Goal: Task Accomplishment & Management: Manage account settings

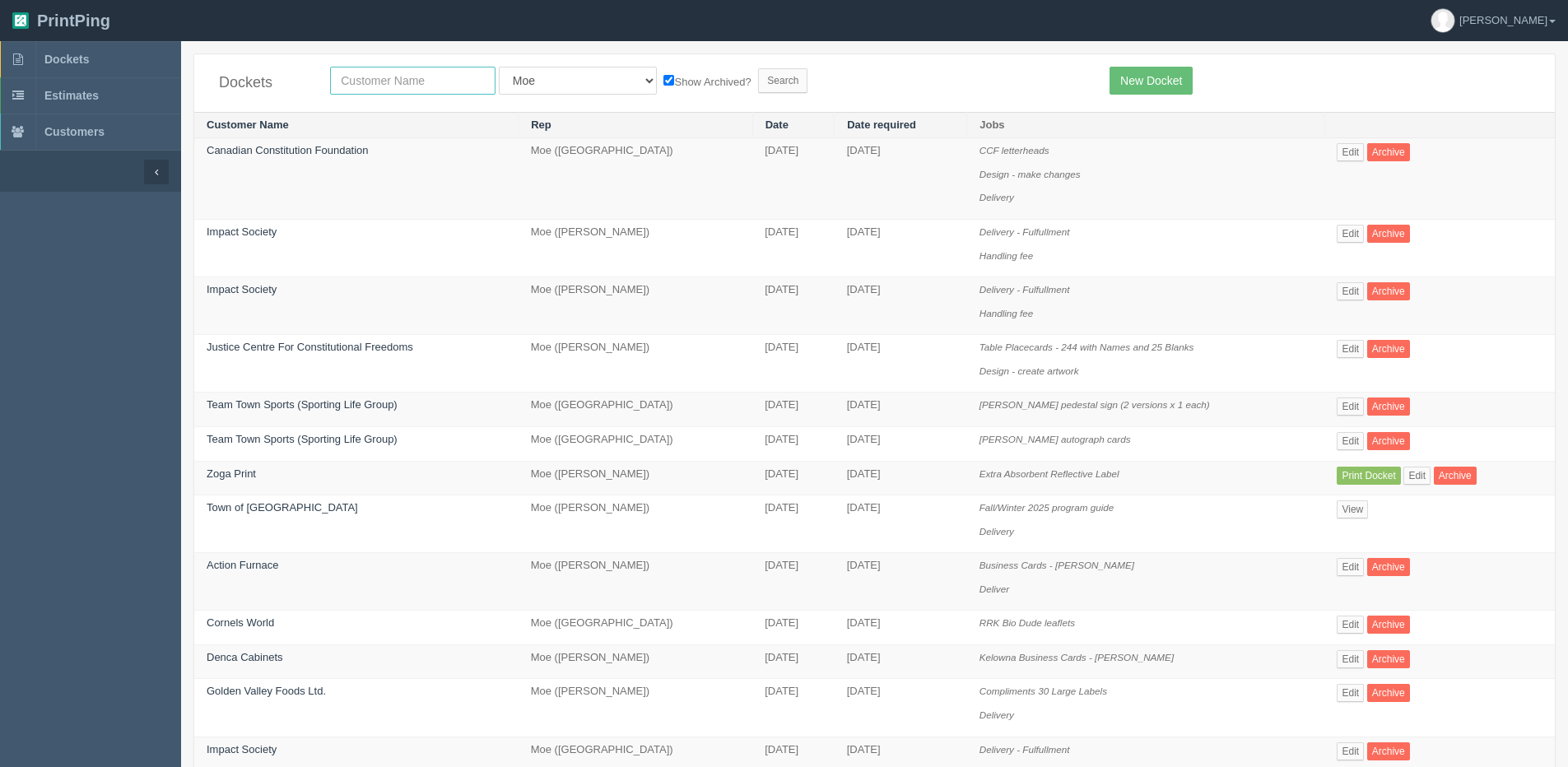
drag, startPoint x: 387, startPoint y: 83, endPoint x: 315, endPoint y: 84, distance: 72.0
click at [387, 83] on input "text" at bounding box center [412, 80] width 165 height 28
type input "xdoc"
click at [758, 68] on input "Search" at bounding box center [783, 80] width 49 height 24
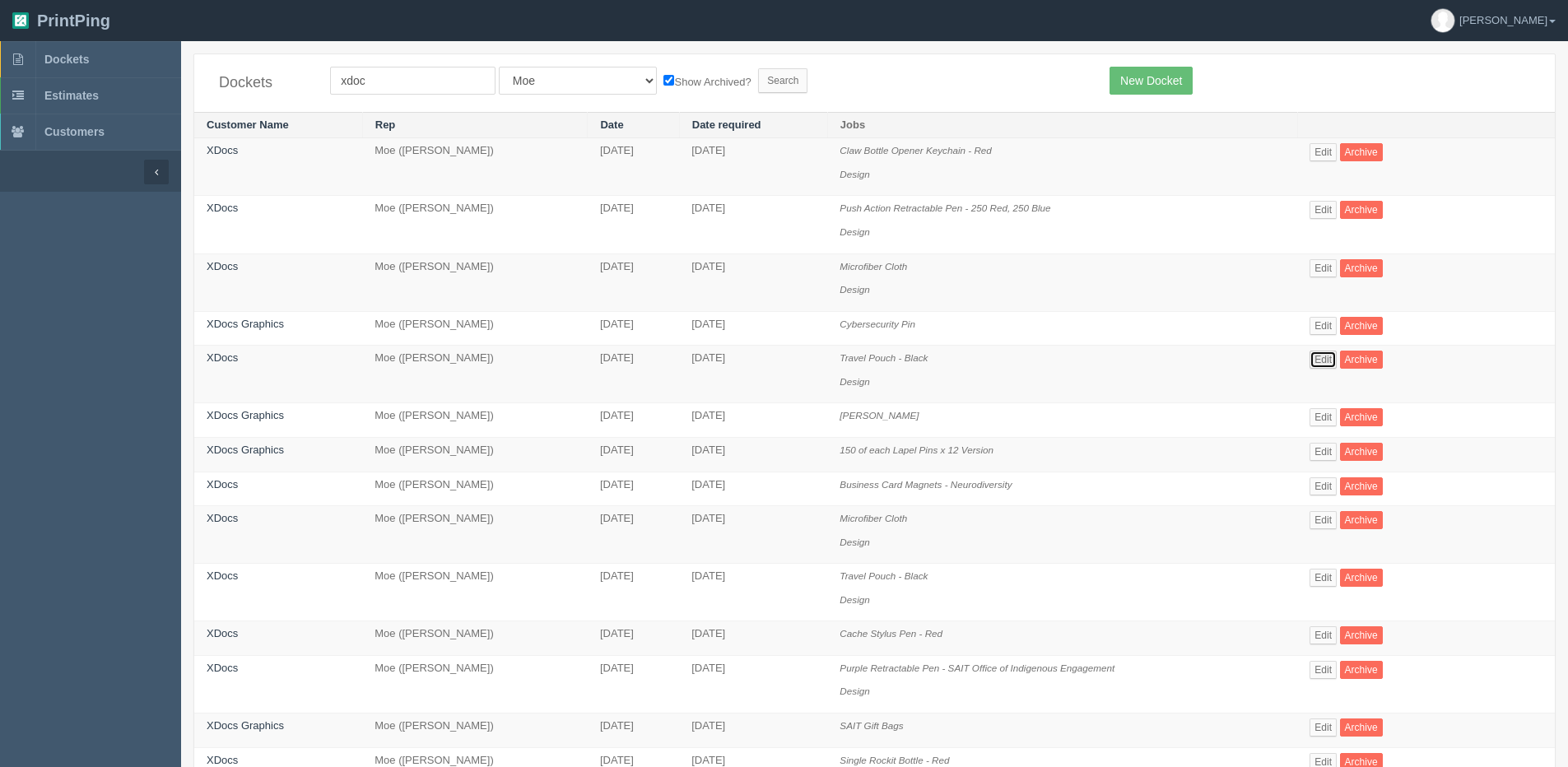
click at [1330, 350] on link "Edit" at bounding box center [1323, 359] width 27 height 19
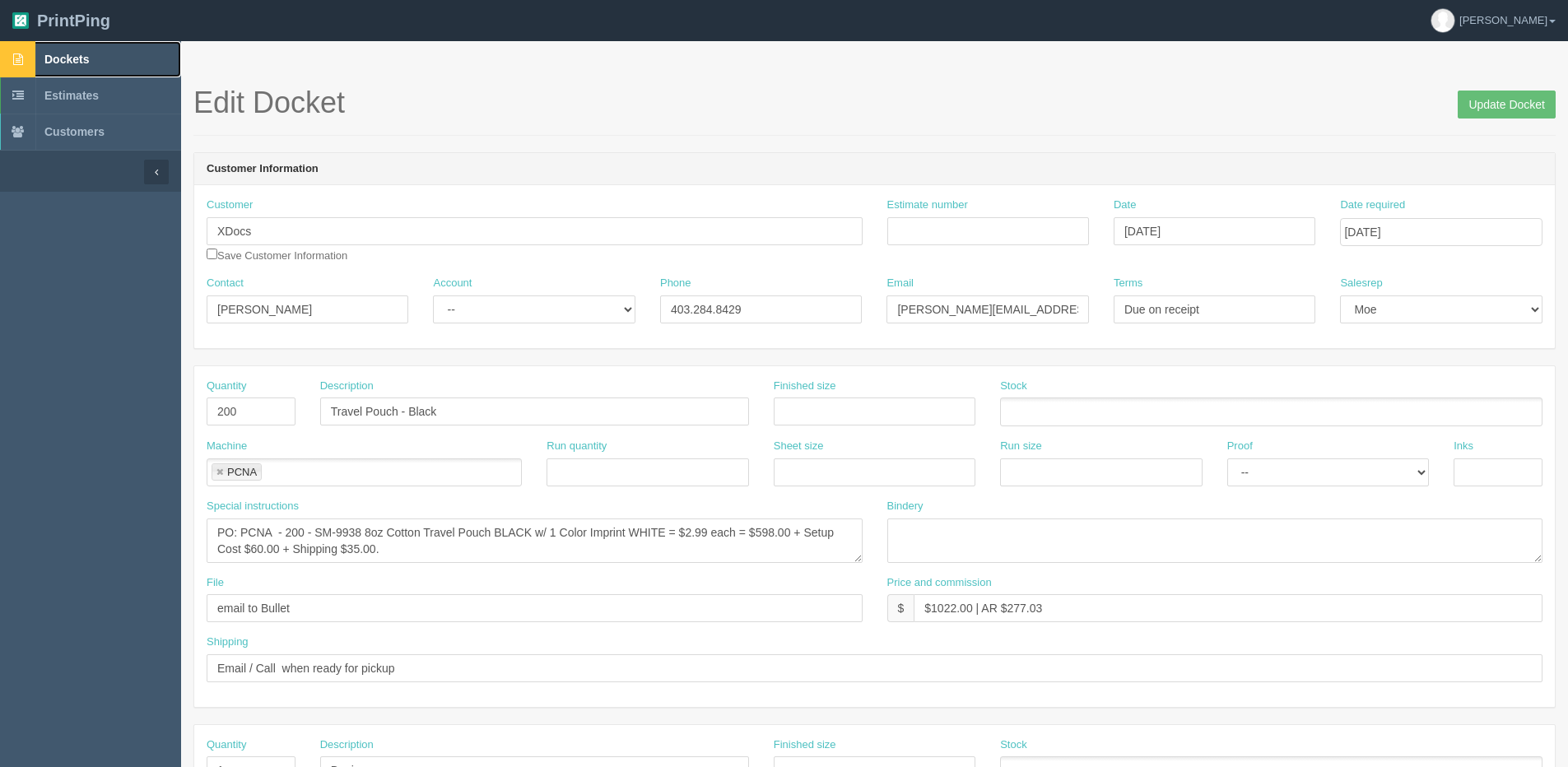
click at [46, 60] on span "Dockets" at bounding box center [66, 59] width 44 height 13
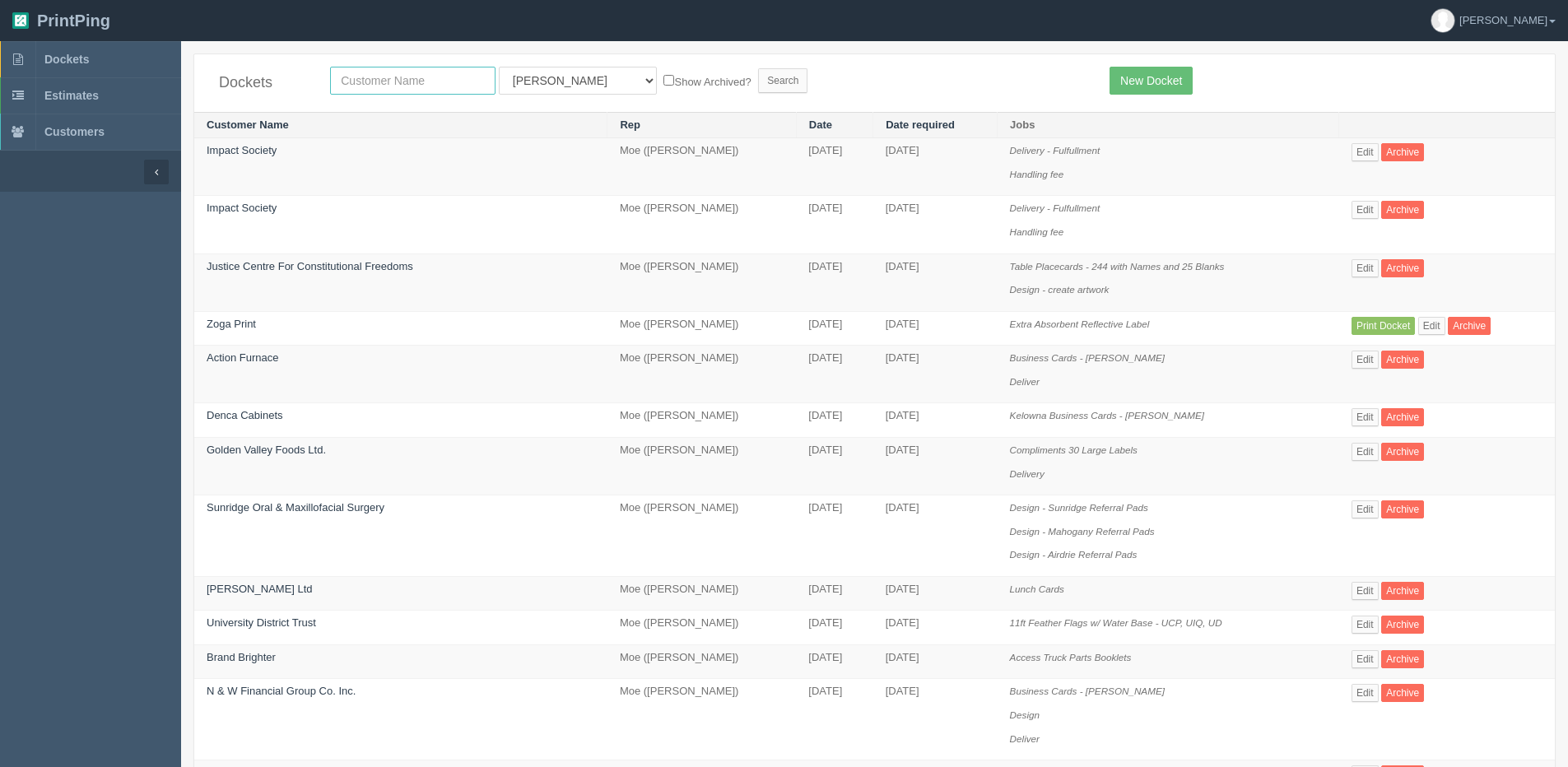
click at [397, 83] on input "text" at bounding box center [412, 80] width 165 height 28
type input "spark"
click at [758, 68] on input "Search" at bounding box center [783, 80] width 49 height 24
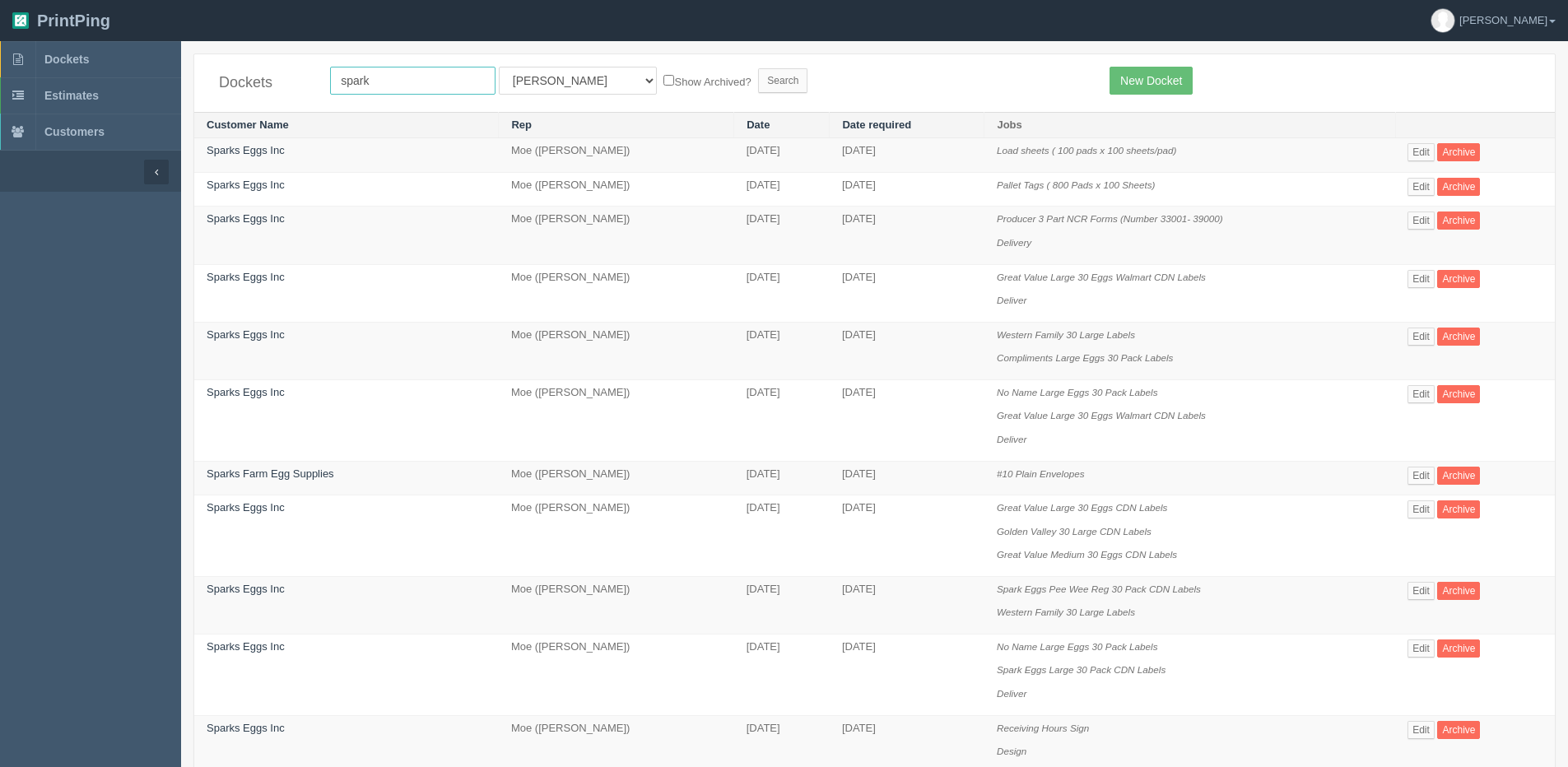
click at [390, 82] on input "spark" at bounding box center [412, 80] width 165 height 28
type input "Sparks Eggs Inc"
click at [575, 76] on select "All Users Ali Ali Test 1 Aly Amy Ankit Arif Brandon Dan France Greg Jim Mark Ma…" at bounding box center [578, 80] width 158 height 28
select select "1"
click at [499, 67] on select "All Users Ali Ali Test 1 Aly Amy Ankit Arif Brandon Dan France Greg Jim Mark Ma…" at bounding box center [578, 80] width 158 height 28
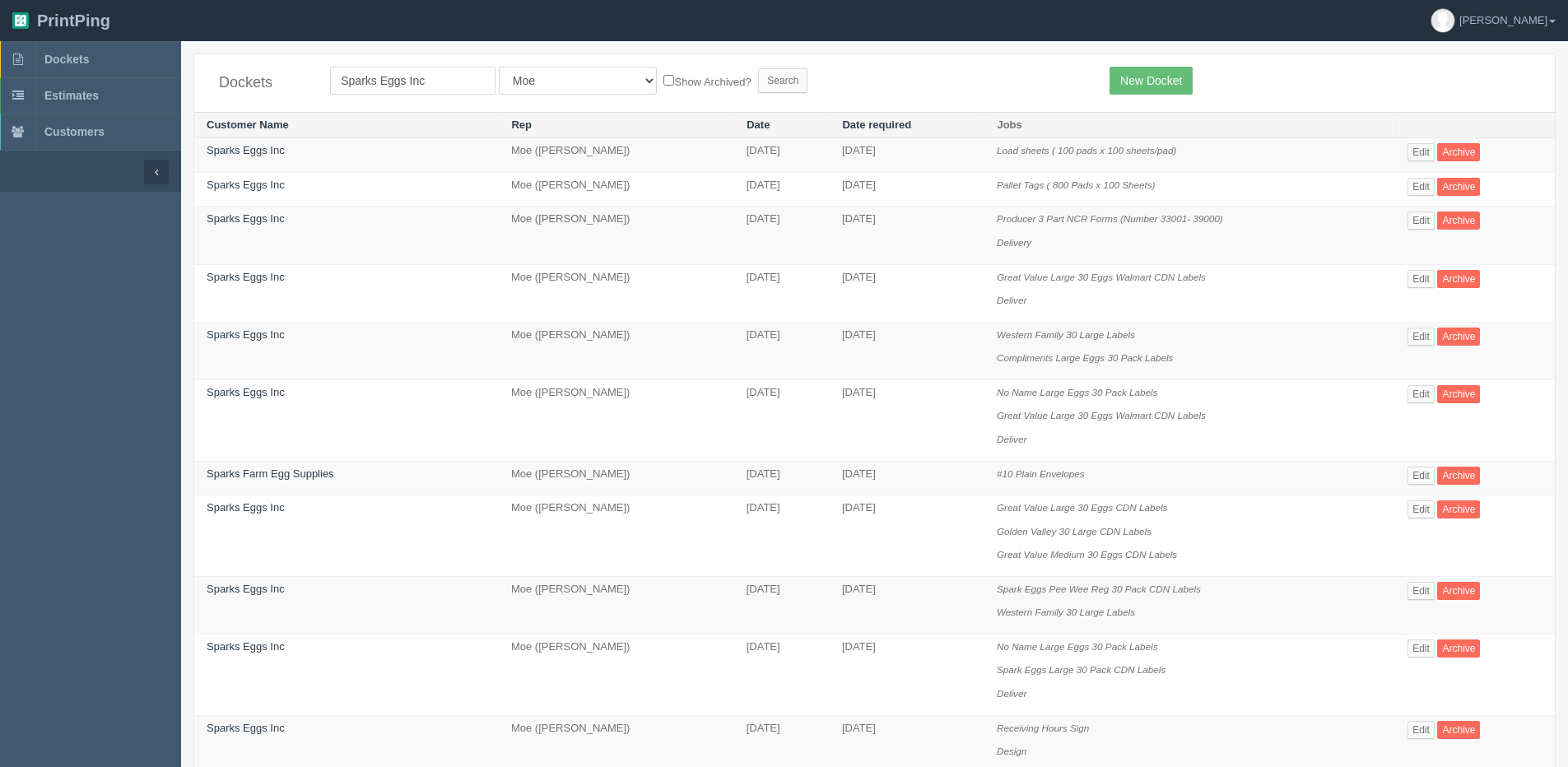
click at [663, 78] on label "Show Archived?" at bounding box center [706, 80] width 87 height 19
click at [663, 78] on input "Show Archived?" at bounding box center [668, 80] width 11 height 11
checkbox input "true"
click at [758, 91] on input "Search" at bounding box center [783, 80] width 49 height 24
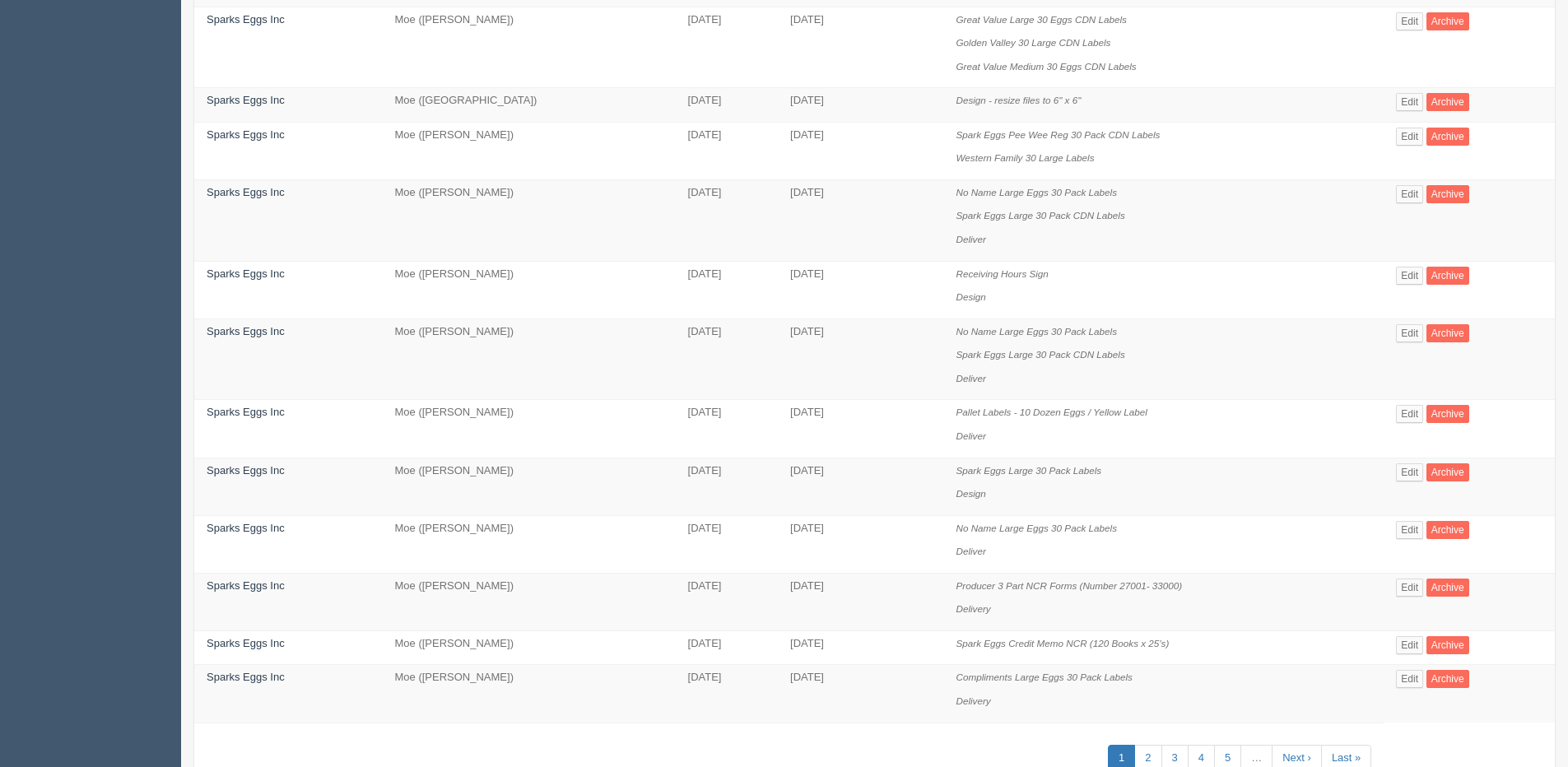
scroll to position [966, 0]
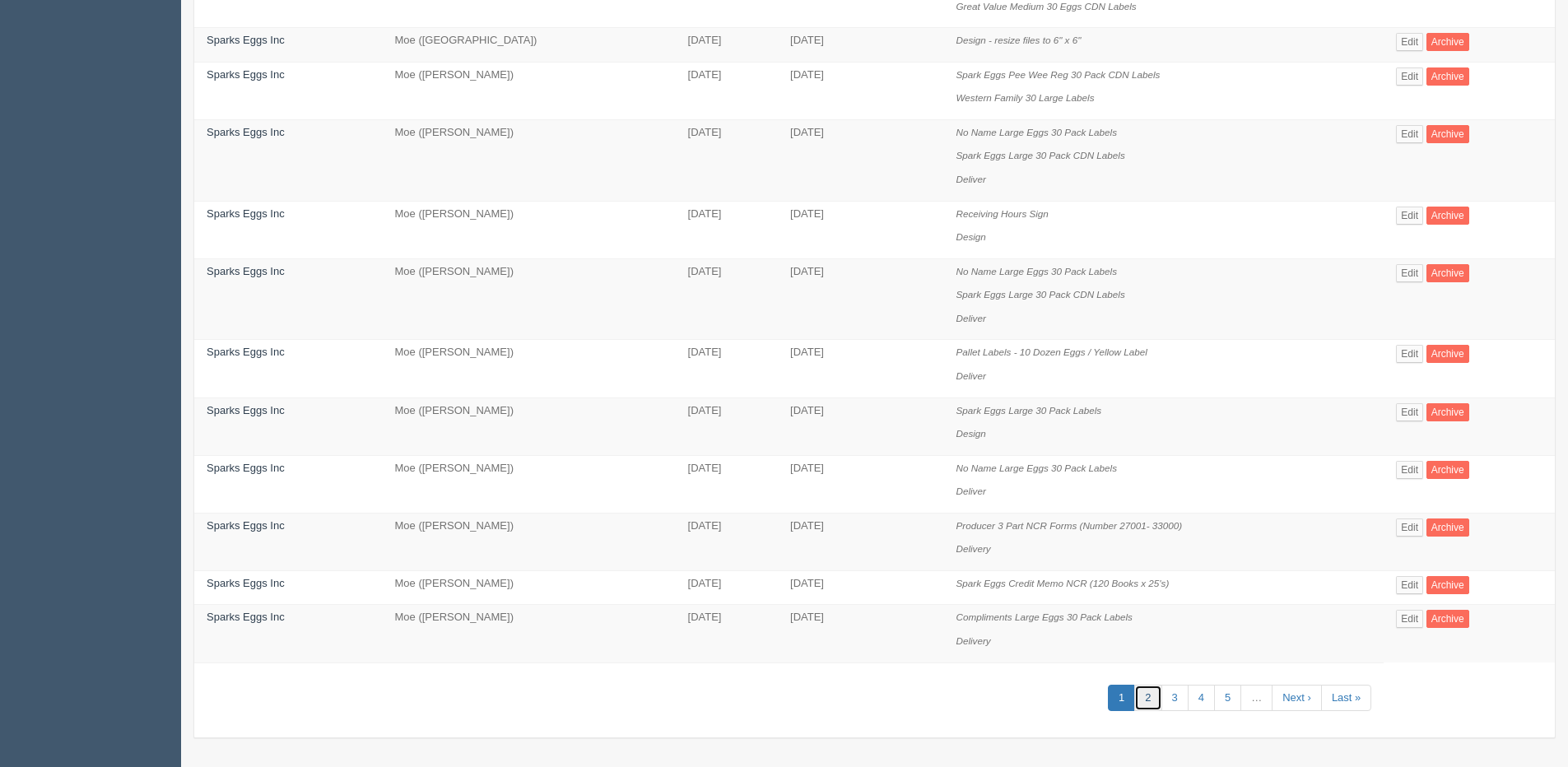
click at [1146, 698] on link "2" at bounding box center [1147, 699] width 27 height 27
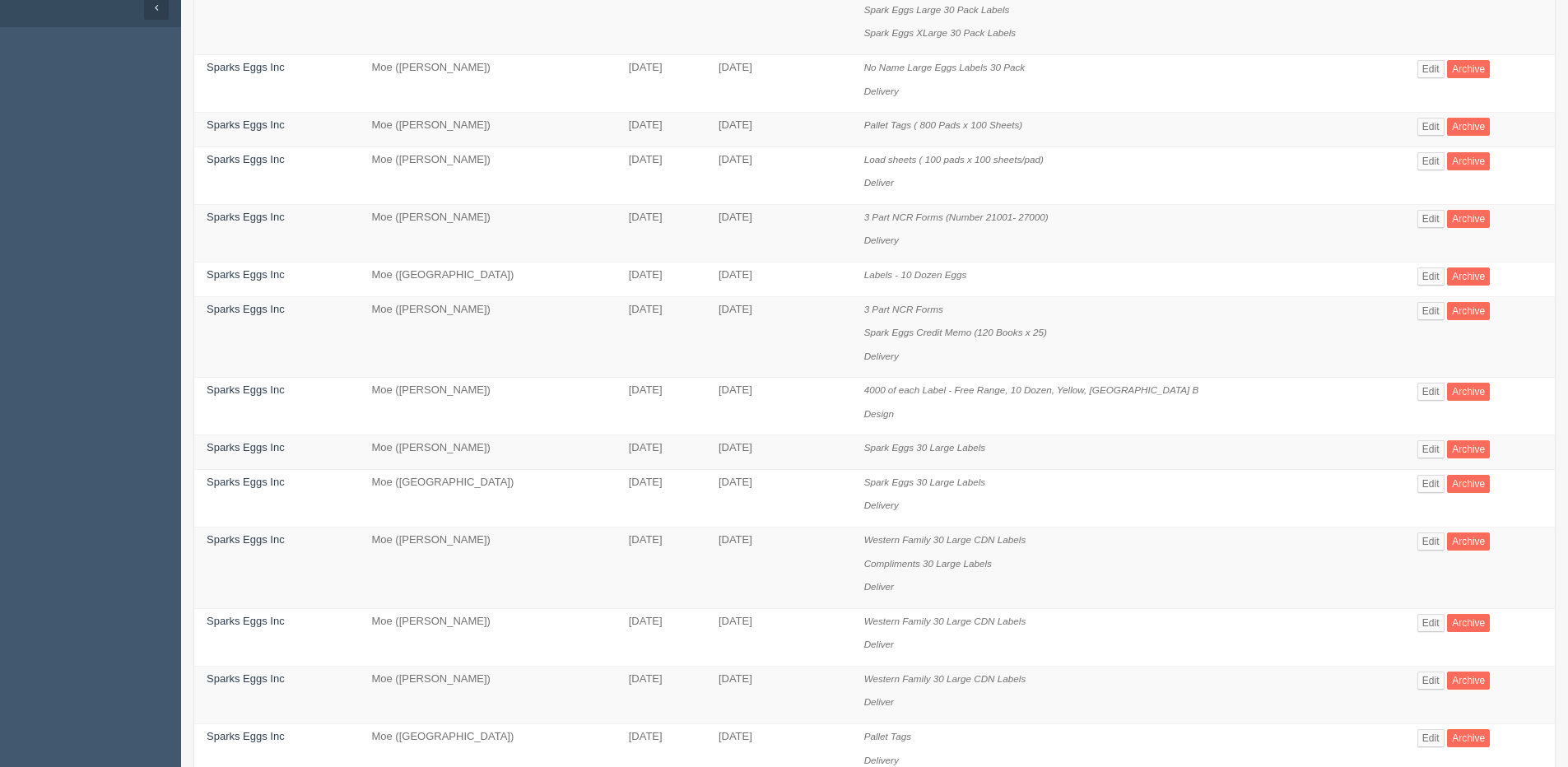
scroll to position [82, 0]
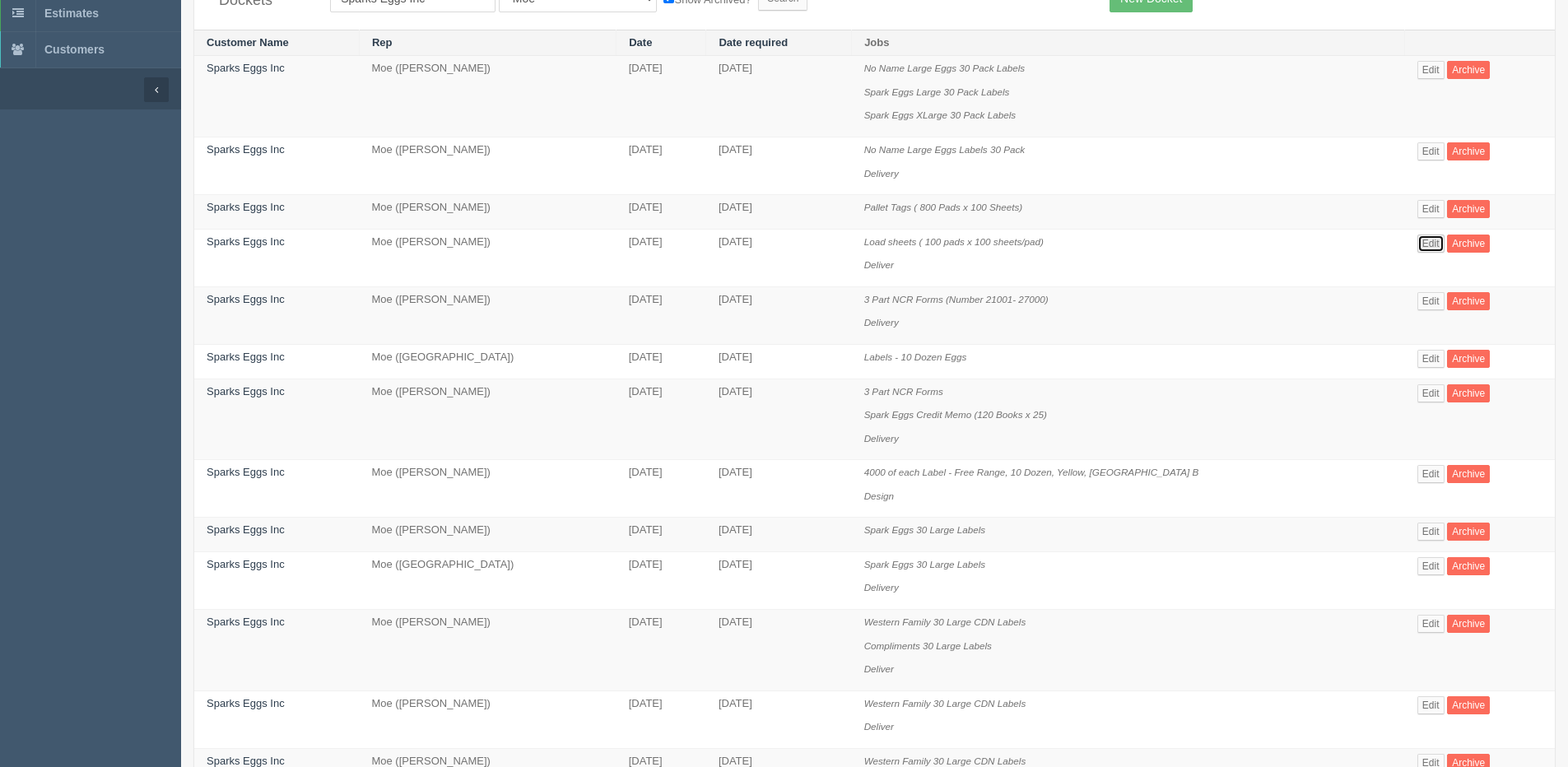
click at [1417, 243] on link "Edit" at bounding box center [1431, 244] width 27 height 19
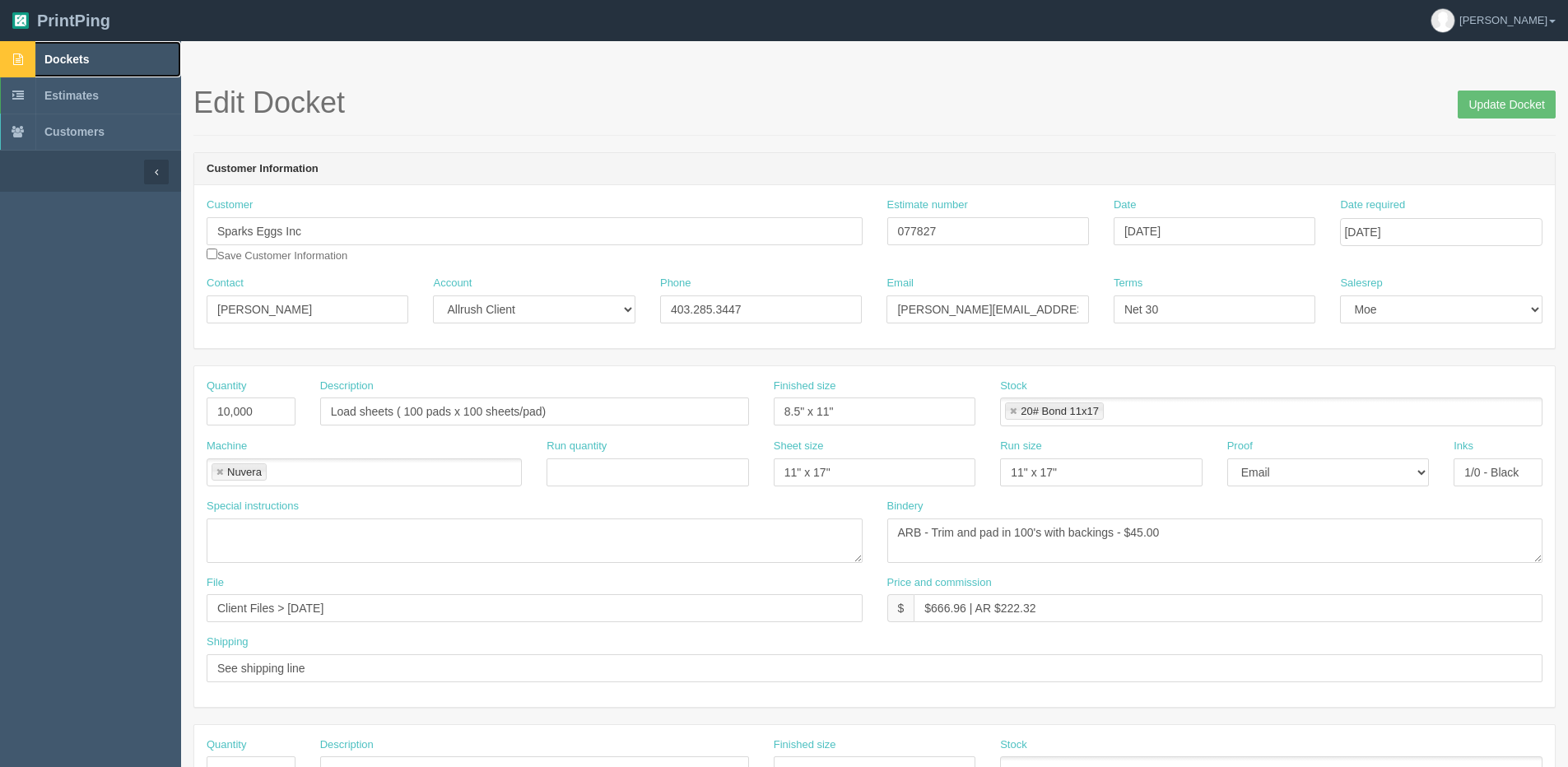
drag, startPoint x: 74, startPoint y: 63, endPoint x: 55, endPoint y: 70, distance: 20.2
click at [74, 63] on span "Dockets" at bounding box center [66, 59] width 44 height 13
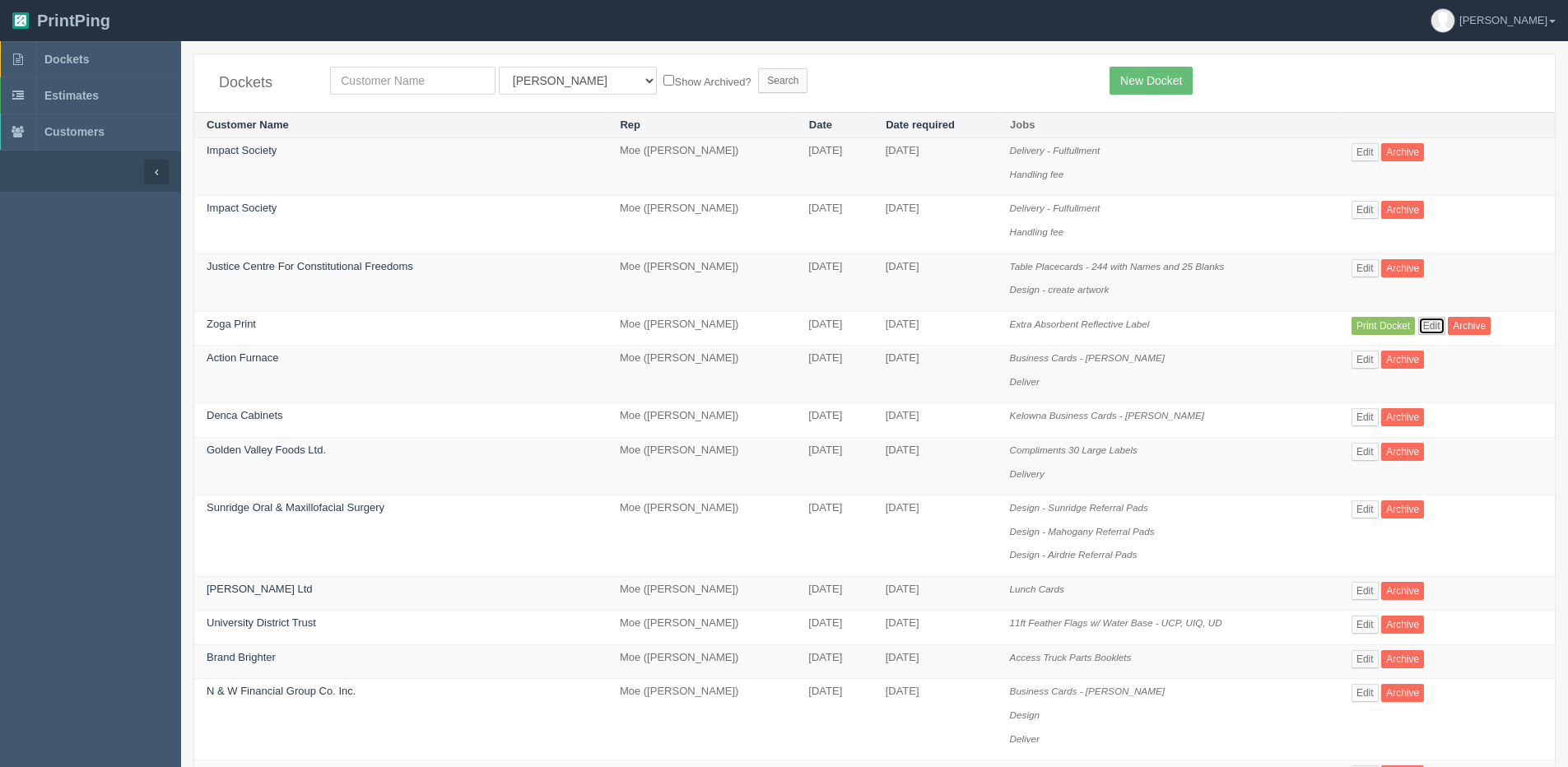
click at [1423, 321] on link "Edit" at bounding box center [1432, 326] width 27 height 19
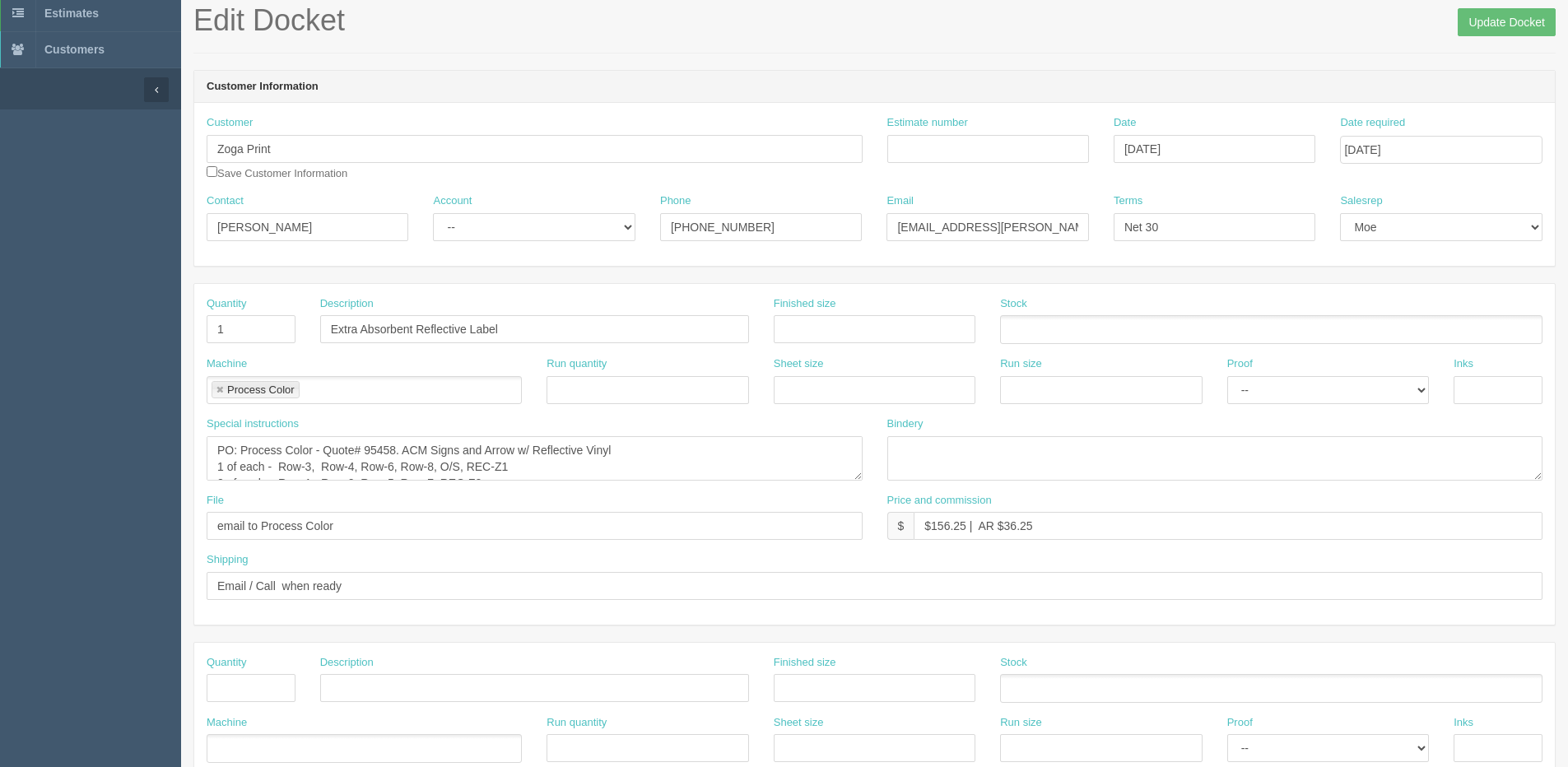
scroll to position [164, 0]
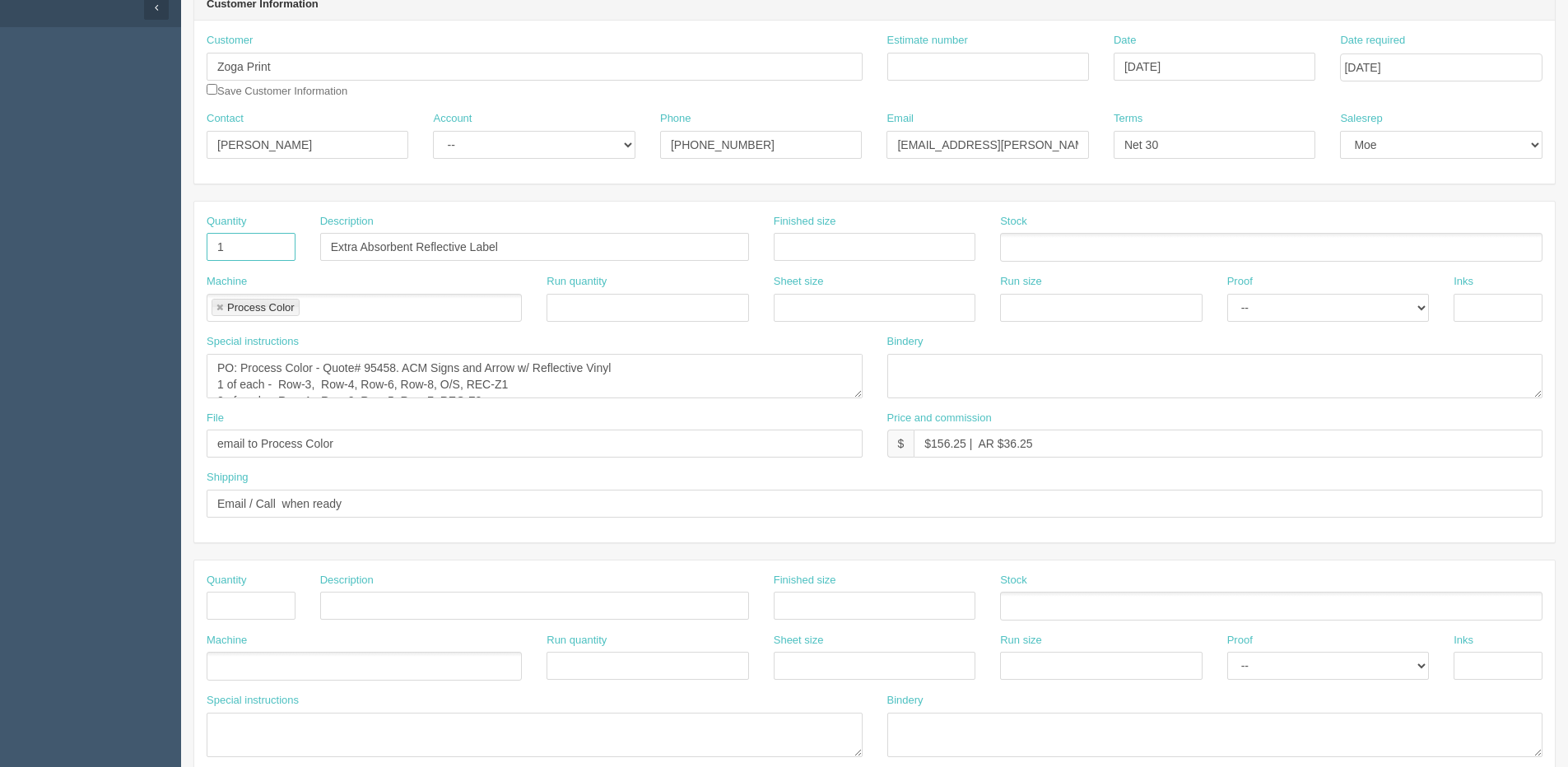
click at [245, 244] on input "1" at bounding box center [250, 247] width 89 height 28
click at [748, 528] on div "Shipping Email / Call when ready" at bounding box center [874, 499] width 1361 height 60
click at [709, 366] on textarea "PO: Process Color - Quote# 95458. ACM Signs and Arrow w/ Reflective Vinyl 1 of …" at bounding box center [534, 376] width 656 height 44
click at [244, 245] on input "1" at bounding box center [250, 247] width 89 height 28
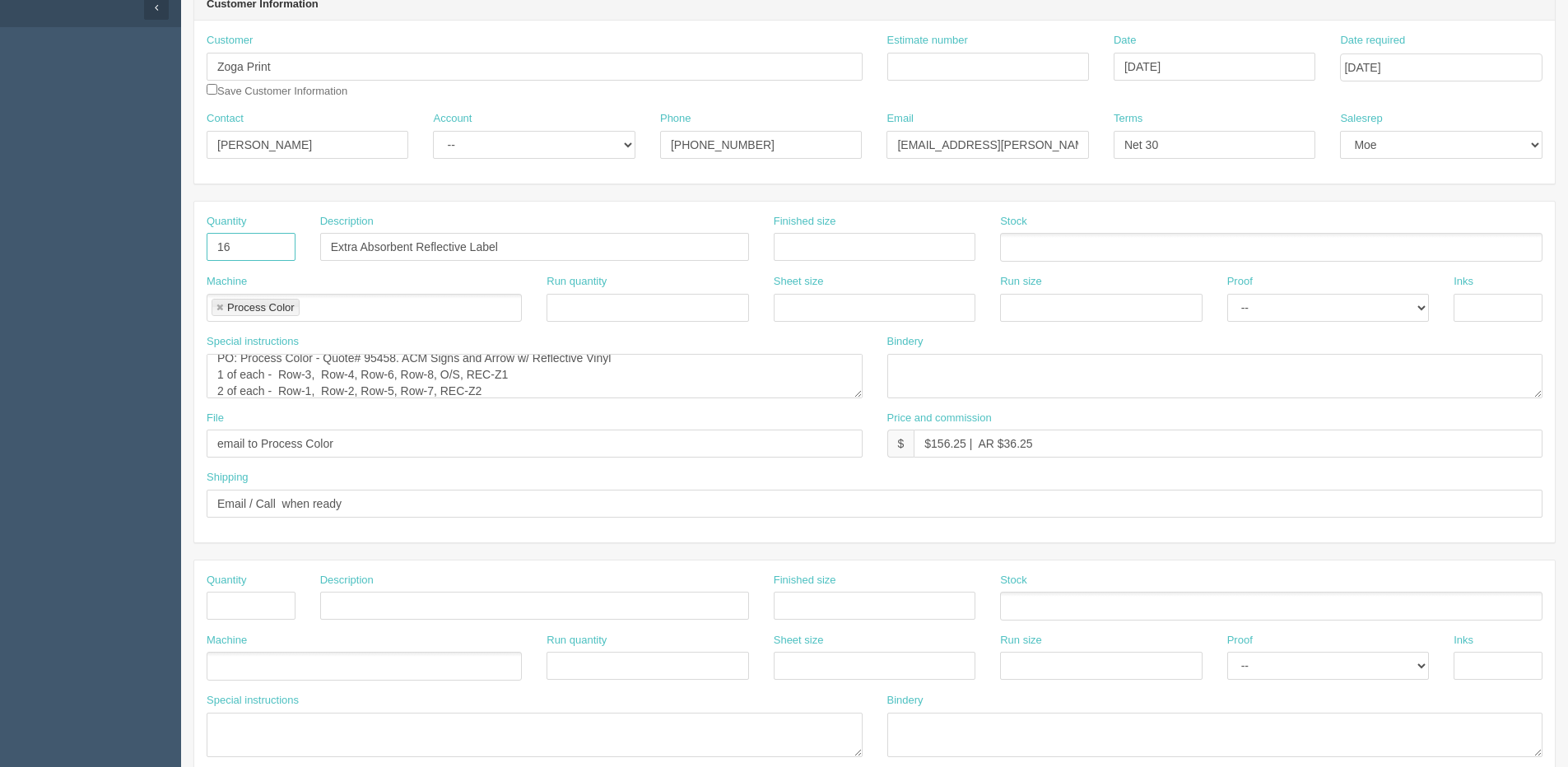
type input "16"
click at [345, 248] on input "ACm Signs" at bounding box center [534, 247] width 428 height 28
type input "ACM Signs"
click at [822, 253] on input "text" at bounding box center [874, 247] width 202 height 28
type input "24 x 18"
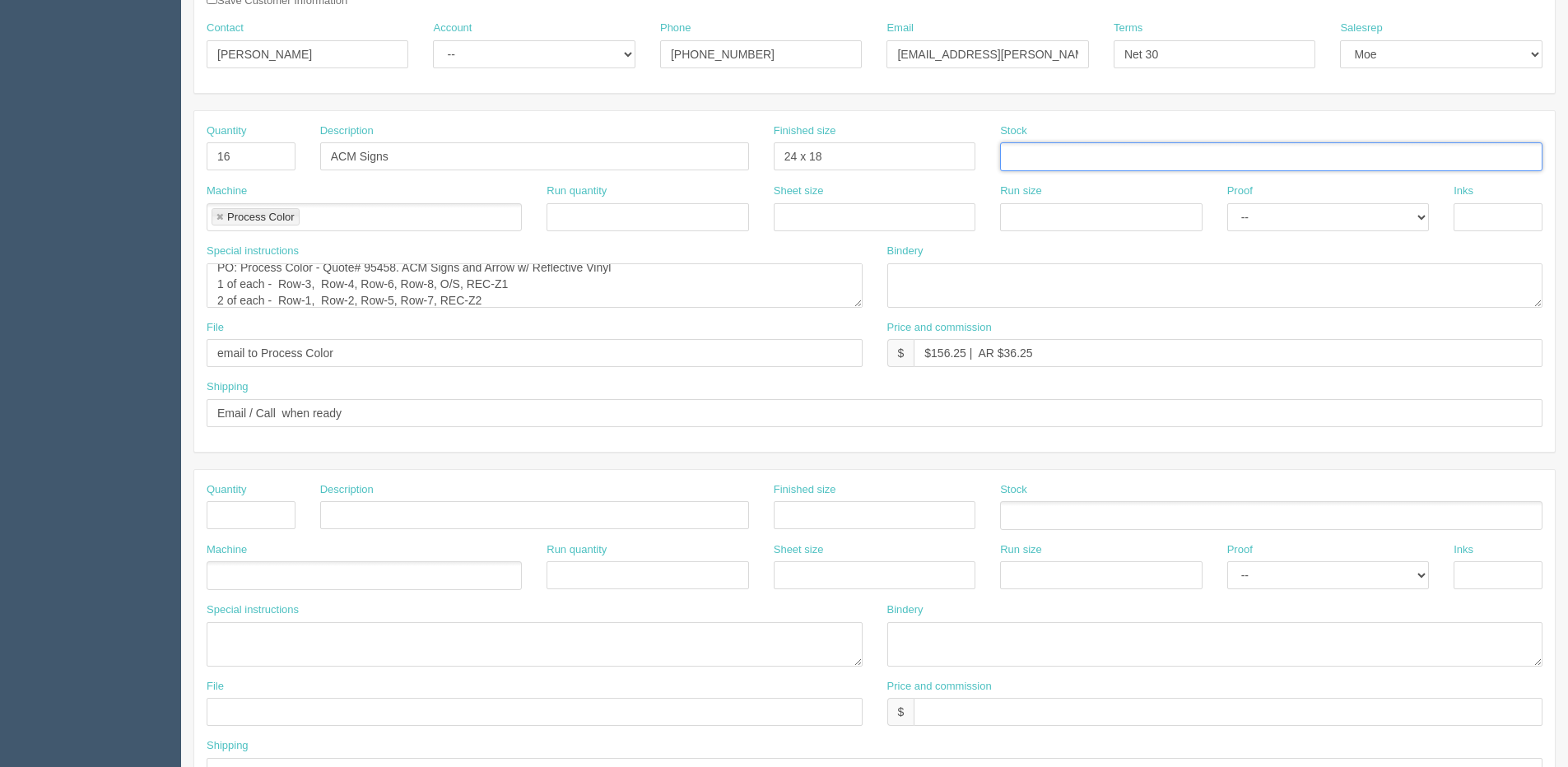
scroll to position [412, 0]
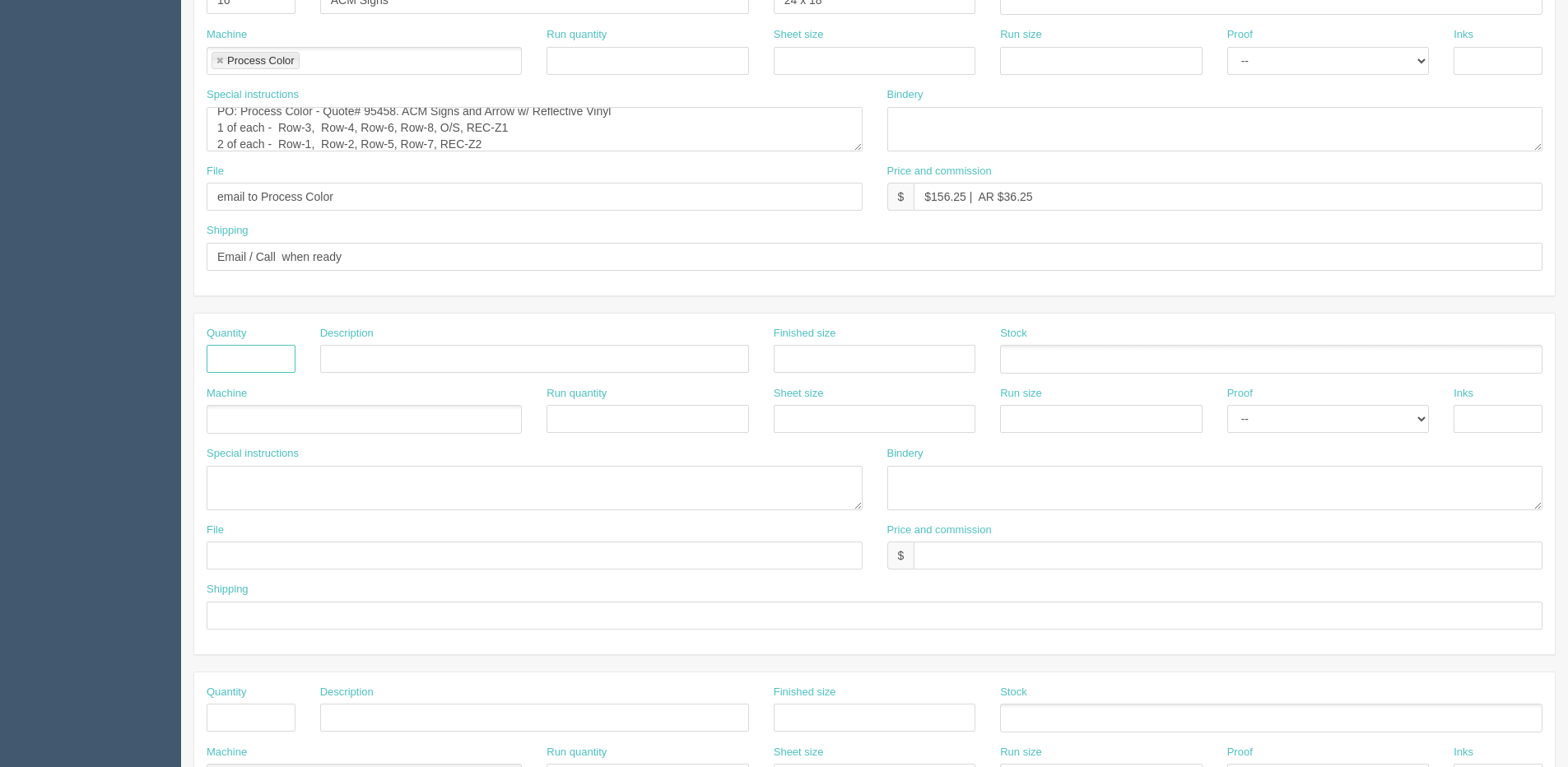
click at [250, 355] on input "text" at bounding box center [250, 359] width 89 height 28
drag, startPoint x: 212, startPoint y: 351, endPoint x: 496, endPoint y: 364, distance: 284.3
click at [495, 363] on div "Quantity 15 Arrow Signs Description Finished size Stock" at bounding box center [874, 355] width 1361 height 60
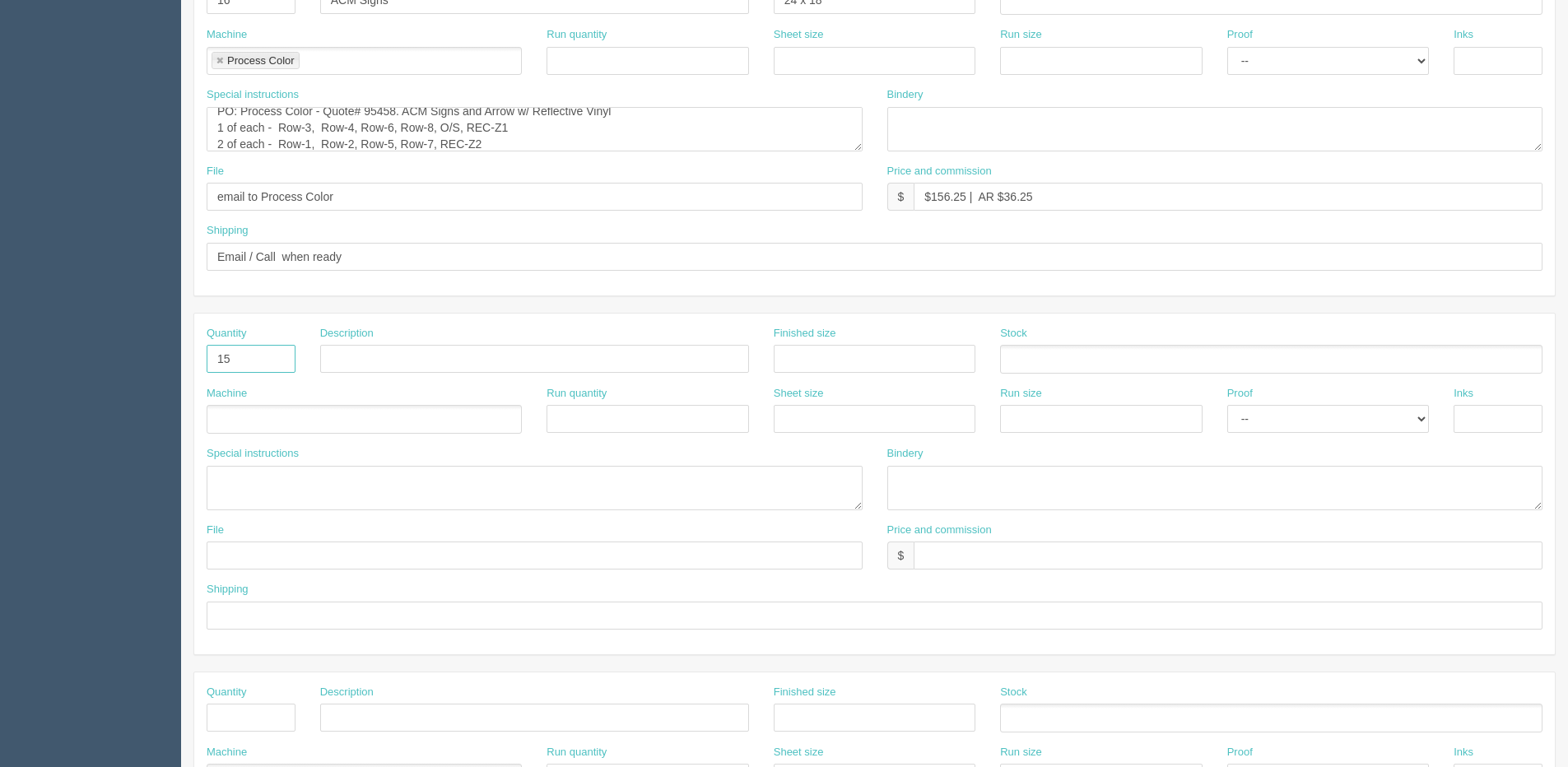
type input "15"
type input "Arrow Signs"
click at [258, 429] on ul at bounding box center [364, 419] width 315 height 28
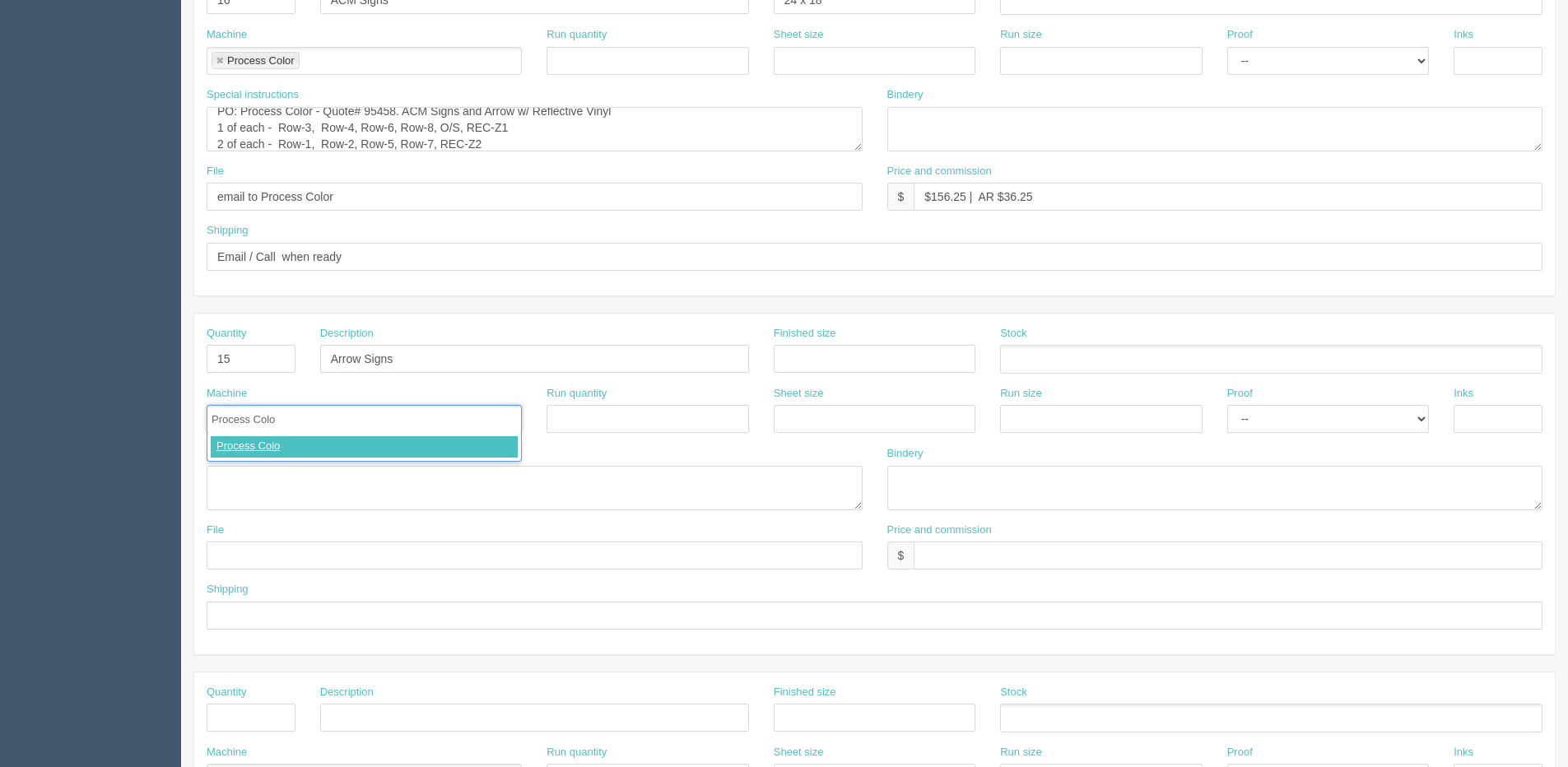
type input "Process Color"
drag, startPoint x: 1016, startPoint y: 562, endPoint x: 1012, endPoint y: 548, distance: 14.6
click at [1016, 562] on input "text" at bounding box center [1228, 556] width 629 height 28
type input "included above"
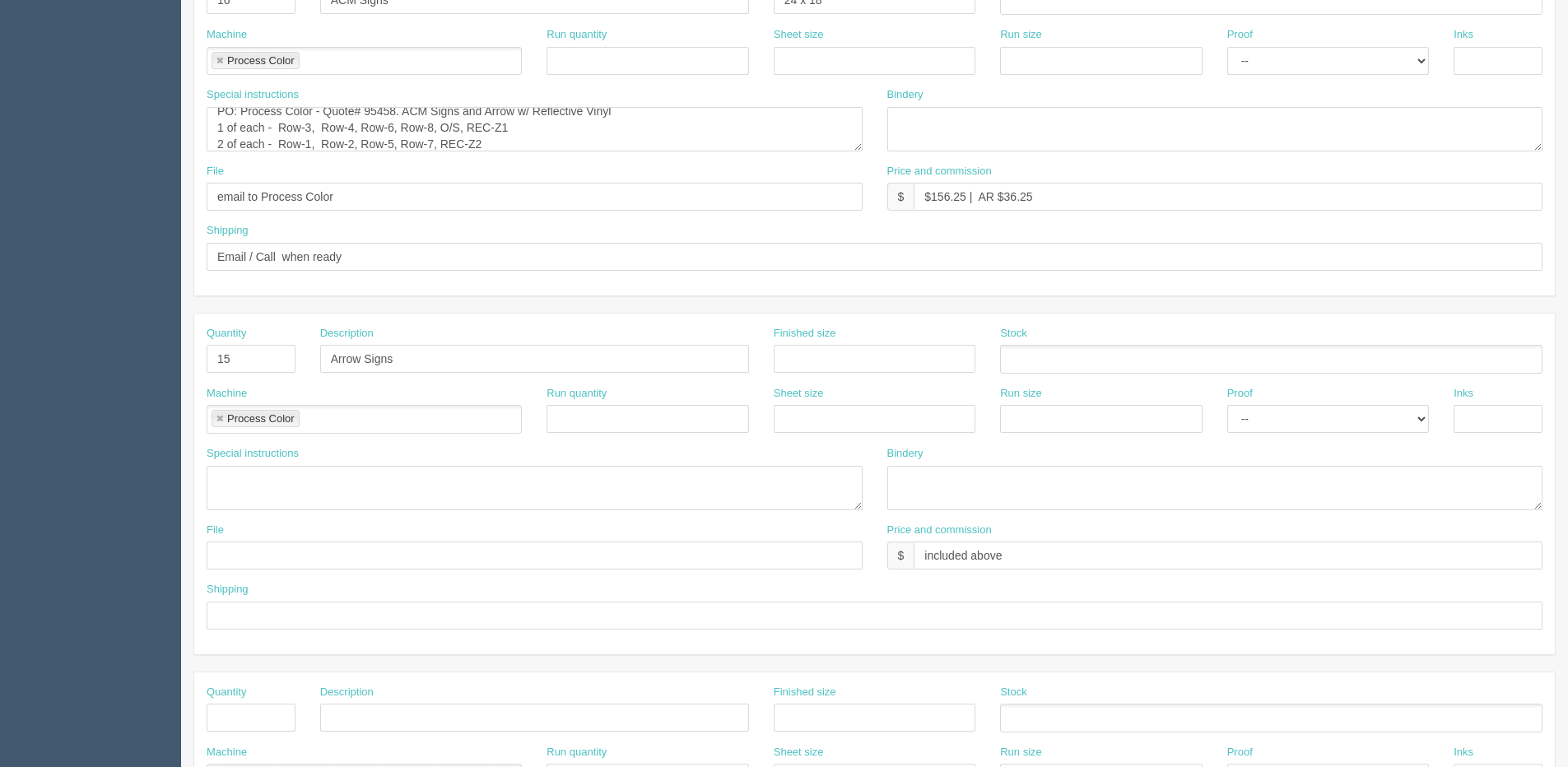
click at [295, 630] on div "Shipping" at bounding box center [874, 611] width 1361 height 60
click at [291, 607] on input "text" at bounding box center [874, 615] width 1336 height 28
type input "Same as above"
click at [292, 474] on textarea at bounding box center [534, 487] width 656 height 44
click at [823, 359] on input "text" at bounding box center [874, 359] width 202 height 28
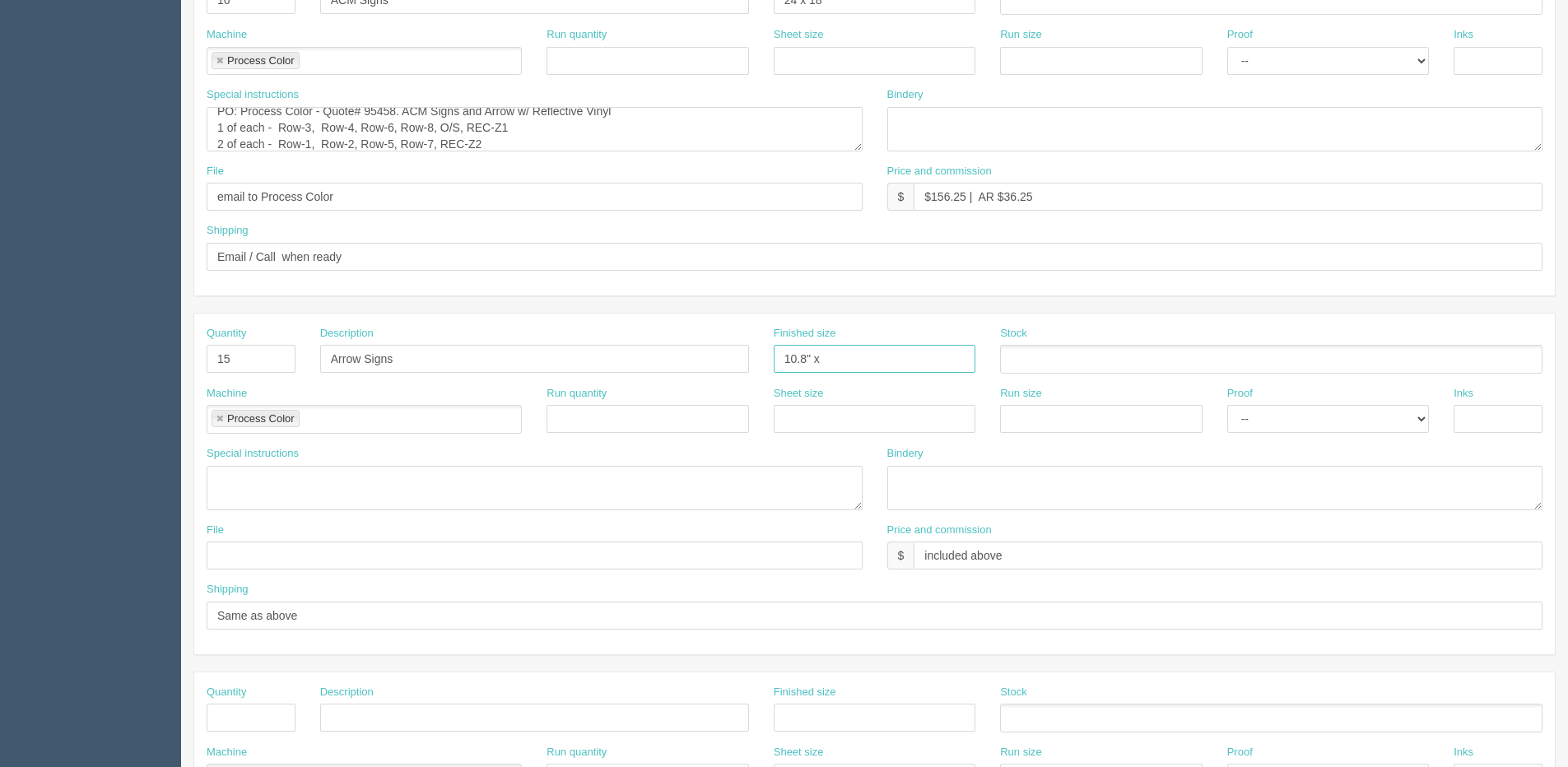
type input "10.8" x"
drag, startPoint x: 400, startPoint y: 198, endPoint x: 51, endPoint y: 184, distance: 349.3
click at [51, 184] on section "Dockets Estimates Customers" at bounding box center [784, 356] width 1568 height 1454
click at [297, 555] on input "text" at bounding box center [534, 556] width 656 height 28
paste input "email to Process Color"
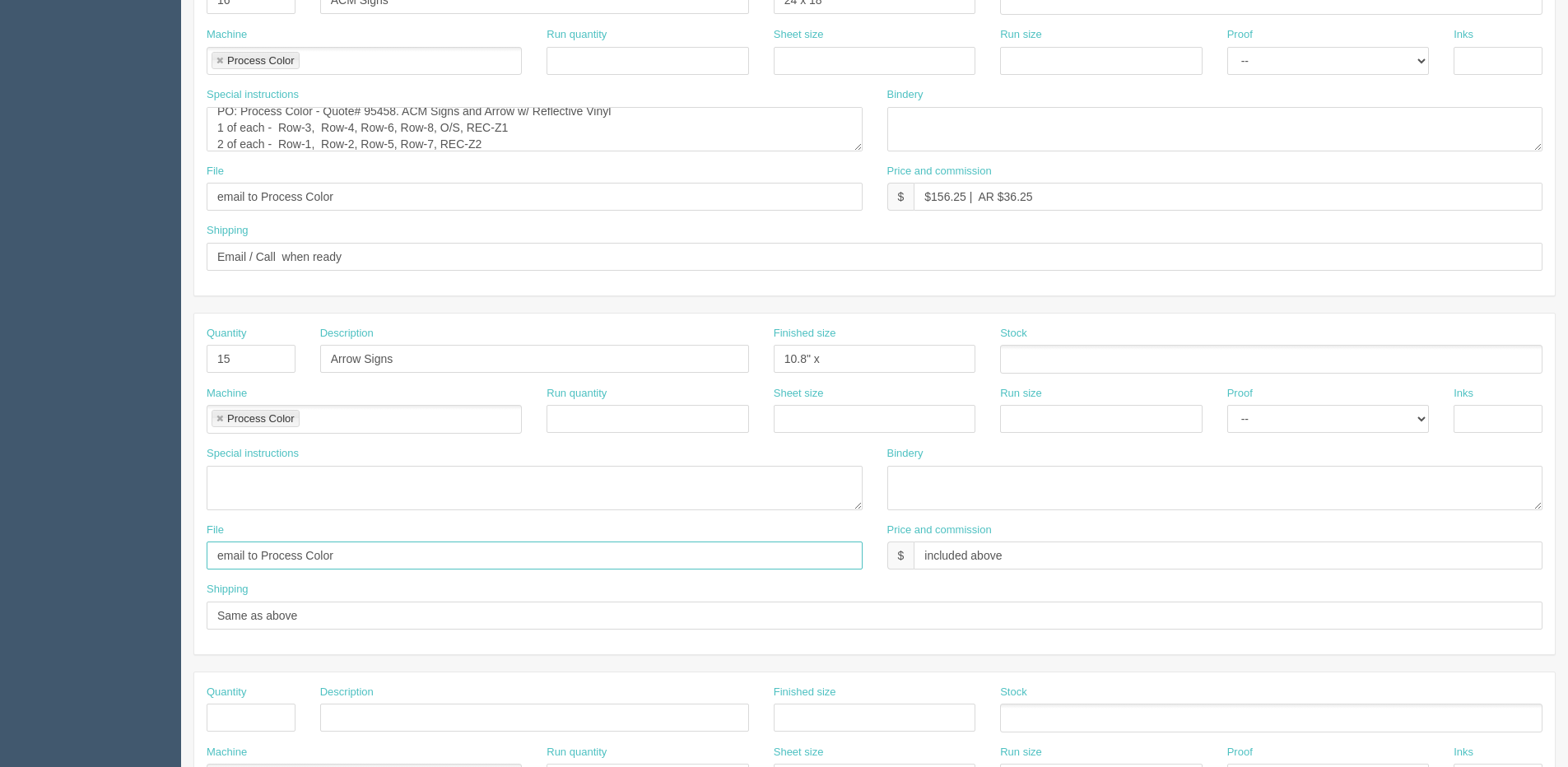
type input "email to Process Color"
click at [845, 368] on input "10.8" x" at bounding box center [874, 359] width 202 height 28
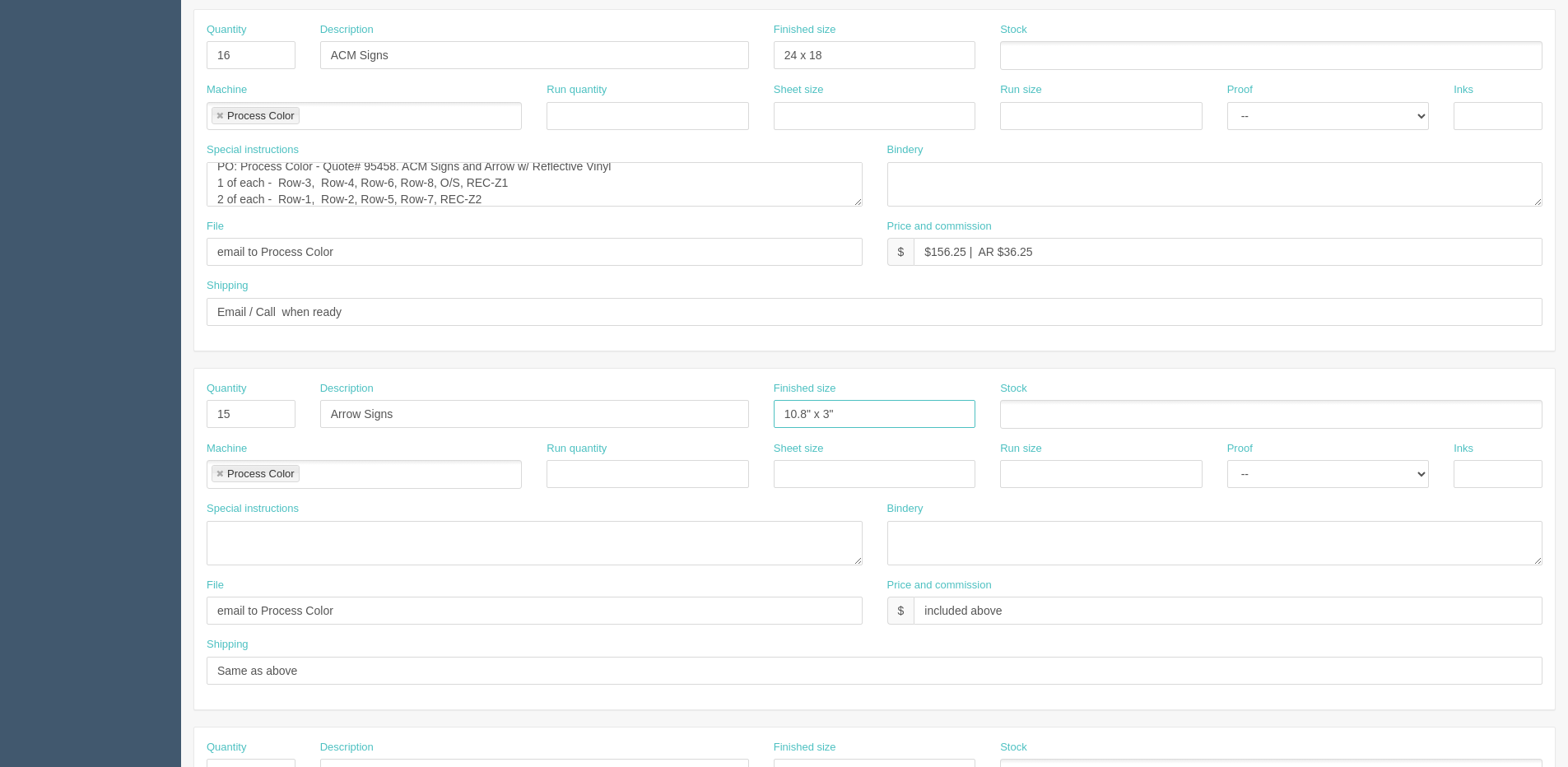
scroll to position [164, 0]
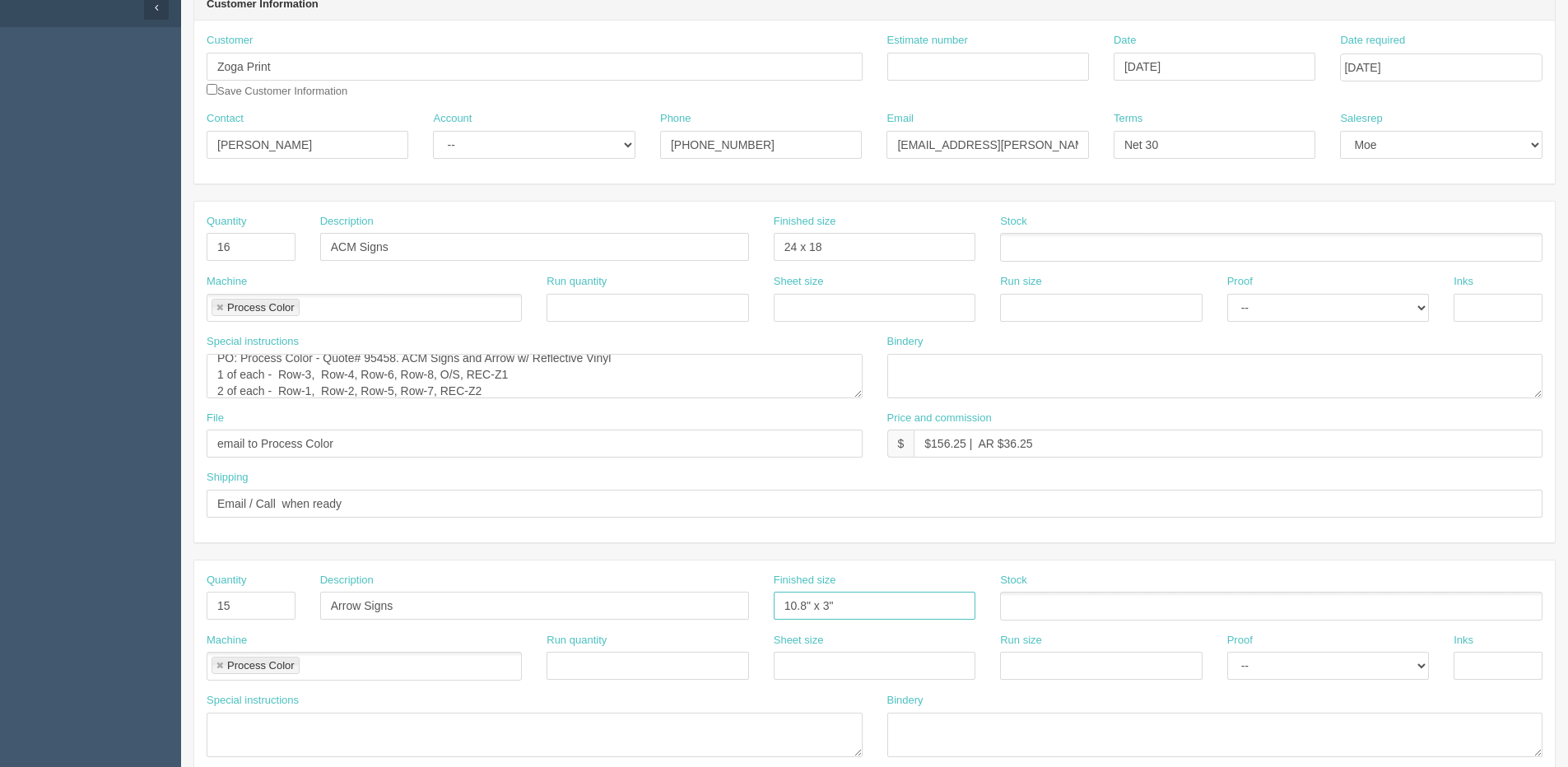
type input "10.8" x 3""
click at [795, 242] on input "24 x 18" at bounding box center [874, 247] width 202 height 28
type input "24" x 18""
click at [401, 365] on textarea "PO: Process Color - Quote# 95458. ACM Signs and Arrow w/ Reflective Vinyl 1 of …" at bounding box center [534, 376] width 656 height 44
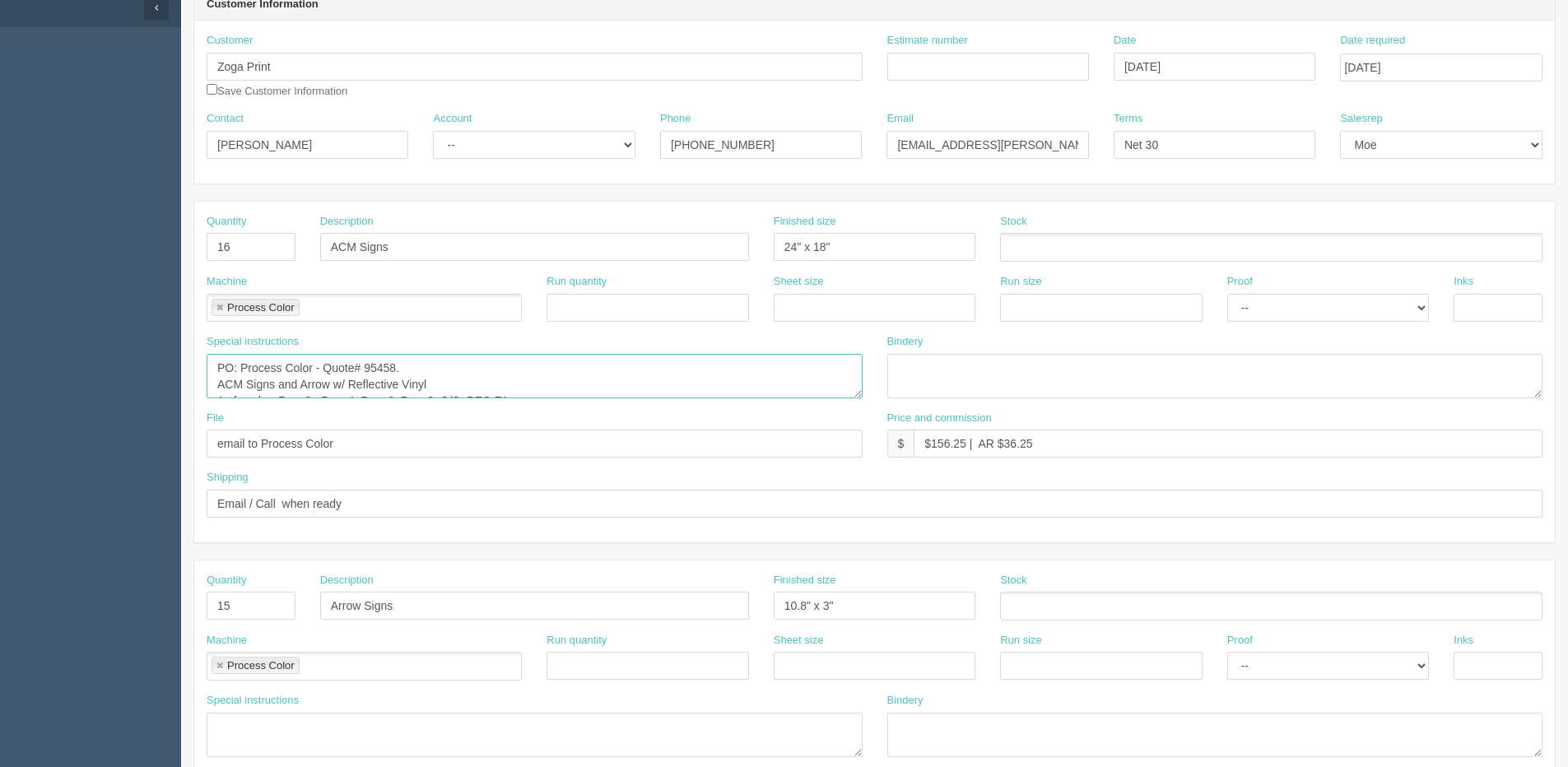
drag, startPoint x: 278, startPoint y: 386, endPoint x: 429, endPoint y: 382, distance: 151.1
click at [433, 382] on textarea "PO: Process Color - Quote# 95458. ACM Signs and Arrow w/ Reflective Vinyl 1 of …" at bounding box center [534, 376] width 656 height 44
click at [347, 389] on textarea "PO: Process Color - Quote# 95458. ACM Signs and Arrow w/ Reflective Vinyl 1 of …" at bounding box center [534, 376] width 656 height 44
drag, startPoint x: 279, startPoint y: 387, endPoint x: 446, endPoint y: 381, distance: 167.1
click at [446, 381] on textarea "PO: Process Color - Quote# 95458. ACM Signs and Arrow w/ Reflective Vinyl 1 of …" at bounding box center [534, 376] width 656 height 44
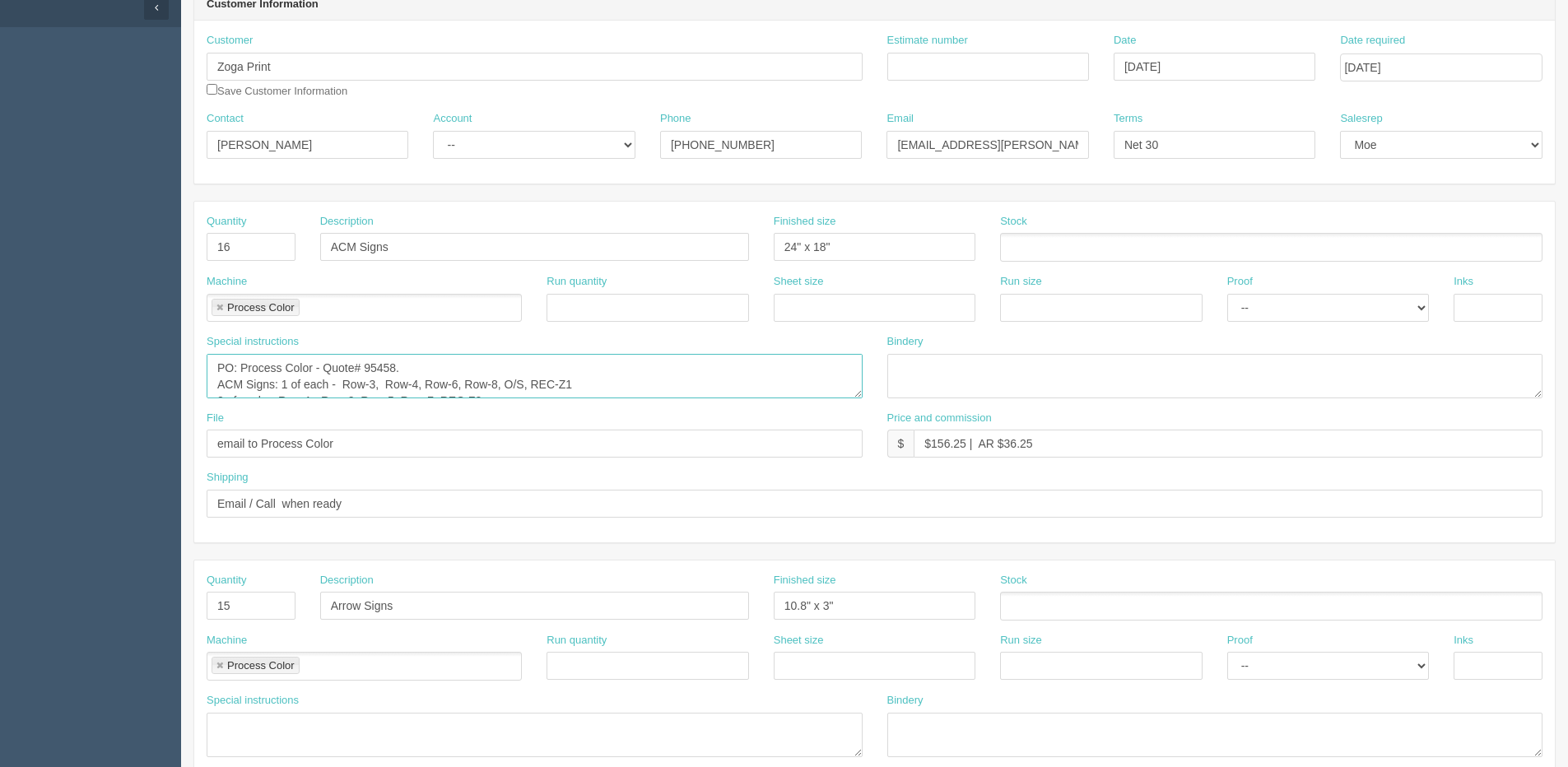
click at [584, 383] on textarea "PO: Process Color - Quote# 95458. ACM Signs and Arrow w/ Reflective Vinyl 1 of …" at bounding box center [534, 376] width 656 height 44
click at [215, 392] on textarea "PO: Process Color - Quote# 95458. ACM Signs and Arrow w/ Reflective Vinyl 1 of …" at bounding box center [534, 376] width 656 height 44
paste textarea "and Arrow w/ Reflective Vinyl"
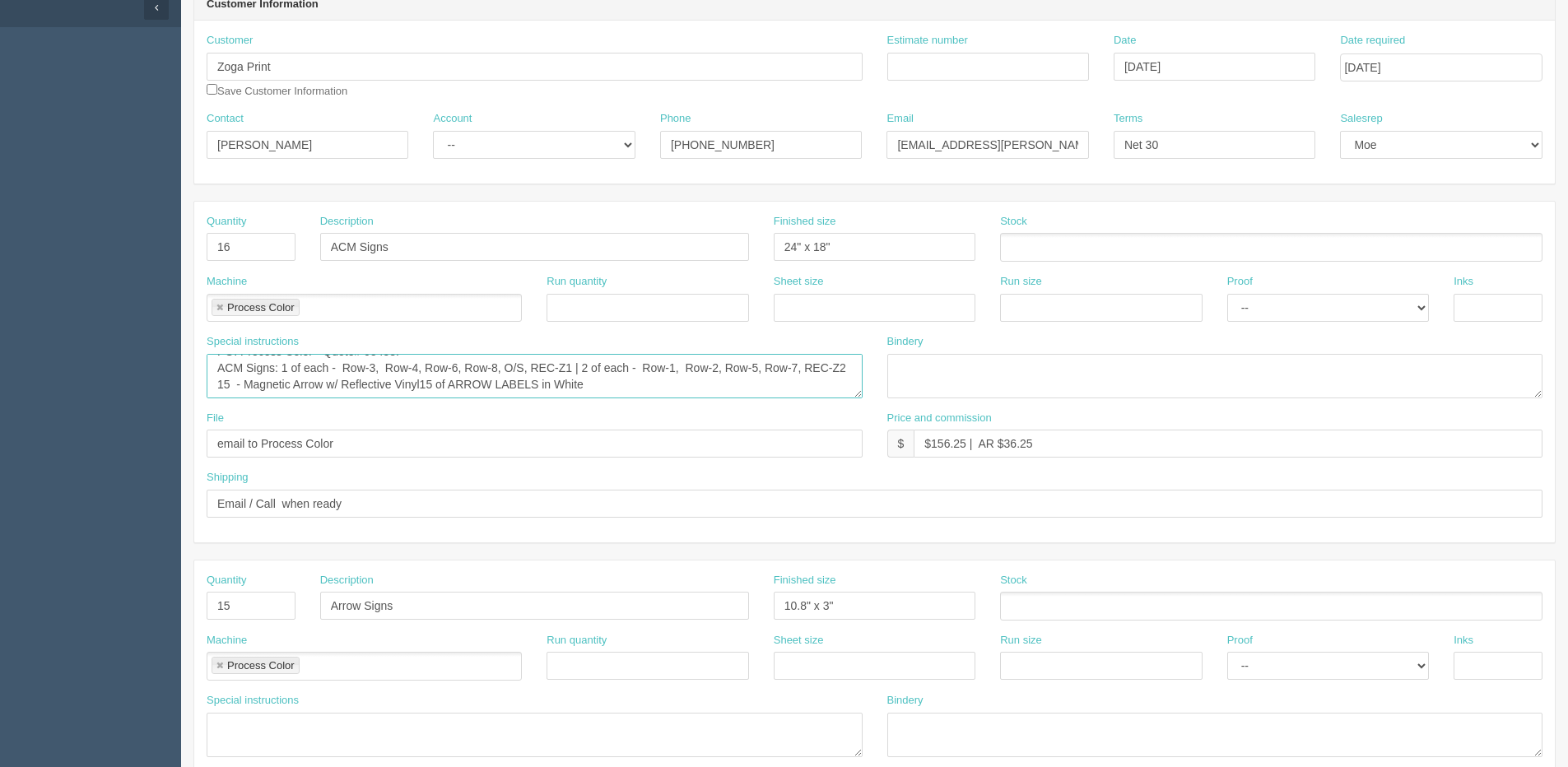
drag, startPoint x: 392, startPoint y: 388, endPoint x: 615, endPoint y: 391, distance: 223.0
click at [615, 391] on textarea "PO: Process Color - Quote# 95458. ACM Signs and Arrow w/ Reflective Vinyl 1 of …" at bounding box center [534, 376] width 656 height 44
click at [272, 380] on textarea "PO: Process Color - Quote# 95458. ACM Signs and Arrow w/ Reflective Vinyl 1 of …" at bounding box center [534, 376] width 656 height 44
click at [367, 391] on textarea "PO: Process Color - Quote# 95458. ACM Signs and Arrow w/ Reflective Vinyl 1 of …" at bounding box center [534, 376] width 656 height 44
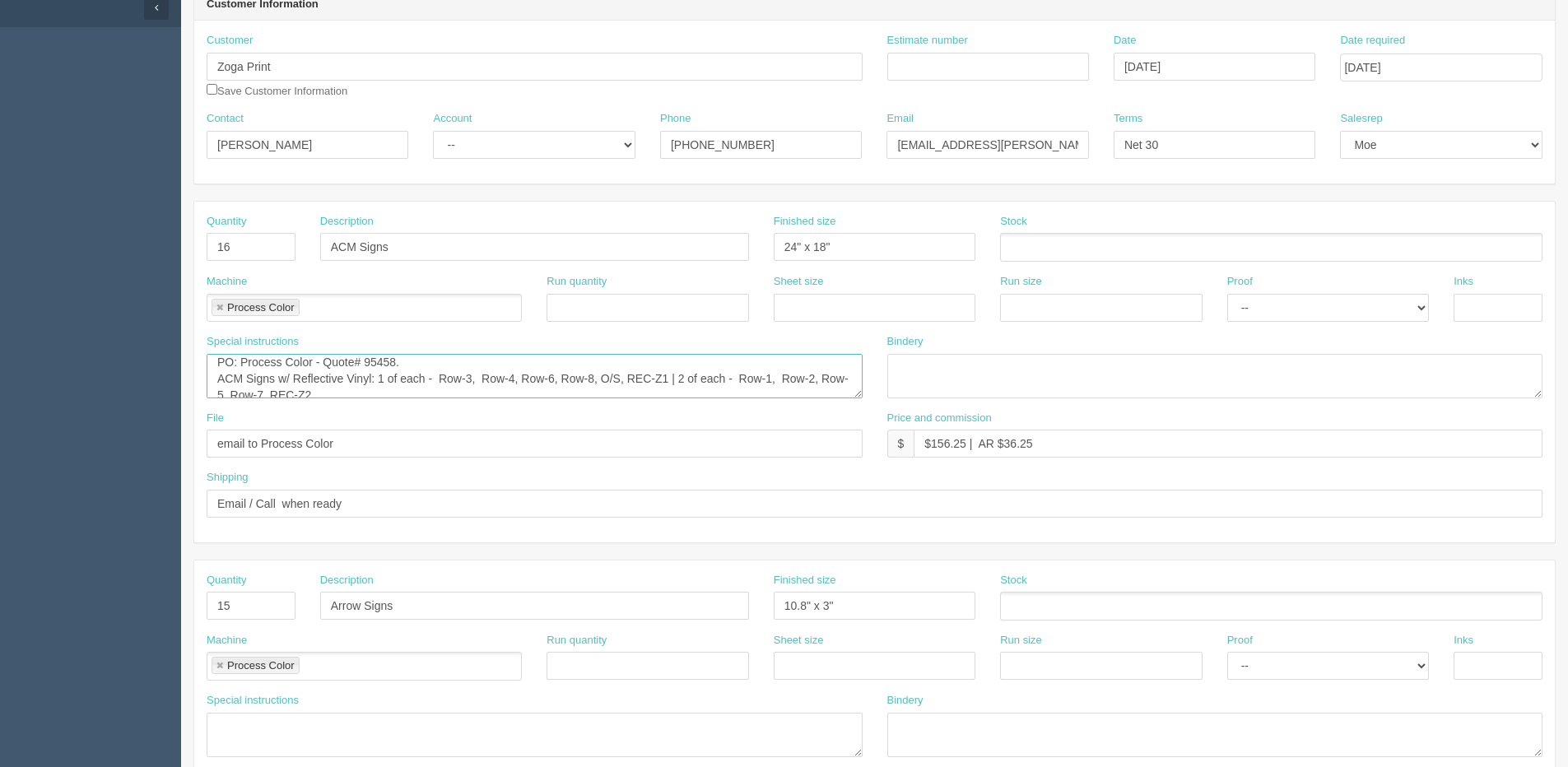
click at [672, 380] on textarea "PO: Process Color - Quote# 95458. ACM Signs and Arrow w/ Reflective Vinyl 1 of …" at bounding box center [534, 376] width 656 height 44
click at [433, 377] on textarea "PO: Process Color - Quote# 95458. ACM Signs and Arrow w/ Reflective Vinyl 1 of …" at bounding box center [534, 376] width 656 height 44
click at [380, 372] on textarea "PO: Process Color - Quote# 95458. ACM Signs and Arrow w/ Reflective Vinyl 1 of …" at bounding box center [534, 376] width 656 height 44
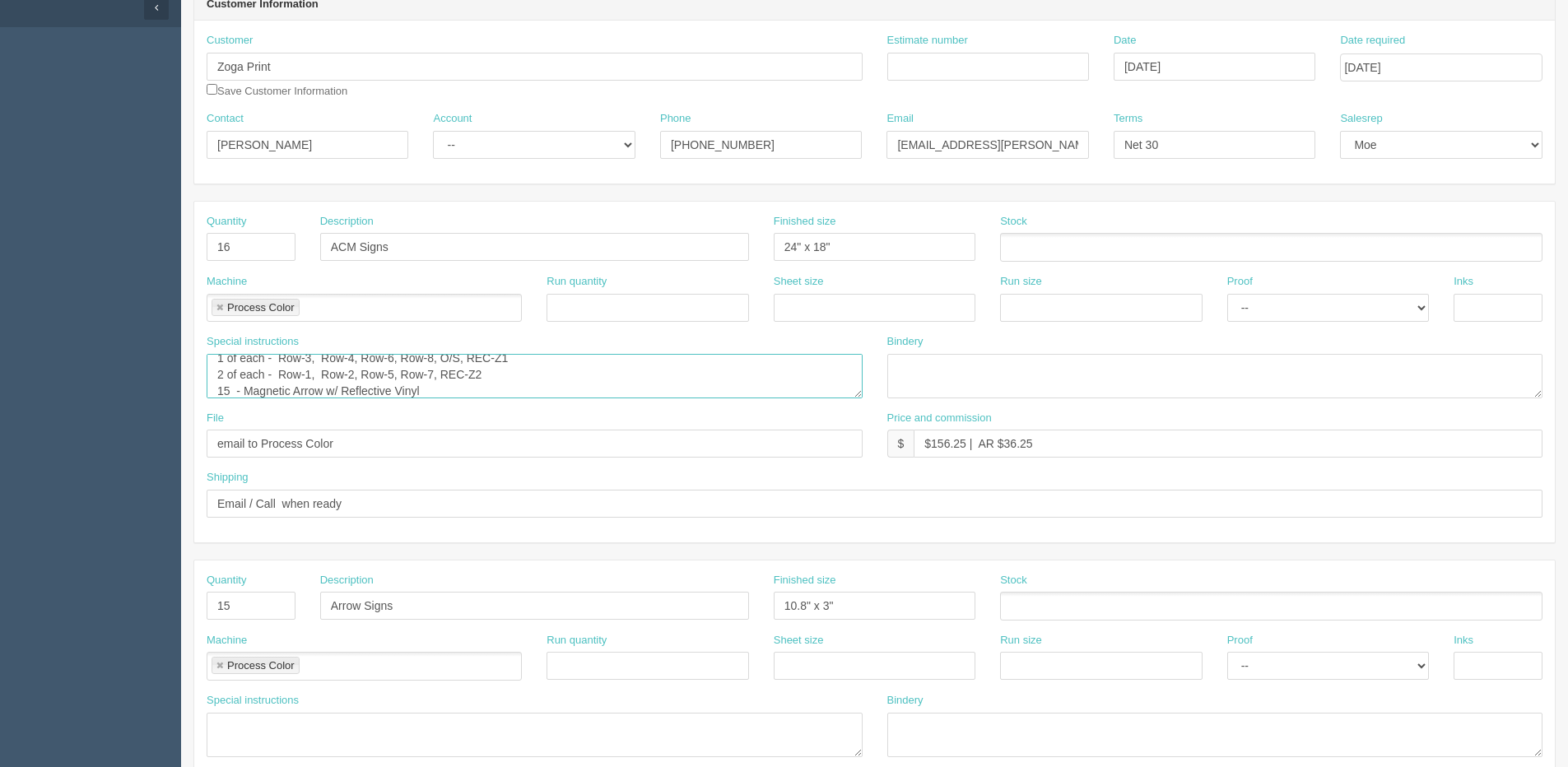
type textarea "PO: Process Color - Quote# 95458. ACM Signs w/ Reflective Vinyl: 1 of each - Ro…"
drag, startPoint x: 931, startPoint y: 448, endPoint x: 964, endPoint y: 429, distance: 38.1
click at [965, 443] on input "$156.25 | AR $36.25" at bounding box center [1228, 443] width 629 height 28
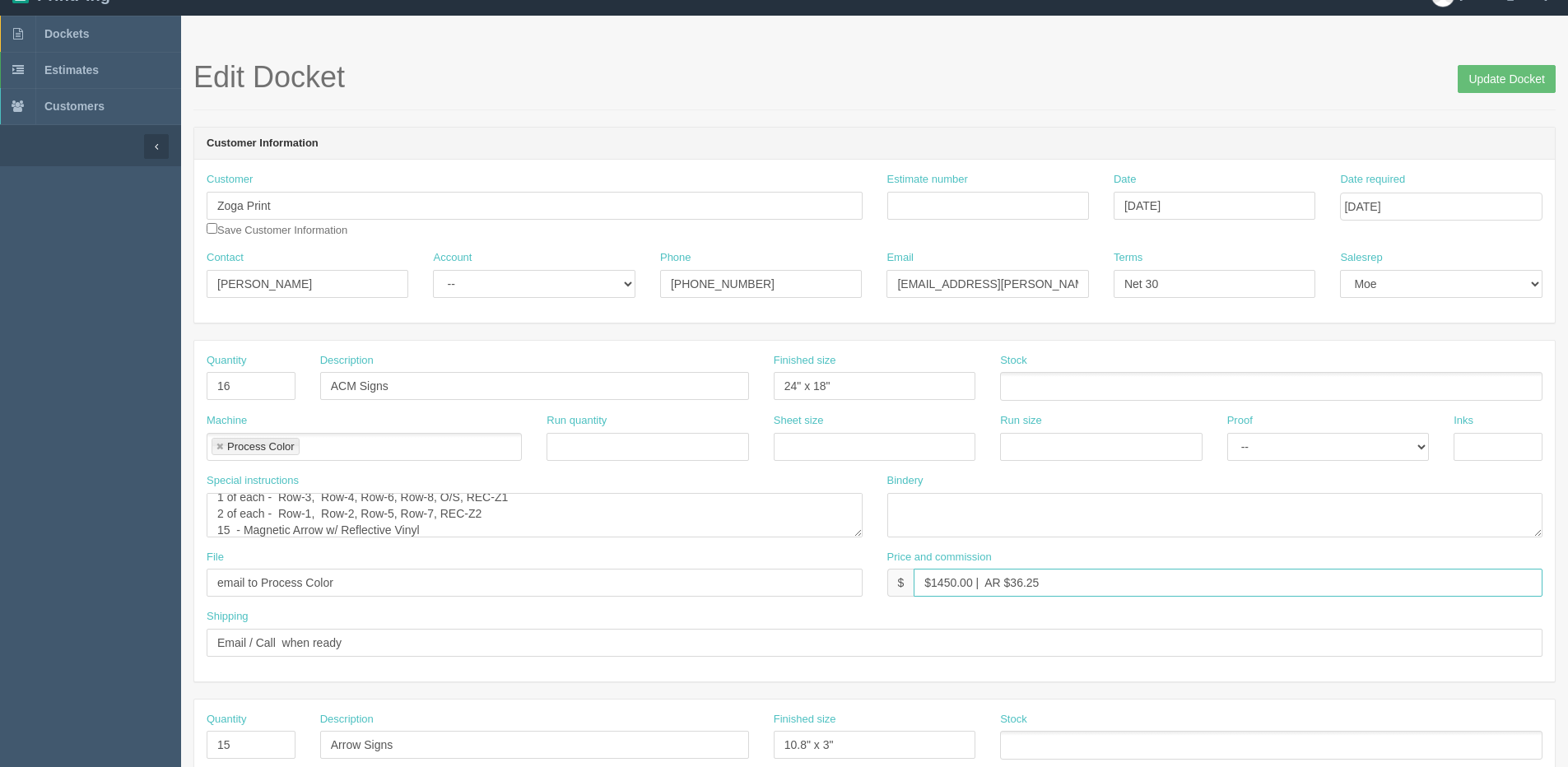
scroll to position [0, 0]
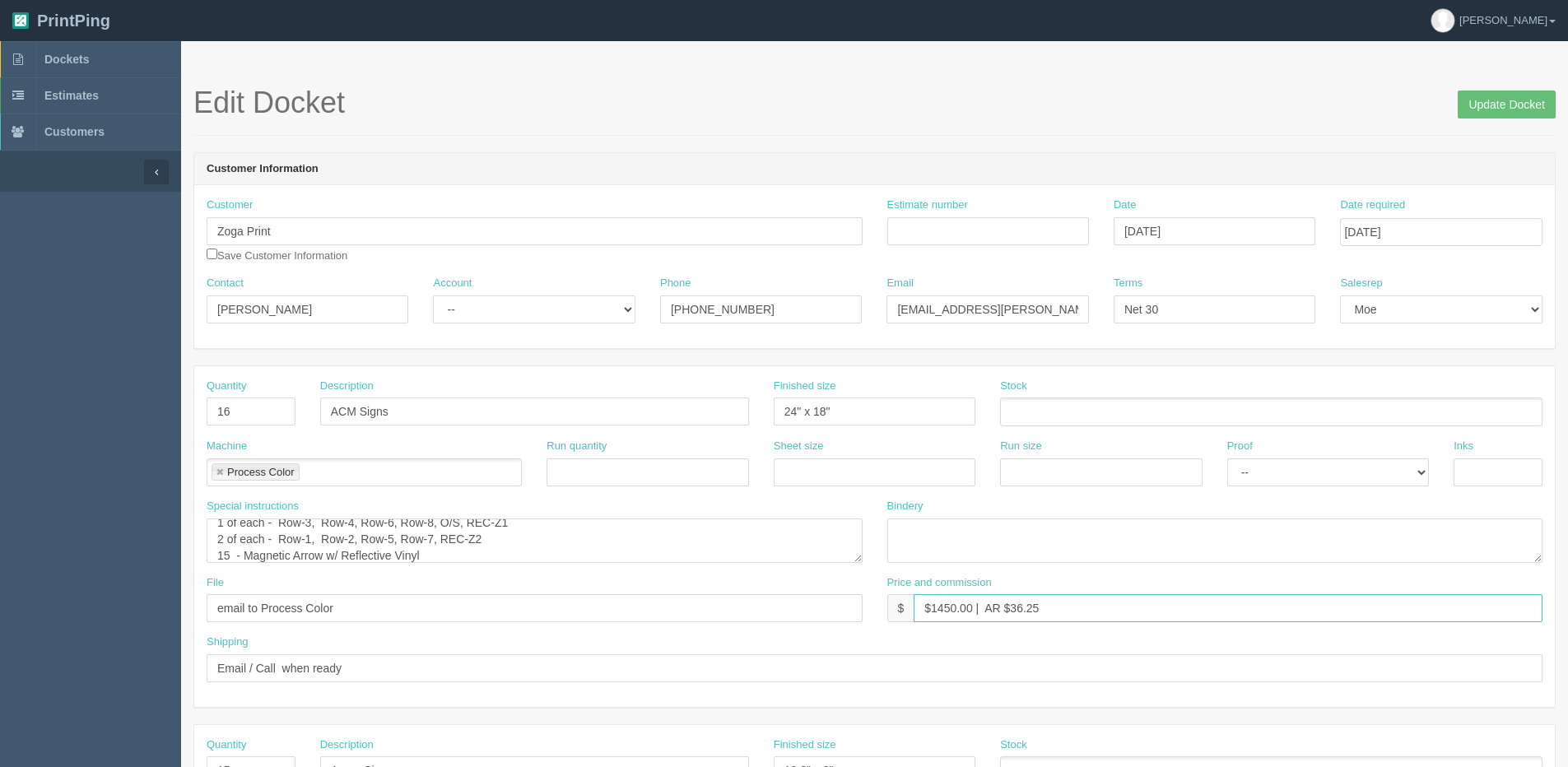
type input "$1450.00 | AR $36.25"
click at [526, 537] on textarea "PO: Process Color - Quote# 95458. ACM Signs and Arrow w/ Reflective Vinyl 1 of …" at bounding box center [534, 540] width 656 height 44
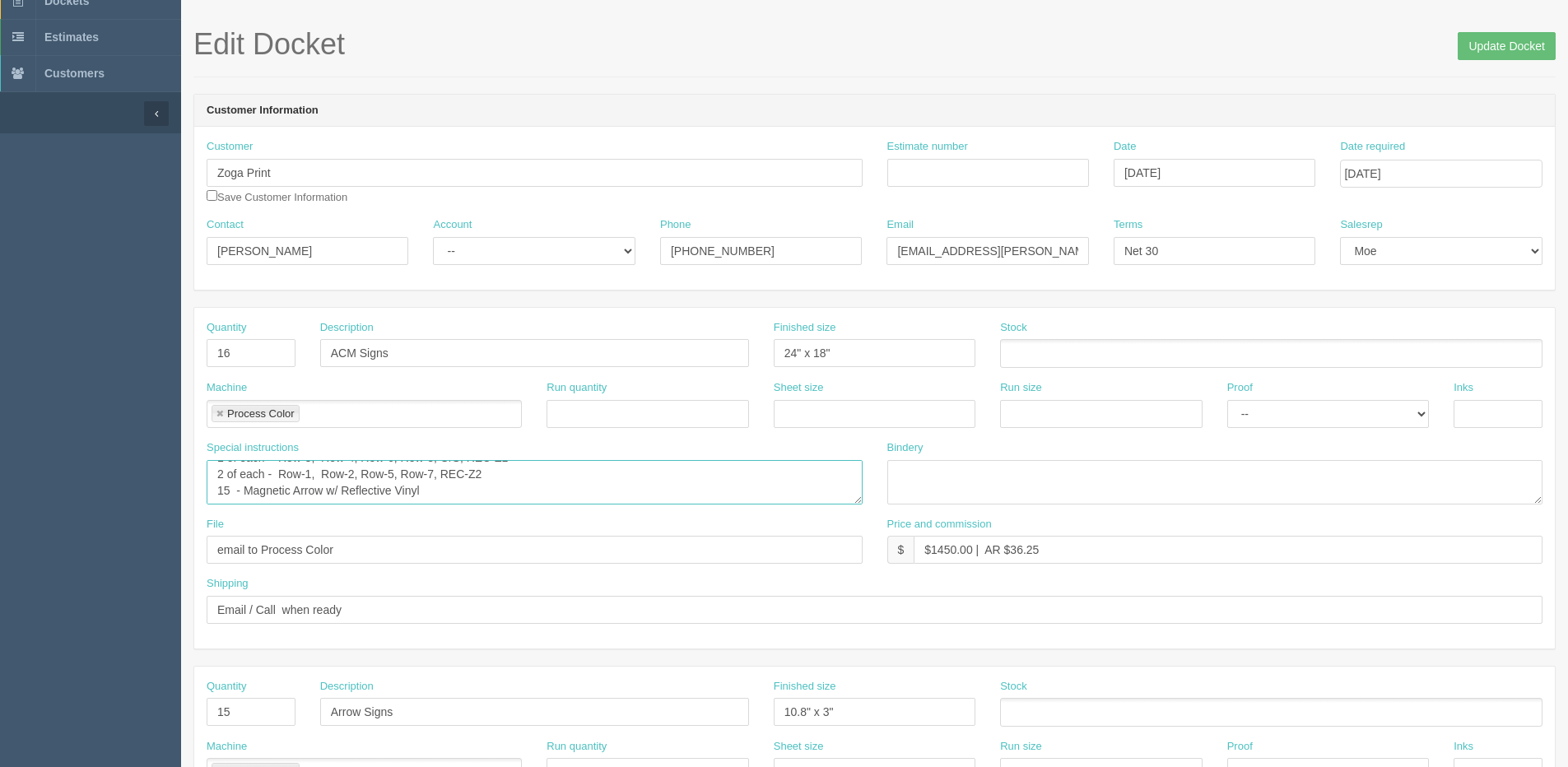
scroll to position [164, 0]
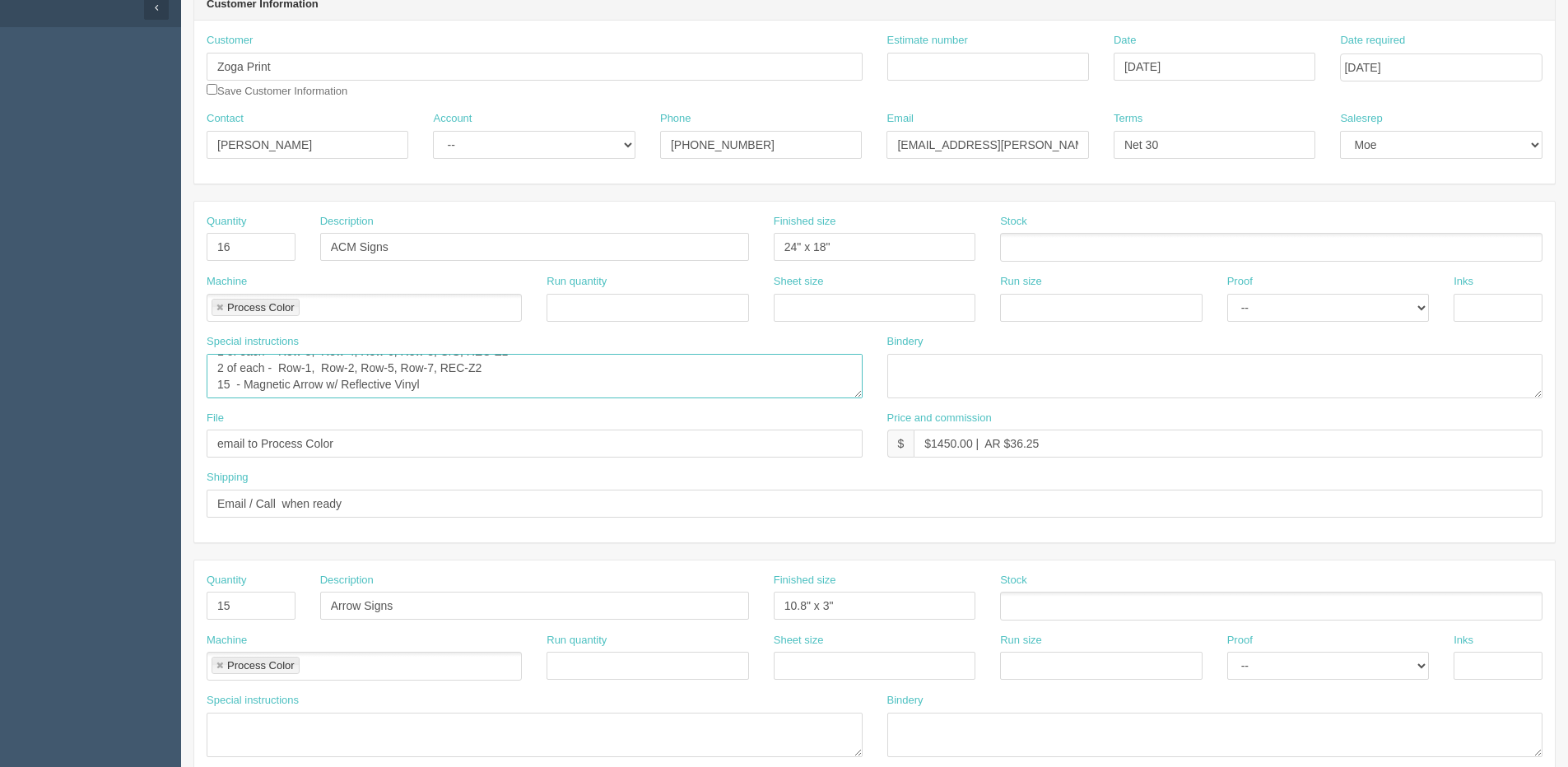
click at [428, 384] on textarea "PO: Process Color - Quote# 95458. ACM Signs and Arrow w/ Reflective Vinyl 1 of …" at bounding box center [534, 376] width 656 height 44
click at [428, 386] on textarea "PO: Process Color - Quote# 95458. ACM Signs and Arrow w/ Reflective Vinyl 1 of …" at bounding box center [534, 376] width 656 height 44
type textarea "PO: Process Color - Quote# 95458. ACM Signs w/ Reflective Vinyl: 1 of each - Ro…"
drag, startPoint x: 1009, startPoint y: 451, endPoint x: 988, endPoint y: 433, distance: 27.7
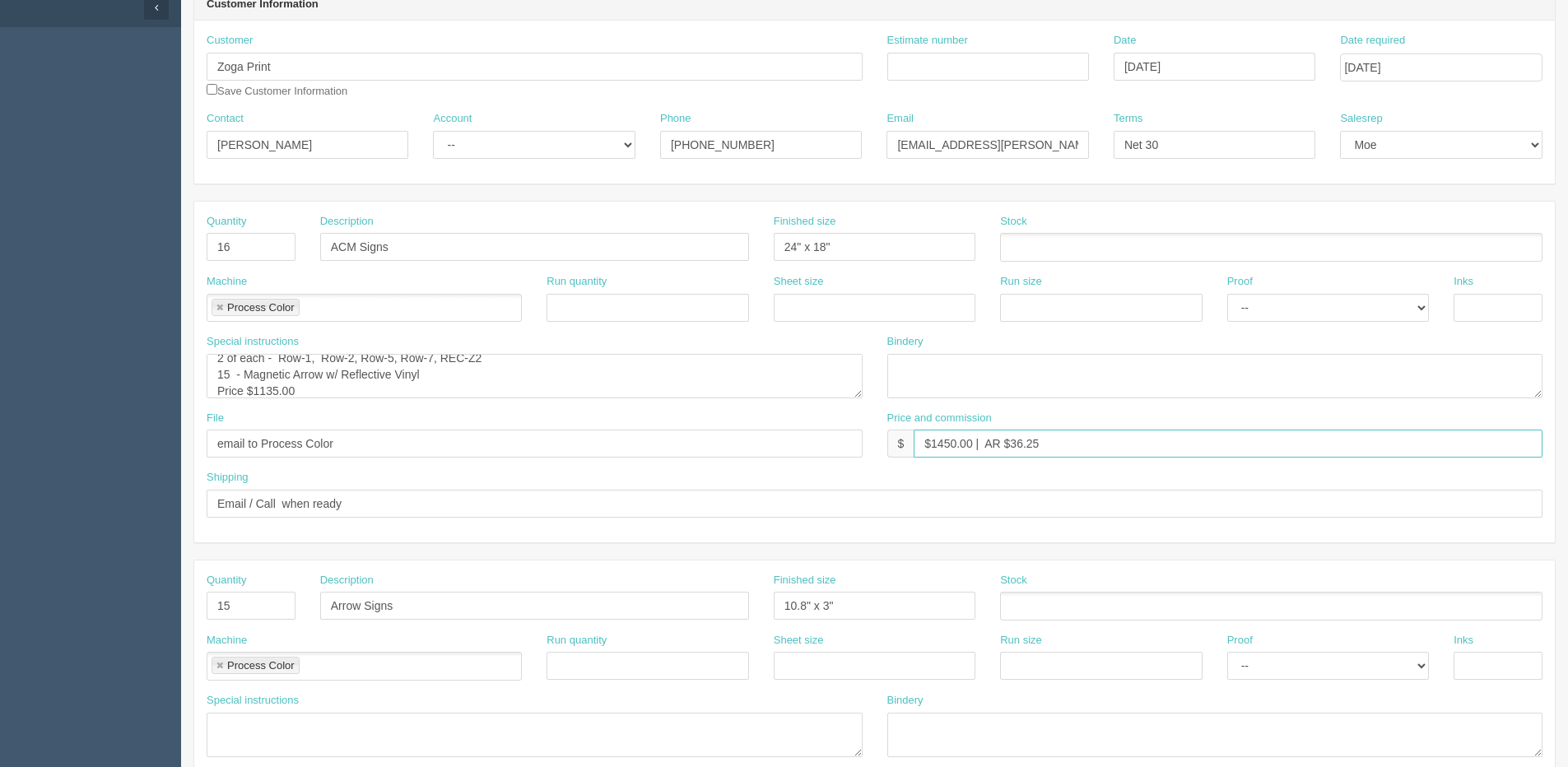
click at [1052, 437] on input "$1450.00 | AR $36.25" at bounding box center [1228, 443] width 629 height 28
type input "$1450.00 | AR $204.88"
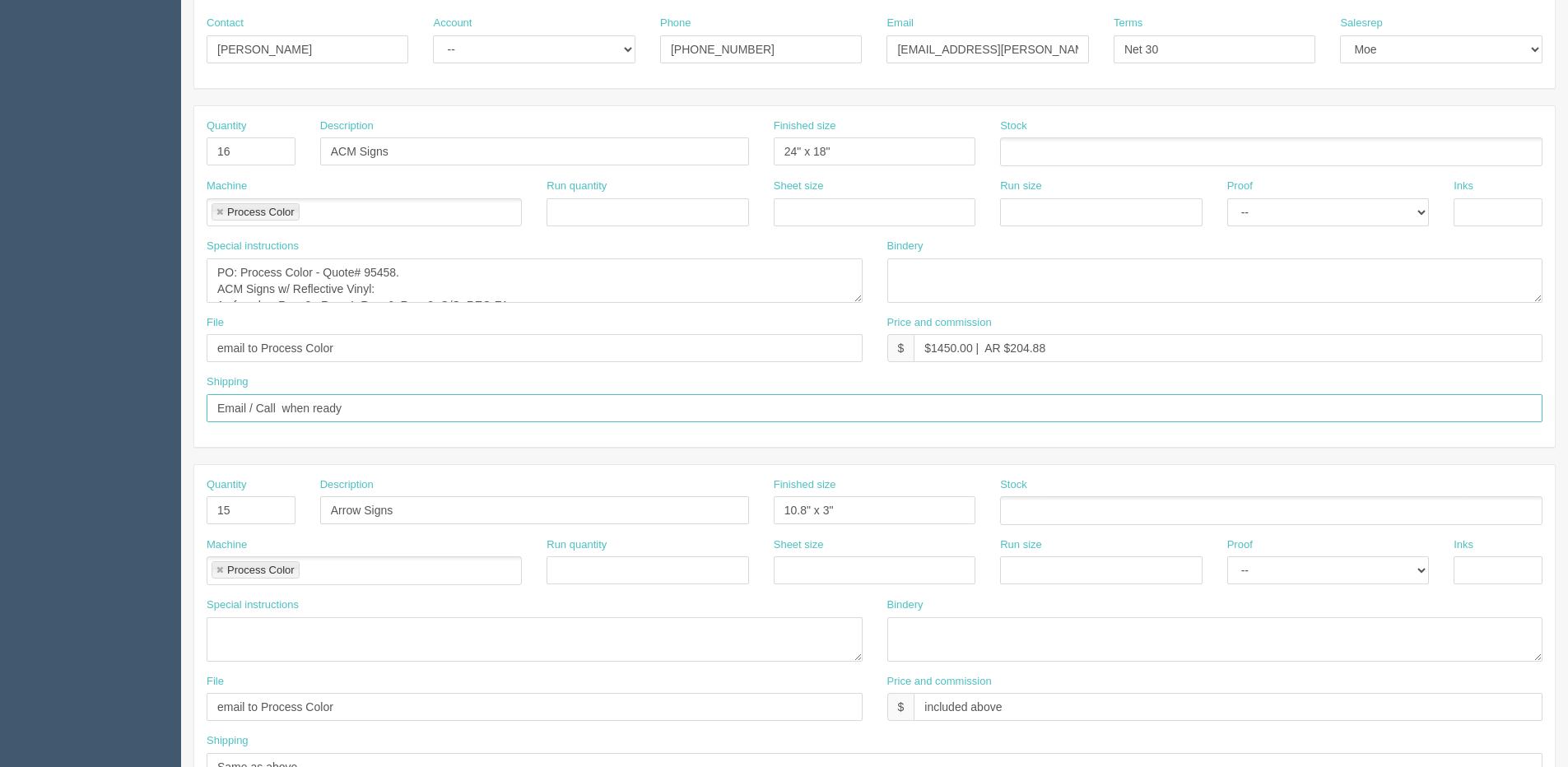
scroll to position [82, 0]
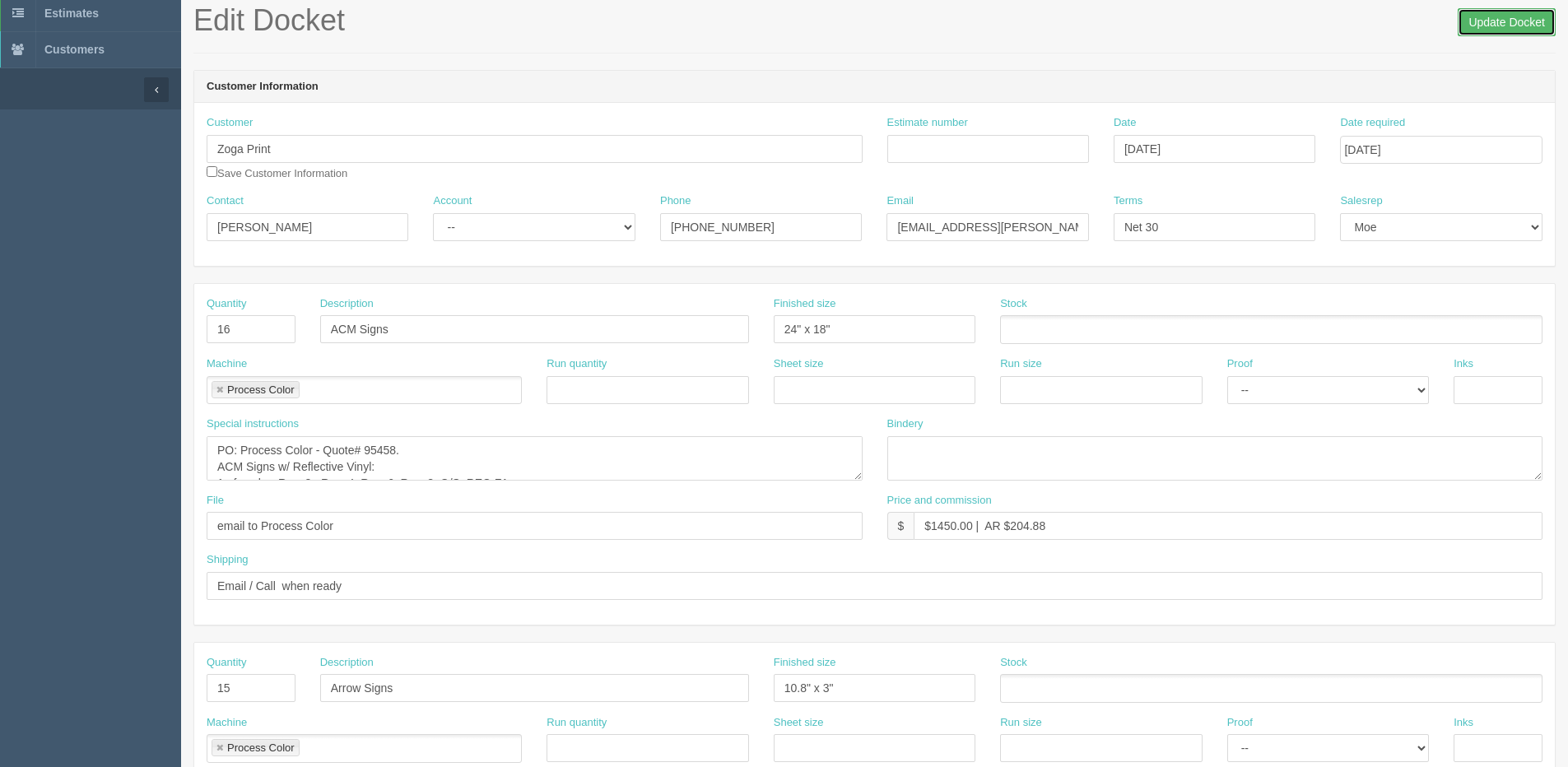
click at [1503, 32] on input "Update Docket" at bounding box center [1506, 22] width 98 height 28
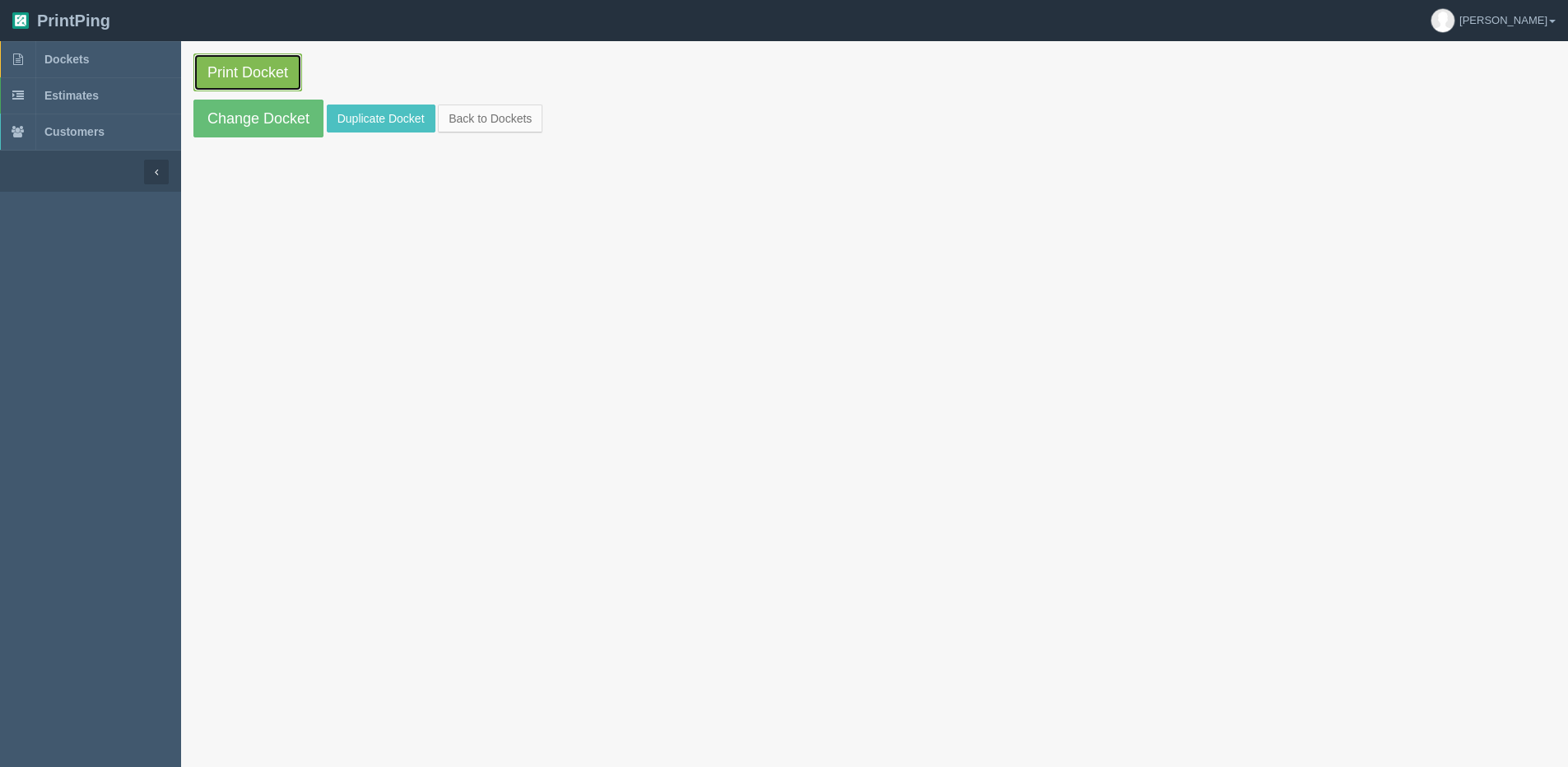
click at [272, 65] on link "Print Docket" at bounding box center [247, 72] width 109 height 38
click at [503, 109] on link "Back to Dockets" at bounding box center [490, 118] width 105 height 28
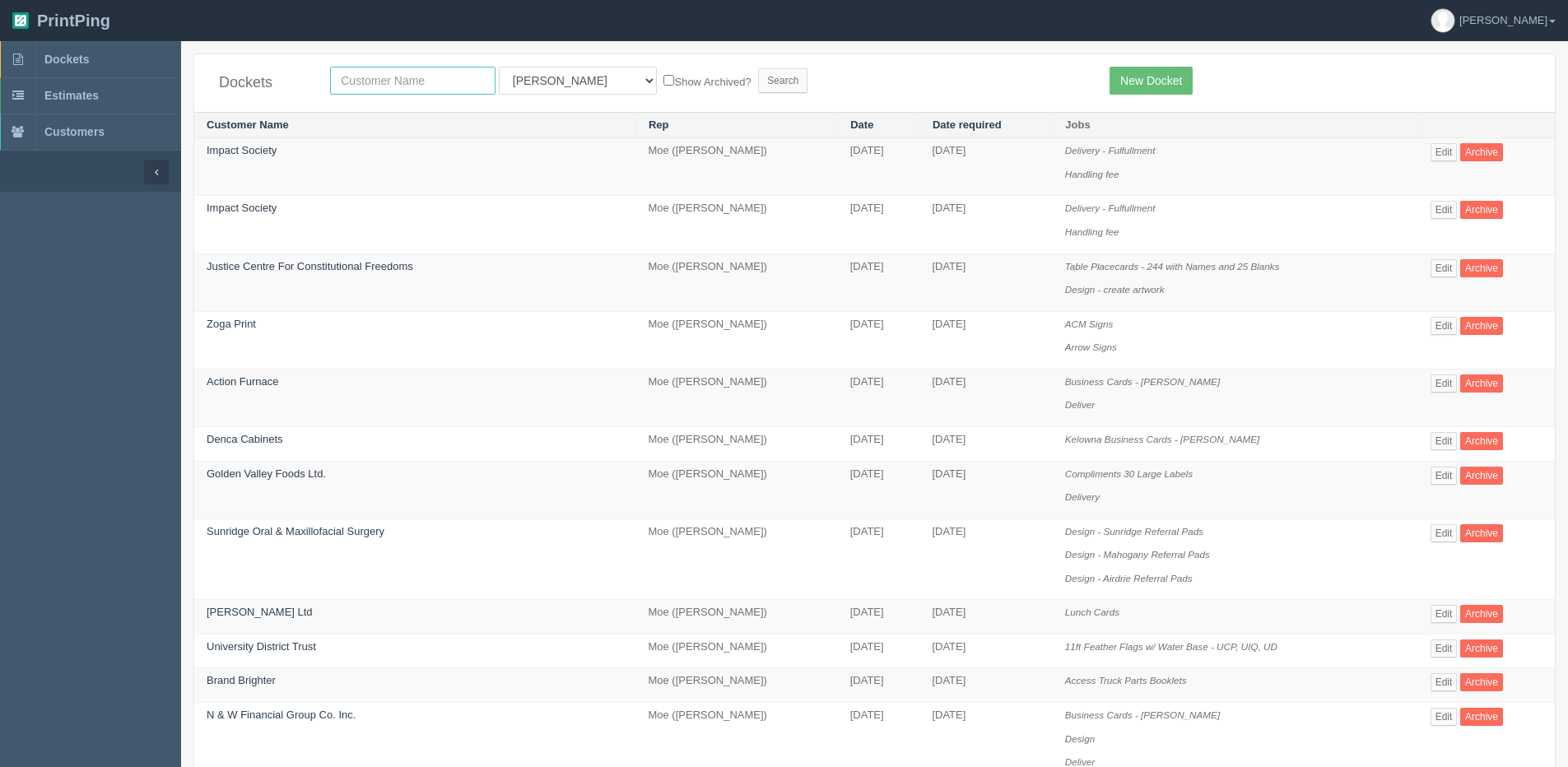
click at [389, 73] on input "text" at bounding box center [412, 80] width 165 height 28
type input "[PERSON_NAME]"
click at [758, 68] on input "Search" at bounding box center [783, 80] width 49 height 24
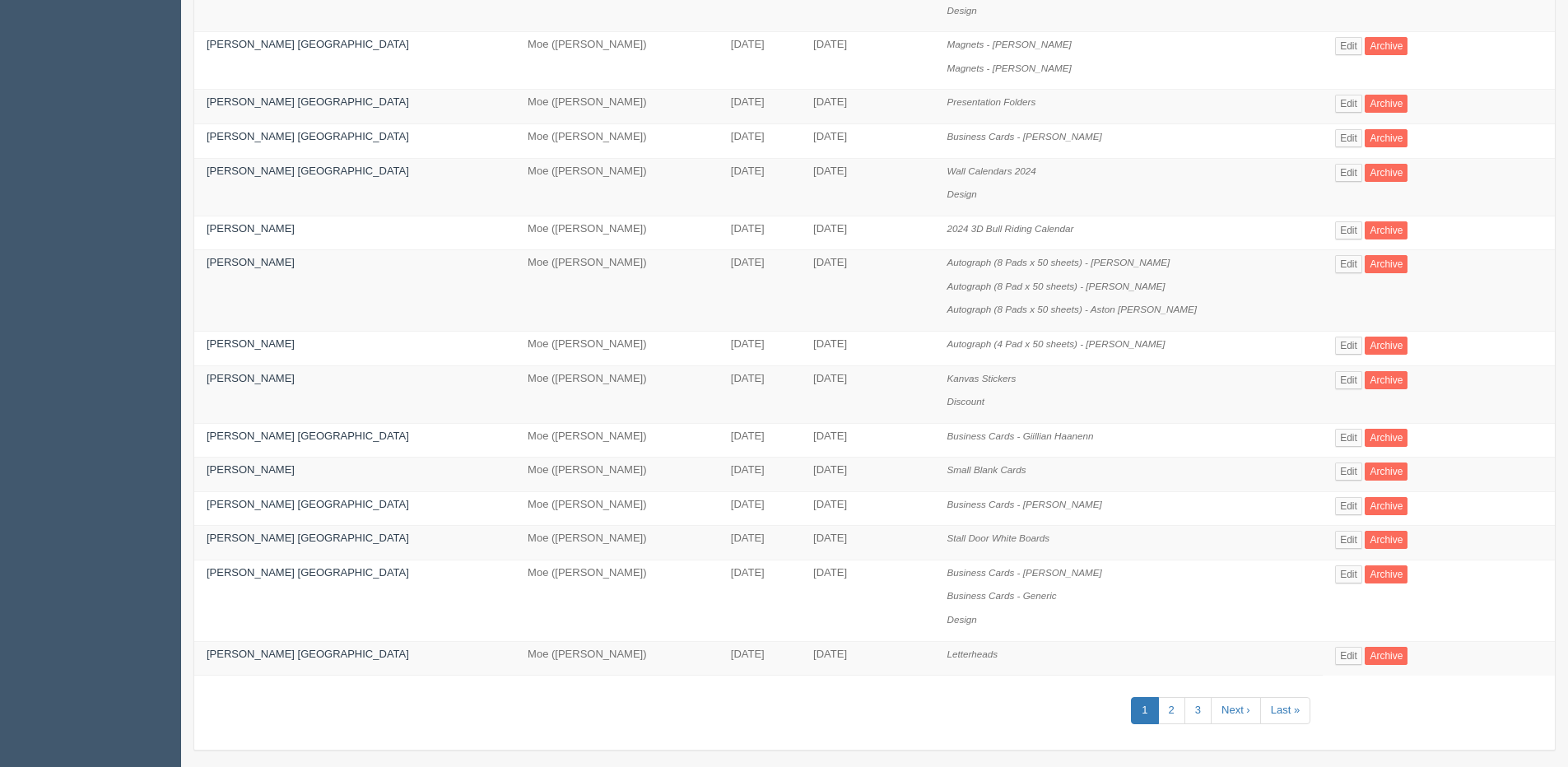
scroll to position [612, 0]
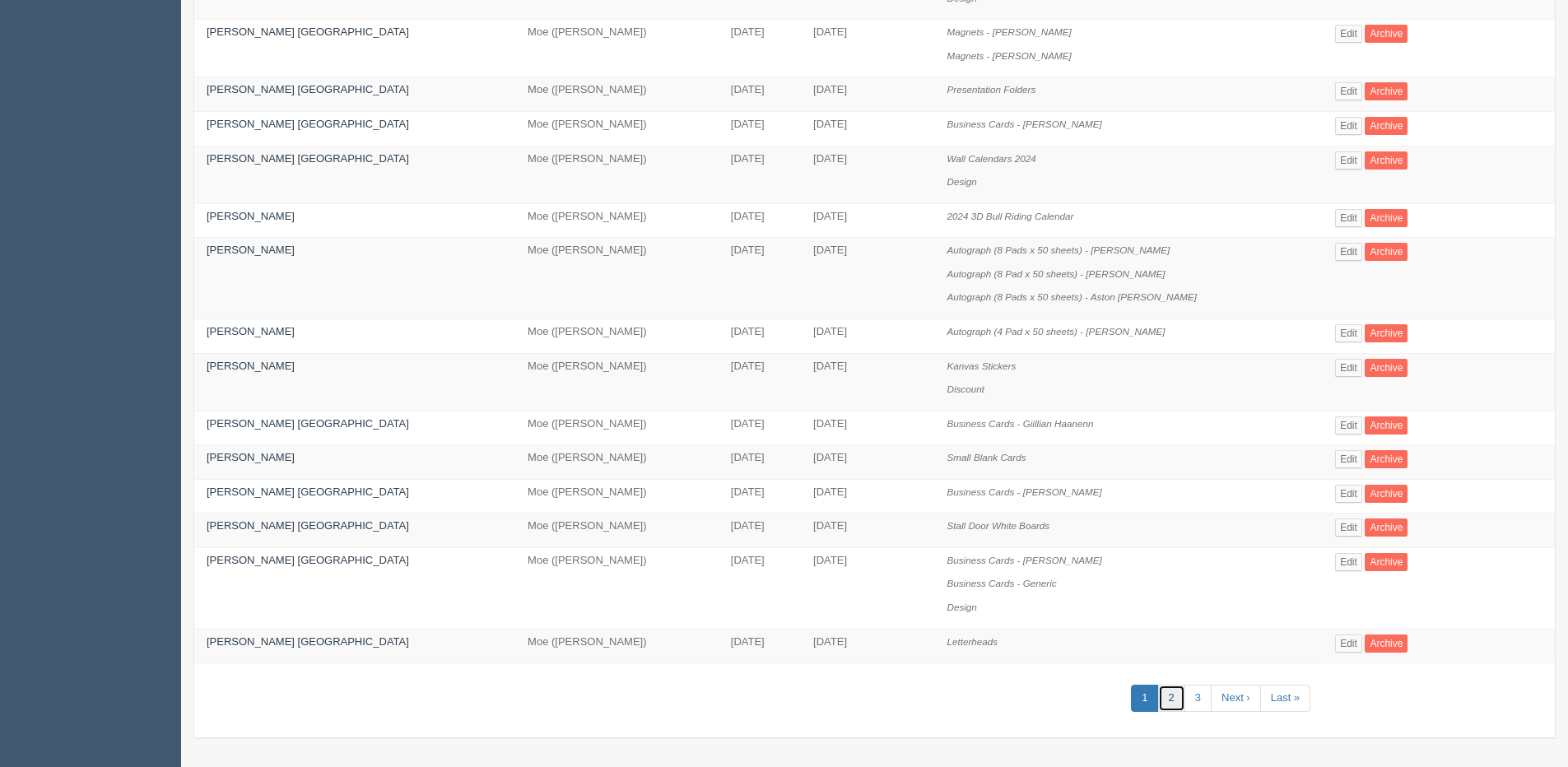
click at [1158, 705] on link "2" at bounding box center [1172, 699] width 27 height 27
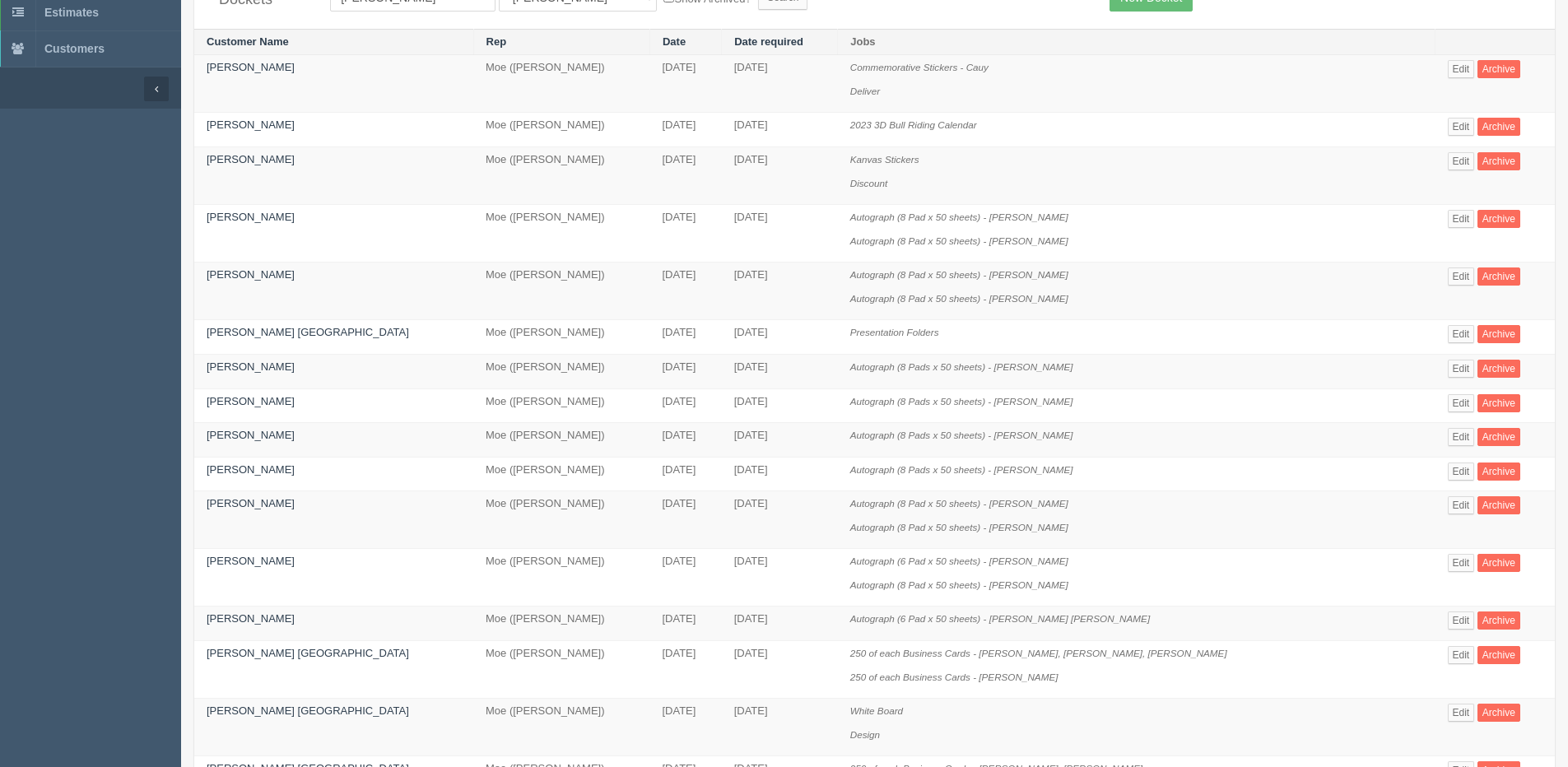
scroll to position [247, 0]
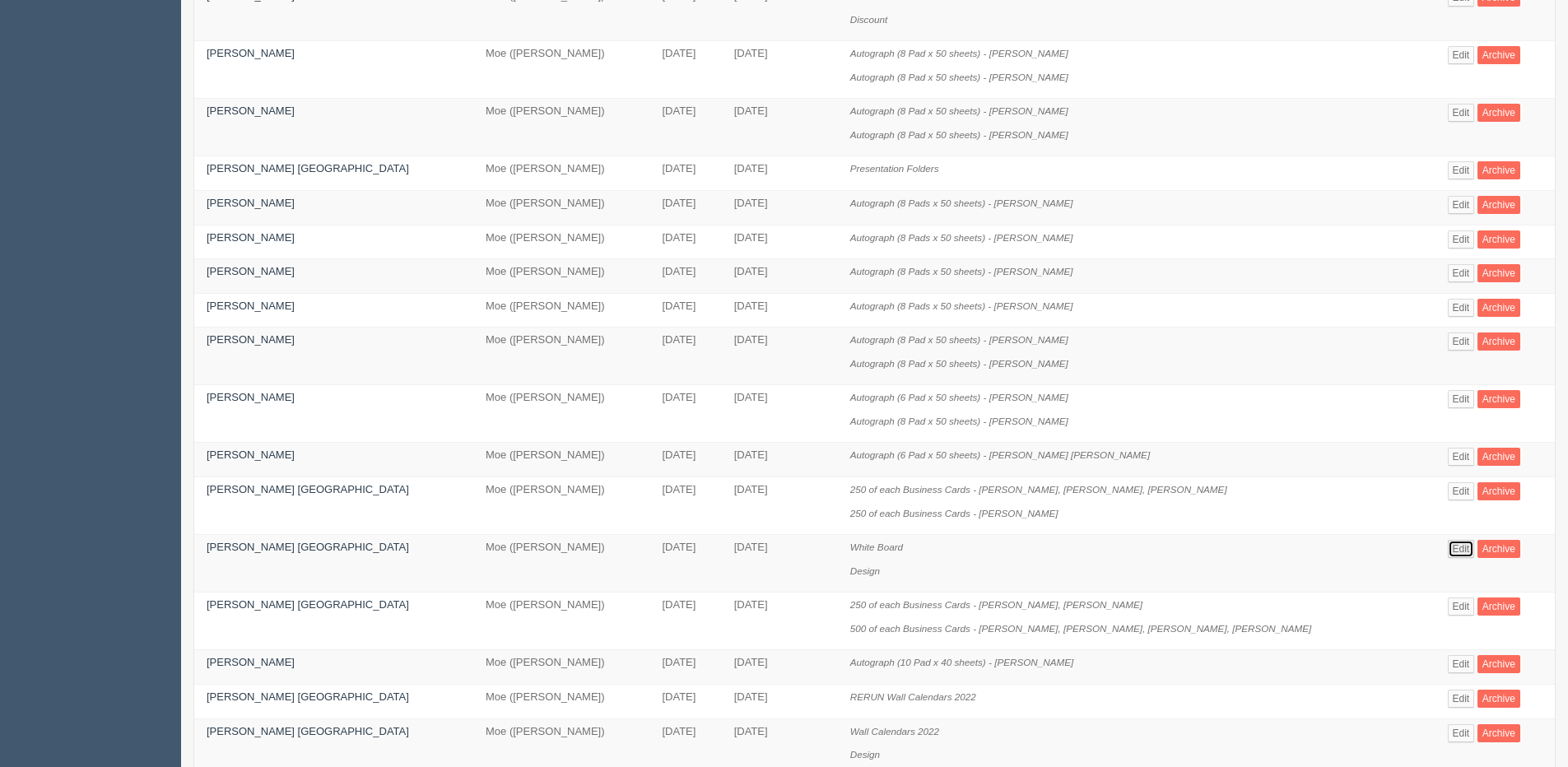
click at [1448, 550] on link "Edit" at bounding box center [1461, 549] width 27 height 19
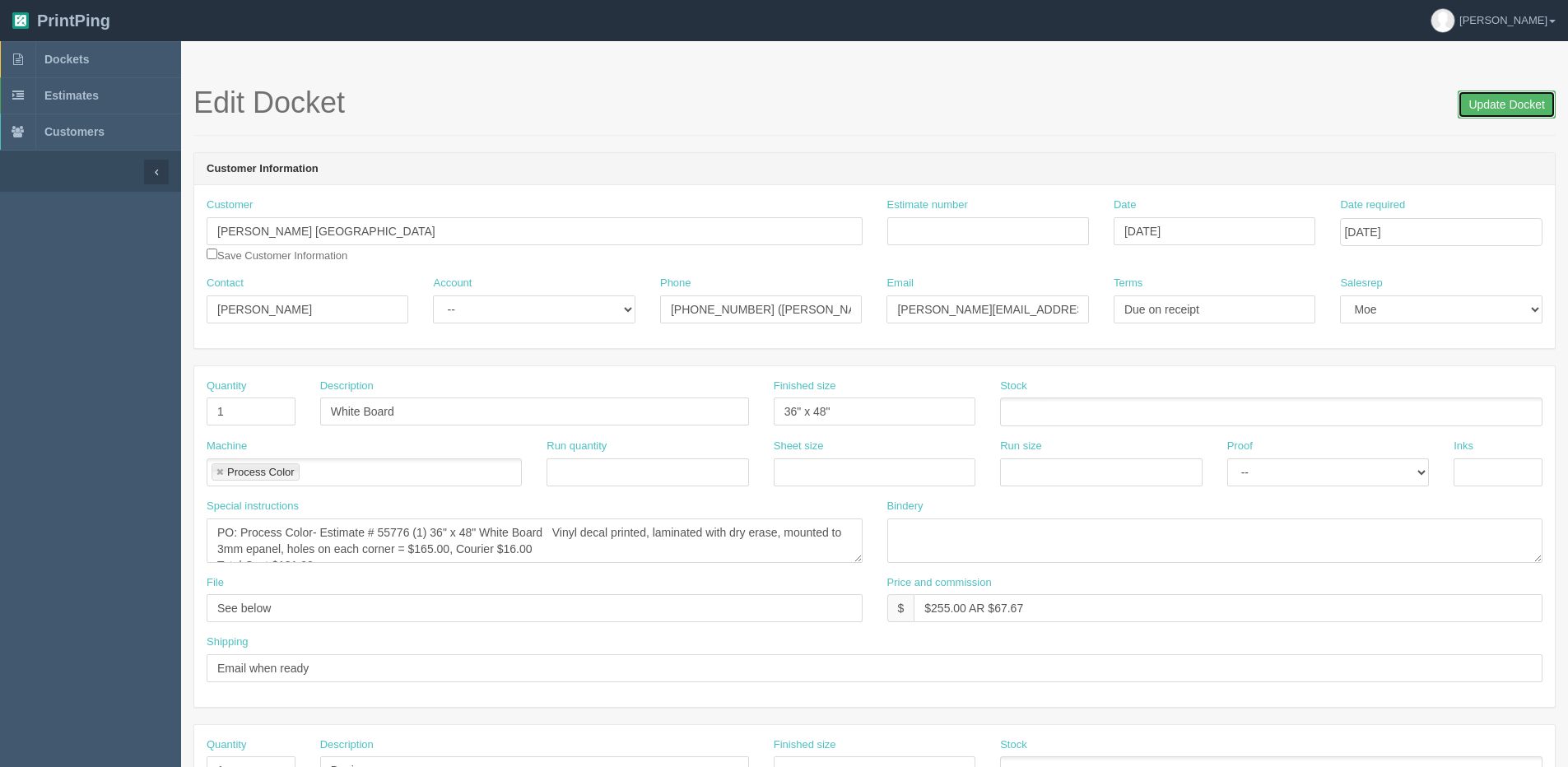
click at [1531, 97] on input "Update Docket" at bounding box center [1506, 105] width 98 height 28
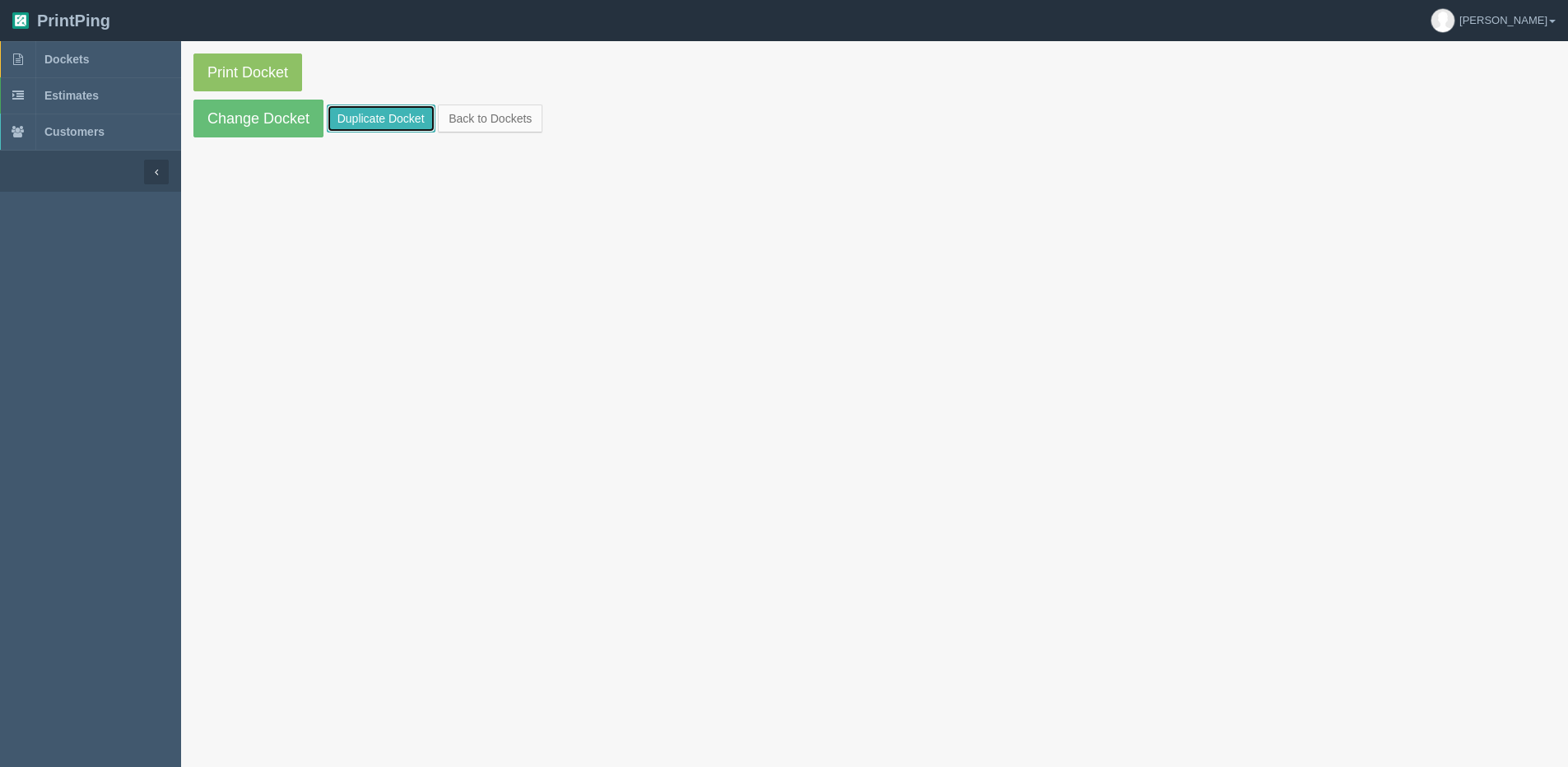
click at [375, 116] on link "Duplicate Docket" at bounding box center [381, 118] width 109 height 28
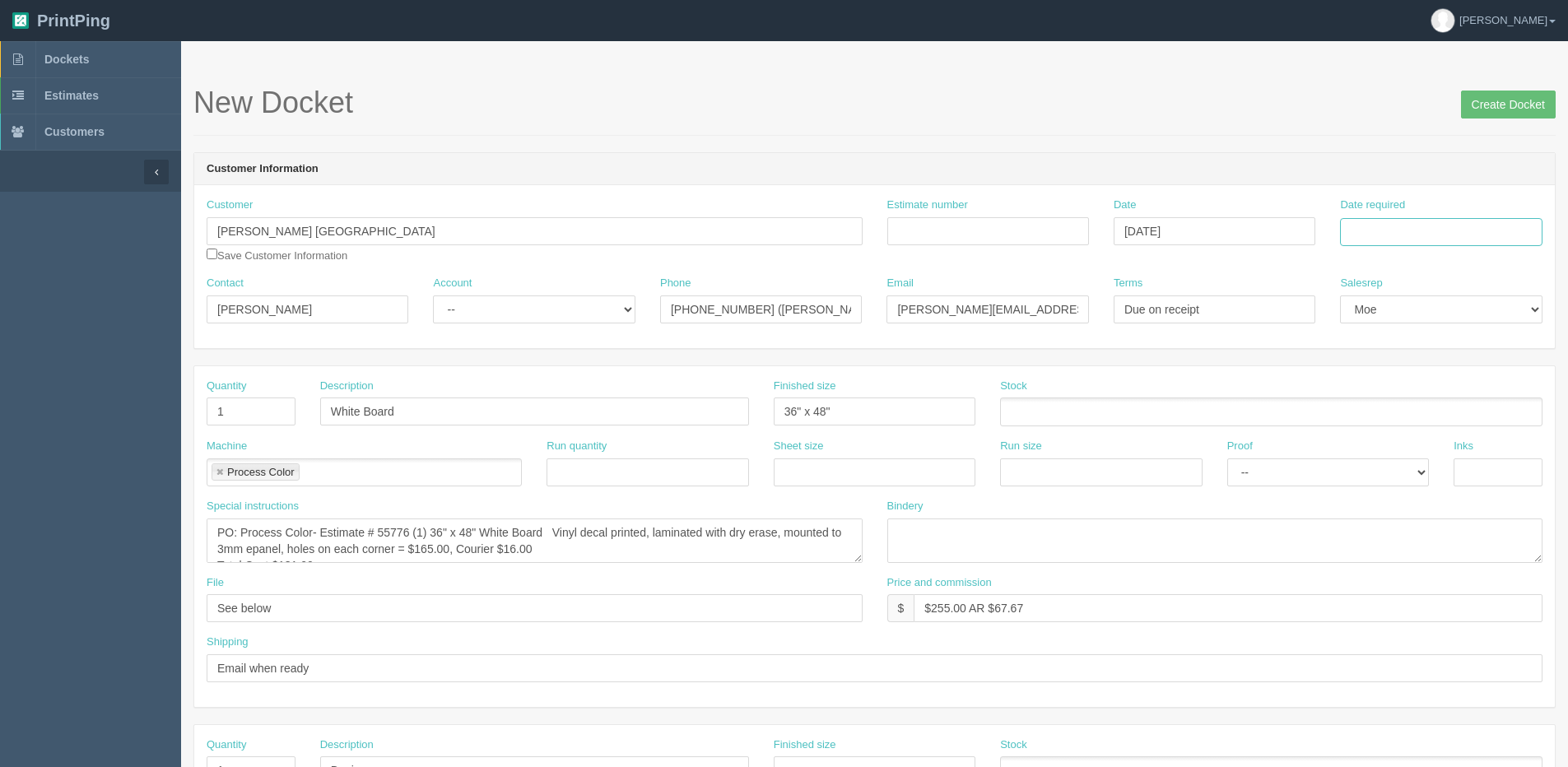
drag, startPoint x: 1424, startPoint y: 231, endPoint x: 1406, endPoint y: 237, distance: 19.0
click at [1424, 231] on input "Date required" at bounding box center [1441, 232] width 202 height 28
click at [1370, 470] on th "[DATE]" at bounding box center [1420, 461] width 153 height 23
click at [1403, 366] on td "16" at bounding box center [1400, 366] width 21 height 23
type input "[DATE]"
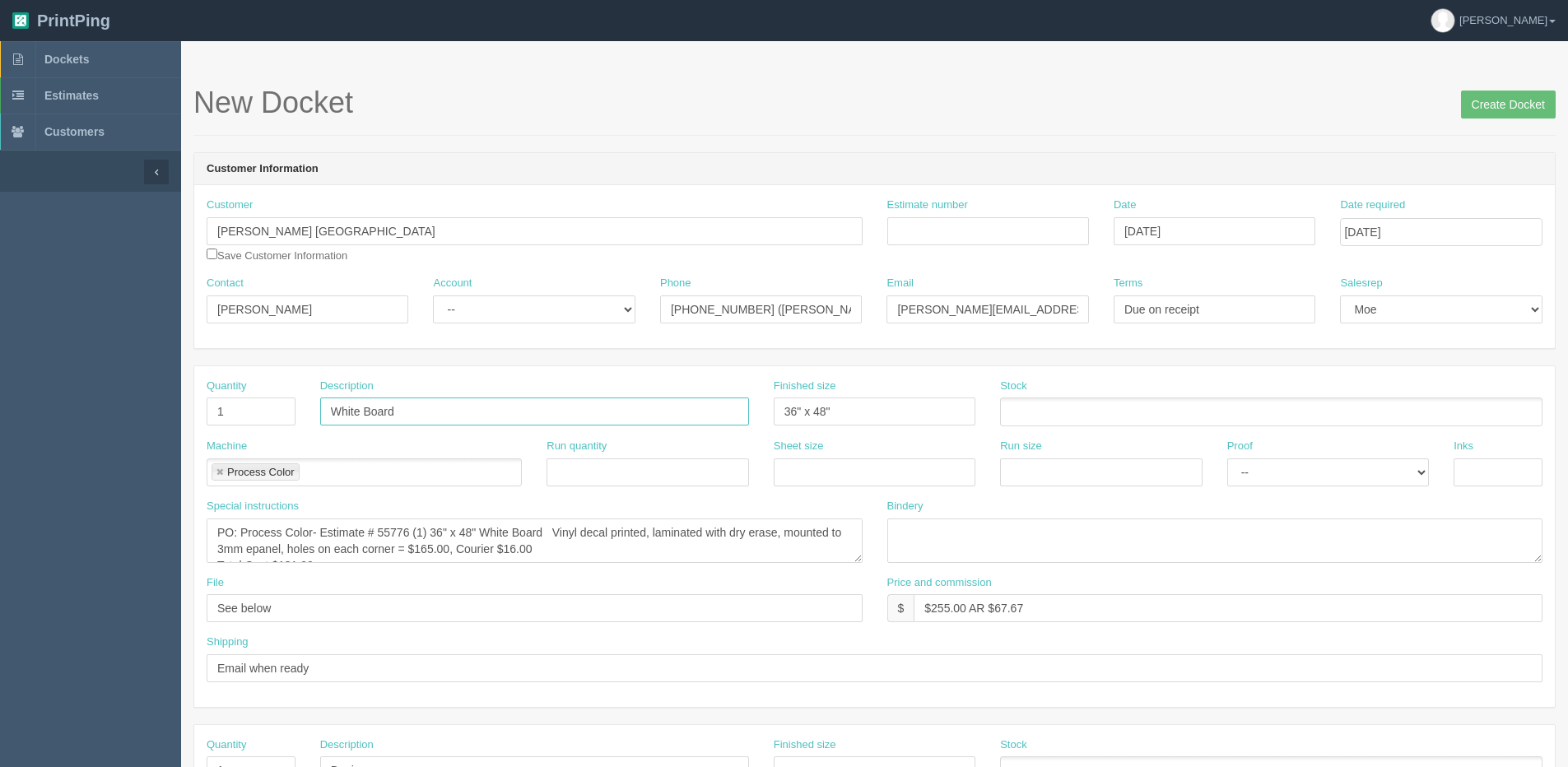
drag, startPoint x: 413, startPoint y: 413, endPoint x: 148, endPoint y: 429, distance: 265.5
click at [155, 426] on section "Dockets Estimates Customers" at bounding box center [784, 768] width 1568 height 1454
type input "Vet Signs"
drag, startPoint x: 198, startPoint y: 416, endPoint x: 76, endPoint y: 409, distance: 122.2
click at [141, 416] on section "Dockets Estimates Customers" at bounding box center [784, 768] width 1568 height 1454
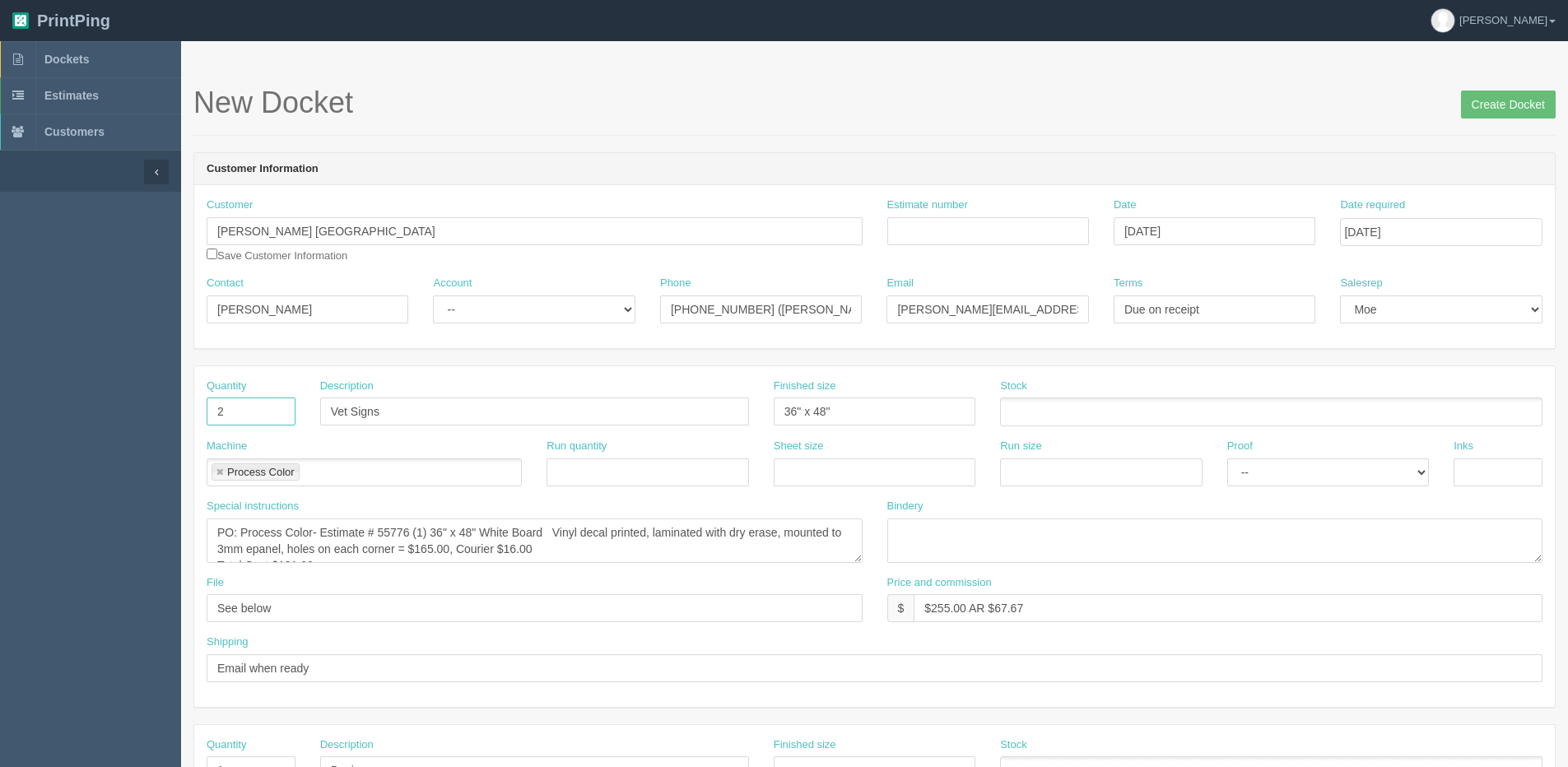
type input "2"
drag, startPoint x: 866, startPoint y: 409, endPoint x: 608, endPoint y: 394, distance: 258.4
click at [605, 407] on div "Quantity 2 Description Vet Signs Finished size 36" x 48" Stock" at bounding box center [874, 408] width 1361 height 60
type input "8" x 14""
click at [218, 468] on link at bounding box center [220, 473] width 10 height 11
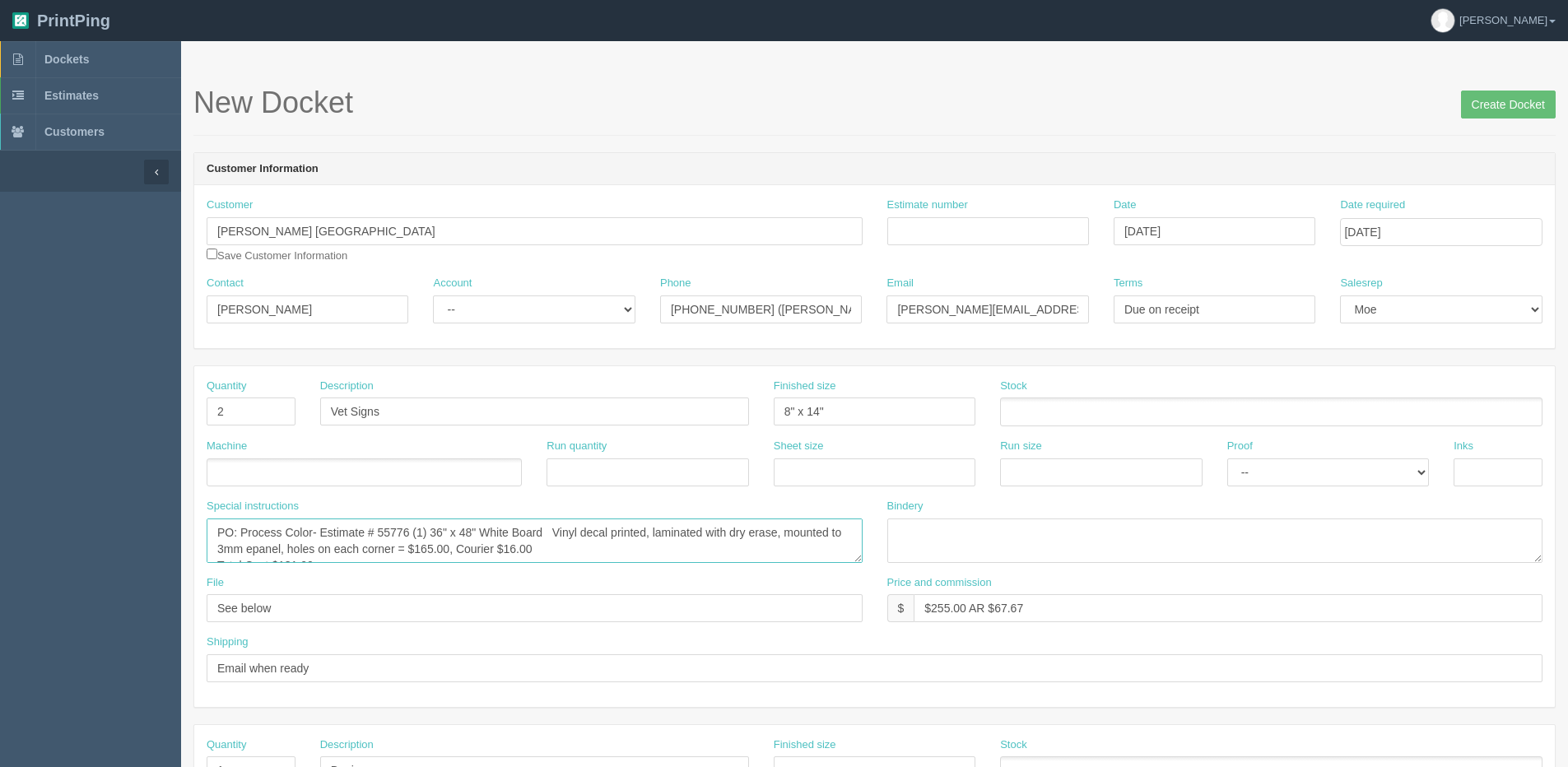
scroll to position [17, 0]
drag, startPoint x: 218, startPoint y: 532, endPoint x: 673, endPoint y: 643, distance: 468.3
click at [673, 643] on div "Quantity 2 Description Vet Signs Finished size 8" x 14" Stock Machine Run quant…" at bounding box center [874, 536] width 1361 height 340
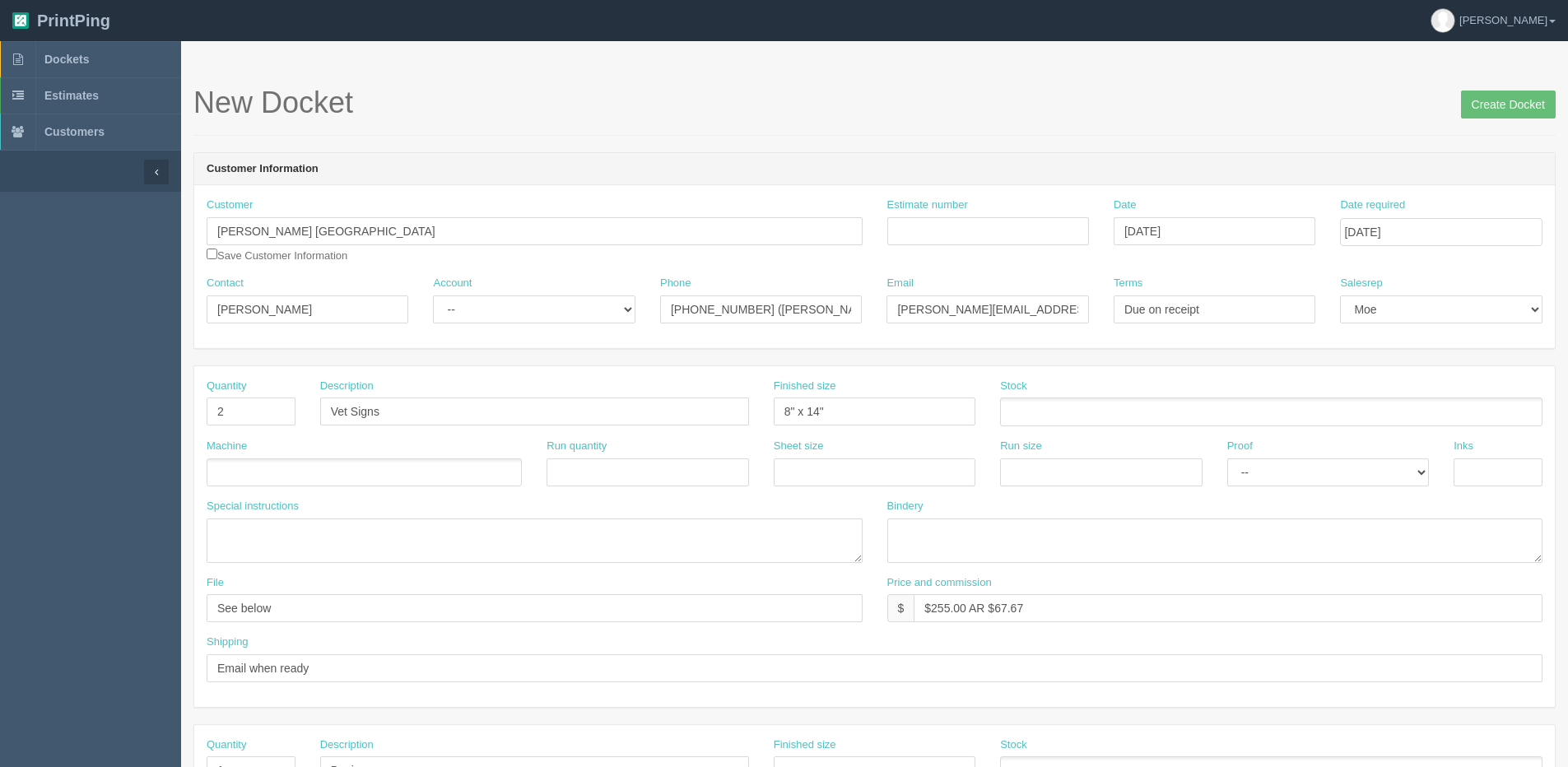
click at [248, 470] on ul at bounding box center [364, 473] width 315 height 28
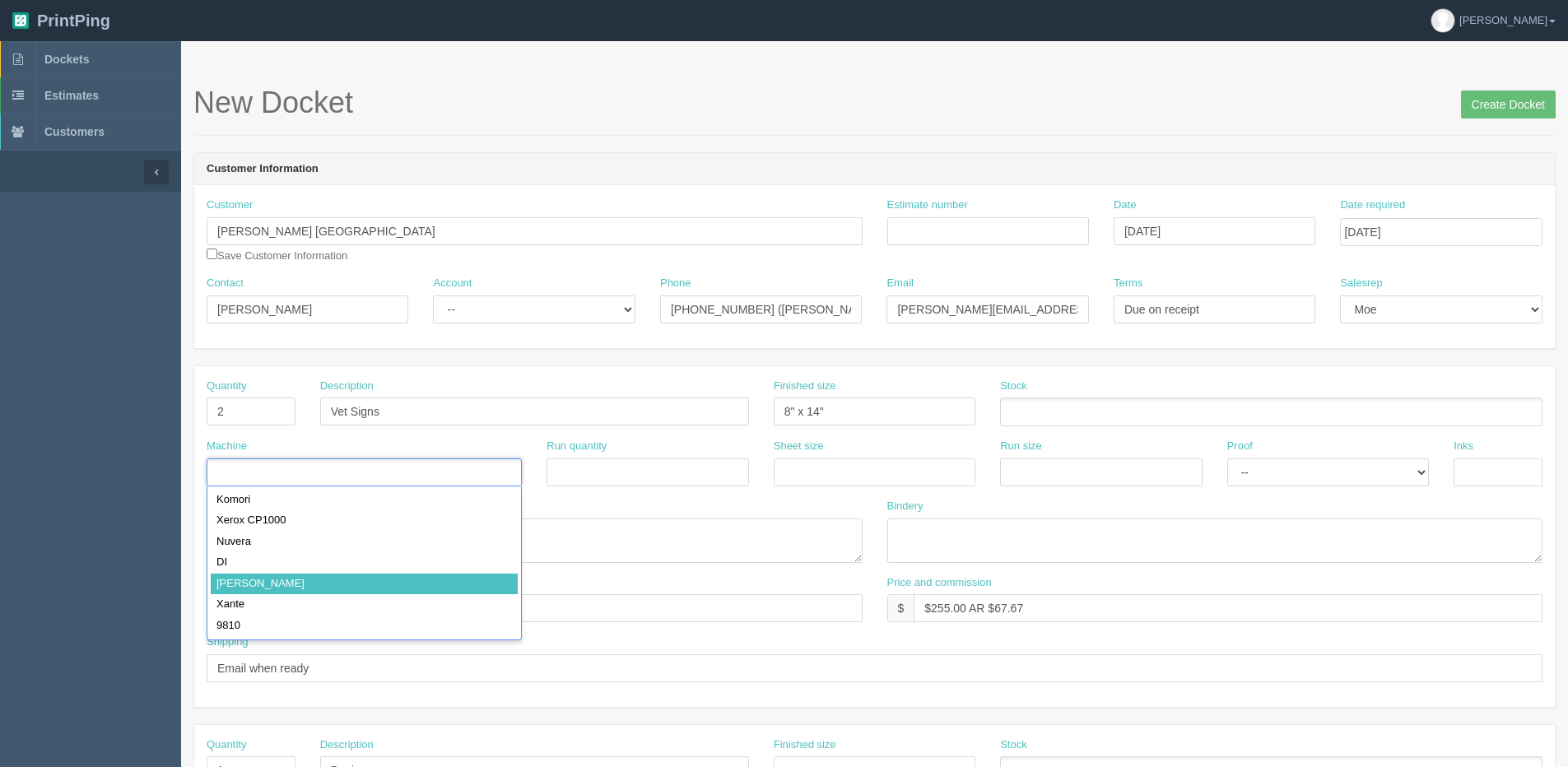
drag, startPoint x: 232, startPoint y: 580, endPoint x: 560, endPoint y: 526, distance: 332.4
type input "Roland"
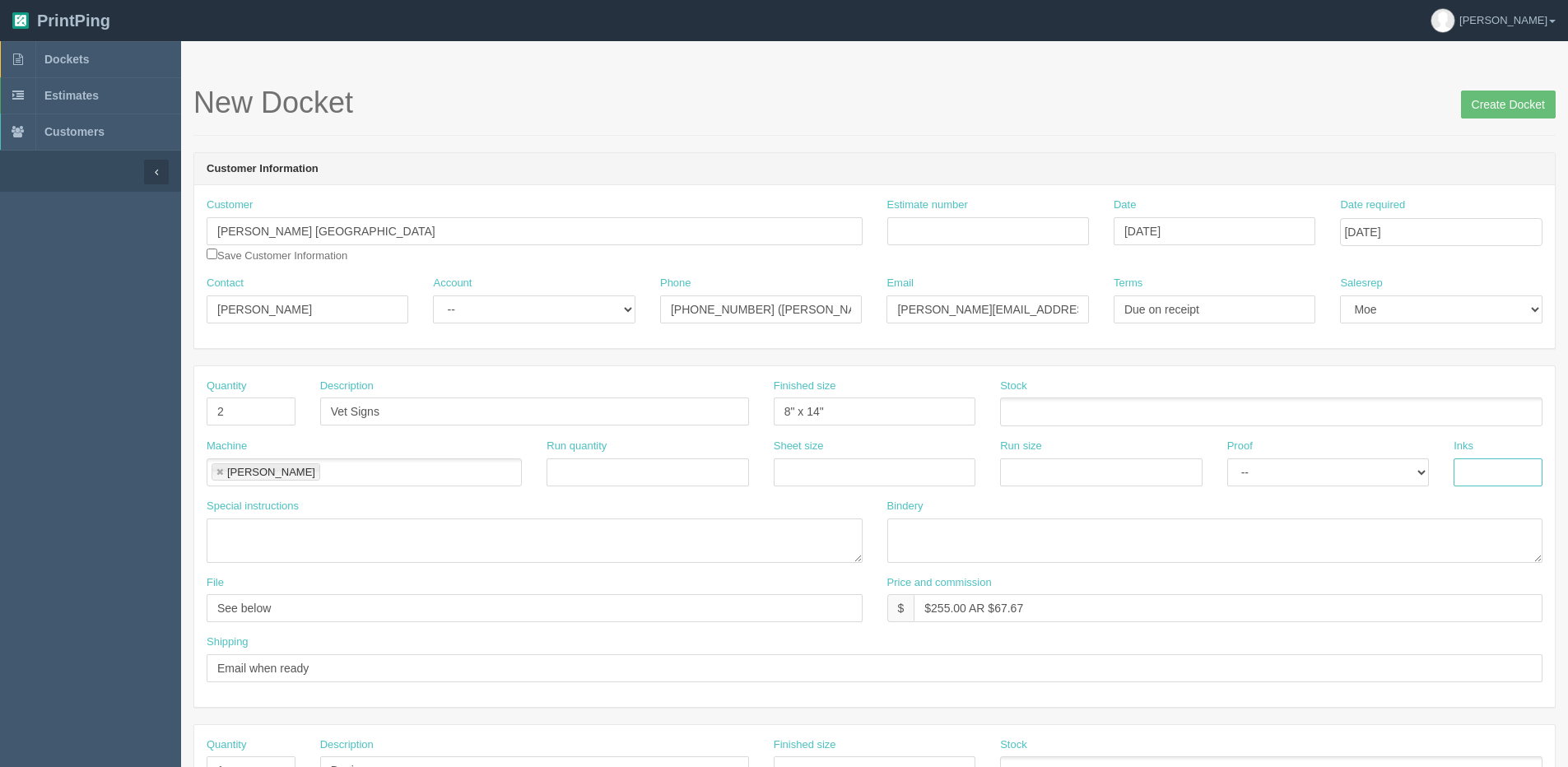
click at [1495, 480] on input "text" at bounding box center [1498, 473] width 89 height 28
type input "4/0"
click at [91, 623] on section "Dockets Estimates Customers" at bounding box center [784, 768] width 1568 height 1454
type input "see designline"
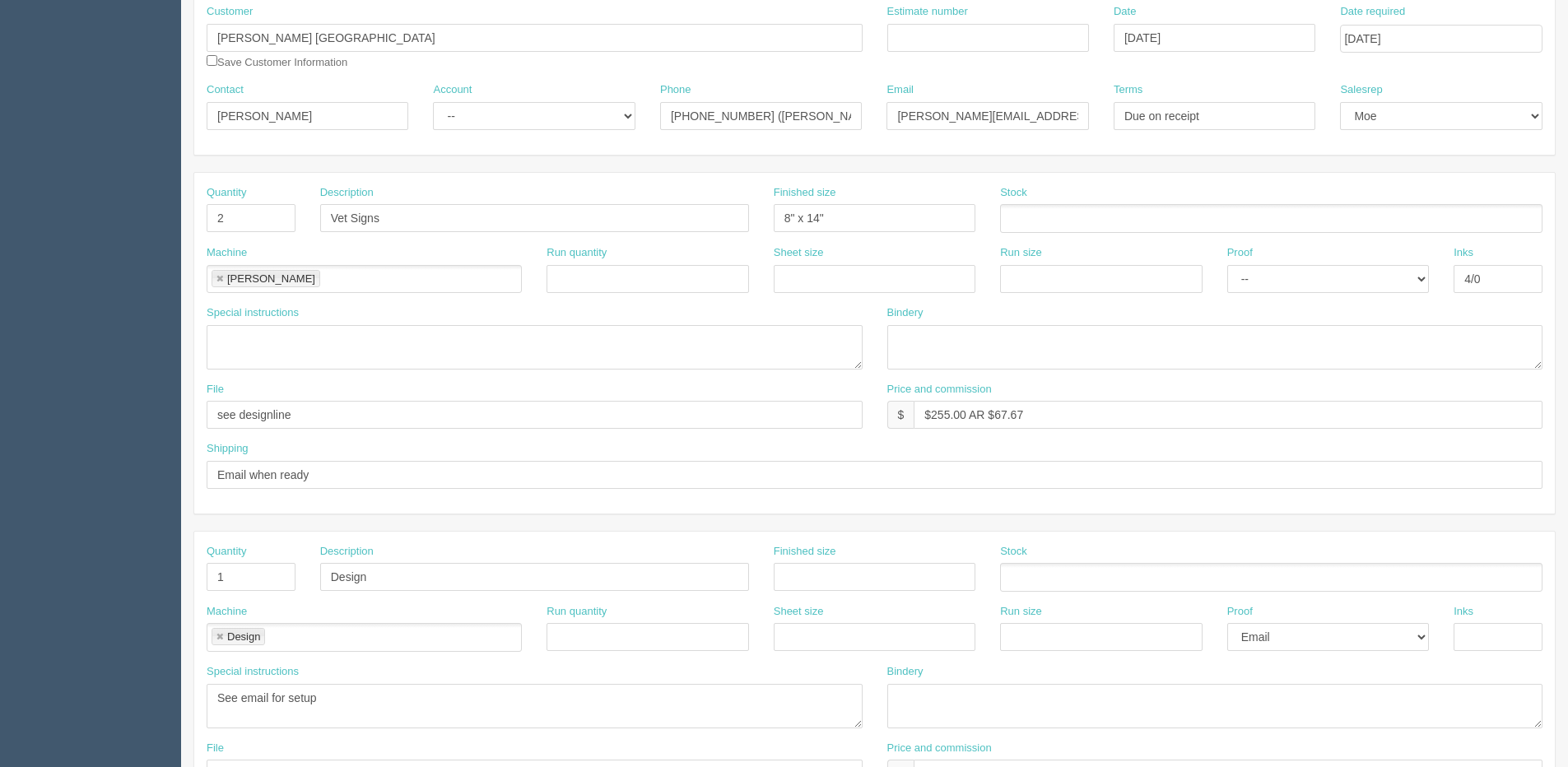
scroll to position [164, 0]
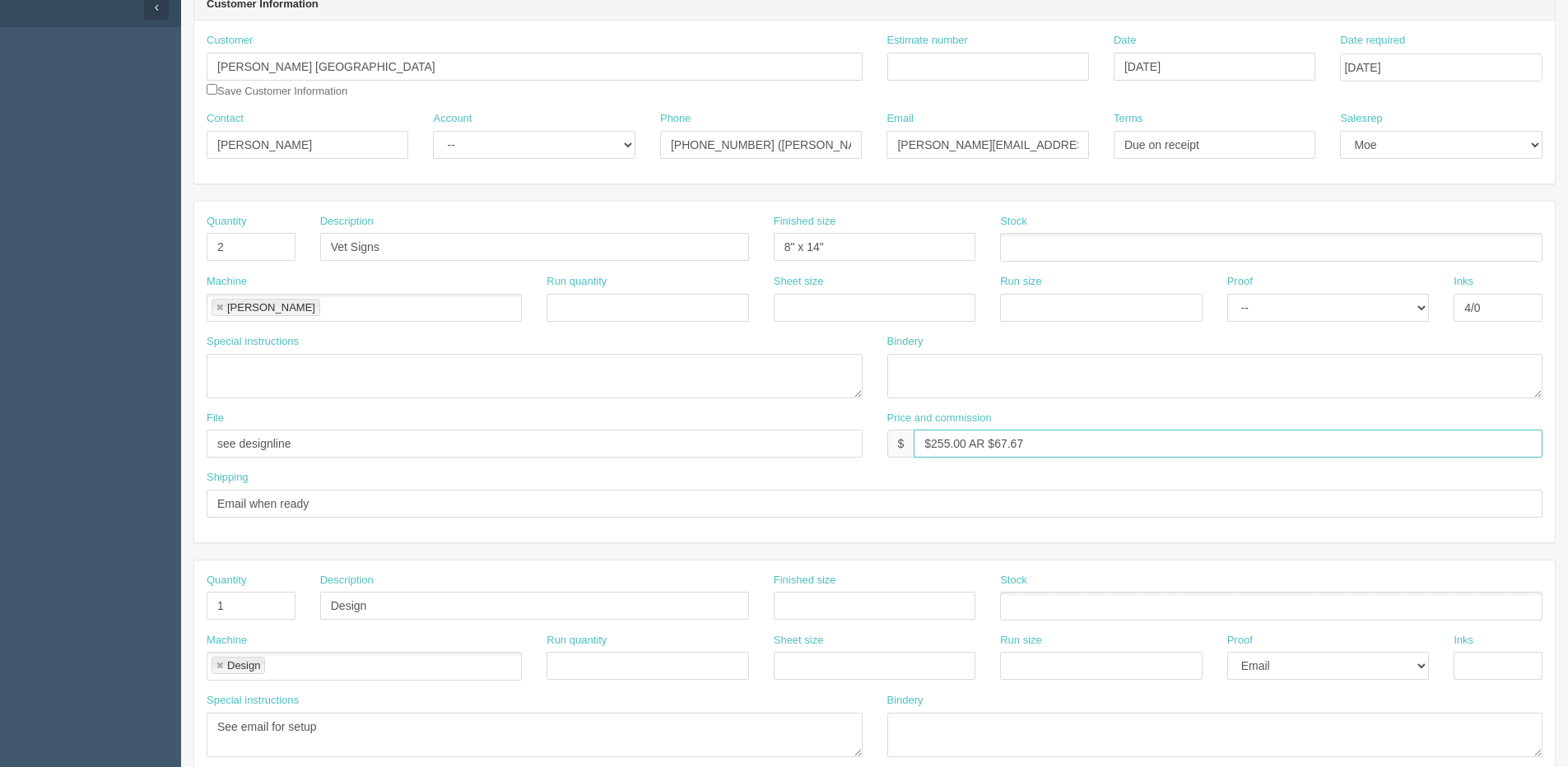
drag, startPoint x: 932, startPoint y: 441, endPoint x: 964, endPoint y: 445, distance: 32.2
click at [964, 445] on input "$255.00 AR $67.67" at bounding box center [1228, 443] width 629 height 28
drag, startPoint x: 999, startPoint y: 447, endPoint x: 1152, endPoint y: 448, distance: 153.0
click at [1138, 433] on input "$82.50 | AR $67.67" at bounding box center [1228, 443] width 629 height 28
type input "$82.50 | AR $29.27"
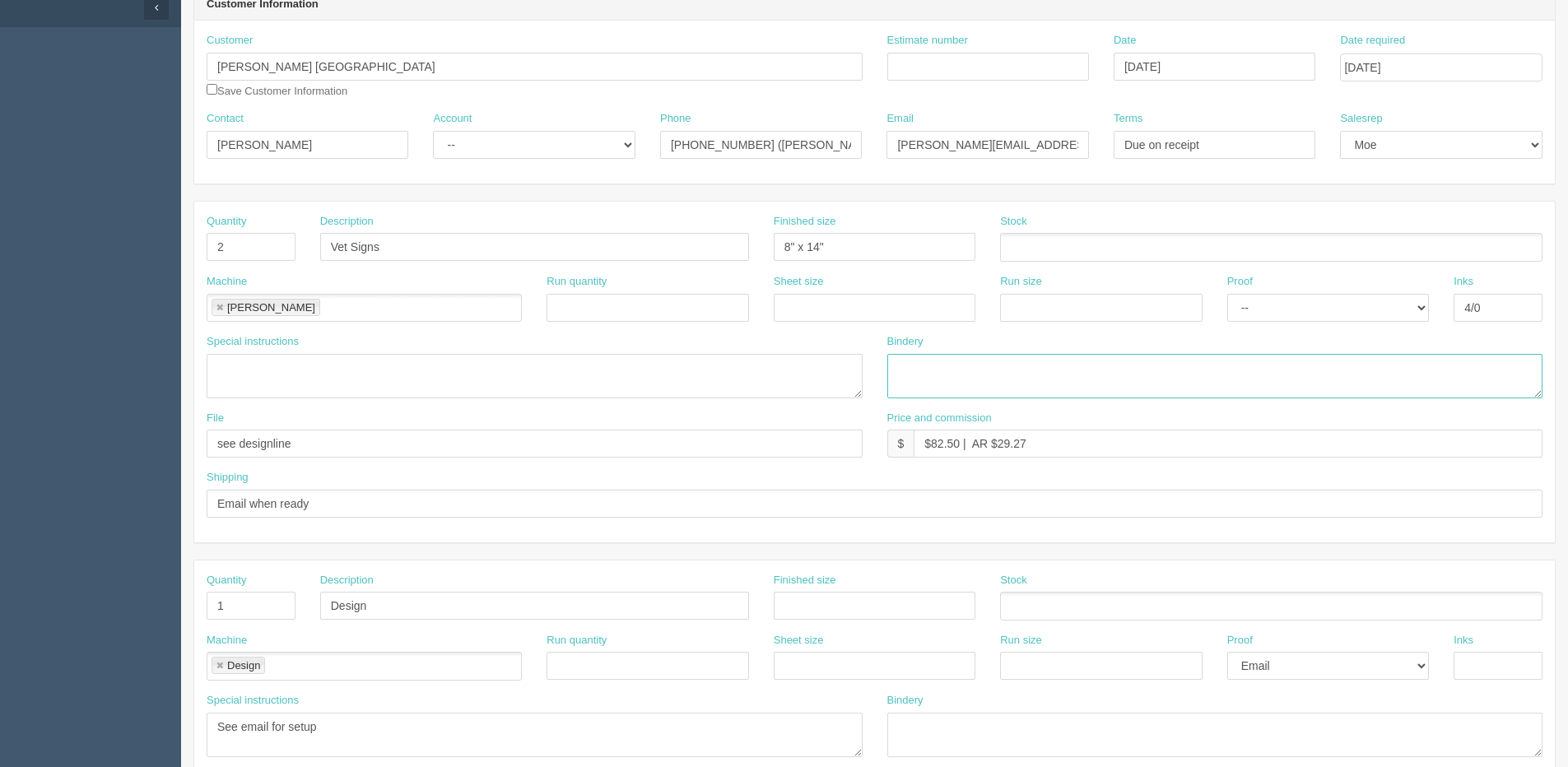
click at [1004, 374] on textarea at bounding box center [1215, 376] width 656 height 44
click at [1103, 376] on textarea "Trim and Moun to Coroplast - ARB $" at bounding box center [1215, 376] width 656 height 44
click at [972, 377] on textarea "Trim and Moun to Coroplast - ARB $30.00" at bounding box center [1215, 376] width 656 height 44
type textarea "Trim and Mount to Coroplast - ARB $30.00"
drag, startPoint x: 1019, startPoint y: 73, endPoint x: 1008, endPoint y: 66, distance: 13.0
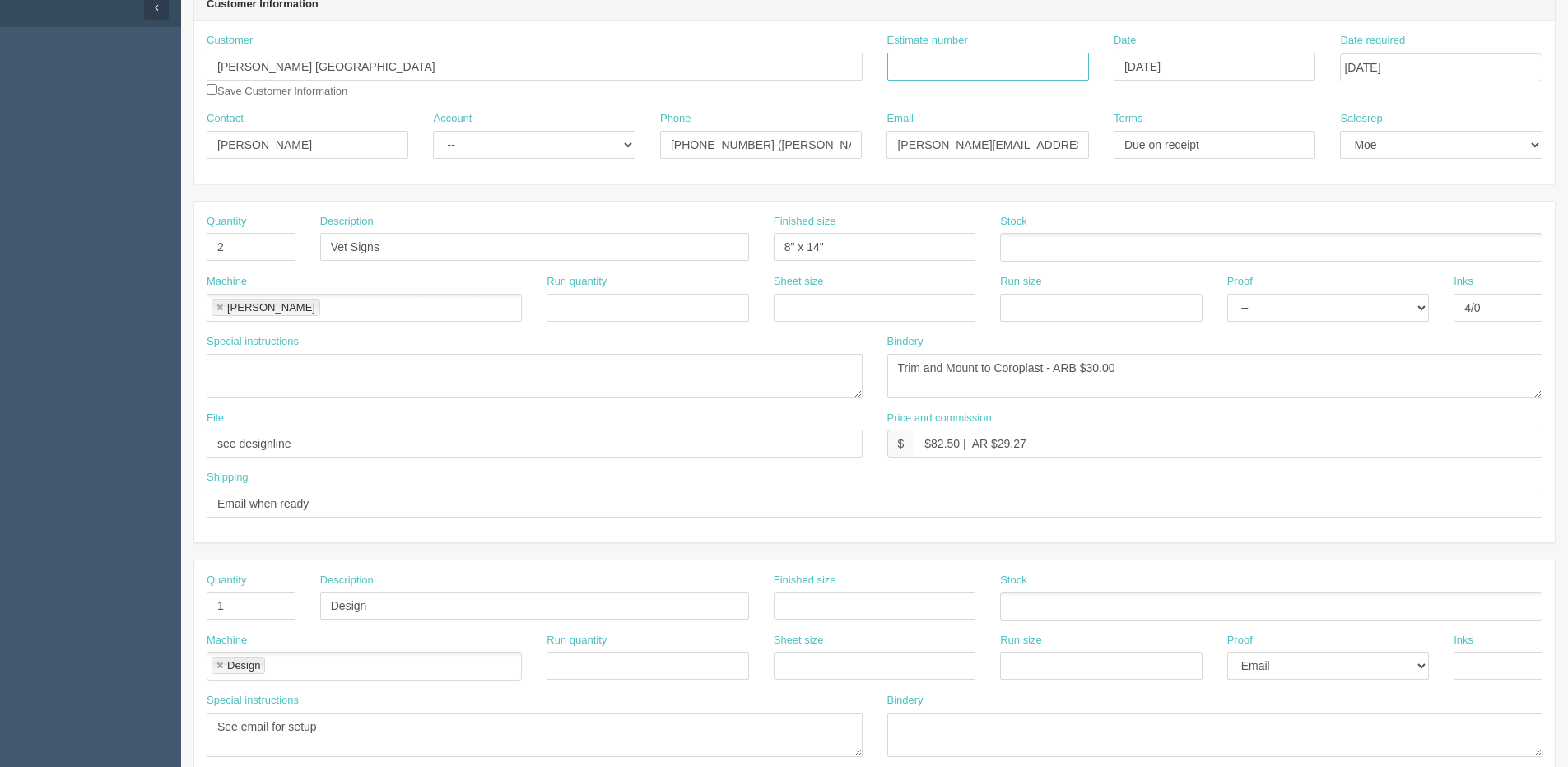
click at [1019, 70] on input "Estimate number" at bounding box center [988, 67] width 202 height 28
type input "092416"
click at [509, 146] on select "-- Existing Client Allrush Client Rep Client" at bounding box center [534, 145] width 202 height 28
select select "Allrush Client"
click at [433, 131] on select "-- Existing Client Allrush Client Rep Client" at bounding box center [534, 145] width 202 height 28
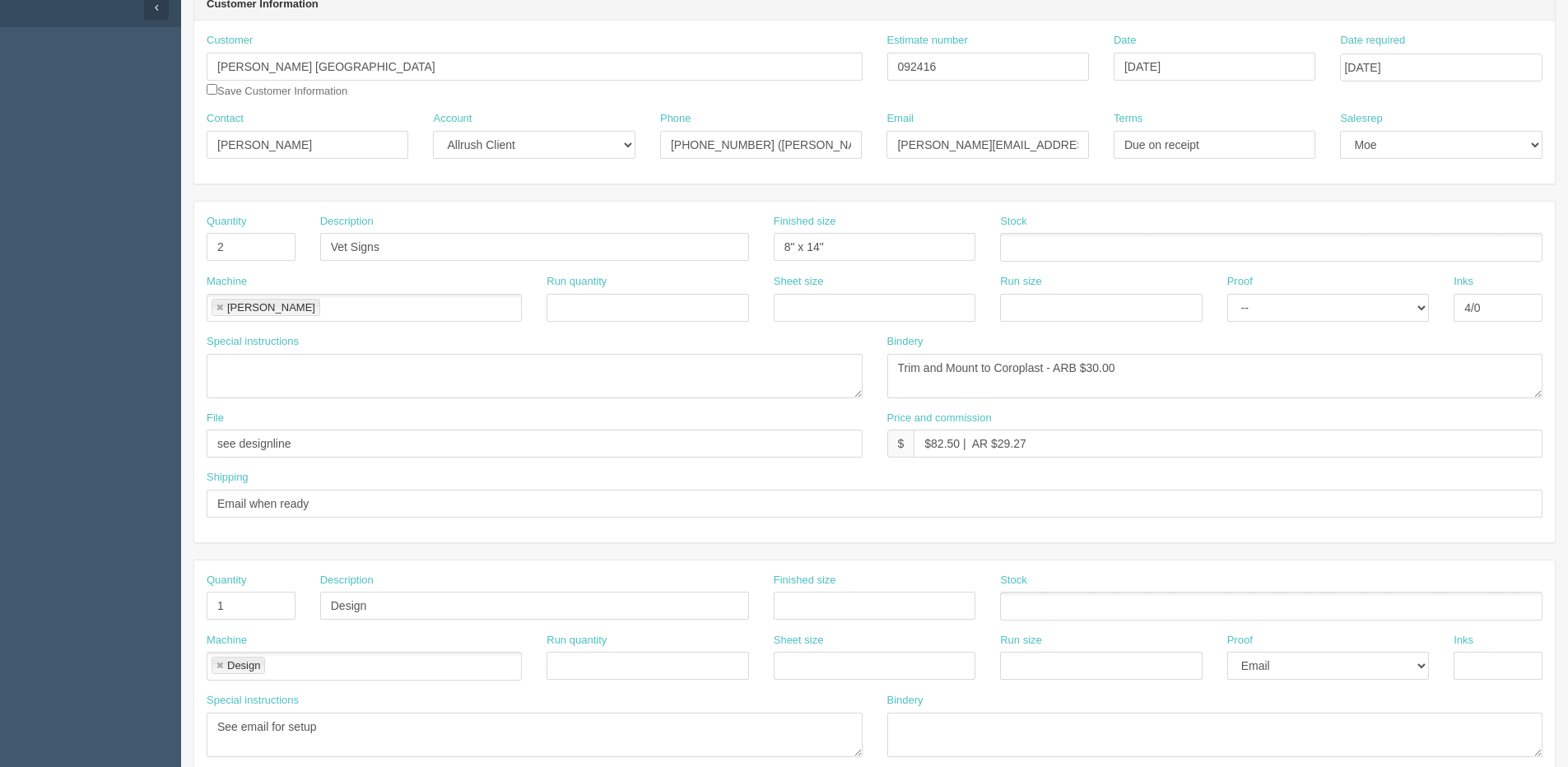
click at [1078, 254] on ul at bounding box center [1271, 247] width 542 height 28
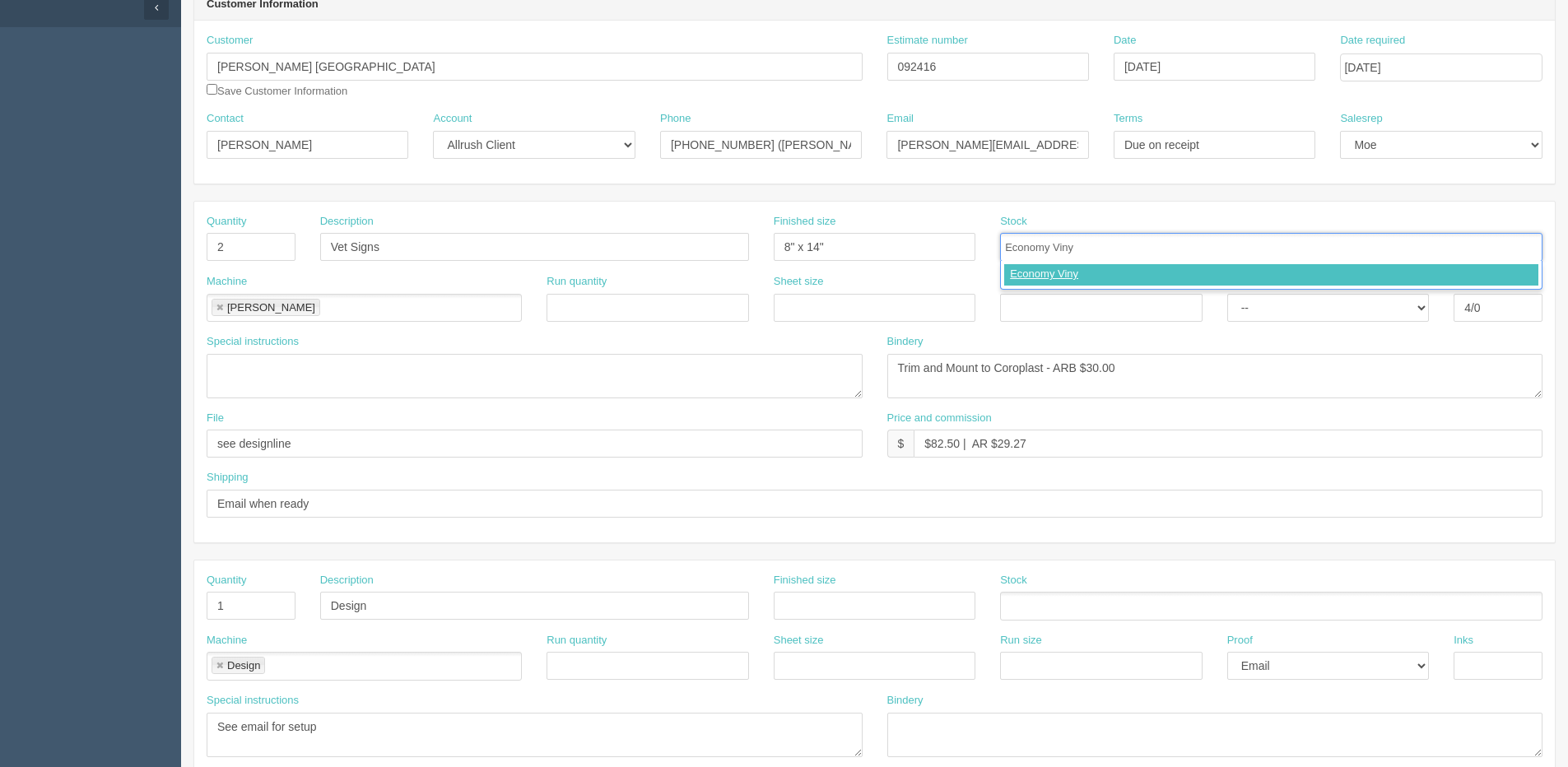
type input "Economy Vinyl"
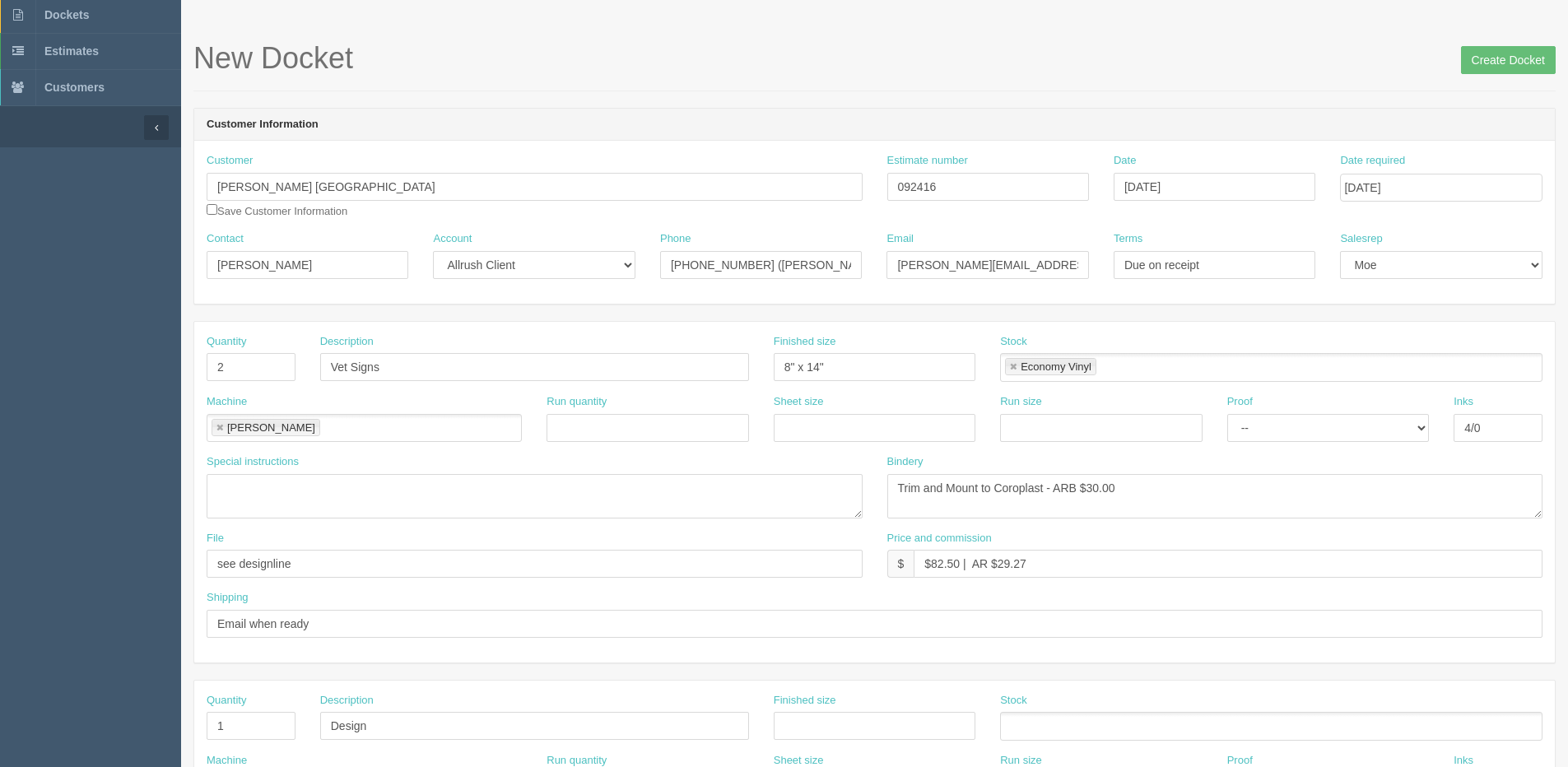
scroll to position [0, 0]
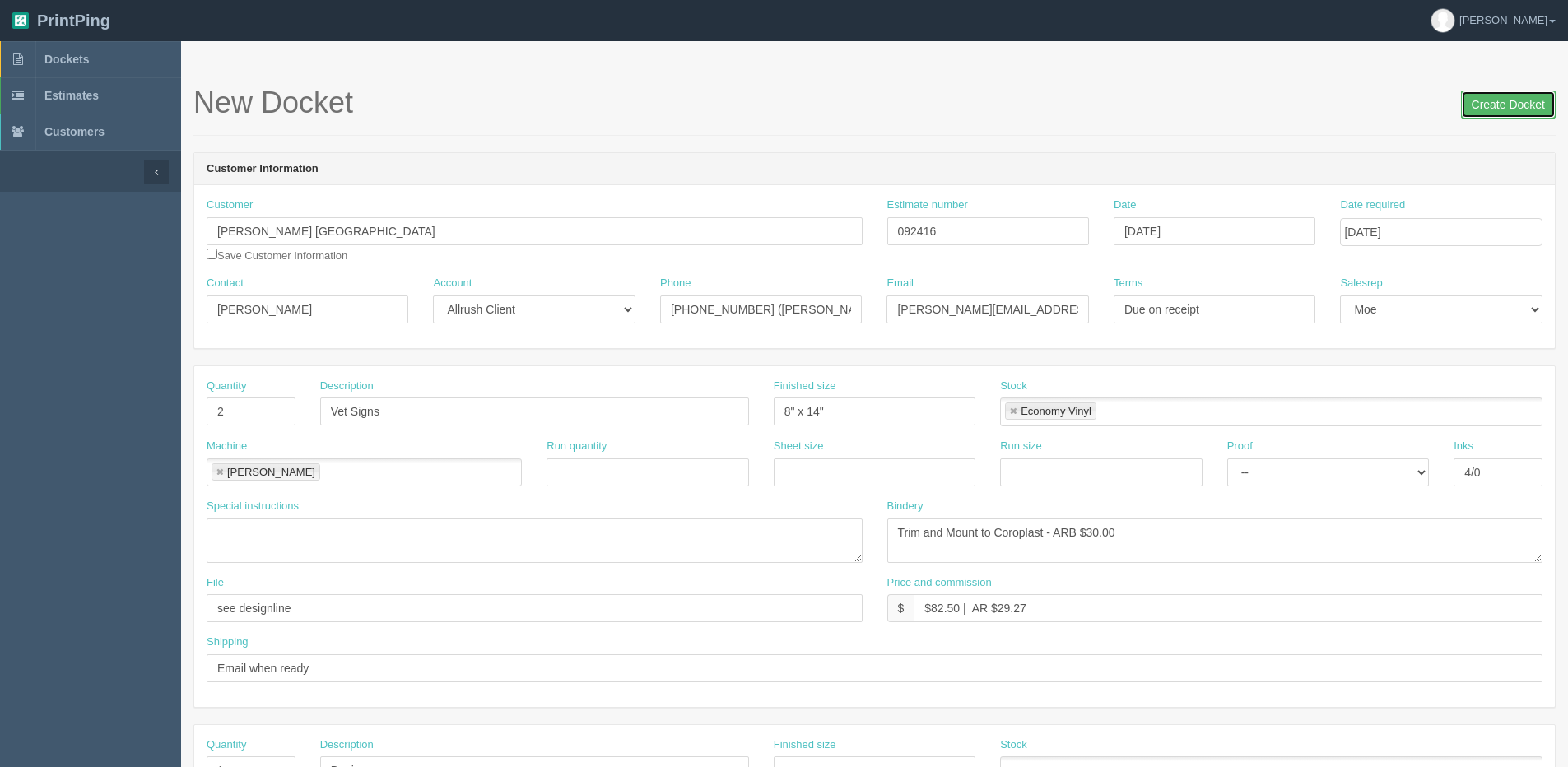
click at [1501, 111] on input "Create Docket" at bounding box center [1507, 105] width 95 height 28
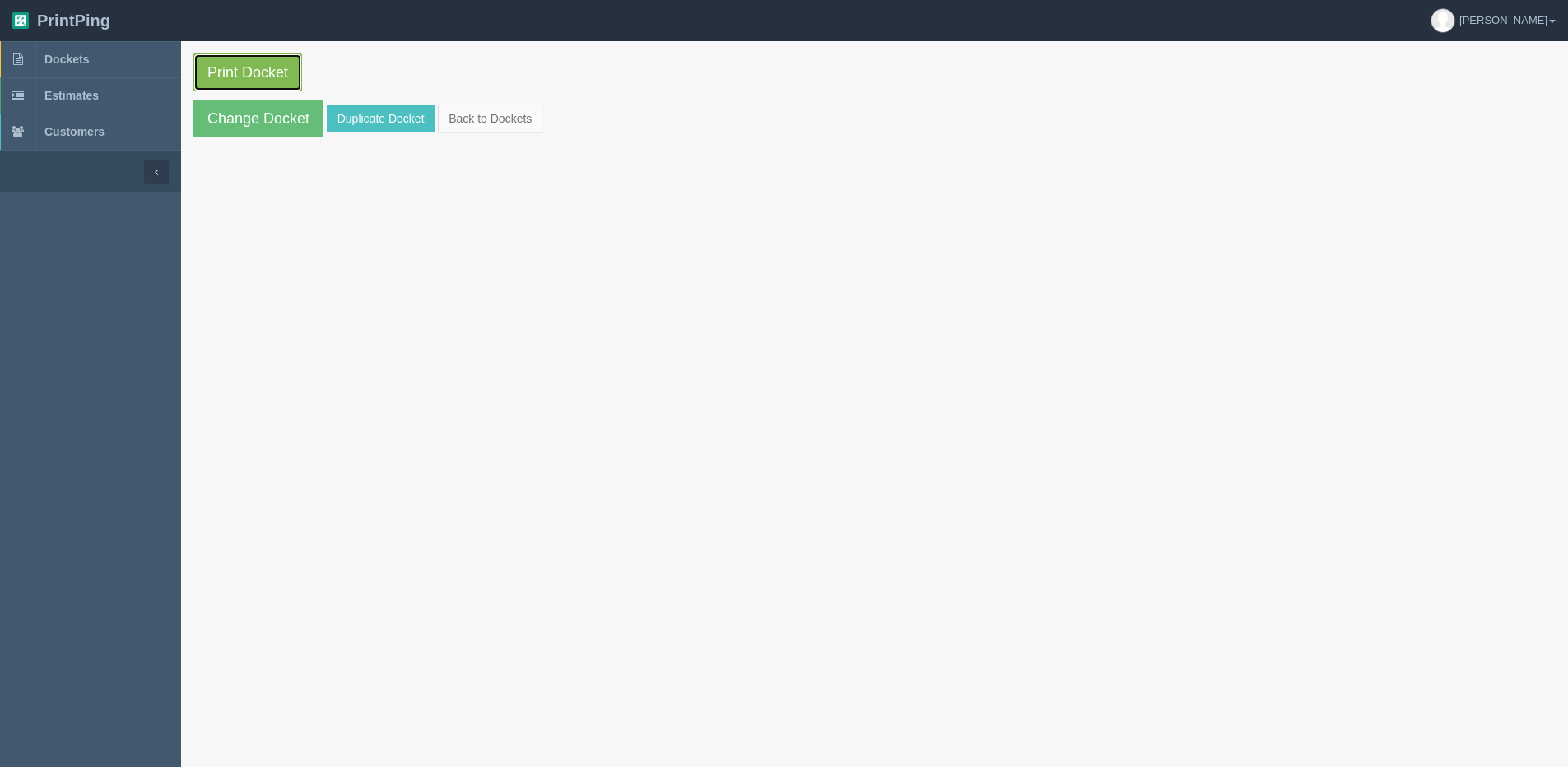
click at [243, 72] on link "Print Docket" at bounding box center [247, 72] width 109 height 38
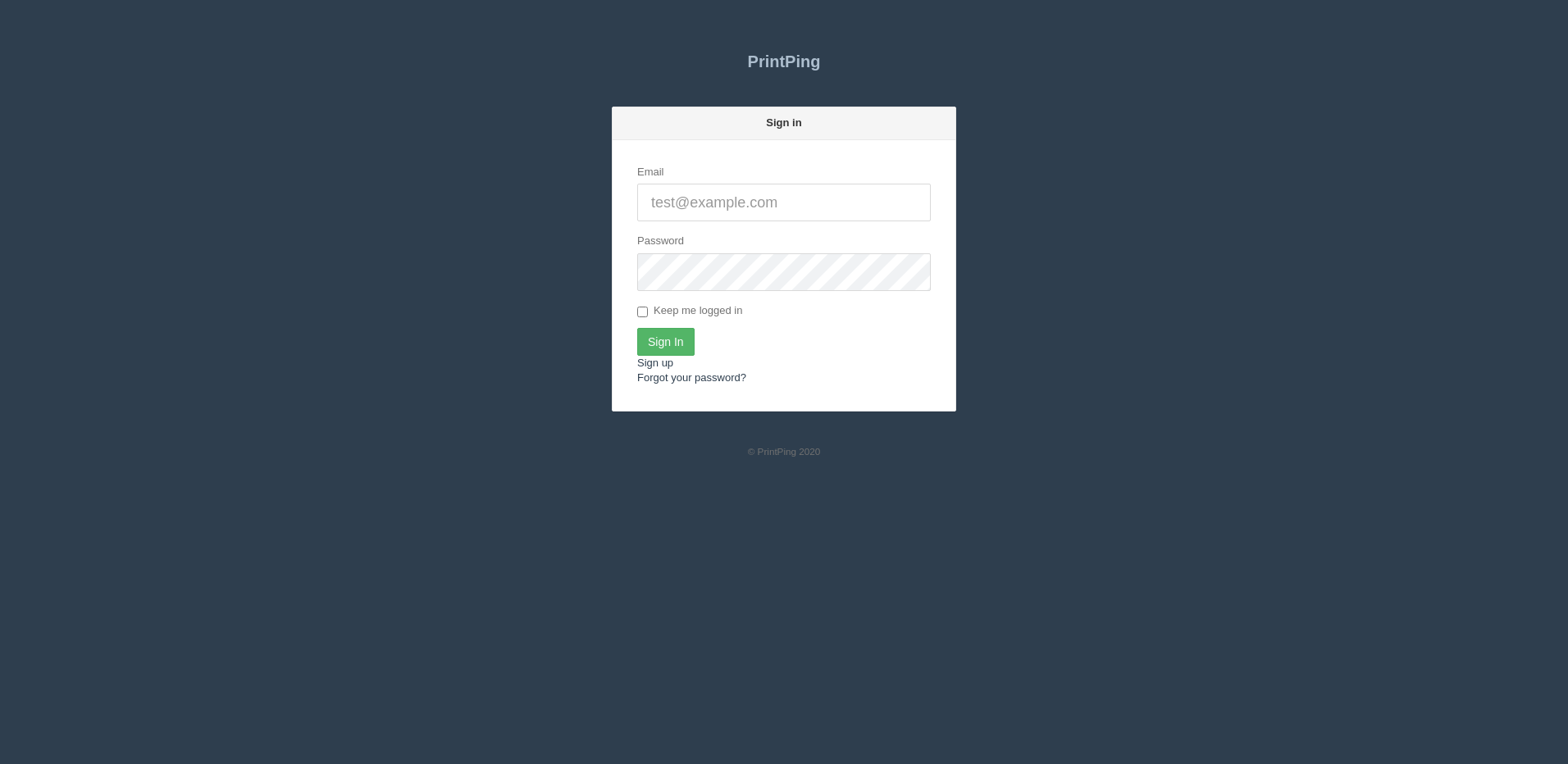
type input "[PERSON_NAME][EMAIL_ADDRESS][DOMAIN_NAME]"
click at [669, 336] on input "Sign In" at bounding box center [666, 342] width 57 height 28
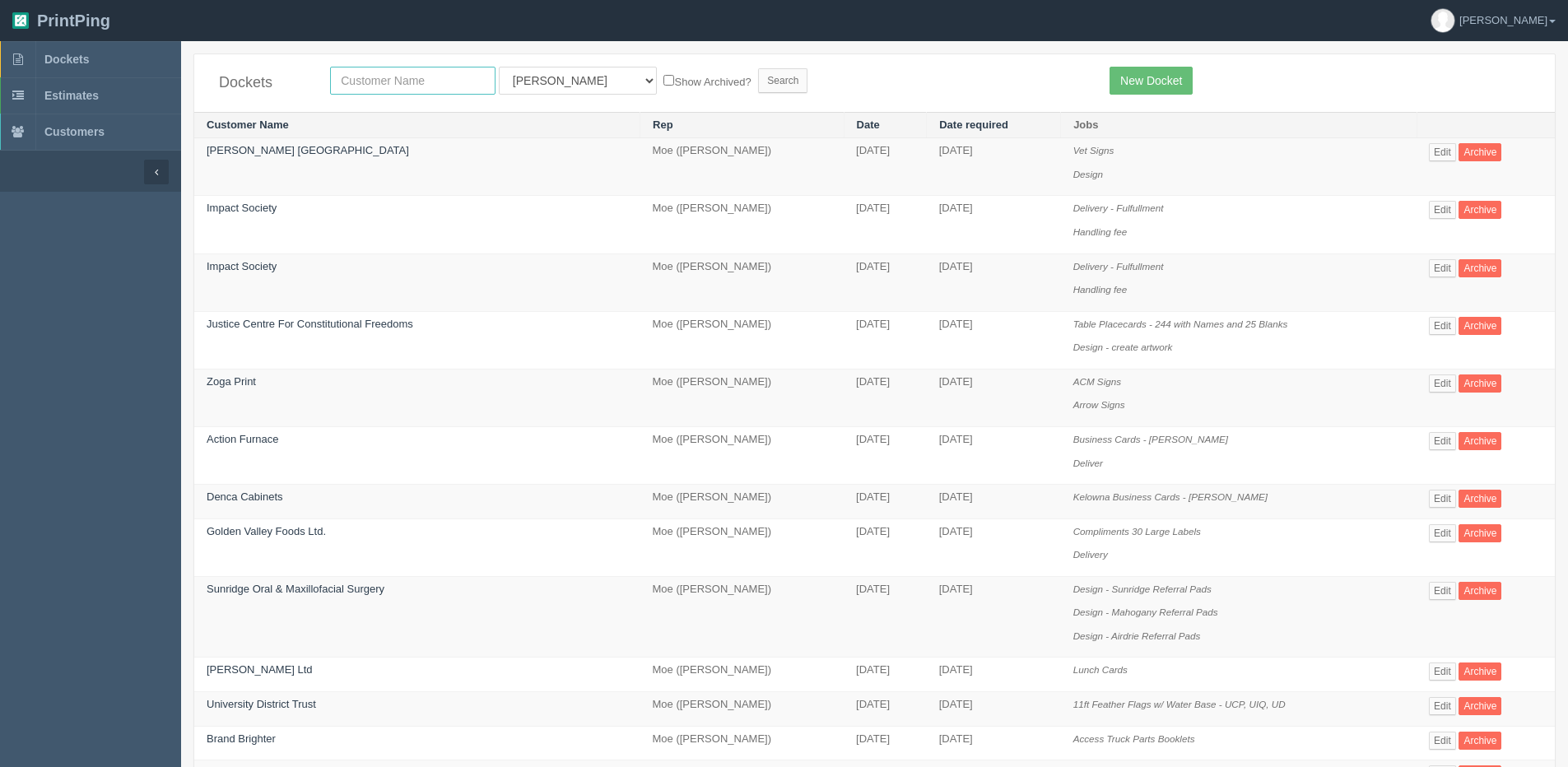
click at [402, 89] on input "text" at bounding box center [412, 80] width 165 height 28
type input "impact"
click at [758, 68] on input "Search" at bounding box center [783, 80] width 49 height 24
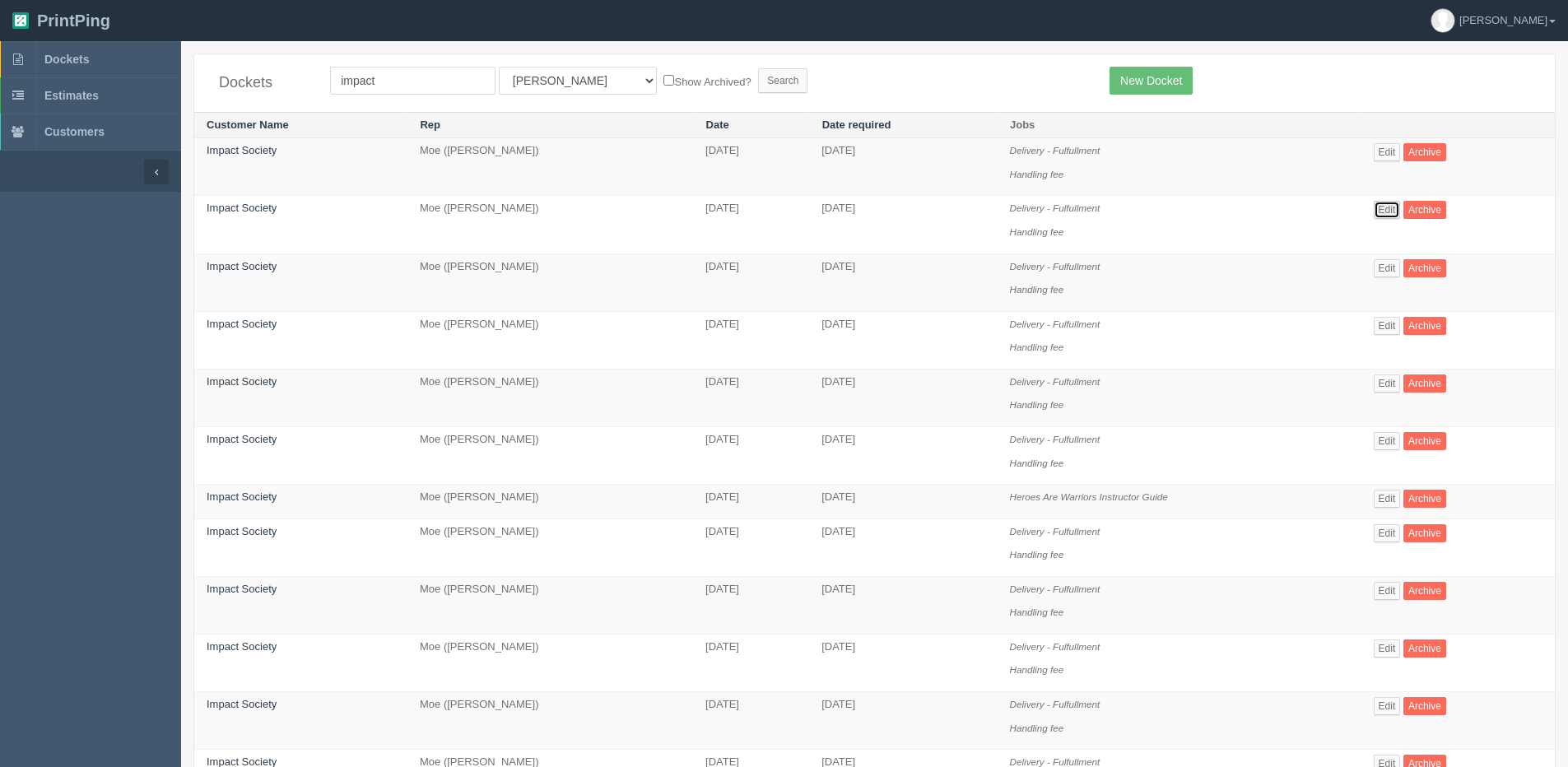
click at [1391, 207] on link "Edit" at bounding box center [1387, 209] width 27 height 19
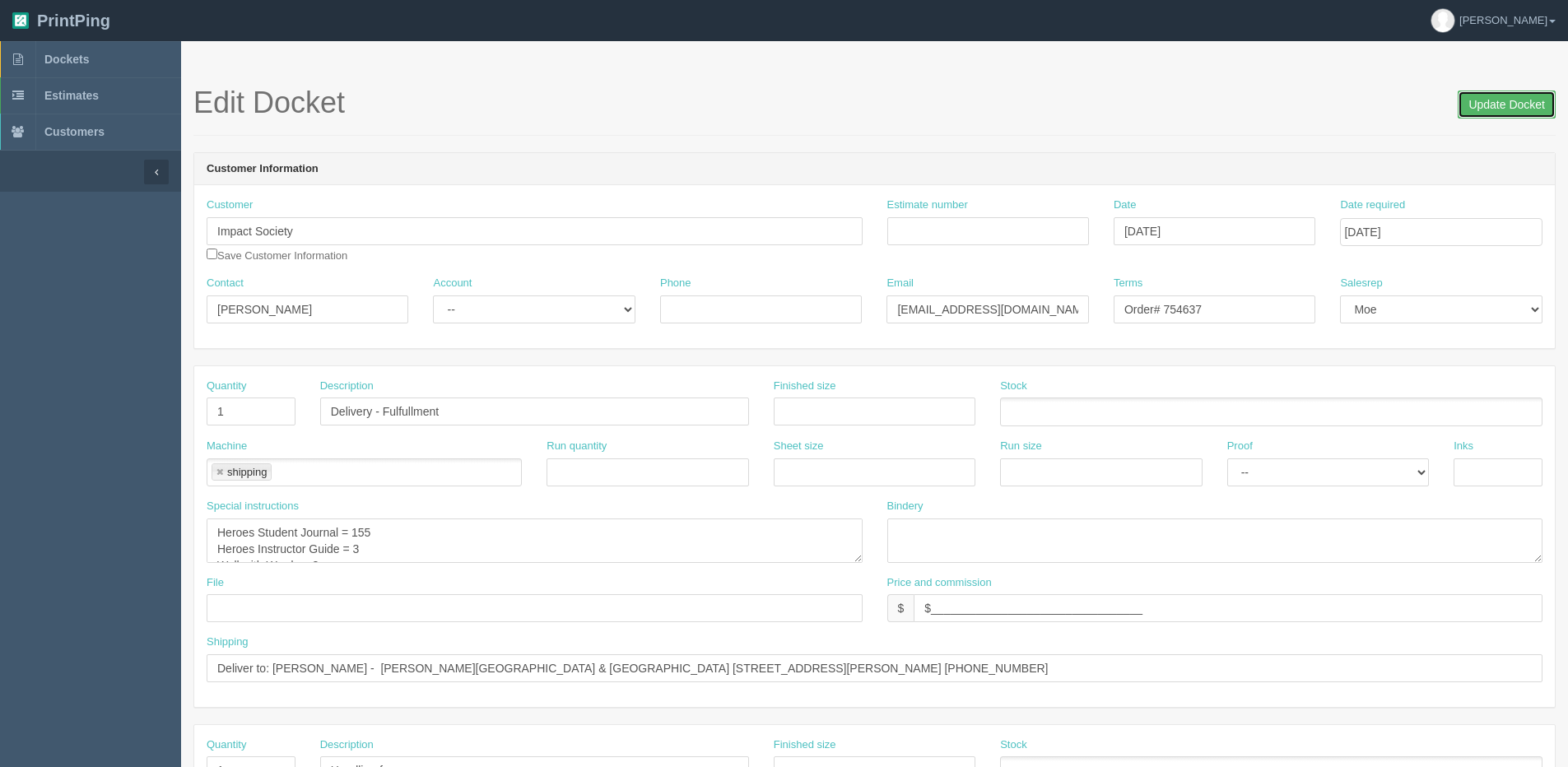
click at [1539, 103] on input "Update Docket" at bounding box center [1506, 105] width 98 height 28
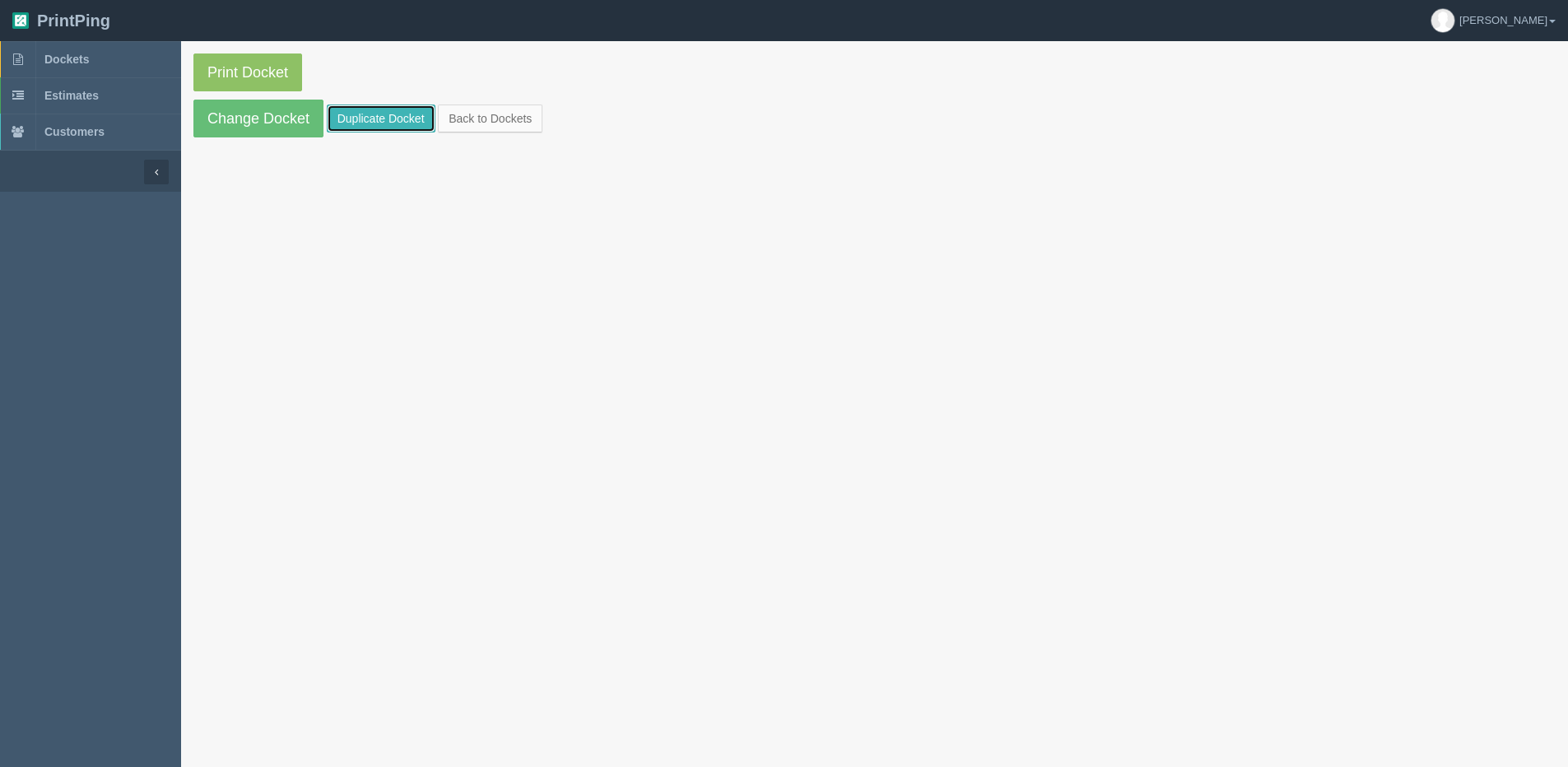
click at [409, 111] on link "Duplicate Docket" at bounding box center [381, 118] width 109 height 28
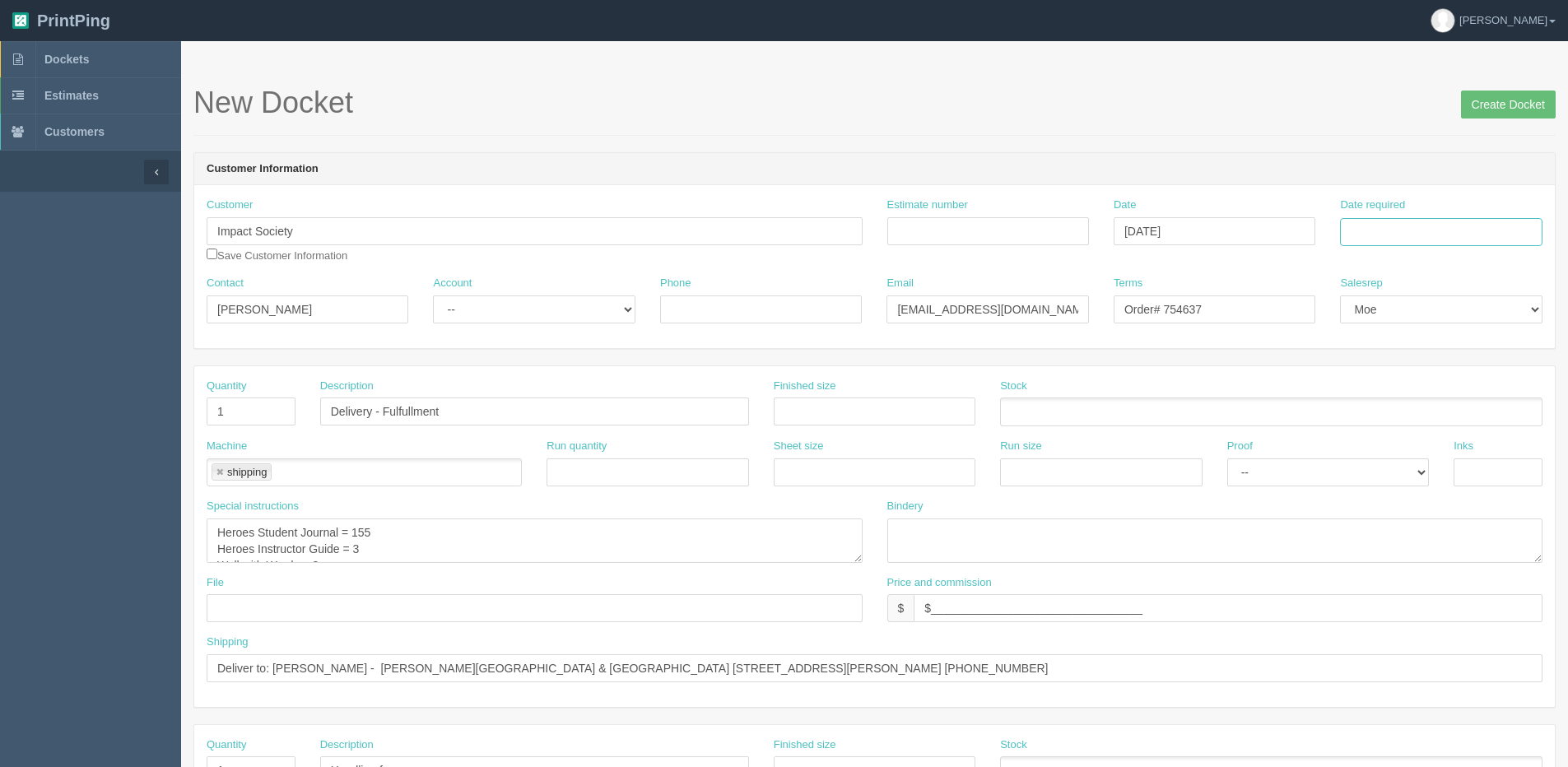
click at [1400, 228] on input "Date required" at bounding box center [1441, 232] width 202 height 28
click at [1382, 470] on th "Today" at bounding box center [1420, 461] width 153 height 23
drag, startPoint x: 1382, startPoint y: 365, endPoint x: 1160, endPoint y: 365, distance: 222.0
click at [1382, 364] on td "15" at bounding box center [1378, 366] width 23 height 23
type input "[DATE]"
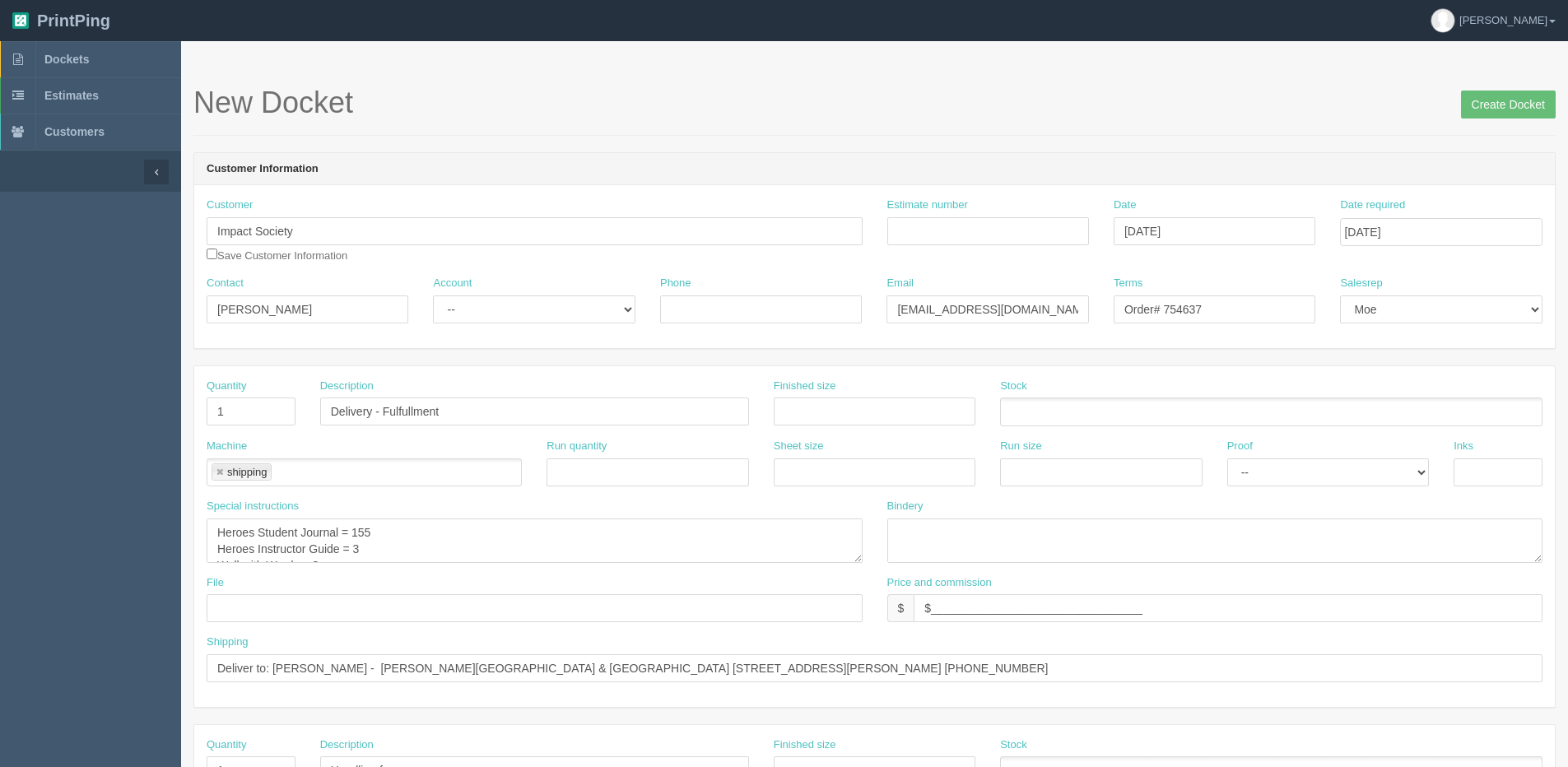
click at [1107, 355] on form "New Docket Create Docket Customer Information Customer Impact Society Save Cust…" at bounding box center [874, 778] width 1362 height 1383
drag, startPoint x: 1186, startPoint y: 308, endPoint x: 1198, endPoint y: 308, distance: 12.0
click at [1196, 308] on input "Order# 754637" at bounding box center [1214, 309] width 202 height 28
drag, startPoint x: 1183, startPoint y: 310, endPoint x: 1244, endPoint y: 306, distance: 61.1
click at [1243, 306] on input "Order# 754637" at bounding box center [1214, 309] width 202 height 28
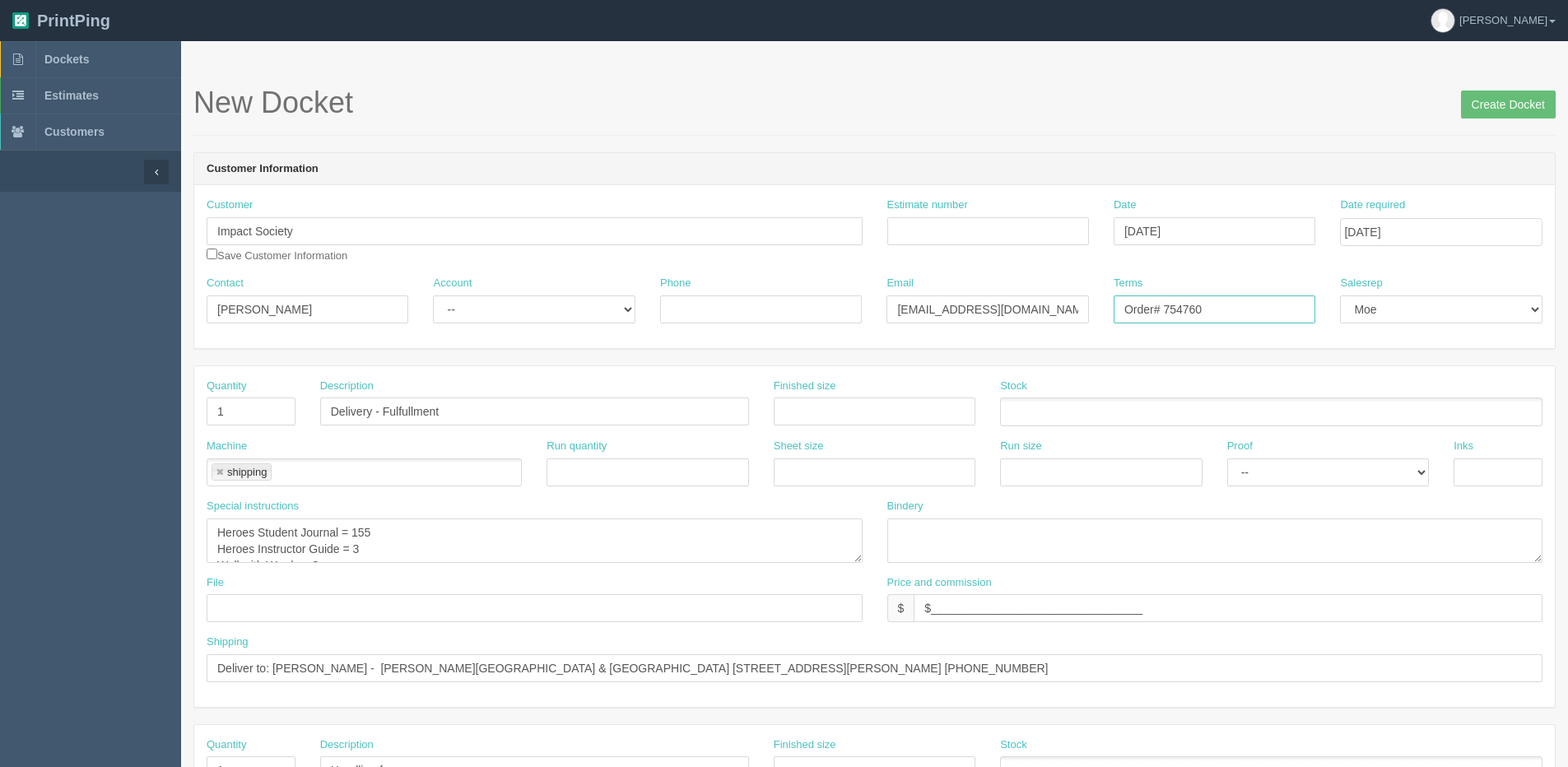
type input "Order# 754760"
drag, startPoint x: 355, startPoint y: 532, endPoint x: 465, endPoint y: 547, distance: 111.0
click at [495, 532] on textarea "Heroes Student Journal = 155 Heroes Instructor Guide = 3 Wall with Words = 3" at bounding box center [534, 540] width 656 height 44
click at [381, 550] on textarea "Heroes Student Journal = 155 Heroes Instructor Guide = 3 Wall with Words = 3" at bounding box center [534, 540] width 656 height 44
type textarea "Heroes Student Journal = 100 Heroes Instructor Guide = 5"
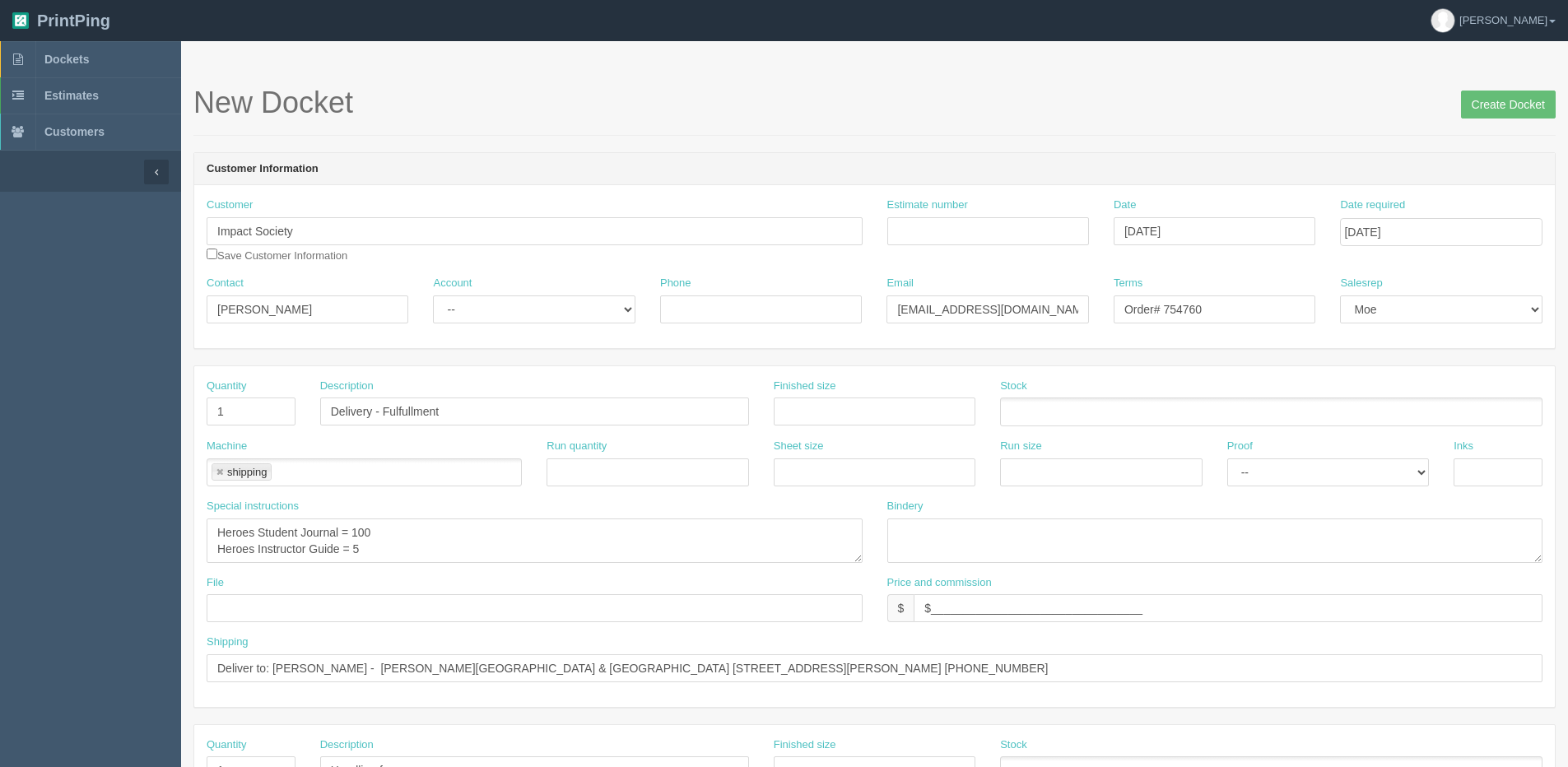
click at [323, 580] on div "File" at bounding box center [534, 599] width 656 height 48
drag, startPoint x: 270, startPoint y: 667, endPoint x: 1207, endPoint y: 638, distance: 937.4
click at [1207, 638] on div "Shipping Deliver to: Erin Wallace - Harry Collinge High School & Summitview Mid…" at bounding box center [874, 658] width 1336 height 48
paste input "Shelley Ward Anglophone School District North 78 Henderson St, Miramichi , NB E…"
click at [267, 666] on input "Deliver to:Shelley Ward Anglophone School District North 78 Henderson St, Miram…" at bounding box center [874, 668] width 1336 height 28
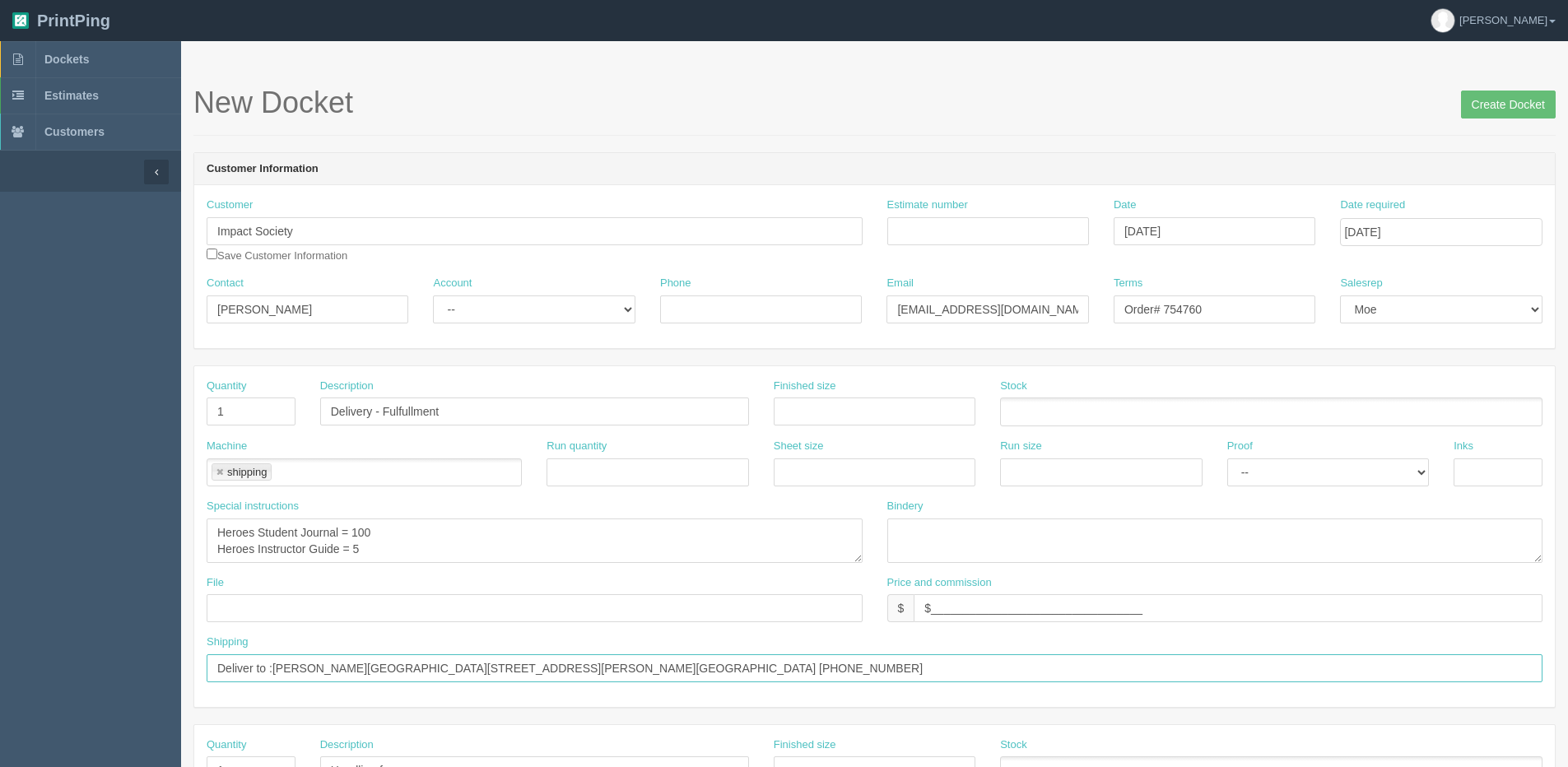
click at [343, 667] on input "Deliver to :Shelley Ward Anglophone School District North 78 Henderson St, Mira…" at bounding box center [874, 668] width 1336 height 28
type input "Deliver to :Shelley Ward - Anglophone School District North 78 Henderson St, Mi…"
click at [1494, 105] on input "Create Docket" at bounding box center [1507, 105] width 95 height 28
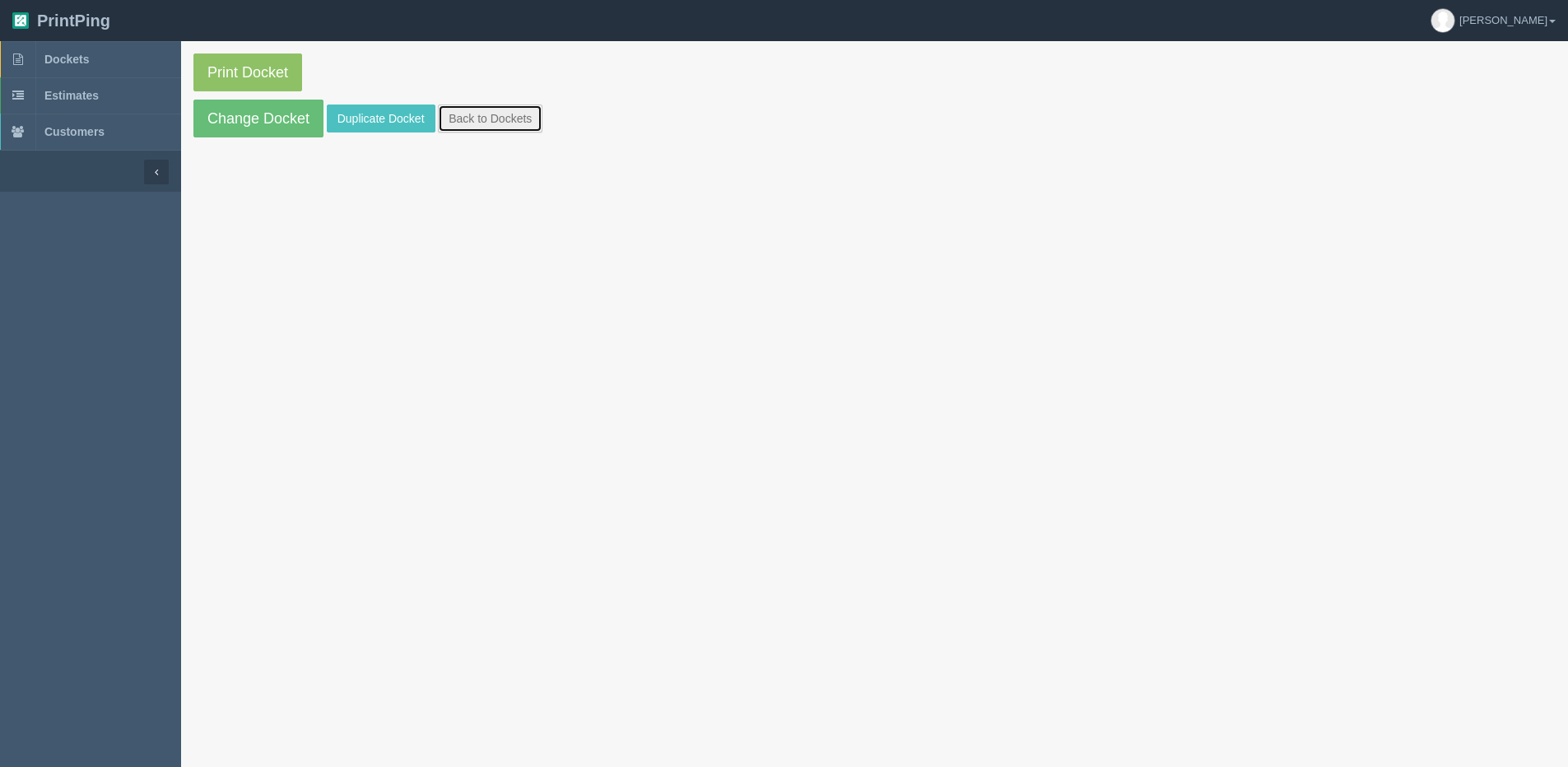
click at [533, 123] on link "Back to Dockets" at bounding box center [490, 118] width 105 height 28
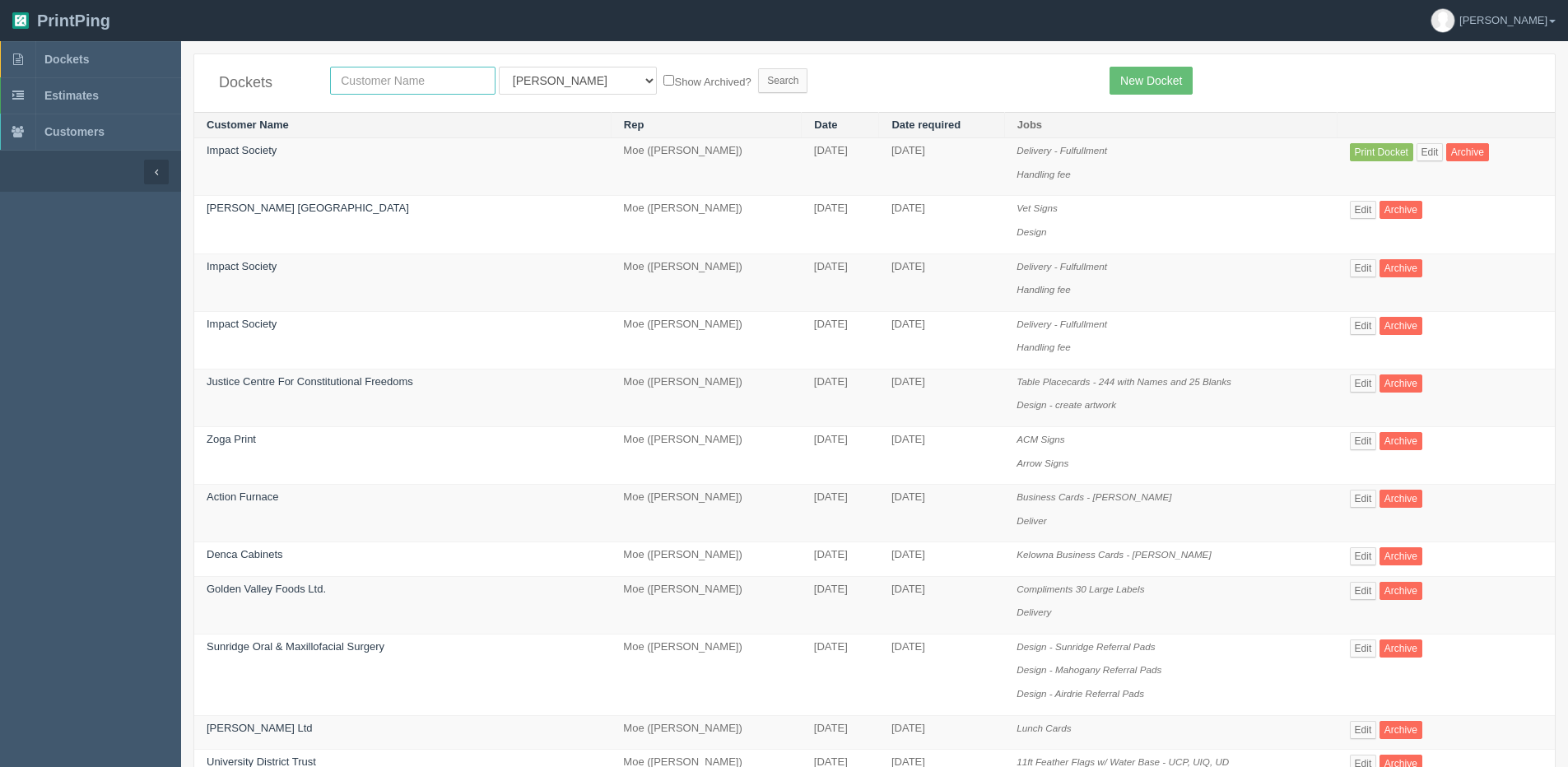
click at [376, 83] on input "text" at bounding box center [412, 80] width 165 height 28
type input "impact"
click at [758, 68] on input "Search" at bounding box center [783, 80] width 49 height 24
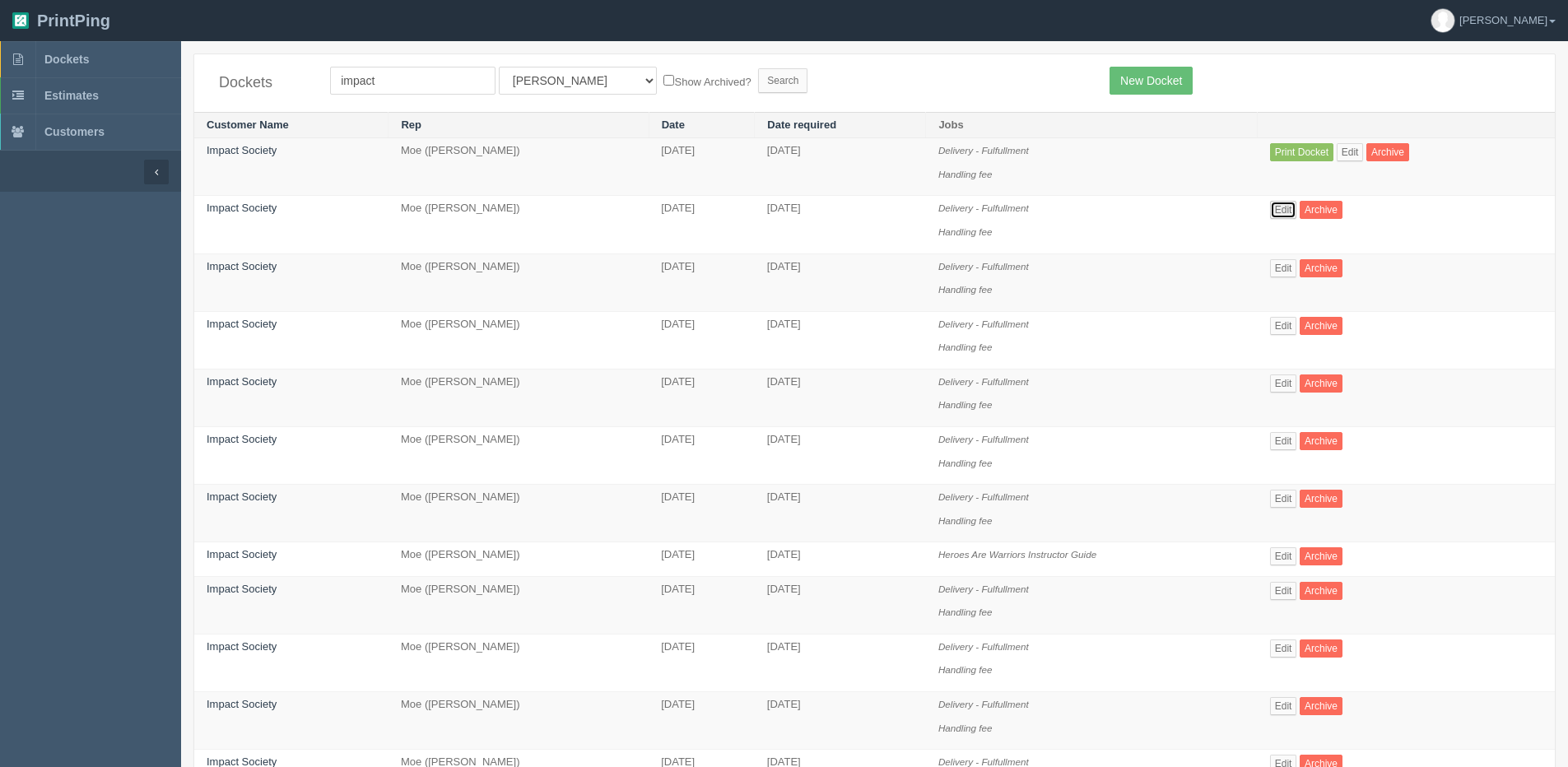
click at [1280, 206] on link "Edit" at bounding box center [1283, 209] width 27 height 19
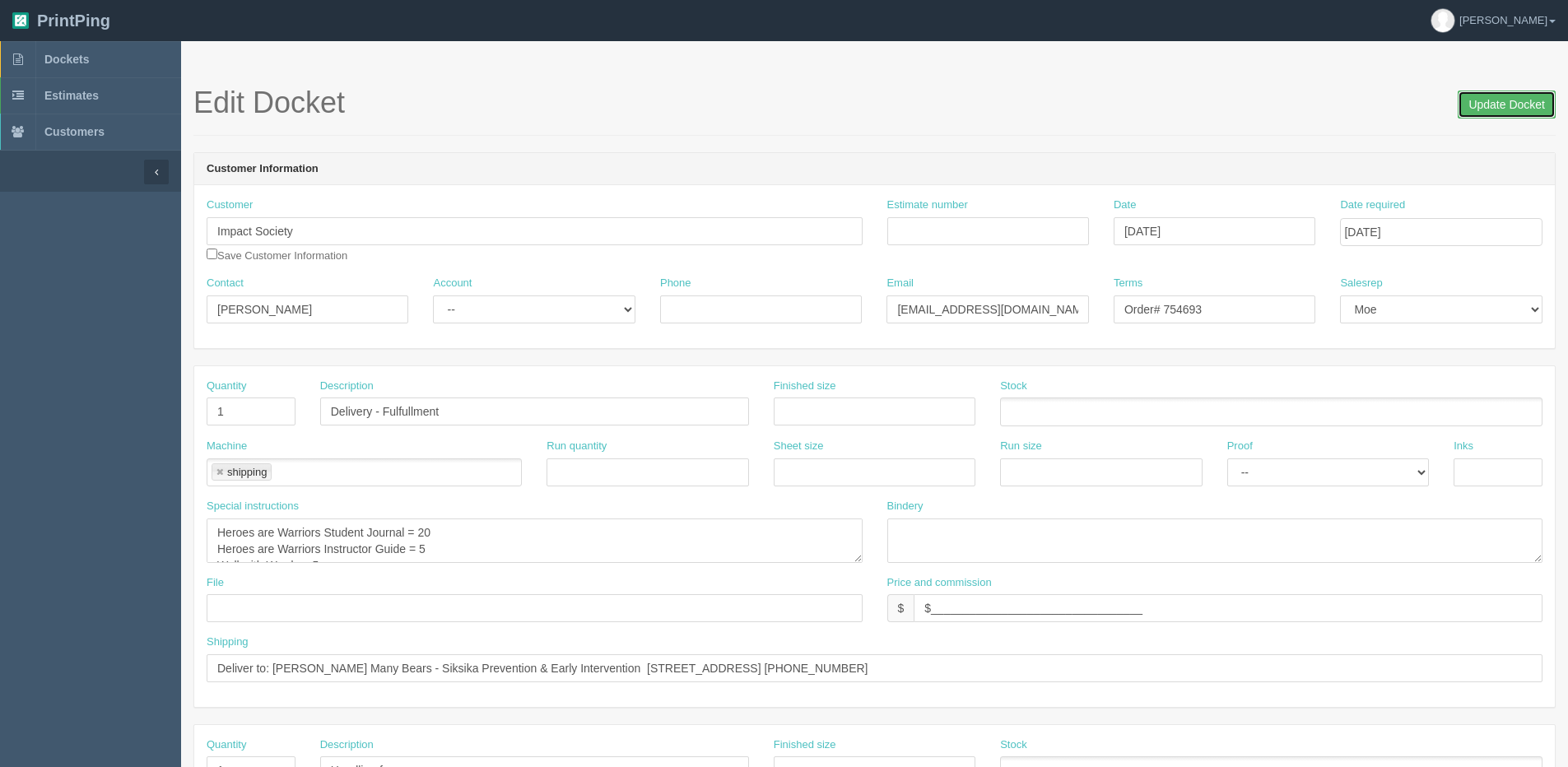
click at [1487, 101] on input "Update Docket" at bounding box center [1506, 105] width 98 height 28
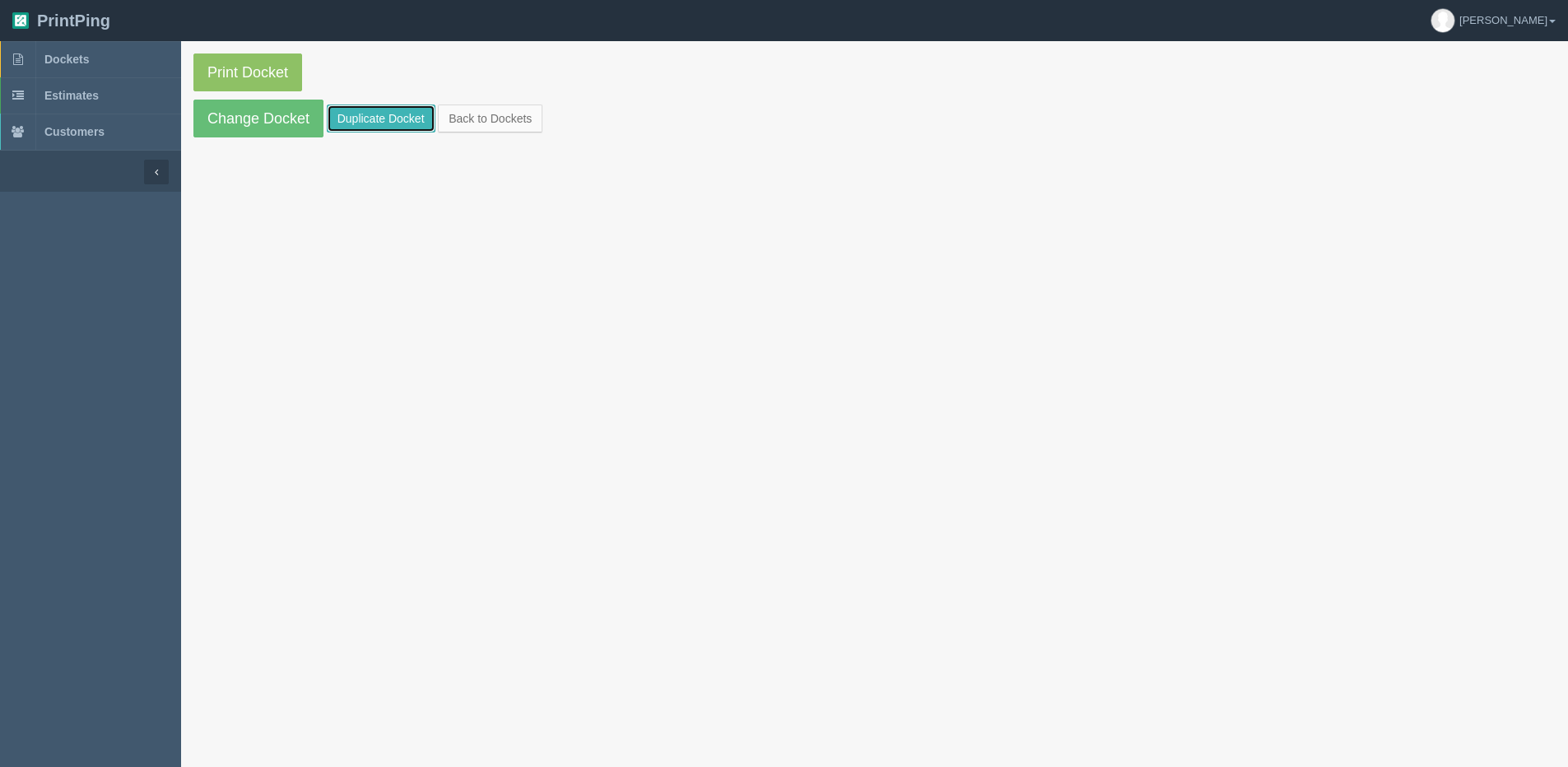
click at [389, 118] on link "Duplicate Docket" at bounding box center [381, 118] width 109 height 28
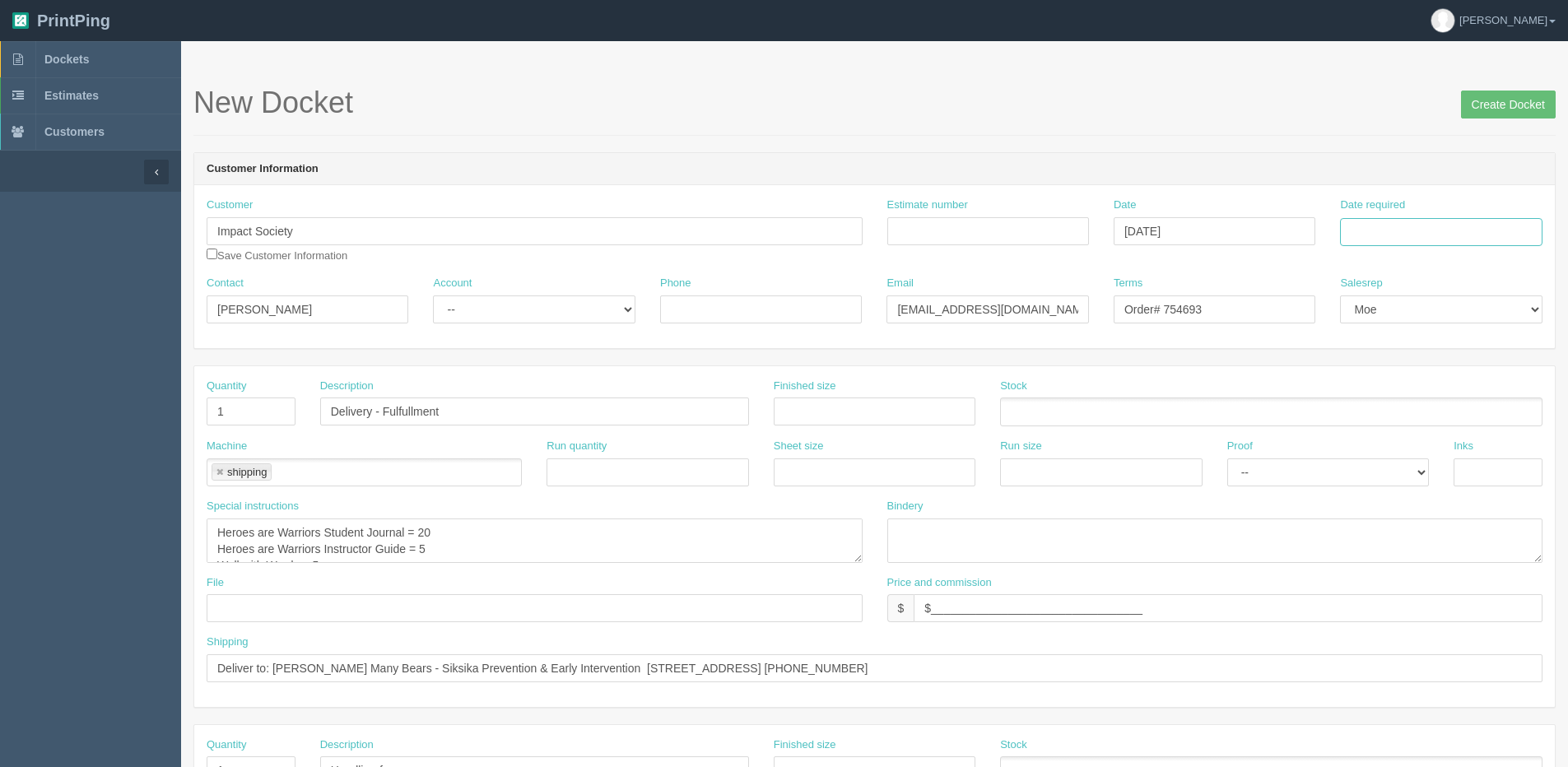
click at [1500, 226] on input "Date required" at bounding box center [1441, 232] width 202 height 28
click at [1348, 474] on div "« [DATE] » Su Mo Tu We Th Fr Sa 31 1 2 3 4 5 6 7 8 9 10 11 12 13 14 15 16 17 18…" at bounding box center [1420, 361] width 161 height 230
click at [1382, 363] on td "15" at bounding box center [1378, 366] width 23 height 23
type input "[DATE]"
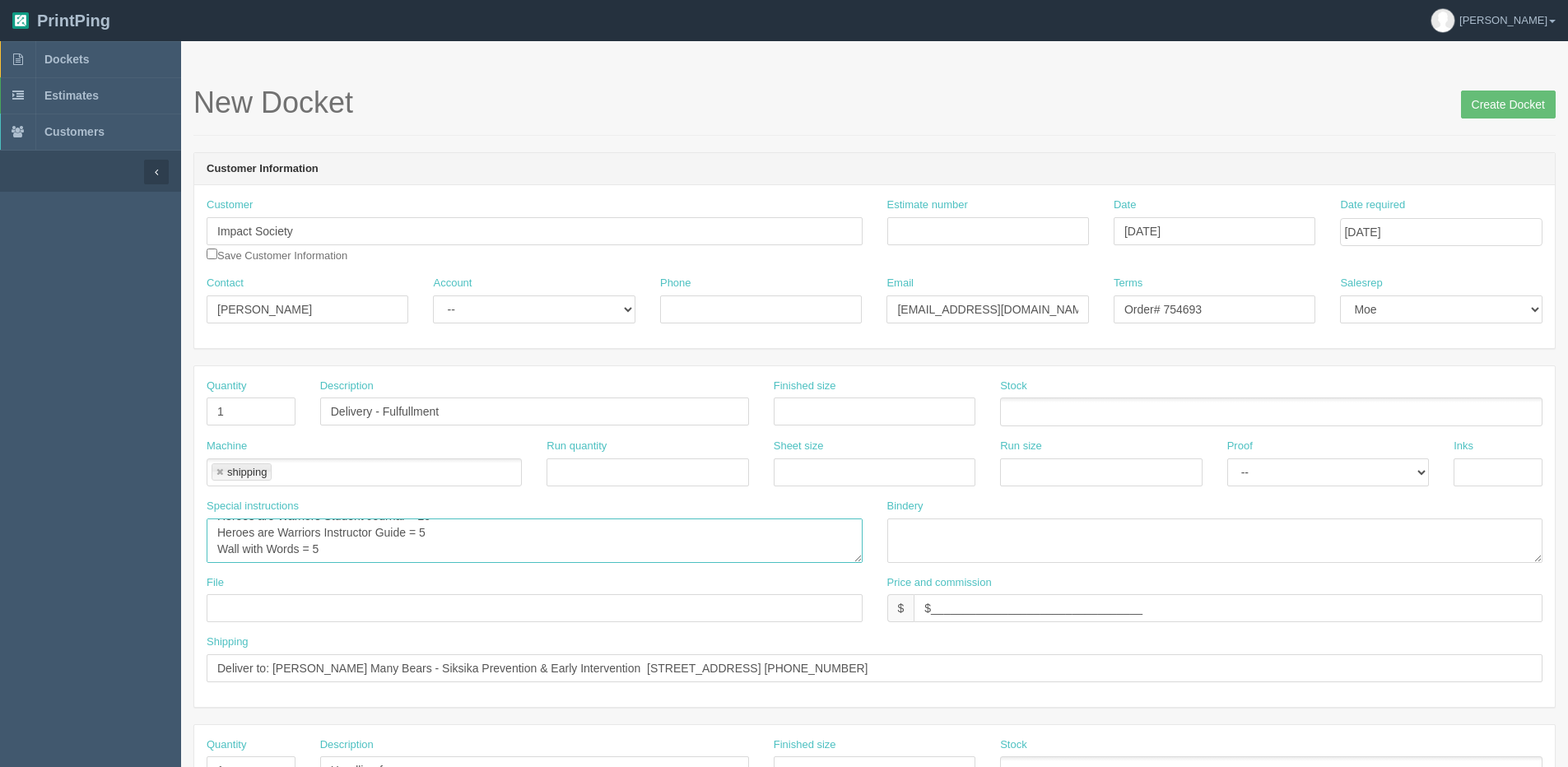
drag, startPoint x: 215, startPoint y: 545, endPoint x: 474, endPoint y: 578, distance: 261.1
click at [474, 578] on div "Quantity 1 Description Delivery - Fulfullment Finished size Stock Machine shipp…" at bounding box center [874, 536] width 1361 height 340
type textarea "Heroes are Warriors Student Journal = 20"
drag, startPoint x: 272, startPoint y: 667, endPoint x: 1576, endPoint y: 657, distance: 1304.0
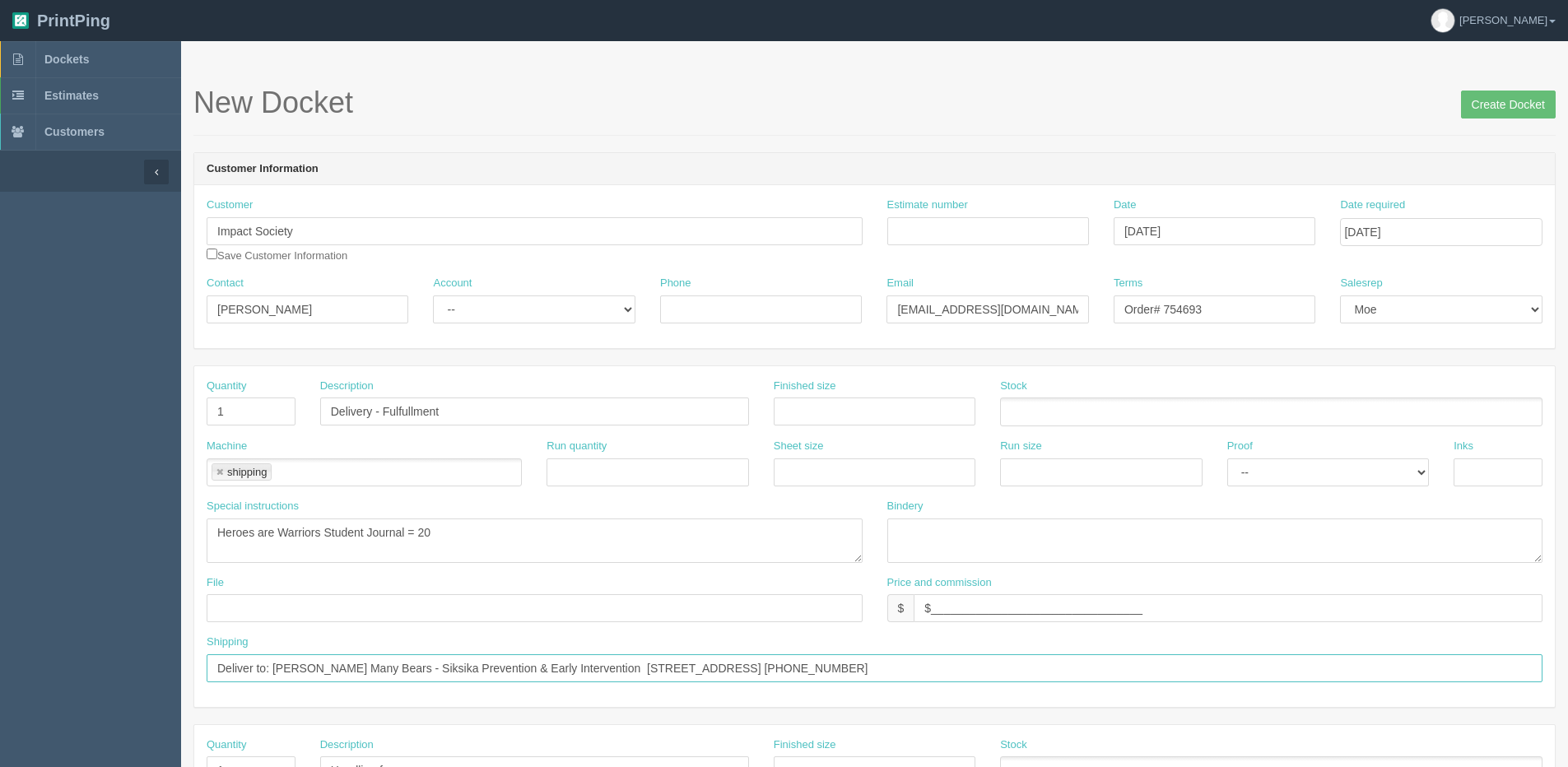
click at [1567, 657] on html "PrintPing Dan Edit account ( dan@allrush.ca ) Logout Dockets Estimates Customers" at bounding box center [784, 747] width 1568 height 1495
paste input "Roxane Brocklebank Sherwood School 2011 66 Ave. SE Calgary, AB T2C 1J4 Canada (…"
click at [386, 667] on input "Deliver to: Roxane Brocklebank Sherwood School 2011 66 Ave. SE Calgary, AB T2C …" at bounding box center [874, 668] width 1336 height 28
type input "Deliver to: Roxane Brocklebank - Sherwood School 2011 66 Ave. SE Calgary, AB T2…"
drag, startPoint x: 419, startPoint y: 533, endPoint x: 459, endPoint y: 538, distance: 40.3
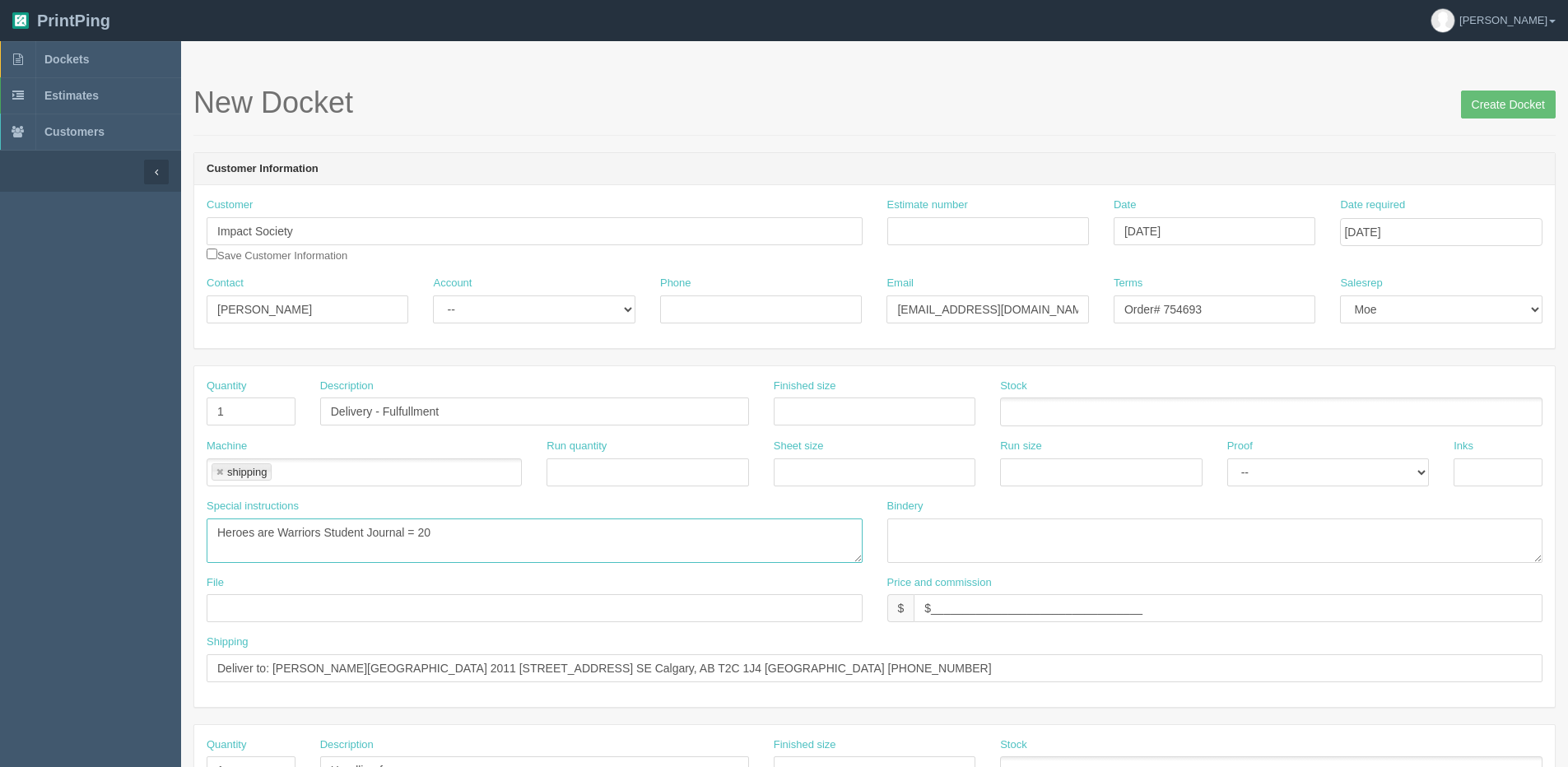
click at [461, 533] on textarea "Heroes are Warriors Student Journal = 20 Heroes are Warriors Instructor Guide =…" at bounding box center [534, 540] width 656 height 44
type textarea "Heroes are Warriors Student Journal = 100"
drag, startPoint x: 1185, startPoint y: 307, endPoint x: 1248, endPoint y: 302, distance: 63.2
click at [1258, 301] on input "Order# 754693" at bounding box center [1214, 309] width 202 height 28
type input "Order# 754758"
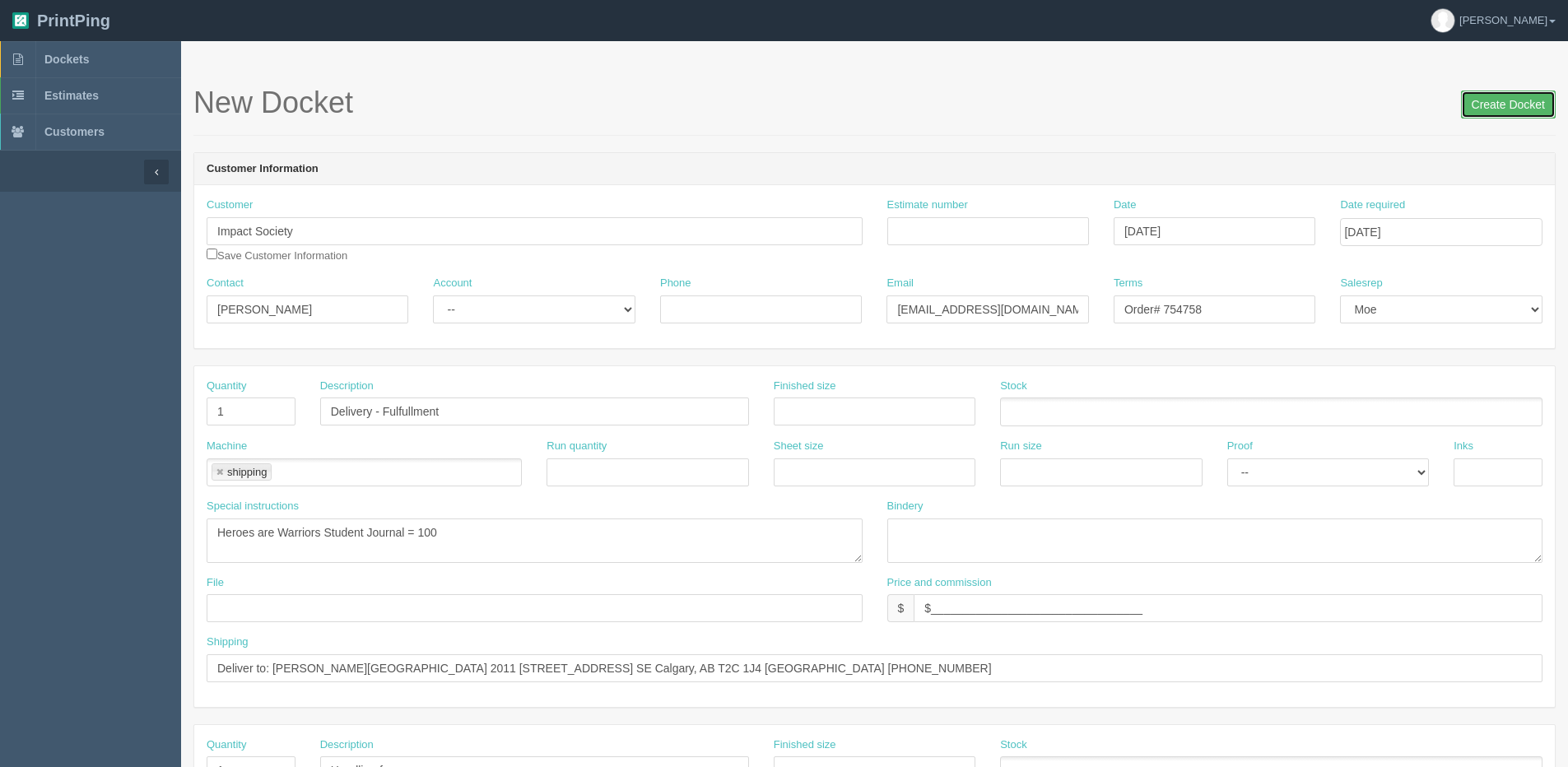
drag, startPoint x: 1501, startPoint y: 101, endPoint x: 1457, endPoint y: 101, distance: 44.0
click at [1501, 101] on input "Create Docket" at bounding box center [1507, 105] width 95 height 28
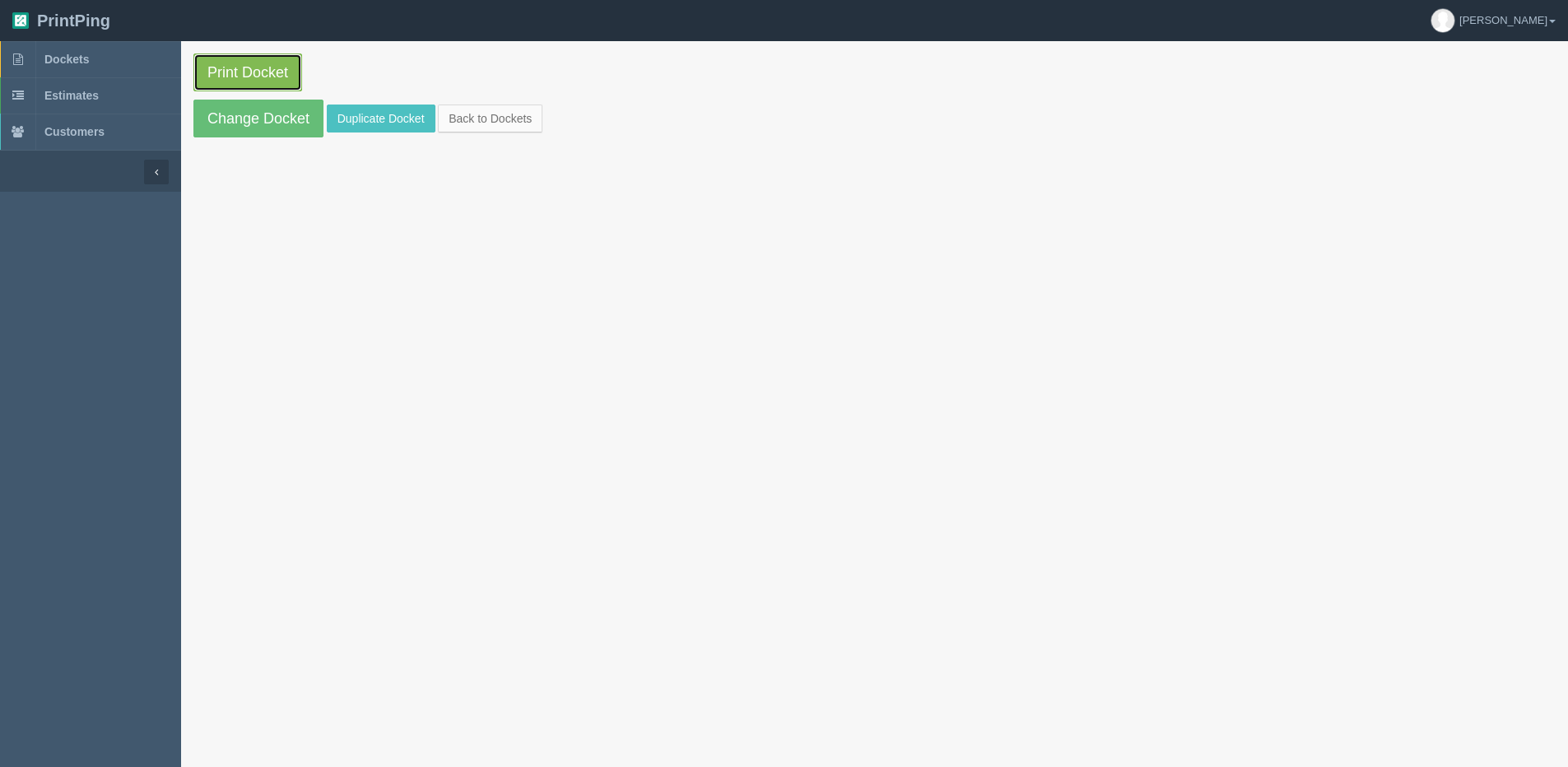
click at [255, 61] on link "Print Docket" at bounding box center [247, 72] width 109 height 38
click at [465, 129] on link "Back to Dockets" at bounding box center [490, 118] width 105 height 28
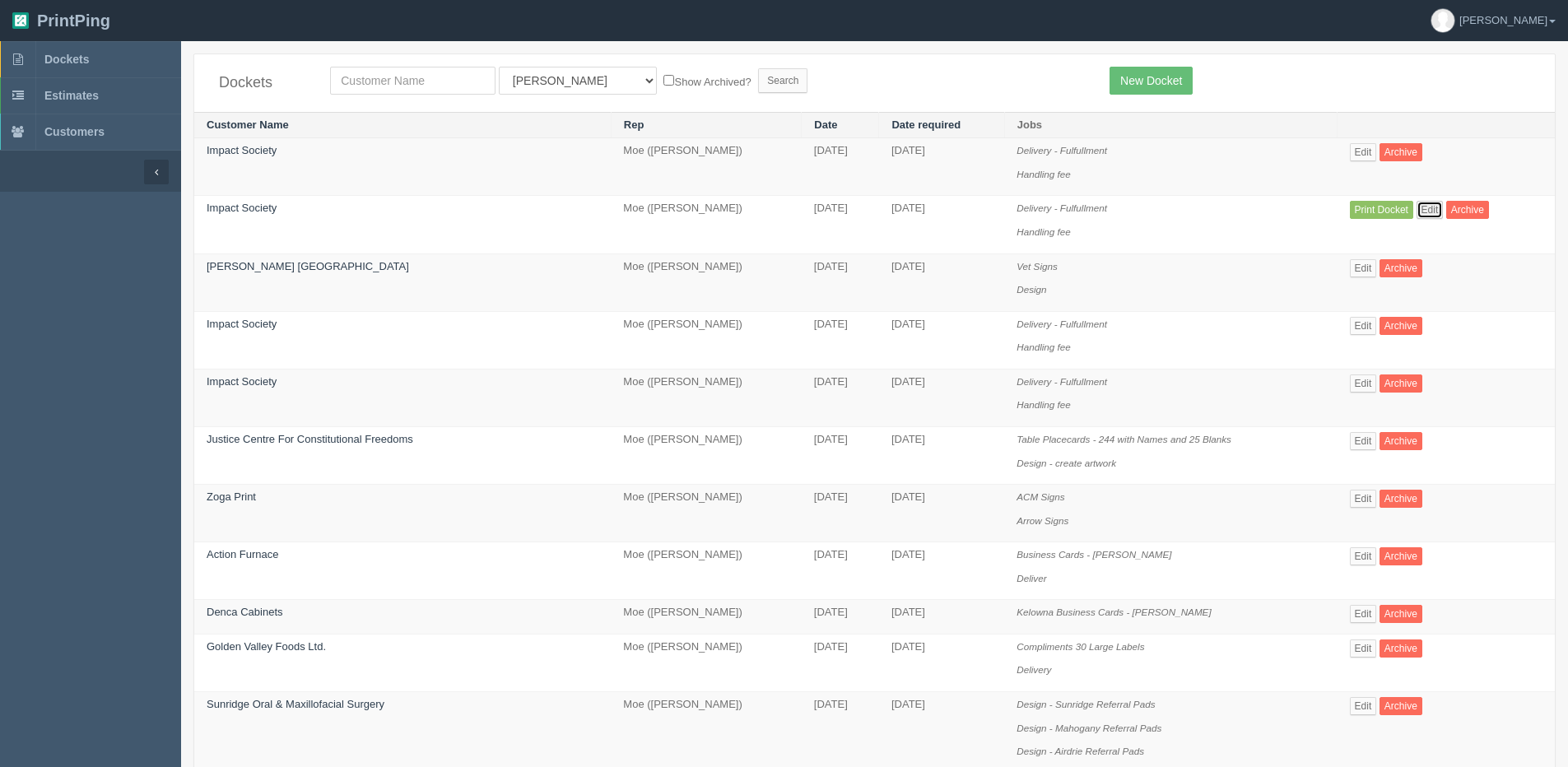
click at [1421, 215] on link "Edit" at bounding box center [1430, 209] width 27 height 19
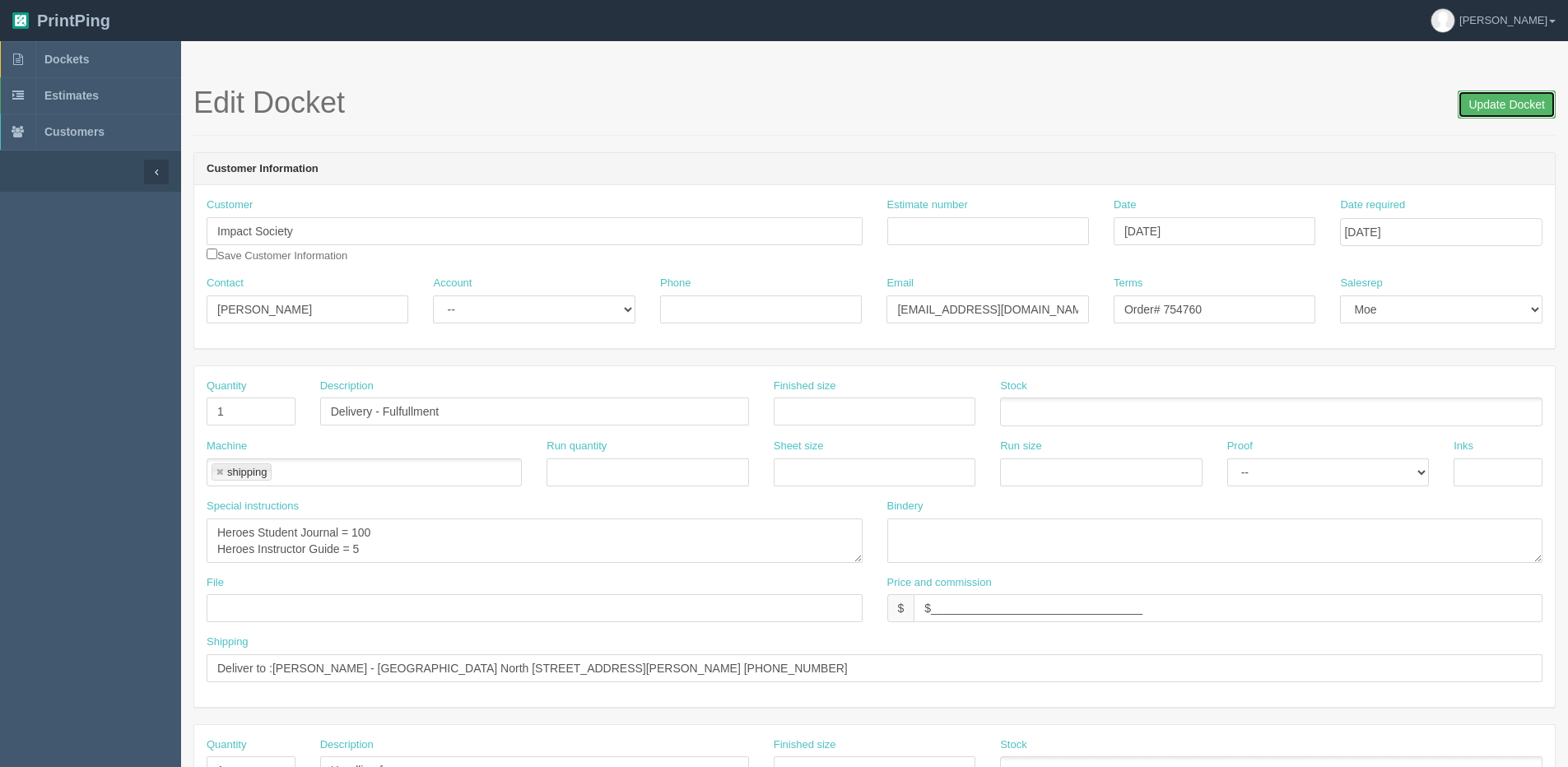
click at [1514, 115] on input "Update Docket" at bounding box center [1506, 105] width 98 height 28
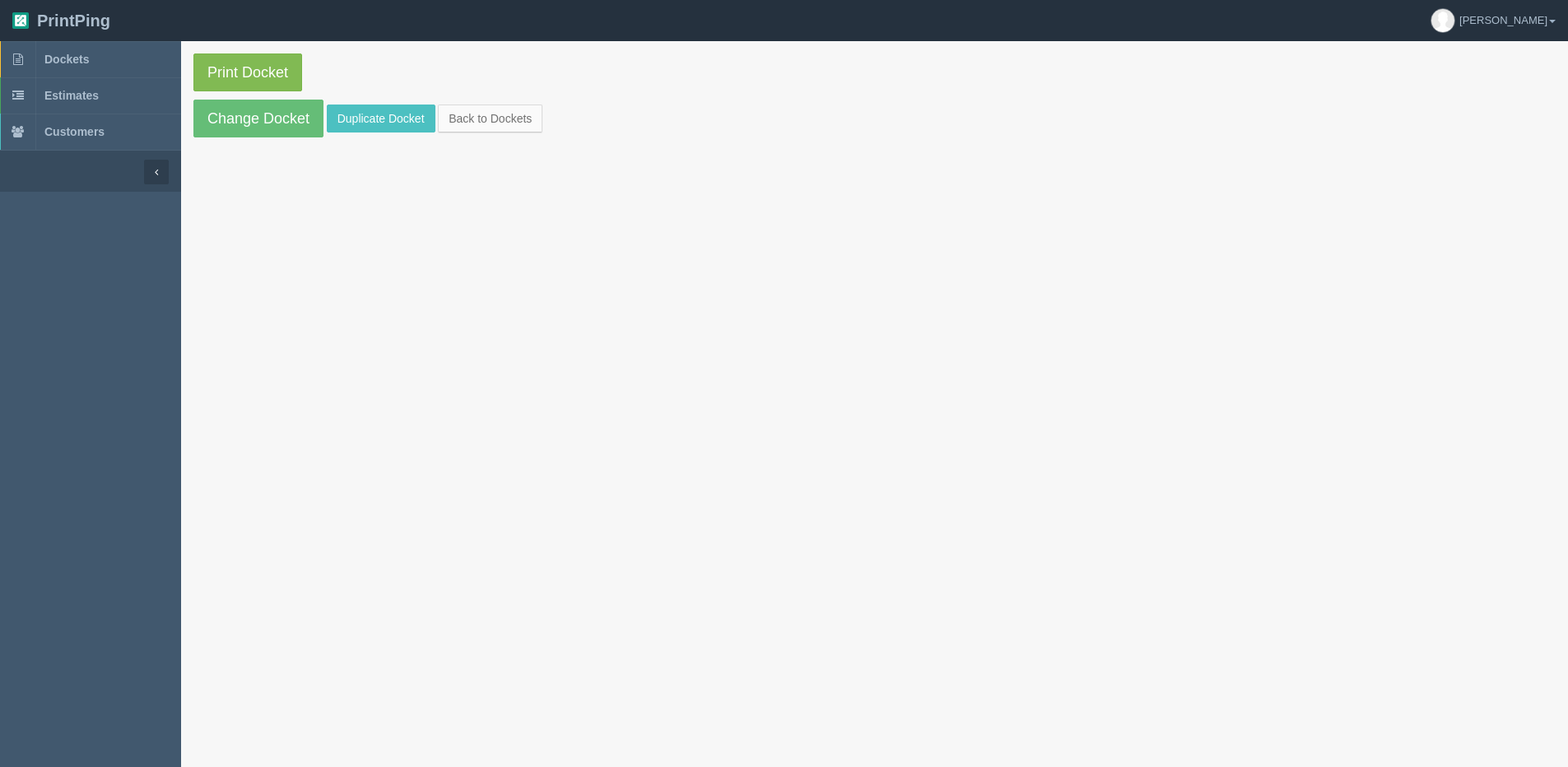
drag, startPoint x: 246, startPoint y: 47, endPoint x: 246, endPoint y: 65, distance: 18.0
click at [246, 48] on section "Print Docket Change Docket Duplicate Docket Back to Dockets" at bounding box center [874, 95] width 1387 height 109
click at [248, 75] on link "Print Docket" at bounding box center [247, 72] width 109 height 38
click at [480, 113] on link "Back to Dockets" at bounding box center [490, 118] width 105 height 28
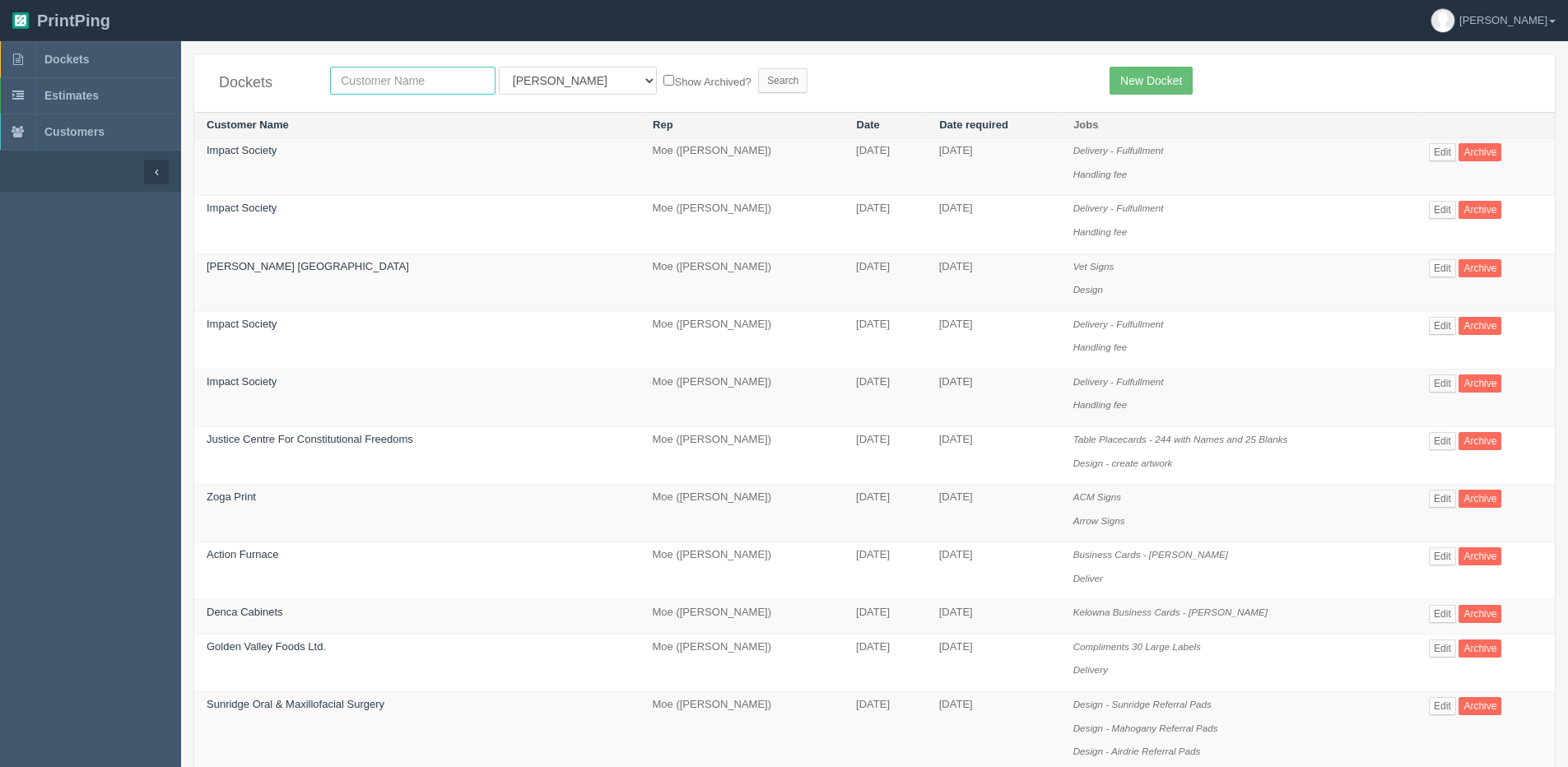
click at [387, 67] on input "text" at bounding box center [412, 80] width 165 height 28
type input "summit fleet"
click at [758, 68] on input "Search" at bounding box center [783, 80] width 49 height 24
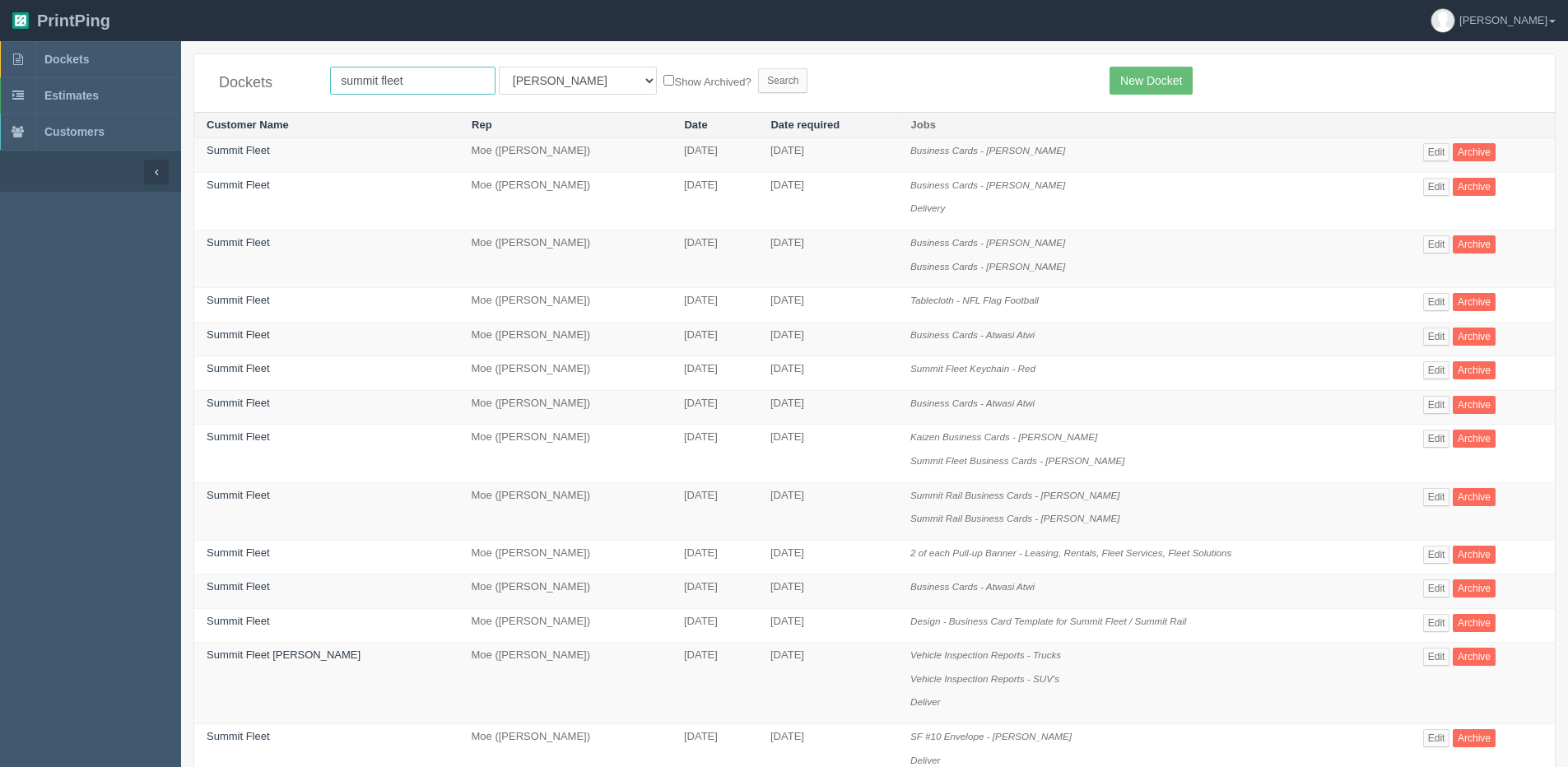
click at [418, 71] on input "summit fleet" at bounding box center [412, 80] width 165 height 28
drag, startPoint x: 419, startPoint y: 75, endPoint x: -129, endPoint y: 75, distance: 548.0
click at [0, 75] on html "PrintPing Dan Edit account ( dan@allrush.ca ) Logout Dockets Estimates Customers" at bounding box center [784, 678] width 1568 height 1357
type input "okotoks"
click at [758, 68] on input "Search" at bounding box center [783, 80] width 49 height 24
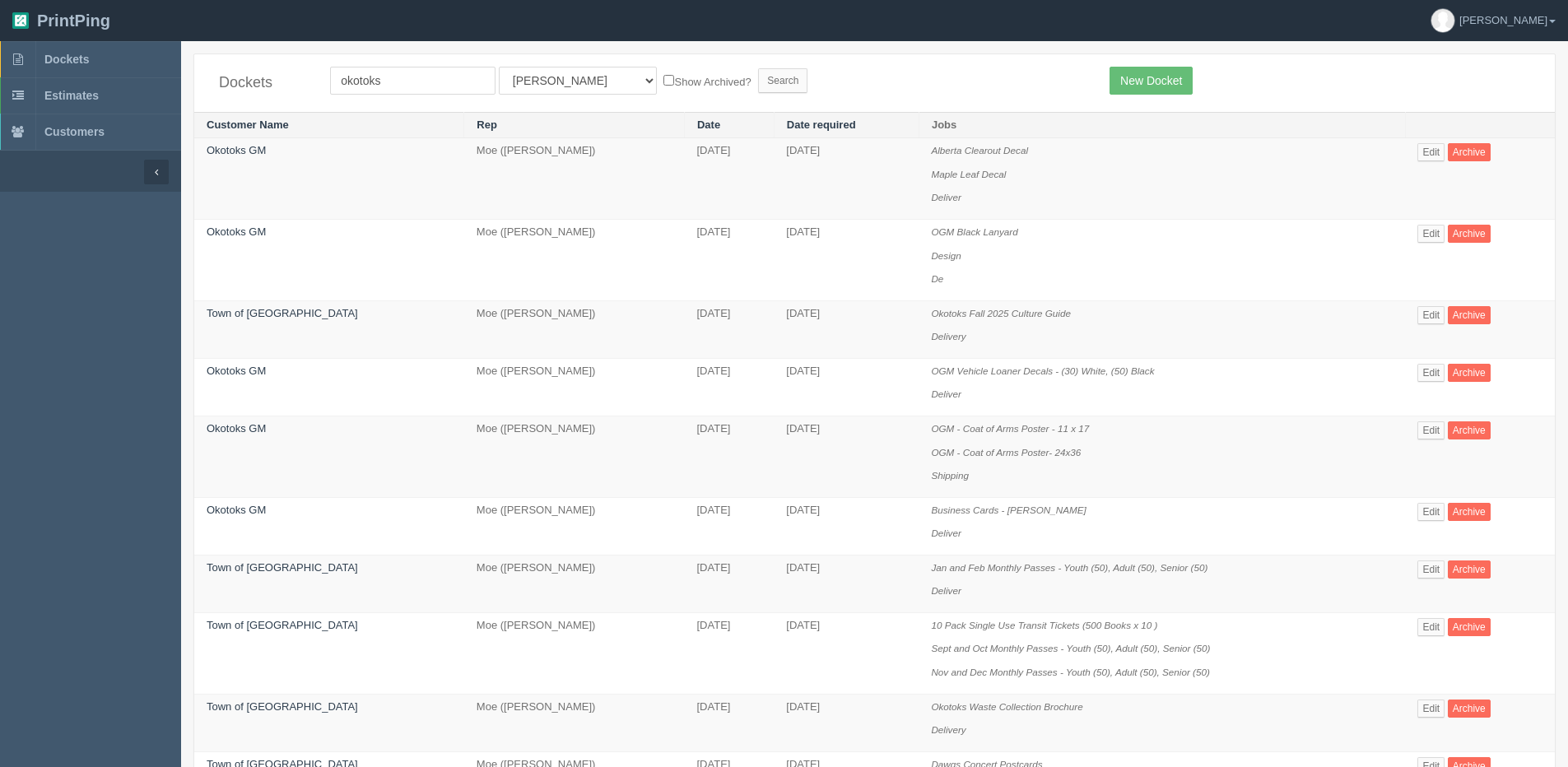
click at [458, 96] on div "Dockets okotoks All Users Ali Ali Test 1 Aly Amy Ankit Arif Brandon Dan France …" at bounding box center [874, 83] width 1361 height 58
click at [447, 77] on input "okotoks" at bounding box center [412, 80] width 165 height 28
type input "okotoks gm"
click at [758, 68] on input "Search" at bounding box center [783, 80] width 49 height 24
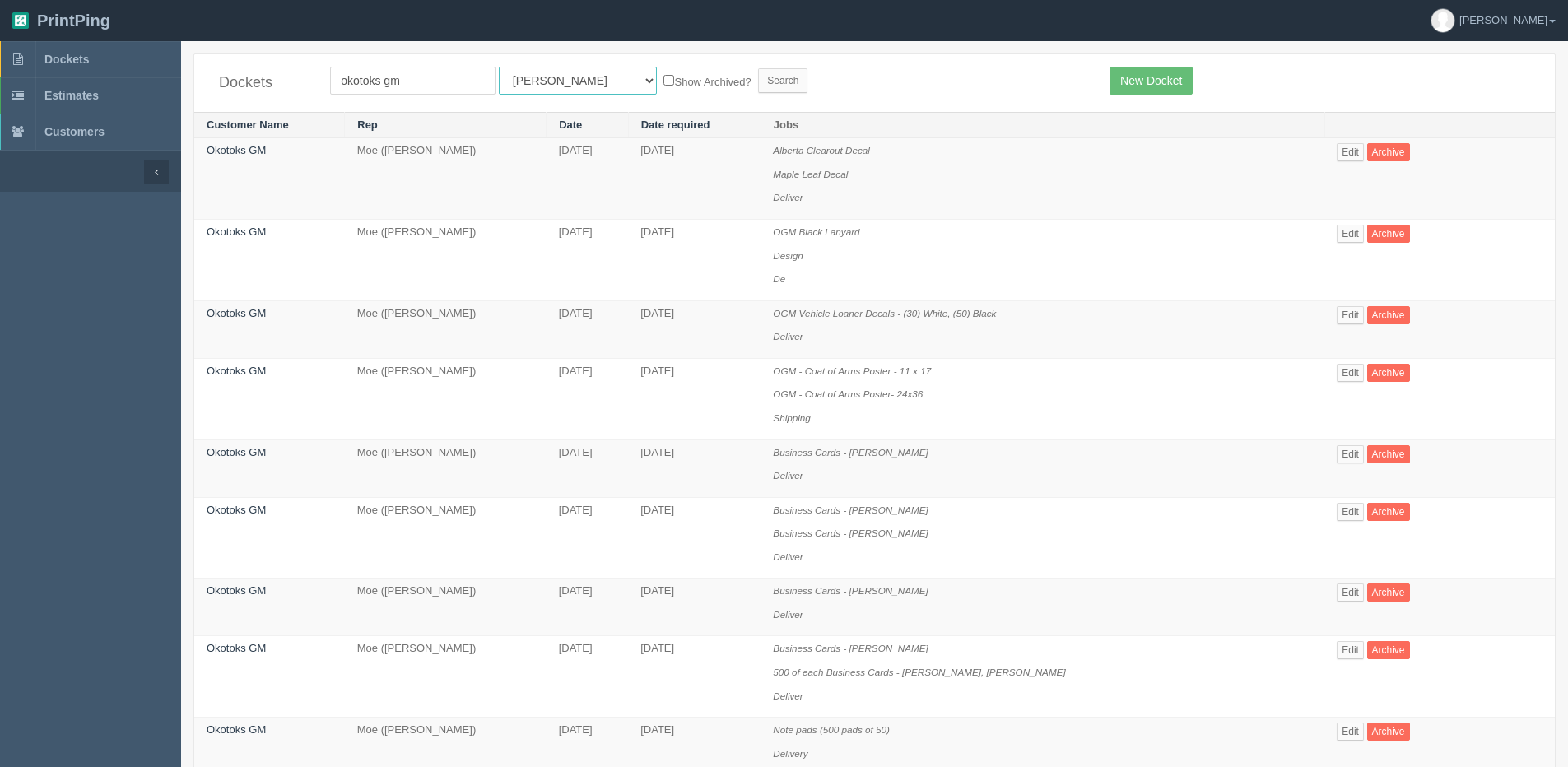
drag, startPoint x: 529, startPoint y: 76, endPoint x: 528, endPoint y: 94, distance: 18.0
click at [529, 76] on select "All Users [PERSON_NAME] Test 1 [PERSON_NAME] [PERSON_NAME] [PERSON_NAME] France…" at bounding box center [578, 80] width 158 height 28
select select "1"
click at [499, 67] on select "All Users Ali Ali Test 1 Aly Amy Ankit Arif Brandon Dan France Greg Jim Mark Ma…" at bounding box center [578, 80] width 158 height 28
click at [657, 70] on form "okotoks gm All Users Ali Ali Test 1 Aly Amy Ankit Arif Brandon Dan France Greg …" at bounding box center [707, 80] width 755 height 28
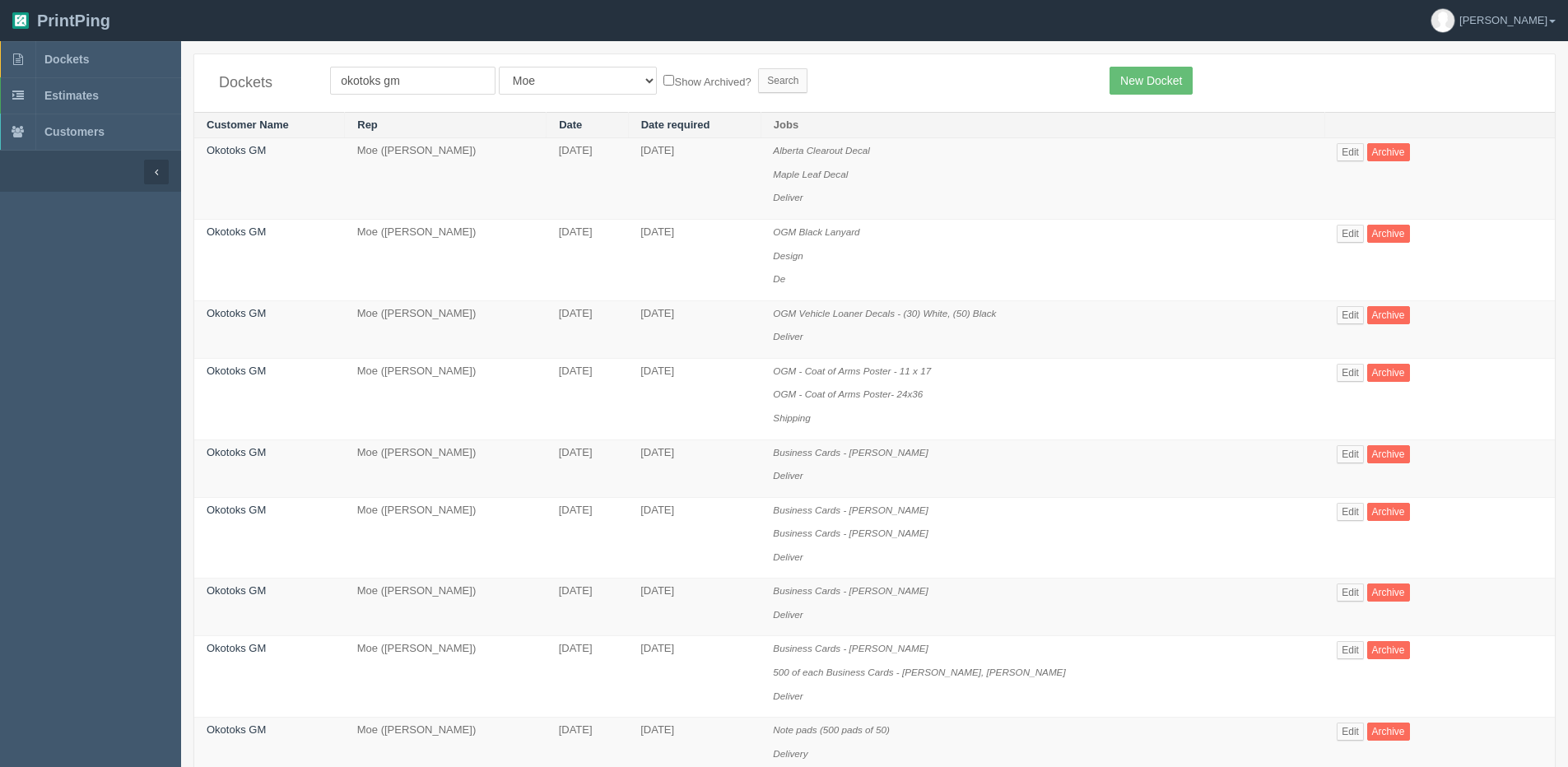
click at [663, 80] on label "Show Archived?" at bounding box center [706, 80] width 87 height 19
click at [663, 80] on input "Show Archived?" at bounding box center [668, 80] width 11 height 11
checkbox input "true"
click at [758, 77] on input "Search" at bounding box center [783, 80] width 49 height 24
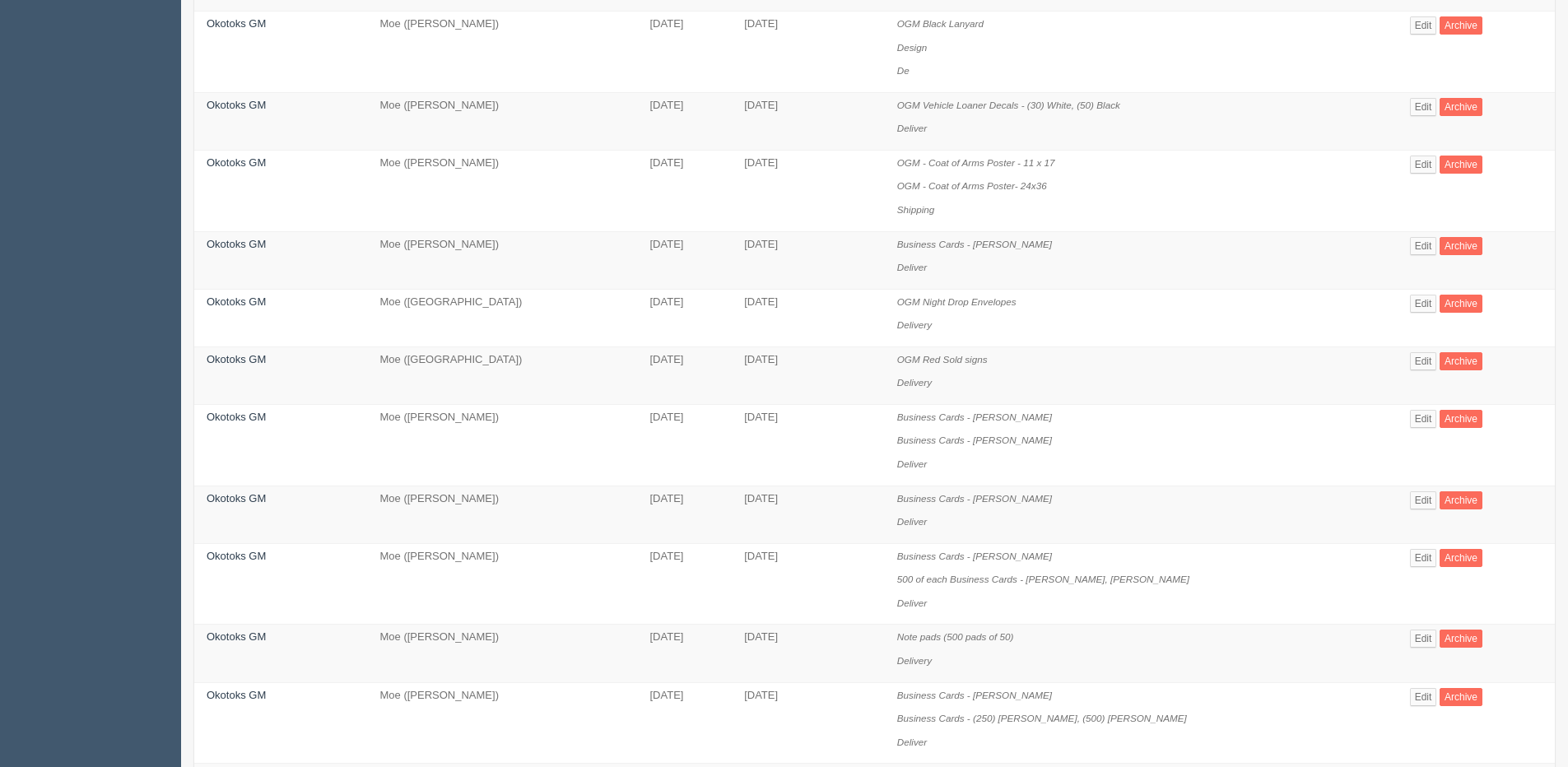
scroll to position [247, 0]
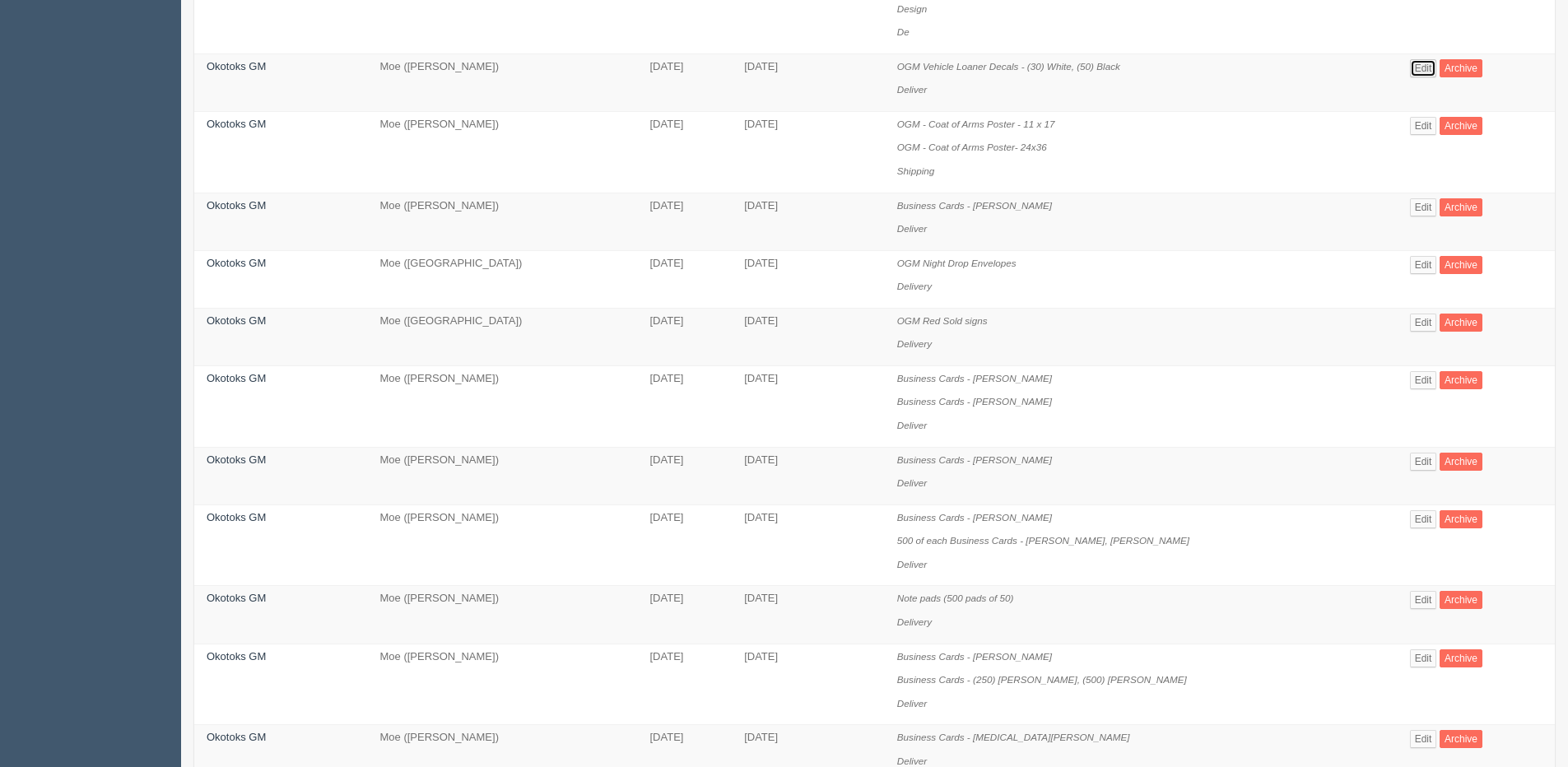
click at [1414, 70] on link "Edit" at bounding box center [1423, 68] width 27 height 19
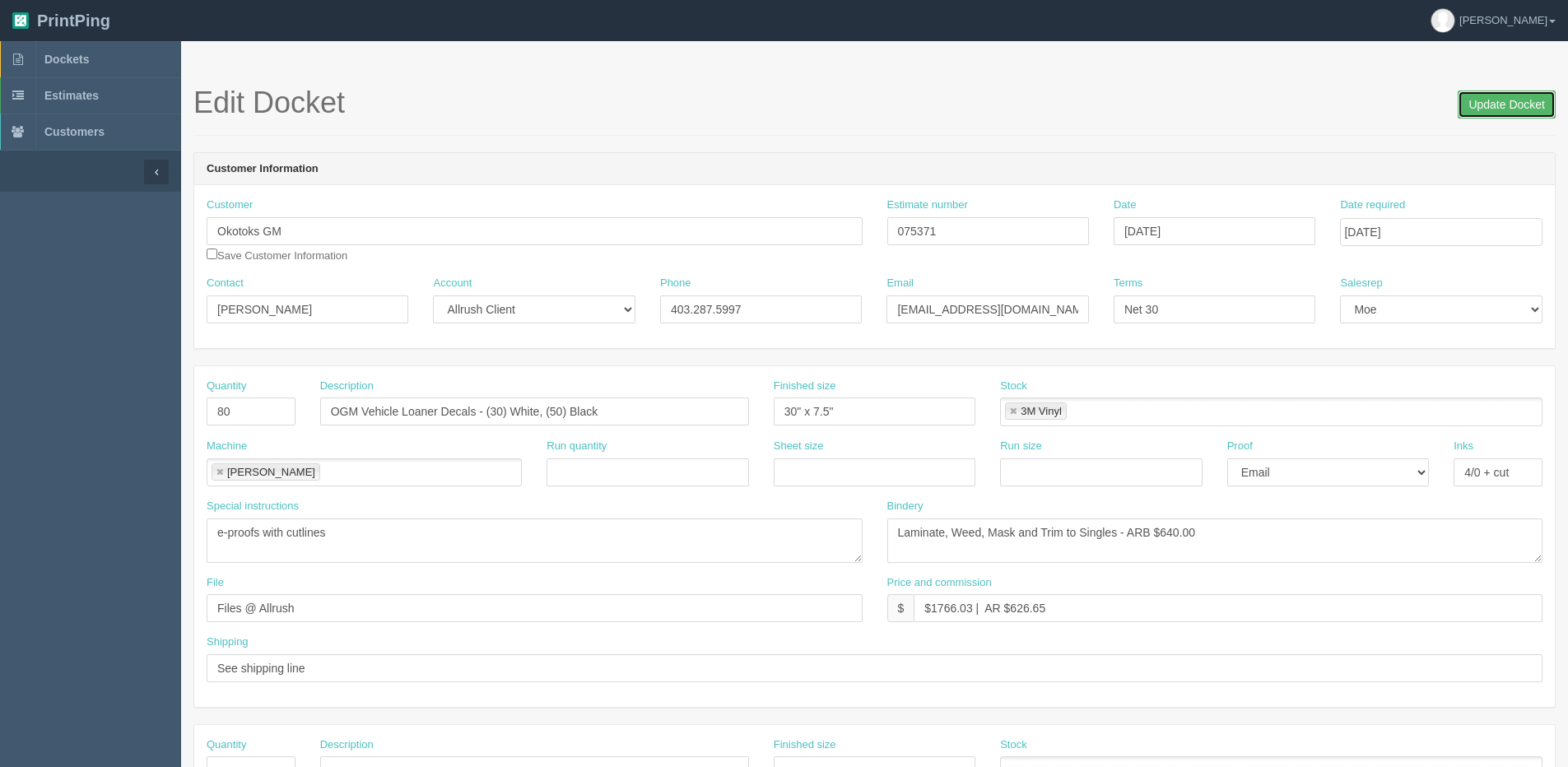
click at [1491, 106] on input "Update Docket" at bounding box center [1506, 105] width 98 height 28
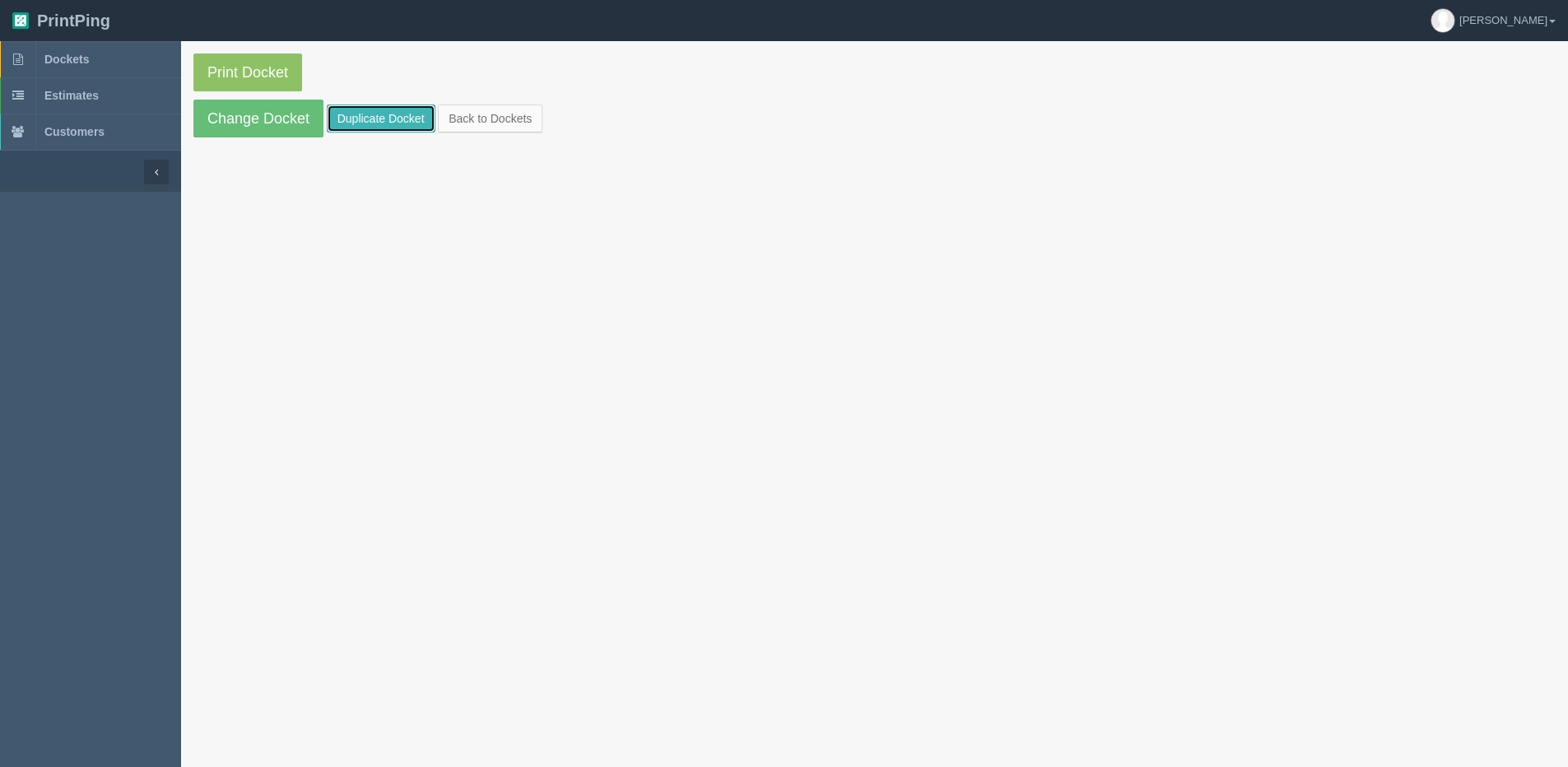
click at [395, 129] on link "Duplicate Docket" at bounding box center [381, 118] width 109 height 28
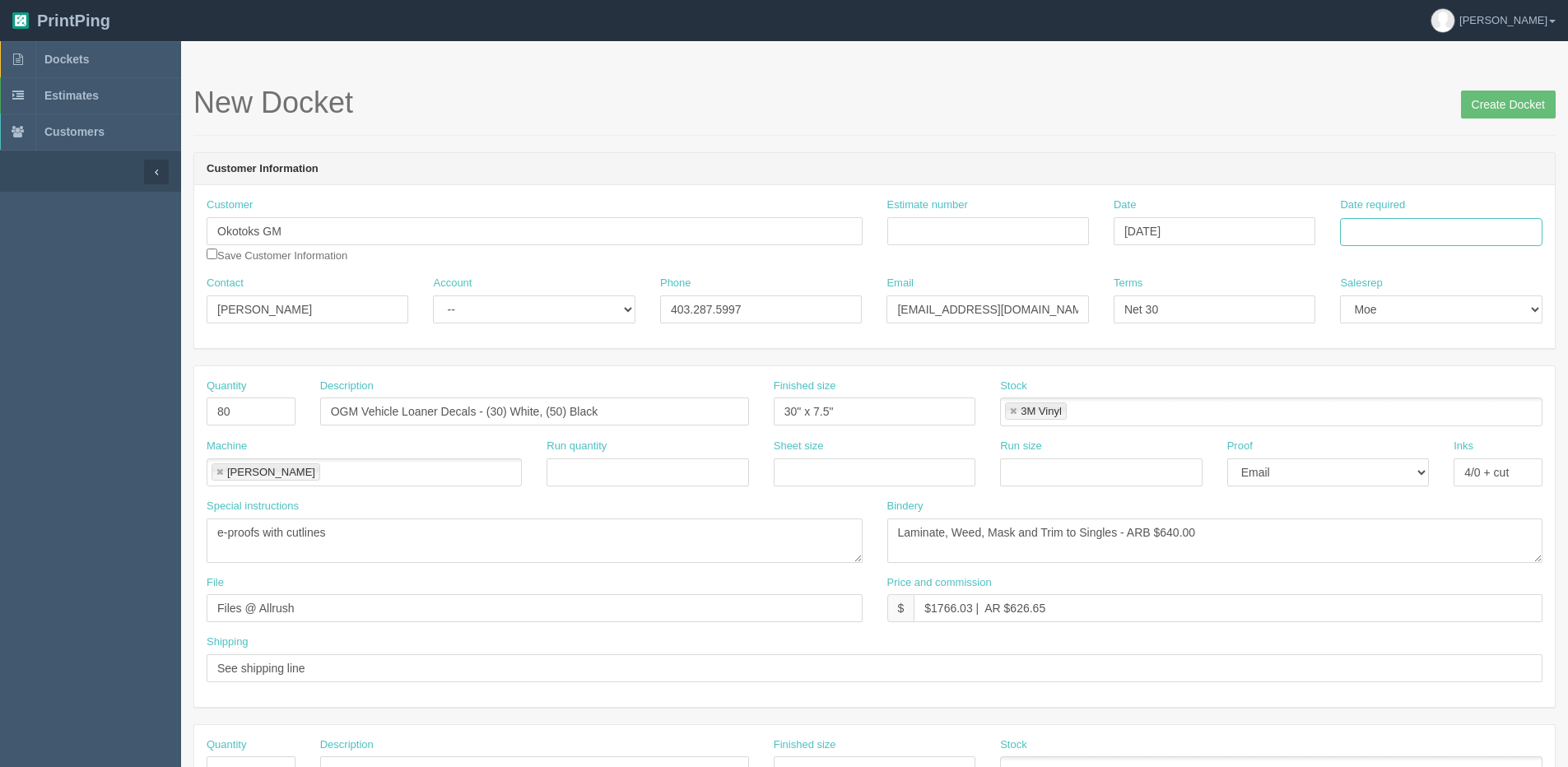
click at [1460, 227] on input "Date required" at bounding box center [1441, 232] width 202 height 28
click at [1363, 471] on th "[DATE]" at bounding box center [1420, 461] width 153 height 23
click at [1407, 366] on td "16" at bounding box center [1400, 366] width 21 height 23
type input "[DATE]"
drag, startPoint x: 19, startPoint y: 259, endPoint x: -33, endPoint y: 257, distance: 52.0
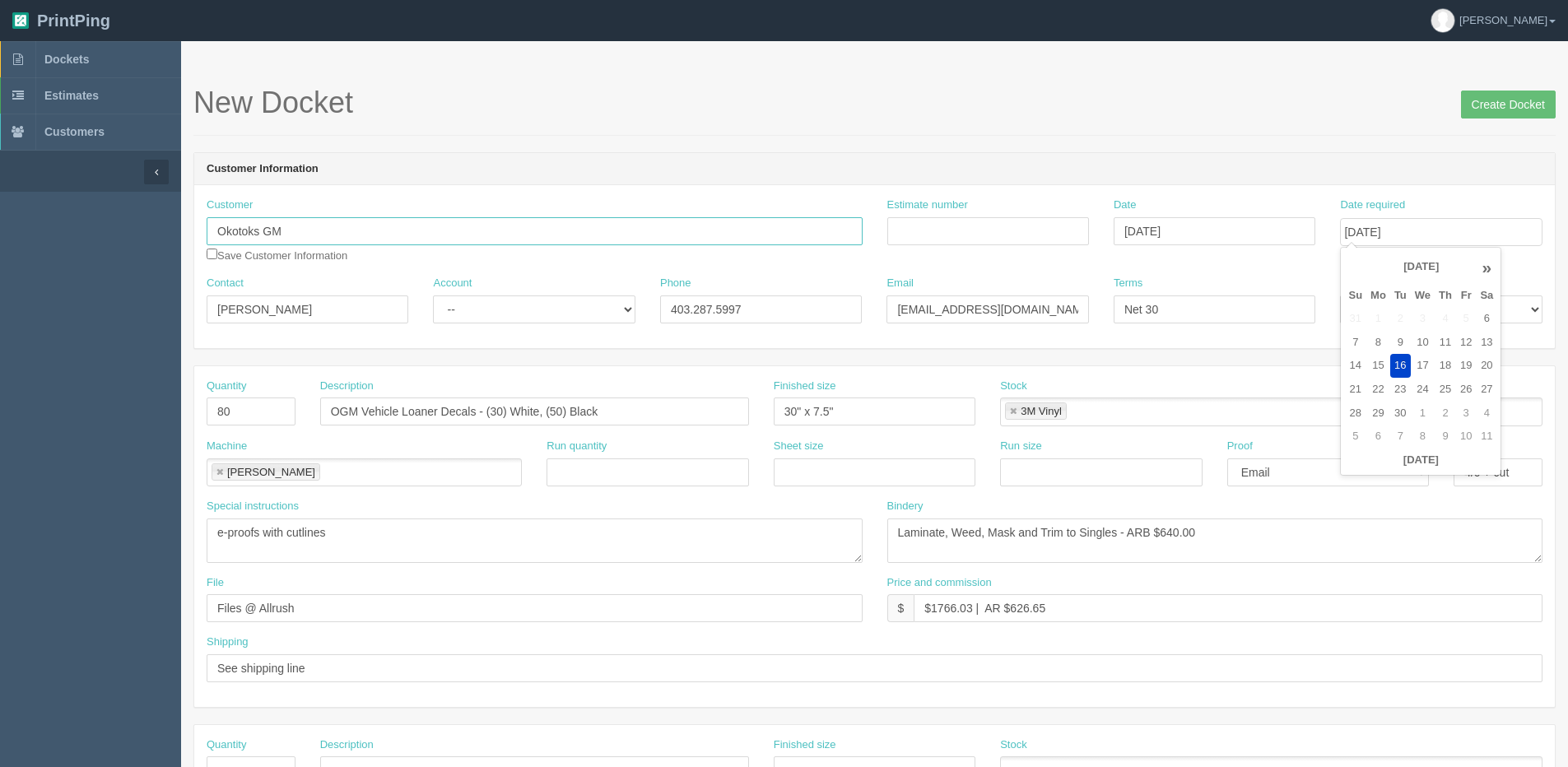
click at [0, 257] on html "PrintPing [PERSON_NAME] Edit account ( [PERSON_NAME][EMAIL_ADDRESS][DOMAIN_NAME…" at bounding box center [784, 747] width 1568 height 1495
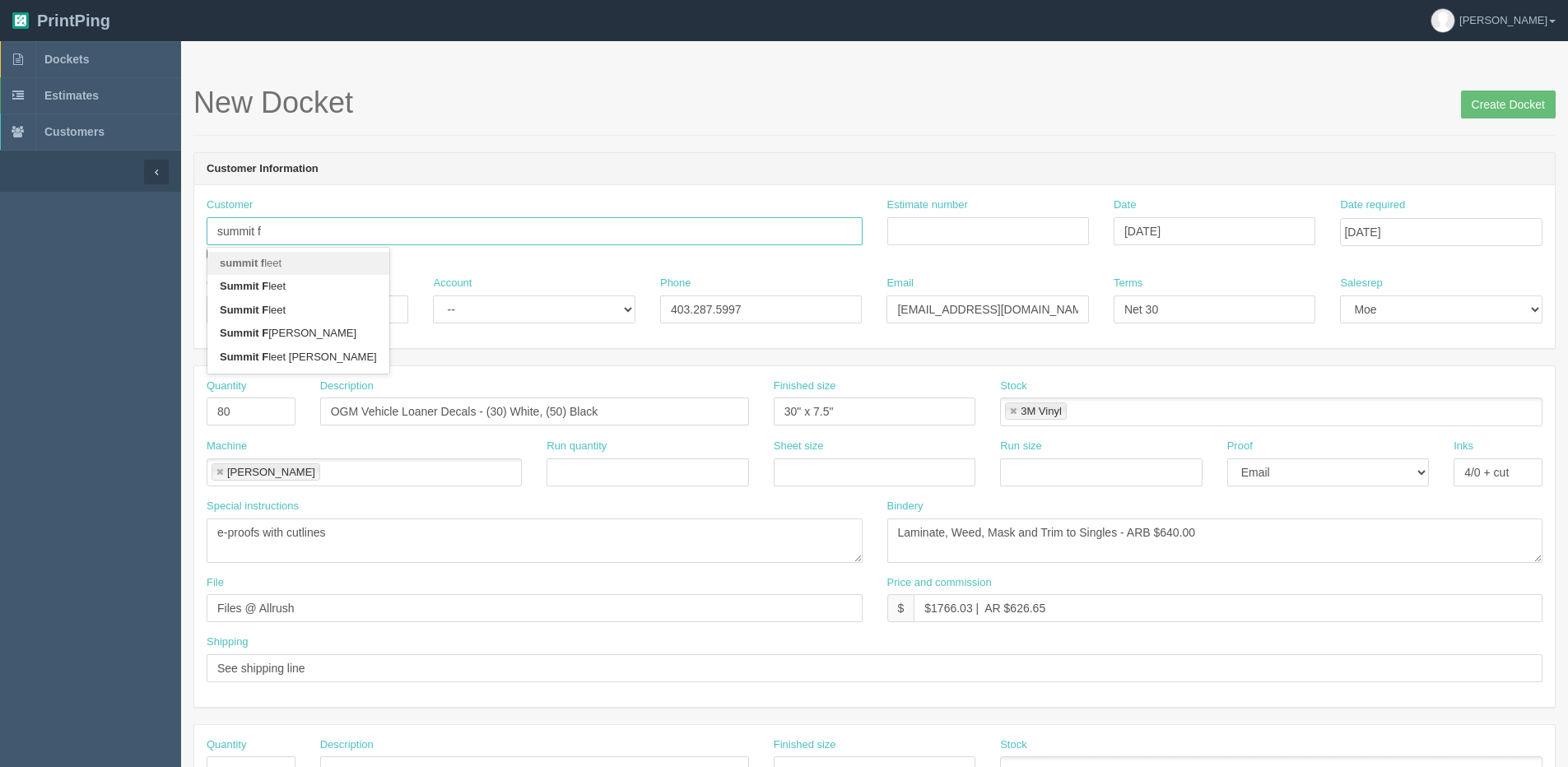
drag, startPoint x: 283, startPoint y: 236, endPoint x: 127, endPoint y: 228, distance: 156.2
click at [127, 228] on section "Dockets Estimates Customers" at bounding box center [784, 768] width 1568 height 1454
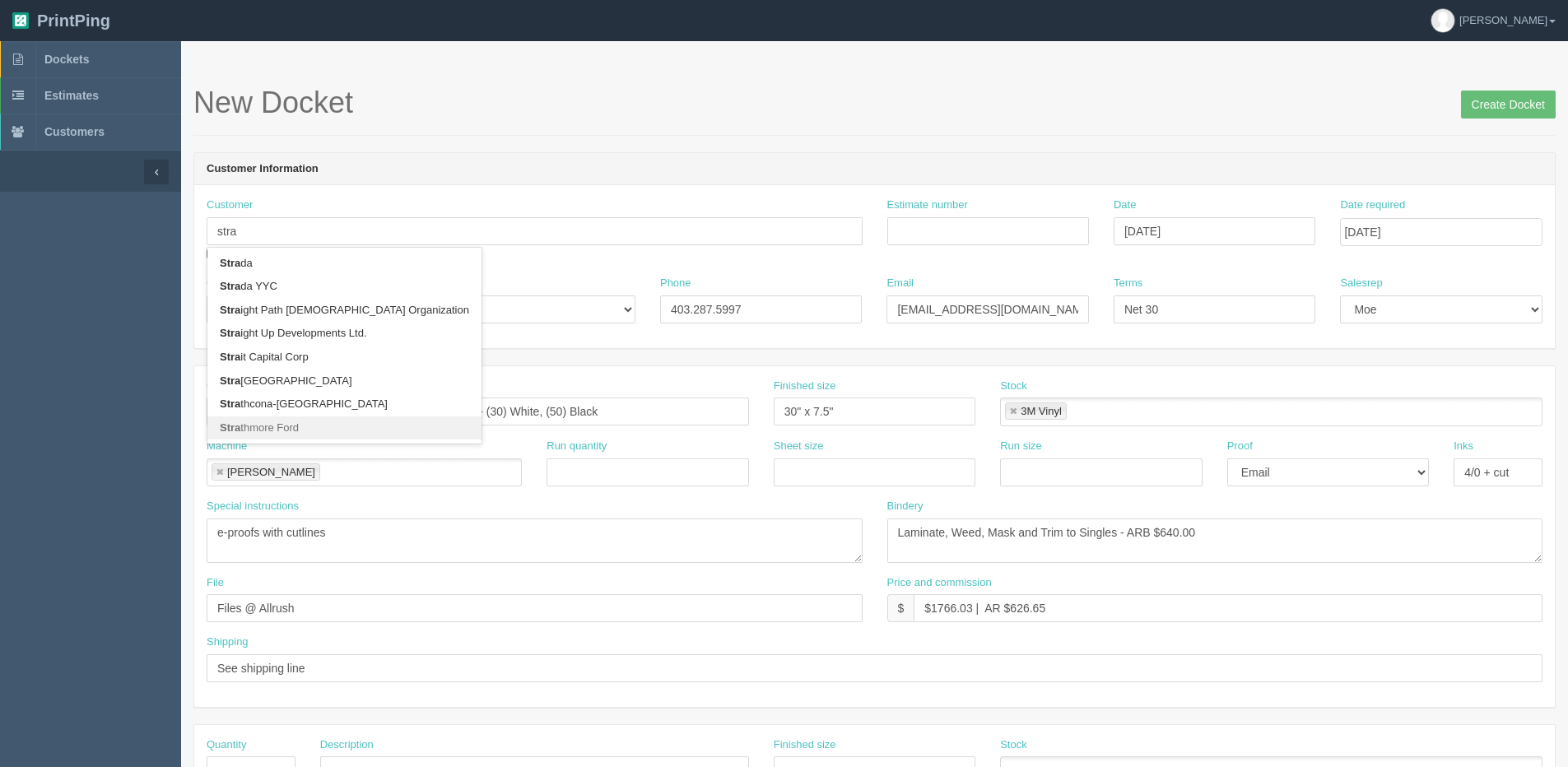
click at [272, 427] on link "Stra thmore Ford" at bounding box center [344, 429] width 274 height 23
type input "Strathmore Ford"
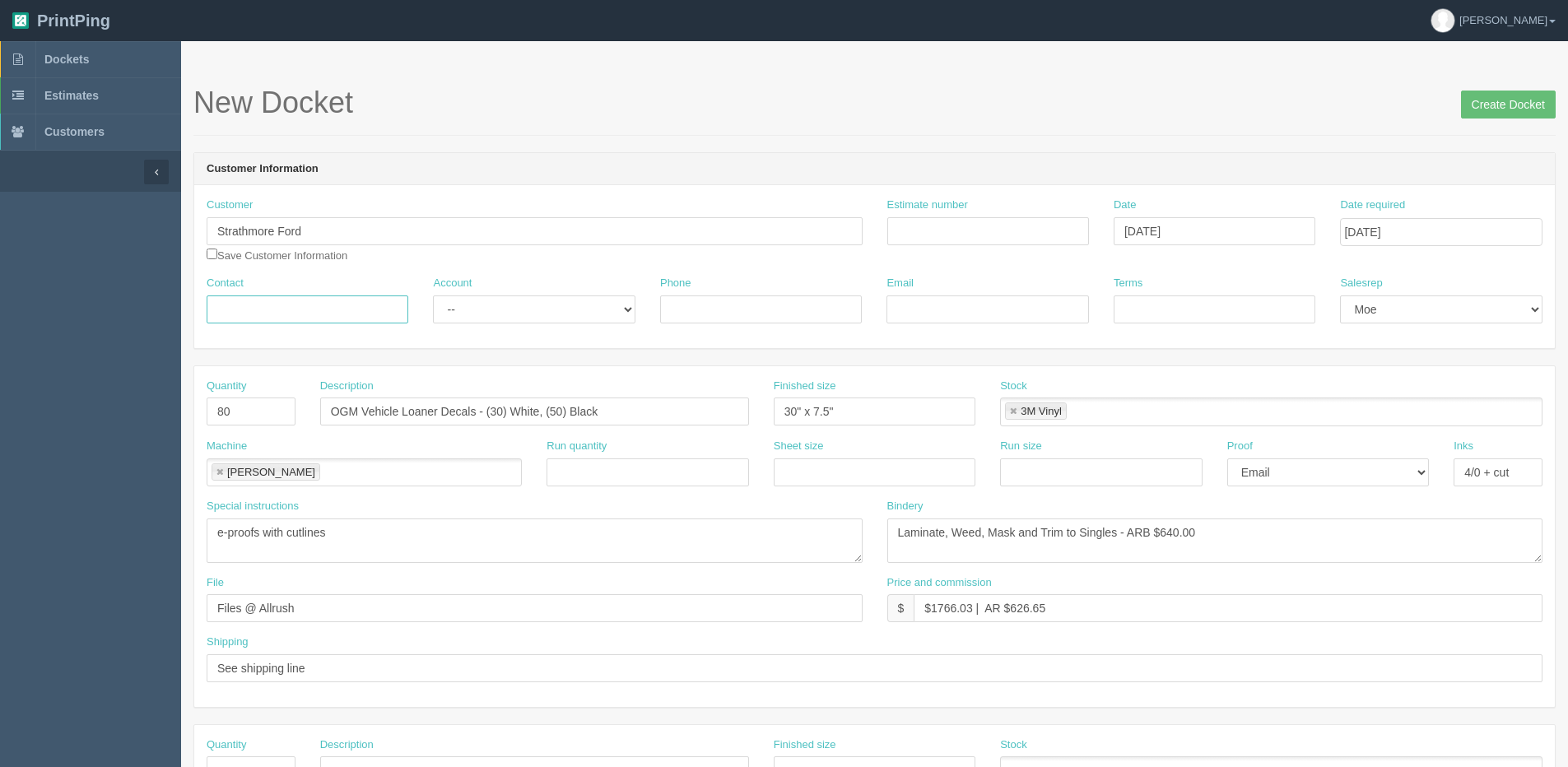
click at [348, 321] on input "Contact" at bounding box center [307, 309] width 202 height 28
type input "[PERSON_NAME]"
type input "075371"
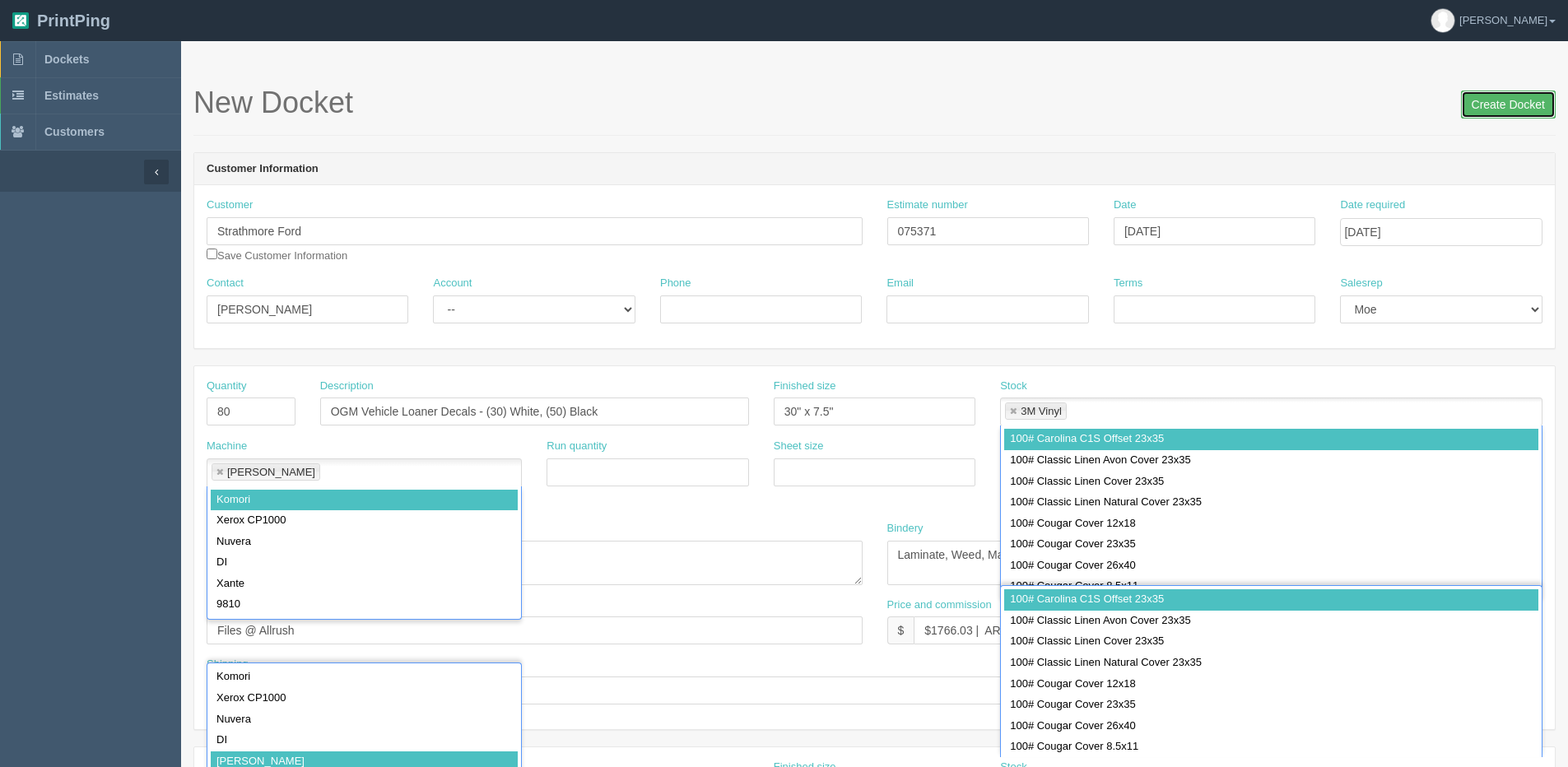
click at [1523, 104] on input "Create Docket" at bounding box center [1507, 105] width 95 height 28
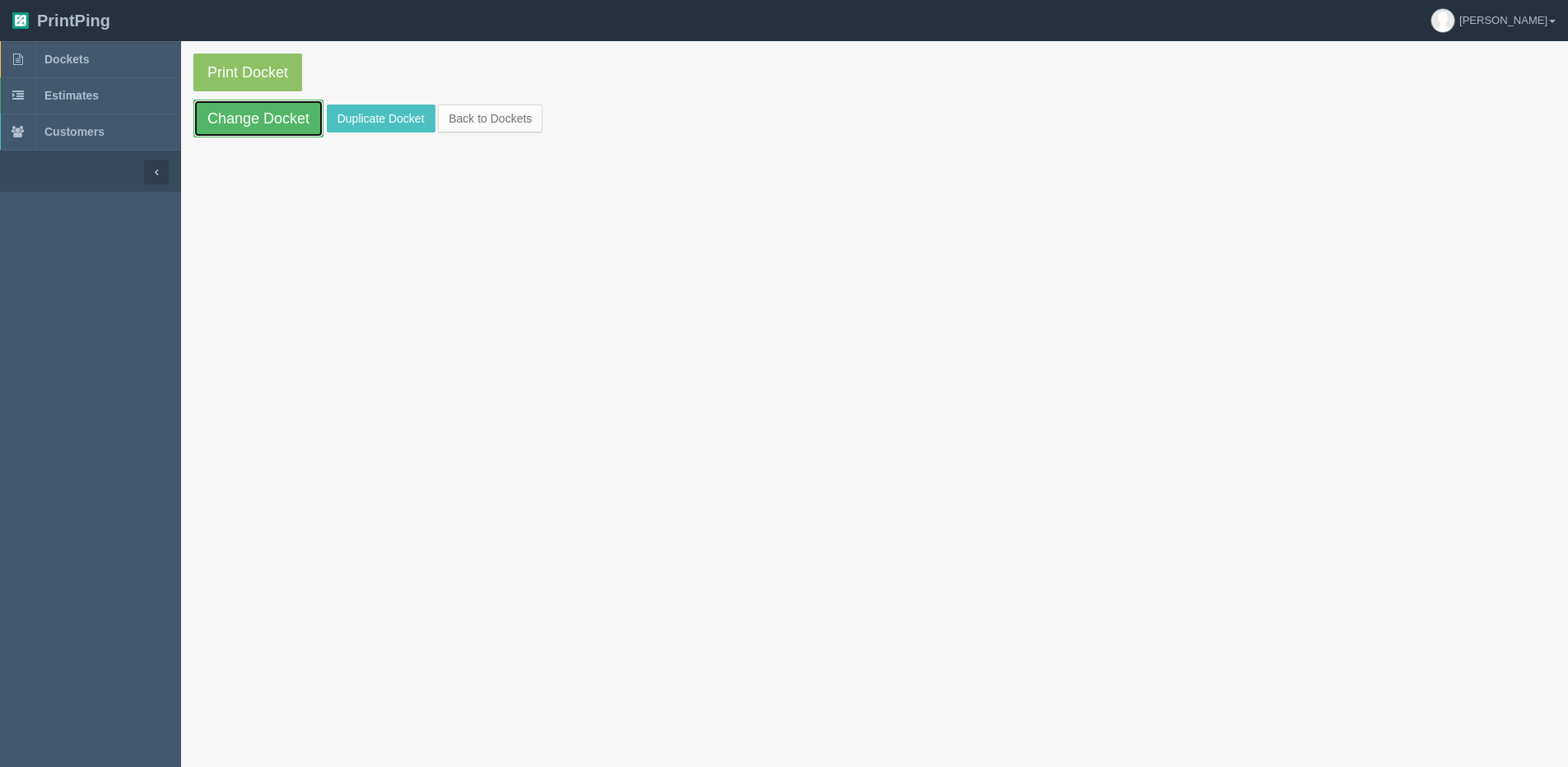
click at [256, 123] on link "Change Docket" at bounding box center [258, 118] width 130 height 38
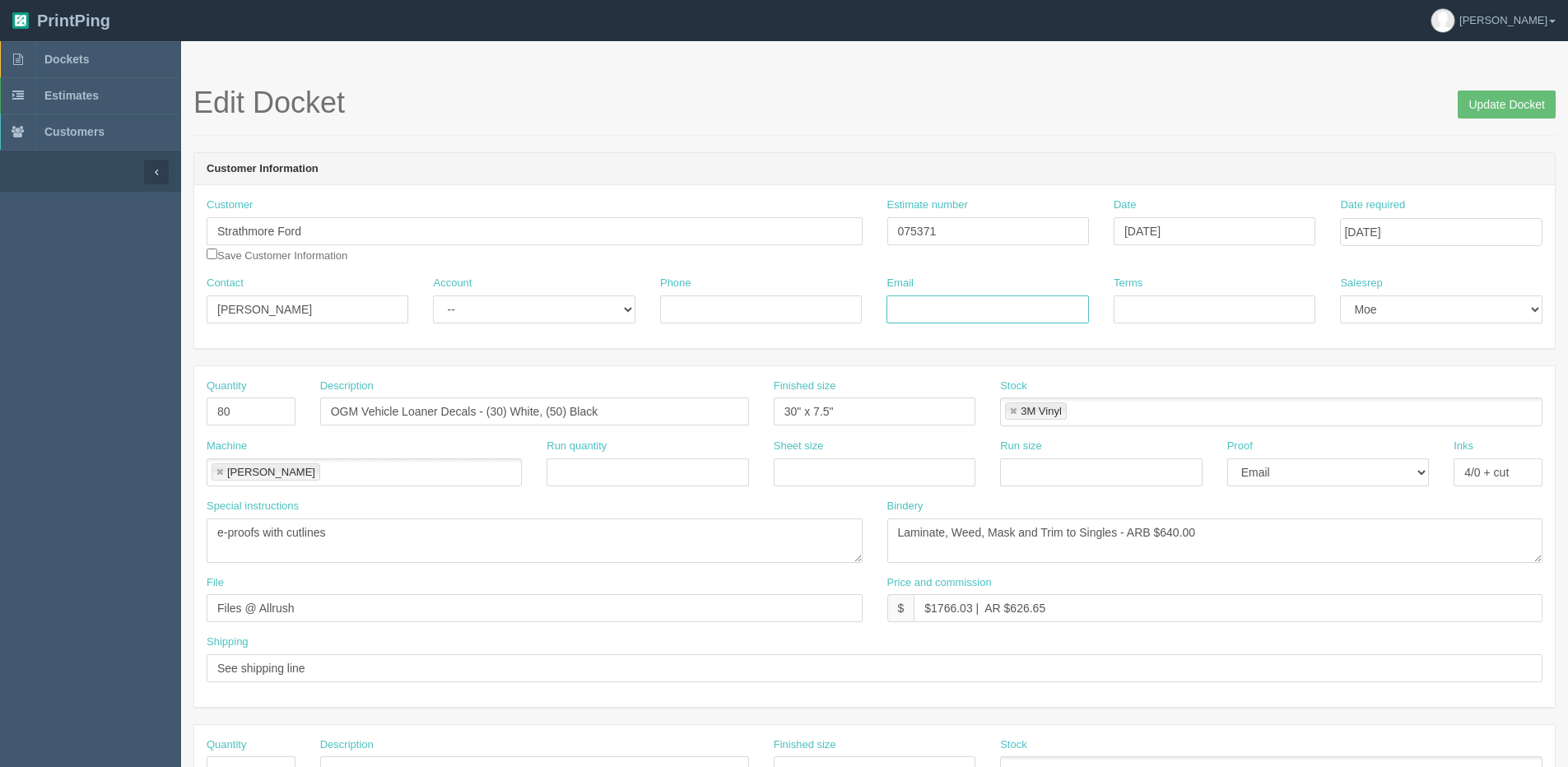
click at [947, 301] on input "Email" at bounding box center [987, 309] width 202 height 28
type input "[EMAIL_ADDRESS][DOMAIN_NAME]"
drag, startPoint x: 650, startPoint y: 319, endPoint x: 199, endPoint y: 351, distance: 452.1
click at [205, 351] on form "Edit Docket Update Docket Customer Information Customer Strathmore Ford Save Cu…" at bounding box center [874, 778] width 1362 height 1383
type input "403.287.5997"
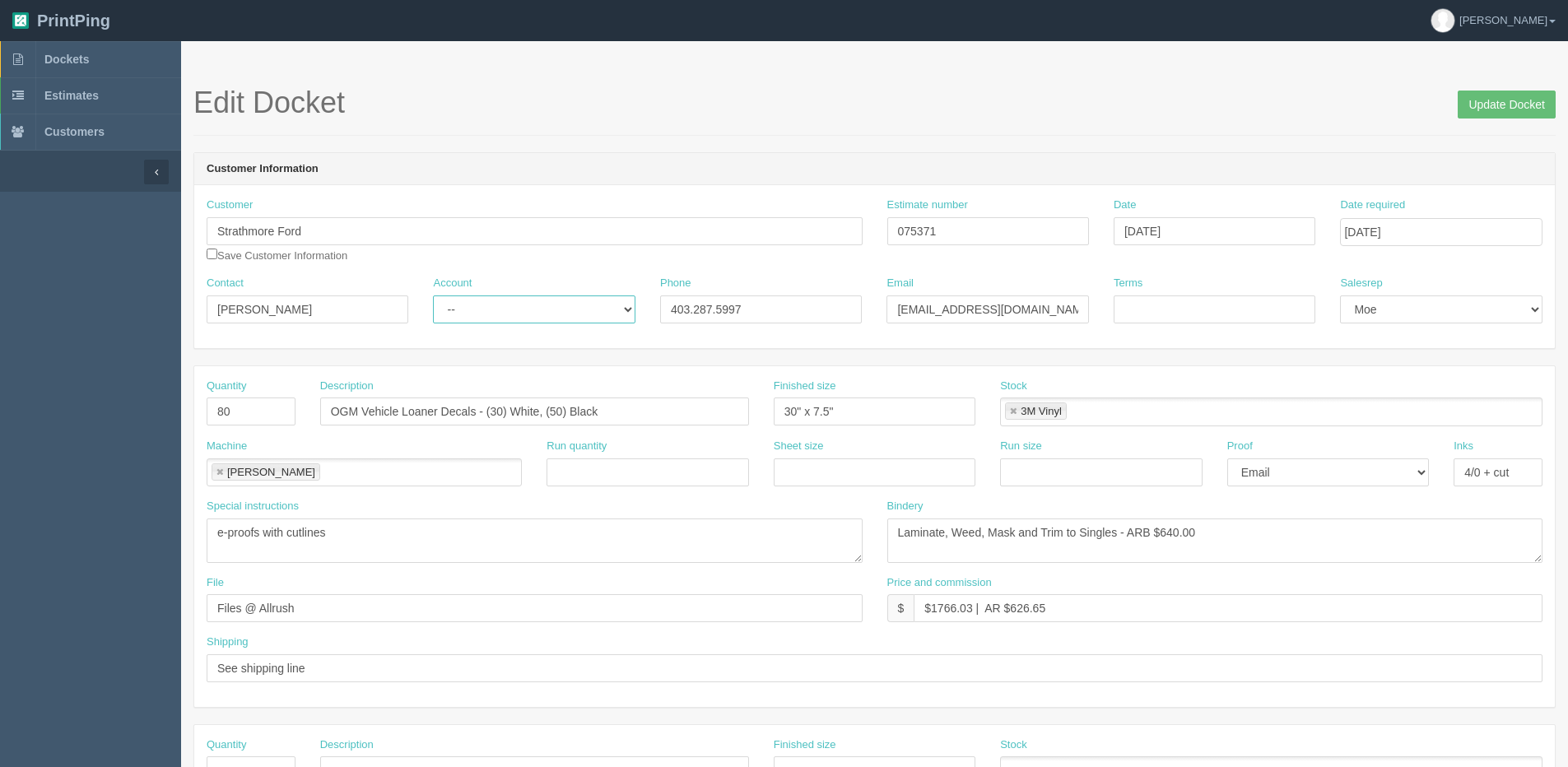
click at [528, 310] on select "-- Existing Client Allrush Client Rep Client" at bounding box center [534, 309] width 202 height 28
select select "Allrush Client"
click at [433, 295] on select "-- Existing Client Allrush Client Rep Client" at bounding box center [534, 309] width 202 height 28
drag, startPoint x: 358, startPoint y: 421, endPoint x: -3, endPoint y: 453, distance: 362.4
click at [0, 453] on html "PrintPing Dan Edit account ( dan@allrush.ca ) Logout Dockets Estimates Customers" at bounding box center [784, 747] width 1568 height 1495
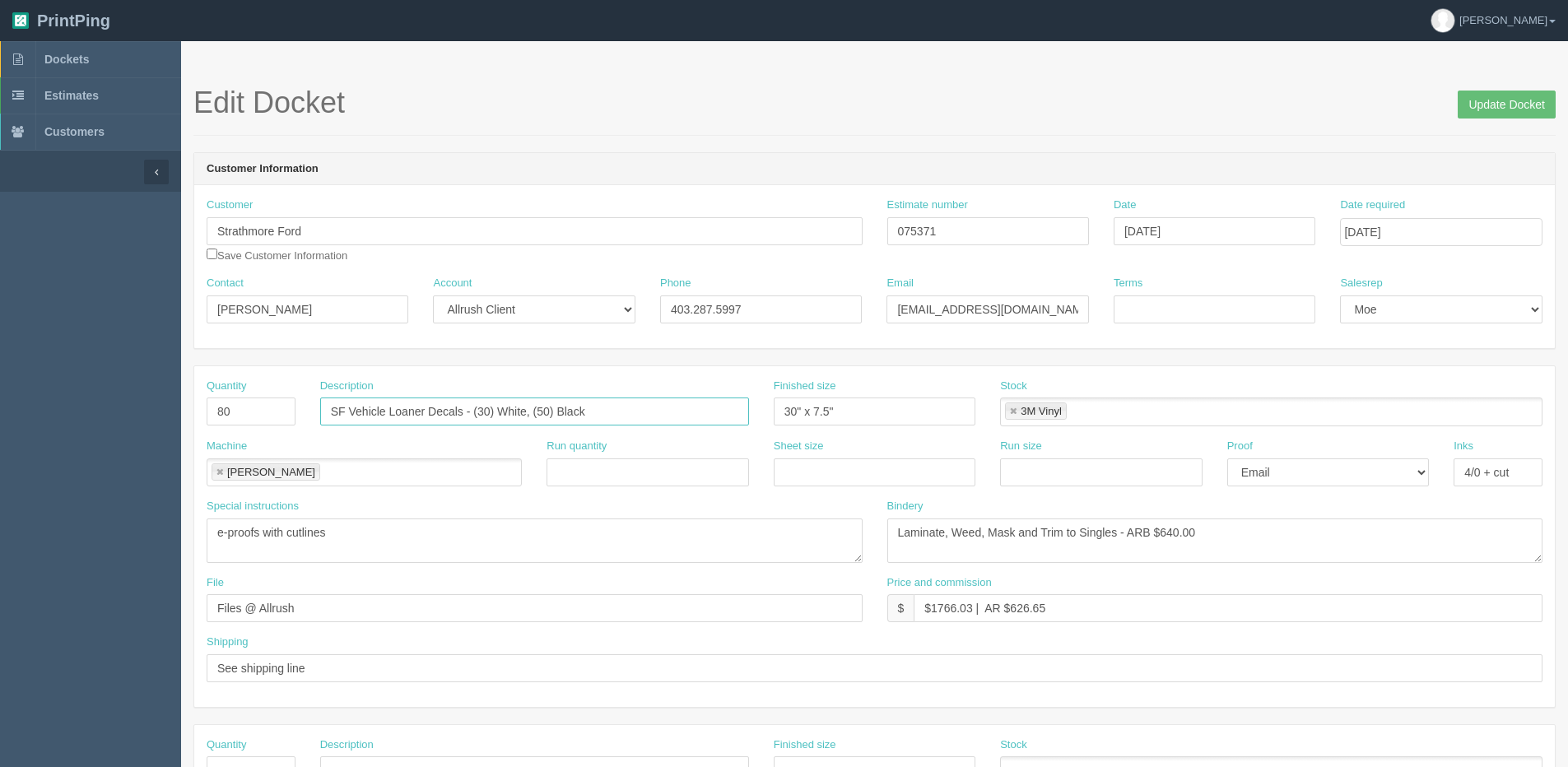
click at [472, 409] on input "SF Vehicle Loaner Decals - (30) White, (50) Black" at bounding box center [534, 411] width 428 height 28
drag, startPoint x: 503, startPoint y: 413, endPoint x: 542, endPoint y: 396, distance: 42.5
click at [503, 413] on input "SF Vehicle Loaner Decals - (30) Coloured (50) Black" at bounding box center [534, 411] width 428 height 28
type input "SF Vehicle Loaner Decals - (30) Blue, (20) White"
drag, startPoint x: 832, startPoint y: 415, endPoint x: 422, endPoint y: 448, distance: 411.3
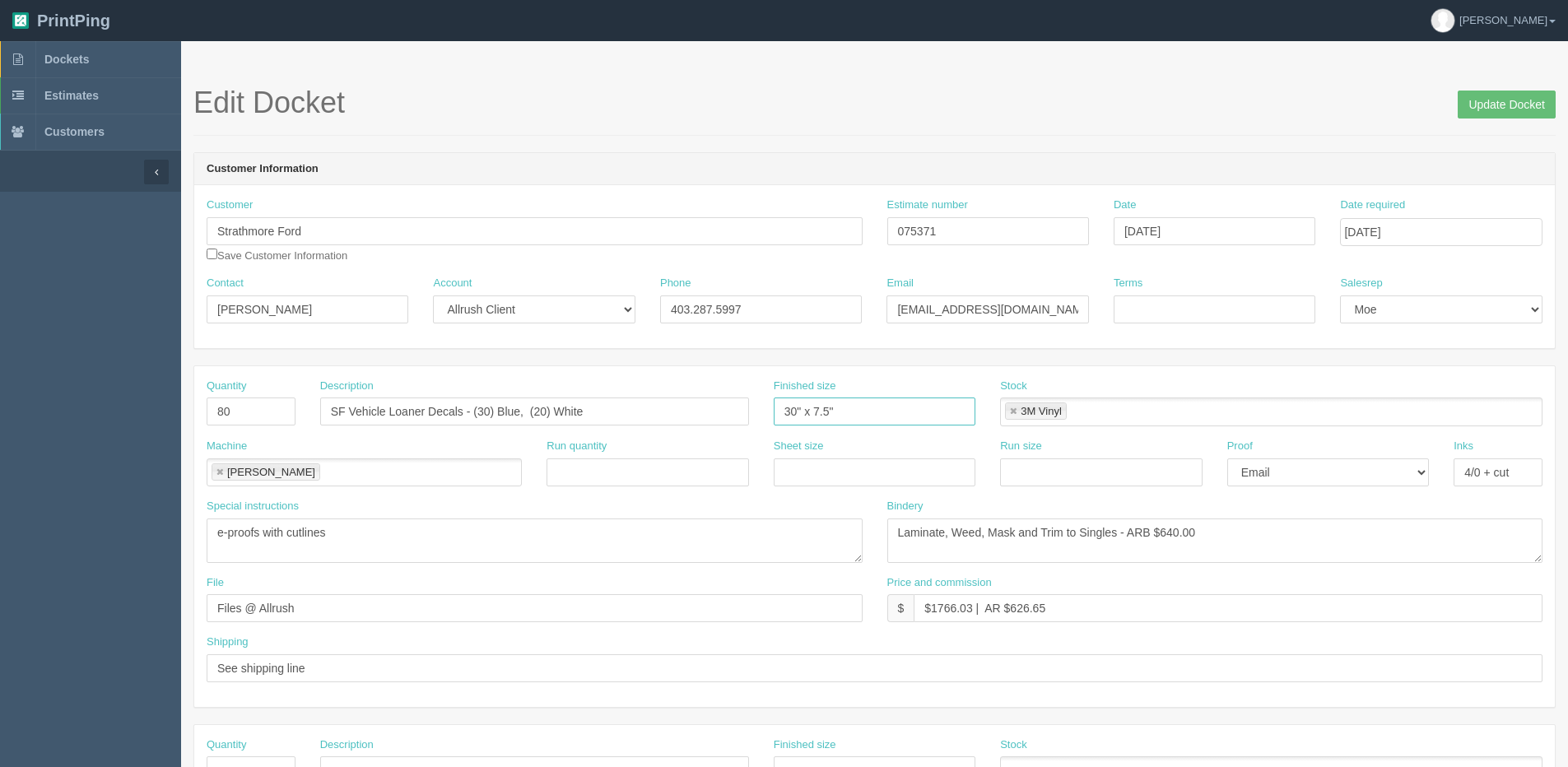
click at [444, 453] on div "Quantity 80 Description SF Vehicle Loaner Decals - (30) Blue, (20) White Finish…" at bounding box center [874, 536] width 1361 height 340
type input "1"
click at [857, 417] on input "text" at bounding box center [874, 411] width 202 height 28
click at [815, 412] on input "30" x 14"" at bounding box center [874, 411] width 202 height 28
click at [823, 411] on input "30" x 14"" at bounding box center [874, 411] width 202 height 28
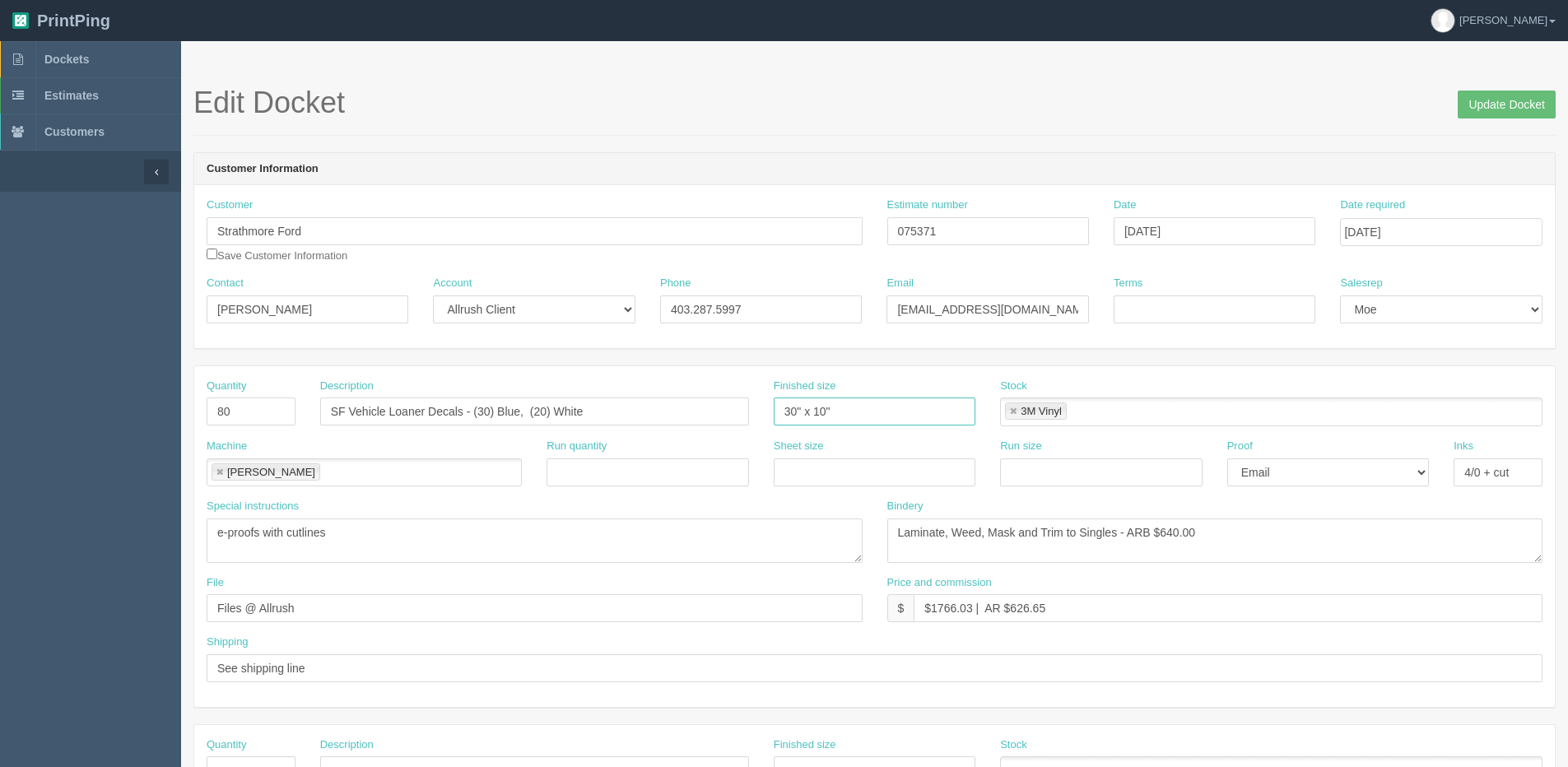
type input "30" x 10""
drag, startPoint x: 345, startPoint y: 529, endPoint x: -77, endPoint y: 530, distance: 422.0
click at [0, 530] on html "PrintPing Dan Edit account ( dan@allrush.ca ) Logout Dockets Estimates Customers" at bounding box center [784, 747] width 1568 height 1495
drag, startPoint x: 1162, startPoint y: 537, endPoint x: 1372, endPoint y: 484, distance: 216.6
click at [1336, 503] on div "Bindery Laminate, Weed, Mask and Trim to Singles - ARB $640.00" at bounding box center [1215, 531] width 656 height 65
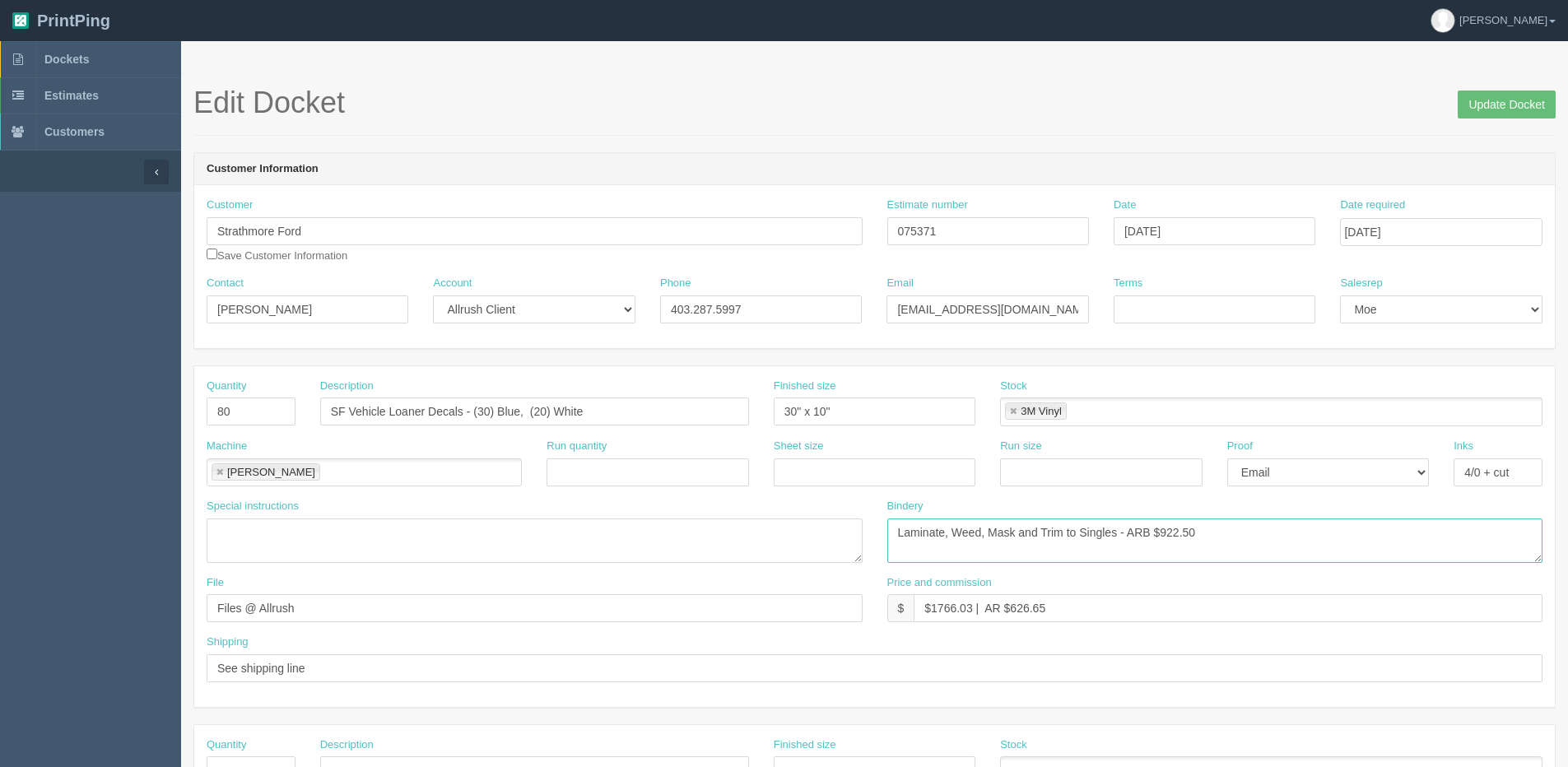
type textarea "Laminate, Weed, Mask and Trim to Singles - ARB $922.50"
drag, startPoint x: 1341, startPoint y: 479, endPoint x: 1336, endPoint y: 487, distance: 9.4
click at [1341, 479] on select "-- Email Hard Copy" at bounding box center [1327, 473] width 202 height 28
select select "Hard Copy"
click at [1227, 459] on select "-- Email Hard Copy" at bounding box center [1327, 473] width 202 height 28
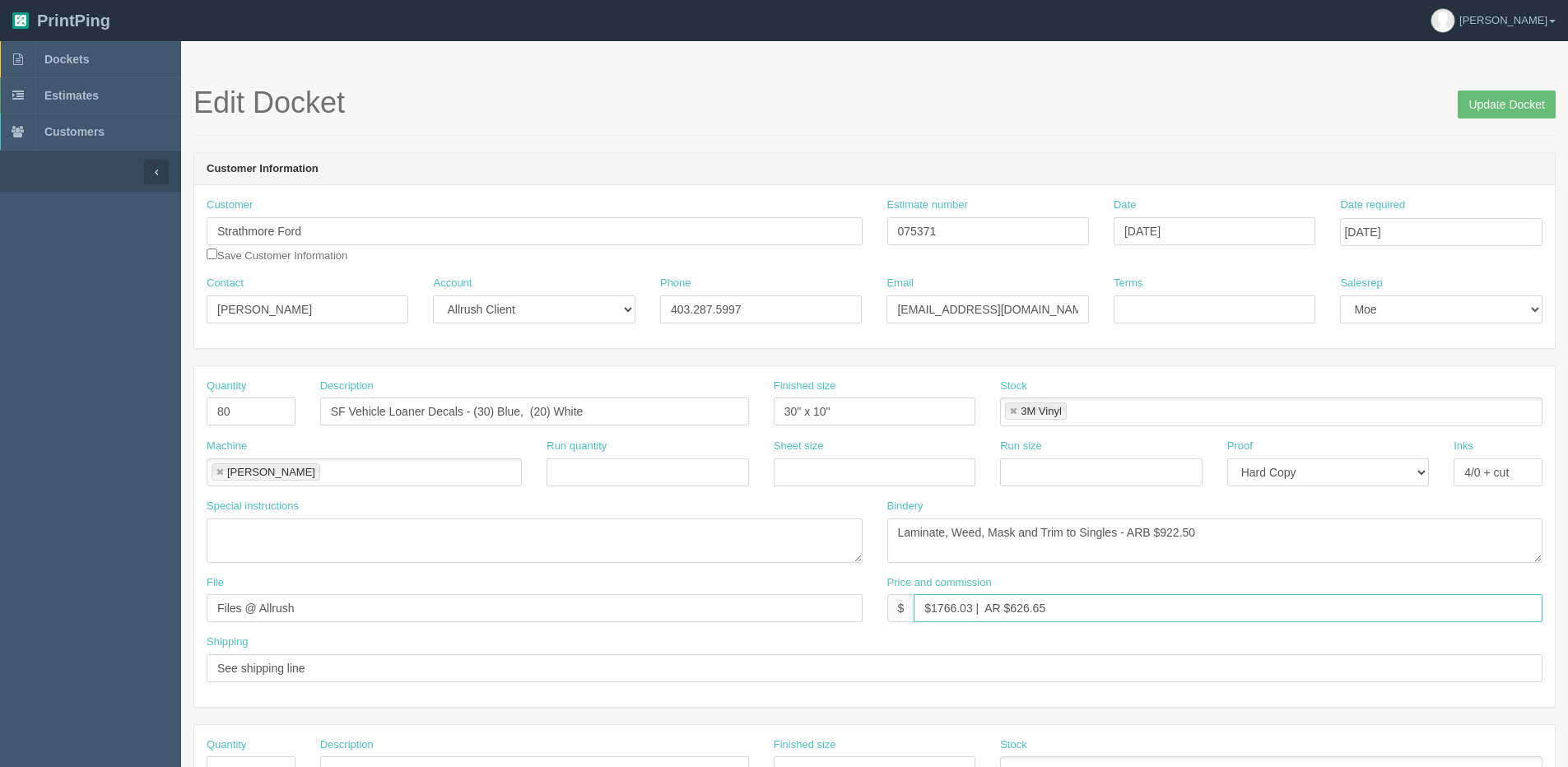
drag, startPoint x: 934, startPoint y: 608, endPoint x: 983, endPoint y: 610, distance: 49.0
click at [983, 610] on input "$1766.03 | AR $626.65" at bounding box center [1228, 608] width 629 height 28
drag, startPoint x: 1010, startPoint y: 615, endPoint x: 1142, endPoint y: 573, distance: 138.5
click at [1115, 578] on div "Price and commission $ $2079.10 | AR $626.65" at bounding box center [1215, 599] width 656 height 48
type input "$2079.10 | AR $737.75"
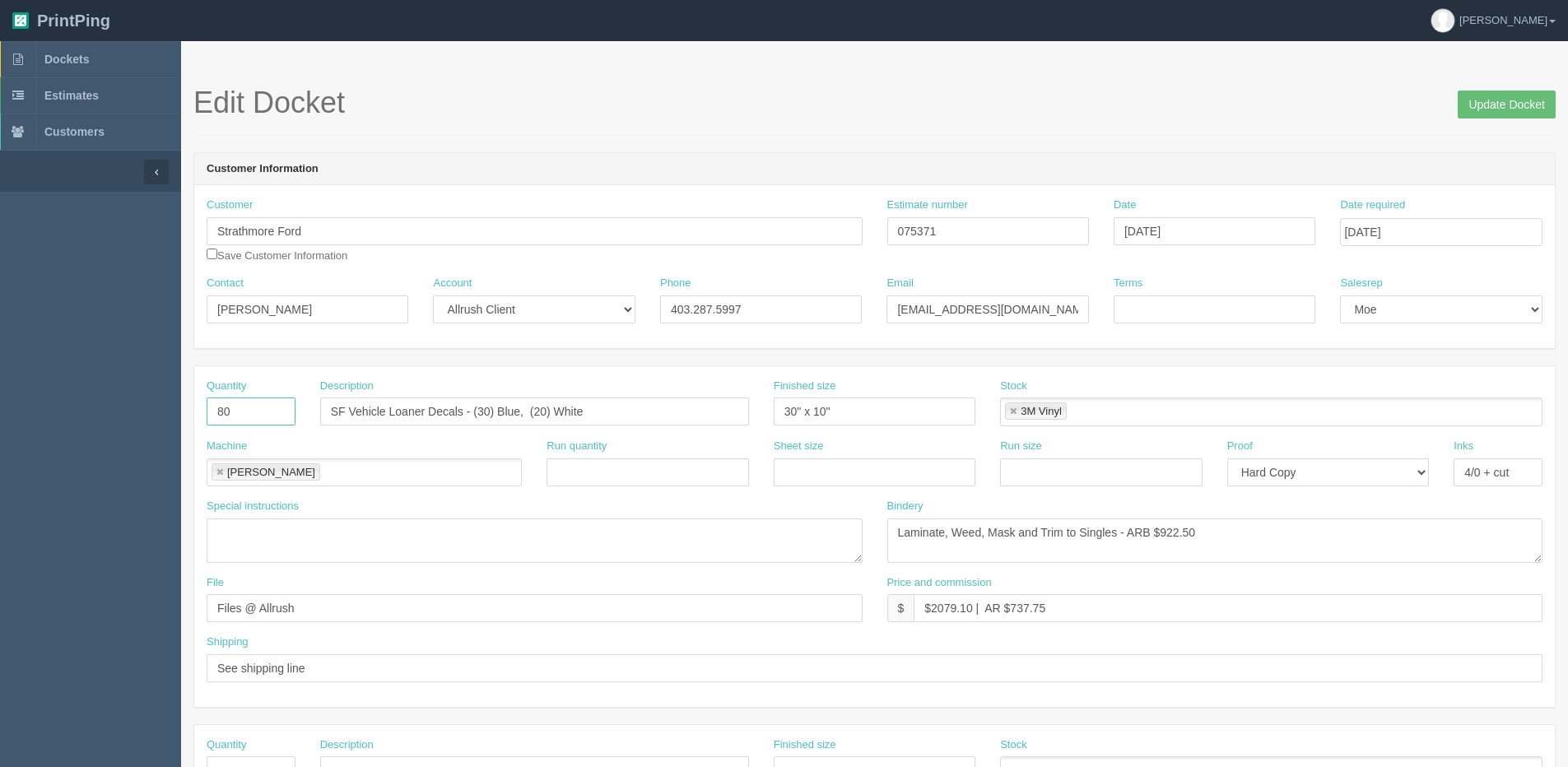
drag, startPoint x: 273, startPoint y: 414, endPoint x: -164, endPoint y: 414, distance: 437.0
click at [0, 414] on html "PrintPing Dan Edit account ( dan@allrush.ca ) Logout Dockets Estimates Customers" at bounding box center [784, 747] width 1568 height 1495
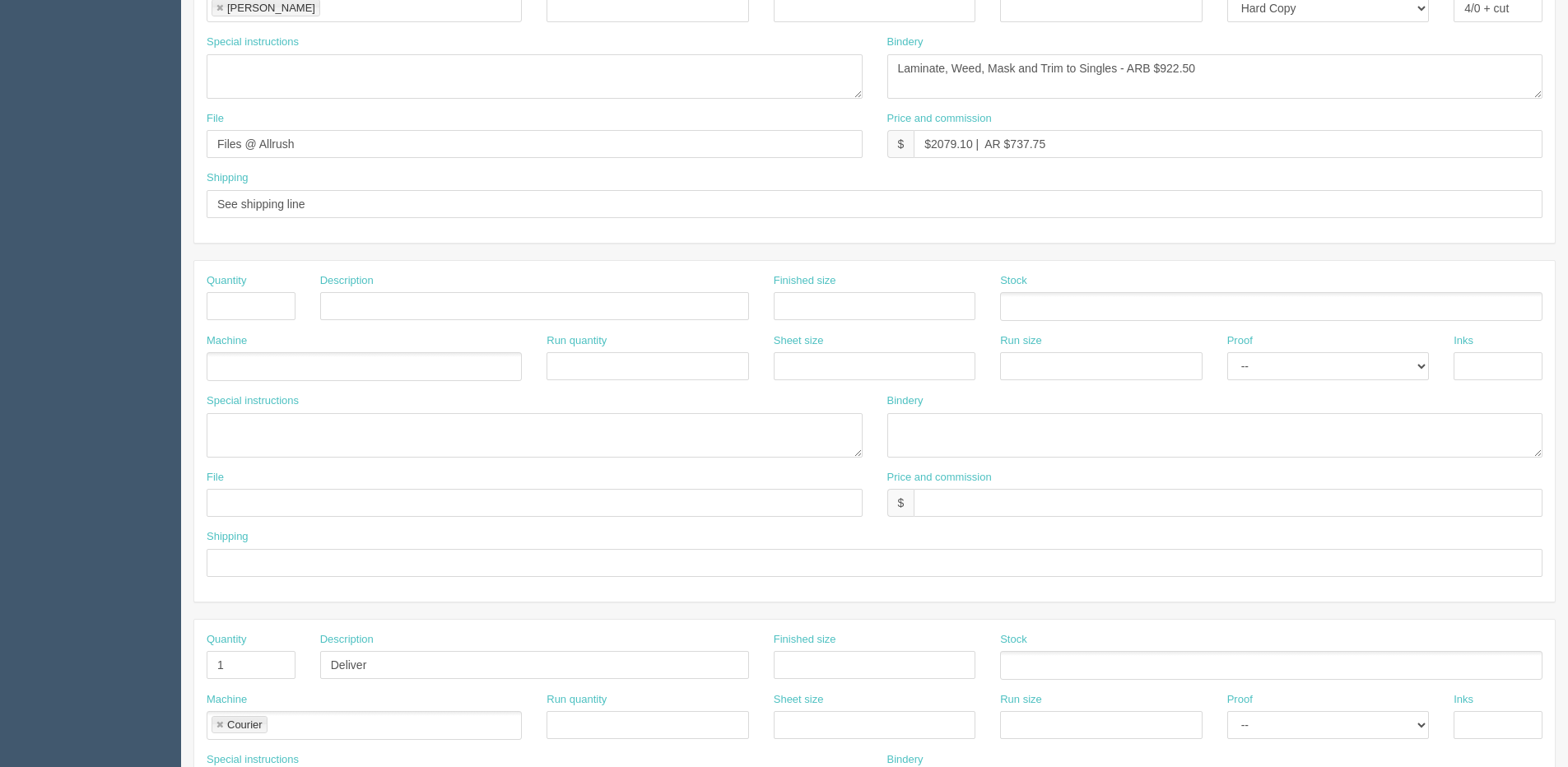
scroll to position [494, 0]
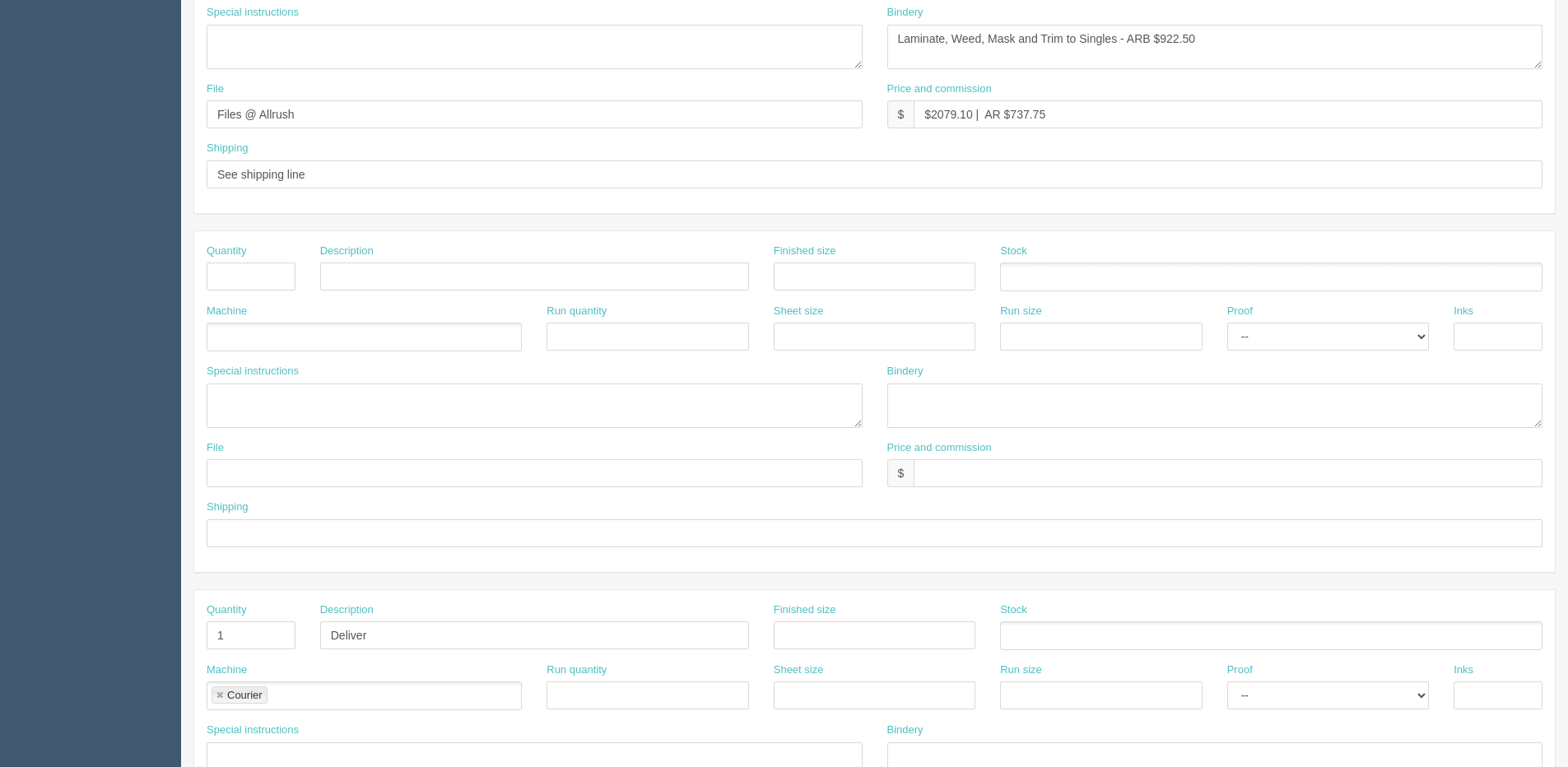
type input "50"
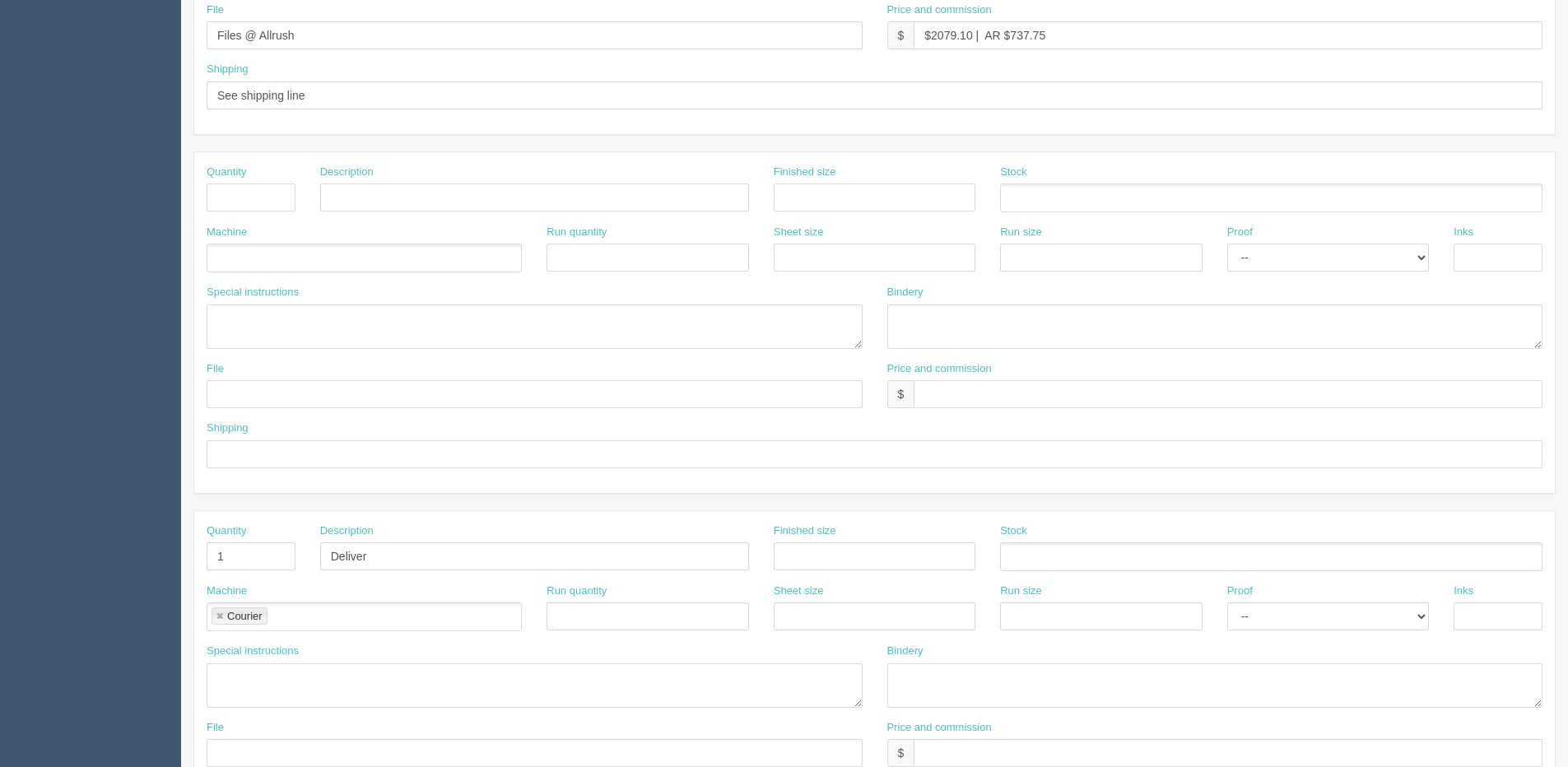
scroll to position [728, 0]
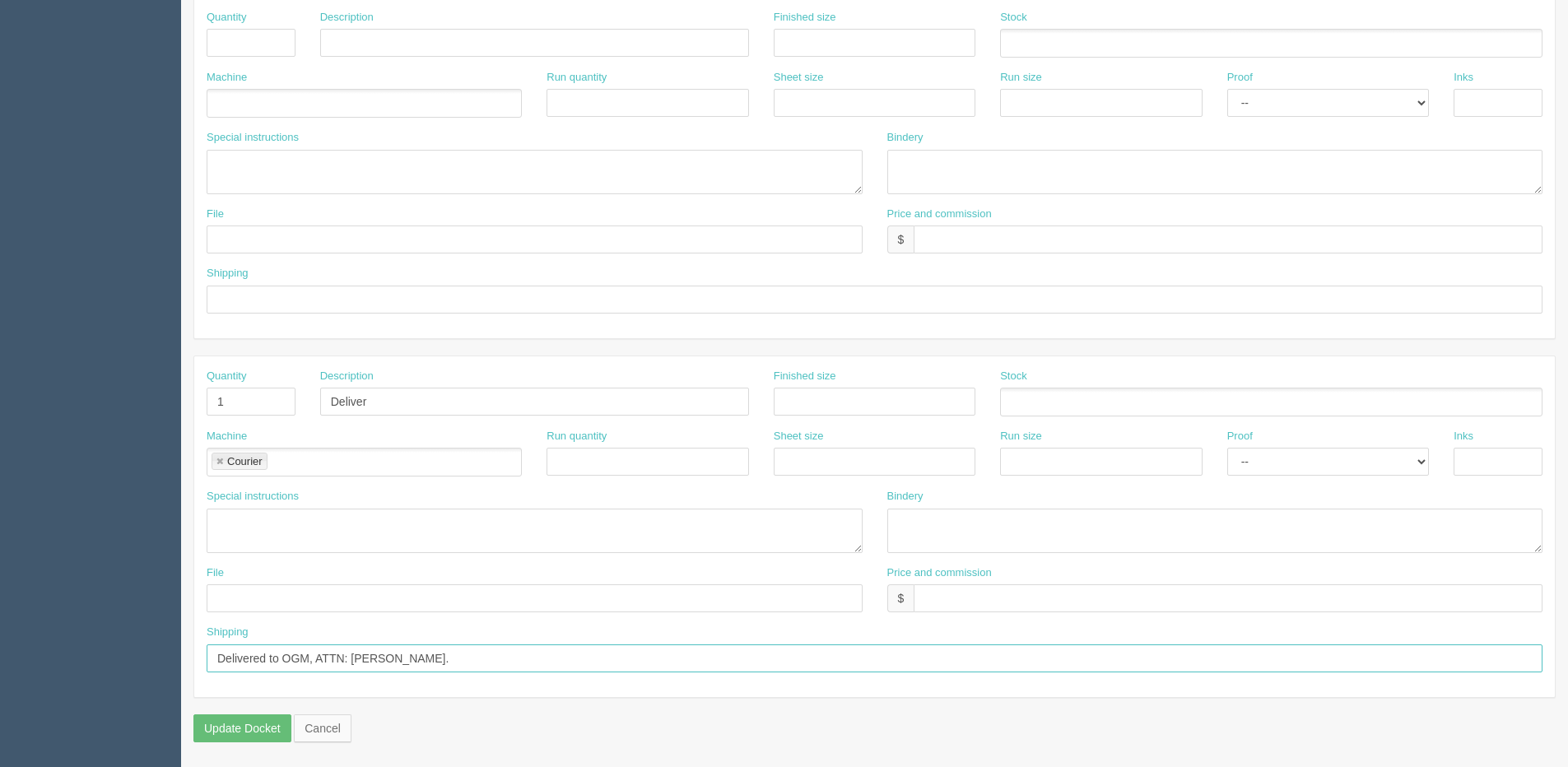
drag, startPoint x: 278, startPoint y: 654, endPoint x: 474, endPoint y: 657, distance: 196.0
click at [474, 657] on input "Delivered to OGM, ATTN: Shaun Kos." at bounding box center [874, 658] width 1336 height 28
paste input "Strathmore Ford Attn: Shaun Kos."
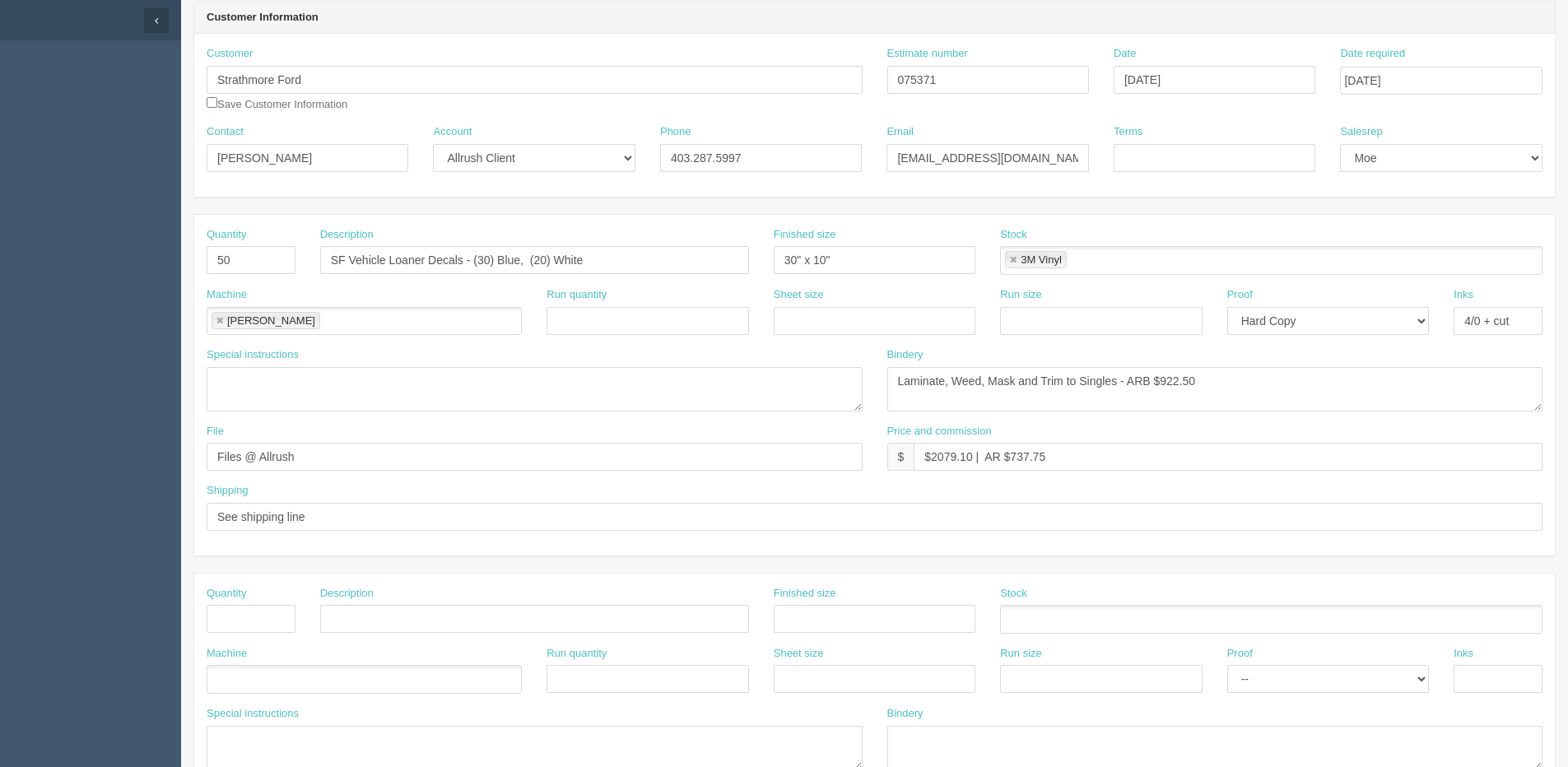
scroll to position [0, 0]
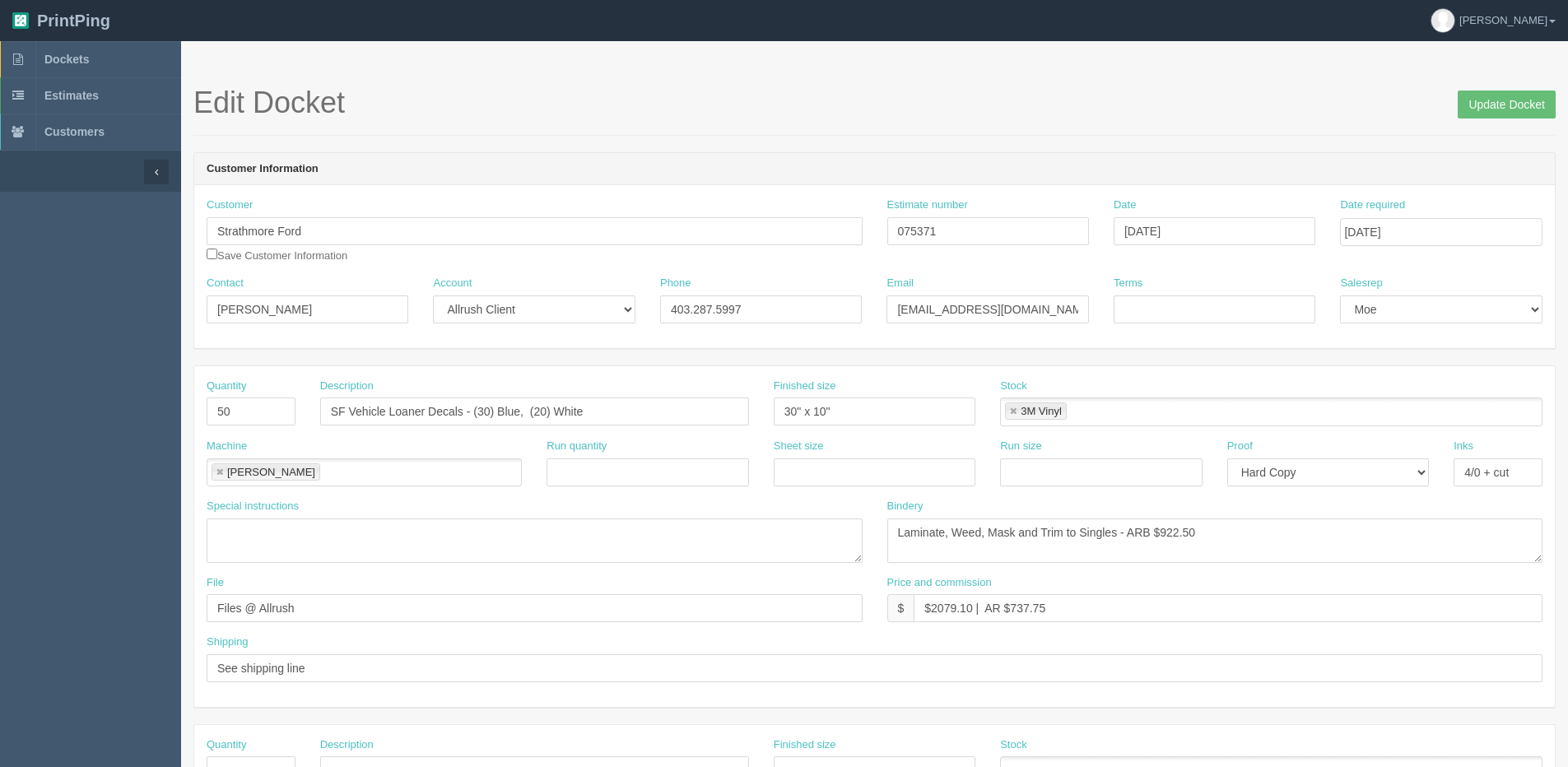
type input "Delivered to Strathmore Ford Attn: Shaun Kos."
click at [1172, 309] on input "Terms" at bounding box center [1214, 309] width 202 height 28
type input "Net 30"
click at [1546, 98] on input "Update Docket" at bounding box center [1506, 105] width 98 height 28
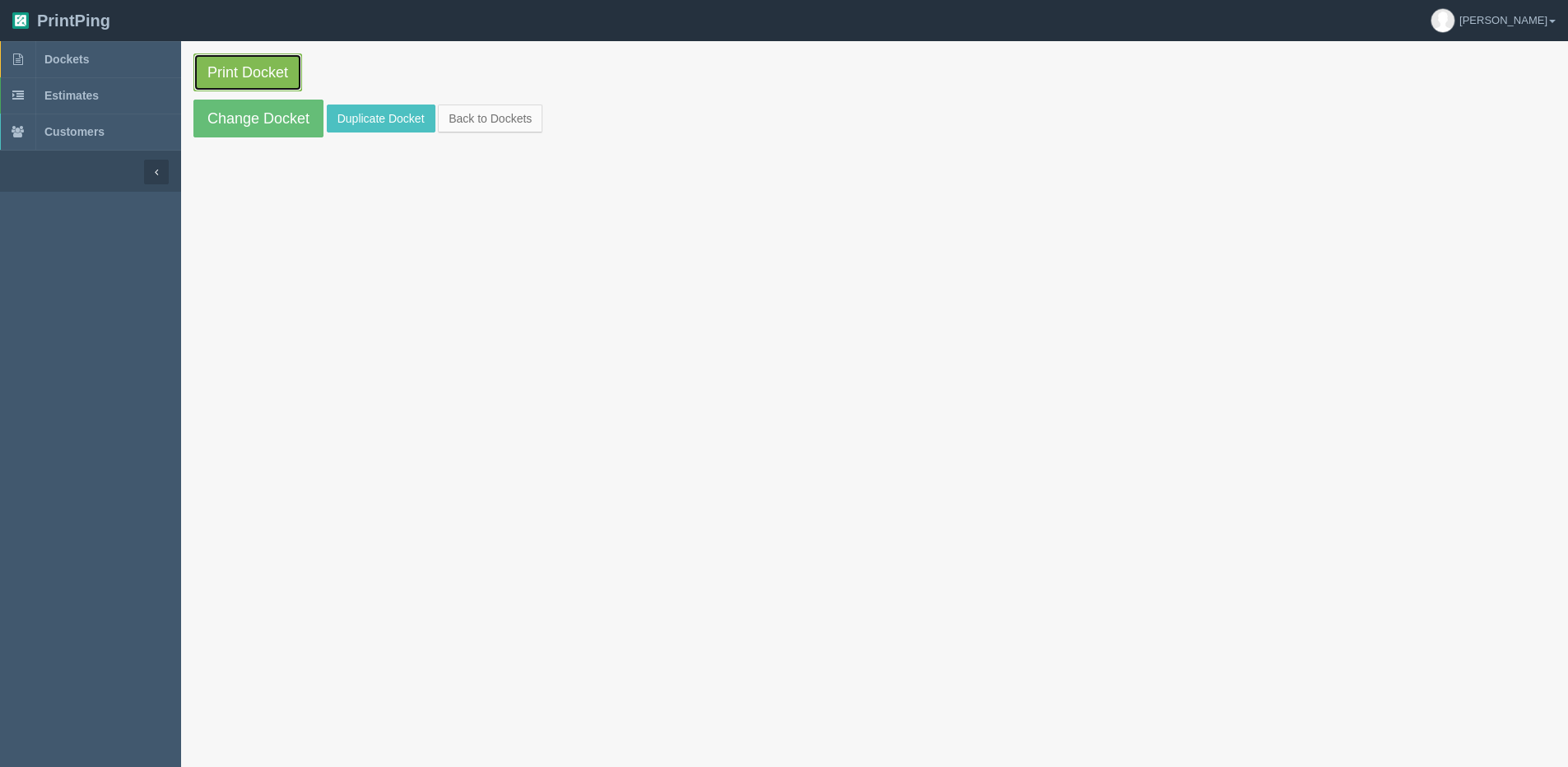
click at [203, 65] on link "Print Docket" at bounding box center [247, 72] width 109 height 38
click at [497, 121] on link "Back to Dockets" at bounding box center [490, 118] width 105 height 28
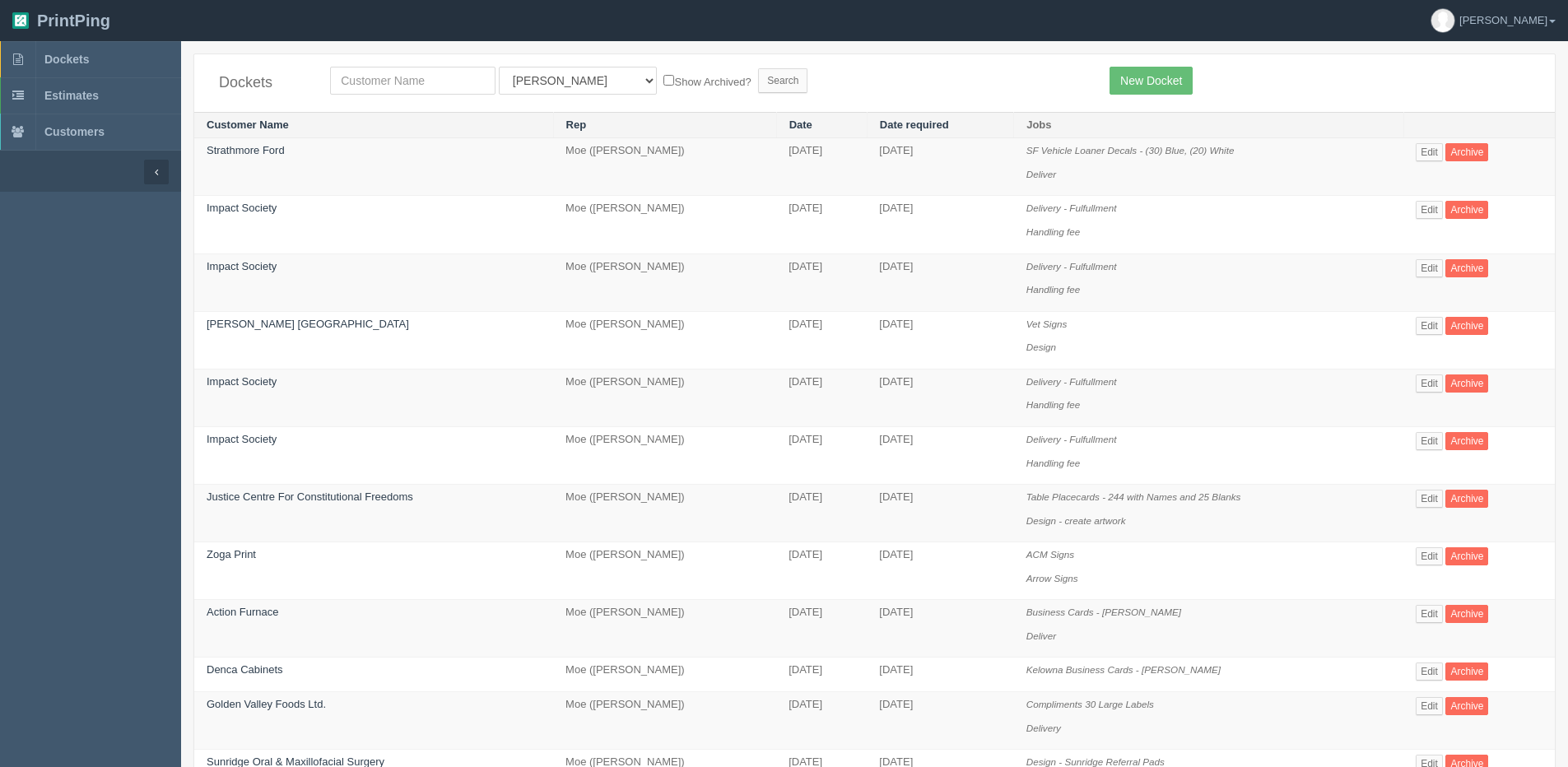
click at [361, 66] on div "Dockets All Users [PERSON_NAME] Test 1 [PERSON_NAME] [PERSON_NAME] [PERSON_NAME…" at bounding box center [874, 83] width 1361 height 58
click at [369, 76] on input "text" at bounding box center [412, 80] width 165 height 28
type input "[PERSON_NAME]"
click at [758, 68] on input "Search" at bounding box center [783, 80] width 49 height 24
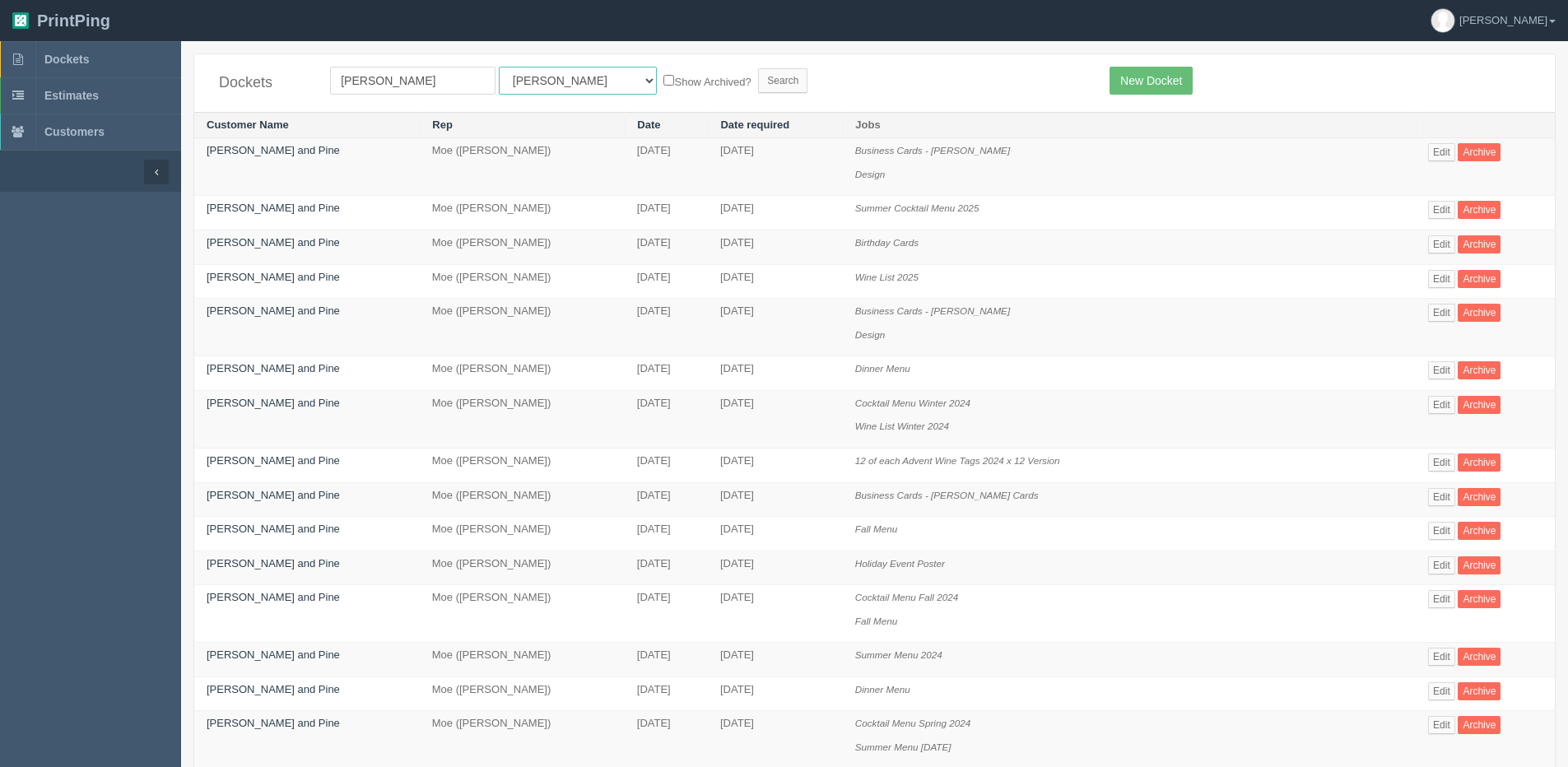
click at [550, 84] on select "All Users Ali Ali Test 1 Aly Amy Ankit Arif Brandon Dan France Greg Jim Mark Ma…" at bounding box center [578, 80] width 158 height 28
select select "1"
click at [499, 67] on select "All Users Ali Ali Test 1 Aly Amy Ankit Arif Brandon Dan France Greg Jim Mark Ma…" at bounding box center [578, 80] width 158 height 28
click at [663, 85] on label "Show Archived?" at bounding box center [706, 80] width 87 height 19
click at [663, 85] on input "Show Archived?" at bounding box center [668, 80] width 11 height 11
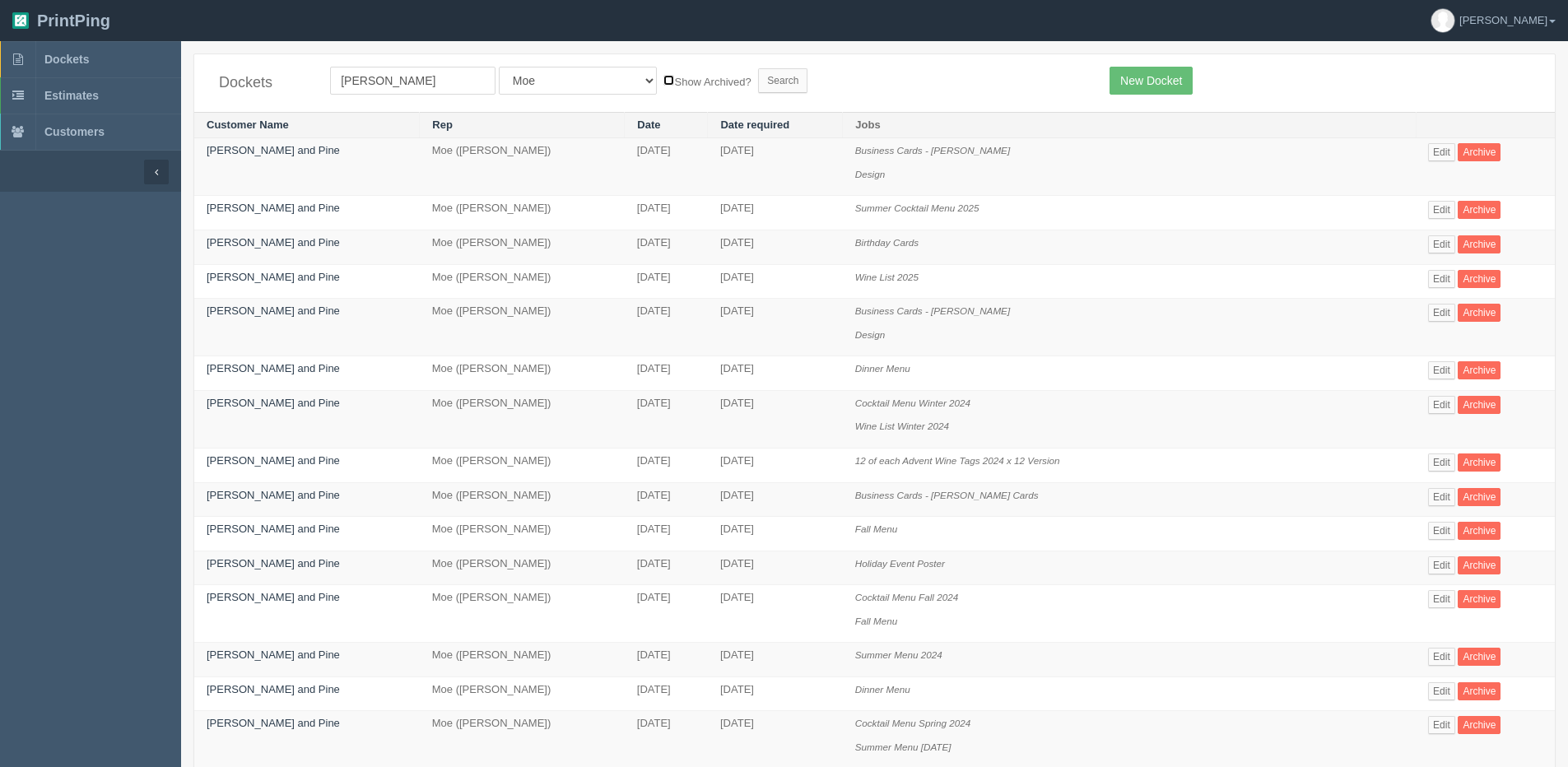
checkbox input "true"
click at [758, 78] on input "Search" at bounding box center [783, 80] width 49 height 24
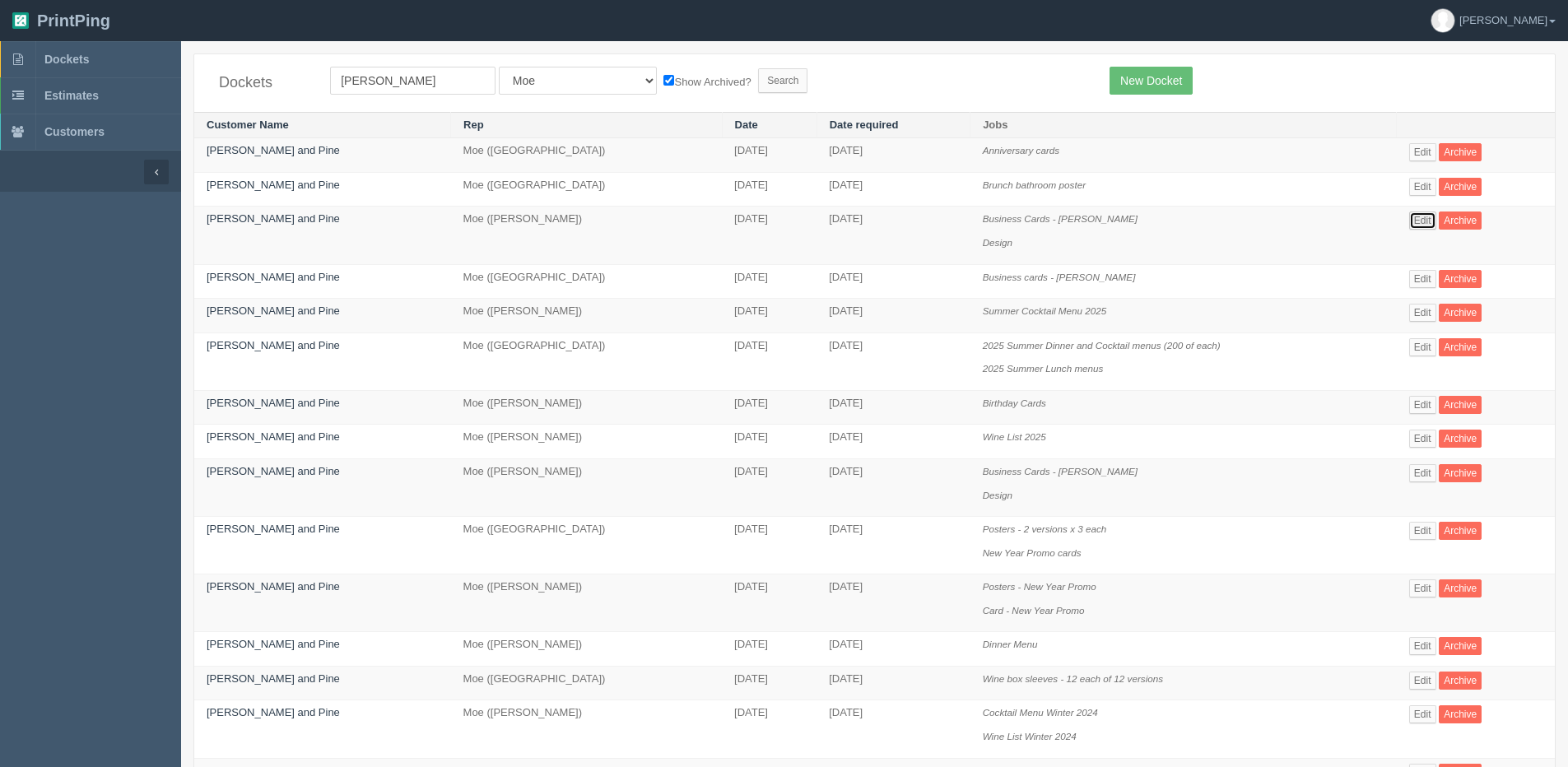
click at [1423, 220] on link "Edit" at bounding box center [1422, 220] width 27 height 19
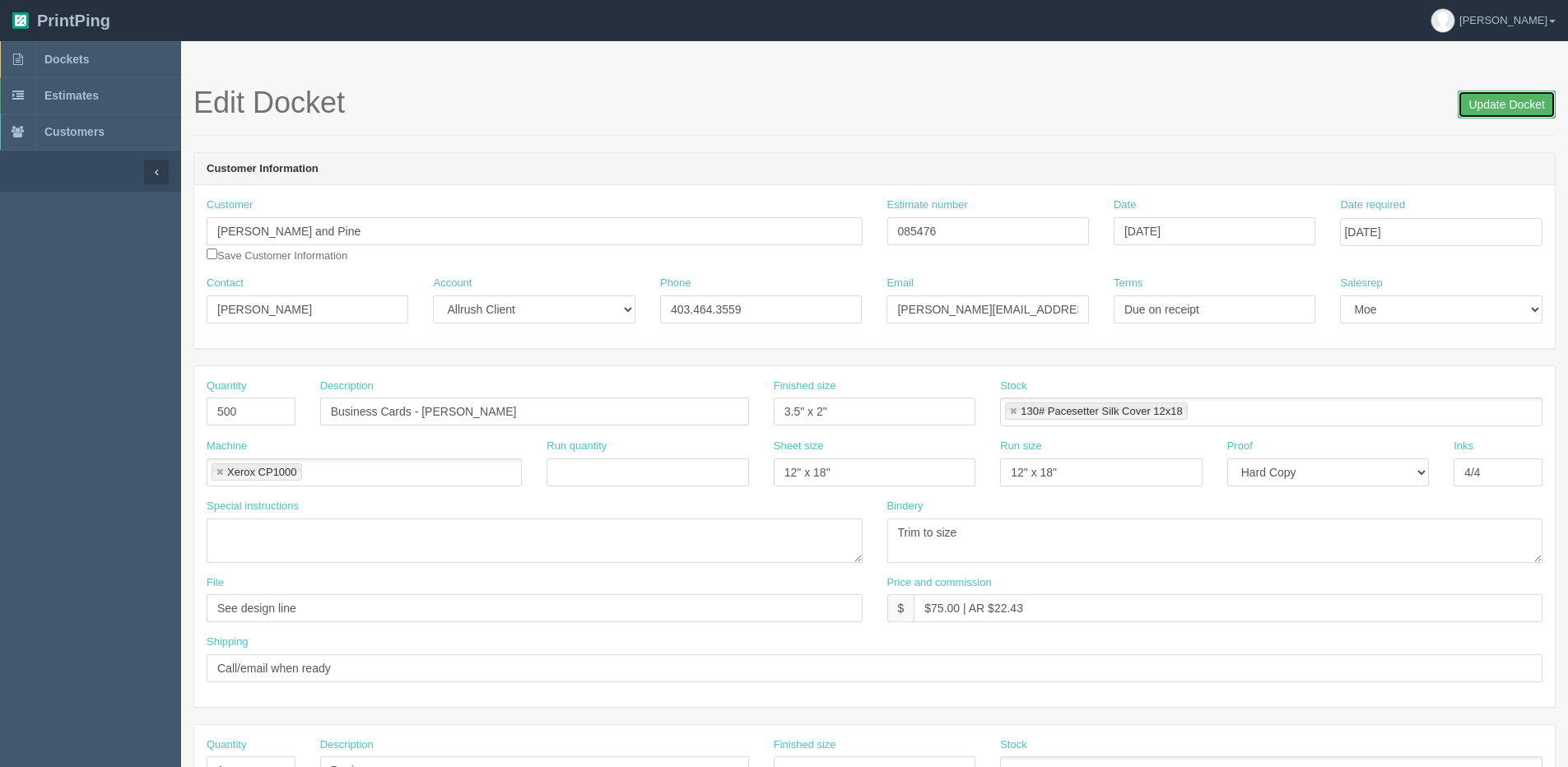
click at [1471, 108] on input "Update Docket" at bounding box center [1506, 105] width 98 height 28
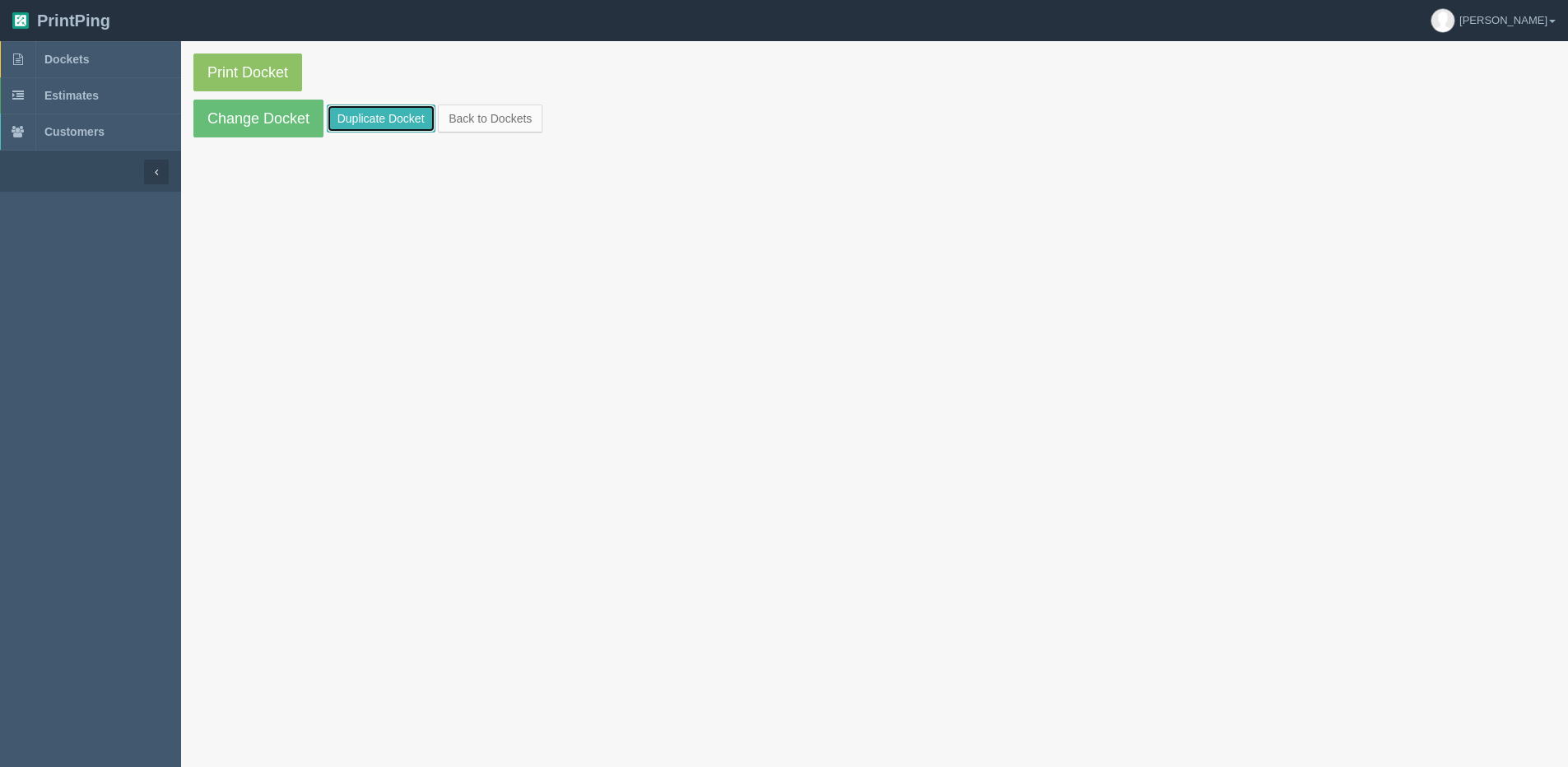
click at [386, 122] on link "Duplicate Docket" at bounding box center [381, 118] width 109 height 28
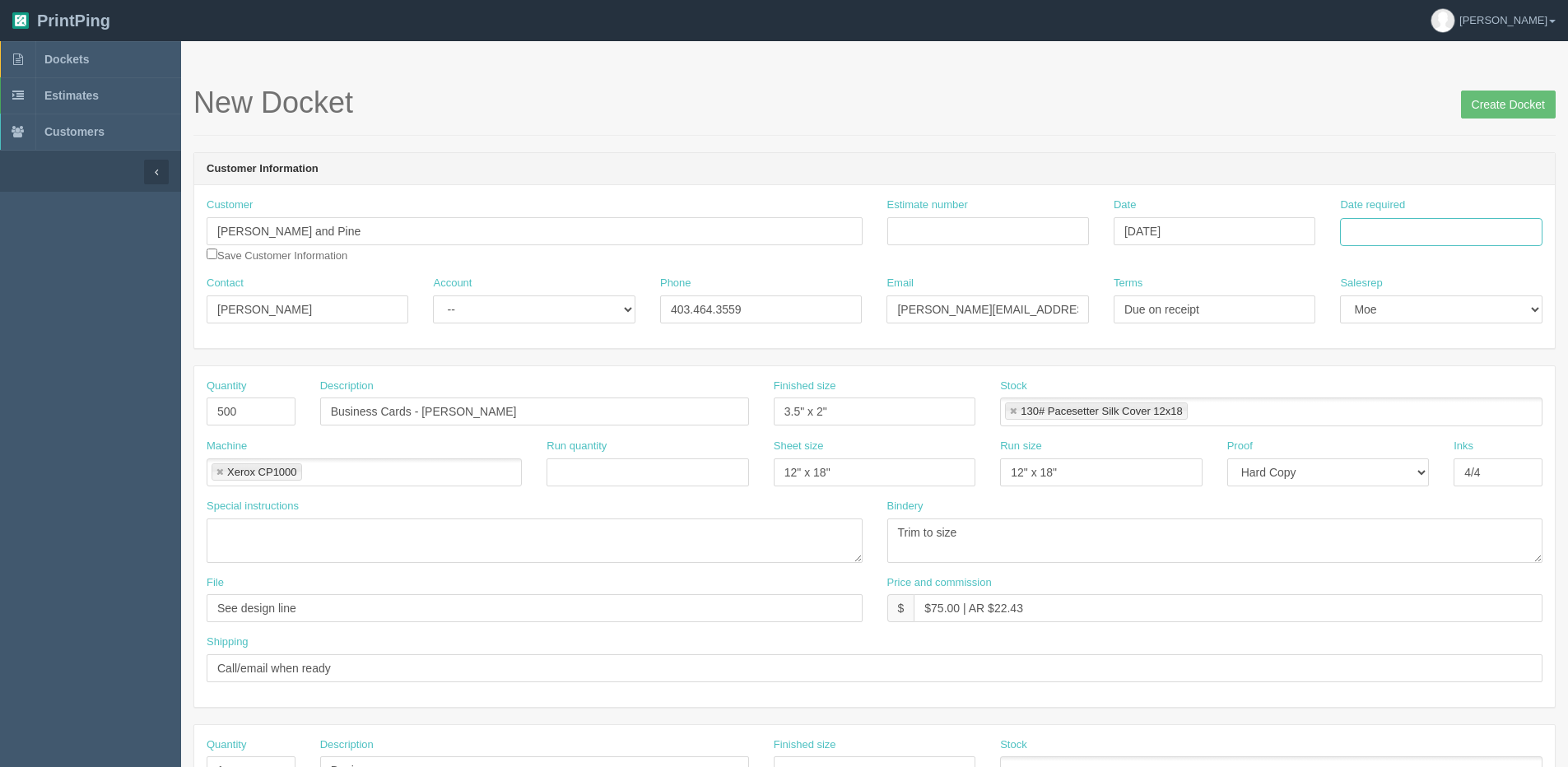
click at [1460, 236] on input "Date required" at bounding box center [1441, 232] width 202 height 28
click at [1362, 470] on th "Today" at bounding box center [1420, 461] width 153 height 23
drag, startPoint x: 1372, startPoint y: 366, endPoint x: 1349, endPoint y: 366, distance: 23.0
click at [1361, 366] on tr "14 15 16 17 18 19 20" at bounding box center [1420, 366] width 153 height 23
click at [1379, 367] on td "15" at bounding box center [1378, 366] width 23 height 23
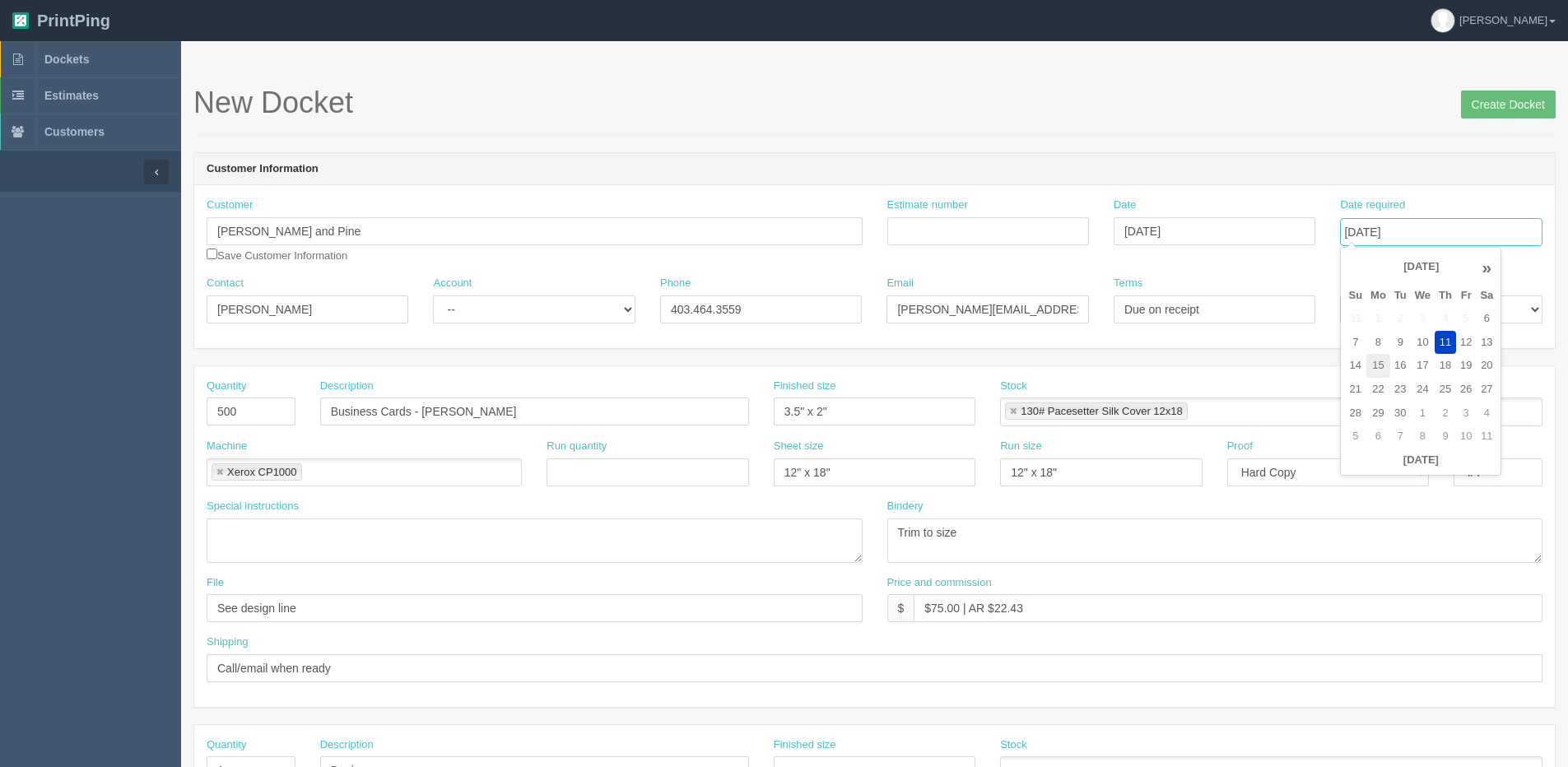
type input "[DATE]"
click at [937, 232] on input "Estimate number" at bounding box center [988, 231] width 202 height 28
type input "085476"
click at [1122, 527] on textarea "Trim to size" at bounding box center [1215, 540] width 656 height 44
drag, startPoint x: 588, startPoint y: 314, endPoint x: 588, endPoint y: 324, distance: 10.0
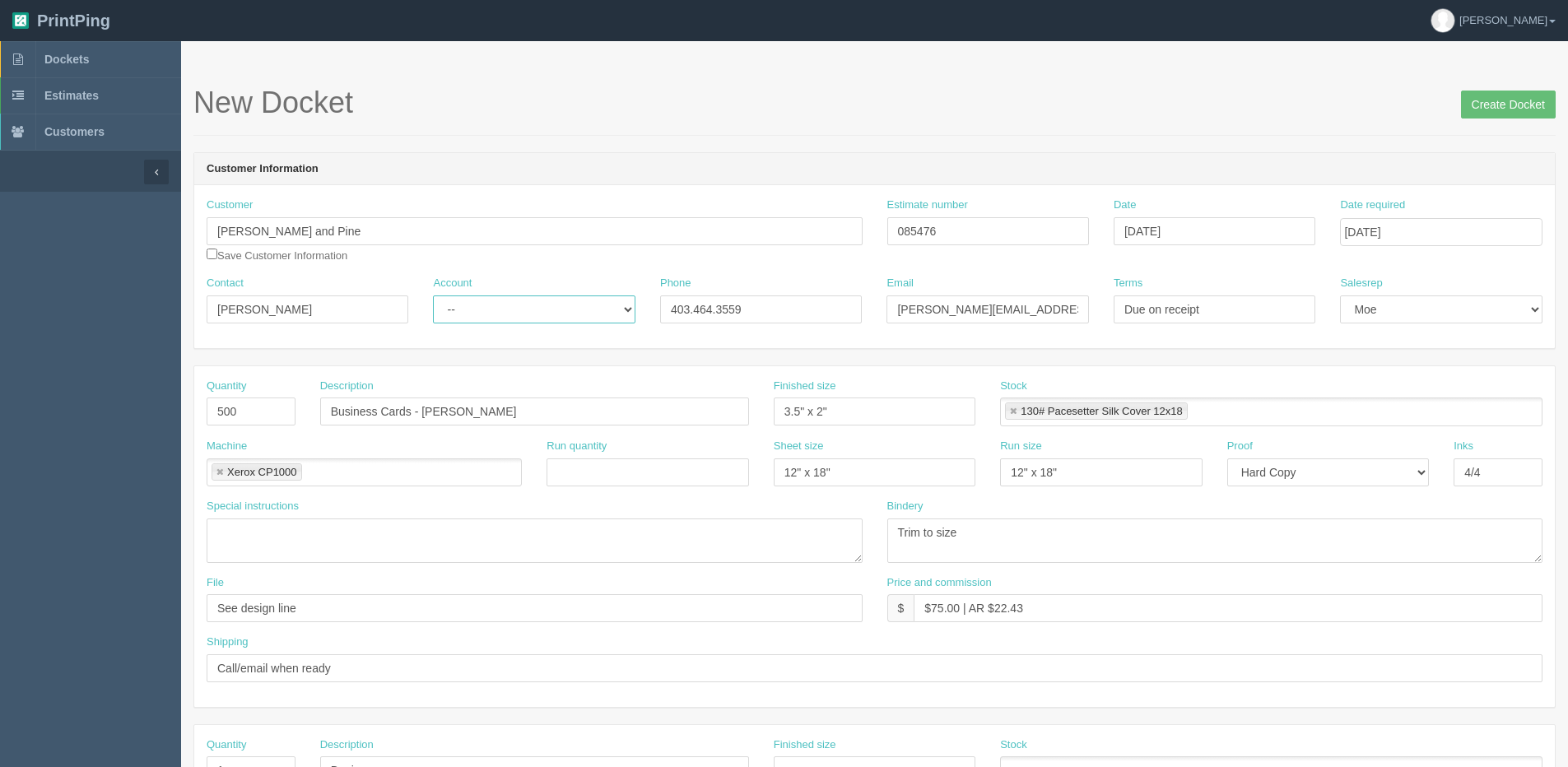
click at [588, 314] on select "-- Existing Client Allrush Client Rep Client" at bounding box center [534, 309] width 202 height 28
select select "Allrush Client"
click at [433, 295] on select "-- Existing Client Allrush Client Rep Client" at bounding box center [534, 309] width 202 height 28
click at [451, 416] on input "Business Cards - Vanessa Verkley" at bounding box center [534, 411] width 428 height 28
drag, startPoint x: 423, startPoint y: 407, endPoint x: 768, endPoint y: 391, distance: 345.4
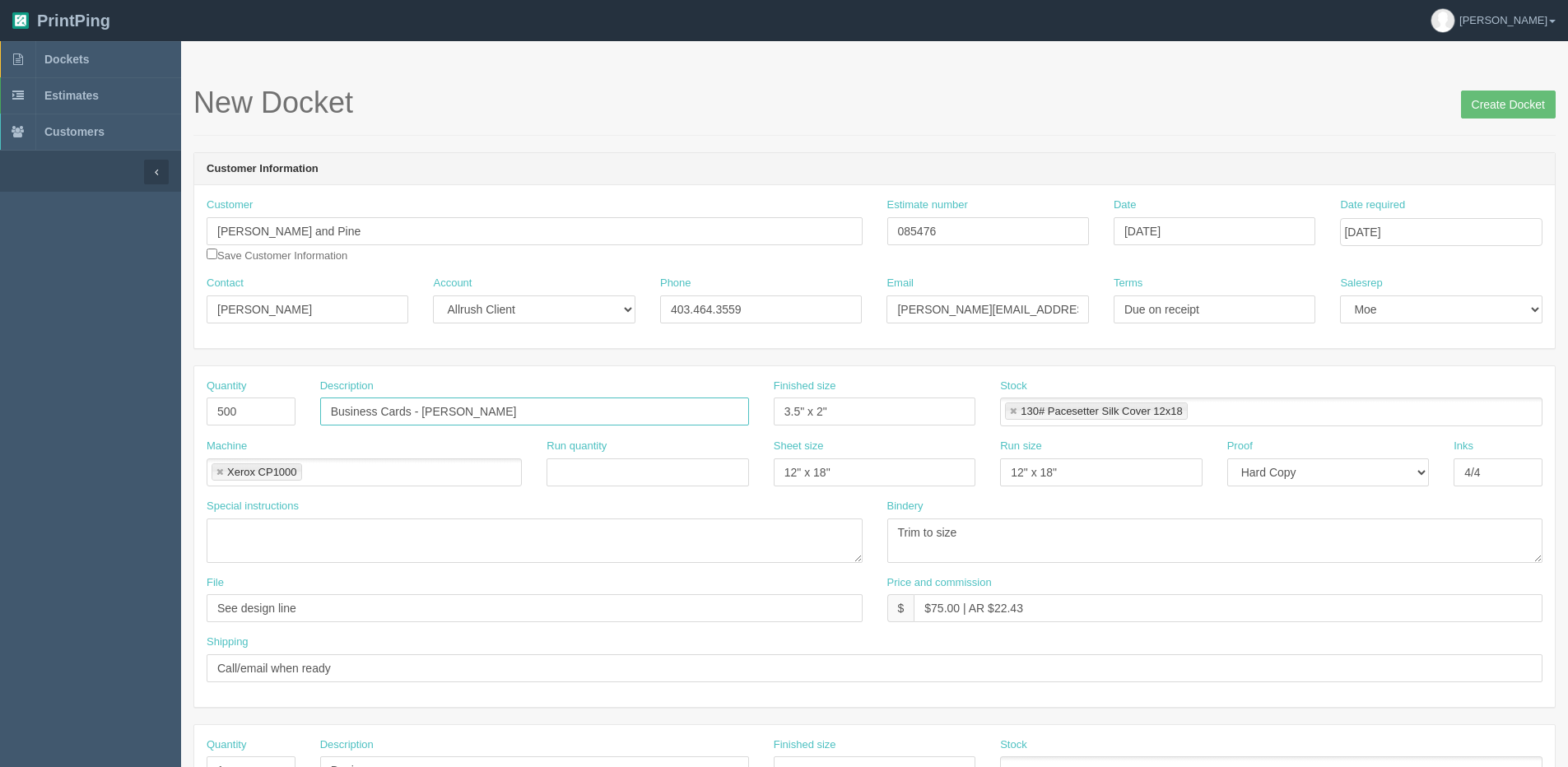
click at [768, 391] on div "Quantity 500 Description Business Cards - Vanessa Verkley Finished size 3.5" x …" at bounding box center [874, 408] width 1361 height 60
paste input "Stephanie Leftly St. Pere"
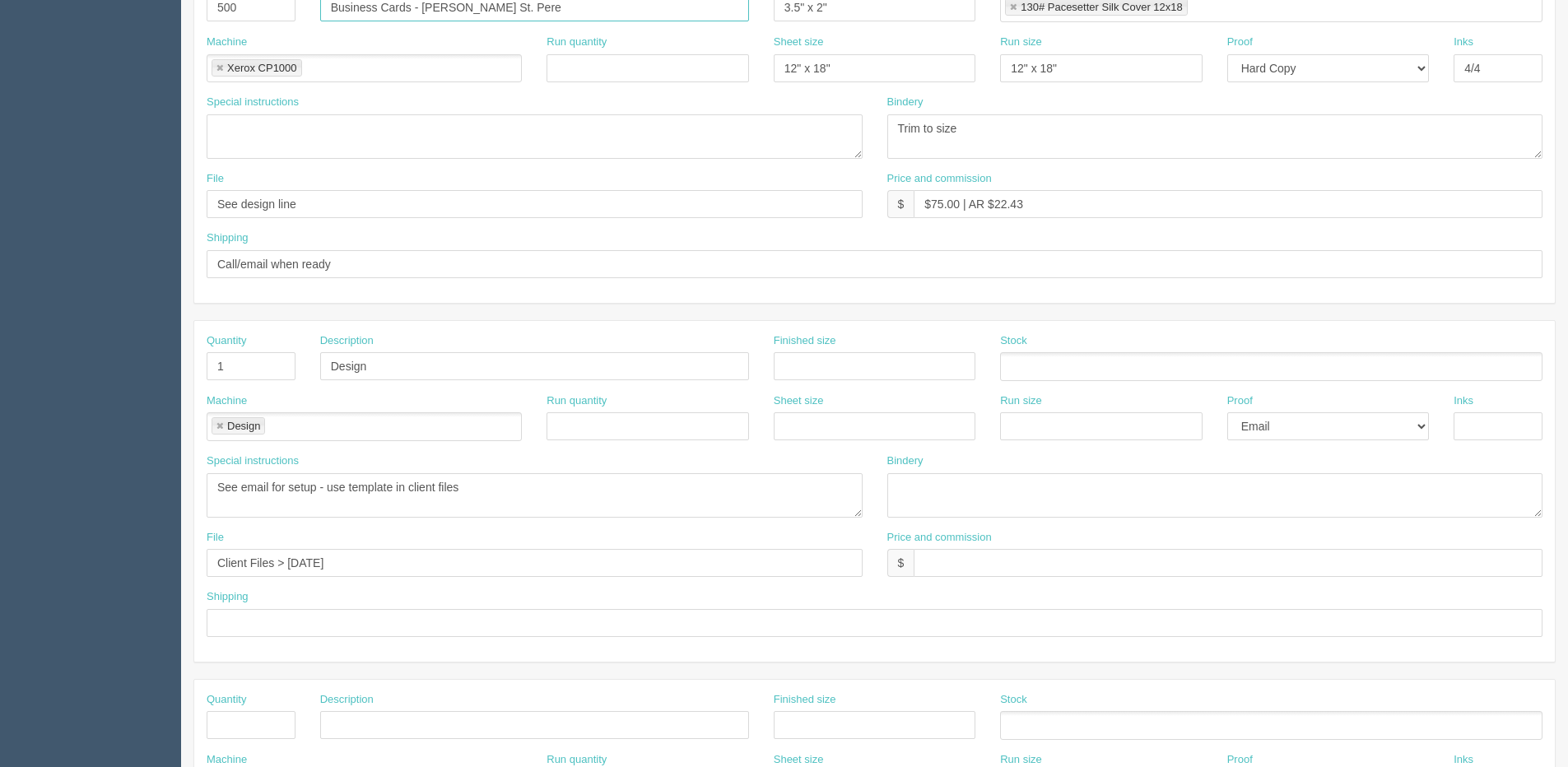
scroll to position [412, 0]
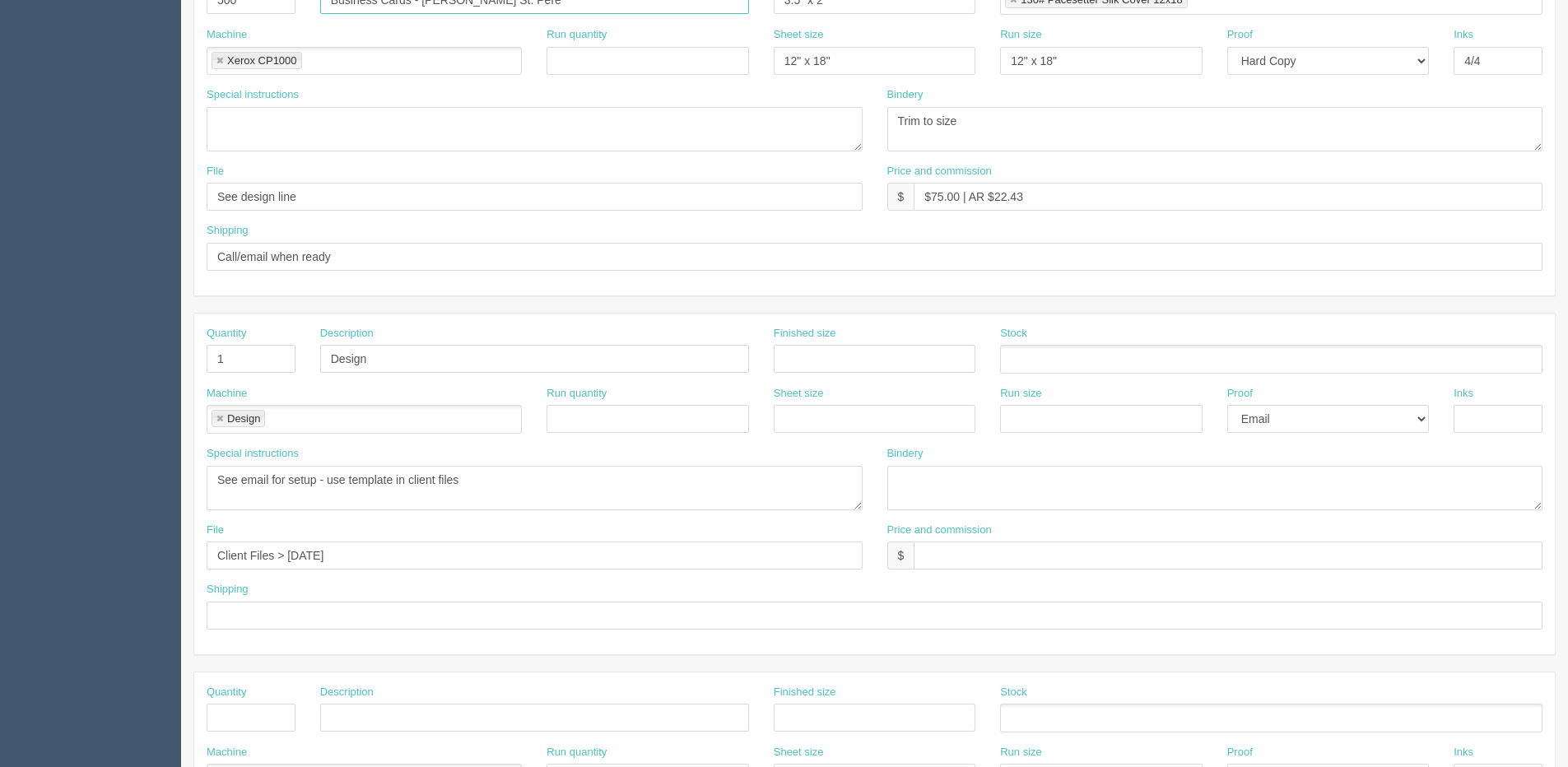
type input "Business Cards - Stephanie Leftly St. Pere"
drag, startPoint x: 288, startPoint y: 558, endPoint x: 718, endPoint y: 496, distance: 434.4
click at [589, 519] on div "Quantity 1 Description Design Finished size Stock Machine Design Design Run qua…" at bounding box center [874, 484] width 1361 height 340
type input "Client Files > July 2025"
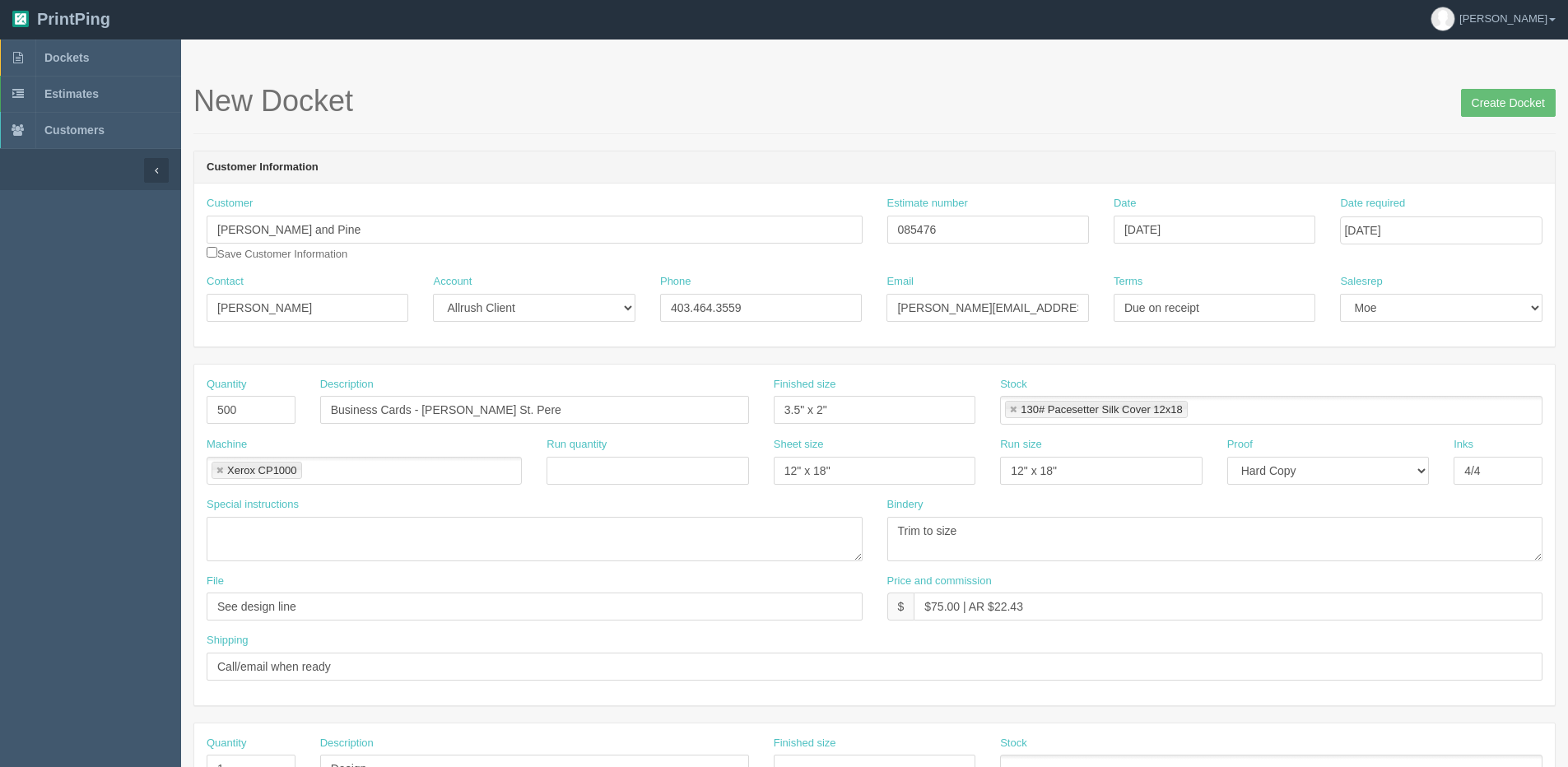
scroll to position [0, 0]
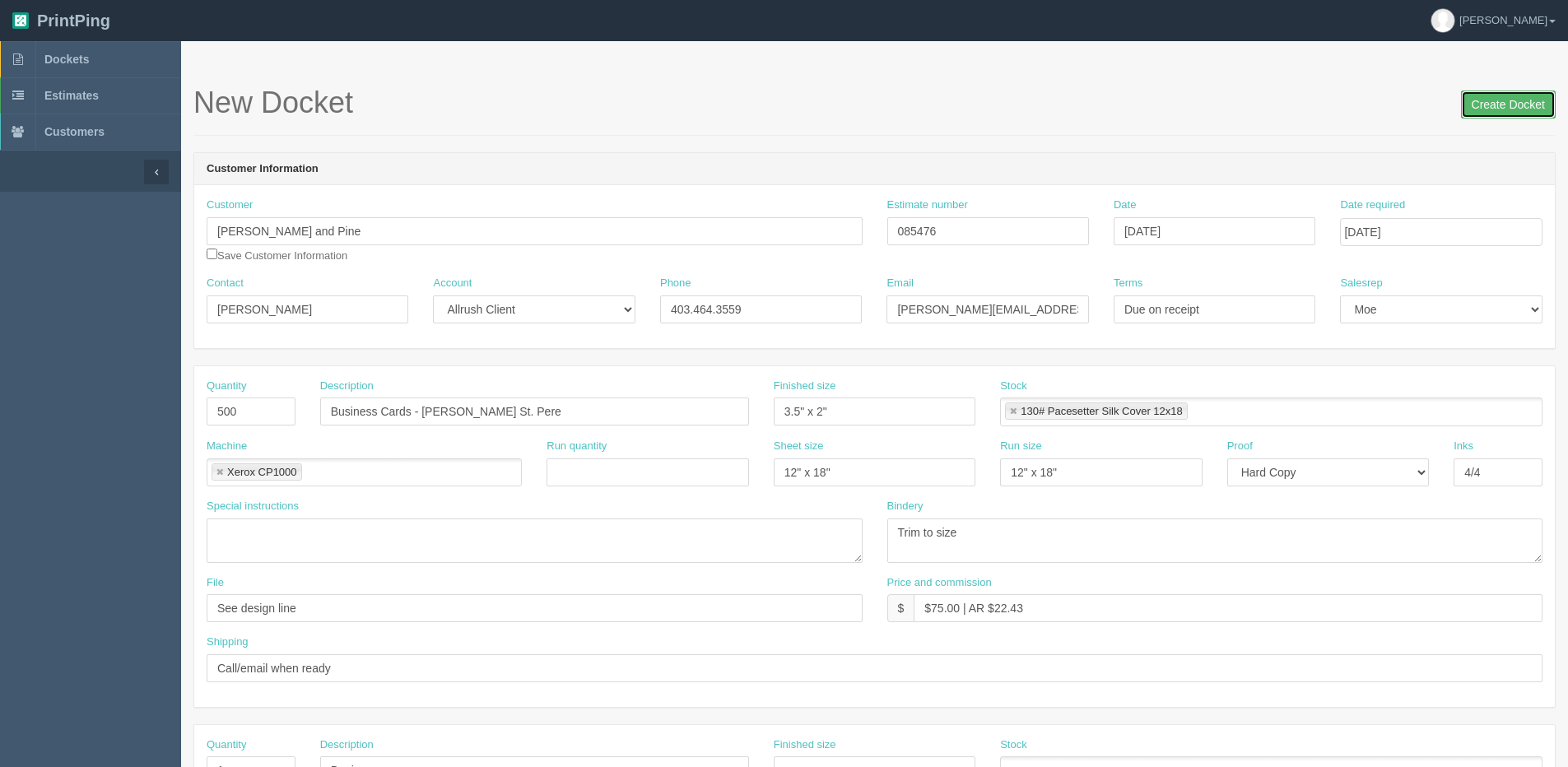
click at [1501, 107] on input "Create Docket" at bounding box center [1507, 105] width 95 height 28
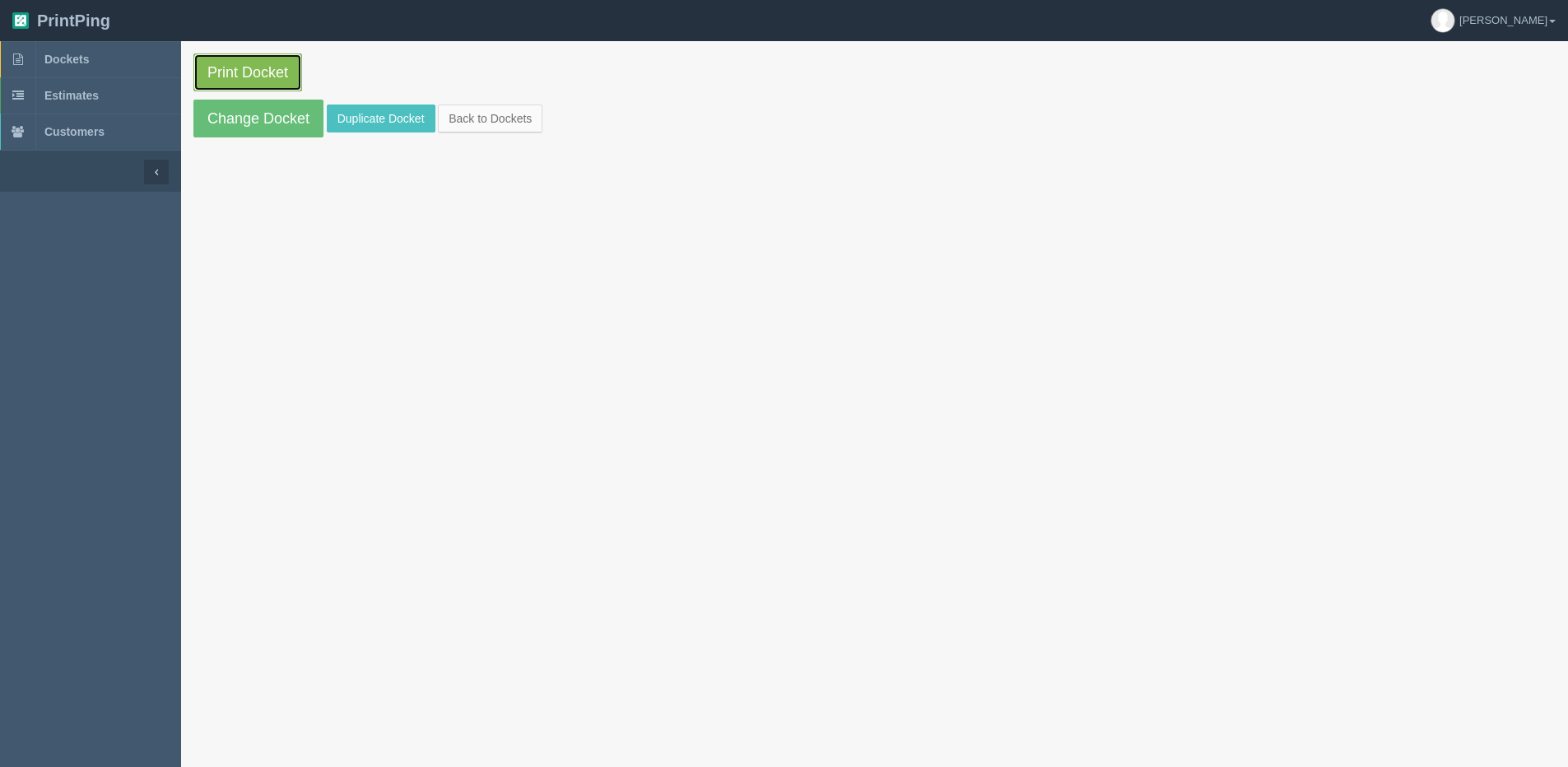
click at [220, 66] on link "Print Docket" at bounding box center [247, 72] width 109 height 38
click at [518, 122] on link "Back to Dockets" at bounding box center [490, 118] width 105 height 28
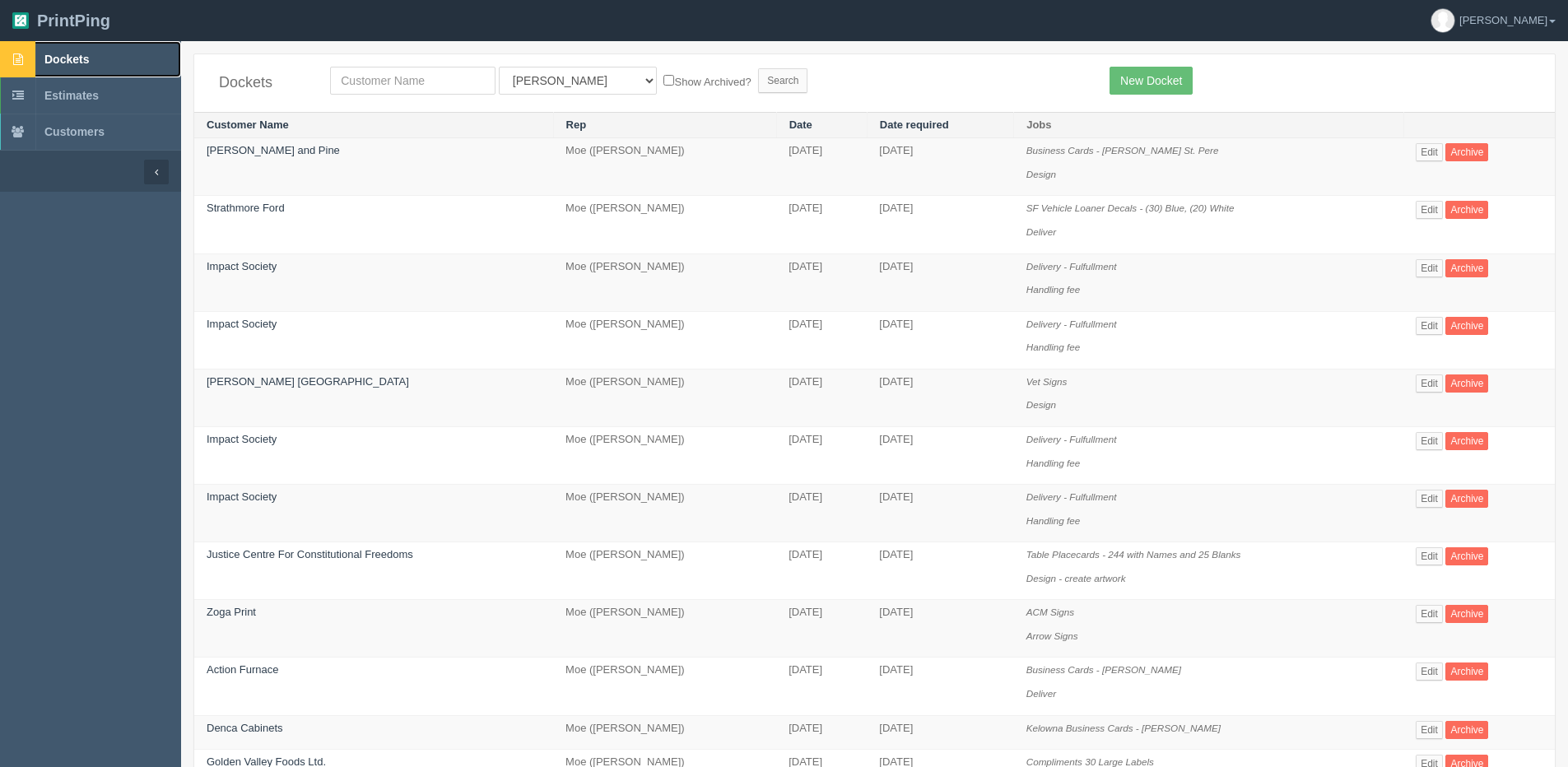
click at [92, 60] on link "Dockets" at bounding box center [90, 59] width 181 height 36
click at [68, 47] on link "Dockets" at bounding box center [90, 59] width 181 height 36
click at [84, 56] on span "Dockets" at bounding box center [66, 59] width 44 height 13
click at [76, 102] on link "Estimates" at bounding box center [90, 95] width 181 height 36
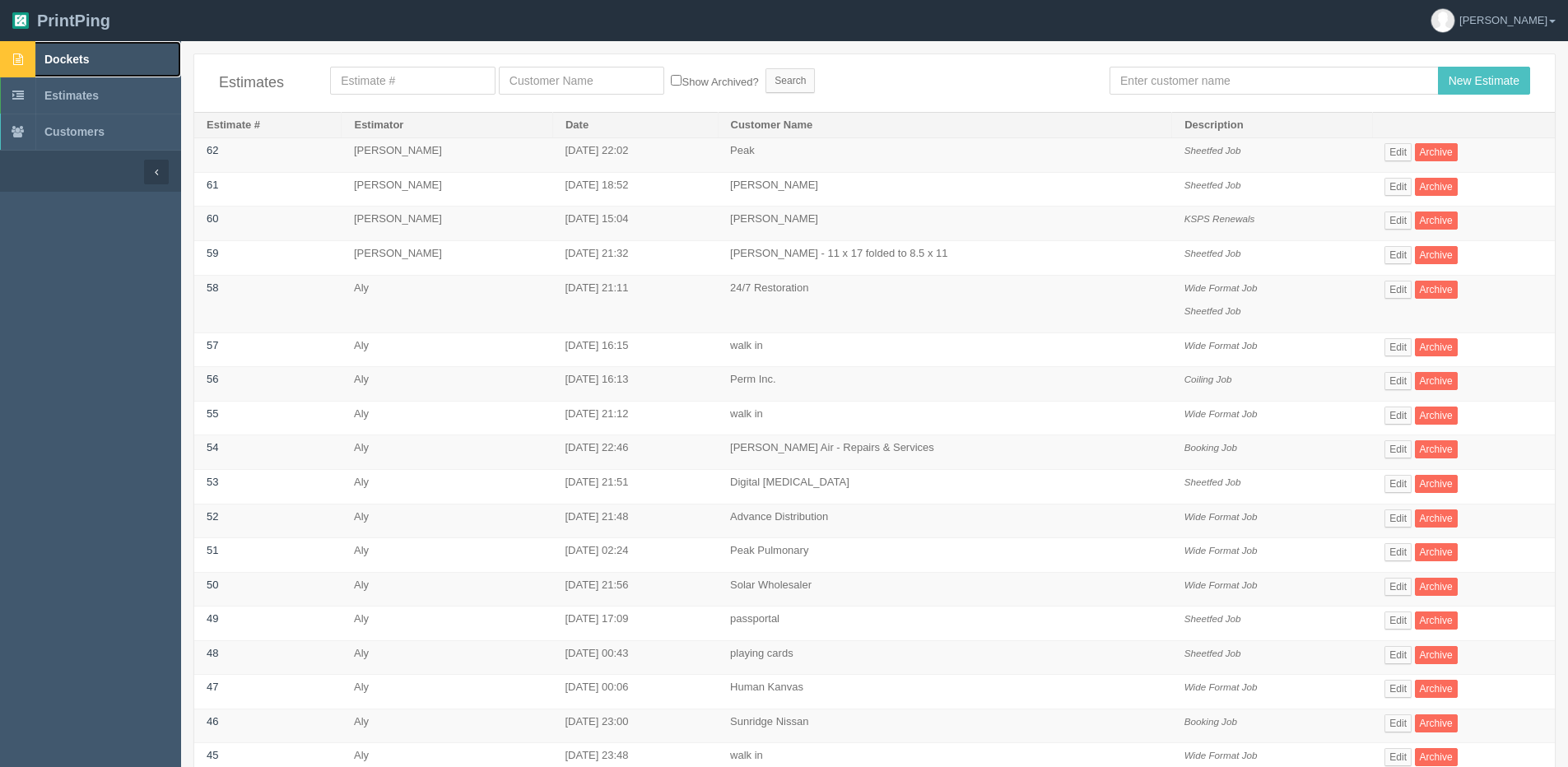
click at [62, 60] on span "Dockets" at bounding box center [66, 59] width 44 height 13
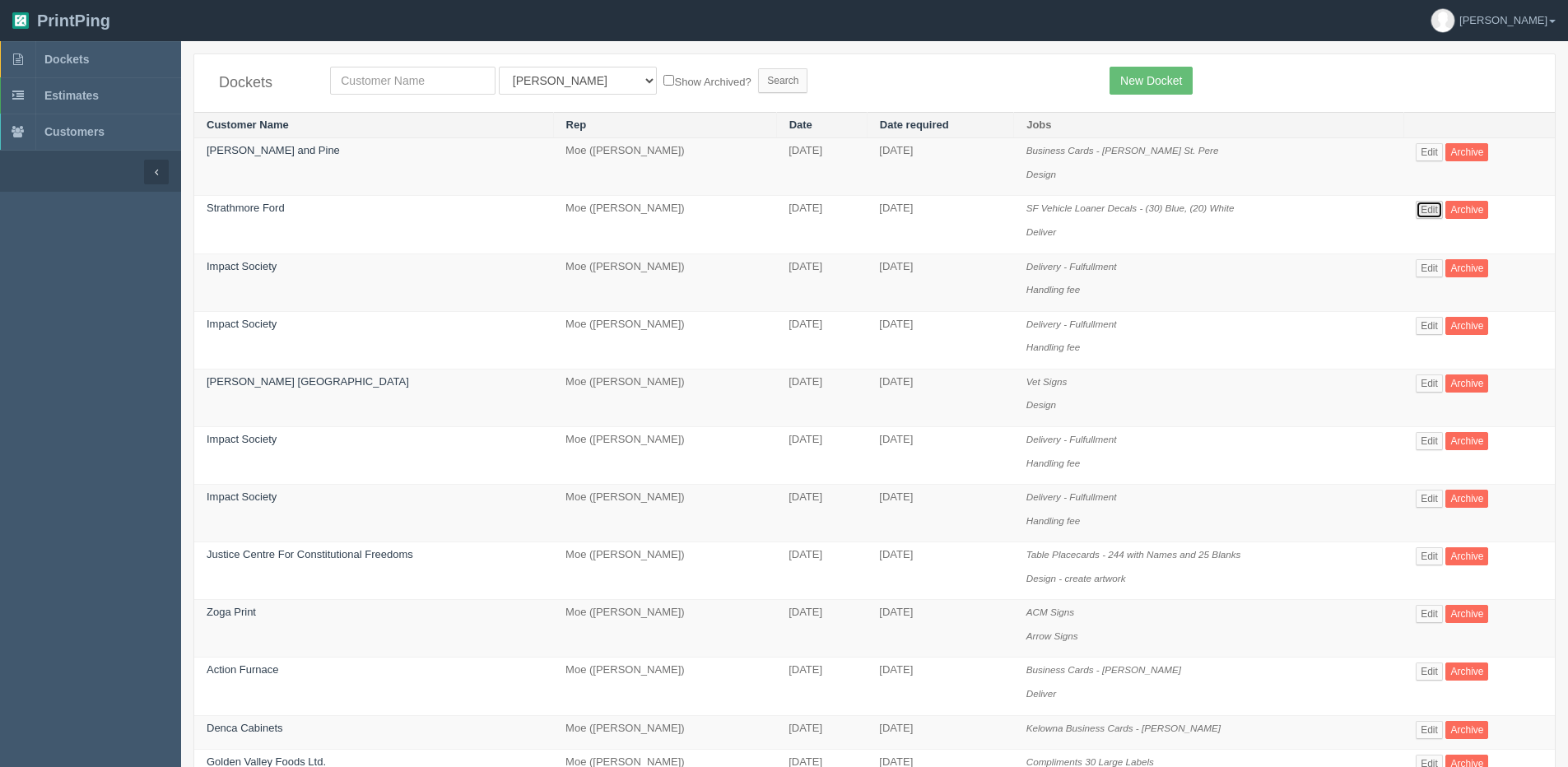
click at [1422, 214] on link "Edit" at bounding box center [1429, 209] width 27 height 19
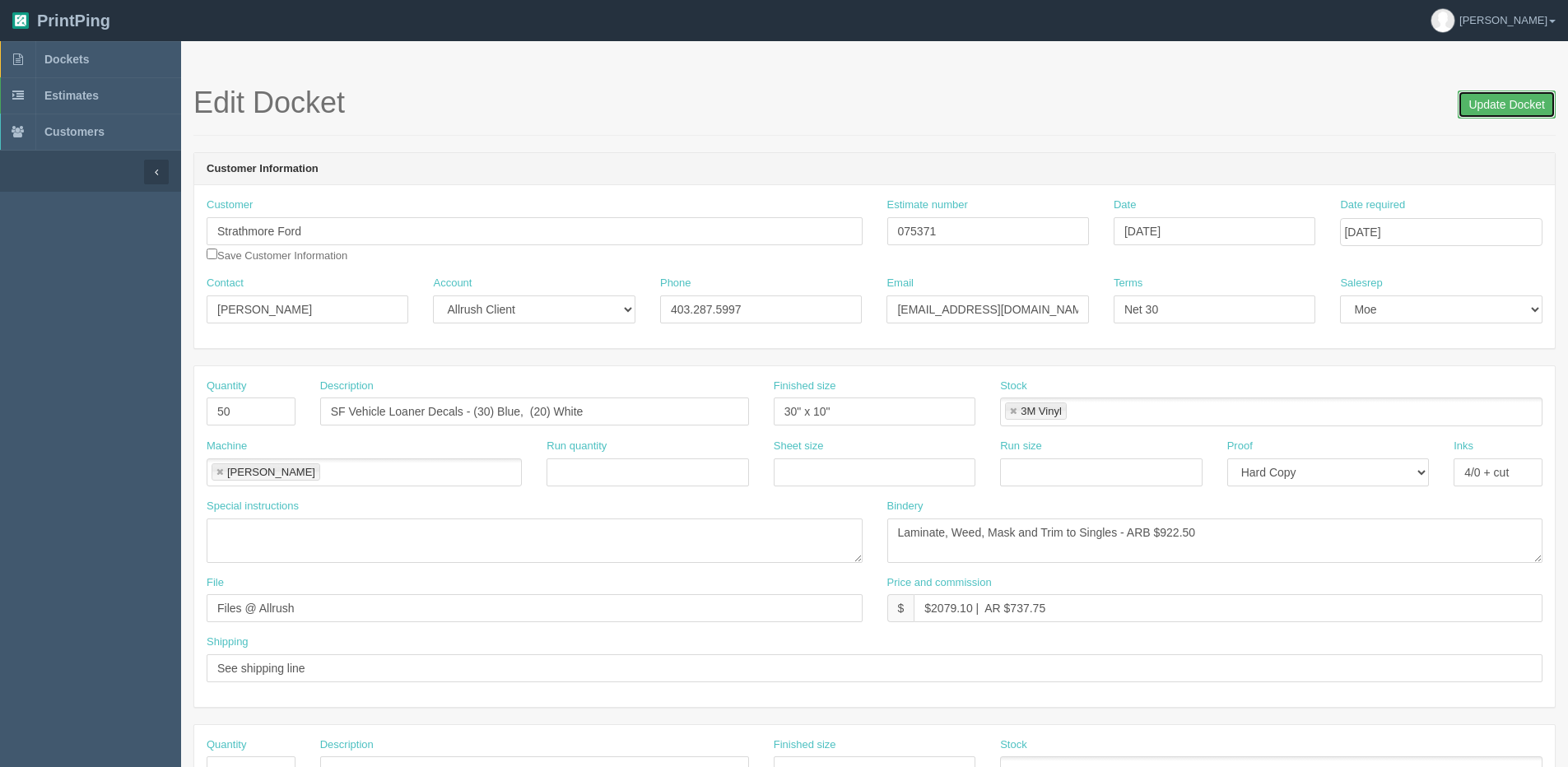
drag, startPoint x: 1518, startPoint y: 106, endPoint x: 1482, endPoint y: 106, distance: 36.0
click at [1507, 106] on input "Update Docket" at bounding box center [1506, 105] width 98 height 28
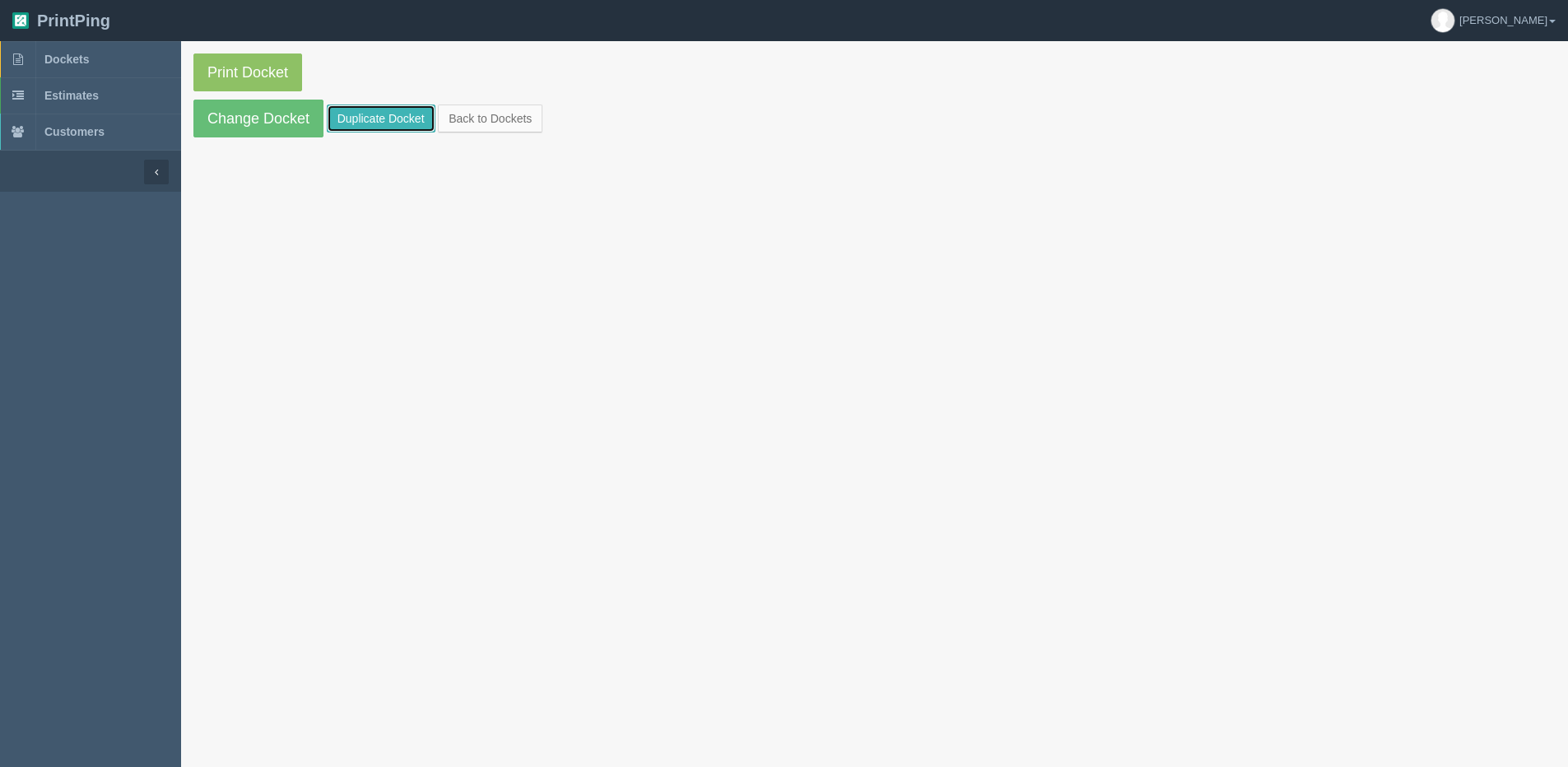
click at [381, 112] on link "Duplicate Docket" at bounding box center [381, 118] width 109 height 28
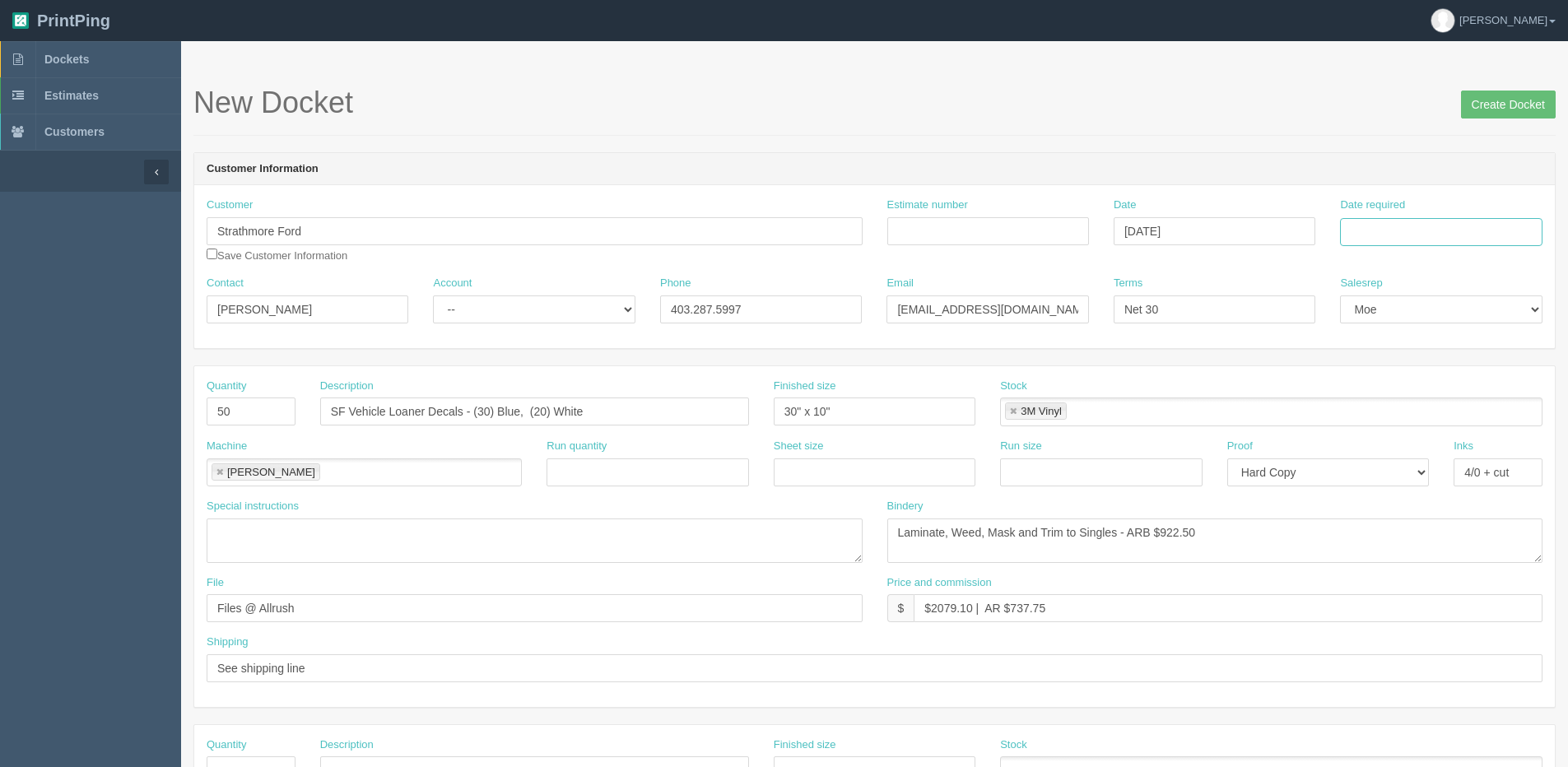
click at [1417, 236] on input "Date required" at bounding box center [1441, 232] width 202 height 28
click at [1362, 469] on th "[DATE]" at bounding box center [1420, 461] width 153 height 23
drag, startPoint x: 1372, startPoint y: 362, endPoint x: 1333, endPoint y: 364, distance: 39.1
click at [1373, 363] on td "15" at bounding box center [1378, 366] width 23 height 23
type input "[DATE]"
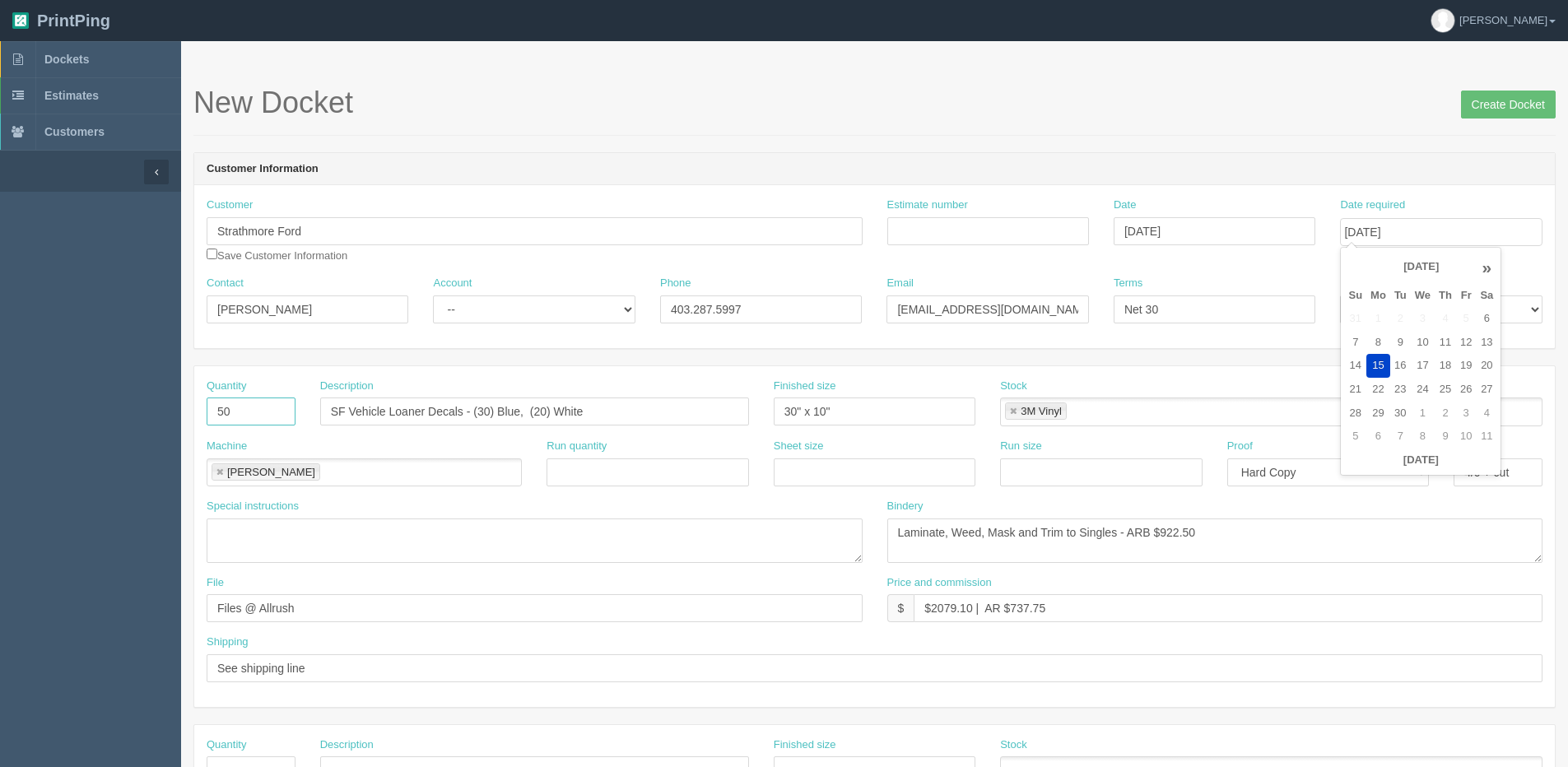
drag, startPoint x: 235, startPoint y: 412, endPoint x: 22, endPoint y: 412, distance: 213.0
click at [22, 412] on section "Dockets Estimates Customers" at bounding box center [784, 768] width 1568 height 1454
type input "12"
drag, startPoint x: 315, startPoint y: 242, endPoint x: -98, endPoint y: 242, distance: 413.0
click at [0, 242] on html "PrintPing Dan Edit account ( dan@allrush.ca ) Logout Dockets Estimates Customers" at bounding box center [784, 747] width 1568 height 1495
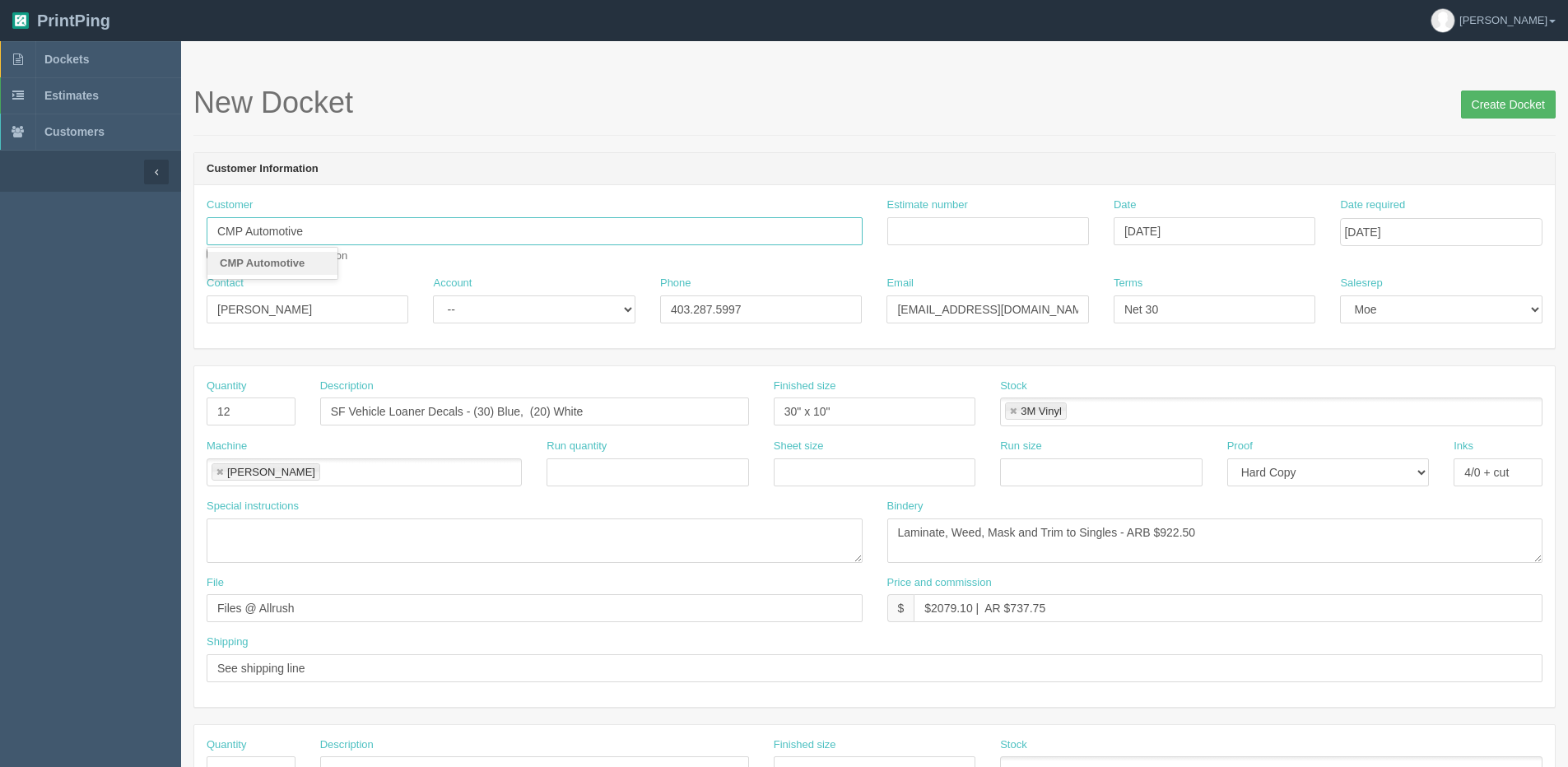
type input "CMP Automotive"
drag, startPoint x: 1492, startPoint y: 113, endPoint x: 1482, endPoint y: 112, distance: 10.0
click at [1482, 112] on input "Create Docket" at bounding box center [1507, 105] width 95 height 28
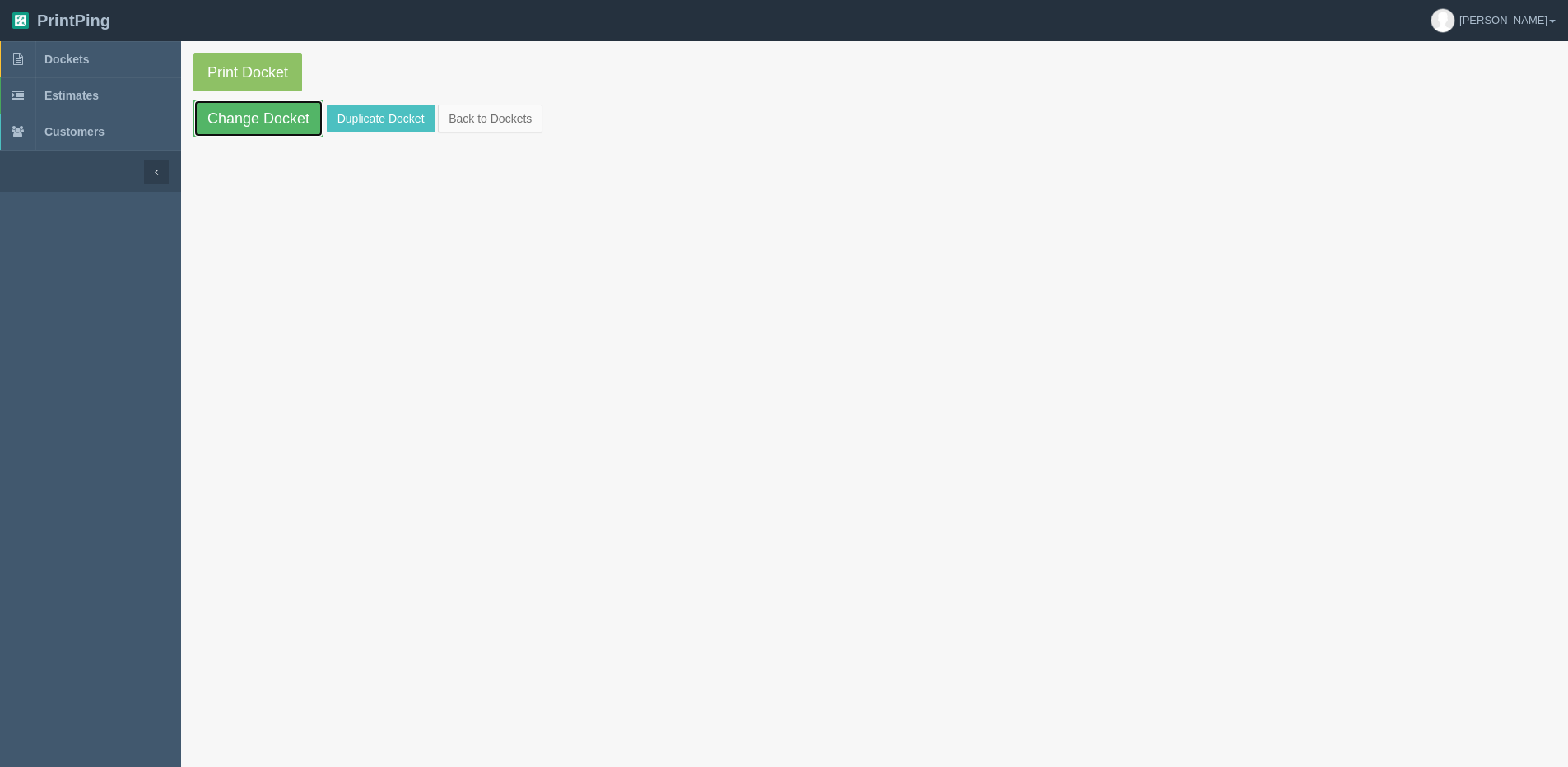
click at [266, 126] on link "Change Docket" at bounding box center [258, 118] width 130 height 38
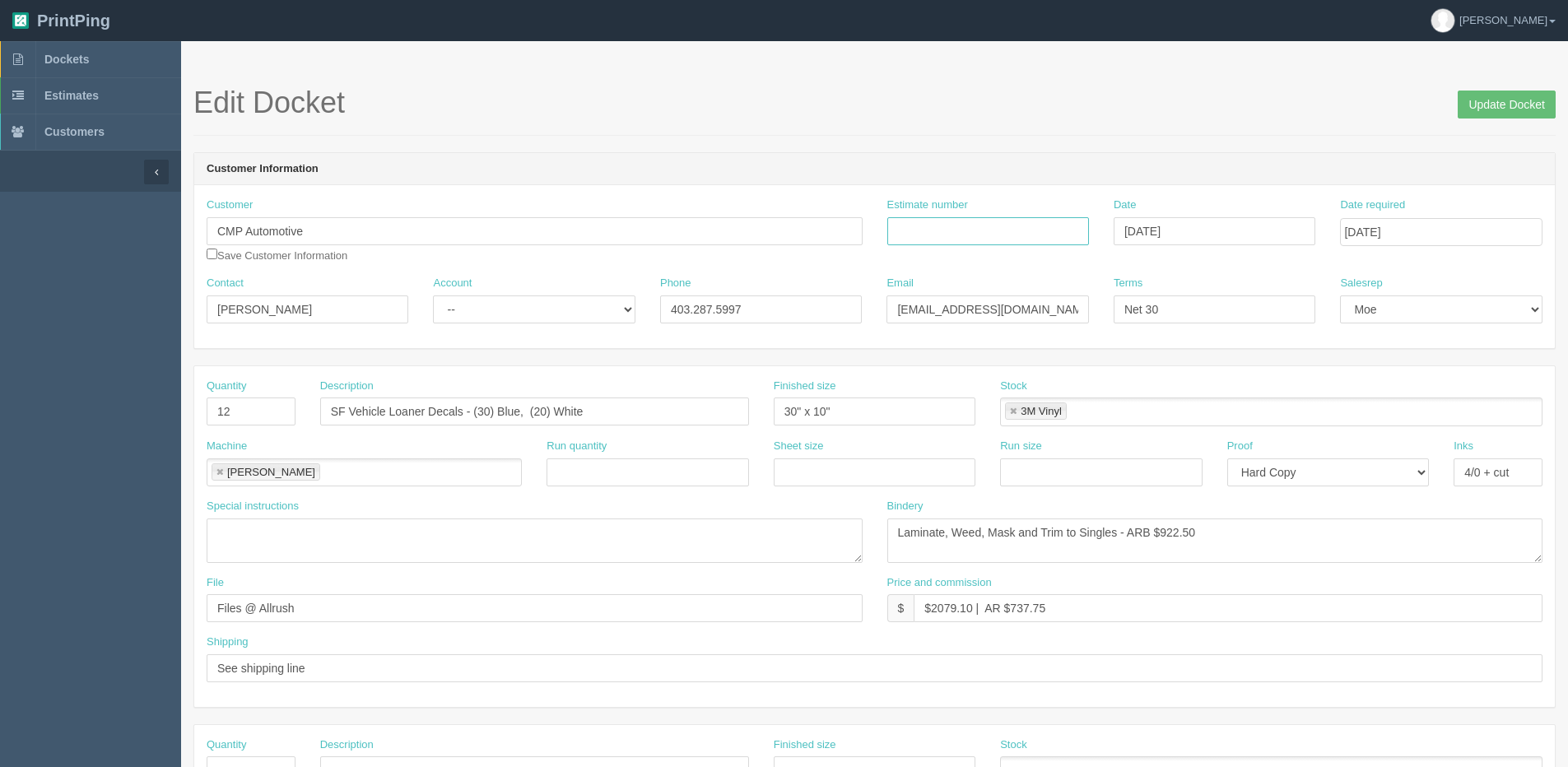
click at [980, 238] on input "Estimate number" at bounding box center [988, 231] width 202 height 28
type input "092425"
drag, startPoint x: 341, startPoint y: 414, endPoint x: 329, endPoint y: 407, distance: 13.9
click at [300, 414] on div "Quantity 12 Description SF Vehicle Loaner Decals - (30) Blue, (20) White Finish…" at bounding box center [874, 408] width 1361 height 60
drag, startPoint x: 346, startPoint y: 413, endPoint x: 226, endPoint y: 409, distance: 120.1
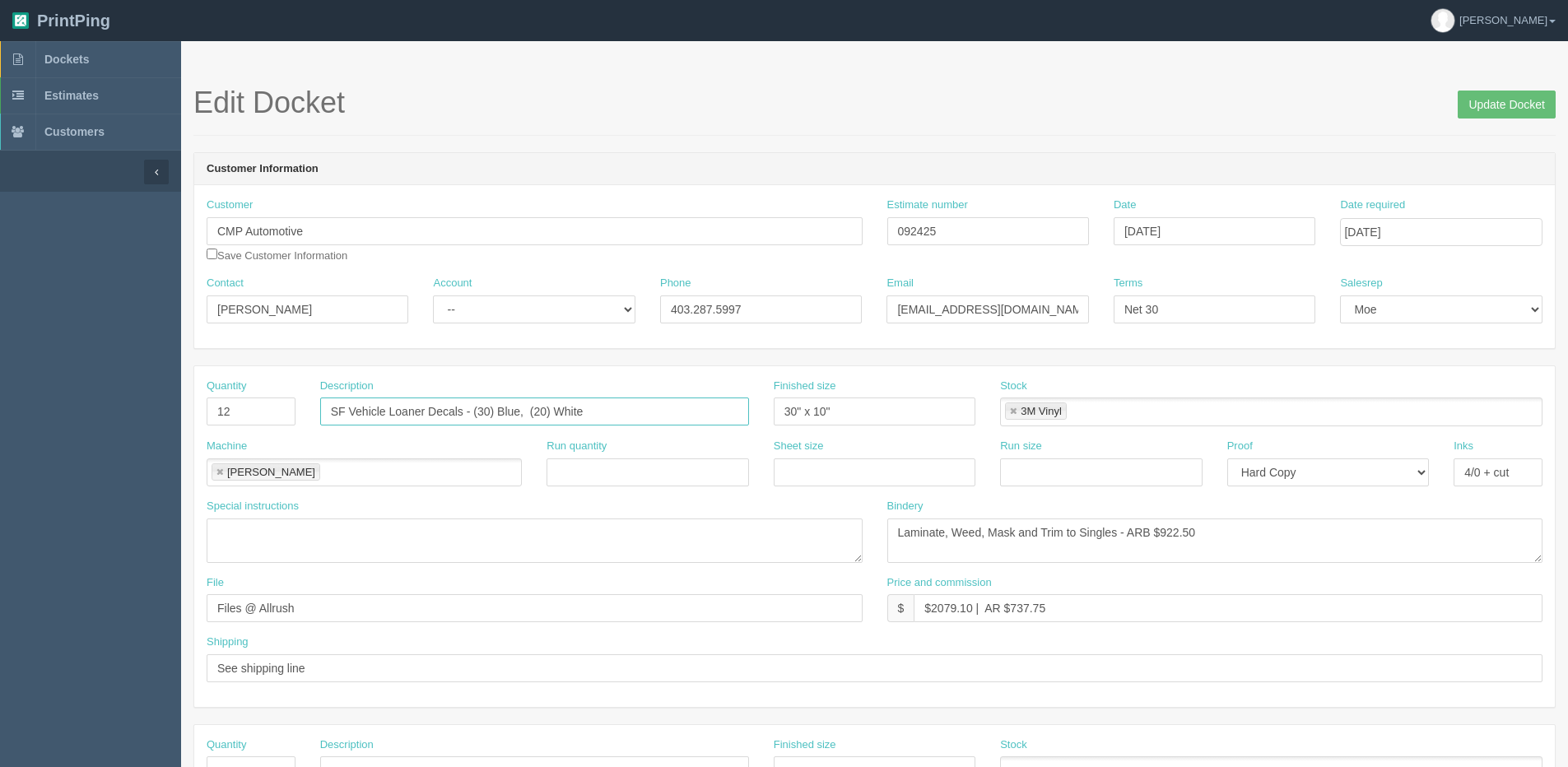
click at [228, 411] on div "Quantity 12 Description SF Vehicle Loaner Decals - (30) Blue, (20) White Finish…" at bounding box center [874, 408] width 1361 height 60
drag, startPoint x: 474, startPoint y: 417, endPoint x: 847, endPoint y: 366, distance: 376.5
click at [863, 359] on form "Edit Docket Update Docket Customer Information Customer CMP Automotive Save Cus…" at bounding box center [874, 778] width 1362 height 1383
type input "CMP Vehicle Loaner Decals"
click at [832, 407] on input "30" x 10"" at bounding box center [874, 411] width 202 height 28
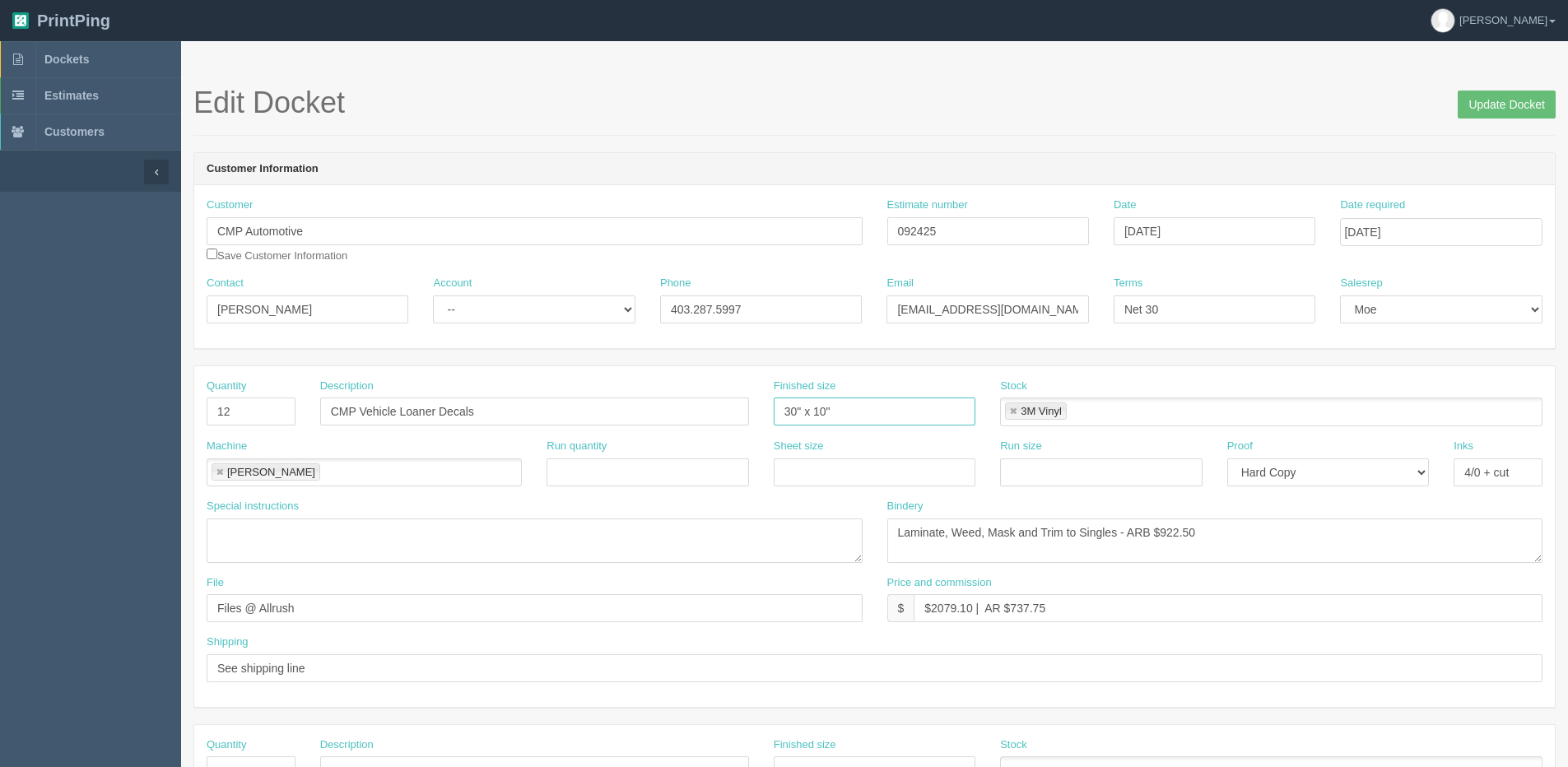
click at [819, 407] on input "30" x 10"" at bounding box center [874, 411] width 202 height 28
click at [816, 414] on input "30" x 10"" at bounding box center [874, 411] width 202 height 28
type input "30" x 6.7""
drag, startPoint x: 1159, startPoint y: 531, endPoint x: 1419, endPoint y: 470, distance: 267.1
click at [1365, 488] on div "Quantity 12 Description CMP Vehicle Loaner Decals Finished size 30" x 6.7" Stoc…" at bounding box center [874, 536] width 1361 height 340
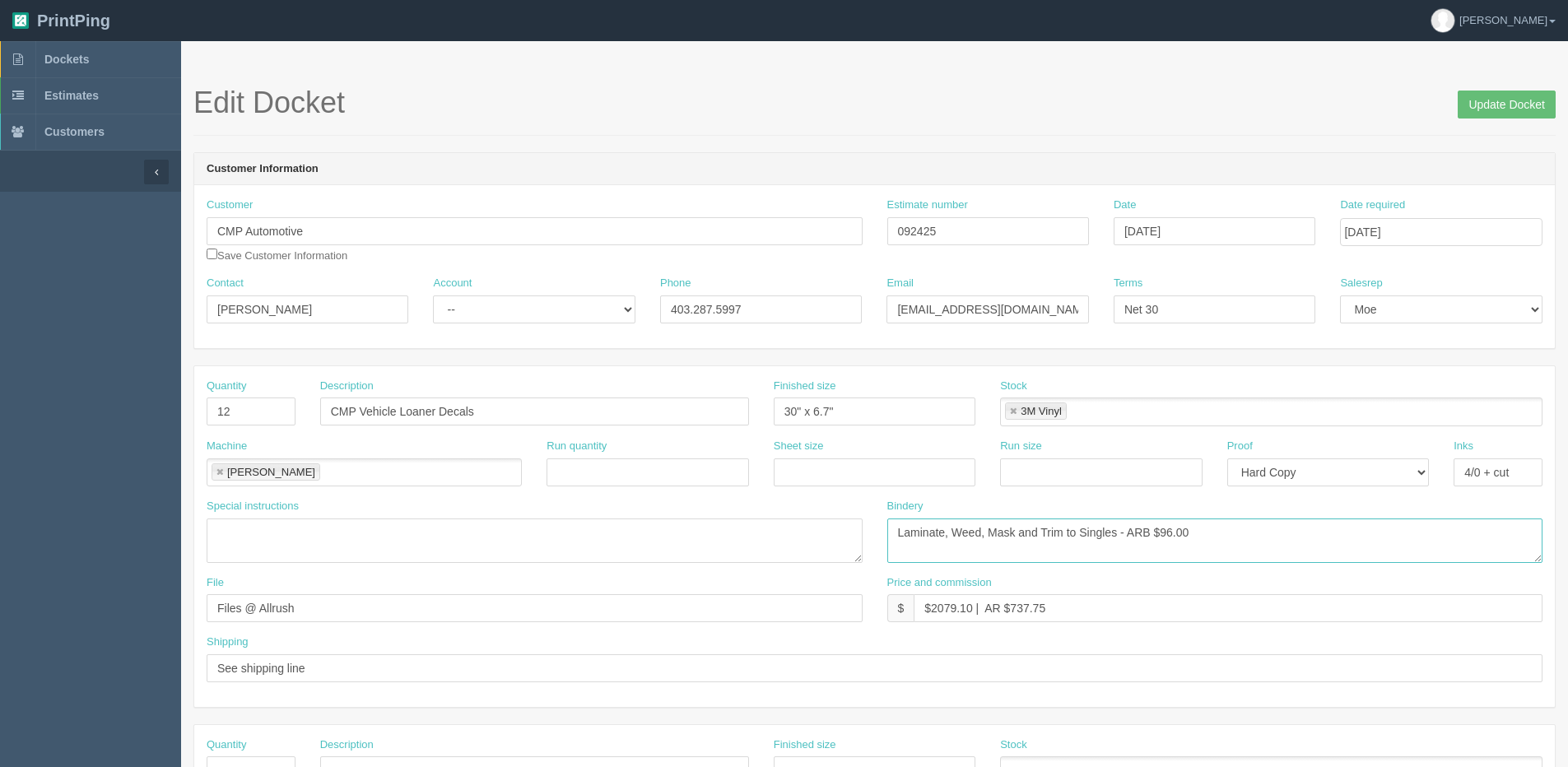
type textarea "Laminate, Weed, Mask and Trim to Singles - ARB $96.00"
drag, startPoint x: 933, startPoint y: 612, endPoint x: 969, endPoint y: 608, distance: 36.2
click at [969, 608] on input "$2079.10 | AR $737.75" at bounding box center [1228, 608] width 629 height 28
drag, startPoint x: 1005, startPoint y: 608, endPoint x: 1070, endPoint y: 587, distance: 68.3
click at [1070, 587] on div "Price and commission $ $274.33 | AR $737.75" at bounding box center [1215, 599] width 656 height 48
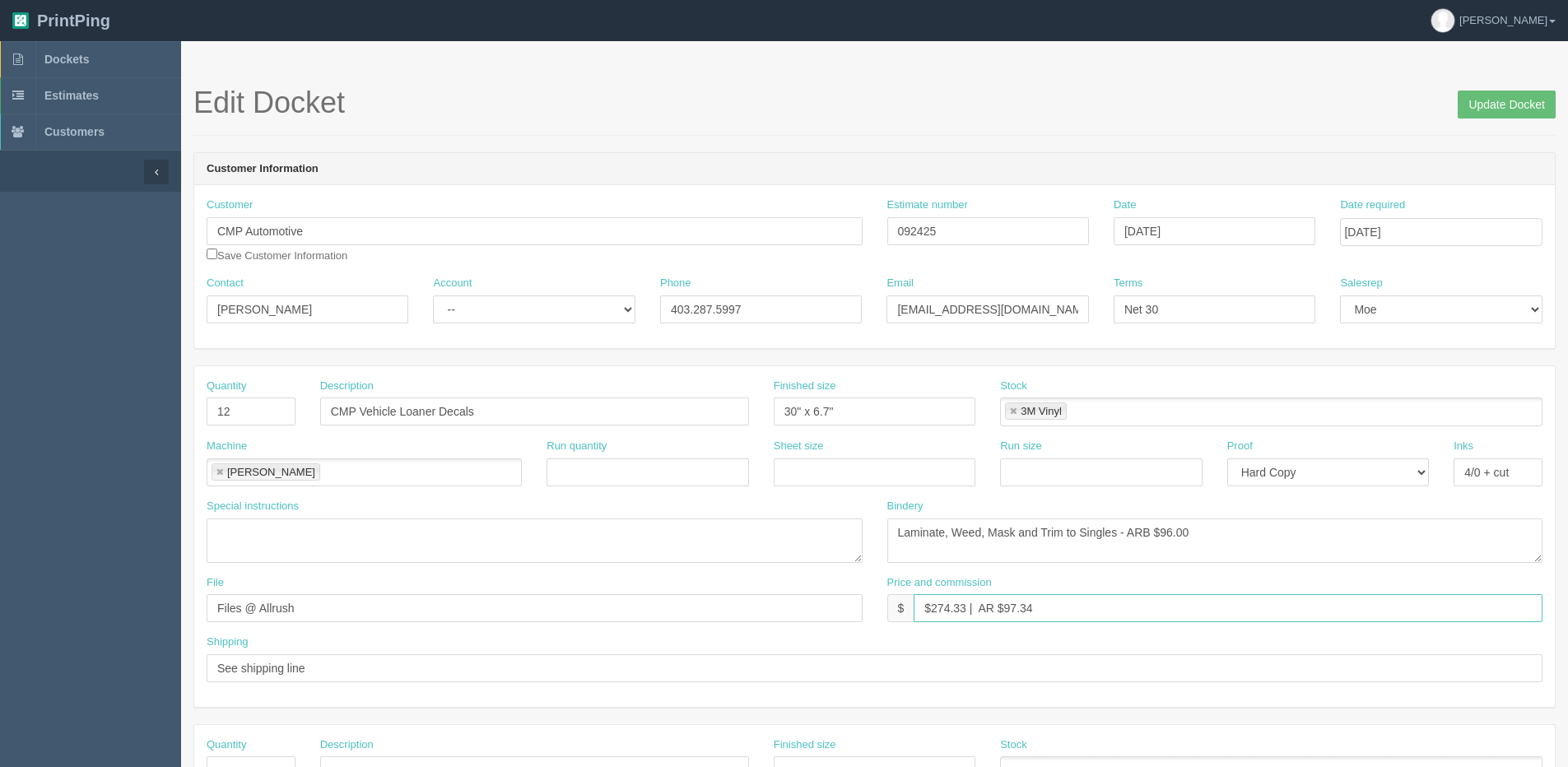
type input "$274.33 | AR $97.34"
drag, startPoint x: 330, startPoint y: 669, endPoint x: 71, endPoint y: 678, distance: 259.2
click at [71, 678] on section "Dockets Estimates Customers" at bounding box center [784, 768] width 1568 height 1454
paste input "deliver to CMP – Attn: Stuart Perry"
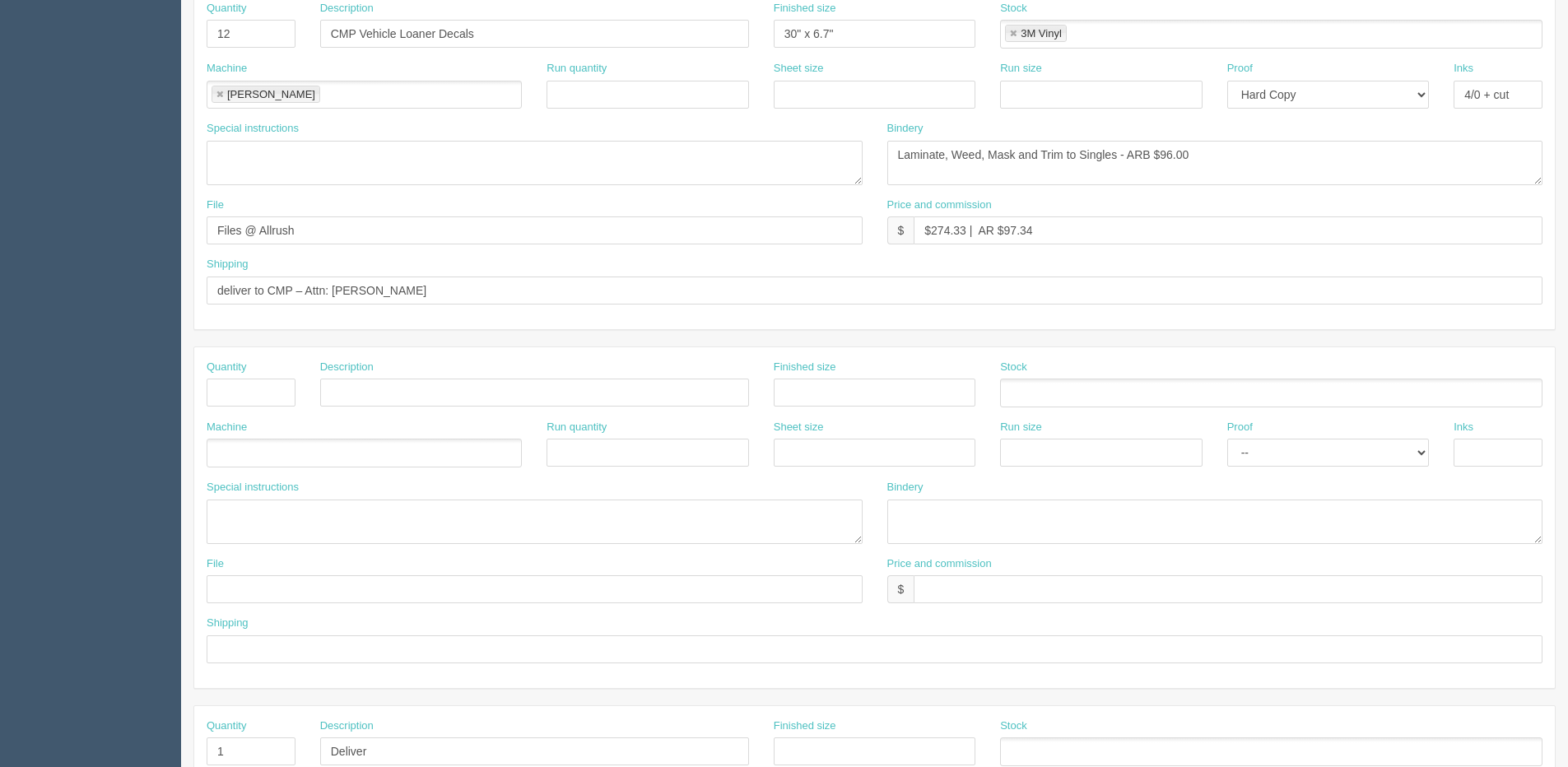
scroll to position [494, 0]
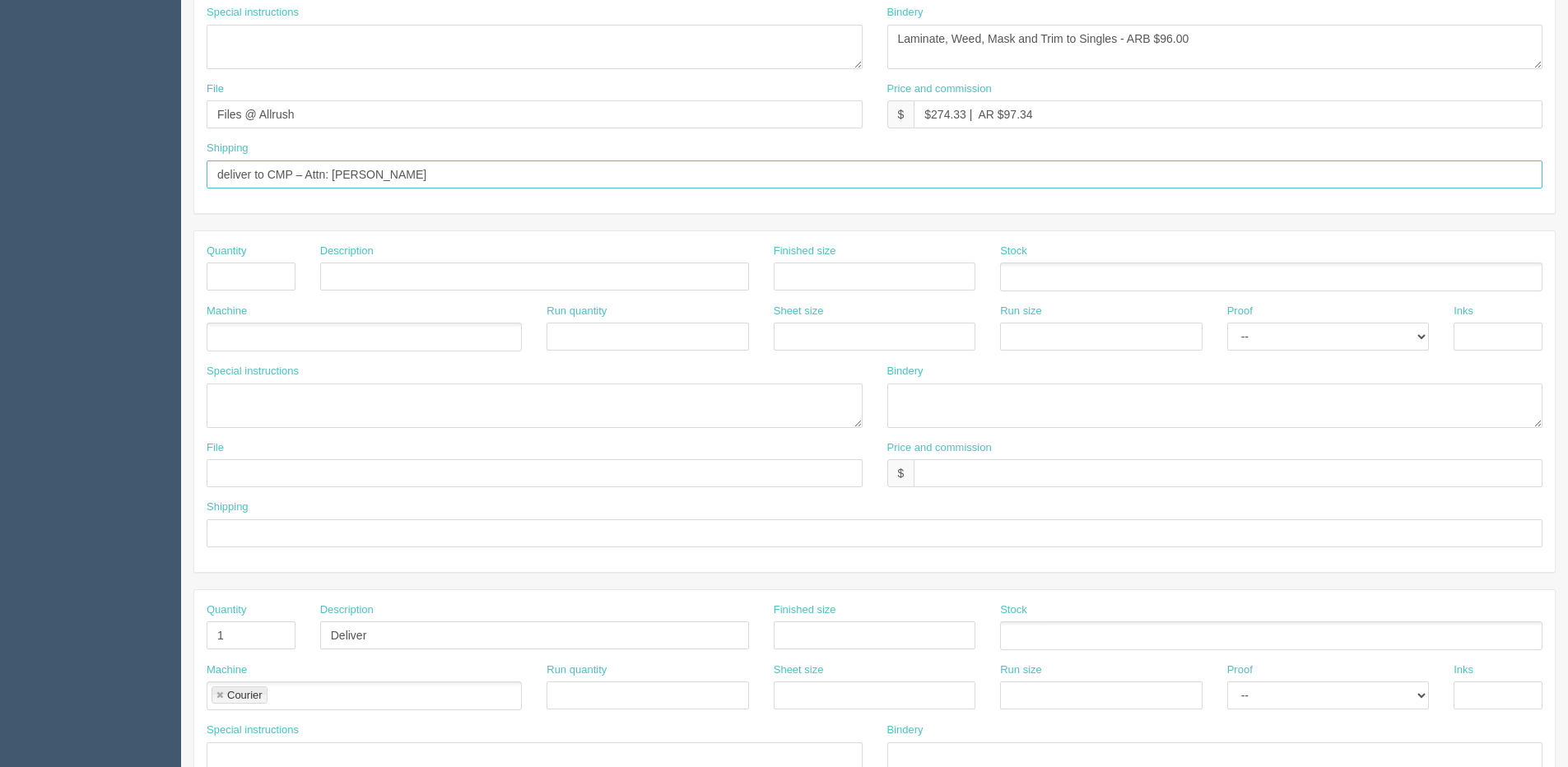
drag, startPoint x: 417, startPoint y: 172, endPoint x: -19, endPoint y: 183, distance: 436.1
click at [0, 183] on html "PrintPing Dan Edit account ( dan@allrush.ca ) Logout Dockets Estimates Customers" at bounding box center [784, 253] width 1568 height 1495
type input "See shipping line"
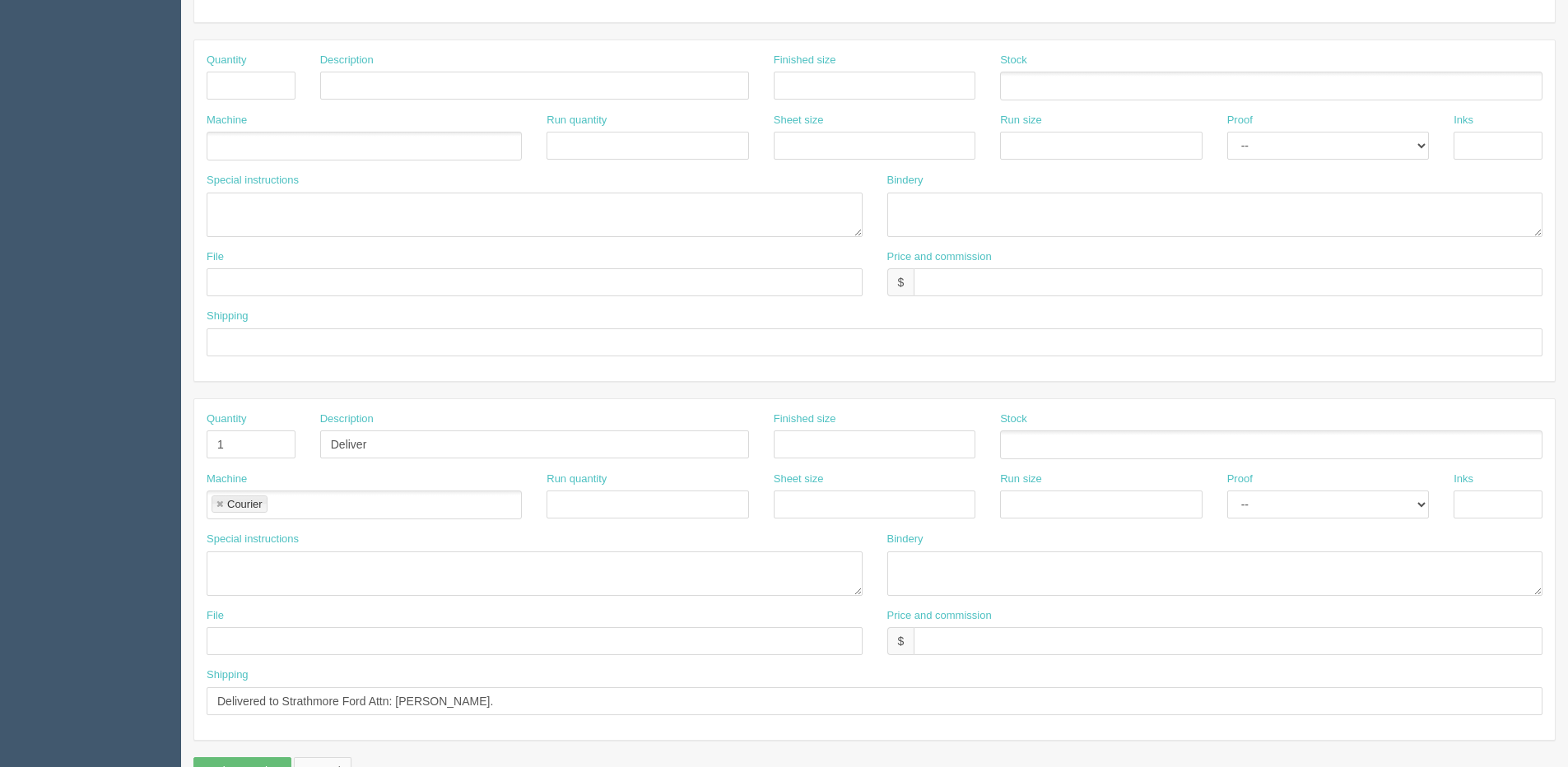
scroll to position [728, 0]
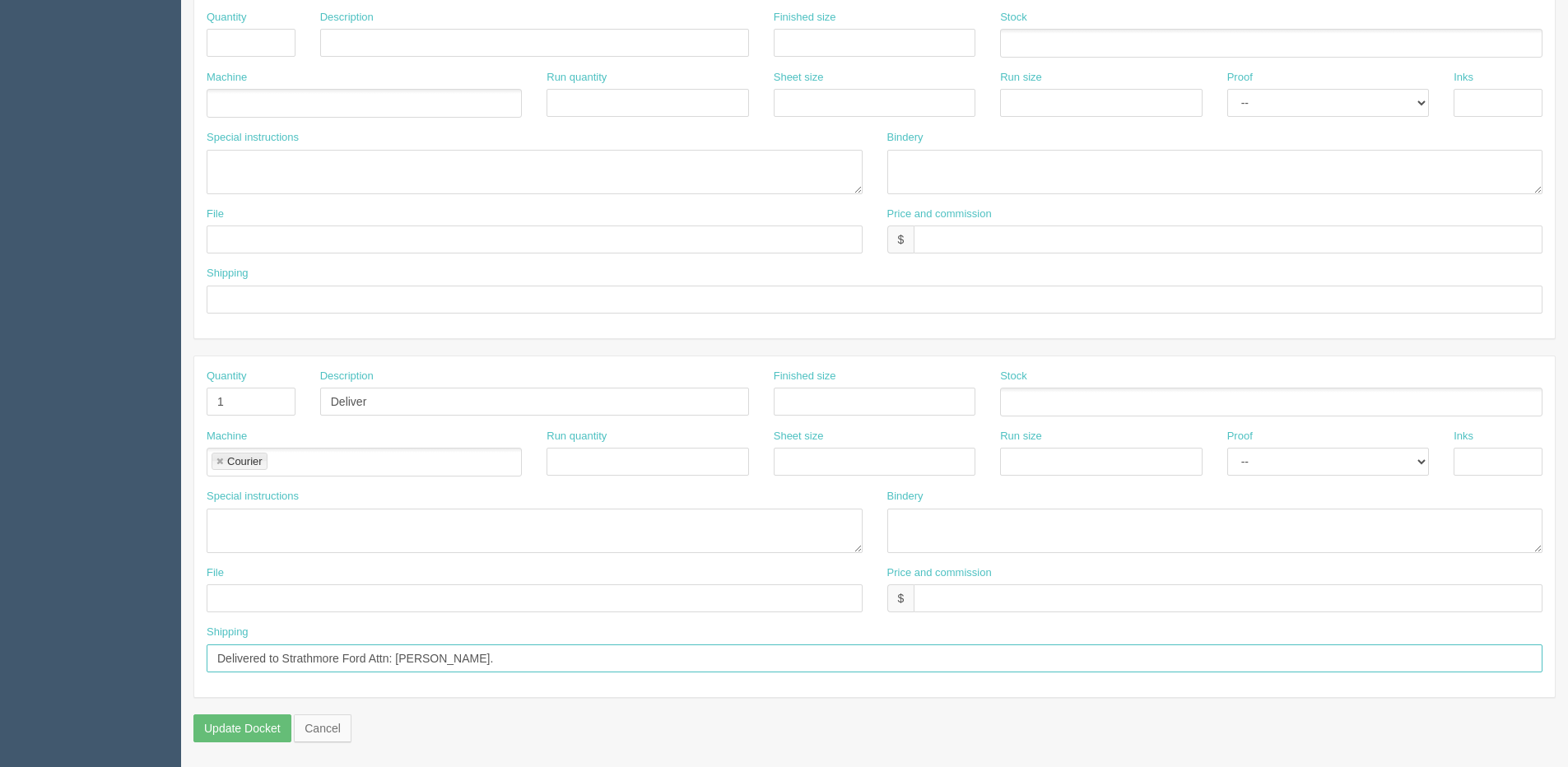
drag, startPoint x: 367, startPoint y: 668, endPoint x: -549, endPoint y: 763, distance: 920.9
click at [0, 763] on html "PrintPing Dan Edit account ( dan@allrush.ca ) Logout Dockets Estimates Customers" at bounding box center [784, 20] width 1568 height 1495
paste input "deliver to CMP – Attn: Stuart Perry"
click at [215, 660] on input "deliver to CMP – Attn: Stuart Perry" at bounding box center [874, 658] width 1336 height 28
type input "Deliver to CMP – Attn: Stuart Perry"
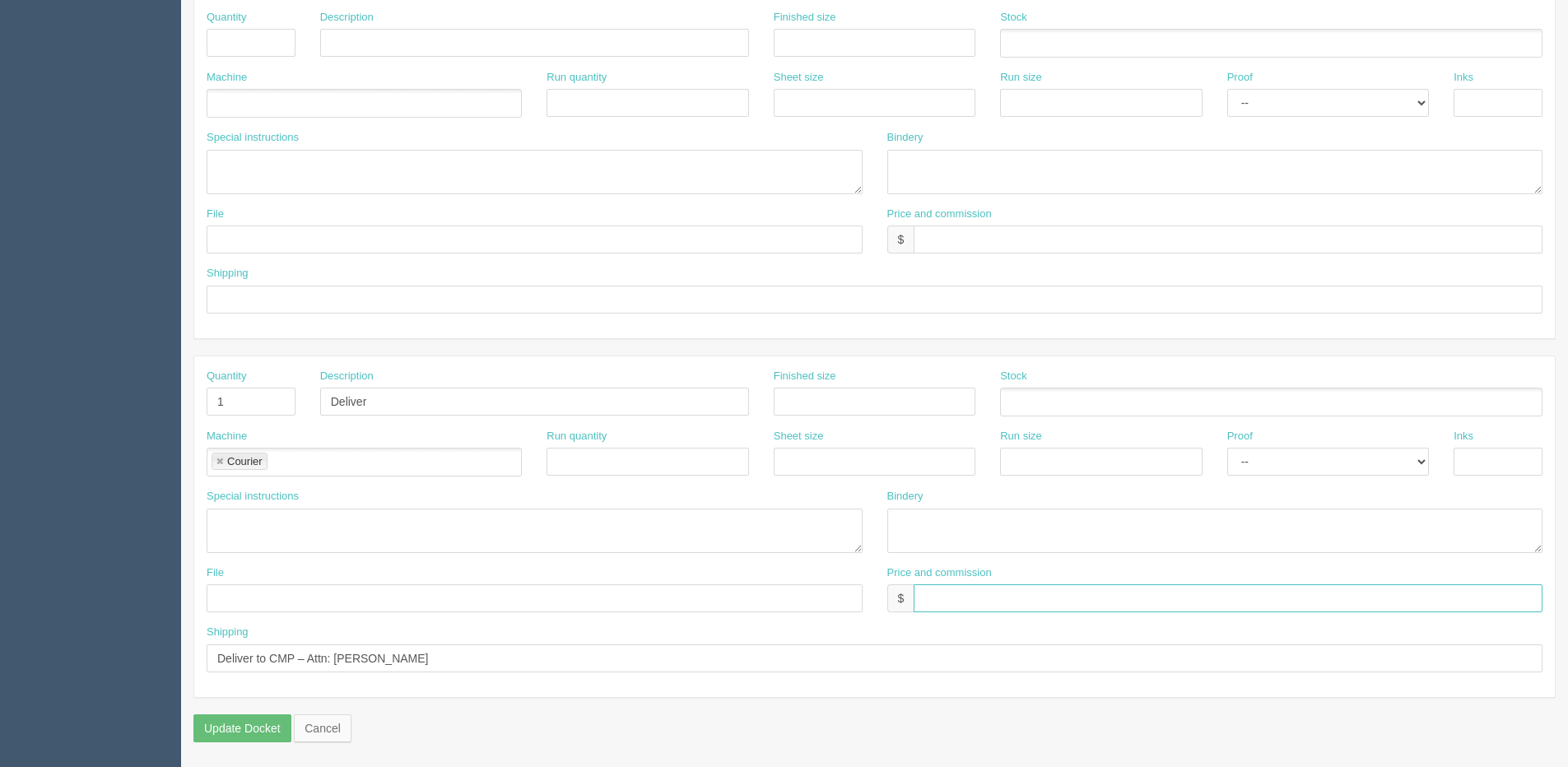
click at [974, 600] on input "text" at bounding box center [1228, 598] width 629 height 28
type input "$25.00"
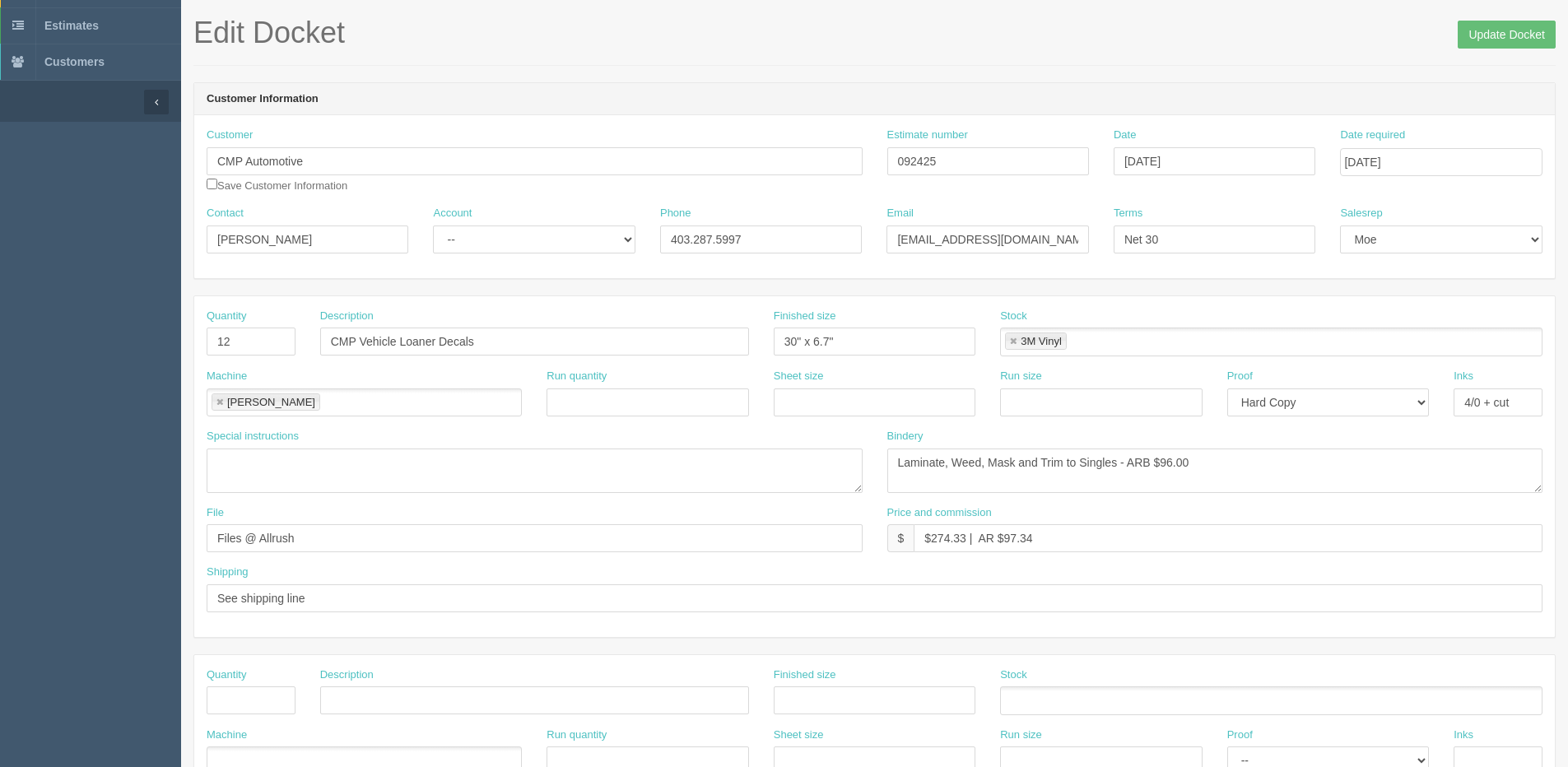
scroll to position [0, 0]
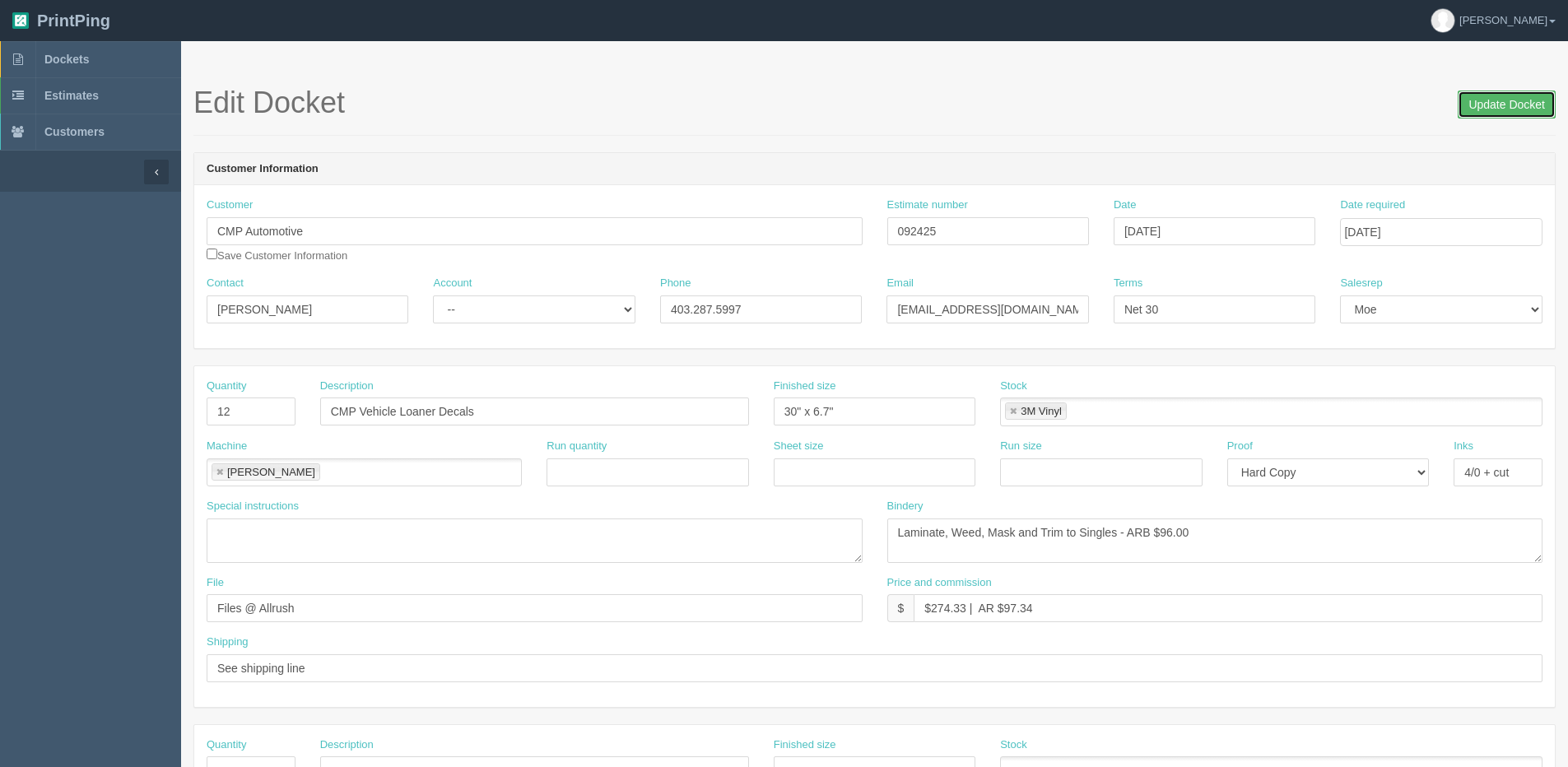
drag, startPoint x: 1497, startPoint y: 103, endPoint x: 1486, endPoint y: 103, distance: 11.0
click at [1497, 103] on input "Update Docket" at bounding box center [1506, 105] width 98 height 28
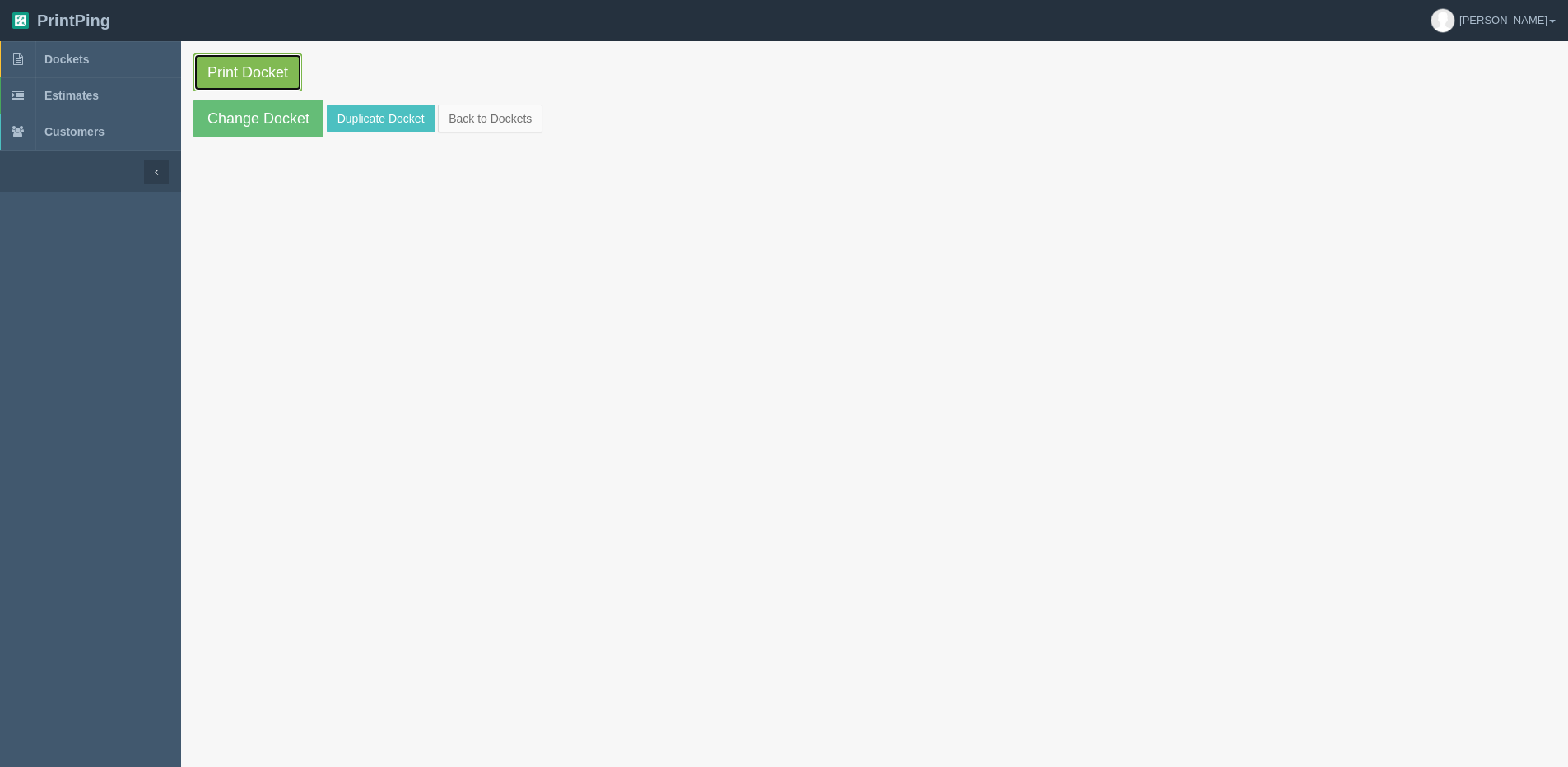
click at [233, 84] on link "Print Docket" at bounding box center [247, 72] width 109 height 38
click at [506, 129] on link "Back to Dockets" at bounding box center [490, 118] width 105 height 28
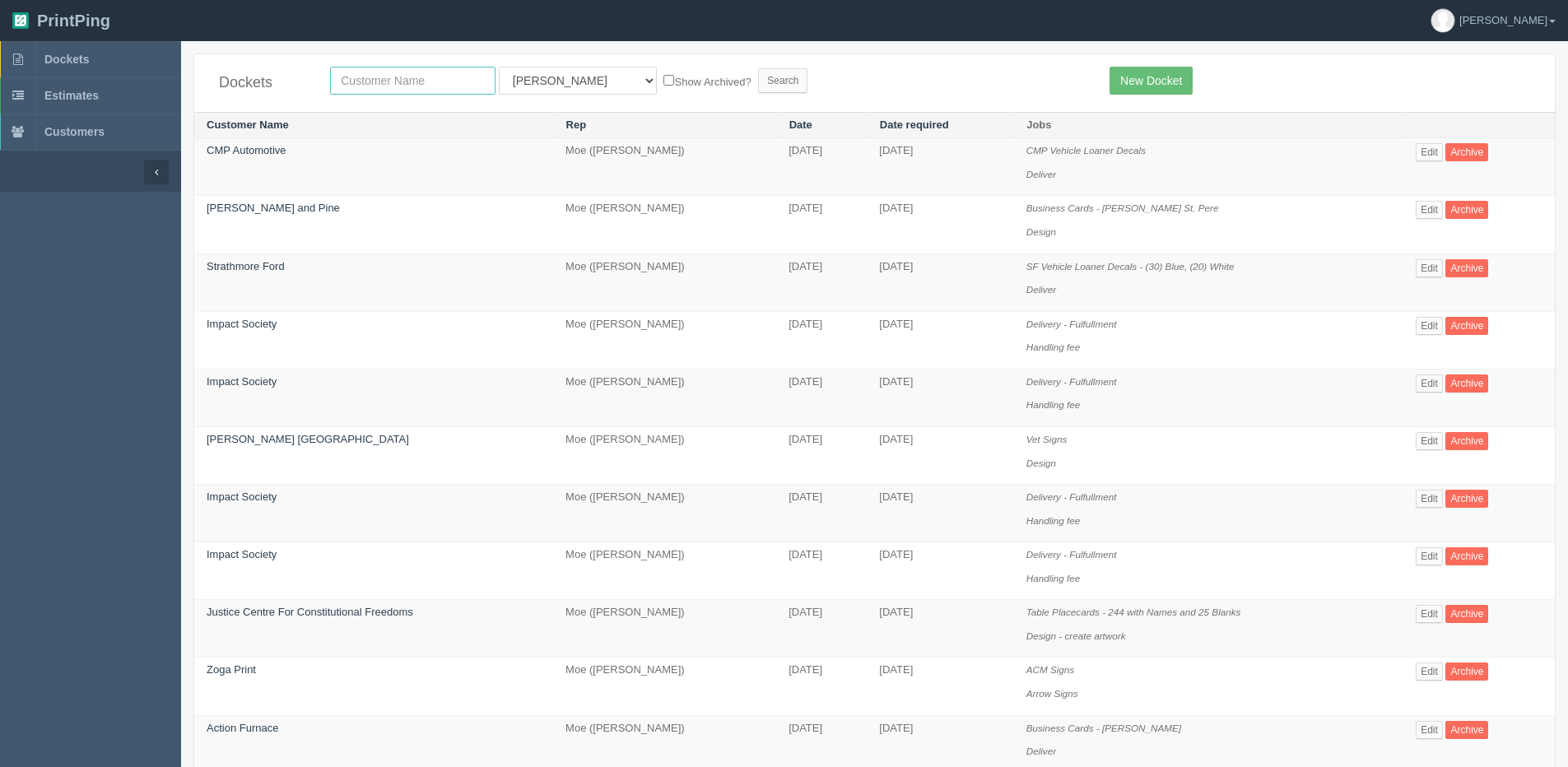
click at [386, 90] on input "text" at bounding box center [412, 80] width 165 height 28
type input "Decibel Cannabis COmpany"
click at [663, 82] on label "Show Archived?" at bounding box center [706, 80] width 87 height 19
click at [663, 82] on input "Show Archived?" at bounding box center [668, 80] width 11 height 11
checkbox input "true"
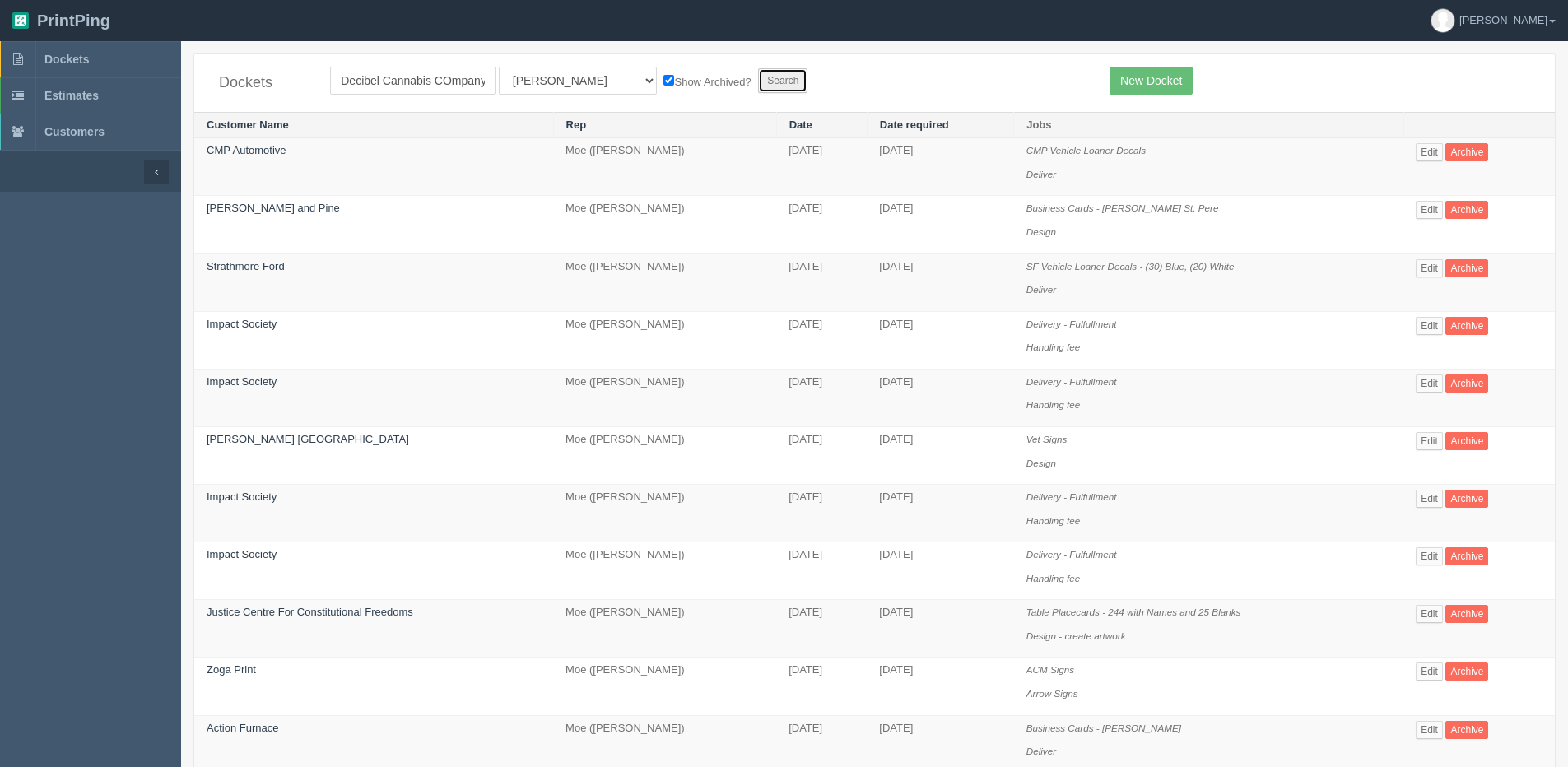
click at [758, 70] on input "Search" at bounding box center [783, 80] width 49 height 24
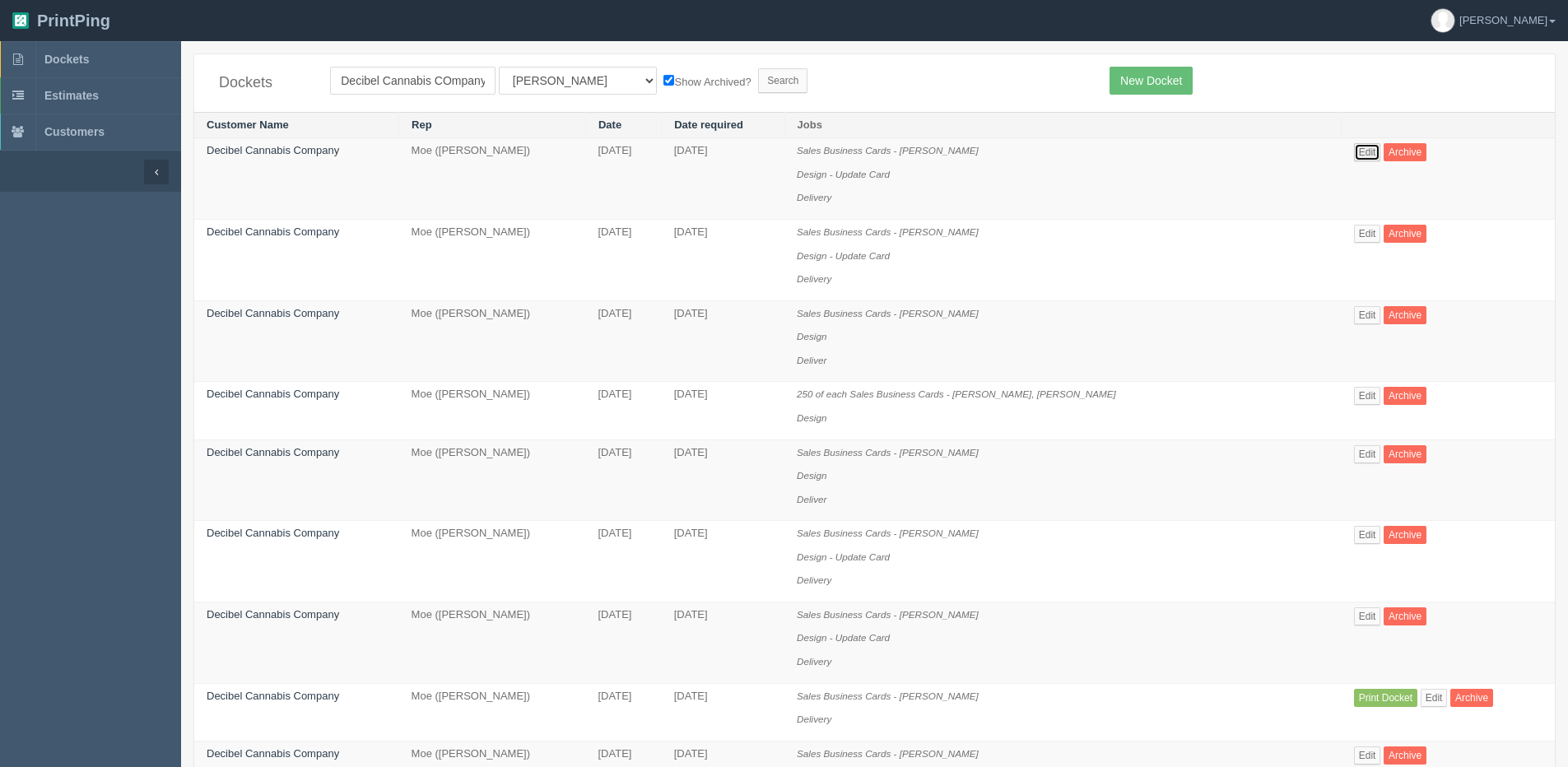
drag, startPoint x: 1371, startPoint y: 151, endPoint x: 1357, endPoint y: 151, distance: 14.0
click at [1368, 151] on link "Edit" at bounding box center [1367, 152] width 27 height 19
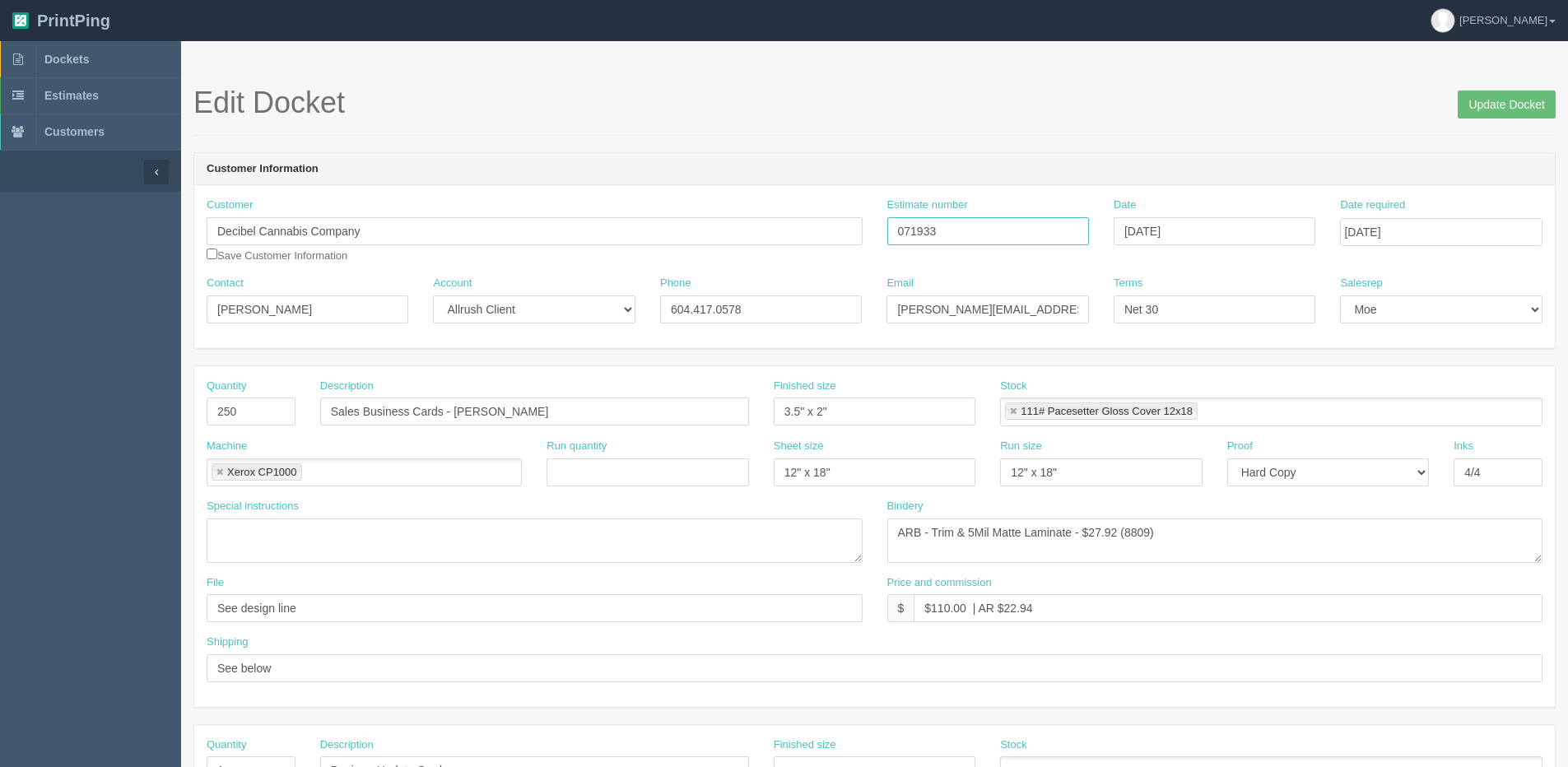
drag, startPoint x: 809, startPoint y: 234, endPoint x: 734, endPoint y: 234, distance: 75.0
click at [737, 234] on div "Customer Decibel Cannabis Company Save Customer Information Estimate number 071…" at bounding box center [874, 237] width 1361 height 78
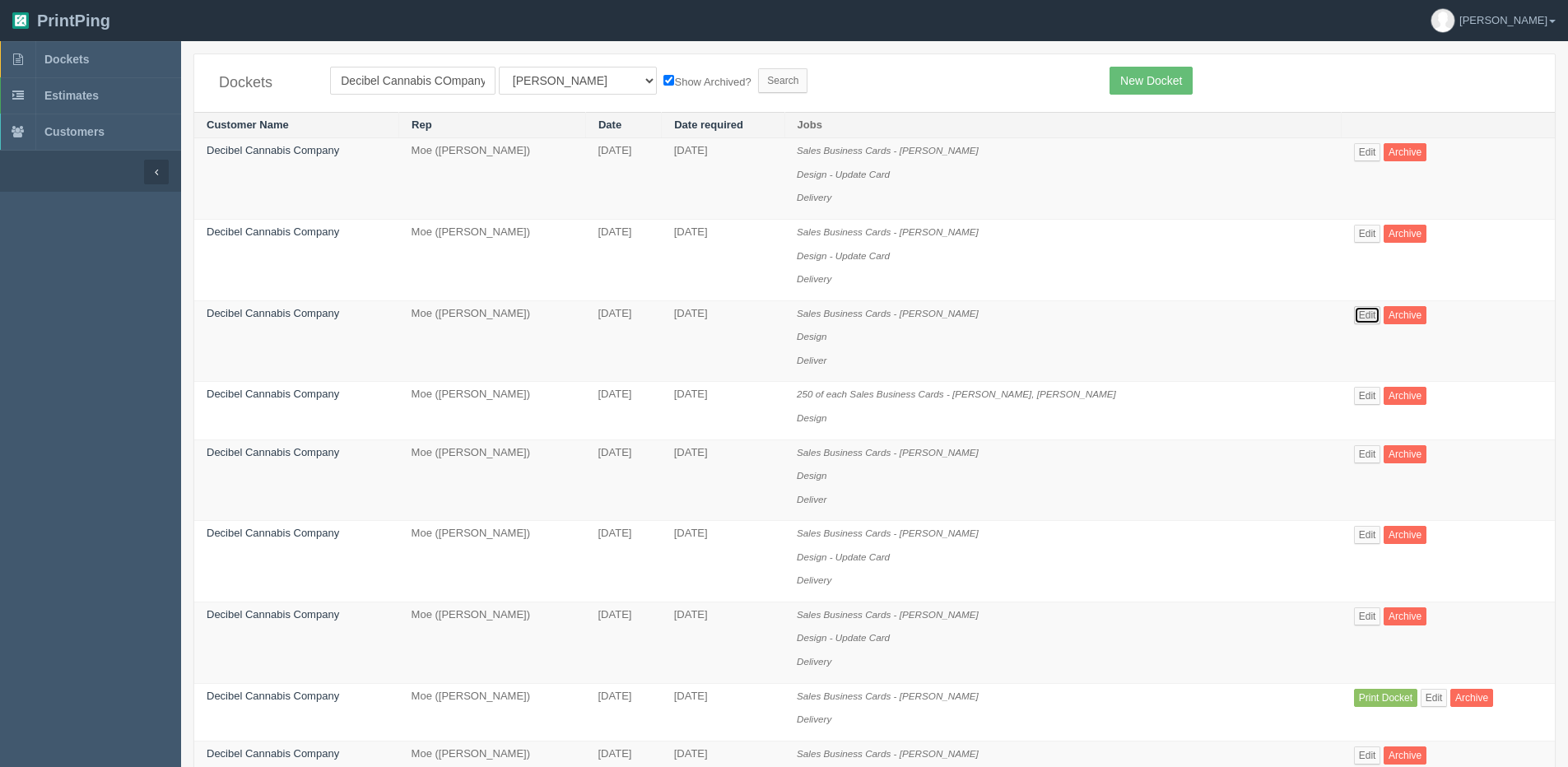
click at [1367, 311] on link "Edit" at bounding box center [1367, 315] width 27 height 19
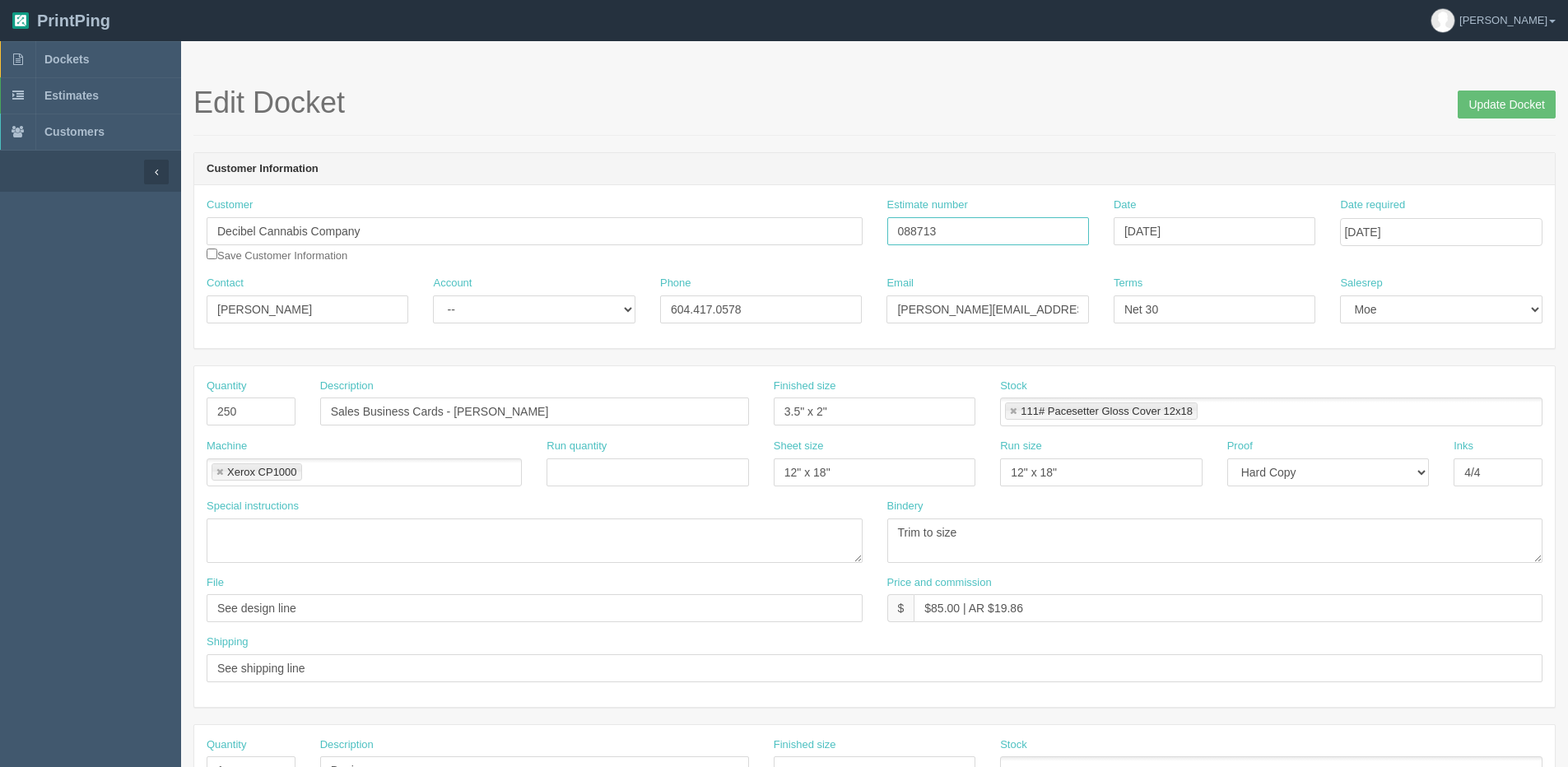
drag, startPoint x: 979, startPoint y: 230, endPoint x: 549, endPoint y: 255, distance: 430.7
click at [449, 242] on div "Customer Decibel Cannabis Company Save Customer Information Estimate number 088…" at bounding box center [874, 237] width 1361 height 78
drag, startPoint x: 1491, startPoint y: 101, endPoint x: 1477, endPoint y: 96, distance: 14.9
click at [1491, 101] on input "Update Docket" at bounding box center [1506, 105] width 98 height 28
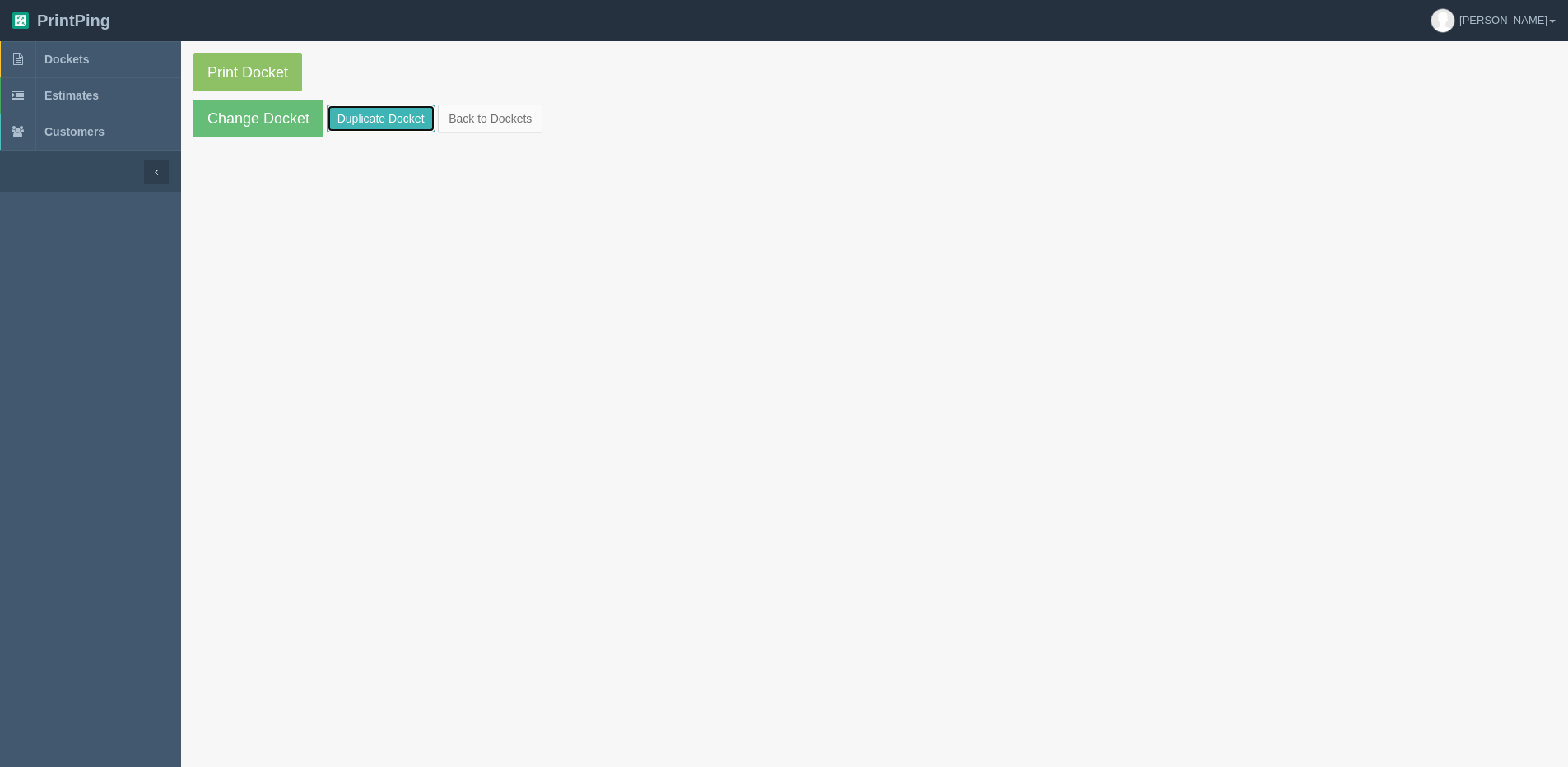
click at [384, 124] on link "Duplicate Docket" at bounding box center [381, 118] width 109 height 28
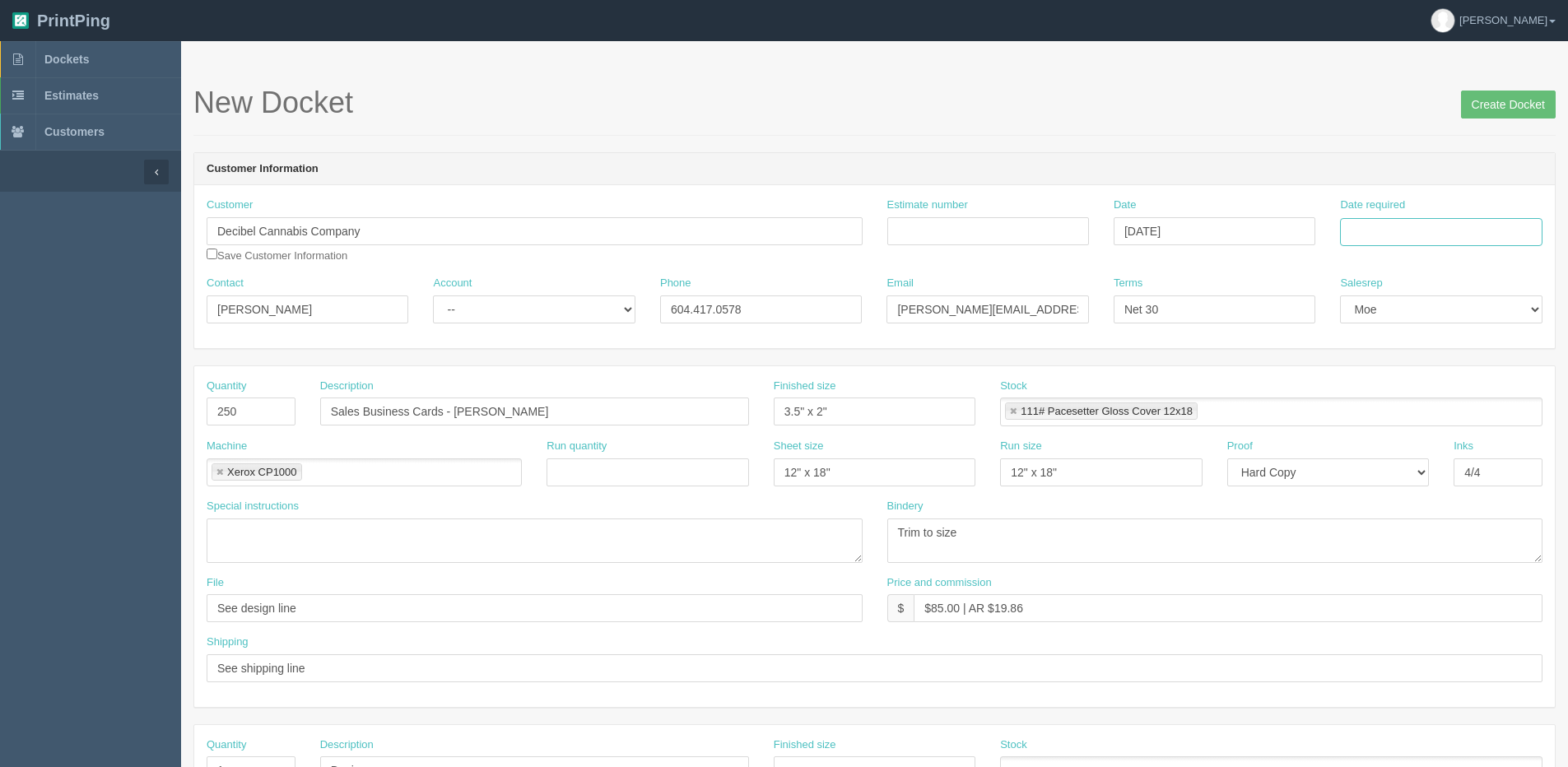
click at [1377, 231] on input "Date required" at bounding box center [1441, 232] width 202 height 28
click at [1362, 470] on th "Today" at bounding box center [1420, 461] width 153 height 23
click at [1379, 366] on td "15" at bounding box center [1378, 366] width 23 height 23
type input "[DATE]"
click at [1027, 232] on input "Estimate number" at bounding box center [988, 231] width 202 height 28
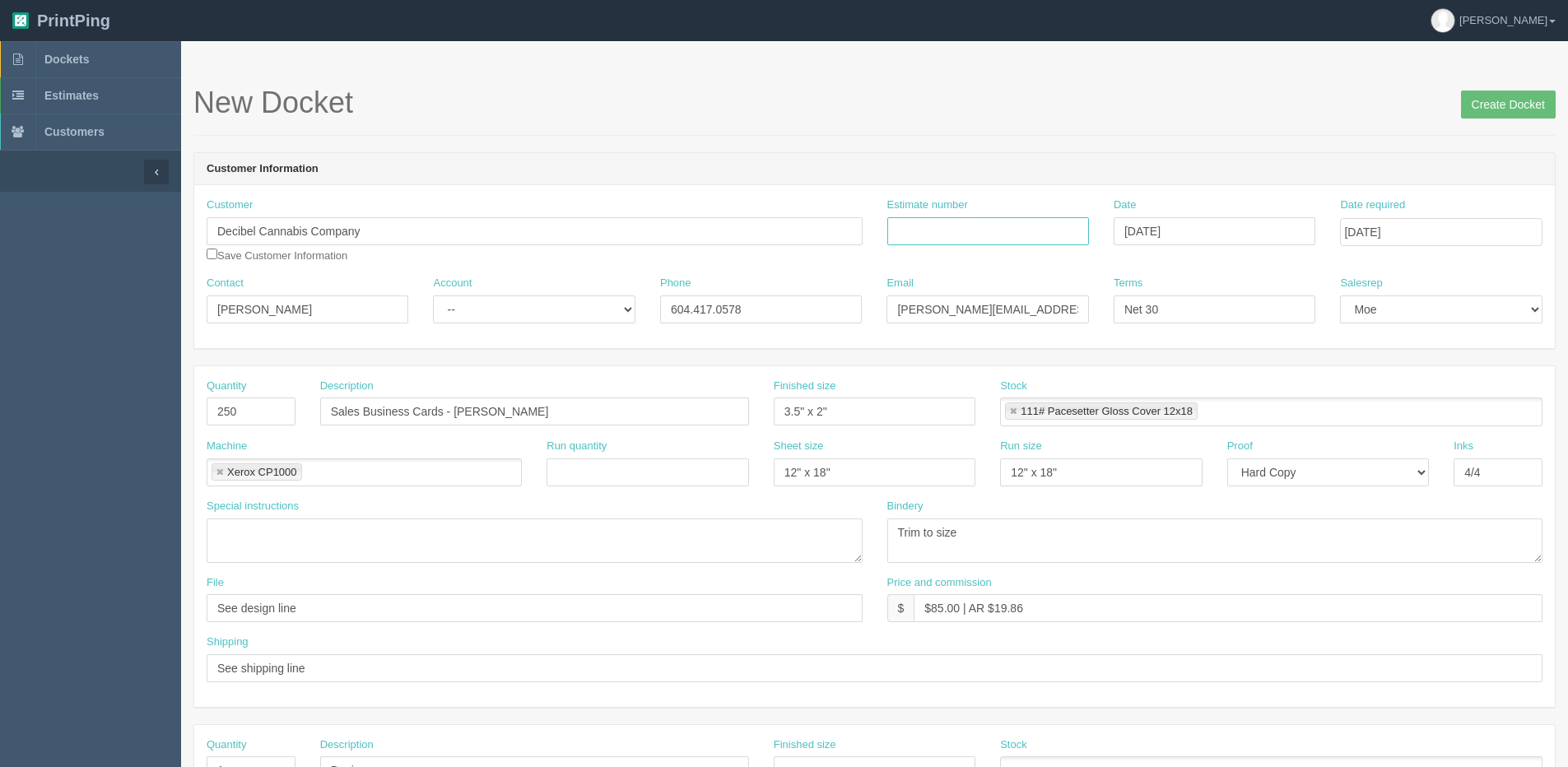
paste input "088713"
type input "088713"
click at [1511, 97] on input "Create Docket" at bounding box center [1507, 105] width 95 height 28
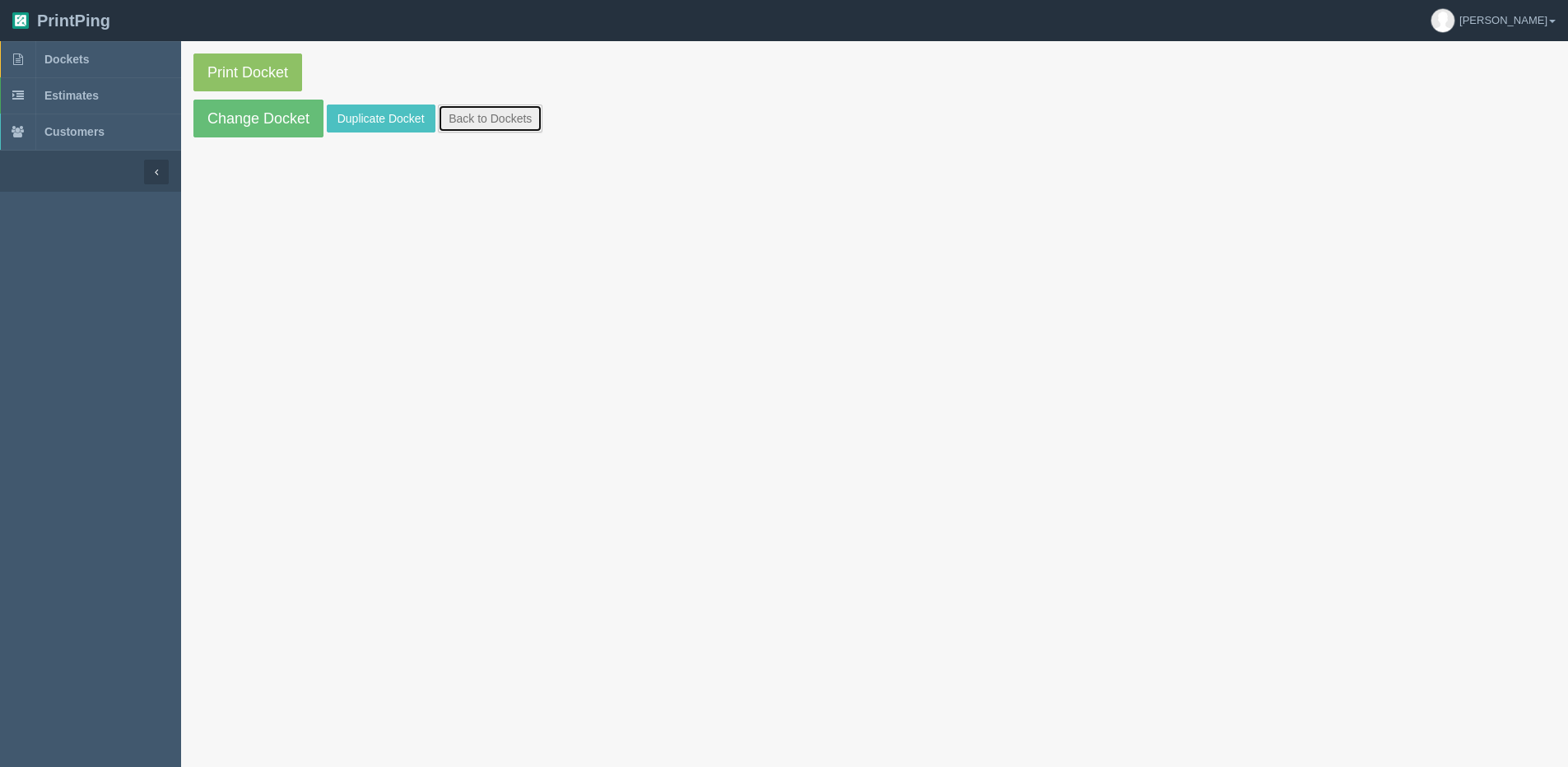
click at [490, 122] on link "Back to Dockets" at bounding box center [490, 118] width 105 height 28
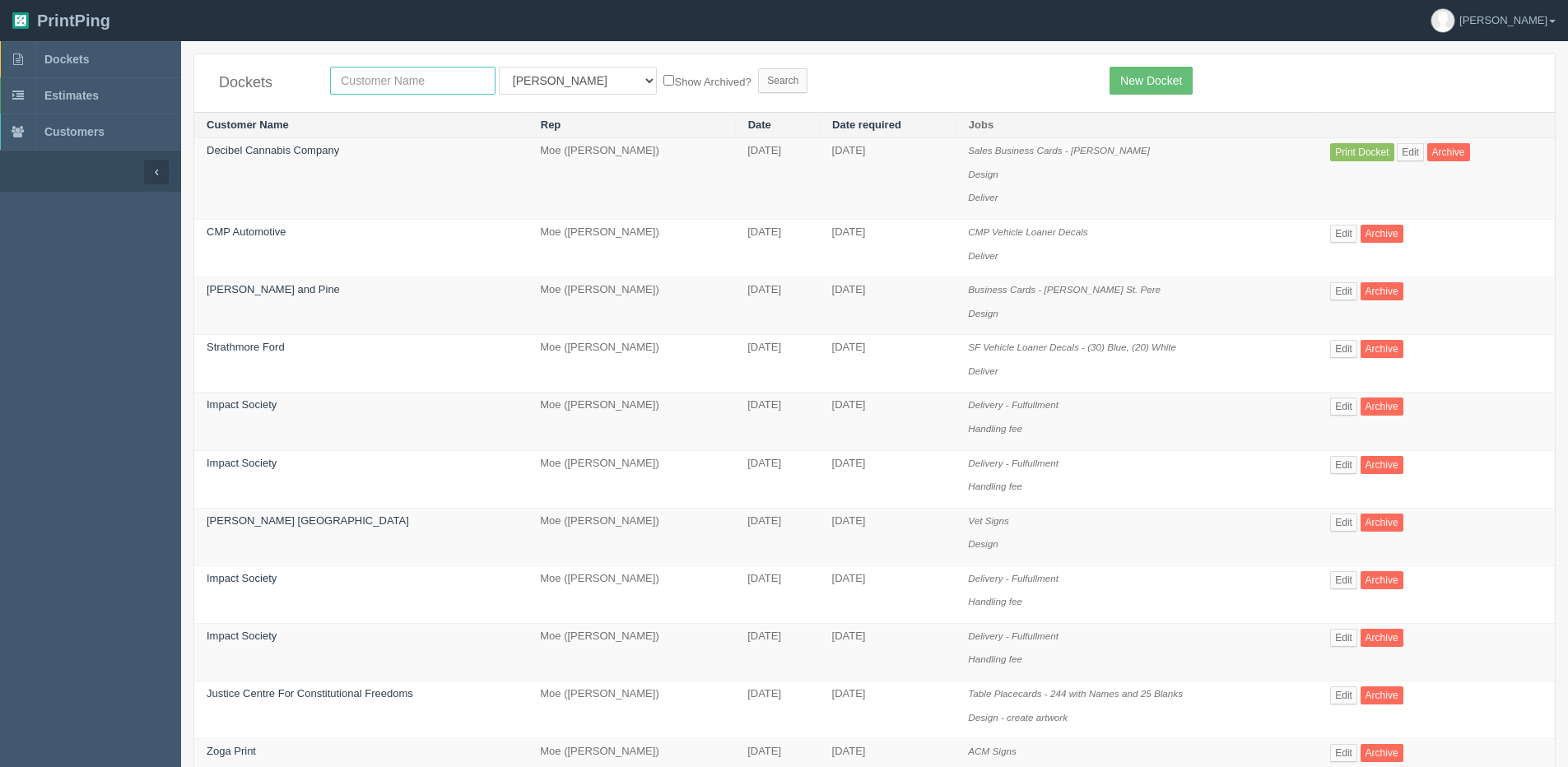
click at [469, 87] on input "text" at bounding box center [412, 80] width 165 height 28
type input "Decibel Cannabis"
click at [663, 87] on label "Show Archived?" at bounding box center [706, 80] width 87 height 19
click at [663, 86] on input "Show Archived?" at bounding box center [668, 80] width 11 height 11
checkbox input "true"
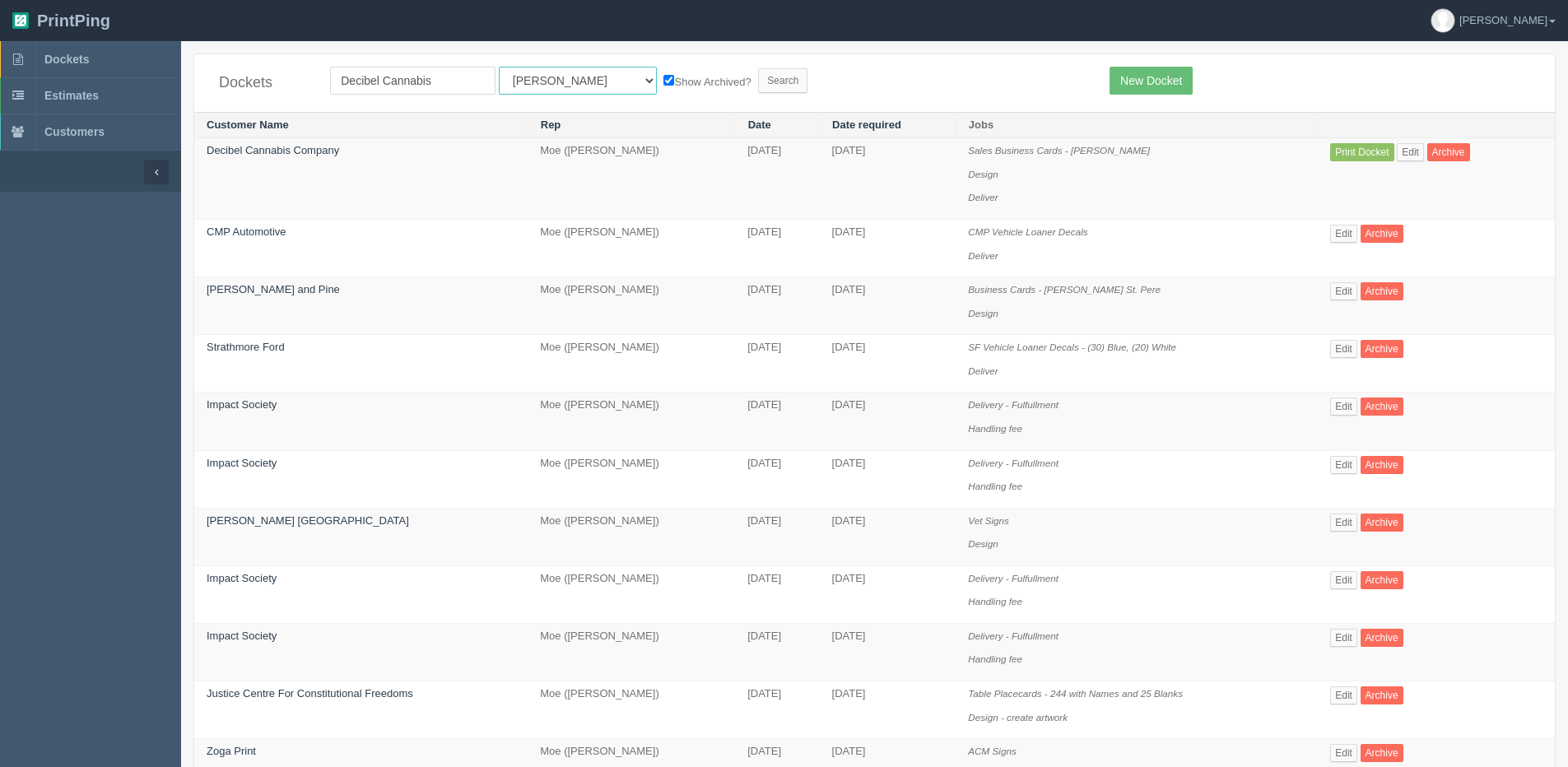
click at [528, 83] on select "All Users Ali Ali Test 1 Aly Amy Ankit Arif Brandon Dan France Greg Jim Mark Ma…" at bounding box center [578, 80] width 158 height 28
select select "1"
click at [499, 67] on select "All Users Ali Ali Test 1 Aly Amy Ankit Arif Brandon Dan France Greg Jim Mark Ma…" at bounding box center [578, 80] width 158 height 28
click at [758, 79] on input "Search" at bounding box center [783, 80] width 49 height 24
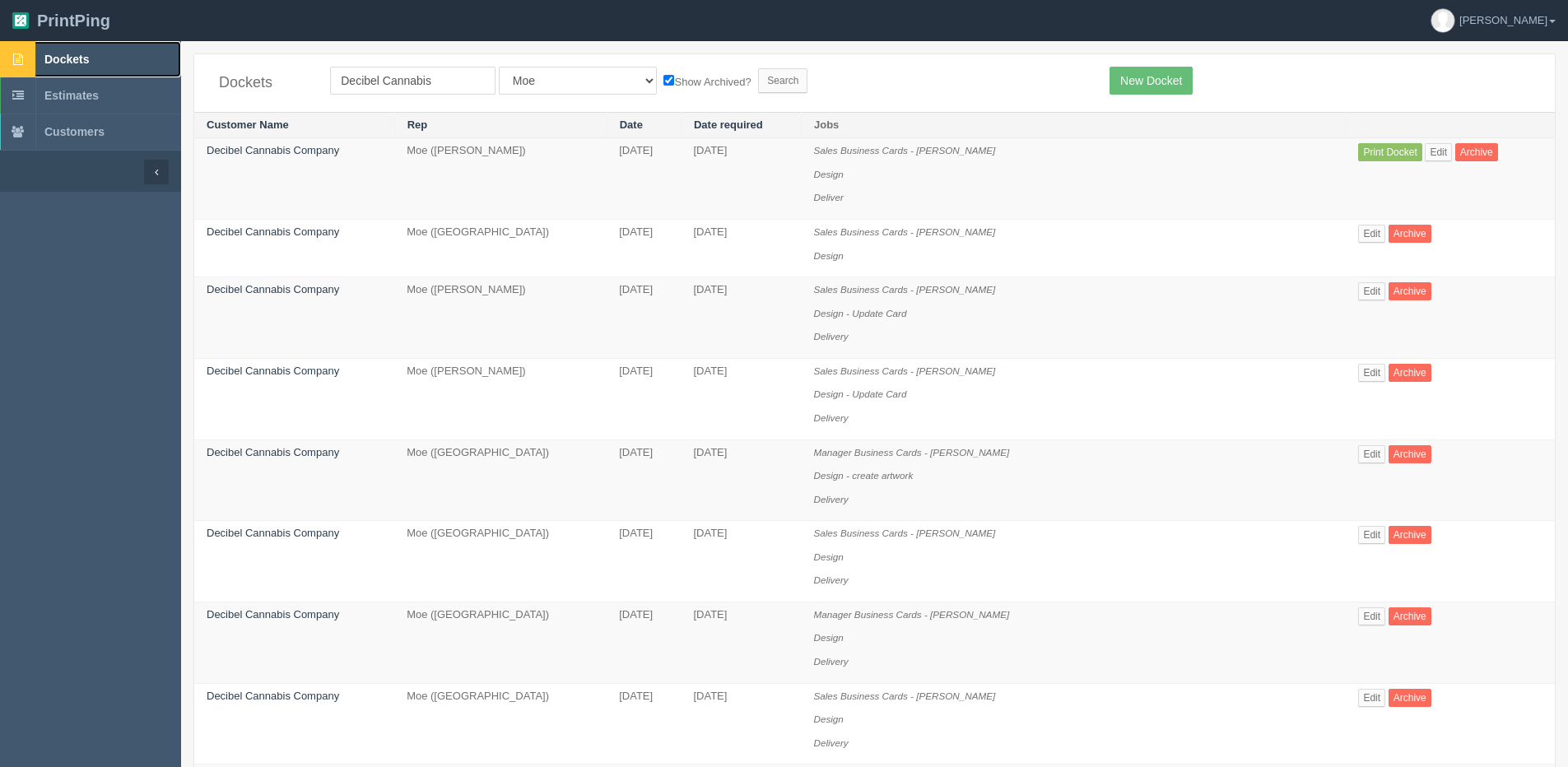
click at [47, 55] on span "Dockets" at bounding box center [66, 59] width 44 height 13
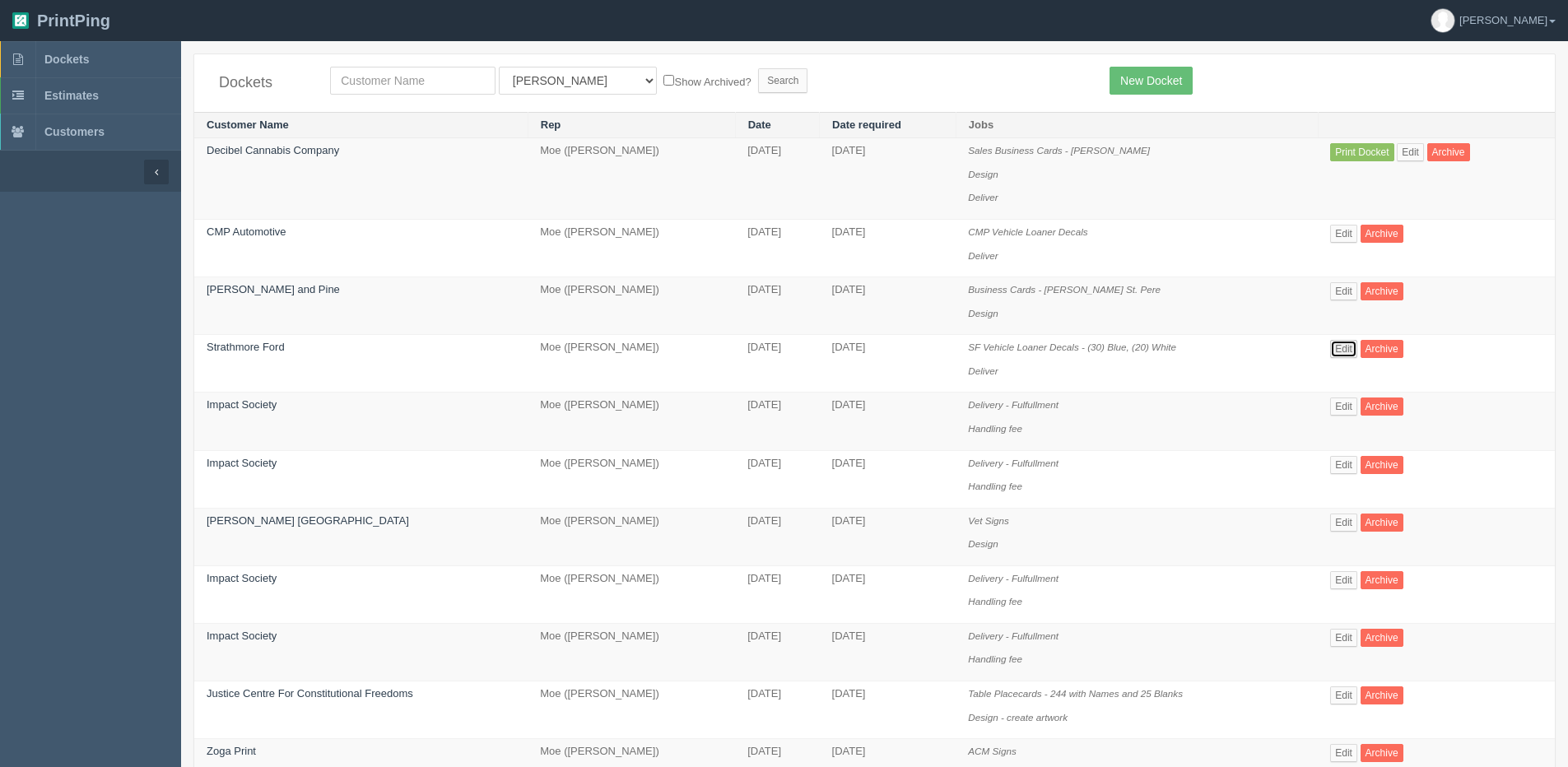
click at [1341, 351] on link "Edit" at bounding box center [1344, 348] width 27 height 19
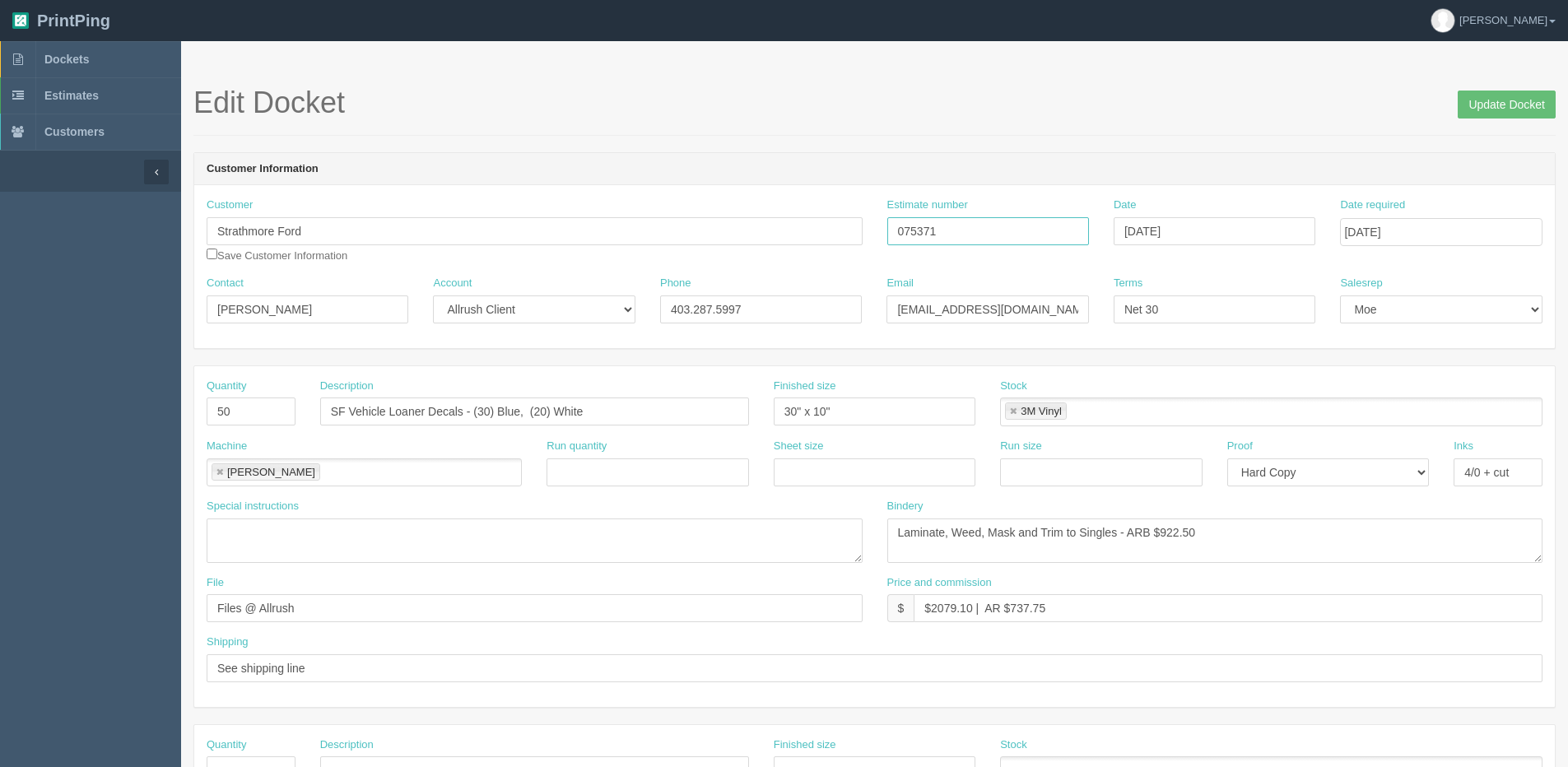
drag, startPoint x: 954, startPoint y: 231, endPoint x: 616, endPoint y: 213, distance: 338.5
click at [733, 235] on div "Customer Strathmore Ford Save Customer Information Estimate number 075371 Date …" at bounding box center [874, 237] width 1361 height 78
type input "071548"
click at [1508, 101] on input "Update Docket" at bounding box center [1506, 105] width 98 height 28
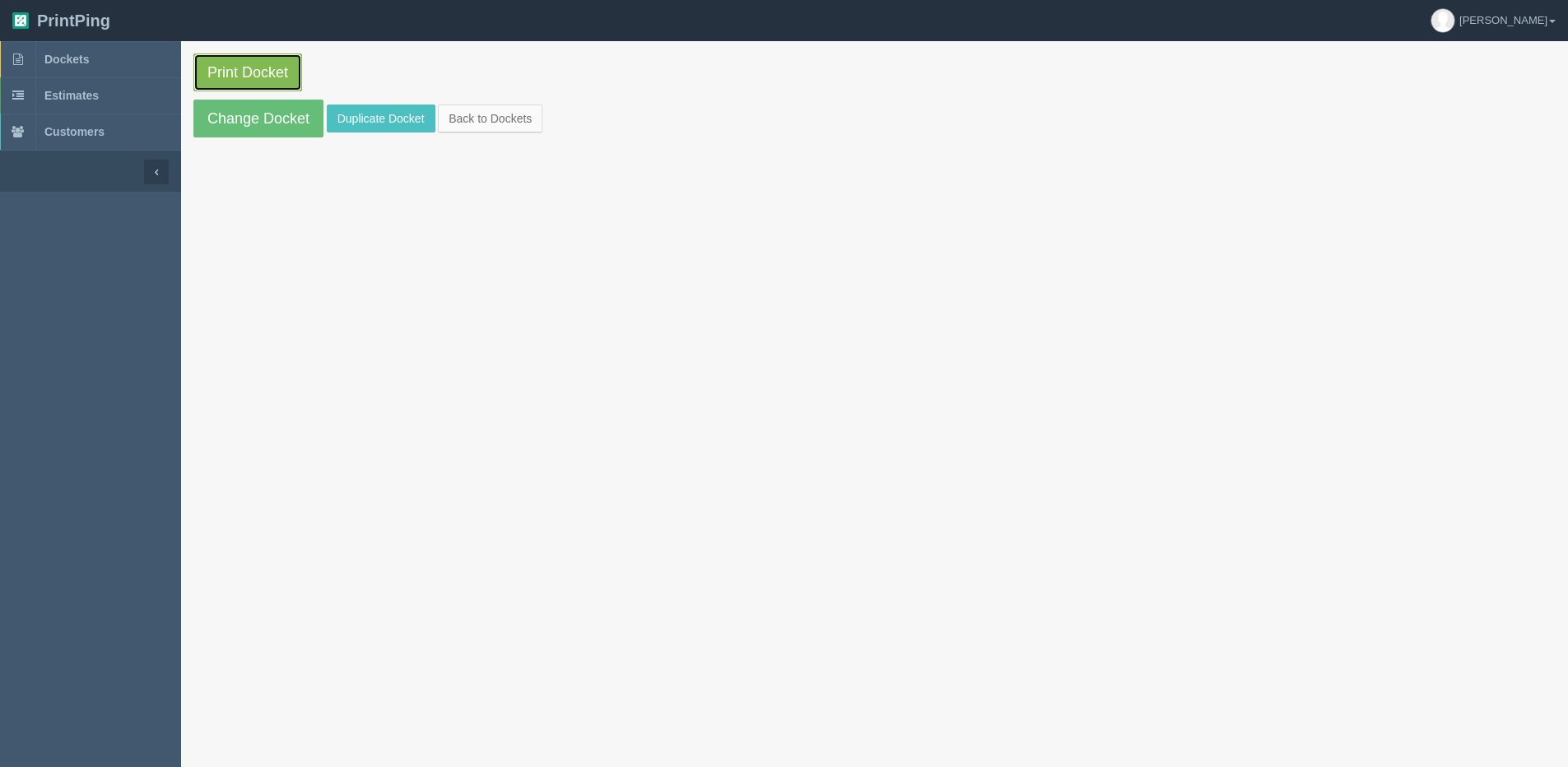
click at [267, 71] on link "Print Docket" at bounding box center [247, 72] width 109 height 38
click at [484, 107] on link "Back to Dockets" at bounding box center [490, 118] width 105 height 28
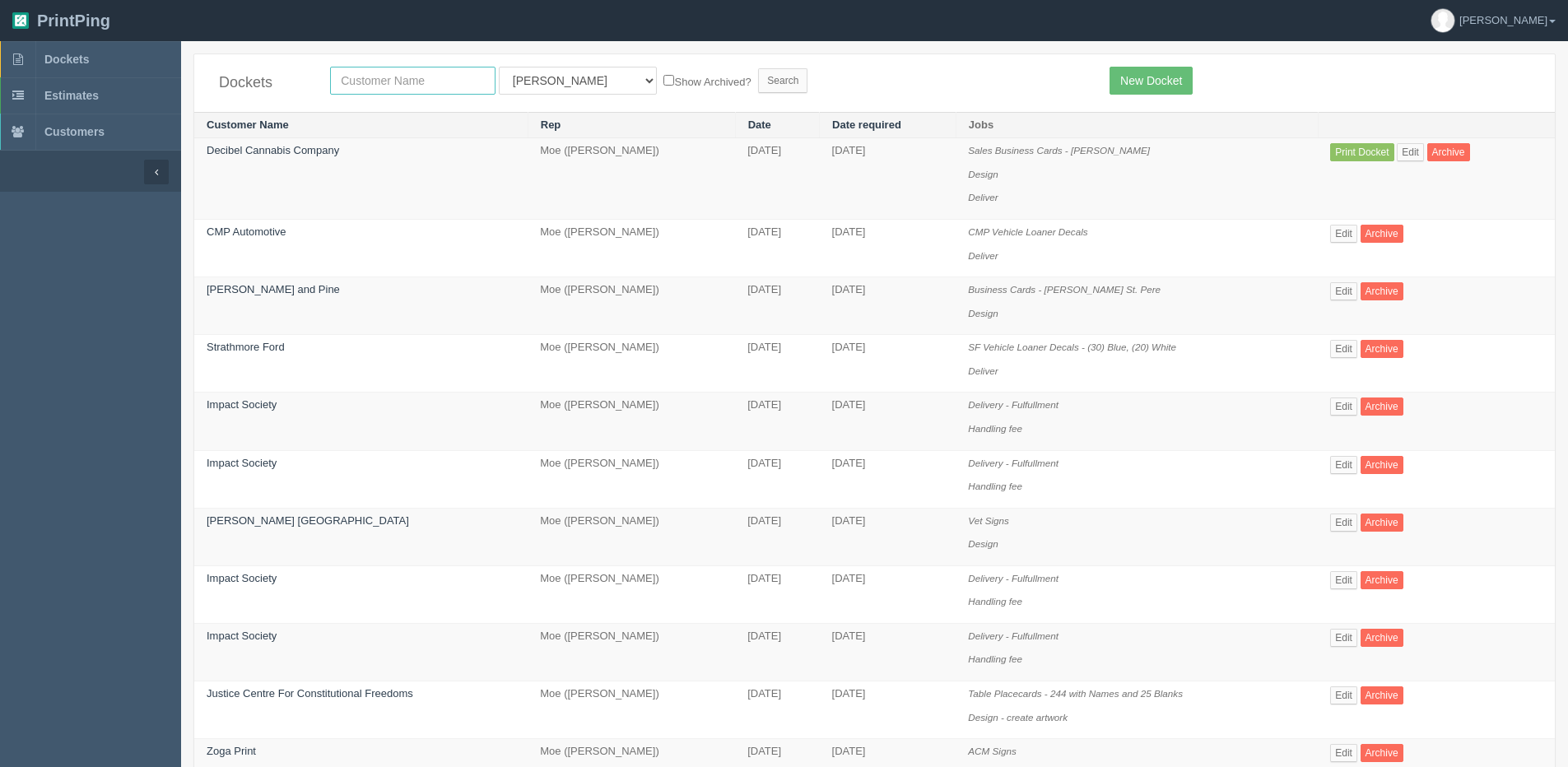
click at [397, 69] on input "text" at bounding box center [412, 80] width 165 height 28
type input "decibel"
click at [758, 68] on input "Search" at bounding box center [783, 80] width 49 height 24
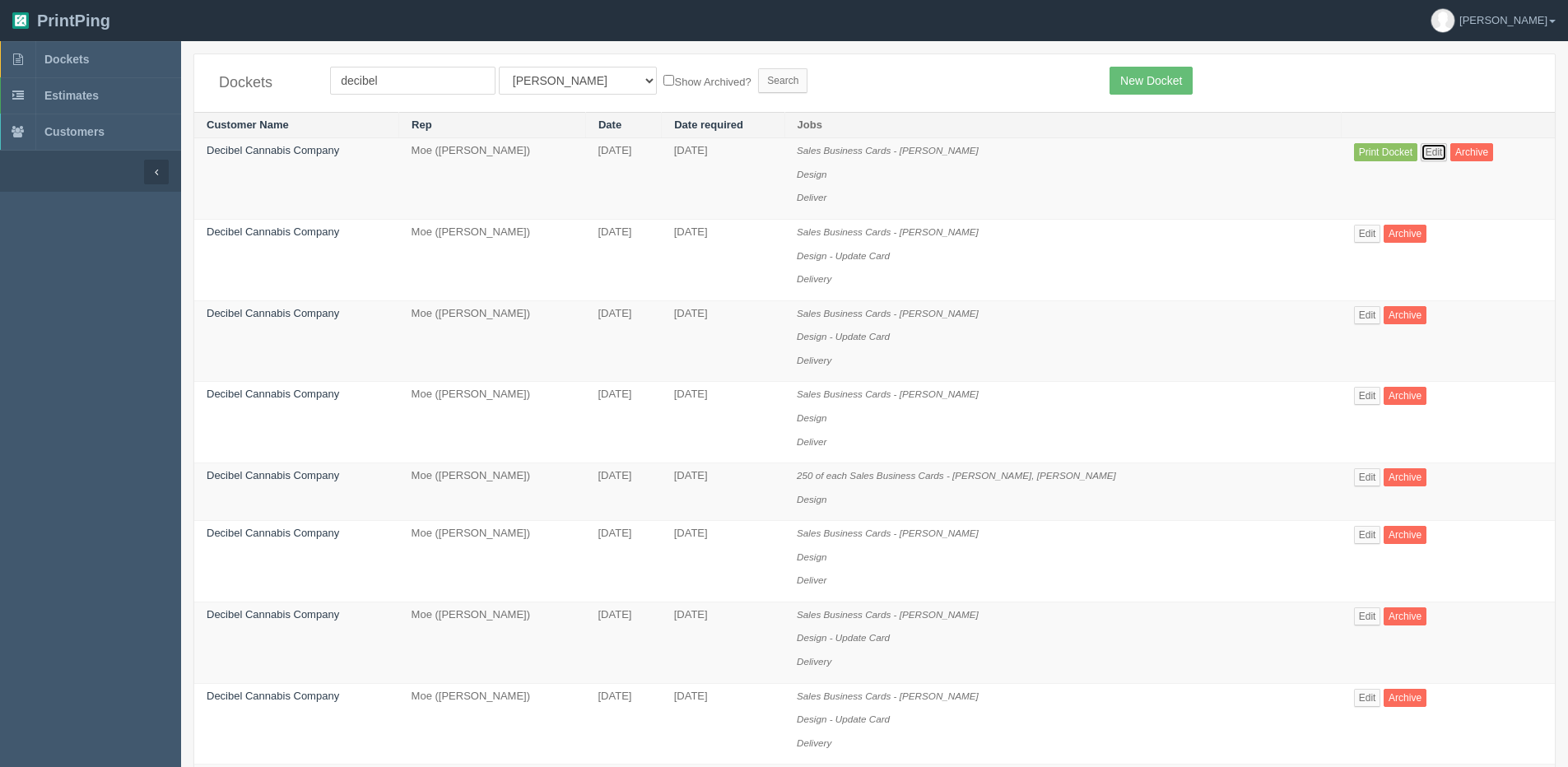
click at [1434, 149] on link "Edit" at bounding box center [1434, 152] width 27 height 19
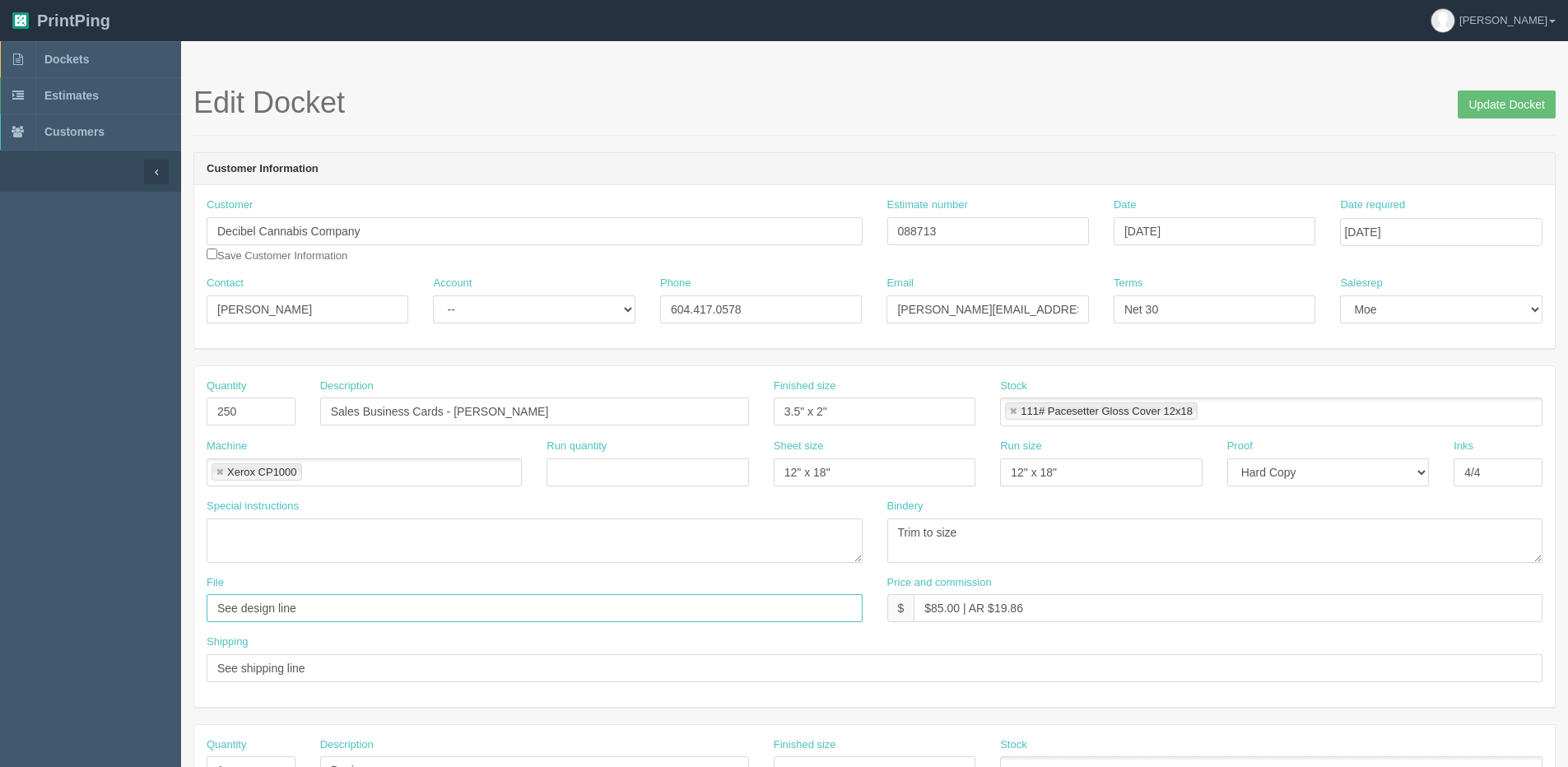
drag, startPoint x: 301, startPoint y: 609, endPoint x: -84, endPoint y: 609, distance: 385.0
click at [0, 609] on html "PrintPing Dan Edit account ( dan@allrush.ca ) Logout Dockets Estimates Customers" at bounding box center [784, 747] width 1568 height 1495
type input "Files @ Allrush"
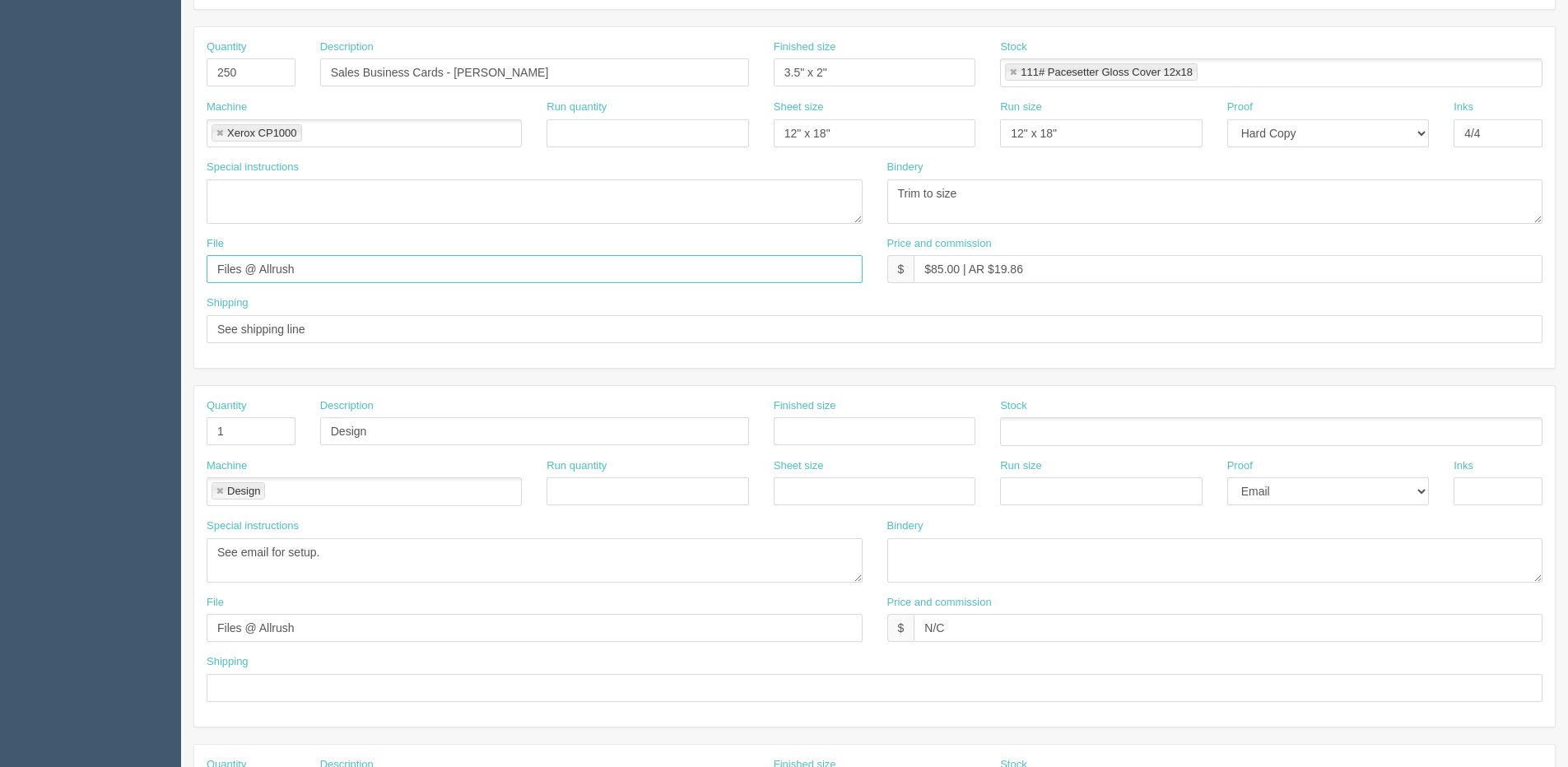
scroll to position [412, 0]
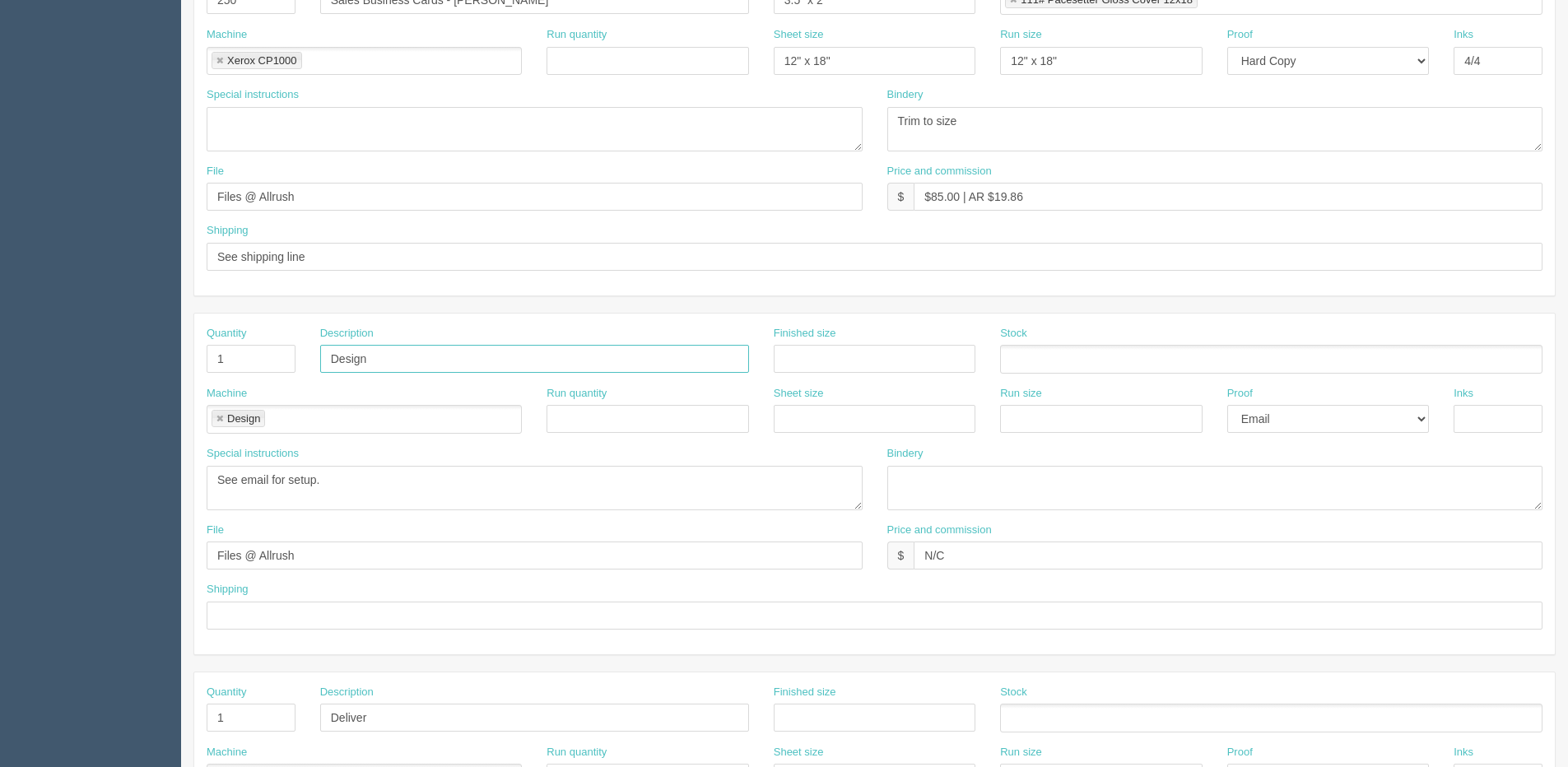
drag, startPoint x: 379, startPoint y: 355, endPoint x: 152, endPoint y: 365, distance: 227.2
click at [156, 366] on section "Dockets Estimates Customers" at bounding box center [784, 356] width 1568 height 1454
drag, startPoint x: 206, startPoint y: 365, endPoint x: 174, endPoint y: 365, distance: 32.0
click at [174, 365] on section "Dockets Estimates Customers" at bounding box center [784, 356] width 1568 height 1454
click at [219, 414] on link at bounding box center [220, 419] width 10 height 11
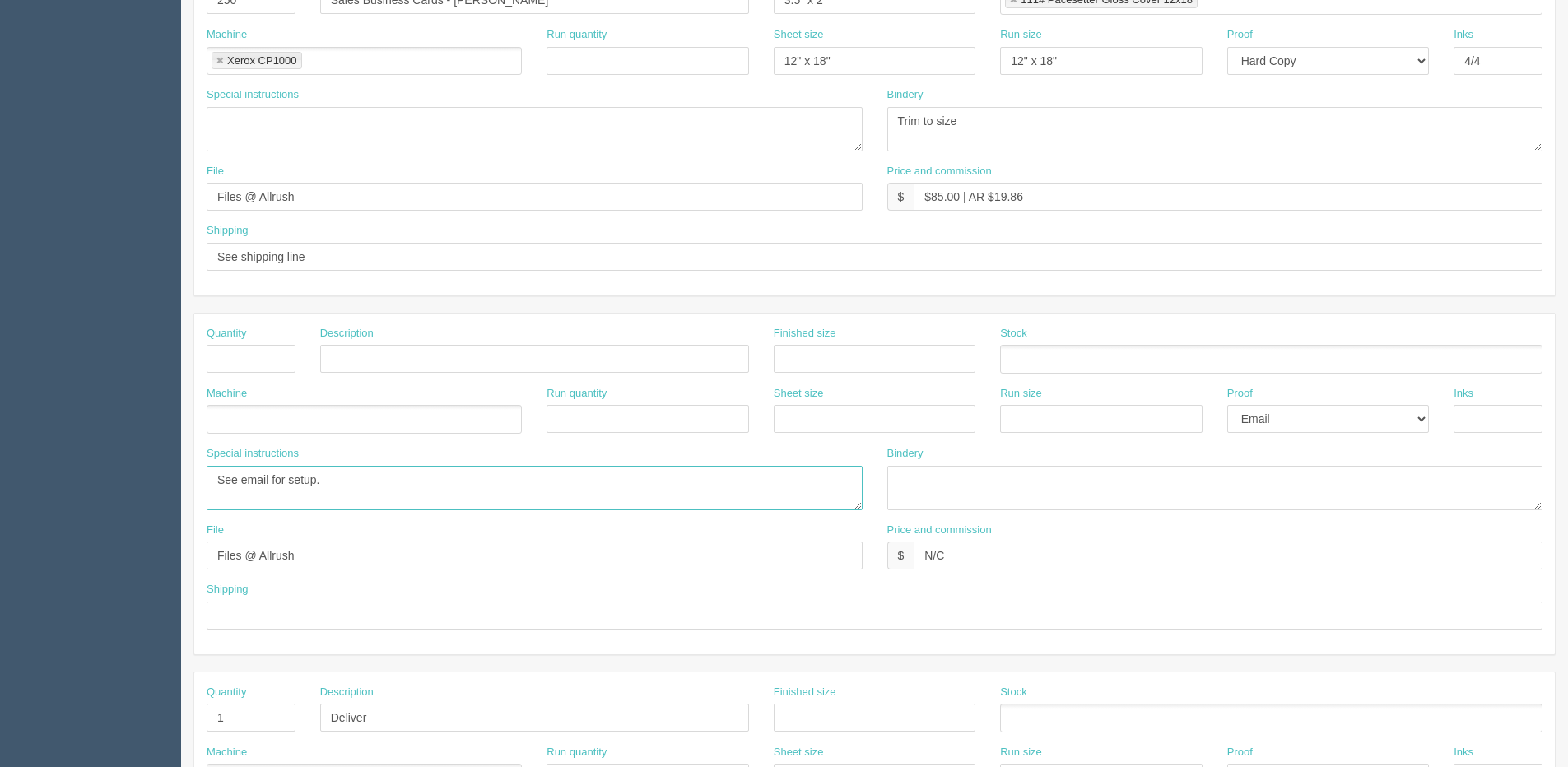
drag, startPoint x: 375, startPoint y: 487, endPoint x: 14, endPoint y: 490, distance: 361.0
click at [14, 490] on section "Dockets Estimates Customers" at bounding box center [784, 356] width 1568 height 1454
drag, startPoint x: 38, startPoint y: 563, endPoint x: 327, endPoint y: 542, distance: 289.8
click at [12, 563] on section "Dockets Estimates Customers" at bounding box center [784, 356] width 1568 height 1454
drag, startPoint x: 1011, startPoint y: 571, endPoint x: 782, endPoint y: 579, distance: 229.1
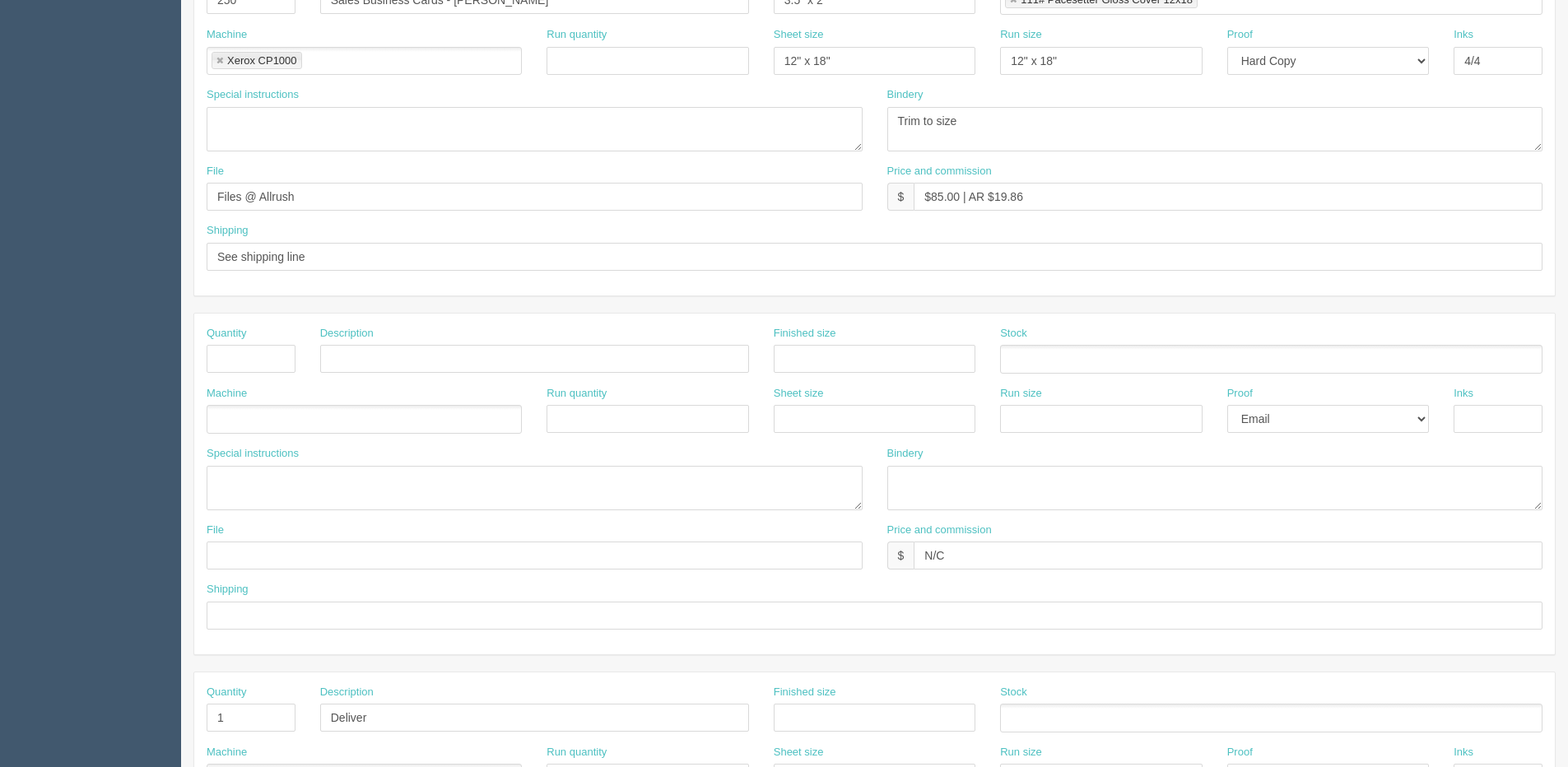
click at [782, 579] on div "File Price and commission $ N/C" at bounding box center [874, 552] width 1361 height 60
drag, startPoint x: 782, startPoint y: 579, endPoint x: 760, endPoint y: 554, distance: 33.3
click at [760, 554] on div "File Price and commission $ N/C" at bounding box center [874, 552] width 1361 height 60
click at [1274, 422] on select "-- Email Hard Copy" at bounding box center [1327, 419] width 202 height 28
select select
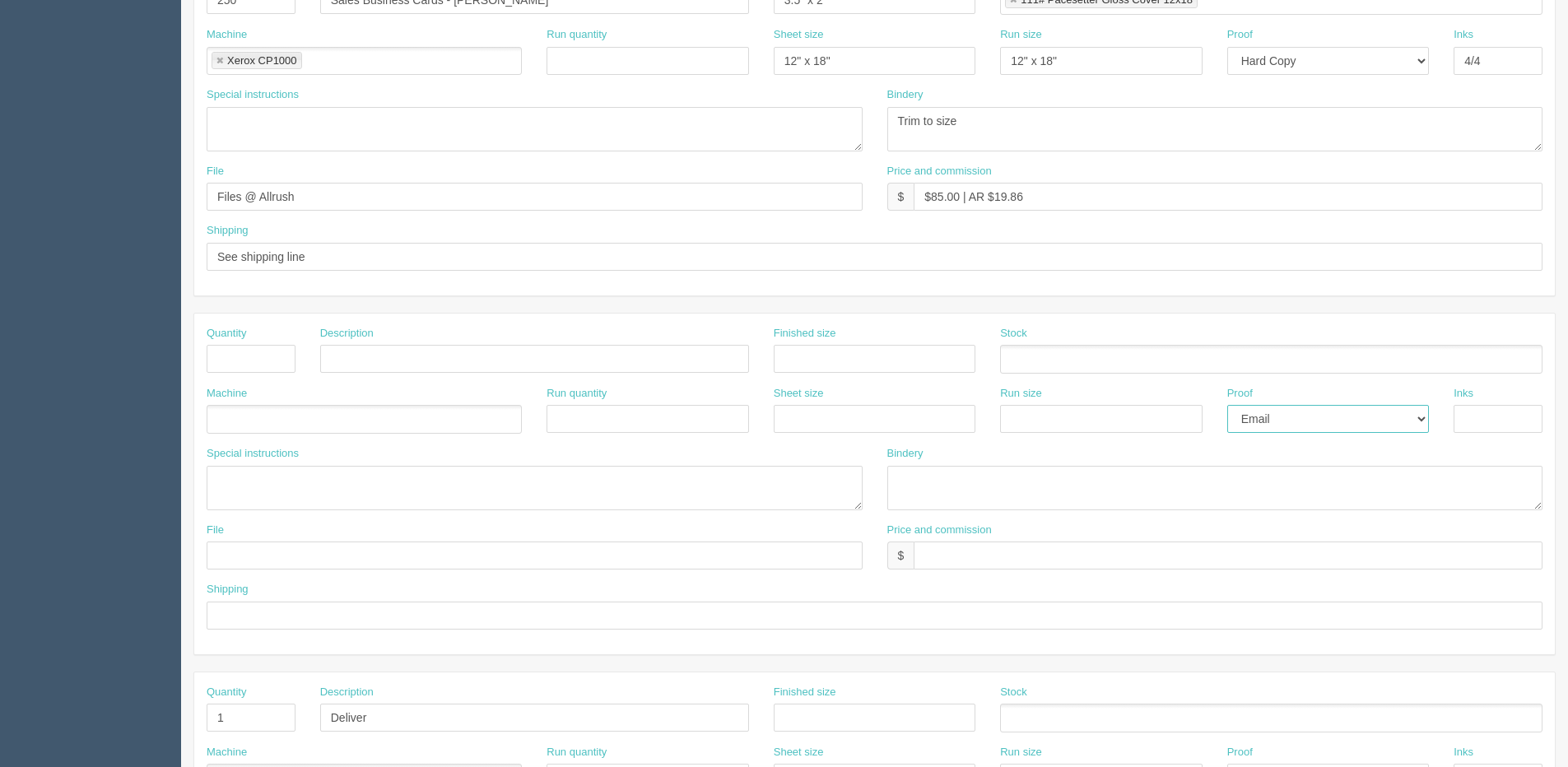
click at [1227, 405] on select "-- Email Hard Copy" at bounding box center [1327, 419] width 202 height 28
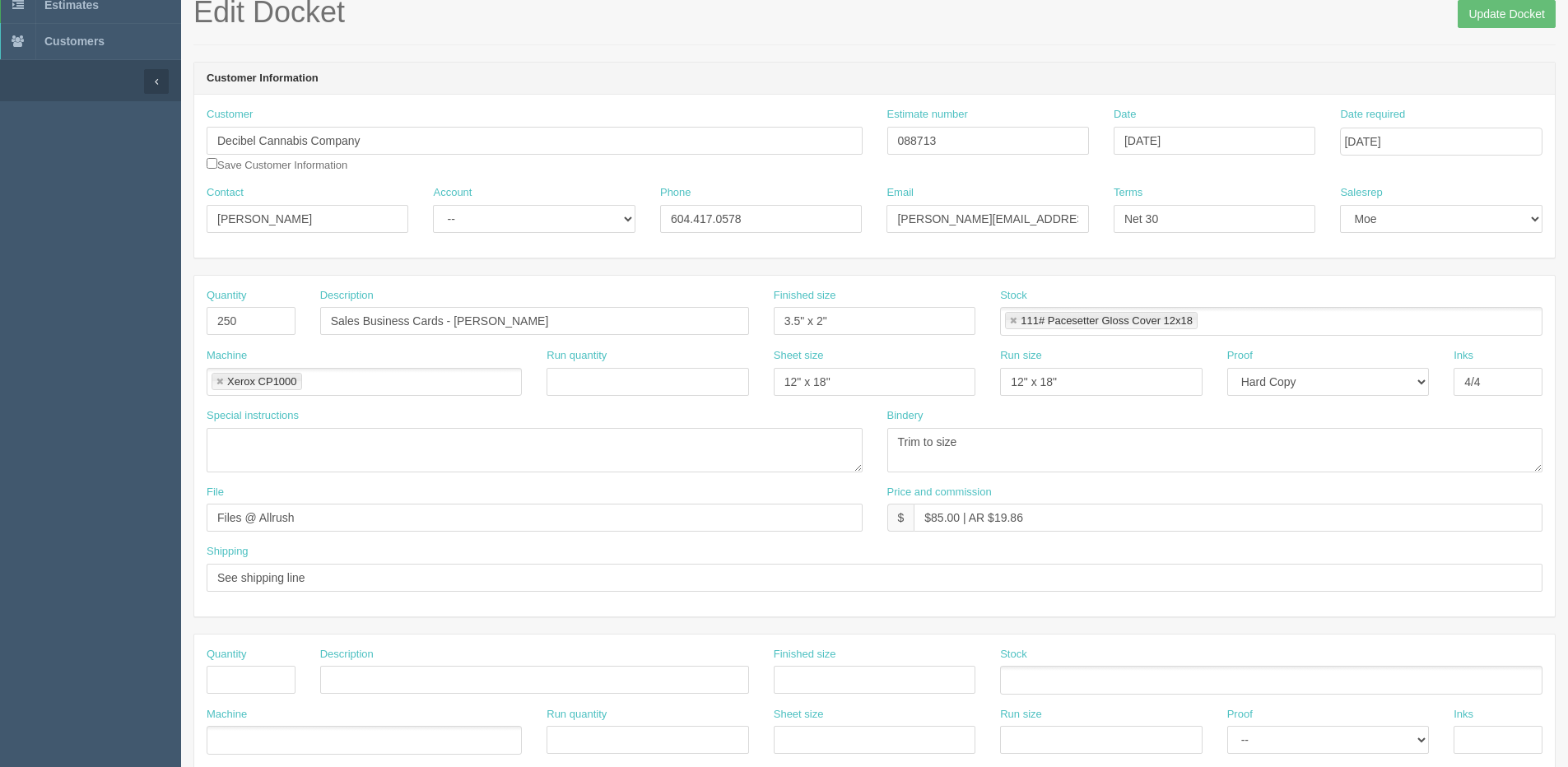
scroll to position [0, 0]
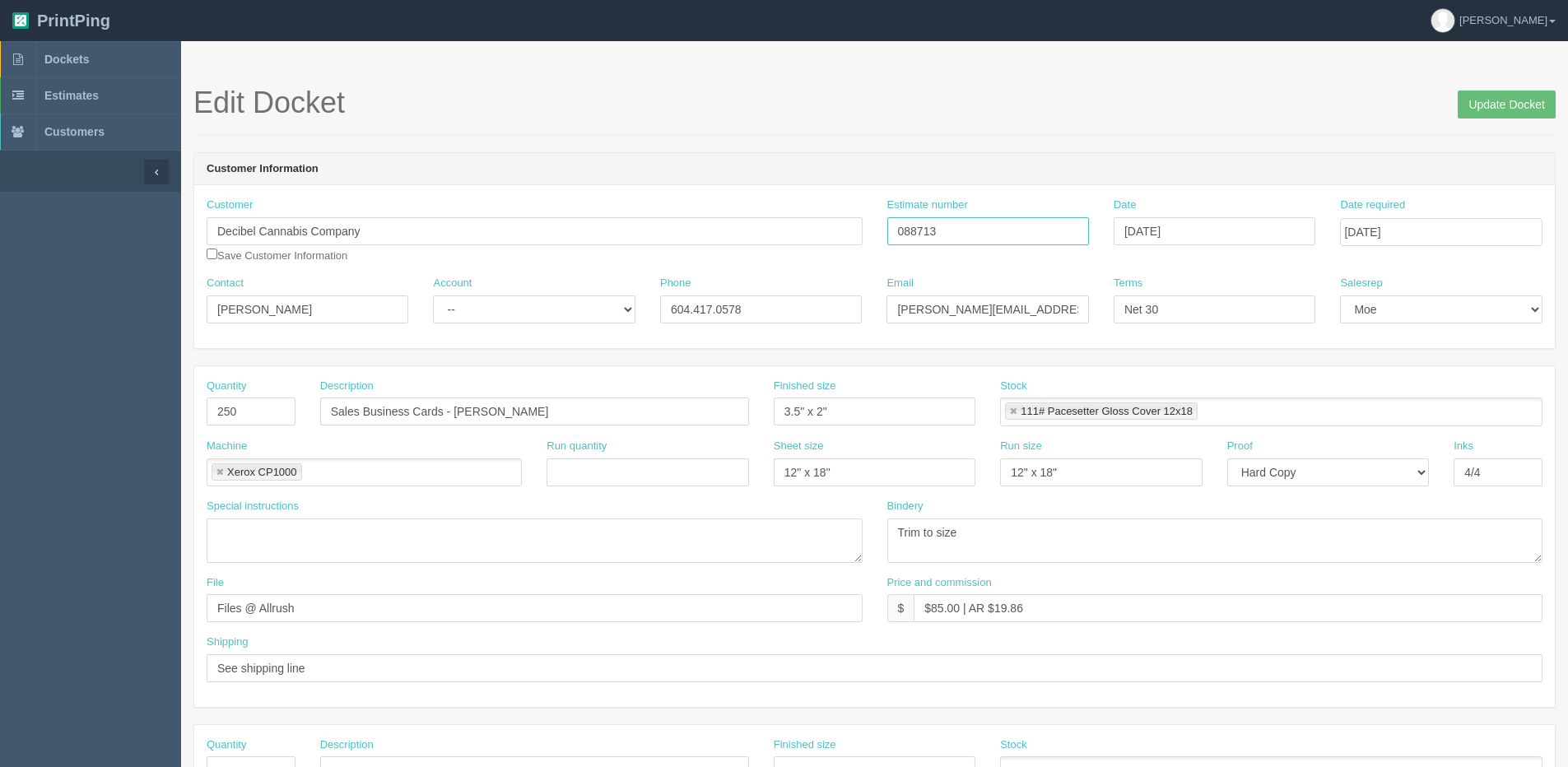
drag, startPoint x: 1035, startPoint y: 220, endPoint x: 656, endPoint y: 272, distance: 382.6
click at [656, 272] on div "Customer Decibel Cannabis Company Save Customer Information Estimate number 088…" at bounding box center [874, 237] width 1361 height 78
click at [1501, 104] on input "Update Docket" at bounding box center [1506, 105] width 98 height 28
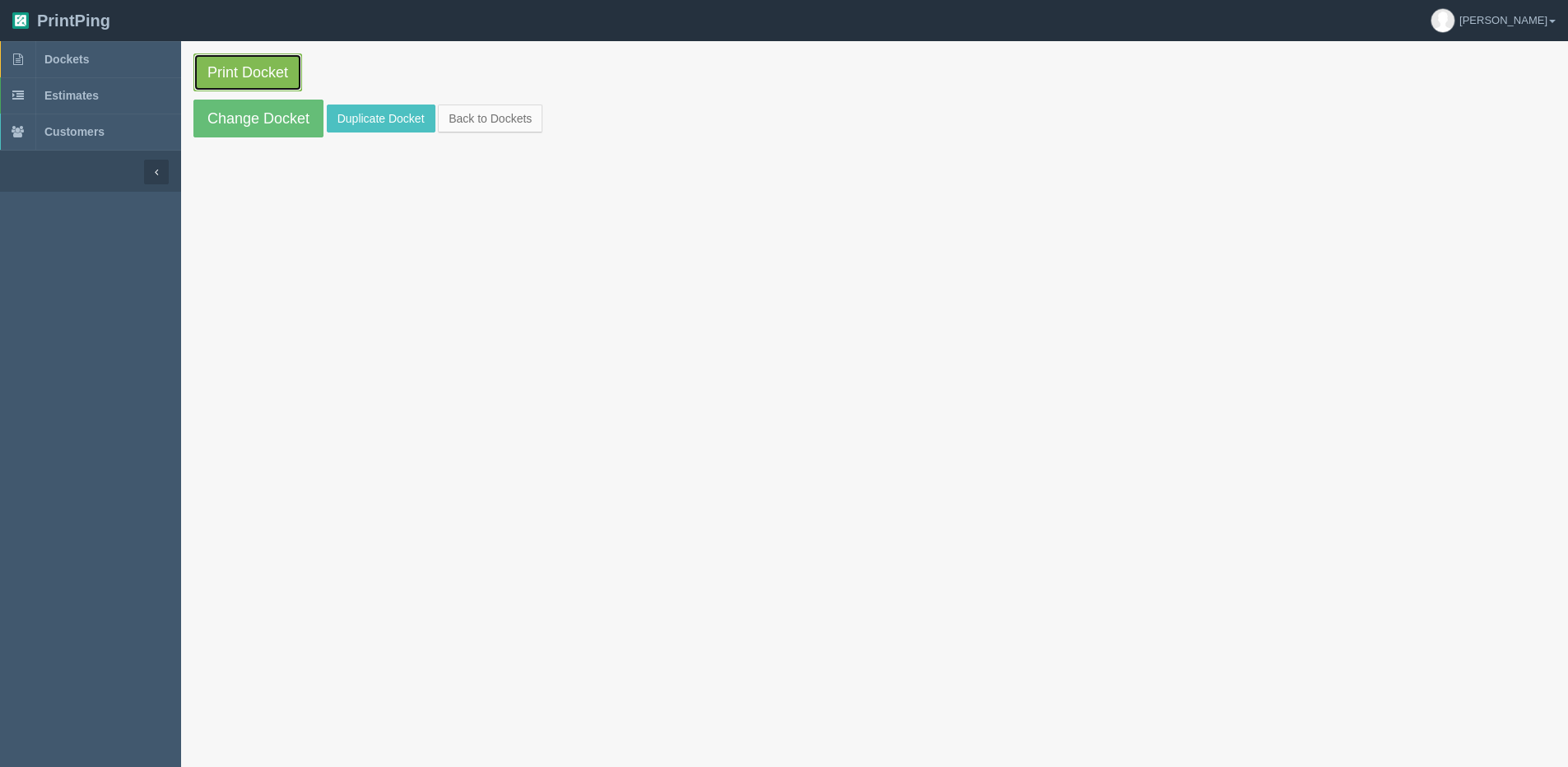
click at [295, 69] on link "Print Docket" at bounding box center [247, 72] width 109 height 38
click at [496, 113] on link "Back to Dockets" at bounding box center [490, 118] width 105 height 28
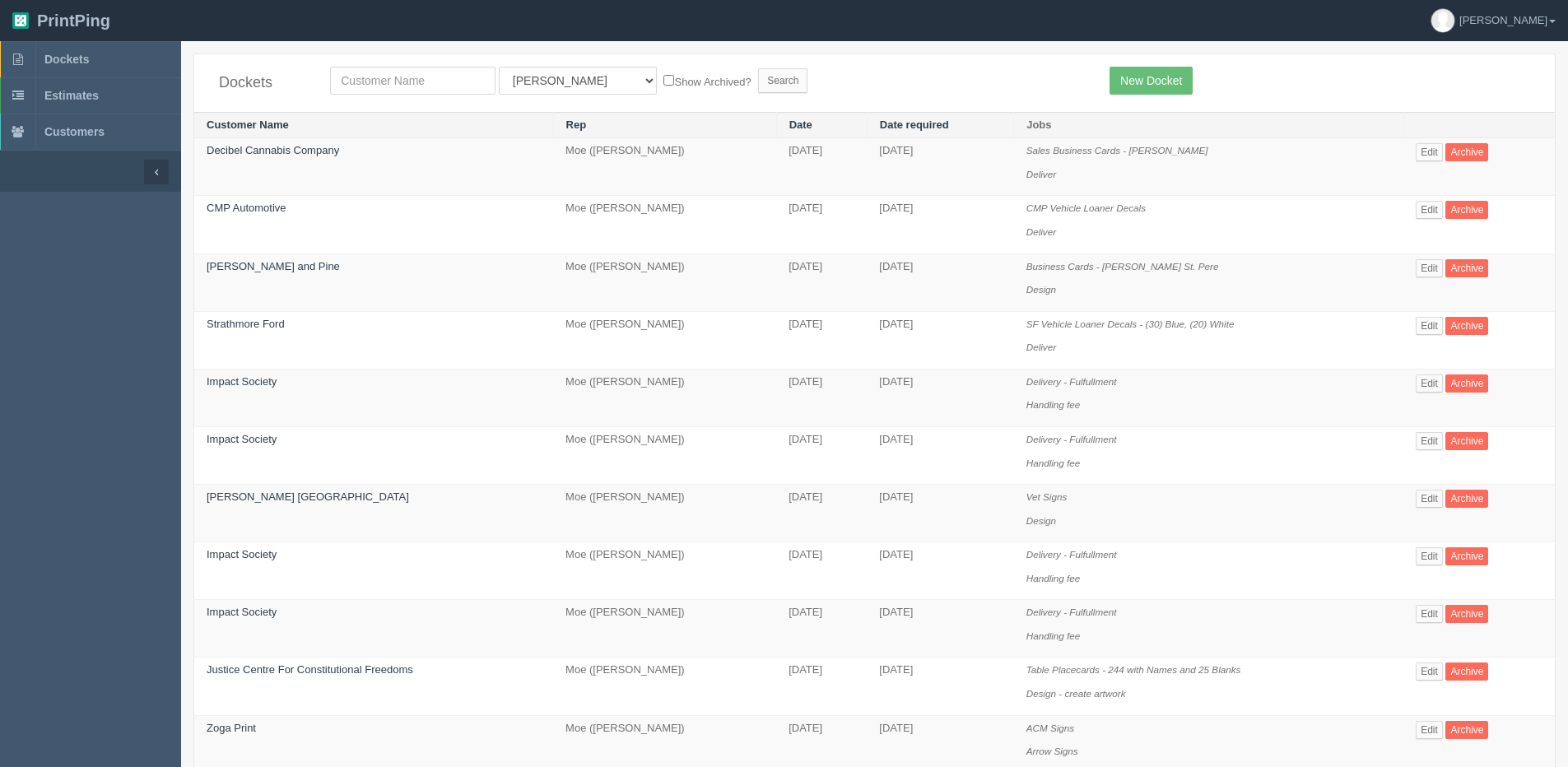
click at [387, 101] on div "Dockets All Users Ali Ali Test 1 Aly Amy Ankit Arif Brandon Dan France Greg Jim…" at bounding box center [874, 83] width 1361 height 58
click at [386, 75] on input "text" at bounding box center [412, 80] width 165 height 28
type input "MERCEDES"
click at [663, 89] on label "Show Archived?" at bounding box center [706, 80] width 87 height 19
click at [663, 86] on input "Show Archived?" at bounding box center [668, 80] width 11 height 11
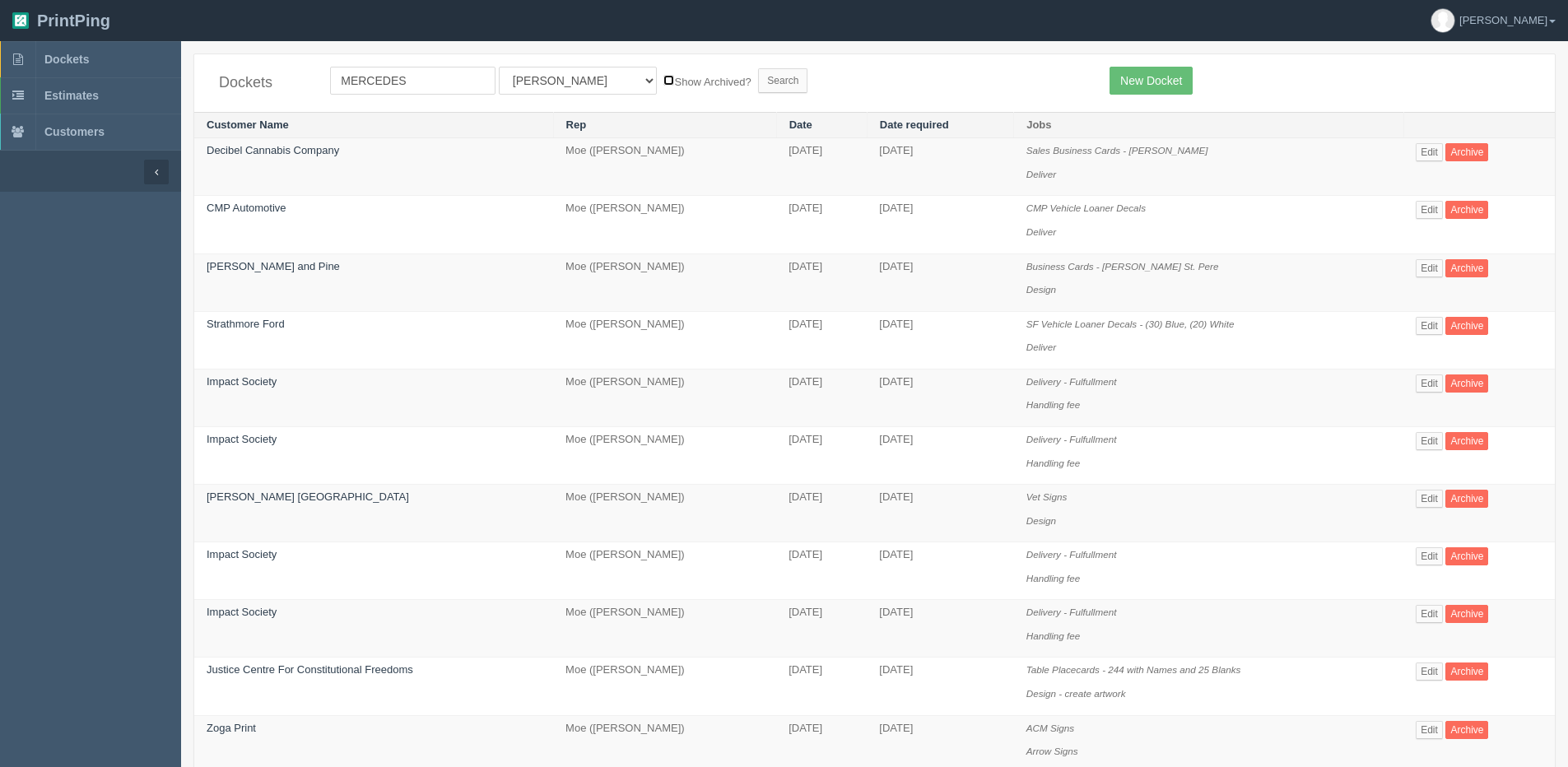
checkbox input "true"
click at [570, 86] on select "All Users Ali Ali Test 1 Aly Amy Ankit Arif Brandon Dan France Greg Jim Mark Ma…" at bounding box center [578, 80] width 158 height 28
select select "1"
click at [499, 67] on select "All Users Ali Ali Test 1 Aly Amy Ankit Arif Brandon Dan France Greg Jim Mark Ma…" at bounding box center [578, 80] width 158 height 28
click at [758, 72] on input "Search" at bounding box center [783, 80] width 49 height 24
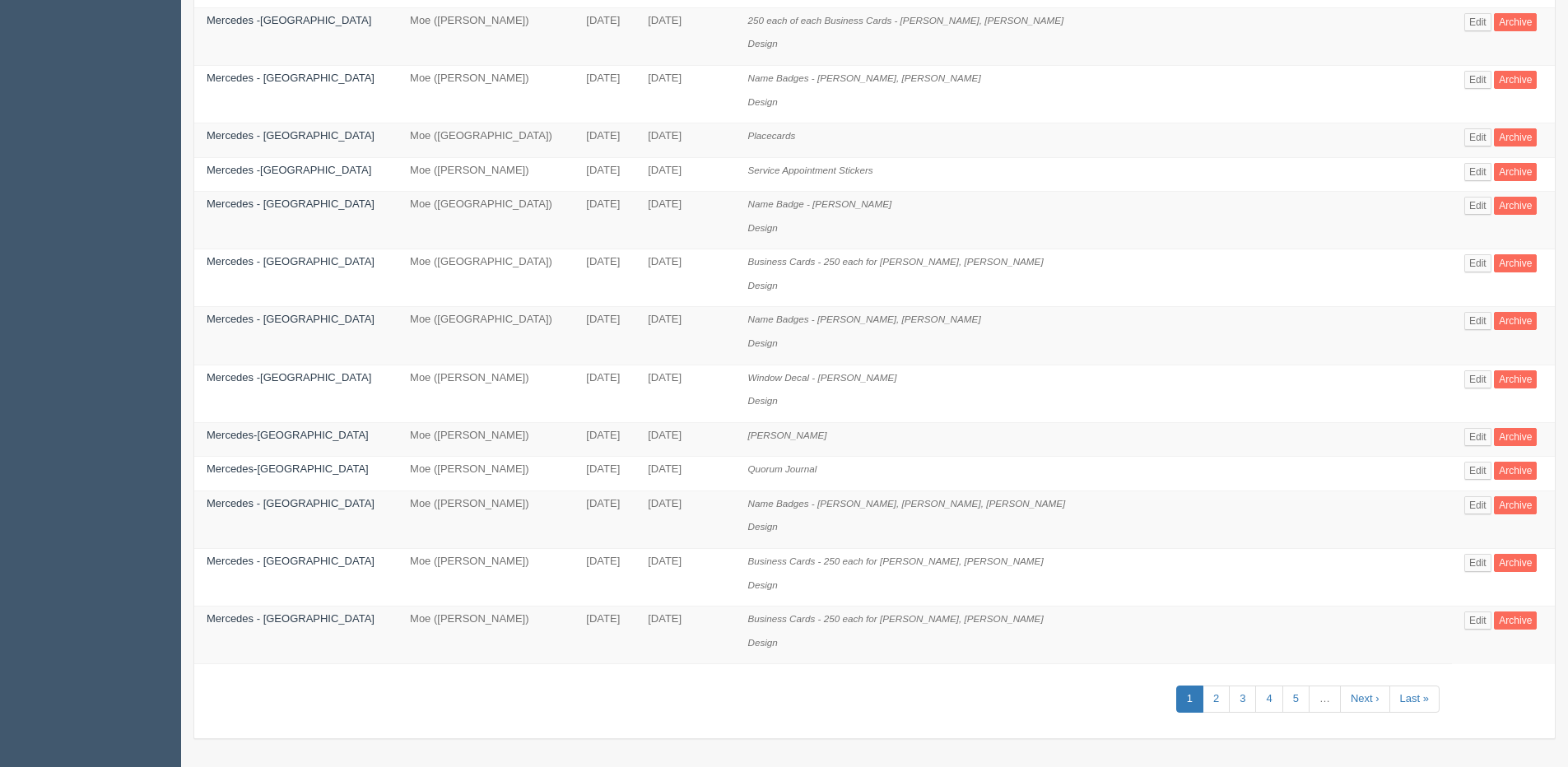
scroll to position [824, 0]
drag, startPoint x: 1207, startPoint y: 701, endPoint x: 1193, endPoint y: 700, distance: 14.0
click at [1207, 701] on link "2" at bounding box center [1216, 699] width 27 height 27
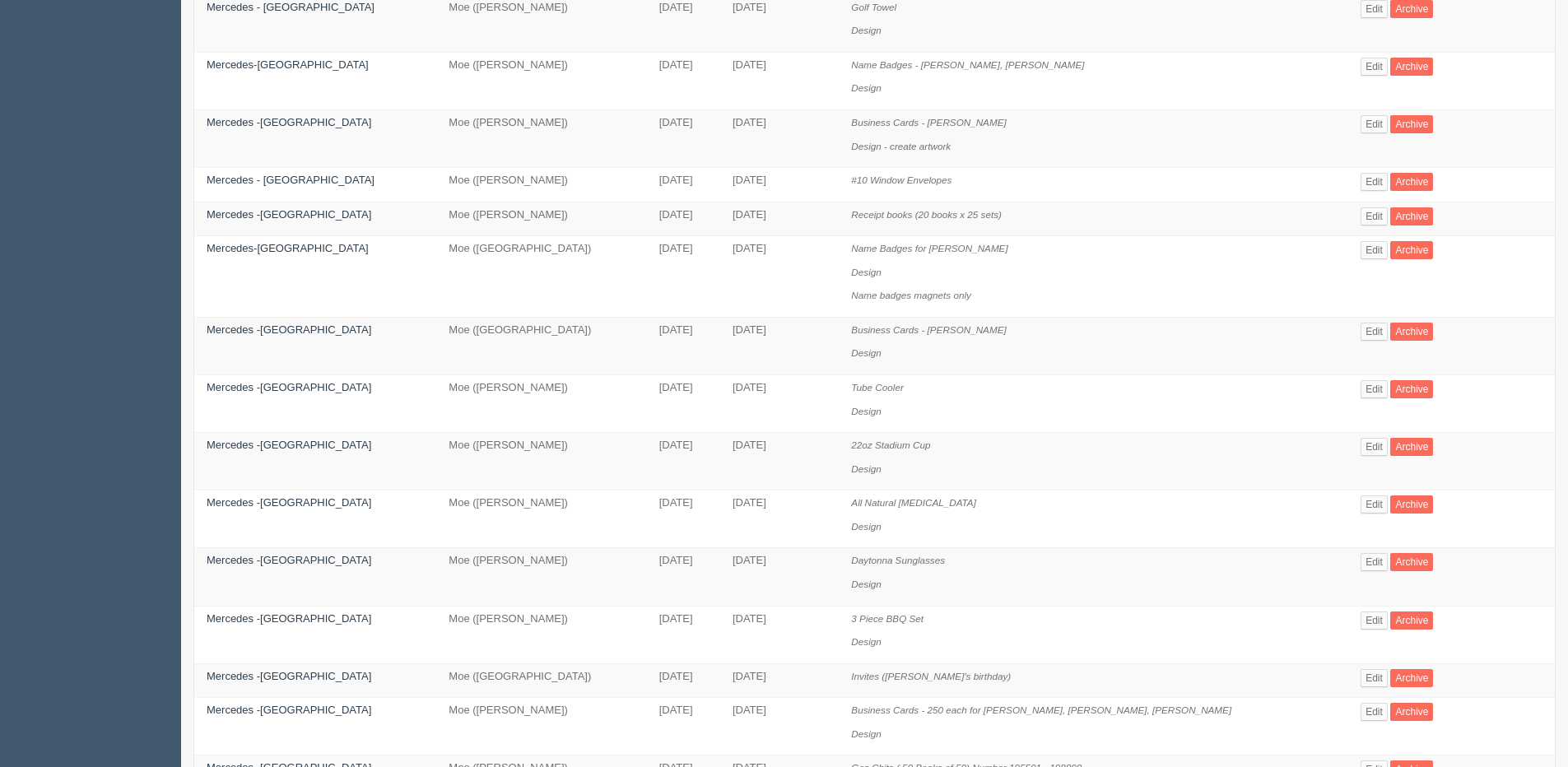
scroll to position [330, 0]
drag, startPoint x: 1346, startPoint y: 505, endPoint x: 1320, endPoint y: 504, distance: 26.0
click at [1361, 505] on link "Edit" at bounding box center [1374, 503] width 27 height 19
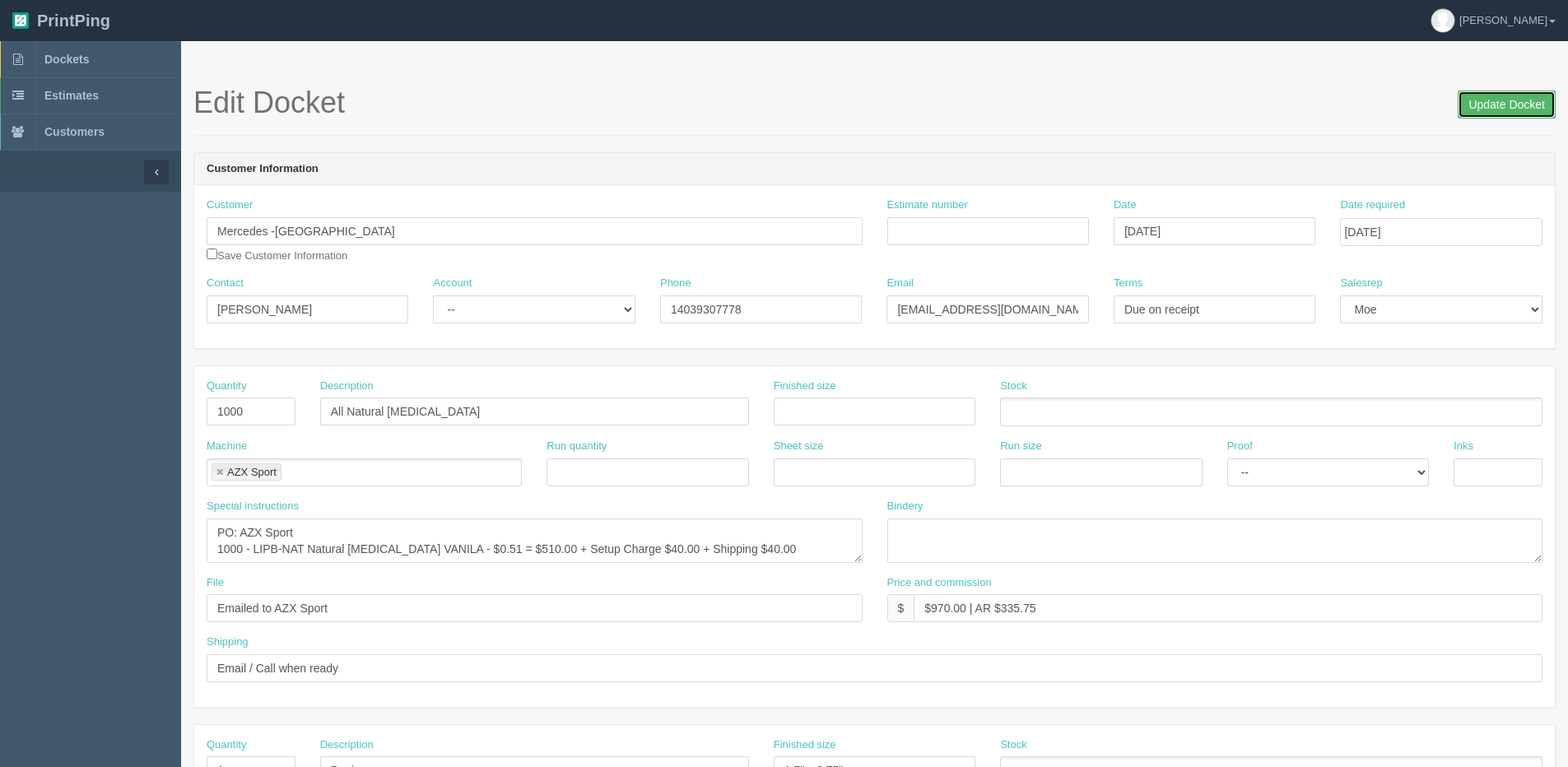
click at [1495, 103] on input "Update Docket" at bounding box center [1506, 105] width 98 height 28
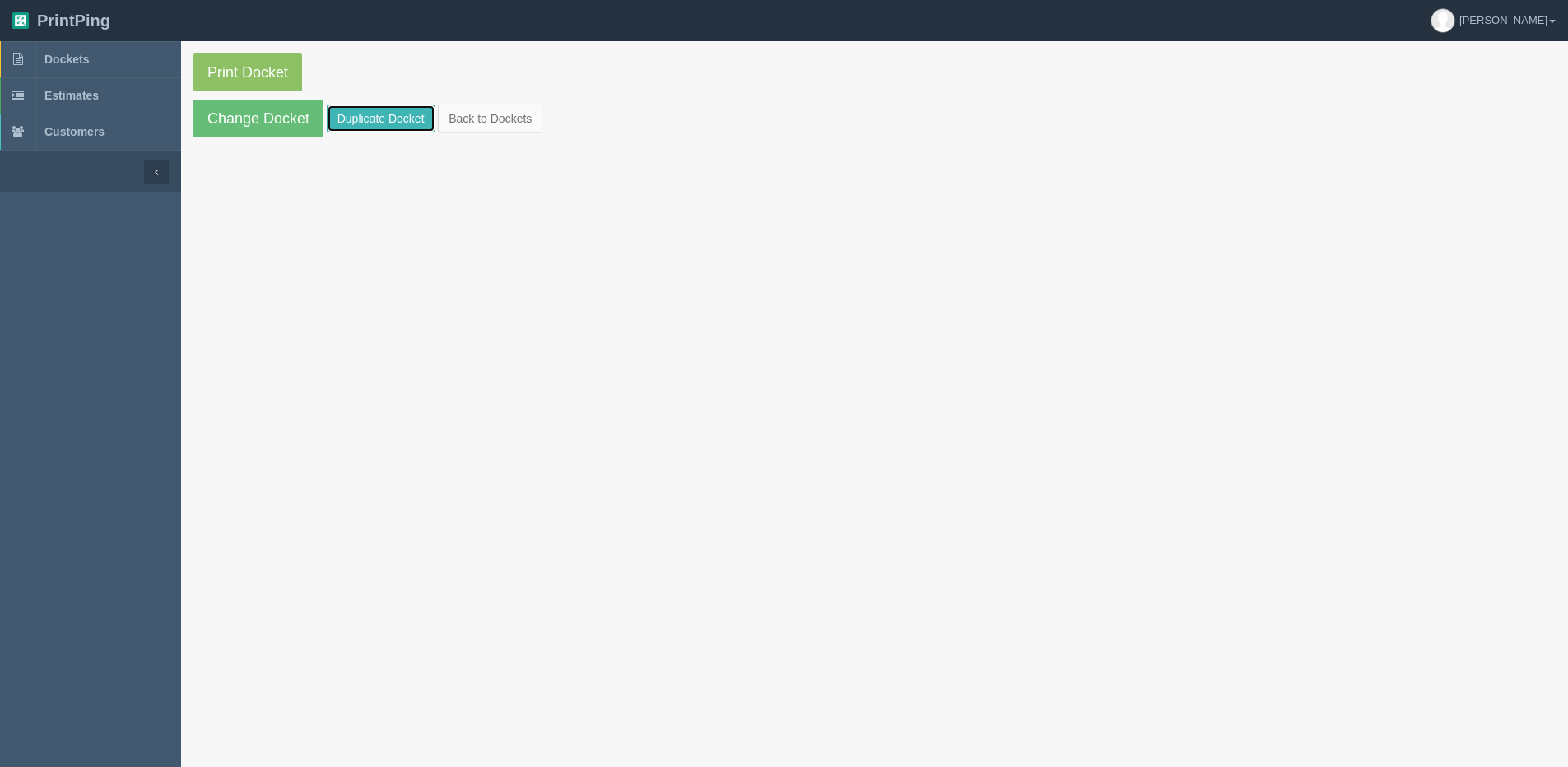
click at [345, 107] on link "Duplicate Docket" at bounding box center [381, 118] width 109 height 28
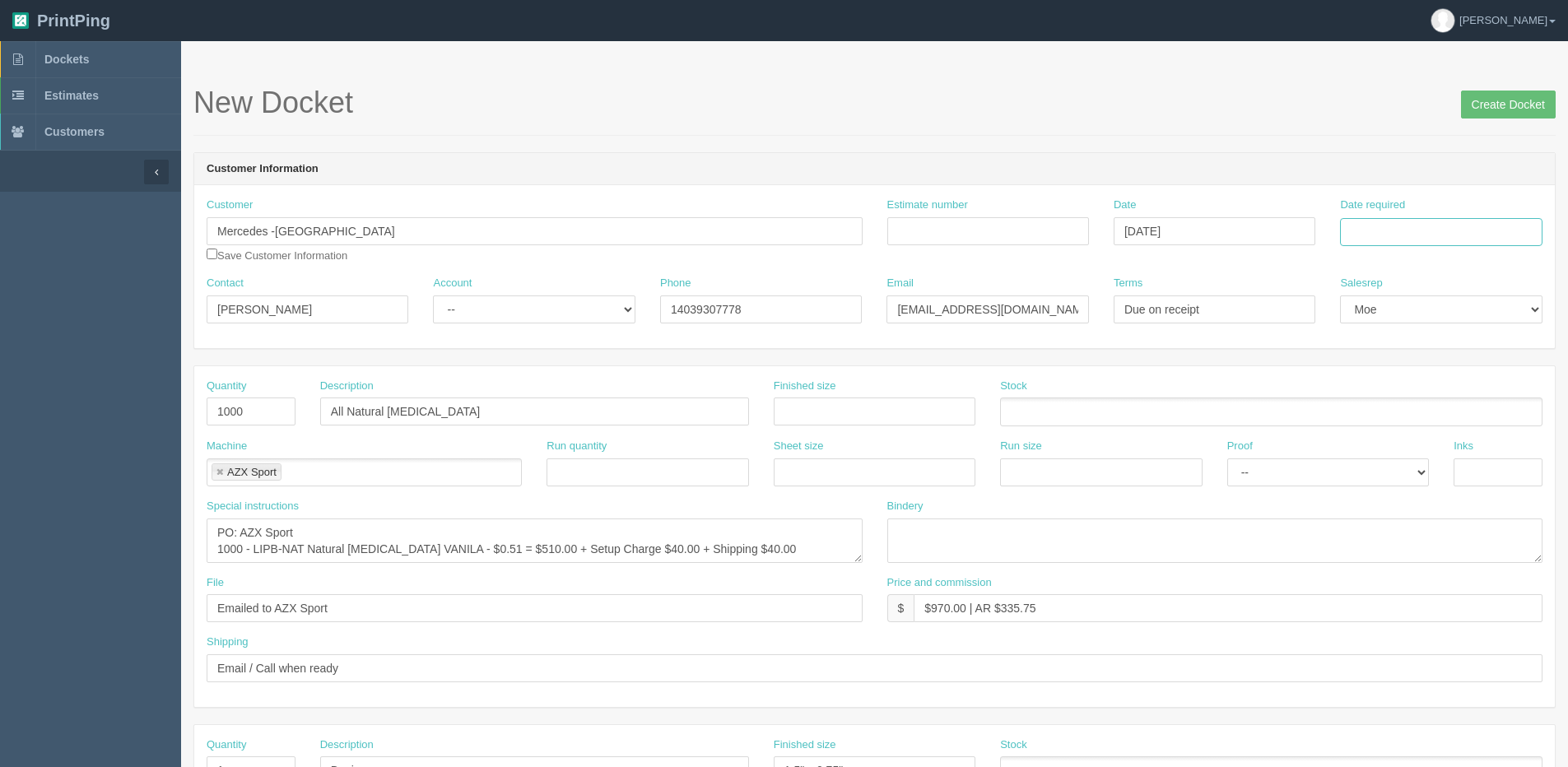
drag, startPoint x: 1458, startPoint y: 233, endPoint x: 1449, endPoint y: 240, distance: 11.4
click at [1458, 233] on input "Date required" at bounding box center [1441, 232] width 202 height 28
click at [1370, 466] on th "Today" at bounding box center [1420, 461] width 153 height 23
click at [1463, 381] on td "26" at bounding box center [1465, 389] width 20 height 23
type input "September 26, 2025"
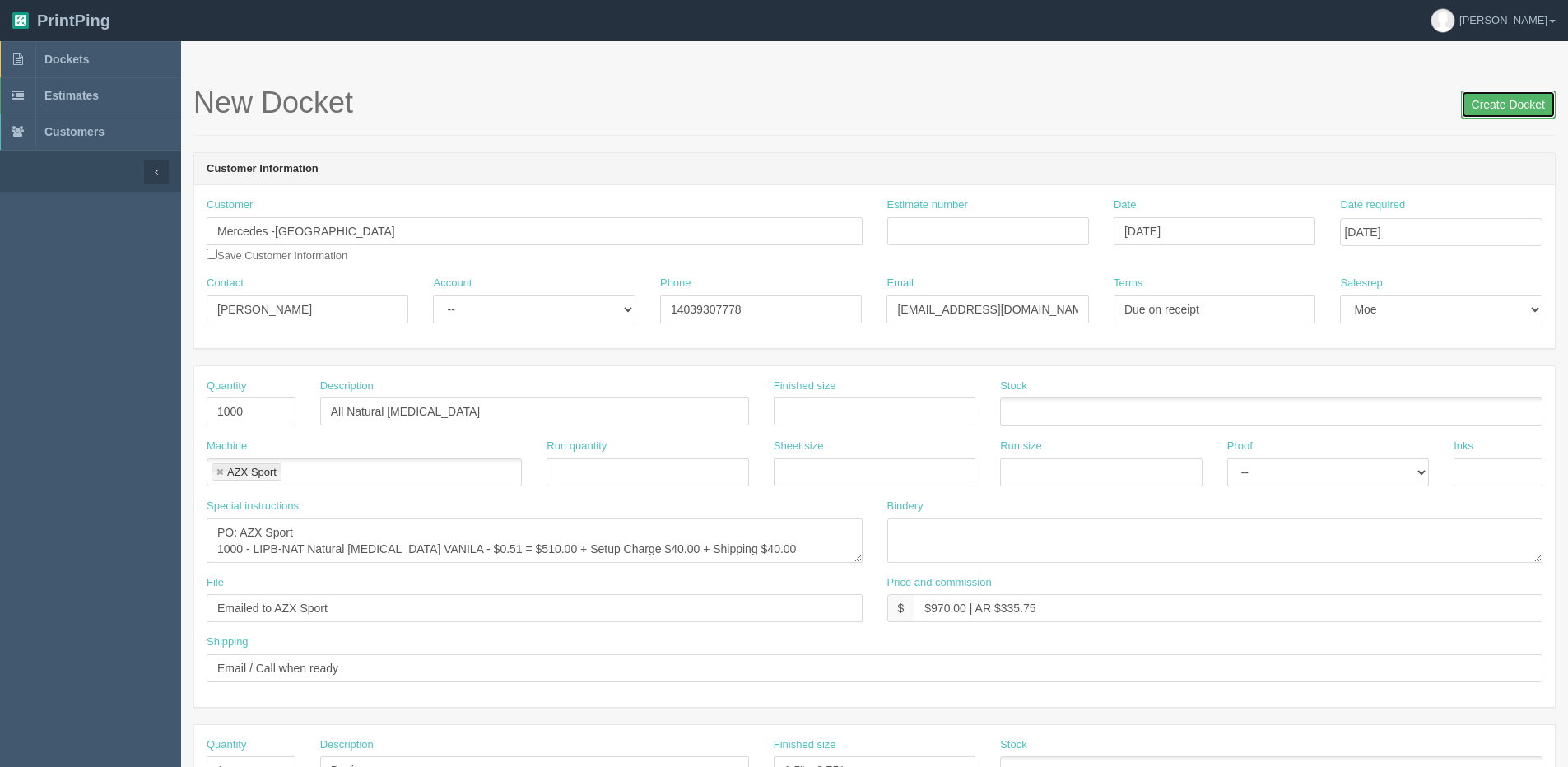
click at [1501, 101] on input "Create Docket" at bounding box center [1507, 105] width 95 height 28
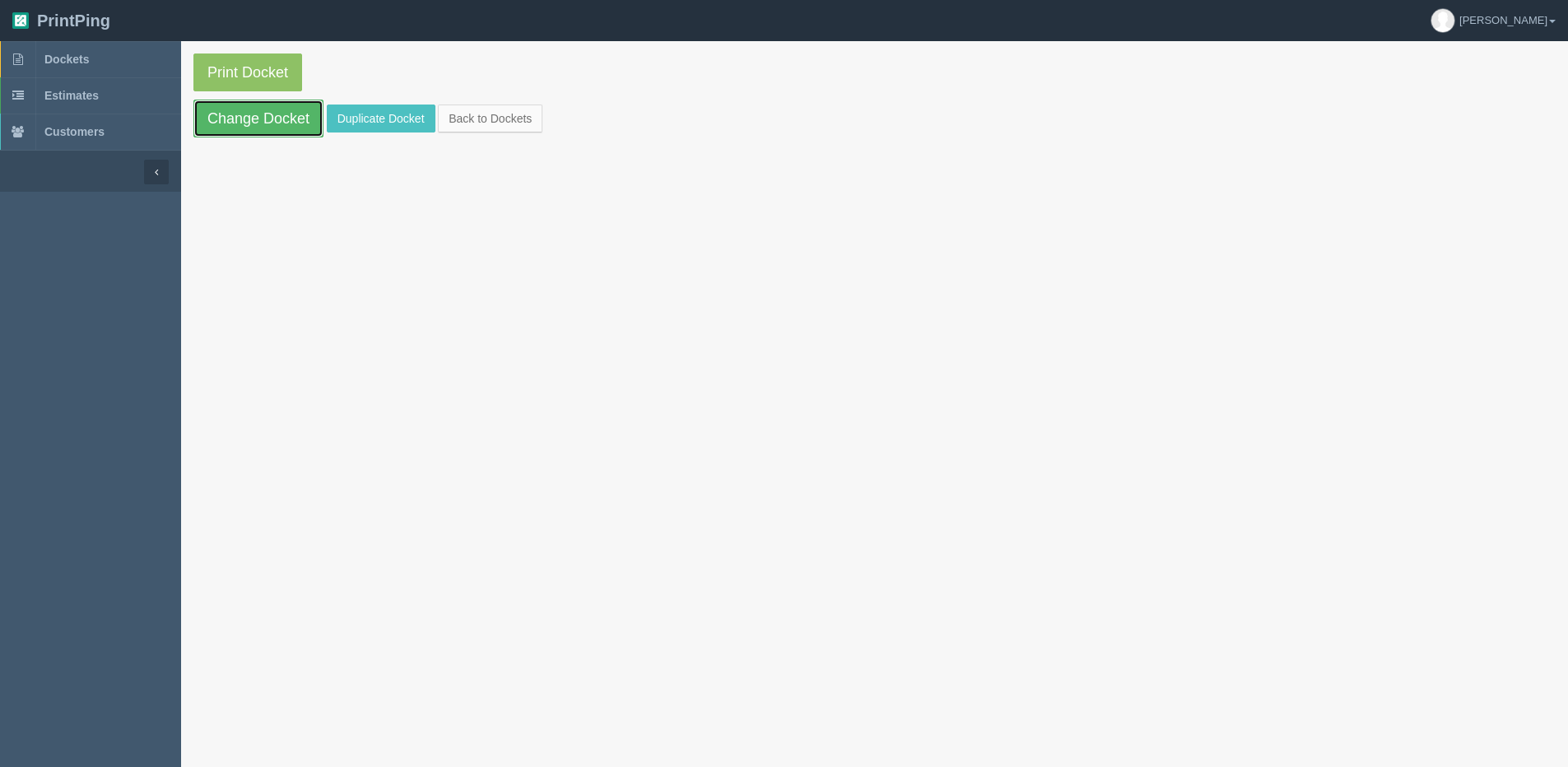
click at [255, 121] on link "Change Docket" at bounding box center [258, 118] width 130 height 38
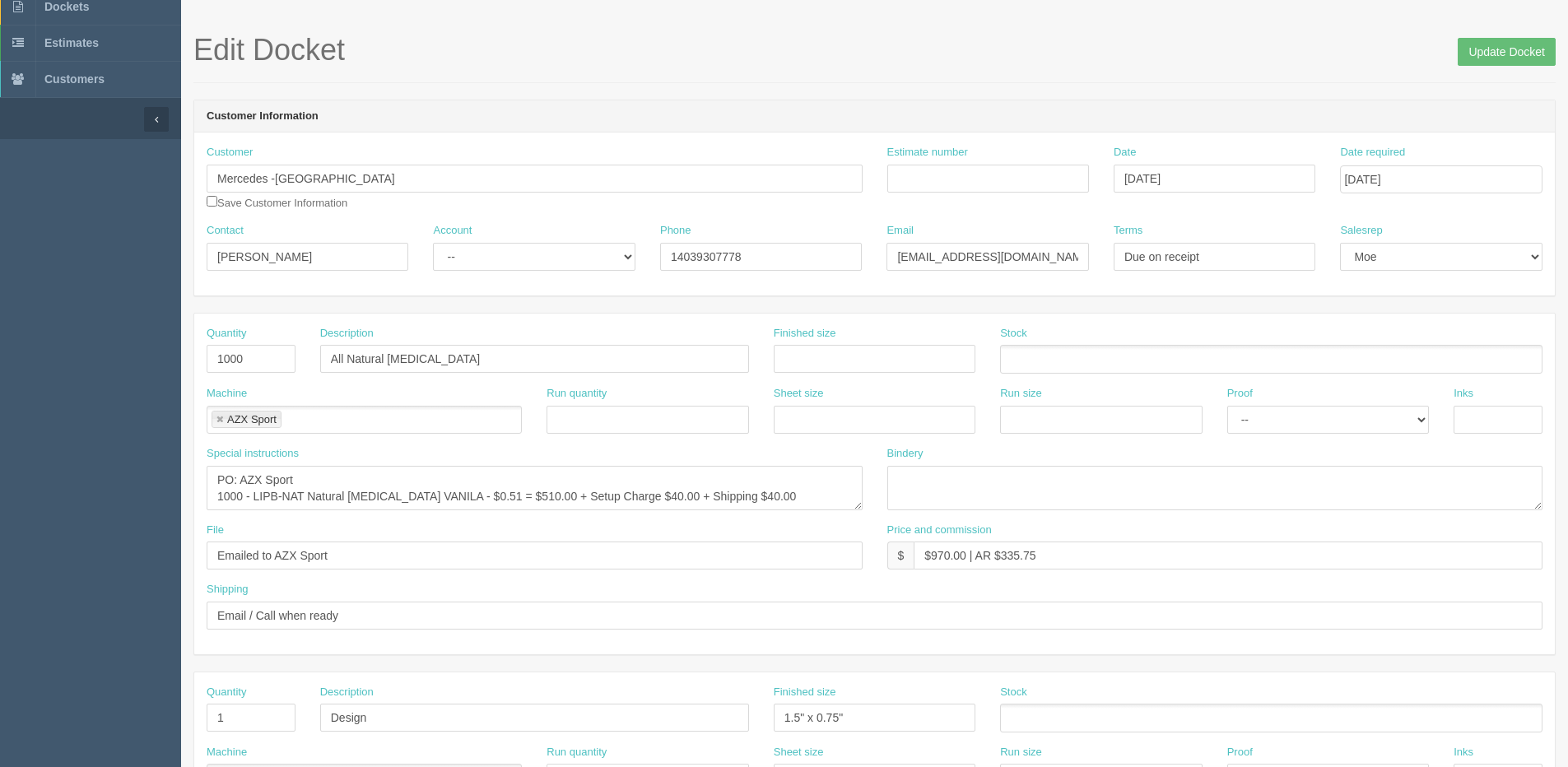
scroll to position [82, 0]
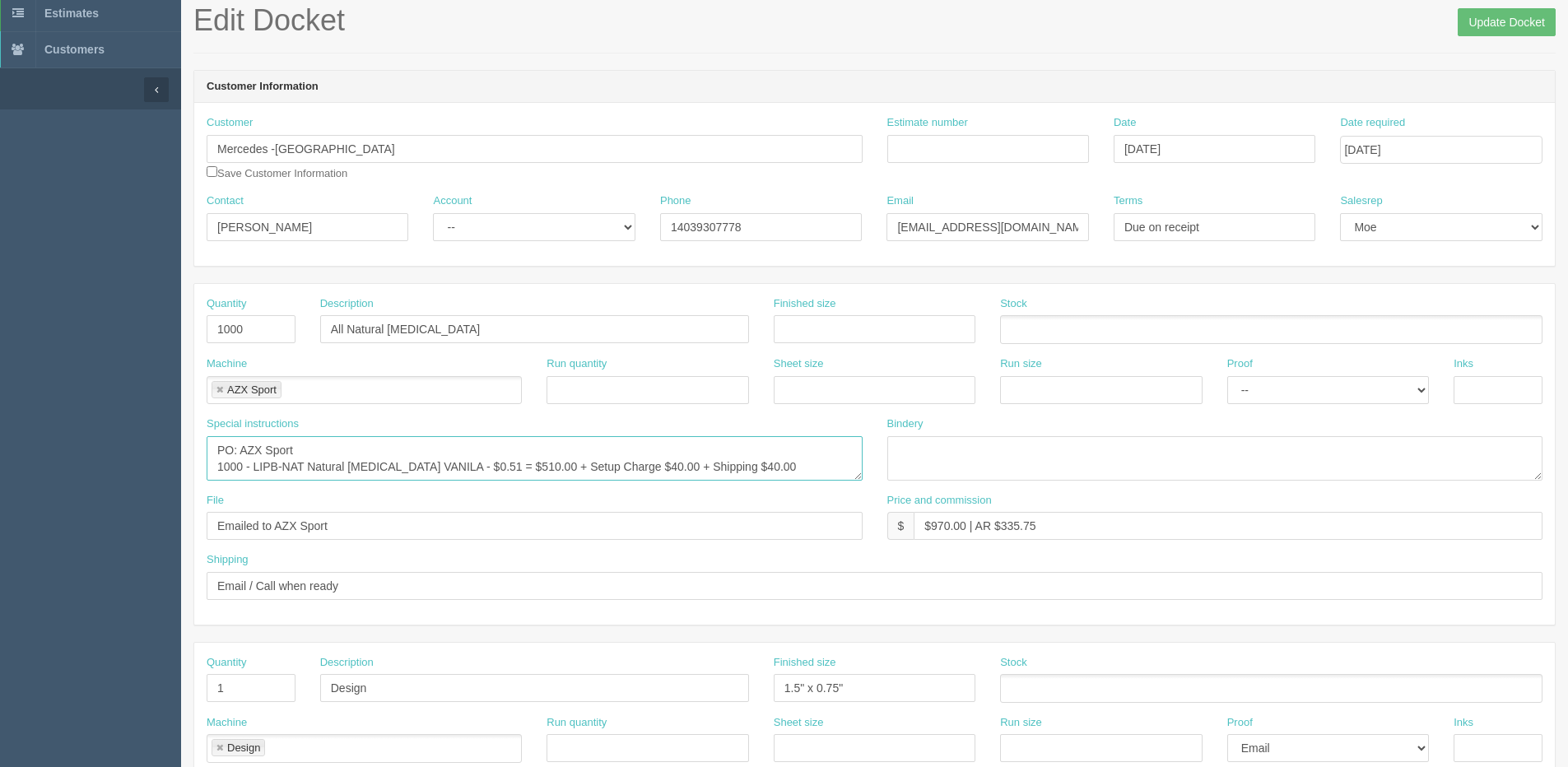
click at [330, 449] on textarea "PO: AZX Sport 1000 - LIPB-NAT Natural Lip Balm VANILA - $0.51 = $510.00 + Setup…" at bounding box center [534, 458] width 656 height 44
type textarea "PO: AZX Sport: Repeat Order on PO 1000 - LIPB-NAT Natural Lip Balm VANILA - $0.…"
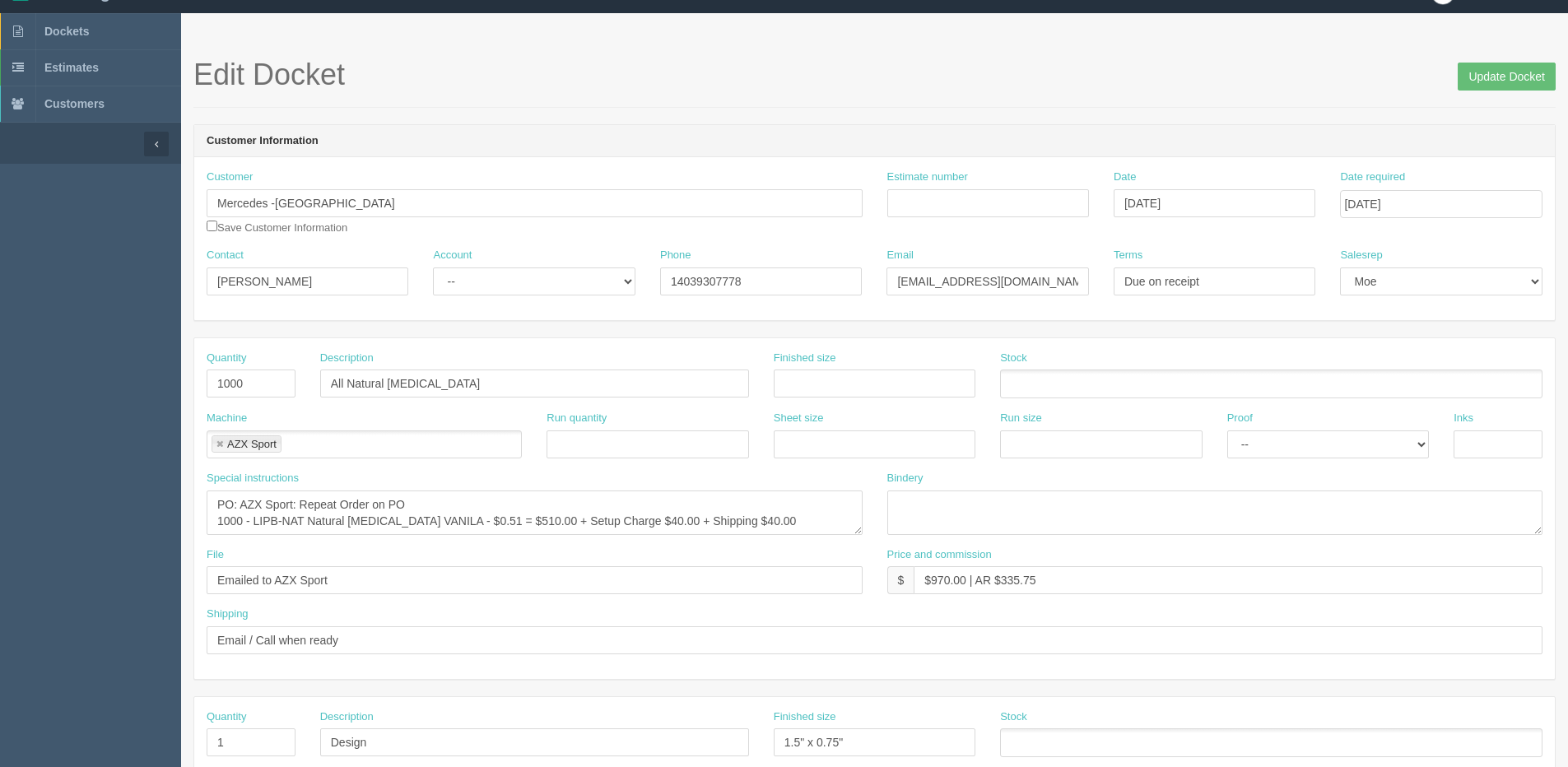
scroll to position [0, 0]
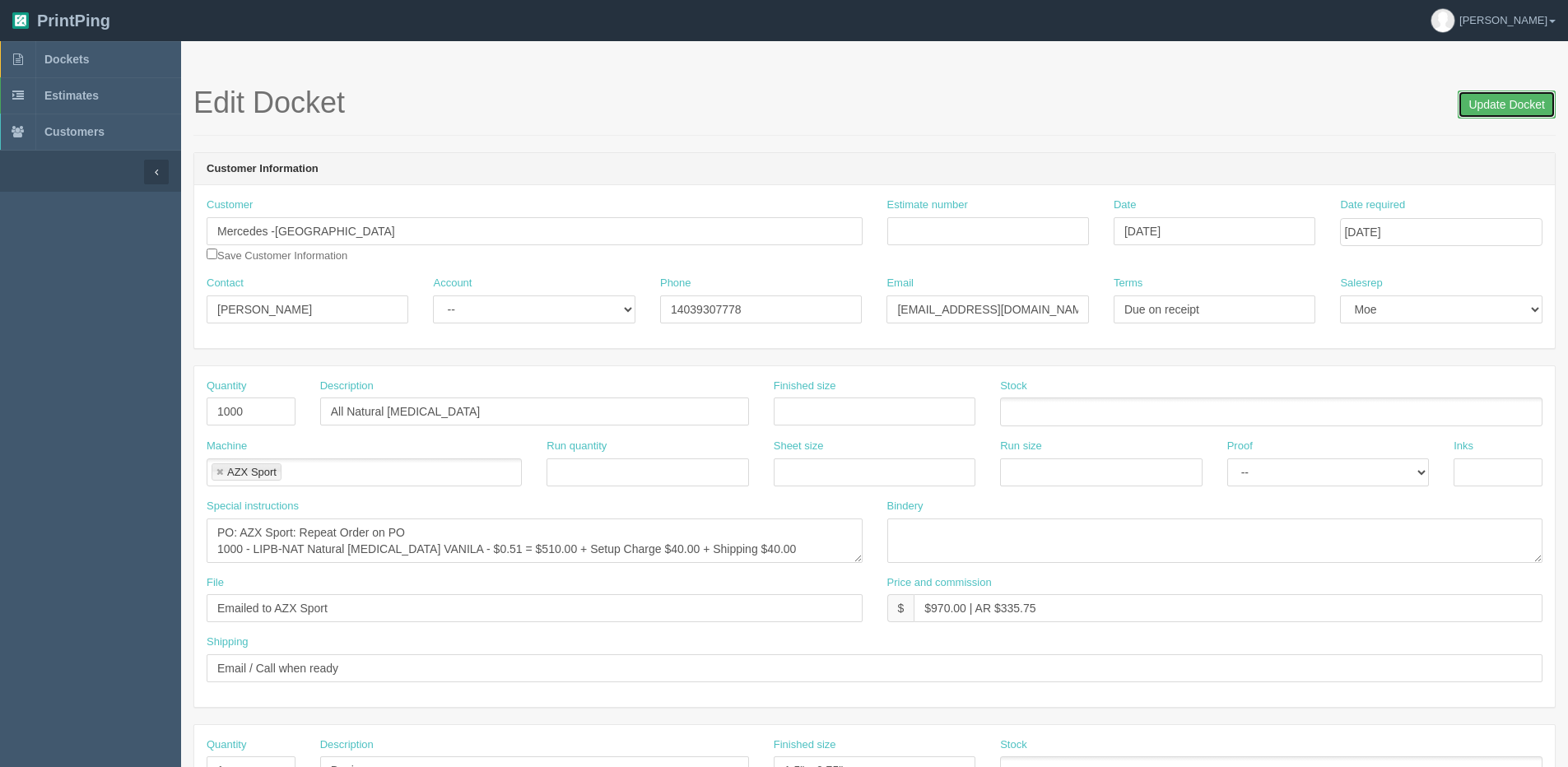
click at [1515, 102] on input "Update Docket" at bounding box center [1506, 105] width 98 height 28
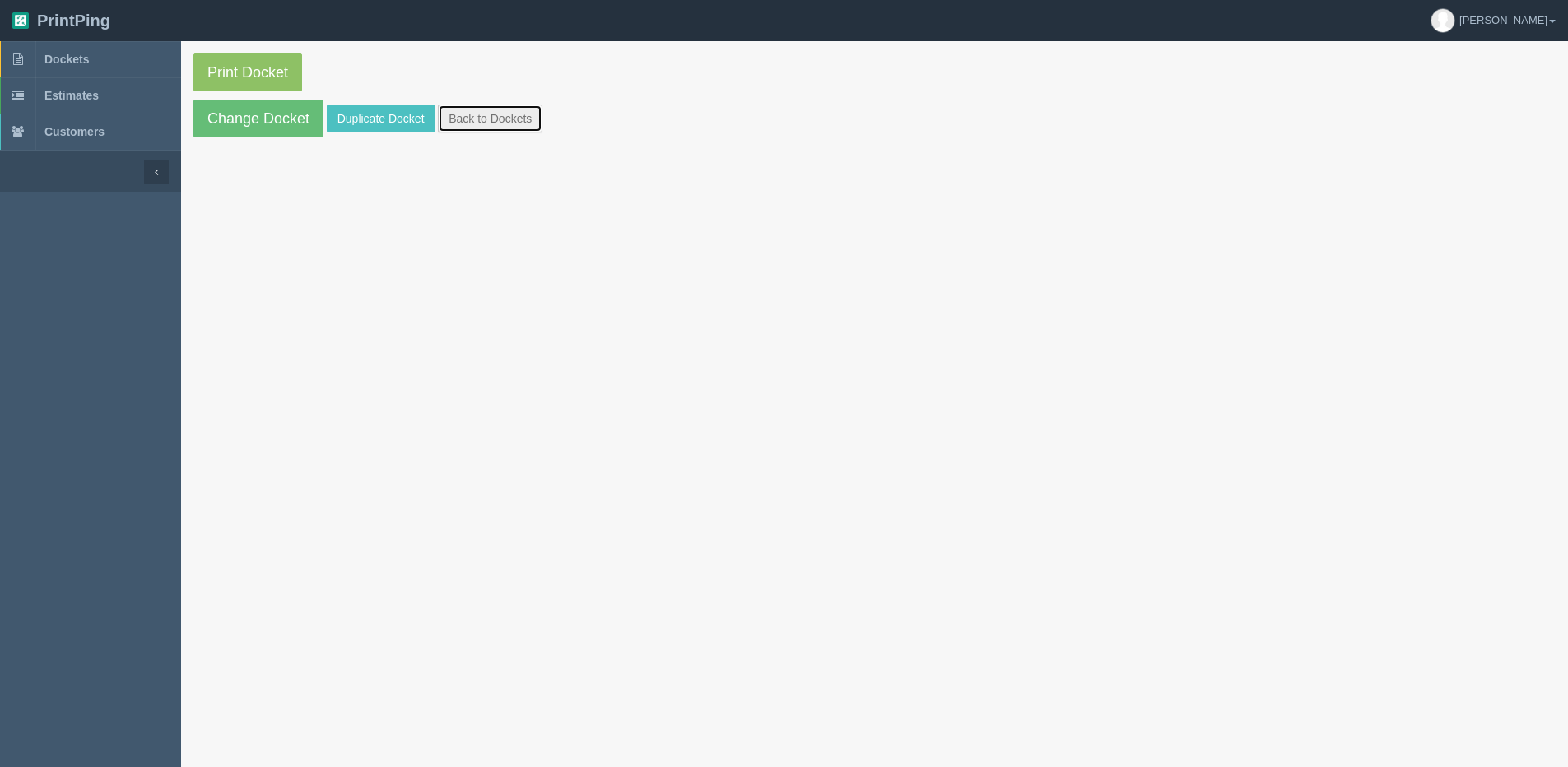
click at [485, 111] on link "Back to Dockets" at bounding box center [490, 118] width 105 height 28
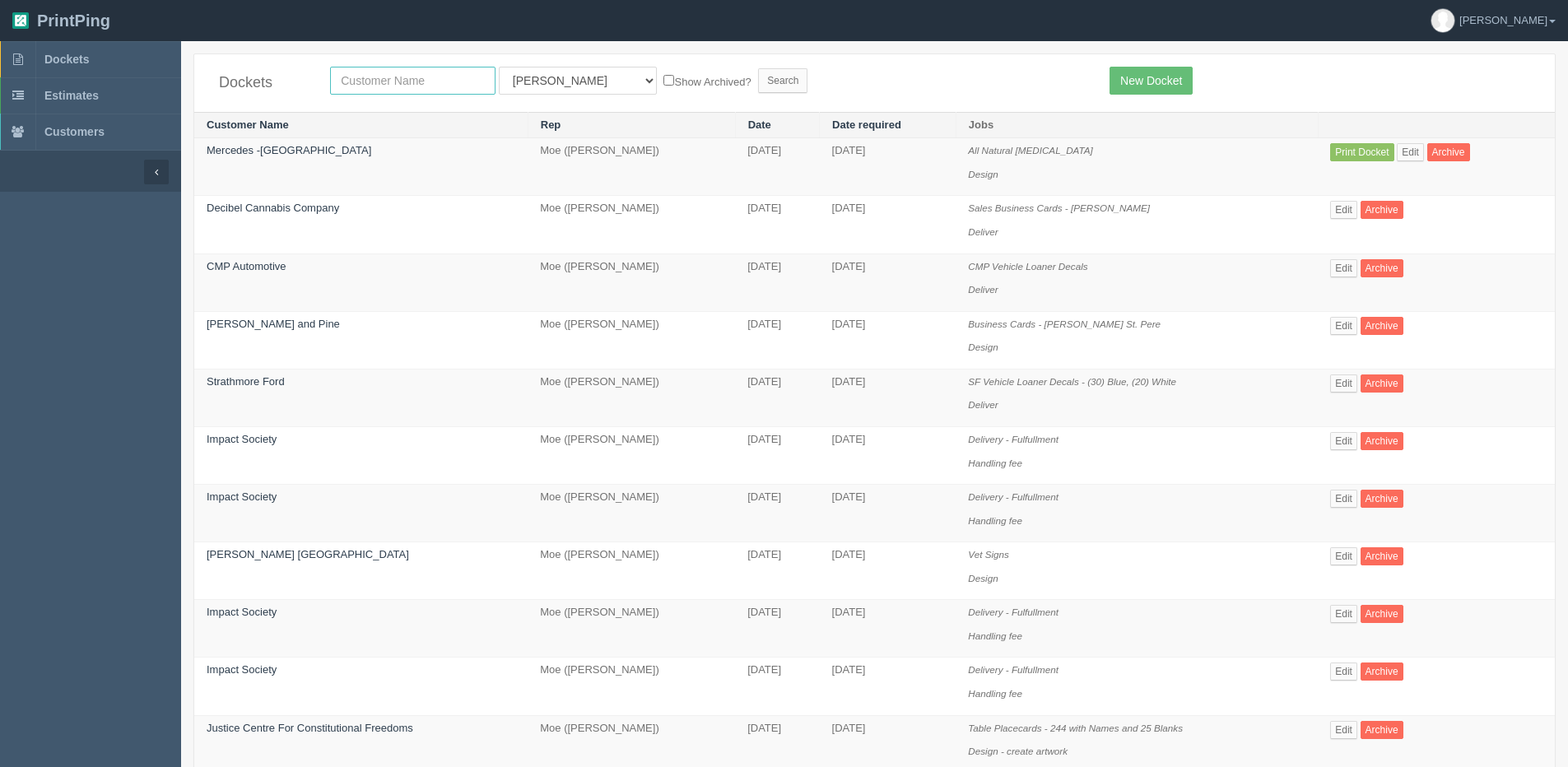
click at [415, 72] on input "text" at bounding box center [412, 80] width 165 height 28
type input "mercedes"
drag, startPoint x: 630, startPoint y: 82, endPoint x: 685, endPoint y: 75, distance: 55.4
click at [663, 81] on label "Show Archived?" at bounding box center [706, 80] width 87 height 19
click at [663, 81] on input "Show Archived?" at bounding box center [668, 80] width 11 height 11
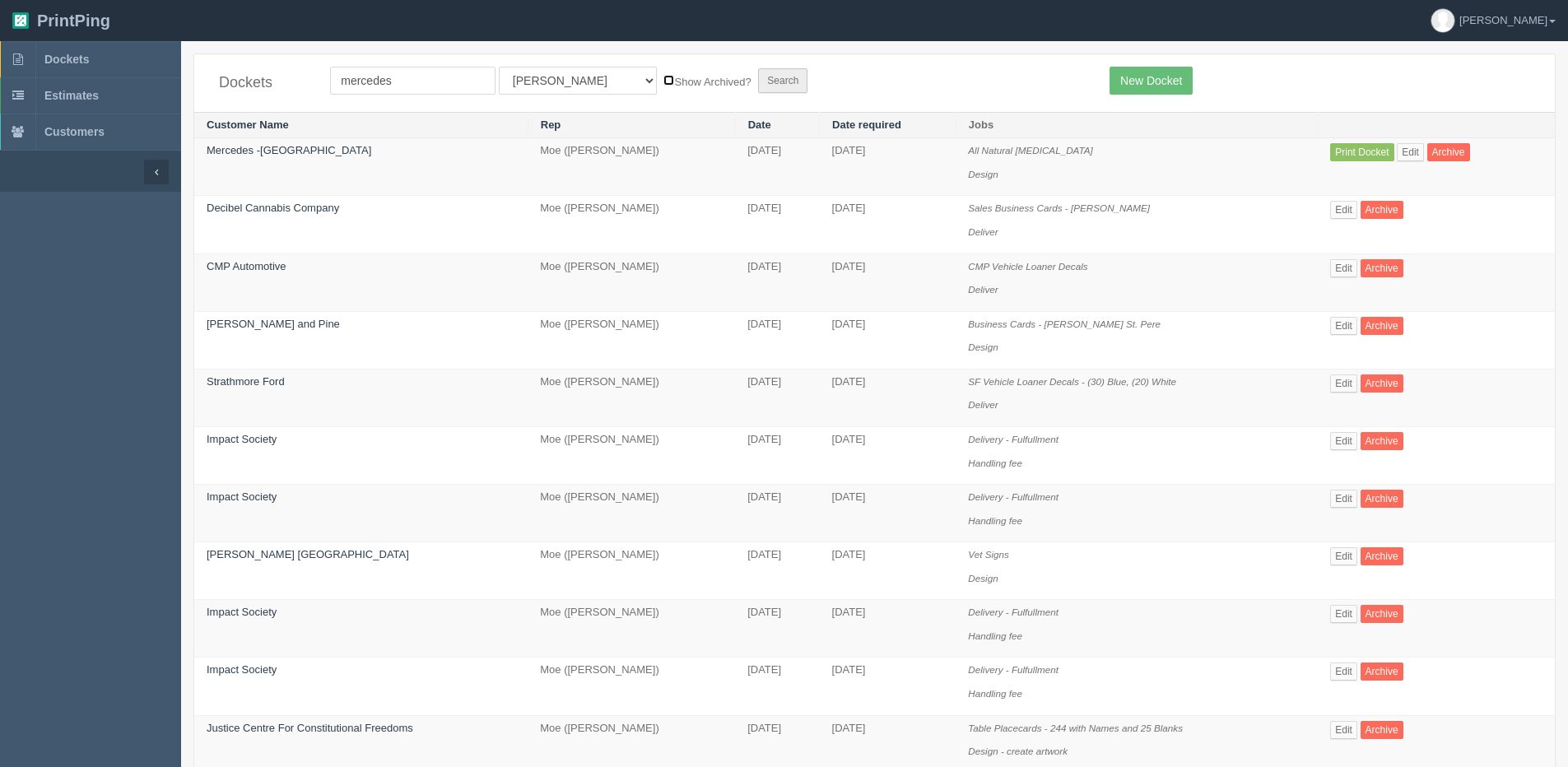
checkbox input "true"
drag, startPoint x: 554, startPoint y: 78, endPoint x: 548, endPoint y: 97, distance: 19.9
click at [553, 80] on select "All Users Ali Ali Test 1 Aly Amy Ankit Arif Brandon Dan France Greg Jim Mark Ma…" at bounding box center [578, 80] width 158 height 28
select select "1"
click at [499, 67] on select "All Users Ali Ali Test 1 Aly Amy Ankit Arif Brandon Dan France Greg Jim Mark Ma…" at bounding box center [578, 80] width 158 height 28
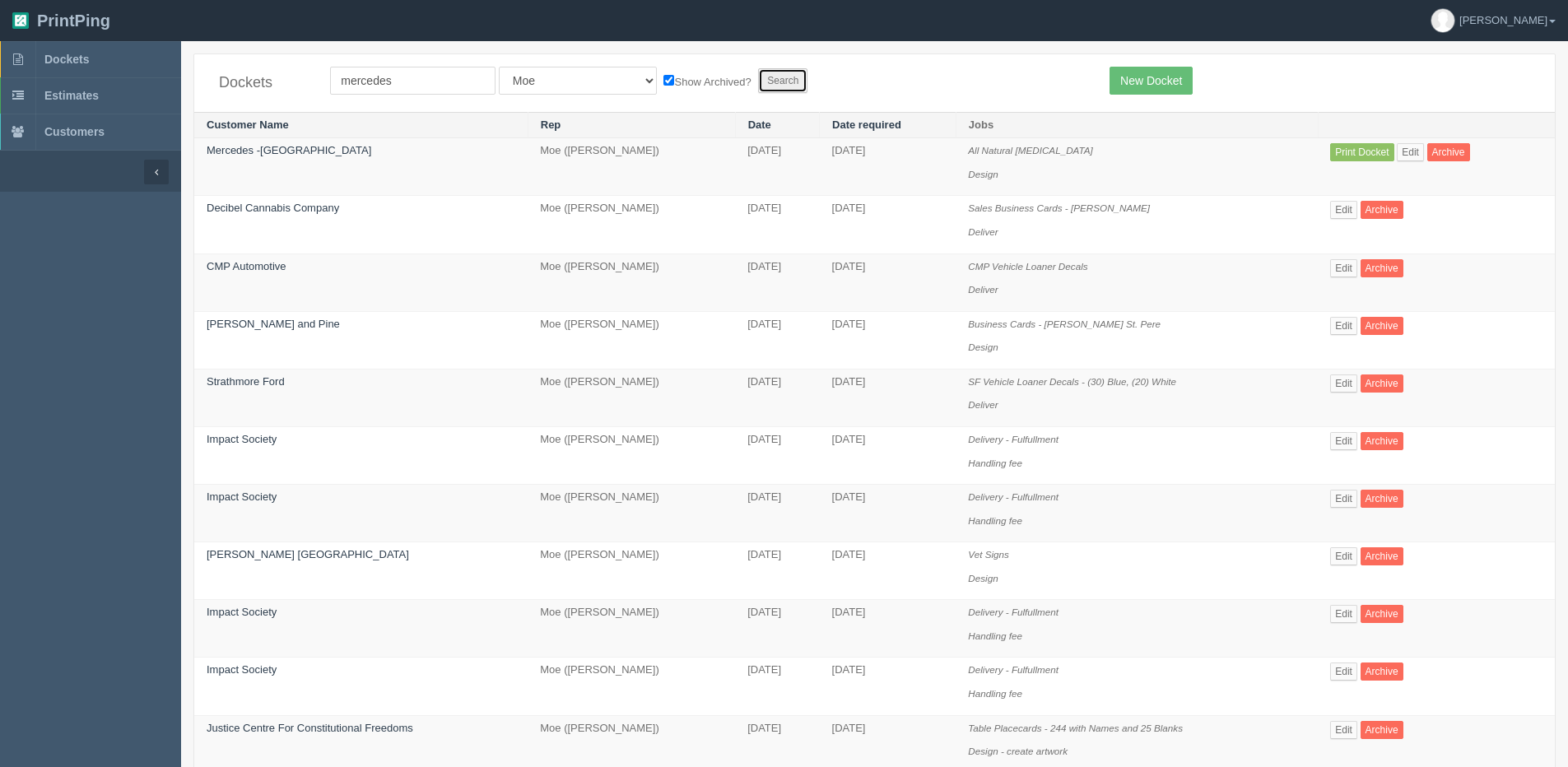
click at [758, 83] on input "Search" at bounding box center [783, 80] width 49 height 24
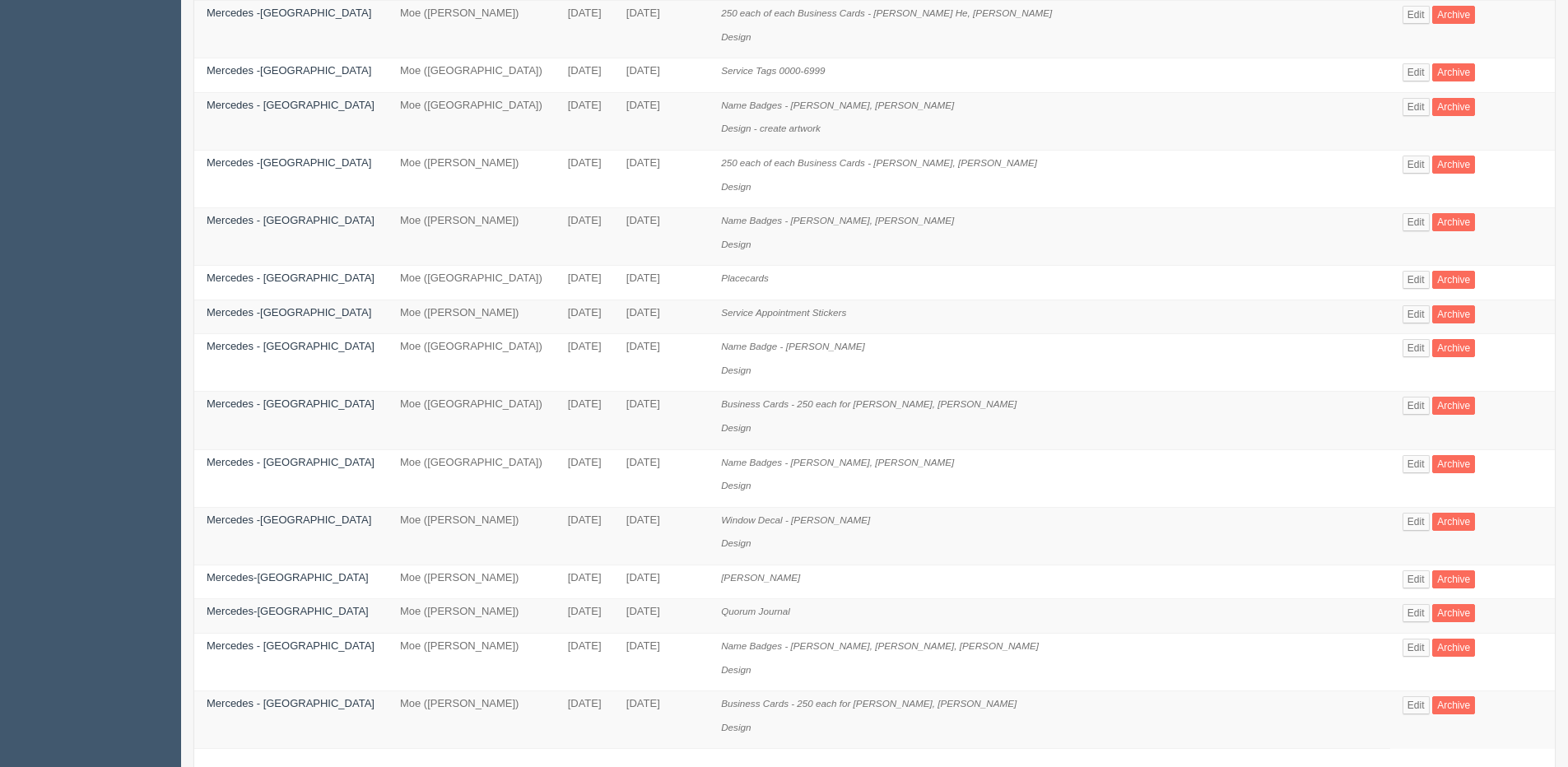
scroll to position [824, 0]
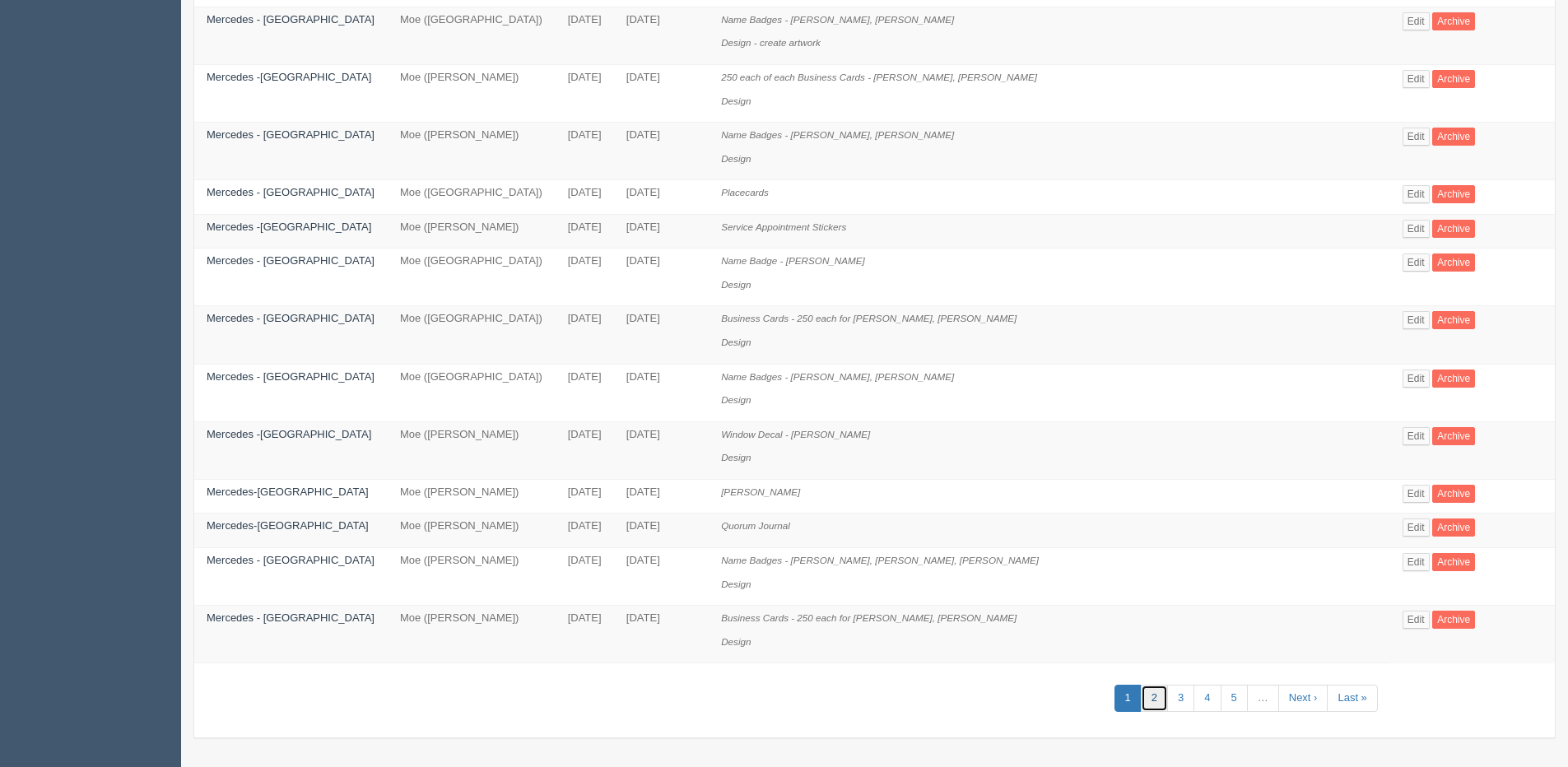
click at [1141, 705] on link "2" at bounding box center [1154, 699] width 27 height 27
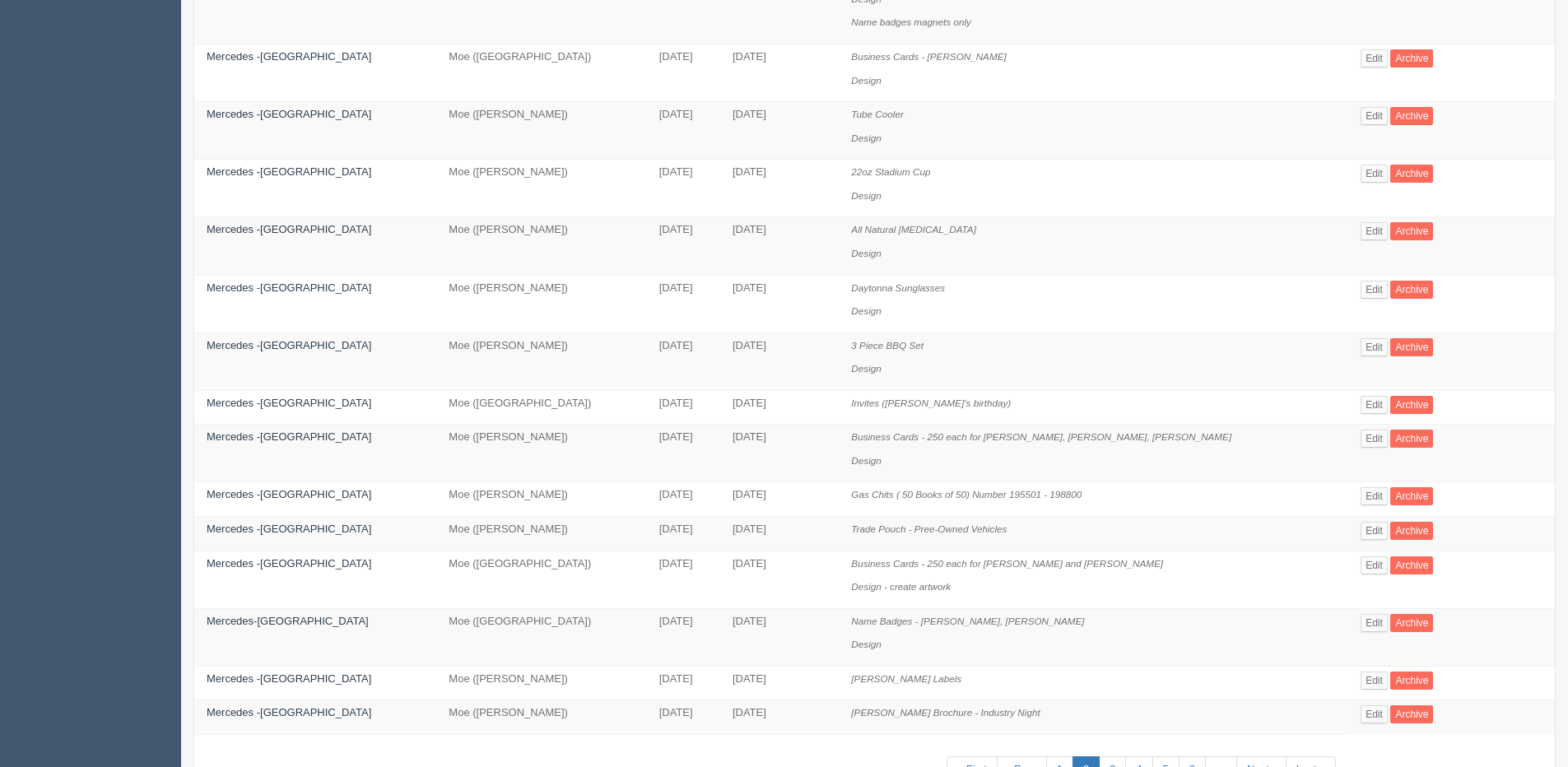
scroll to position [730, 0]
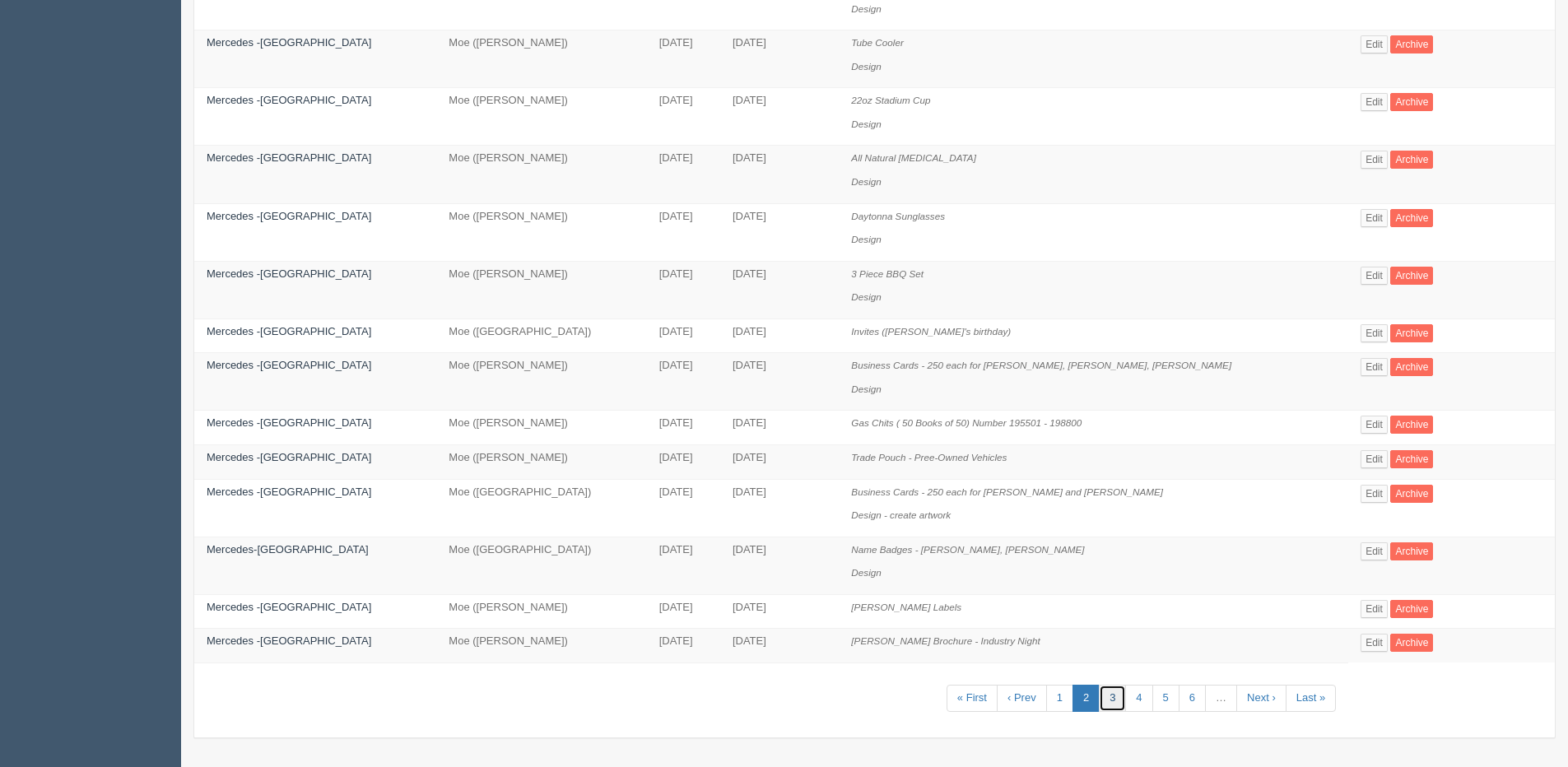
click at [1098, 701] on link "3" at bounding box center [1112, 699] width 27 height 27
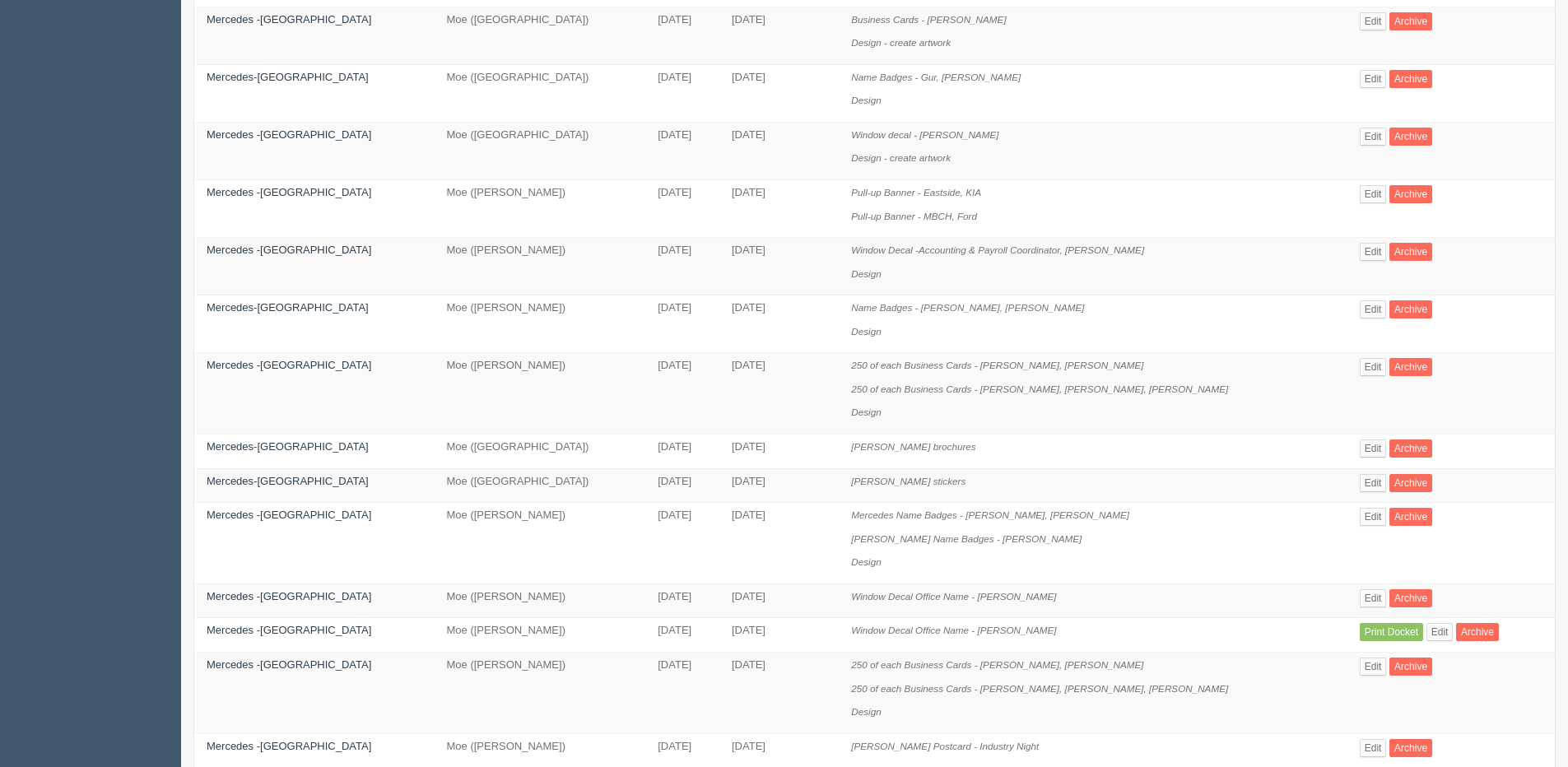
scroll to position [330, 0]
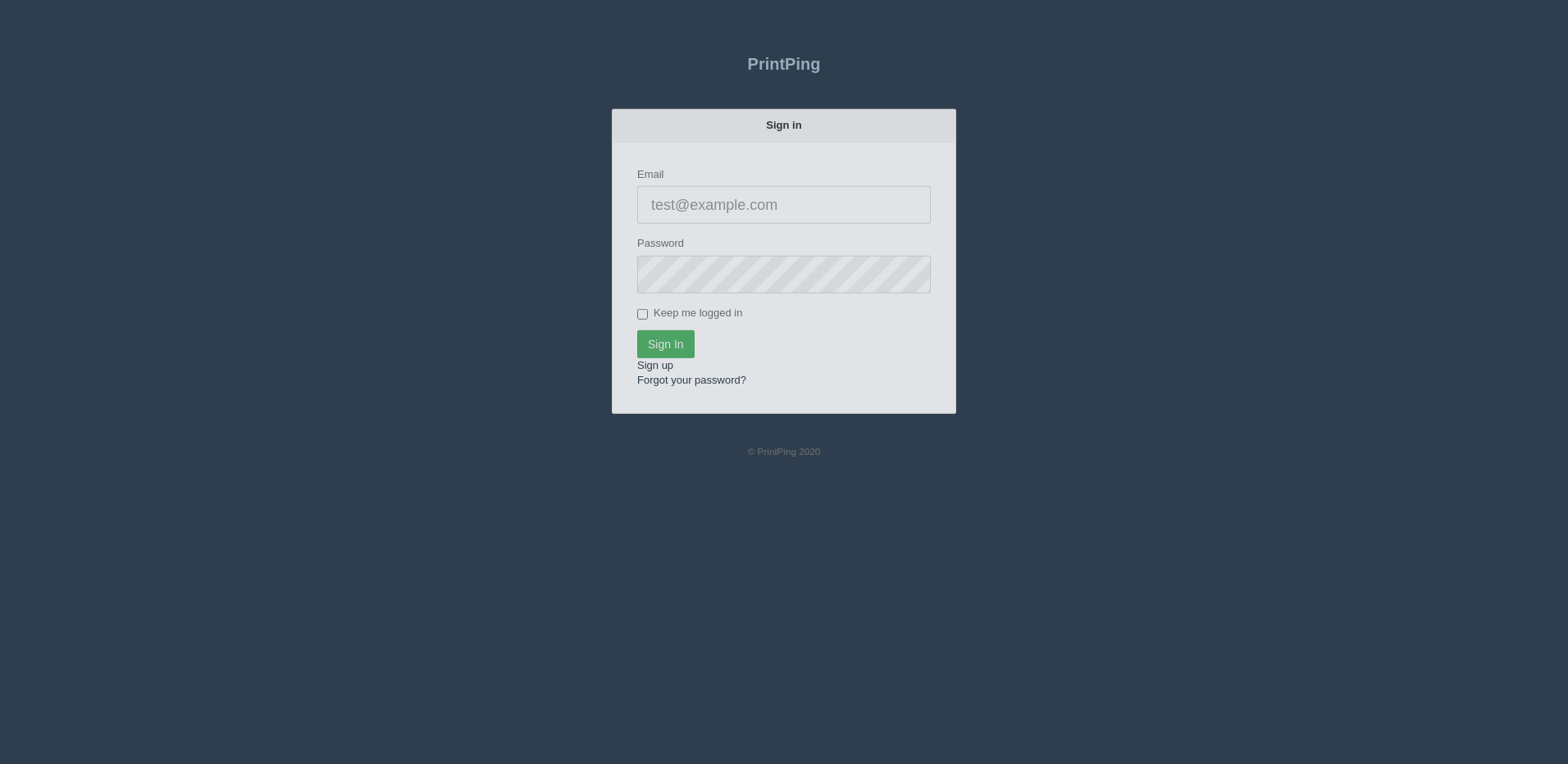
type input "[PERSON_NAME][EMAIL_ADDRESS][DOMAIN_NAME]"
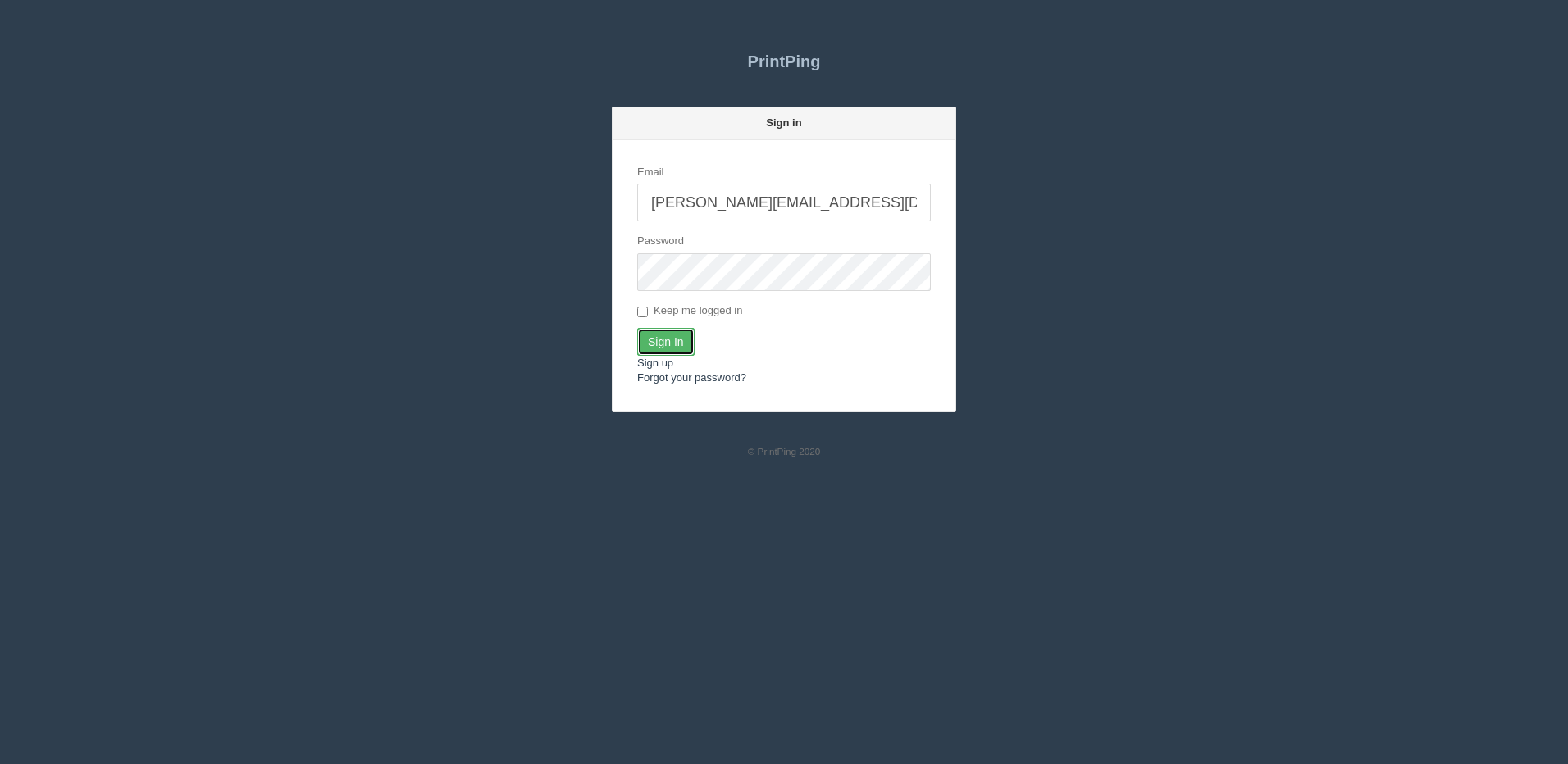
click at [647, 332] on input "Sign In" at bounding box center [666, 342] width 57 height 28
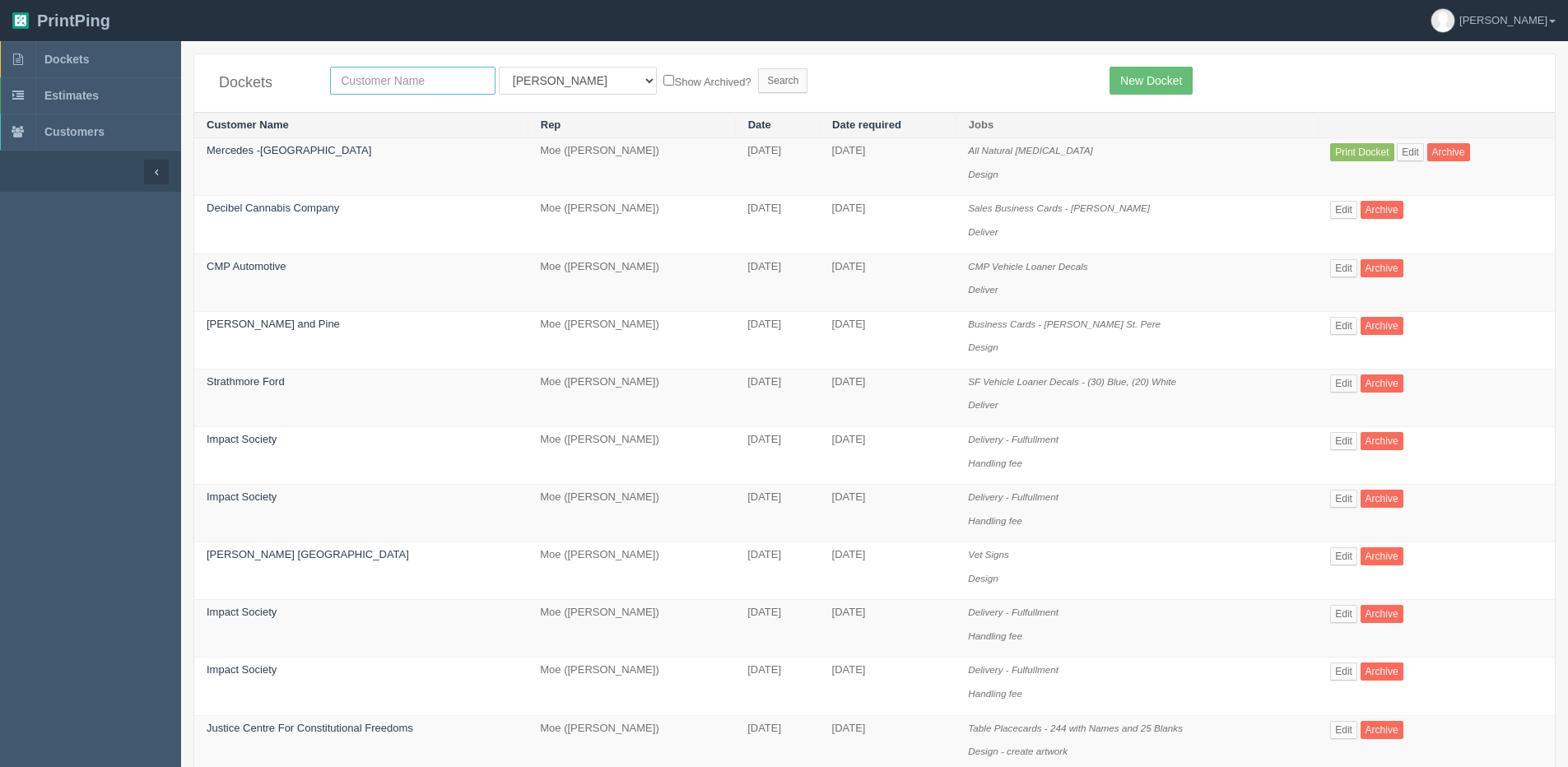
click at [422, 94] on input "text" at bounding box center [412, 80] width 165 height 28
type input "storage"
click at [758, 68] on input "Search" at bounding box center [783, 80] width 49 height 24
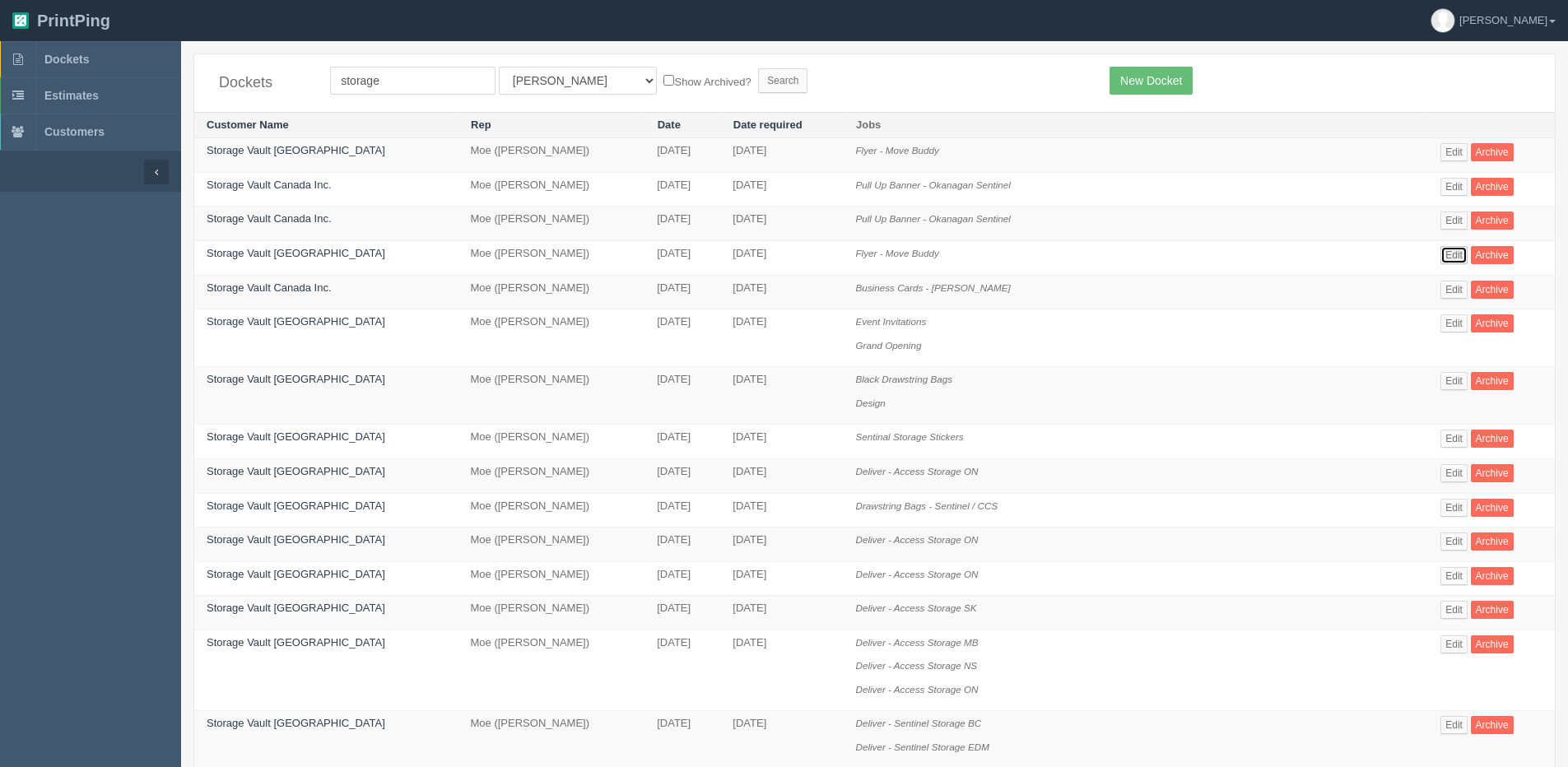
click at [1450, 257] on link "Edit" at bounding box center [1454, 255] width 27 height 19
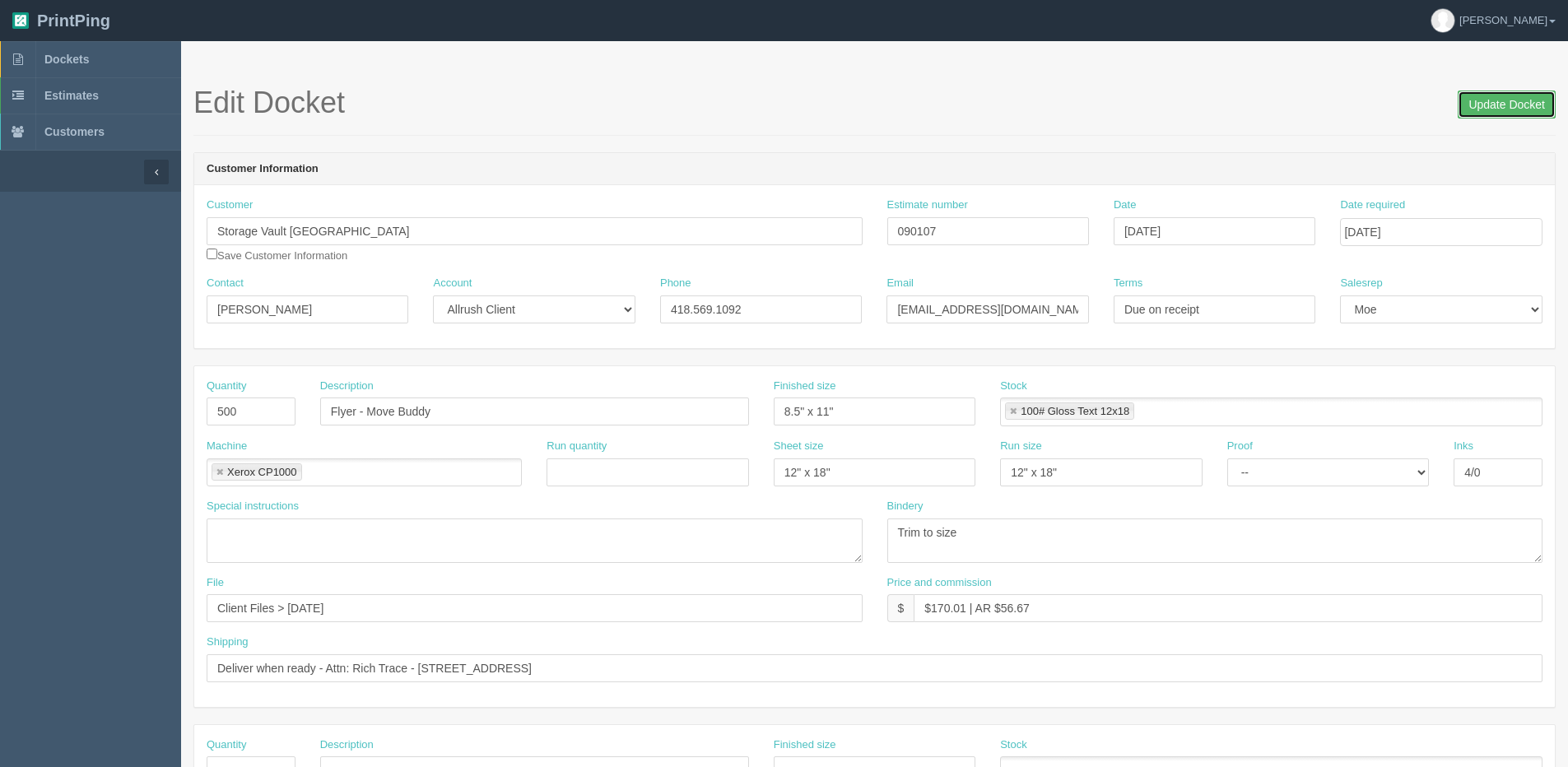
click at [1517, 100] on input "Update Docket" at bounding box center [1506, 105] width 98 height 28
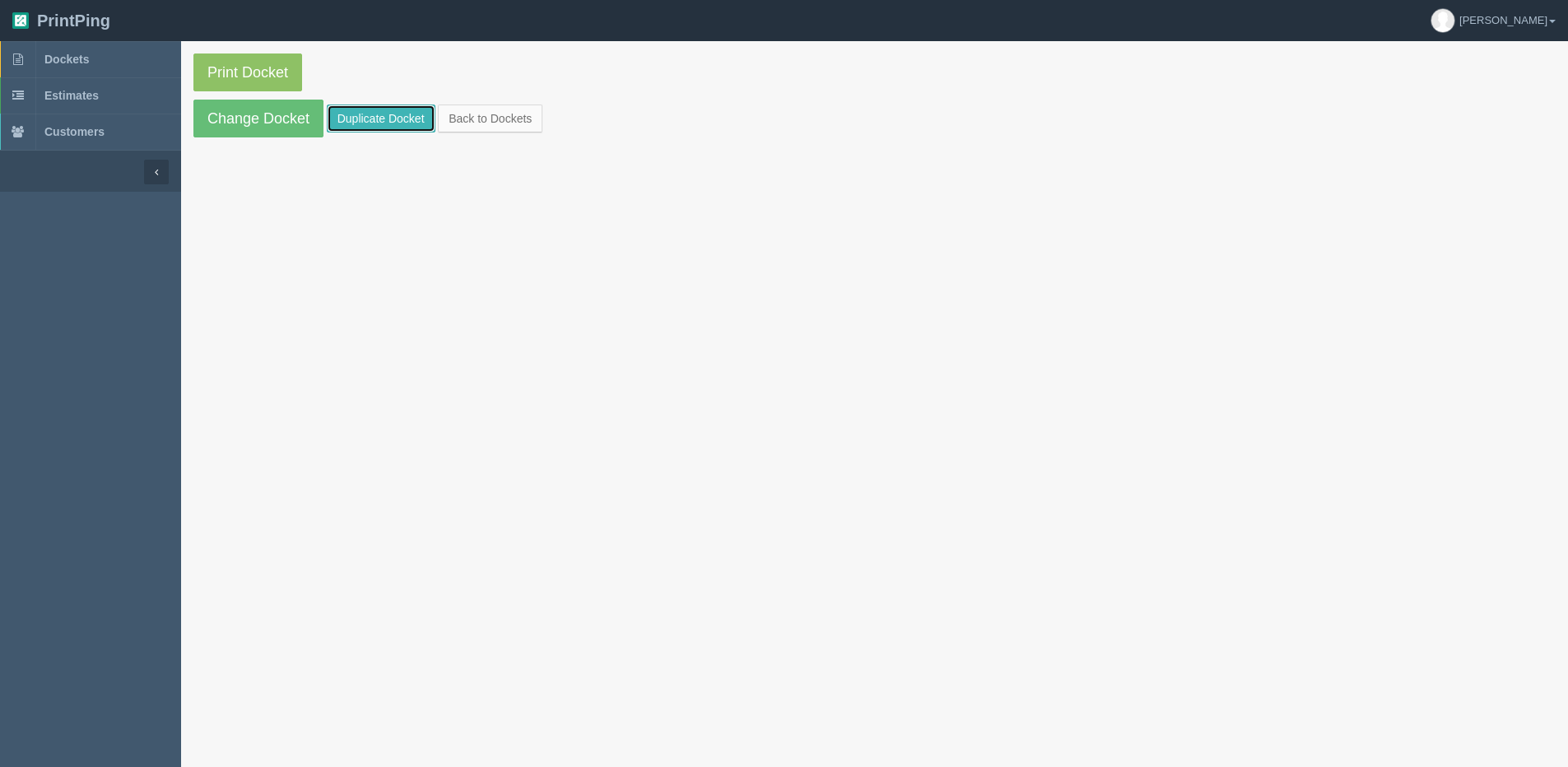
click at [373, 109] on link "Duplicate Docket" at bounding box center [381, 118] width 109 height 28
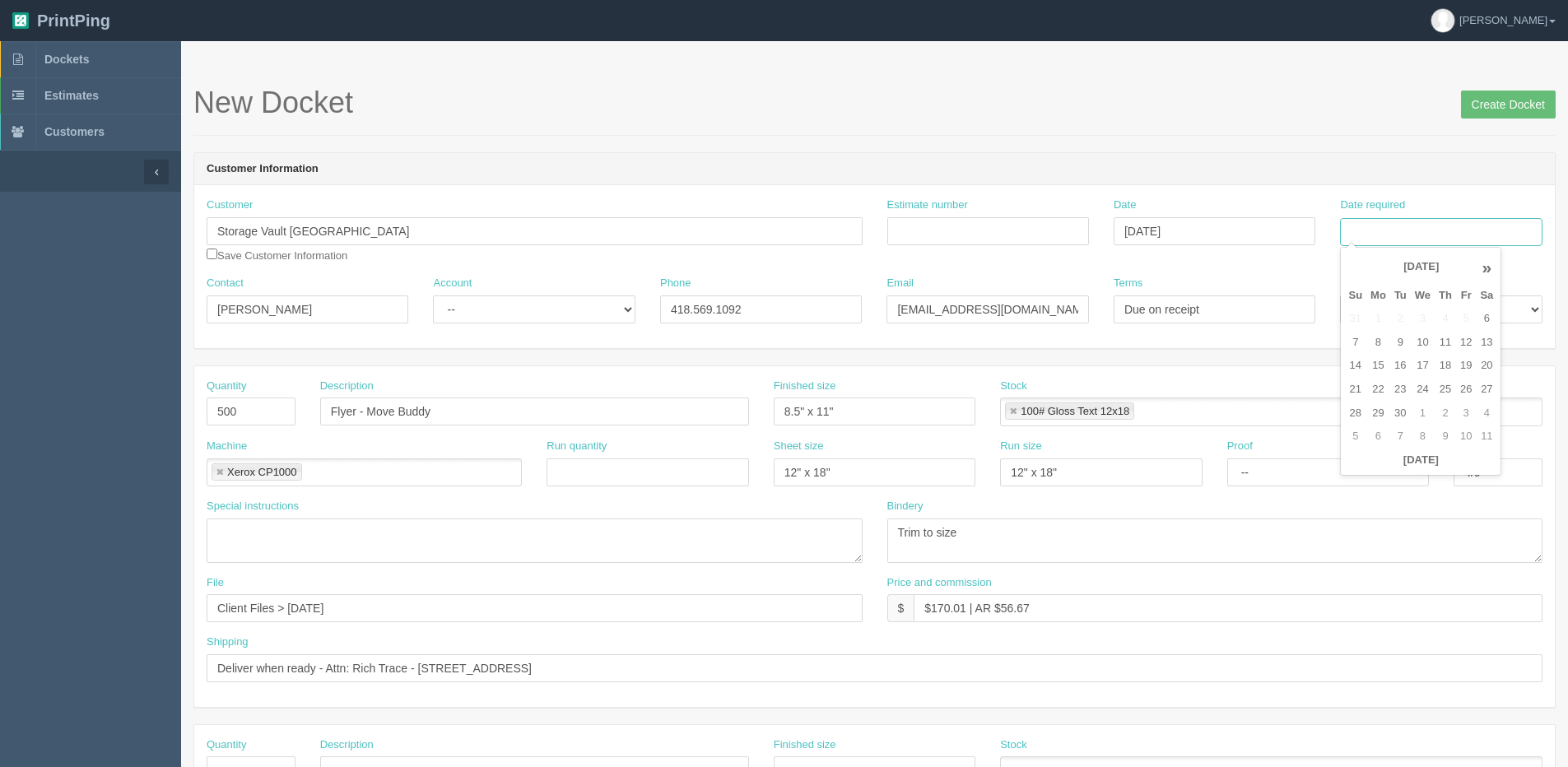
click at [1378, 228] on input "Date required" at bounding box center [1441, 232] width 202 height 28
click at [1464, 345] on td "12" at bounding box center [1465, 342] width 20 height 23
type input "[DATE]"
drag, startPoint x: 345, startPoint y: 401, endPoint x: -53, endPoint y: 399, distance: 398.0
click at [0, 399] on html "PrintPing Dan Edit account ( dan@allrush.ca ) Logout Dockets Estimates Customers" at bounding box center [784, 747] width 1568 height 1495
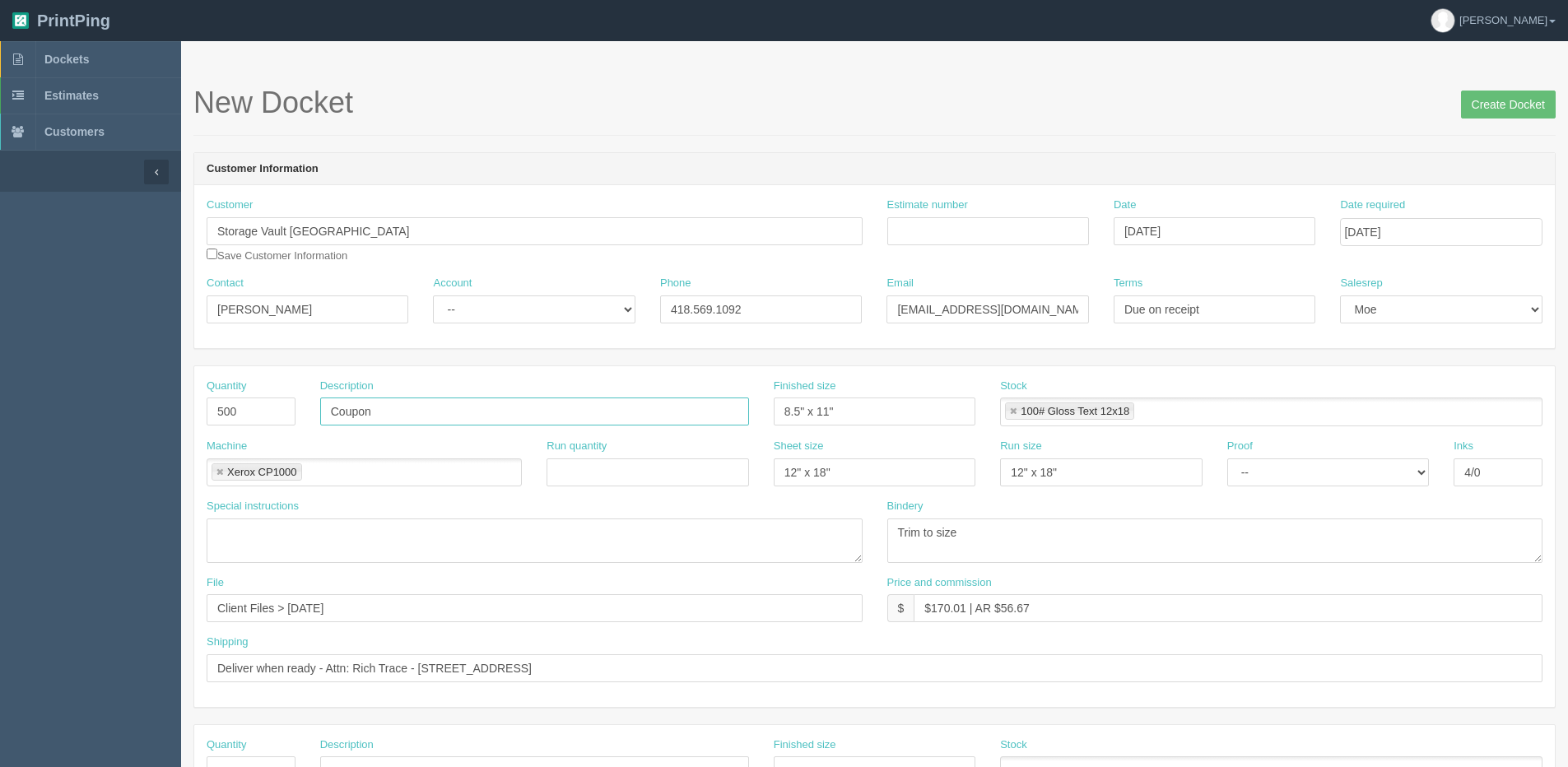
drag, startPoint x: 370, startPoint y: 407, endPoint x: 236, endPoint y: 409, distance: 134.0
click at [237, 409] on div "Quantity 500 Description Coupon Finished size 8.5" x 11" Stock 100# Gloss Text …" at bounding box center [874, 408] width 1361 height 60
paste input "RAECON Coupons"
type input "RAECON Coupons"
drag, startPoint x: 884, startPoint y: 418, endPoint x: 602, endPoint y: 417, distance: 282.0
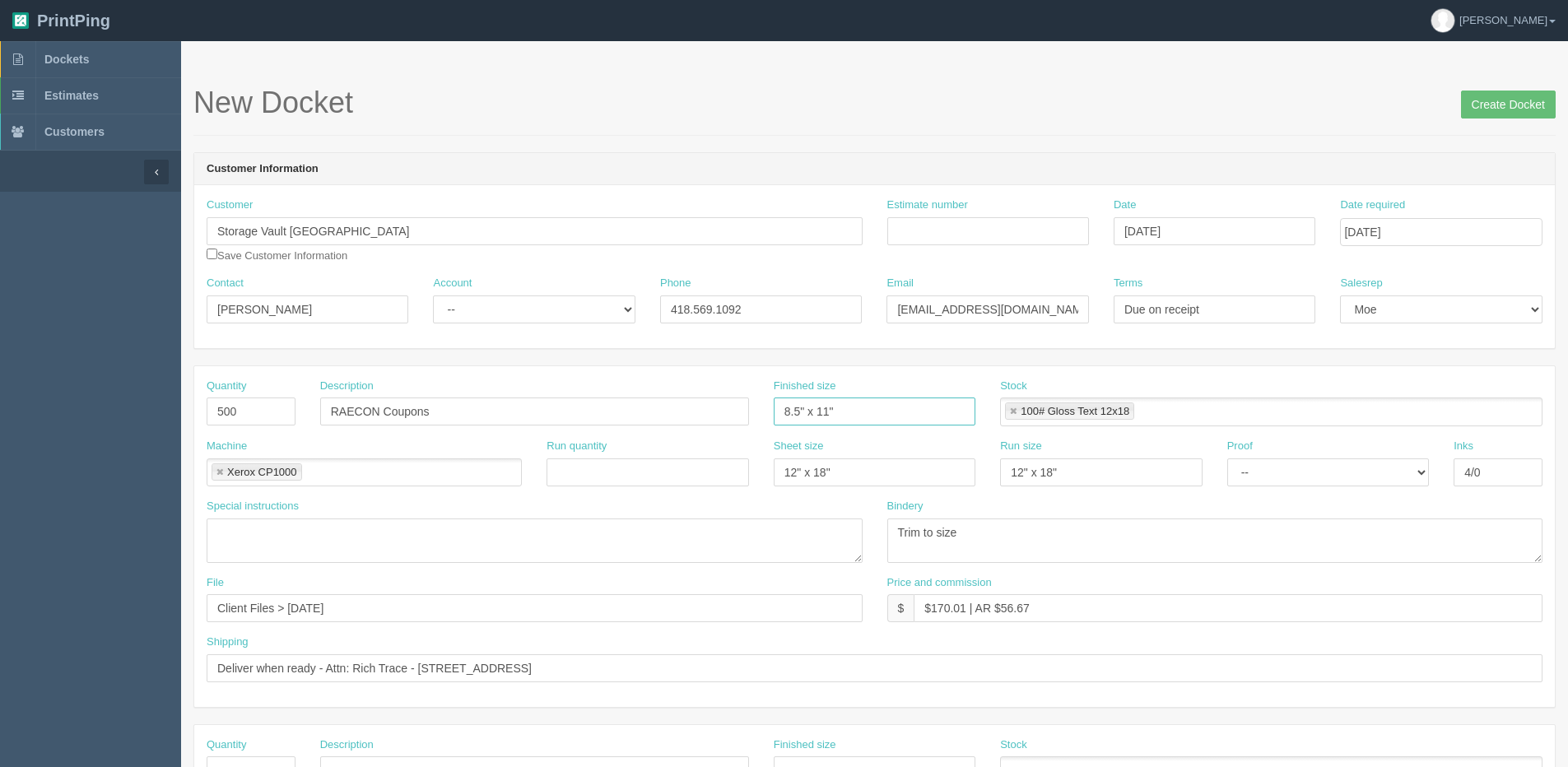
click at [602, 417] on div "Quantity 500 Description RAECON Coupons Finished size 8.5" x 11" Stock 100# Glo…" at bounding box center [874, 408] width 1361 height 60
type input "3" x 6""
drag, startPoint x: 1016, startPoint y: 233, endPoint x: 1000, endPoint y: 233, distance: 16.0
click at [1016, 233] on input "Estimate number" at bounding box center [988, 231] width 202 height 28
drag, startPoint x: 890, startPoint y: 309, endPoint x: 1358, endPoint y: 306, distance: 468.0
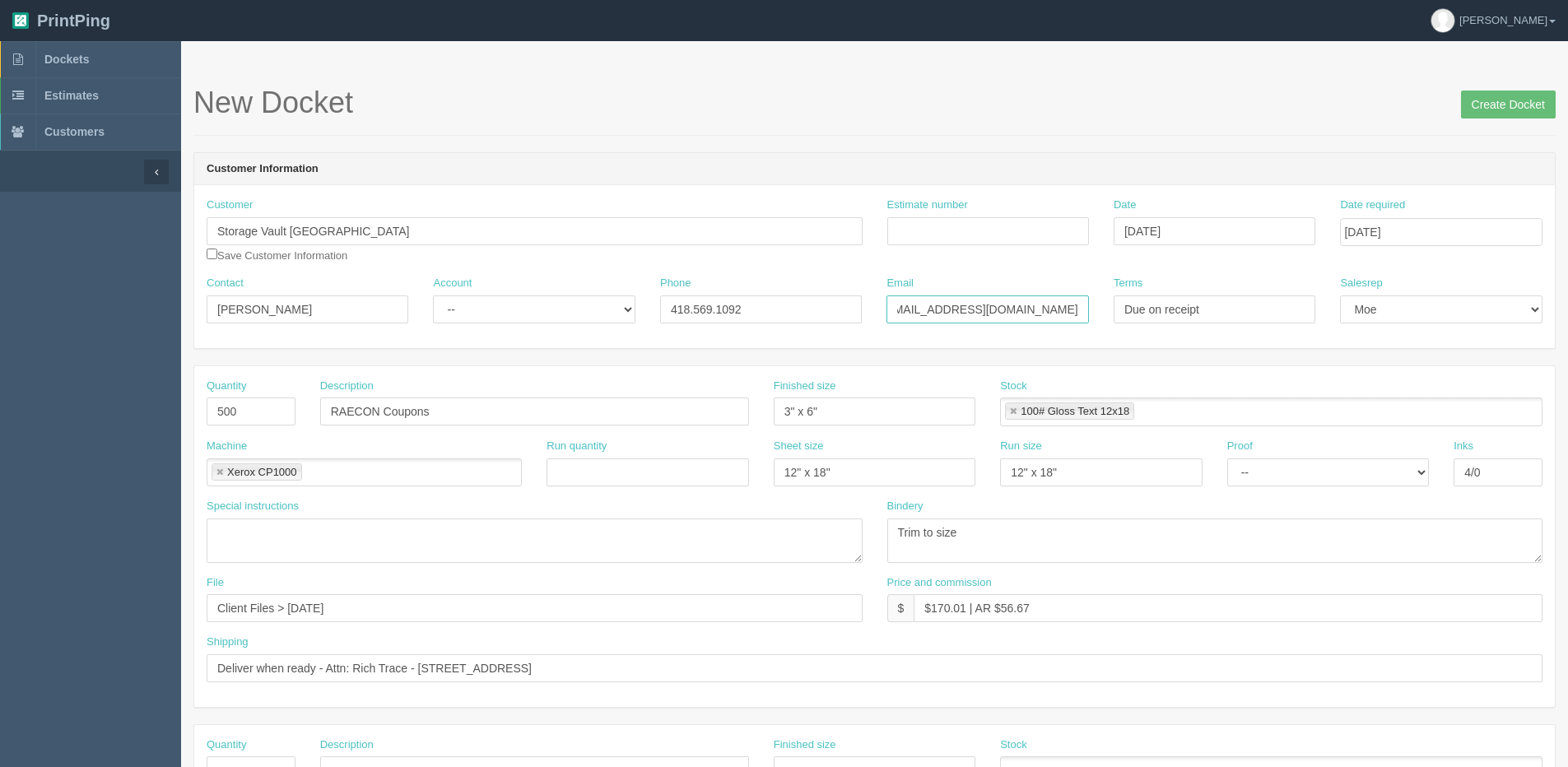
click at [1358, 306] on div "Contact Maximilien Puygrenier Account -- Existing Client Allrush Client Rep Cli…" at bounding box center [874, 305] width 1361 height 60
paste input "gElizabeth"
type input "gElizabeth@storagevaultcanada.com"
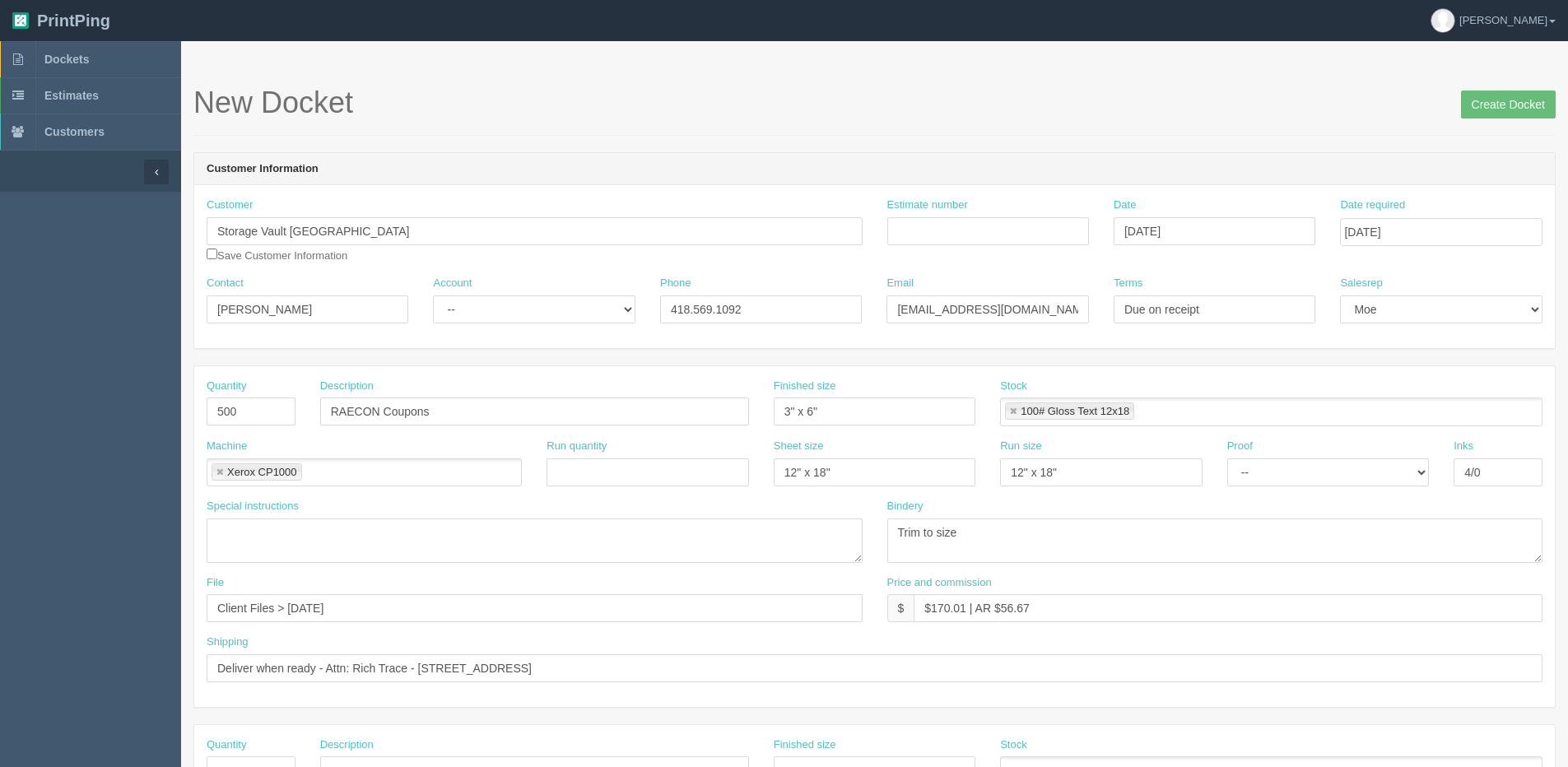
drag, startPoint x: 343, startPoint y: 322, endPoint x: 259, endPoint y: 322, distance: 84.0
click at [259, 322] on div "Contact Maximilien Puygrenier" at bounding box center [307, 305] width 226 height 60
drag, startPoint x: 249, startPoint y: 312, endPoint x: -313, endPoint y: 312, distance: 562.0
click at [0, 312] on html "PrintPing Dan Edit account ( dan@allrush.ca ) Logout Dockets Estimates Customers" at bounding box center [784, 747] width 1568 height 1495
type input "Gemma"
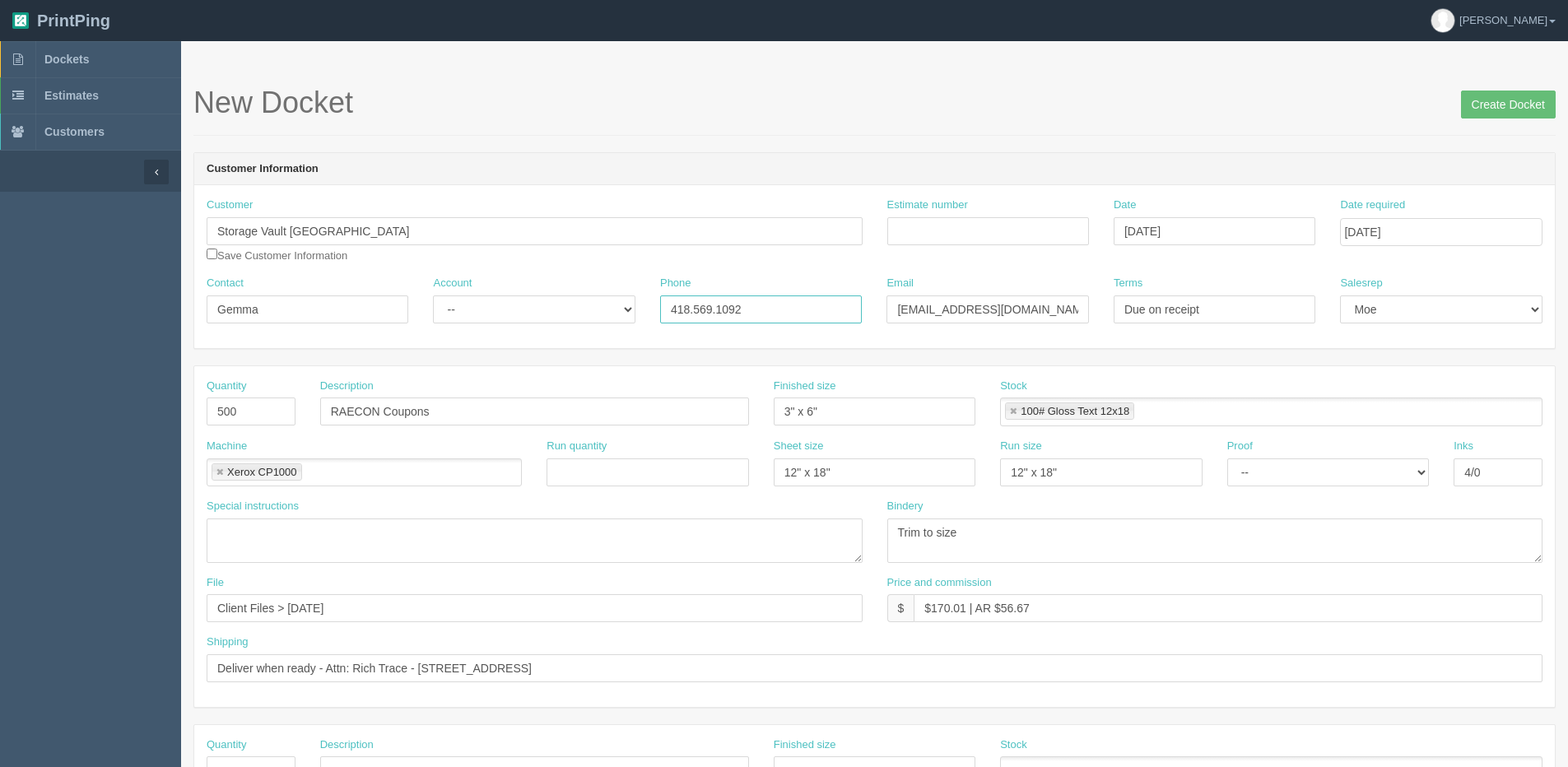
drag, startPoint x: 791, startPoint y: 310, endPoint x: 199, endPoint y: 324, distance: 592.2
click at [209, 319] on div "Contact Gemma Account -- Existing Client Allrush Client Rep Client Phone 418.56…" at bounding box center [874, 305] width 1361 height 60
type input "705.623.2974"
drag, startPoint x: 980, startPoint y: 231, endPoint x: 864, endPoint y: 231, distance: 116.0
click at [980, 231] on input "Estimate number" at bounding box center [988, 231] width 202 height 28
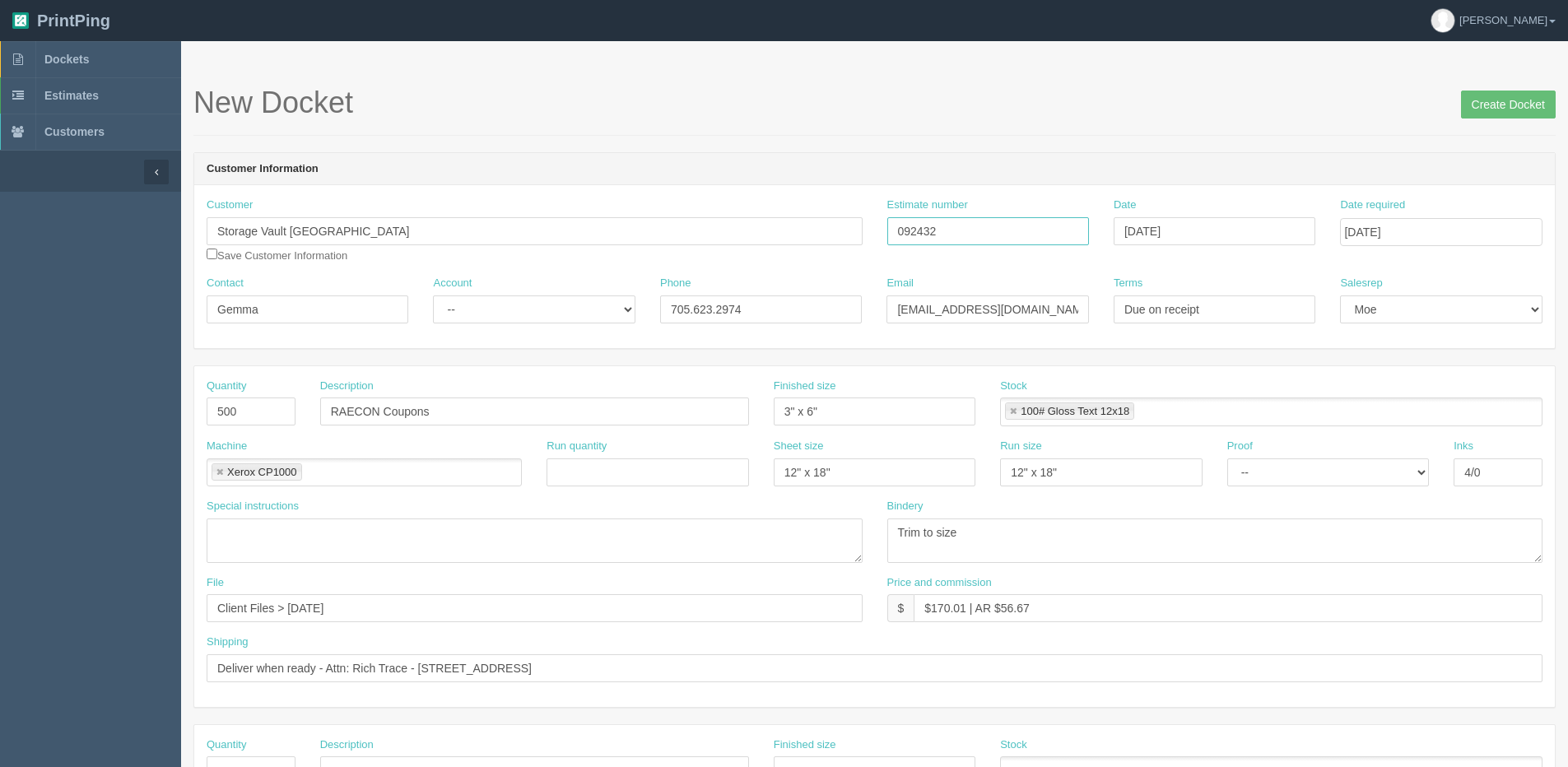
type input "092432"
click at [1013, 410] on link at bounding box center [1013, 412] width 10 height 11
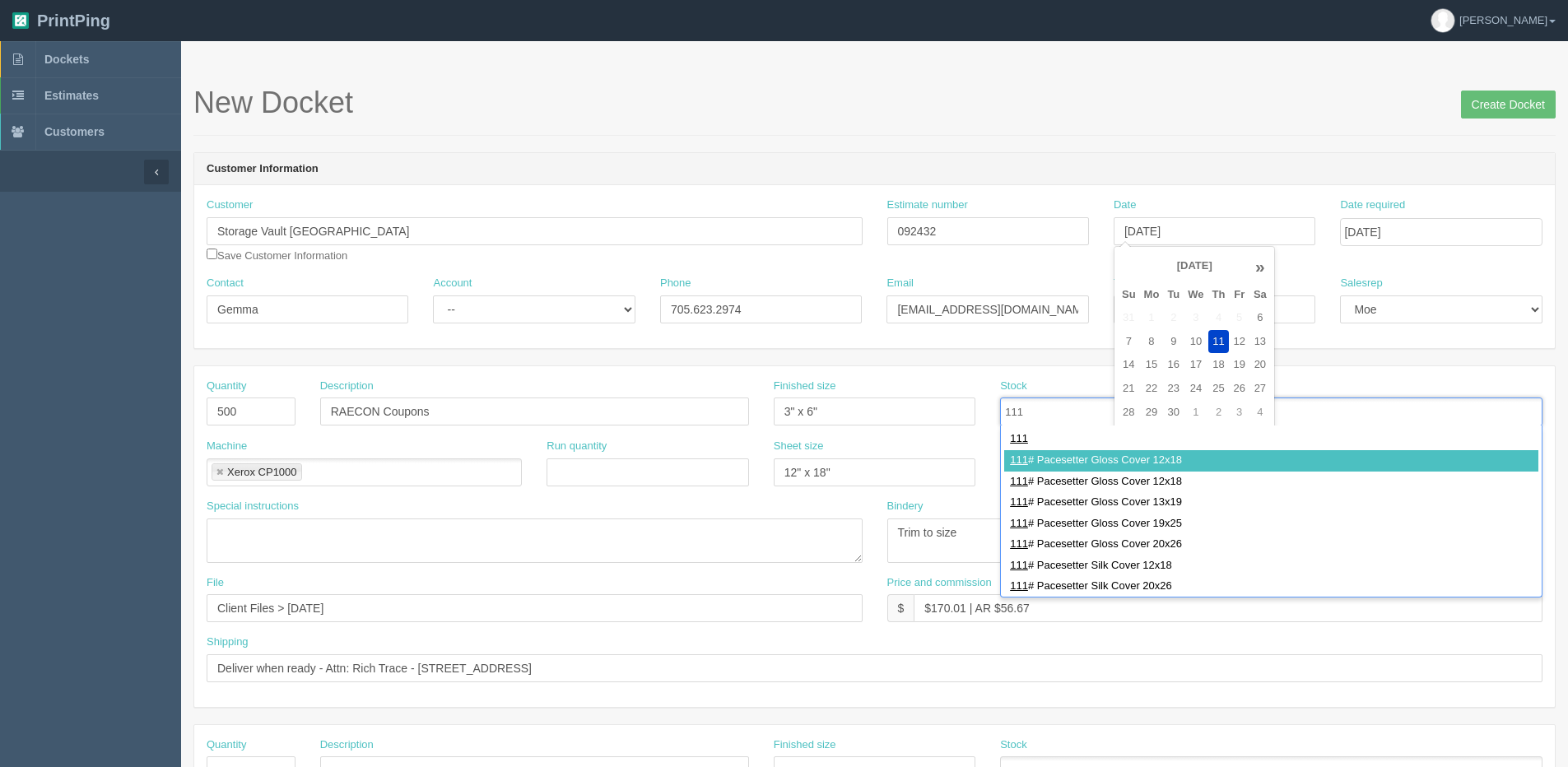
type input "111"
type input "111# Pacesetter Gloss Cover 12x18"
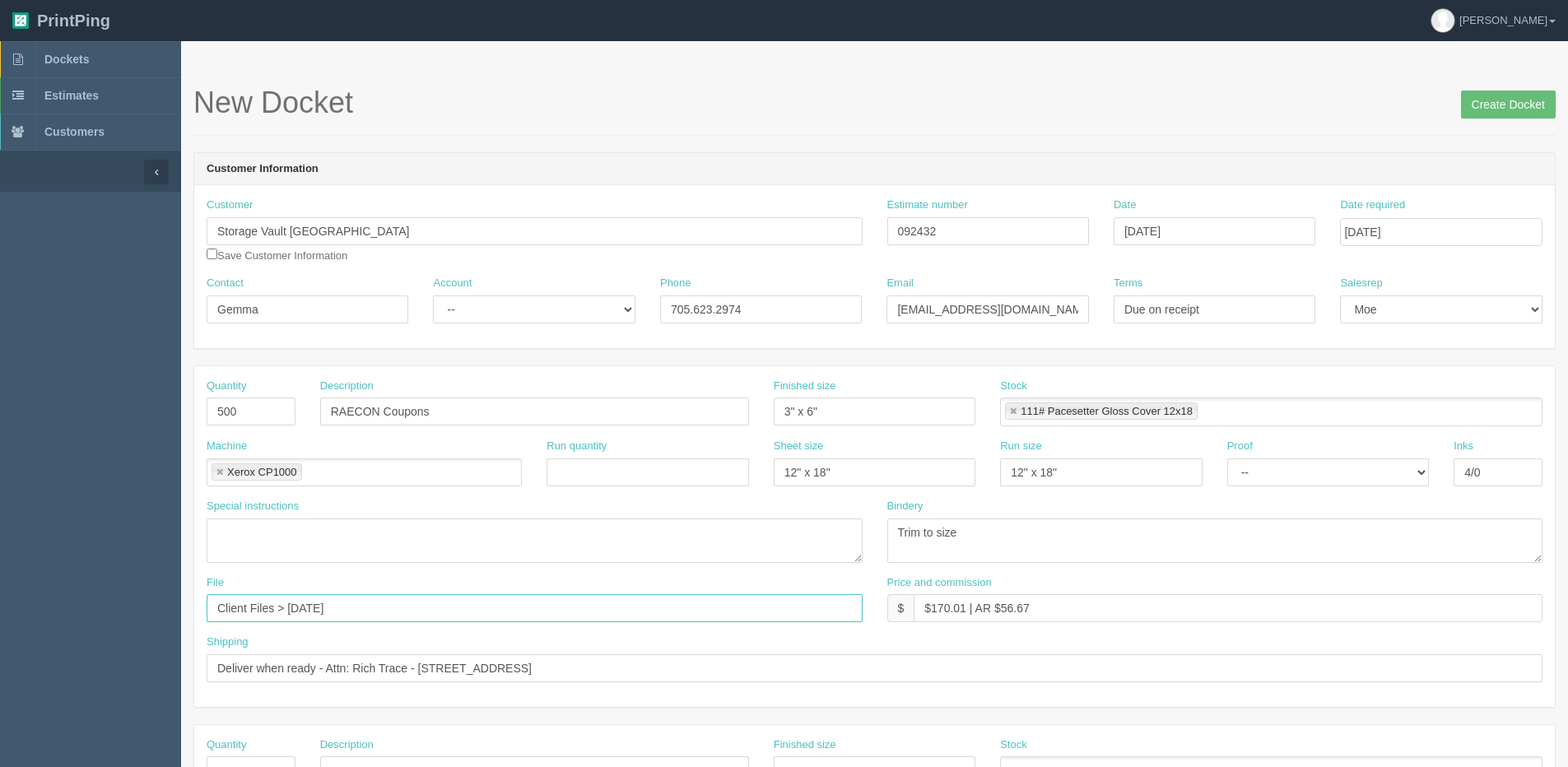
drag, startPoint x: 10, startPoint y: 605, endPoint x: -360, endPoint y: 605, distance: 370.0
click at [0, 605] on html "PrintPing Dan Edit account ( dan@allrush.ca ) Logout Dockets Estimates Customers" at bounding box center [784, 747] width 1568 height 1495
type input "Files @ Allrush"
drag, startPoint x: 671, startPoint y: 668, endPoint x: -114, endPoint y: 654, distance: 785.1
click at [0, 654] on html "PrintPing Dan Edit account ( dan@allrush.ca ) Logout Dockets Estimates Customers" at bounding box center [784, 747] width 1568 height 1495
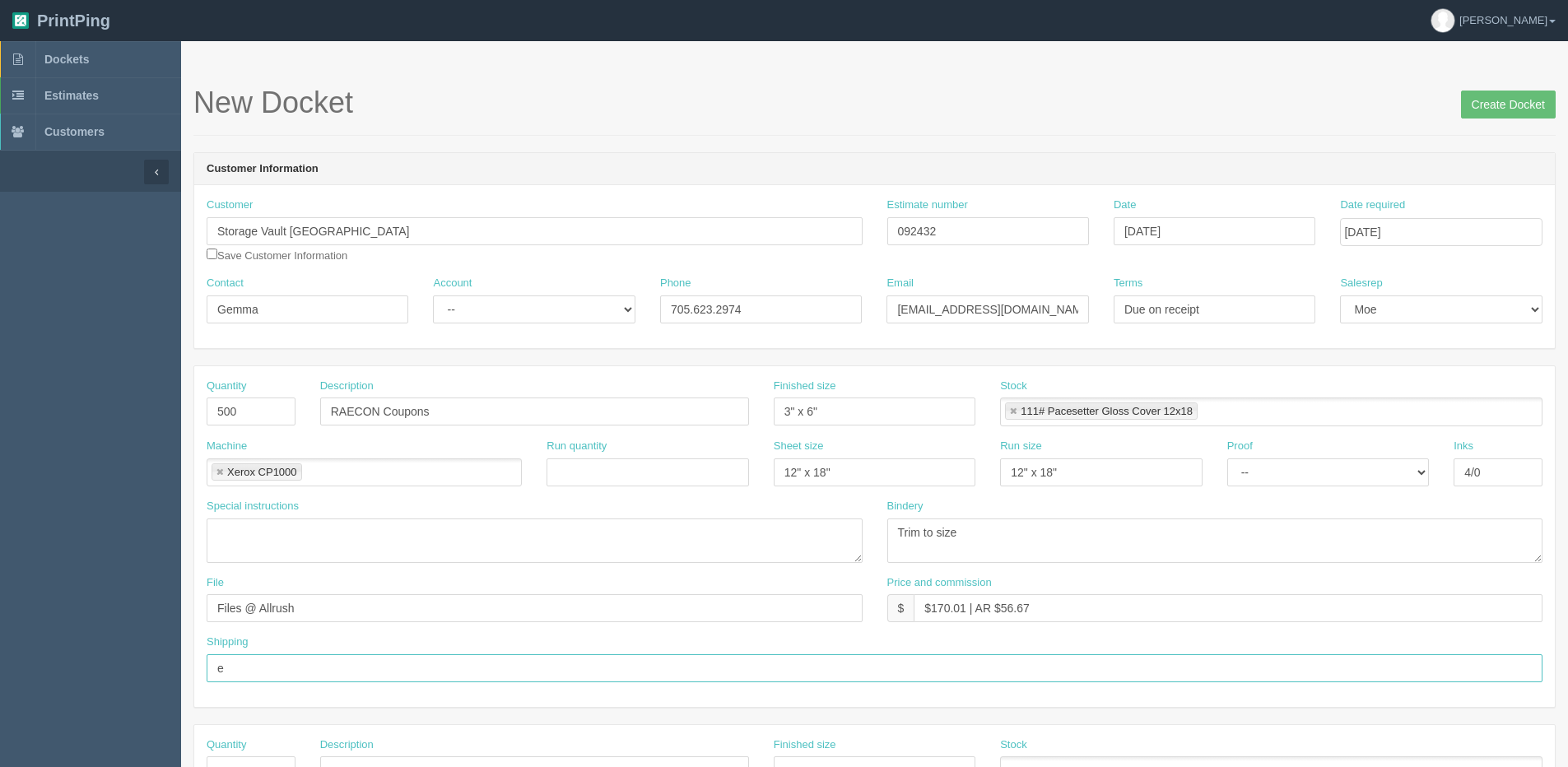
type input "Email / Call when ready for pickup"
drag, startPoint x: 475, startPoint y: 315, endPoint x: 474, endPoint y: 325, distance: 10.0
click at [475, 315] on select "-- Existing Client Allrush Client Rep Client" at bounding box center [534, 309] width 202 height 28
select select "Allrush Client"
click at [433, 295] on select "-- Existing Client Allrush Client Rep Client" at bounding box center [534, 309] width 202 height 28
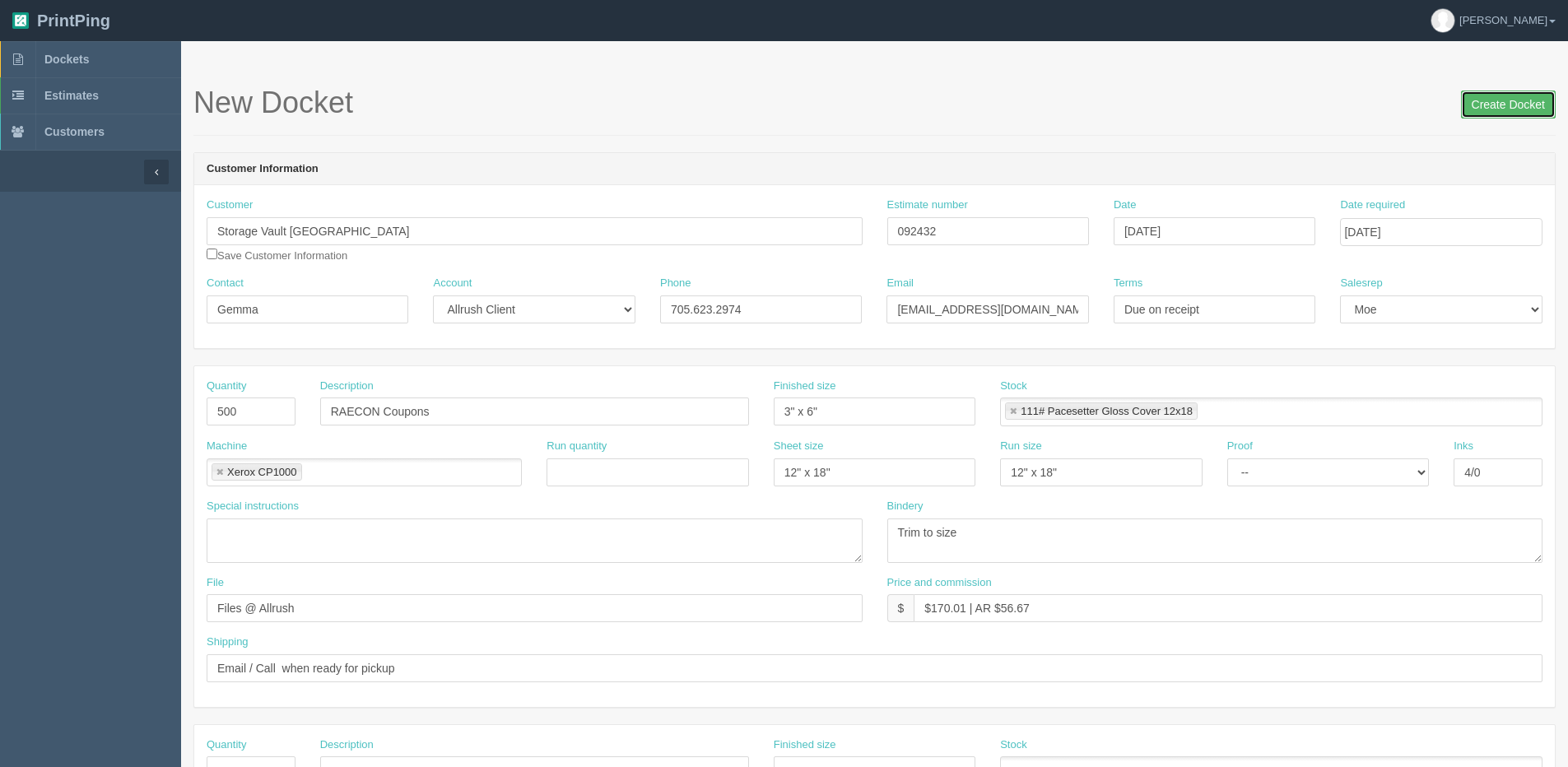
click at [1465, 108] on input "Create Docket" at bounding box center [1507, 105] width 95 height 28
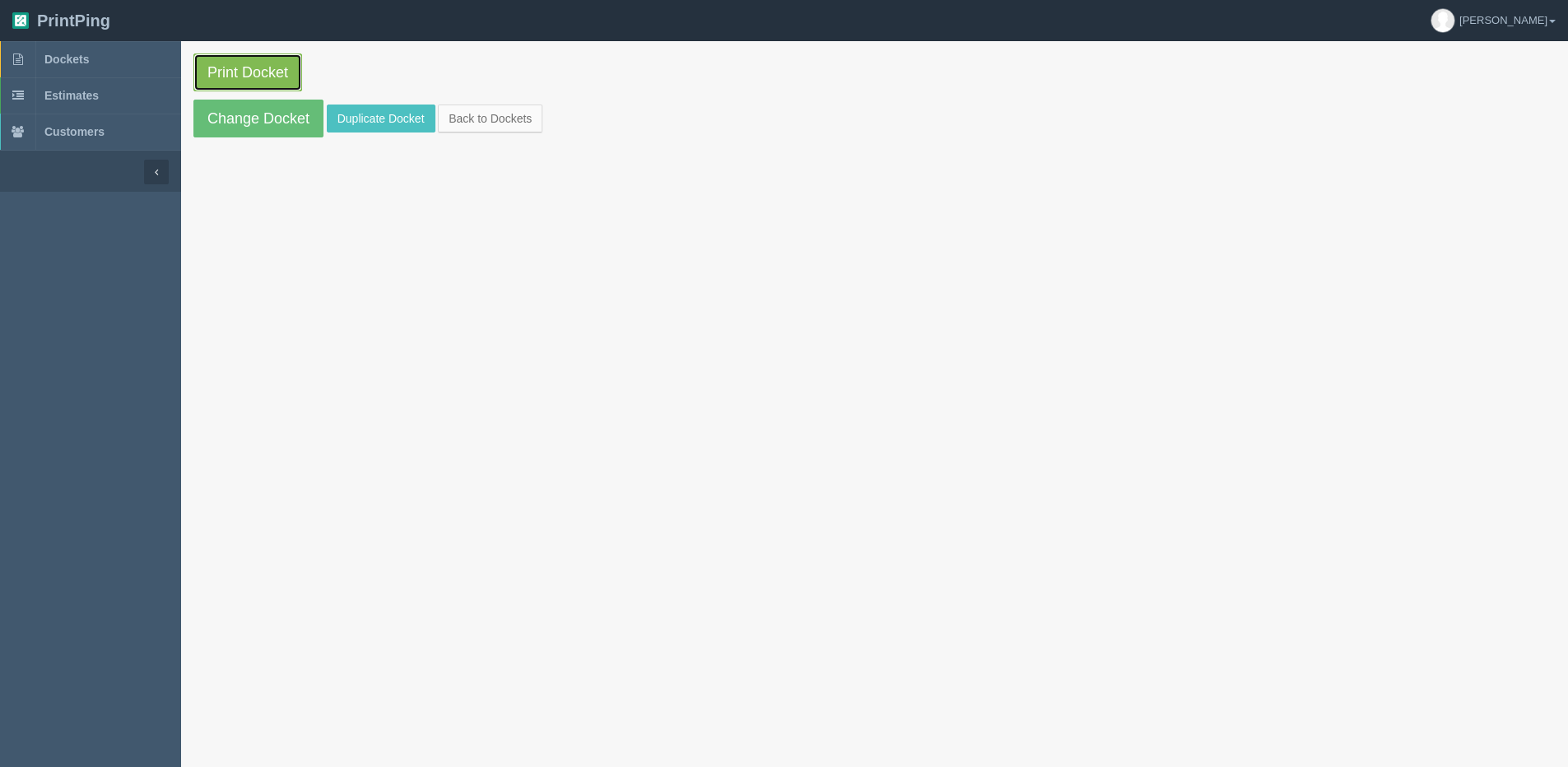
click at [240, 73] on link "Print Docket" at bounding box center [247, 72] width 109 height 38
click at [476, 127] on link "Back to Dockets" at bounding box center [490, 118] width 105 height 28
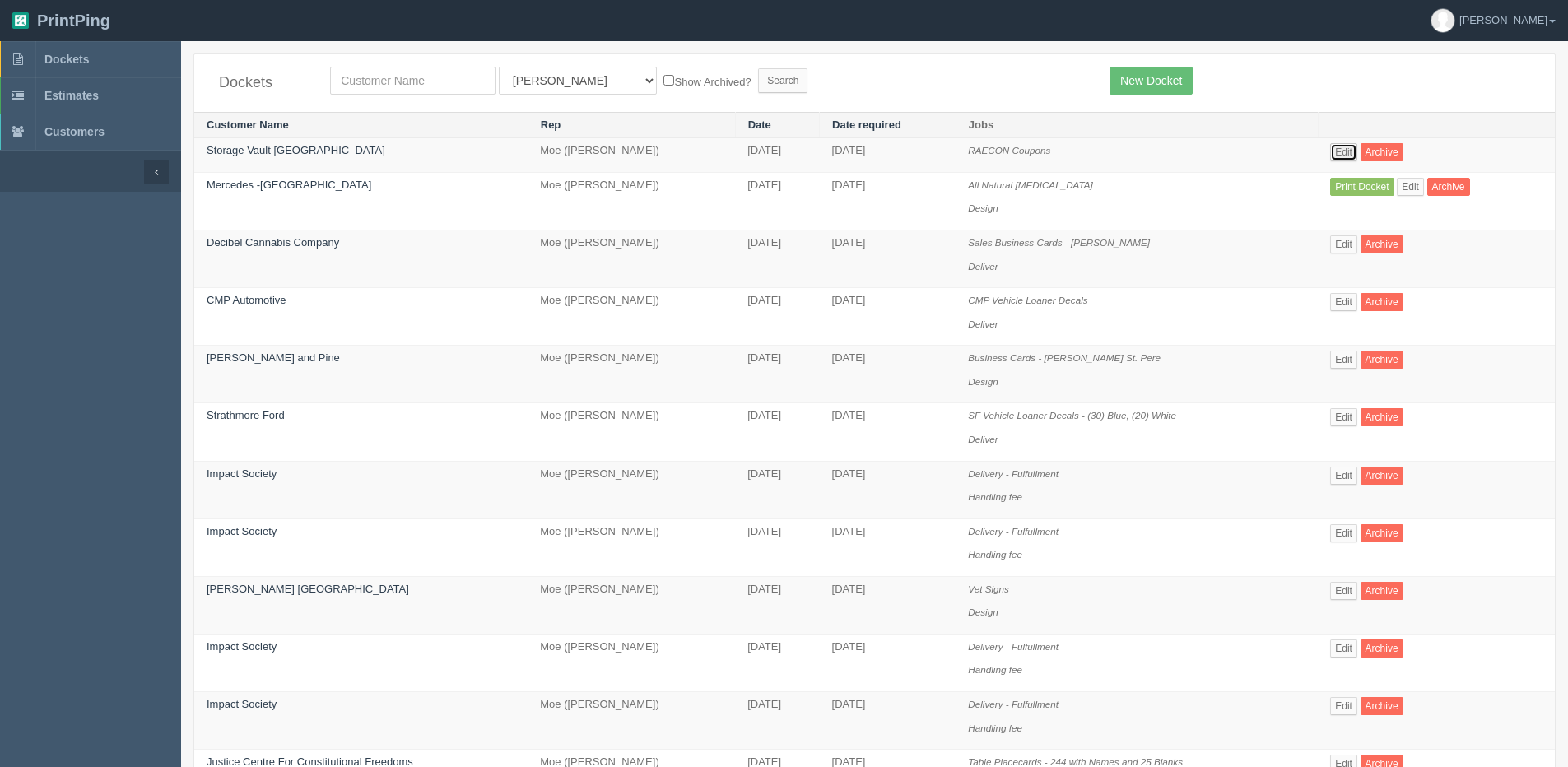
click at [1349, 155] on link "Edit" at bounding box center [1344, 152] width 27 height 19
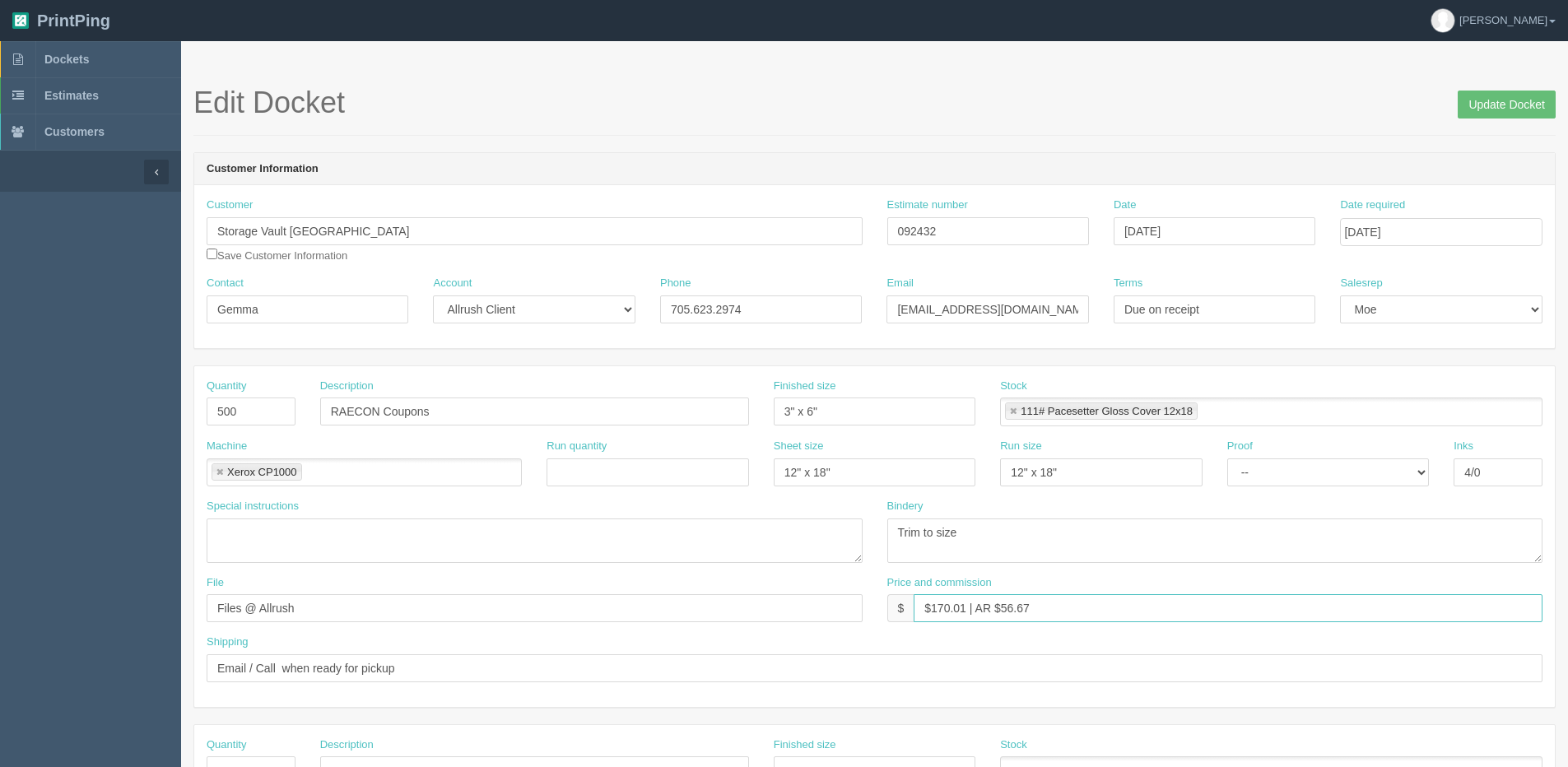
drag, startPoint x: 937, startPoint y: 609, endPoint x: 967, endPoint y: 615, distance: 30.6
click at [967, 615] on input "$170.01 | AR $56.67" at bounding box center [1228, 608] width 629 height 28
drag, startPoint x: 999, startPoint y: 606, endPoint x: 1023, endPoint y: 607, distance: 24.0
click at [1035, 600] on input "$100.62 | AR $56.67" at bounding box center [1228, 608] width 629 height 28
type input "$100.62 | AR $33.54"
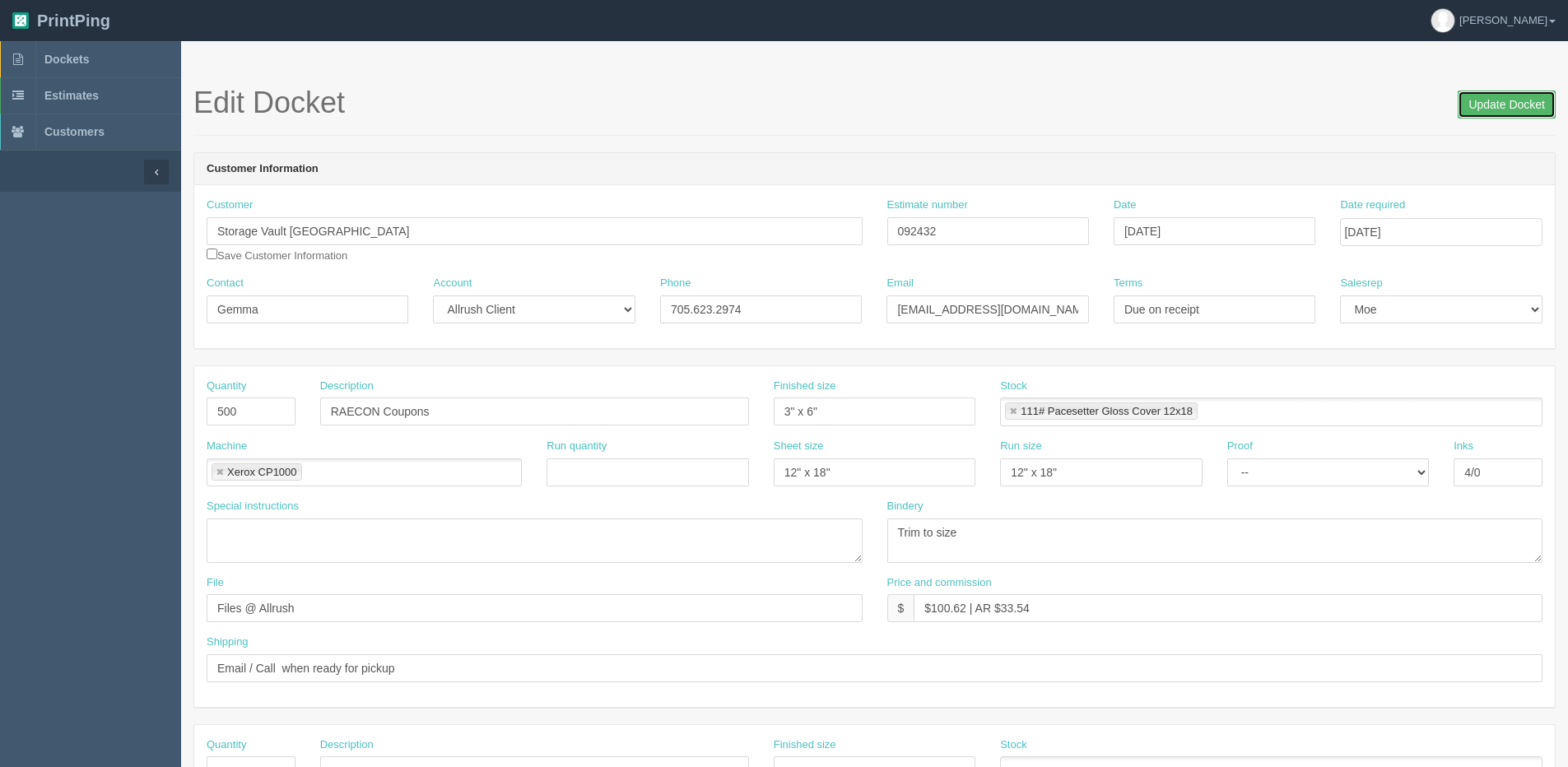
click at [1496, 102] on input "Update Docket" at bounding box center [1506, 105] width 98 height 28
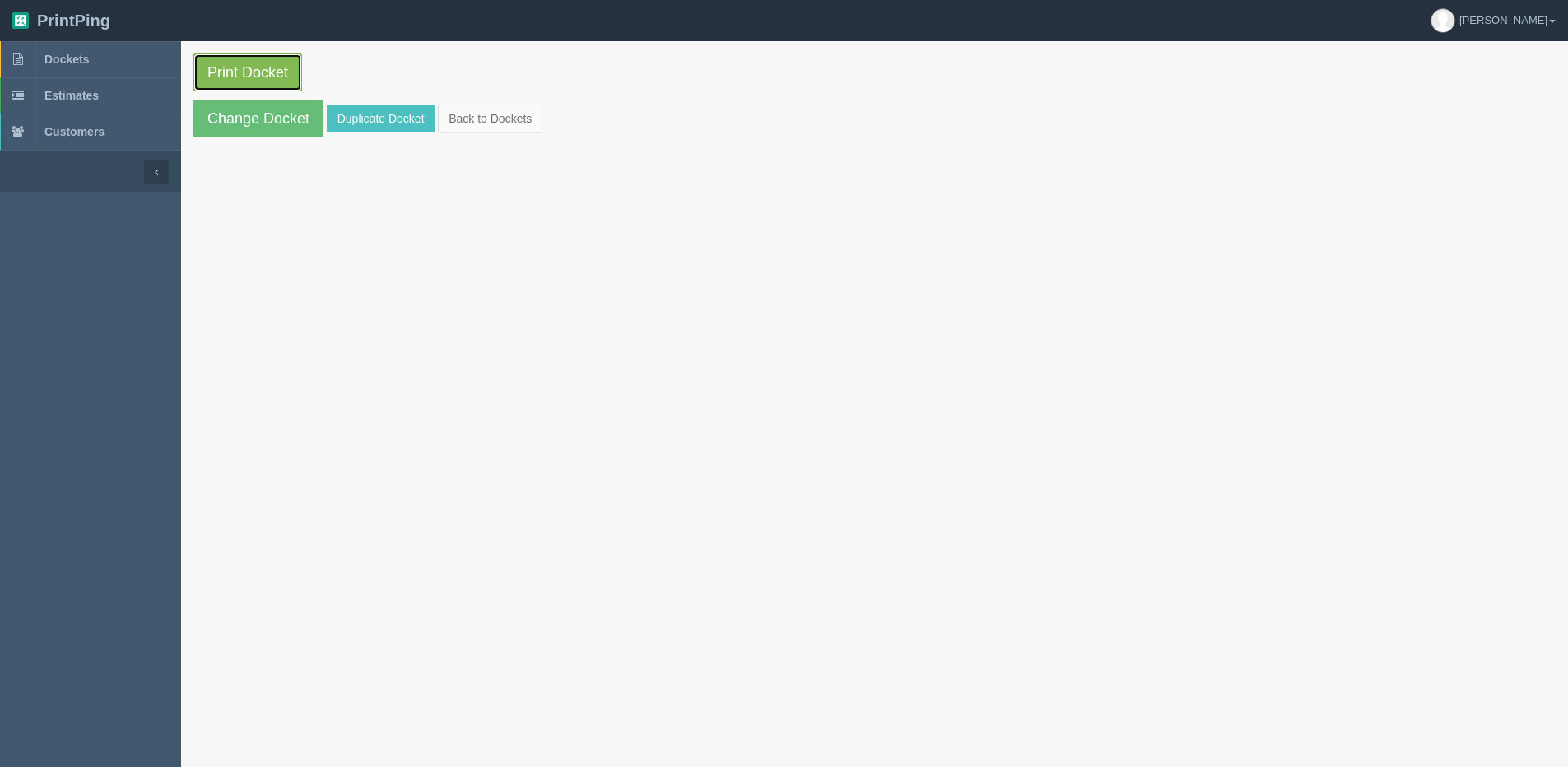
click at [212, 68] on link "Print Docket" at bounding box center [247, 72] width 109 height 38
click at [506, 107] on link "Back to Dockets" at bounding box center [490, 118] width 105 height 28
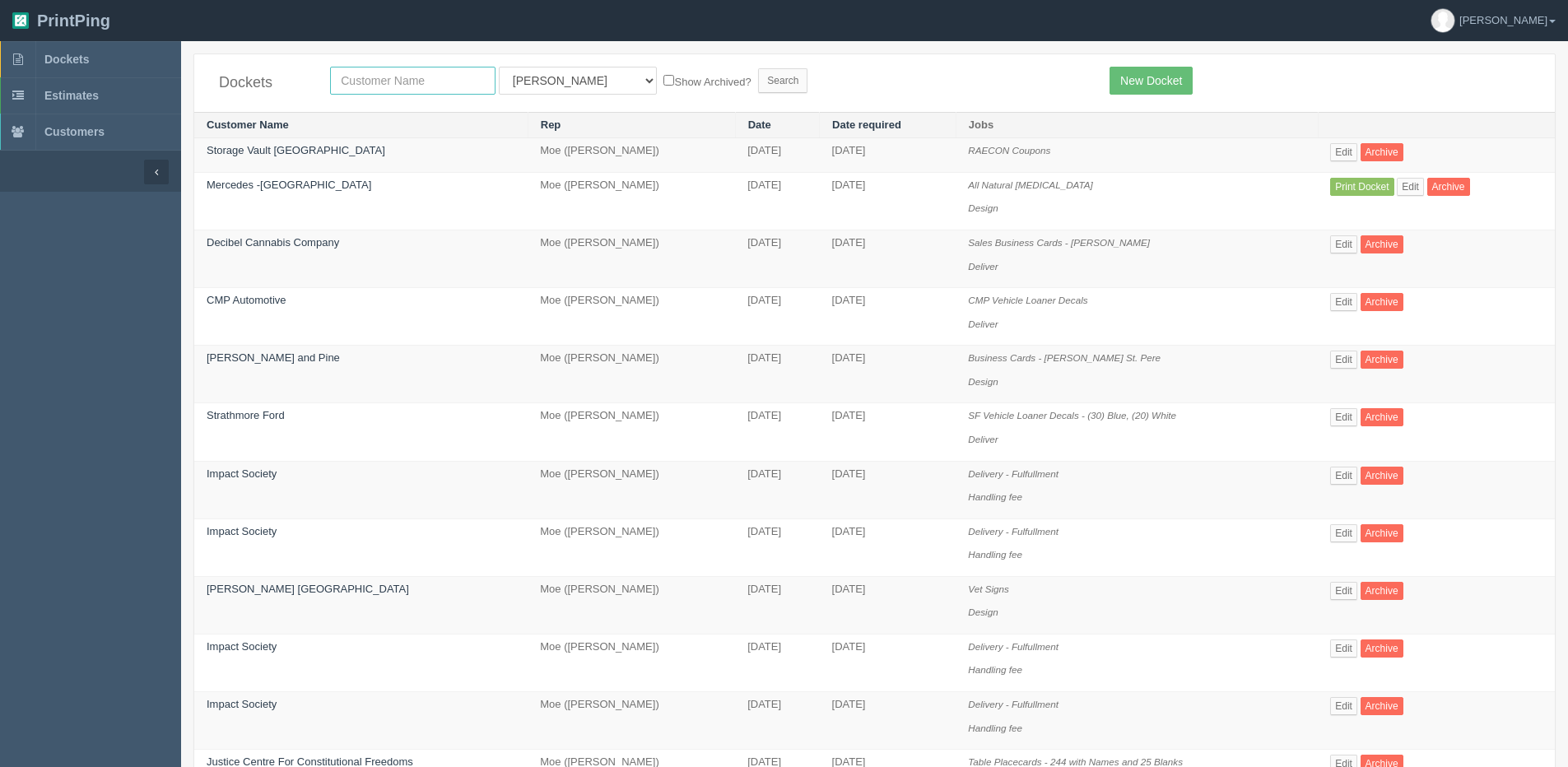
click at [364, 75] on input "text" at bounding box center [412, 80] width 165 height 28
type input "impact"
click at [758, 68] on input "Search" at bounding box center [783, 80] width 49 height 24
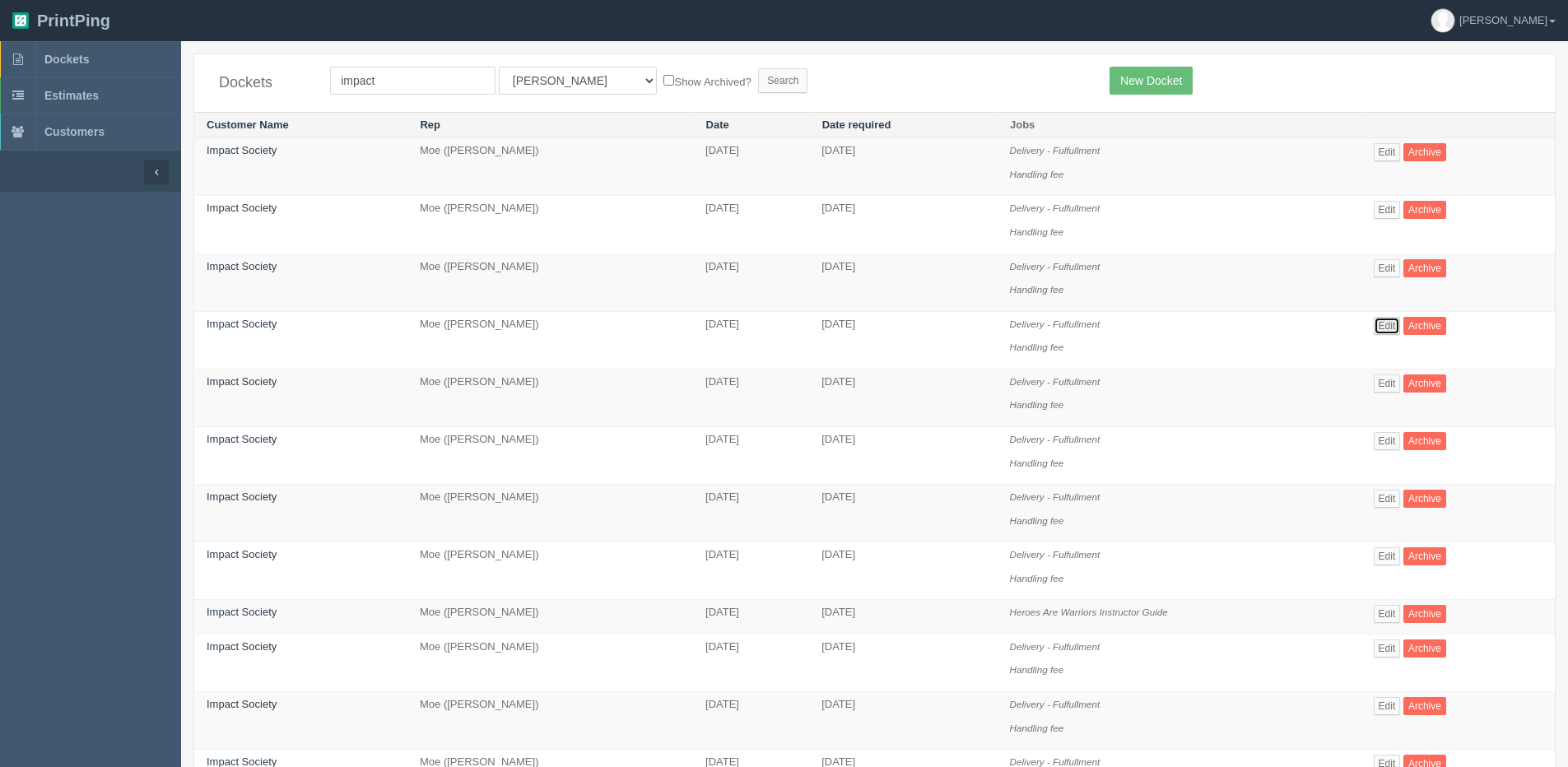
click at [1391, 321] on link "Edit" at bounding box center [1387, 326] width 27 height 19
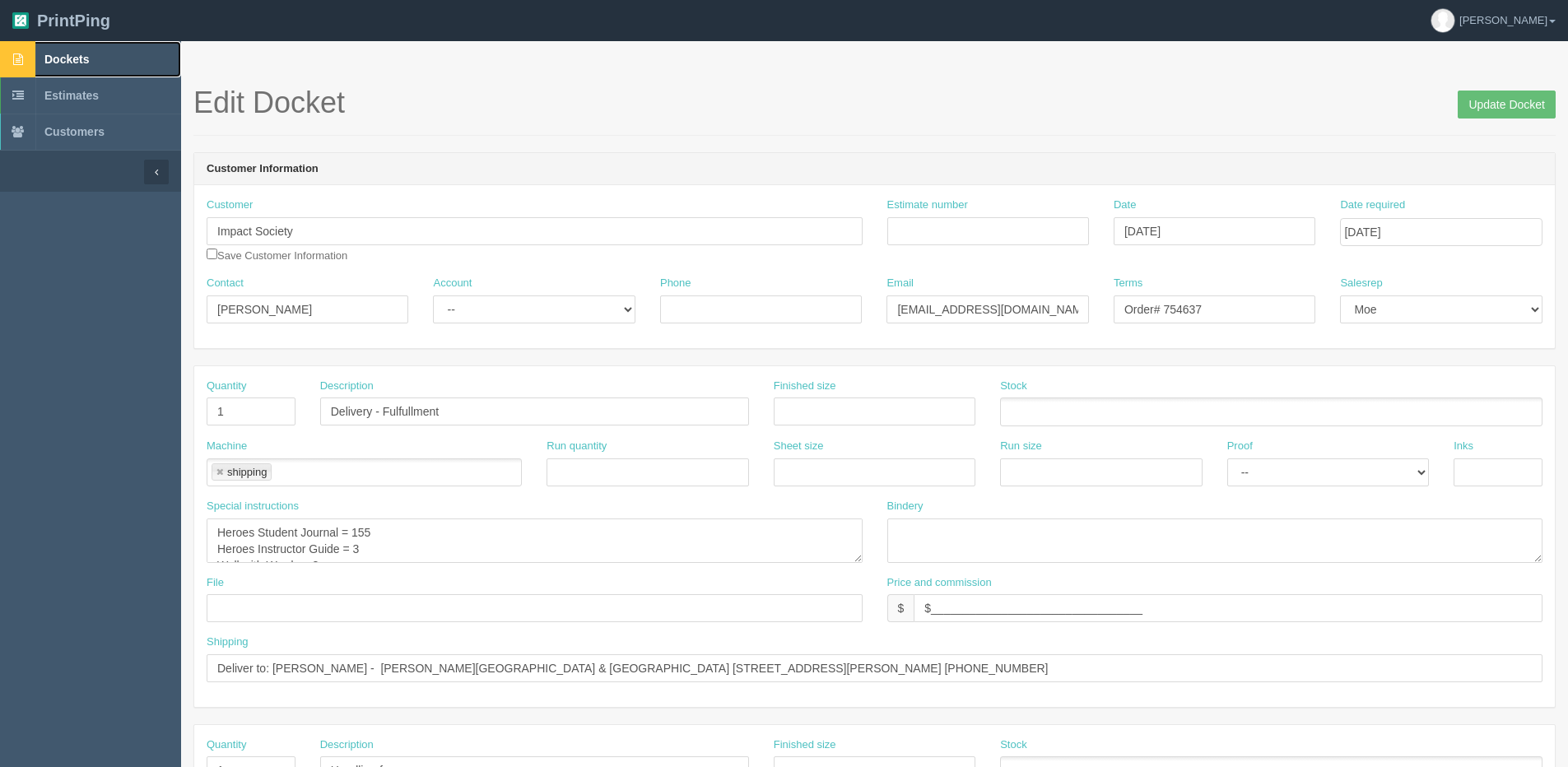
click at [79, 54] on span "Dockets" at bounding box center [66, 59] width 44 height 13
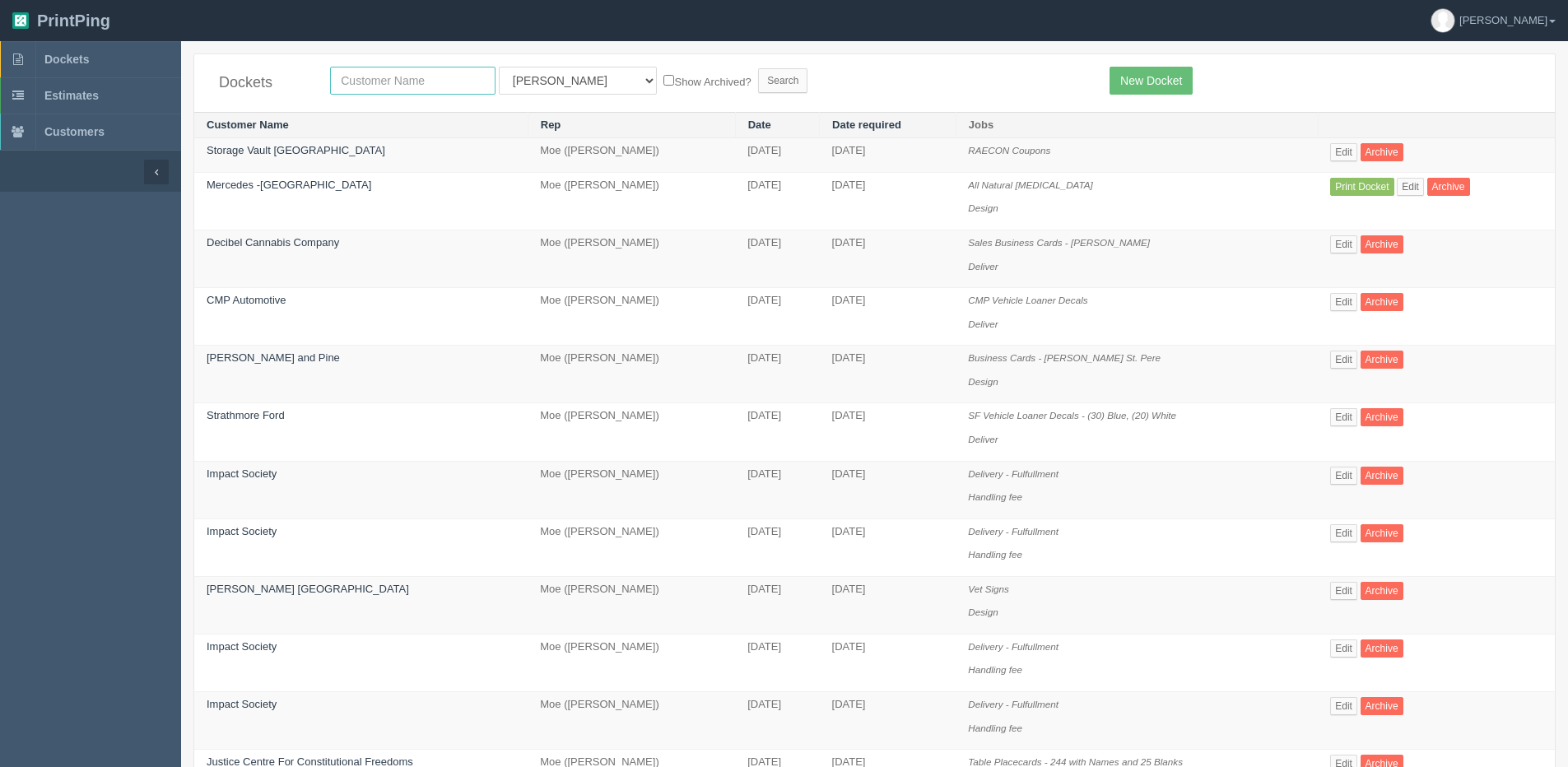
click at [391, 73] on input "text" at bounding box center [412, 80] width 165 height 28
type input "centruy"
click at [758, 68] on input "Search" at bounding box center [783, 80] width 49 height 24
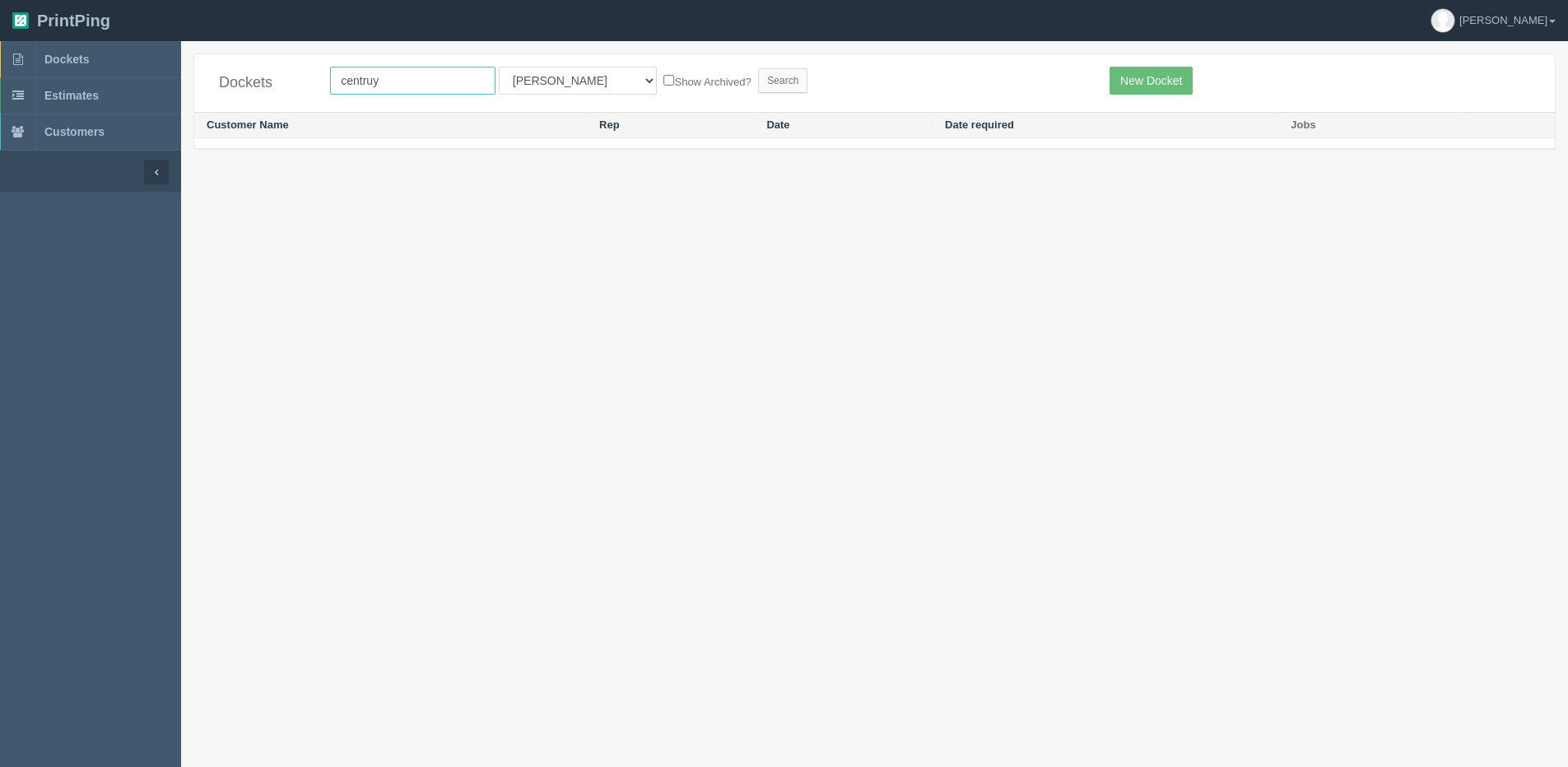
click at [376, 70] on input "centruy" at bounding box center [412, 80] width 165 height 28
type input "century"
click at [758, 68] on input "Search" at bounding box center [783, 80] width 49 height 24
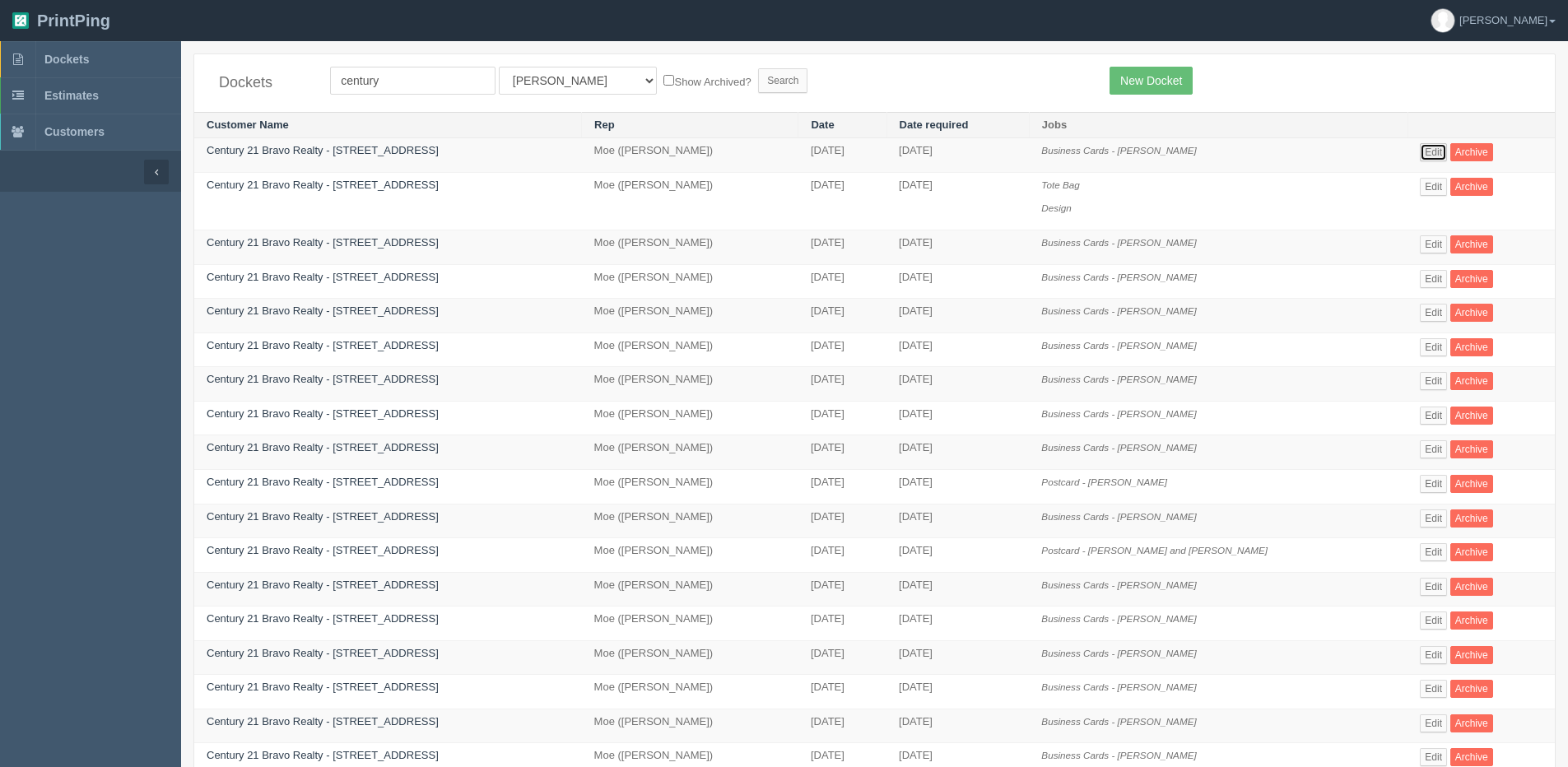
click at [1423, 153] on link "Edit" at bounding box center [1433, 152] width 27 height 19
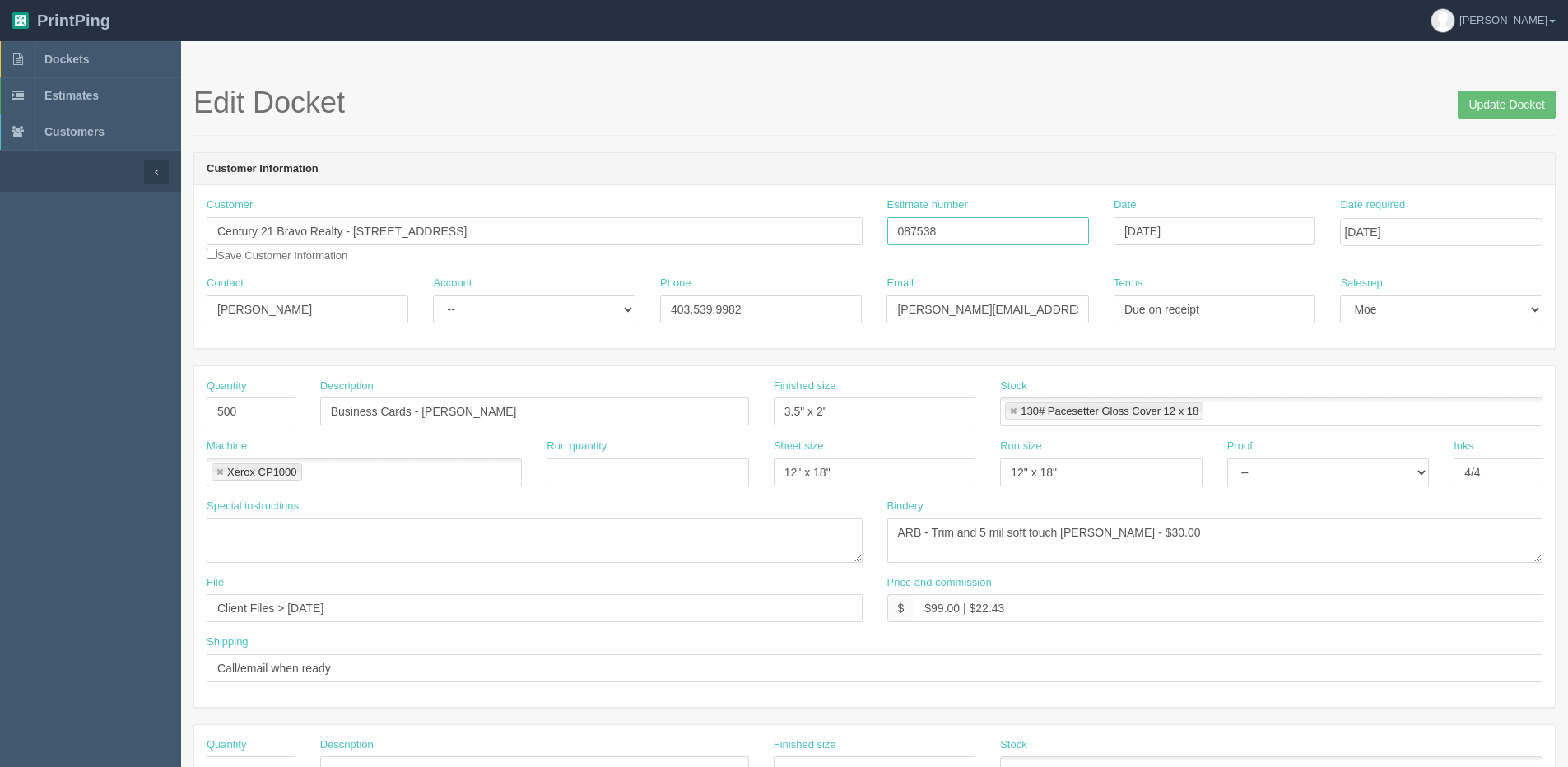
drag, startPoint x: 988, startPoint y: 244, endPoint x: 597, endPoint y: 248, distance: 391.0
click at [597, 248] on div "Customer Century 21 Bravo Realty - 3009 23 Street NE Save Customer Information …" at bounding box center [874, 237] width 1361 height 78
click at [1501, 105] on input "Update Docket" at bounding box center [1506, 105] width 98 height 28
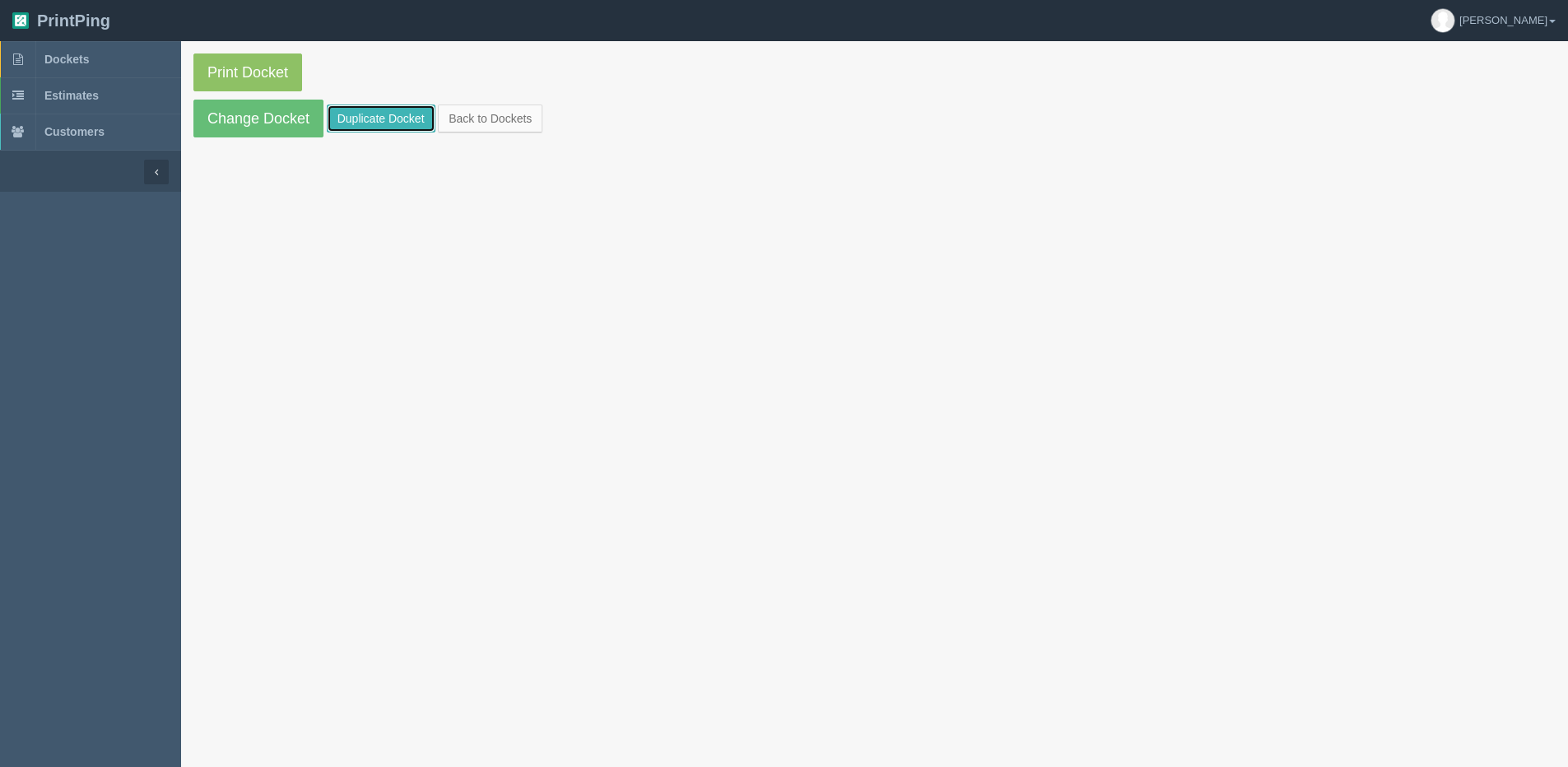
click at [339, 114] on link "Duplicate Docket" at bounding box center [381, 118] width 109 height 28
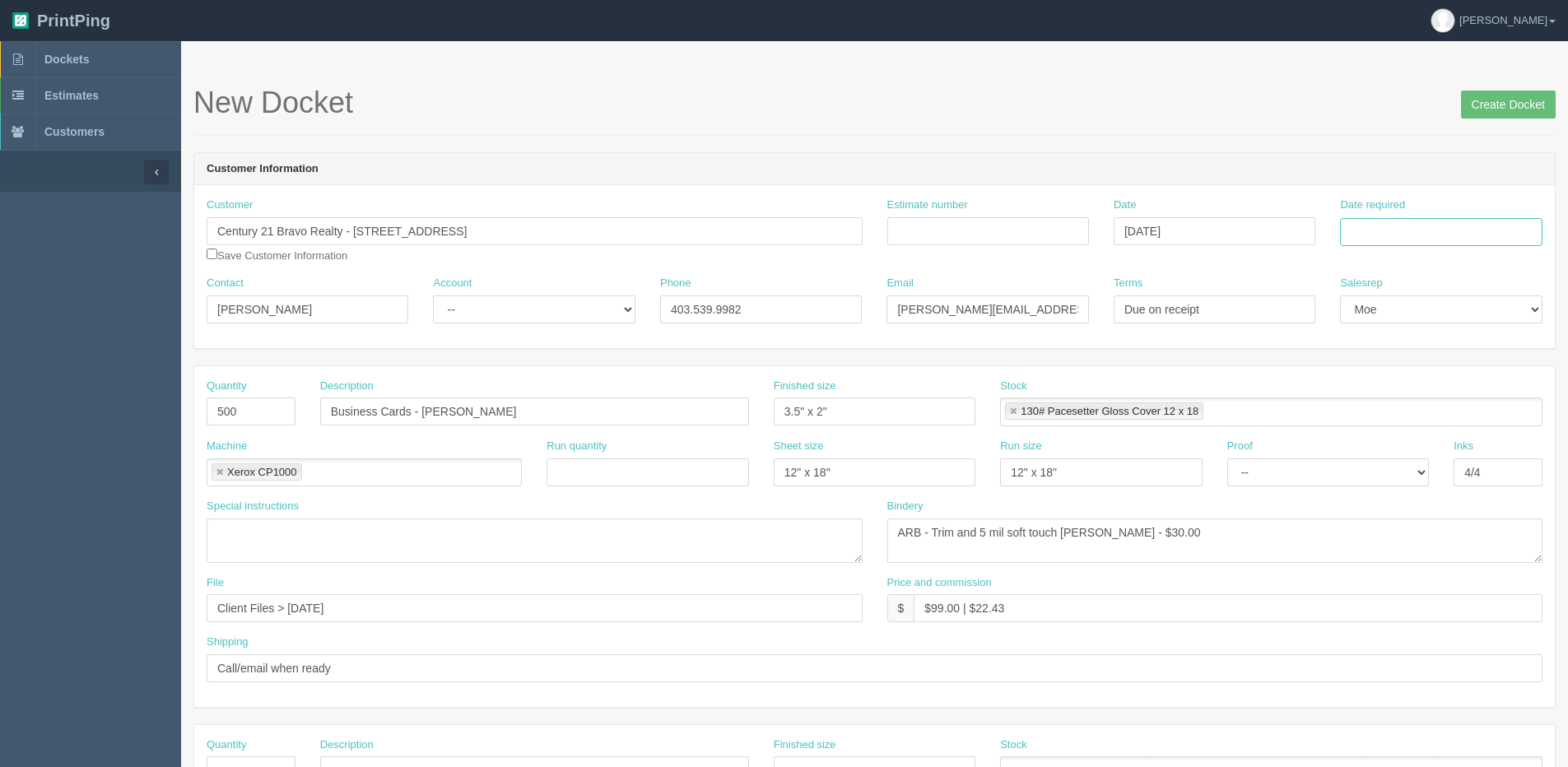
click at [1383, 218] on input "Date required" at bounding box center [1441, 232] width 202 height 28
click at [1356, 467] on th "[DATE]" at bounding box center [1420, 461] width 153 height 23
drag, startPoint x: 1387, startPoint y: 361, endPoint x: 1239, endPoint y: 363, distance: 148.0
click at [1386, 361] on td "15" at bounding box center [1378, 366] width 23 height 23
type input "[DATE]"
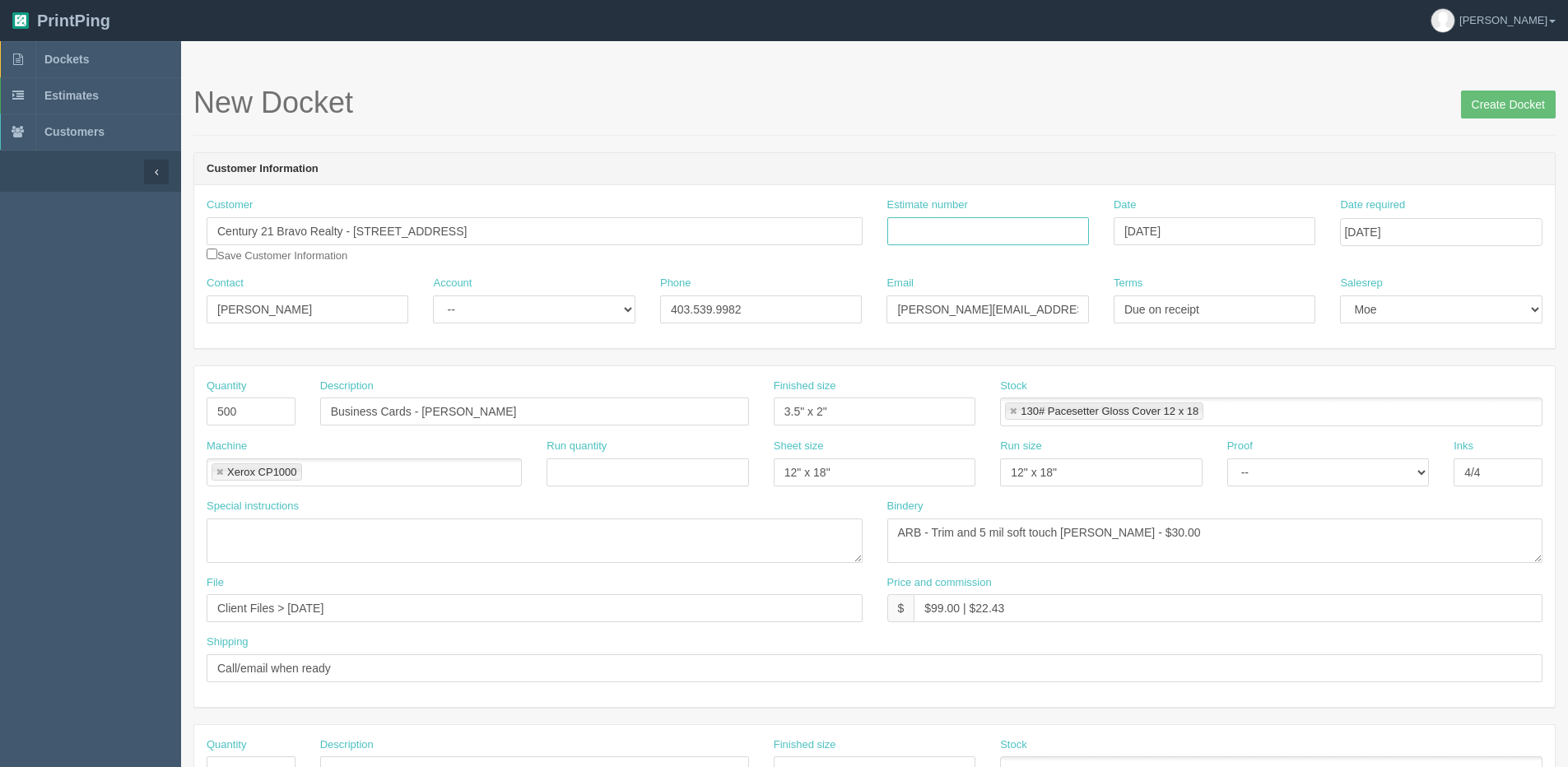
click at [940, 233] on input "Estimate number" at bounding box center [988, 231] width 202 height 28
paste input "087538"
type input "087538"
drag, startPoint x: 425, startPoint y: 415, endPoint x: 1025, endPoint y: 354, distance: 603.1
click at [984, 360] on form "New Docket Create Docket Customer Information Customer Century 21 Bravo Realty …" at bounding box center [874, 778] width 1362 height 1383
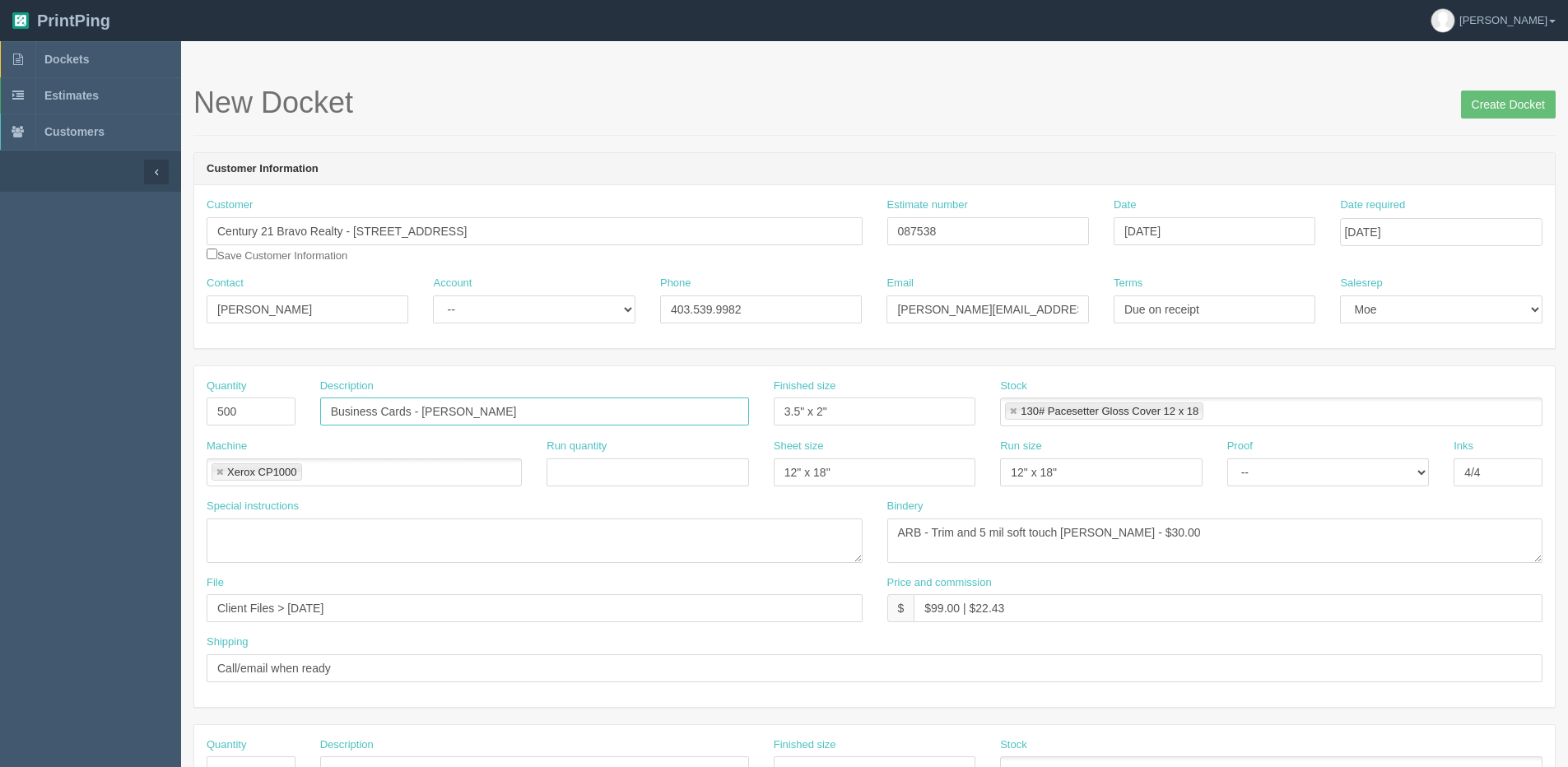
type input "Business Cards - [PERSON_NAME]"
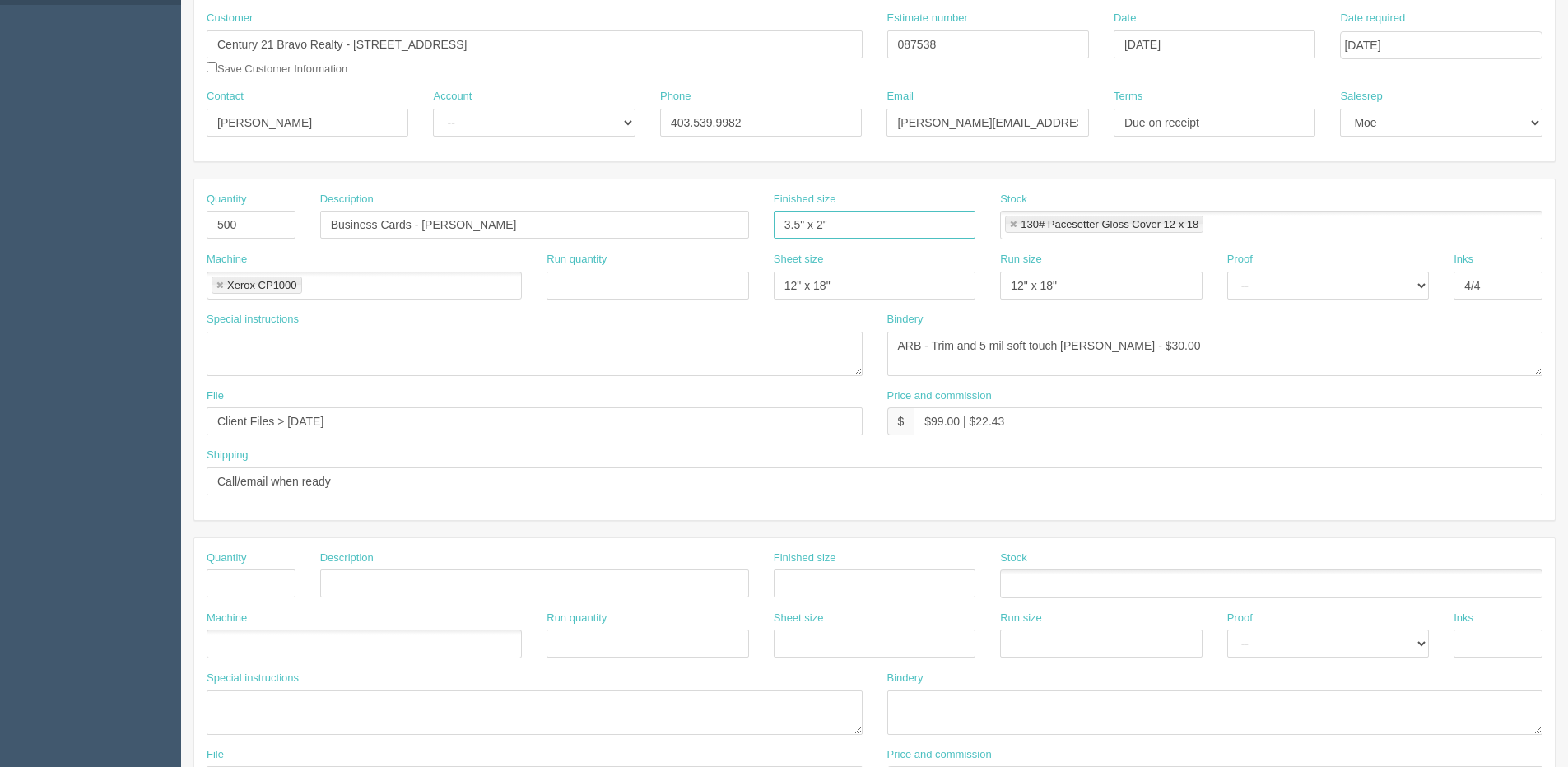
scroll to position [69, 0]
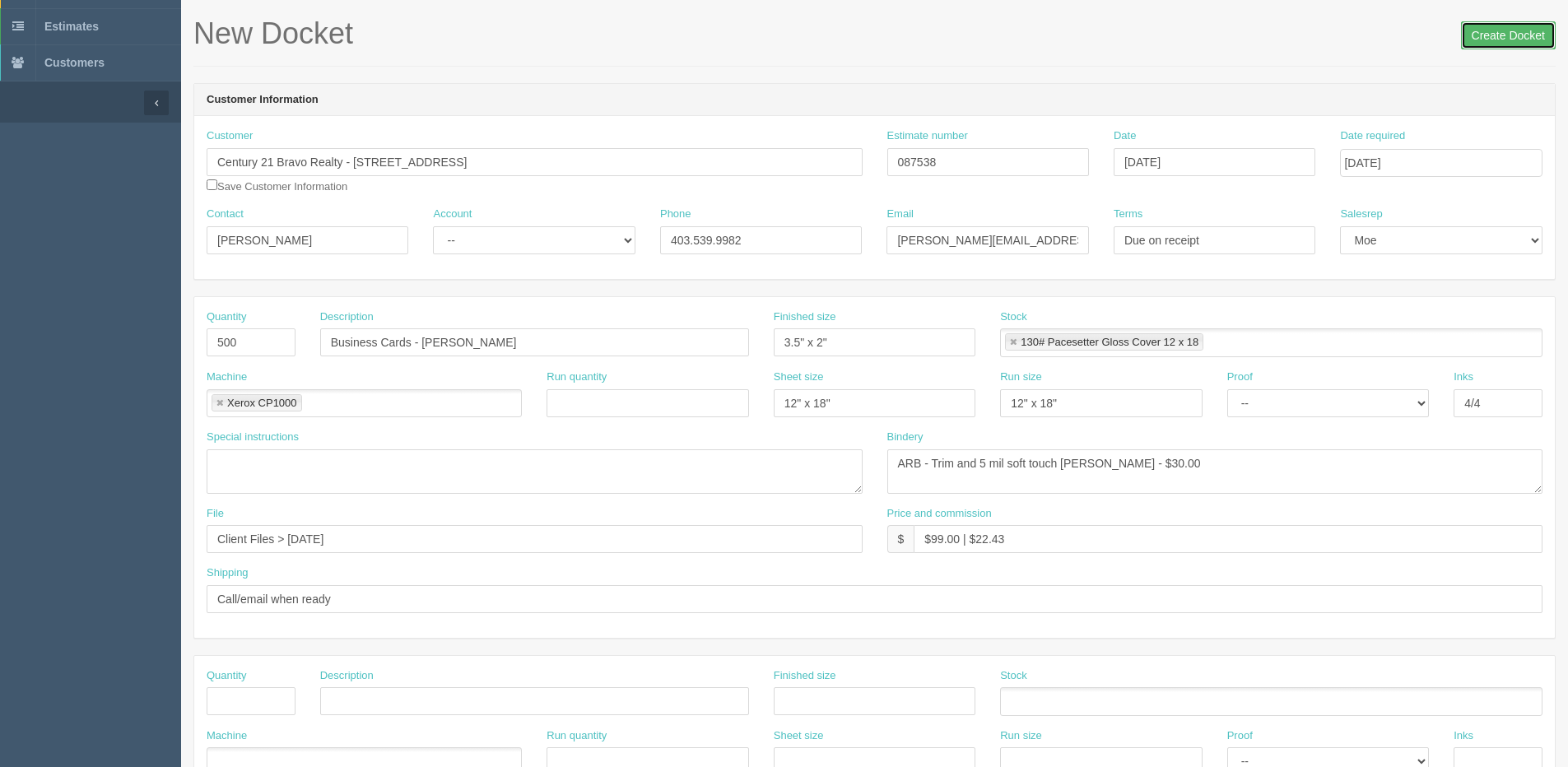
click at [1469, 45] on input "Create Docket" at bounding box center [1507, 35] width 95 height 28
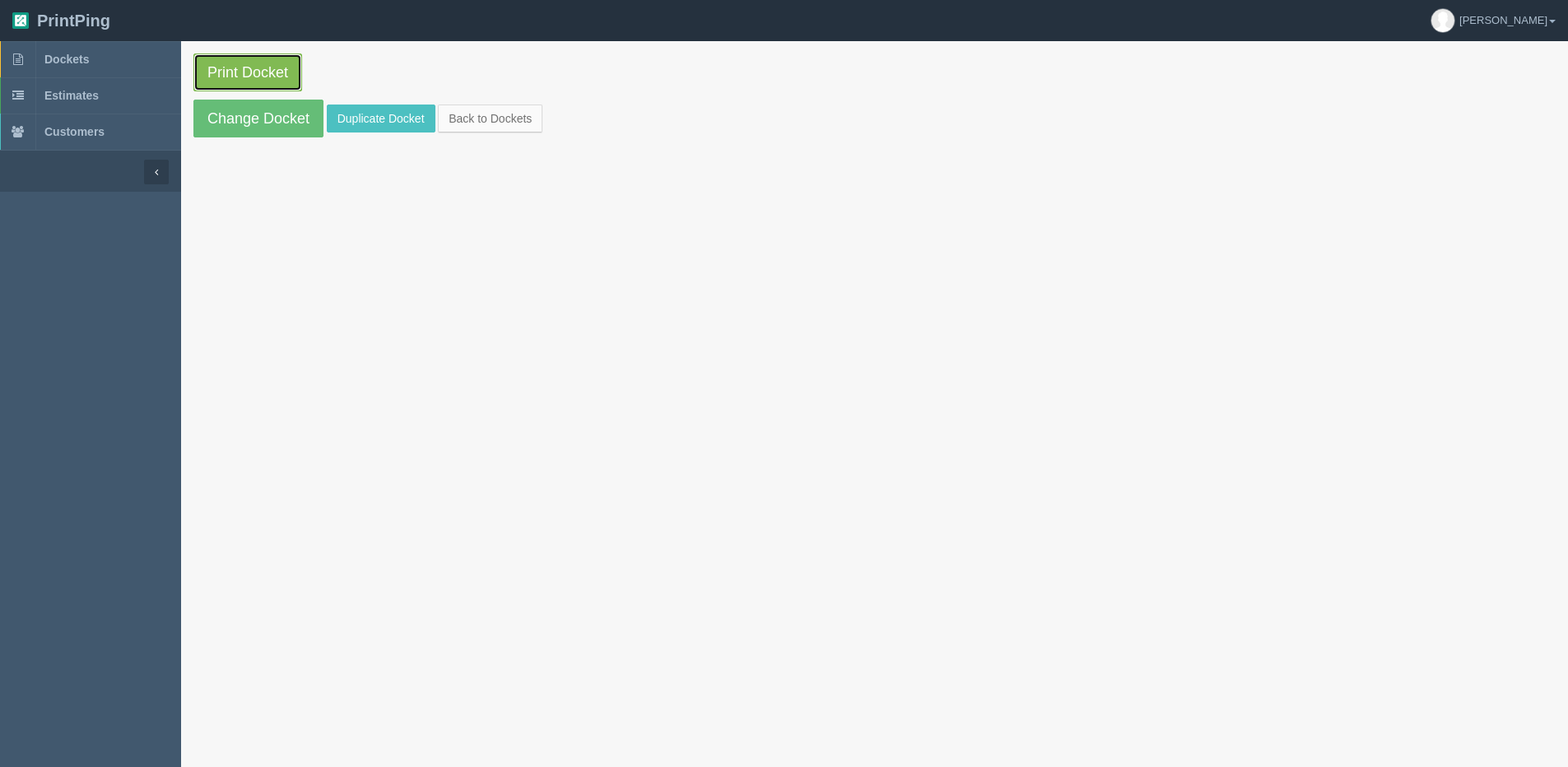
click at [271, 79] on link "Print Docket" at bounding box center [247, 72] width 109 height 38
click at [540, 112] on link "Back to Dockets" at bounding box center [490, 118] width 105 height 28
click at [511, 104] on section "Print Docket Change Docket Duplicate Docket Back to Dockets" at bounding box center [874, 95] width 1387 height 109
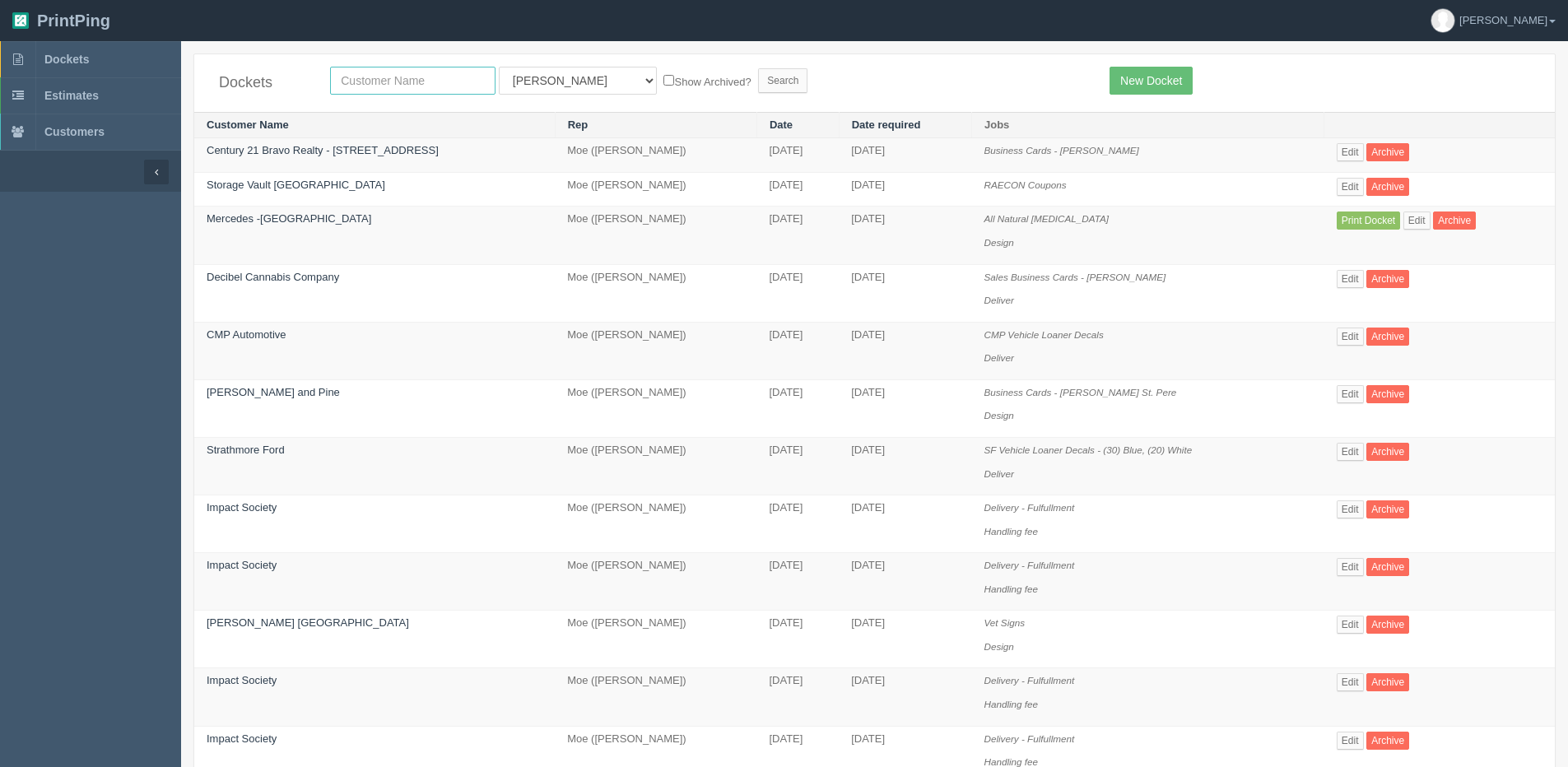
click at [365, 78] on input "text" at bounding box center [412, 80] width 165 height 28
click at [535, 79] on select "All Users [PERSON_NAME] Test 1 [PERSON_NAME] [PERSON_NAME] [PERSON_NAME] France…" at bounding box center [578, 80] width 158 height 28
select select "14"
click at [499, 67] on select "All Users [PERSON_NAME] Test 1 [PERSON_NAME] [PERSON_NAME] [PERSON_NAME] France…" at bounding box center [578, 80] width 158 height 28
click at [676, 75] on label "Show Archived?" at bounding box center [706, 80] width 87 height 19
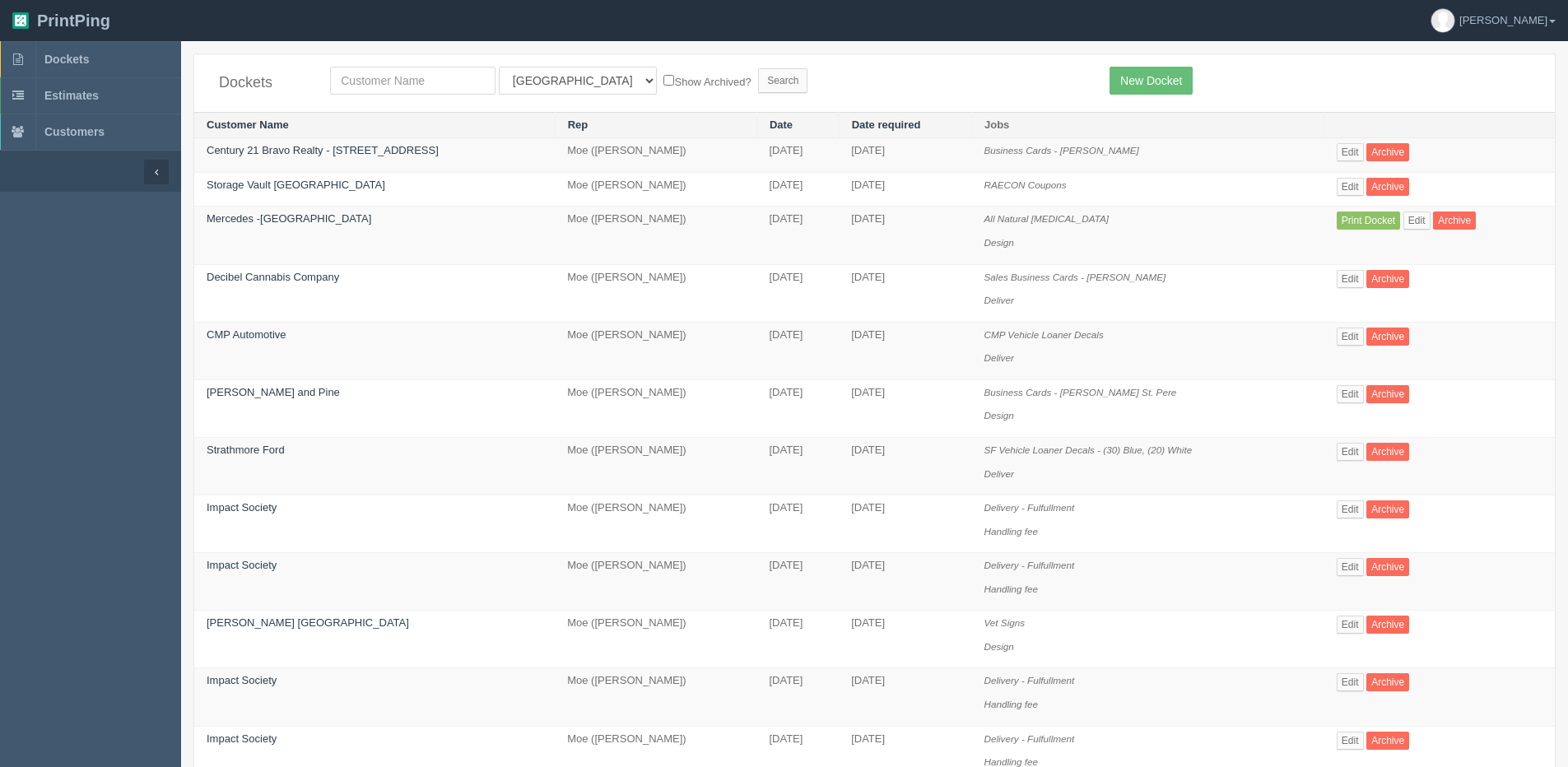
click at [674, 75] on input "Show Archived?" at bounding box center [668, 80] width 11 height 11
checkbox input "true"
click at [758, 80] on input "Search" at bounding box center [783, 80] width 49 height 24
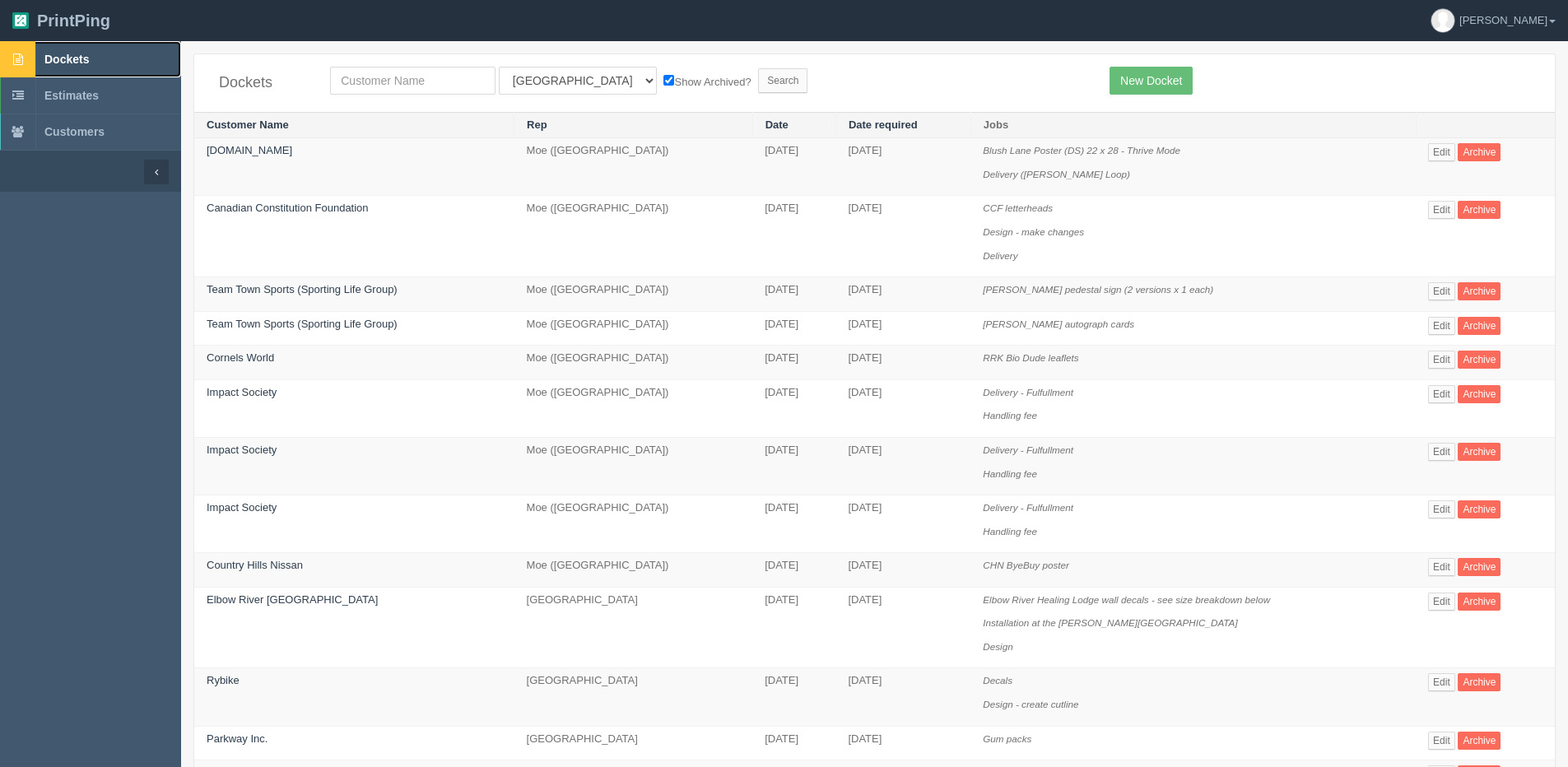
click at [107, 57] on link "Dockets" at bounding box center [90, 59] width 181 height 36
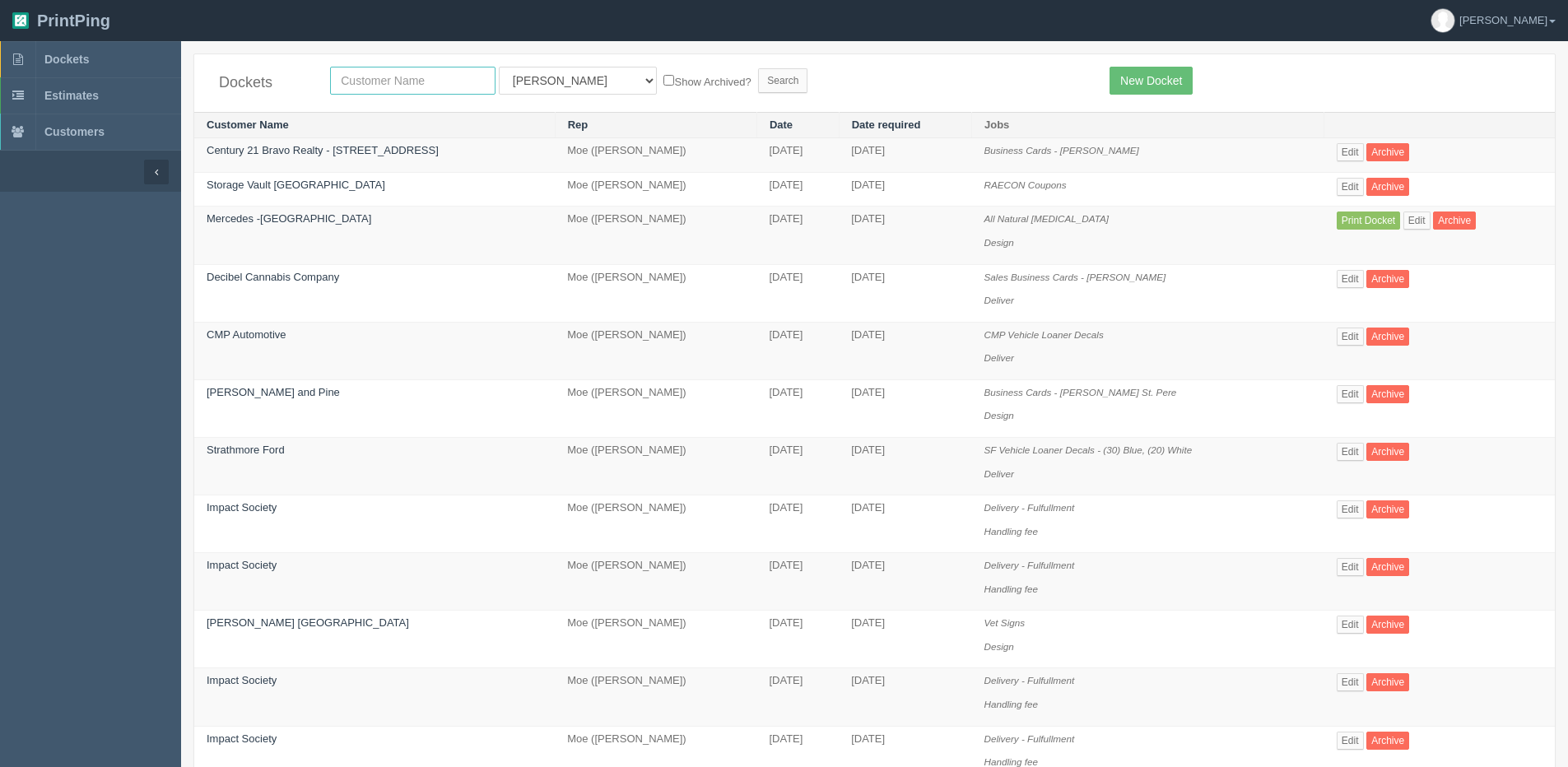
click at [430, 87] on input "text" at bounding box center [412, 80] width 165 height 28
type input "mad monkey"
click at [758, 68] on input "Search" at bounding box center [783, 80] width 49 height 24
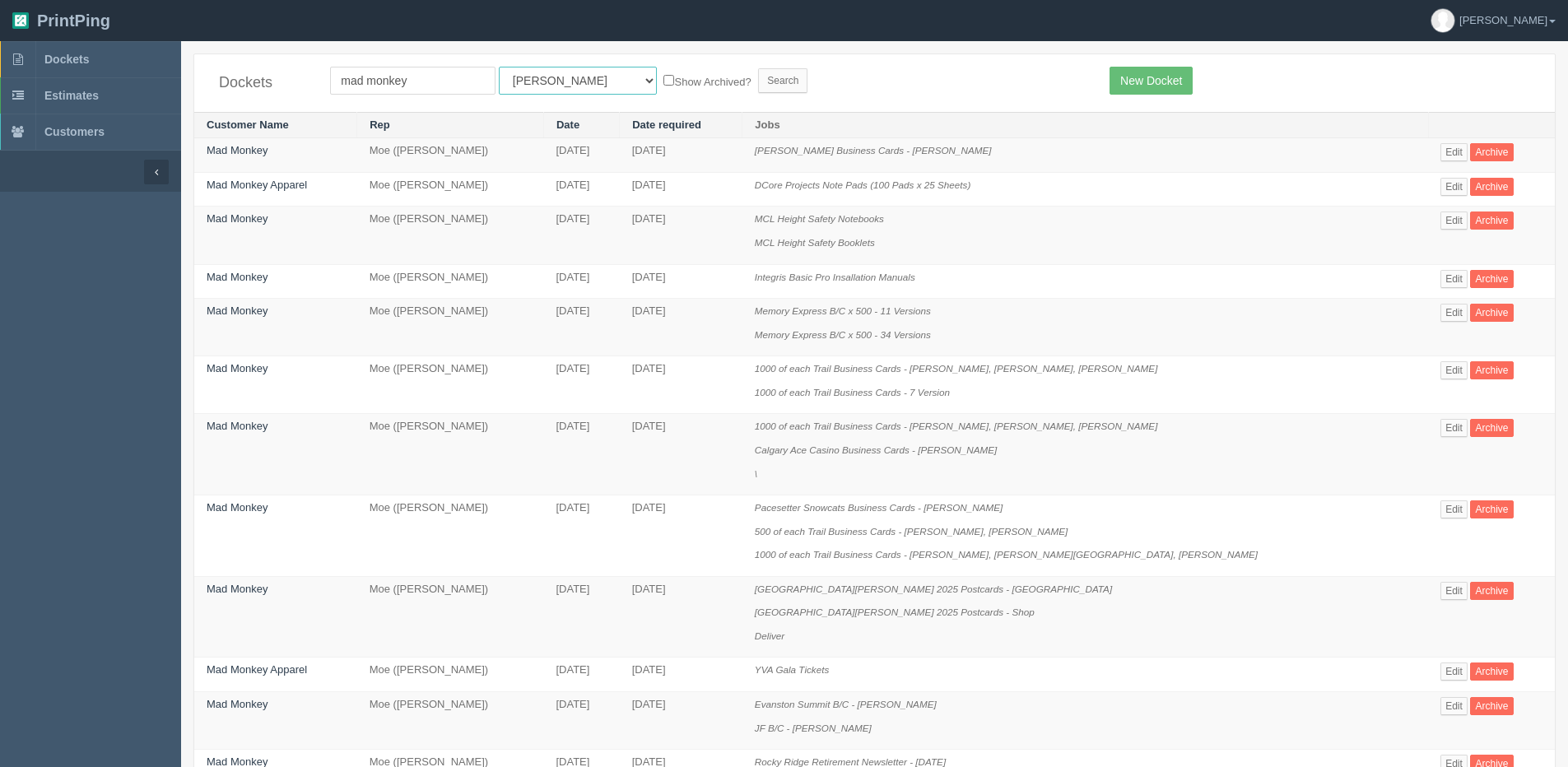
click at [547, 78] on select "All Users [PERSON_NAME] Test 1 [PERSON_NAME] [PERSON_NAME] [PERSON_NAME] France…" at bounding box center [578, 80] width 158 height 28
select select "1"
click at [499, 67] on select "All Users [PERSON_NAME] Test 1 [PERSON_NAME] [PERSON_NAME] [PERSON_NAME] France…" at bounding box center [578, 80] width 158 height 28
click at [663, 86] on label "Show Archived?" at bounding box center [706, 80] width 87 height 19
click at [663, 86] on input "Show Archived?" at bounding box center [668, 80] width 11 height 11
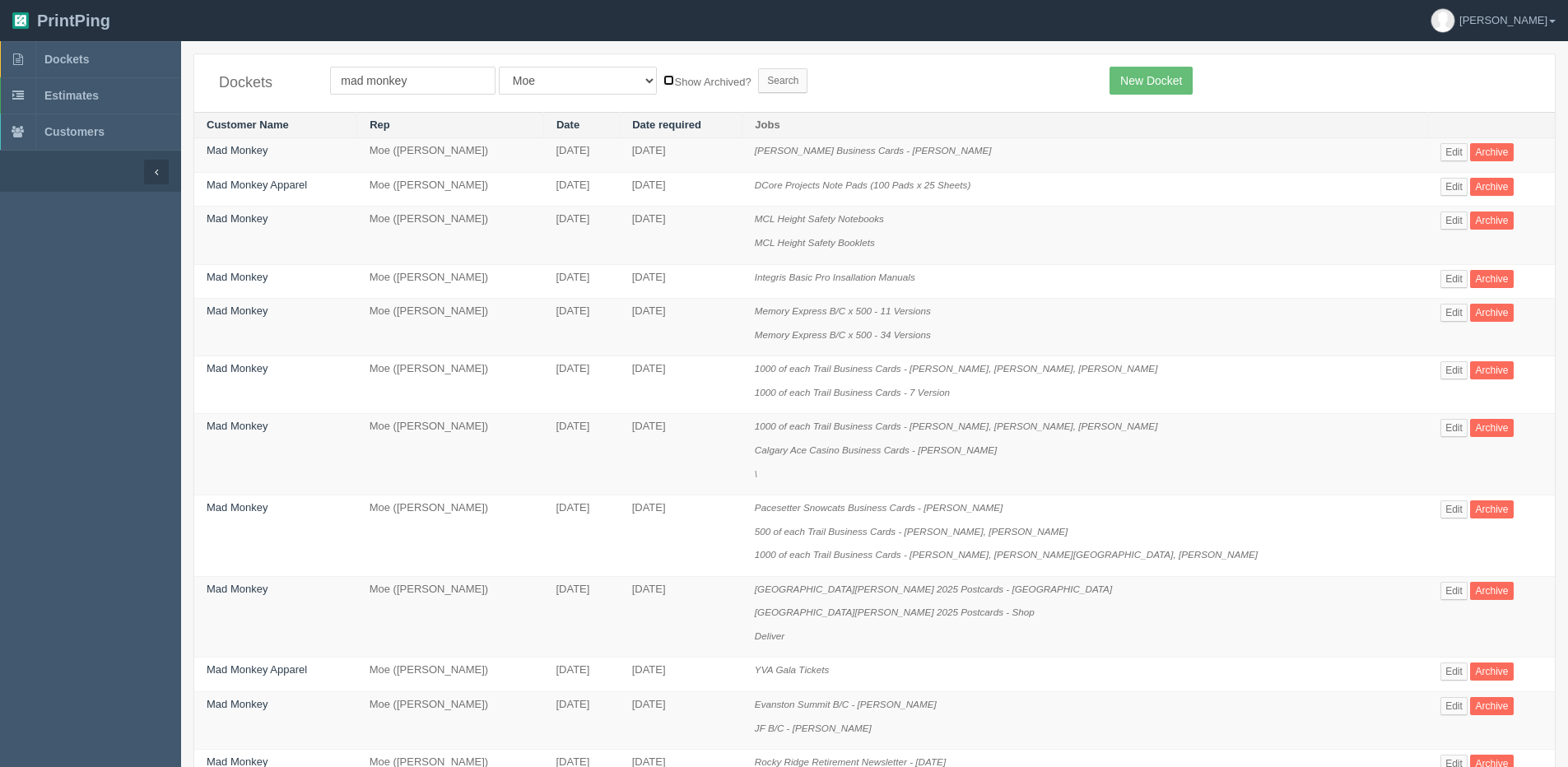
checkbox input "true"
click at [758, 86] on input "Search" at bounding box center [783, 80] width 49 height 24
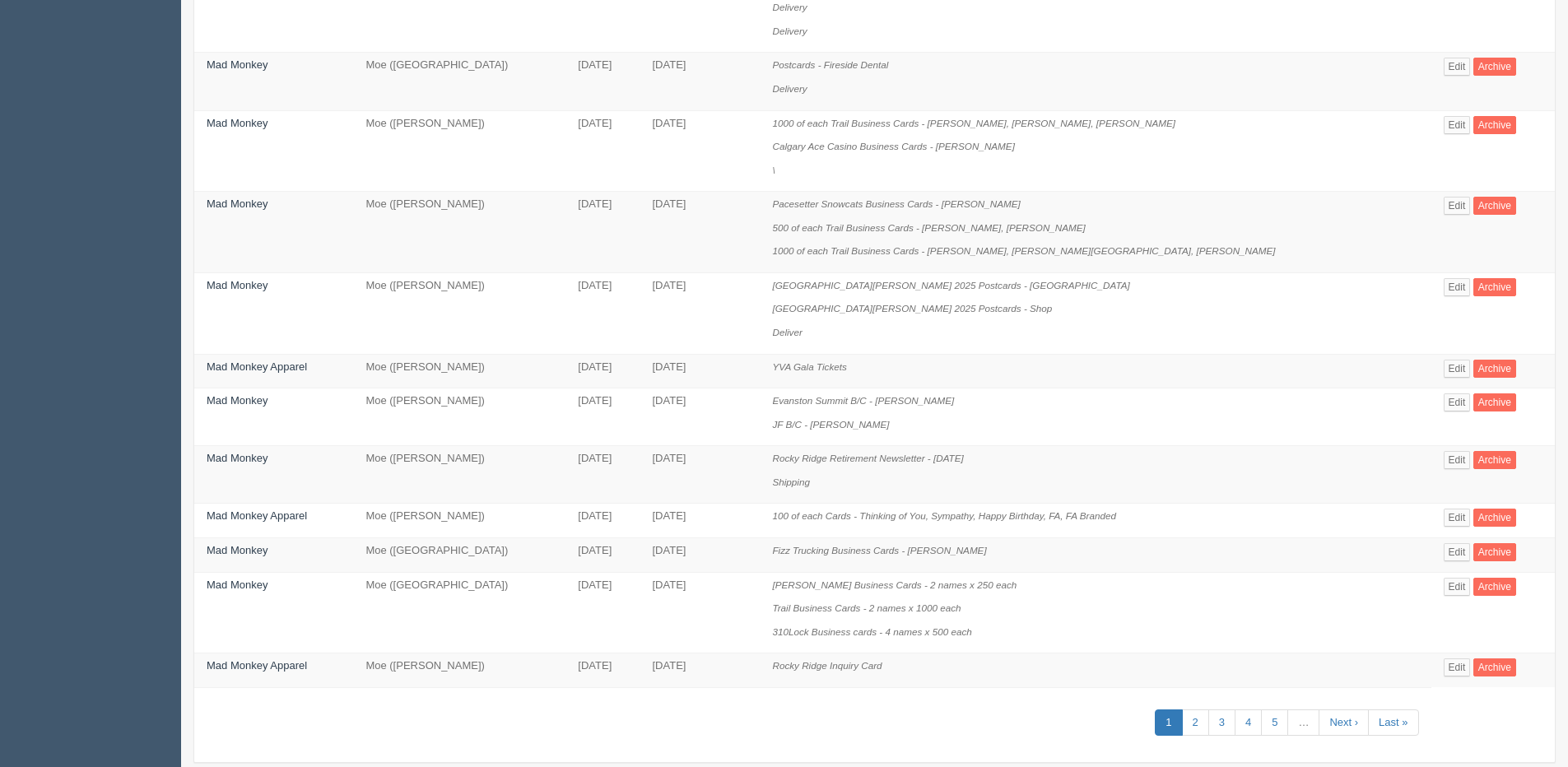
scroll to position [848, 0]
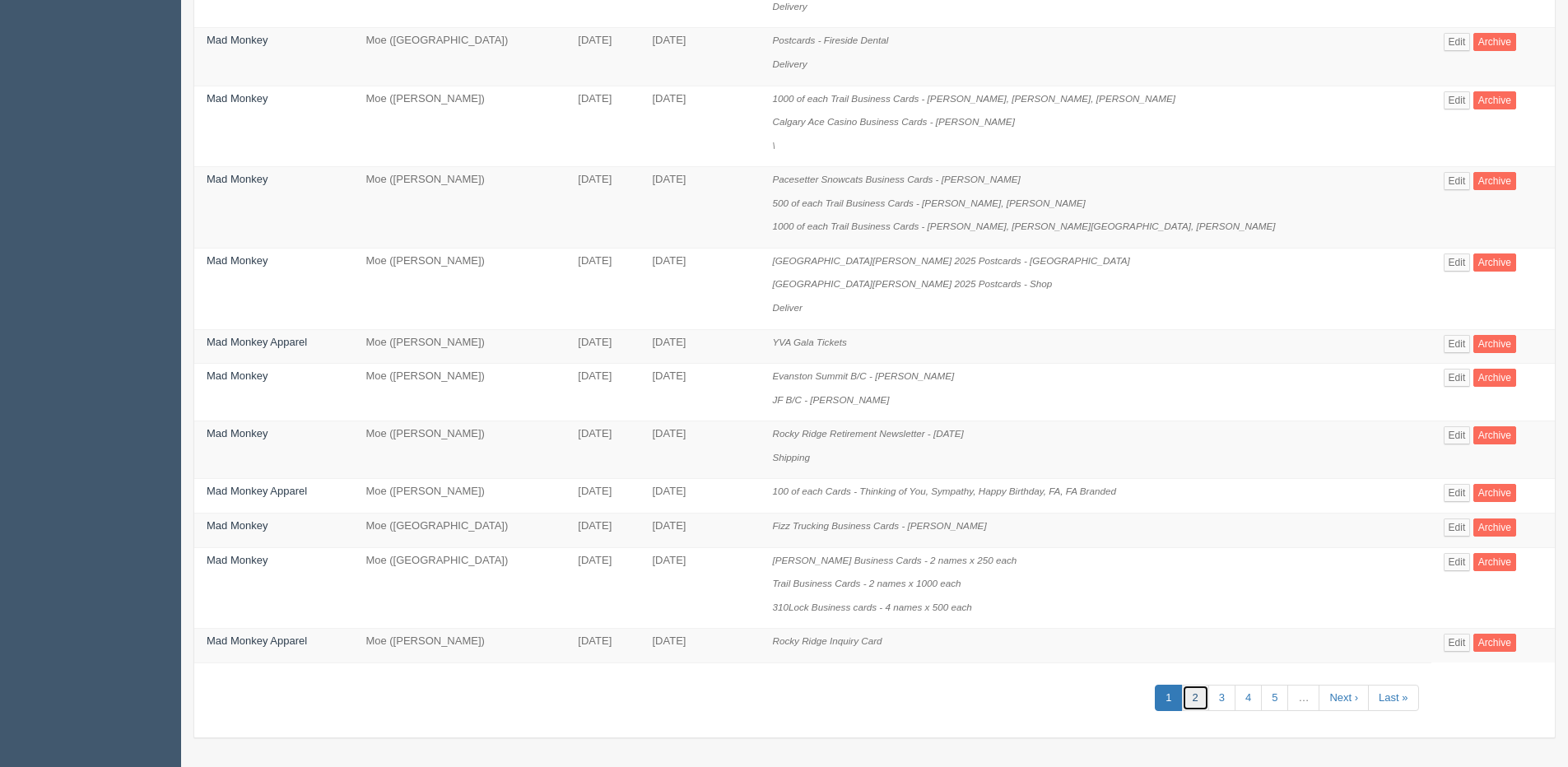
click at [1182, 698] on link "2" at bounding box center [1195, 699] width 27 height 27
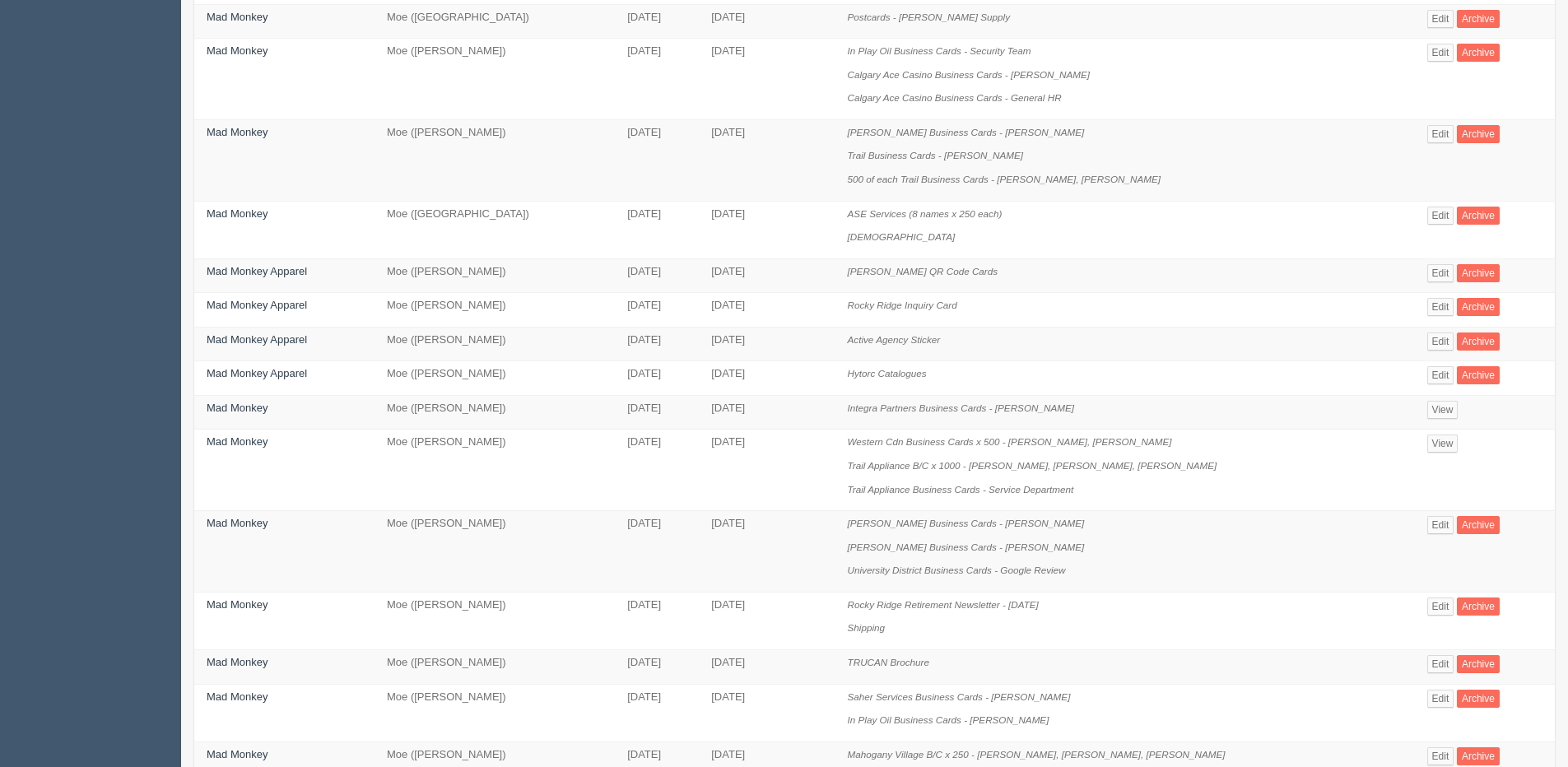
scroll to position [741, 0]
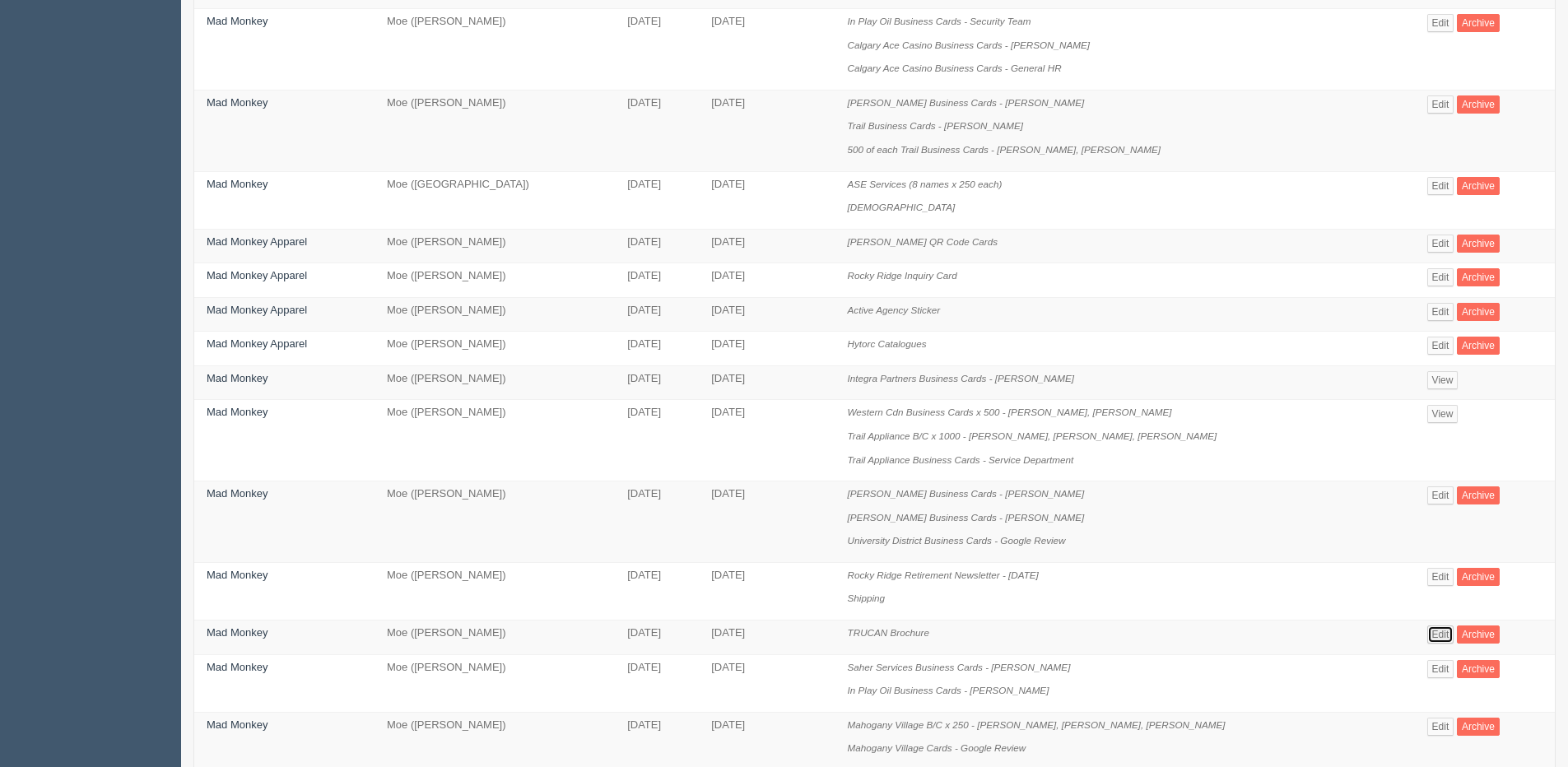
click at [1427, 639] on link "Edit" at bounding box center [1441, 634] width 27 height 19
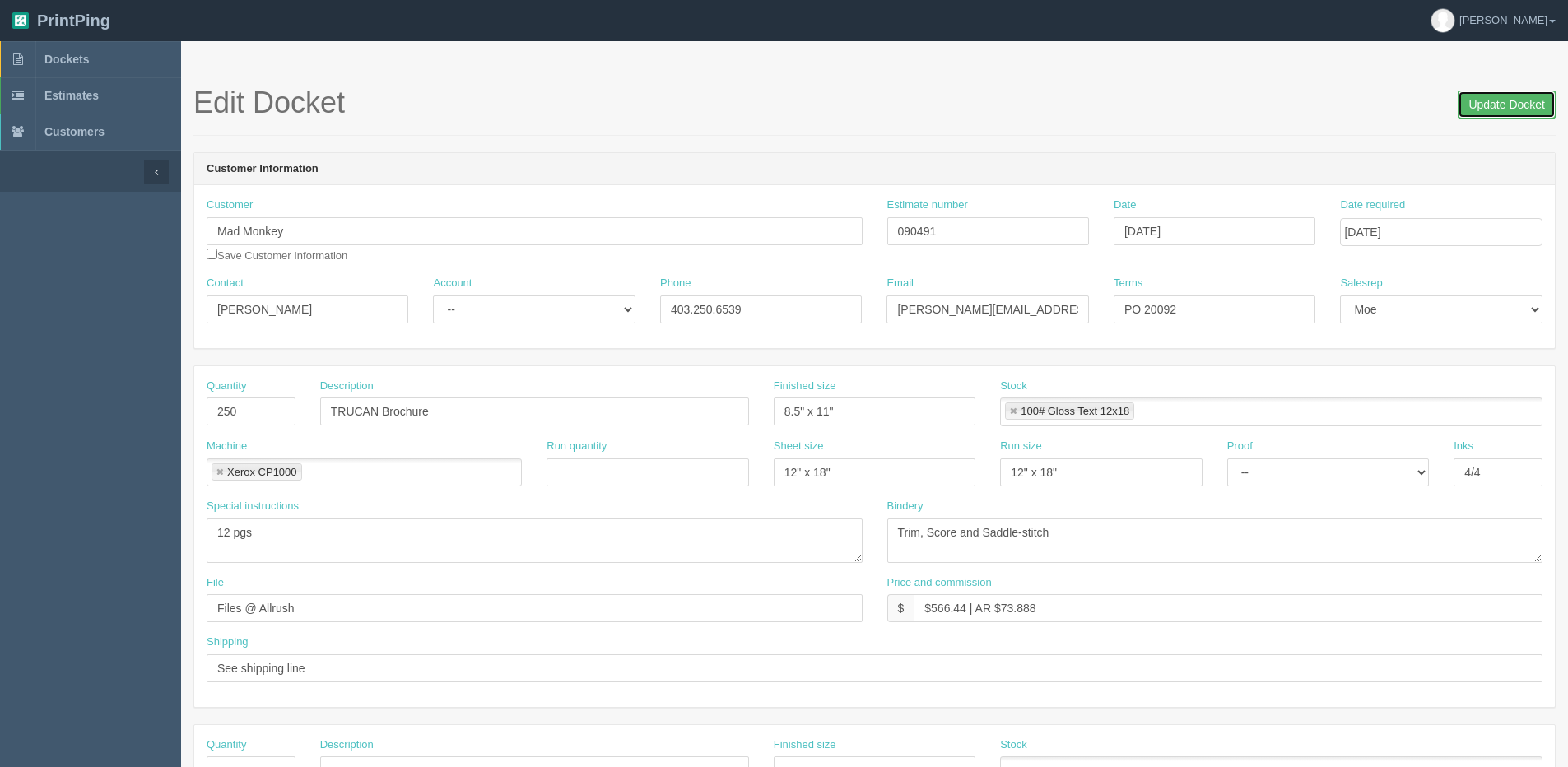
click at [1474, 108] on input "Update Docket" at bounding box center [1506, 105] width 98 height 28
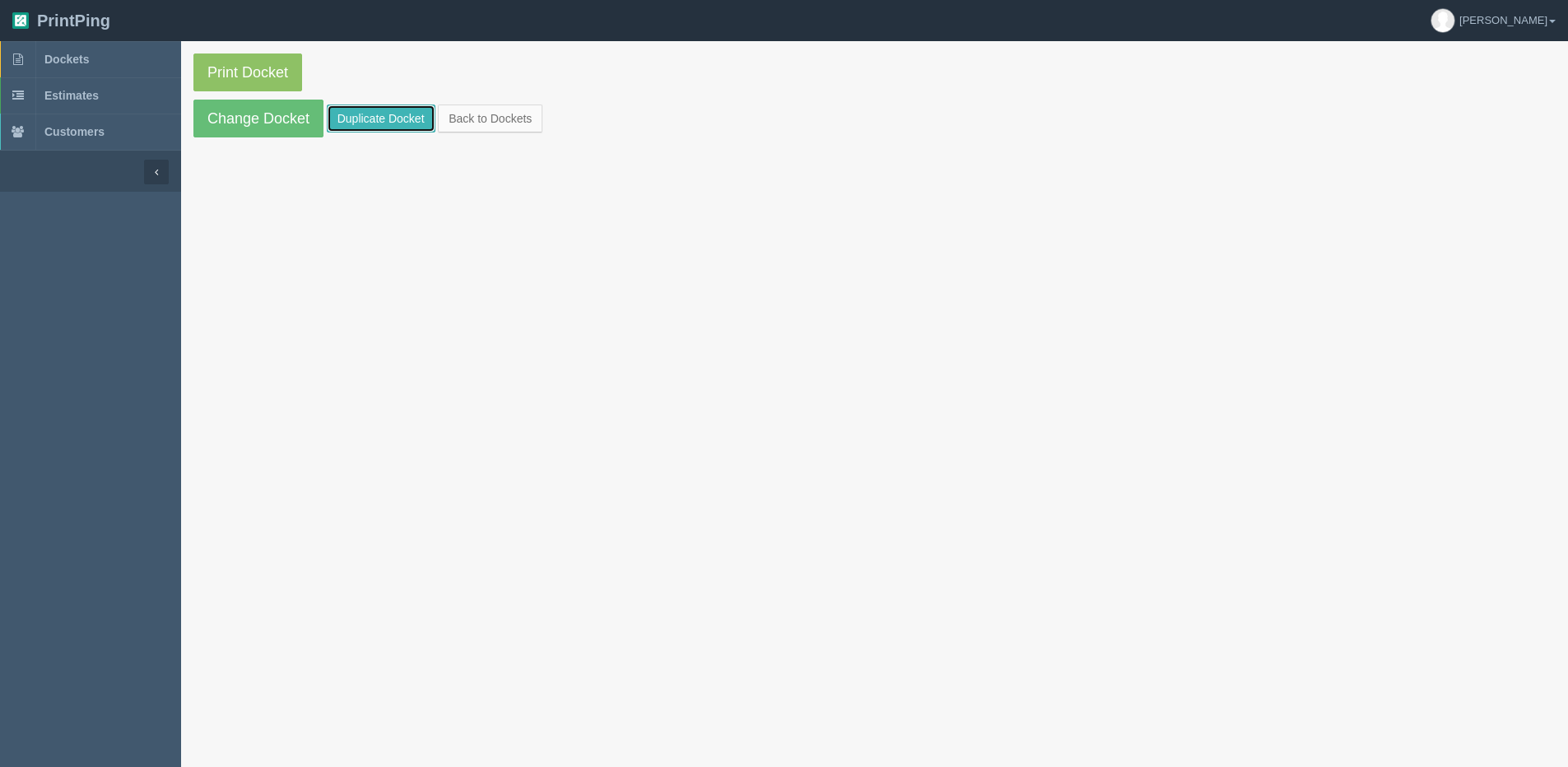
click at [363, 117] on link "Duplicate Docket" at bounding box center [381, 118] width 109 height 28
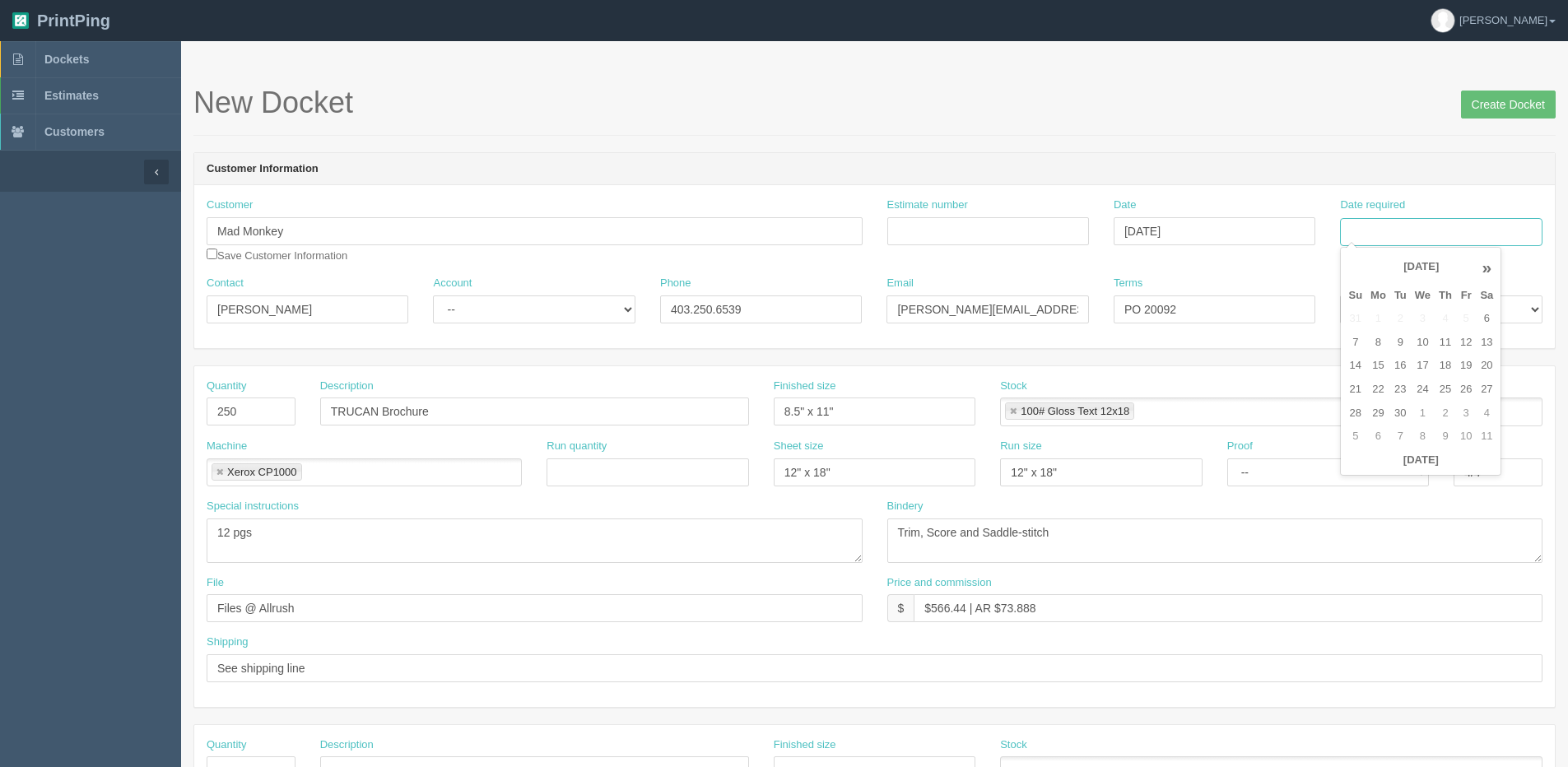
click at [1384, 234] on input "Date required" at bounding box center [1441, 232] width 202 height 28
drag, startPoint x: 1375, startPoint y: 472, endPoint x: 1365, endPoint y: 468, distance: 10.8
click at [1375, 472] on th "Today" at bounding box center [1420, 461] width 153 height 23
click at [1372, 364] on td "15" at bounding box center [1378, 366] width 23 height 23
type input "September 15, 2025"
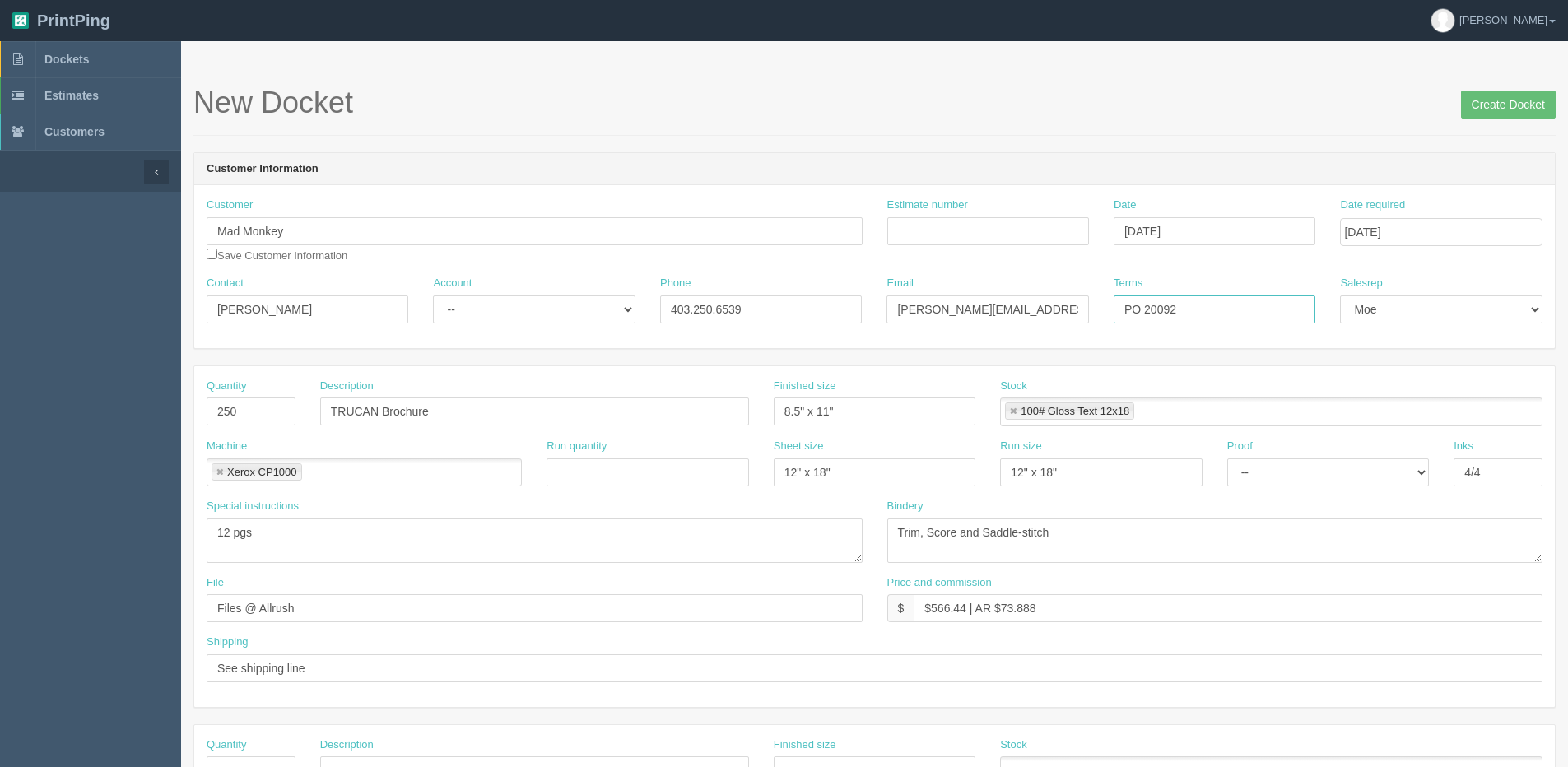
drag, startPoint x: 1152, startPoint y: 308, endPoint x: 1280, endPoint y: 271, distance: 133.2
click at [1277, 272] on div "Customer Mad Monkey Save Customer Information Estimate number Date September 11…" at bounding box center [874, 266] width 1361 height 163
type input "PO 21328"
click at [1021, 224] on input "Estimate number" at bounding box center [988, 231] width 202 height 28
type input "09022"
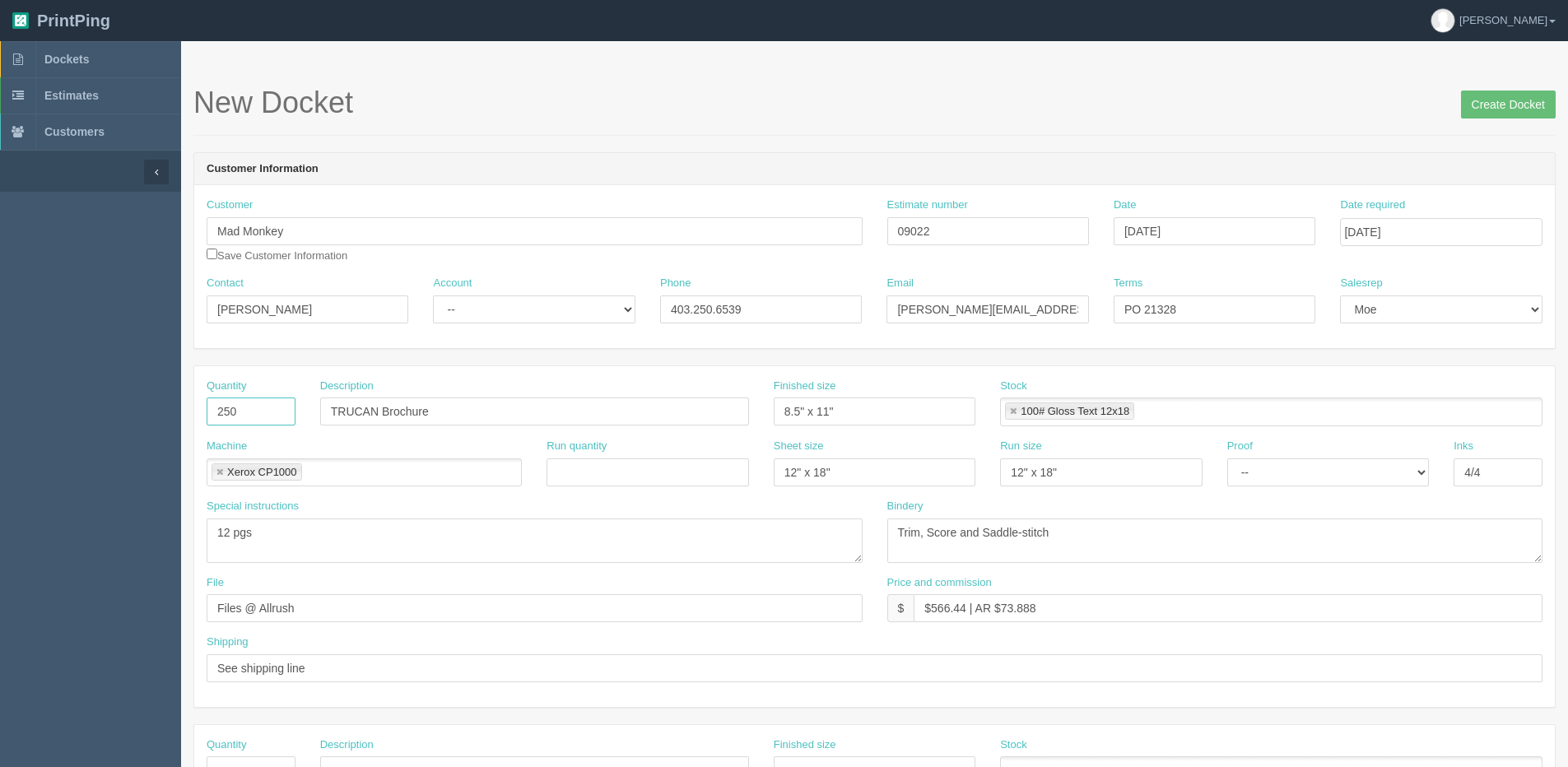
drag, startPoint x: 208, startPoint y: 418, endPoint x: 31, endPoint y: 418, distance: 177.0
click at [94, 418] on section "Dockets Estimates Customers" at bounding box center [784, 768] width 1568 height 1454
type input "1000"
click at [381, 414] on input "TRUCAN Brochure" at bounding box center [534, 411] width 428 height 28
drag, startPoint x: 378, startPoint y: 414, endPoint x: 36, endPoint y: 418, distance: 342.0
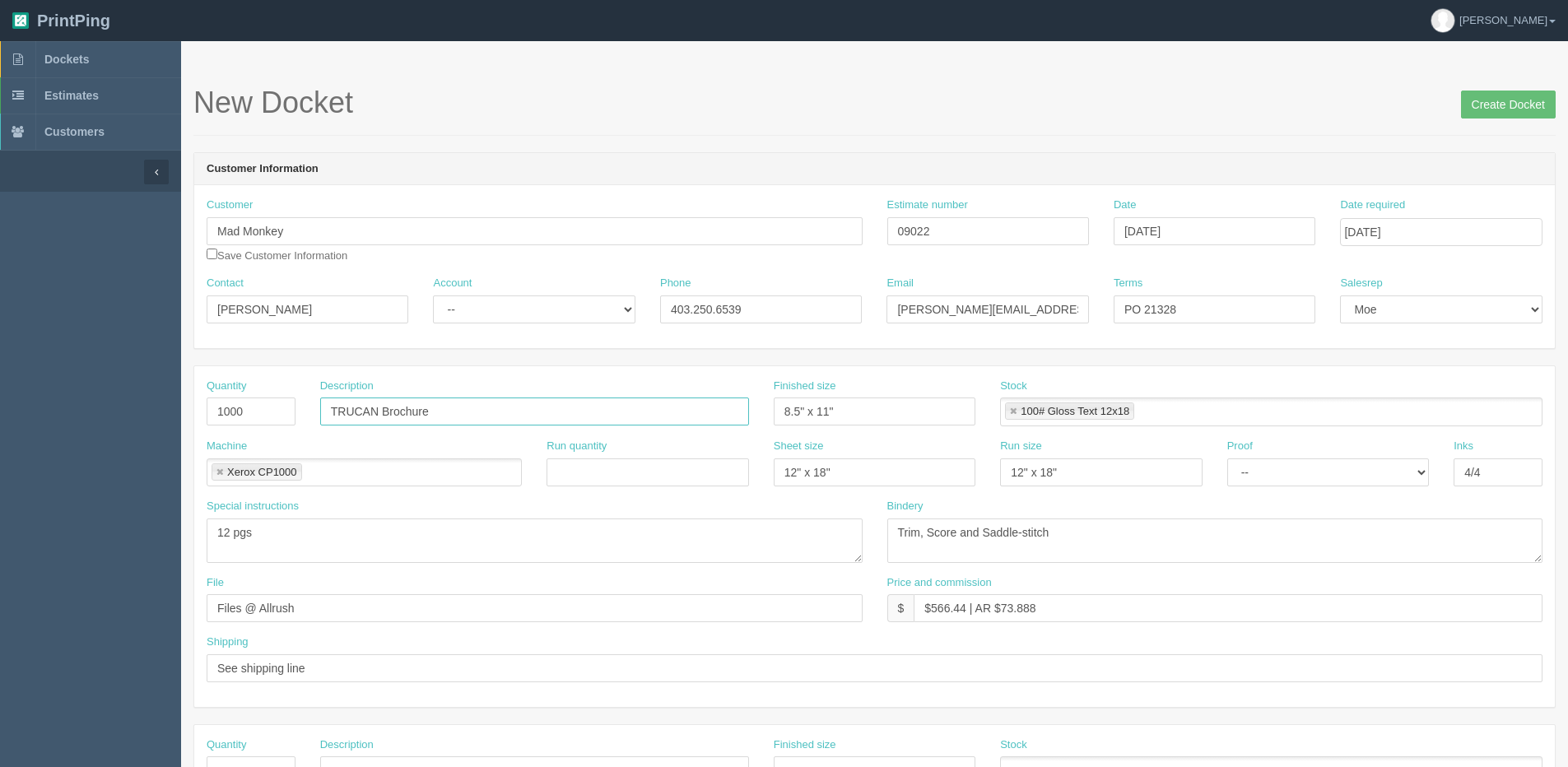
click at [36, 418] on section "Dockets Estimates Customers" at bounding box center [784, 768] width 1568 height 1454
type input "5 Star Brochure"
drag, startPoint x: 326, startPoint y: 532, endPoint x: 10, endPoint y: 538, distance: 316.1
click at [33, 538] on section "Dockets Estimates Customers" at bounding box center [784, 768] width 1568 height 1454
click at [1014, 412] on link at bounding box center [1013, 412] width 10 height 11
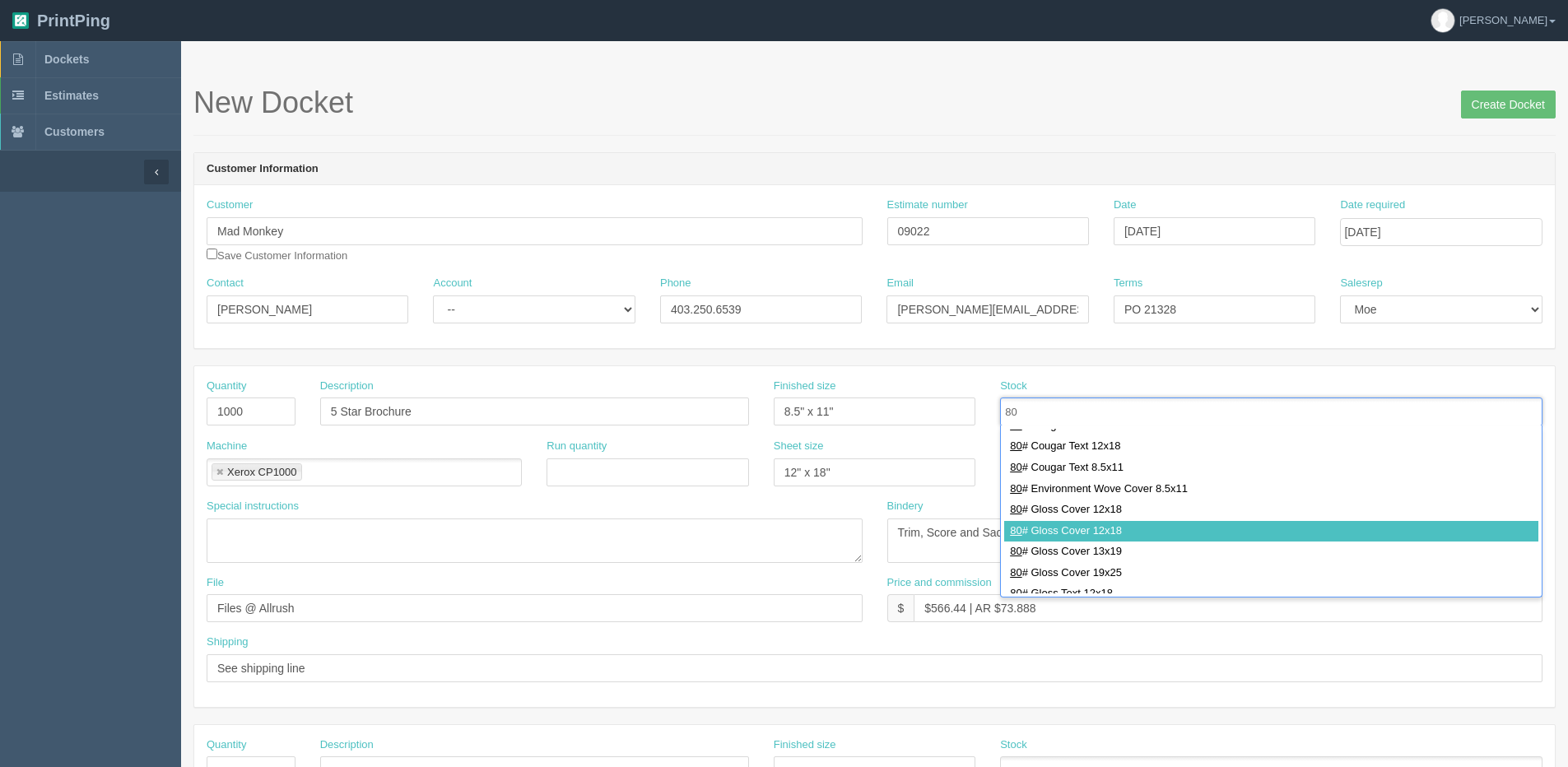
scroll to position [412, 0]
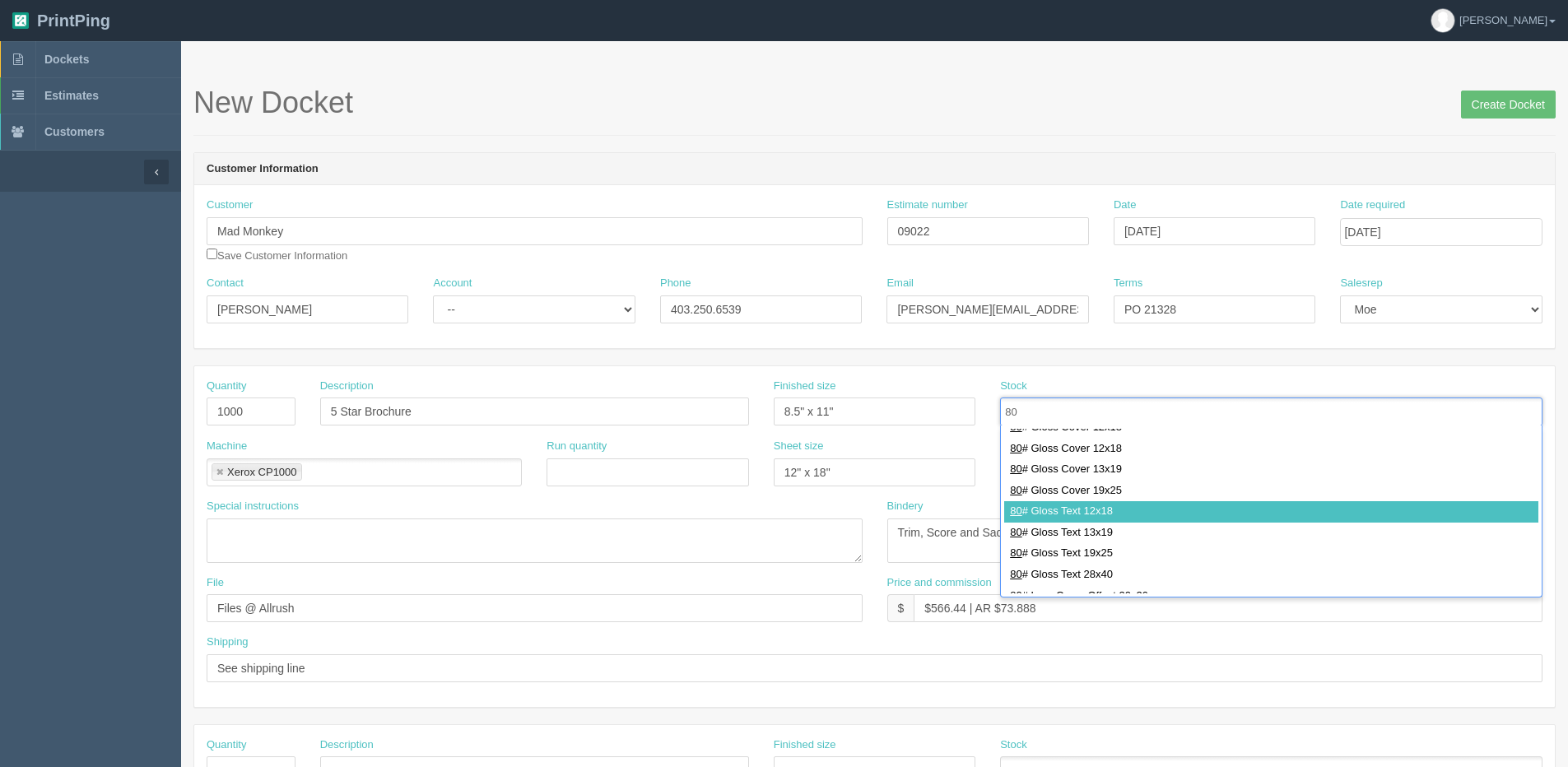
type input "80"
type input "80# Gloss Text 12x18"
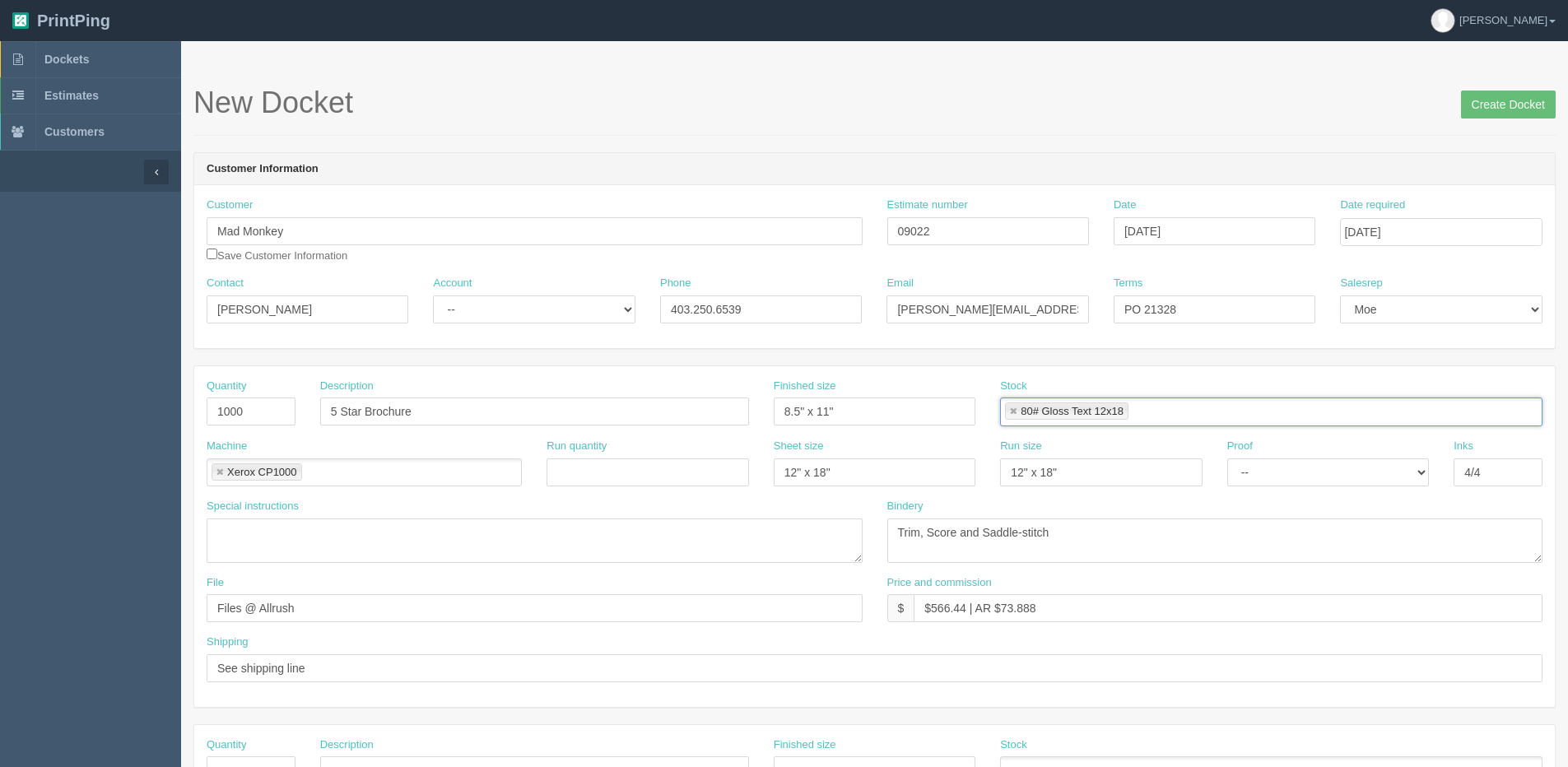
scroll to position [0, 0]
drag, startPoint x: 928, startPoint y: 533, endPoint x: 1553, endPoint y: 548, distance: 625.2
click at [1567, 532] on html "PrintPing Dan Edit account ( dan@allrush.ca ) Logout Dockets Estimates Customers" at bounding box center [784, 747] width 1568 height 1495
type textarea "Trim, and Fold"
drag, startPoint x: 324, startPoint y: 669, endPoint x: -87, endPoint y: 673, distance: 411.0
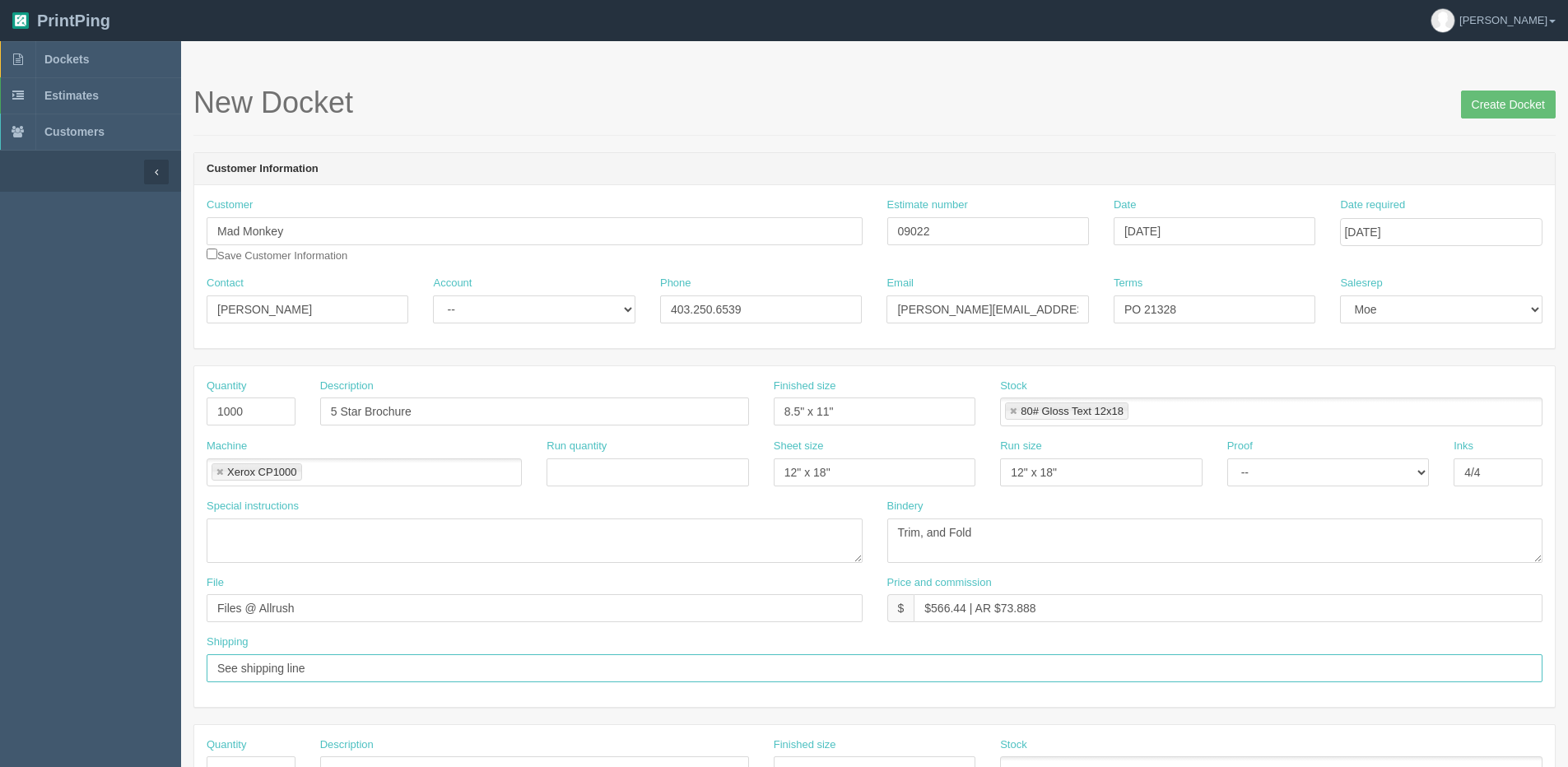
click at [0, 673] on html "PrintPing Dan Edit account ( dan@allrush.ca ) Logout Dockets Estimates Customers" at bounding box center [784, 747] width 1568 height 1495
type input "Email / Call when ready for pickup"
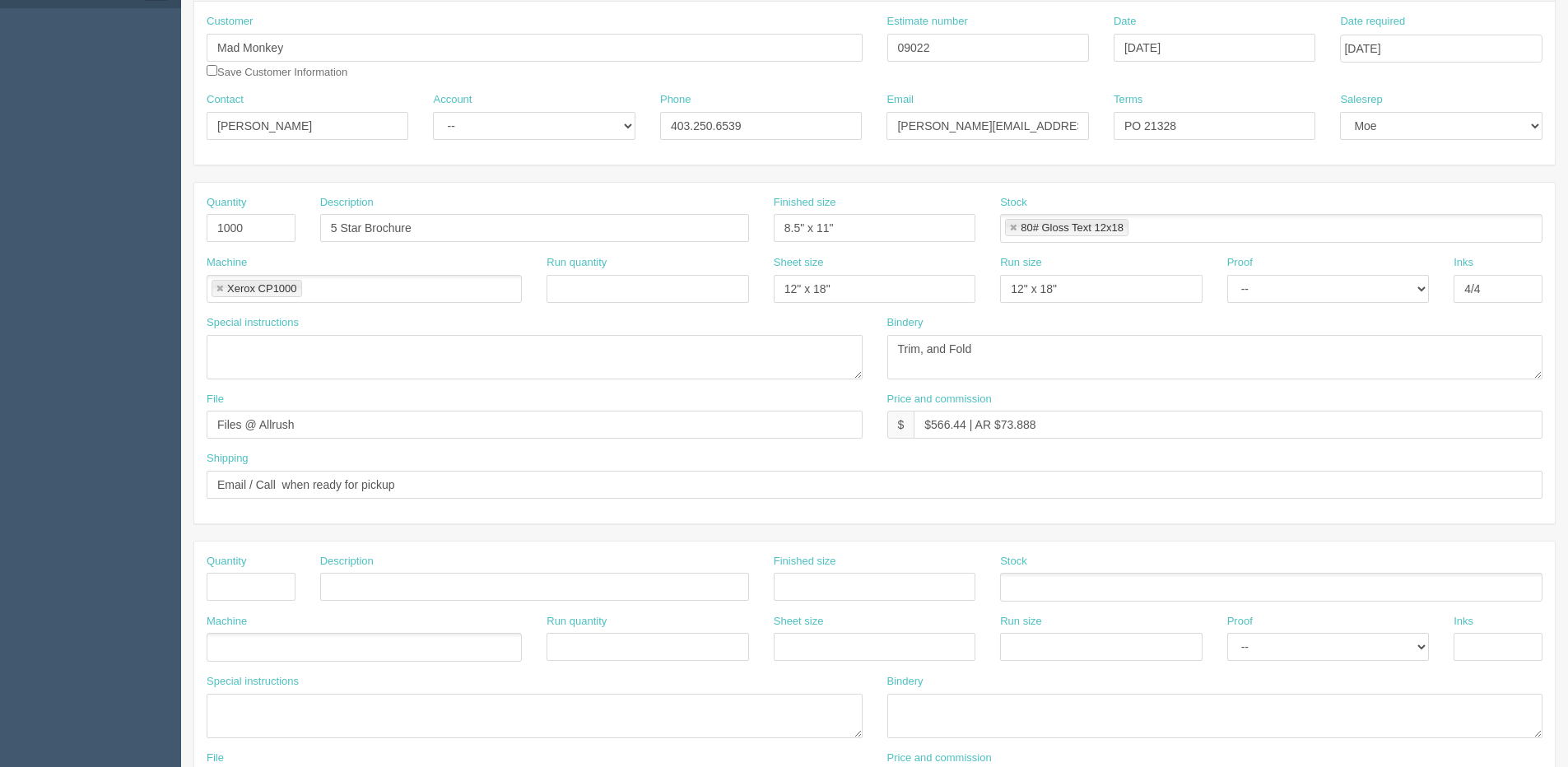
scroll to position [152, 0]
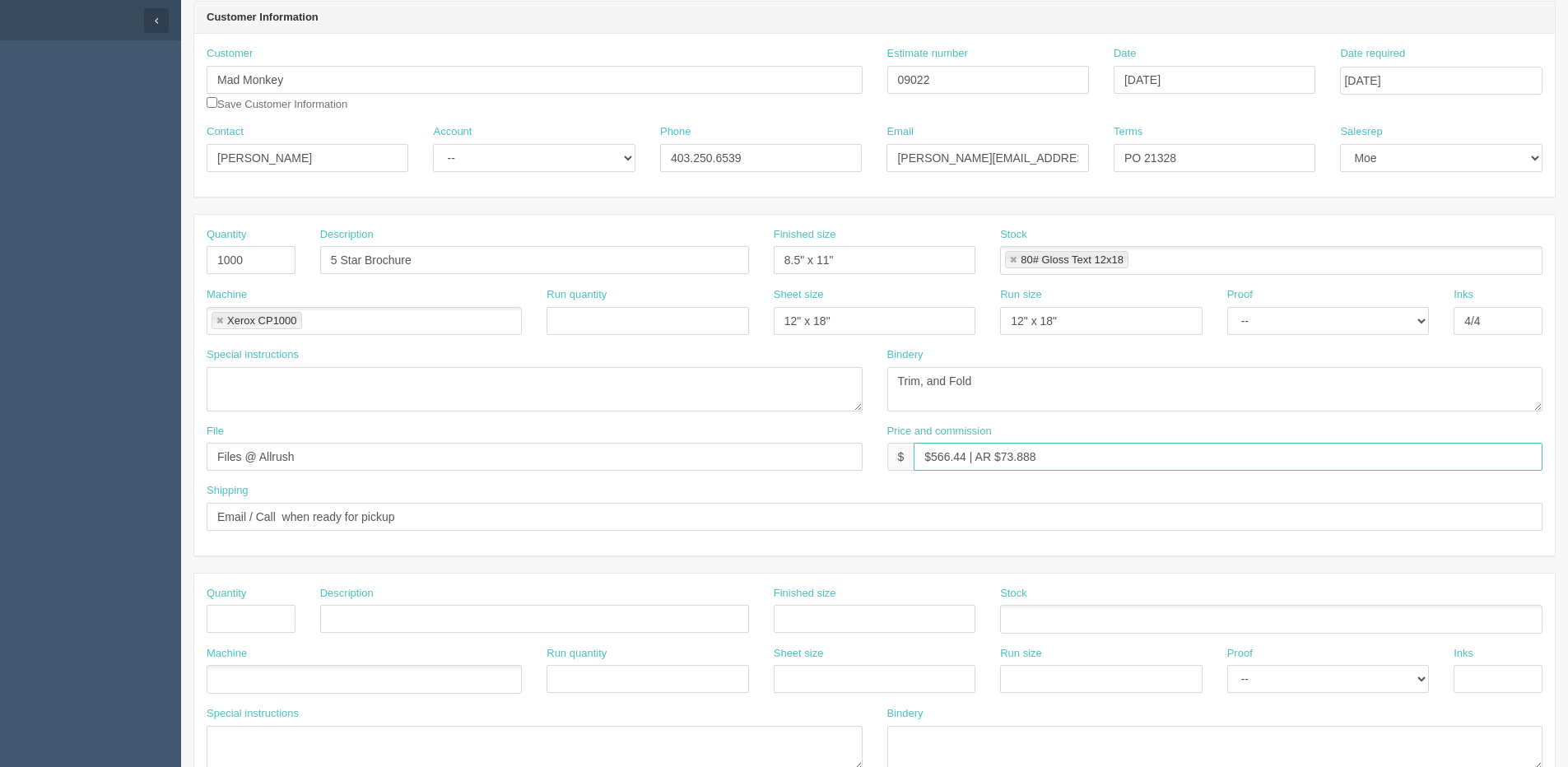
drag, startPoint x: 932, startPoint y: 460, endPoint x: 964, endPoint y: 467, distance: 32.8
click at [967, 467] on input "$566.44 | AR $73.888" at bounding box center [1228, 457] width 629 height 28
drag, startPoint x: 1021, startPoint y: 454, endPoint x: 1118, endPoint y: 447, distance: 97.3
click at [1118, 447] on input "$319.40 | AR $73.888" at bounding box center [1228, 457] width 629 height 28
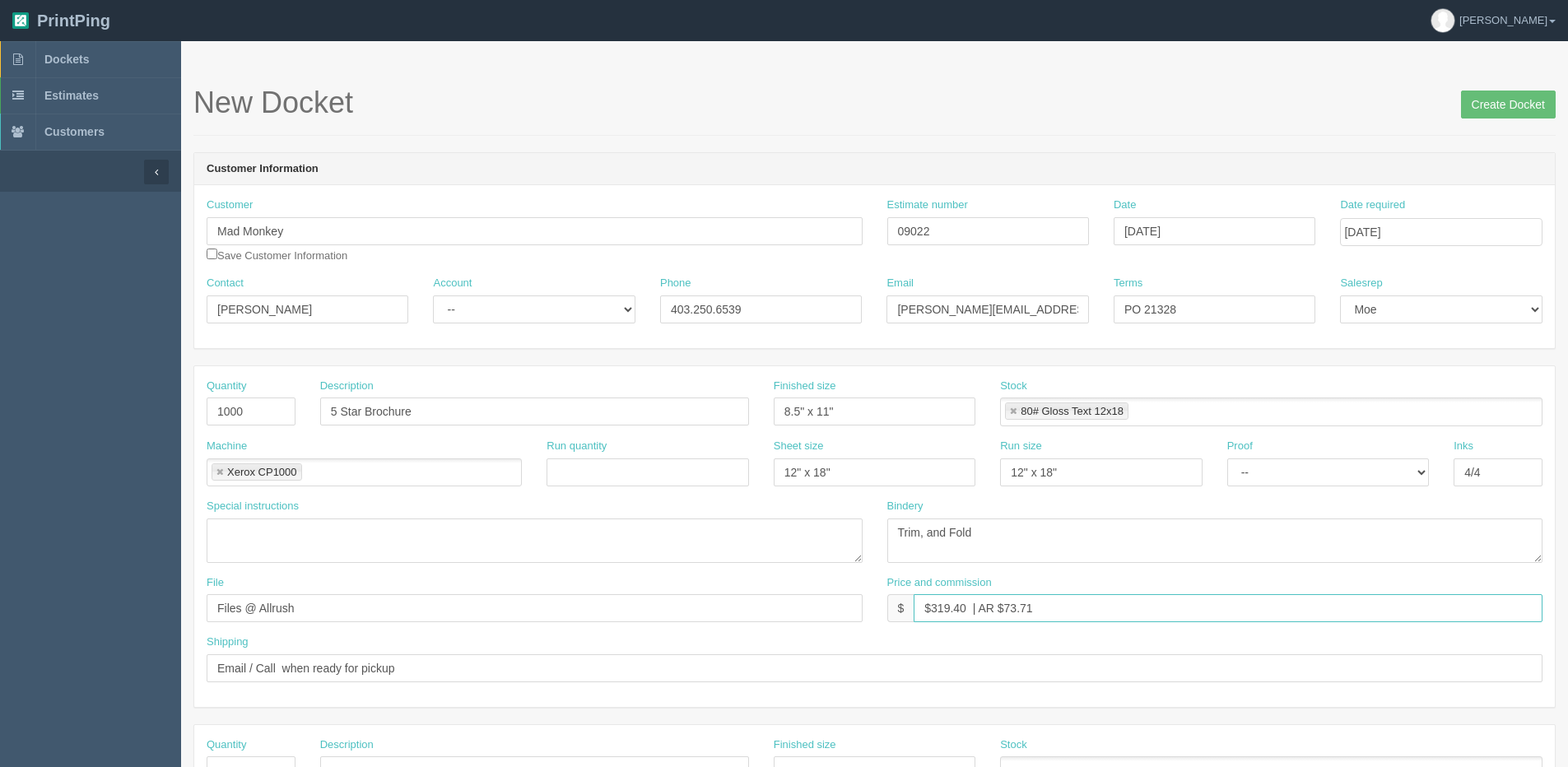
type input "$319.40 | AR $73.71"
drag, startPoint x: 596, startPoint y: 310, endPoint x: 567, endPoint y: 324, distance: 32.2
click at [594, 310] on select "-- Existing Client Allrush Client Rep Client" at bounding box center [534, 309] width 202 height 28
select select "Allrush Client"
click at [433, 295] on select "-- Existing Client Allrush Client Rep Client" at bounding box center [534, 309] width 202 height 28
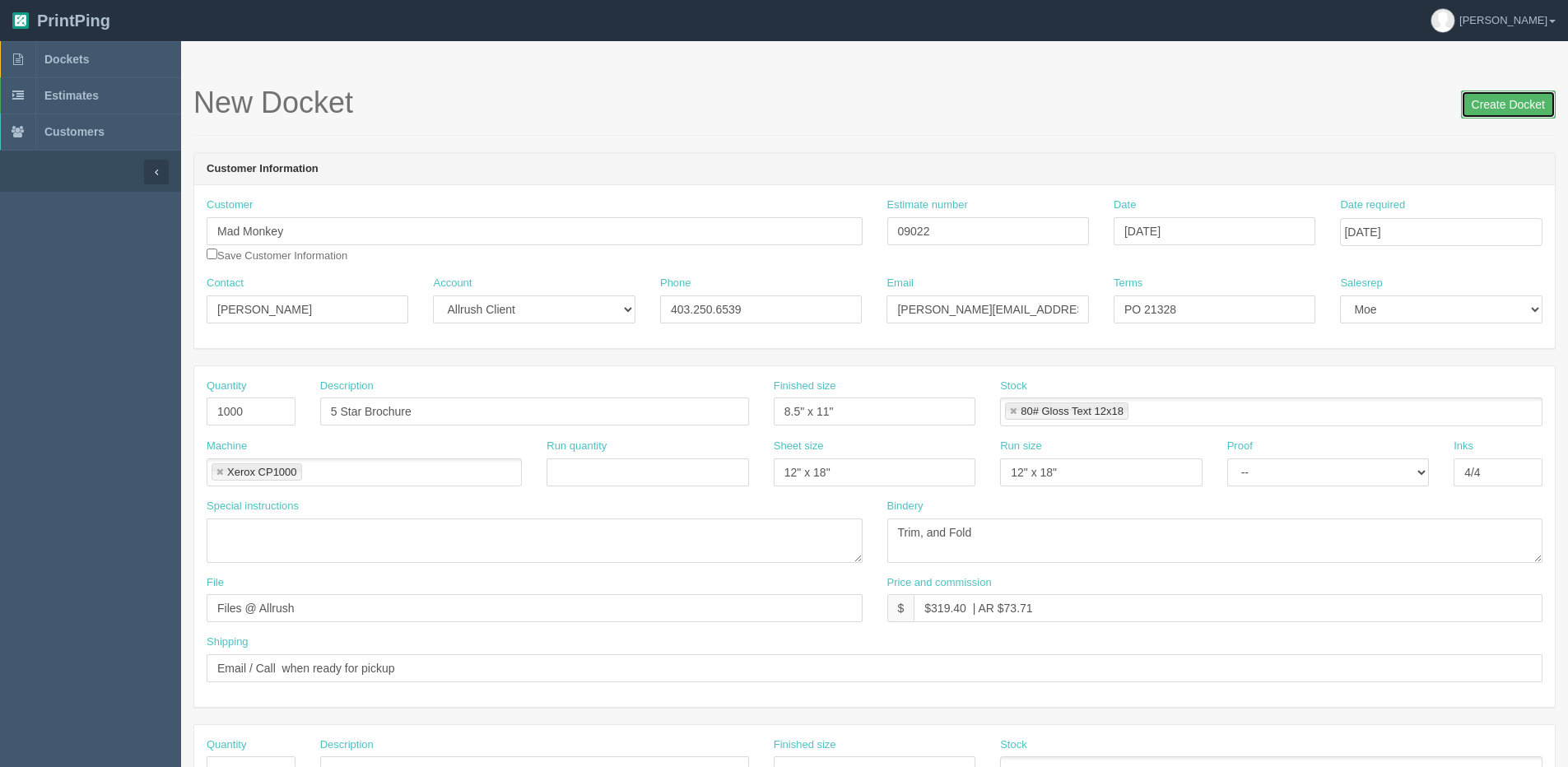
click at [1507, 116] on input "Create Docket" at bounding box center [1507, 105] width 95 height 28
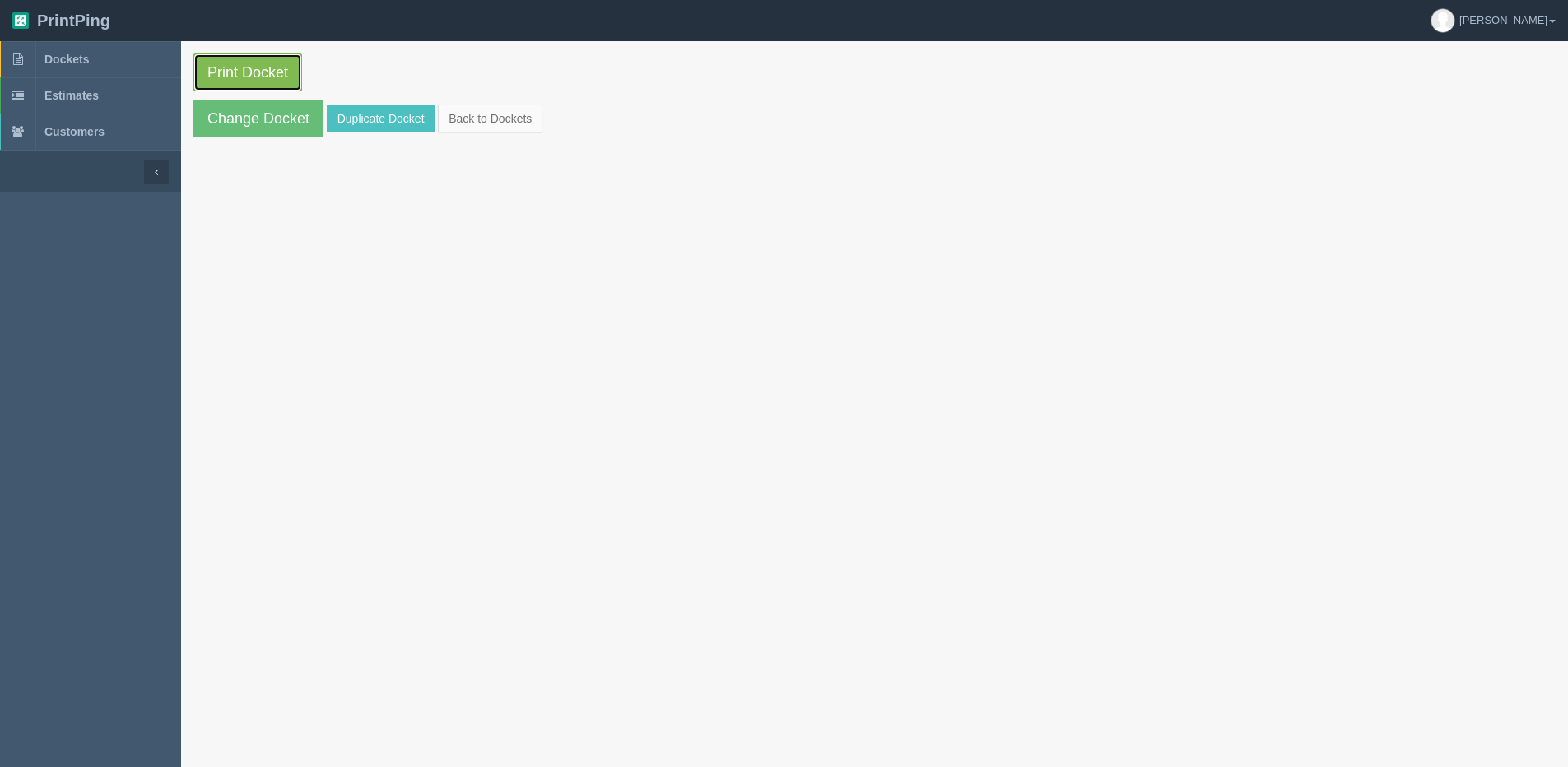
click at [219, 75] on link "Print Docket" at bounding box center [247, 72] width 109 height 38
click at [497, 125] on link "Back to Dockets" at bounding box center [490, 118] width 105 height 28
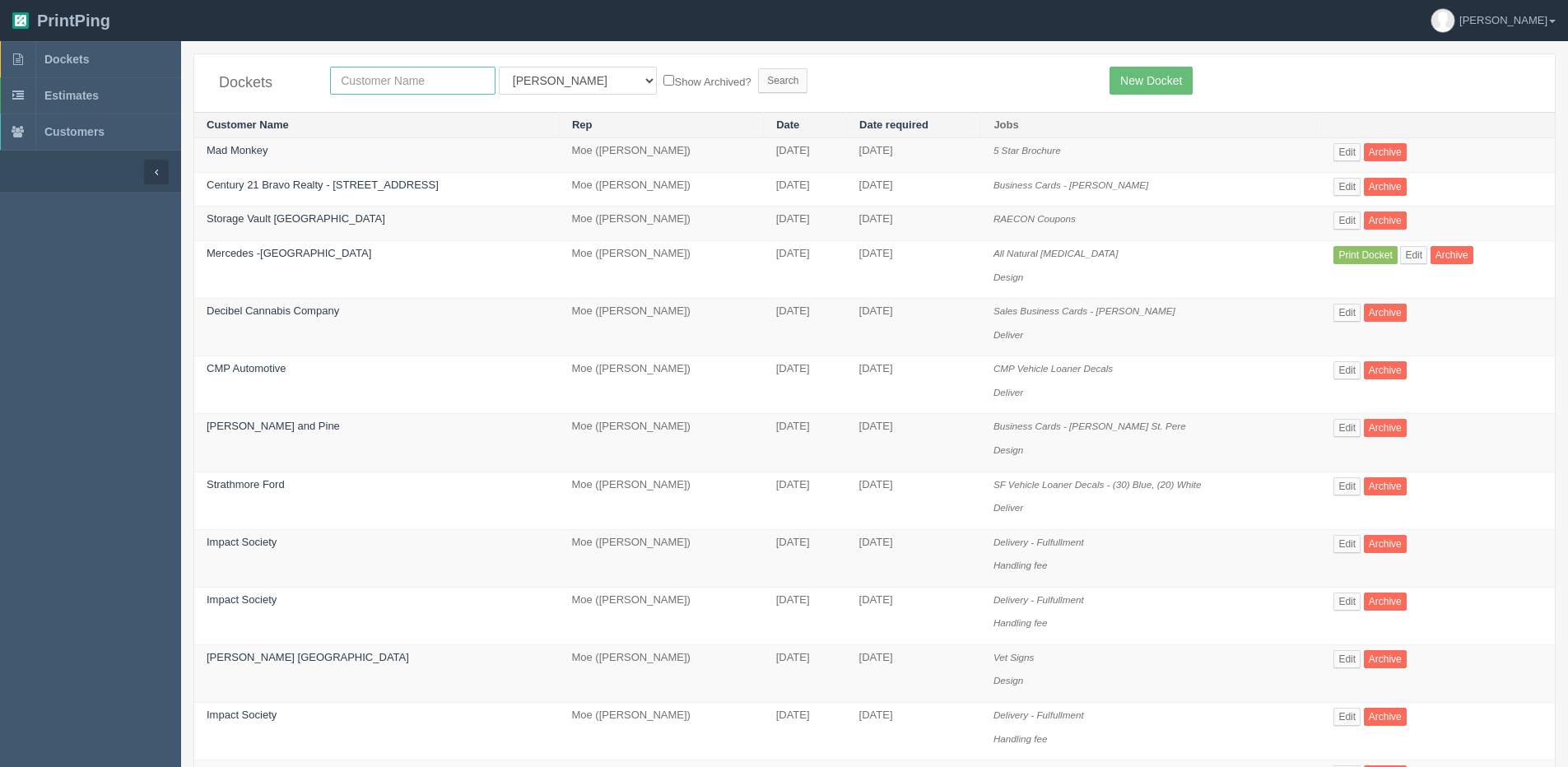
drag, startPoint x: 453, startPoint y: 86, endPoint x: 306, endPoint y: 125, distance: 152.1
click at [453, 86] on input "text" at bounding box center [412, 80] width 165 height 28
type input "peak"
click at [758, 68] on input "Search" at bounding box center [783, 80] width 49 height 24
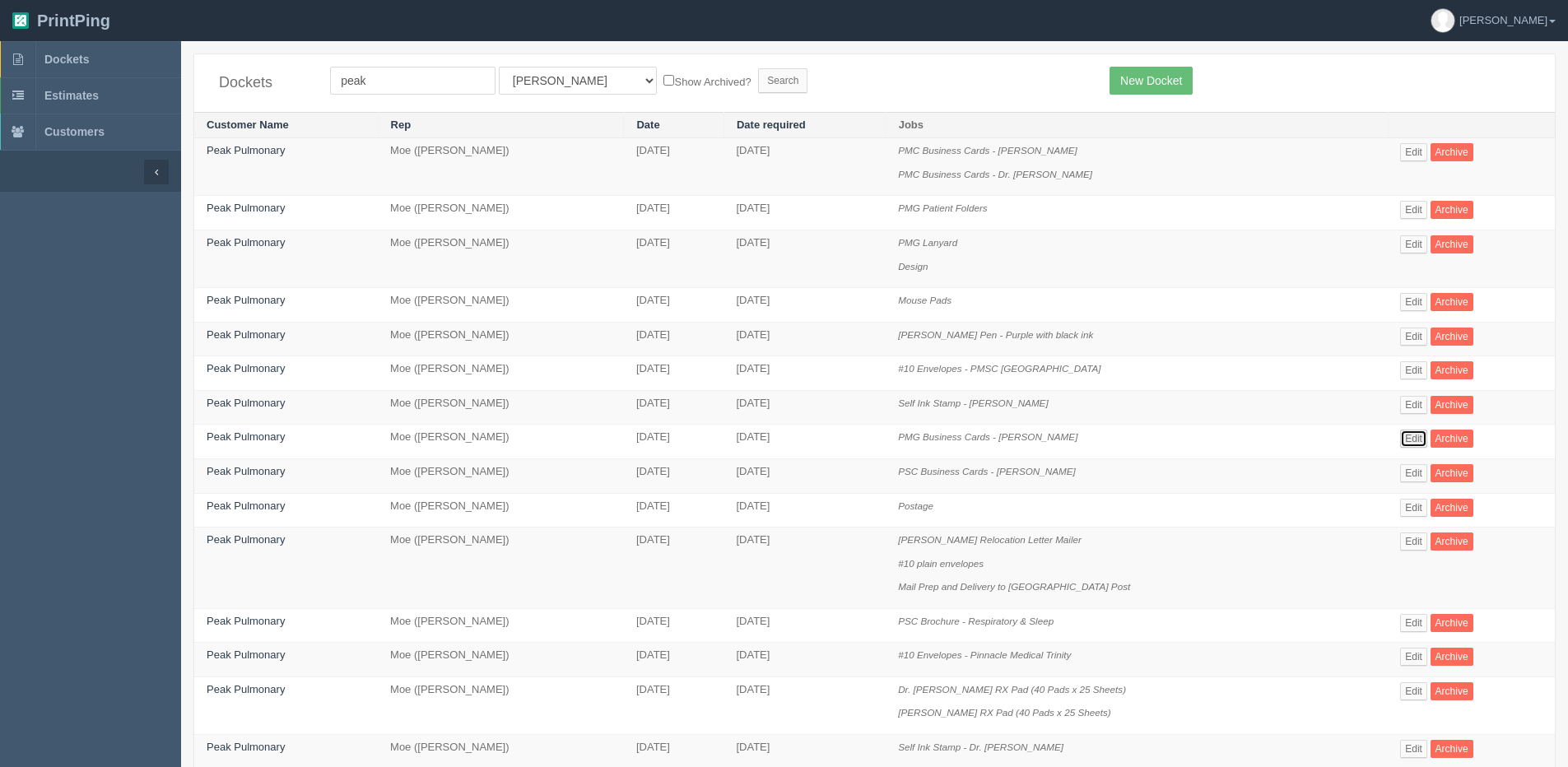
click at [1409, 442] on link "Edit" at bounding box center [1413, 438] width 27 height 19
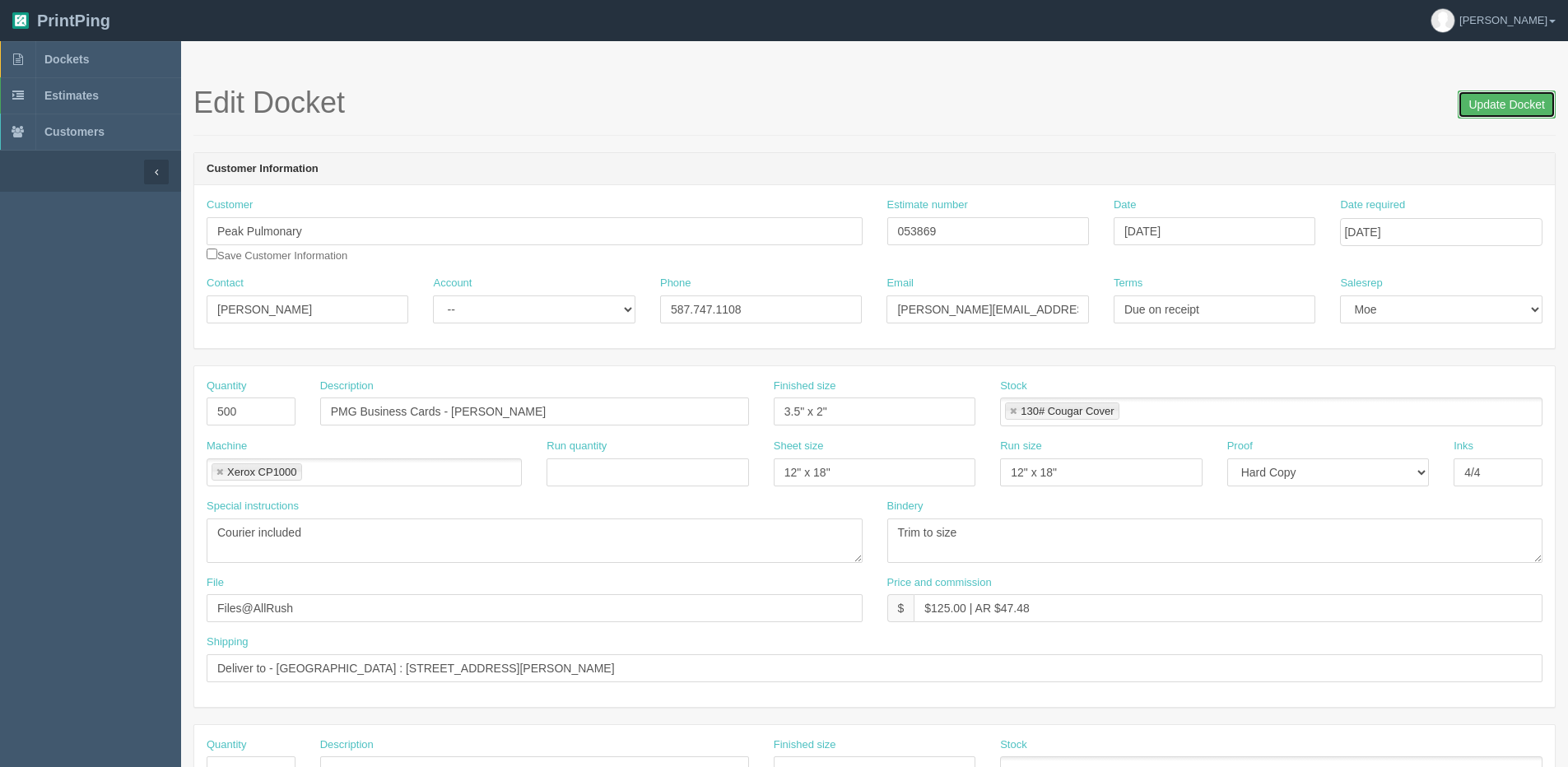
click at [1518, 96] on input "Update Docket" at bounding box center [1506, 105] width 98 height 28
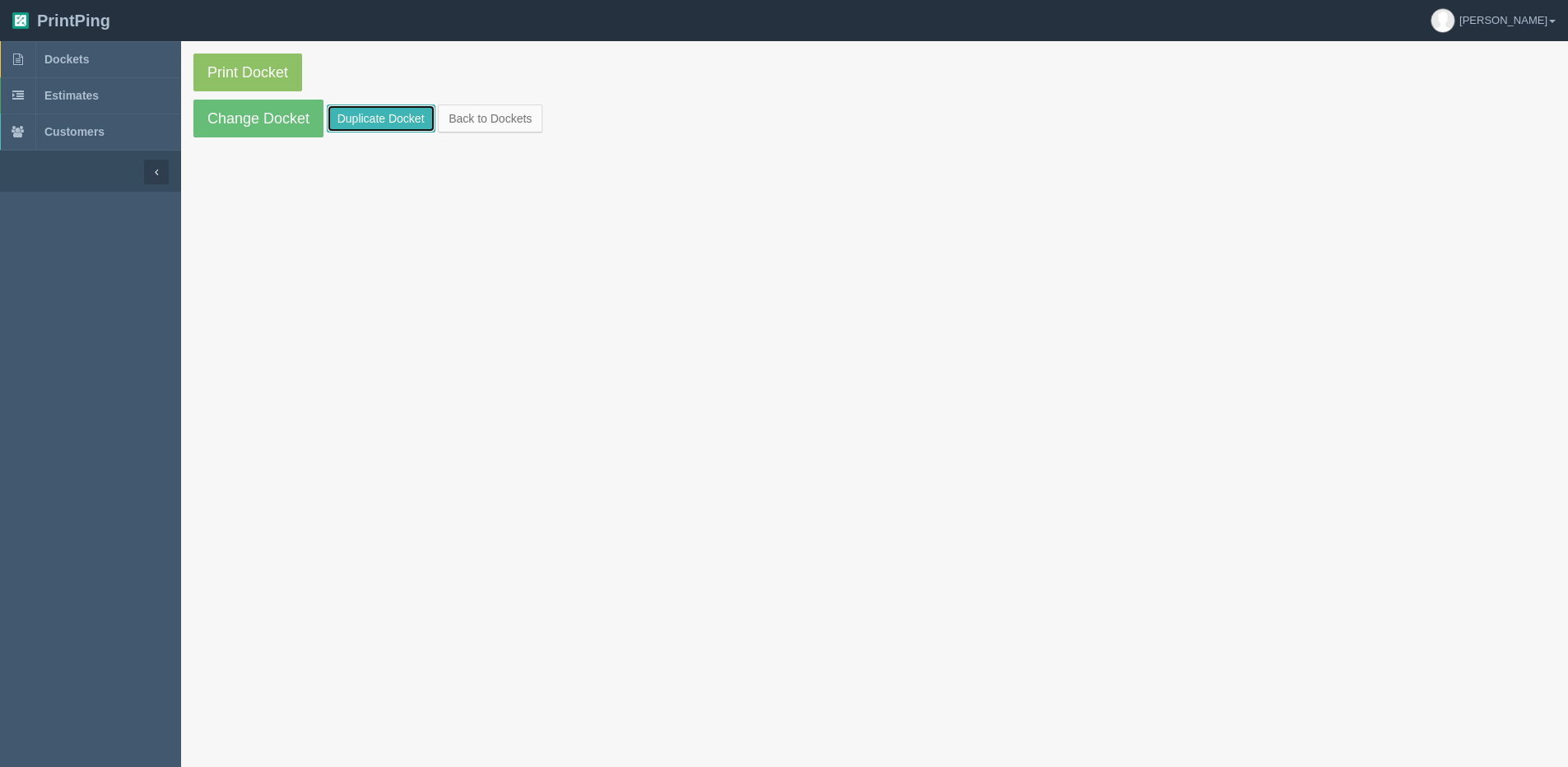
click at [413, 122] on link "Duplicate Docket" at bounding box center [381, 118] width 109 height 28
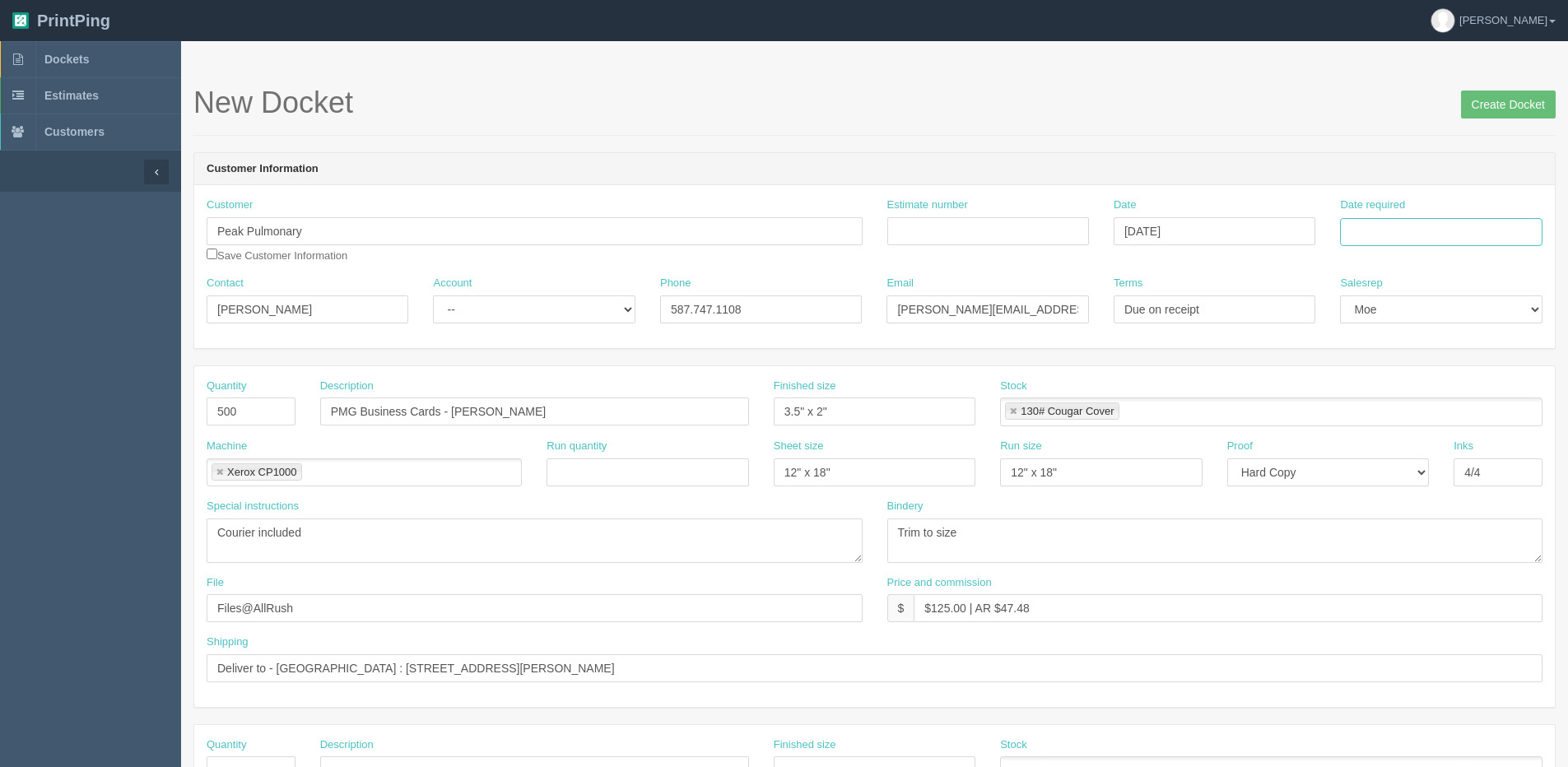
click at [1492, 237] on input "Date required" at bounding box center [1441, 232] width 202 height 28
click at [1372, 469] on th "[DATE]" at bounding box center [1420, 461] width 153 height 23
click at [1382, 371] on td "15" at bounding box center [1378, 366] width 23 height 23
type input "[DATE]"
drag, startPoint x: 452, startPoint y: 409, endPoint x: 930, endPoint y: 358, distance: 480.7
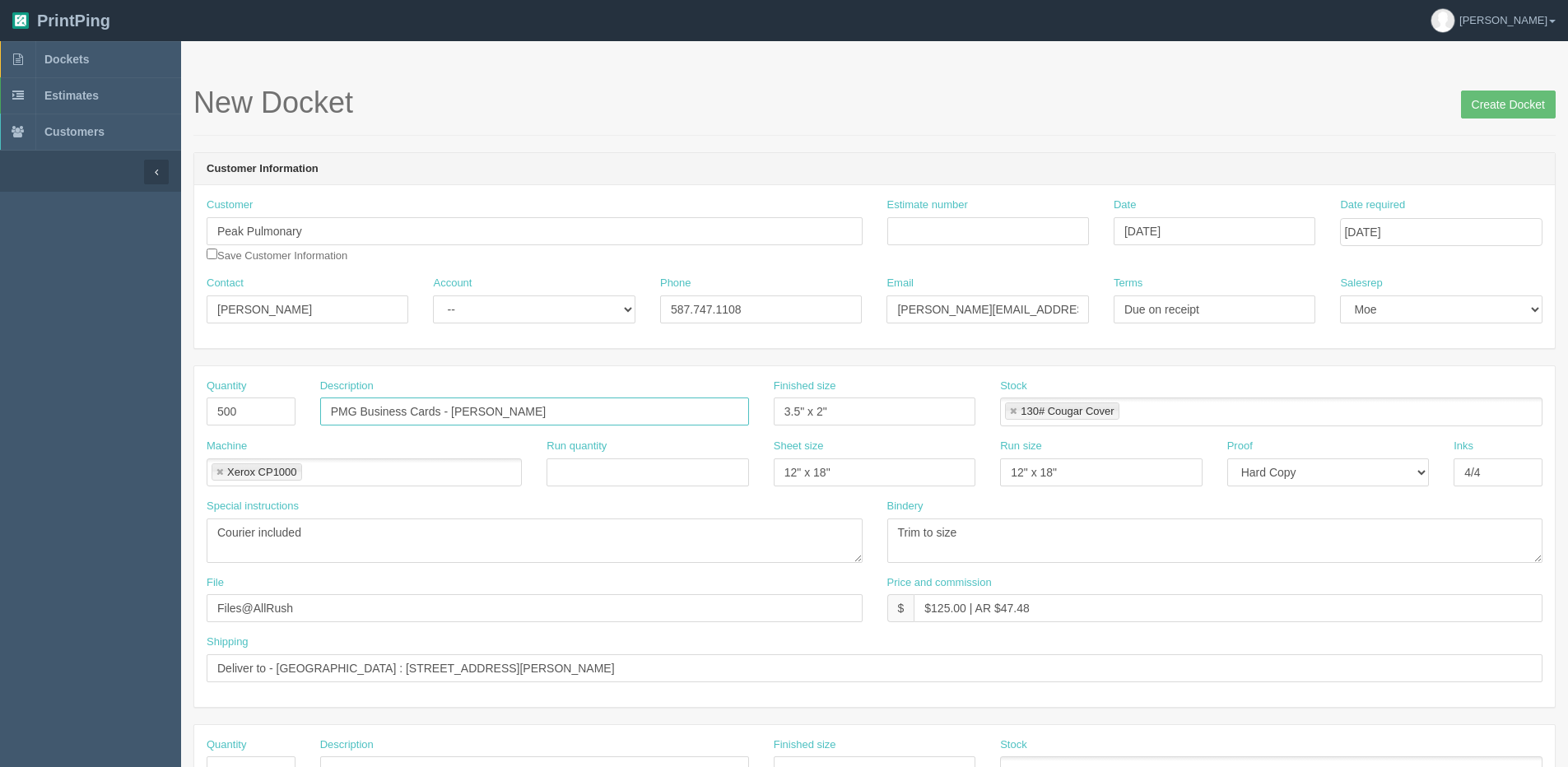
click at [898, 362] on form "New Docket Create Docket Customer Information Customer Peak Pulmonary Save Cust…" at bounding box center [874, 778] width 1362 height 1383
type input "PMG Business Cards - [PERSON_NAME]"
drag, startPoint x: 265, startPoint y: 666, endPoint x: 980, endPoint y: 563, distance: 722.4
click at [958, 565] on div "Quantity 500 Description PMG Business Cards - Chantal Peredery Finished size 3.…" at bounding box center [874, 536] width 1361 height 340
type input "Deliver to Warehouse"
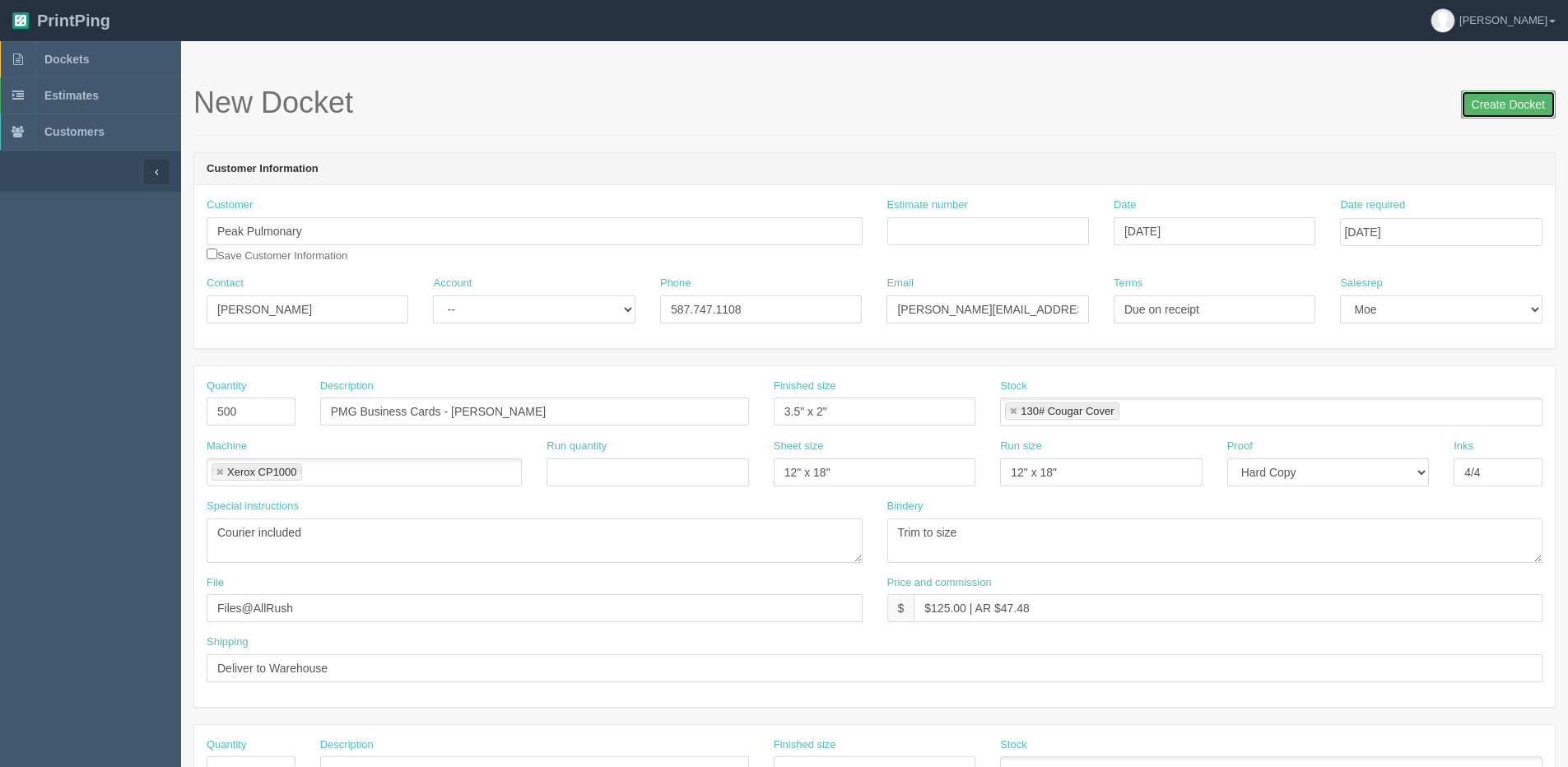
drag, startPoint x: 1484, startPoint y: 104, endPoint x: 877, endPoint y: 144, distance: 608.3
click at [1485, 104] on input "Create Docket" at bounding box center [1507, 105] width 95 height 28
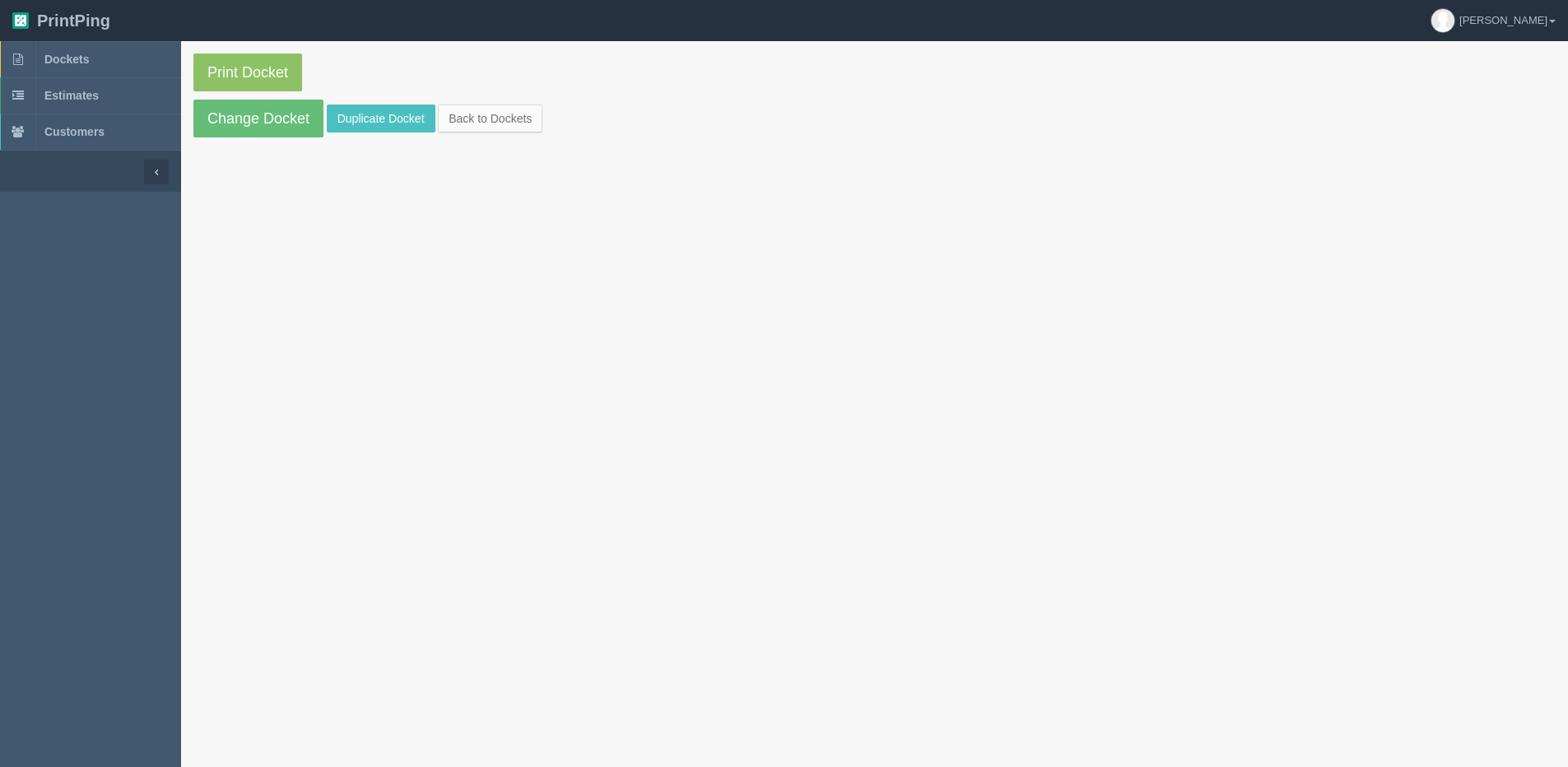
click at [511, 99] on section "Print Docket Change Docket Duplicate Docket Back to Dockets" at bounding box center [874, 95] width 1387 height 109
click at [508, 113] on link "Back to Dockets" at bounding box center [490, 118] width 105 height 28
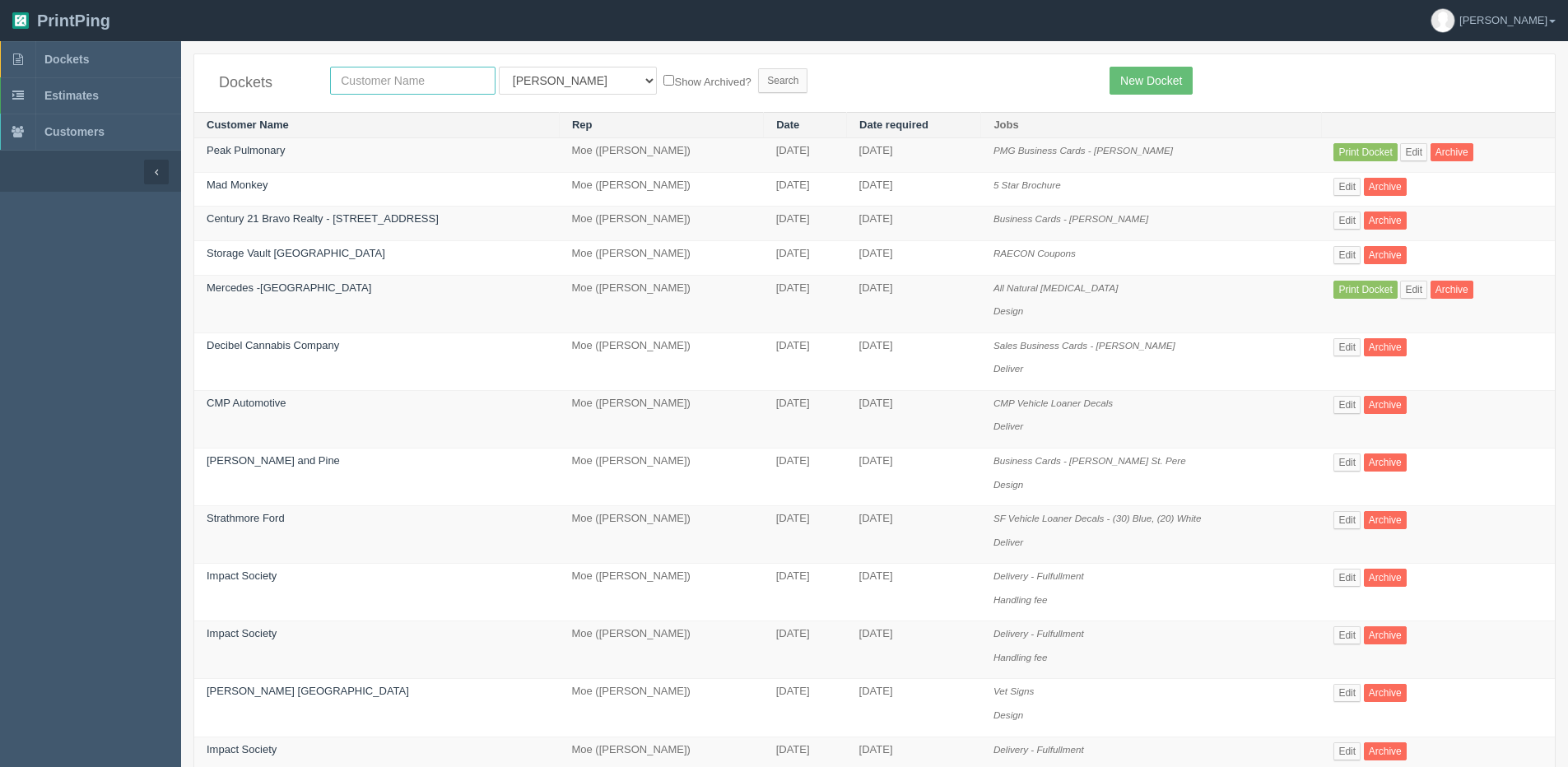
click at [454, 85] on input "text" at bounding box center [412, 80] width 165 height 28
type input "peak"
click at [758, 68] on input "Search" at bounding box center [783, 80] width 49 height 24
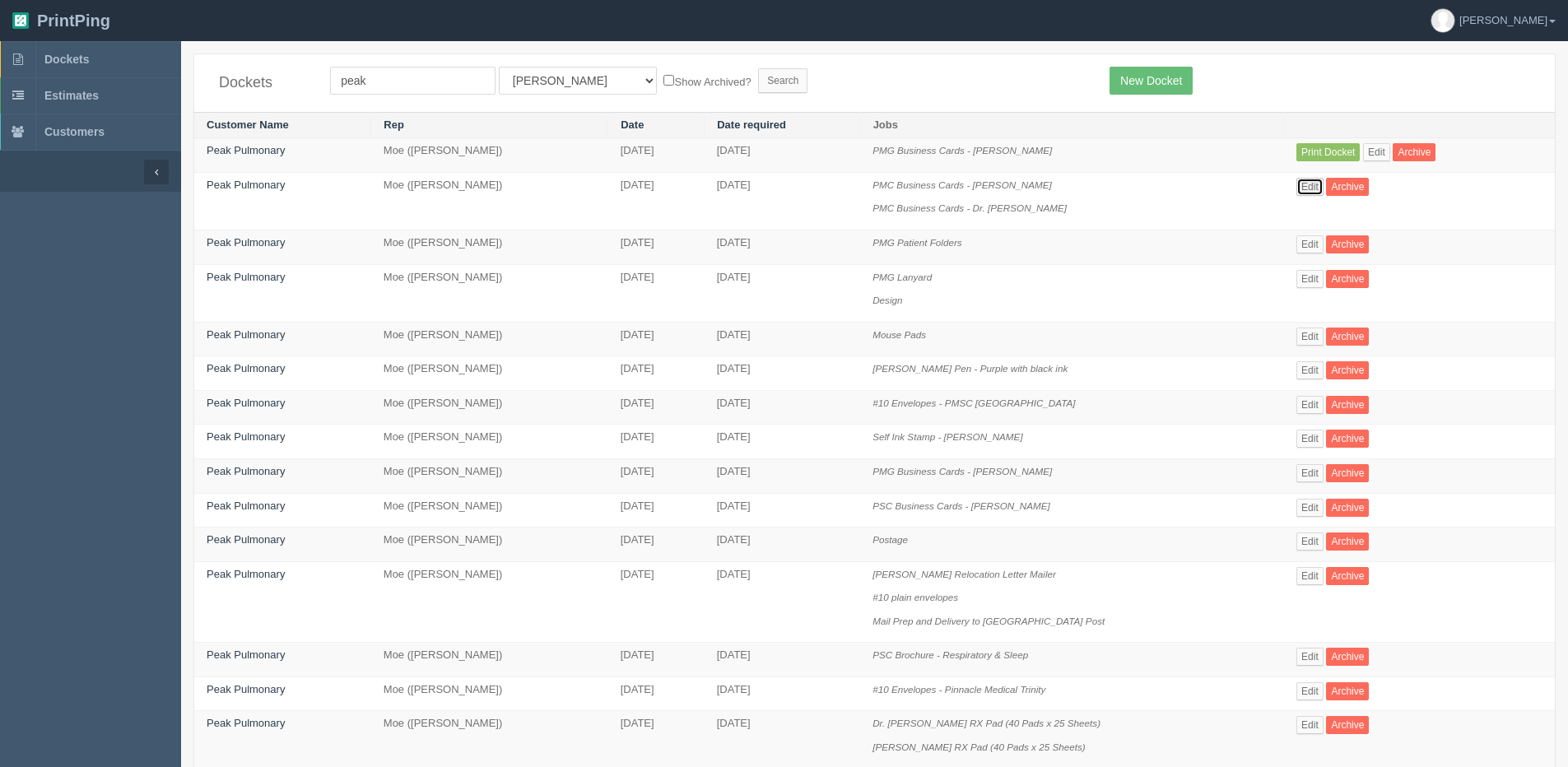
click at [1321, 192] on link "Edit" at bounding box center [1310, 187] width 27 height 19
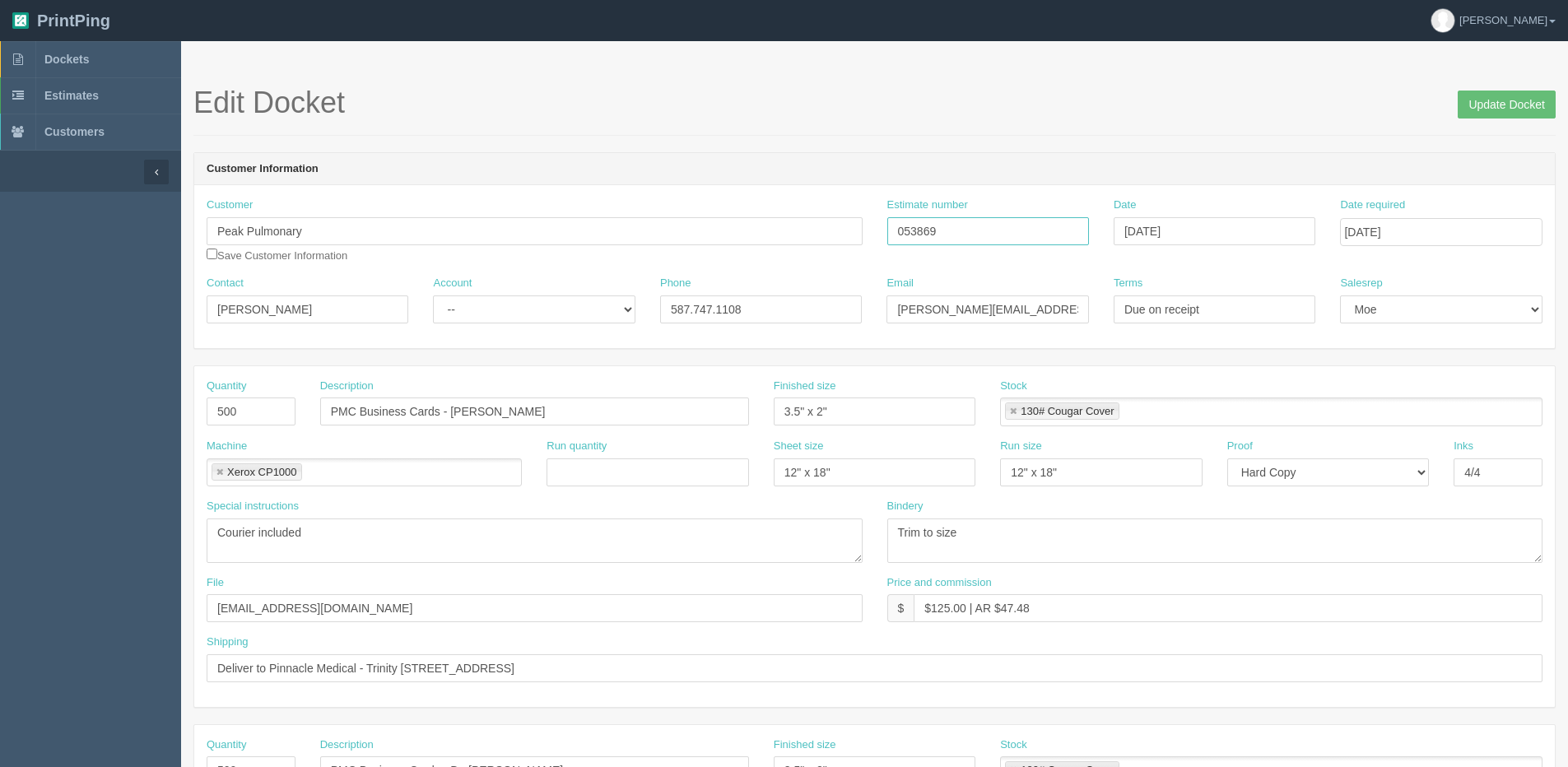
drag, startPoint x: 983, startPoint y: 236, endPoint x: 753, endPoint y: 231, distance: 230.1
click at [774, 236] on div "Customer Peak Pulmonary Save Customer Information Estimate number 053869 Date […" at bounding box center [874, 237] width 1361 height 78
drag, startPoint x: 24, startPoint y: 65, endPoint x: 278, endPoint y: 107, distance: 257.4
click at [24, 65] on b at bounding box center [18, 59] width 35 height 36
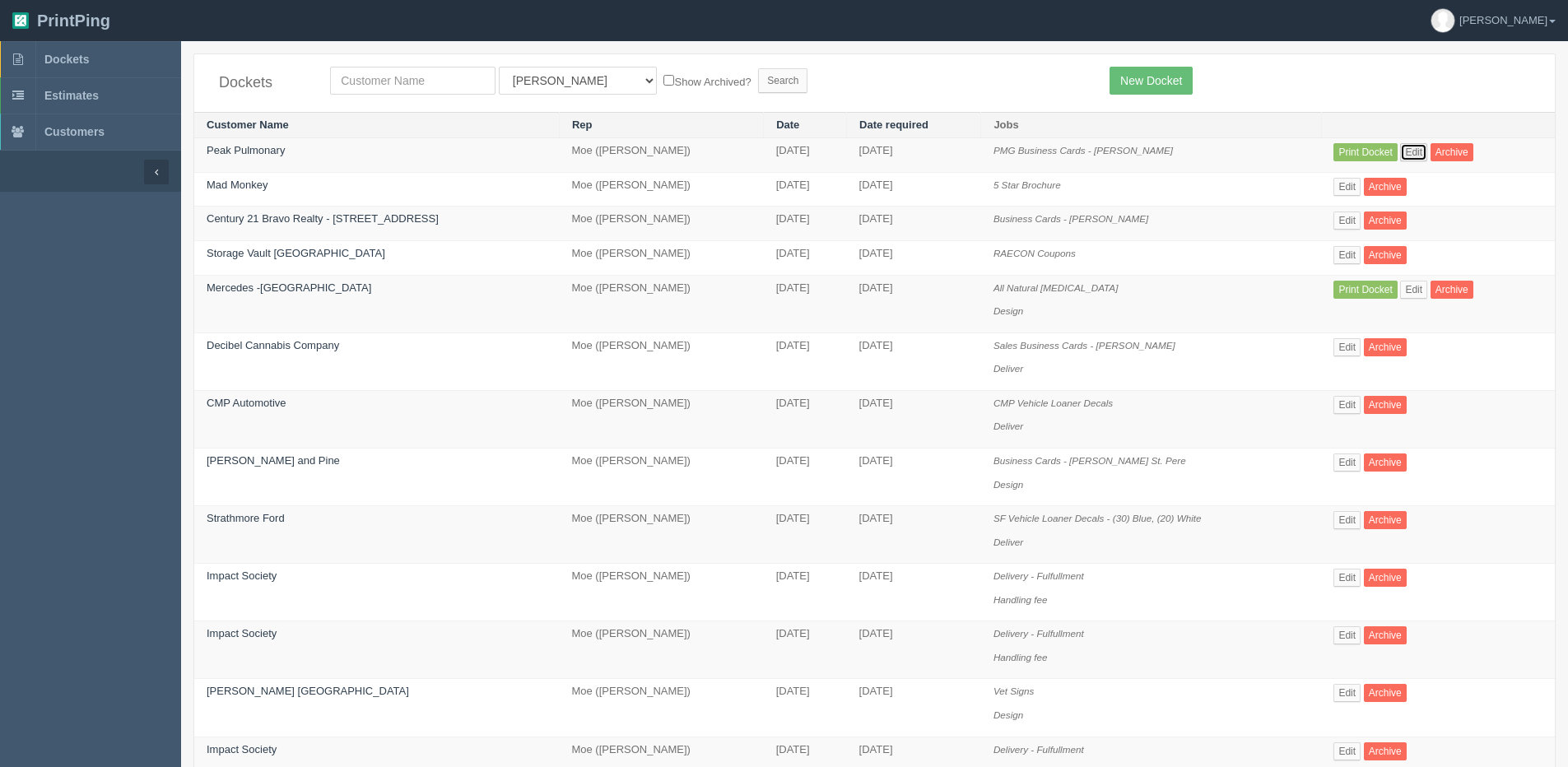
click at [1413, 154] on link "Edit" at bounding box center [1413, 152] width 27 height 19
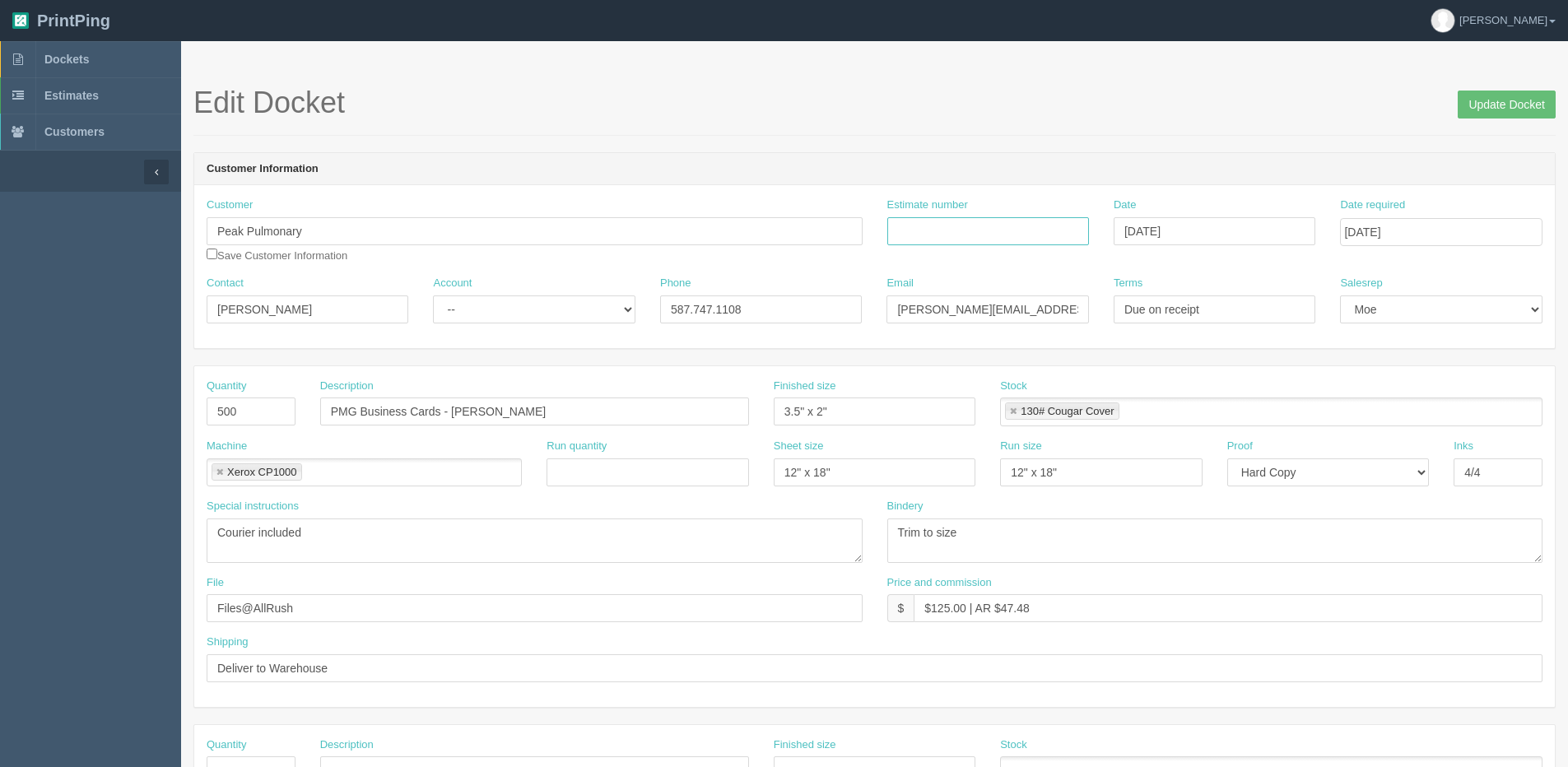
click at [993, 218] on input "Estimate number" at bounding box center [988, 231] width 202 height 28
paste input "053869"
type input "053869"
click at [1477, 99] on input "Update Docket" at bounding box center [1506, 105] width 98 height 28
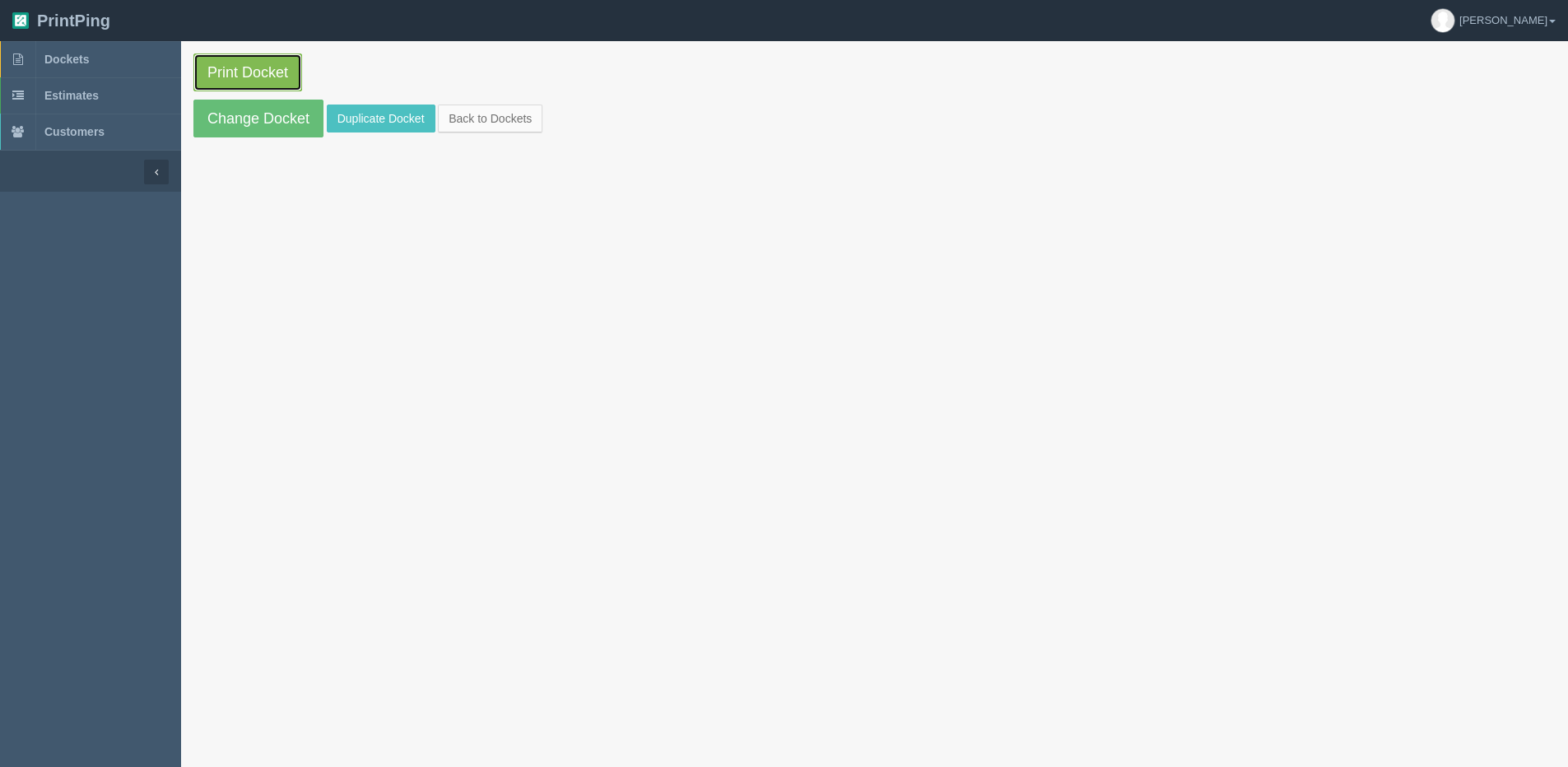
click at [242, 87] on link "Print Docket" at bounding box center [247, 72] width 109 height 38
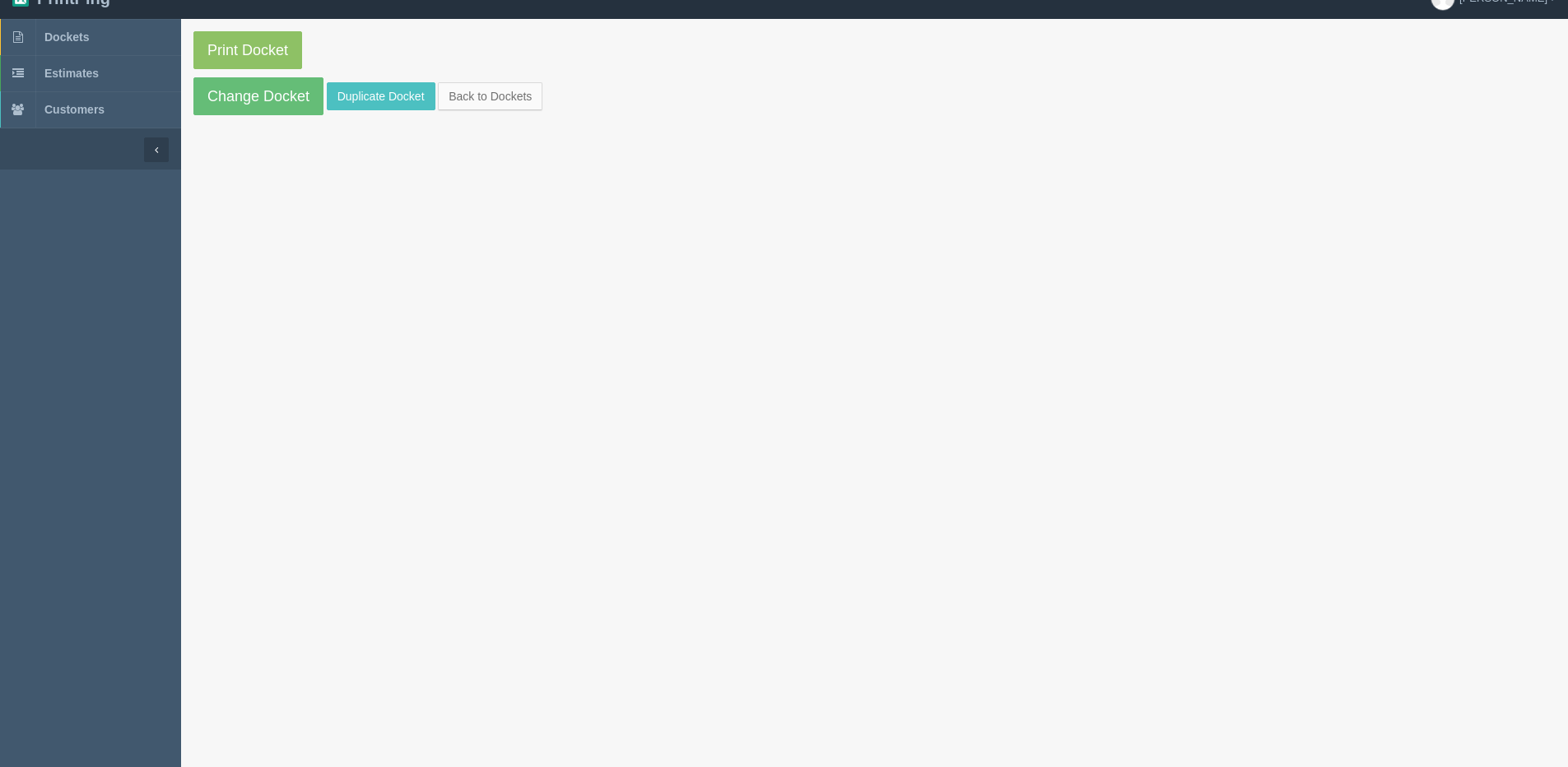
scroll to position [41, 0]
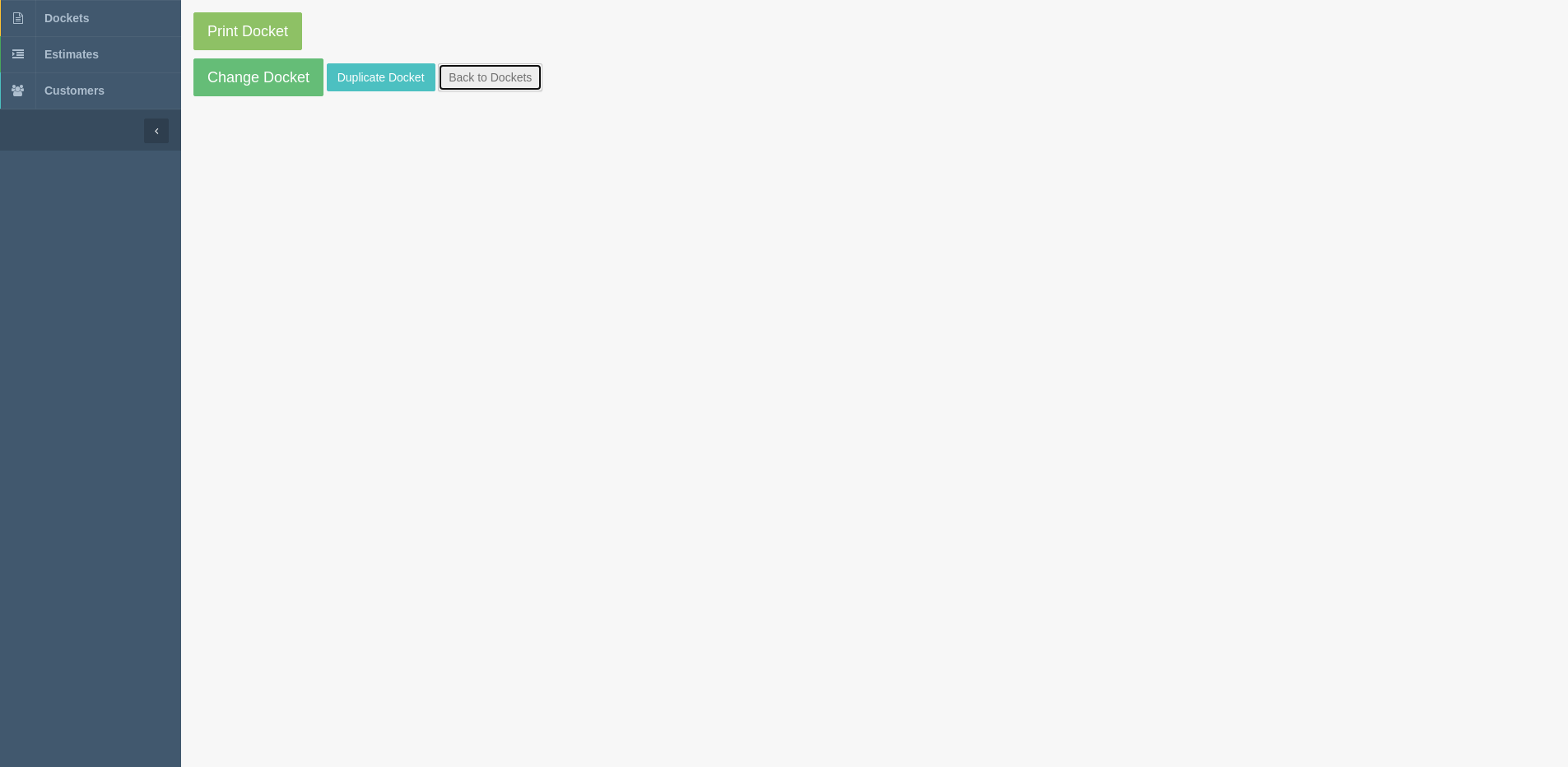
drag, startPoint x: 484, startPoint y: 85, endPoint x: 454, endPoint y: 79, distance: 30.6
click at [482, 84] on link "Back to Dockets" at bounding box center [490, 77] width 105 height 28
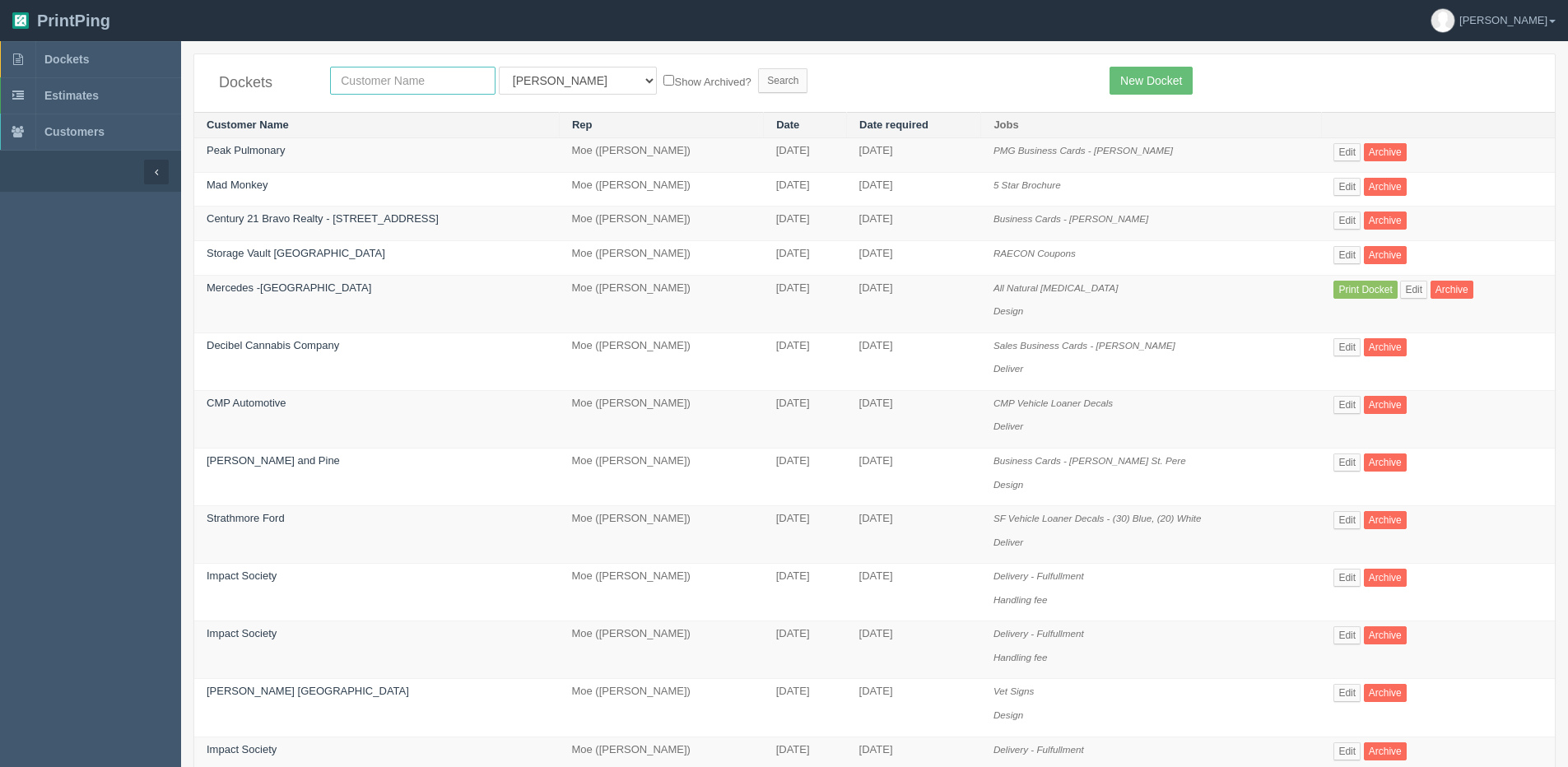
click at [418, 91] on input "text" at bounding box center [412, 80] width 165 height 28
type input "universal ford"
click at [553, 77] on select "All Users [PERSON_NAME] Test 1 [PERSON_NAME] [PERSON_NAME] [PERSON_NAME] France…" at bounding box center [578, 80] width 158 height 28
select select "1"
click at [499, 67] on select "All Users [PERSON_NAME] Test 1 [PERSON_NAME] [PERSON_NAME] [PERSON_NAME] France…" at bounding box center [578, 80] width 158 height 28
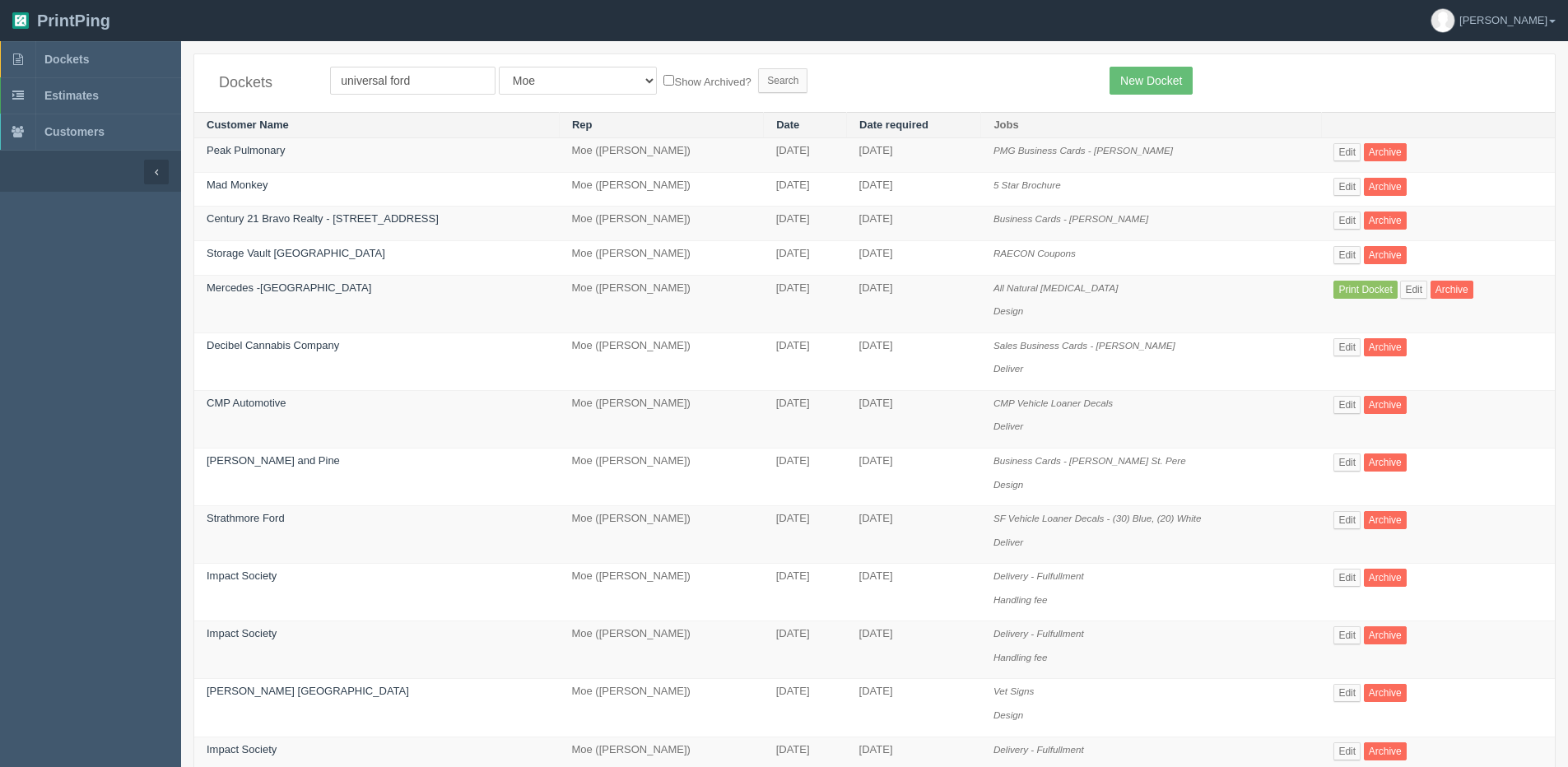
drag, startPoint x: 657, startPoint y: 47, endPoint x: 643, endPoint y: 70, distance: 26.9
click at [643, 65] on section "Dockets universal ford All Users Ali Ali Test 1 Aly Amy Ankit Arif Brandon Dan …" at bounding box center [874, 781] width 1387 height 1480
click at [663, 82] on label "Show Archived?" at bounding box center [706, 80] width 87 height 19
click at [663, 82] on input "Show Archived?" at bounding box center [668, 80] width 11 height 11
checkbox input "true"
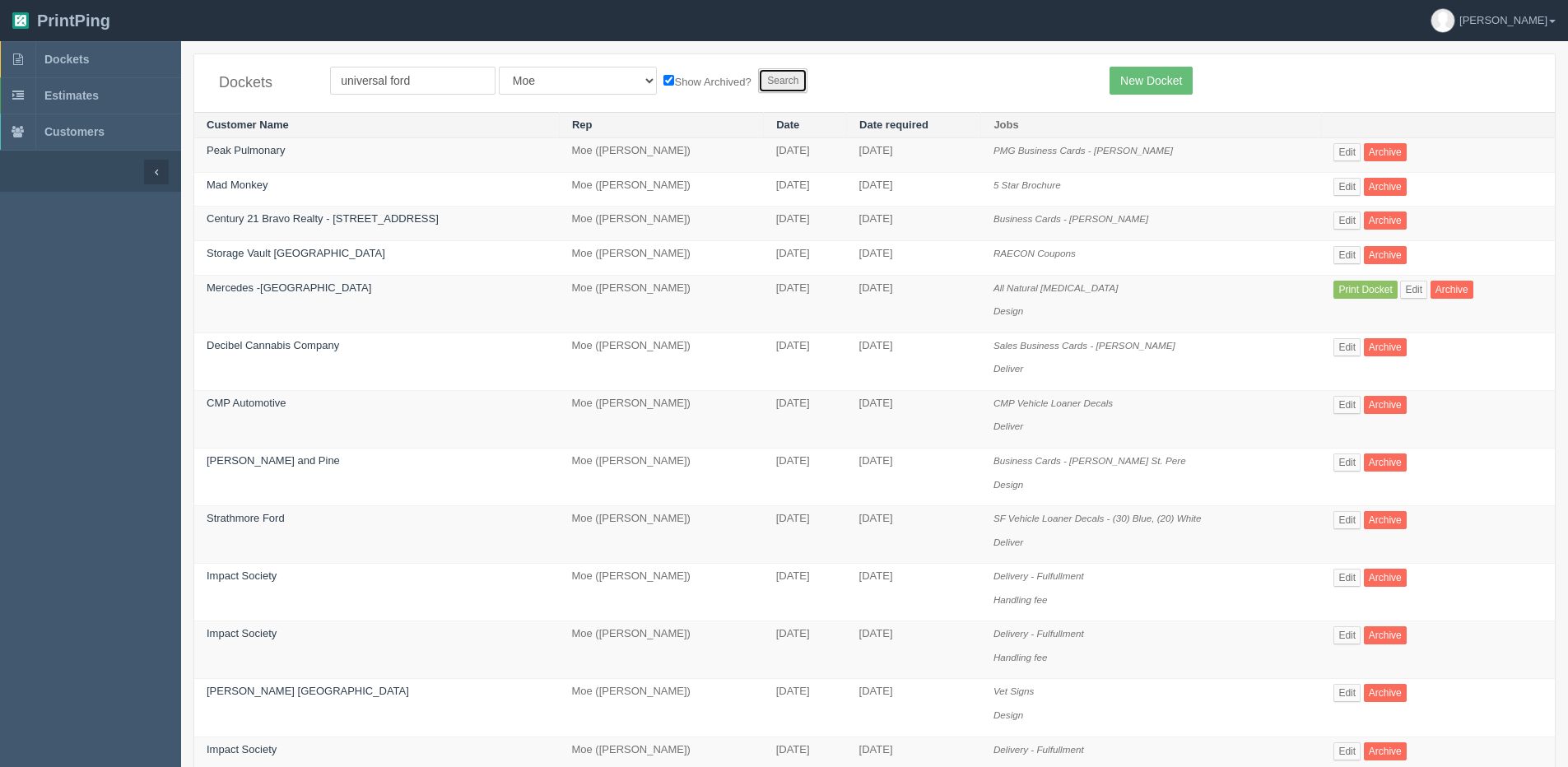
click at [758, 85] on input "Search" at bounding box center [783, 80] width 49 height 24
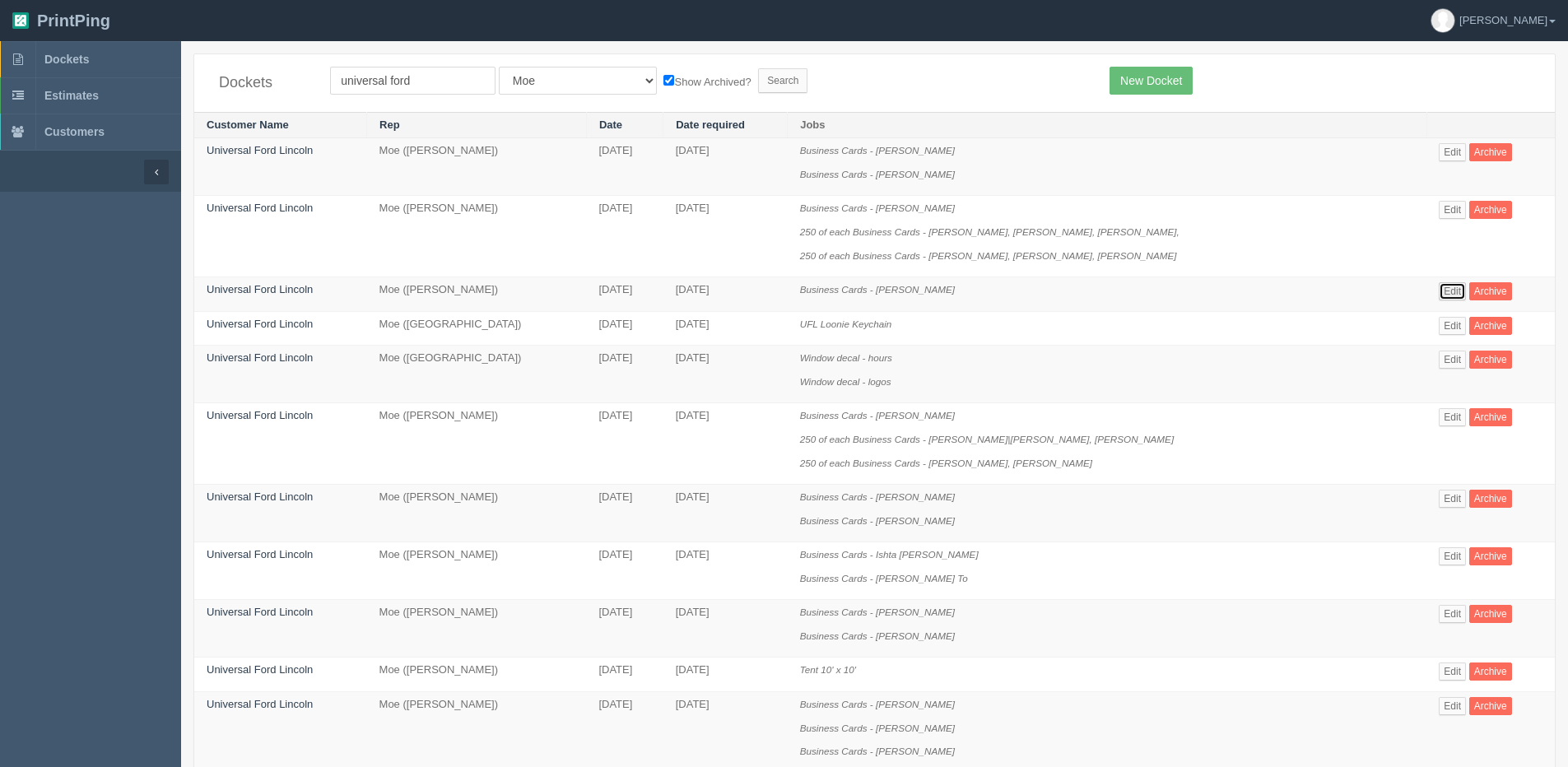
click at [1439, 288] on link "Edit" at bounding box center [1453, 292] width 27 height 19
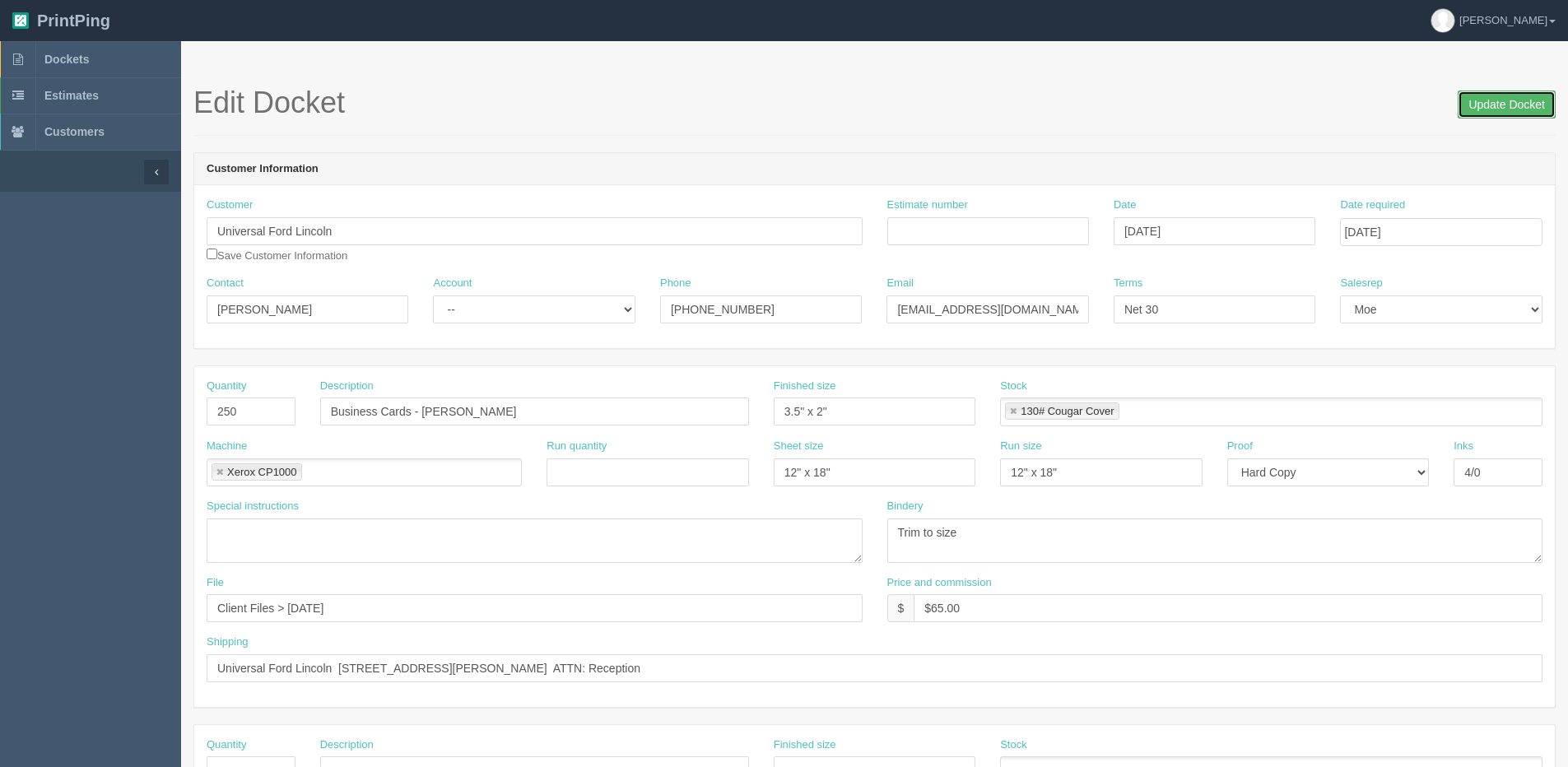
click at [1511, 96] on input "Update Docket" at bounding box center [1506, 105] width 98 height 28
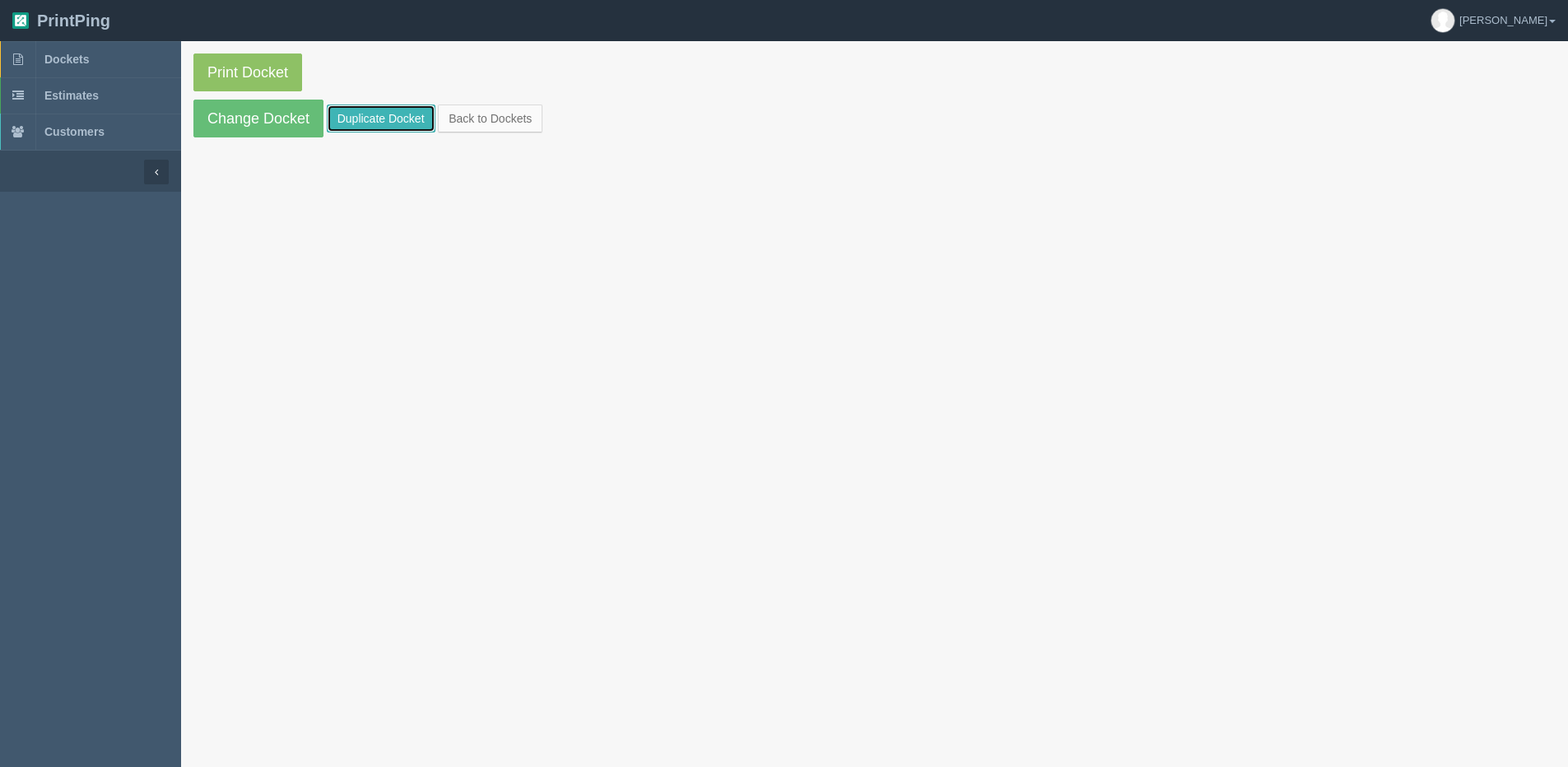
click at [353, 120] on link "Duplicate Docket" at bounding box center [381, 118] width 109 height 28
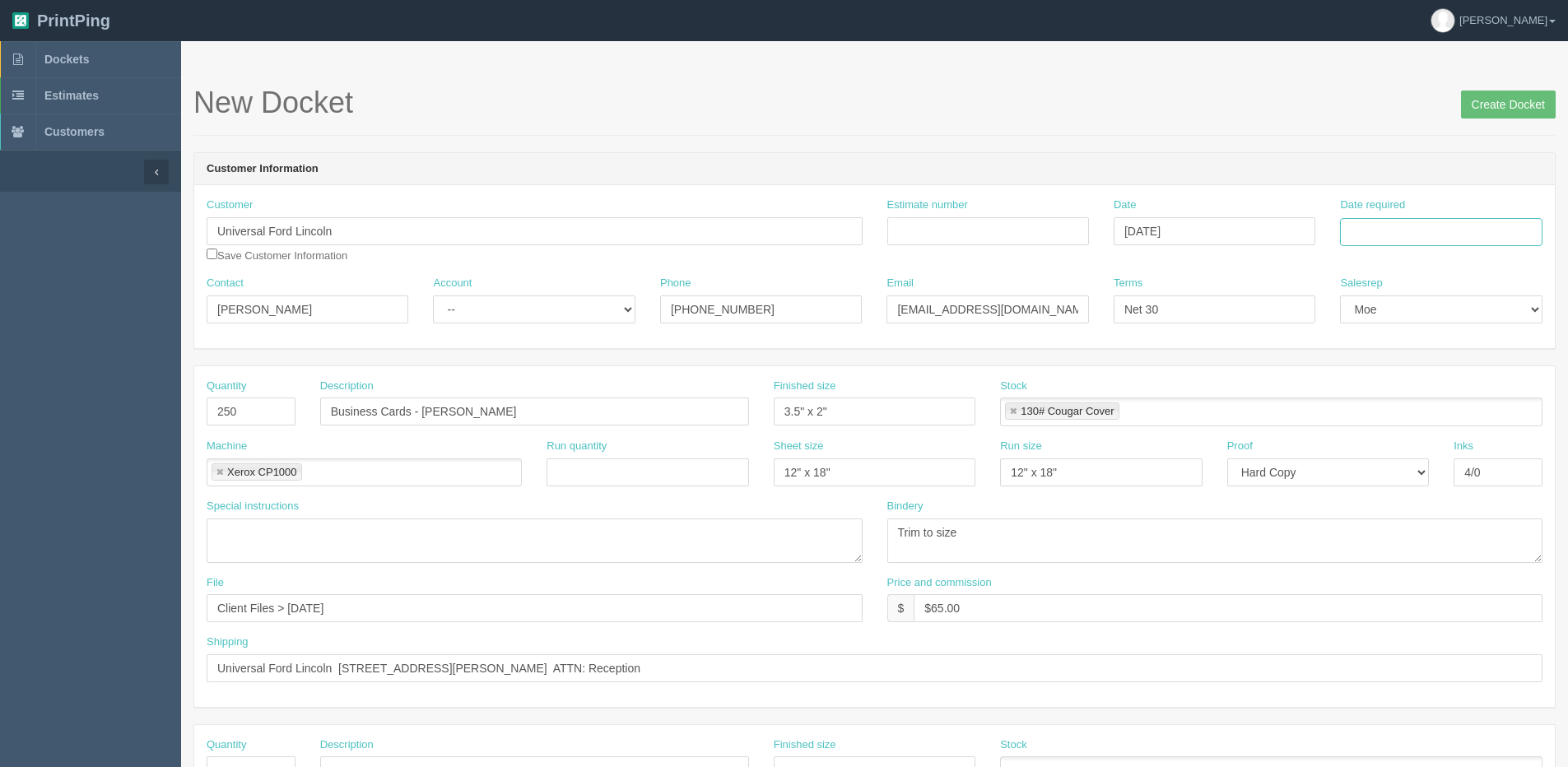
click at [1492, 229] on input "Date required" at bounding box center [1441, 232] width 202 height 28
click at [1388, 471] on th "Today" at bounding box center [1420, 461] width 153 height 23
click at [1373, 368] on td "15" at bounding box center [1378, 366] width 23 height 23
type input "September 15, 2025"
drag, startPoint x: 422, startPoint y: 412, endPoint x: 1068, endPoint y: 388, distance: 646.4
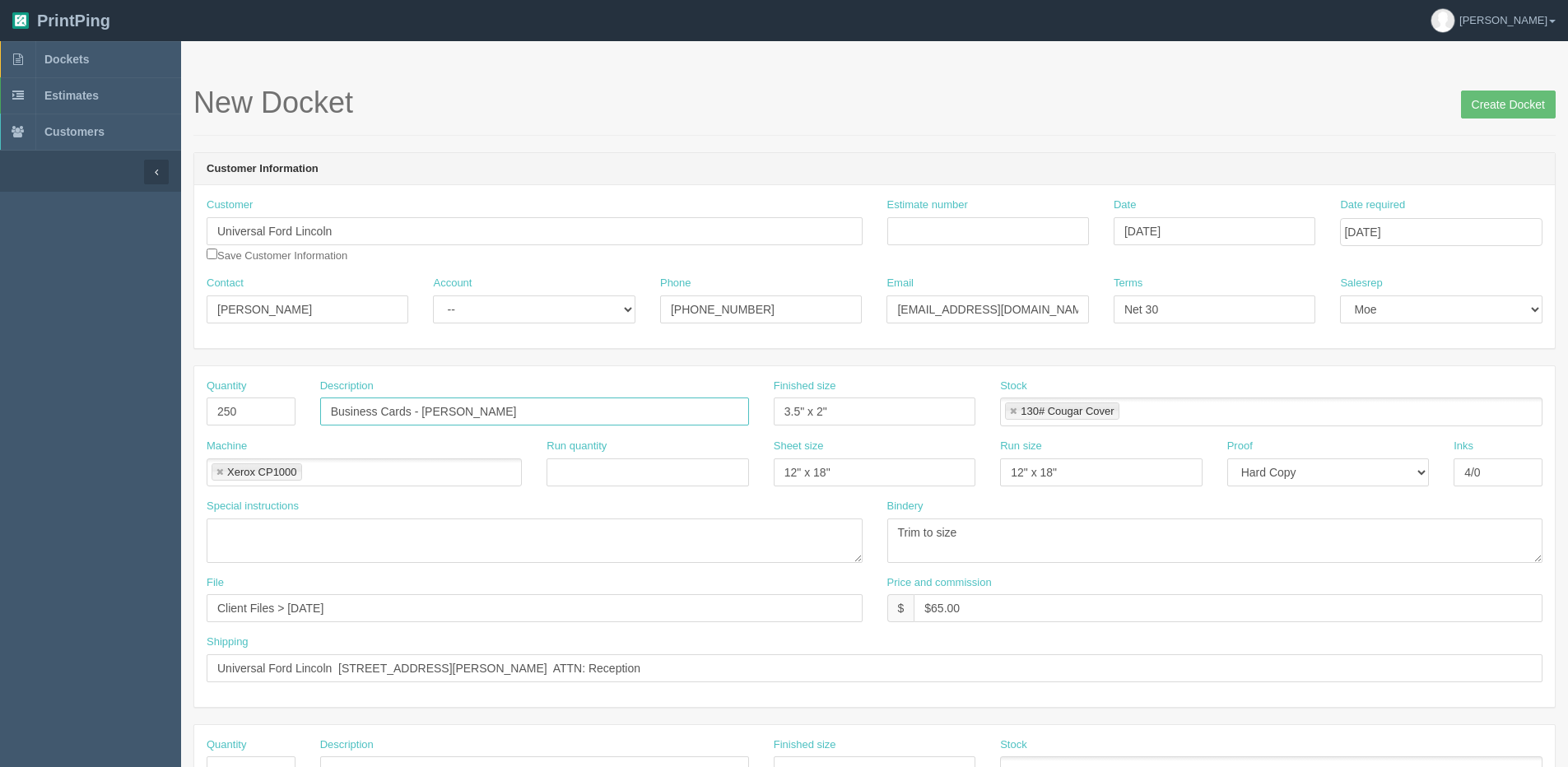
click at [958, 404] on div "Quantity 250 Description Business Cards - Jacob Walliser Finished size 3.5" x 2…" at bounding box center [874, 408] width 1361 height 60
type input "Business Cards - Torean France"
drag, startPoint x: 290, startPoint y: 609, endPoint x: 436, endPoint y: 596, distance: 146.6
click at [436, 596] on input "Client Files > August 2025" at bounding box center [534, 608] width 656 height 28
type input "Client Files > [DATE]"
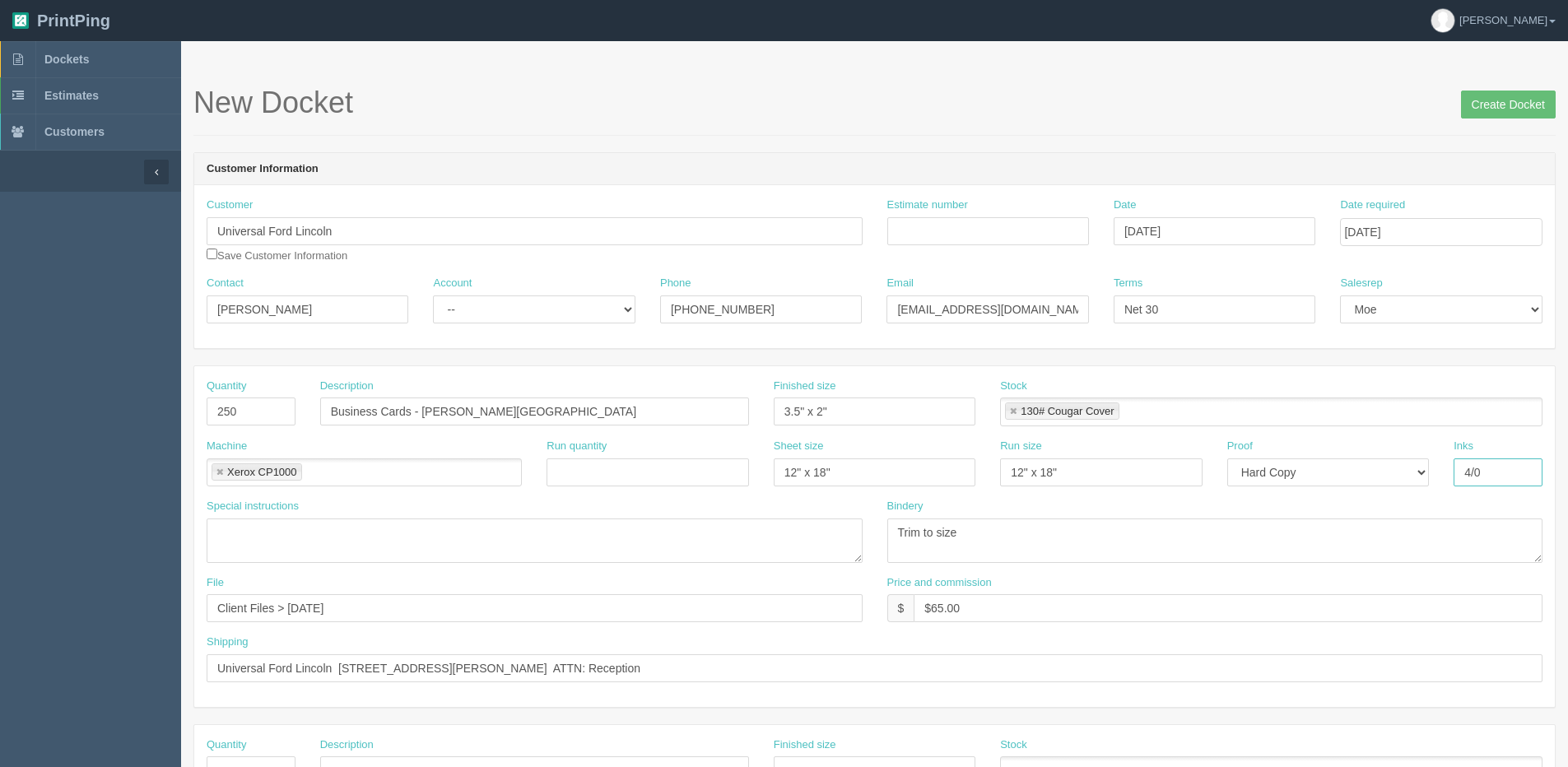
drag, startPoint x: 1503, startPoint y: 472, endPoint x: 1469, endPoint y: 479, distance: 34.7
click at [1503, 472] on input "4/0" at bounding box center [1498, 473] width 89 height 28
type input "4/4"
drag, startPoint x: 1009, startPoint y: 589, endPoint x: 1054, endPoint y: 583, distance: 45.4
click at [1054, 583] on div "Price and commission $ $65.00" at bounding box center [1215, 599] width 656 height 48
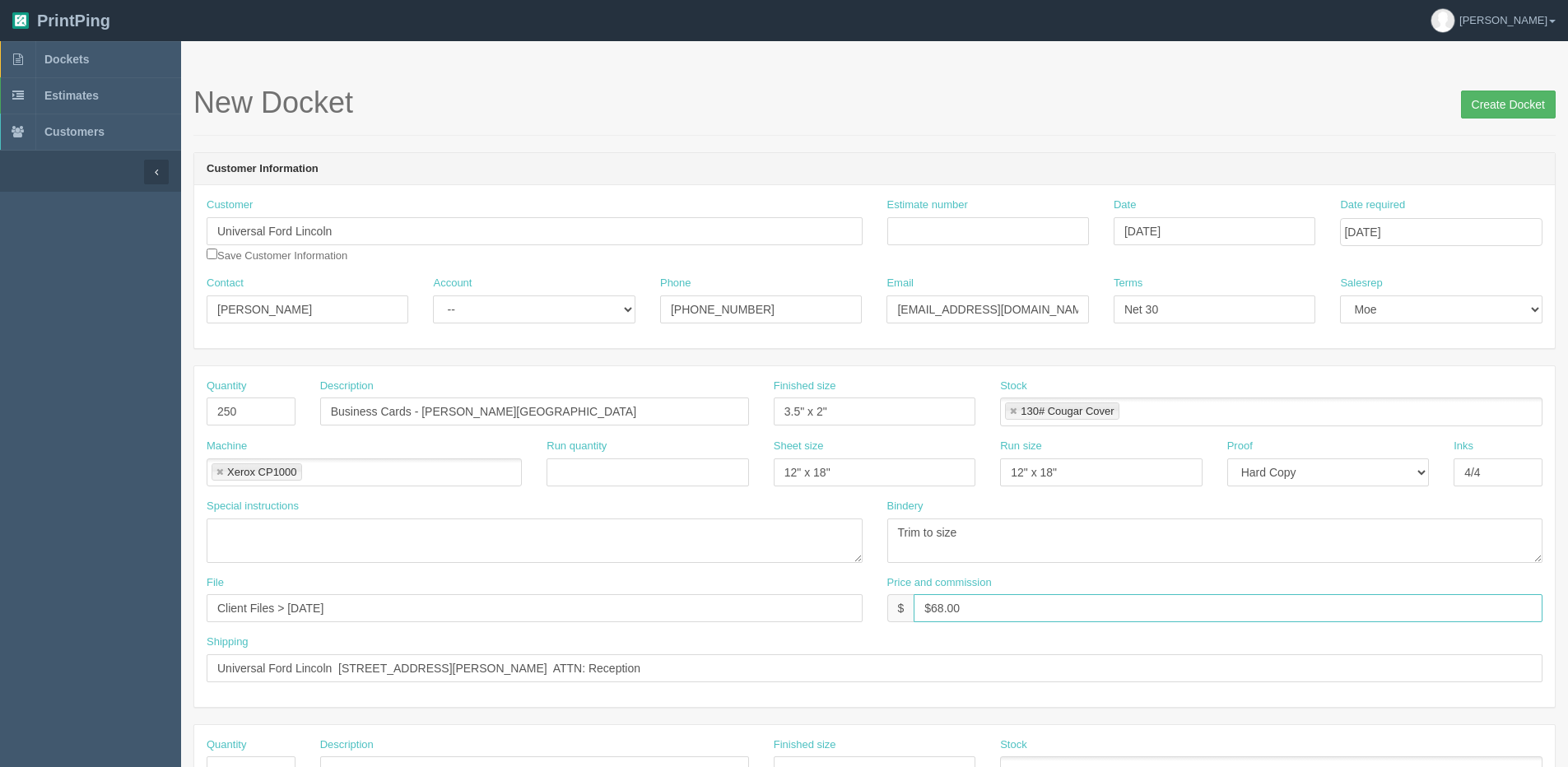
type input "$68.00"
click at [1535, 98] on input "Create Docket" at bounding box center [1507, 105] width 95 height 28
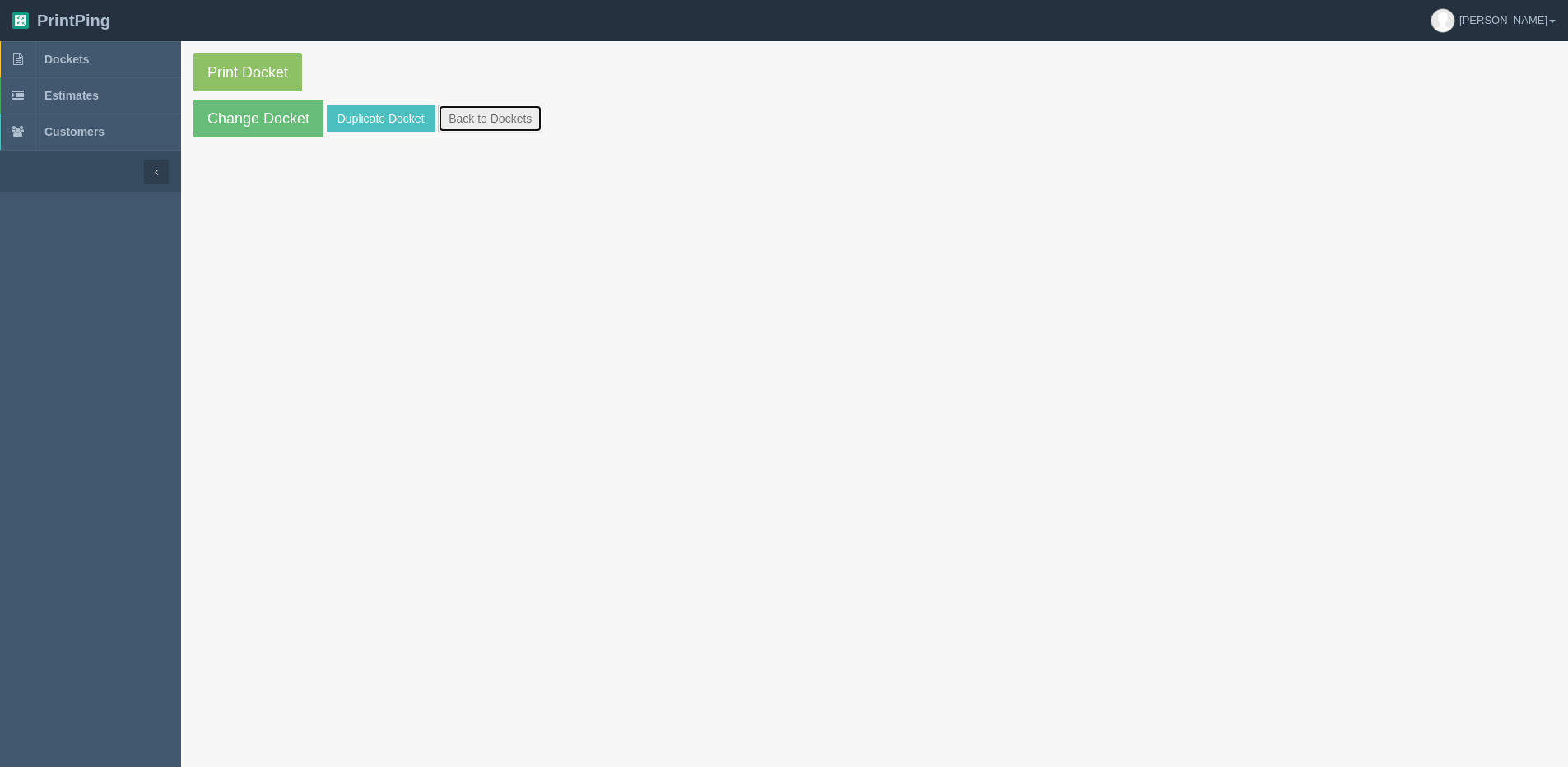
click at [498, 107] on link "Back to Dockets" at bounding box center [490, 118] width 105 height 28
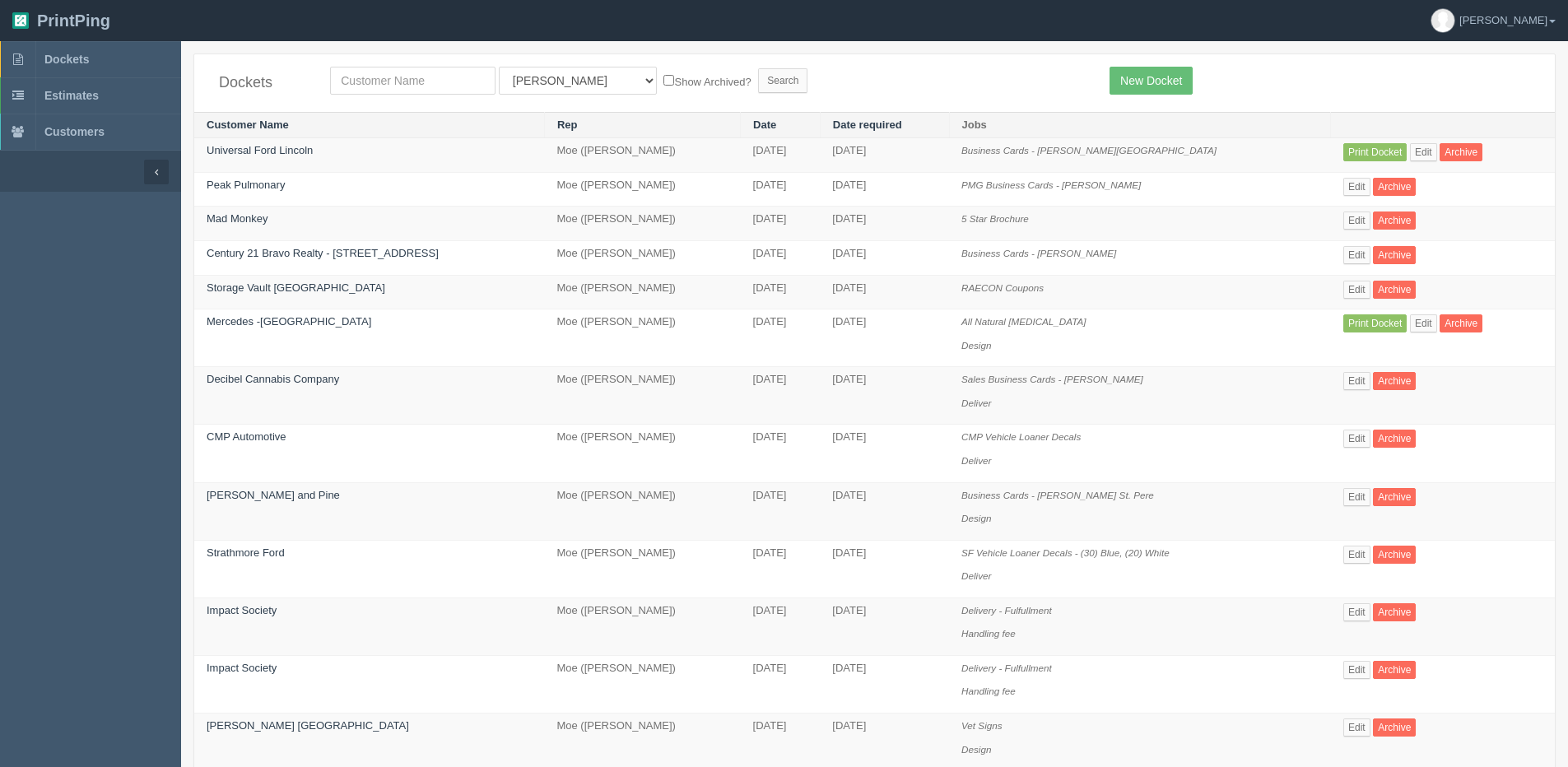
click at [485, 113] on th "Customer Name" at bounding box center [370, 124] width 350 height 26
click at [424, 90] on input "text" at bounding box center [412, 80] width 165 height 28
type input "shaw gm"
click at [758, 68] on input "Search" at bounding box center [783, 80] width 49 height 24
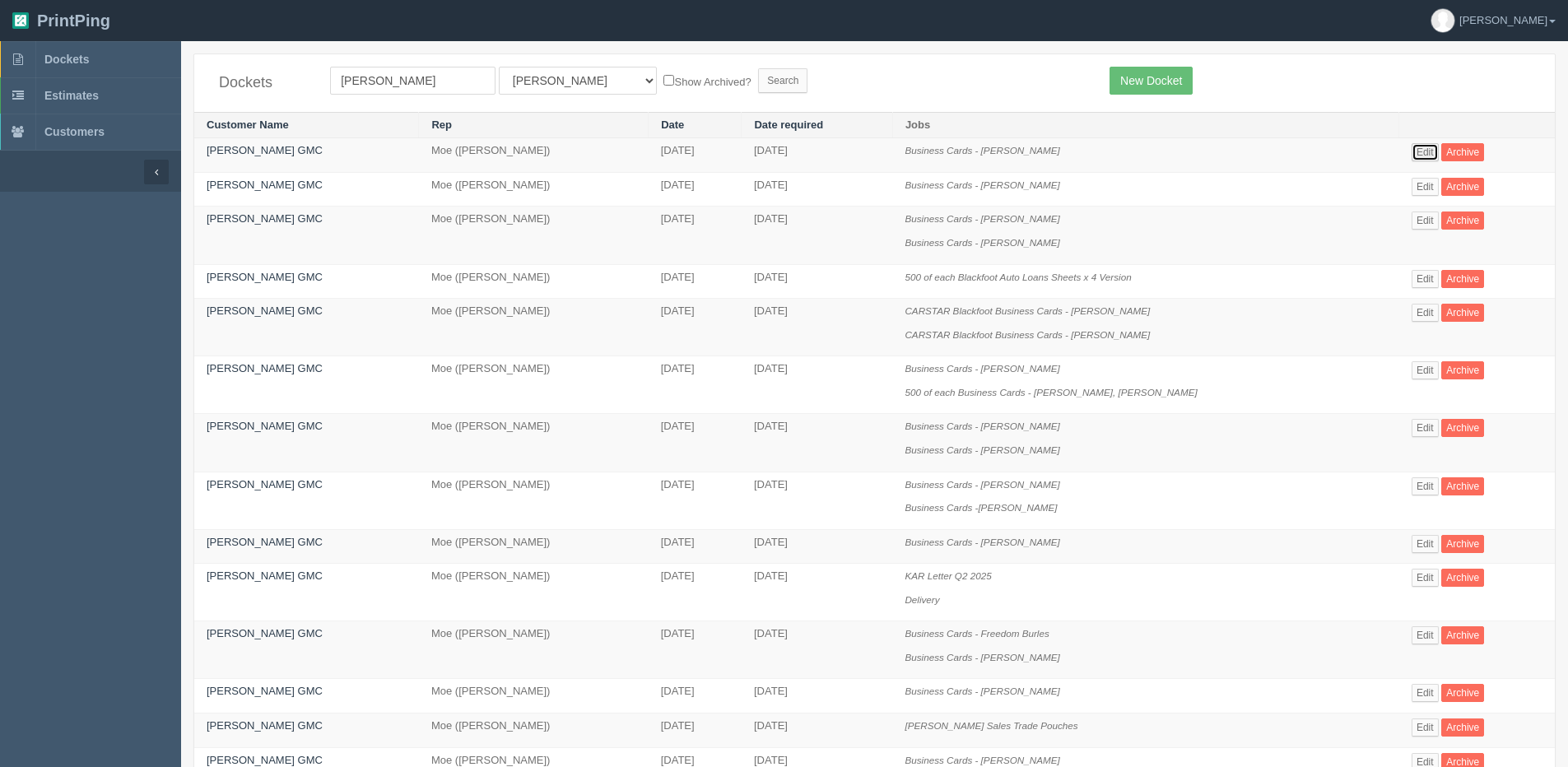
click at [1414, 156] on link "Edit" at bounding box center [1425, 152] width 27 height 19
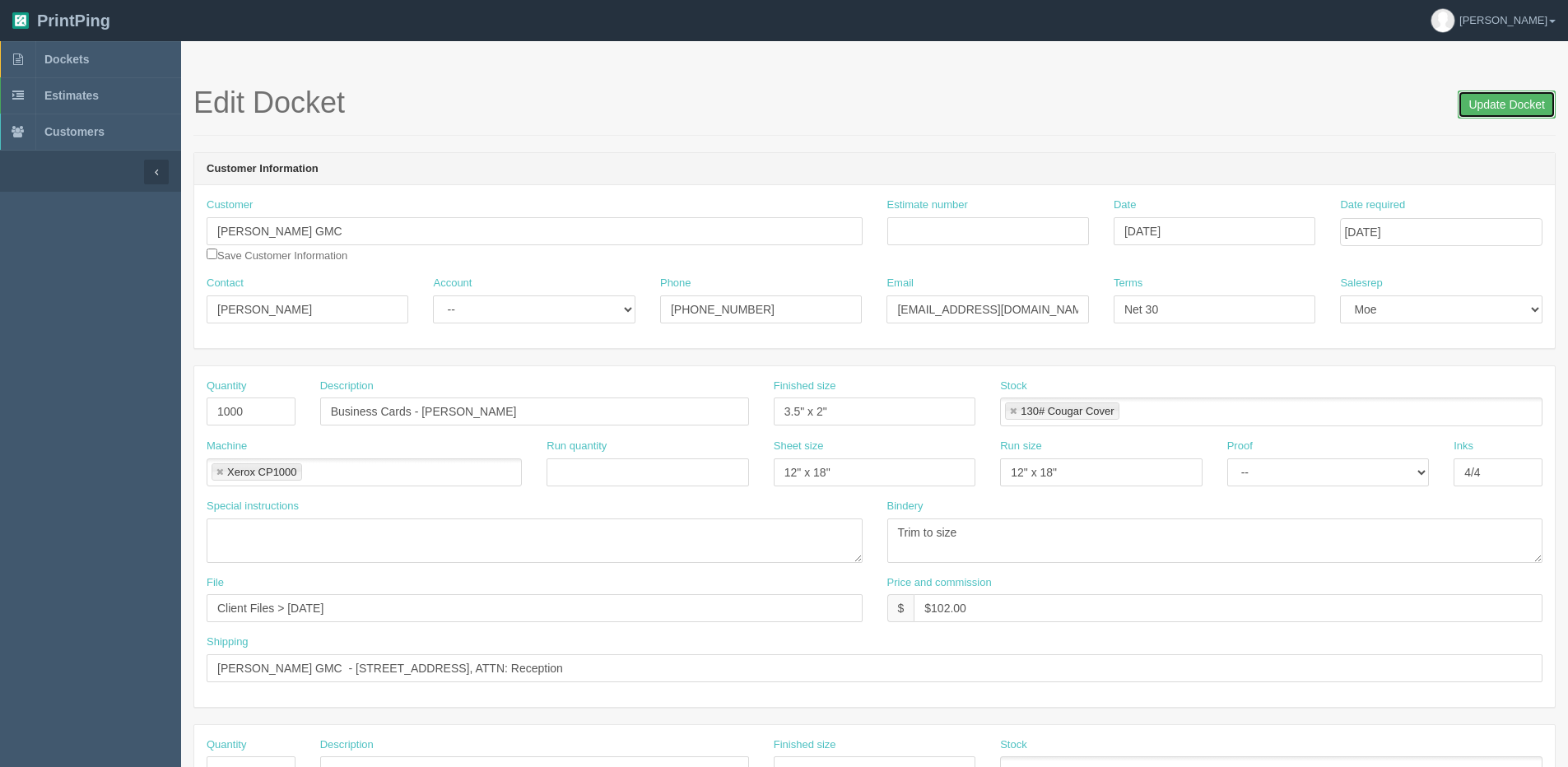
click at [1496, 103] on input "Update Docket" at bounding box center [1506, 105] width 98 height 28
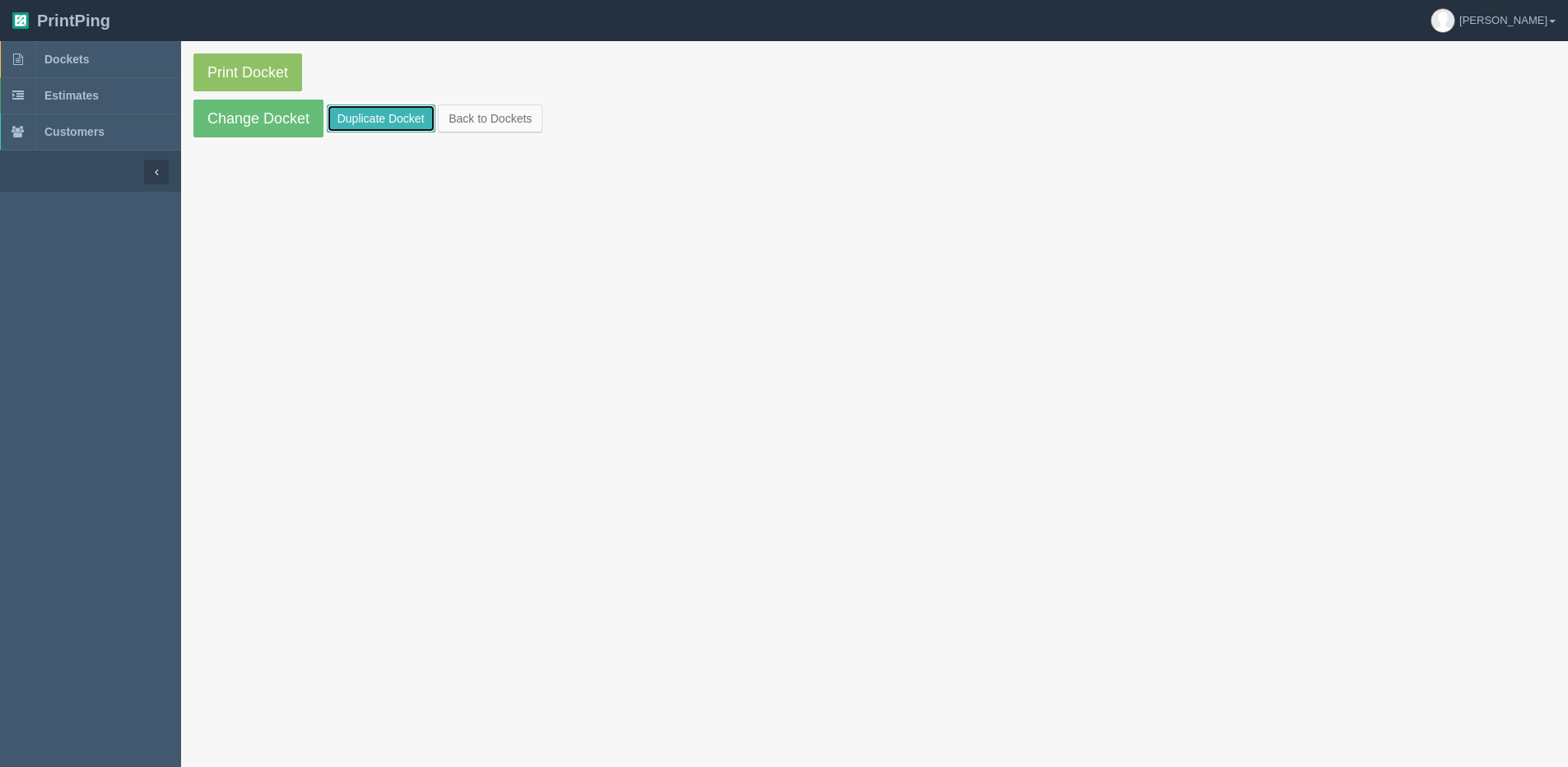
click at [394, 113] on link "Duplicate Docket" at bounding box center [381, 118] width 109 height 28
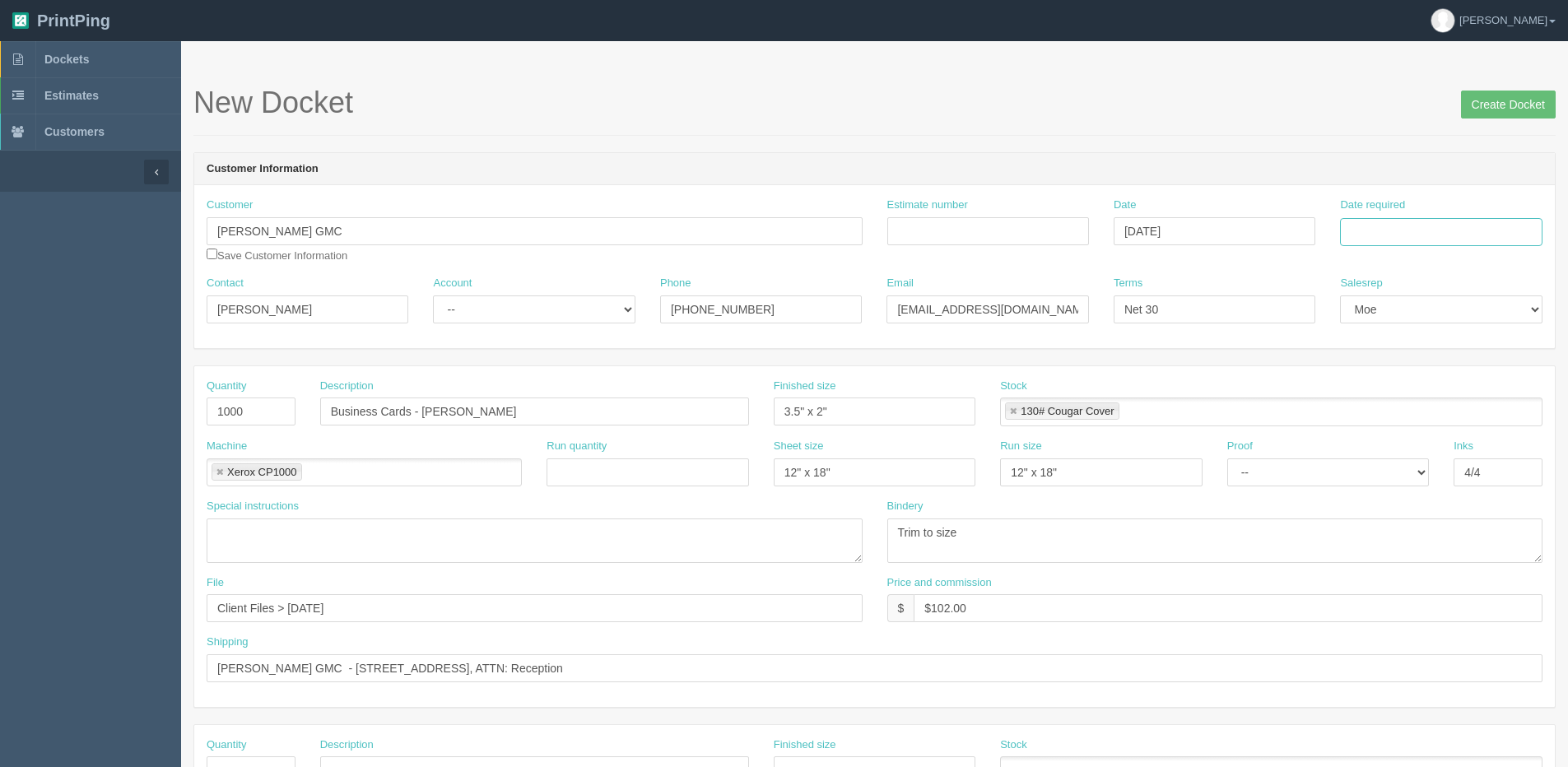
click at [1493, 225] on input "Date required" at bounding box center [1441, 232] width 202 height 28
click at [1358, 468] on th "Today" at bounding box center [1420, 461] width 153 height 23
click at [1379, 373] on td "15" at bounding box center [1378, 366] width 23 height 23
type input "[DATE]"
drag, startPoint x: 247, startPoint y: 413, endPoint x: 39, endPoint y: 430, distance: 208.7
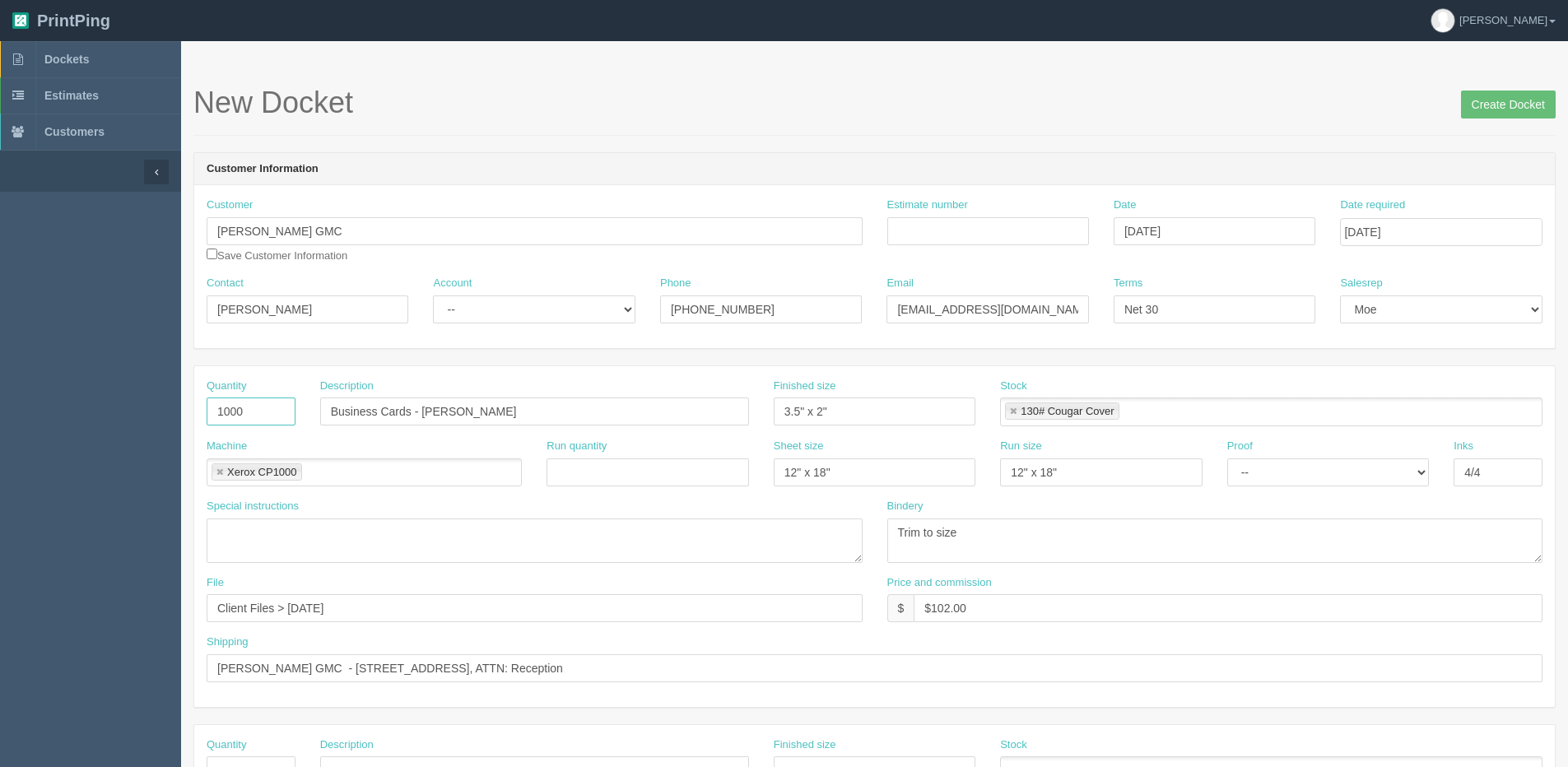
click at [81, 428] on section "Dockets Estimates Customers" at bounding box center [784, 768] width 1568 height 1454
type input "500"
click at [430, 500] on div "Special instructions" at bounding box center [534, 531] width 656 height 65
drag, startPoint x: 420, startPoint y: 412, endPoint x: 747, endPoint y: 418, distance: 327.1
click at [738, 413] on input "Business Cards - Sean Brown" at bounding box center [534, 411] width 428 height 28
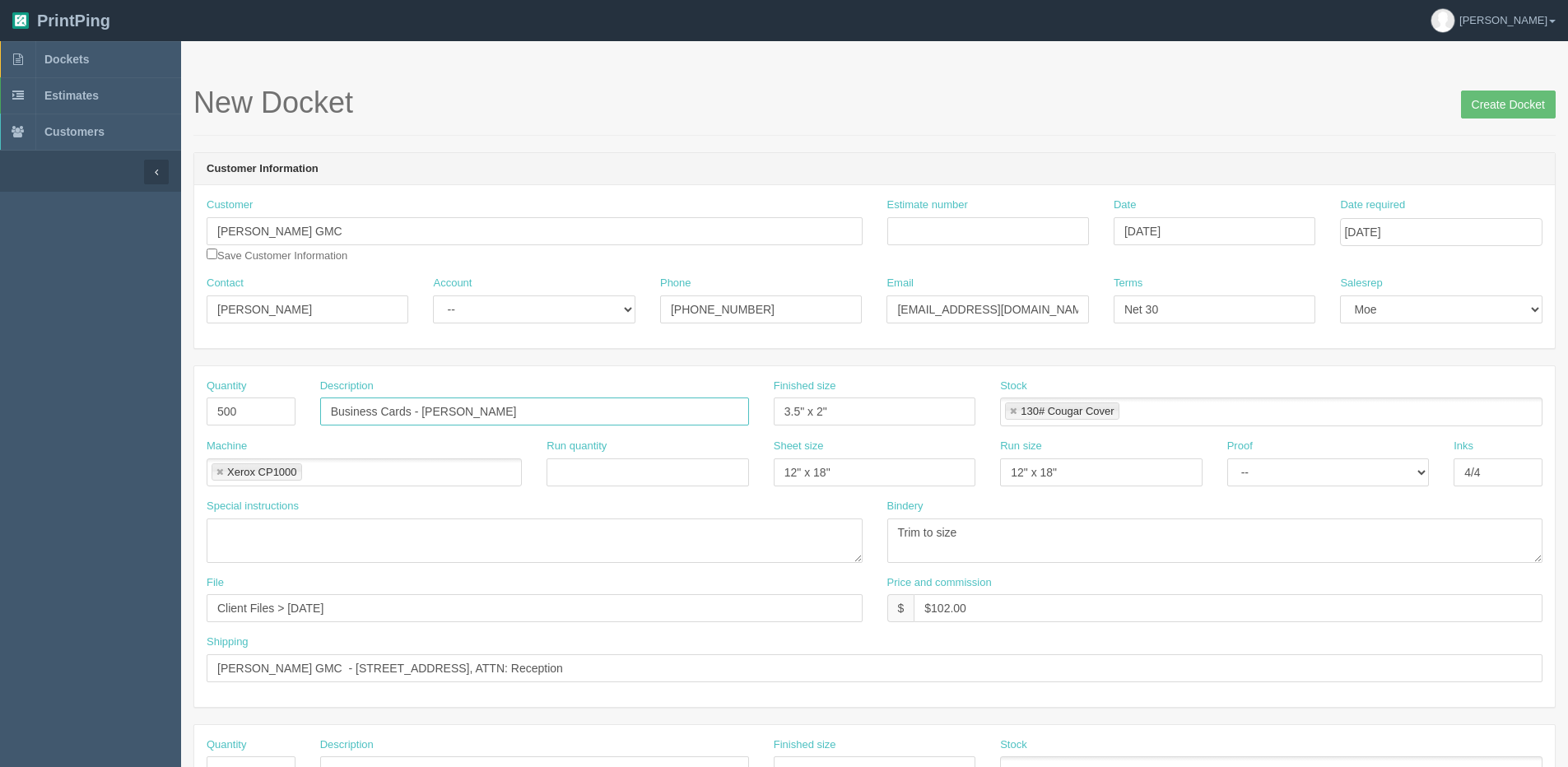
type input "Business Cards - [PERSON_NAME]"
drag, startPoint x: 934, startPoint y: 608, endPoint x: 1232, endPoint y: 536, distance: 306.6
click at [1196, 542] on div "Quantity 500 Description Business Cards - Jackie Roulston Finished size 3.5" x …" at bounding box center [874, 536] width 1361 height 340
type input "$79.00"
drag, startPoint x: 1546, startPoint y: 103, endPoint x: 1533, endPoint y: 100, distance: 13.3
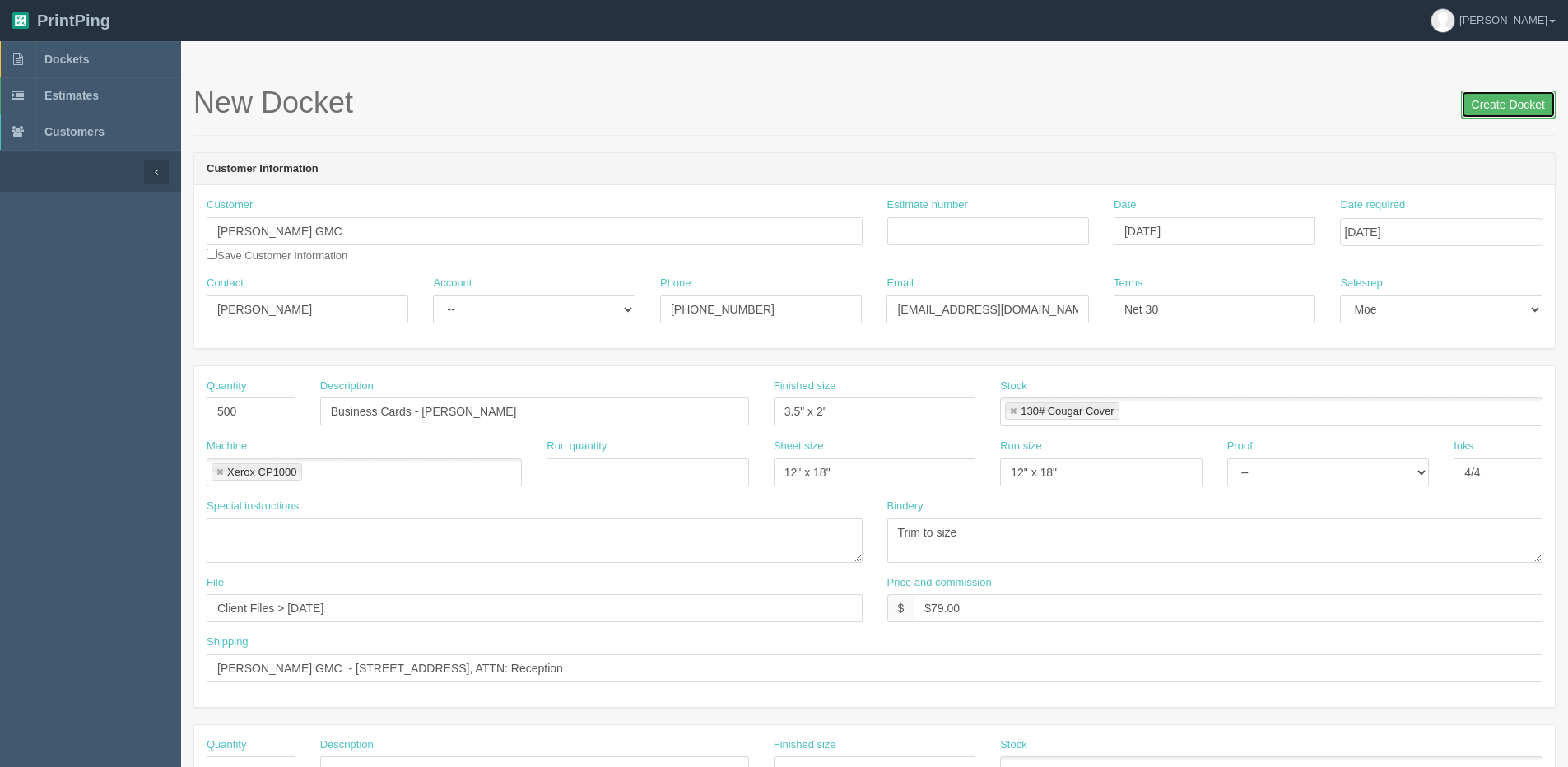
click at [1545, 103] on input "Create Docket" at bounding box center [1507, 105] width 95 height 28
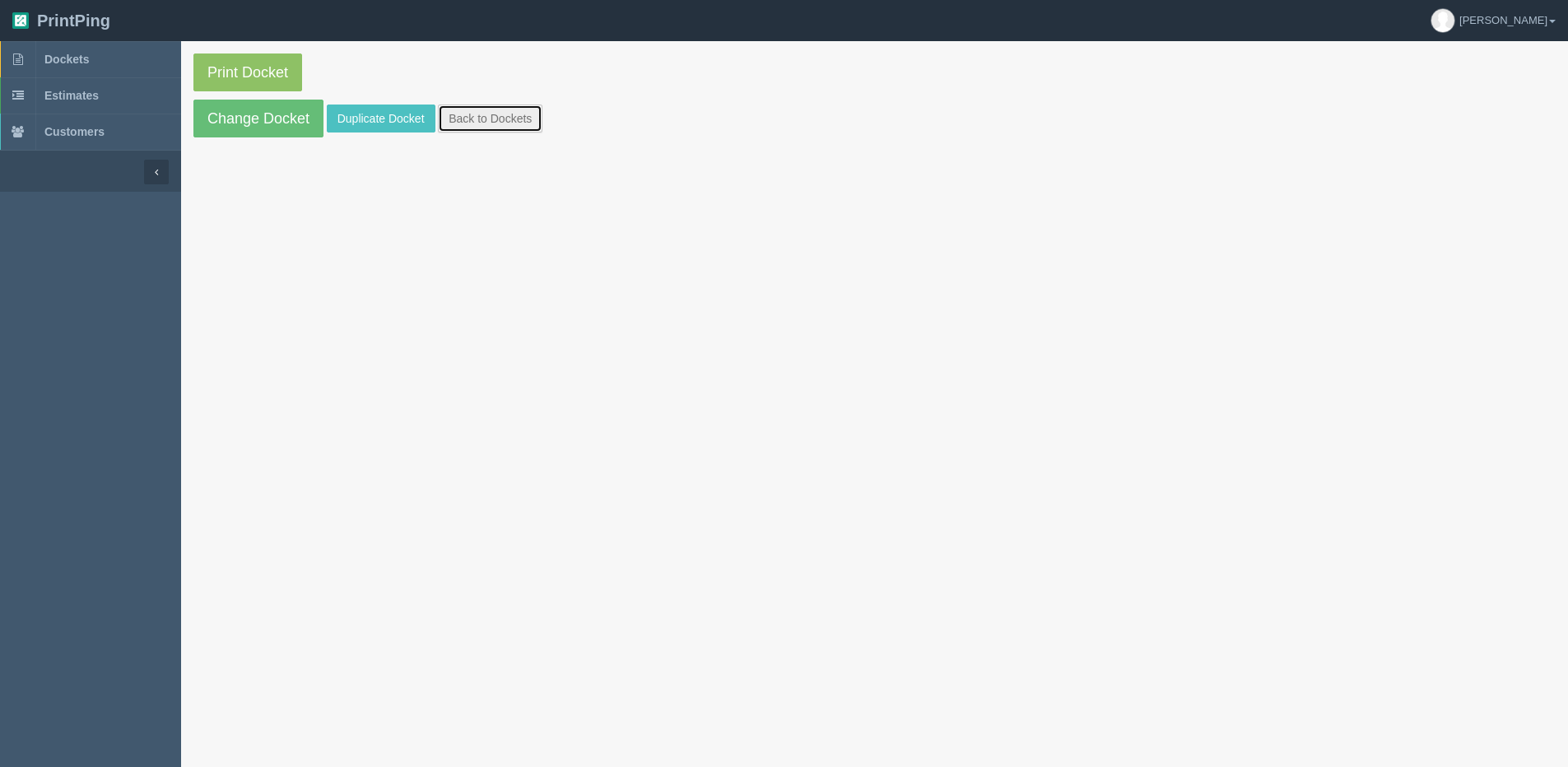
click at [497, 116] on link "Back to Dockets" at bounding box center [490, 118] width 105 height 28
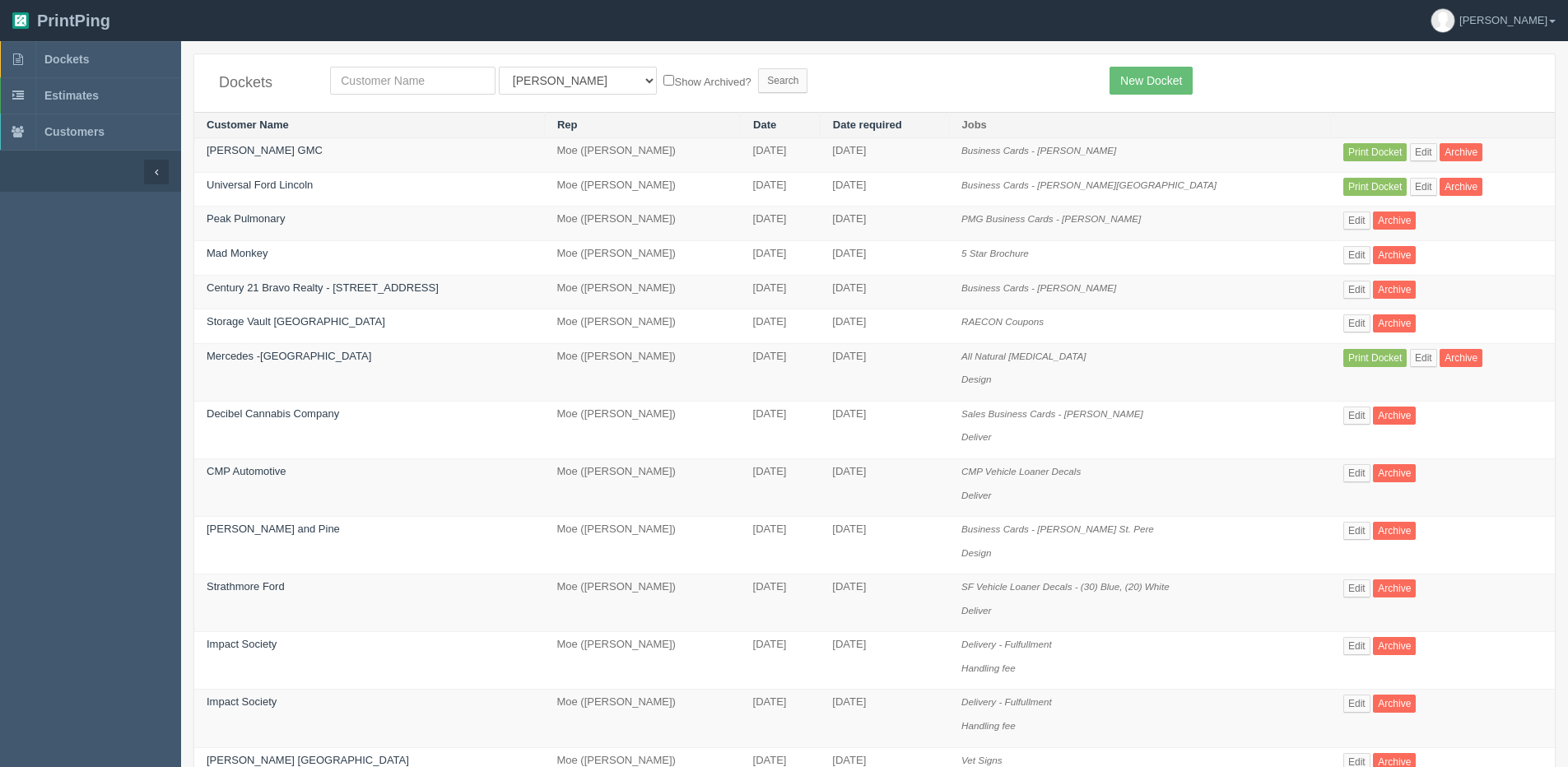
click at [436, 60] on div "Dockets All Users [PERSON_NAME] Test 1 [PERSON_NAME] [PERSON_NAME] [PERSON_NAME…" at bounding box center [874, 83] width 1361 height 58
click at [411, 80] on input "text" at bounding box center [412, 80] width 165 height 28
type input "country [PERSON_NAME]"
click at [568, 81] on select "All Users [PERSON_NAME] Test 1 [PERSON_NAME] [PERSON_NAME] [PERSON_NAME] France…" at bounding box center [578, 80] width 158 height 28
select select "1"
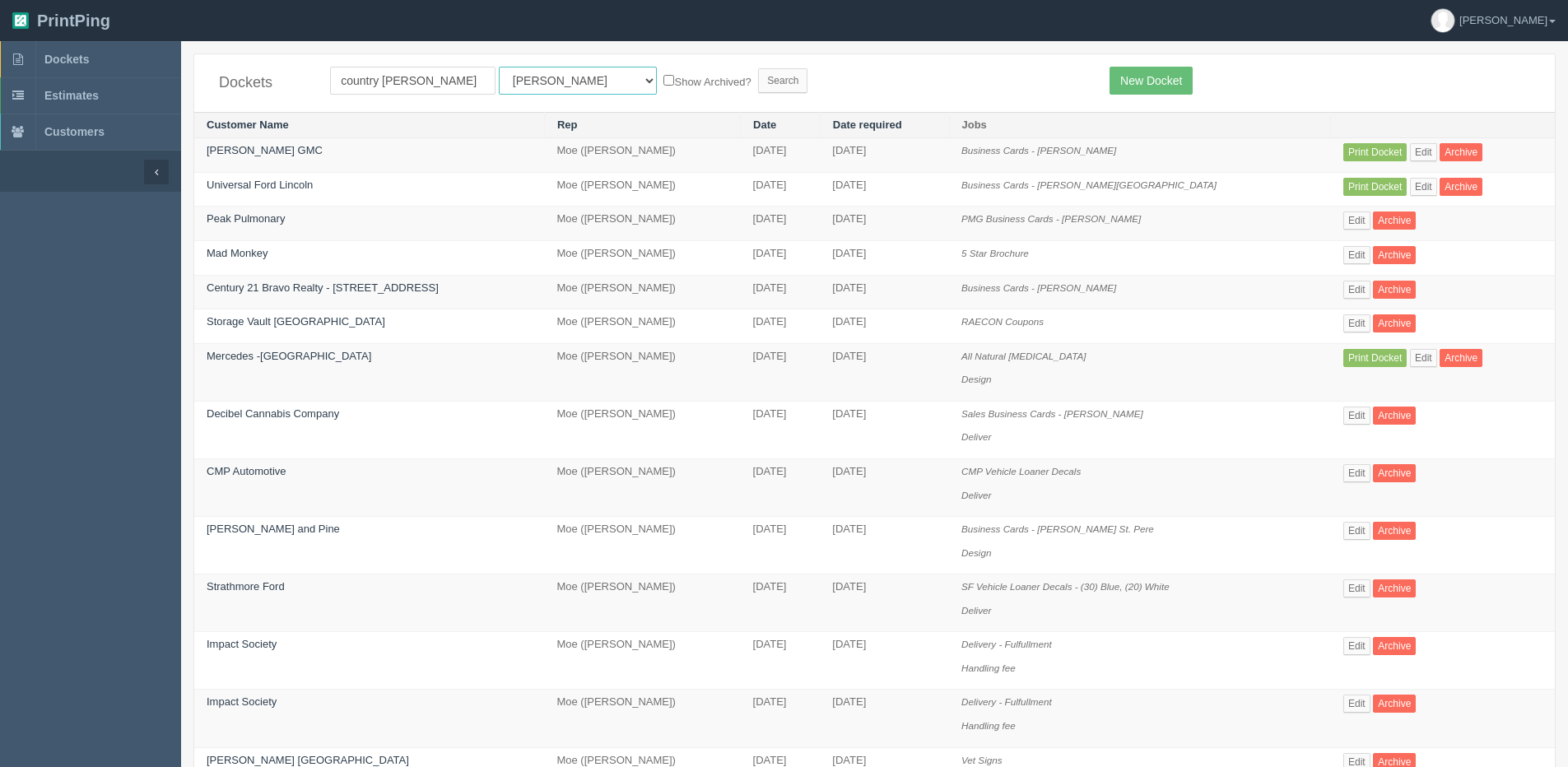
click at [499, 67] on select "All Users [PERSON_NAME] Test 1 [PERSON_NAME] [PERSON_NAME] [PERSON_NAME] France…" at bounding box center [578, 80] width 158 height 28
click at [663, 85] on label "Show Archived?" at bounding box center [706, 80] width 87 height 19
click at [663, 85] on input "Show Archived?" at bounding box center [668, 80] width 11 height 11
checkbox input "true"
click at [758, 85] on input "Search" at bounding box center [783, 80] width 49 height 24
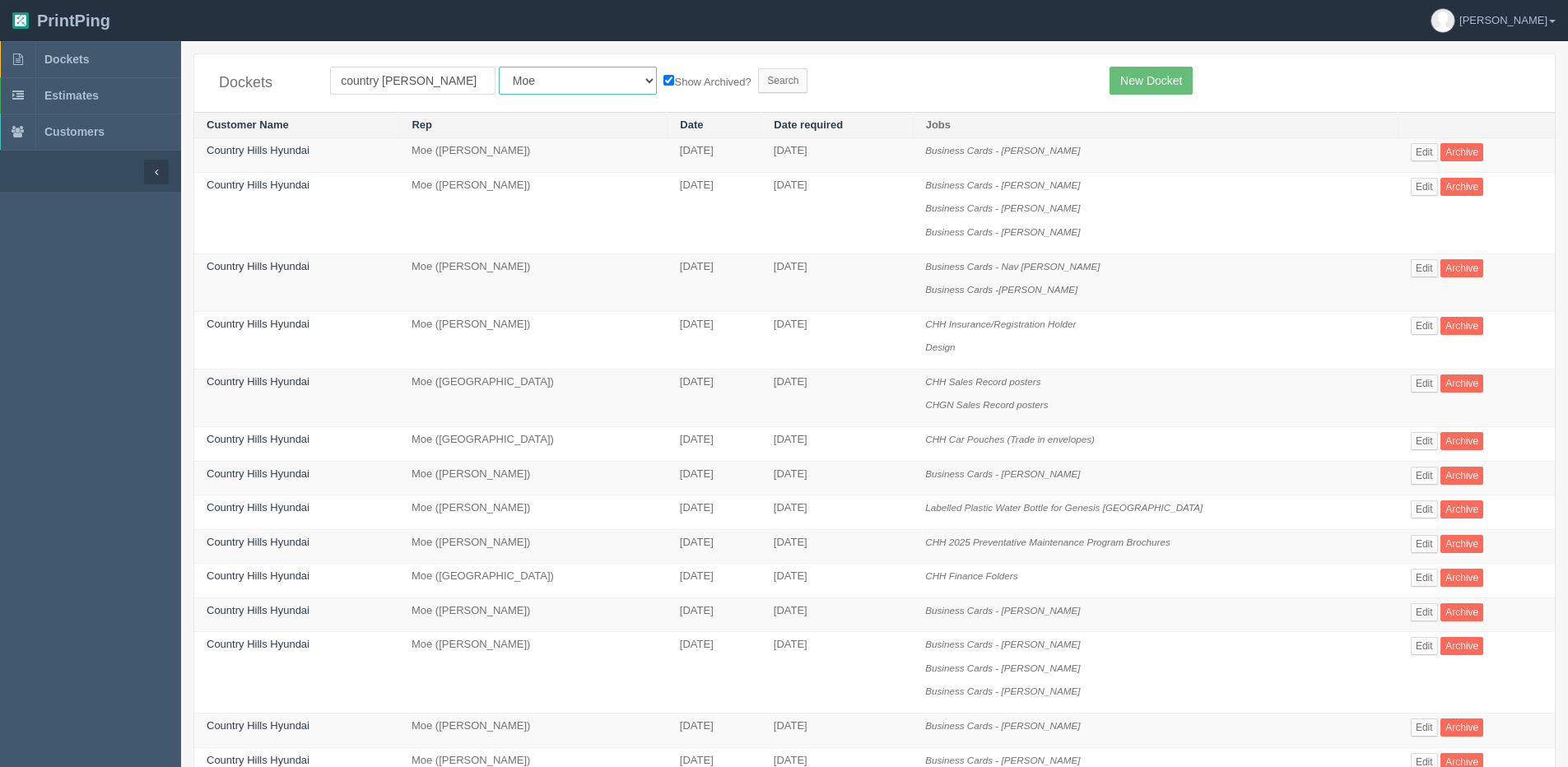
click at [522, 85] on select "All Users [PERSON_NAME] Test 1 [PERSON_NAME] [PERSON_NAME] [PERSON_NAME] France…" at bounding box center [578, 80] width 158 height 28
click at [499, 67] on select "All Users [PERSON_NAME] Test 1 [PERSON_NAME] [PERSON_NAME] [PERSON_NAME] France…" at bounding box center [578, 80] width 158 height 28
click at [758, 80] on input "Search" at bounding box center [783, 80] width 49 height 24
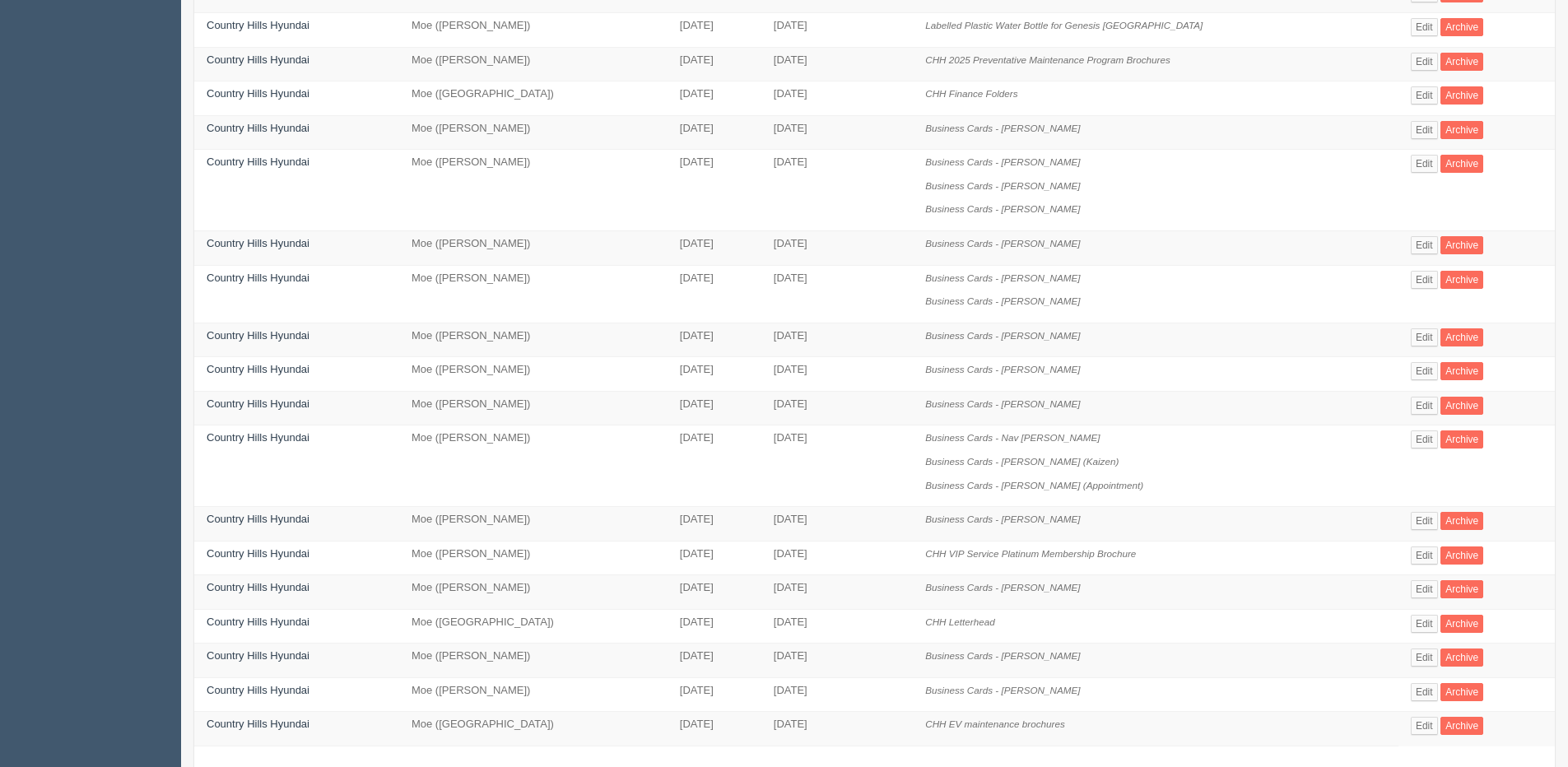
scroll to position [565, 0]
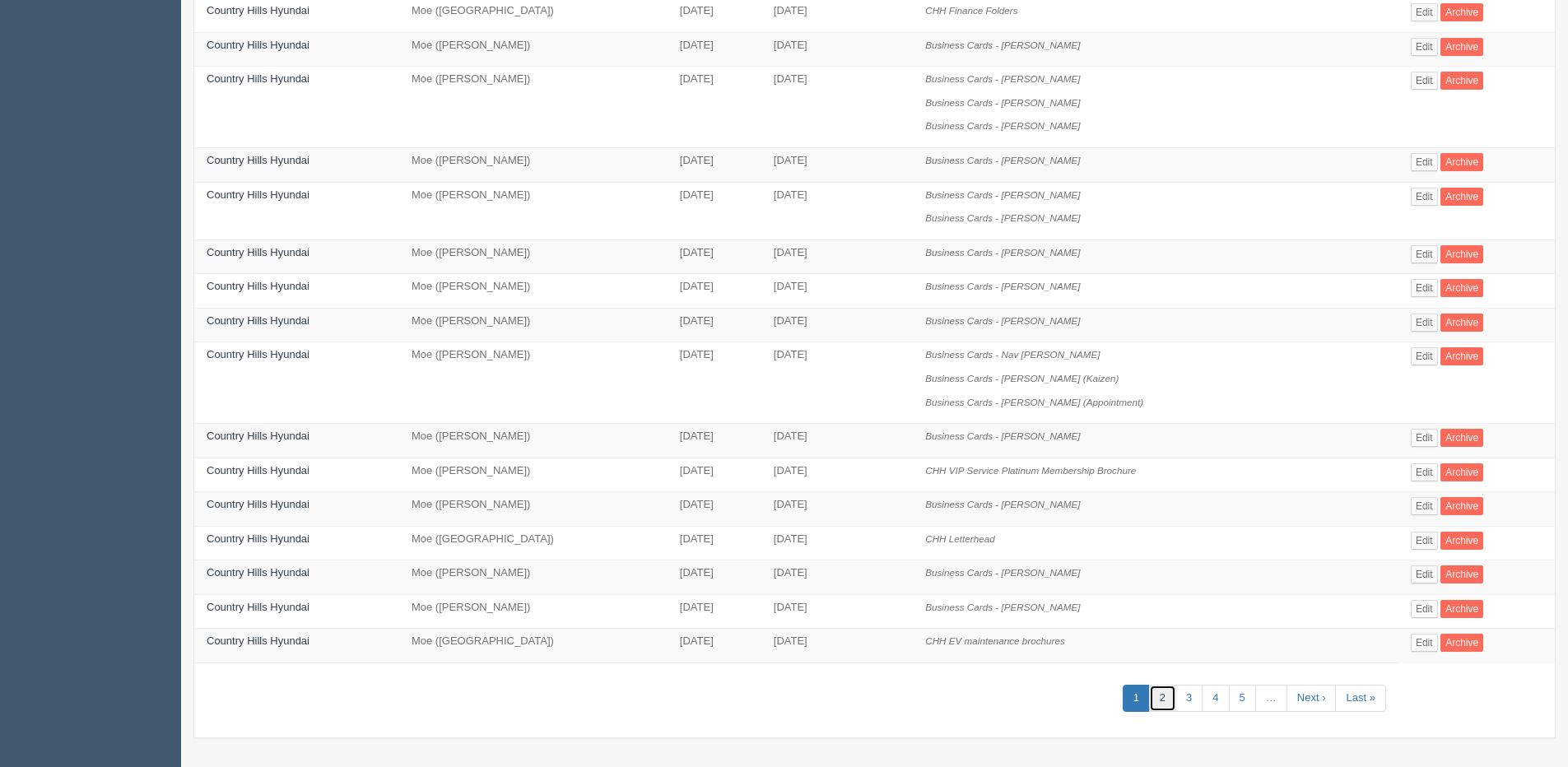
click at [1161, 705] on link "2" at bounding box center [1163, 699] width 27 height 27
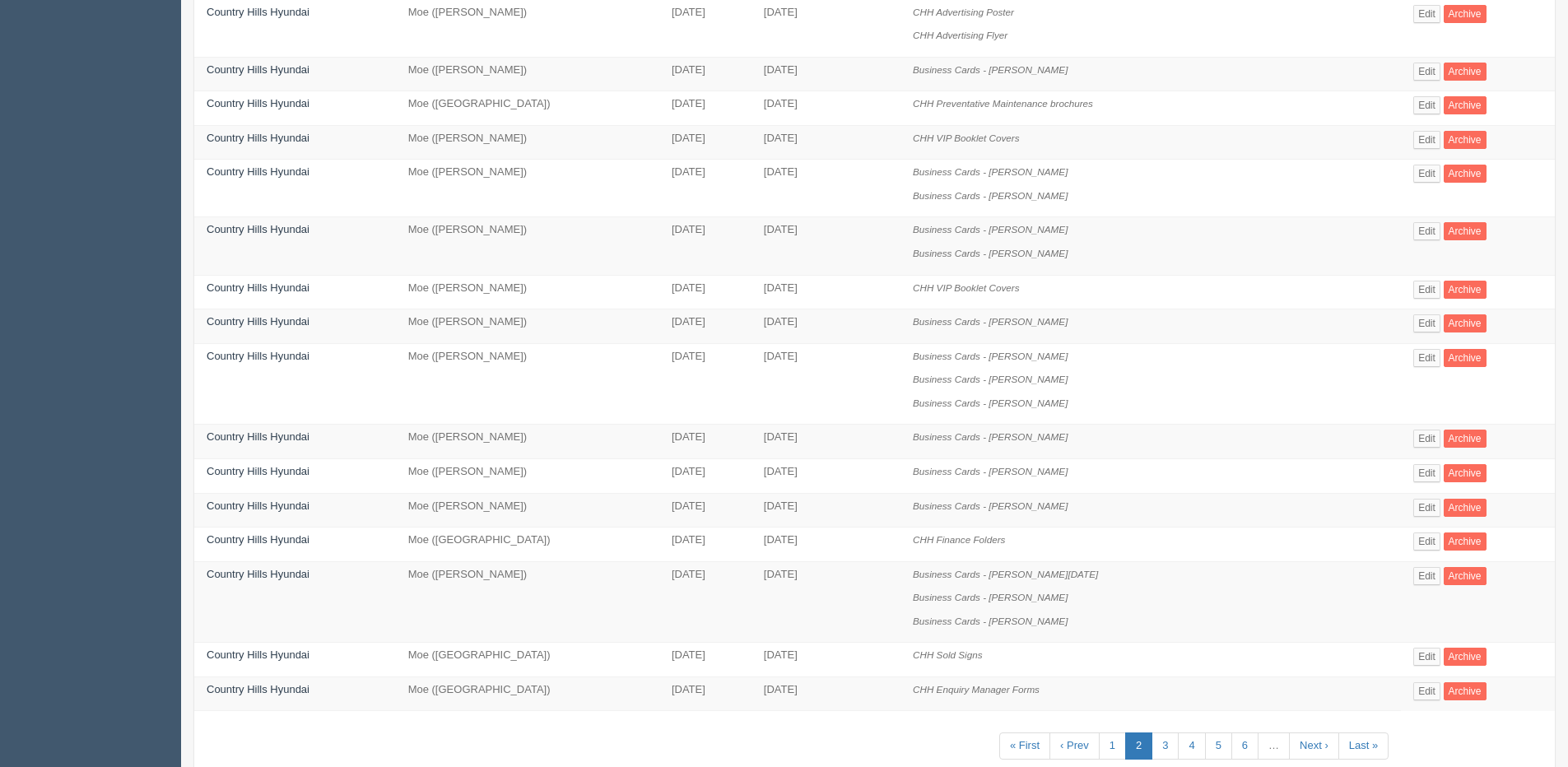
scroll to position [542, 0]
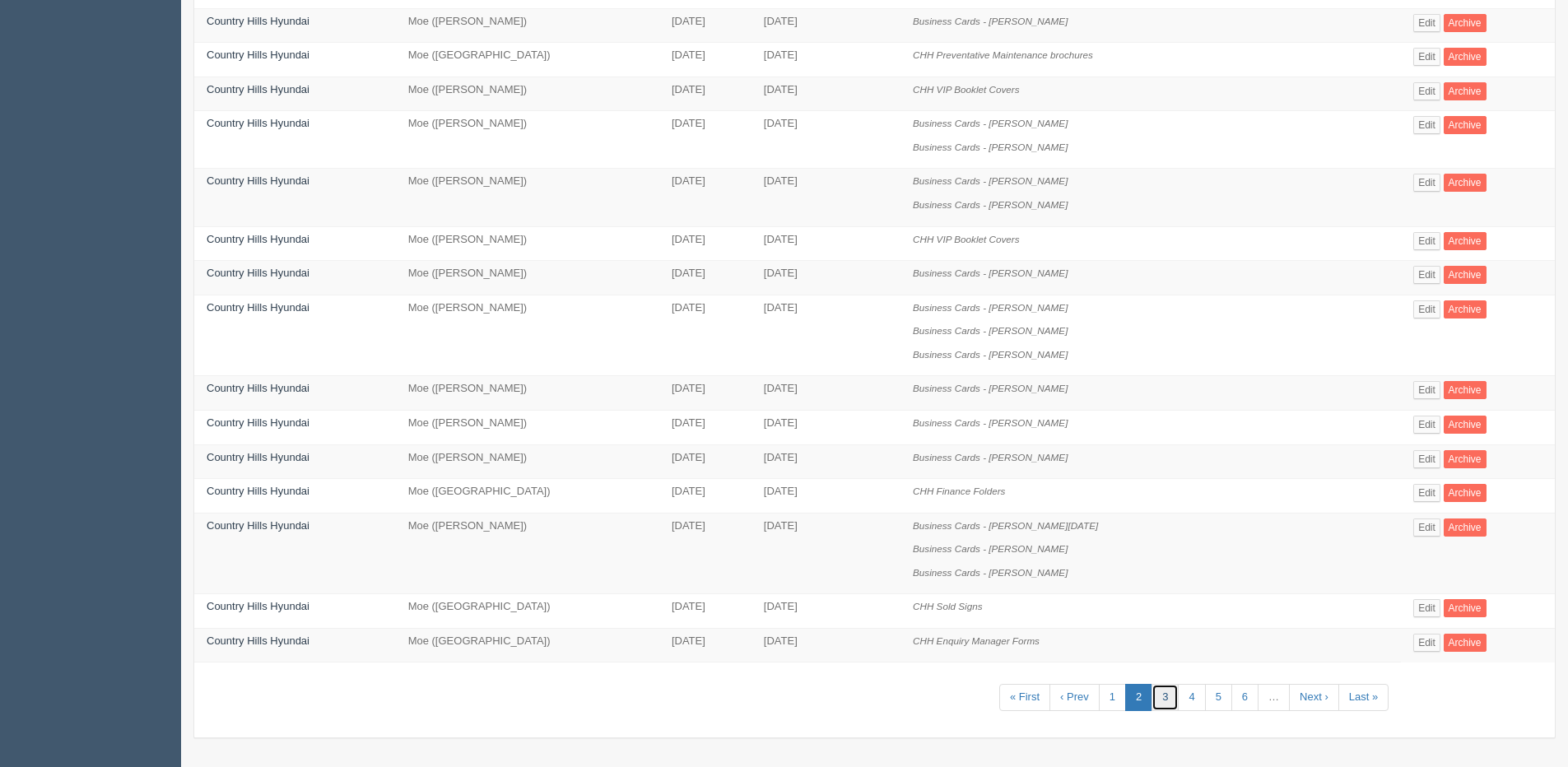
click at [1162, 701] on link "3" at bounding box center [1165, 698] width 27 height 27
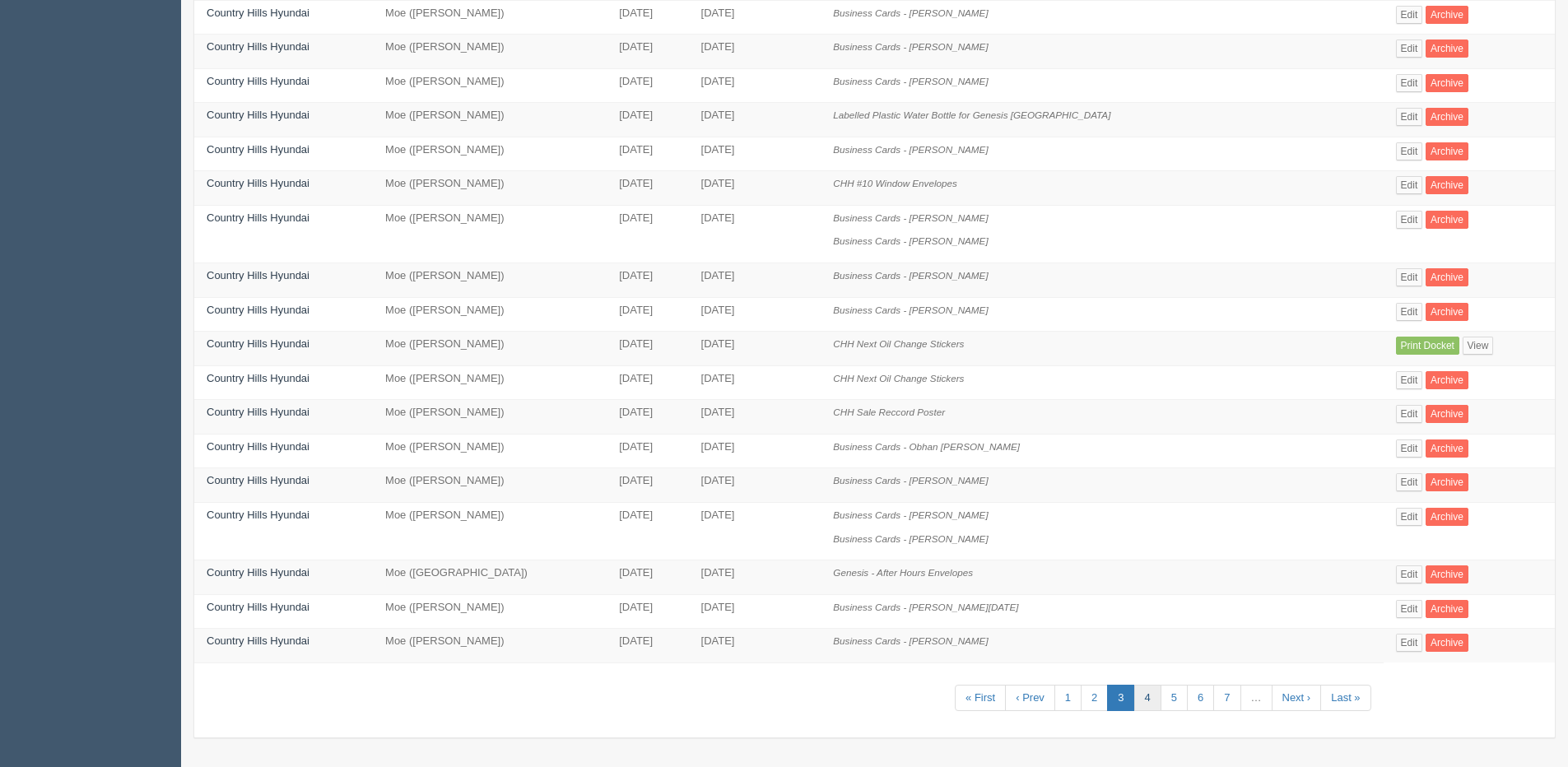
scroll to position [60, 0]
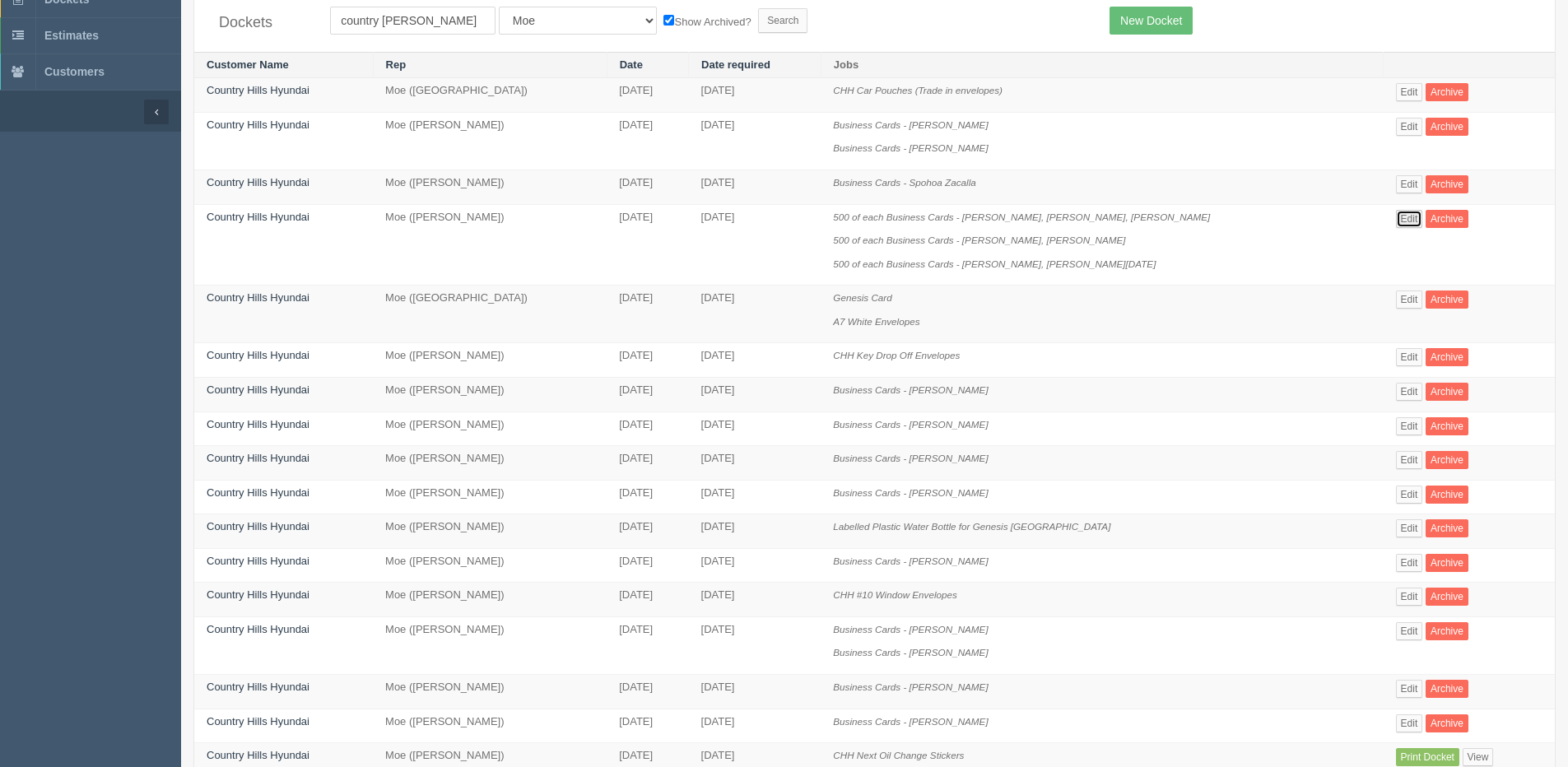
click at [1396, 212] on link "Edit" at bounding box center [1410, 219] width 27 height 19
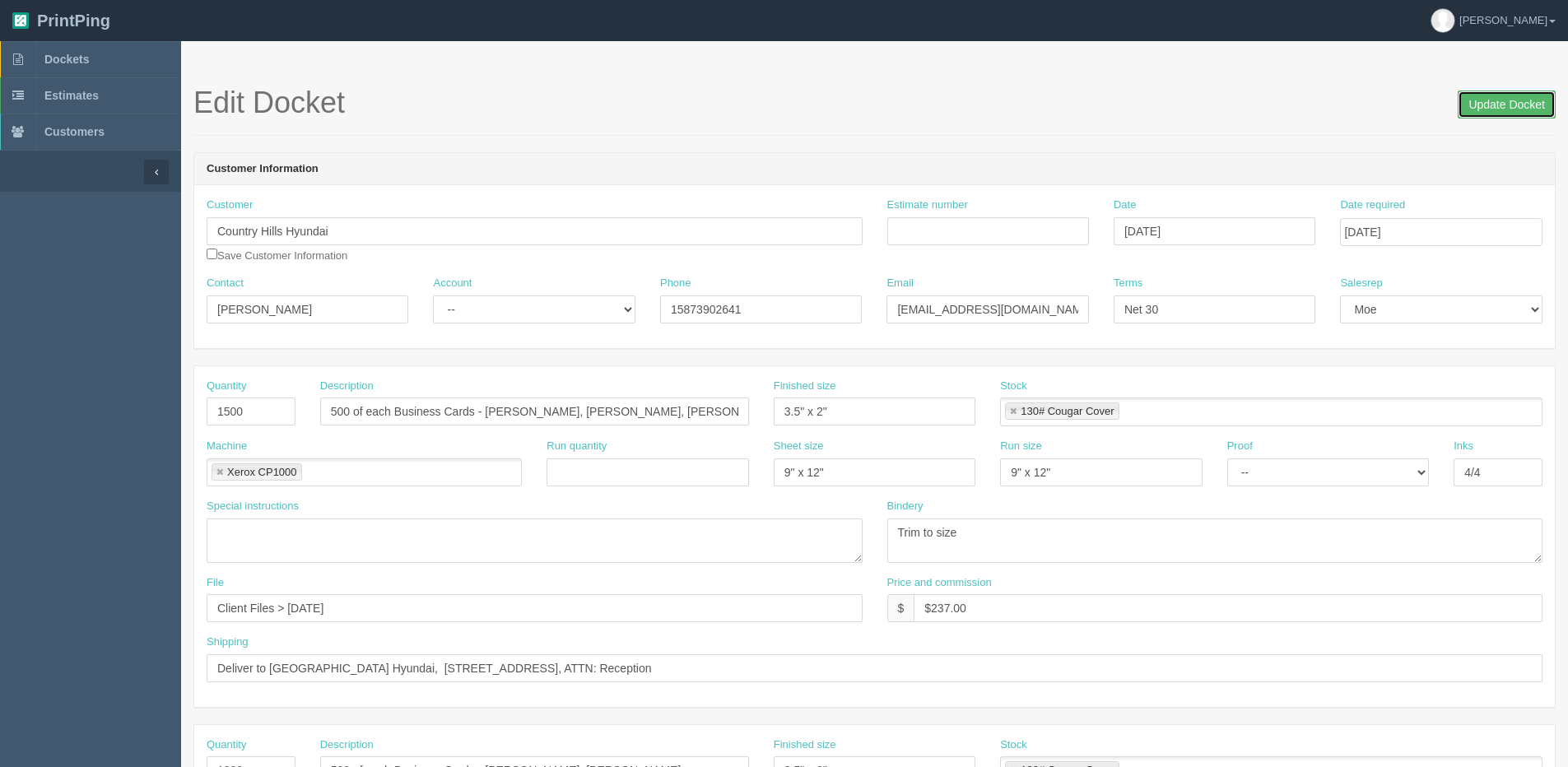
drag, startPoint x: 1495, startPoint y: 107, endPoint x: 1347, endPoint y: 107, distance: 148.0
click at [1488, 107] on input "Update Docket" at bounding box center [1506, 105] width 98 height 28
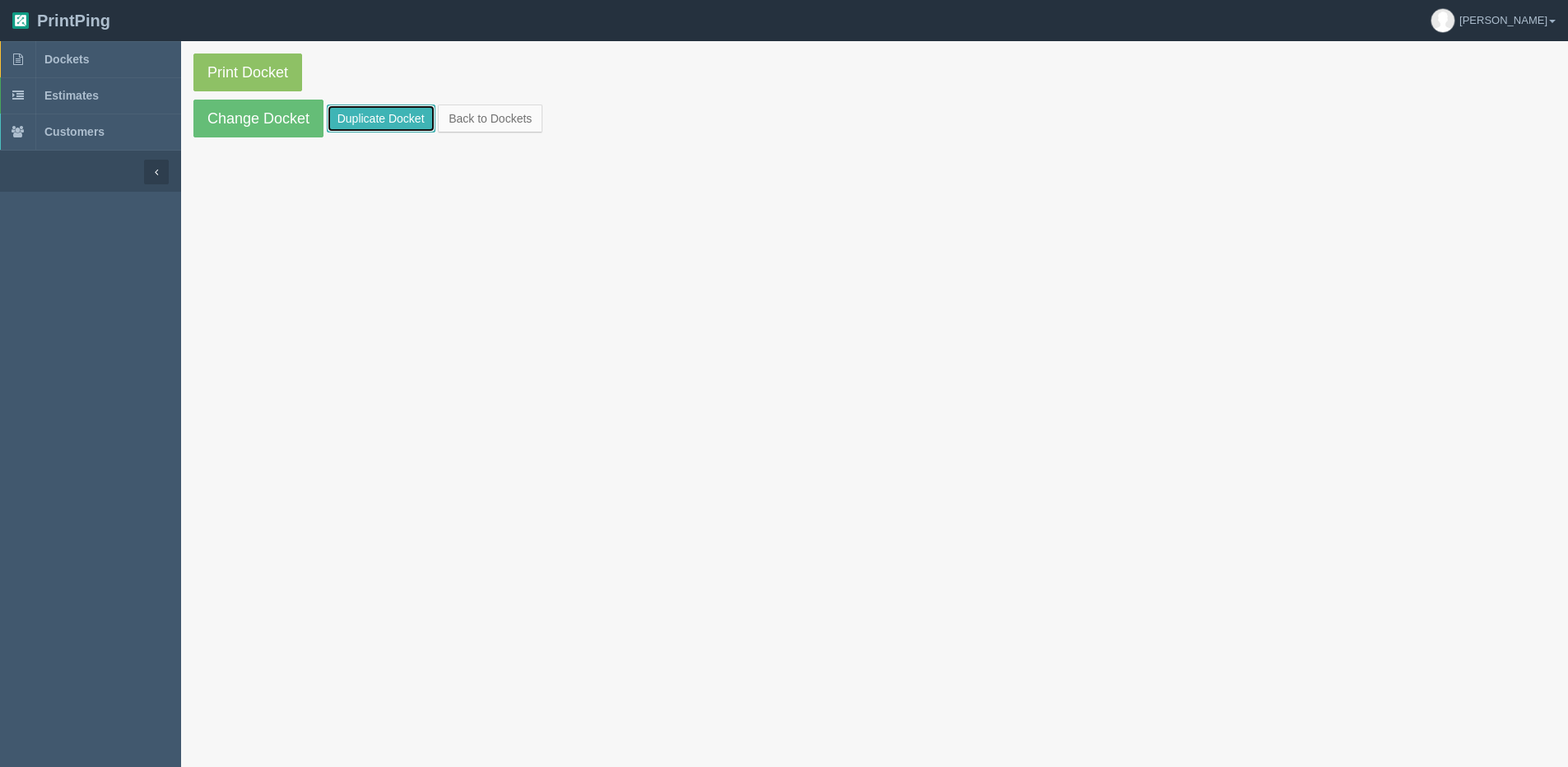
click at [393, 126] on link "Duplicate Docket" at bounding box center [381, 118] width 109 height 28
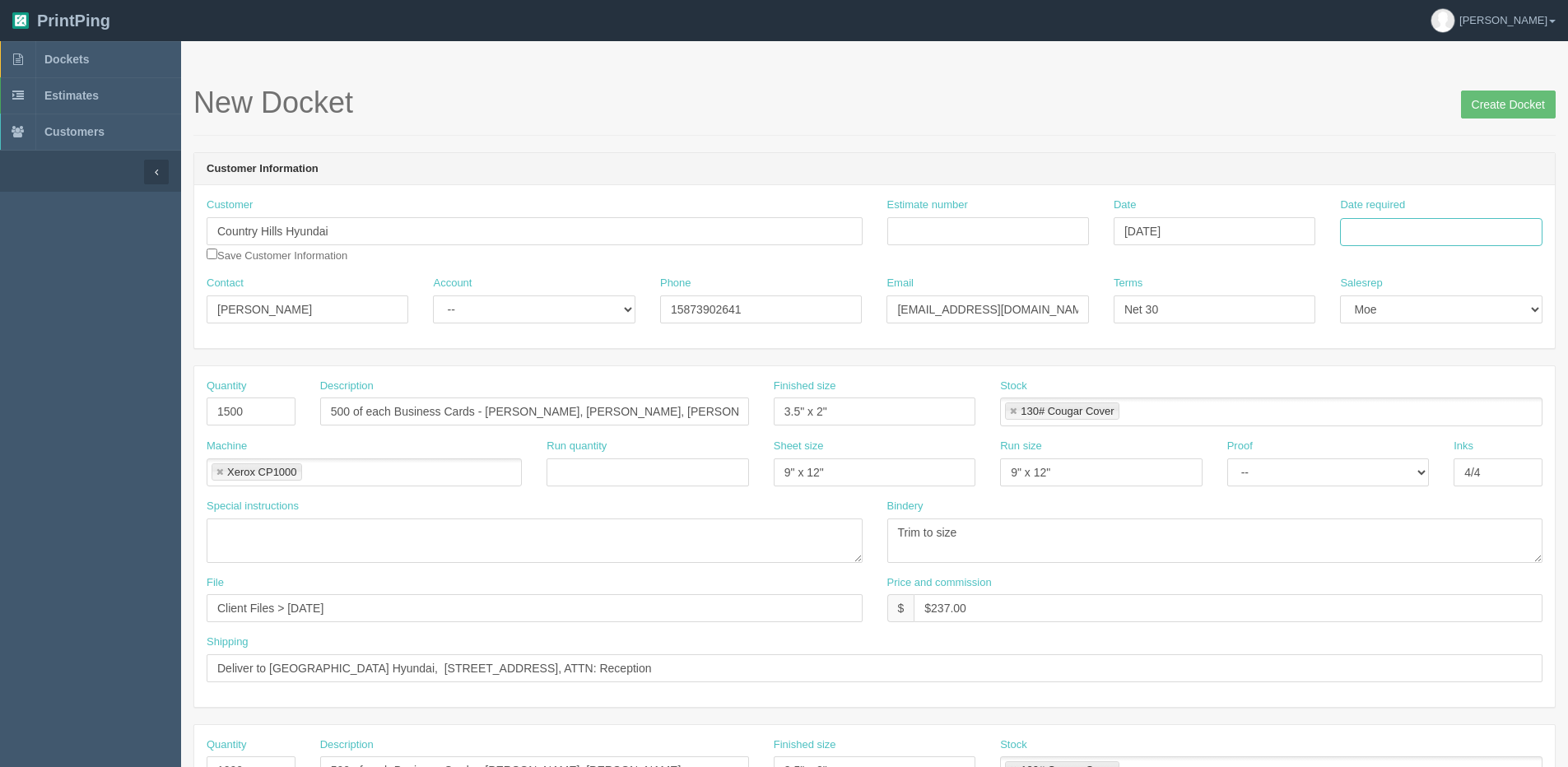
click at [1419, 240] on input "Date required" at bounding box center [1441, 232] width 202 height 28
click at [1381, 467] on th "Today" at bounding box center [1420, 461] width 153 height 23
drag, startPoint x: 1376, startPoint y: 365, endPoint x: 530, endPoint y: 476, distance: 853.3
click at [1376, 366] on td "15" at bounding box center [1378, 366] width 23 height 23
type input "[DATE]"
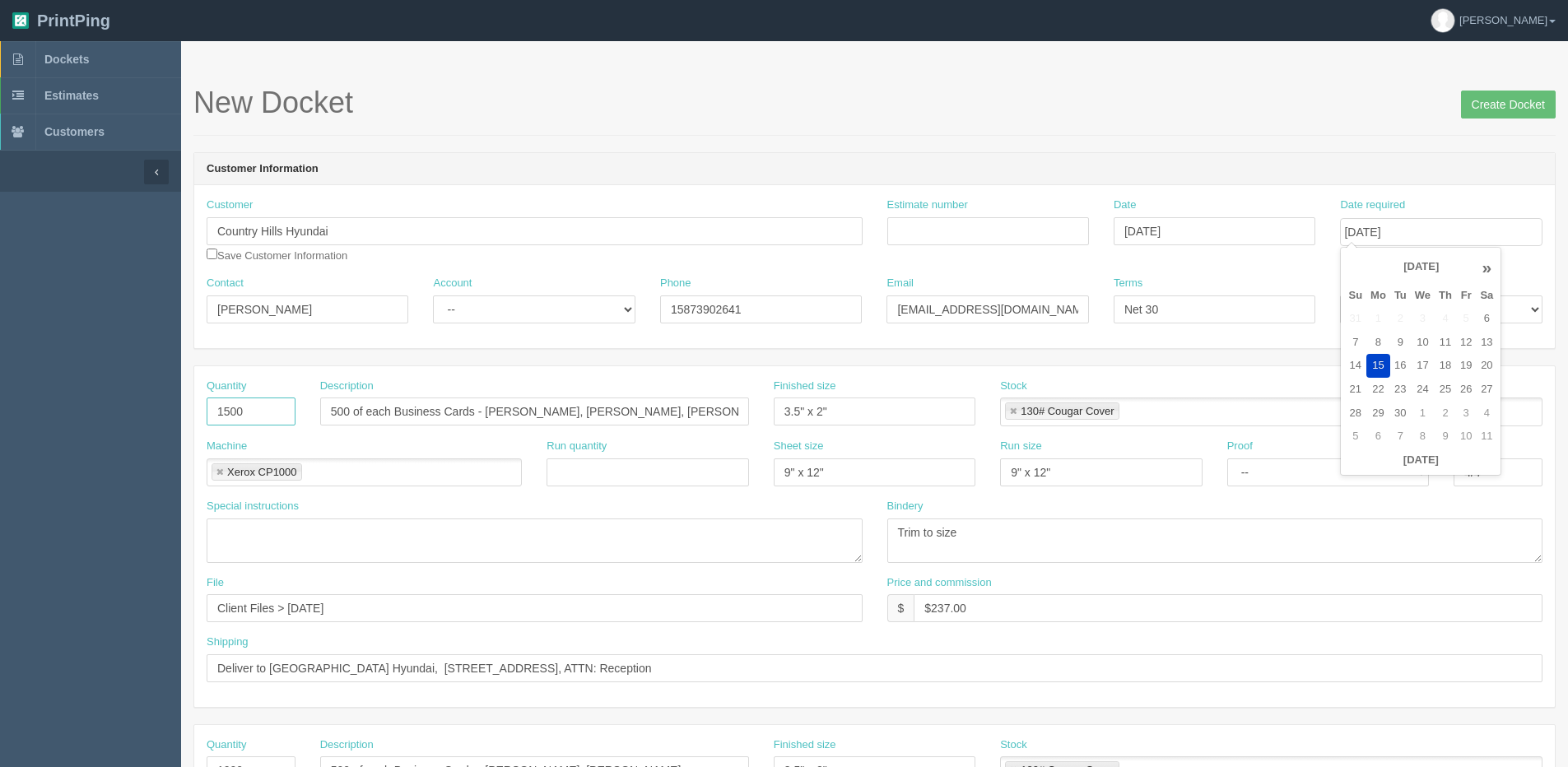
drag, startPoint x: 246, startPoint y: 413, endPoint x: -16, endPoint y: 413, distance: 262.0
click at [0, 413] on html "PrintPing Dan Edit account ( dan@allrush.ca ) Logout Dockets Estimates Customers" at bounding box center [784, 747] width 1568 height 1495
type input "500"
click at [272, 397] on div "Quantity 500" at bounding box center [250, 402] width 89 height 48
drag, startPoint x: 345, startPoint y: 411, endPoint x: 70, endPoint y: 419, distance: 275.1
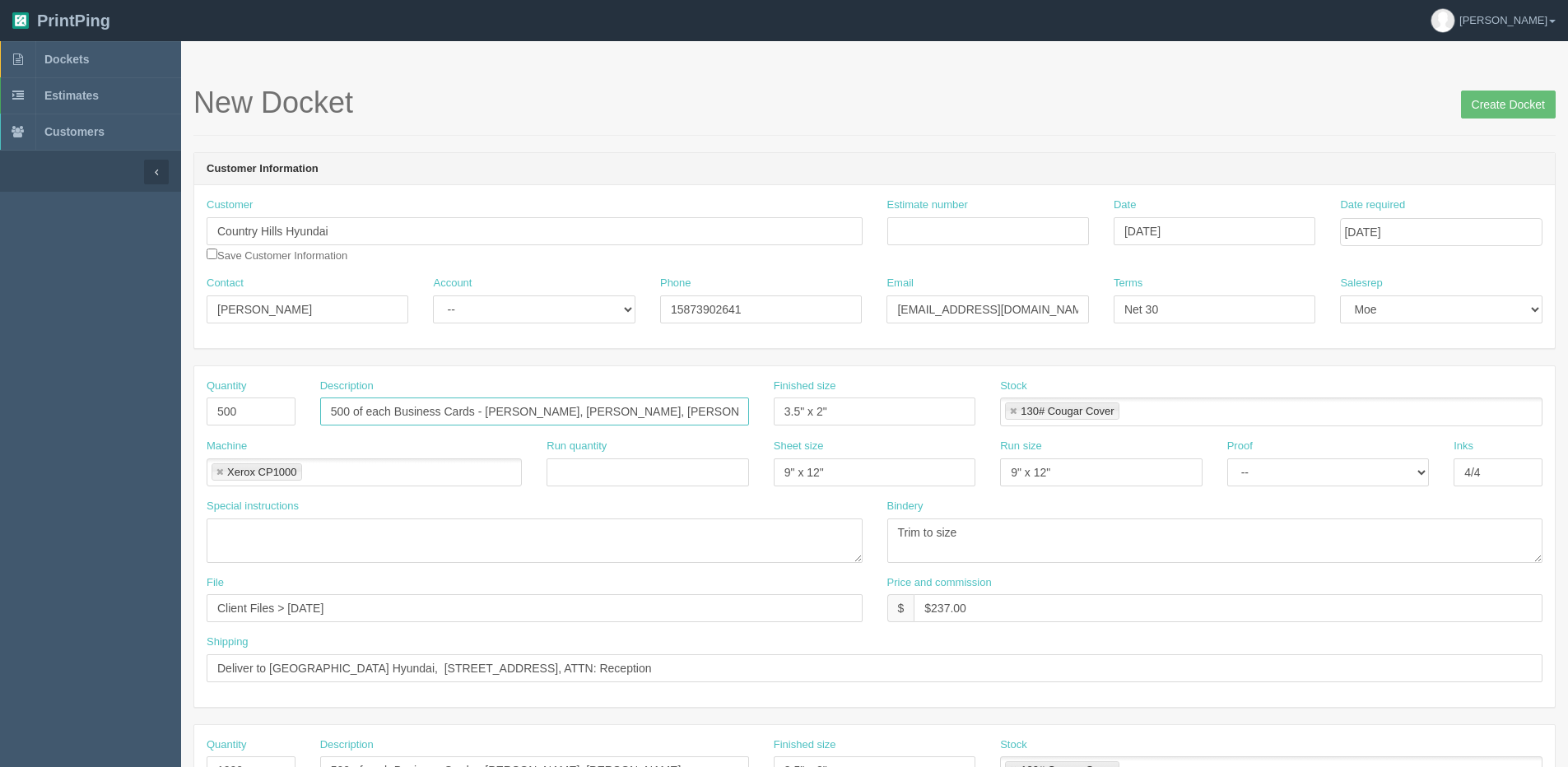
click at [75, 419] on section "Dockets Estimates Customers" at bounding box center [784, 768] width 1568 height 1454
drag, startPoint x: 483, startPoint y: 407, endPoint x: 1573, endPoint y: 185, distance: 1112.4
click at [1567, 180] on html "PrintPing Dan Edit account ( dan@allrush.ca ) Logout Dockets Estimates Customers" at bounding box center [784, 747] width 1568 height 1495
click at [587, 418] on input "250 of each Business Cards - Nabil Musa," at bounding box center [534, 411] width 428 height 28
type input "250 of each Business Cards - Nabil Musa, Muskaan Rana"
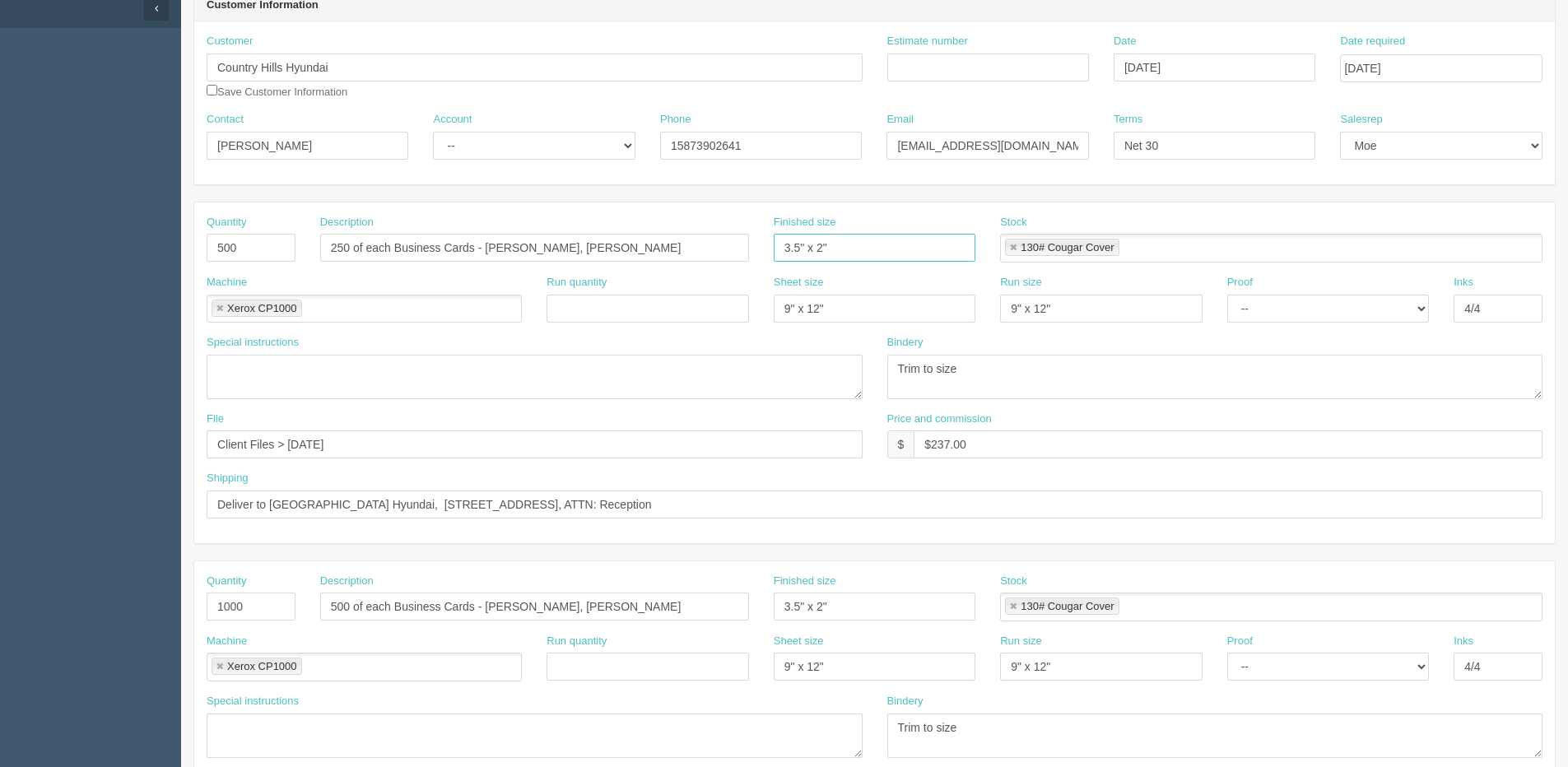
scroll to position [164, 0]
click at [490, 607] on input "500 of each Business Cards - Robin Saxena, Scott Mathieson" at bounding box center [534, 606] width 428 height 28
drag, startPoint x: 349, startPoint y: 605, endPoint x: 339, endPoint y: 604, distance: 10.0
click at [344, 605] on input "500 of each Business Cards - Robin Saxena, Scott Mathieson" at bounding box center [534, 606] width 428 height 28
click at [335, 605] on input "500 of each Business Cards - Robin Saxena, Scott Mathieson" at bounding box center [534, 606] width 428 height 28
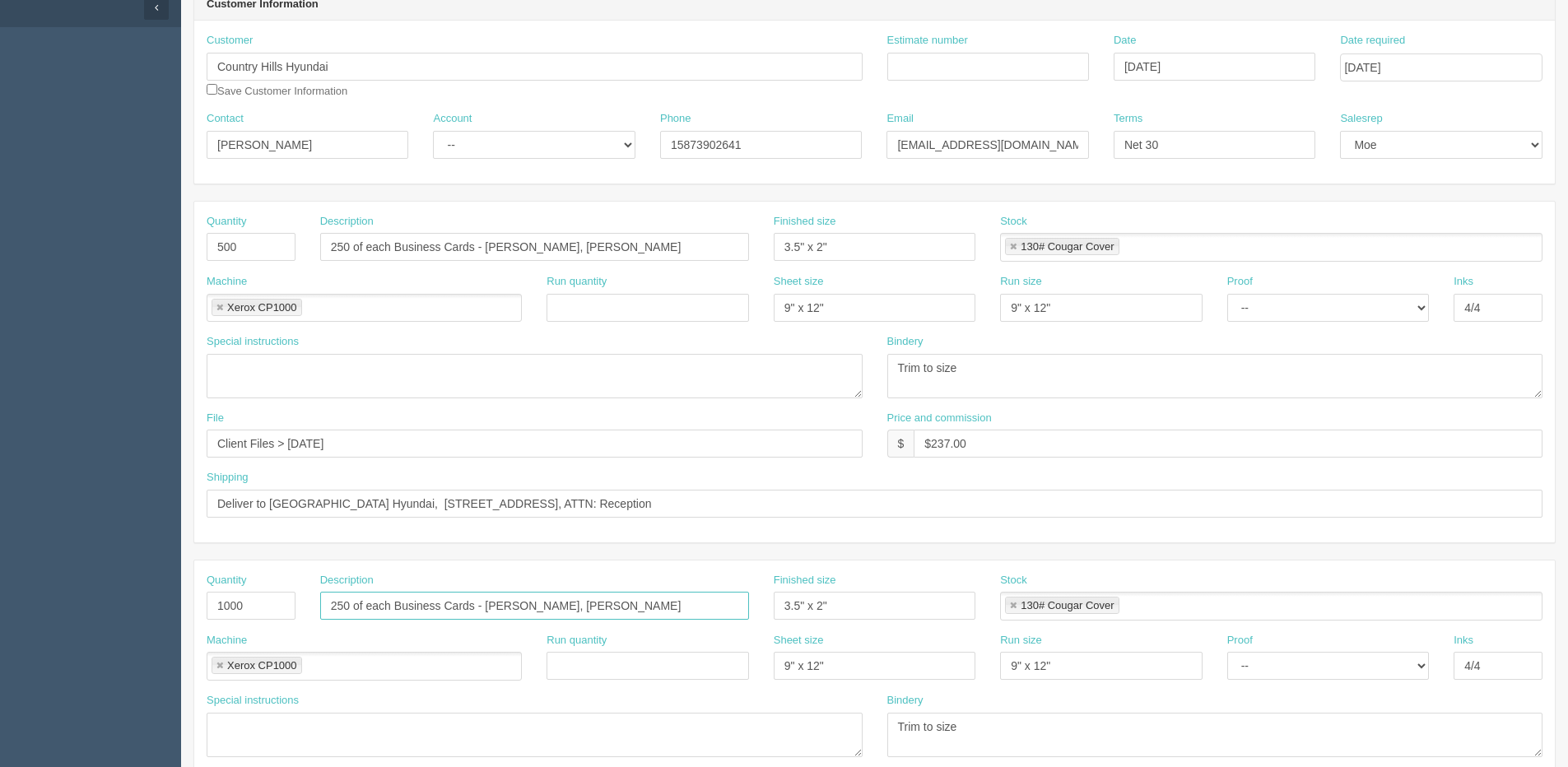
type input "250 of each Business Cards - Robin Saxena, Scott Mathieson"
click at [236, 612] on input "1000" at bounding box center [250, 606] width 89 height 28
drag, startPoint x: 258, startPoint y: 601, endPoint x: -50, endPoint y: 605, distance: 308.0
click at [0, 605] on html "PrintPing Dan Edit account ( dan@allrush.ca ) Logout Dockets Estimates Customers" at bounding box center [784, 583] width 1568 height 1495
type input "500"
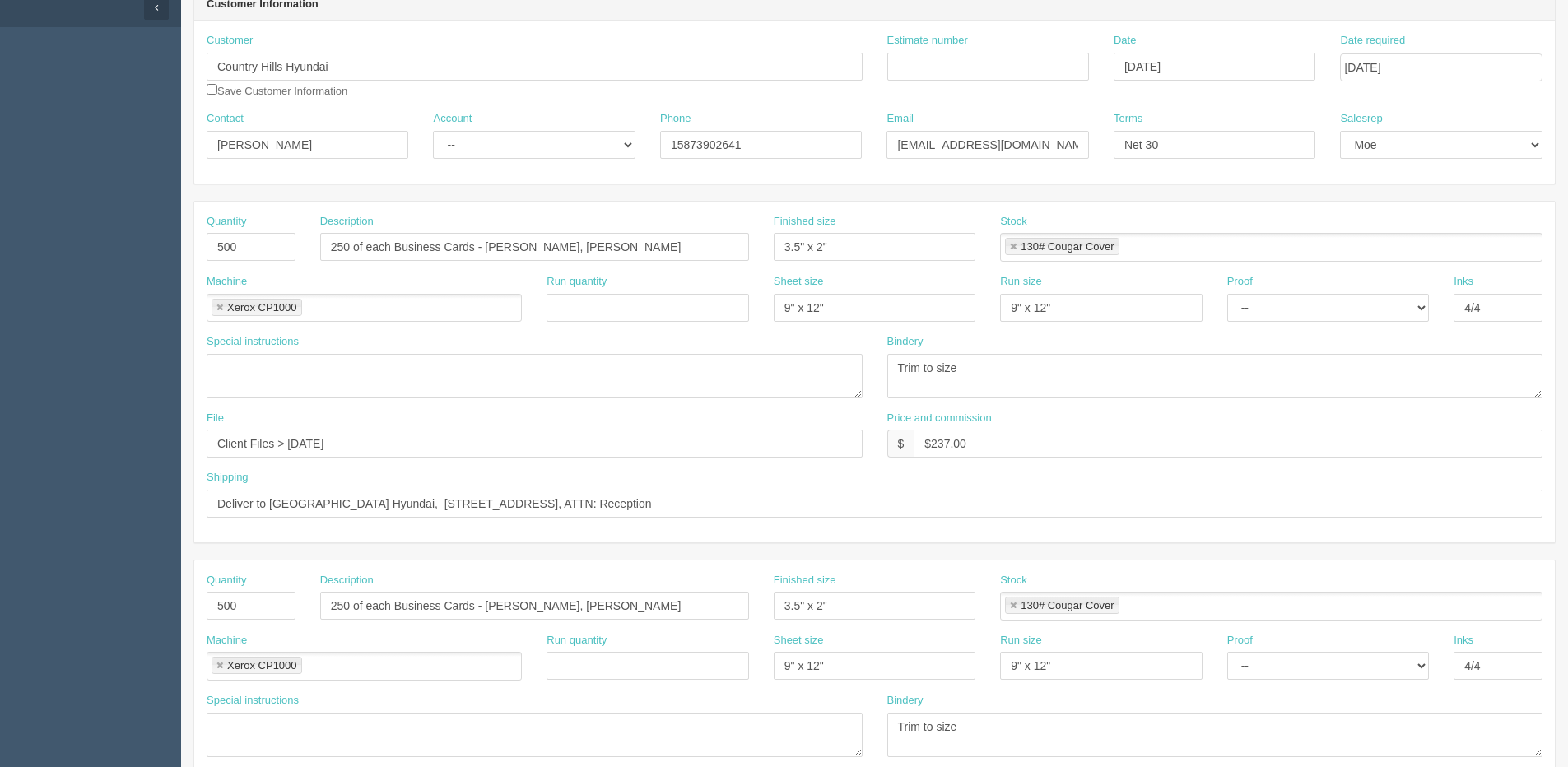
click at [604, 644] on label "Run quantity" at bounding box center [576, 641] width 60 height 16
drag, startPoint x: 486, startPoint y: 604, endPoint x: 1242, endPoint y: 580, distance: 756.4
click at [1441, 532] on div "Quantity 500 Description 250 of each Business Cards - Nabil Musa, Muskaan Rana …" at bounding box center [874, 731] width 1362 height 1060
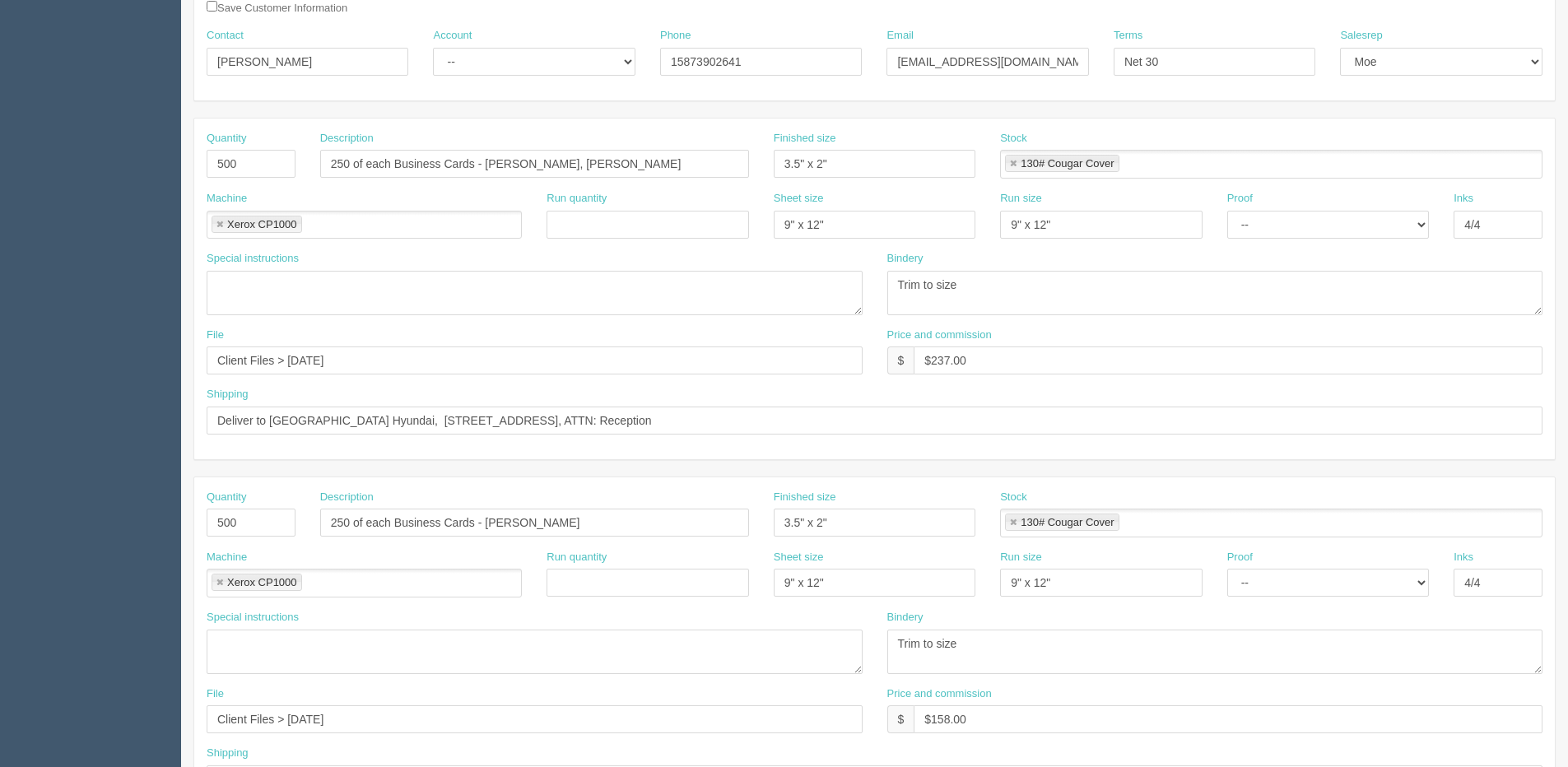
scroll to position [247, 0]
click at [556, 527] on input "250 of each Business Cards - Jinisha Vora" at bounding box center [534, 523] width 428 height 28
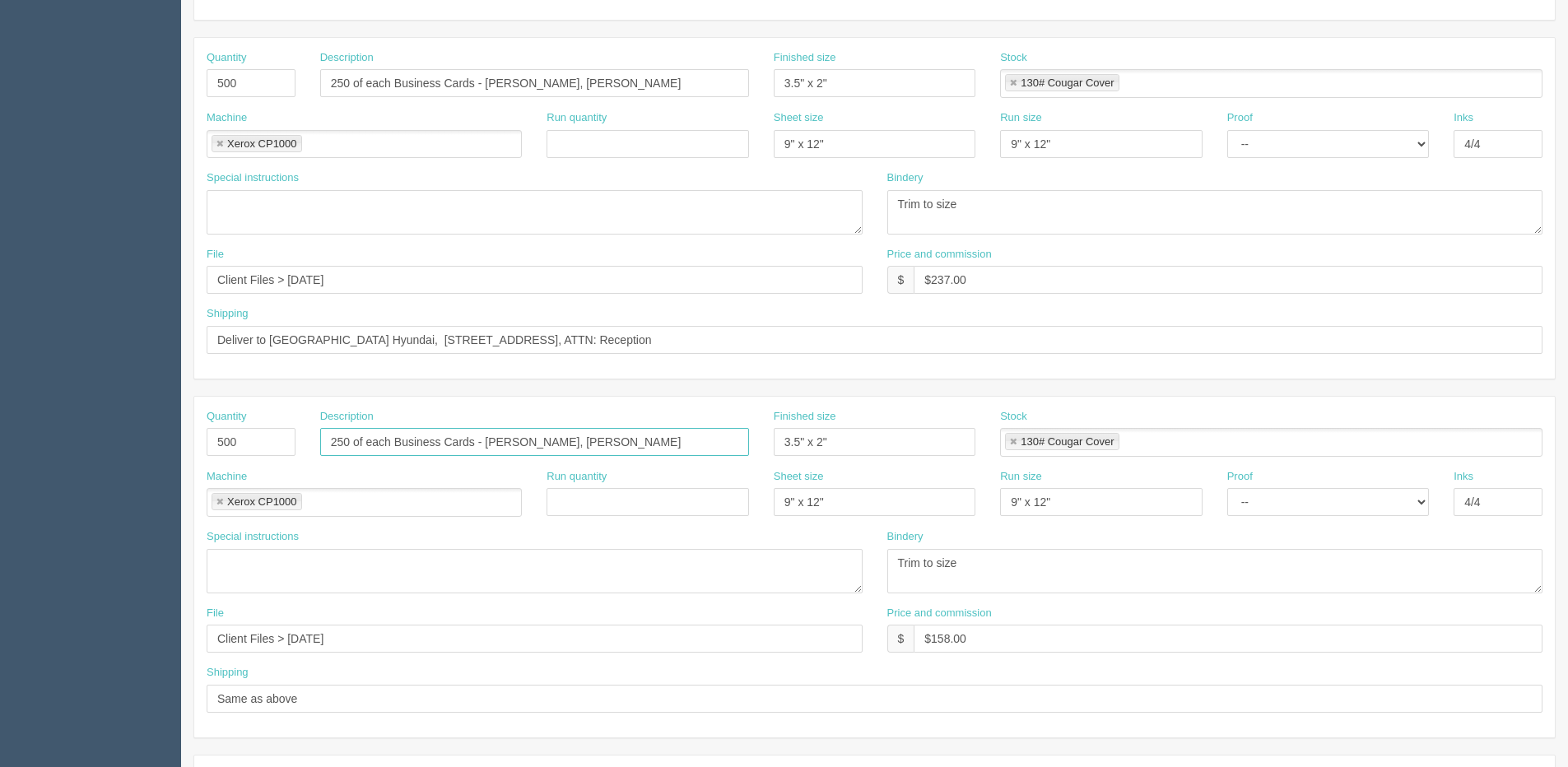
scroll to position [330, 0]
type input "250 of each Business Cards - Jinisha Vora, Gordon Chuong"
drag, startPoint x: 288, startPoint y: 632, endPoint x: 993, endPoint y: 567, distance: 708.0
click at [993, 567] on div "Quantity 500 Description 250 of each Business Cards - Jinisha Vora, Gordon Chuo…" at bounding box center [874, 566] width 1361 height 340
type input "Client Files > Sept 2025"
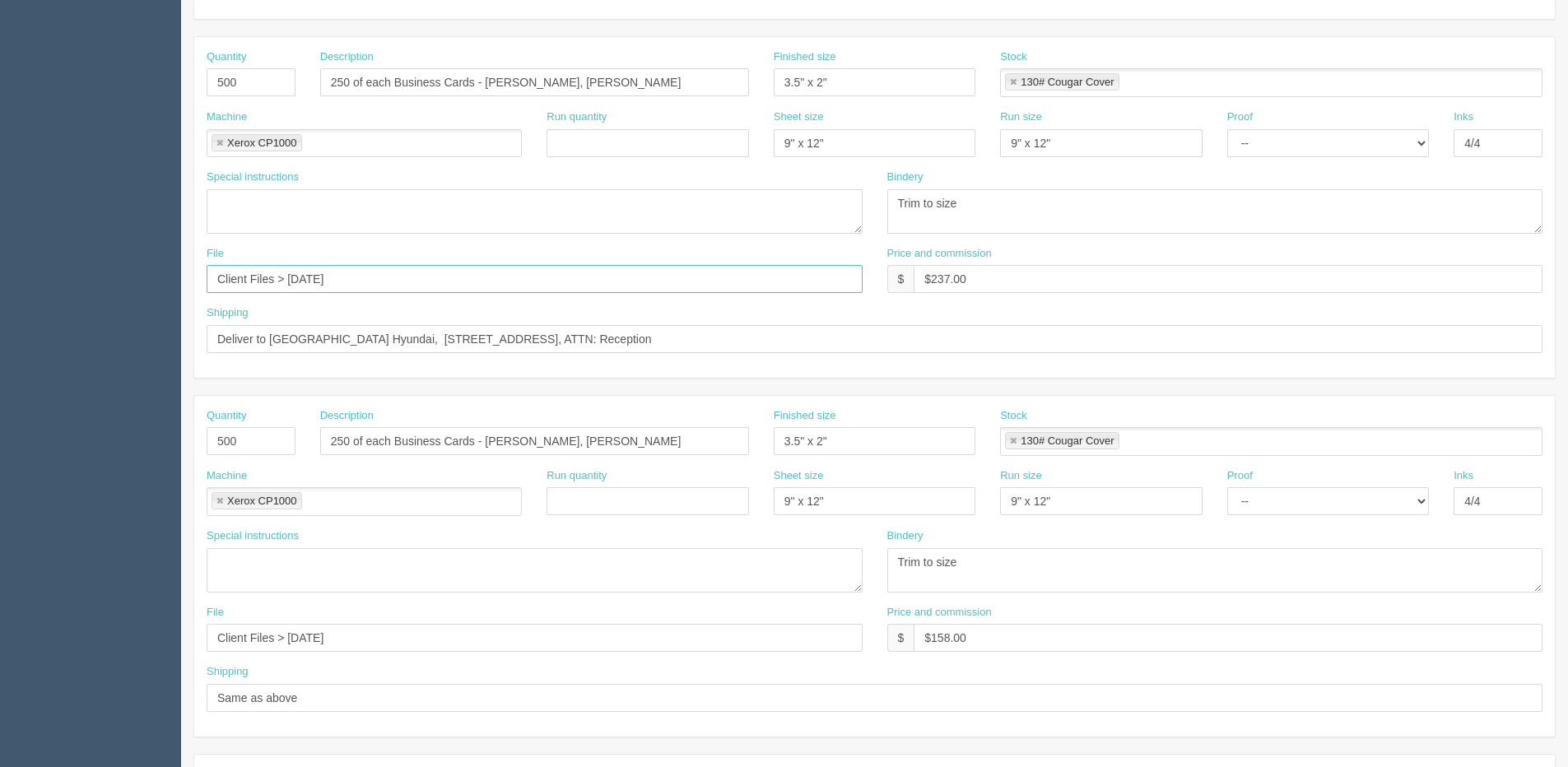
drag, startPoint x: 288, startPoint y: 278, endPoint x: 725, endPoint y: 290, distance: 437.2
click at [748, 278] on input "Client Files > November 2024" at bounding box center [534, 279] width 656 height 28
type input "Client Files > Sept 2025"
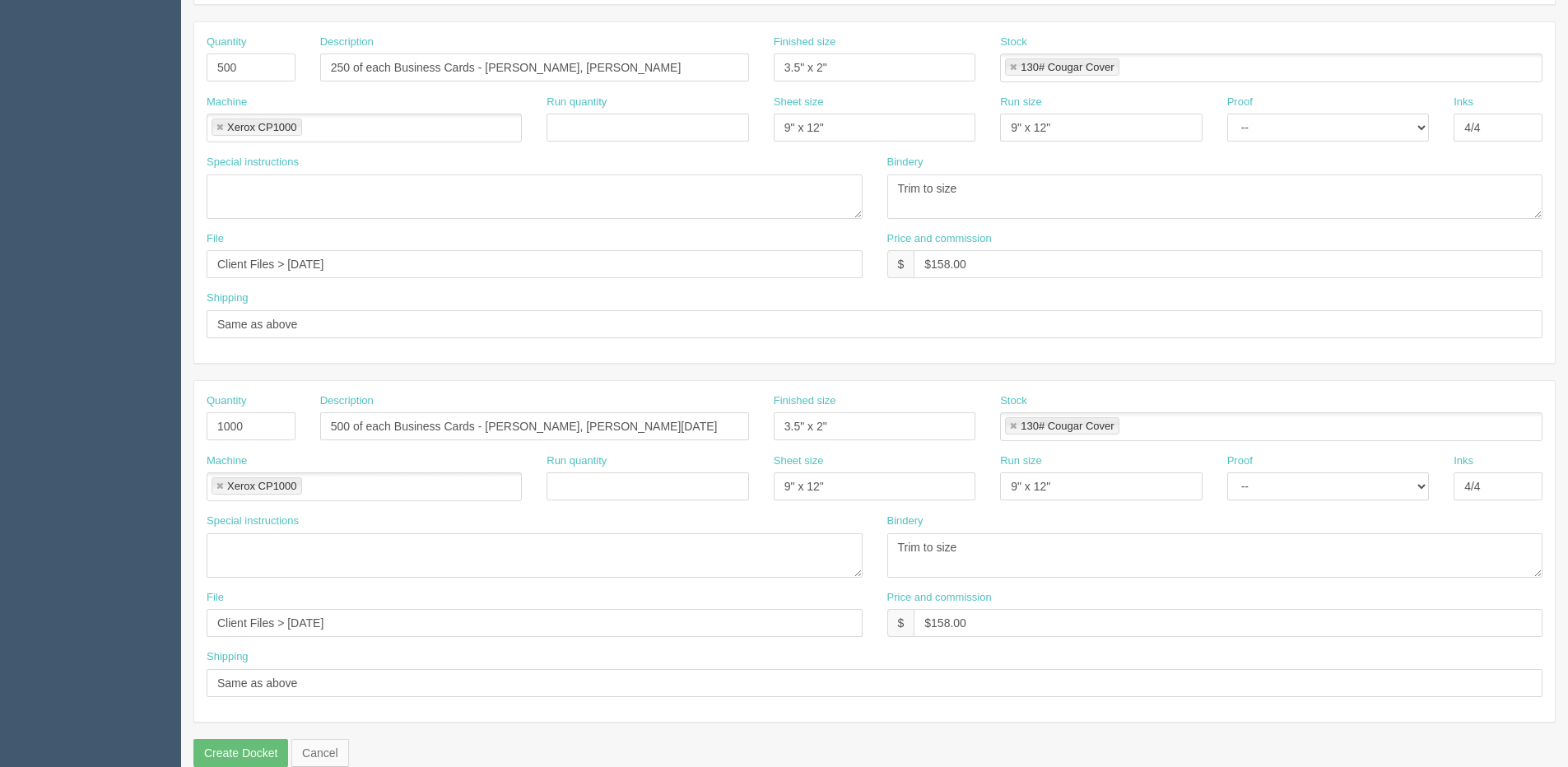
scroll to position [728, 0]
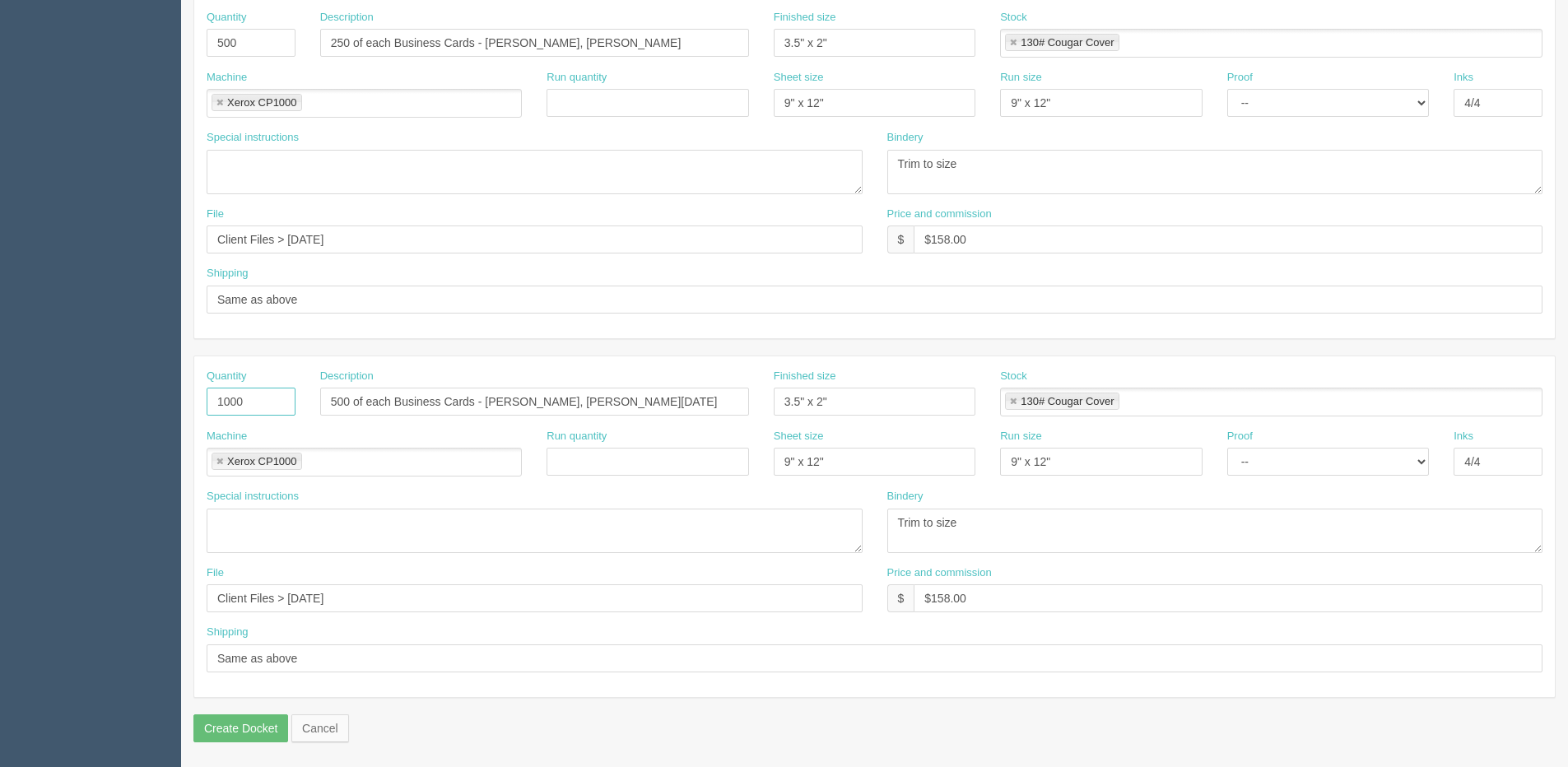
click at [31, 429] on section "Dockets Estimates Customers" at bounding box center [784, 40] width 1568 height 1454
drag, startPoint x: 638, startPoint y: 409, endPoint x: 15, endPoint y: 399, distance: 623.1
click at [0, 407] on html "PrintPing Dan Edit account ( dan@allrush.ca ) Logout Dockets Estimates Customers" at bounding box center [784, 20] width 1568 height 1495
drag, startPoint x: 829, startPoint y: 404, endPoint x: 656, endPoint y: 403, distance: 173.0
click at [656, 403] on div "Quantity Description Finished size 3.5" x 2" Stock 130# Cougar Cover 130# Couga…" at bounding box center [874, 398] width 1361 height 60
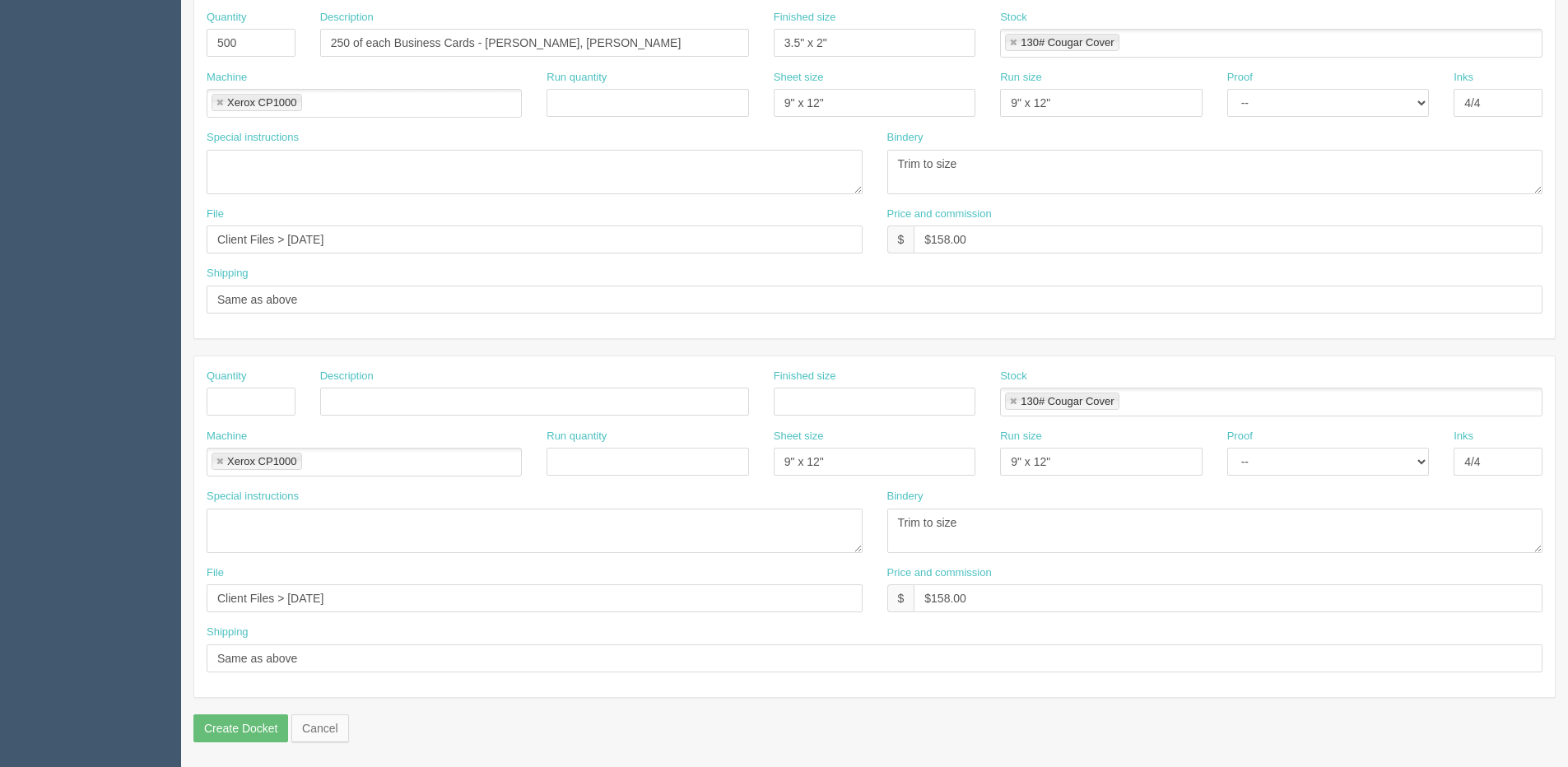
click at [1018, 396] on li "130# Cougar Cover" at bounding box center [1061, 401] width 113 height 18
click at [1016, 397] on link at bounding box center [1013, 402] width 10 height 11
drag, startPoint x: 1075, startPoint y: 474, endPoint x: 828, endPoint y: 483, distance: 247.2
click at [829, 483] on div "Machine Xerox CP1000 Xerox CP1000 Run quantity Sheet size 9" x 12" Run size 9" …" at bounding box center [874, 458] width 1361 height 60
drag, startPoint x: 777, startPoint y: 459, endPoint x: 975, endPoint y: 461, distance: 198.0
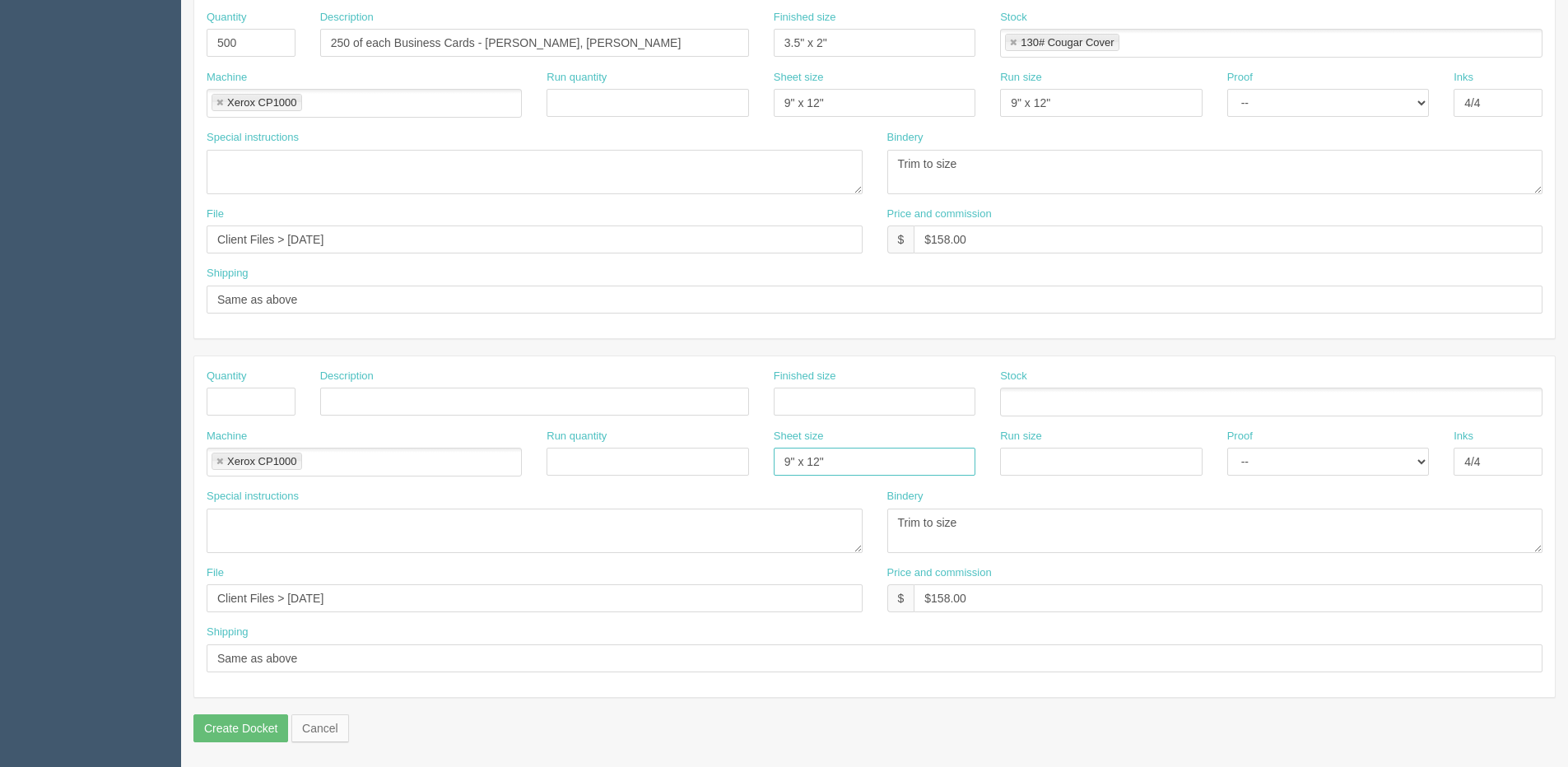
click at [697, 459] on div "Machine Xerox CP1000 Xerox CP1000 Run quantity Sheet size 9" x 12" Run size Pro…" at bounding box center [874, 458] width 1361 height 60
drag, startPoint x: 1014, startPoint y: 525, endPoint x: 928, endPoint y: 557, distance: 91.8
click at [747, 525] on div "Special instructions Bindery Trim to size" at bounding box center [874, 527] width 1361 height 76
drag, startPoint x: 1009, startPoint y: 605, endPoint x: 601, endPoint y: 605, distance: 408.0
click at [601, 605] on div "File Client Files > November 2024 Price and commission $ $158.00" at bounding box center [874, 595] width 1361 height 60
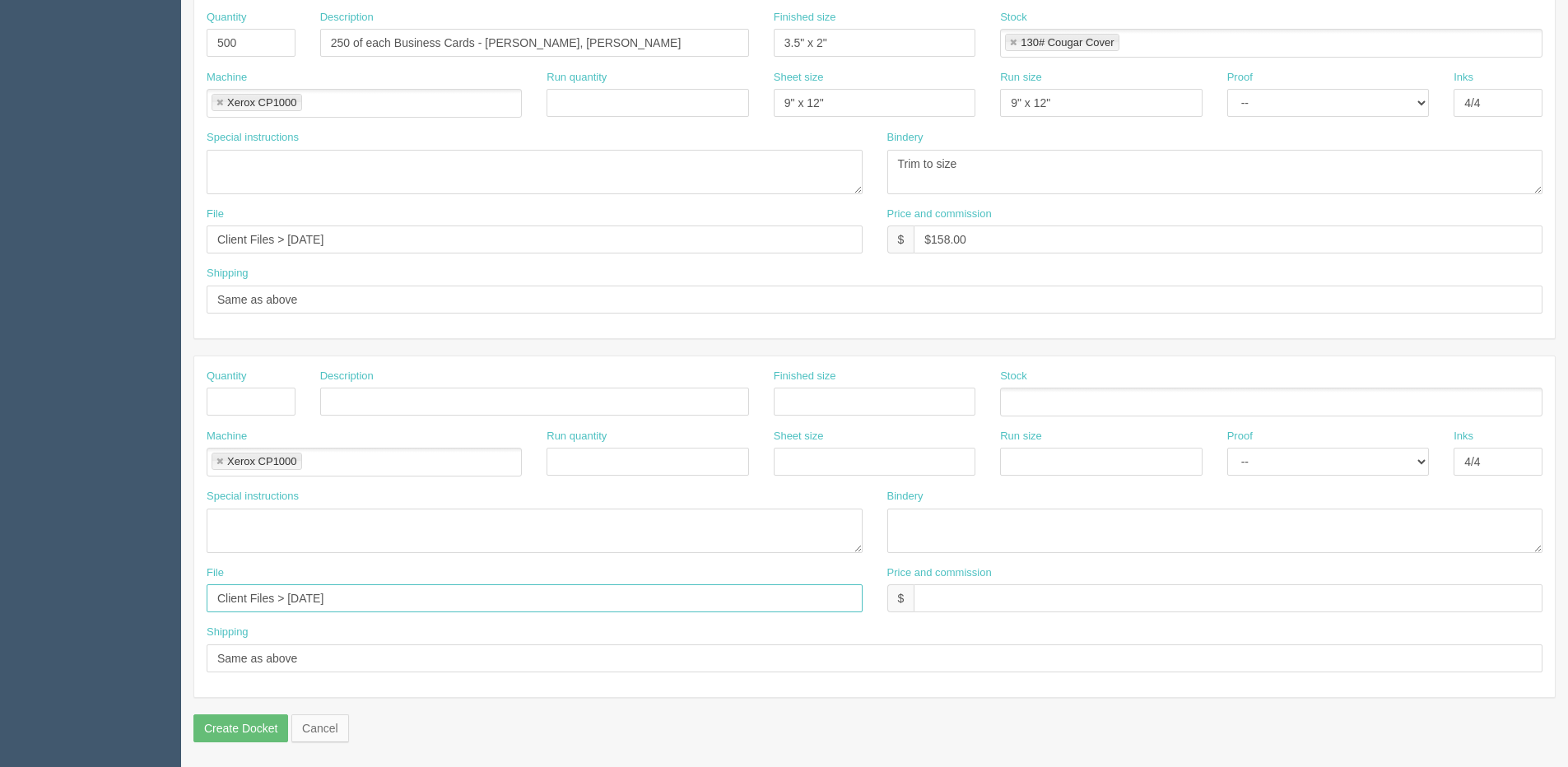
drag, startPoint x: 448, startPoint y: 589, endPoint x: 121, endPoint y: 608, distance: 327.6
click at [134, 625] on section "Dockets Estimates Customers" at bounding box center [784, 40] width 1568 height 1454
drag, startPoint x: 323, startPoint y: 667, endPoint x: 129, endPoint y: 652, distance: 194.6
click at [100, 667] on section "Dockets Estimates Customers" at bounding box center [784, 40] width 1568 height 1454
drag, startPoint x: 215, startPoint y: 459, endPoint x: 360, endPoint y: 458, distance: 145.0
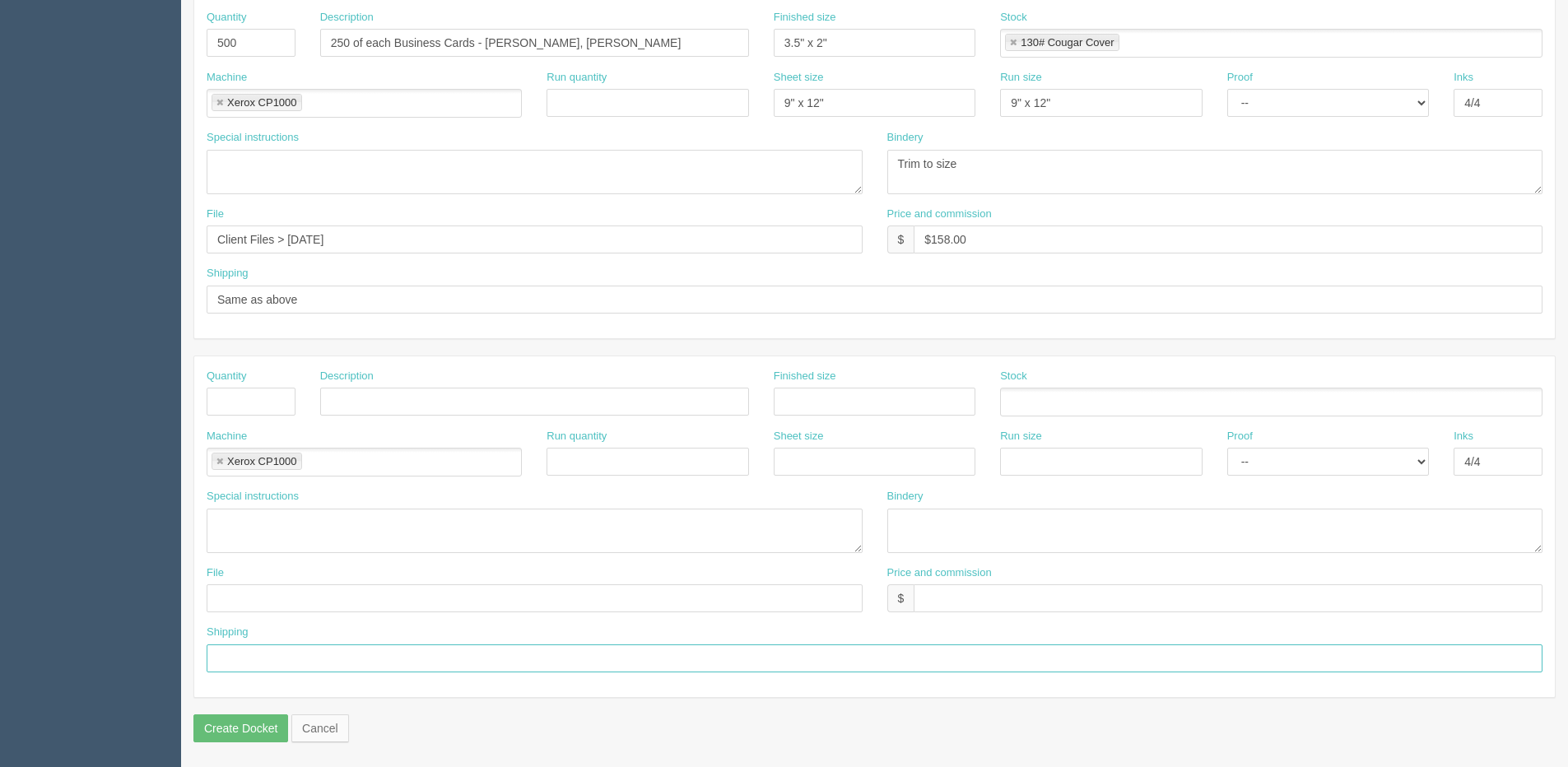
click at [216, 458] on link at bounding box center [220, 462] width 10 height 11
drag, startPoint x: 1473, startPoint y: 471, endPoint x: 1228, endPoint y: 469, distance: 245.0
click at [1247, 473] on div "Machine Run quantity Sheet size Run size Proof -- Email Hard Copy Inks 4/4" at bounding box center [874, 458] width 1361 height 60
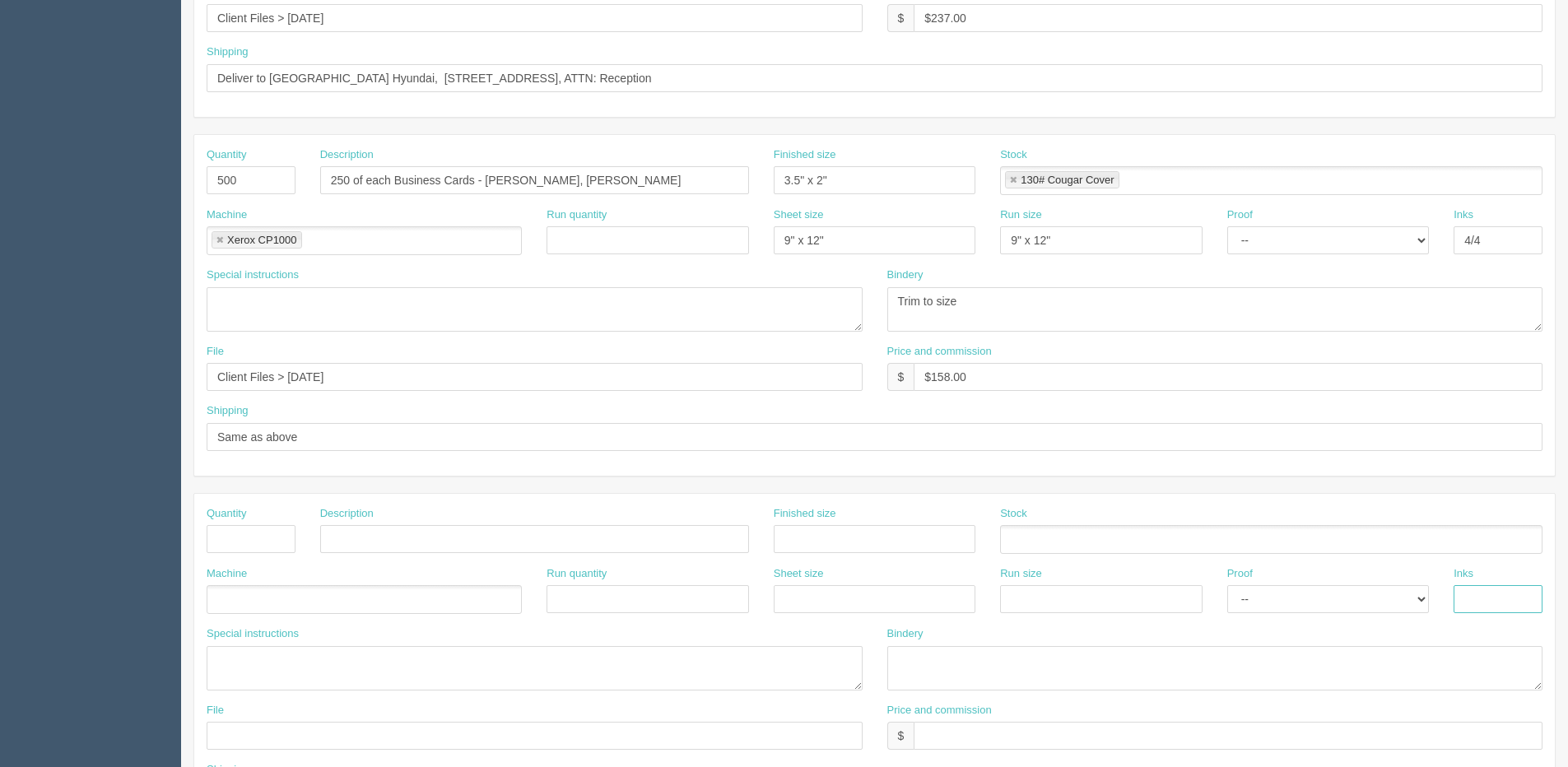
scroll to position [398, 0]
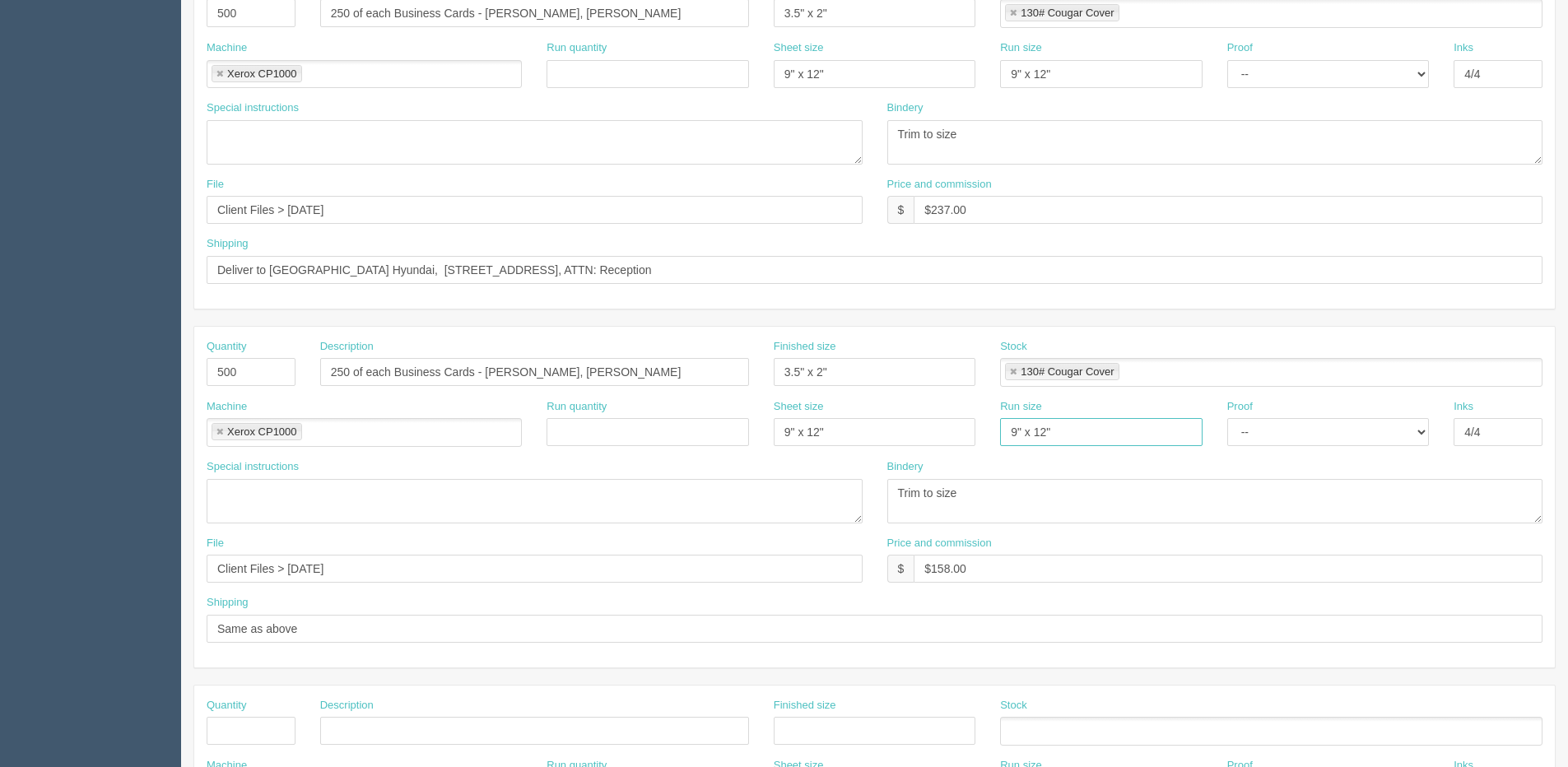
drag, startPoint x: 1053, startPoint y: 429, endPoint x: 773, endPoint y: 430, distance: 280.0
click at [773, 430] on div "Machine Xerox CP1000 Xerox CP1000 Run quantity Sheet size 9" x 12" Run size 9" …" at bounding box center [874, 429] width 1361 height 60
type input "12" x 18""
drag, startPoint x: 704, startPoint y: 431, endPoint x: 832, endPoint y: 460, distance: 131.2
click at [630, 431] on div "Machine Xerox CP1000 Xerox CP1000 Run quantity Sheet size 9" x 12" Run size 12"…" at bounding box center [874, 429] width 1361 height 60
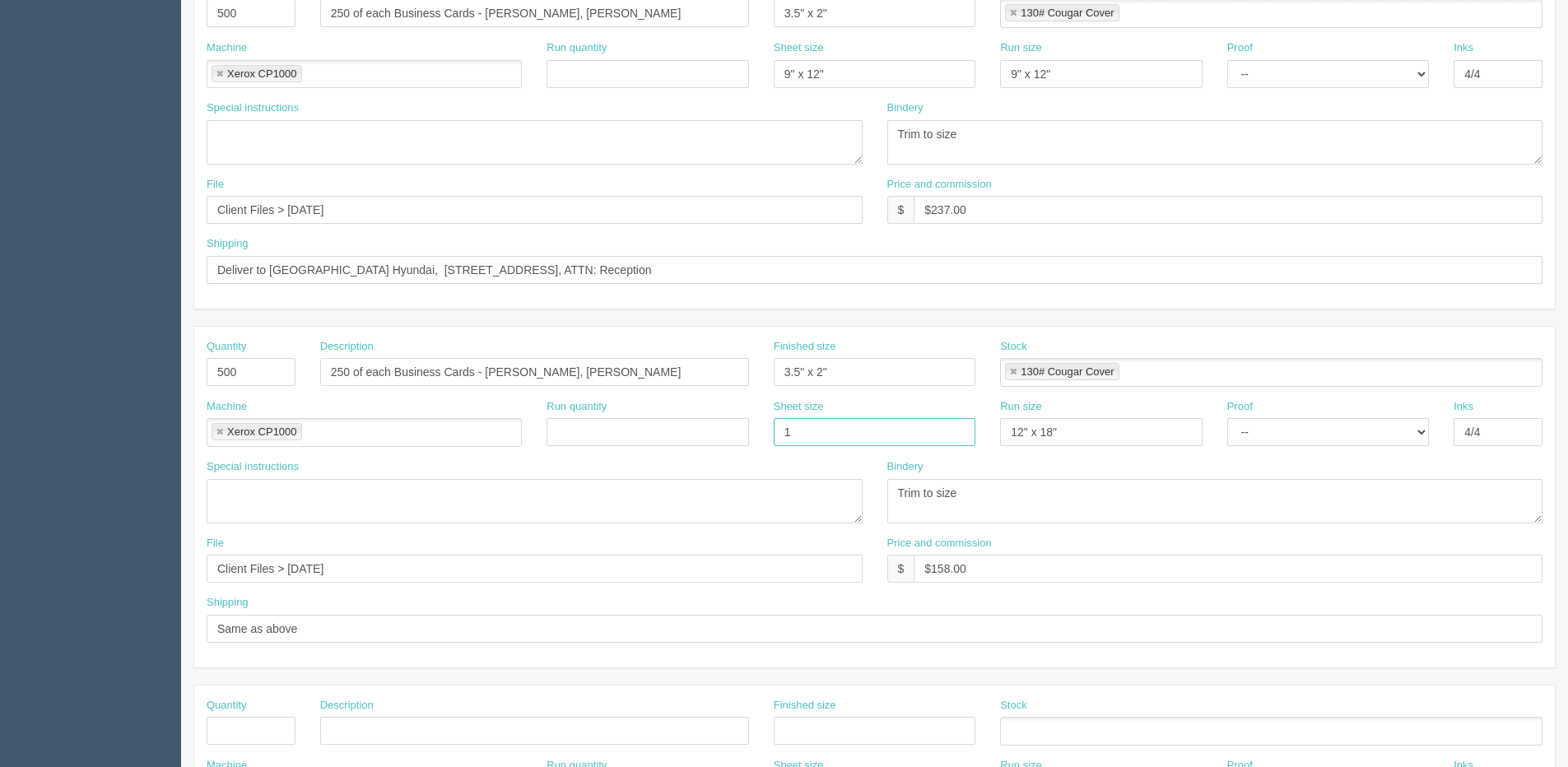
type input "12" x 18""
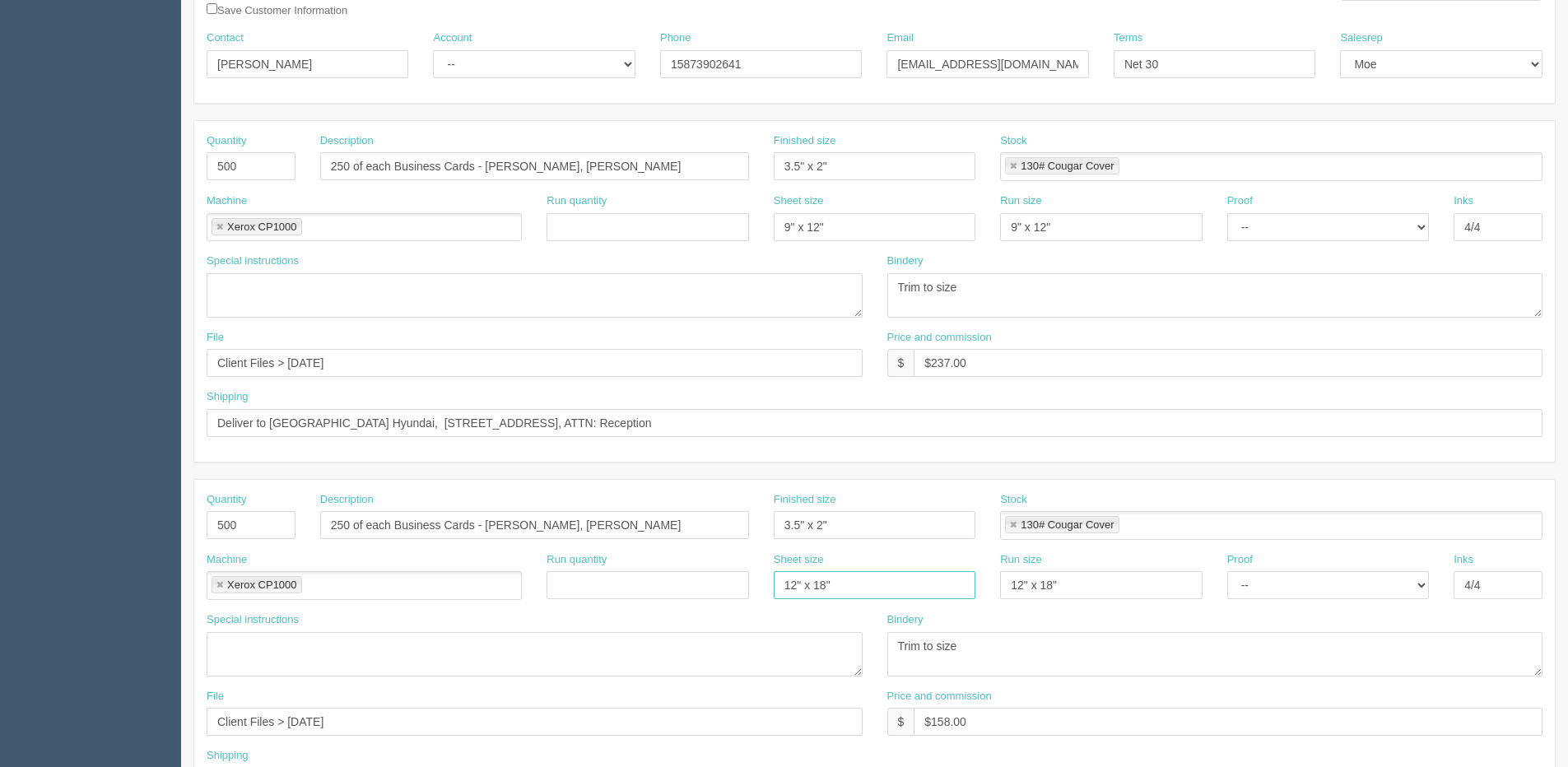
scroll to position [69, 0]
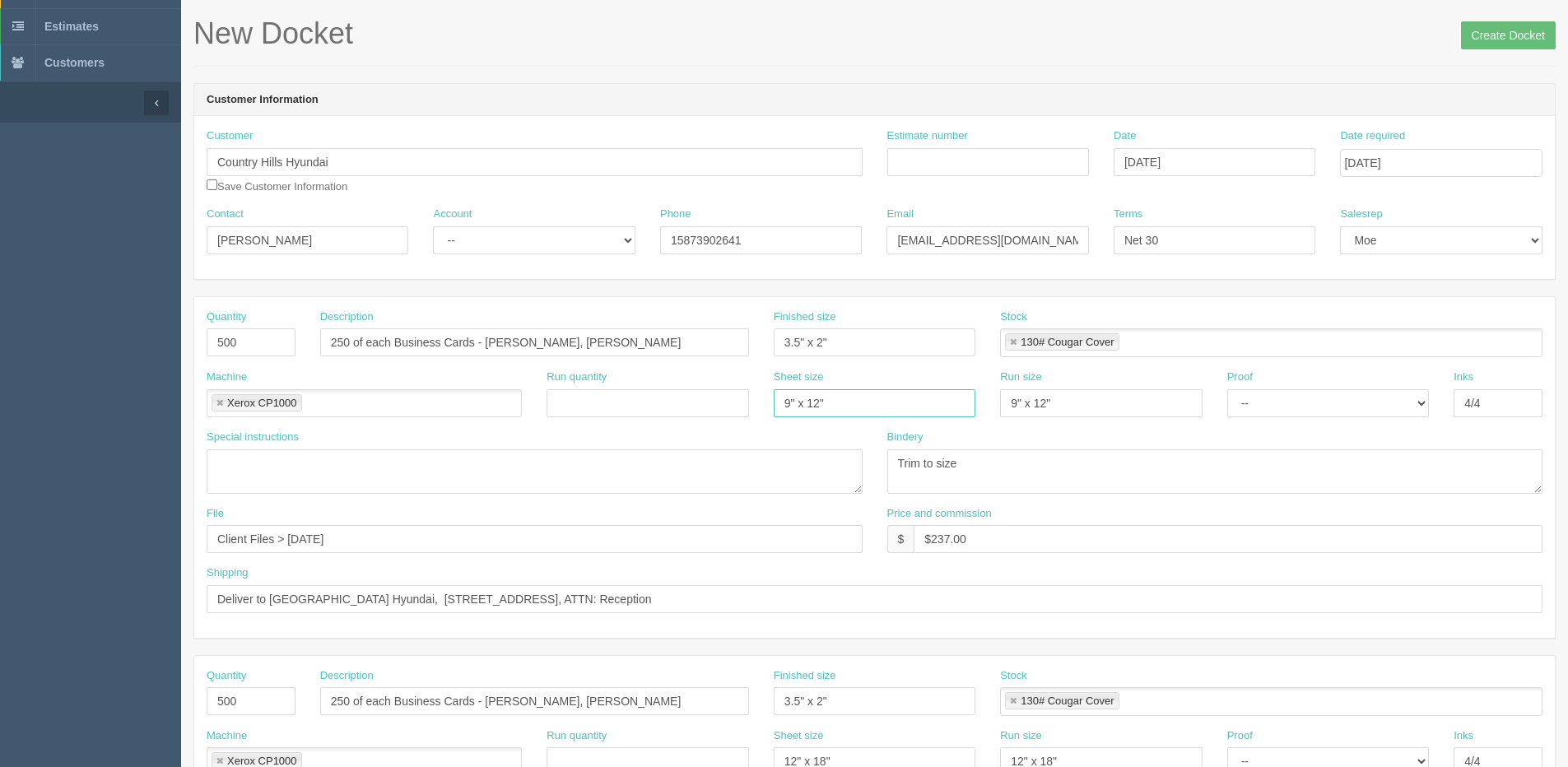
drag, startPoint x: 817, startPoint y: 396, endPoint x: 615, endPoint y: 419, distance: 203.3
click at [614, 418] on div "Machine Xerox CP1000 Xerox CP1000 Run quantity Sheet size 9" x 12" Run size 9" …" at bounding box center [874, 399] width 1361 height 60
type input "12" x 18""
drag, startPoint x: 1051, startPoint y: 406, endPoint x: 952, endPoint y: 406, distance: 99.0
click at [952, 406] on div "Machine Xerox CP1000 Xerox CP1000 Run quantity Sheet size 12" x 18" Run size 9"…" at bounding box center [874, 399] width 1361 height 60
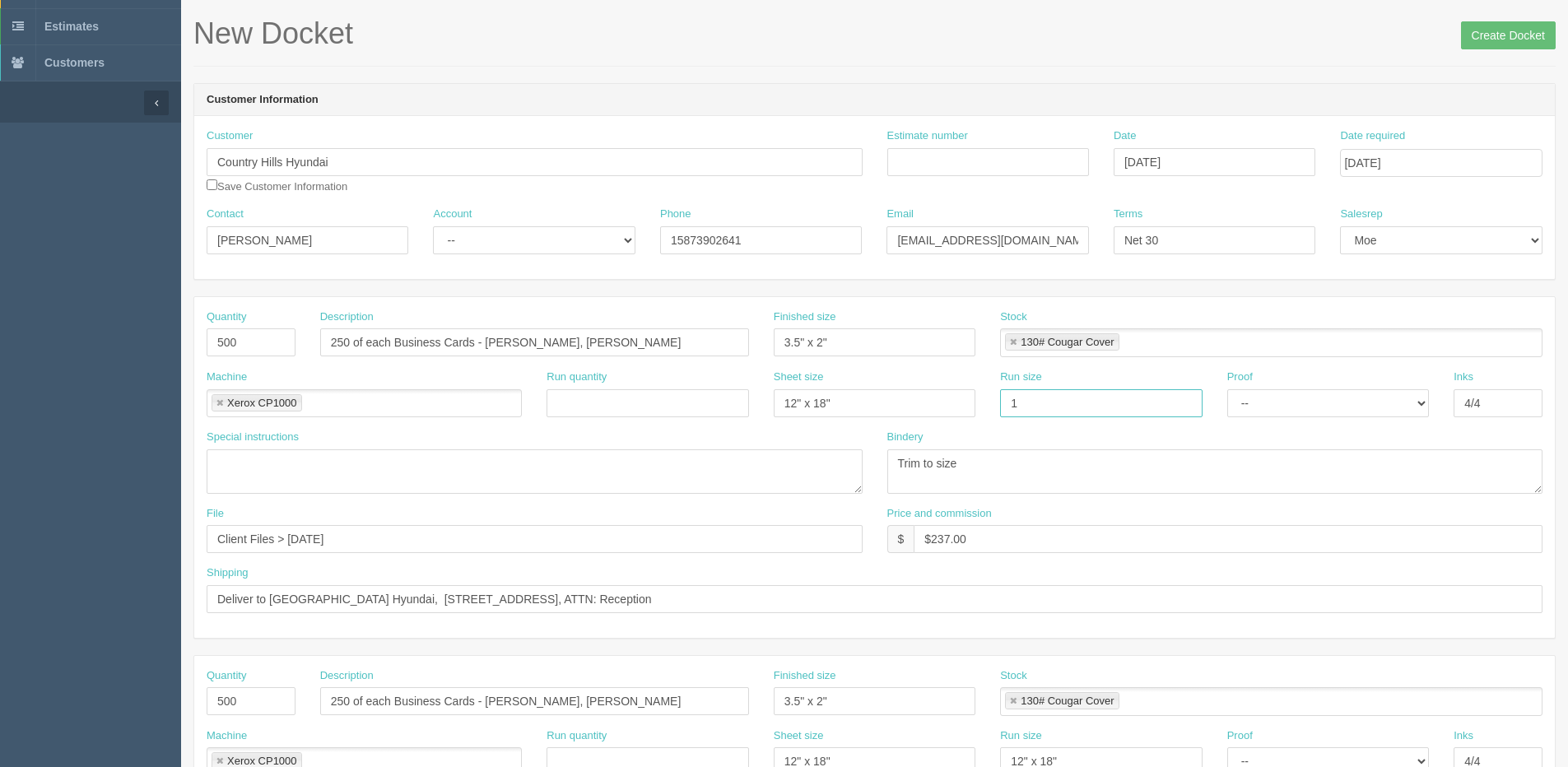
type input "12" x 18""
drag, startPoint x: 928, startPoint y: 537, endPoint x: 935, endPoint y: 524, distance: 14.8
click at [1044, 517] on div "Price and commission $ $237.00" at bounding box center [1215, 529] width 656 height 48
type input "$136.00"
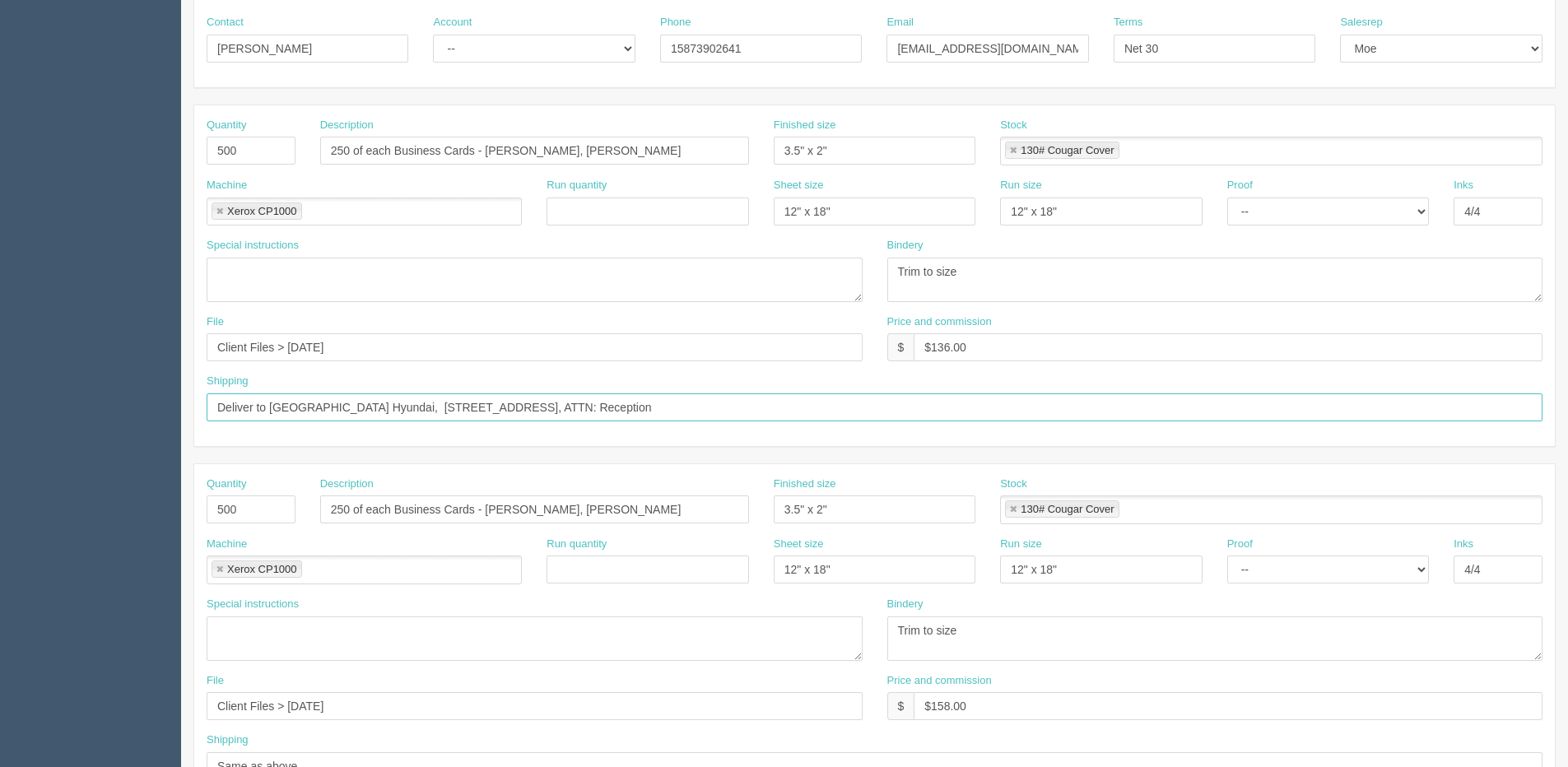
scroll to position [398, 0]
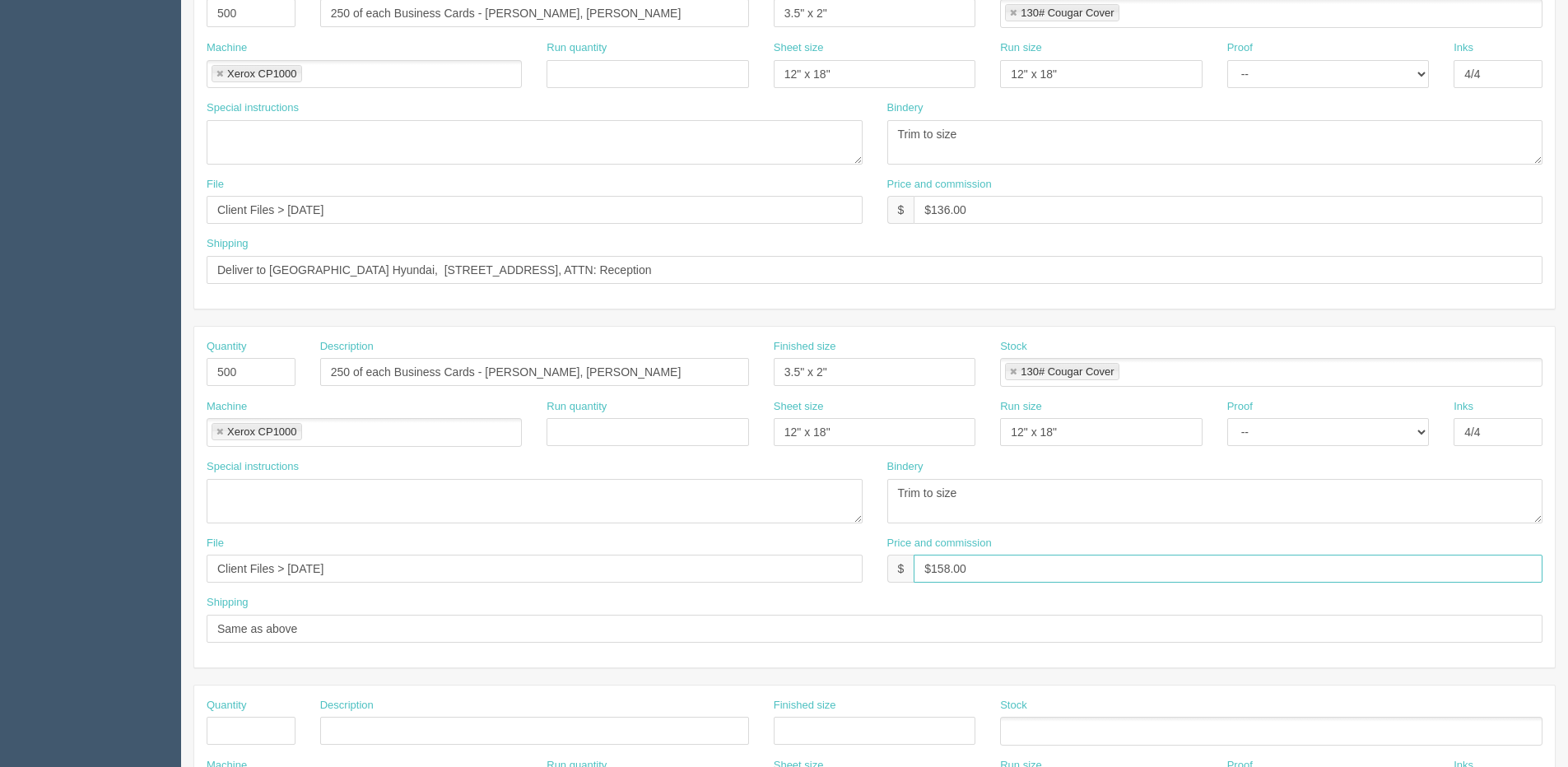
drag, startPoint x: 933, startPoint y: 573, endPoint x: 1105, endPoint y: 538, distance: 175.5
click at [1049, 547] on div "Price and commission $ $158.00" at bounding box center [1215, 560] width 656 height 48
type input "$136.00"
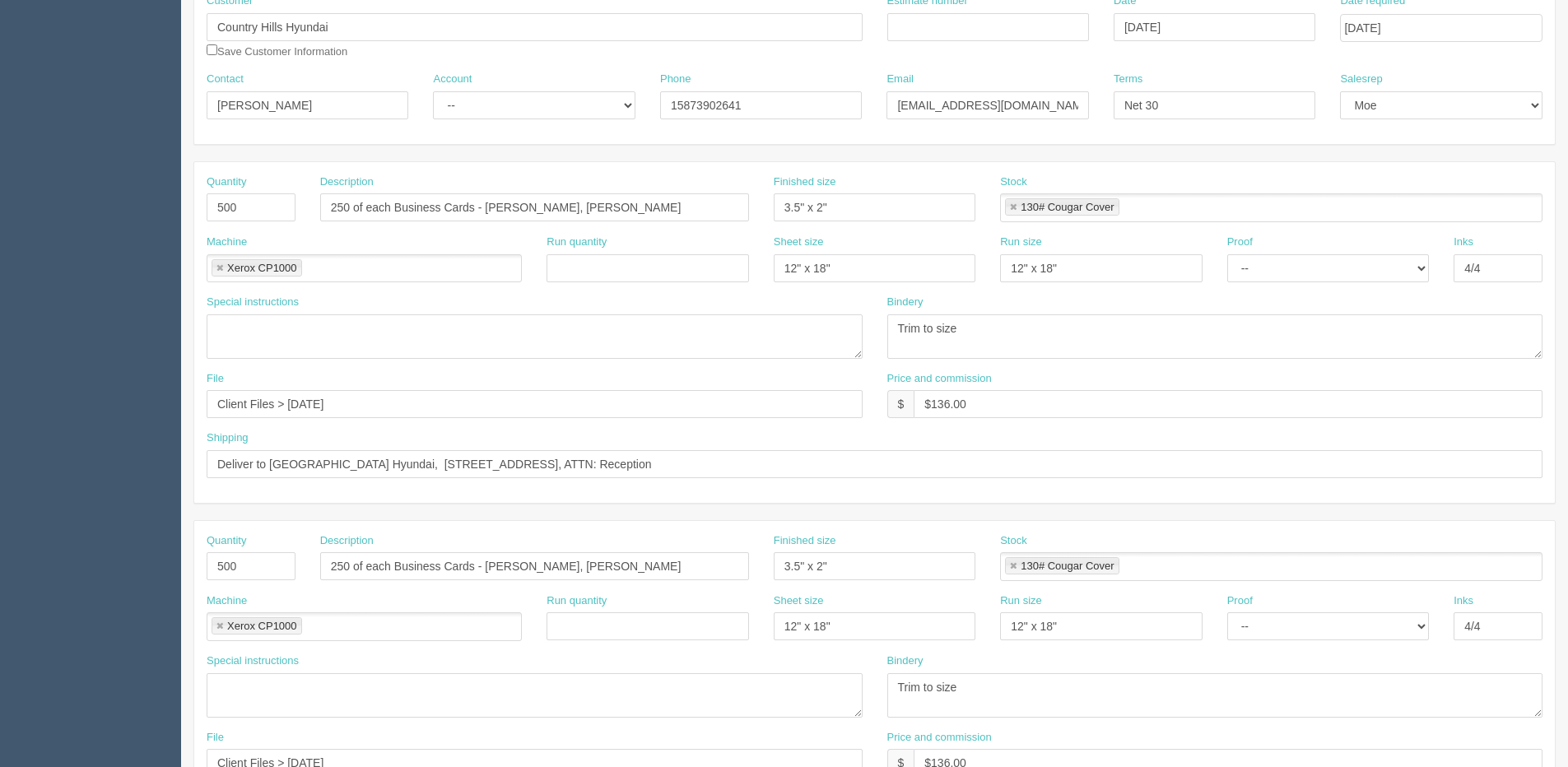
scroll to position [0, 0]
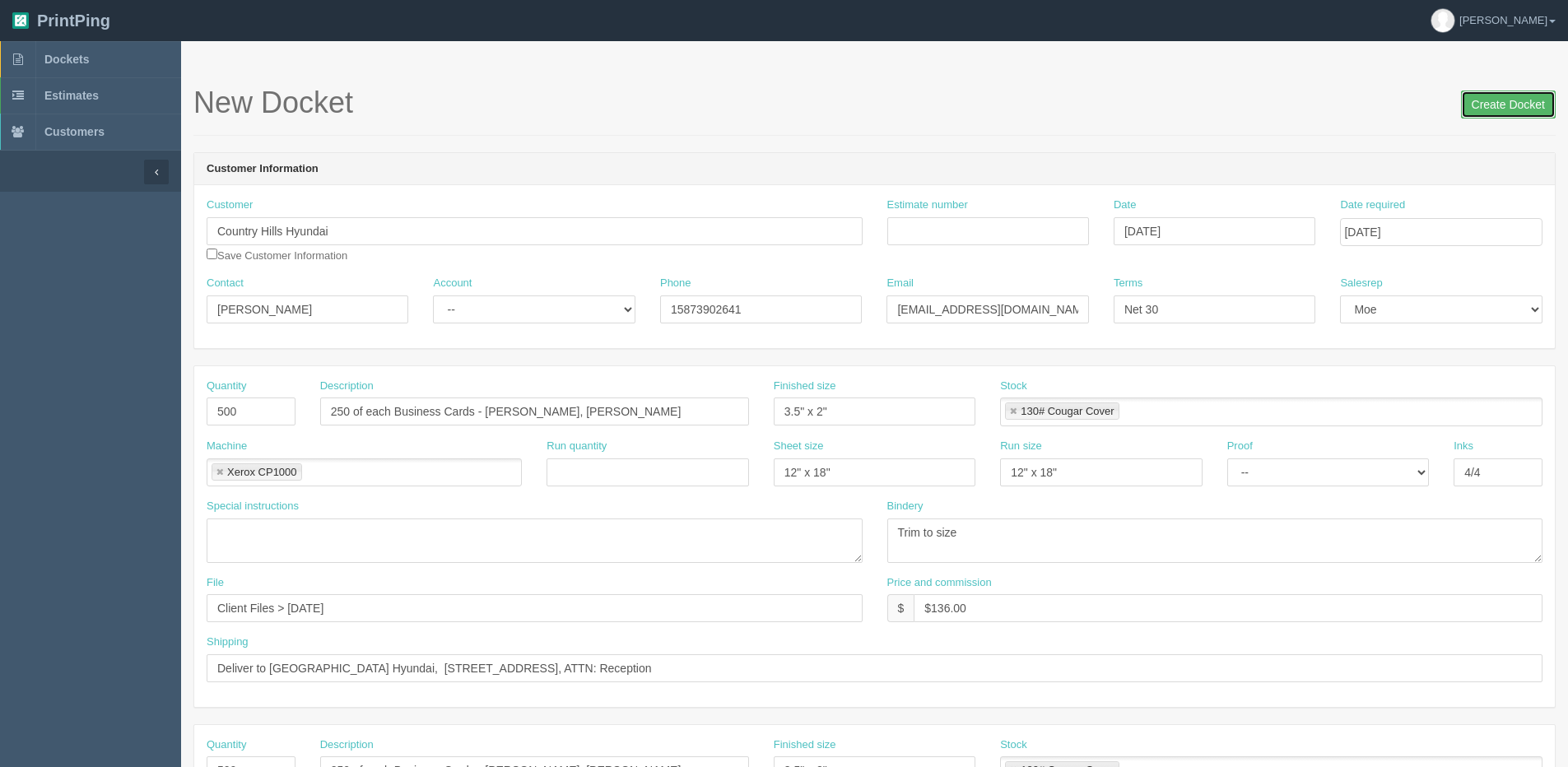
drag, startPoint x: 1501, startPoint y: 102, endPoint x: 1399, endPoint y: 119, distance: 103.4
click at [1501, 101] on input "Create Docket" at bounding box center [1507, 105] width 95 height 28
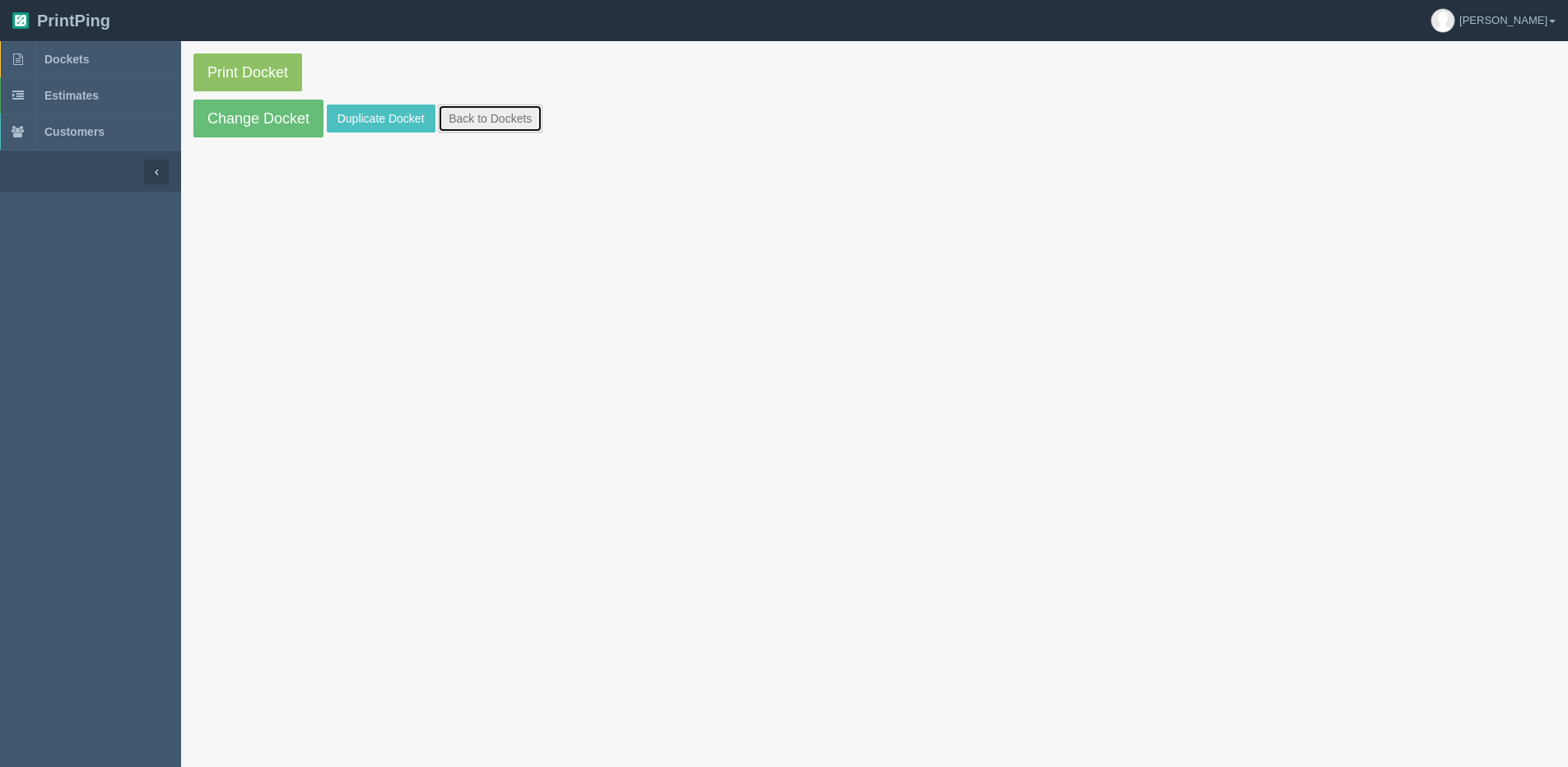
click at [504, 113] on link "Back to Dockets" at bounding box center [490, 118] width 105 height 28
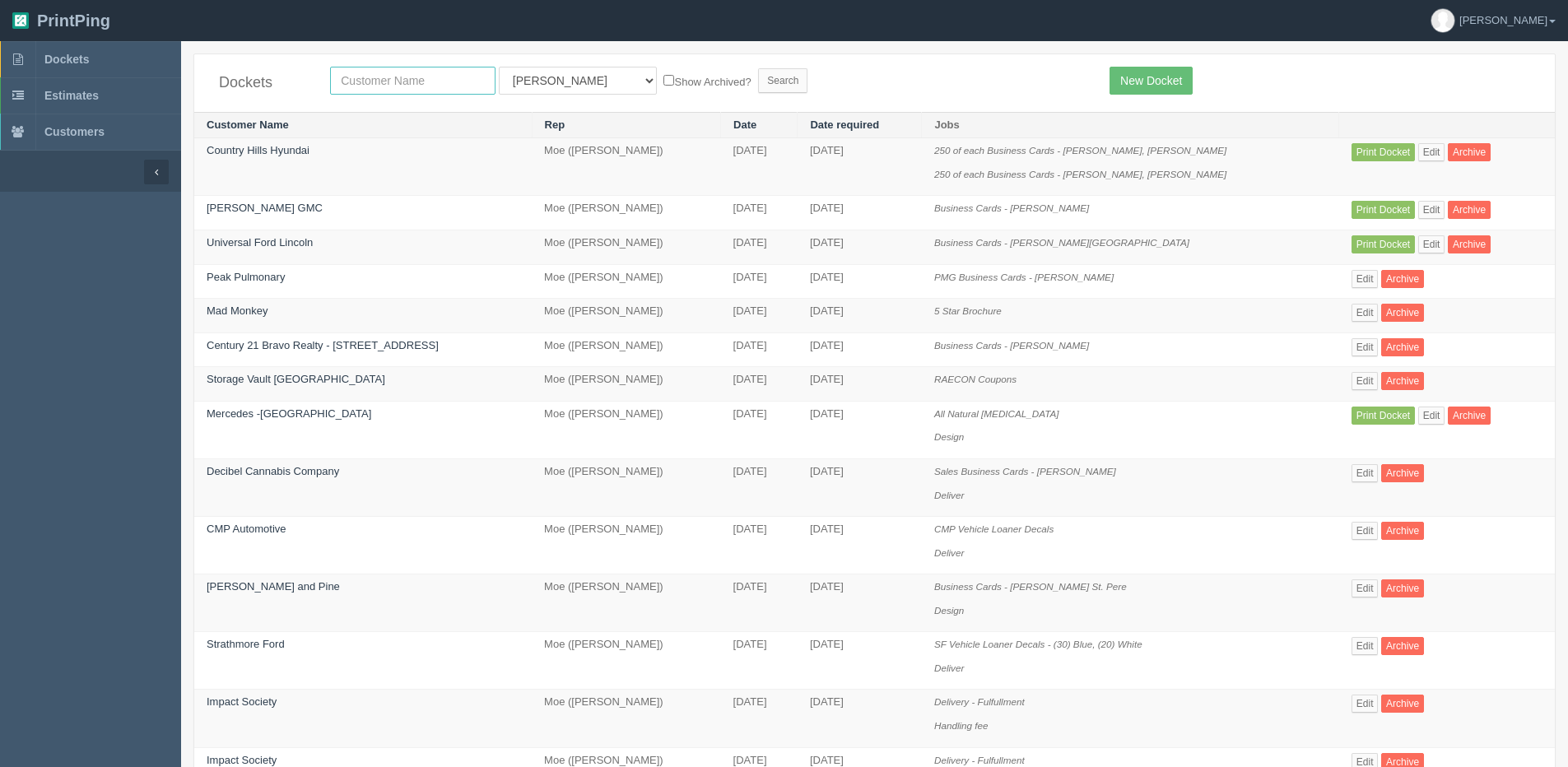
click at [408, 79] on input "text" at bounding box center [412, 80] width 165 height 28
drag, startPoint x: 395, startPoint y: 84, endPoint x: 294, endPoint y: 86, distance: 101.0
click at [395, 84] on input "text" at bounding box center [412, 80] width 165 height 28
type input "c,mp"
click at [758, 68] on input "Search" at bounding box center [783, 80] width 49 height 24
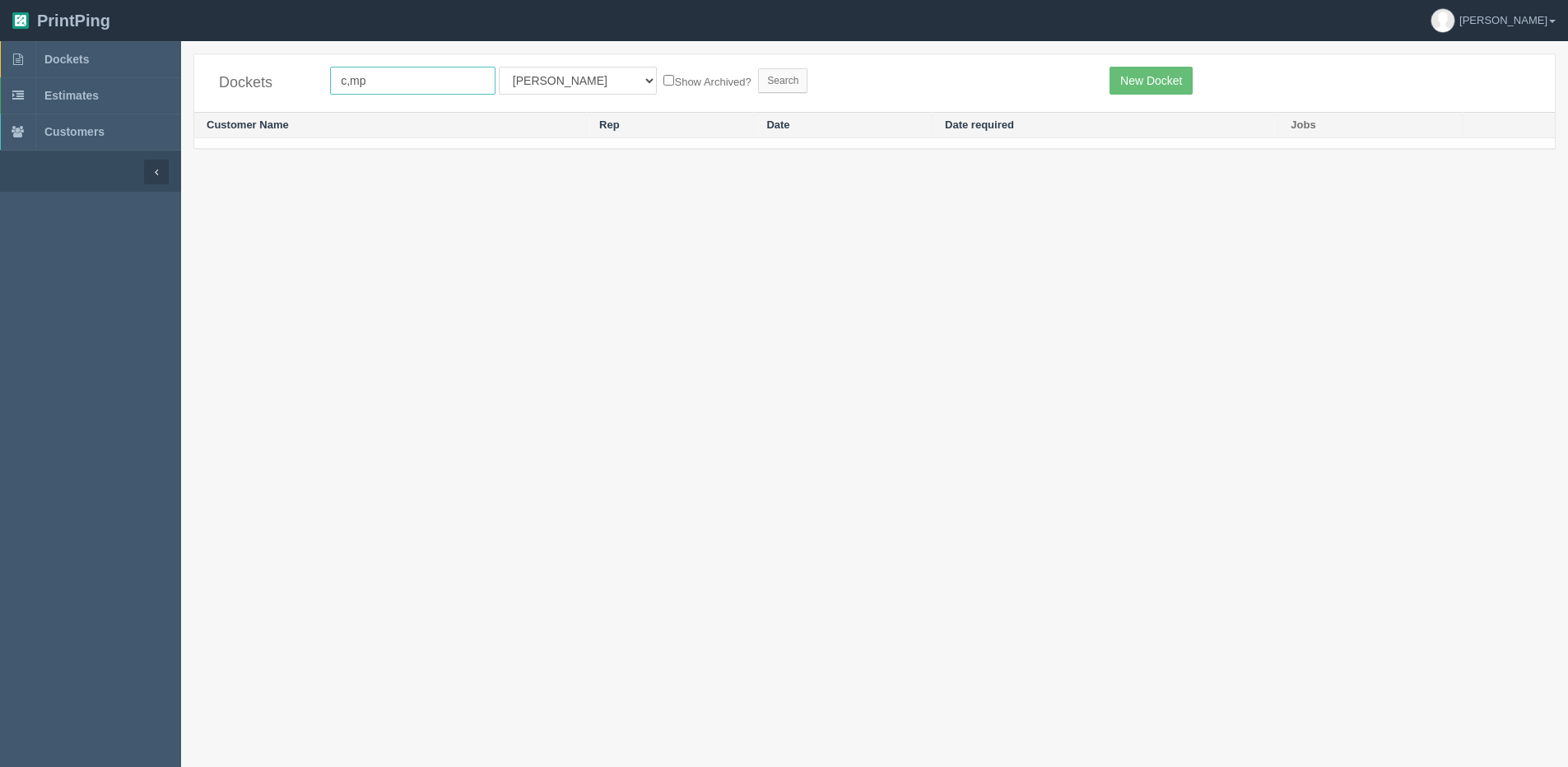
drag, startPoint x: 345, startPoint y: 85, endPoint x: 385, endPoint y: 83, distance: 40.0
click at [352, 85] on input "c,mp" at bounding box center [412, 80] width 165 height 28
type input "cmp"
click at [758, 80] on input "Search" at bounding box center [783, 80] width 49 height 24
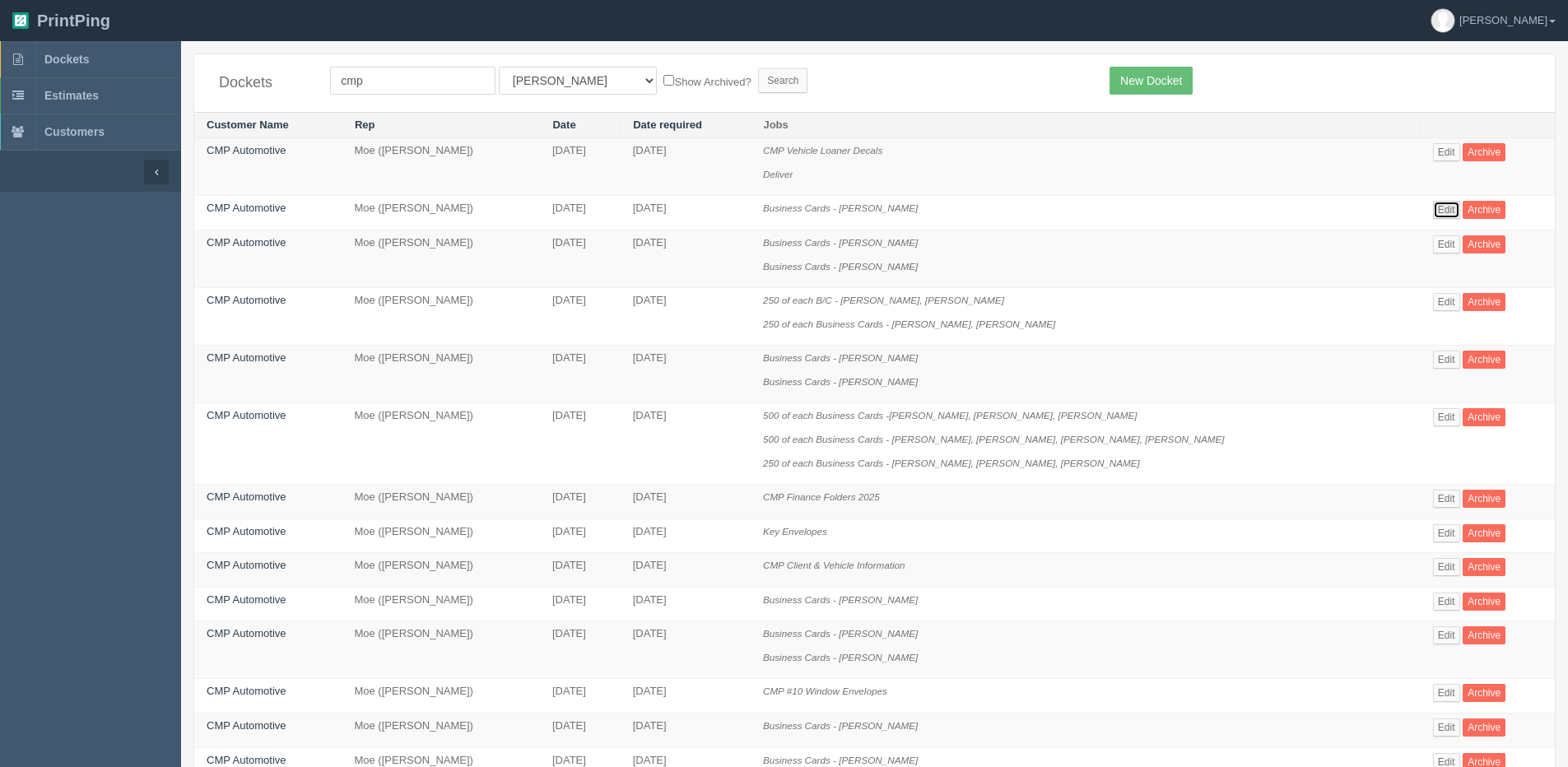
click at [1440, 207] on link "Edit" at bounding box center [1447, 209] width 27 height 19
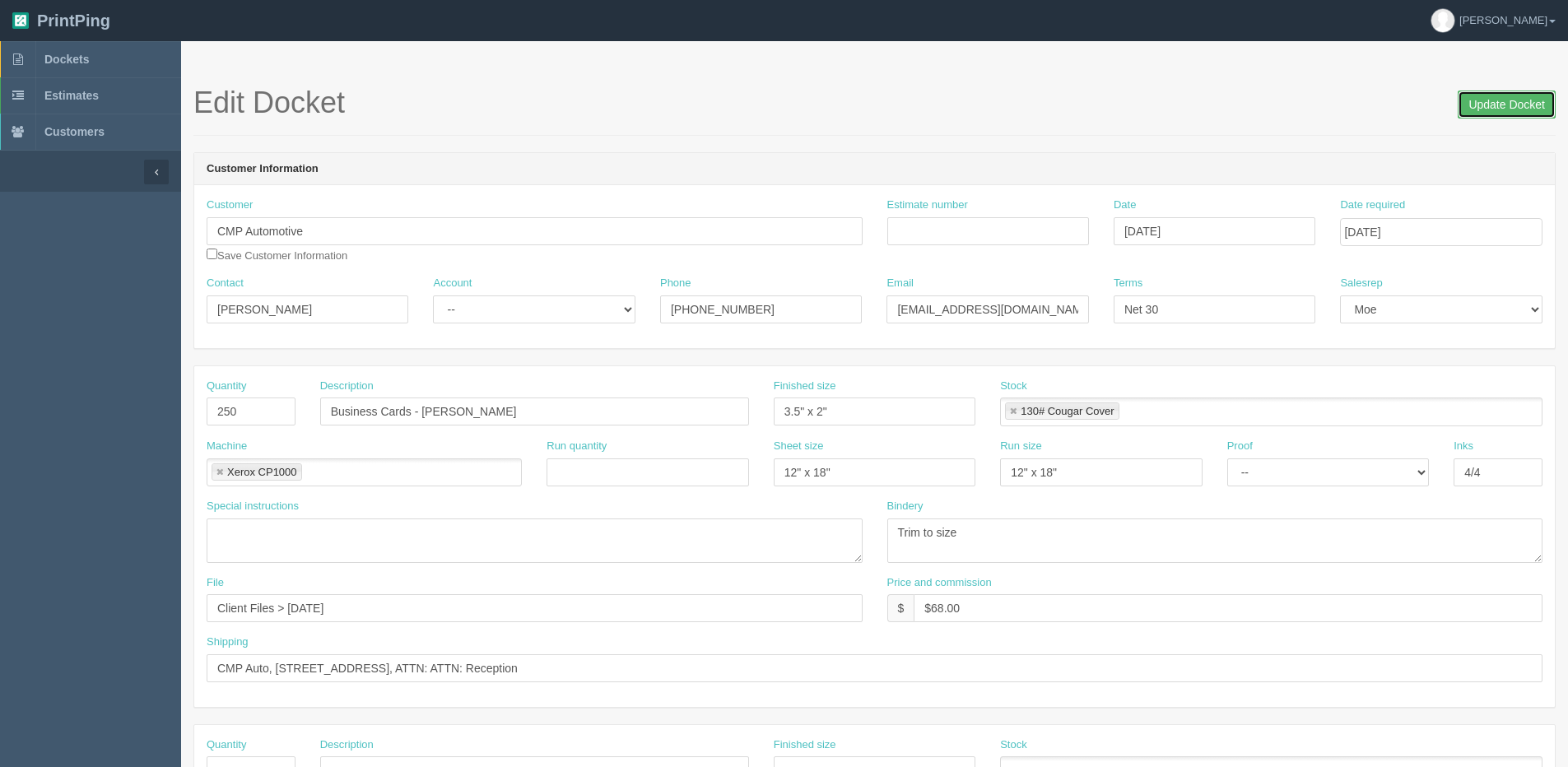
click at [1484, 101] on input "Update Docket" at bounding box center [1506, 105] width 98 height 28
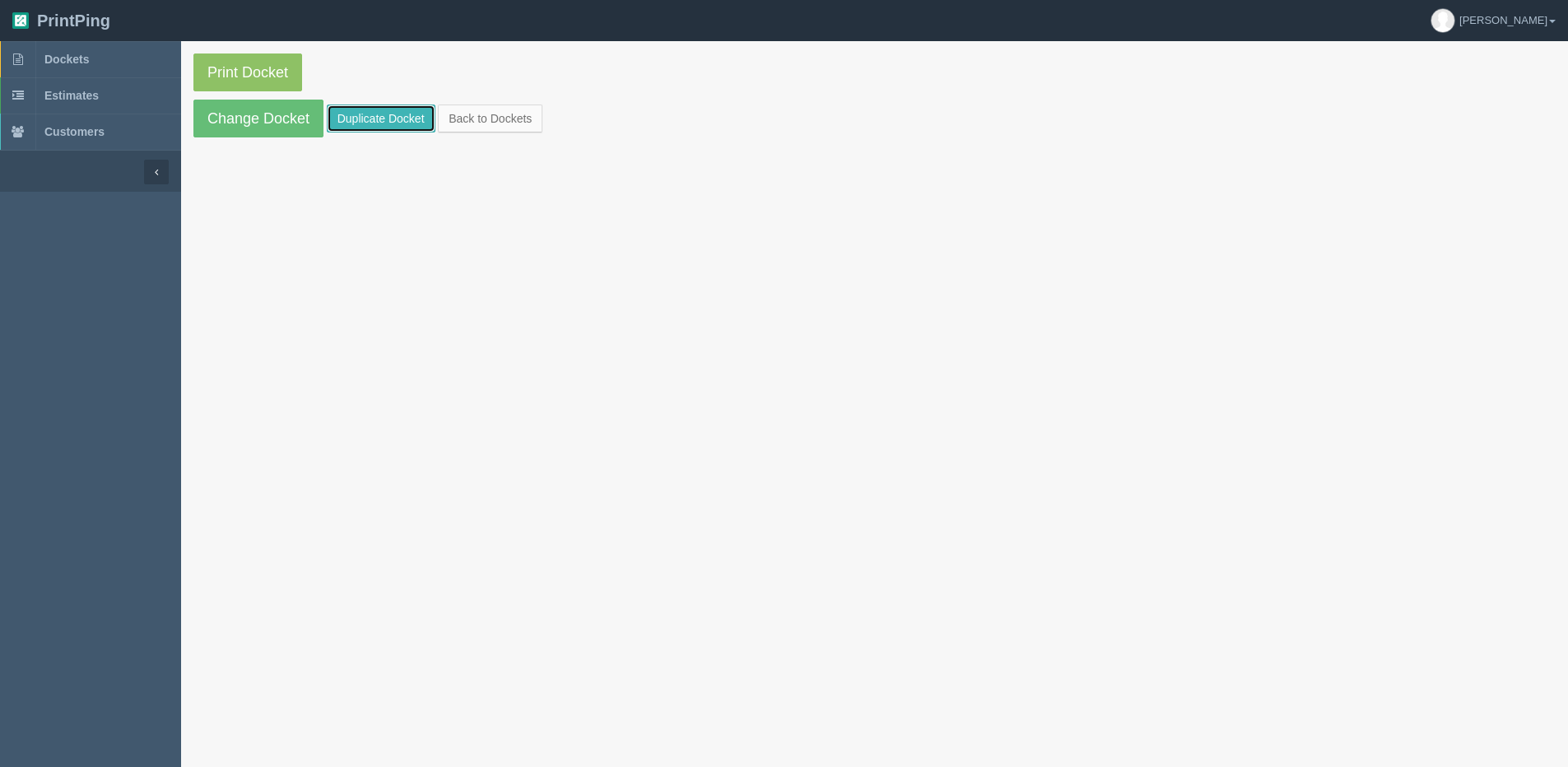
click at [377, 122] on link "Duplicate Docket" at bounding box center [381, 118] width 109 height 28
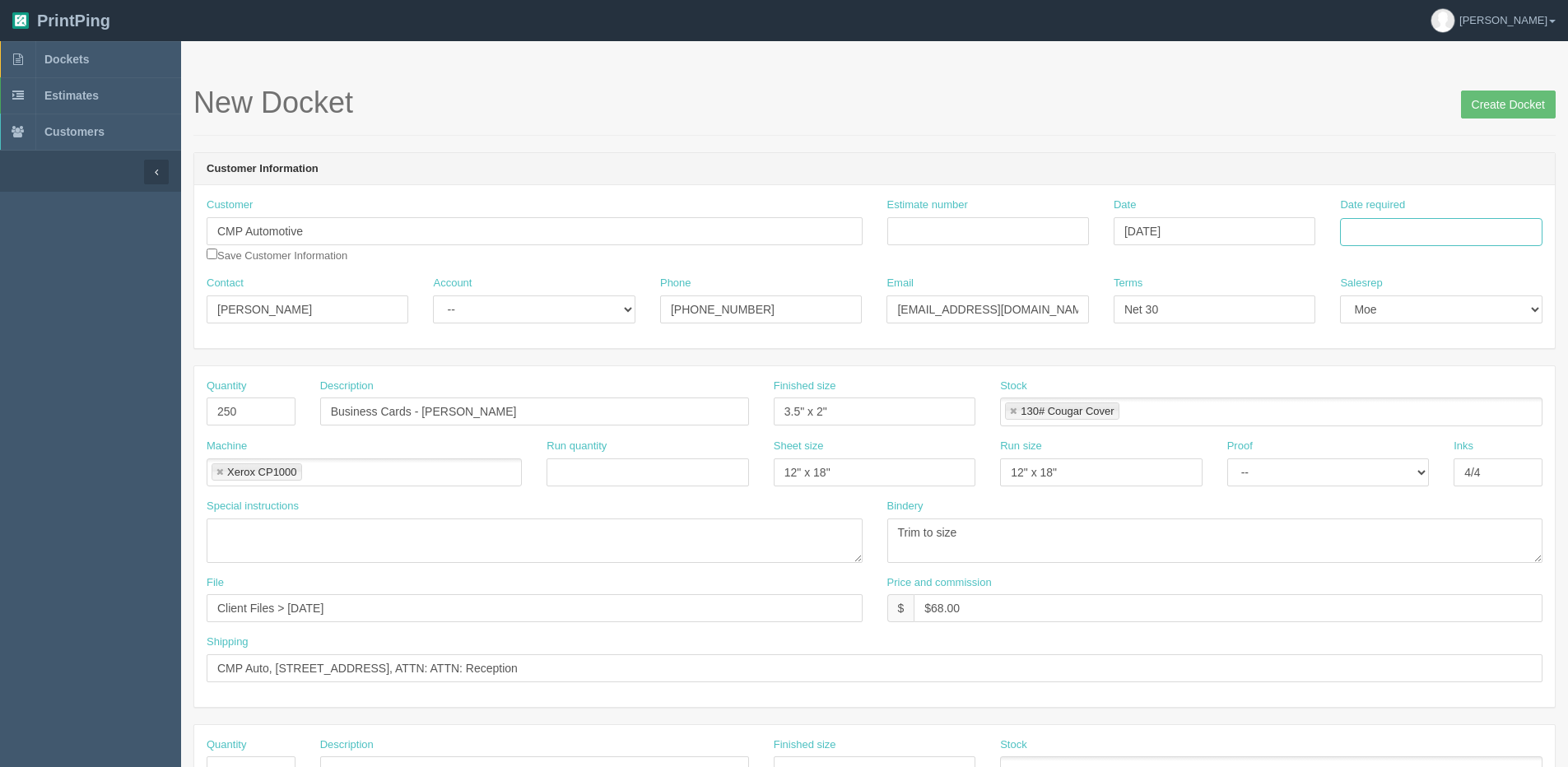
click at [1385, 228] on input "Date required" at bounding box center [1441, 232] width 202 height 28
click at [1363, 468] on th "[DATE]" at bounding box center [1420, 461] width 153 height 23
drag, startPoint x: 1372, startPoint y: 363, endPoint x: 1190, endPoint y: 373, distance: 182.3
click at [1372, 365] on td "15" at bounding box center [1378, 366] width 23 height 23
type input "[DATE]"
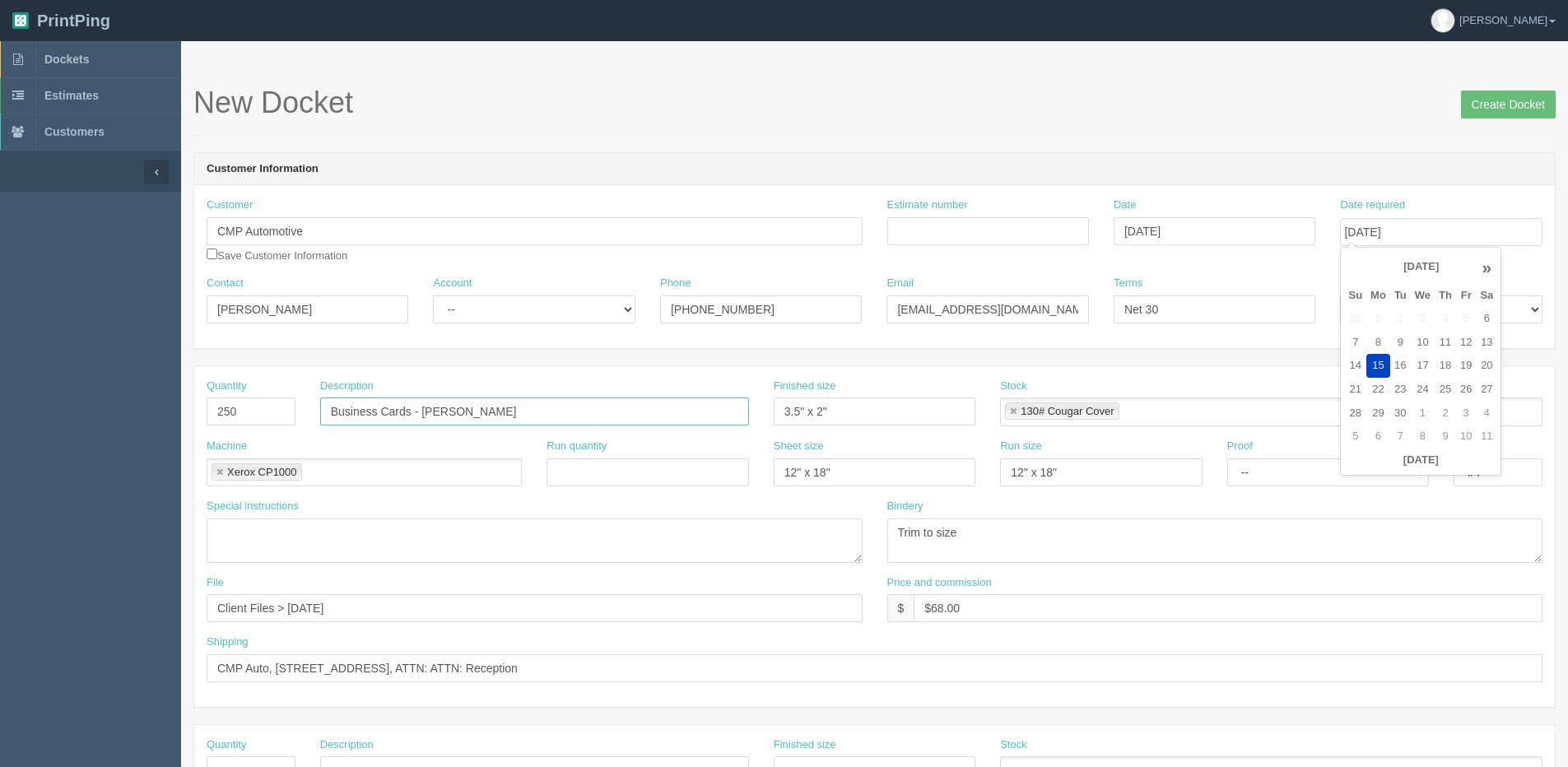
drag, startPoint x: 426, startPoint y: 412, endPoint x: 881, endPoint y: 379, distance: 456.2
click at [739, 377] on div "Quantity 250 Description Business Cards - Norm Comstock Finished size 3.5" x 2"…" at bounding box center [874, 536] width 1361 height 340
type input "Business Cards - Yuliah Riutina"
drag, startPoint x: 317, startPoint y: 608, endPoint x: 792, endPoint y: 609, distance: 475.0
click at [748, 608] on input "Client Files > August 2025" at bounding box center [534, 608] width 656 height 28
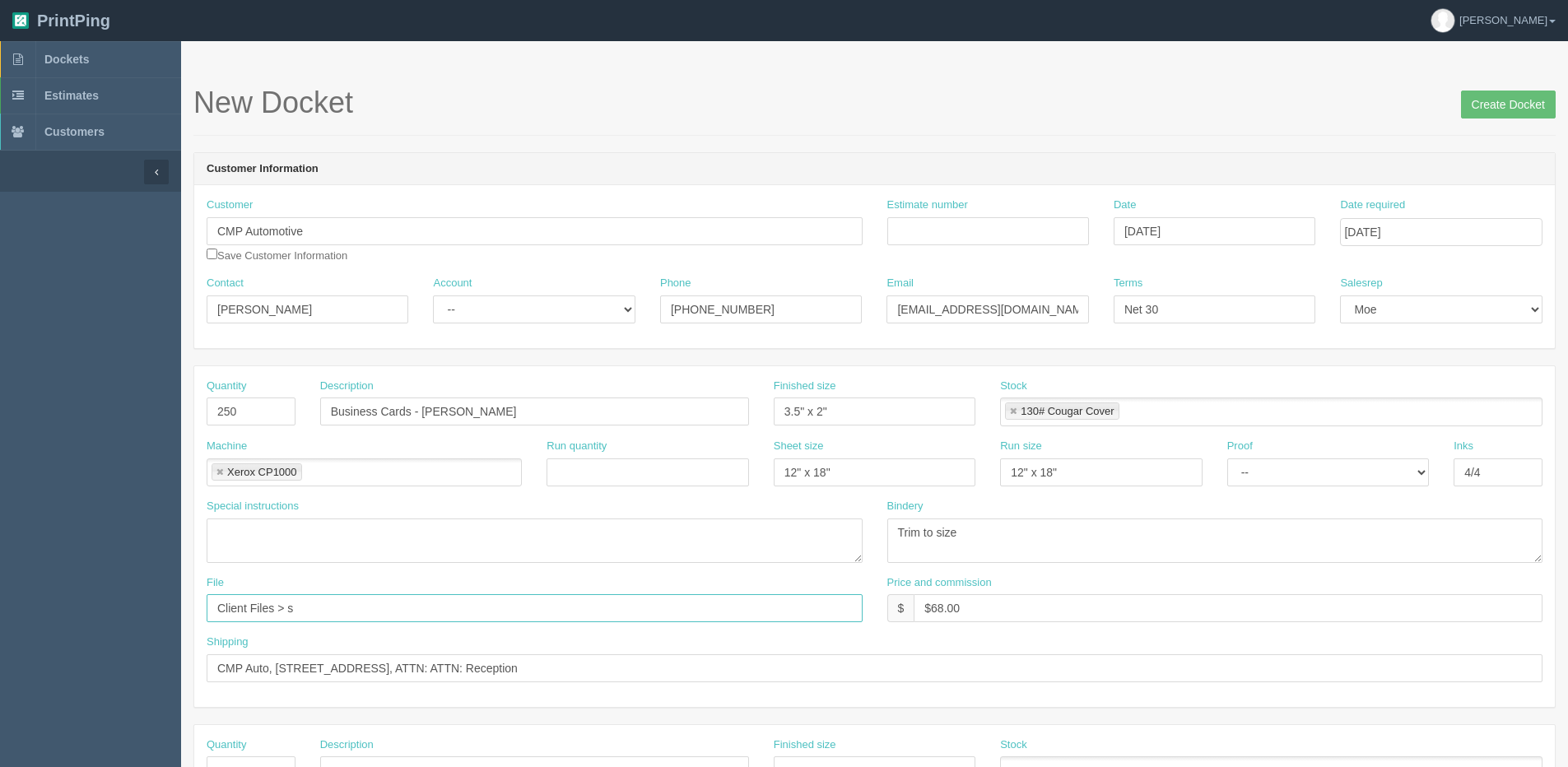
type input "Client Files > Sept 2025"
drag, startPoint x: 933, startPoint y: 609, endPoint x: 1031, endPoint y: 598, distance: 98.6
click at [1013, 600] on input "$68.00" at bounding box center [1228, 608] width 629 height 28
type input "$79.00"
click at [1505, 122] on div "New Docket Create Docket" at bounding box center [874, 111] width 1362 height 49
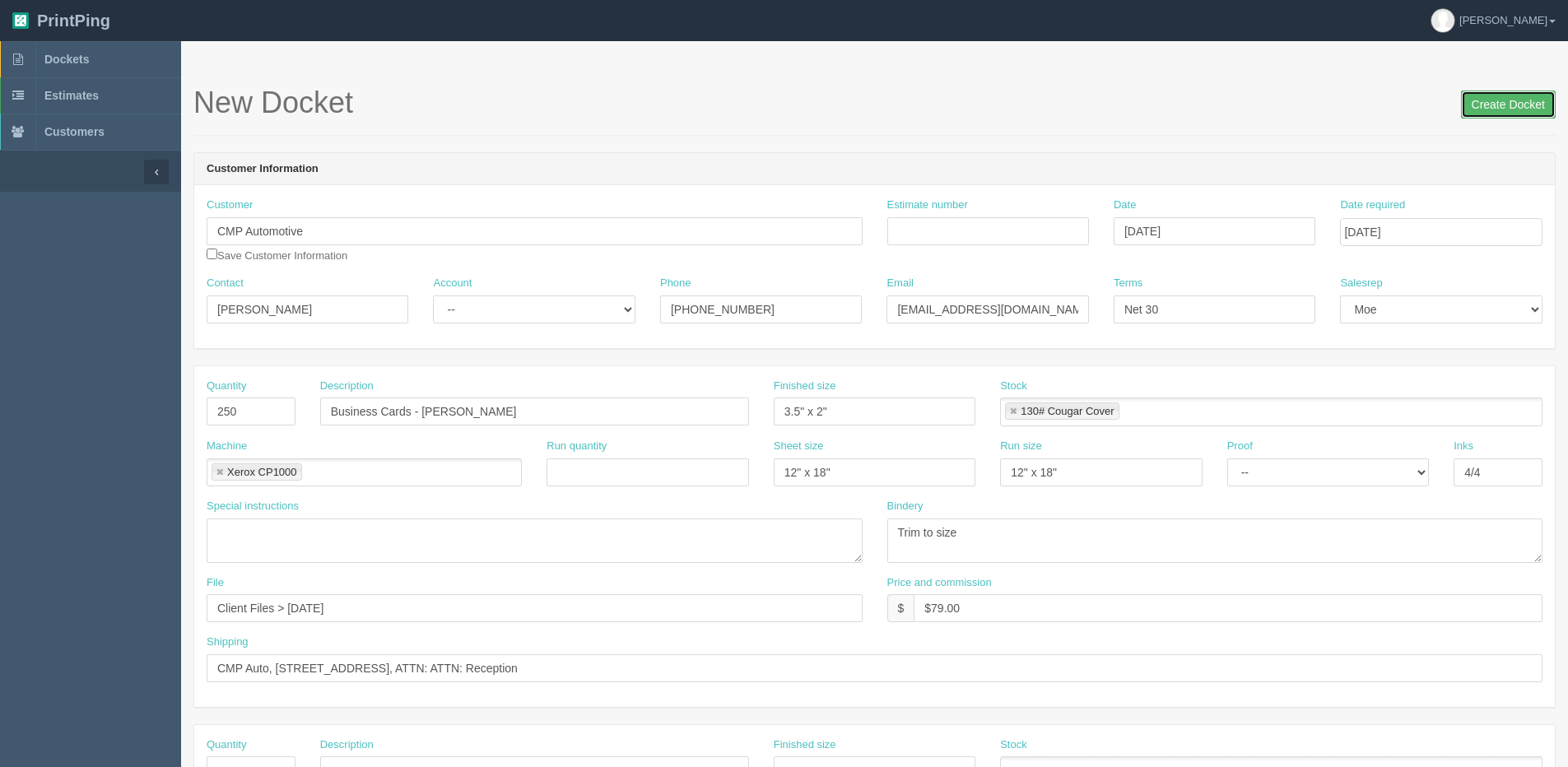
drag, startPoint x: 1480, startPoint y: 111, endPoint x: 1371, endPoint y: 127, distance: 110.2
click at [1472, 111] on input "Create Docket" at bounding box center [1507, 105] width 95 height 28
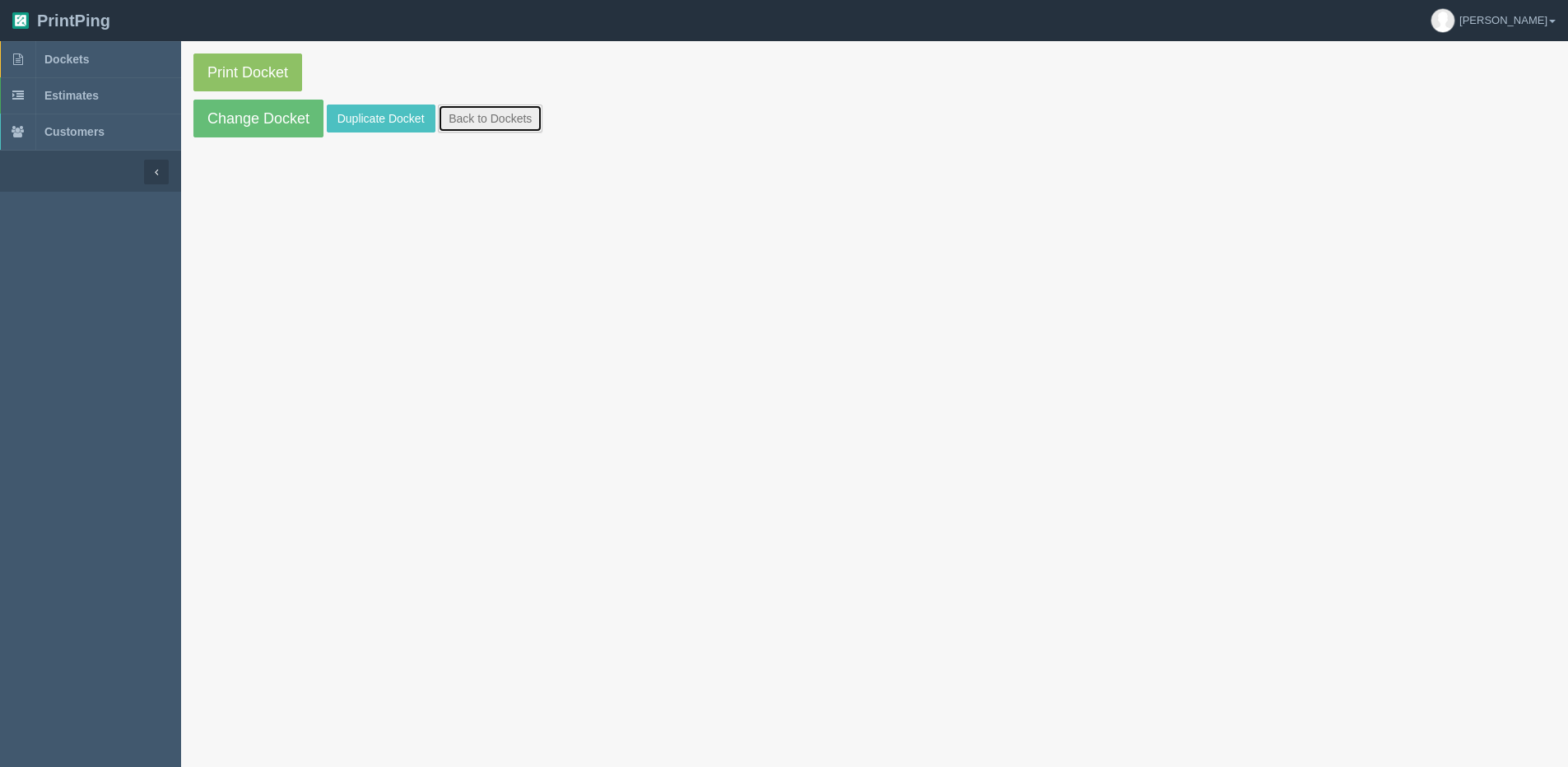
drag, startPoint x: 488, startPoint y: 112, endPoint x: 462, endPoint y: 113, distance: 26.0
click at [488, 112] on link "Back to Dockets" at bounding box center [490, 118] width 105 height 28
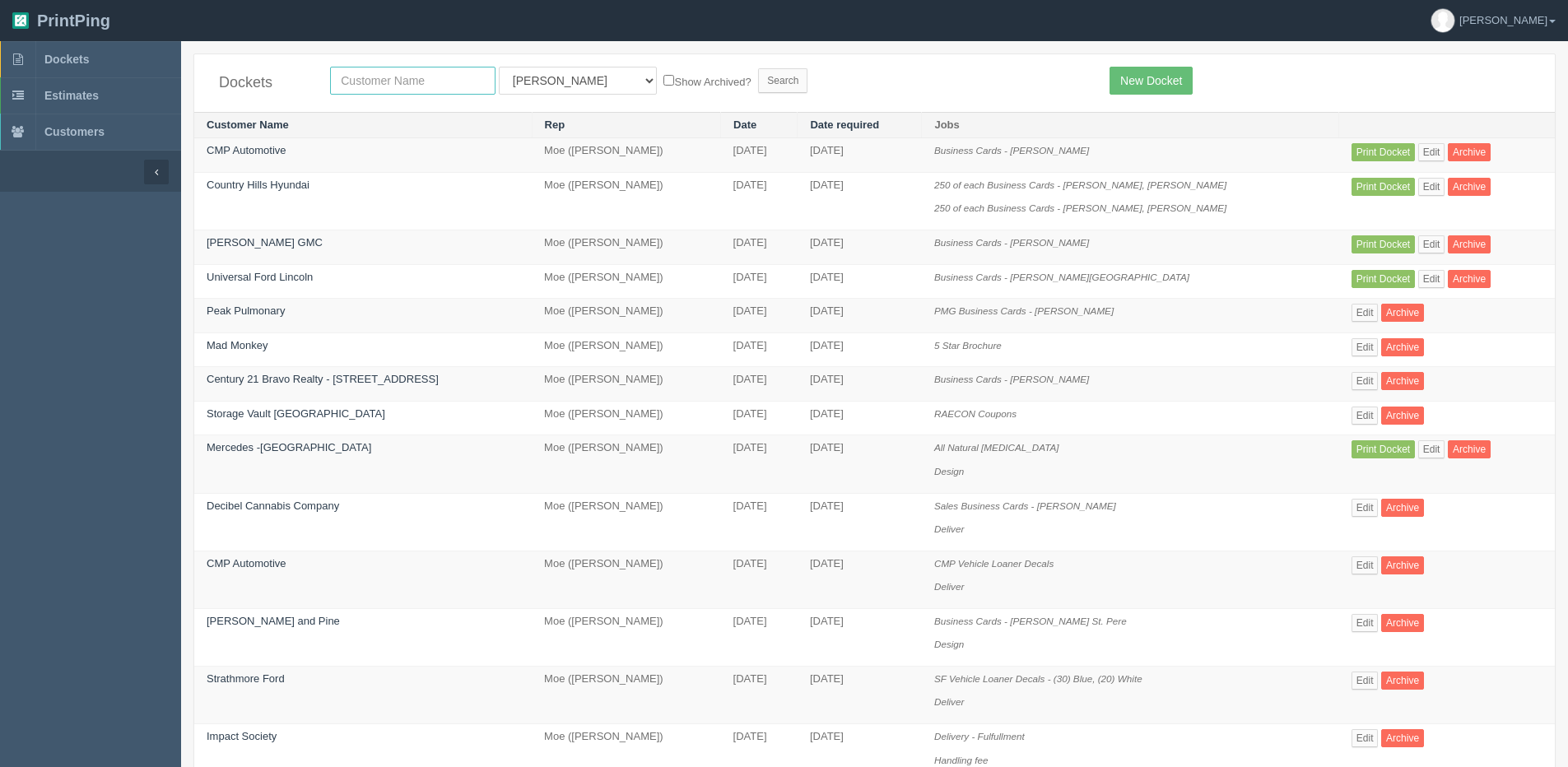
click at [413, 83] on input "text" at bounding box center [412, 80] width 165 height 28
type input "Airdrie Dodge"
drag, startPoint x: 542, startPoint y: 75, endPoint x: 535, endPoint y: 96, distance: 22.1
click at [542, 75] on select "All Users Ali Ali Test 1 Aly Amy Ankit Arif Brandon Dan France Greg Jim Mark Ma…" at bounding box center [578, 80] width 158 height 28
select select "1"
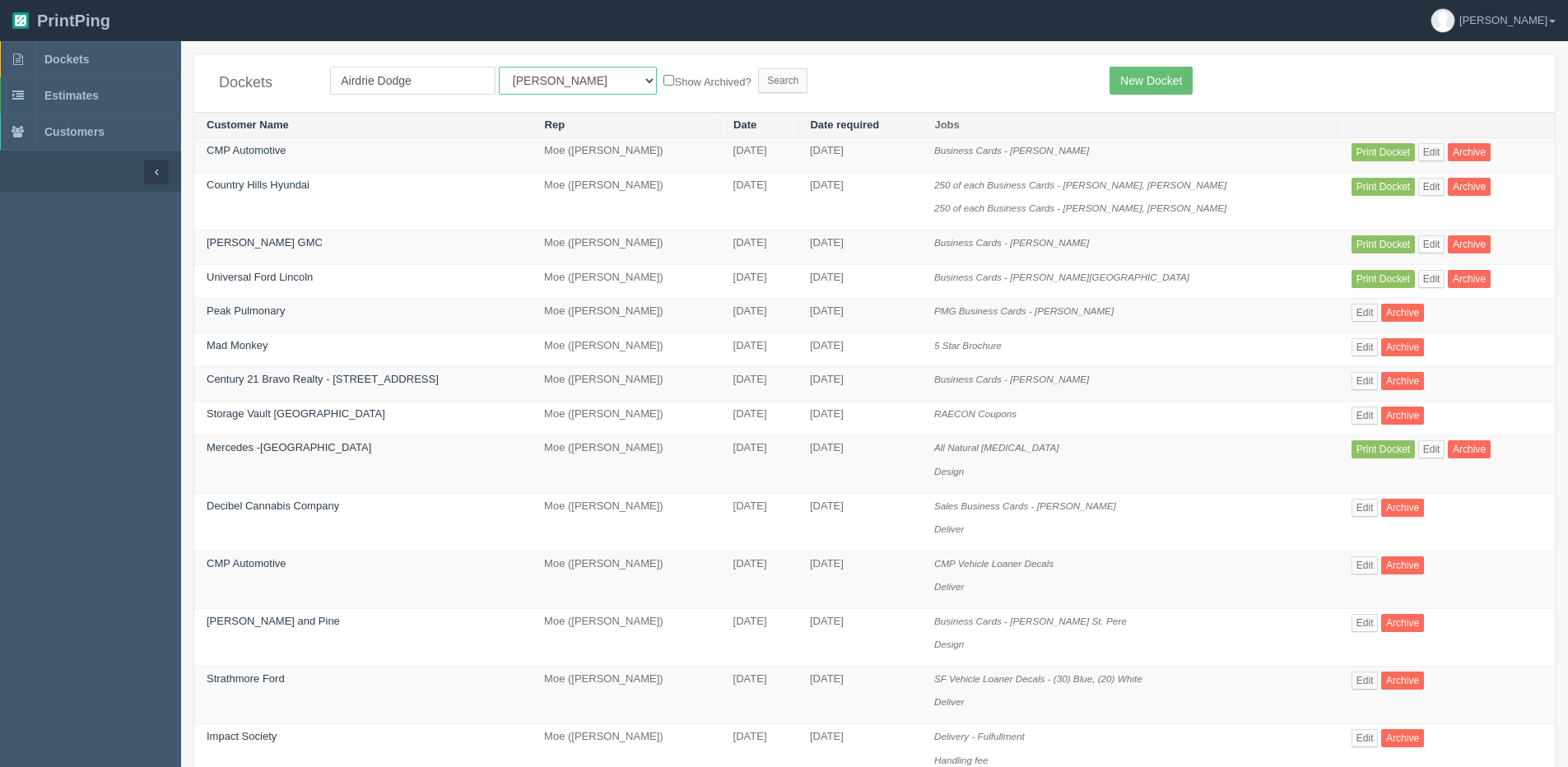
click at [499, 67] on select "All Users Ali Ali Test 1 Aly Amy Ankit Arif Brandon Dan France Greg Jim Mark Ma…" at bounding box center [578, 80] width 158 height 28
drag, startPoint x: 630, startPoint y: 55, endPoint x: 624, endPoint y: 77, distance: 22.8
click at [630, 64] on div "Dockets Airdrie Dodge All Users Ali Ali Test 1 Aly Amy Ankit Arif Brandon Dan F…" at bounding box center [874, 83] width 1361 height 58
click at [663, 77] on label "Show Archived?" at bounding box center [706, 80] width 87 height 19
click at [663, 77] on input "Show Archived?" at bounding box center [668, 80] width 11 height 11
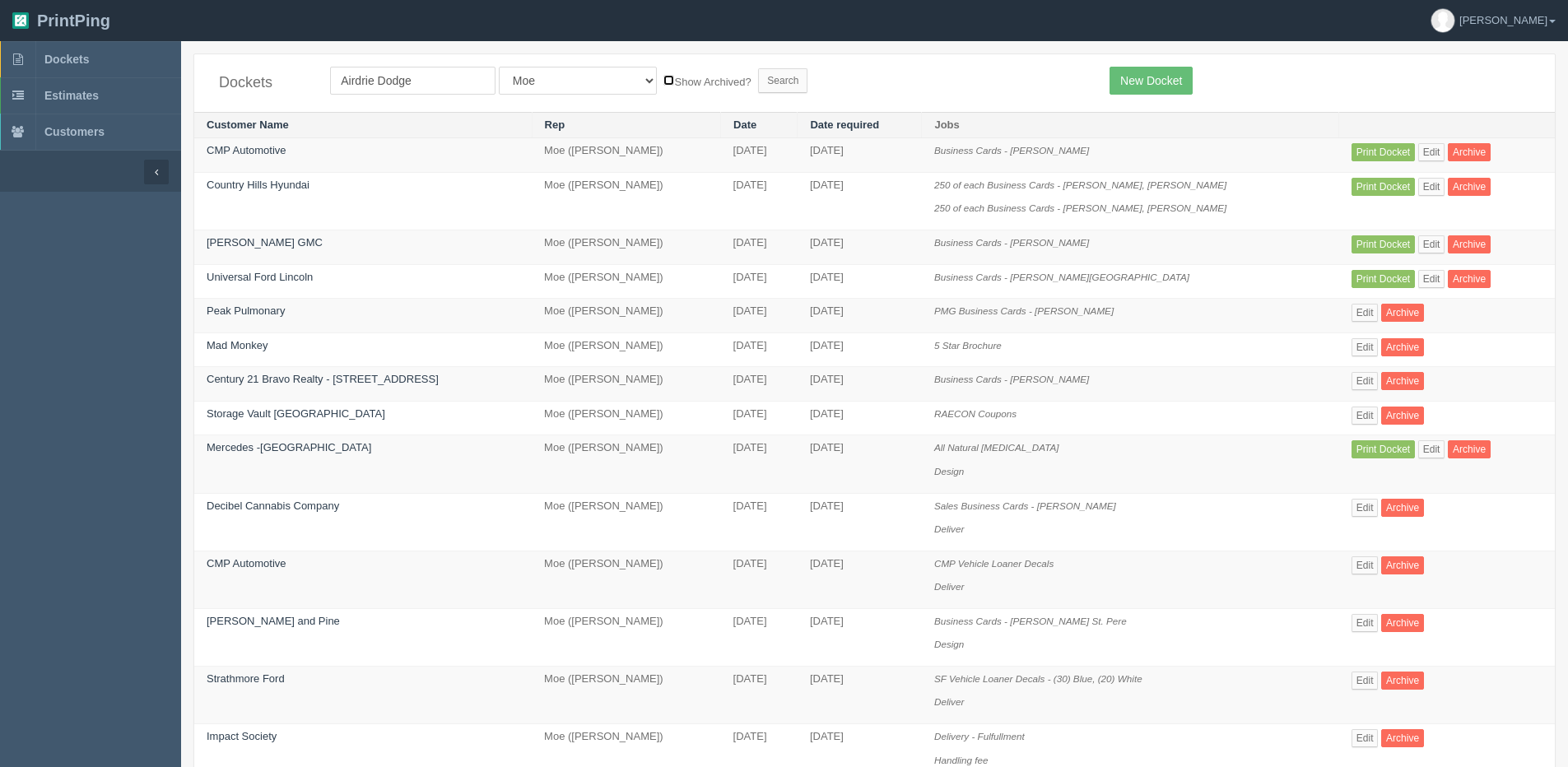
checkbox input "true"
click at [758, 83] on input "Search" at bounding box center [783, 80] width 49 height 24
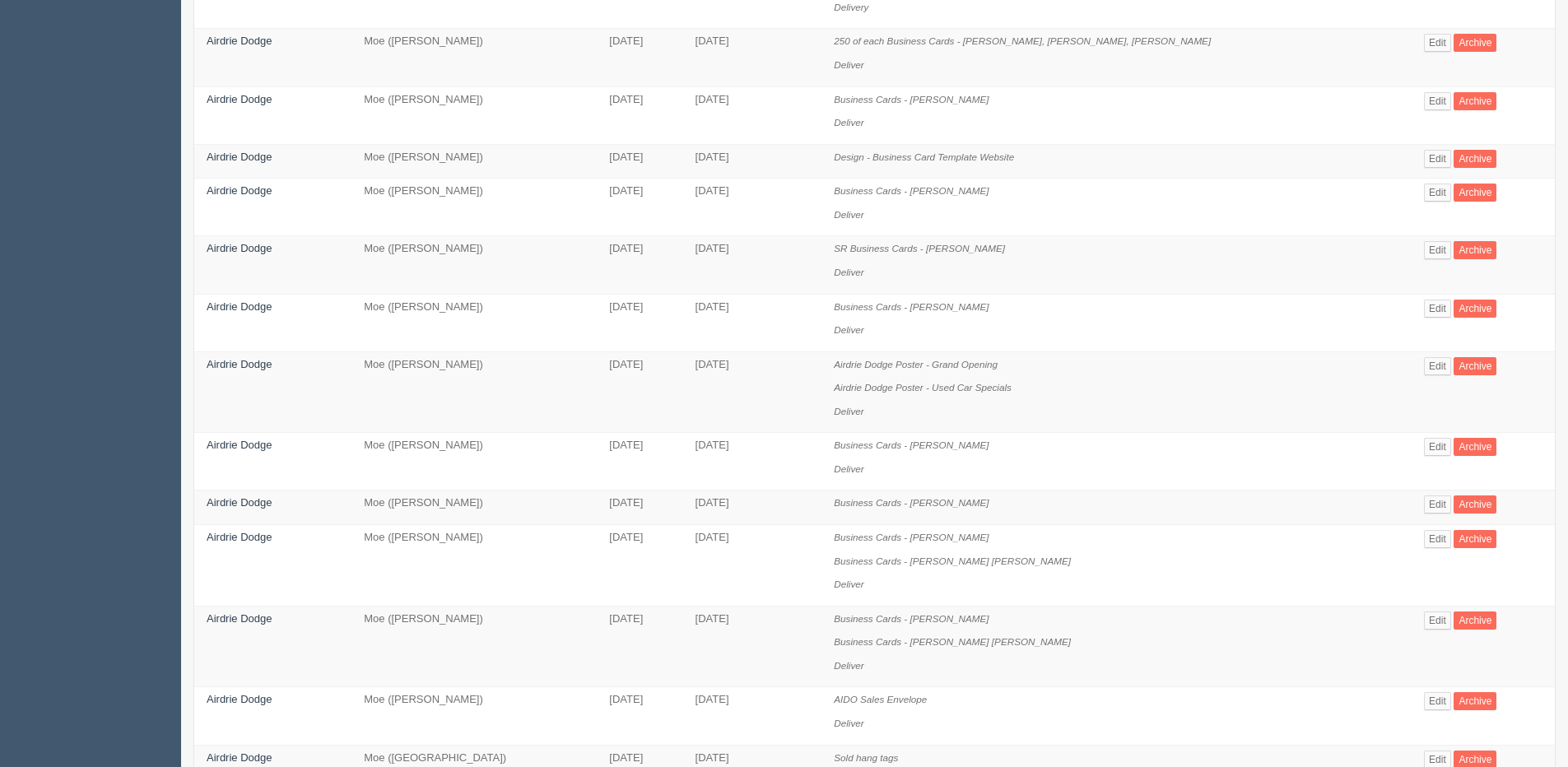
scroll to position [658, 0]
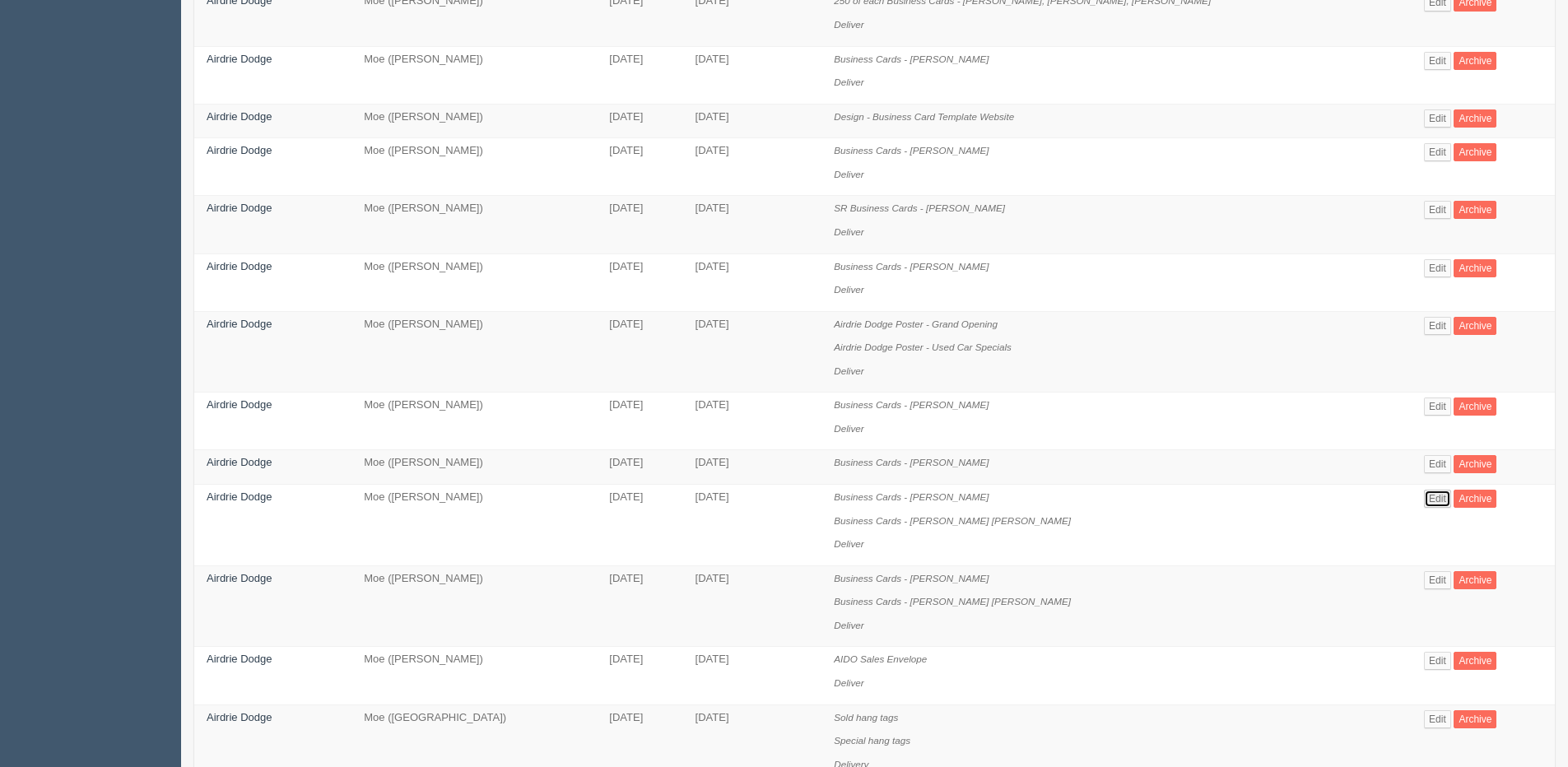
click at [1433, 493] on link "Edit" at bounding box center [1438, 499] width 27 height 19
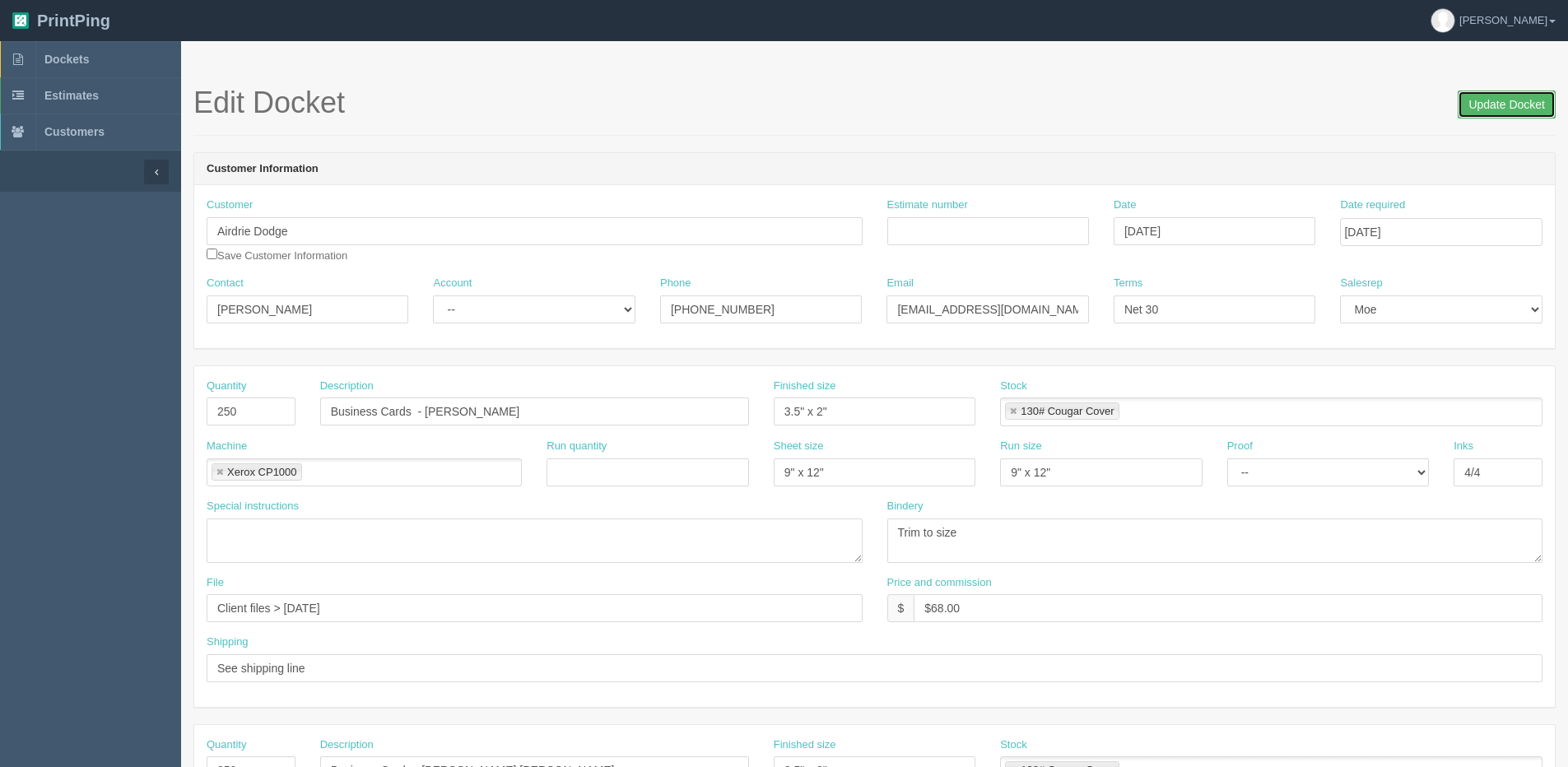
click at [1481, 113] on input "Update Docket" at bounding box center [1506, 105] width 98 height 28
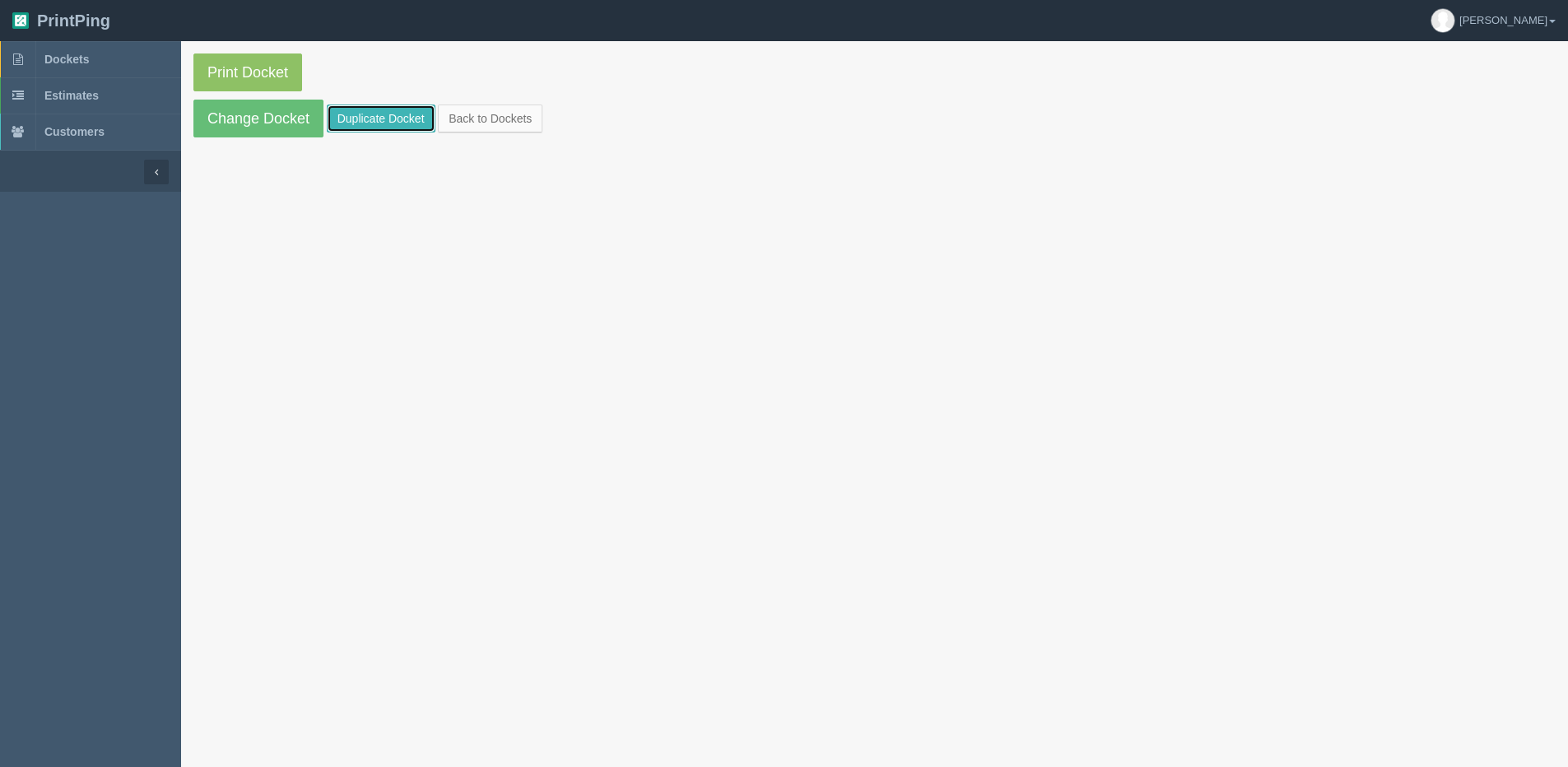
click at [408, 116] on link "Duplicate Docket" at bounding box center [381, 118] width 109 height 28
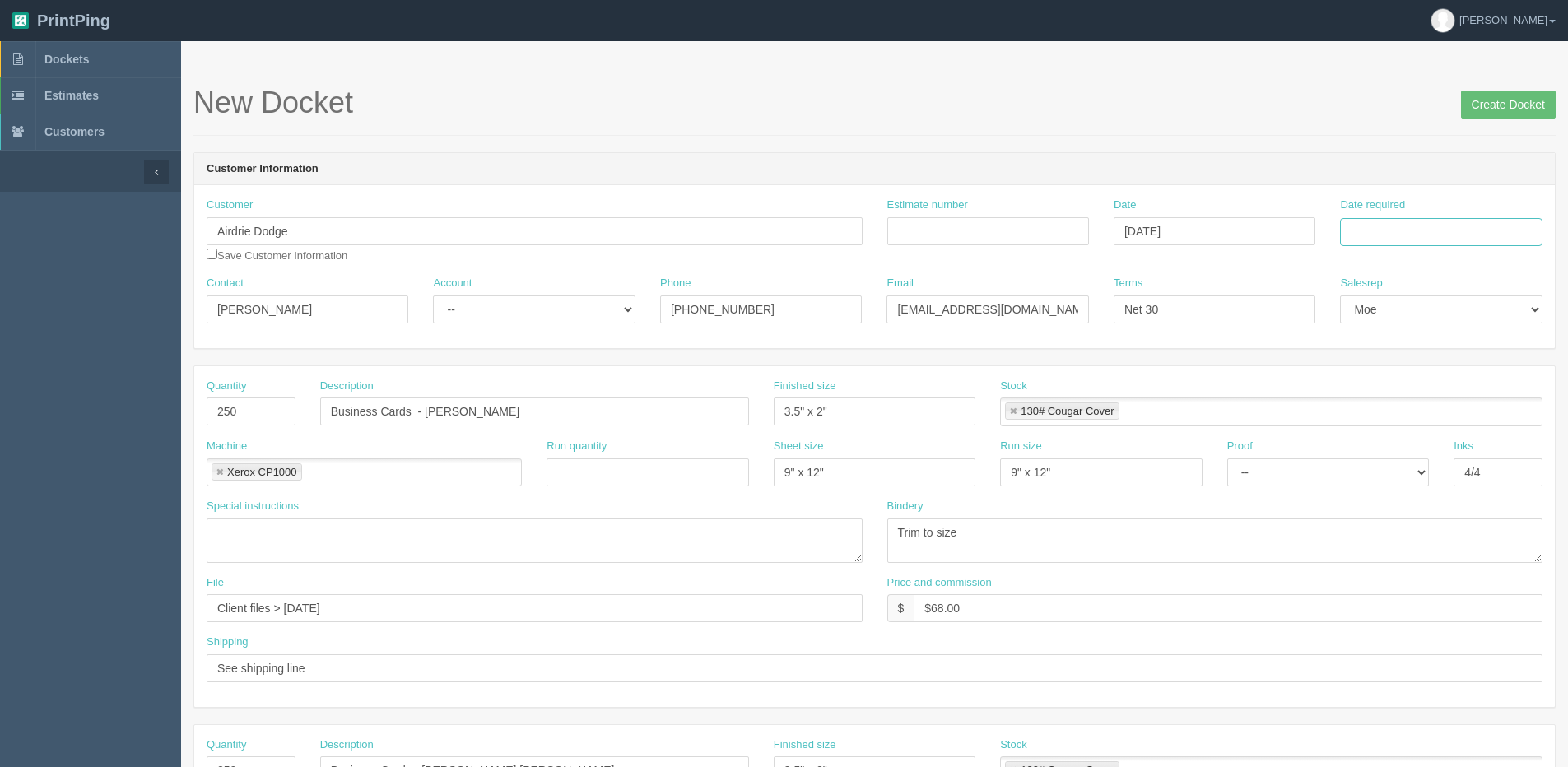
drag, startPoint x: 1433, startPoint y: 231, endPoint x: 1426, endPoint y: 240, distance: 11.4
click at [1432, 231] on input "Date required" at bounding box center [1441, 232] width 202 height 28
click at [1365, 472] on th "[DATE]" at bounding box center [1420, 461] width 153 height 23
drag, startPoint x: 1373, startPoint y: 371, endPoint x: 992, endPoint y: 405, distance: 382.5
click at [1369, 370] on td "15" at bounding box center [1378, 366] width 23 height 23
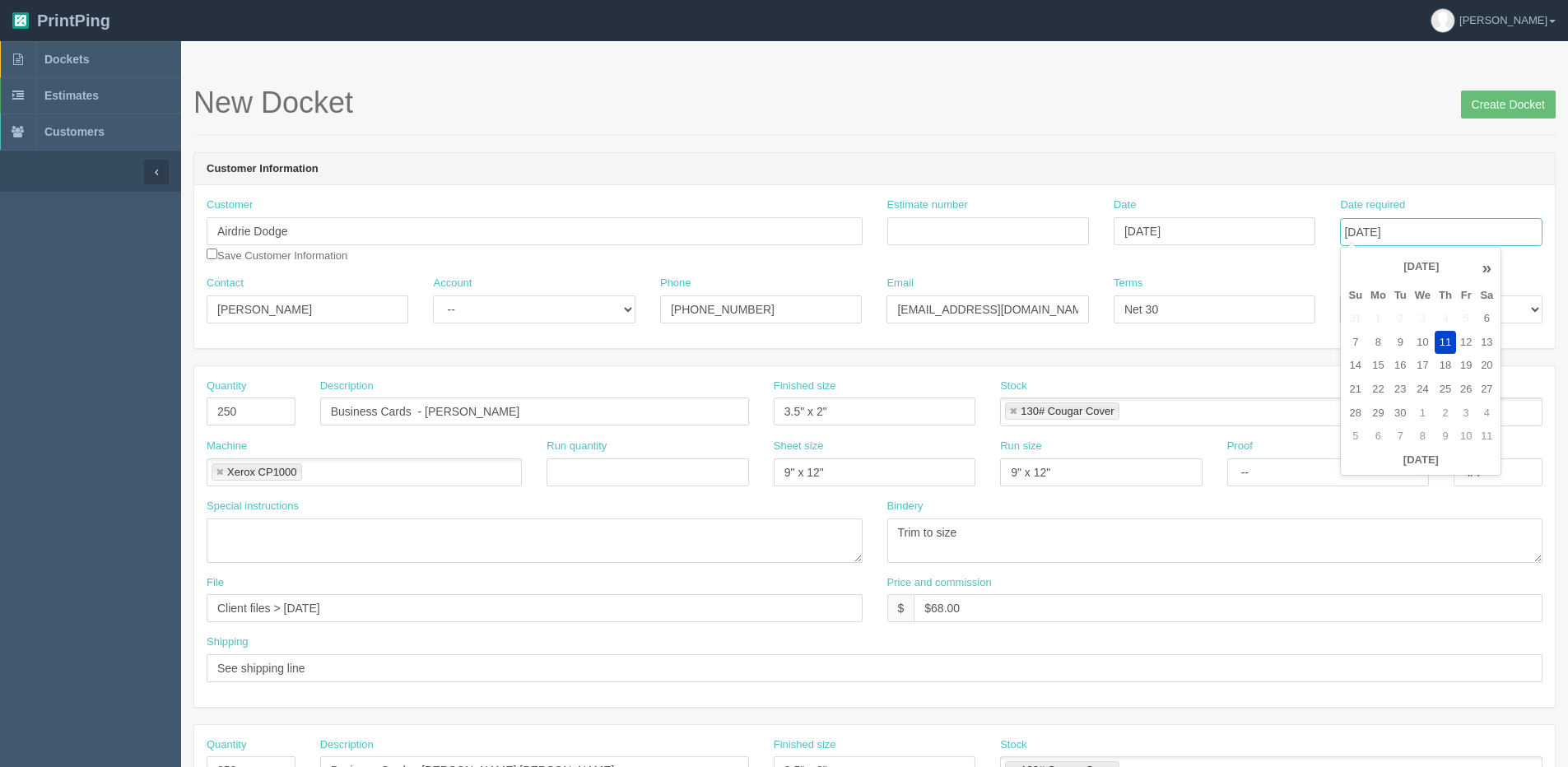
type input "[DATE]"
click at [330, 413] on input "Business Cards - [PERSON_NAME]" at bounding box center [534, 411] width 428 height 28
drag, startPoint x: 563, startPoint y: 413, endPoint x: 394, endPoint y: 402, distance: 169.4
click at [563, 413] on input "250 of each Business Cards - [PERSON_NAME]" at bounding box center [534, 411] width 428 height 28
click at [581, 413] on input "250 of each Business Cards - [PERSON_NAME]," at bounding box center [534, 411] width 428 height 28
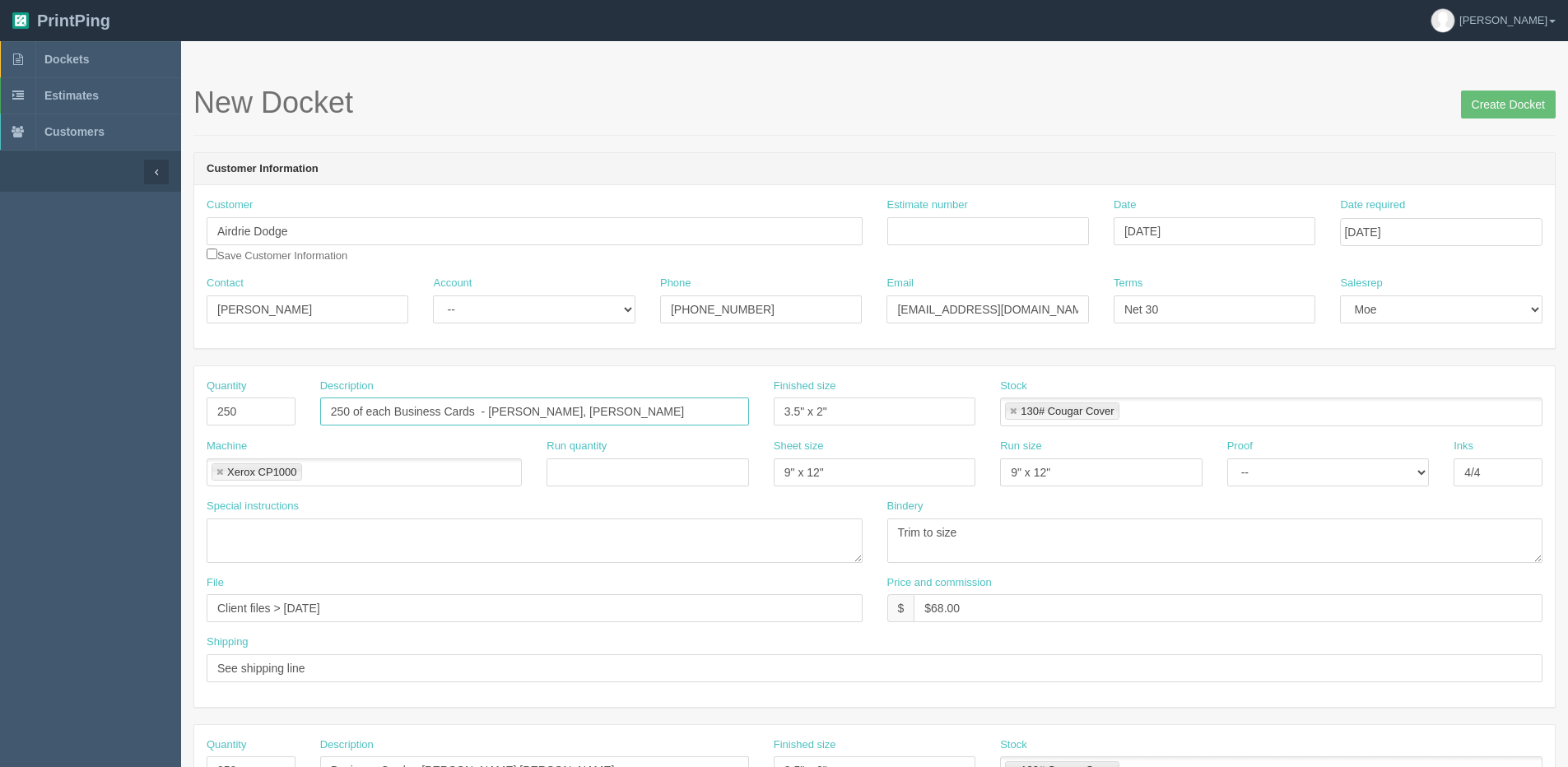
type input "250 of each Business Cards - [PERSON_NAME], [PERSON_NAME]"
drag, startPoint x: 927, startPoint y: 607, endPoint x: 935, endPoint y: 613, distance: 10.0
click at [963, 601] on input "$68.00" at bounding box center [1228, 608] width 629 height 28
type input "$136.00"
drag, startPoint x: 288, startPoint y: 609, endPoint x: 1001, endPoint y: 537, distance: 716.6
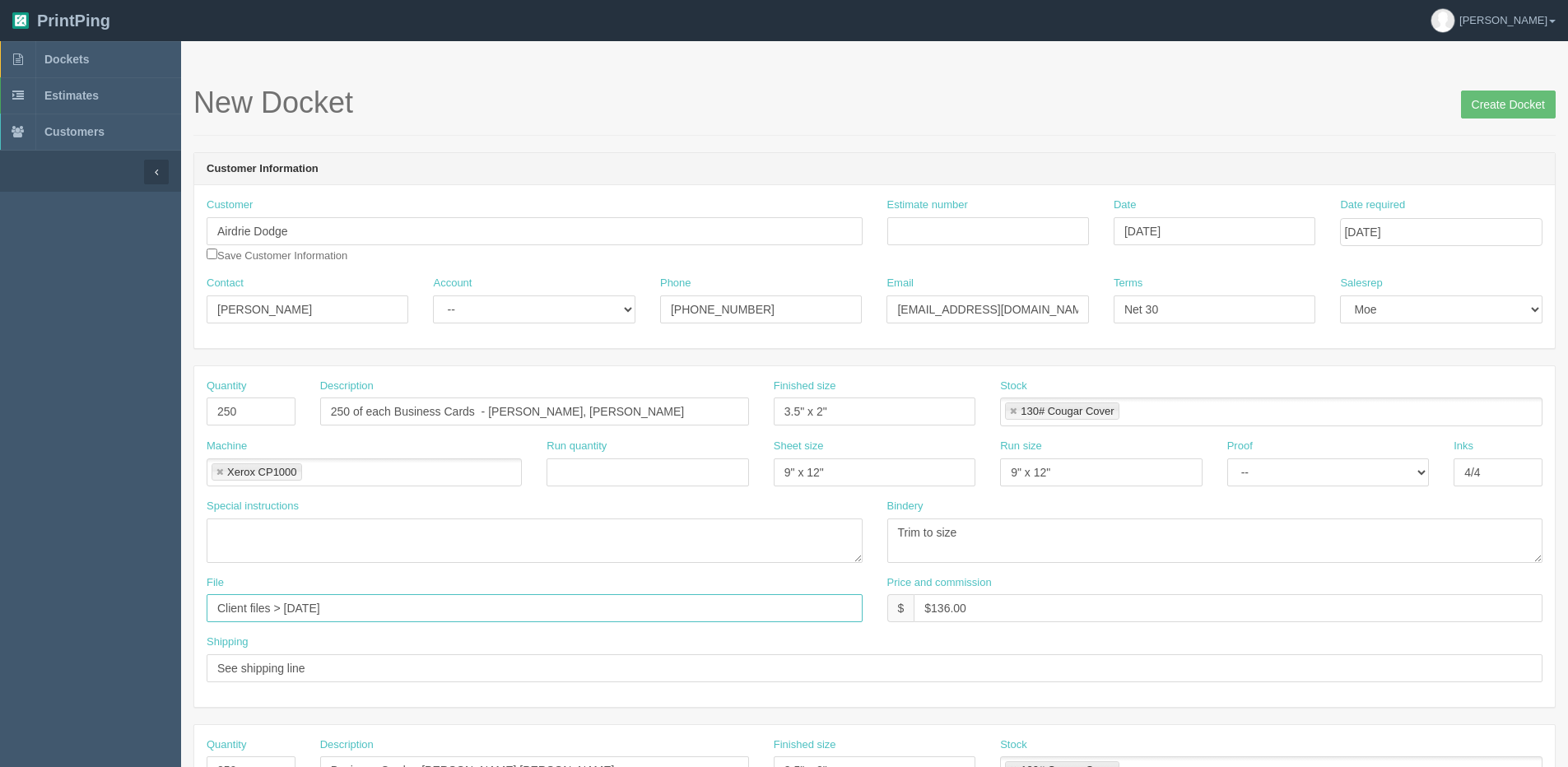
click at [1001, 537] on div "Quantity 250 Description 250 of each Business Cards - Chris Fennell, Arpit Maha…" at bounding box center [874, 536] width 1361 height 340
type input "Client Files > Sept 2025"
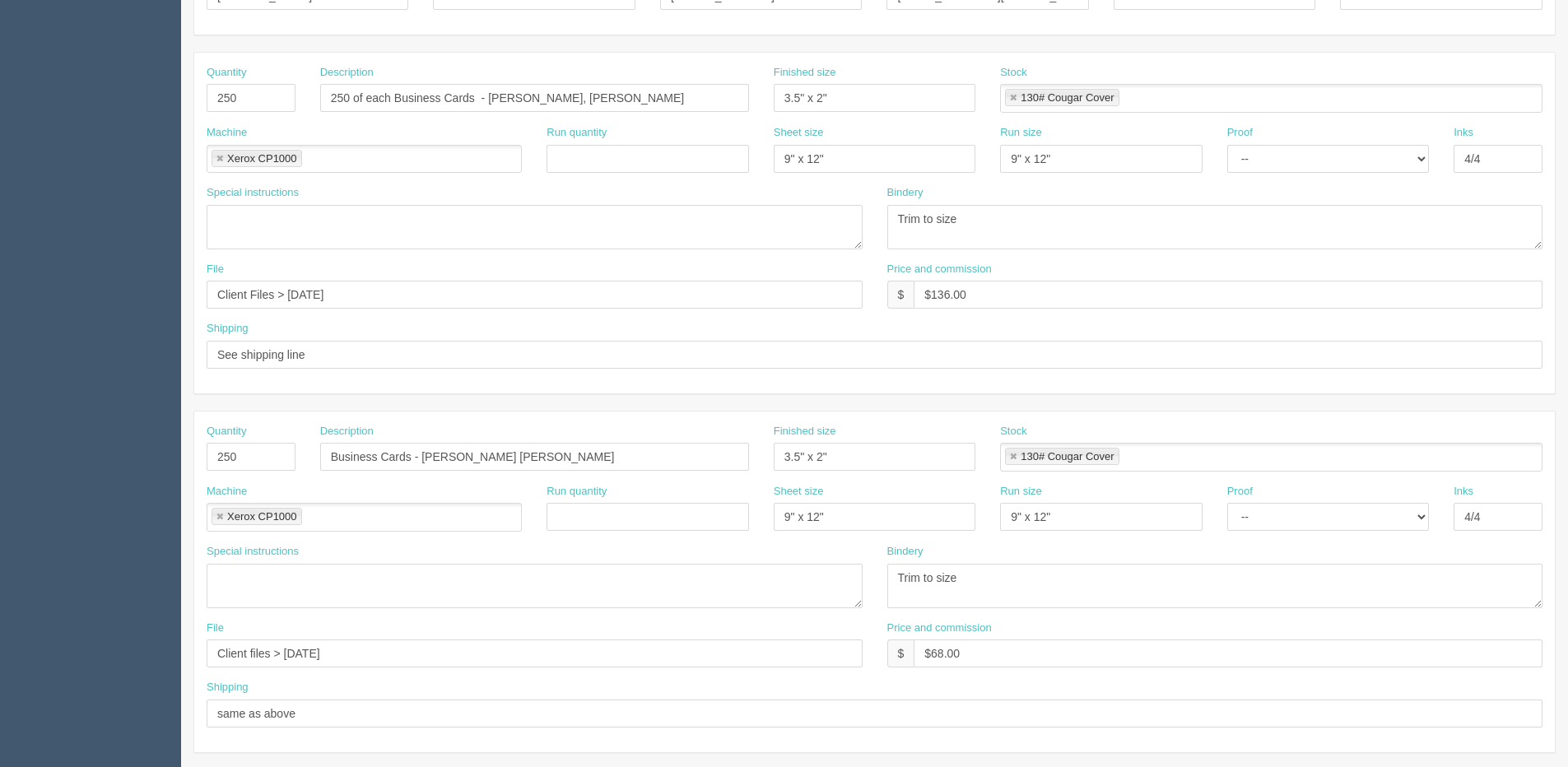
scroll to position [330, 0]
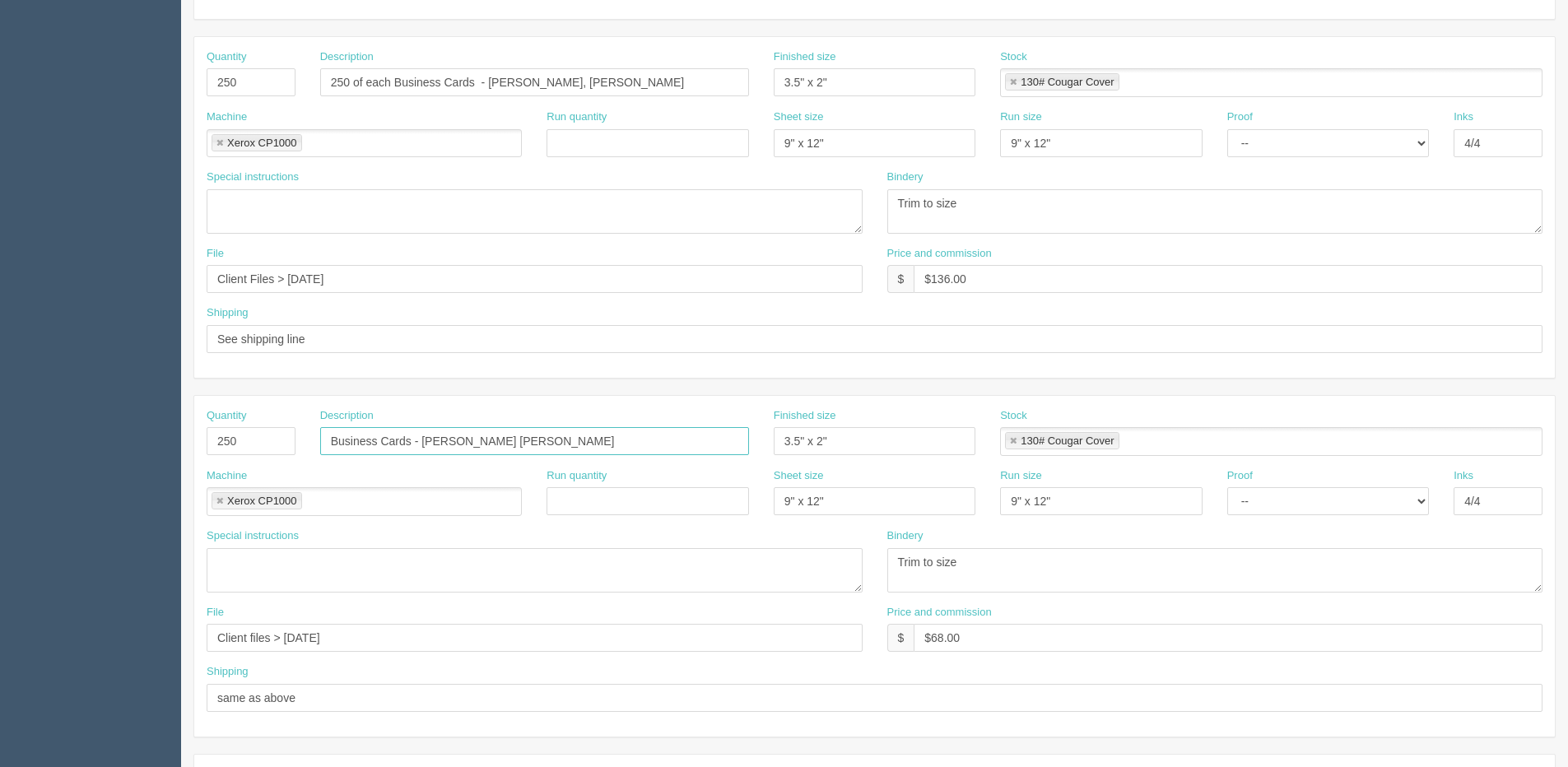
drag, startPoint x: 427, startPoint y: 439, endPoint x: 731, endPoint y: 397, distance: 306.9
click at [697, 402] on div "Quantity 250 Description Business Cards - Jackson Auclair Finished size 3.5" x …" at bounding box center [874, 566] width 1361 height 340
type input "Business Cards - Gift Certificate"
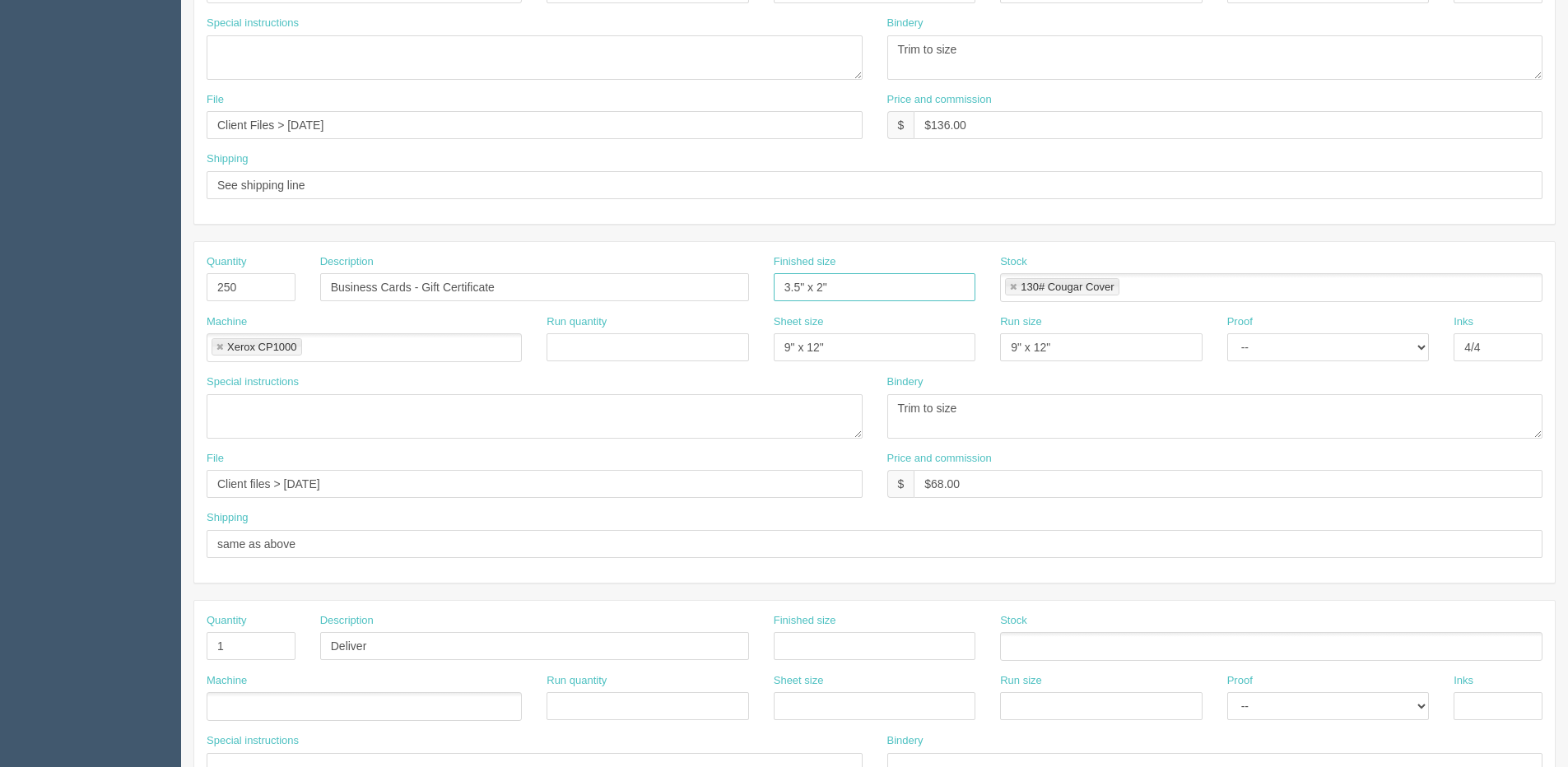
scroll to position [494, 0]
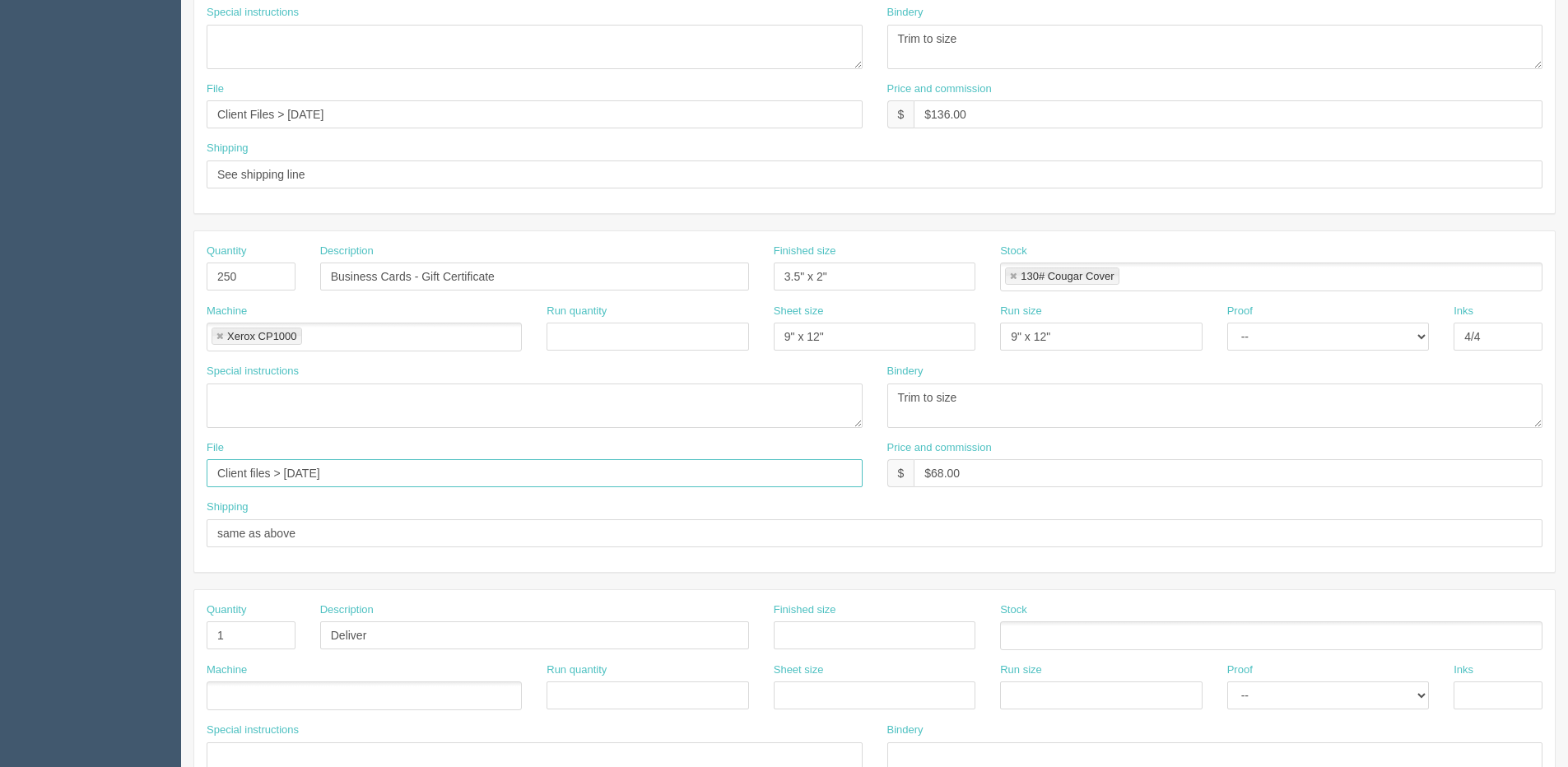
drag, startPoint x: 284, startPoint y: 474, endPoint x: 713, endPoint y: 434, distance: 430.9
click at [730, 415] on div "Quantity 250 Description Business Cards - Gift Certificate Finished size 3.5" x…" at bounding box center [874, 401] width 1361 height 340
type input "Client Files > Sept 2025"
click at [331, 278] on input "Business Cards - Gift Certificate" at bounding box center [534, 276] width 428 height 28
drag, startPoint x: 456, startPoint y: 277, endPoint x: 634, endPoint y: 273, distance: 178.0
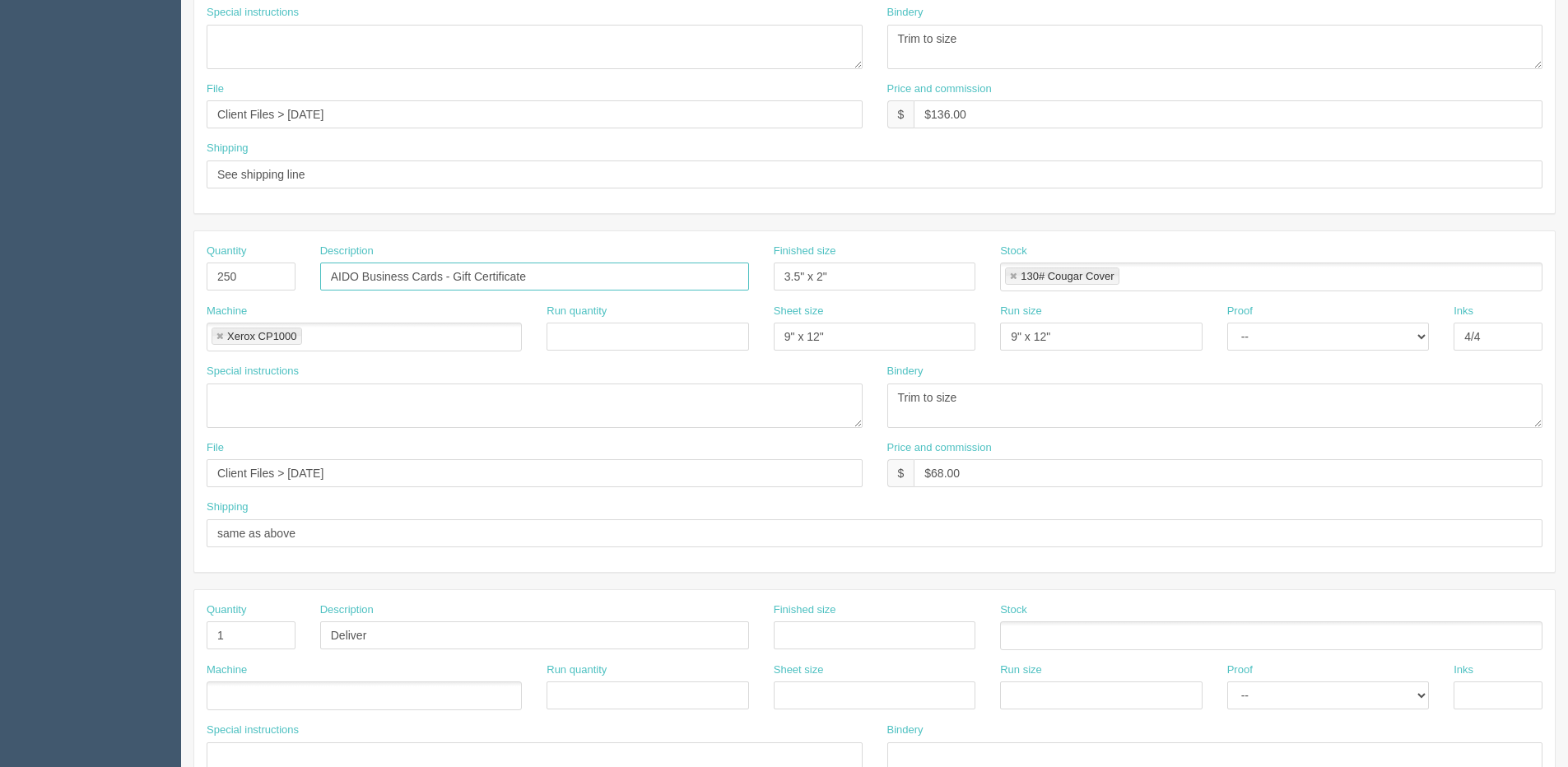
click at [634, 273] on input "AIDO Business Cards - Gift Certificate" at bounding box center [534, 276] width 428 height 28
click at [359, 277] on input "AIDO Business Cards -" at bounding box center [534, 276] width 428 height 28
click at [366, 275] on input "AIDO Business Cards -" at bounding box center [534, 276] width 428 height 28
paste input "Gift Certificate"
click at [537, 283] on input "AIDO Gift Certificate Business Cards -" at bounding box center [534, 276] width 428 height 28
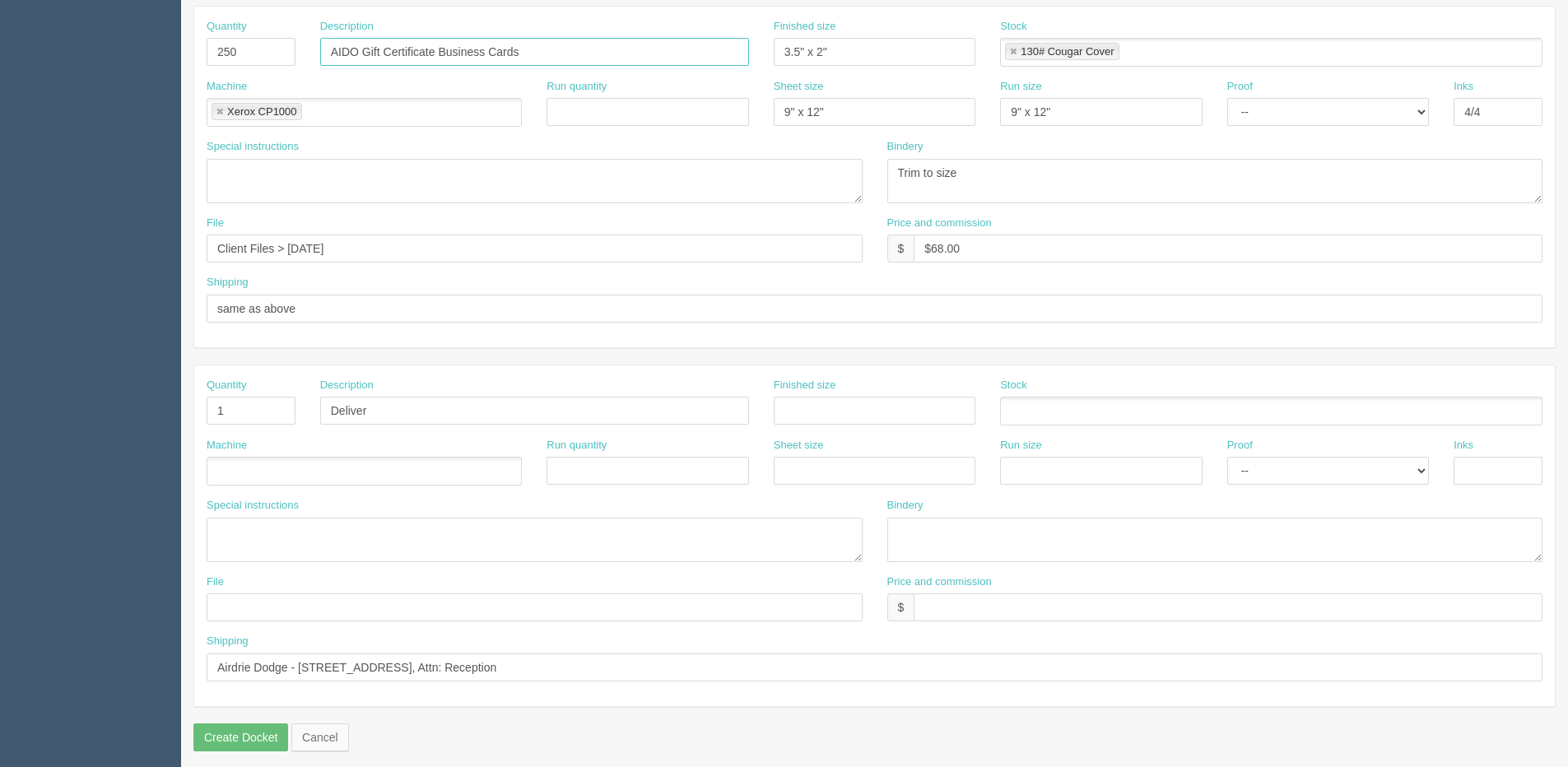
scroll to position [728, 0]
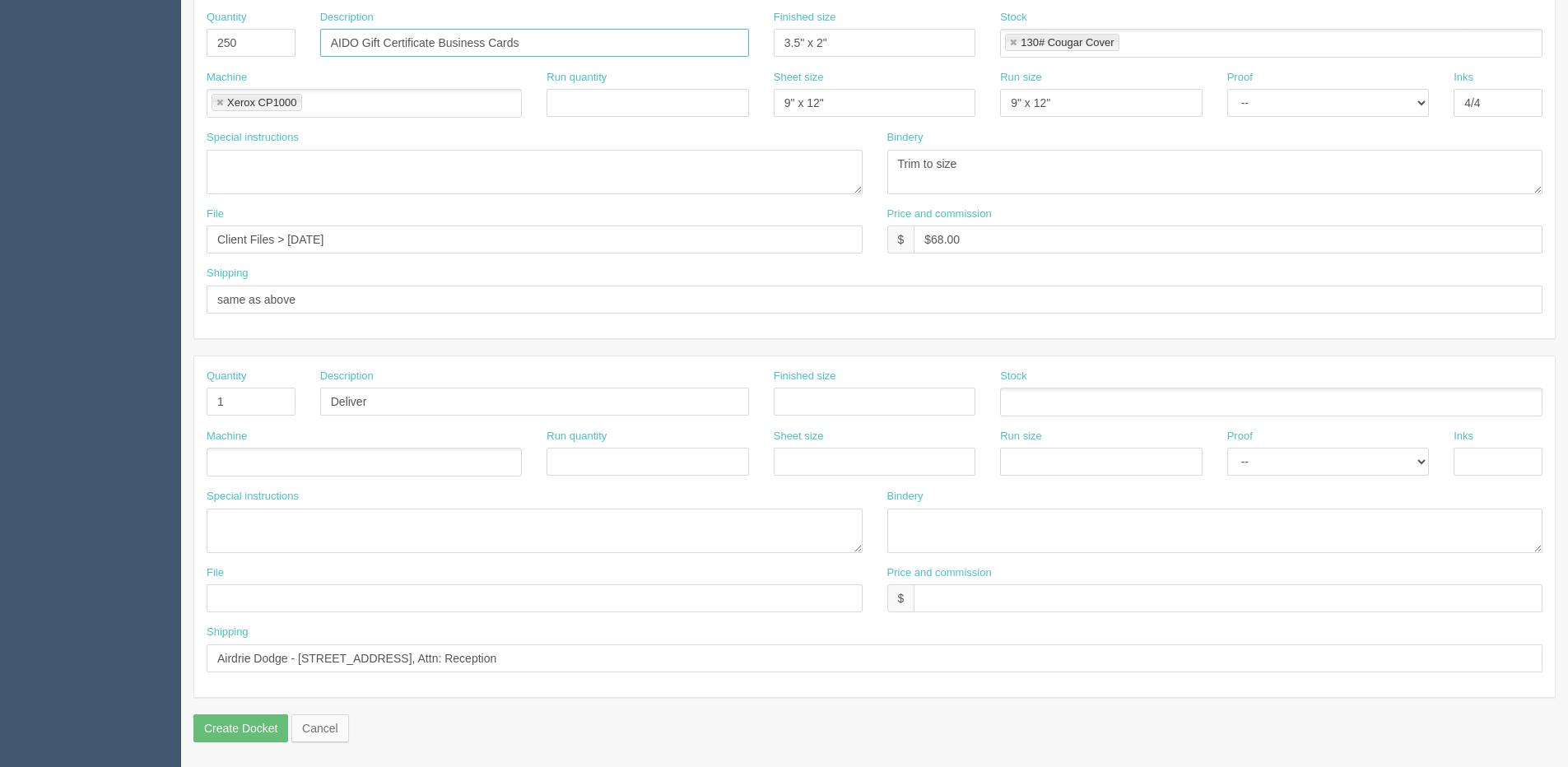
type input "AIDO Gift Certificate Business Cards"
drag, startPoint x: 651, startPoint y: 656, endPoint x: 793, endPoint y: 656, distance: 142.0
click at [778, 649] on input "Airdrie Dodge - 139 East Lake Crescent NE Airdrie, AB, T4A 2H7 Canada, Attn: Re…" at bounding box center [874, 658] width 1336 height 28
paste input "Attn: Jet Schmidt"
drag, startPoint x: 604, startPoint y: 658, endPoint x: 781, endPoint y: 660, distance: 177.0
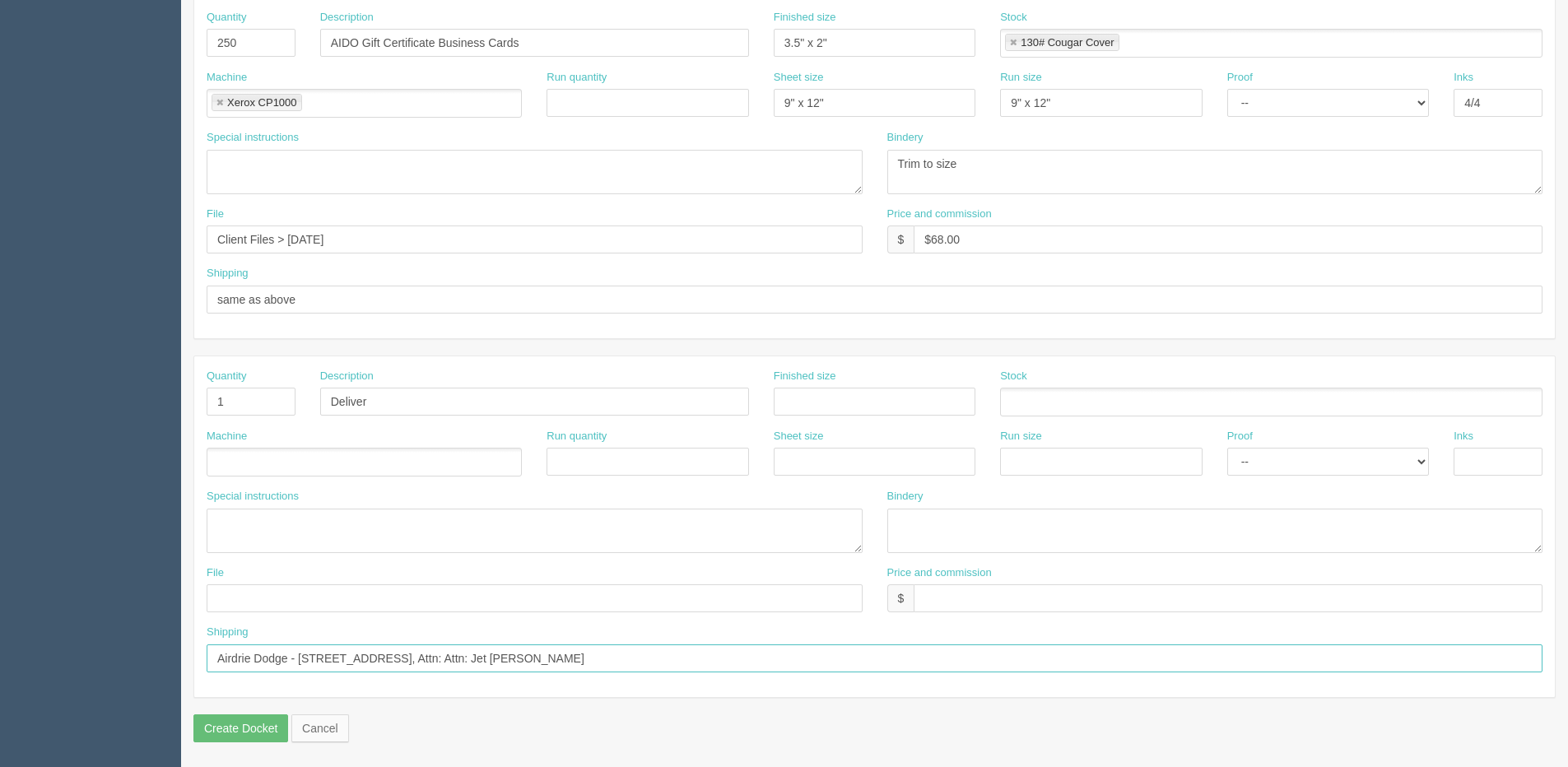
click at [778, 660] on input "Airdrie Dodge - 139 East Lake Crescent NE Airdrie, AB, T4A 2H7 Canada, Attn: At…" at bounding box center [874, 658] width 1336 height 28
type input "Airdrie Dodge - 139 East Lake Crescent NE Airdrie, AB, T4A 2H7 Canada"
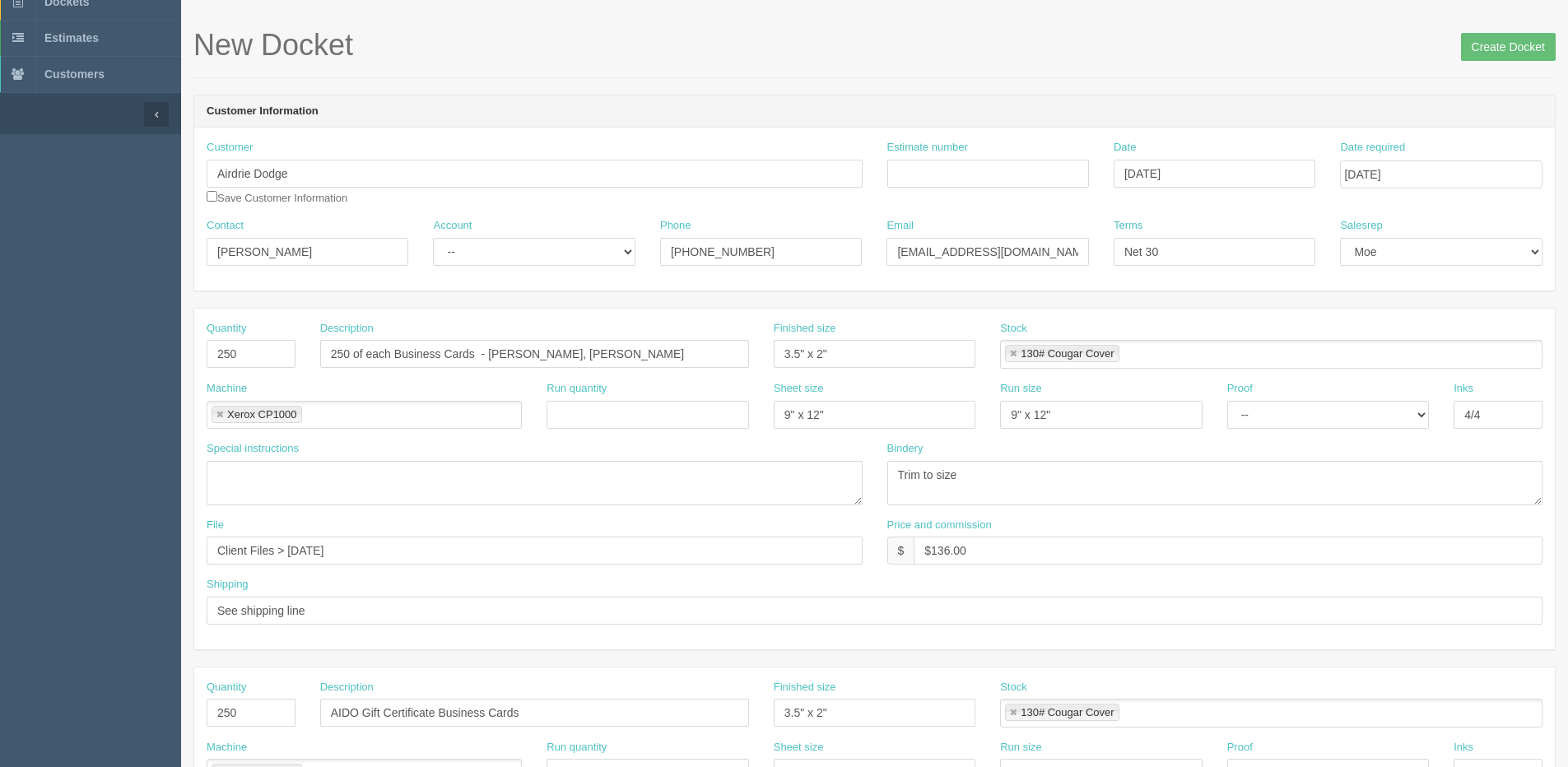
scroll to position [0, 0]
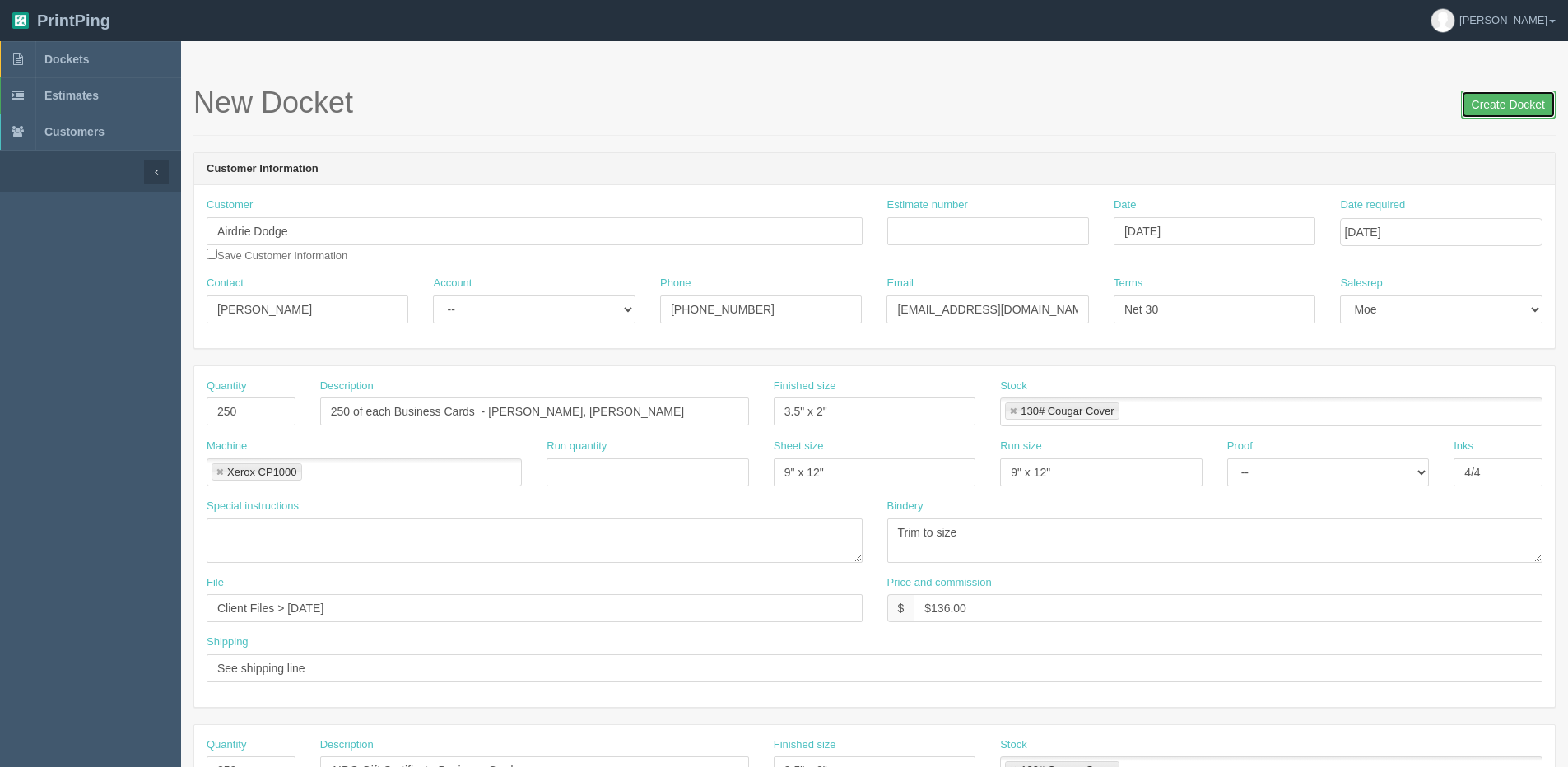
click at [1477, 100] on input "Create Docket" at bounding box center [1507, 105] width 95 height 28
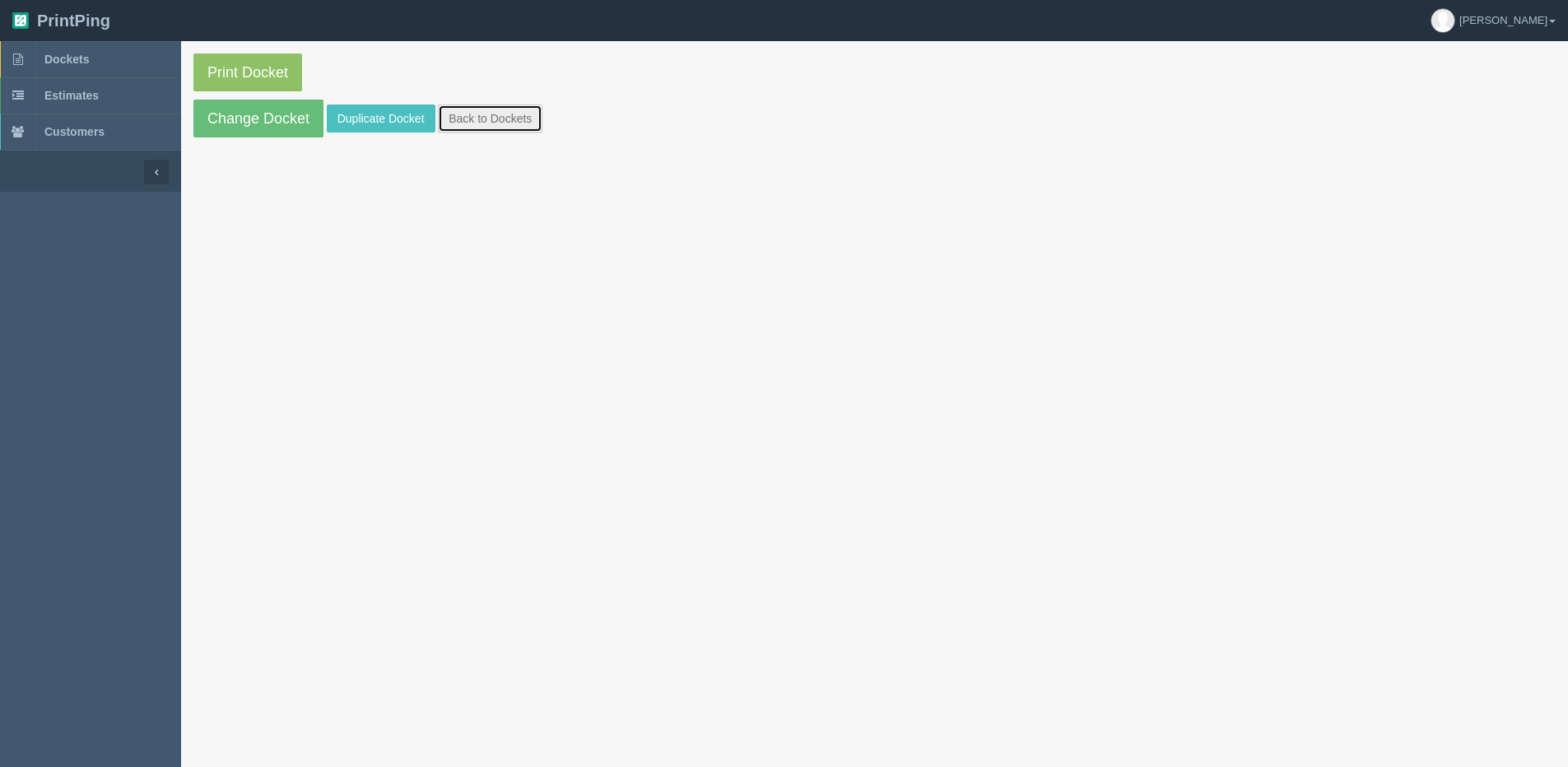
click at [538, 116] on link "Back to Dockets" at bounding box center [490, 118] width 105 height 28
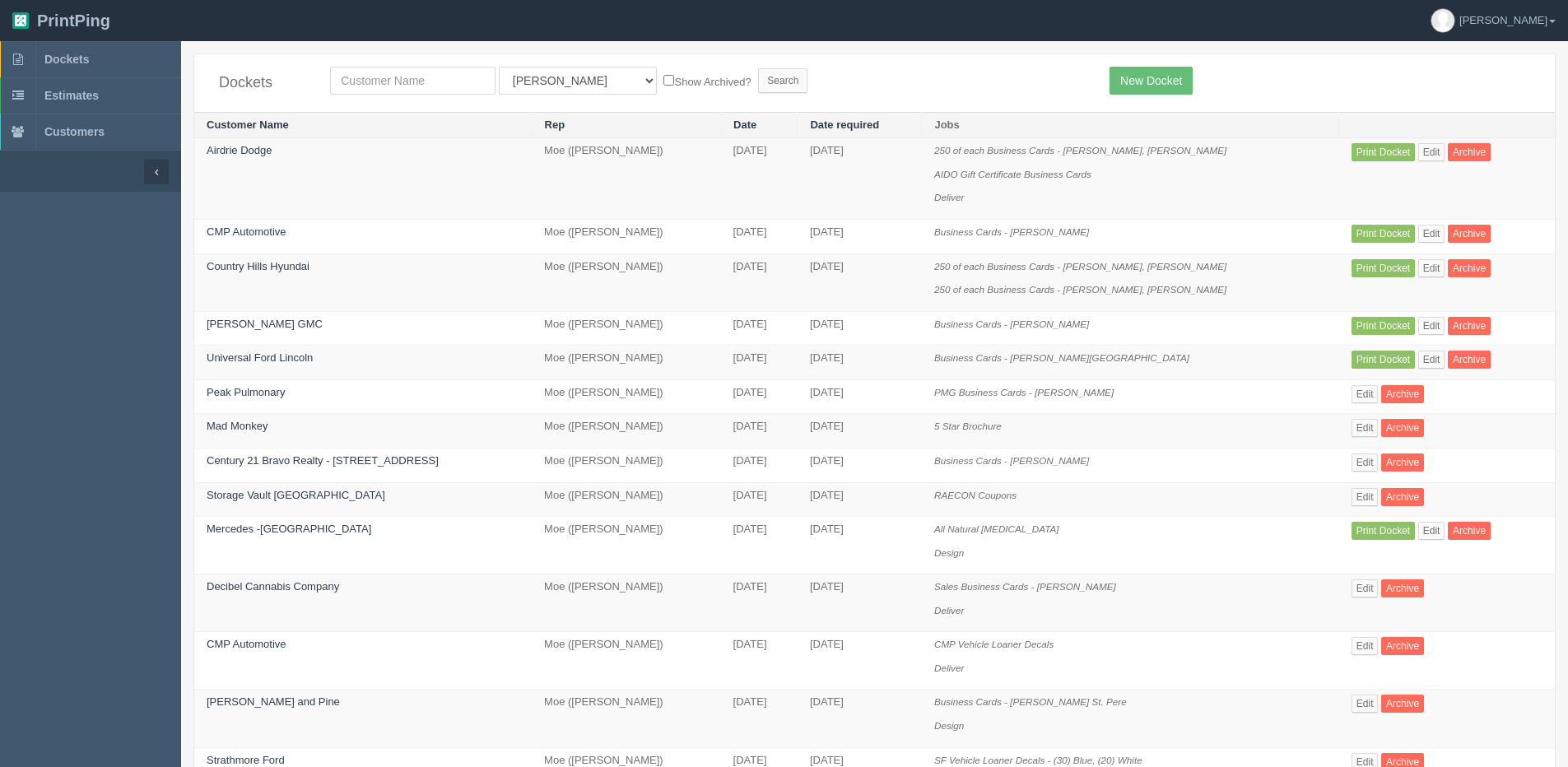
click at [320, 90] on div "All Users Ali Ali Test 1 Aly Amy Ankit Arif Brandon Dan France Greg Jim Mark Ma…" at bounding box center [707, 80] width 780 height 28
click at [362, 81] on input "text" at bounding box center [412, 80] width 165 height 28
type input "summit ram"
click at [758, 68] on input "Search" at bounding box center [783, 80] width 49 height 24
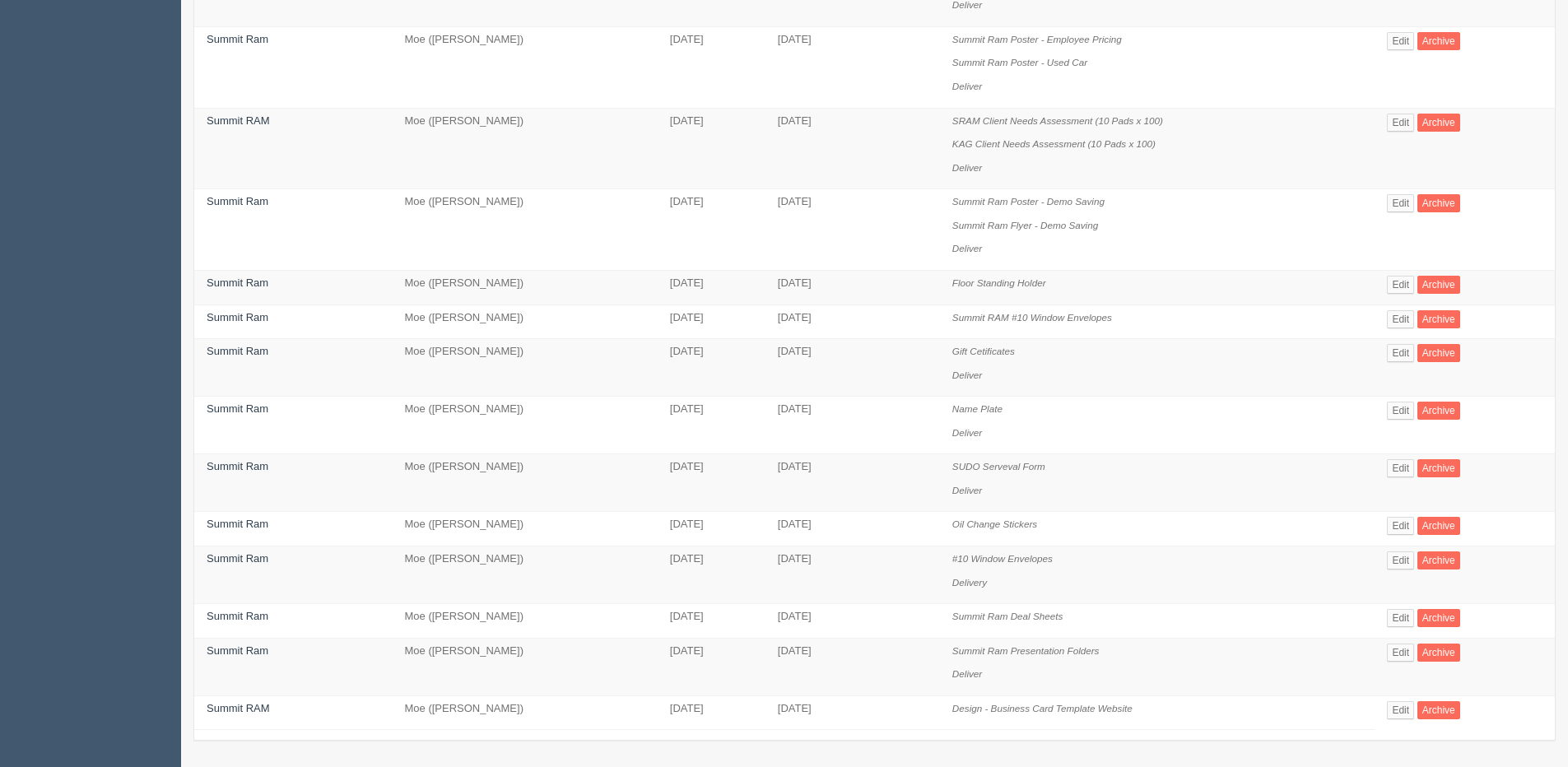
scroll to position [589, 0]
click at [1403, 706] on link "Edit" at bounding box center [1401, 707] width 27 height 19
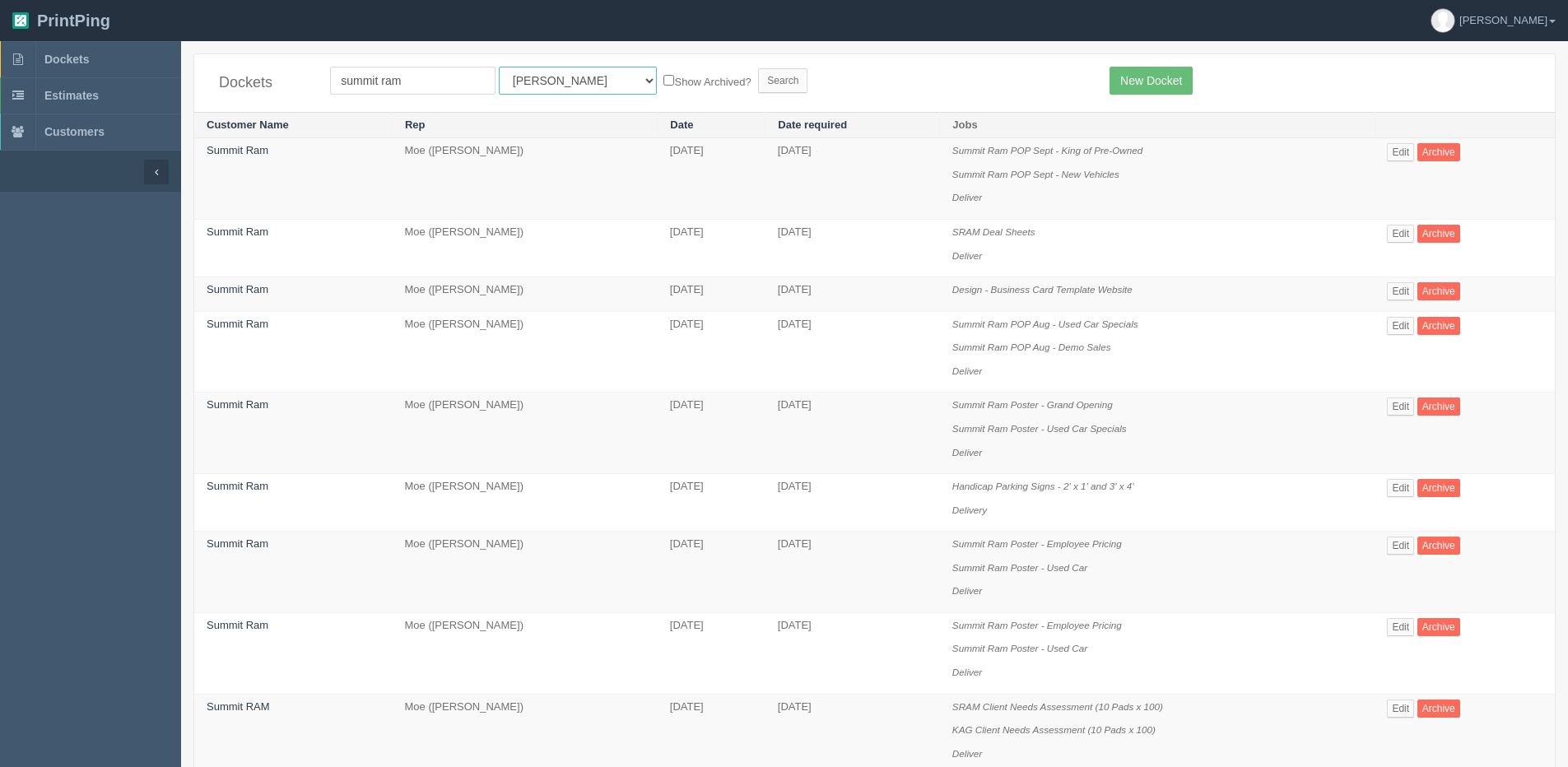
click at [534, 90] on select "All Users [PERSON_NAME] Test 1 [PERSON_NAME] [PERSON_NAME] [PERSON_NAME] France…" at bounding box center [578, 80] width 158 height 28
select select "1"
click at [499, 67] on select "All Users [PERSON_NAME] Test 1 [PERSON_NAME] [PERSON_NAME] [PERSON_NAME] France…" at bounding box center [578, 80] width 158 height 28
click at [663, 74] on label "Show Archived?" at bounding box center [706, 80] width 87 height 19
click at [663, 75] on input "Show Archived?" at bounding box center [668, 80] width 11 height 11
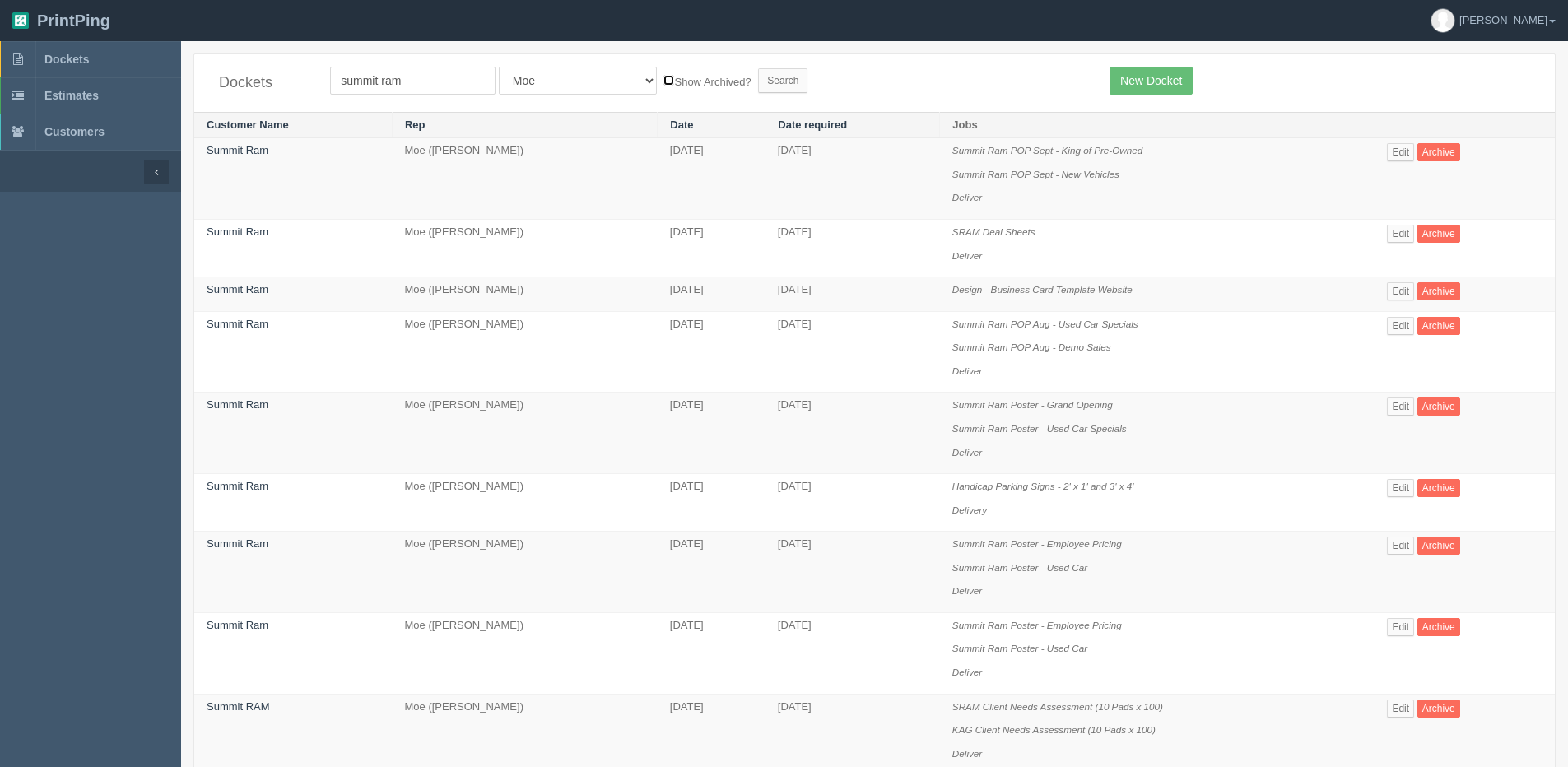
checkbox input "true"
click at [719, 95] on div "Dockets [GEOGRAPHIC_DATA] All Users [PERSON_NAME] Test 1 [PERSON_NAME] [PERSON_…" at bounding box center [874, 83] width 1361 height 58
click at [758, 87] on input "Search" at bounding box center [783, 80] width 49 height 24
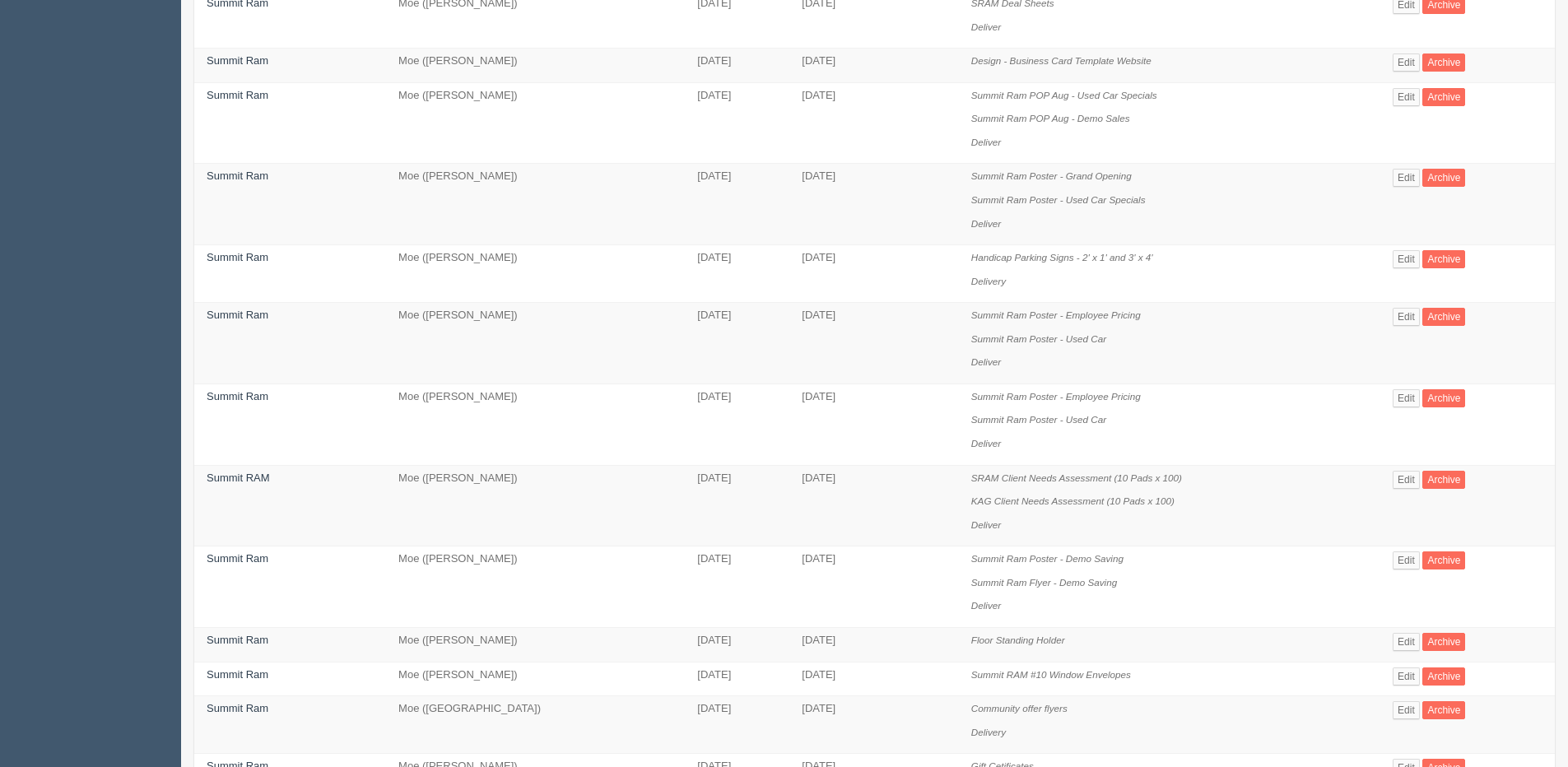
scroll to position [22, 0]
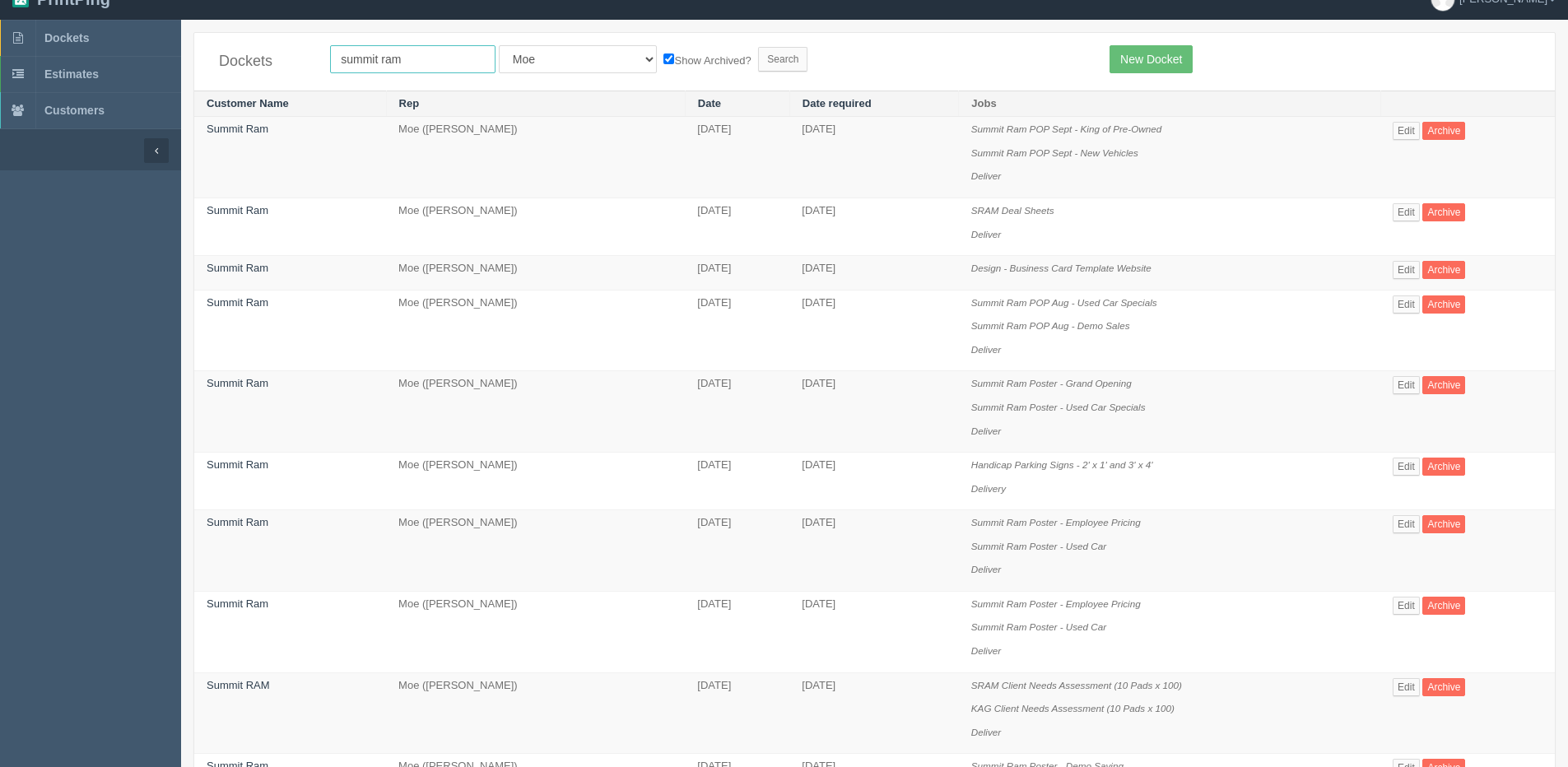
drag, startPoint x: 398, startPoint y: 62, endPoint x: 239, endPoint y: 65, distance: 159.0
click at [246, 65] on div "Dockets summit ram All Users Ali Ali Test 1 Aly Amy Ankit Arif Brandon Dan Fran…" at bounding box center [874, 62] width 1361 height 58
type input "airdrie"
click at [758, 47] on input "Search" at bounding box center [783, 59] width 49 height 24
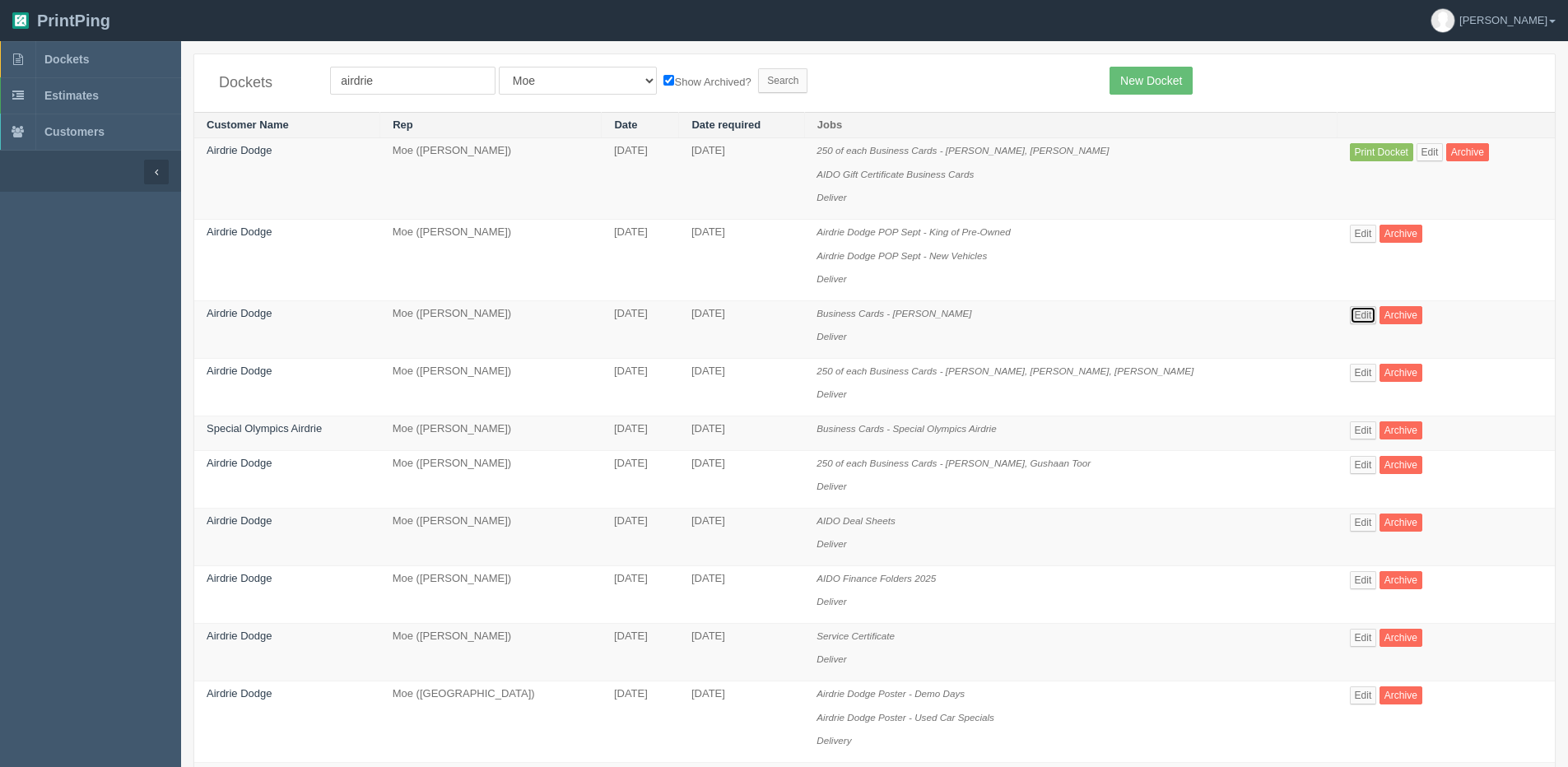
click at [1355, 319] on link "Edit" at bounding box center [1364, 315] width 27 height 19
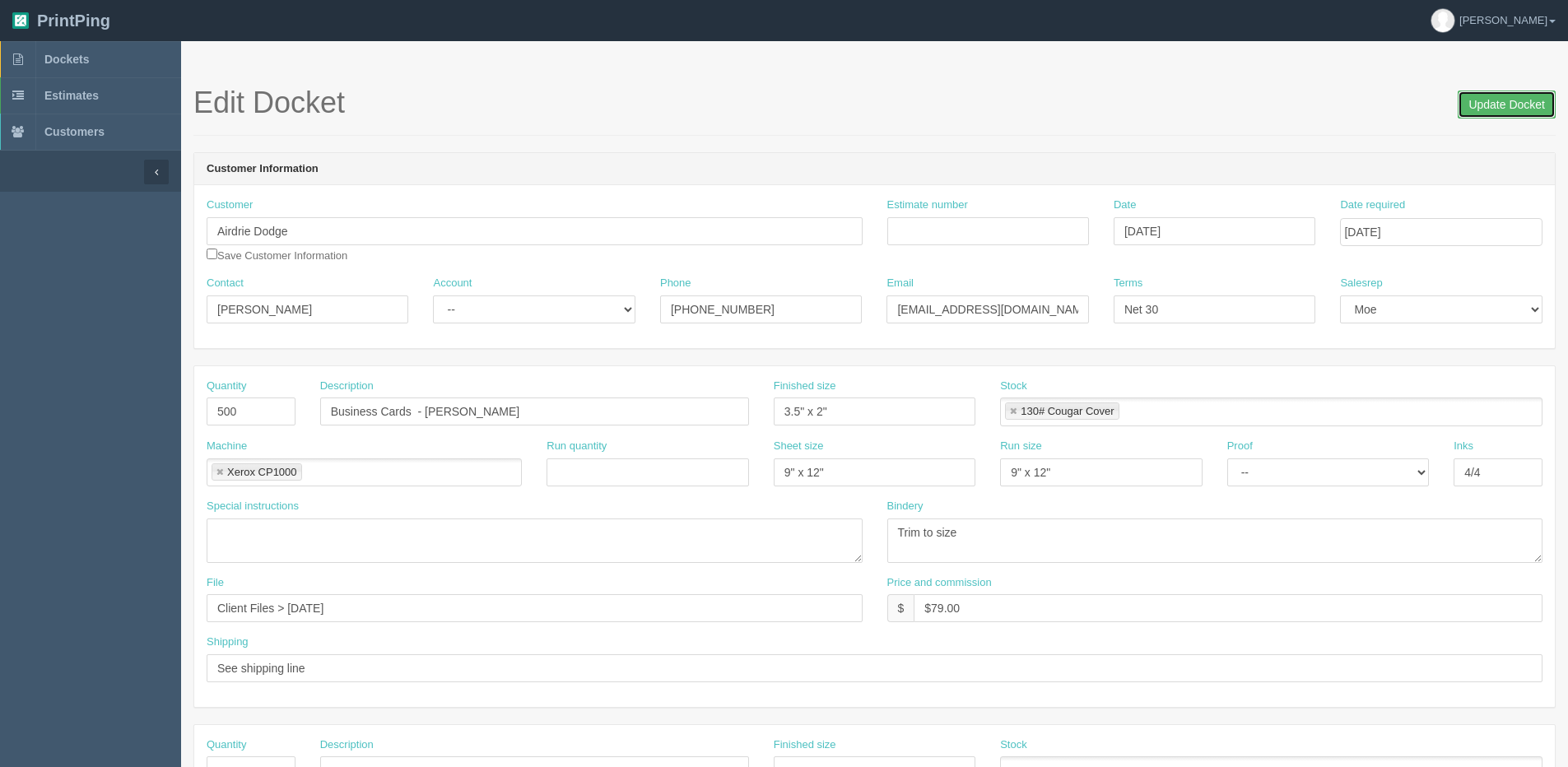
drag, startPoint x: 1499, startPoint y: 101, endPoint x: 1304, endPoint y: 101, distance: 195.0
click at [1473, 101] on input "Update Docket" at bounding box center [1506, 105] width 98 height 28
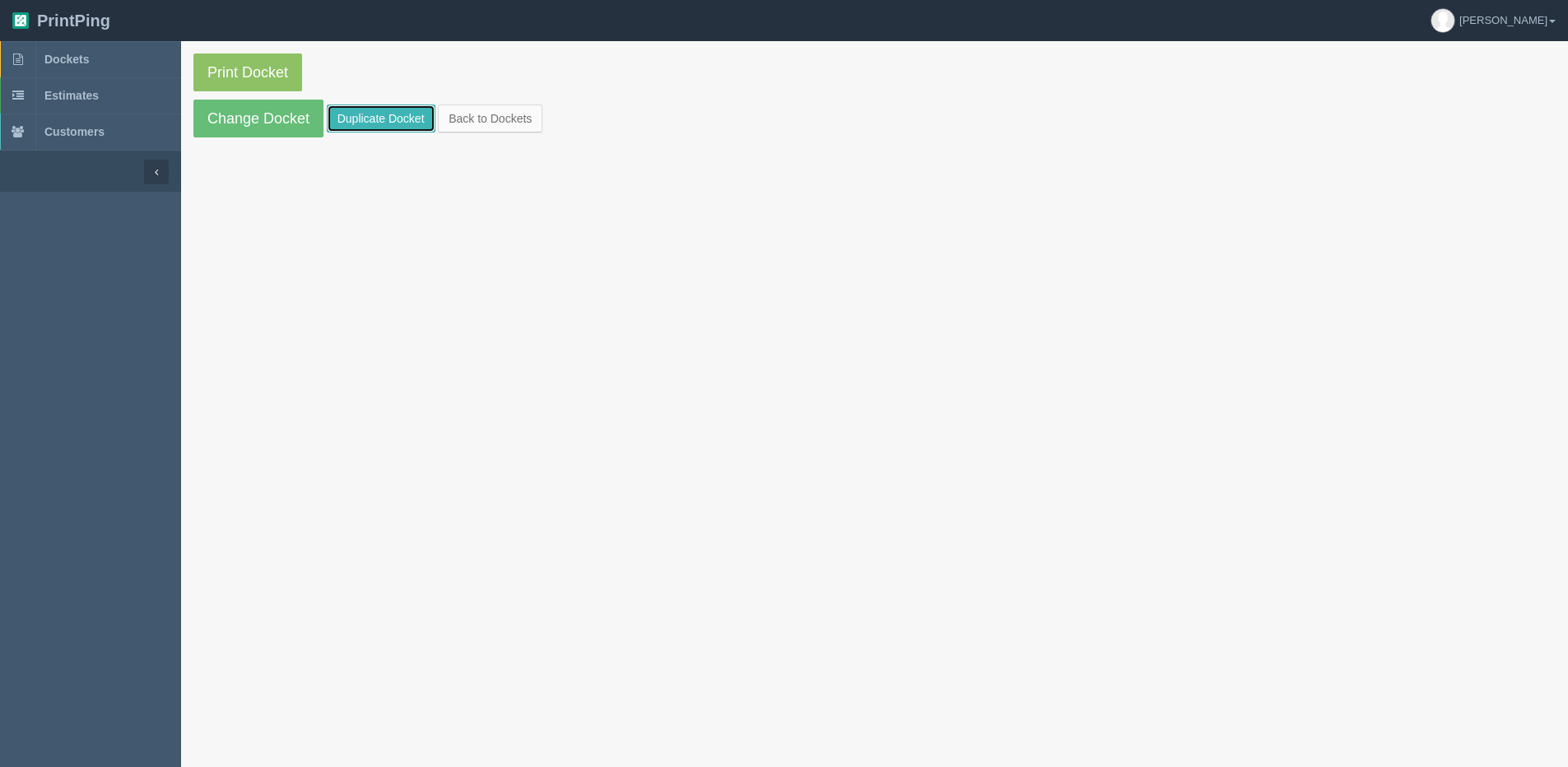
click at [396, 116] on link "Duplicate Docket" at bounding box center [381, 118] width 109 height 28
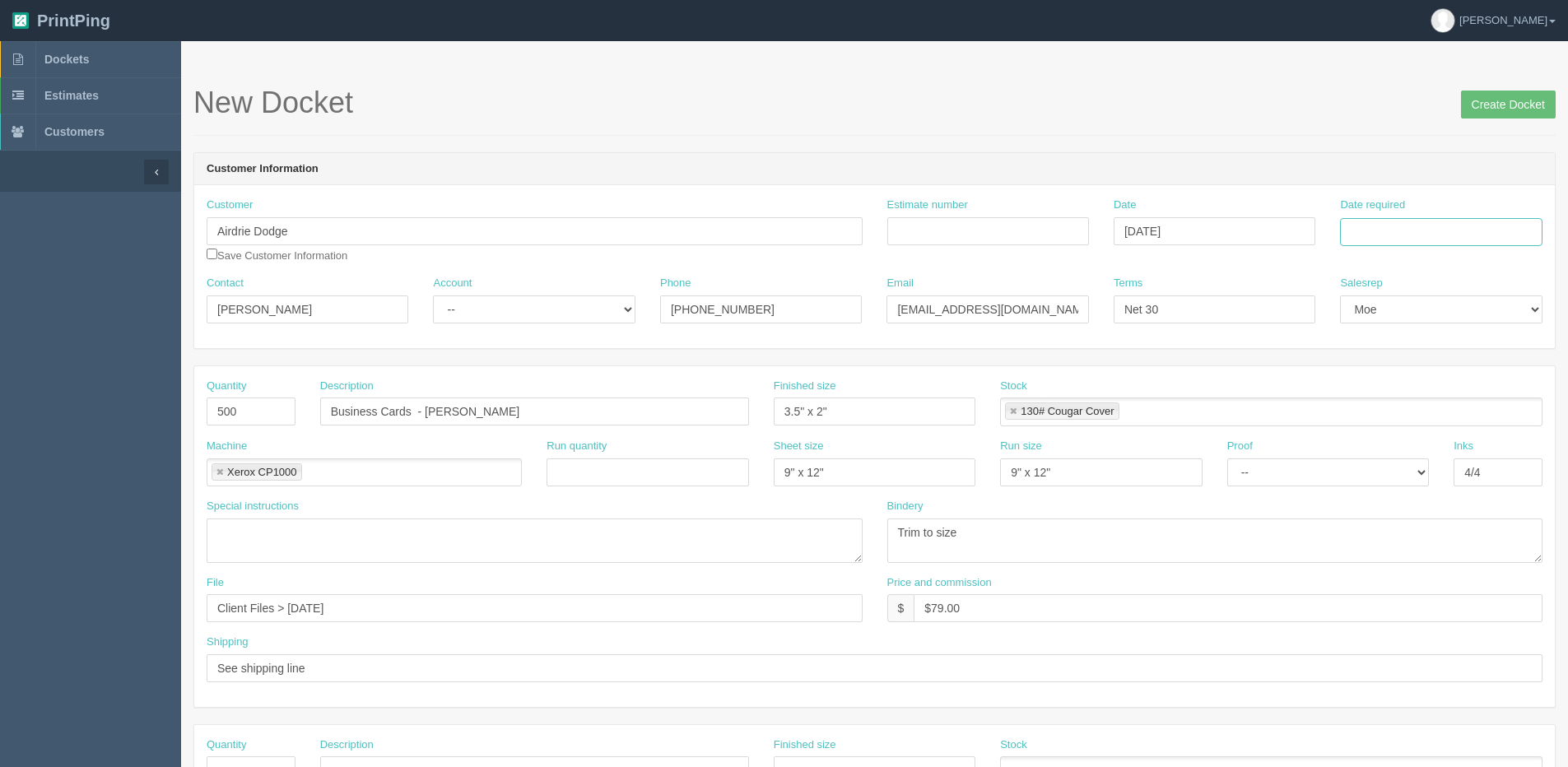
click at [1414, 234] on input "Date required" at bounding box center [1441, 232] width 202 height 28
click at [1357, 472] on th "Today" at bounding box center [1420, 461] width 153 height 23
click at [1377, 372] on td "15" at bounding box center [1378, 366] width 23 height 23
type input "[DATE]"
drag, startPoint x: -19, startPoint y: 235, endPoint x: -272, endPoint y: 230, distance: 253.0
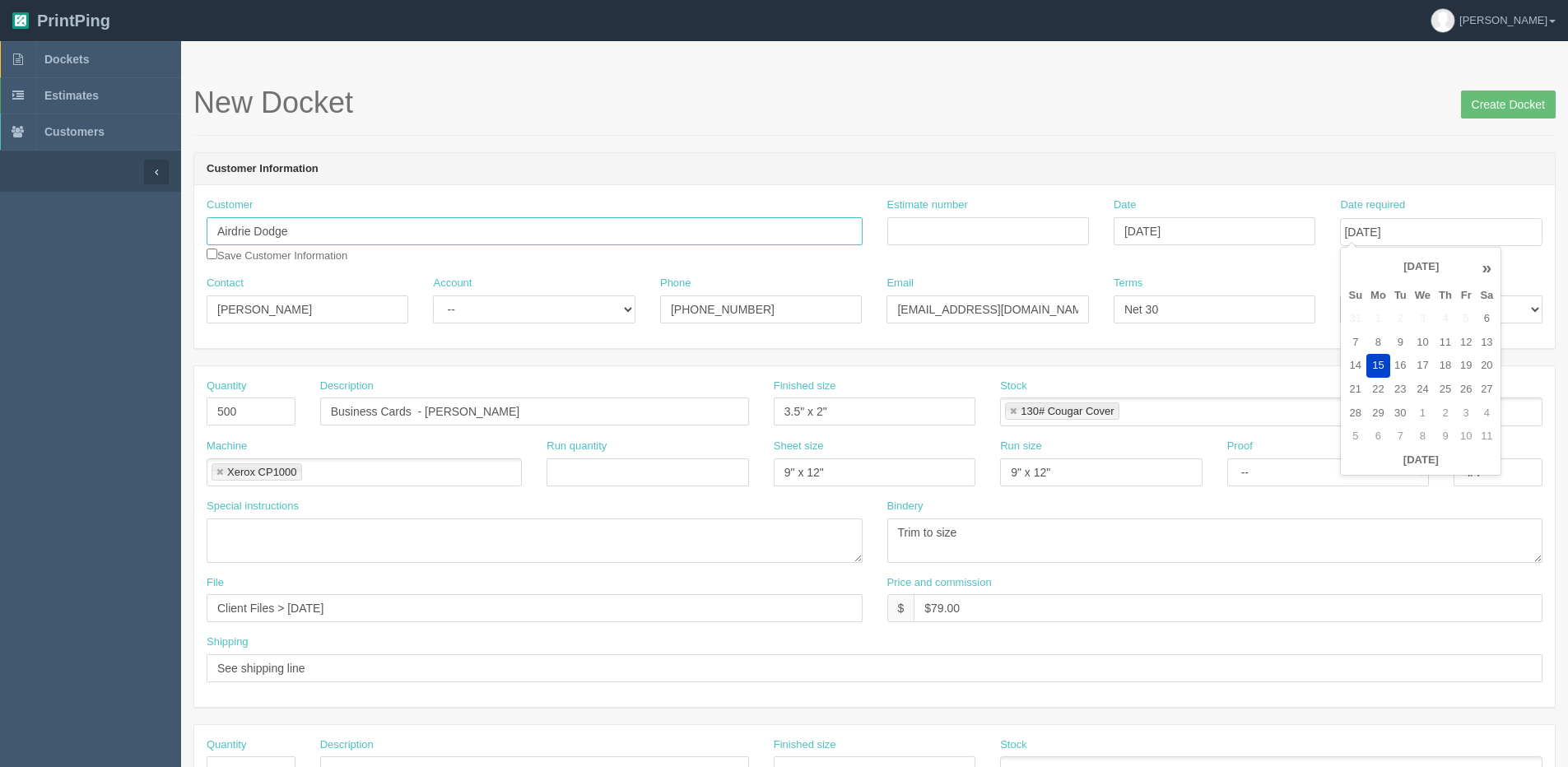
click at [0, 230] on html "PrintPing [PERSON_NAME] Edit account ( [PERSON_NAME][EMAIL_ADDRESS][DOMAIN_NAME…" at bounding box center [784, 747] width 1568 height 1495
click at [293, 286] on link "Summit R AM" at bounding box center [272, 287] width 130 height 23
type input "Summit RAM"
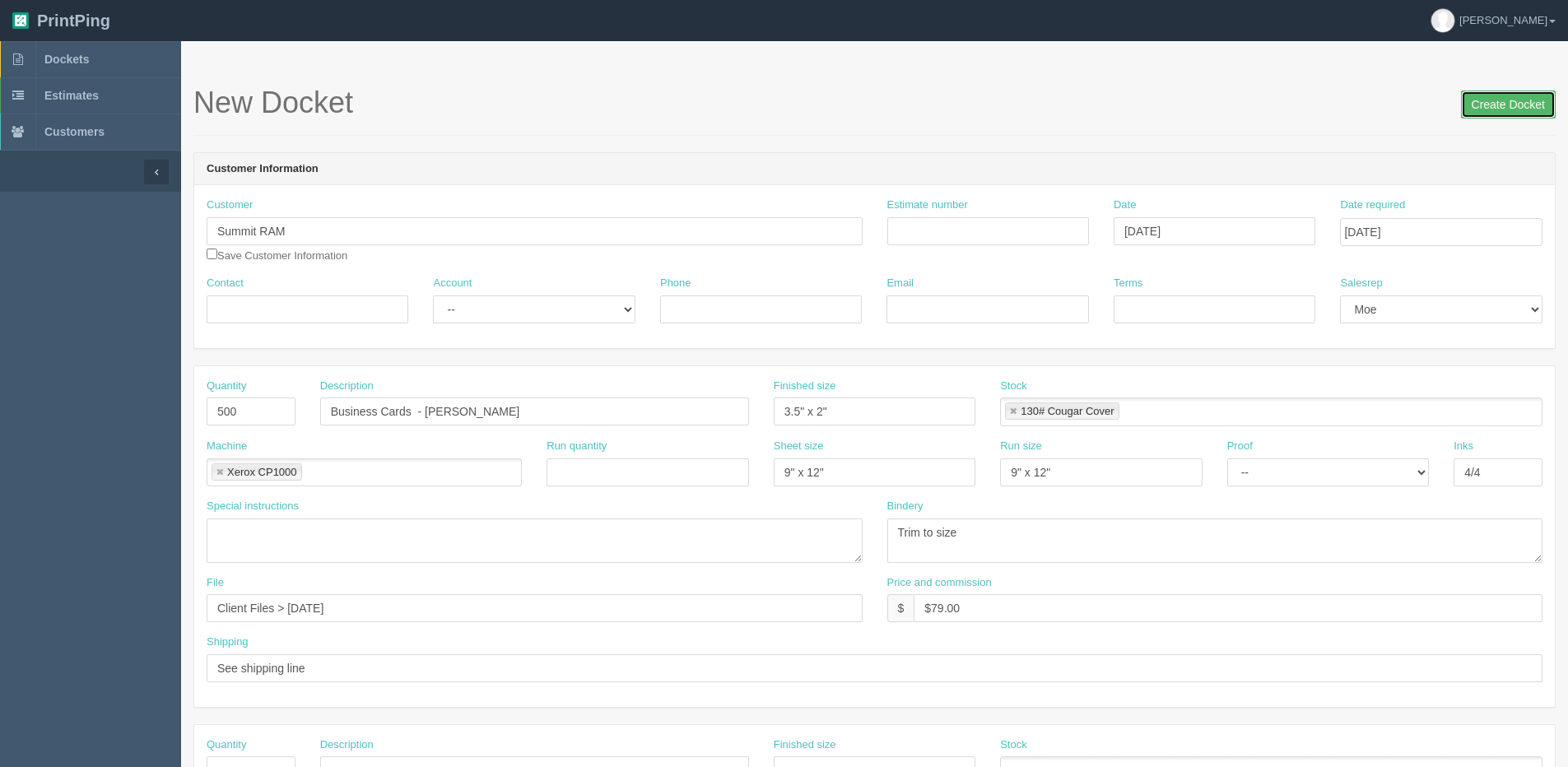
click at [1523, 115] on input "Create Docket" at bounding box center [1507, 105] width 95 height 28
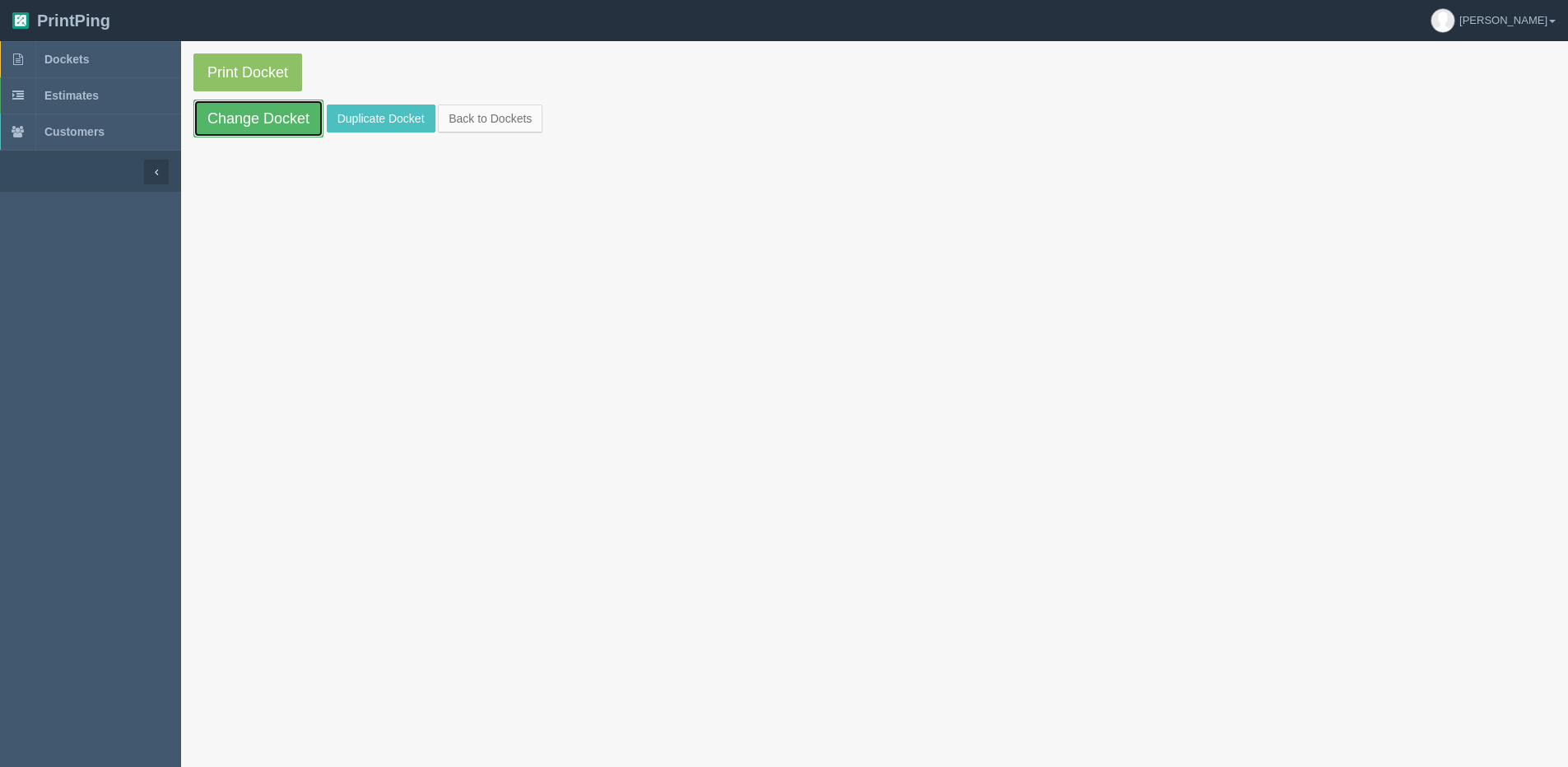
click at [253, 129] on link "Change Docket" at bounding box center [258, 118] width 130 height 38
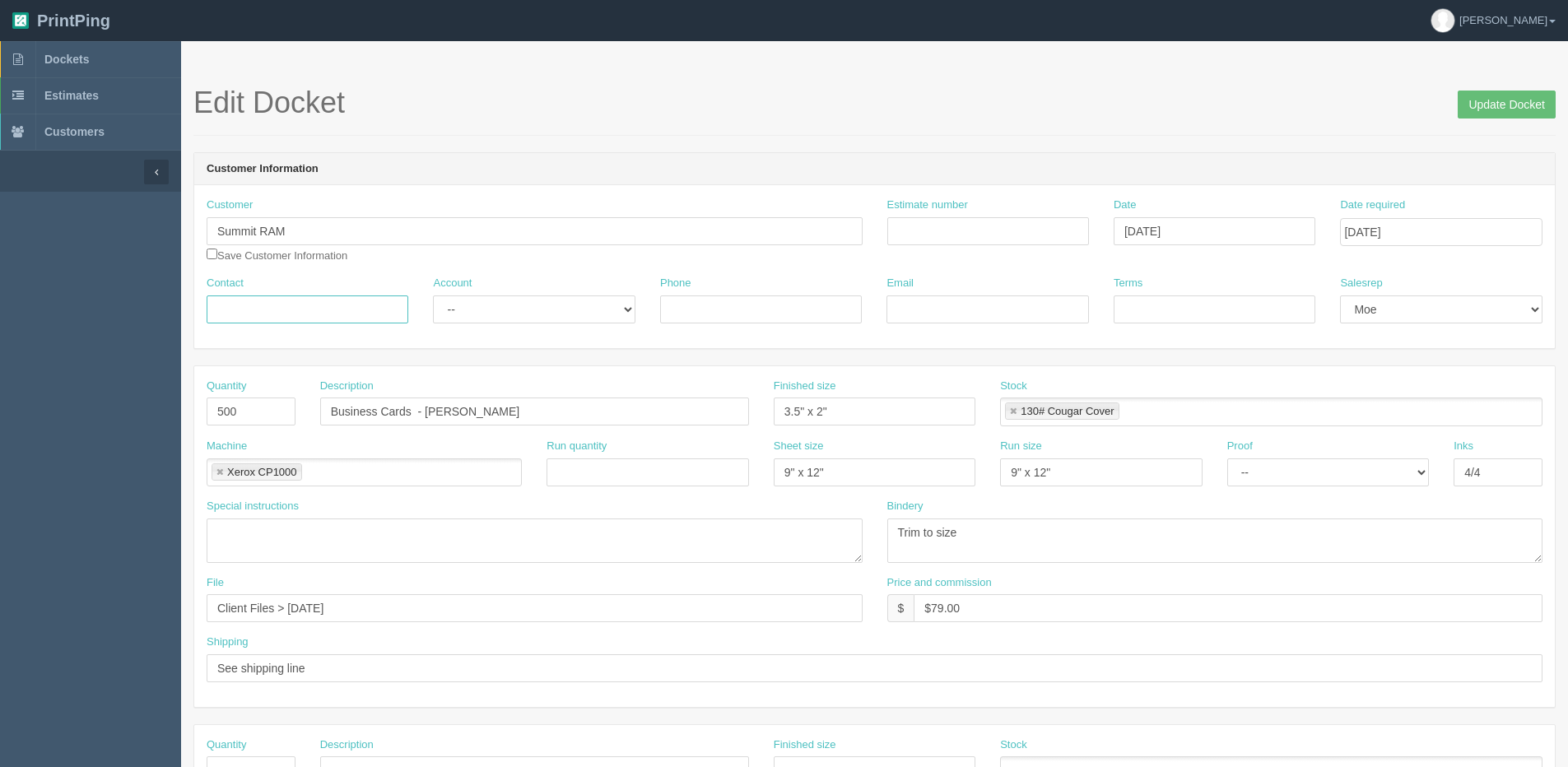
click at [273, 314] on input "Contact" at bounding box center [307, 309] width 202 height 28
type input "[PERSON_NAME]"
type input "[PHONE_NUMBER]"
type input "[EMAIL_ADDRESS][DOMAIN_NAME]"
type input "Net 30"
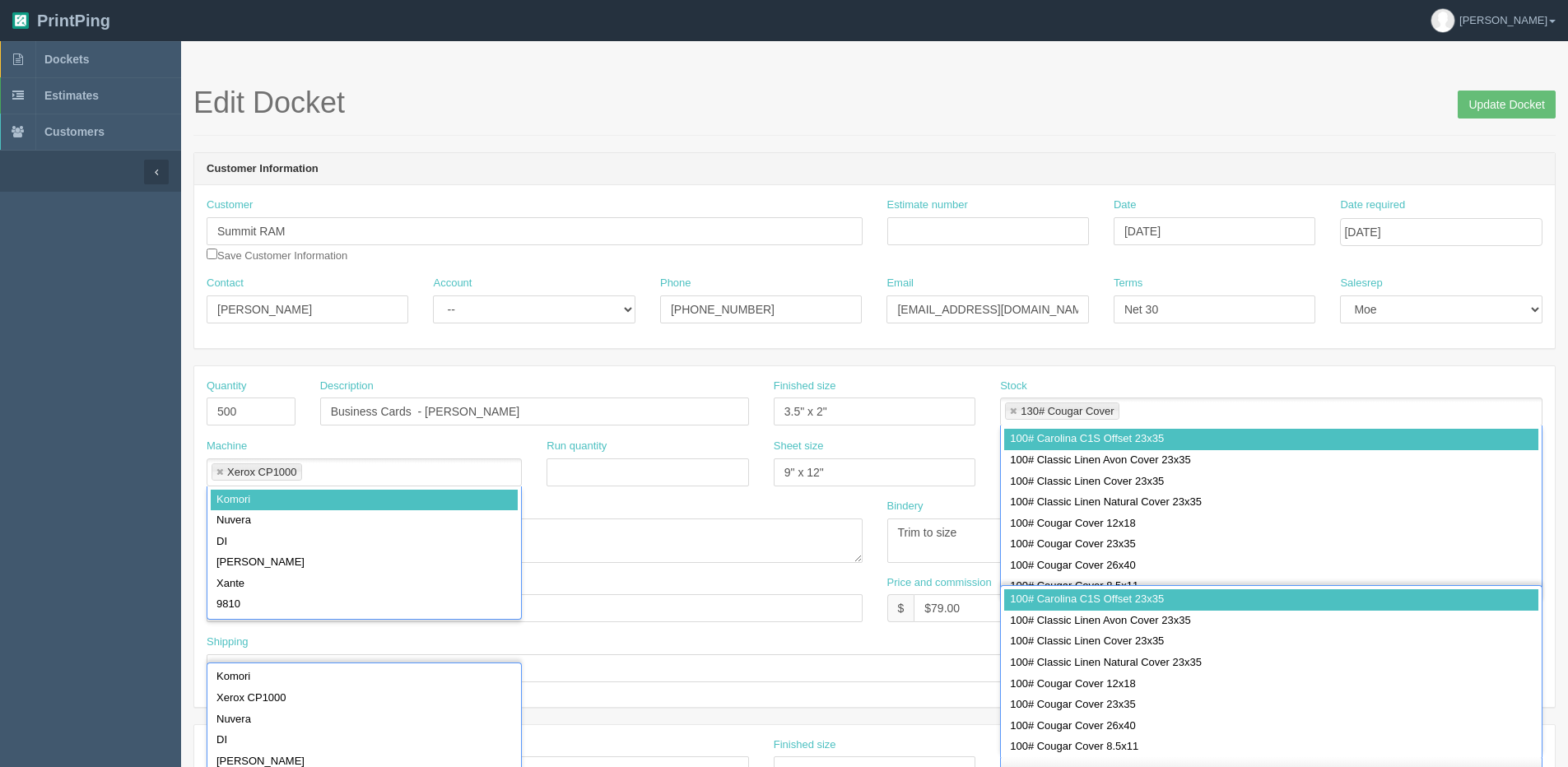
drag, startPoint x: 1508, startPoint y: 102, endPoint x: 1413, endPoint y: 113, distance: 95.6
drag, startPoint x: 1474, startPoint y: 108, endPoint x: 1279, endPoint y: 127, distance: 195.9
click at [1470, 108] on input "Update Docket" at bounding box center [1506, 105] width 98 height 28
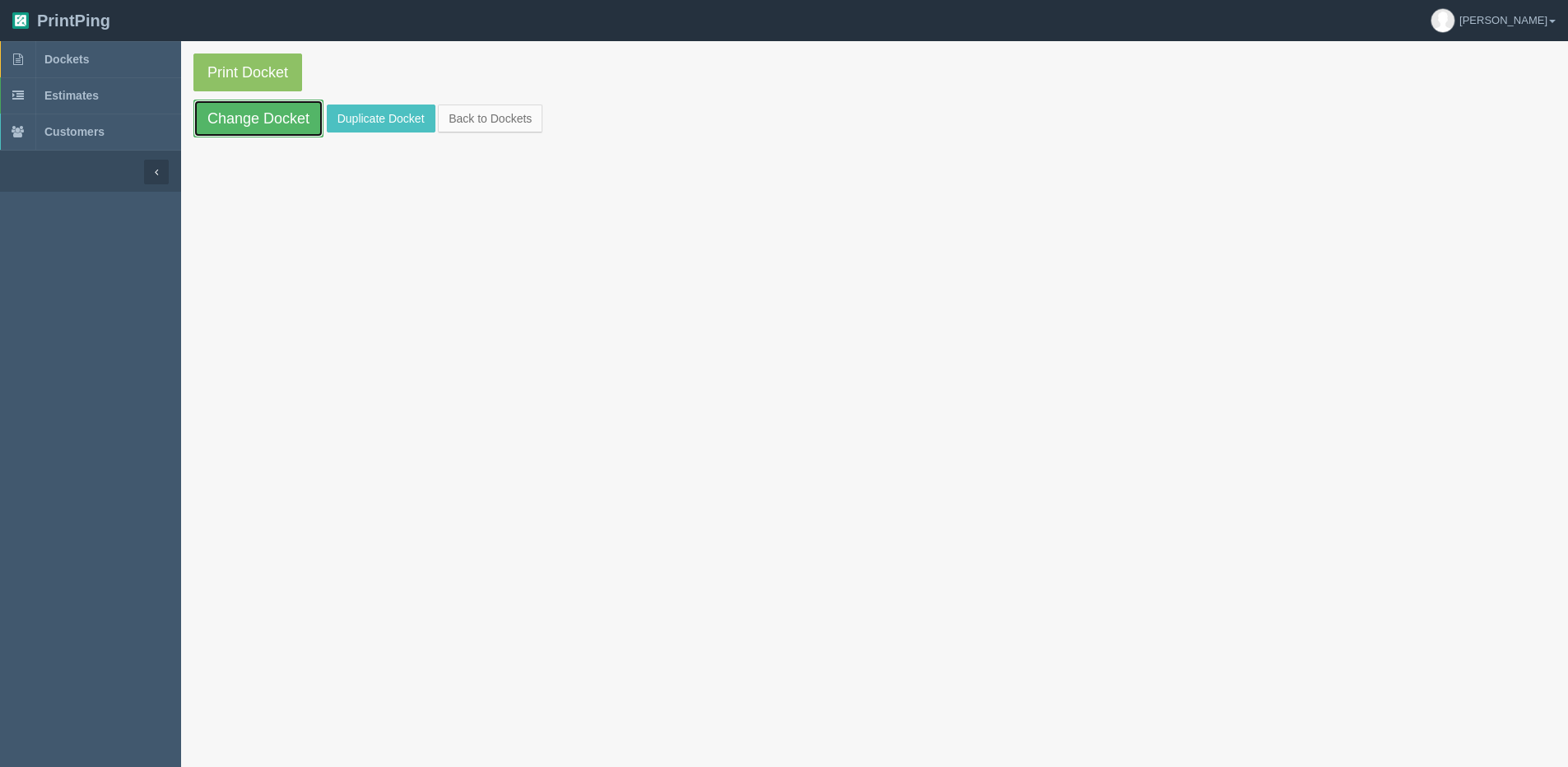
click at [237, 123] on link "Change Docket" at bounding box center [258, 118] width 130 height 38
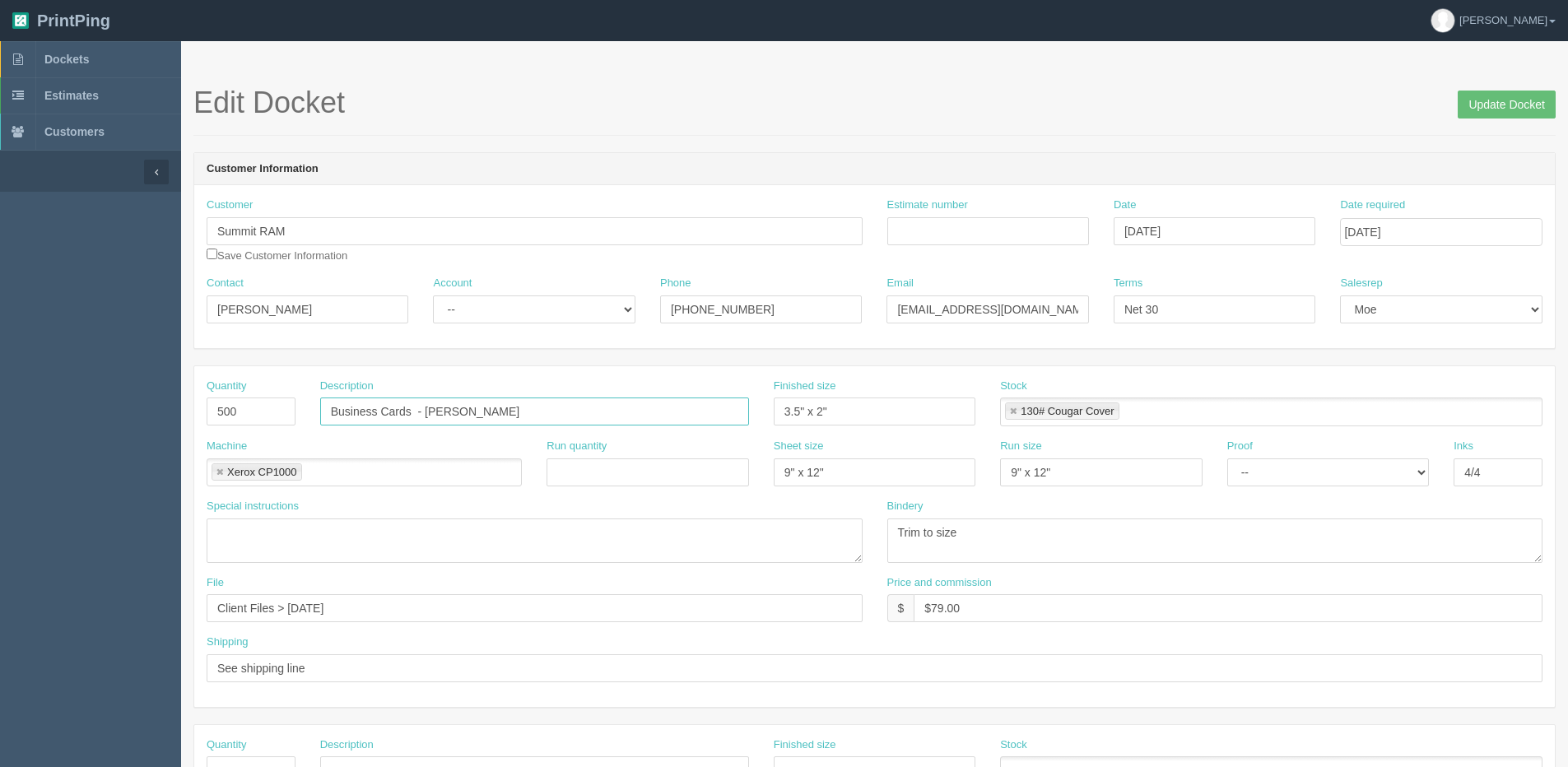
click at [332, 415] on input "Business Cards - [PERSON_NAME]" at bounding box center [534, 411] width 428 height 28
type input "SRAM Gift Certificate Business Cards"
drag, startPoint x: 246, startPoint y: 417, endPoint x: -34, endPoint y: 429, distance: 280.3
click at [0, 429] on html "PrintPing [PERSON_NAME] Edit account ( [PERSON_NAME][EMAIL_ADDRESS][DOMAIN_NAME…" at bounding box center [784, 747] width 1568 height 1495
type input "250"
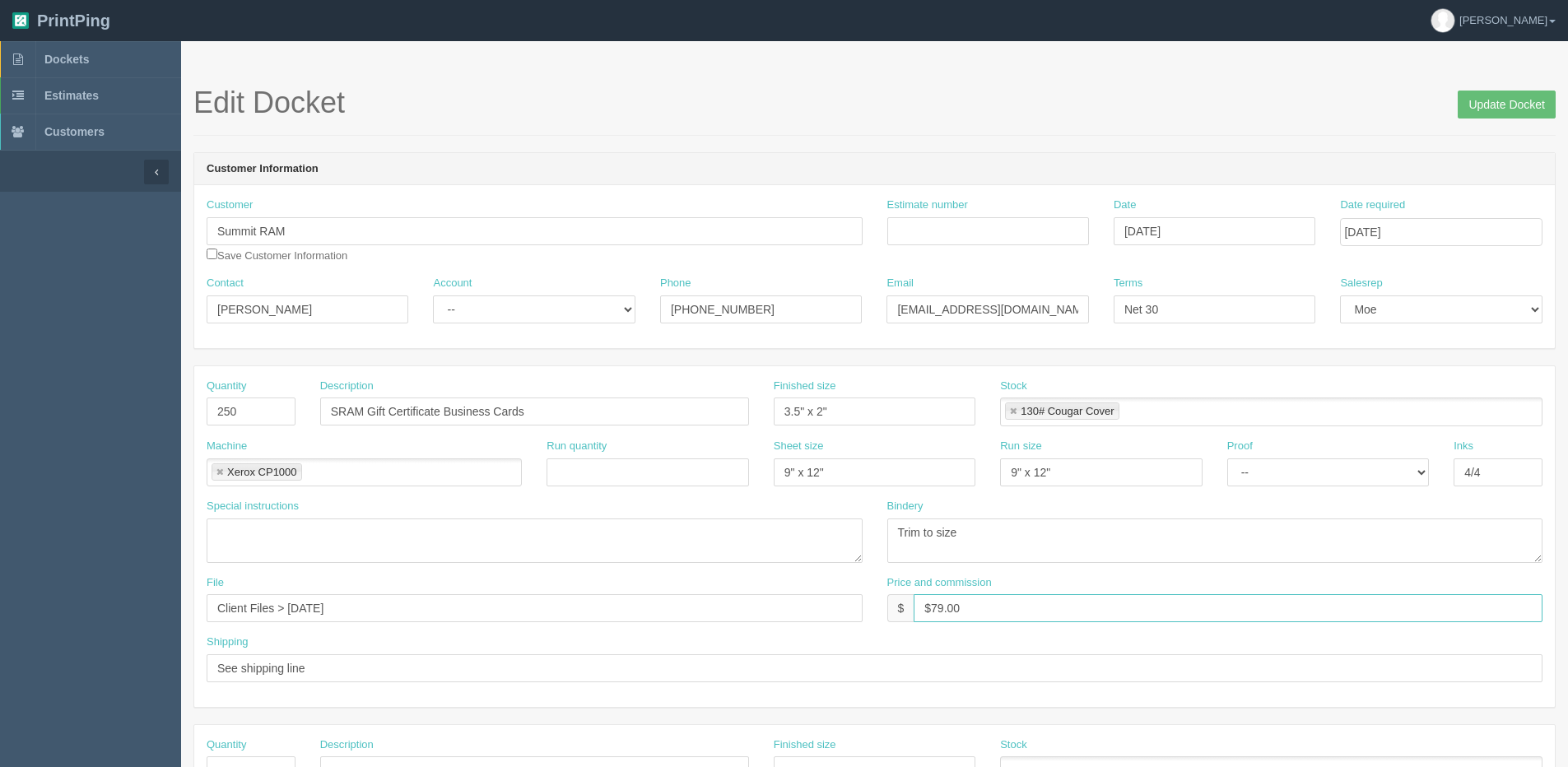
drag, startPoint x: 932, startPoint y: 609, endPoint x: 758, endPoint y: 590, distance: 175.0
click at [1028, 573] on div "Quantity 250 Description SRAM Gift Certificate Business Cards Finished size 3.5…" at bounding box center [874, 536] width 1361 height 340
drag, startPoint x: 935, startPoint y: 607, endPoint x: 1000, endPoint y: 596, distance: 65.9
click at [1019, 591] on div "Price and commission $ $35.00" at bounding box center [1215, 599] width 656 height 48
type input "$68.00"
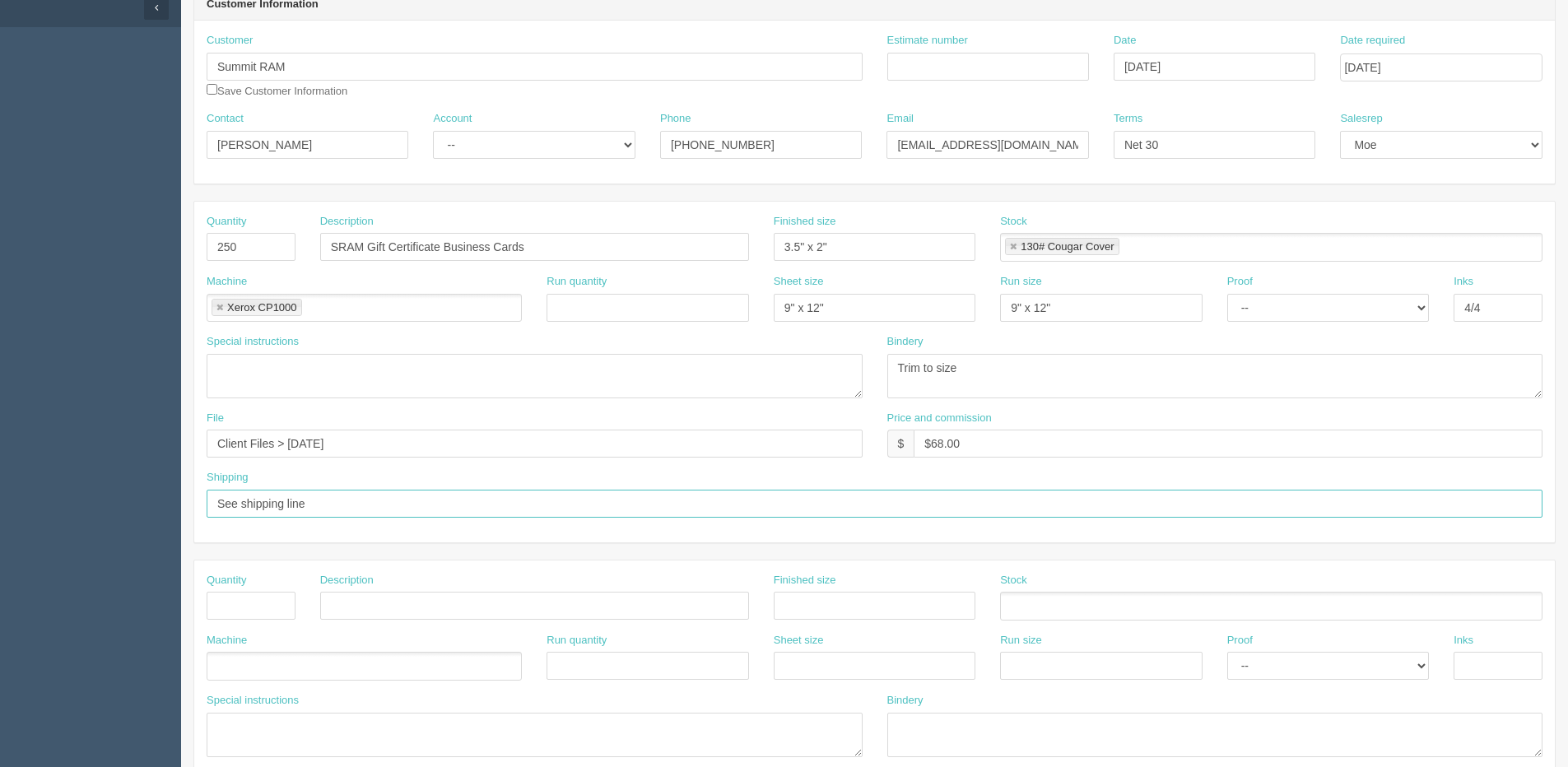
scroll to position [330, 0]
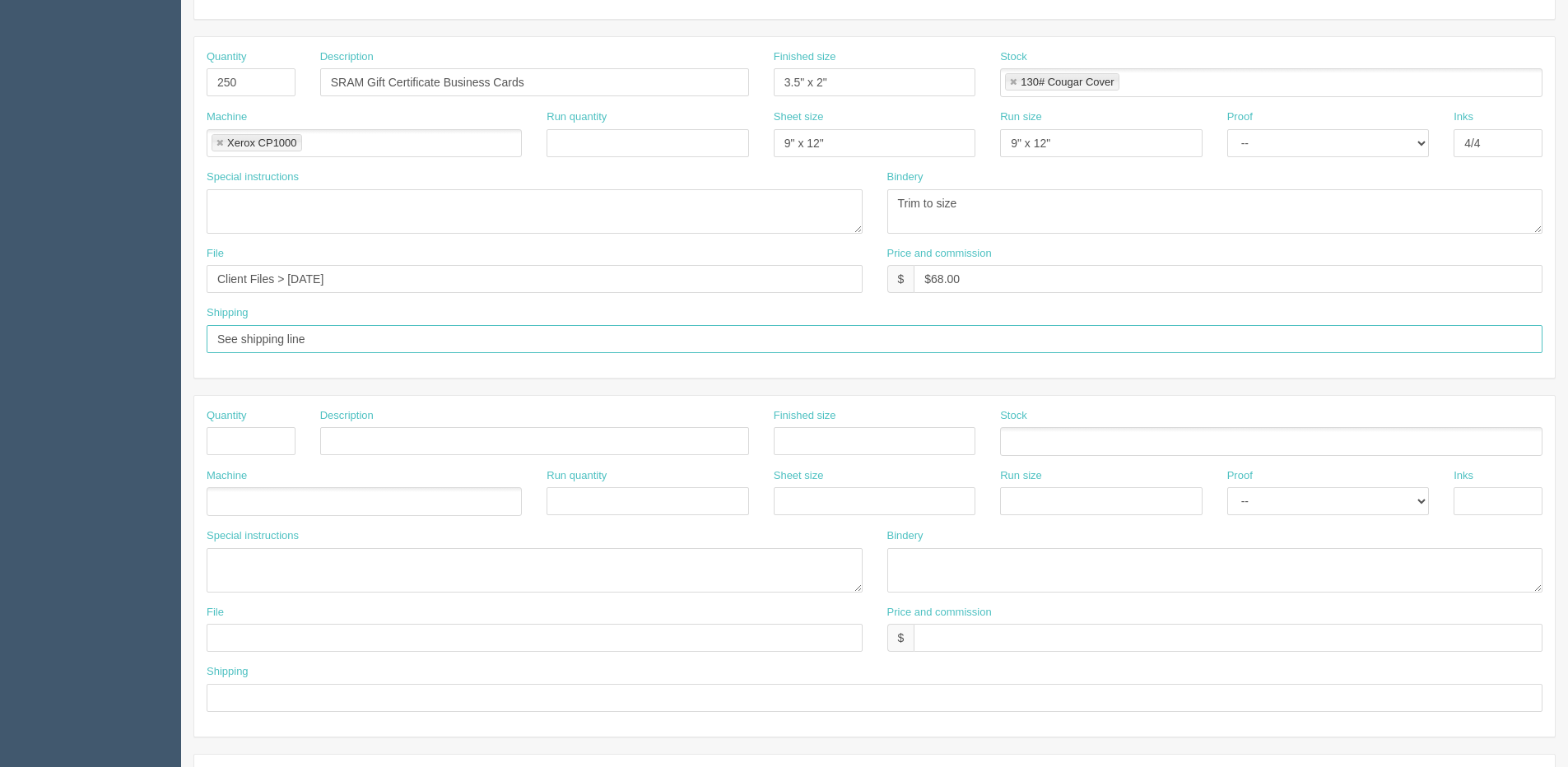
click at [322, 343] on input "See shipping line" at bounding box center [874, 338] width 1336 height 28
drag, startPoint x: 218, startPoint y: 333, endPoint x: 848, endPoint y: 320, distance: 630.1
click at [841, 320] on div "Shipping See shipping line" at bounding box center [874, 329] width 1336 height 48
type input "Deliver with Airdrie Dodge orders"
drag, startPoint x: 545, startPoint y: 74, endPoint x: 321, endPoint y: 76, distance: 224.0
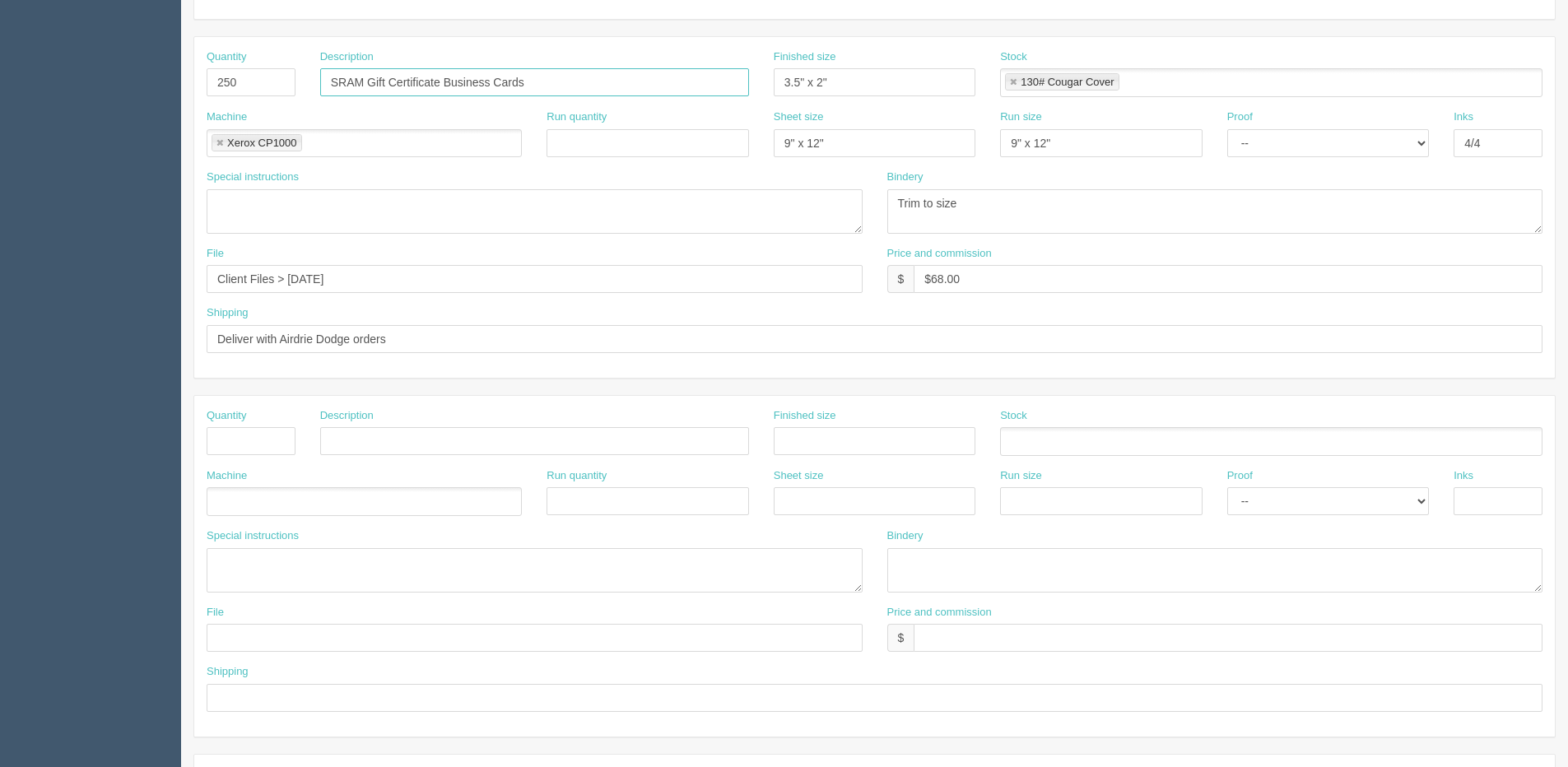
click at [321, 76] on input "SRAM Gift Certificate Business Cards" at bounding box center [534, 82] width 428 height 28
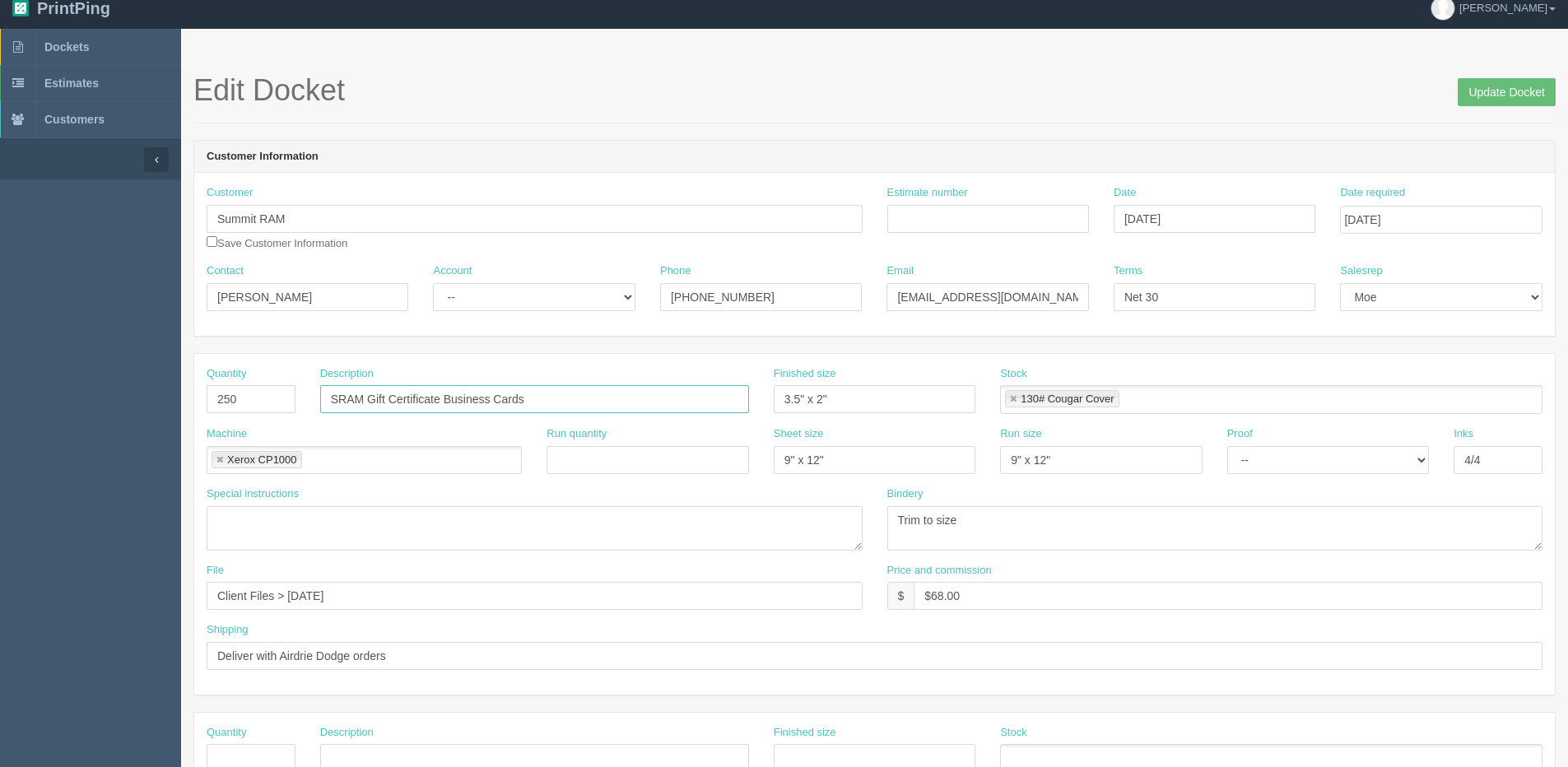
scroll to position [0, 0]
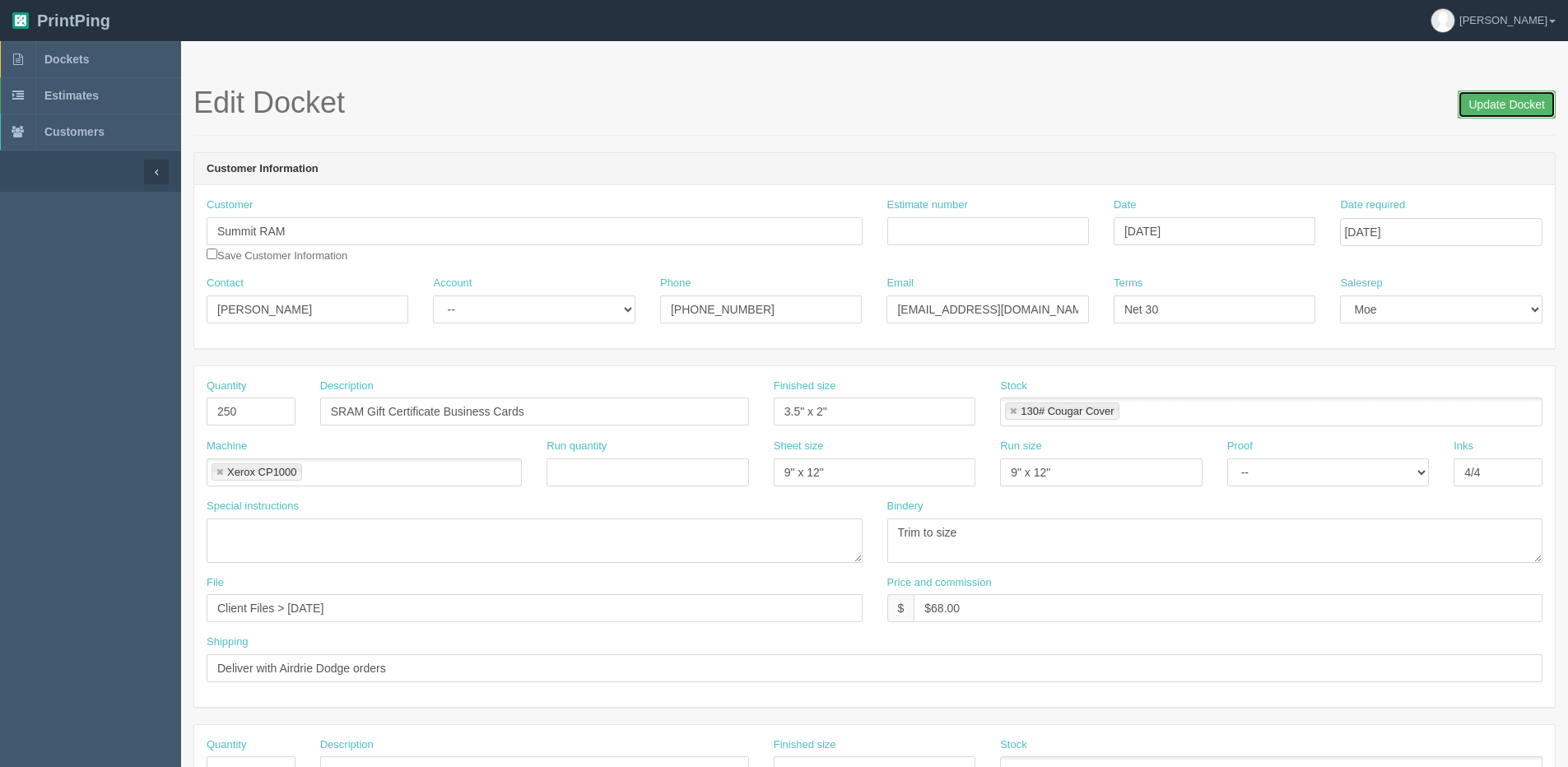
drag, startPoint x: 1489, startPoint y: 100, endPoint x: 1399, endPoint y: 111, distance: 90.7
click at [1488, 100] on input "Update Docket" at bounding box center [1506, 105] width 98 height 28
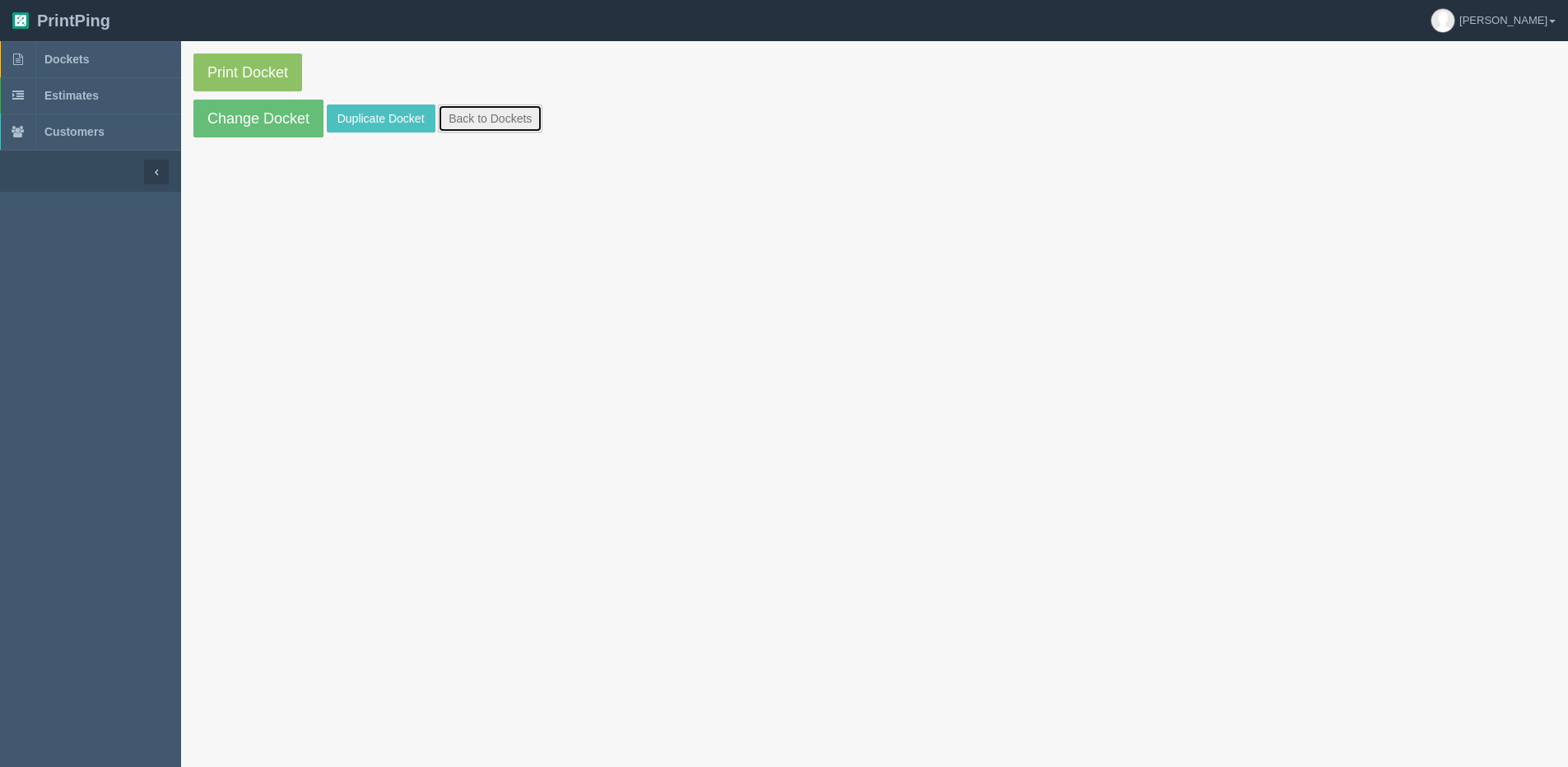
click at [490, 114] on link "Back to Dockets" at bounding box center [490, 118] width 105 height 28
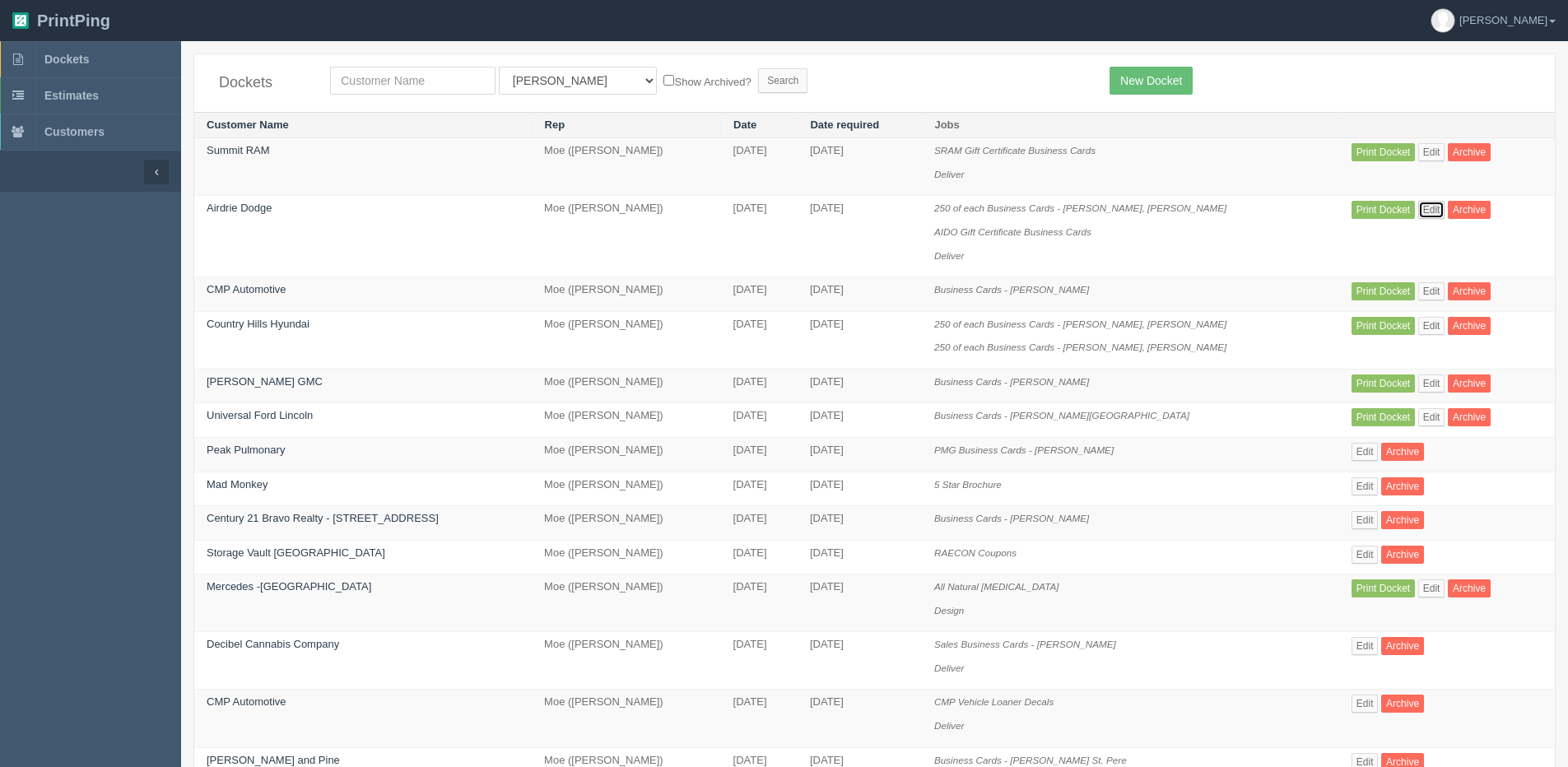
click at [1427, 204] on link "Edit" at bounding box center [1432, 209] width 27 height 19
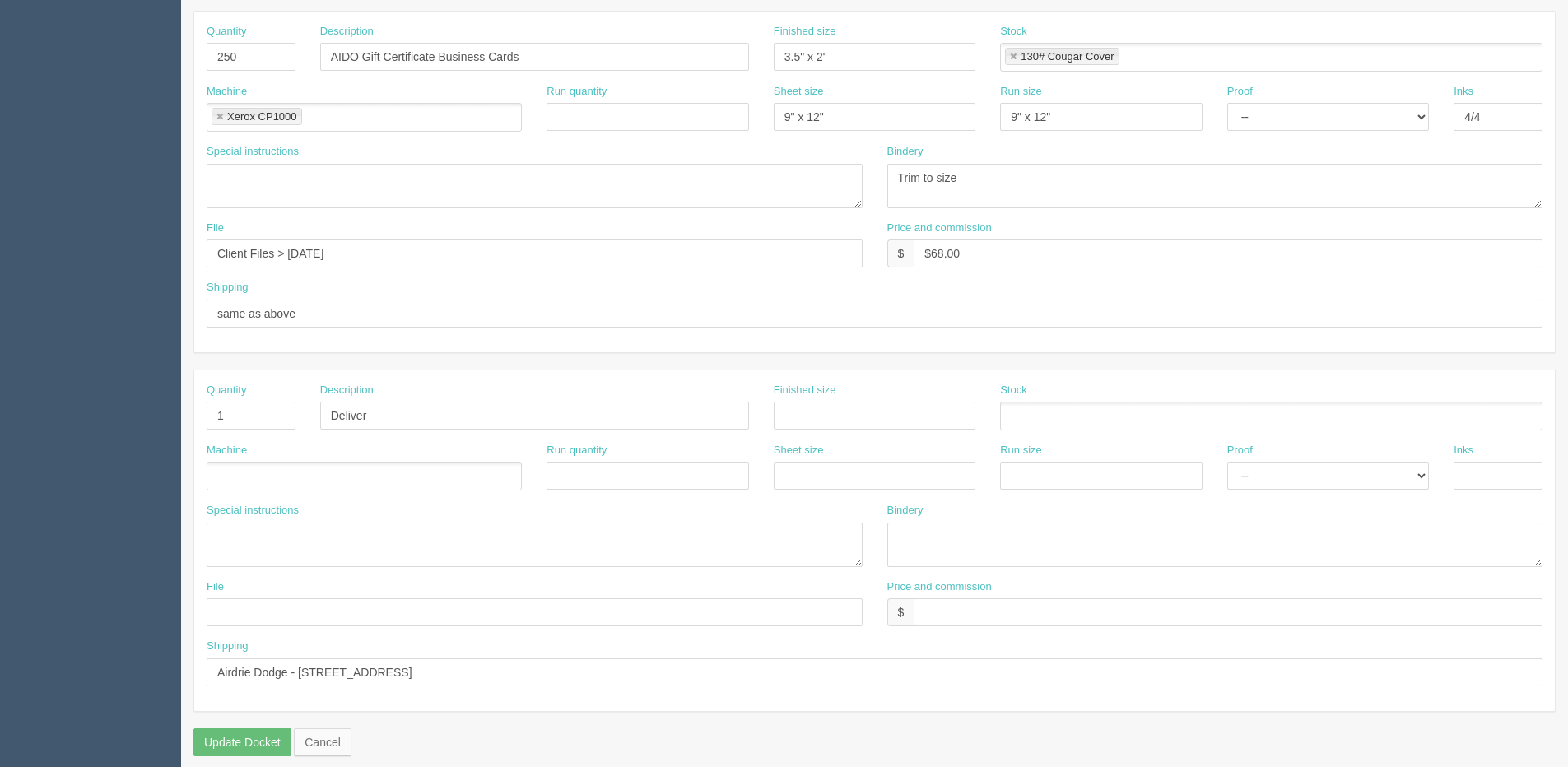
scroll to position [728, 0]
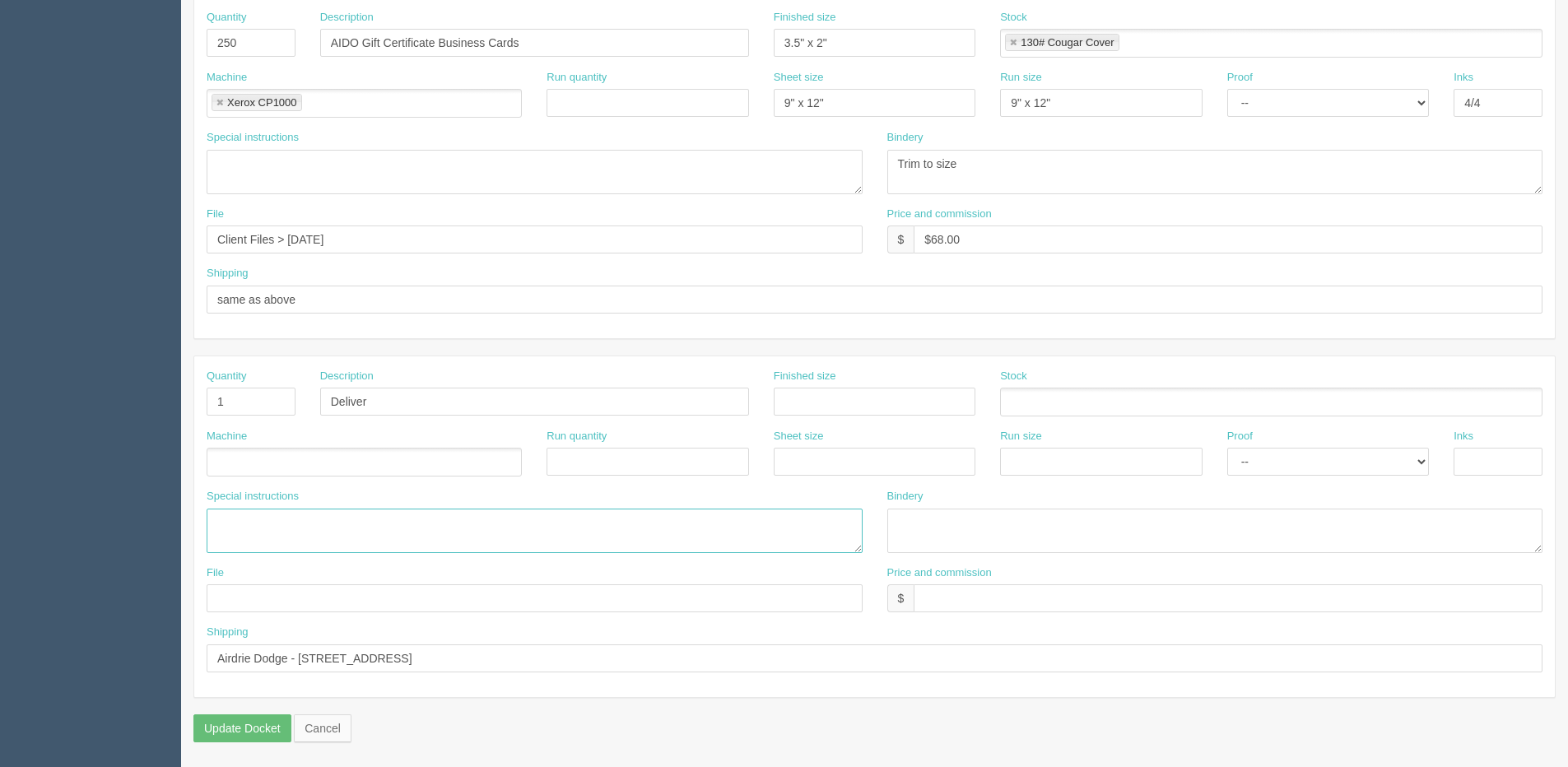
click at [388, 531] on textarea at bounding box center [534, 530] width 656 height 44
paste textarea "SRAM Gift Certificate Business Cards"
click at [219, 516] on textarea "SRAM Gift Certificate Business Cards" at bounding box center [534, 530] width 656 height 44
type textarea "DSRAM Gift Certificate Business Cards"
drag, startPoint x: 456, startPoint y: 520, endPoint x: -284, endPoint y: 501, distance: 740.2
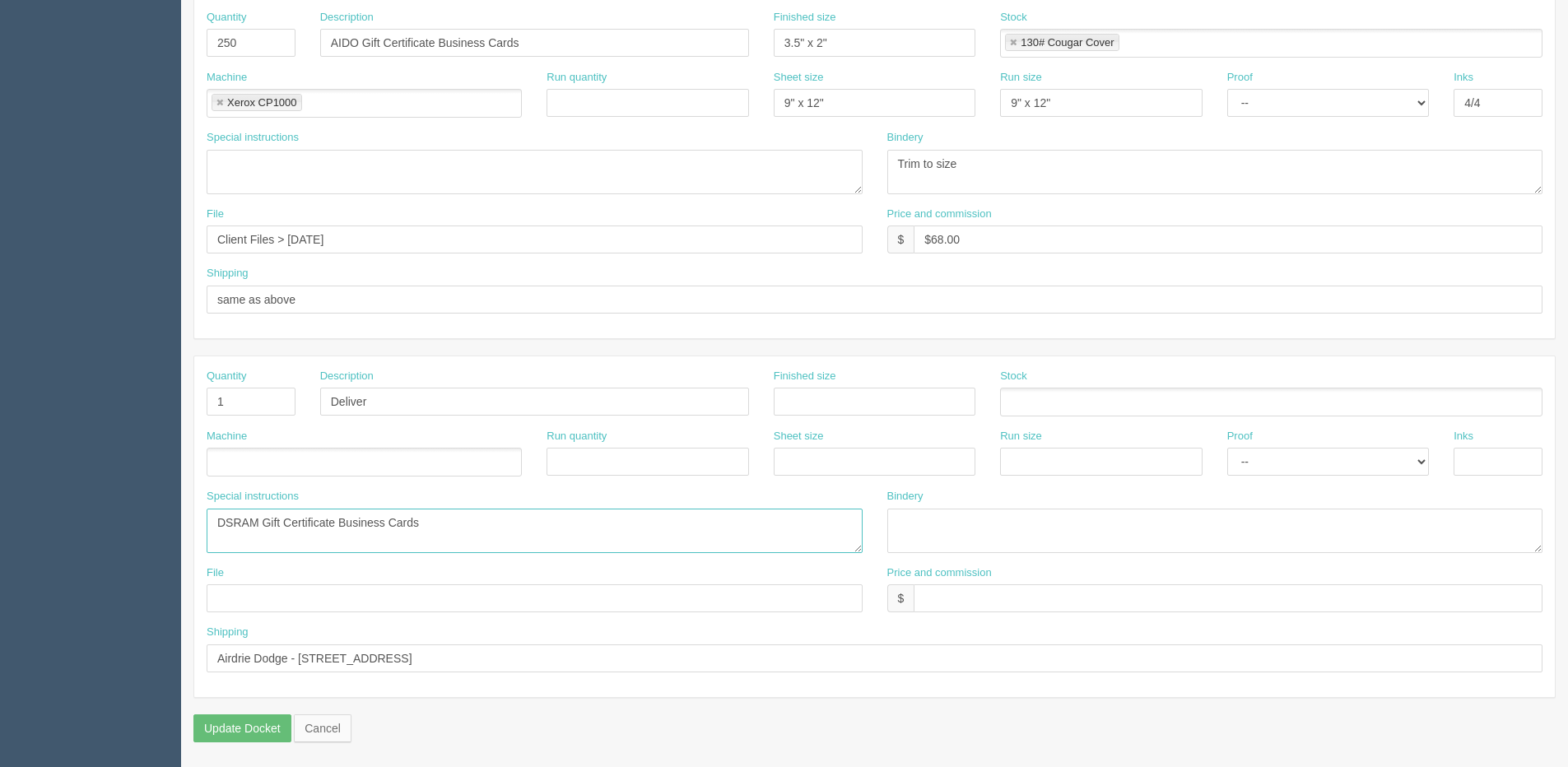
click at [0, 501] on html "PrintPing [PERSON_NAME] Edit account ( [PERSON_NAME][EMAIL_ADDRESS][DOMAIN_NAME…" at bounding box center [784, 20] width 1568 height 1495
click at [669, 656] on input "Airdrie Dodge - [STREET_ADDRESS]" at bounding box center [874, 658] width 1336 height 28
paste input "SRAM Gift Certificate Business Cards"
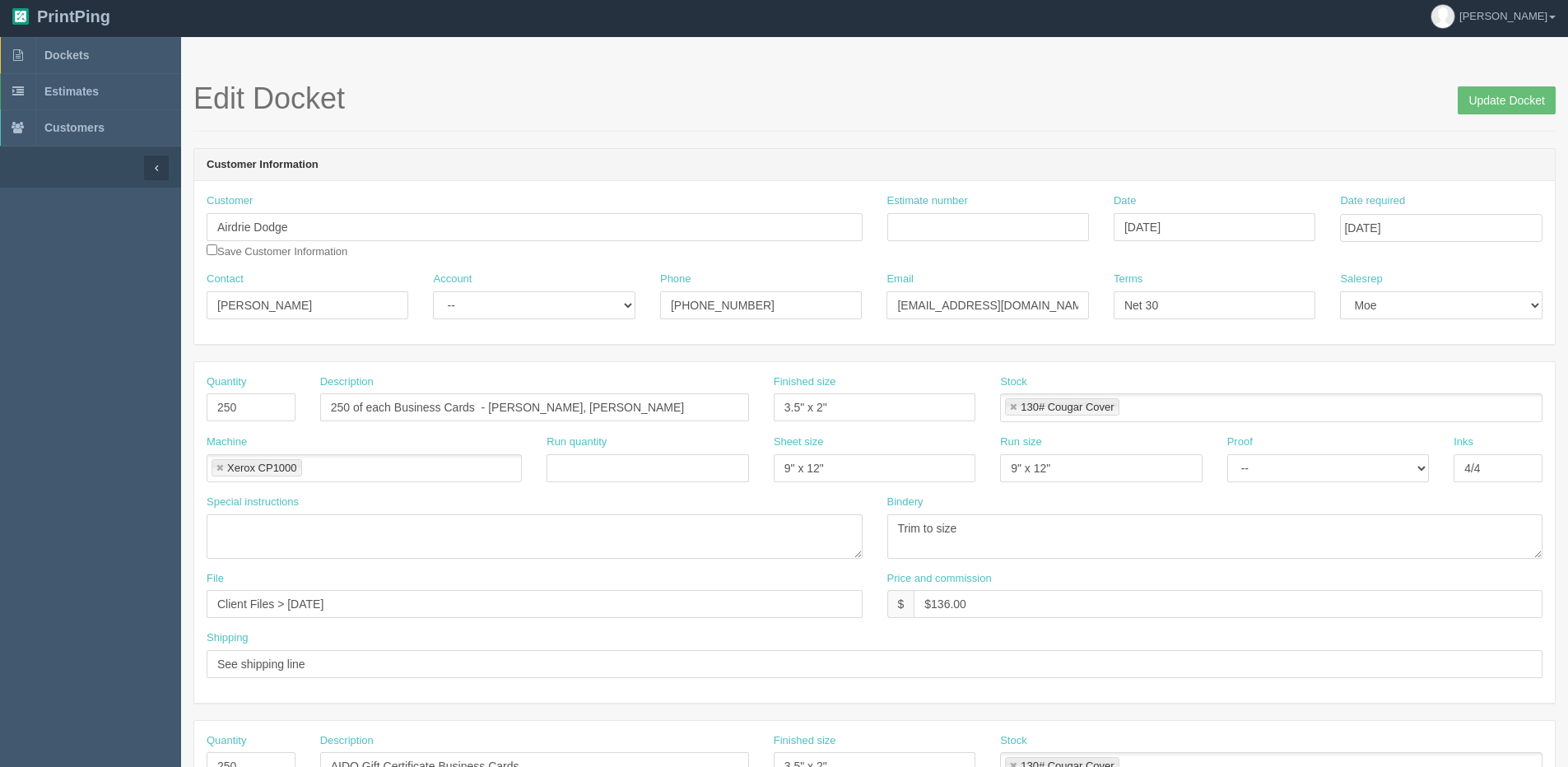
scroll to position [0, 0]
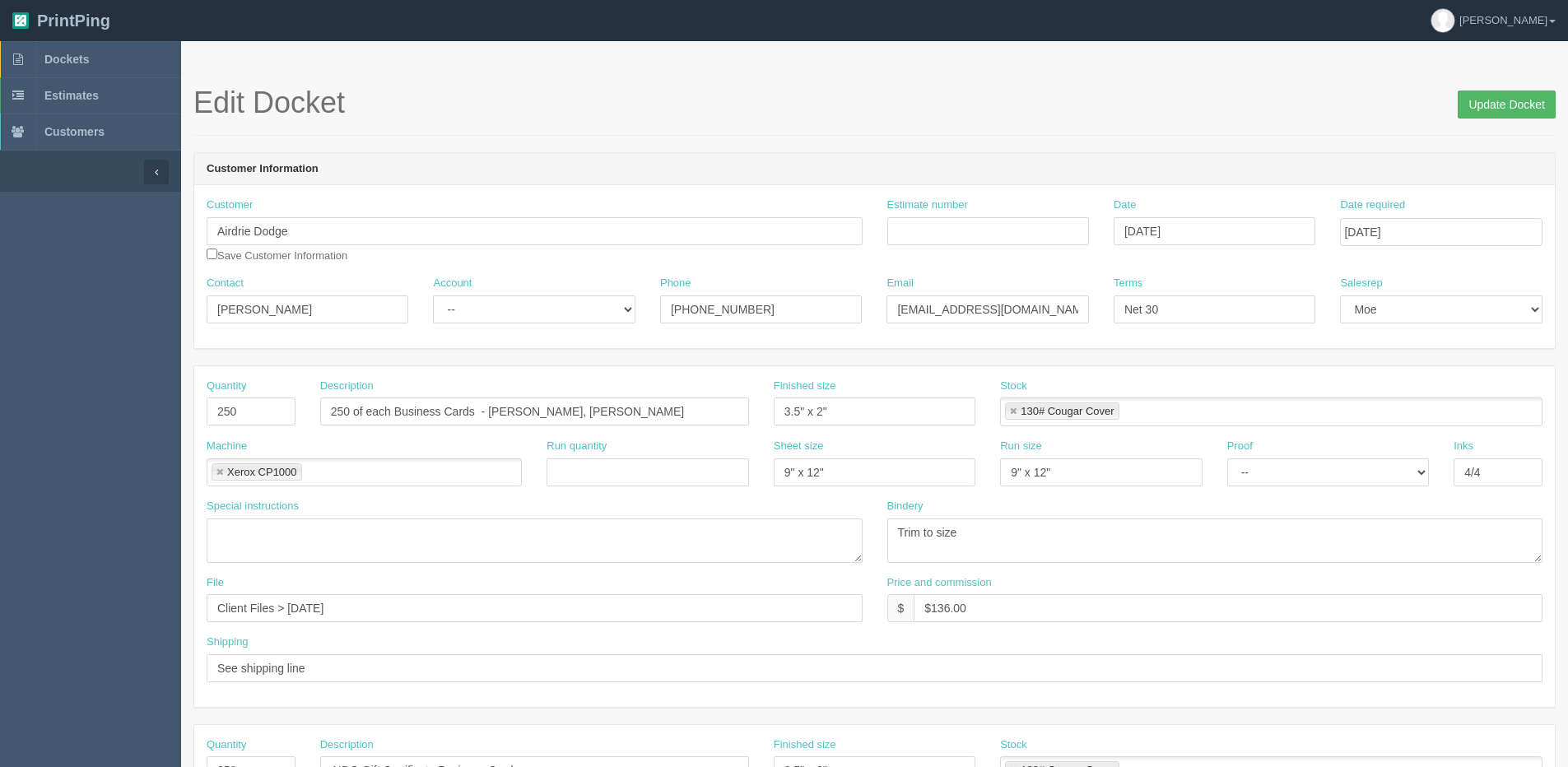
type input "Airdrie Dodge - [STREET_ADDRESS] with SRAM Gift Certificate Business Cards"
drag, startPoint x: 1490, startPoint y: 96, endPoint x: 1389, endPoint y: 96, distance: 101.0
click at [1485, 96] on input "Update Docket" at bounding box center [1506, 105] width 98 height 28
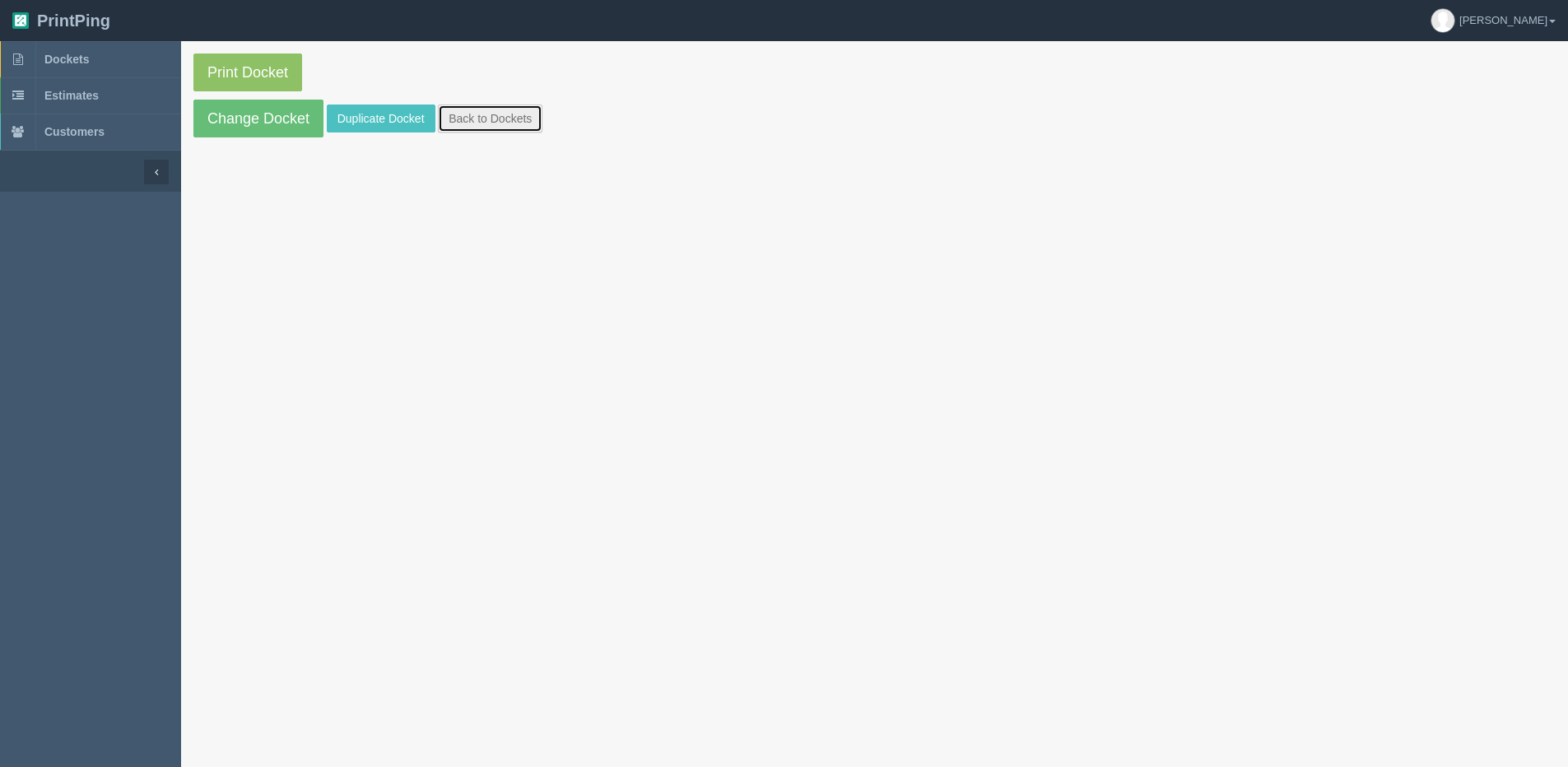
click at [517, 110] on link "Back to Dockets" at bounding box center [490, 118] width 105 height 28
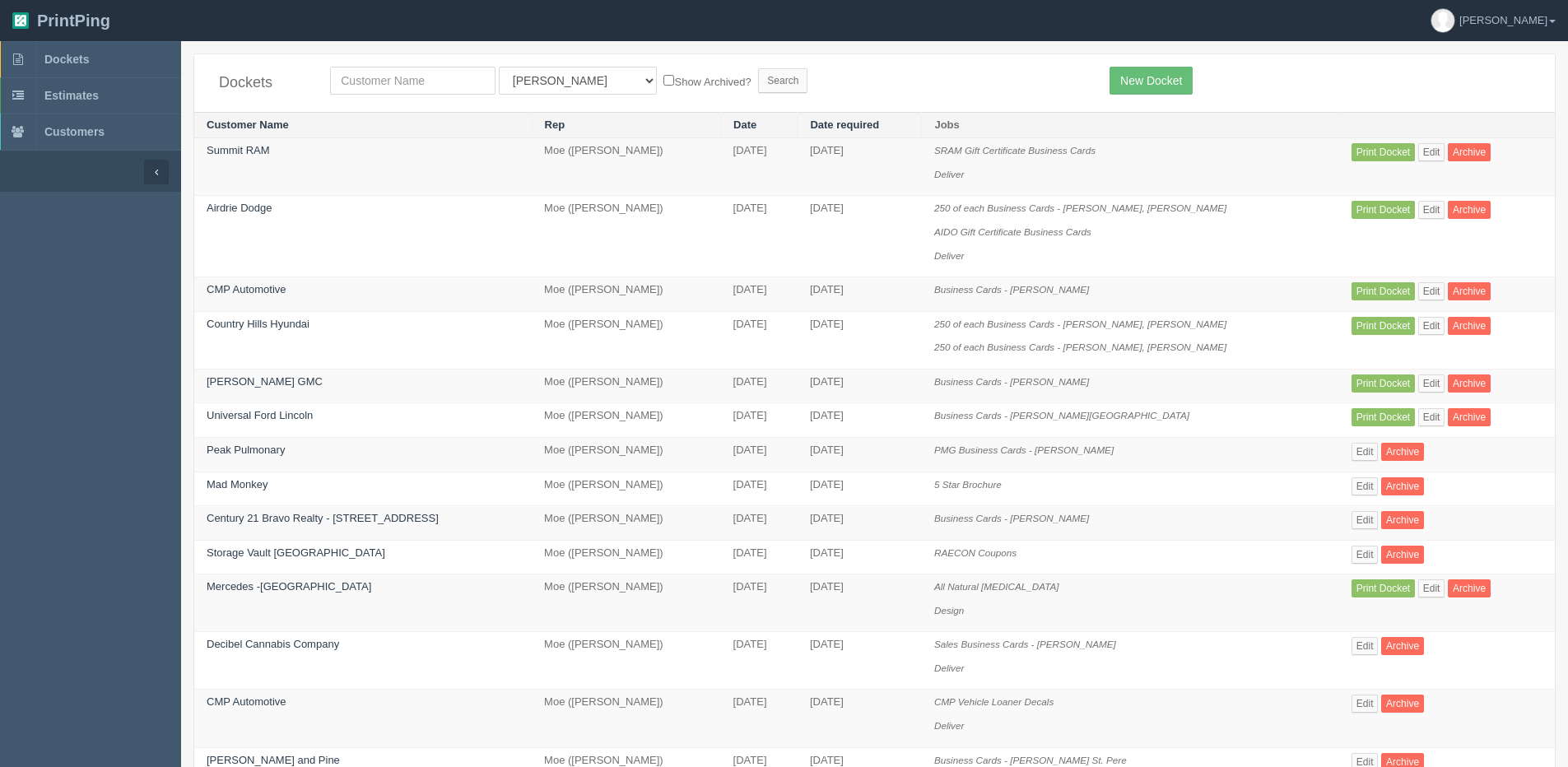
click at [435, 95] on div "Dockets All Users [PERSON_NAME] Test 1 [PERSON_NAME] [PERSON_NAME] [PERSON_NAME…" at bounding box center [874, 83] width 1361 height 58
click at [402, 84] on input "text" at bounding box center [412, 80] width 165 height 28
type input "summit fleet"
click at [609, 90] on form "summit fleet All Users [PERSON_NAME] Test 1 [PERSON_NAME] [PERSON_NAME] [PERSON…" at bounding box center [707, 80] width 755 height 28
click at [663, 86] on label "Show Archived?" at bounding box center [706, 80] width 87 height 19
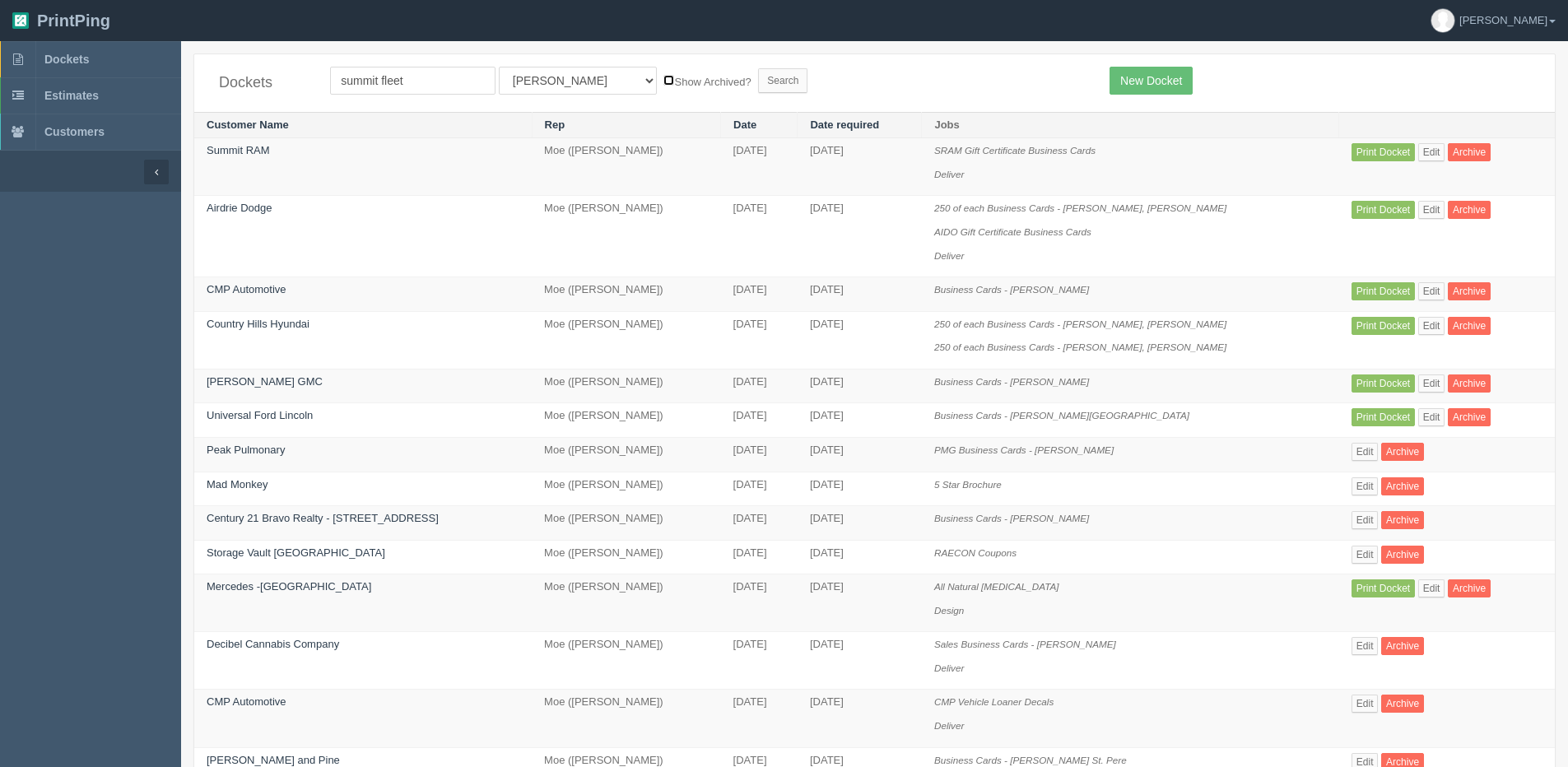
click at [663, 86] on input "Show Archived?" at bounding box center [668, 80] width 11 height 11
checkbox input "true"
click at [758, 78] on input "Search" at bounding box center [783, 80] width 49 height 24
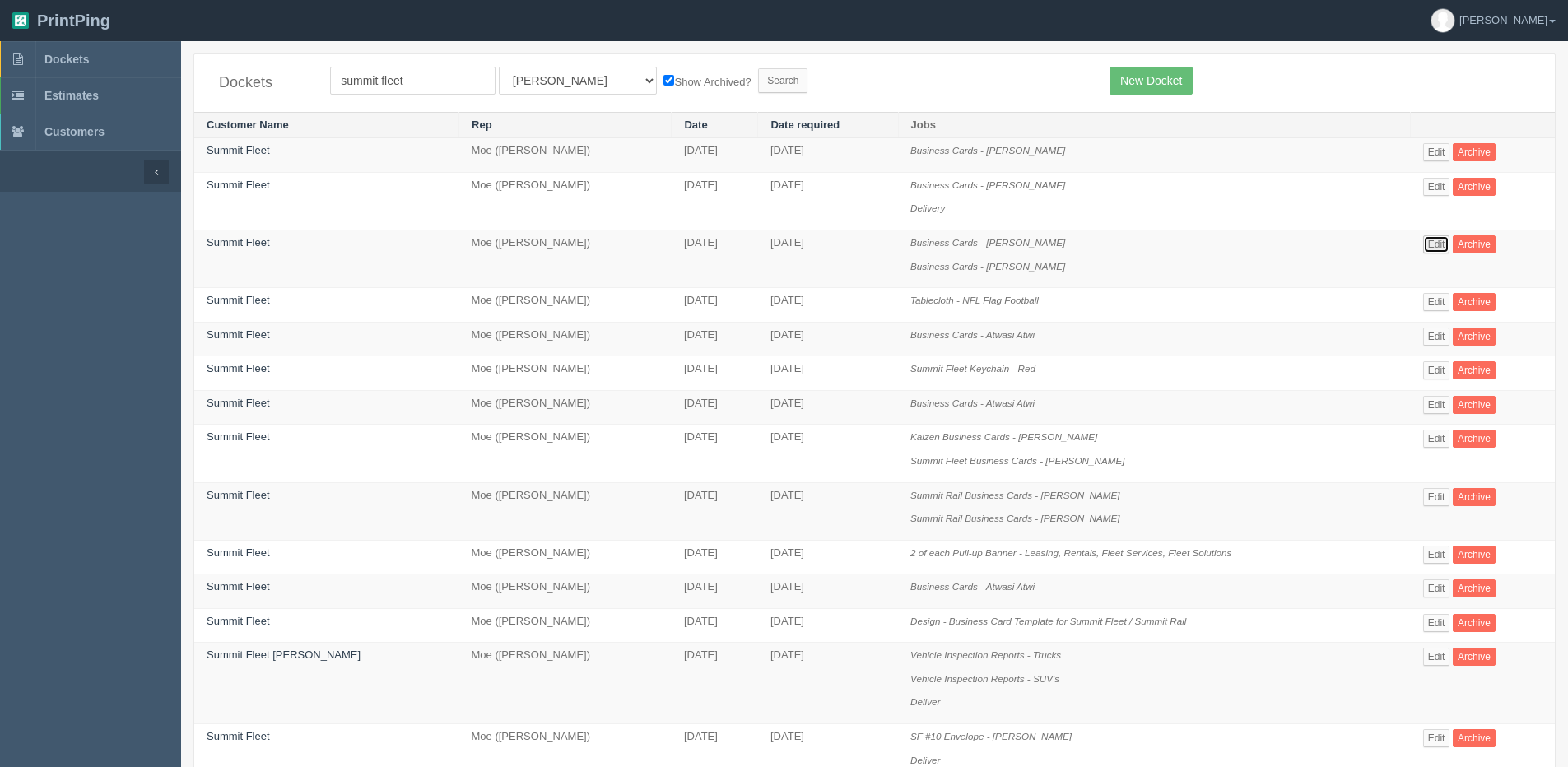
click at [1427, 250] on link "Edit" at bounding box center [1437, 245] width 27 height 19
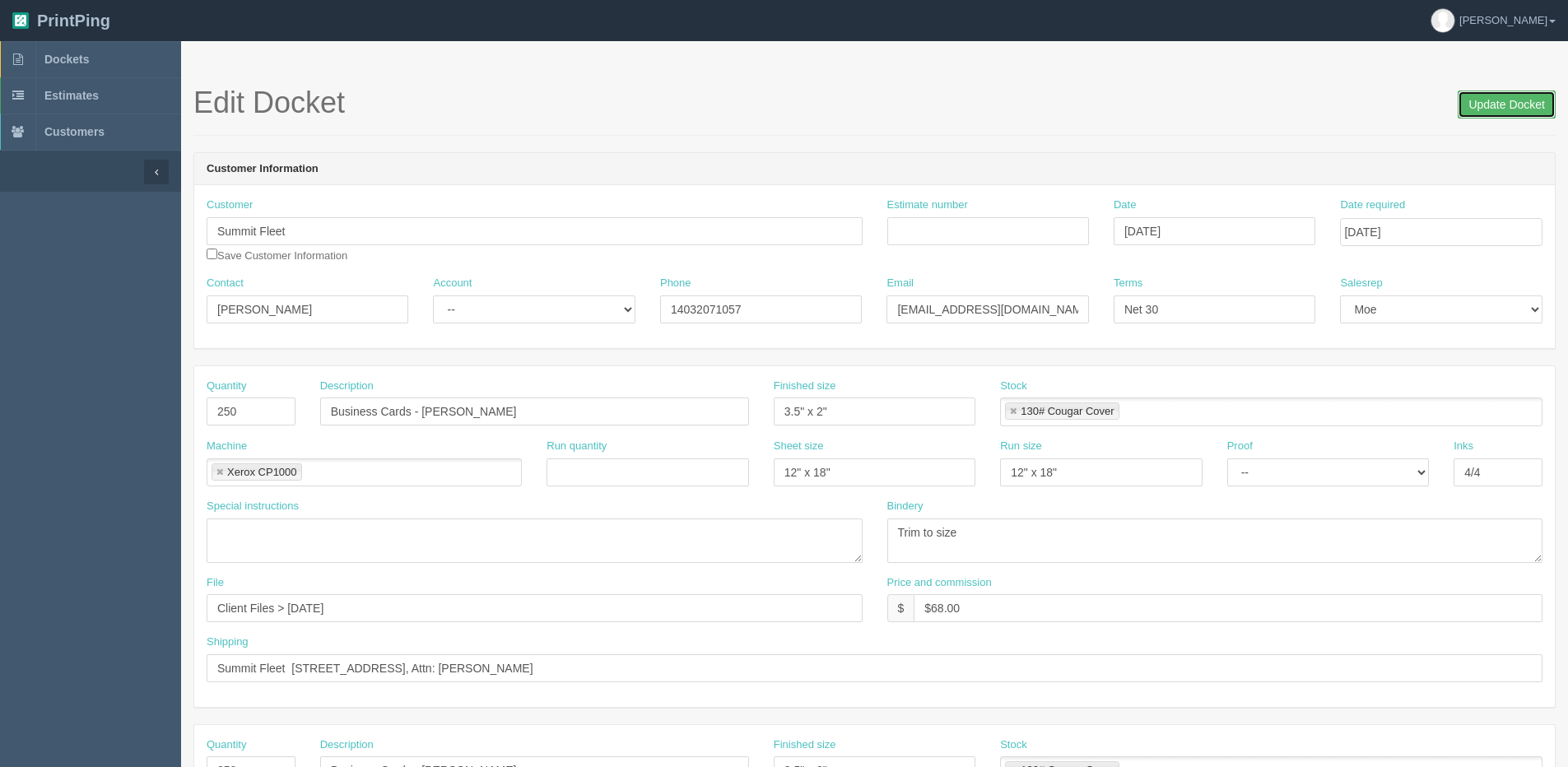
drag, startPoint x: 1512, startPoint y: 102, endPoint x: 1321, endPoint y: 106, distance: 191.0
click at [1496, 104] on input "Update Docket" at bounding box center [1506, 105] width 98 height 28
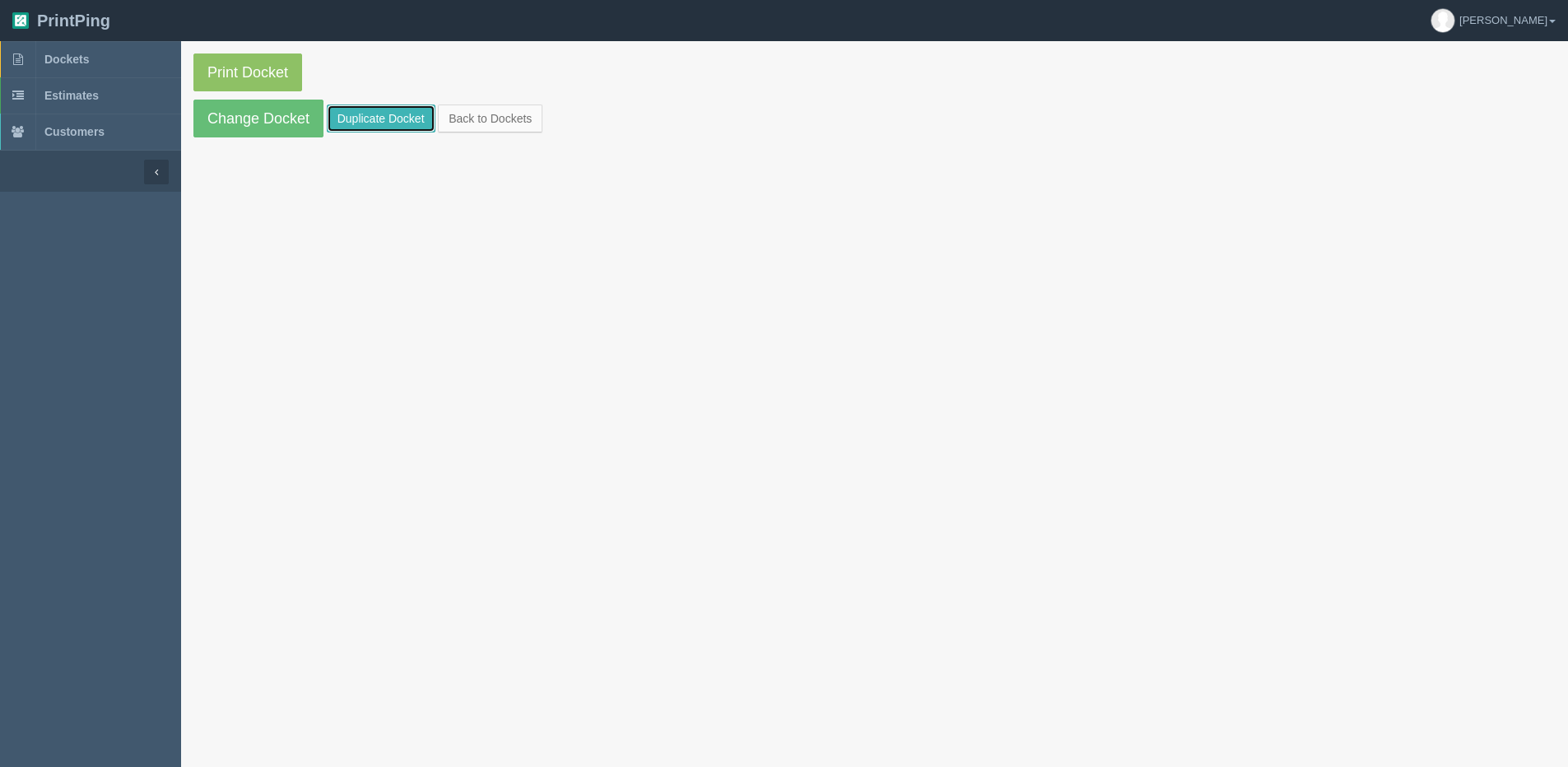
click at [372, 121] on link "Duplicate Docket" at bounding box center [381, 118] width 109 height 28
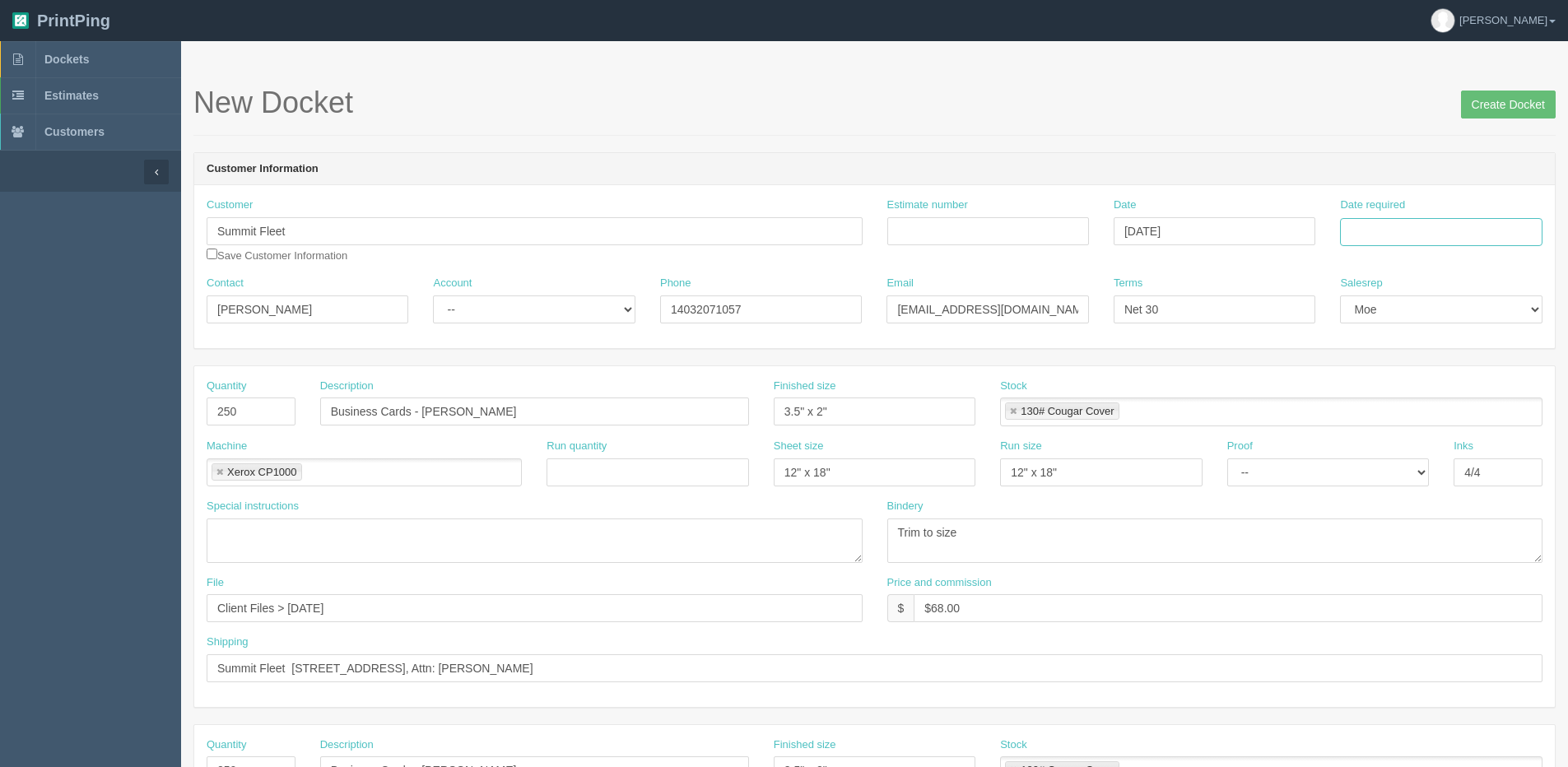
click at [1419, 235] on input "Date required" at bounding box center [1441, 232] width 202 height 28
click at [1367, 477] on select "-- Email Hard Copy" at bounding box center [1327, 473] width 202 height 28
click at [1419, 241] on input "Date required" at bounding box center [1441, 232] width 202 height 28
click at [1367, 469] on th "[DATE]" at bounding box center [1420, 461] width 153 height 23
click at [1372, 365] on td "15" at bounding box center [1378, 366] width 23 height 23
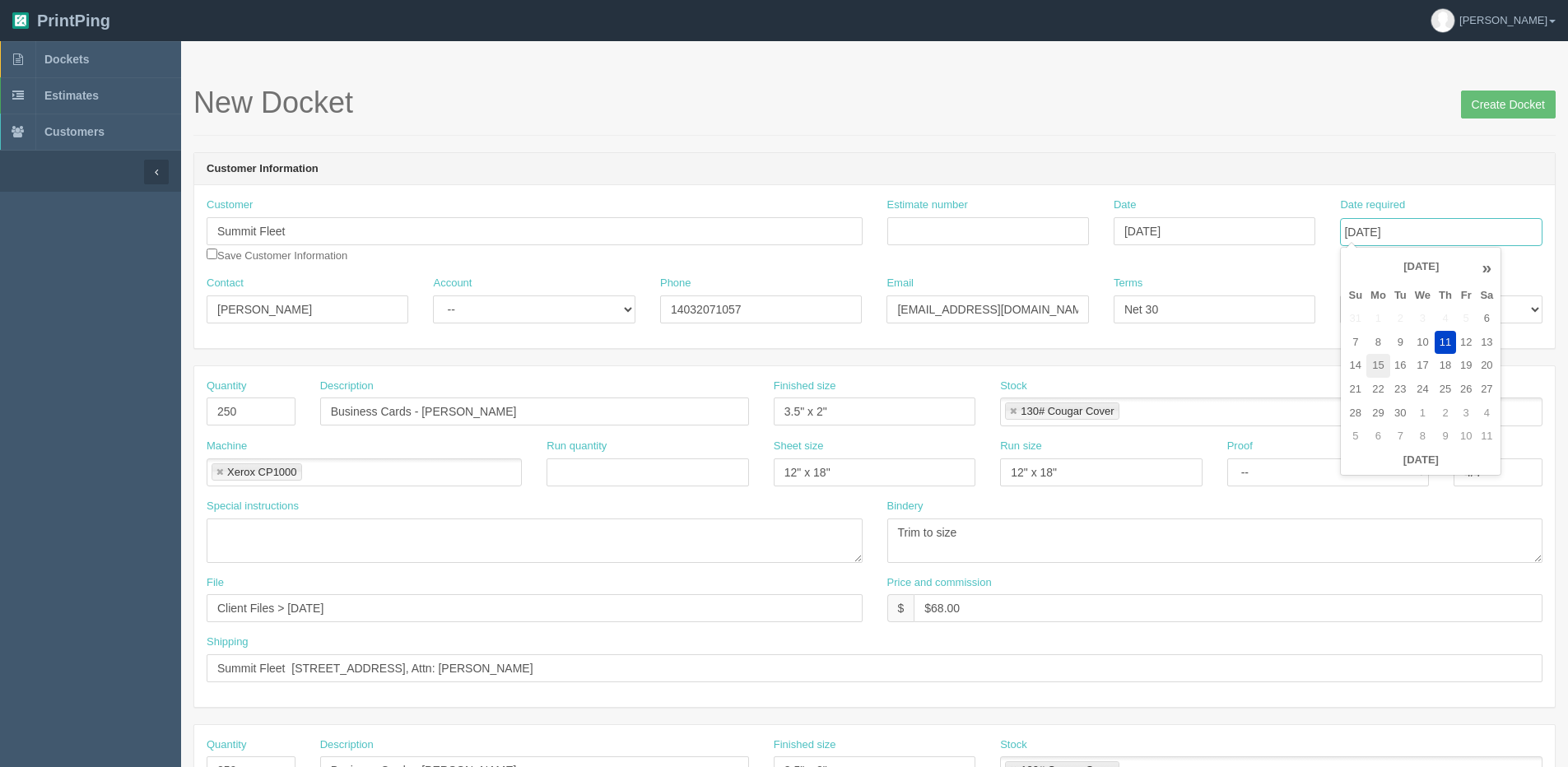
type input "[DATE]"
drag, startPoint x: 420, startPoint y: 412, endPoint x: 990, endPoint y: 410, distance: 570.0
click at [964, 410] on div "Quantity 250 Description Business Cards - Peter Erxleben Finished size 3.5" x 2…" at bounding box center [874, 408] width 1361 height 60
type input "Business Cards - [PERSON_NAME]"
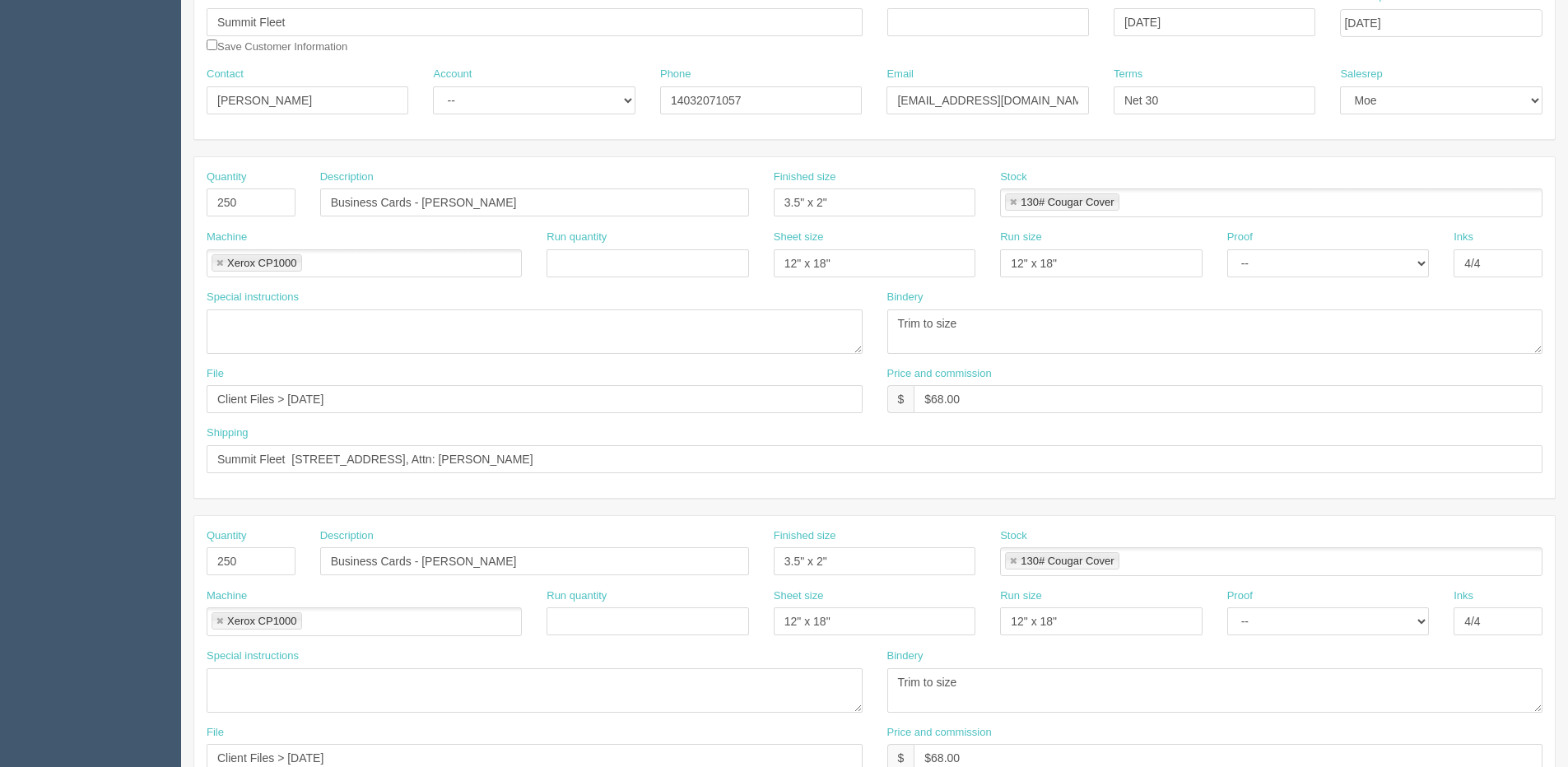
scroll to position [247, 0]
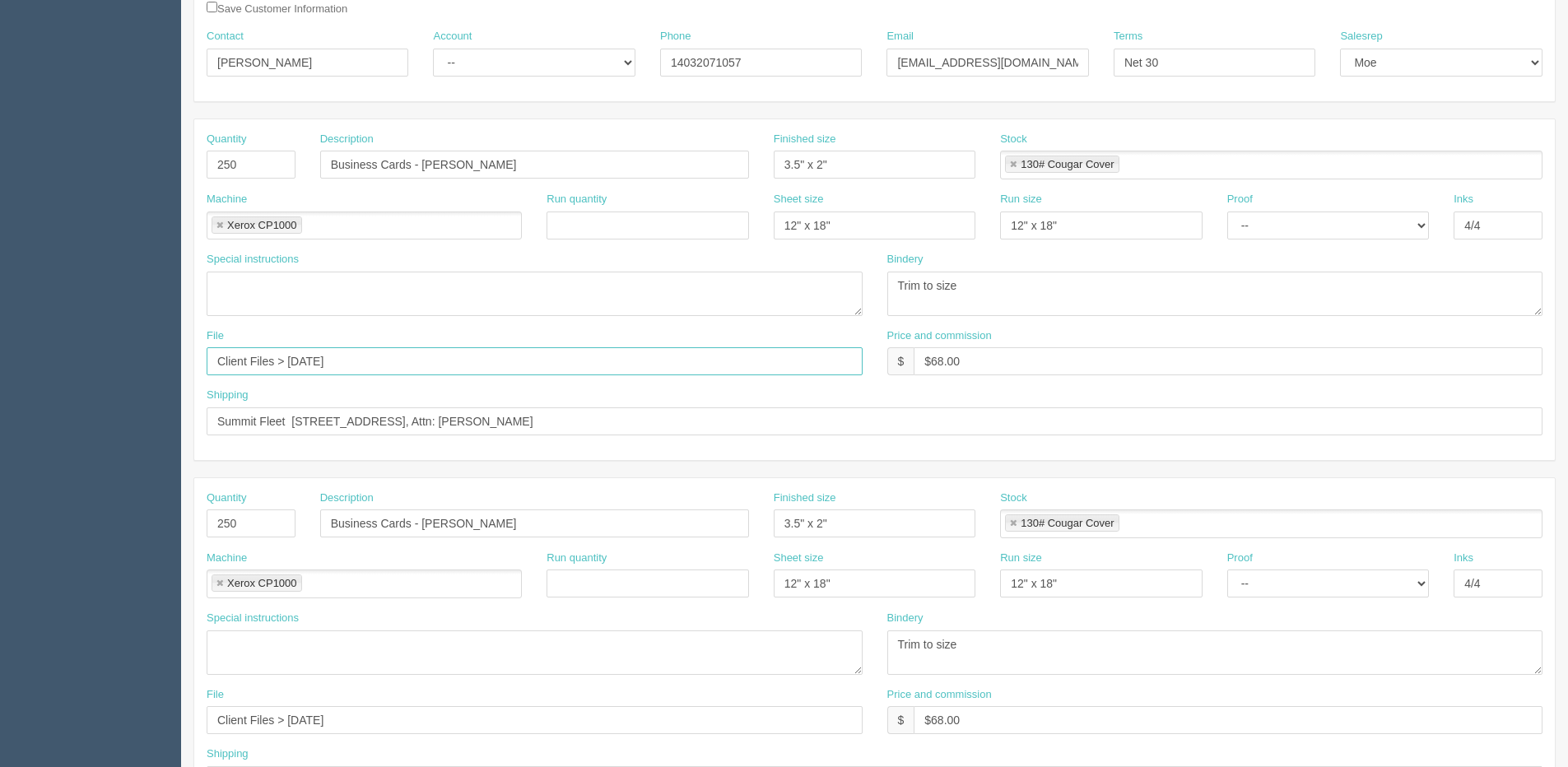
drag, startPoint x: 291, startPoint y: 362, endPoint x: 728, endPoint y: 358, distance: 437.0
click at [725, 358] on input "Client Files > [DATE]" at bounding box center [534, 361] width 656 height 28
type input "Client Files > Sept 2025"
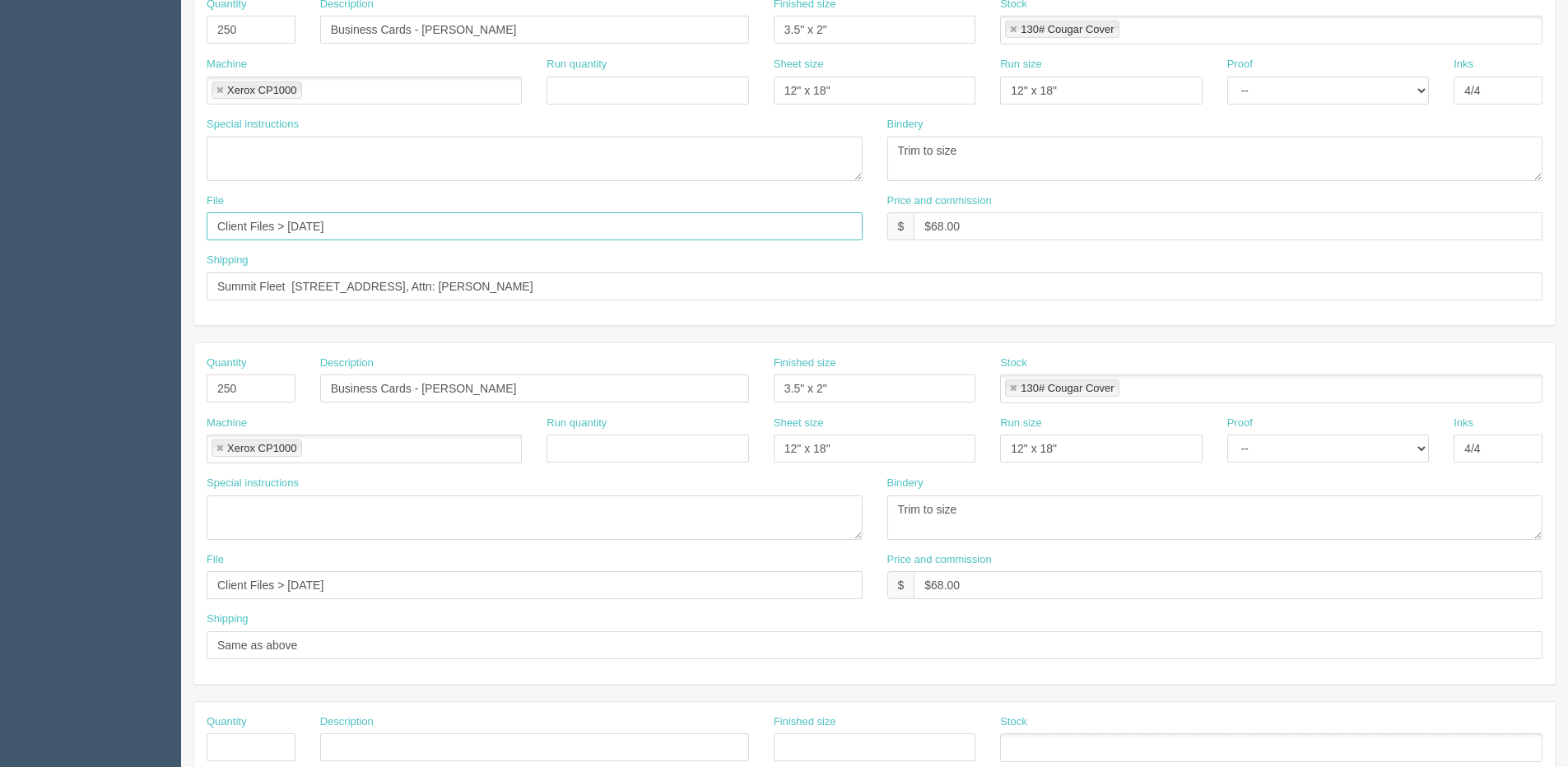
scroll to position [412, 0]
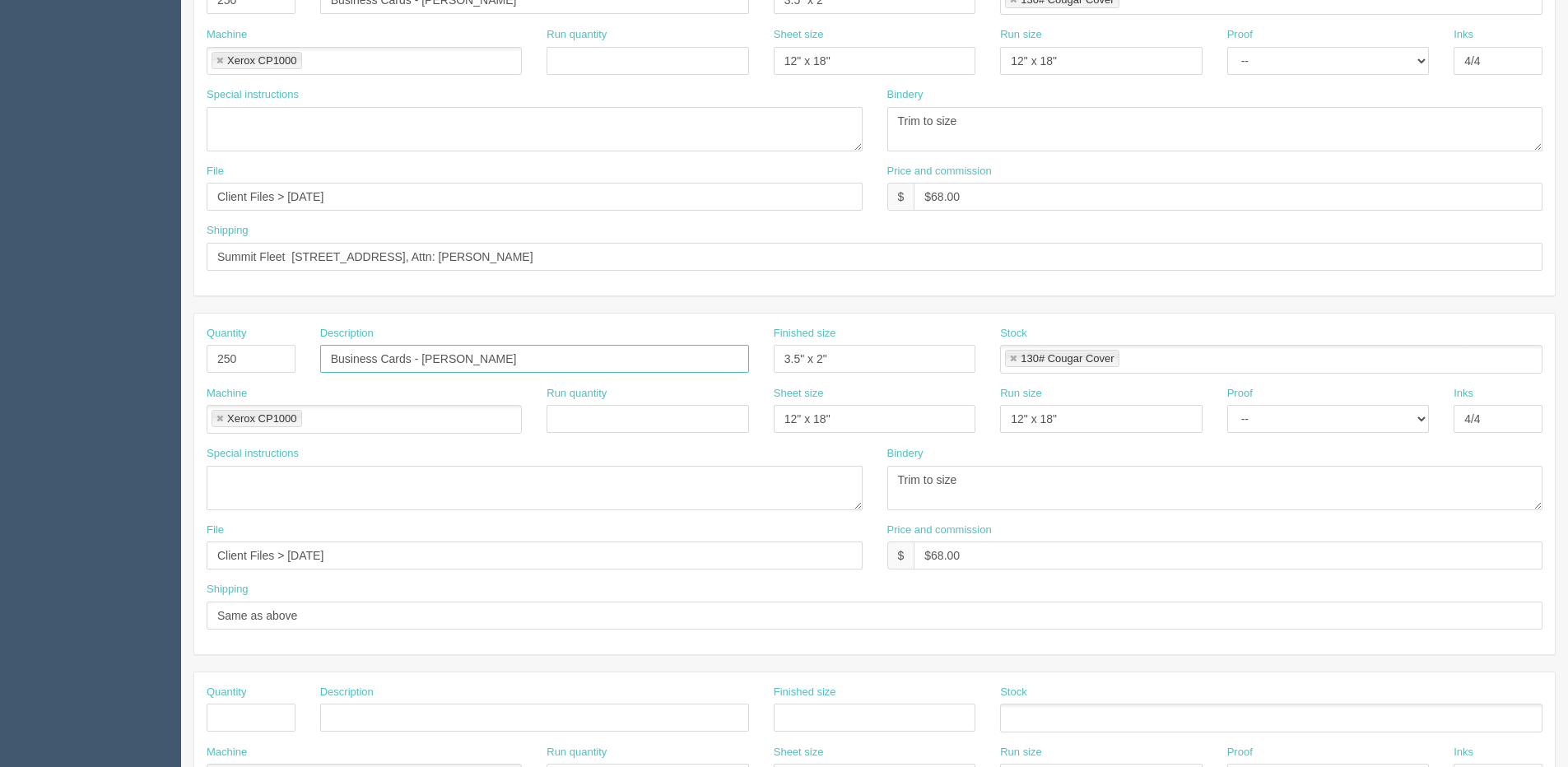
drag, startPoint x: 425, startPoint y: 361, endPoint x: 923, endPoint y: 346, distance: 498.2
click at [922, 338] on div "Quantity 250 Description Business Cards - Tim Smith Finished size 3.5" x 2" Sto…" at bounding box center [874, 355] width 1361 height 60
type input "Business Cards - Clark Stanford"
drag, startPoint x: 288, startPoint y: 557, endPoint x: 646, endPoint y: 510, distance: 361.1
click at [627, 511] on div "Quantity 250 Description Business Cards - Clark Stanford Finished size 3.5" x 2…" at bounding box center [874, 484] width 1361 height 340
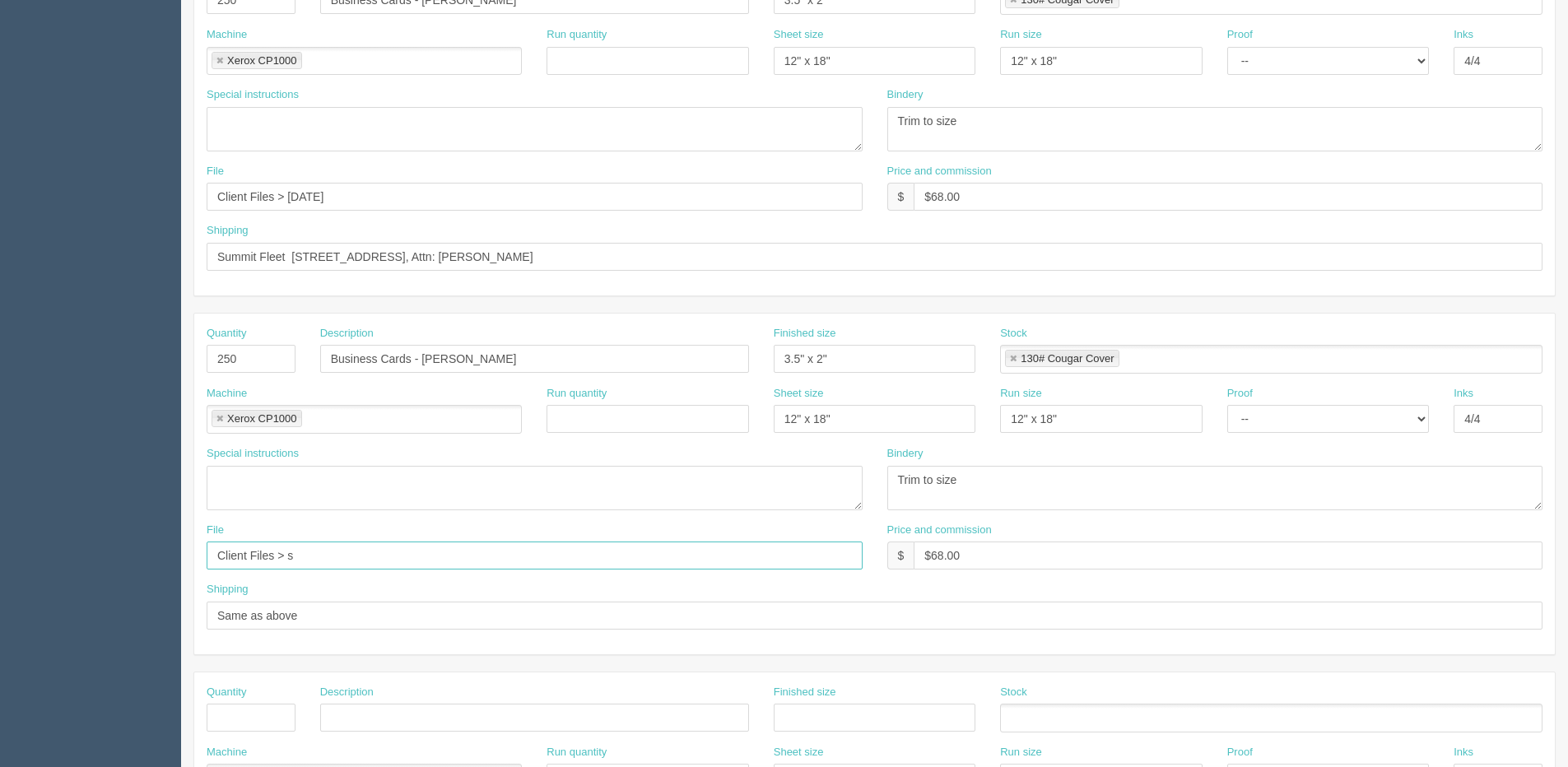
type input "Client Files > [DATE]"
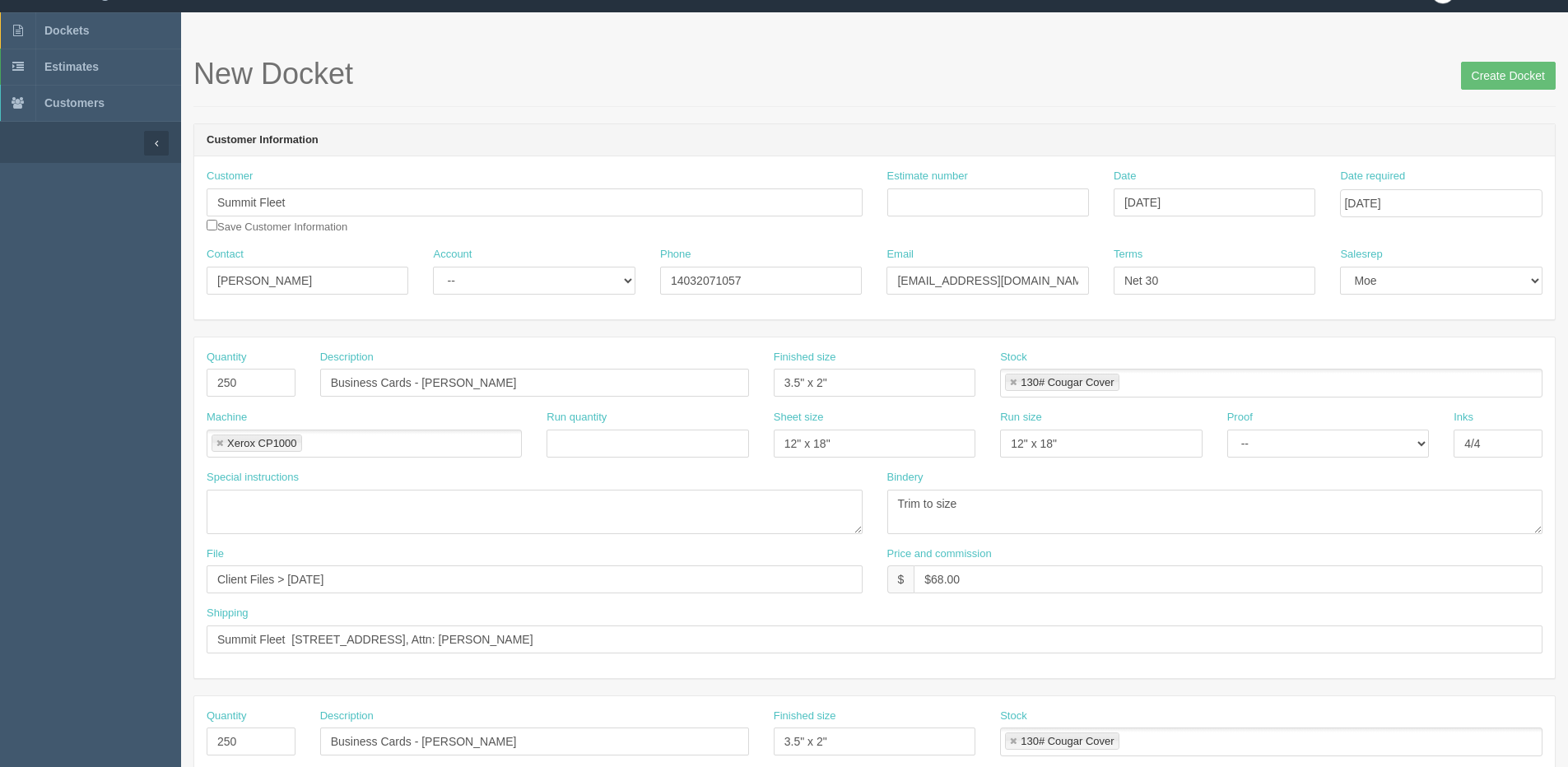
scroll to position [0, 0]
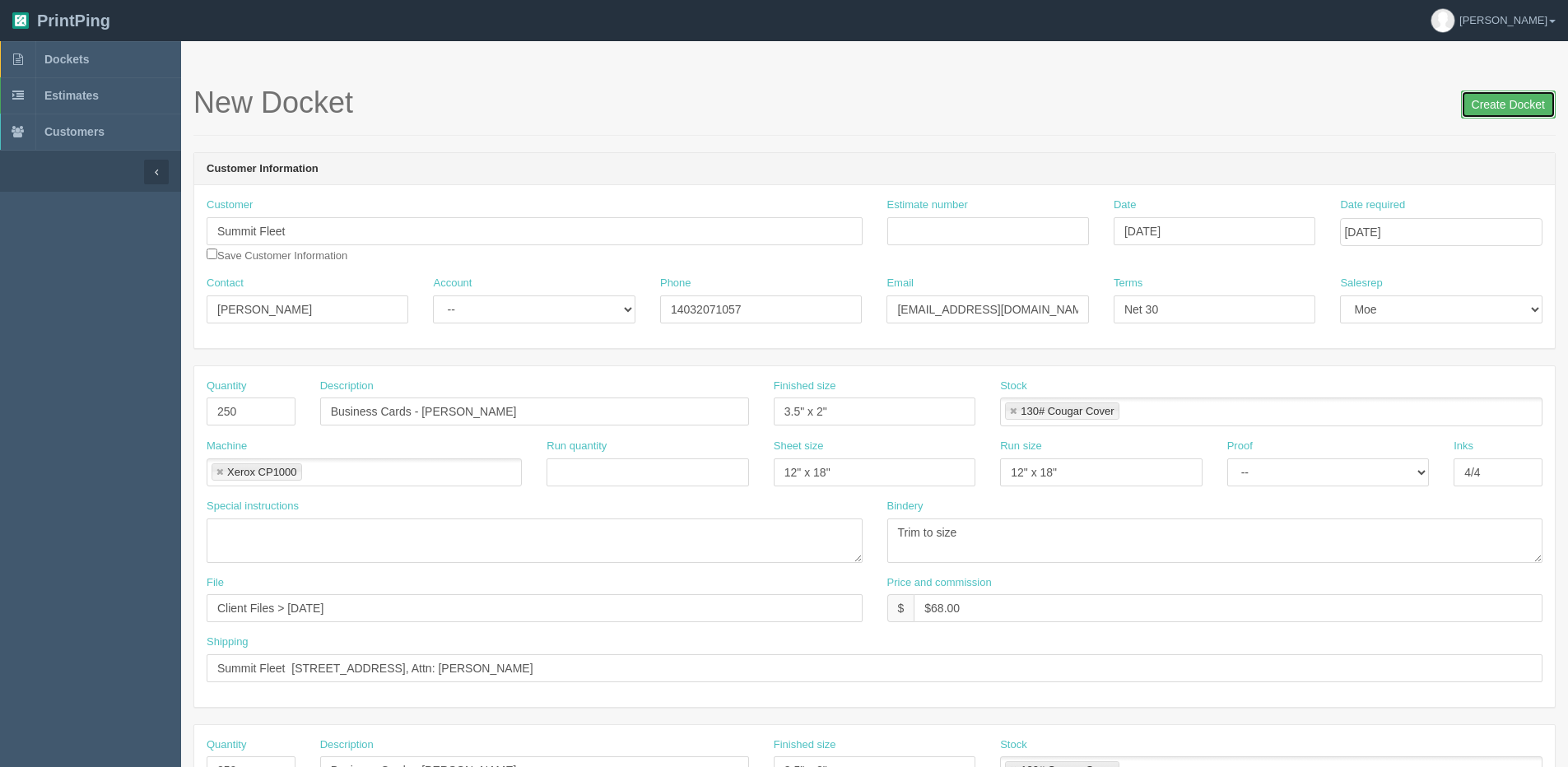
click at [1498, 97] on input "Create Docket" at bounding box center [1507, 105] width 95 height 28
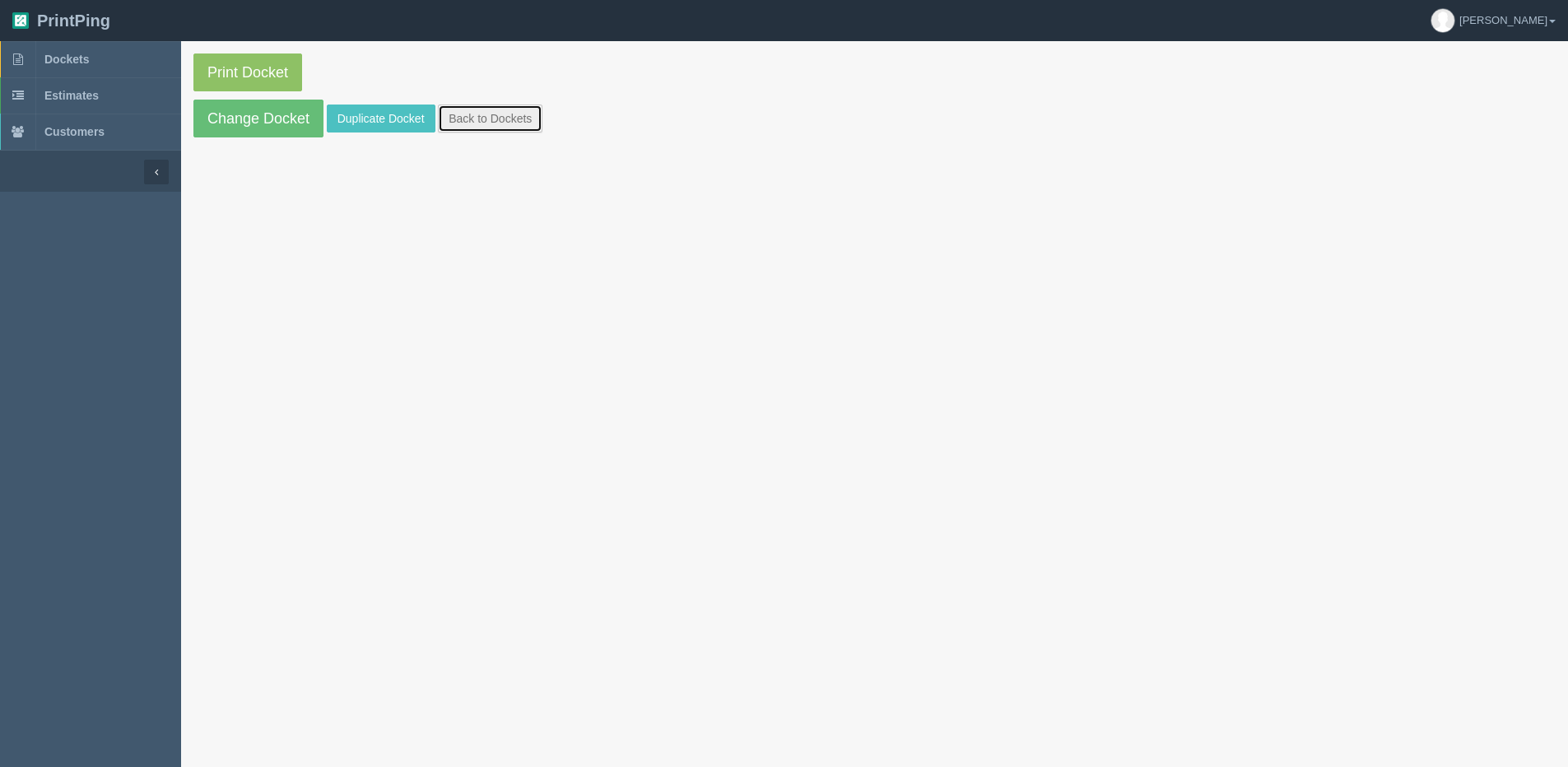
click at [480, 110] on link "Back to Dockets" at bounding box center [490, 118] width 105 height 28
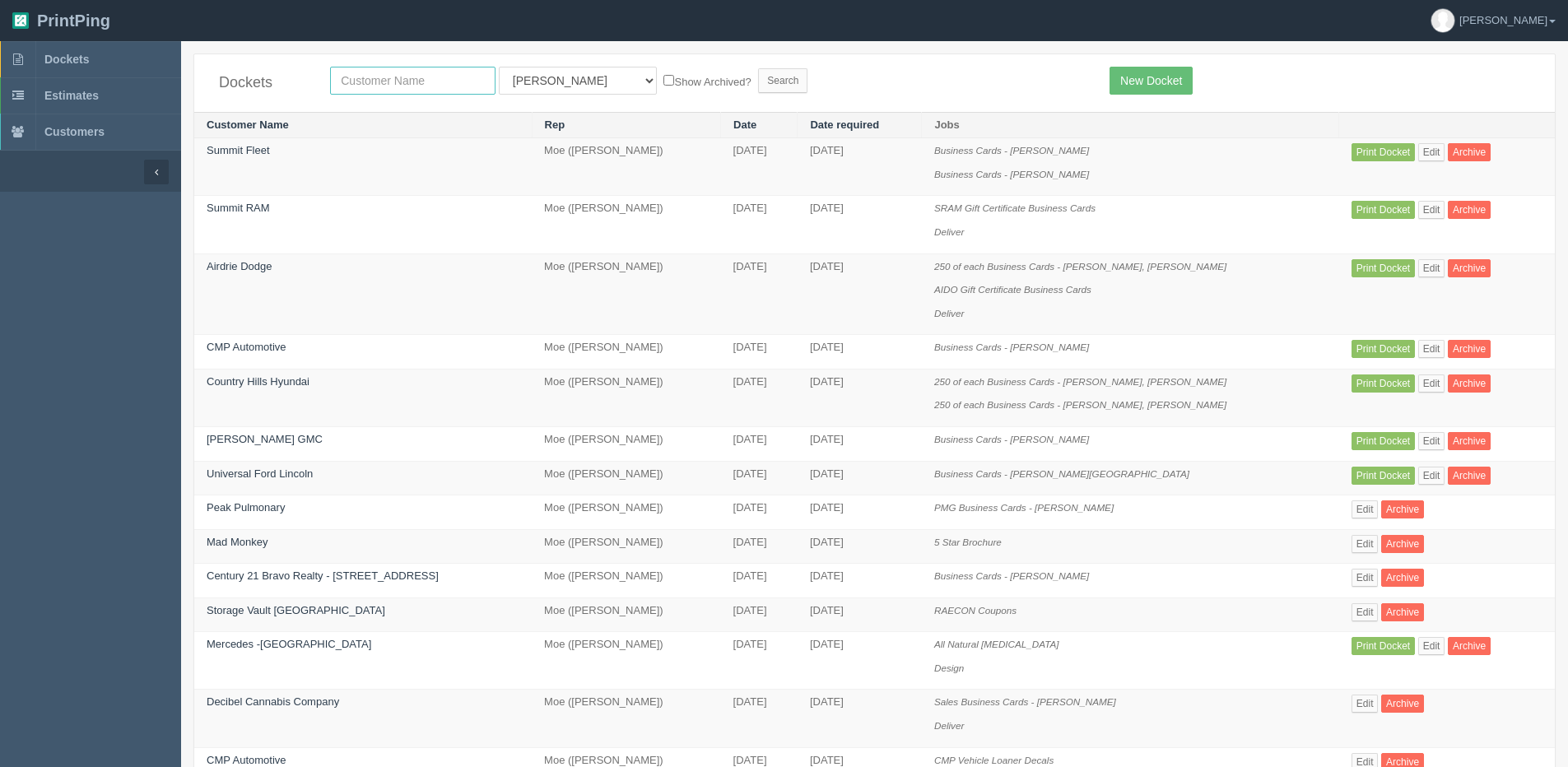
click at [428, 87] on input "text" at bounding box center [412, 80] width 165 height 28
type input "summit fleet"
click at [758, 68] on input "Search" at bounding box center [783, 80] width 49 height 24
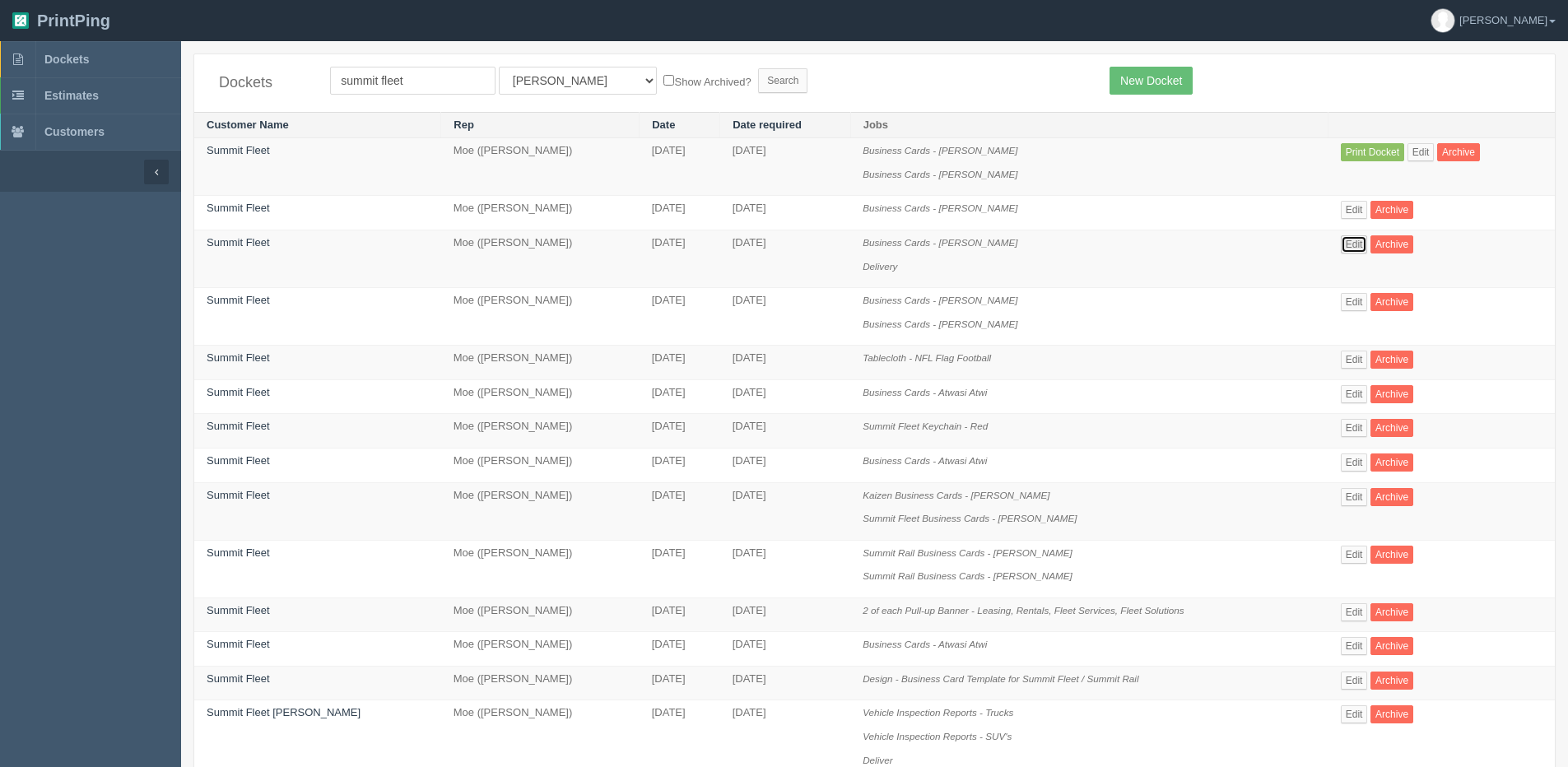
click at [1349, 240] on link "Edit" at bounding box center [1355, 245] width 27 height 19
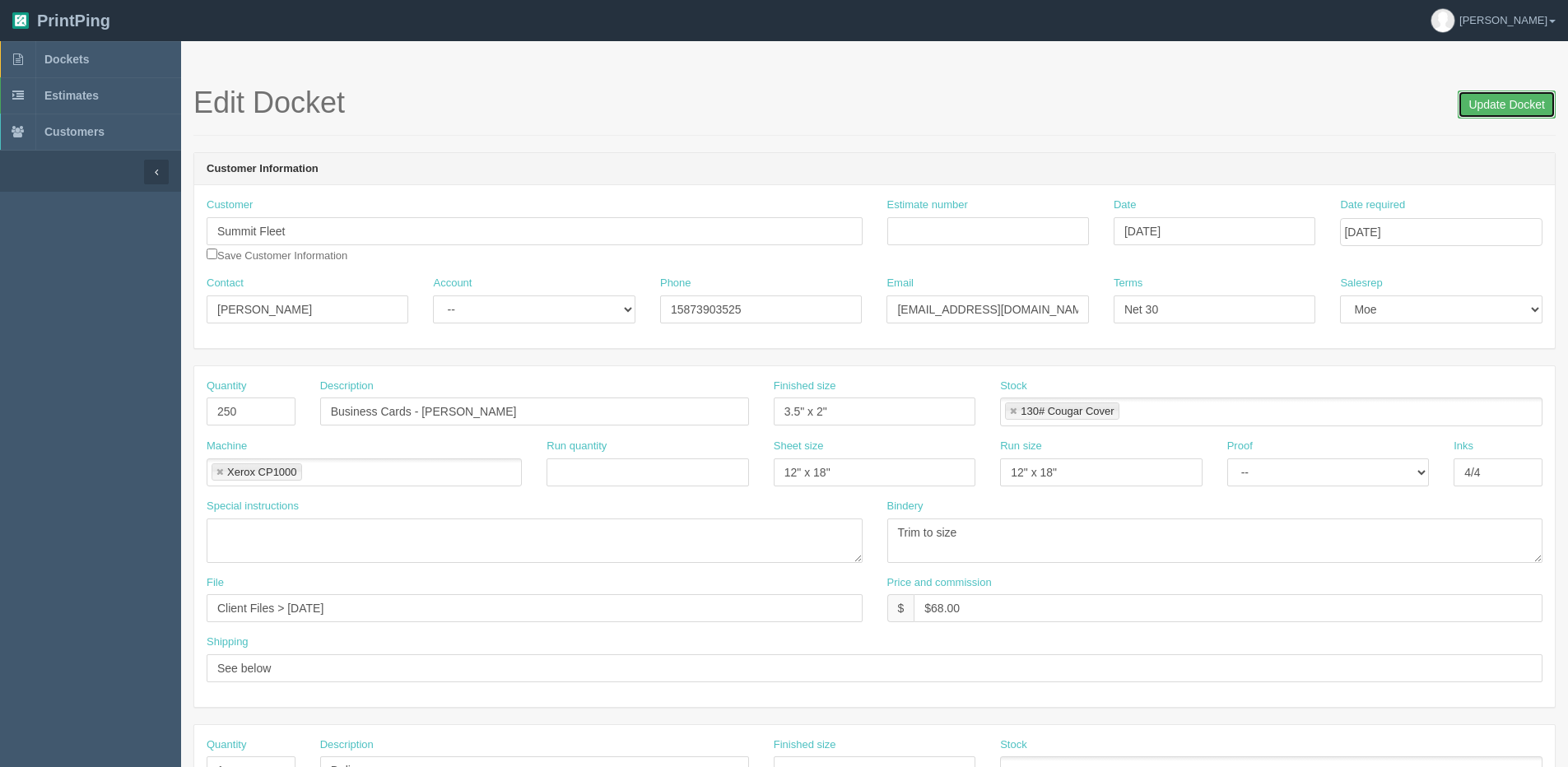
drag, startPoint x: 1487, startPoint y: 98, endPoint x: 1053, endPoint y: 114, distance: 434.3
click at [1442, 106] on h1 "Edit Docket Update Docket" at bounding box center [874, 103] width 1362 height 33
click at [1504, 101] on input "Update Docket" at bounding box center [1506, 105] width 98 height 28
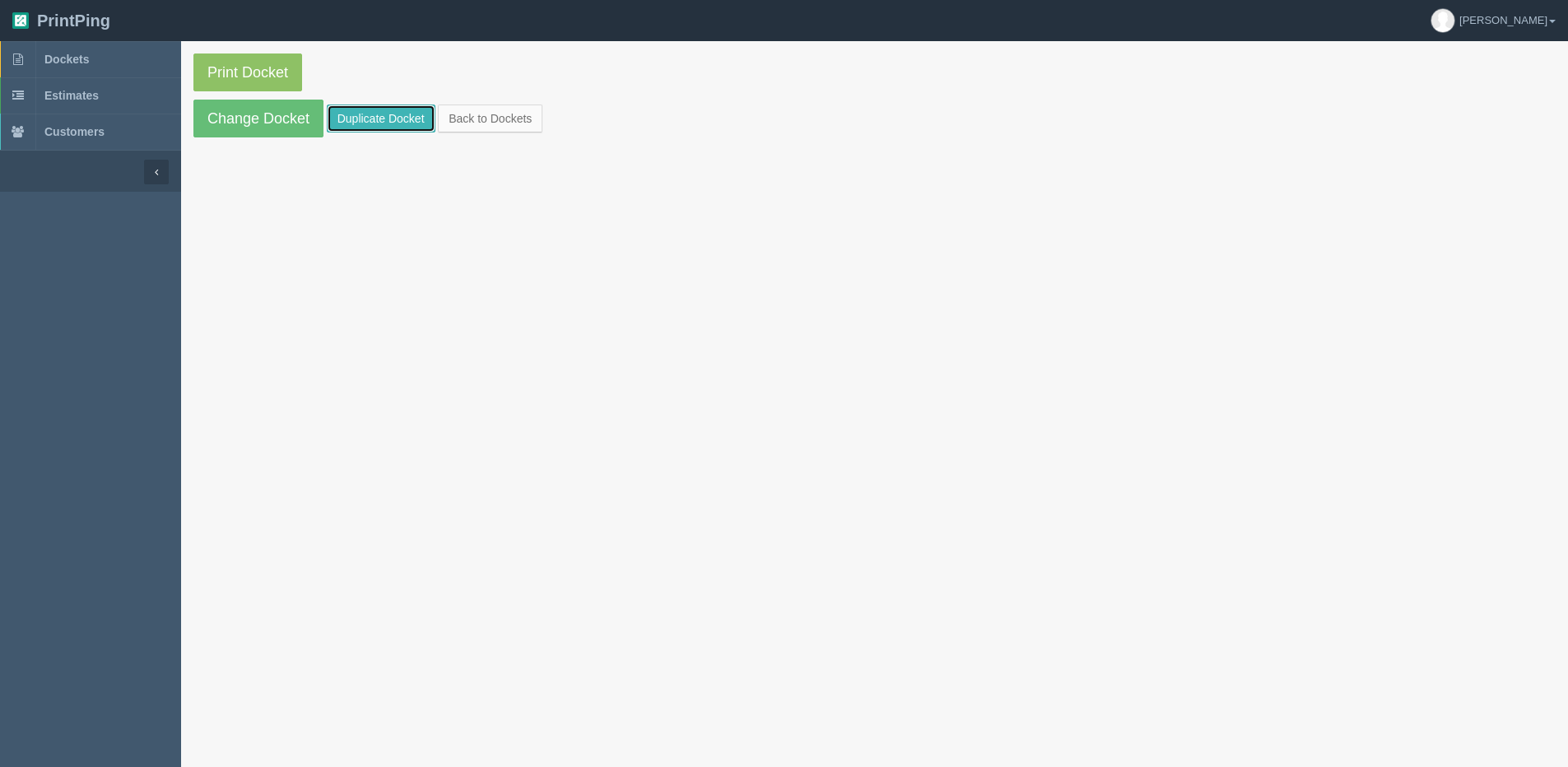
click at [393, 110] on link "Duplicate Docket" at bounding box center [381, 118] width 109 height 28
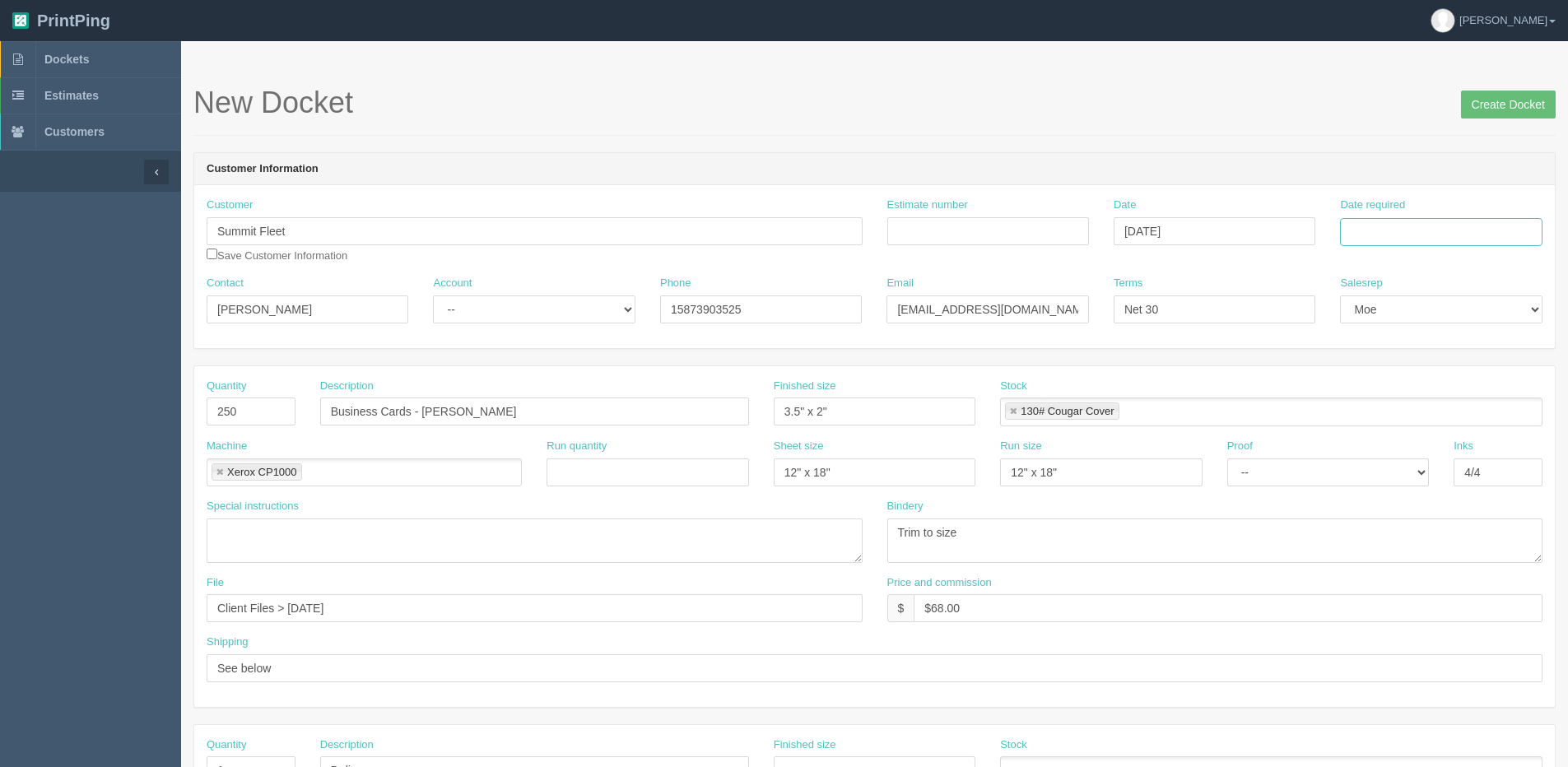
click at [1430, 222] on input "Date required" at bounding box center [1441, 232] width 202 height 28
click at [1353, 470] on th "[DATE]" at bounding box center [1420, 461] width 153 height 23
click at [1376, 363] on td "15" at bounding box center [1378, 366] width 23 height 23
type input "[DATE]"
click at [303, 220] on input "Summit Fleet" at bounding box center [534, 231] width 656 height 28
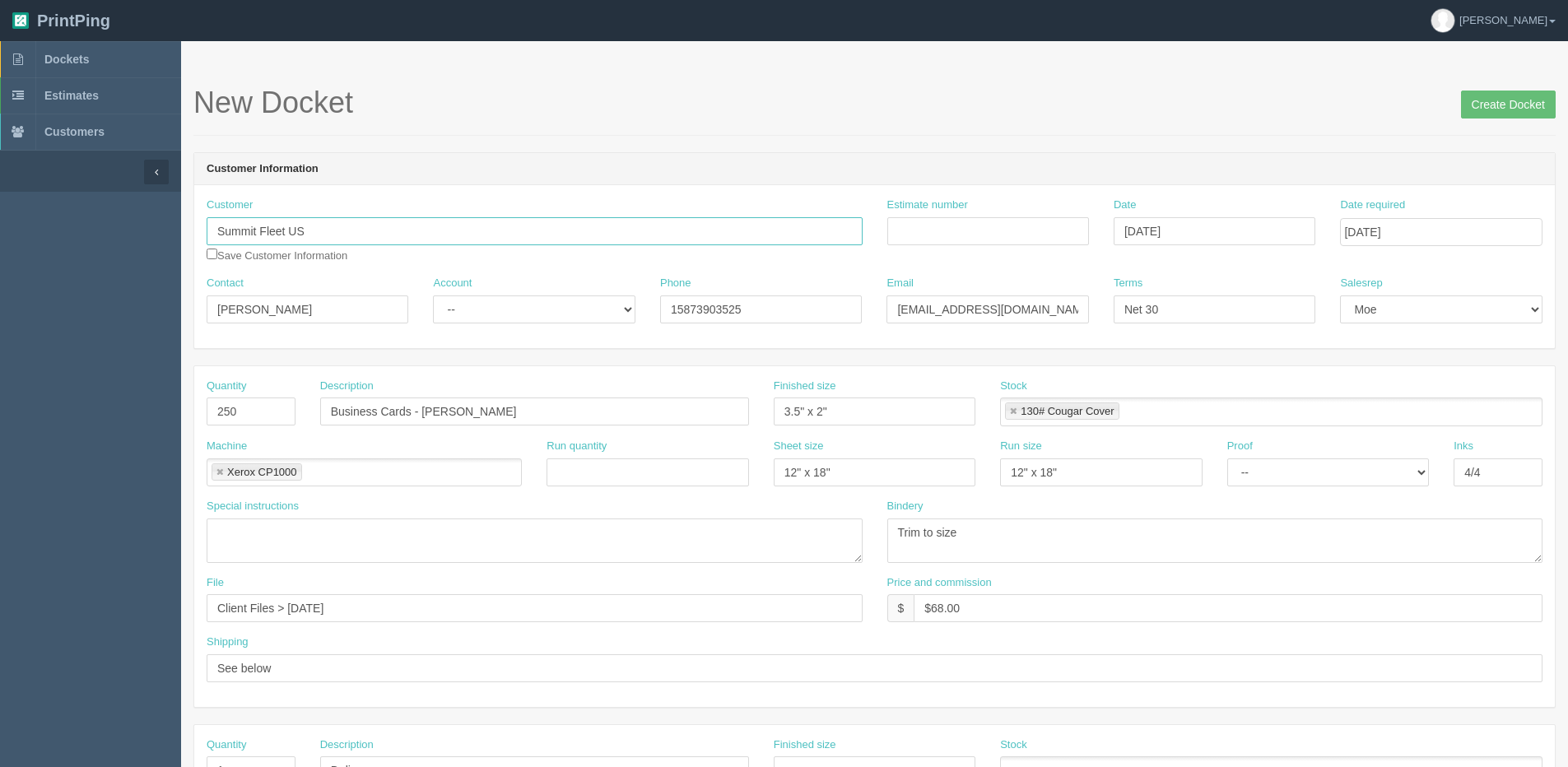
type input "Summit Fleet US"
click at [425, 406] on input "Business Cards - [PERSON_NAME]" at bounding box center [534, 411] width 428 height 28
drag, startPoint x: 246, startPoint y: 411, endPoint x: 4, endPoint y: 443, distance: 244.1
click at [4, 443] on section "Dockets Estimates Customers" at bounding box center [784, 768] width 1568 height 1454
type input "500"
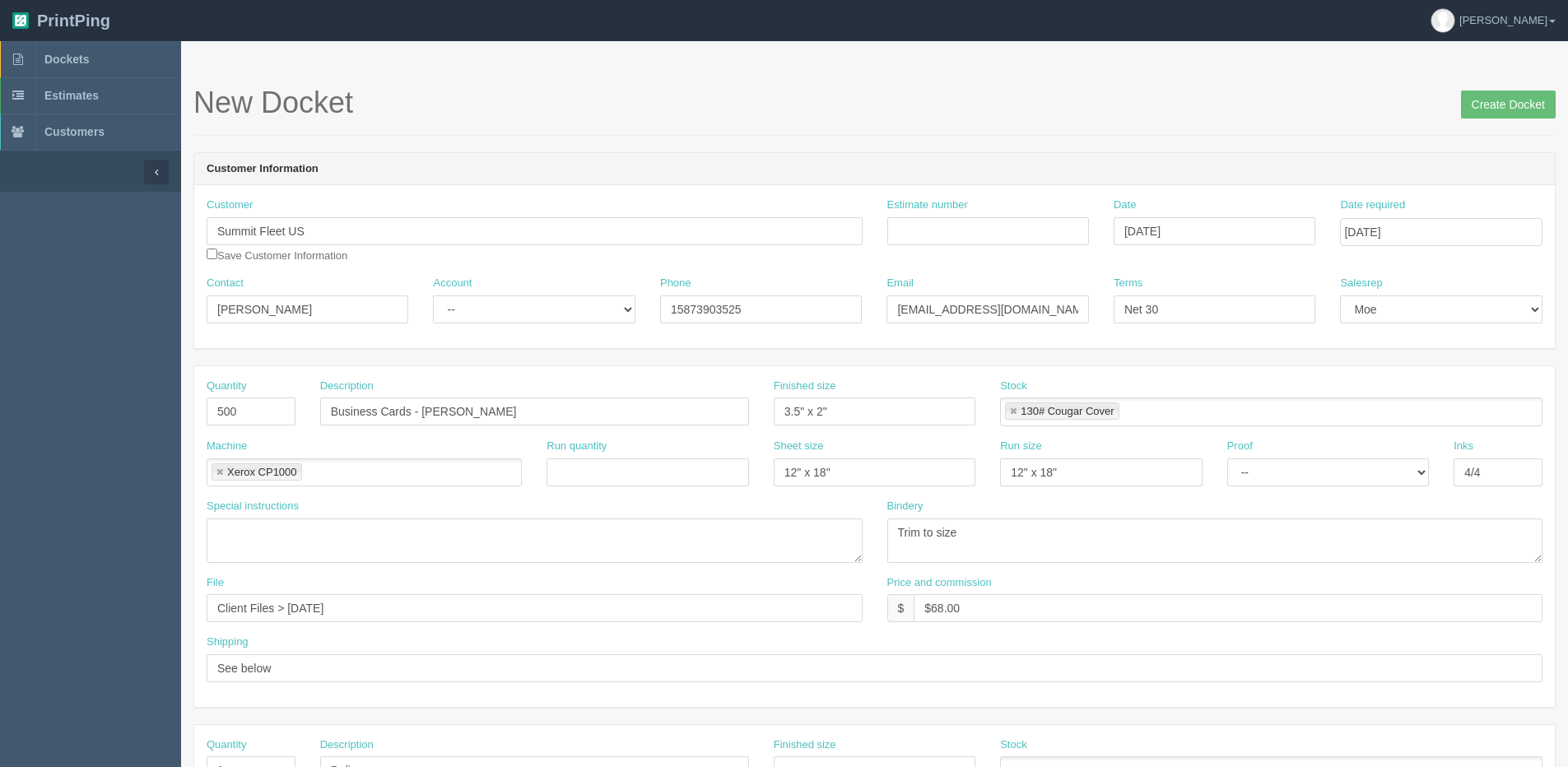
click at [417, 441] on div "Machine Xerox CP1000 Xerox CP1000" at bounding box center [364, 462] width 315 height 48
drag, startPoint x: 426, startPoint y: 415, endPoint x: 735, endPoint y: 393, distance: 309.8
click at [717, 393] on div "Description Business Cards - [PERSON_NAME]" at bounding box center [534, 402] width 428 height 48
type input "Business Cards - [PERSON_NAME]"
drag, startPoint x: 285, startPoint y: 606, endPoint x: 534, endPoint y: 605, distance: 249.0
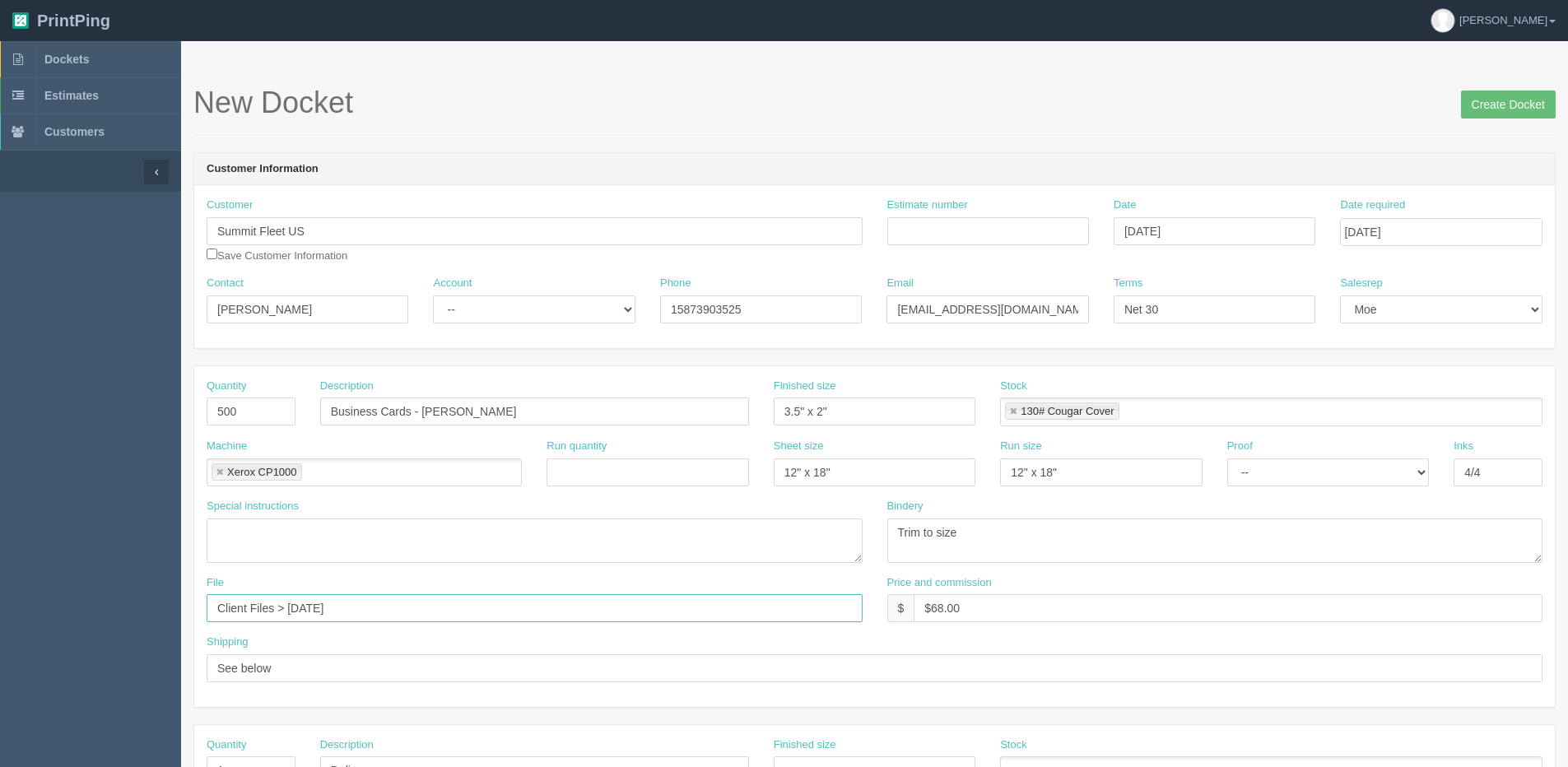
click at [534, 605] on input "Client Files > August 2025" at bounding box center [534, 608] width 656 height 28
type input "Client Files > [DATE]"
drag, startPoint x: 931, startPoint y: 608, endPoint x: 1072, endPoint y: 581, distance: 143.6
click at [1064, 582] on div "Price and commission $ $68.00" at bounding box center [1215, 599] width 656 height 48
type input "$79.00"
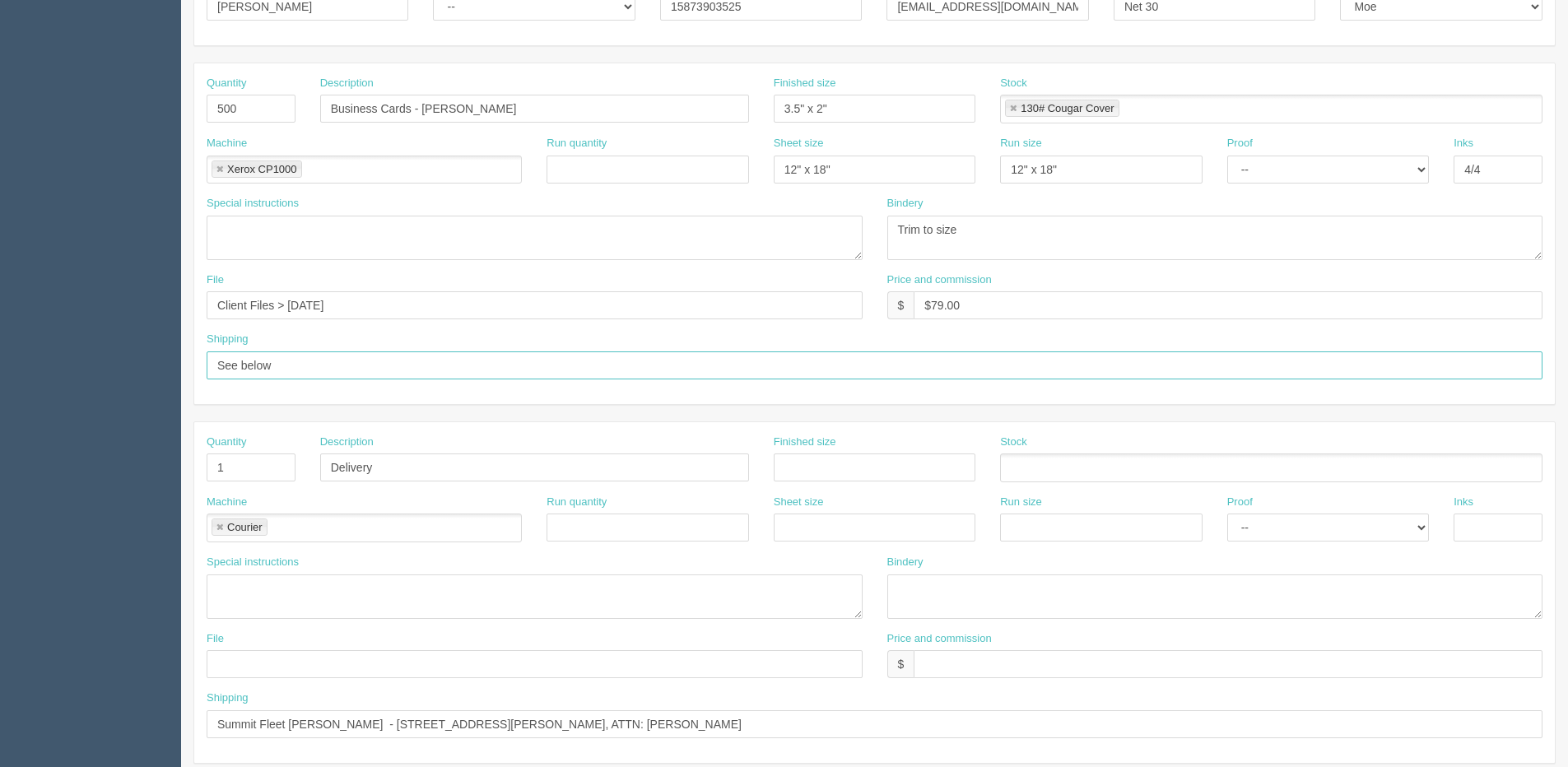
scroll to position [412, 0]
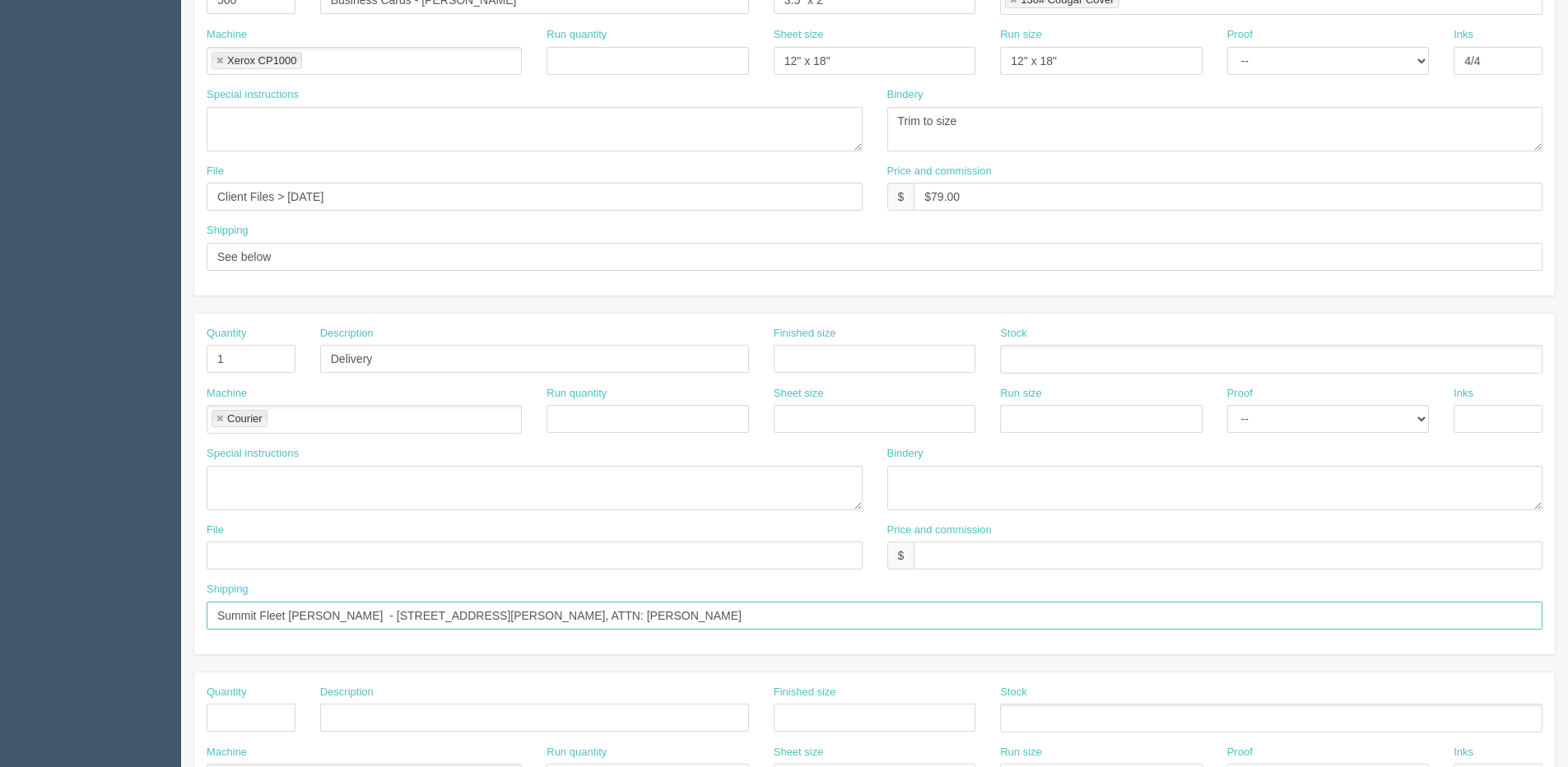
drag, startPoint x: 224, startPoint y: 615, endPoint x: 925, endPoint y: 617, distance: 701.0
click at [938, 613] on input "Summit Fleet Leduc - 3911 84 Ave Leduc, AB T9E 8M5, ATTN: Erin Parish" at bounding box center [874, 615] width 1336 height 28
paste input "Clarke Brash Summit Fleet [STREET_ADDRESS]"
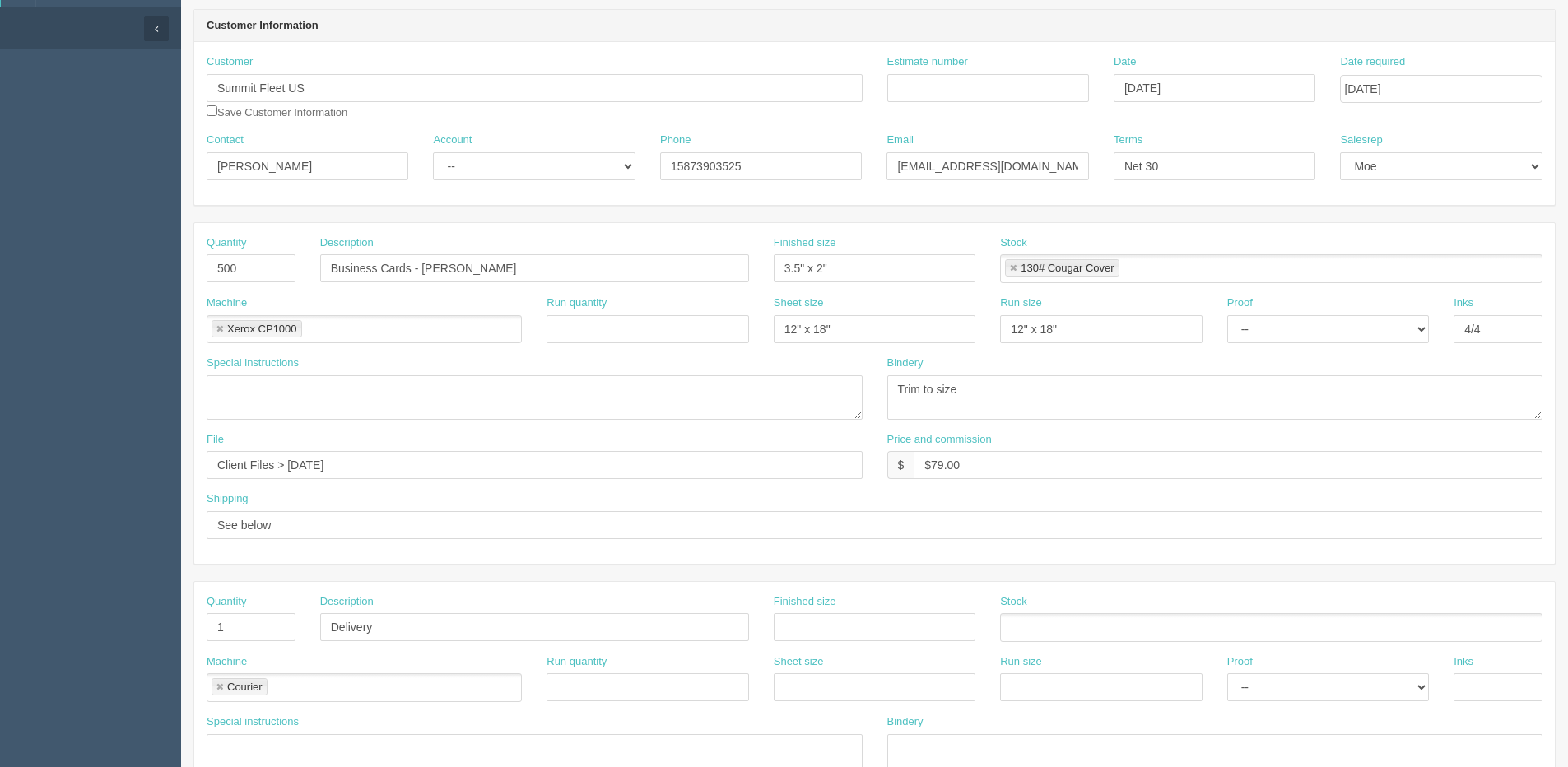
scroll to position [0, 0]
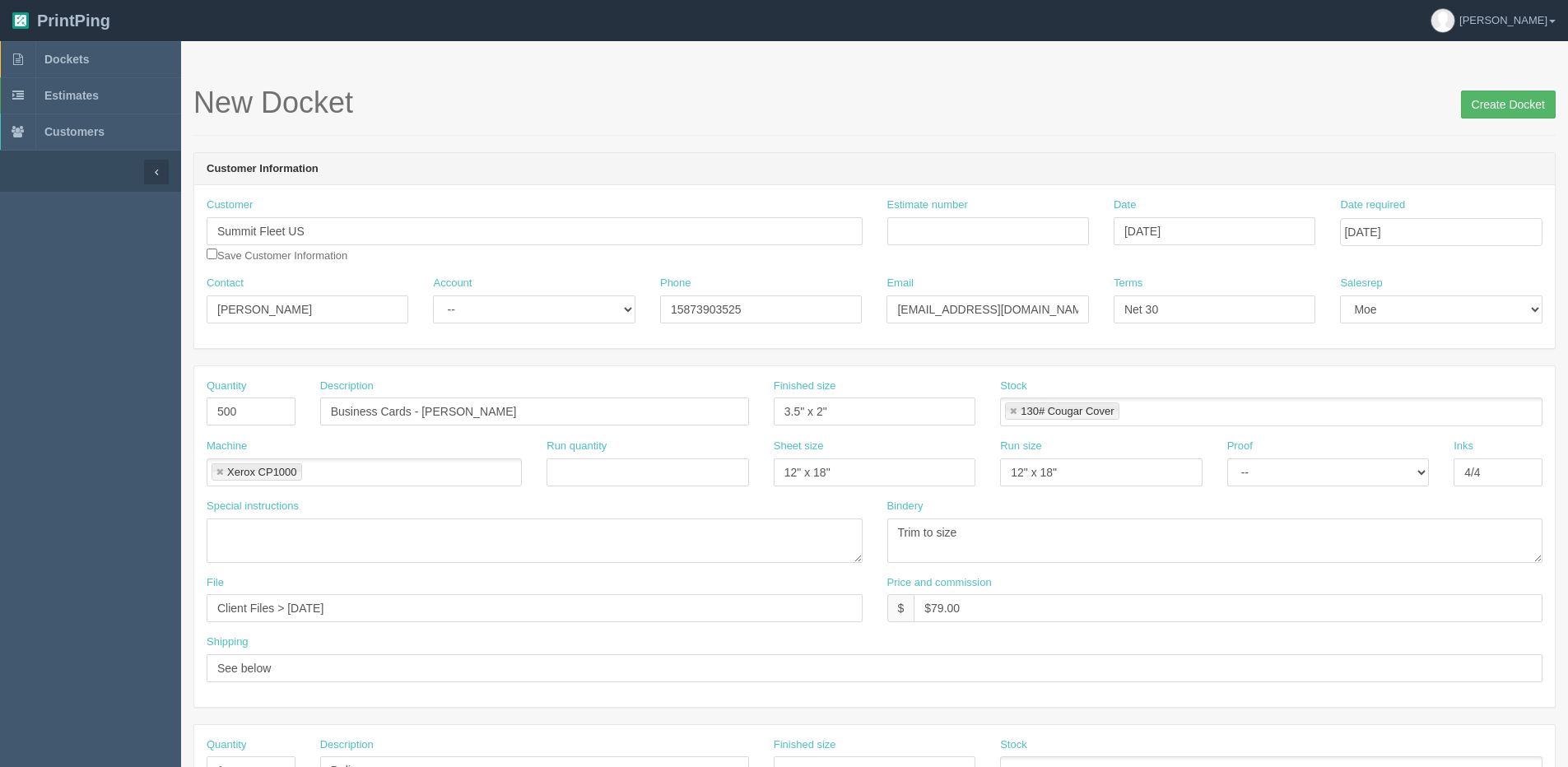
type input "Clarke Brash Summit Fleet [STREET_ADDRESS]"
click at [1509, 97] on input "Create Docket" at bounding box center [1507, 105] width 95 height 28
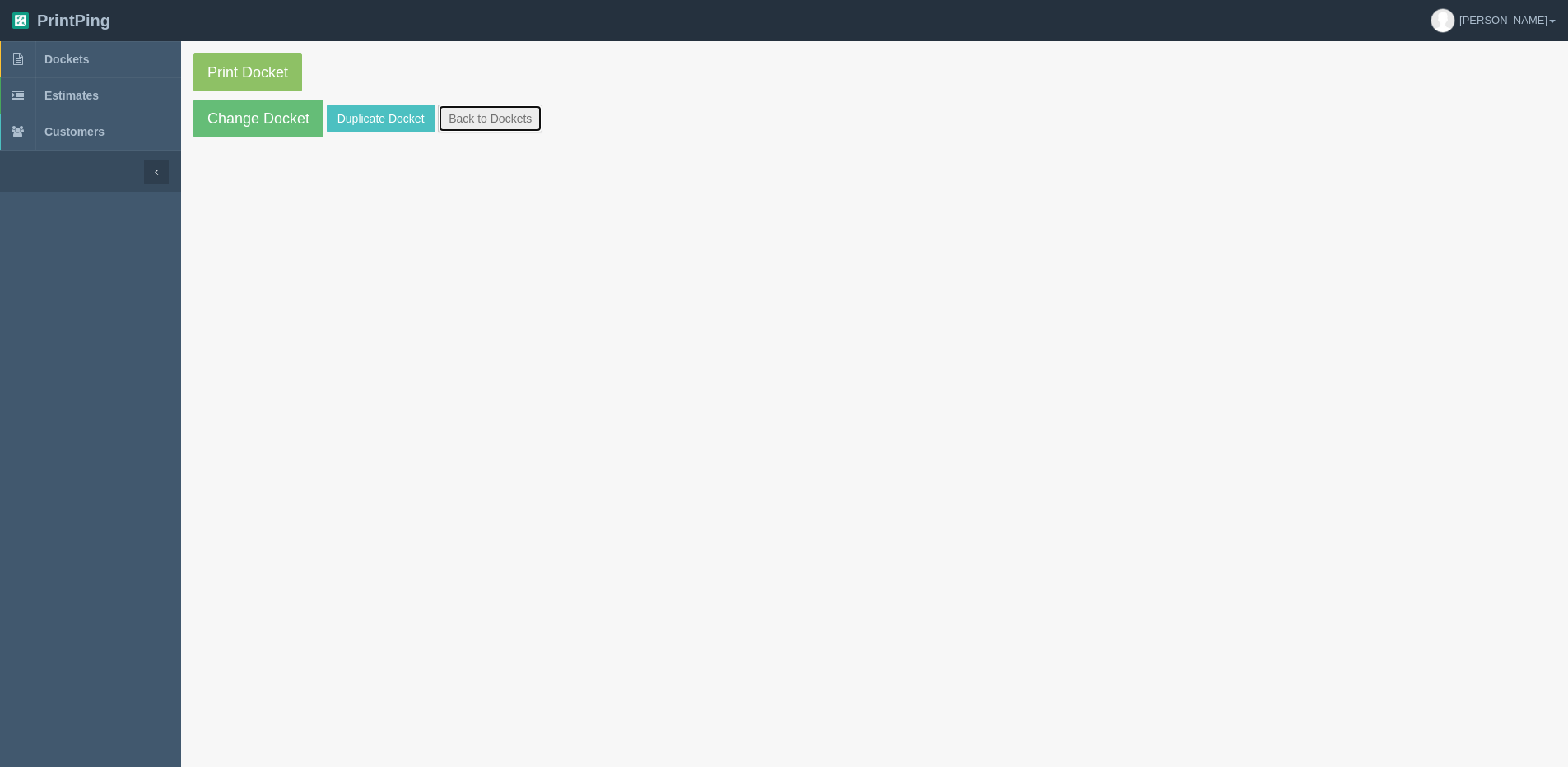
drag, startPoint x: 501, startPoint y: 111, endPoint x: 512, endPoint y: 122, distance: 15.6
click at [501, 112] on link "Back to Dockets" at bounding box center [490, 118] width 105 height 28
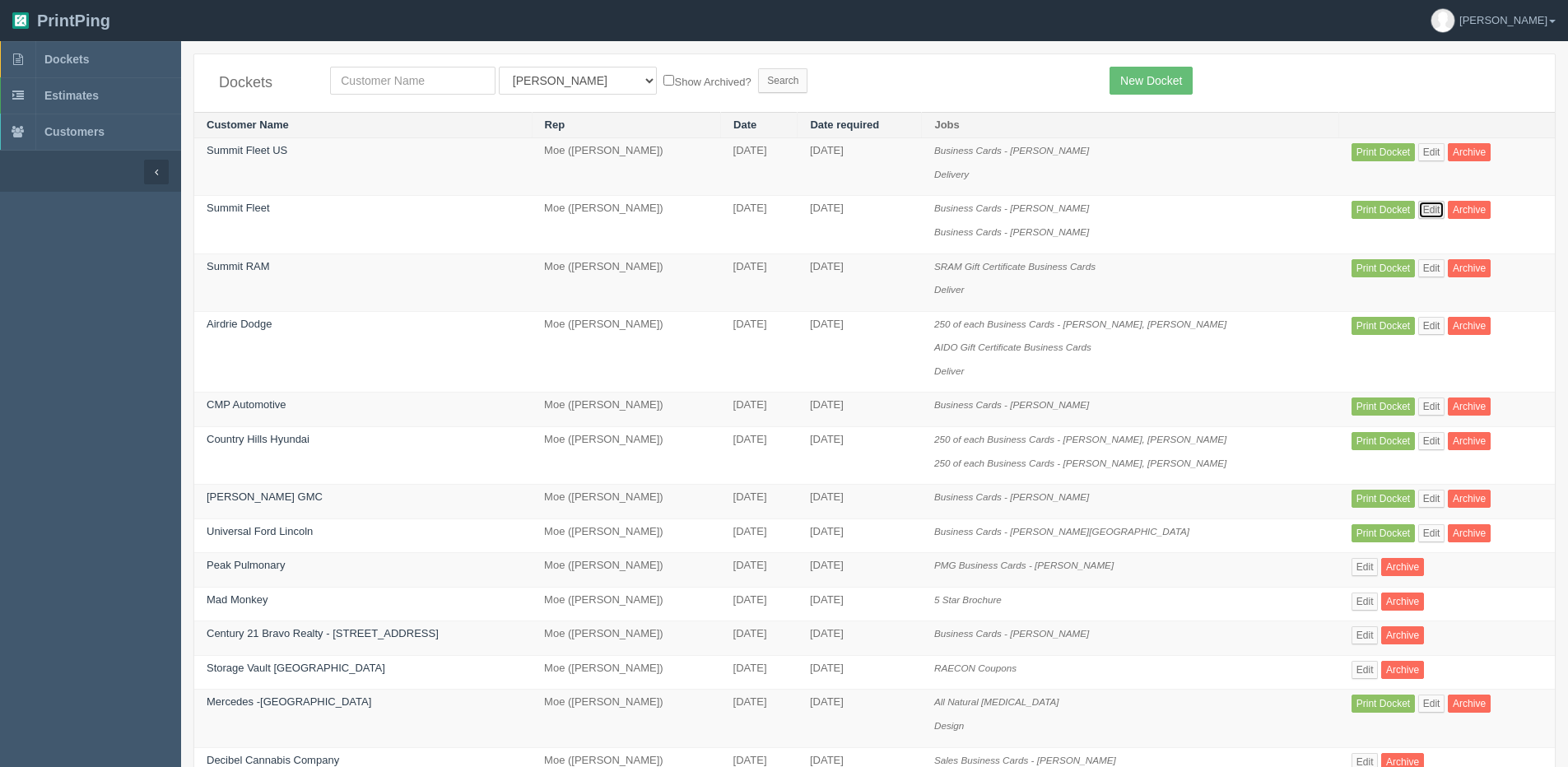
click at [1424, 219] on link "Edit" at bounding box center [1432, 209] width 27 height 19
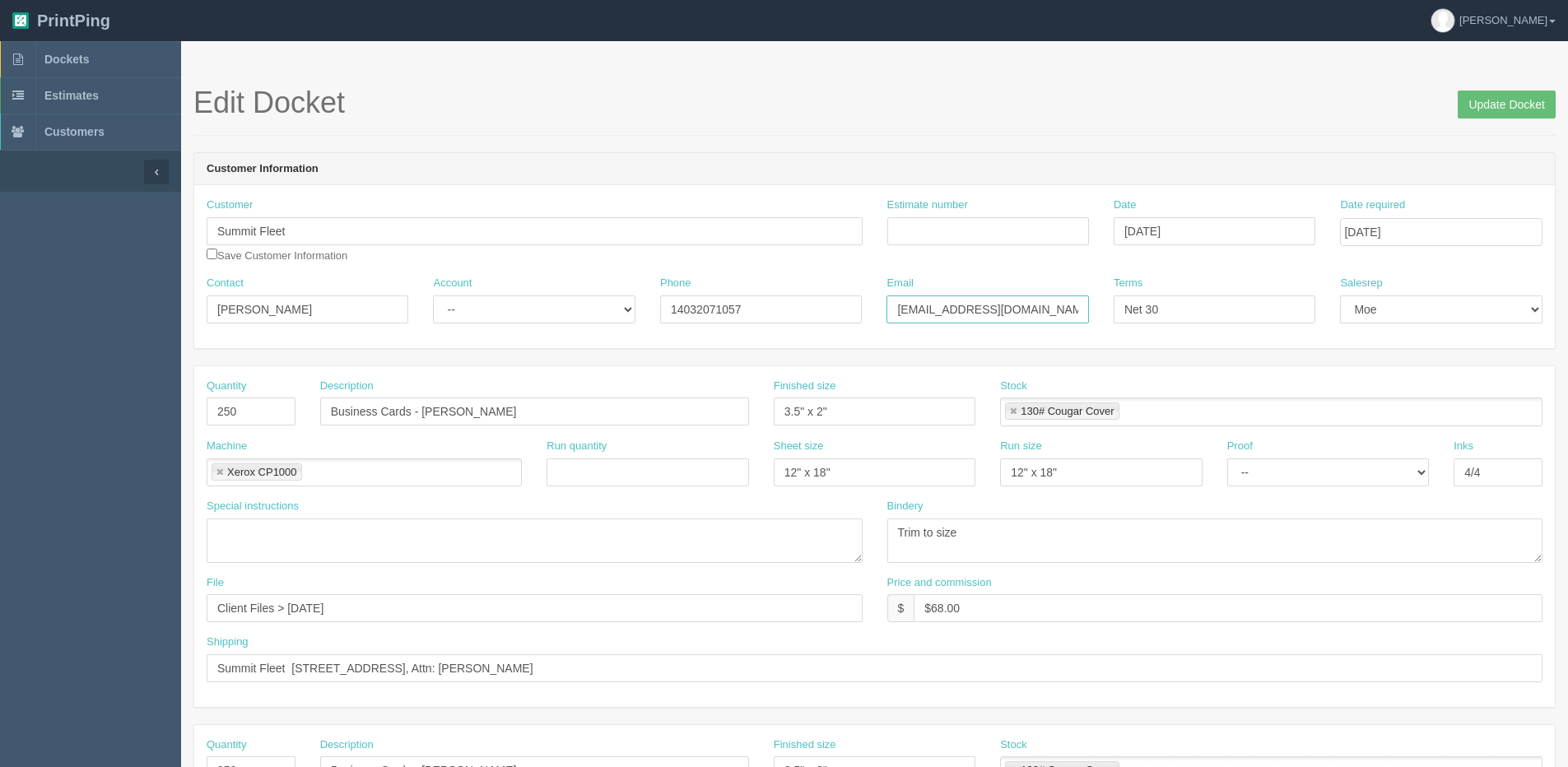
drag, startPoint x: 1069, startPoint y: 317, endPoint x: 781, endPoint y: 312, distance: 288.0
click at [677, 320] on div "Contact Matthew MacDonald Account -- Existing Client Allrush Client Rep Client …" at bounding box center [874, 305] width 1361 height 60
click at [80, 65] on span "Dockets" at bounding box center [66, 59] width 44 height 13
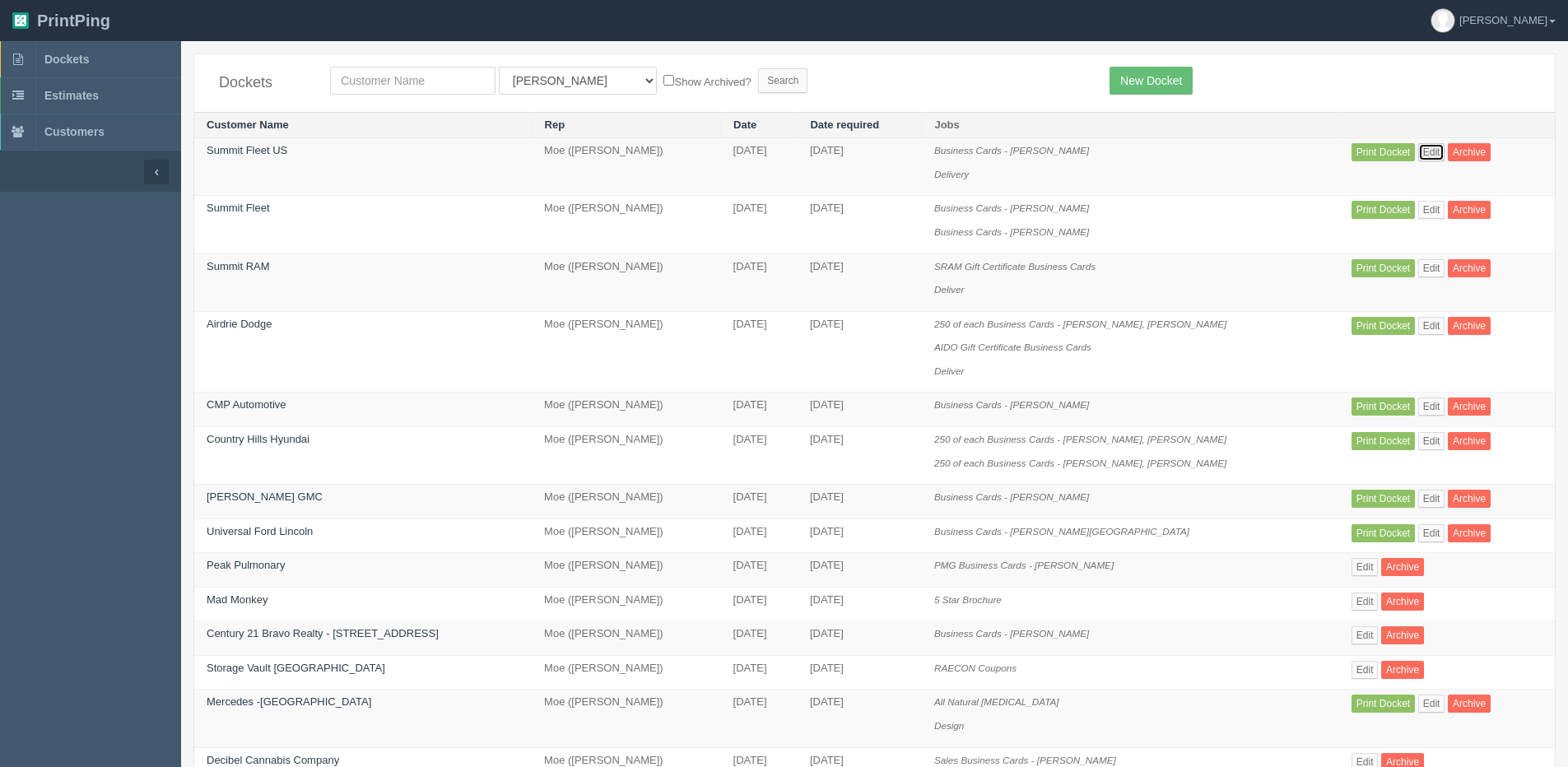
click at [1421, 150] on link "Edit" at bounding box center [1432, 152] width 27 height 19
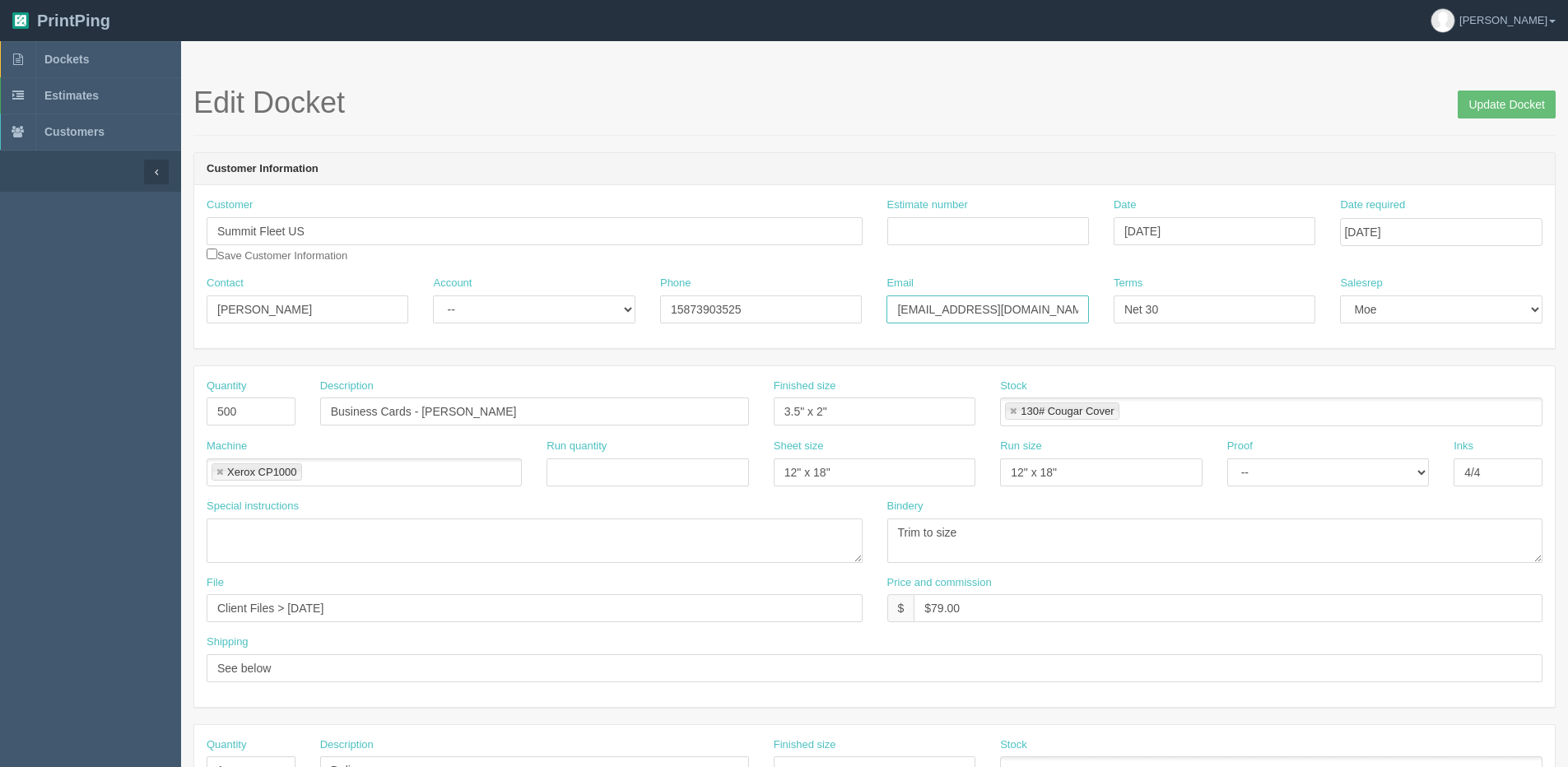
drag, startPoint x: 1052, startPoint y: 313, endPoint x: 483, endPoint y: 325, distance: 569.1
click at [483, 325] on div "Contact Matthew MacDonald Account -- Existing Client Allrush Client Rep Client …" at bounding box center [874, 305] width 1361 height 60
paste input "amacdonald"
type input "[EMAIL_ADDRESS][DOMAIN_NAME]"
click at [212, 250] on input "checkbox" at bounding box center [211, 253] width 11 height 11
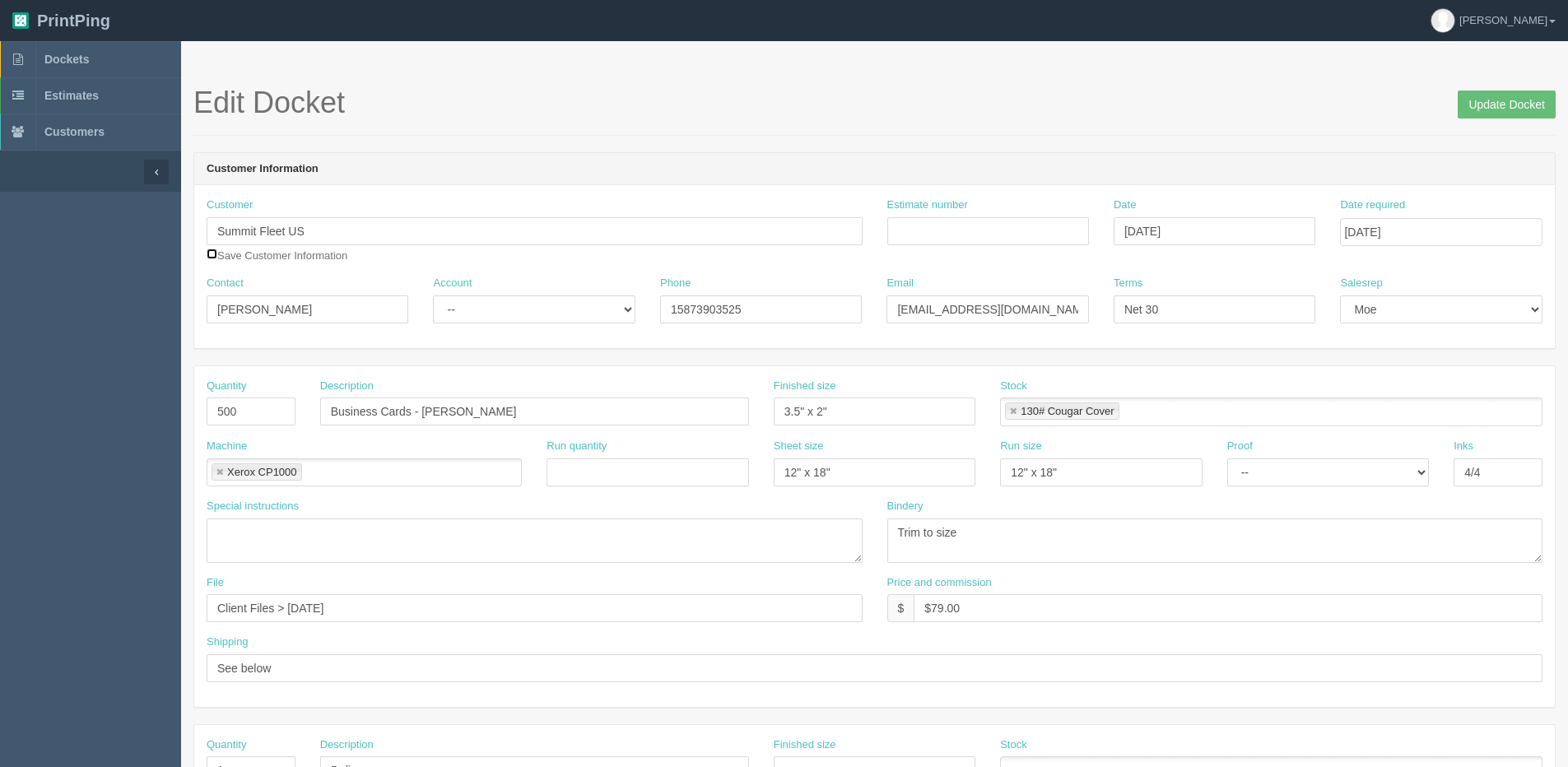
checkbox input "true"
drag, startPoint x: 1461, startPoint y: 106, endPoint x: 1305, endPoint y: 122, distance: 156.8
click at [1446, 106] on h1 "Edit Docket Update Docket" at bounding box center [874, 103] width 1362 height 33
drag, startPoint x: 1485, startPoint y: 101, endPoint x: 1377, endPoint y: 94, distance: 108.2
click at [1475, 101] on input "Update Docket" at bounding box center [1506, 105] width 98 height 28
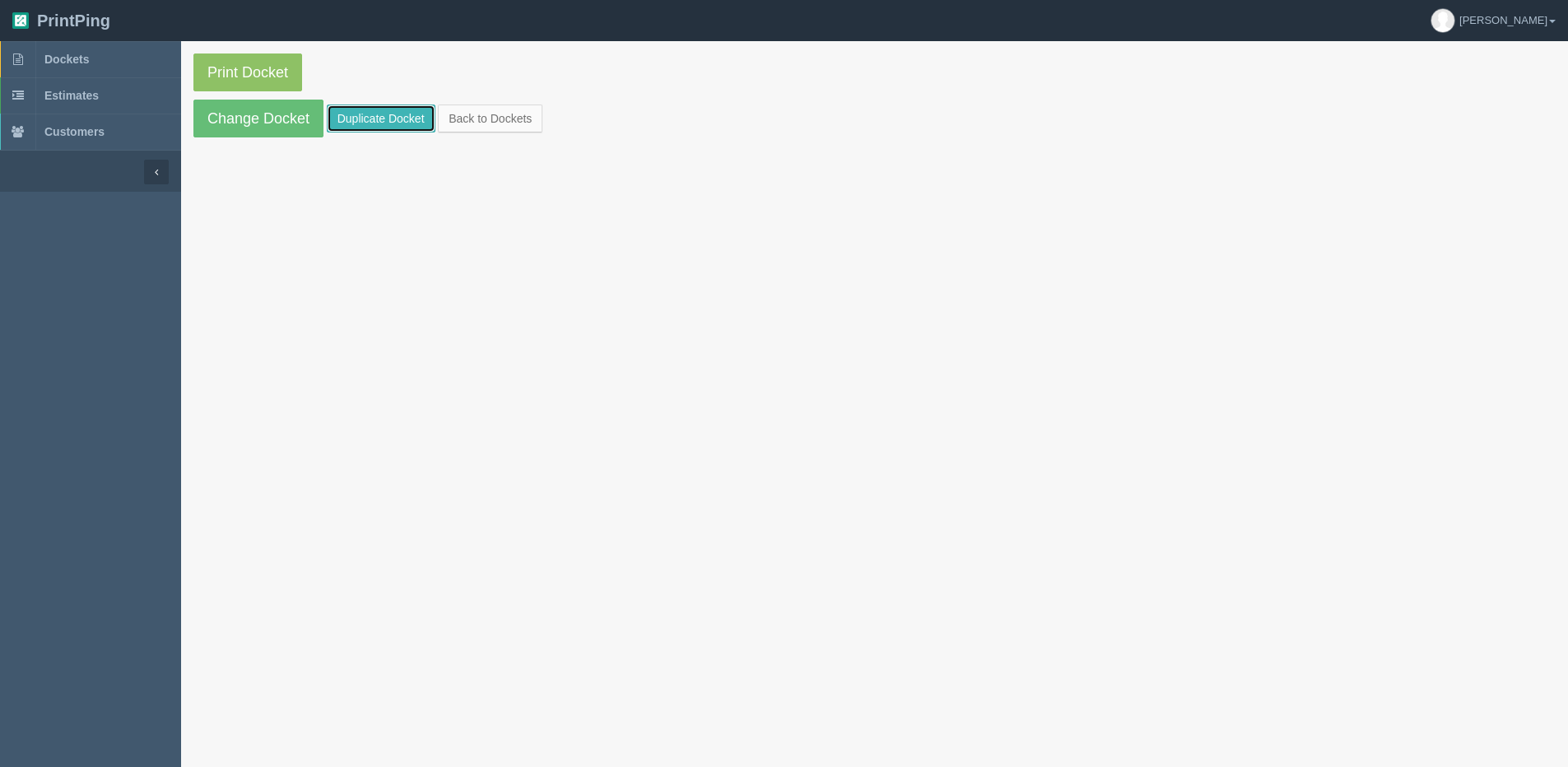
click at [368, 122] on link "Duplicate Docket" at bounding box center [381, 118] width 109 height 28
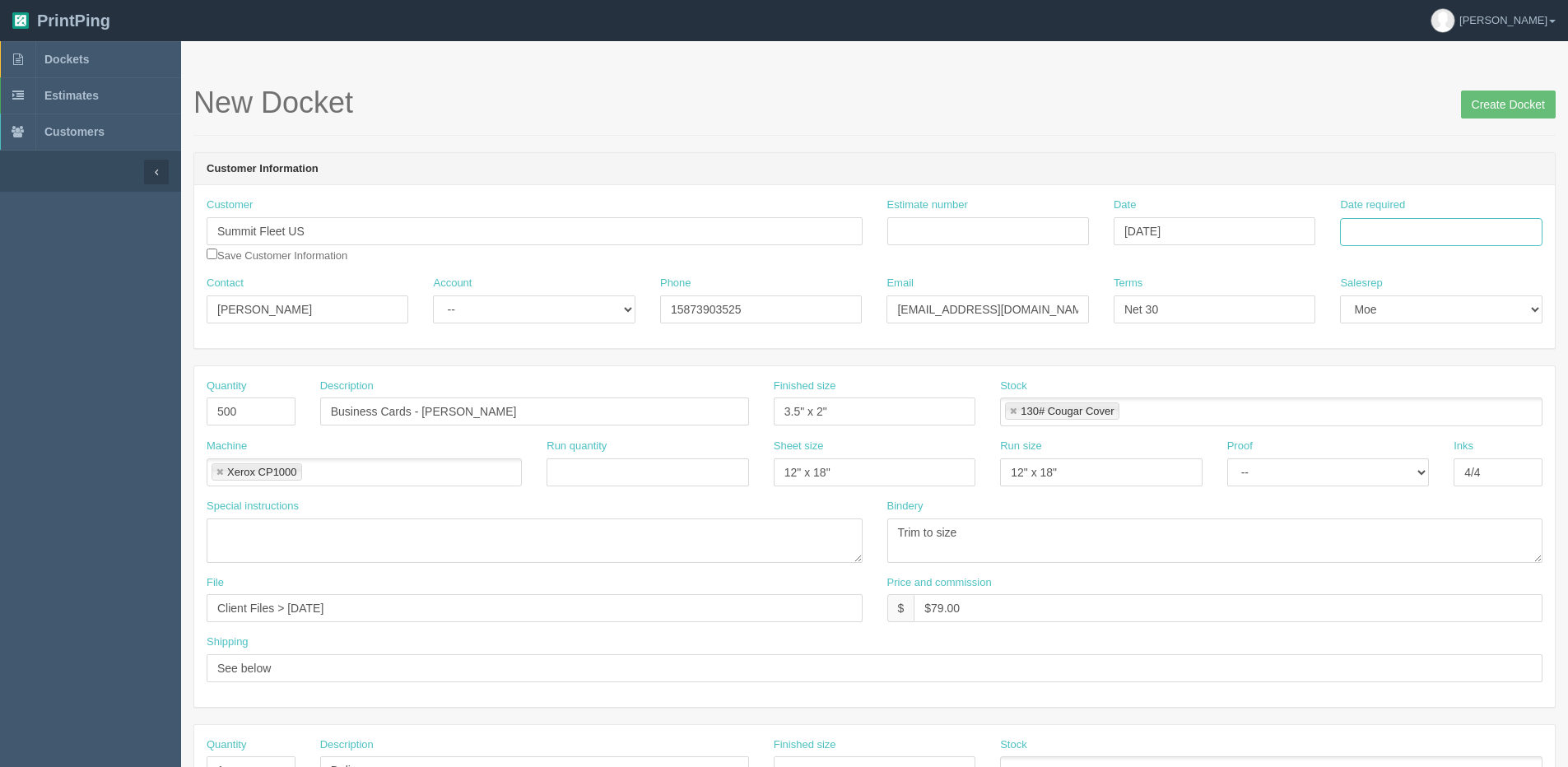
drag, startPoint x: 1377, startPoint y: 233, endPoint x: 1367, endPoint y: 238, distance: 11.2
click at [1377, 233] on input "Date required" at bounding box center [1441, 232] width 202 height 28
click at [1352, 469] on th "[DATE]" at bounding box center [1420, 461] width 153 height 23
click at [1376, 360] on td "15" at bounding box center [1378, 366] width 23 height 23
type input "[DATE]"
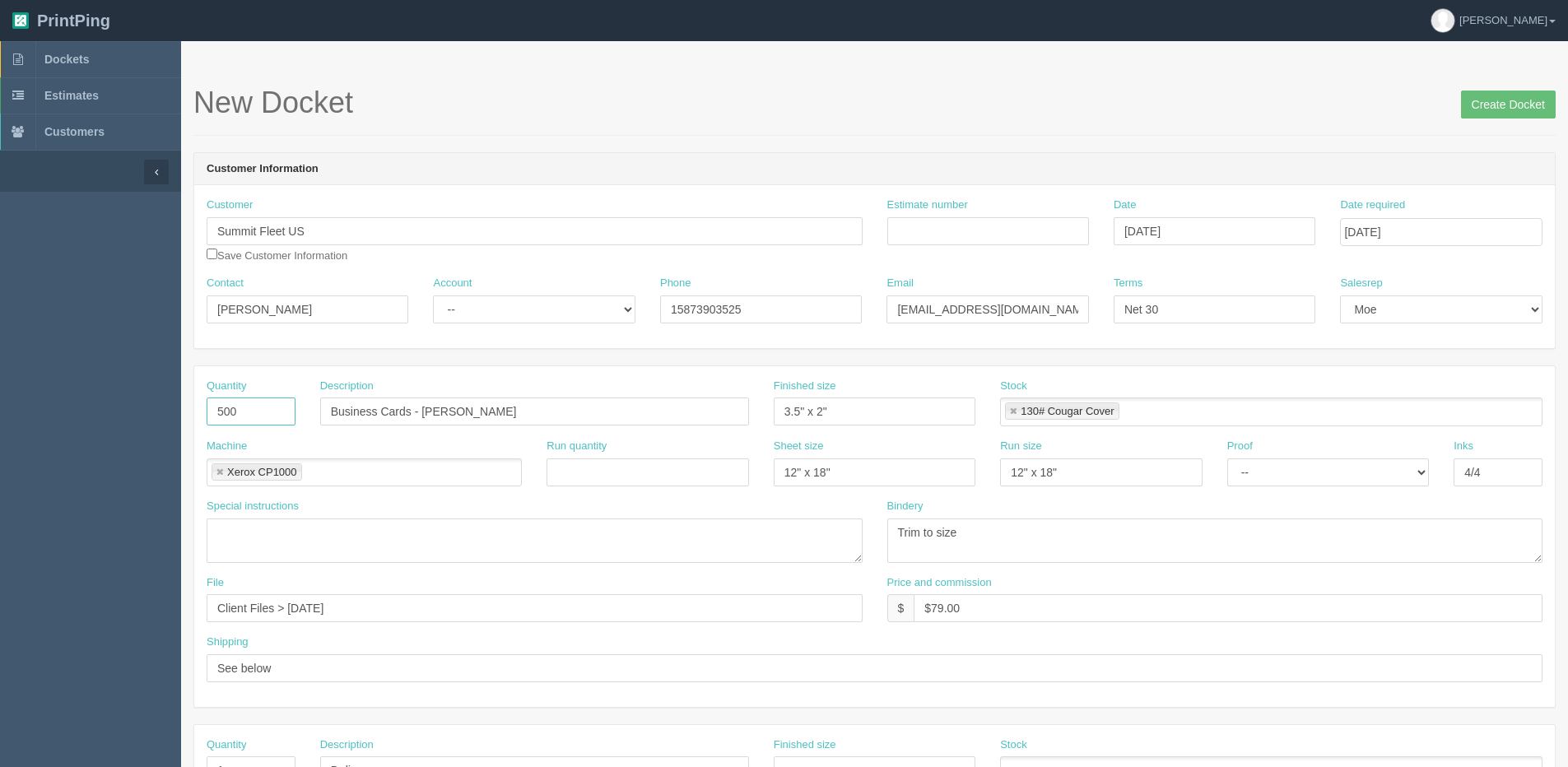
drag, startPoint x: 257, startPoint y: 416, endPoint x: 273, endPoint y: 410, distance: 17.1
click at [233, 419] on input "500" at bounding box center [250, 411] width 89 height 28
click at [330, 409] on input "Business Cards - [PERSON_NAME]" at bounding box center [534, 411] width 428 height 28
type input "250 of each B/C - Clark Bash"
drag, startPoint x: 426, startPoint y: 414, endPoint x: 868, endPoint y: 372, distance: 444.0
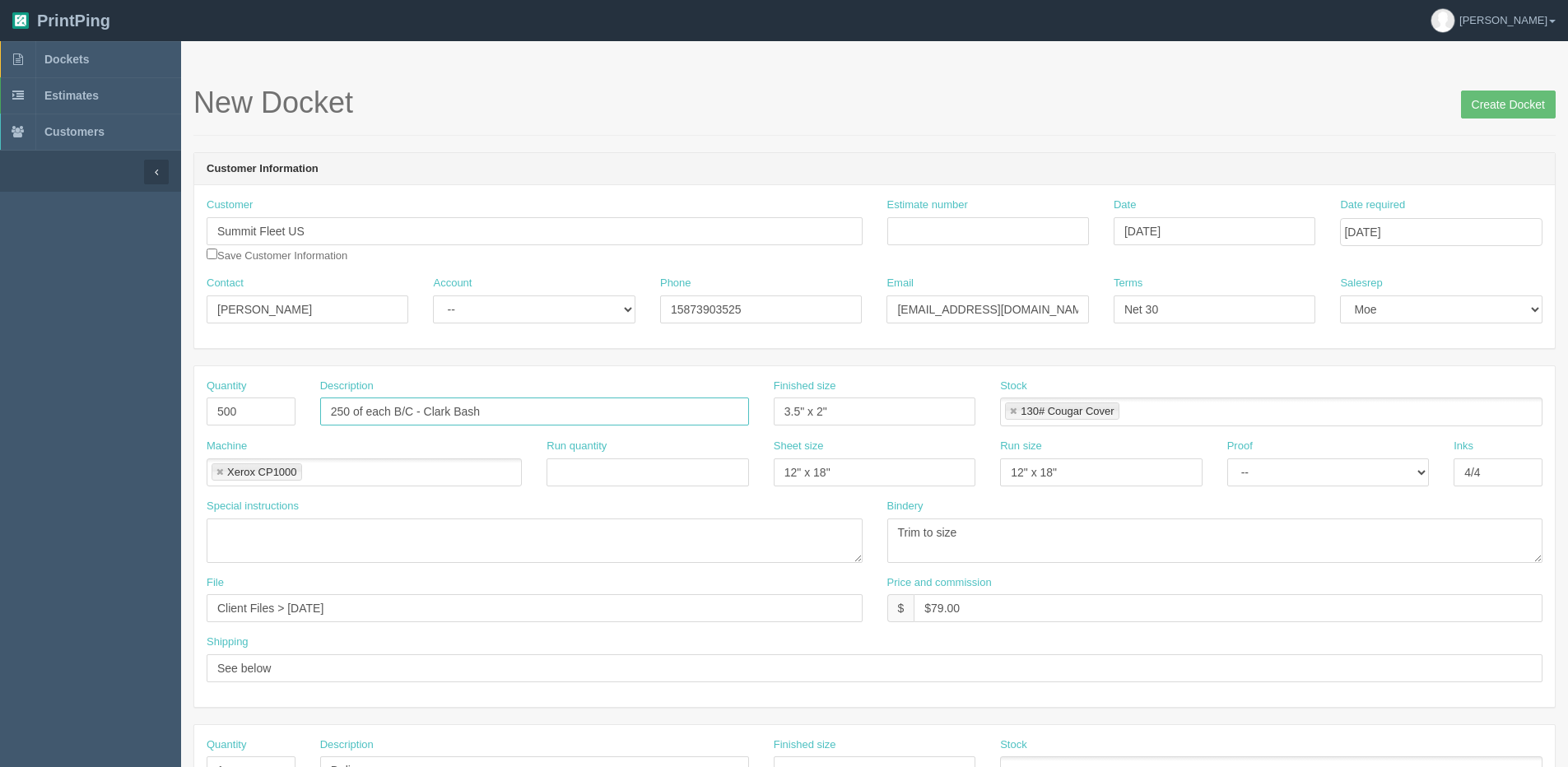
click at [832, 374] on div "Quantity 500 Description 250 of each B/C - Clark Bash Finished size 3.5" x 2" S…" at bounding box center [874, 536] width 1361 height 340
drag, startPoint x: 252, startPoint y: 419, endPoint x: 22, endPoint y: 445, distance: 231.5
click at [23, 445] on section "Dockets Estimates Customers" at bounding box center [784, 768] width 1568 height 1454
type input "250"
click at [498, 447] on div "Machine Xerox CP1000 Xerox CP1000" at bounding box center [364, 462] width 315 height 48
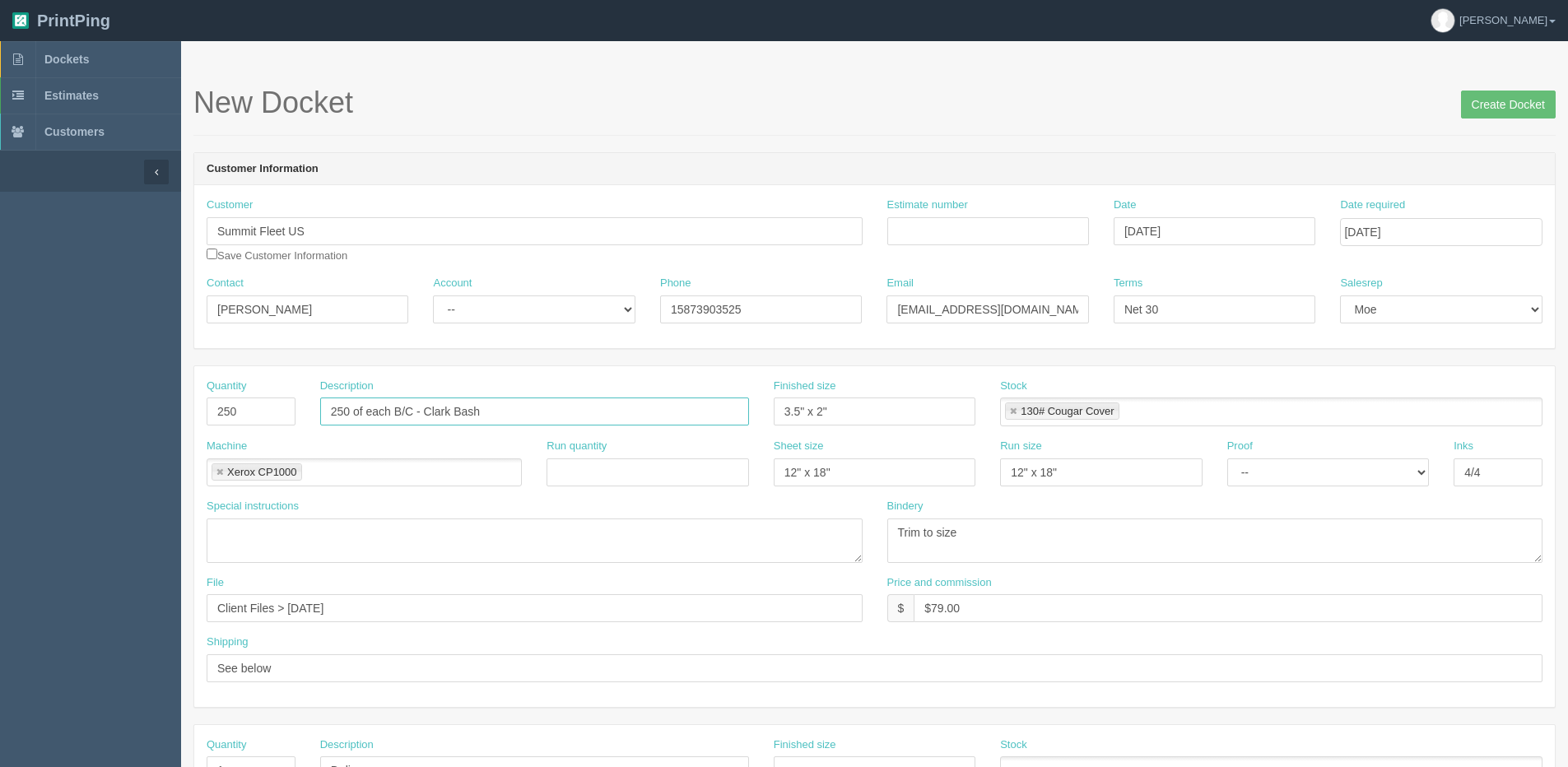
drag, startPoint x: 427, startPoint y: 417, endPoint x: 547, endPoint y: 398, distance: 121.5
click at [547, 398] on input "250 of each B/C - Clark Bash" at bounding box center [534, 411] width 428 height 28
drag, startPoint x: 425, startPoint y: 411, endPoint x: 220, endPoint y: 292, distance: 237.0
click at [426, 410] on input "250 of each B/C - Service Department, [PERSON_NAME] Stenblik, [PERSON_NAME], [P…" at bounding box center [534, 411] width 428 height 28
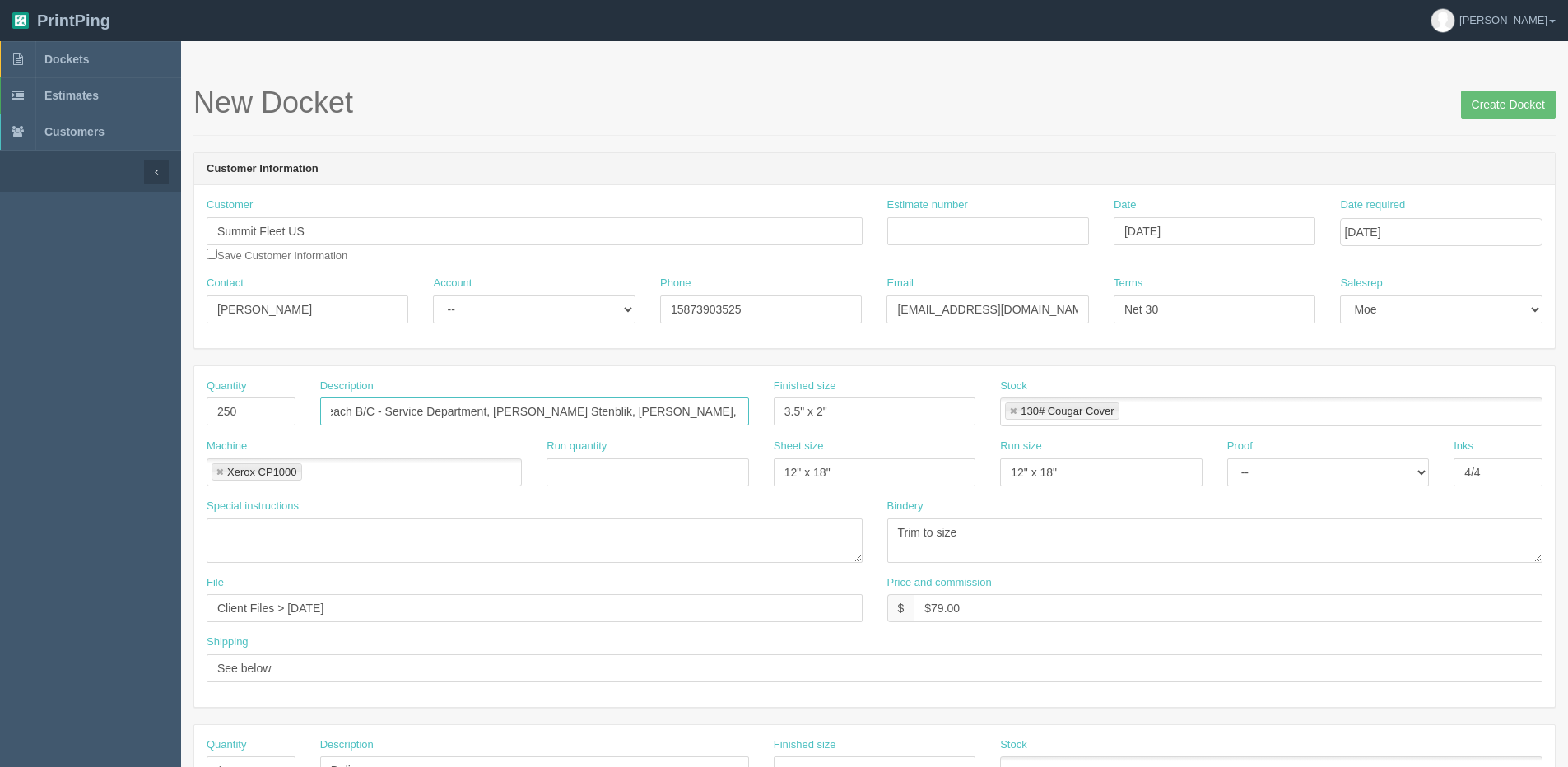
click at [495, 407] on input "250 of each B/C - Service Department, [PERSON_NAME] Stenblik, [PERSON_NAME], [P…" at bounding box center [534, 411] width 428 height 28
click at [708, 419] on input "250 of each B/C - Service Department, [PERSON_NAME], [PERSON_NAME], [PERSON_NAM…" at bounding box center [534, 411] width 428 height 28
drag, startPoint x: 737, startPoint y: 407, endPoint x: 426, endPoint y: 406, distance: 311.0
click at [426, 406] on input "250 of each B/C - Service Department, [PERSON_NAME], [PERSON_NAME], [PERSON_NAM…" at bounding box center [534, 411] width 428 height 28
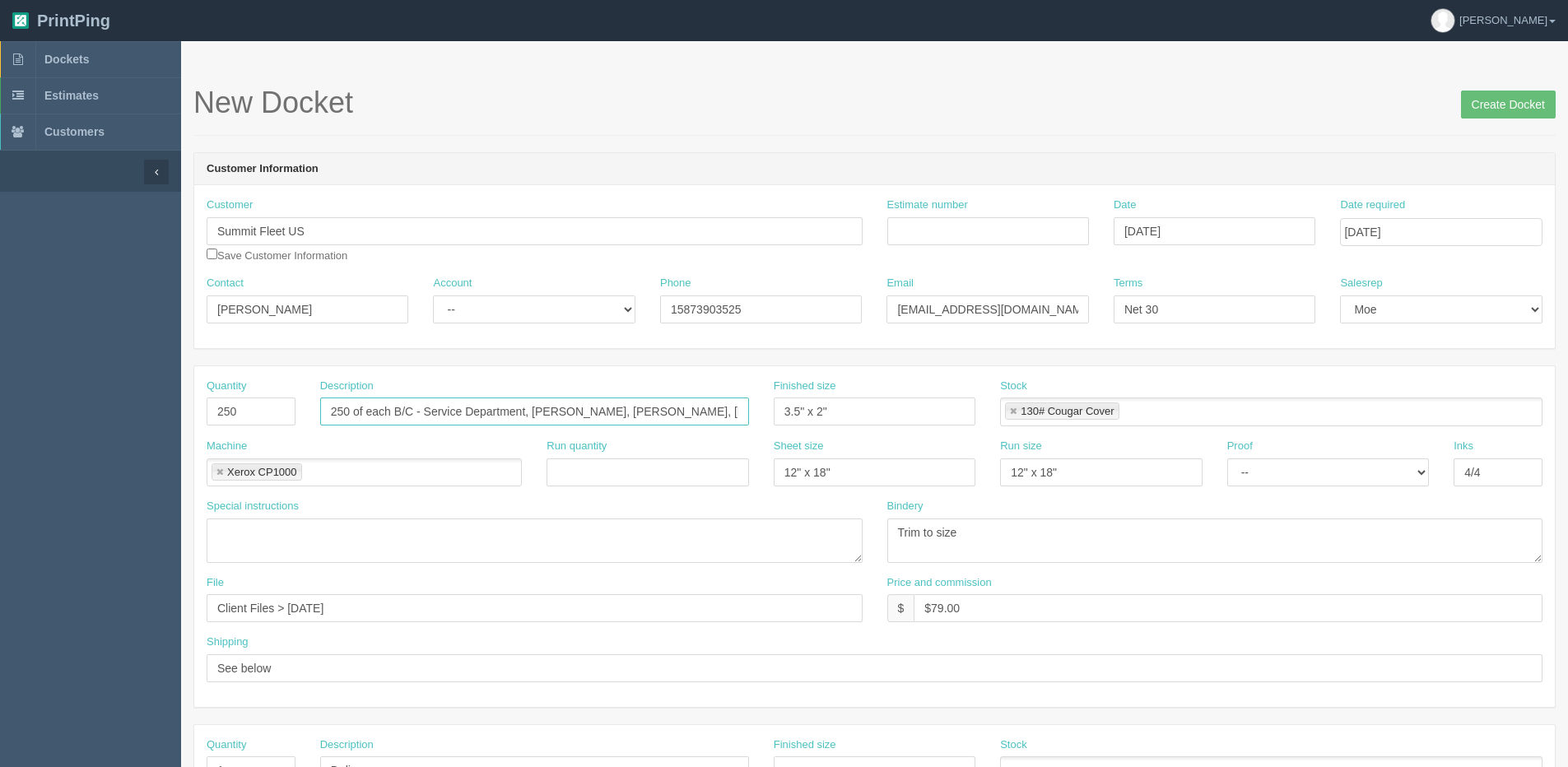
type input "250 of each B/C - Service Department, [PERSON_NAME], [PERSON_NAME], [PERSON_NAM…"
click at [361, 544] on textarea at bounding box center [534, 540] width 656 height 44
paste textarea "Service Department, [PERSON_NAME], [PERSON_NAME], [PERSON_NAME], [PERSON_NAME],…"
type textarea "Service Department, [PERSON_NAME], [PERSON_NAME], [PERSON_NAME], [PERSON_NAME],…"
drag, startPoint x: 931, startPoint y: 609, endPoint x: 1084, endPoint y: 584, distance: 155.0
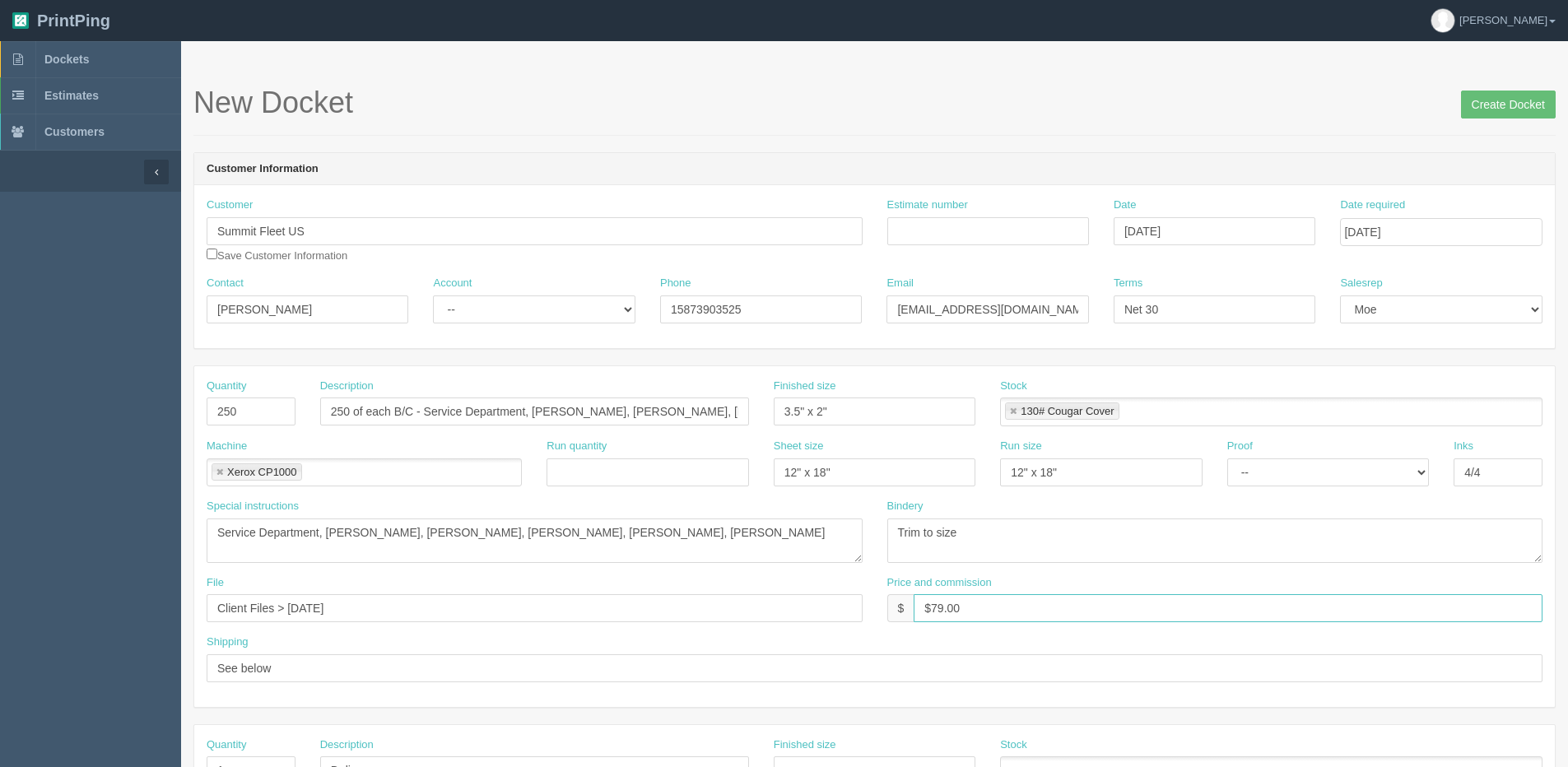
click at [1084, 584] on div "Price and commission $ $79.00" at bounding box center [1215, 599] width 656 height 48
type input "$408.00"
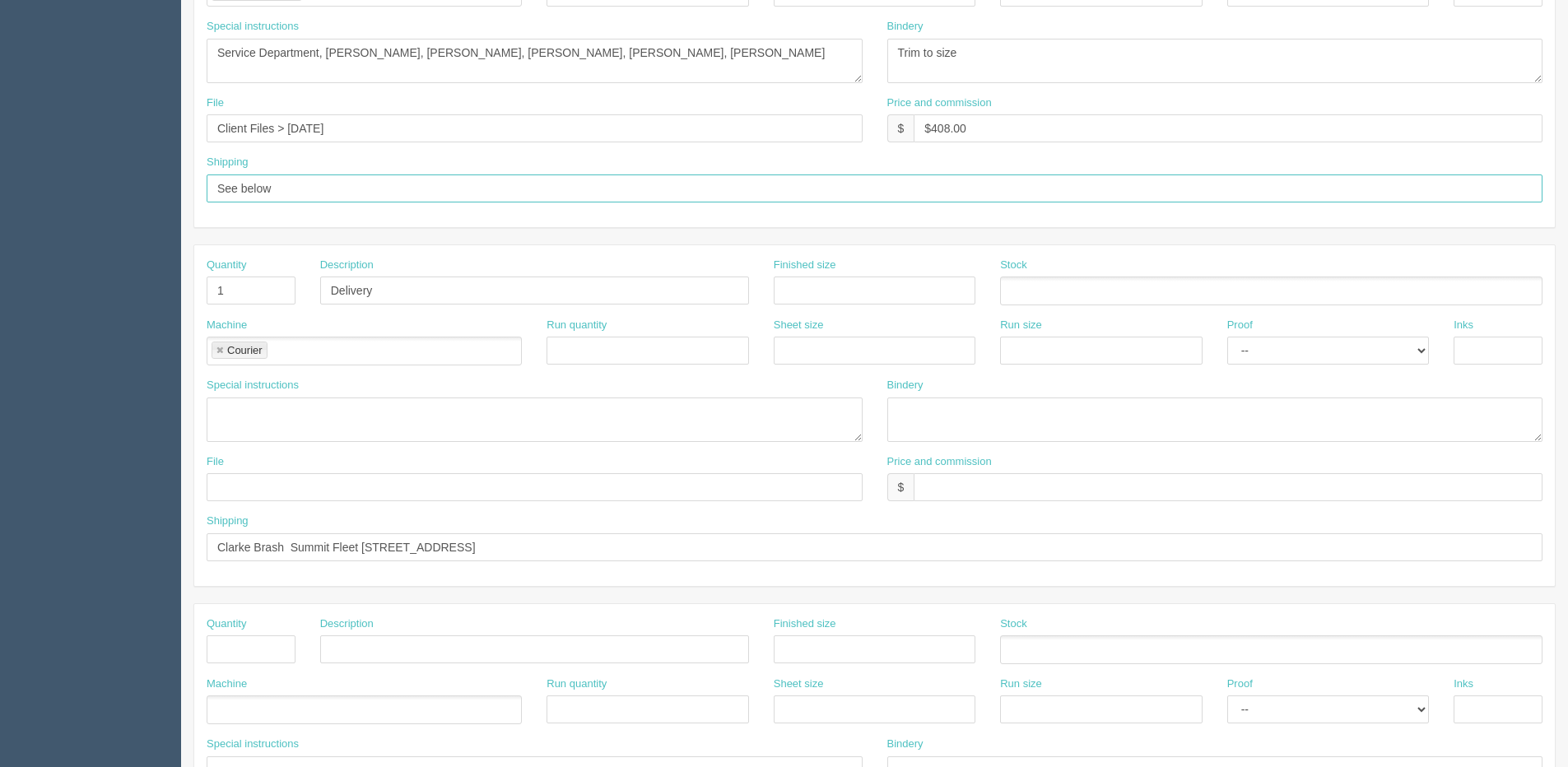
scroll to position [316, 0]
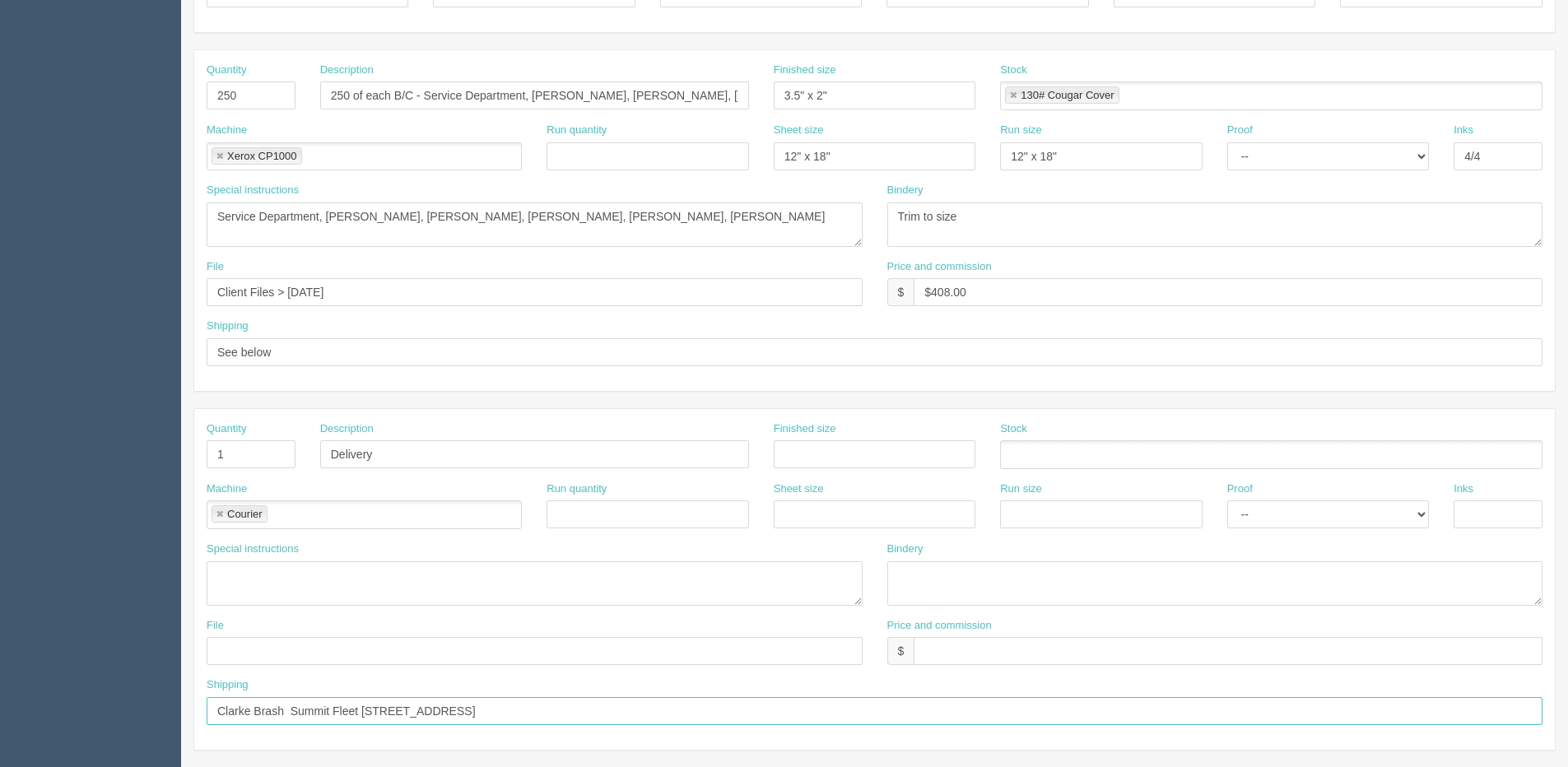
drag, startPoint x: 573, startPoint y: 715, endPoint x: 70, endPoint y: 738, distance: 503.5
click at [70, 738] on section "Dockets Estimates Customers" at bounding box center [784, 452] width 1568 height 1454
drag, startPoint x: 423, startPoint y: 457, endPoint x: 94, endPoint y: 469, distance: 329.2
click at [77, 470] on section "Dockets Estimates Customers" at bounding box center [784, 452] width 1568 height 1454
drag, startPoint x: 179, startPoint y: 454, endPoint x: 133, endPoint y: 454, distance: 46.0
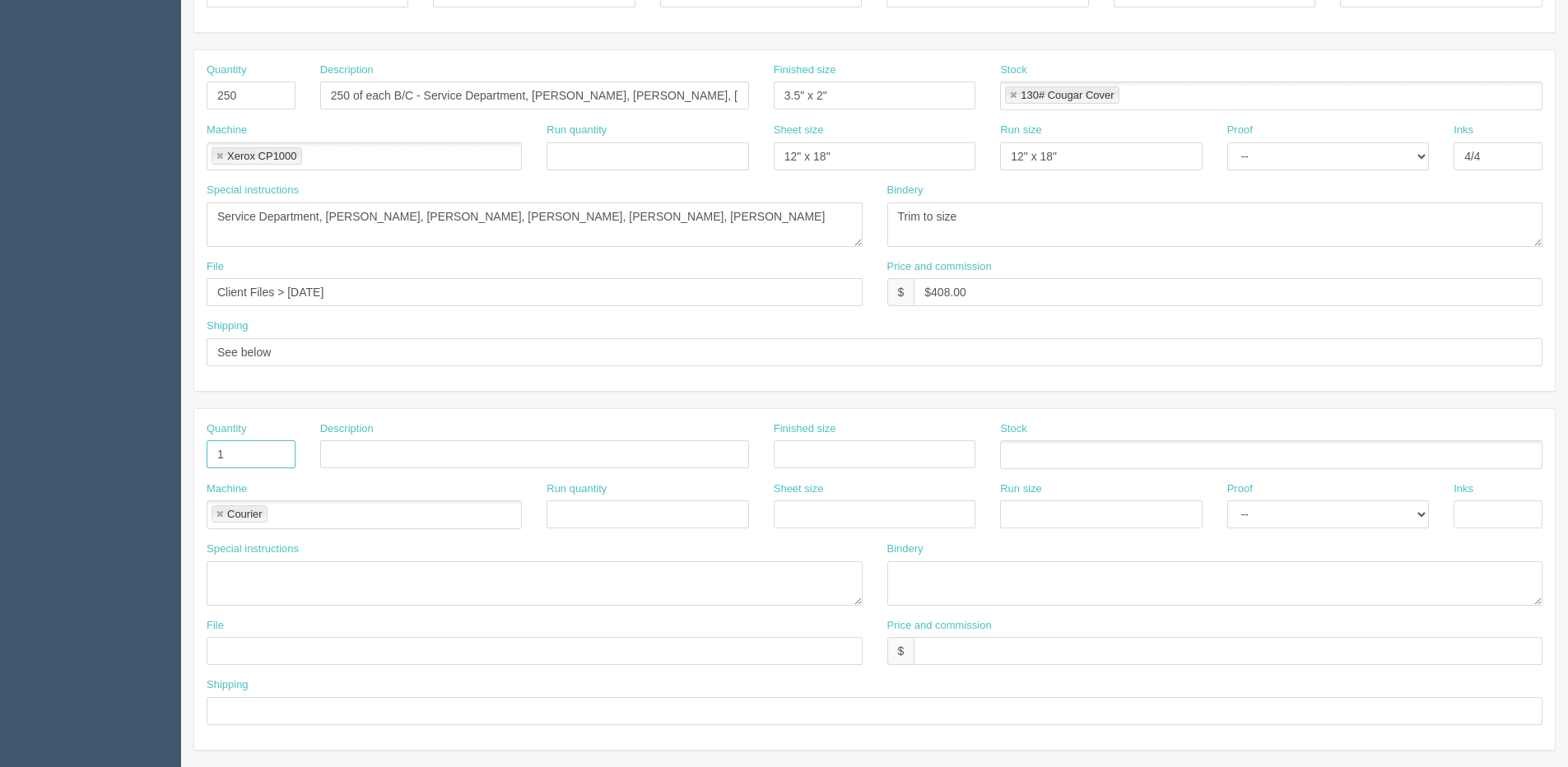
click at [133, 454] on section "Dockets Estimates Customers" at bounding box center [784, 452] width 1568 height 1454
drag, startPoint x: 225, startPoint y: 518, endPoint x: 212, endPoint y: 515, distance: 13.3
click at [224, 517] on li "Courier" at bounding box center [239, 515] width 56 height 18
click at [218, 513] on link at bounding box center [220, 515] width 10 height 11
click at [237, 461] on input "text" at bounding box center [250, 454] width 89 height 28
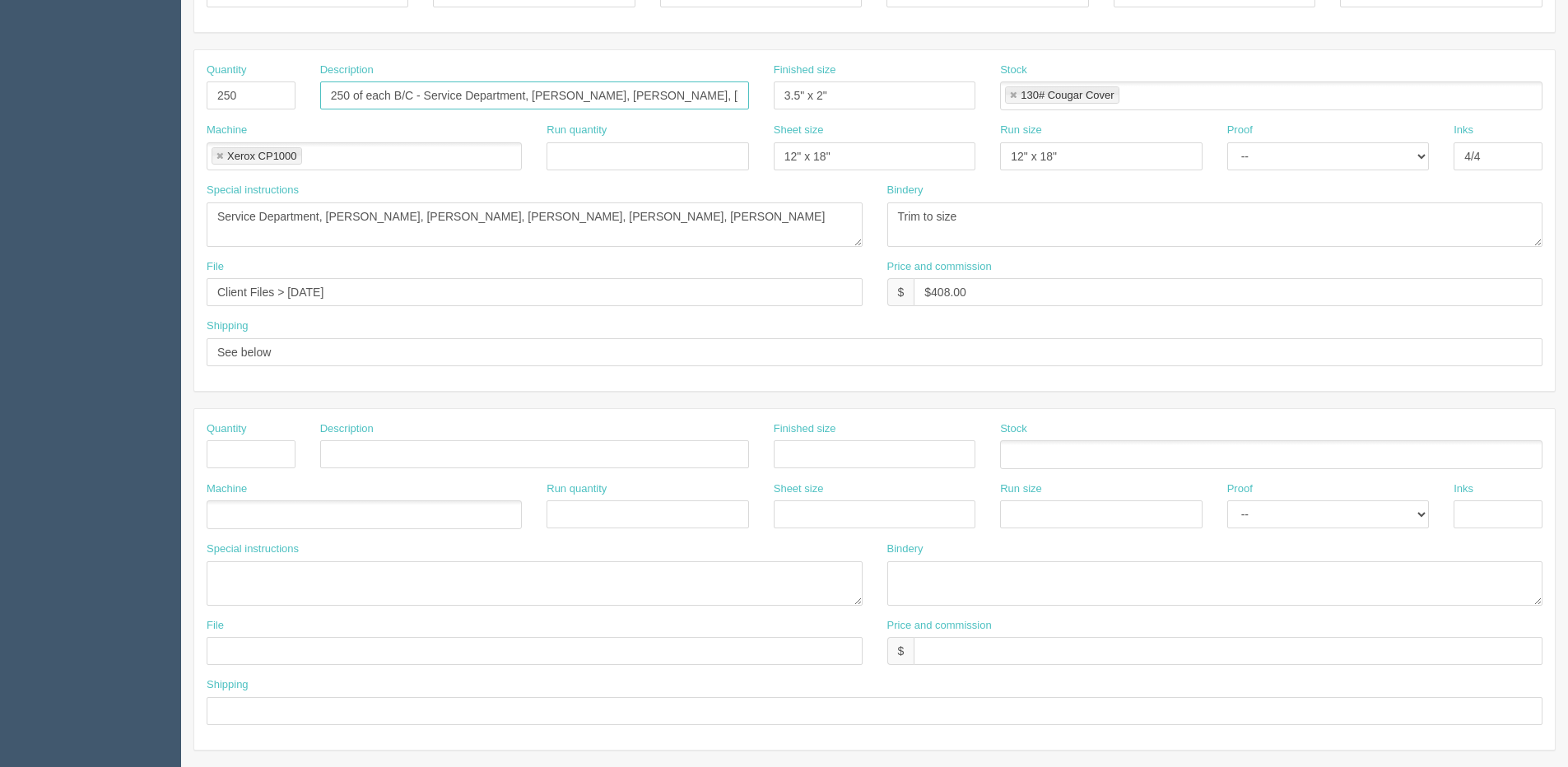
scroll to position [0, 166]
drag, startPoint x: 324, startPoint y: 92, endPoint x: 650, endPoint y: 107, distance: 326.3
click at [841, 103] on div "Quantity 250 Description 250 of each B/C - Service Department, Sione Asi, Canno…" at bounding box center [874, 92] width 1361 height 60
click at [421, 452] on input "text" at bounding box center [534, 454] width 428 height 28
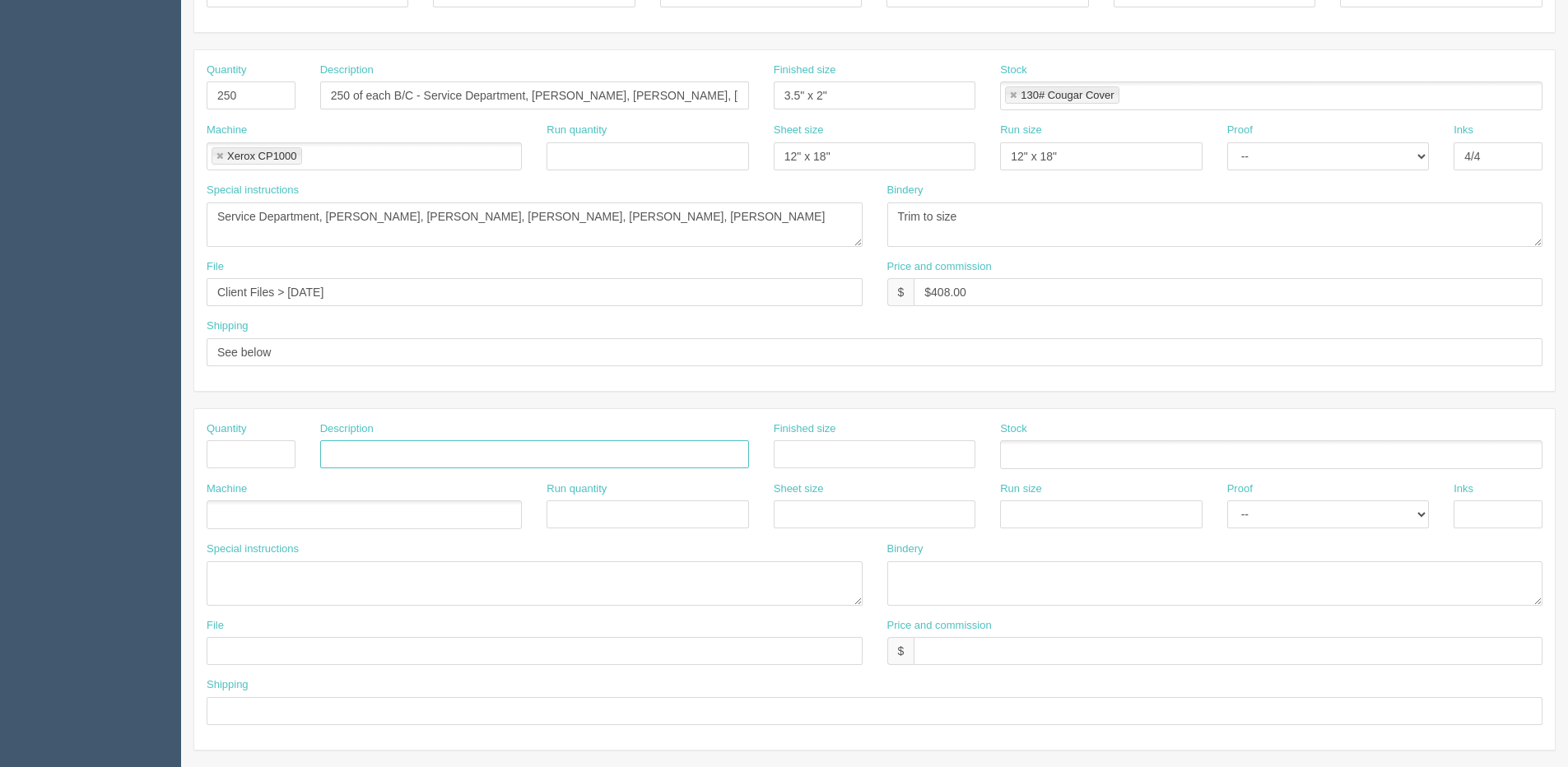
paste input "250 of each B/C - Service Department, [PERSON_NAME], [PERSON_NAME], [PERSON_NAM…"
drag, startPoint x: 333, startPoint y: 447, endPoint x: 1527, endPoint y: 457, distance: 1194.0
click at [1527, 457] on div "Quantity Description 250 of each B/C - Service Department, Sione Asi, Cannon St…" at bounding box center [874, 451] width 1361 height 60
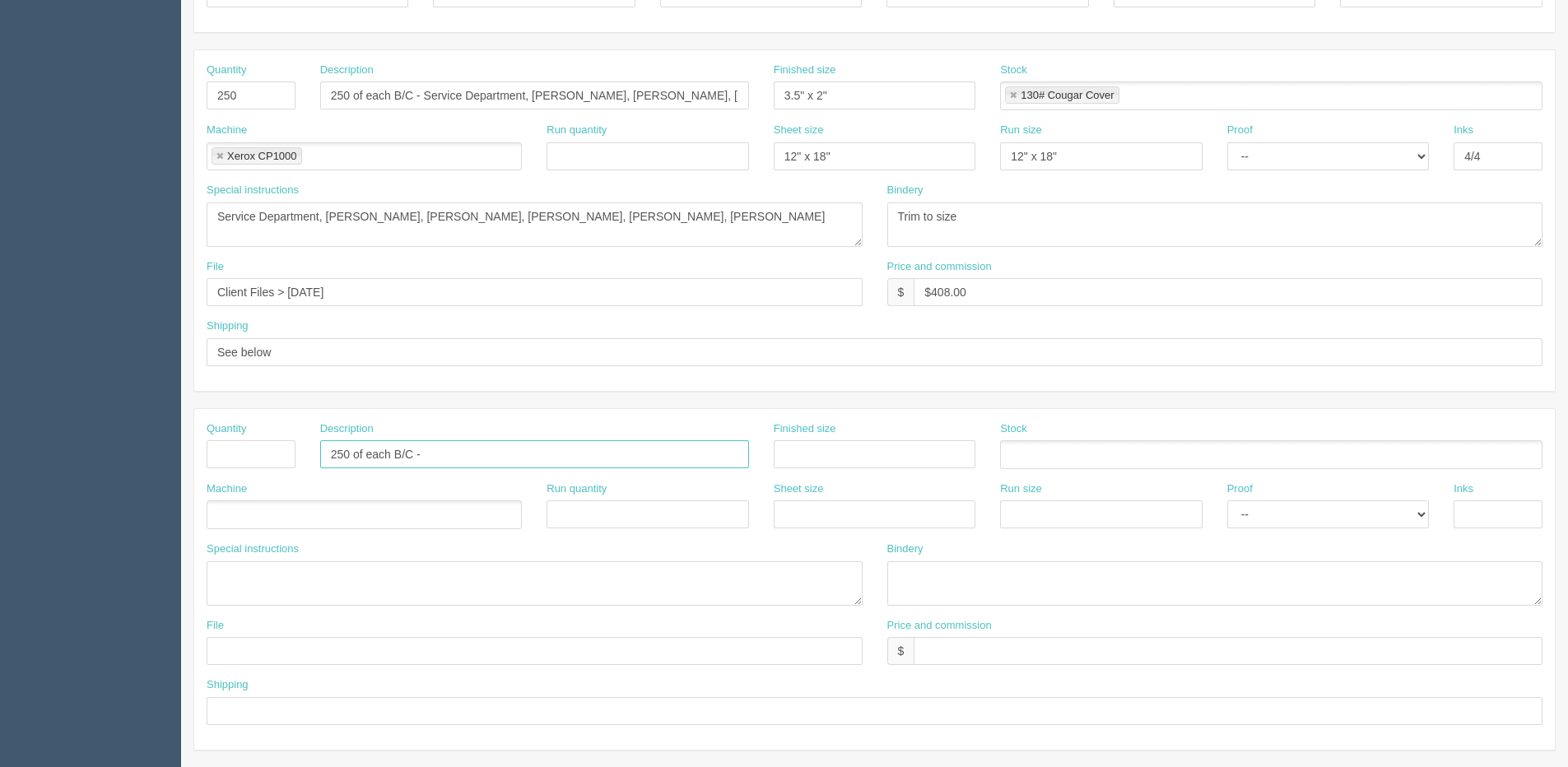
drag, startPoint x: 350, startPoint y: 454, endPoint x: 177, endPoint y: 480, distance: 174.9
click at [179, 478] on section "Dockets Estimates Customers" at bounding box center [784, 452] width 1568 height 1454
type input "500 of each B/C -"
drag, startPoint x: 259, startPoint y: 93, endPoint x: -124, endPoint y: 139, distance: 385.8
click at [0, 139] on html "PrintPing [PERSON_NAME] Edit account ( [PERSON_NAME][EMAIL_ADDRESS][DOMAIN_NAME…" at bounding box center [784, 431] width 1568 height 1495
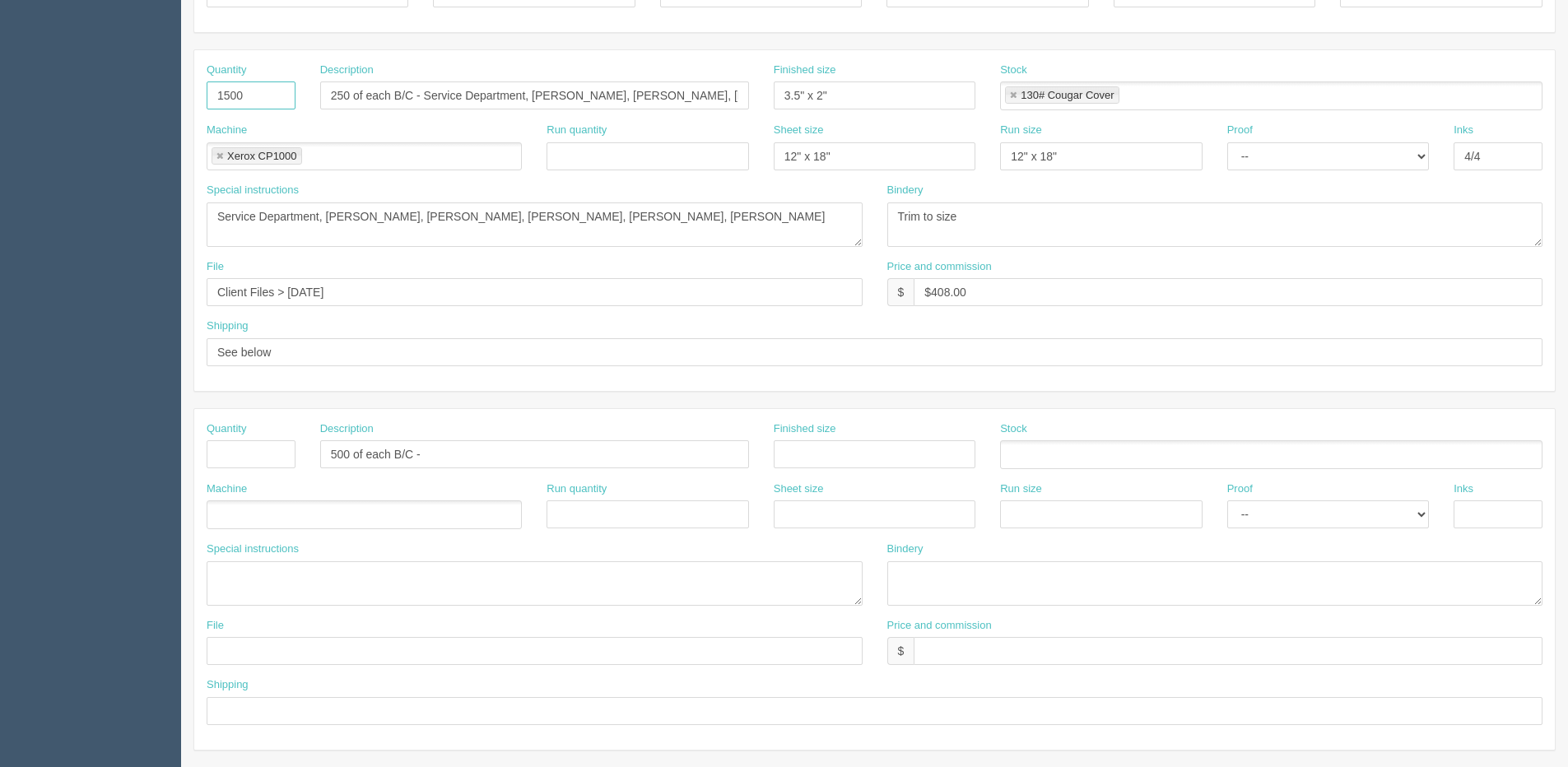
type input "1500"
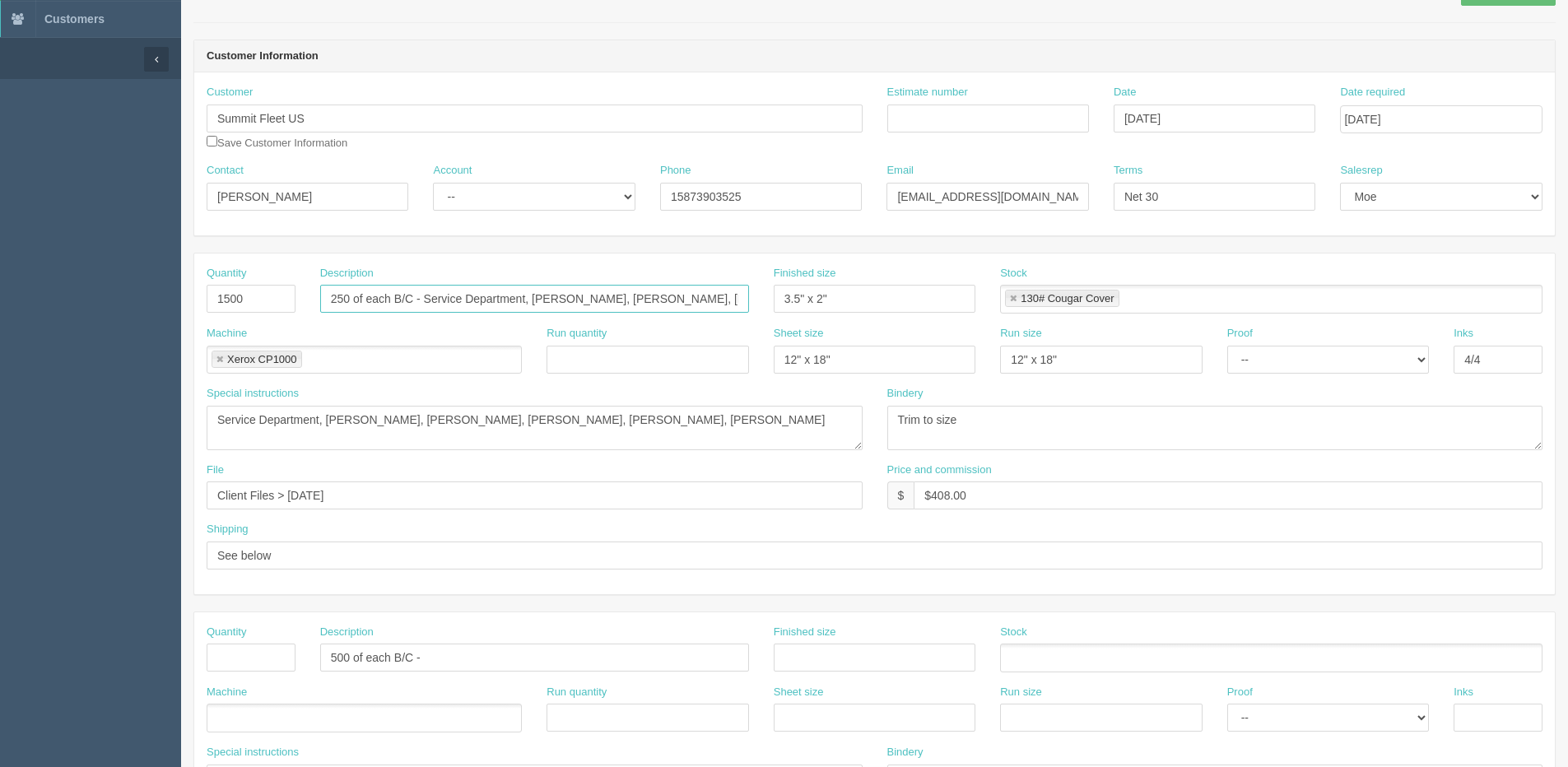
scroll to position [69, 0]
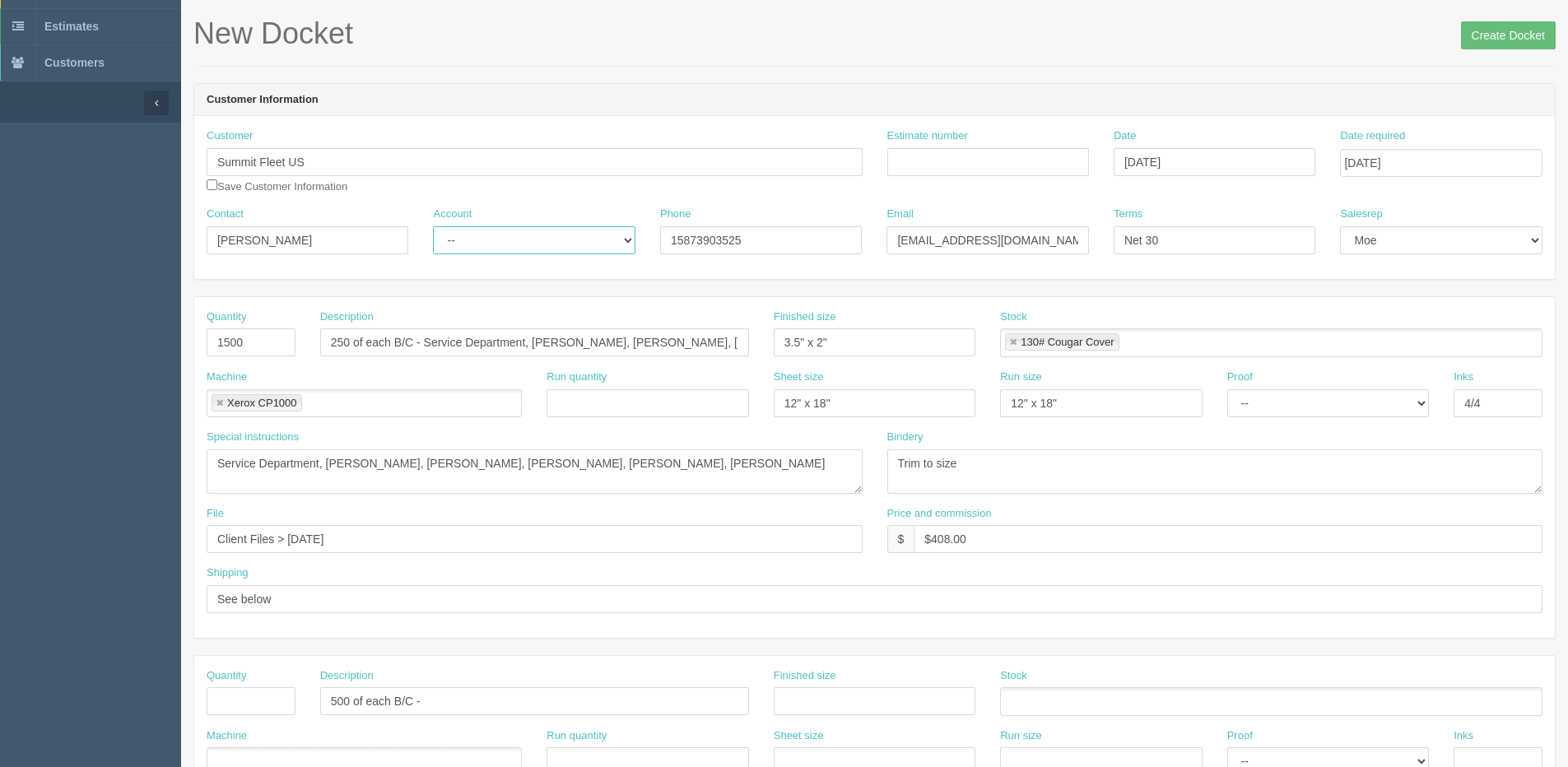
click at [499, 245] on select "-- Existing Client Allrush Client Rep Client" at bounding box center [534, 240] width 202 height 28
select select "Allrush Client"
click at [433, 226] on select "-- Existing Client Allrush Client Rep Client" at bounding box center [534, 240] width 202 height 28
click at [759, 470] on textarea "Service Department, Sione Asi, Cannon Stenblik, William Nordstrom, Bailey Bell,…" at bounding box center [534, 471] width 656 height 44
type textarea "Service Department, [PERSON_NAME], [PERSON_NAME], [PERSON_NAME], [PERSON_NAME]"
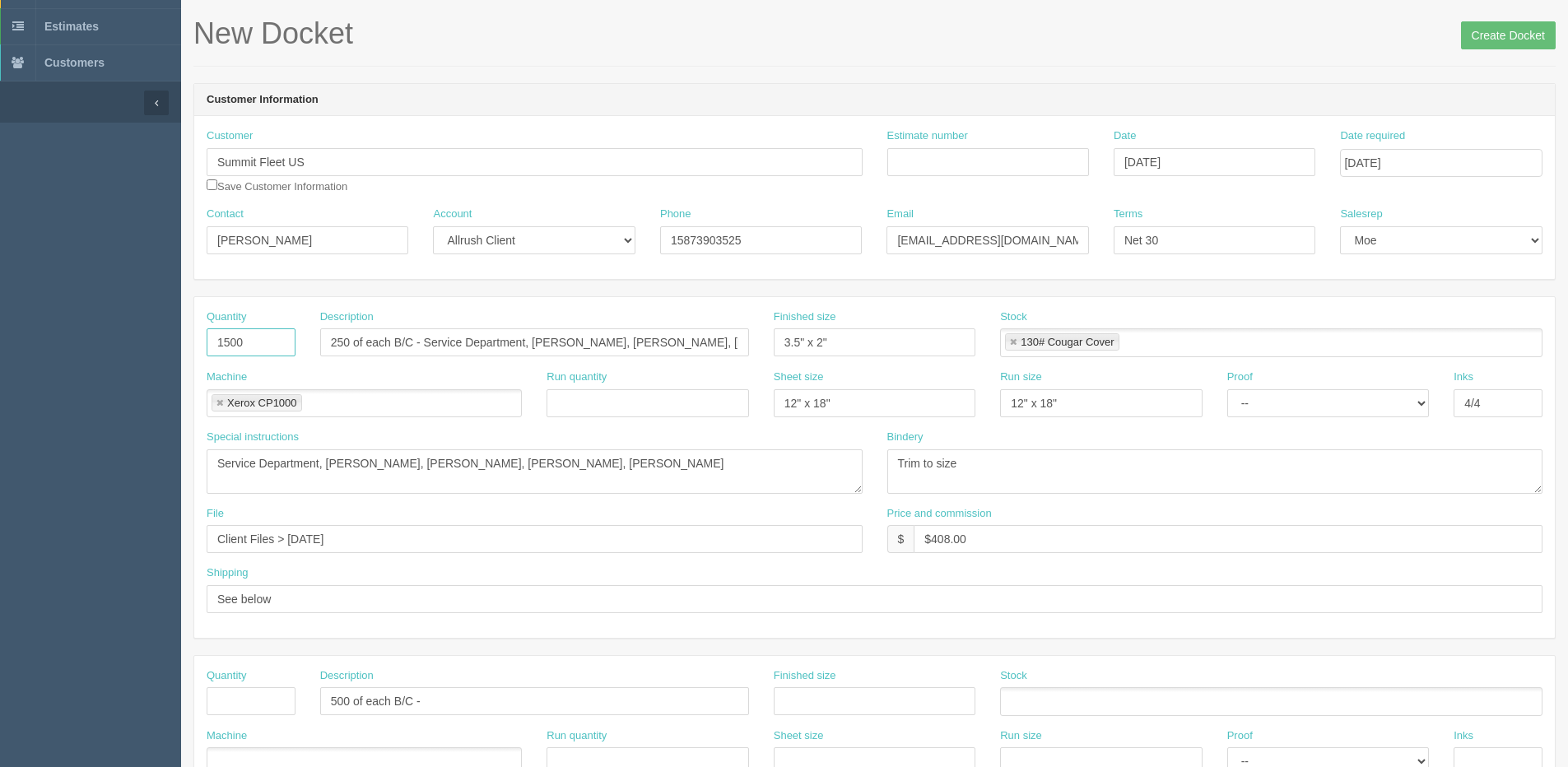
drag, startPoint x: 183, startPoint y: 347, endPoint x: 21, endPoint y: 358, distance: 162.4
click at [50, 356] on section "Dockets Estimates Customers" at bounding box center [784, 699] width 1568 height 1454
type input "1250"
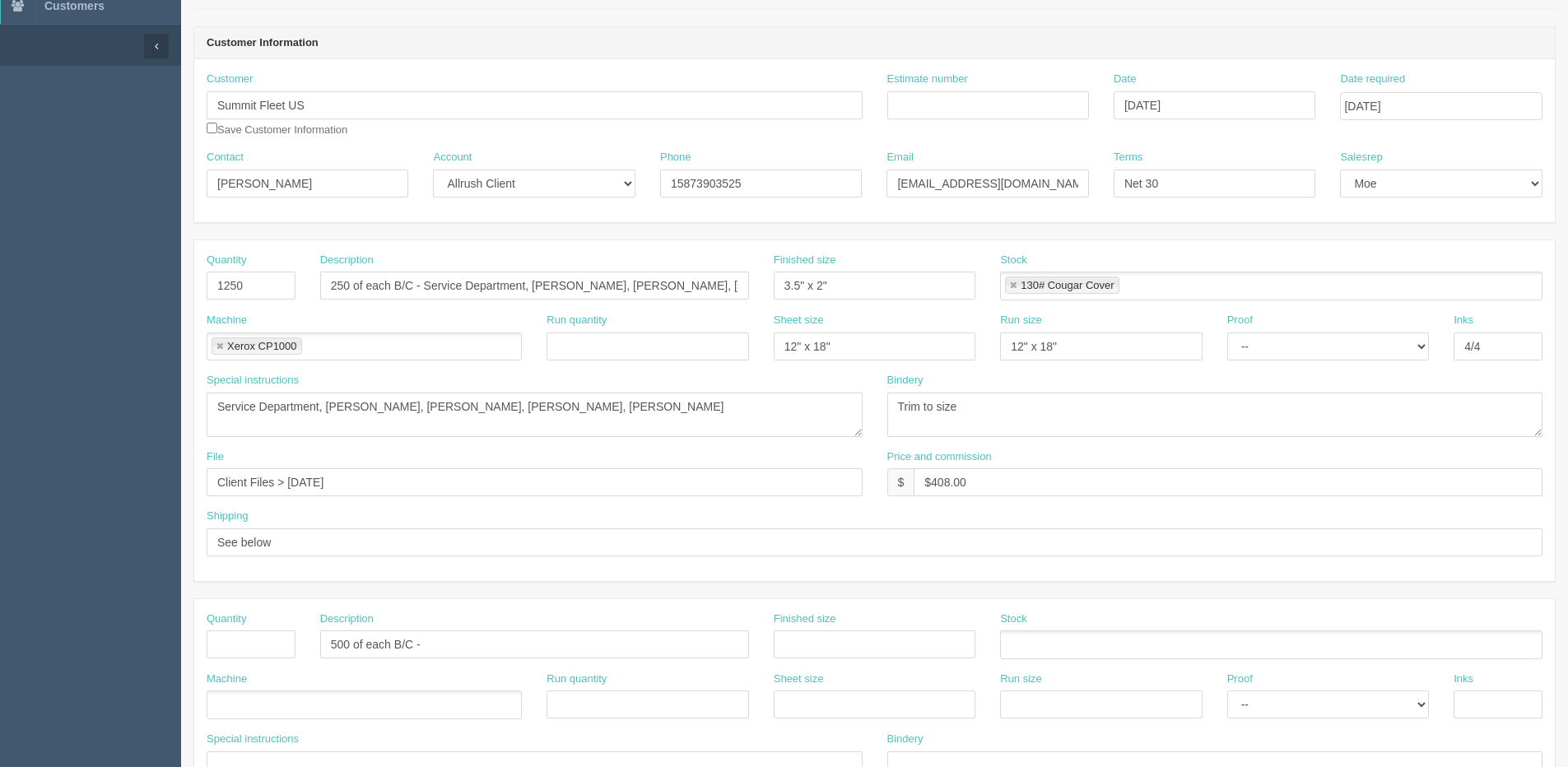
scroll to position [152, 0]
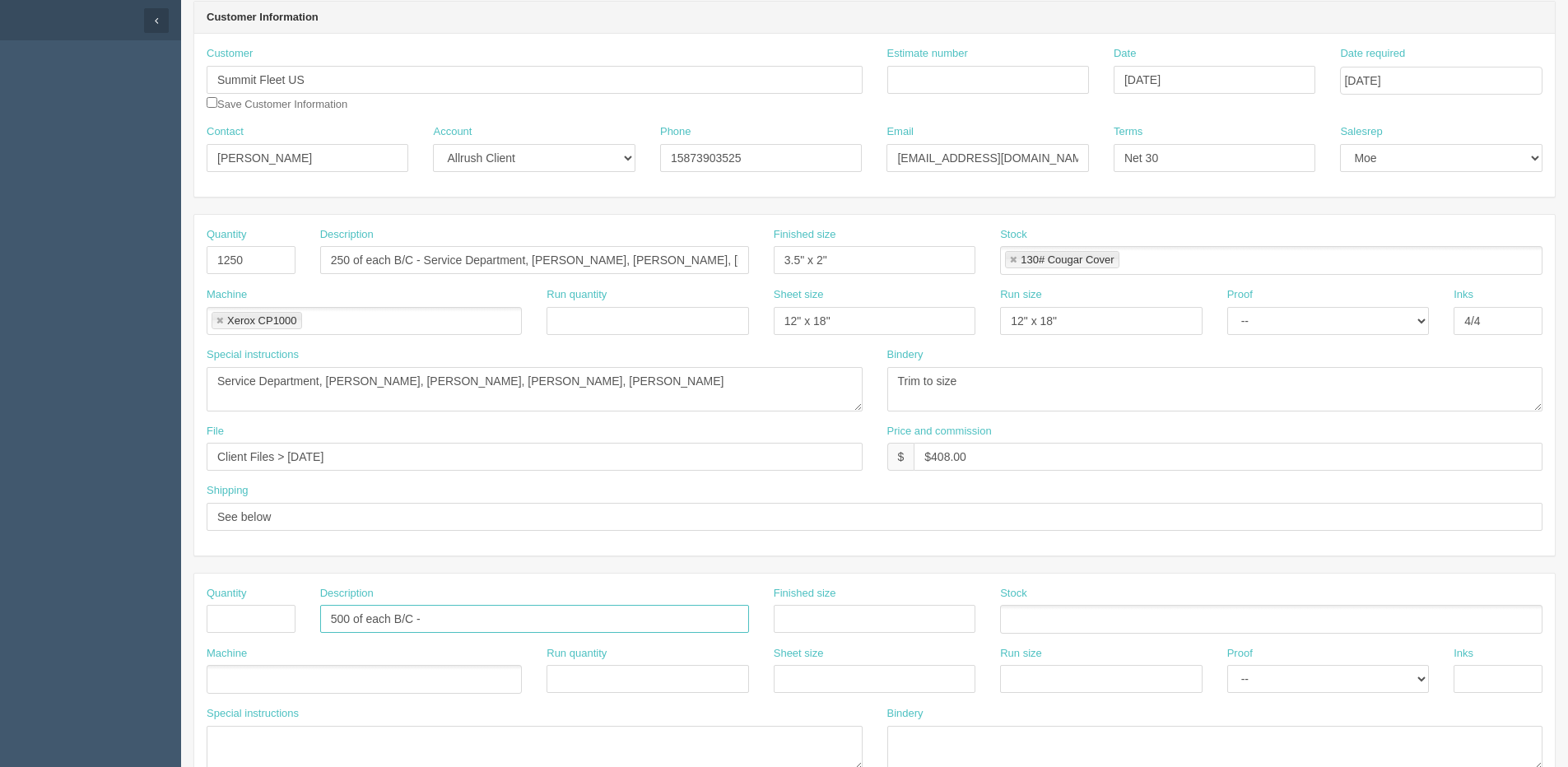
click at [443, 620] on input "500 of each B/C -" at bounding box center [534, 618] width 428 height 28
click at [430, 620] on input "500 of each B/C -" at bounding box center [534, 618] width 428 height 28
click at [442, 613] on input "500 of each B/C -" at bounding box center [534, 618] width 428 height 28
click at [498, 609] on input "500 of each B/C - Clarke Brash," at bounding box center [534, 618] width 428 height 28
type input "500 of each B/C - Clarke Brash, Chris Bergsma, Bryan Bassett"
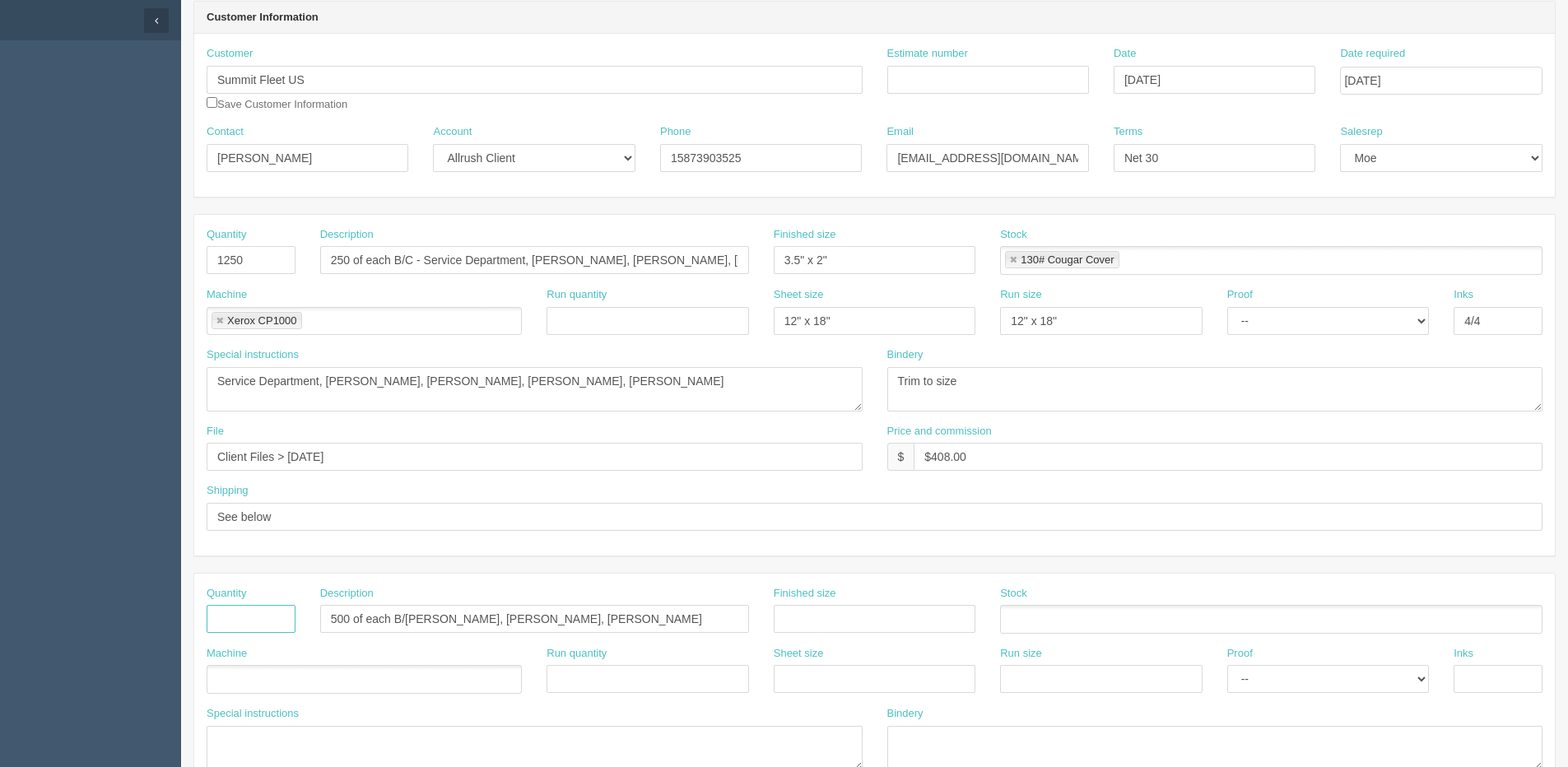
click at [258, 614] on input "text" at bounding box center [250, 618] width 89 height 28
click at [258, 612] on input "15000" at bounding box center [250, 618] width 89 height 28
type input "1500"
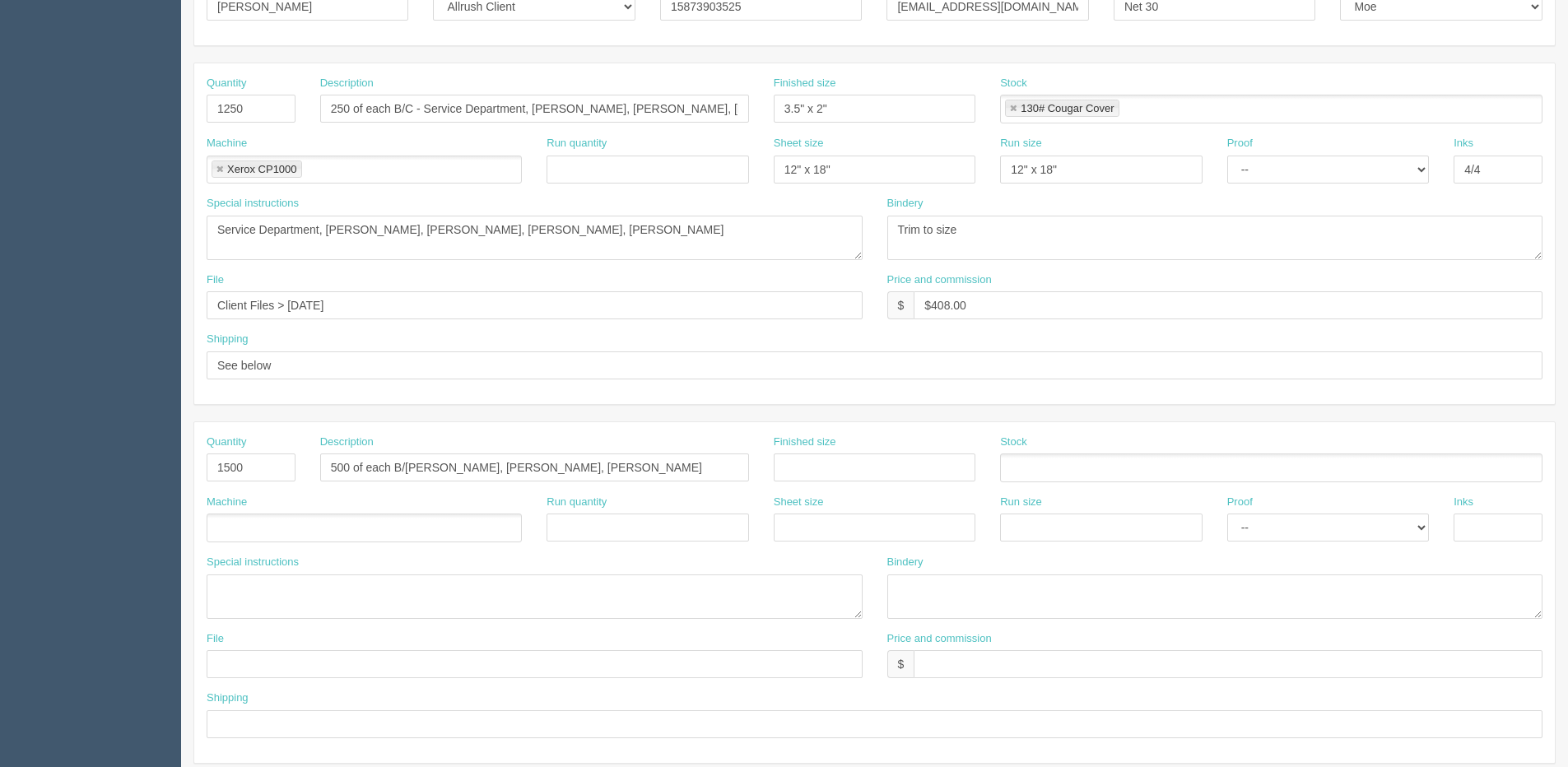
scroll to position [398, 0]
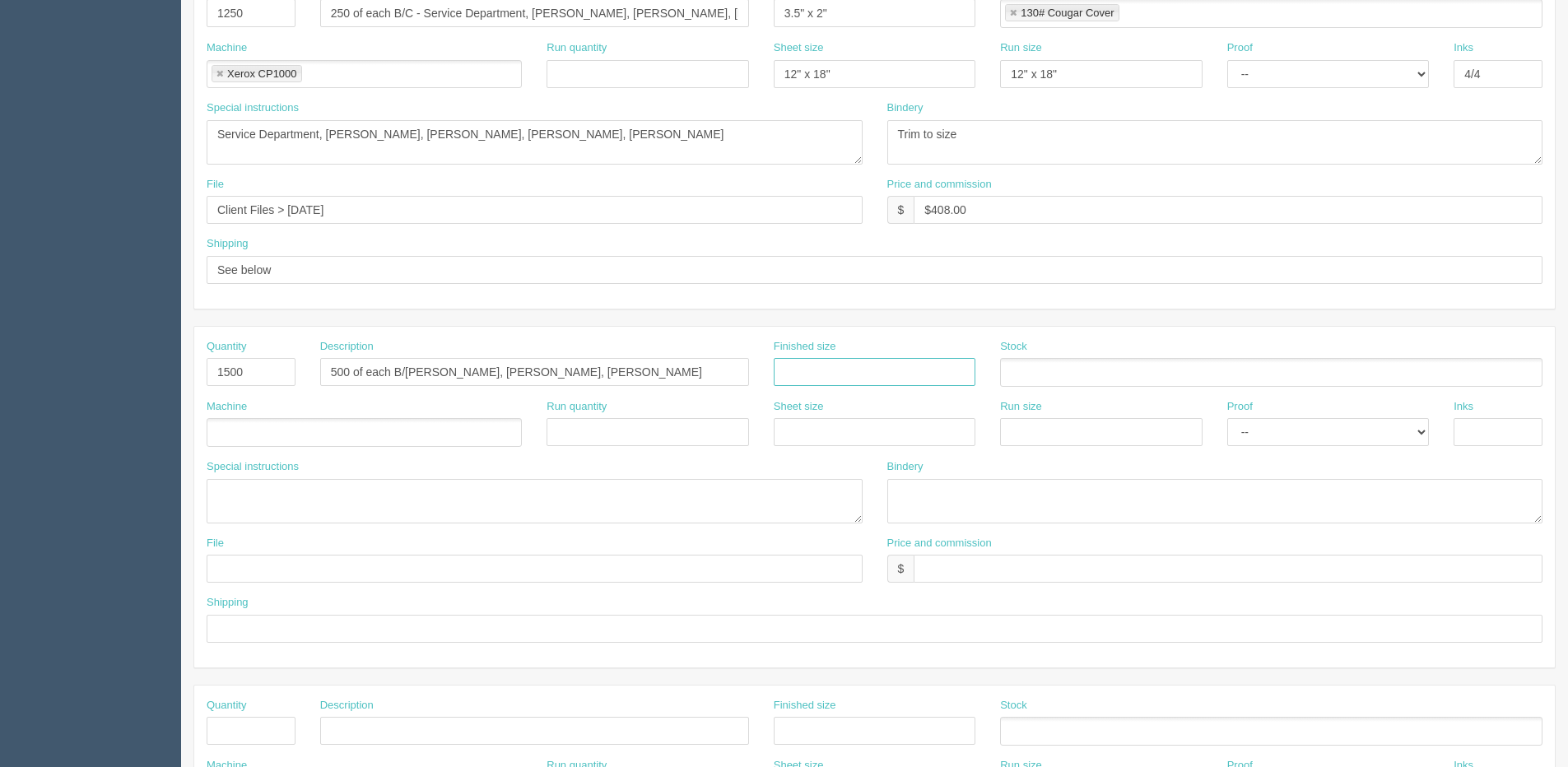
click at [884, 371] on input "text" at bounding box center [874, 372] width 202 height 28
type input "3.5" x 2""
drag, startPoint x: 806, startPoint y: 81, endPoint x: 748, endPoint y: 81, distance: 58.0
click at [748, 81] on div "Machine Xerox CP1000 Xerox CP1000 Run quantity Sheet size 12" x 18" Run size 12…" at bounding box center [874, 69] width 1361 height 60
click at [884, 425] on input "text" at bounding box center [874, 431] width 202 height 28
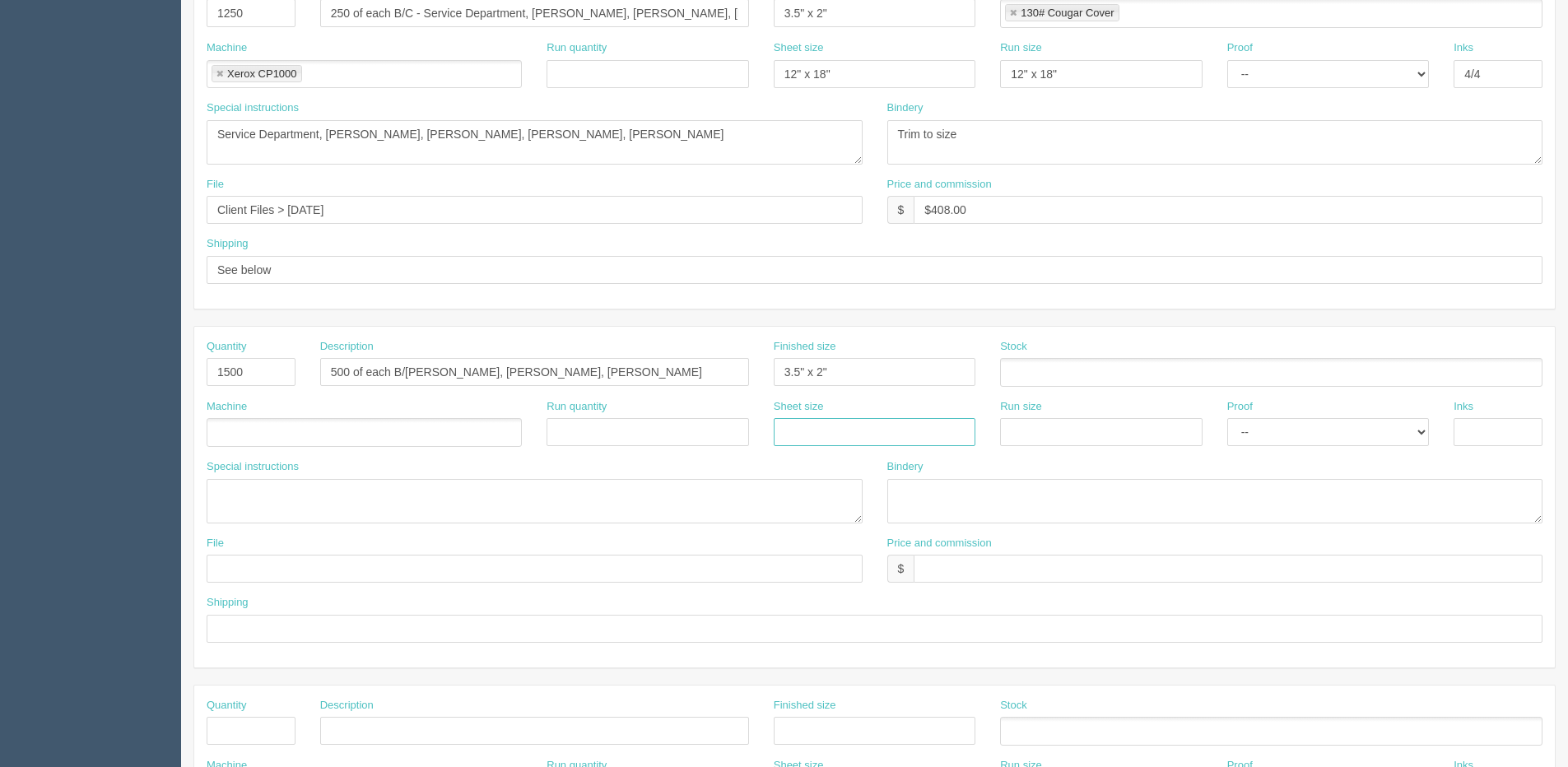
paste input "12" x 18""
type input "12" x 18""
click at [1106, 425] on input "text" at bounding box center [1100, 431] width 202 height 28
paste input "12" x 18""
type input "12" x 18""
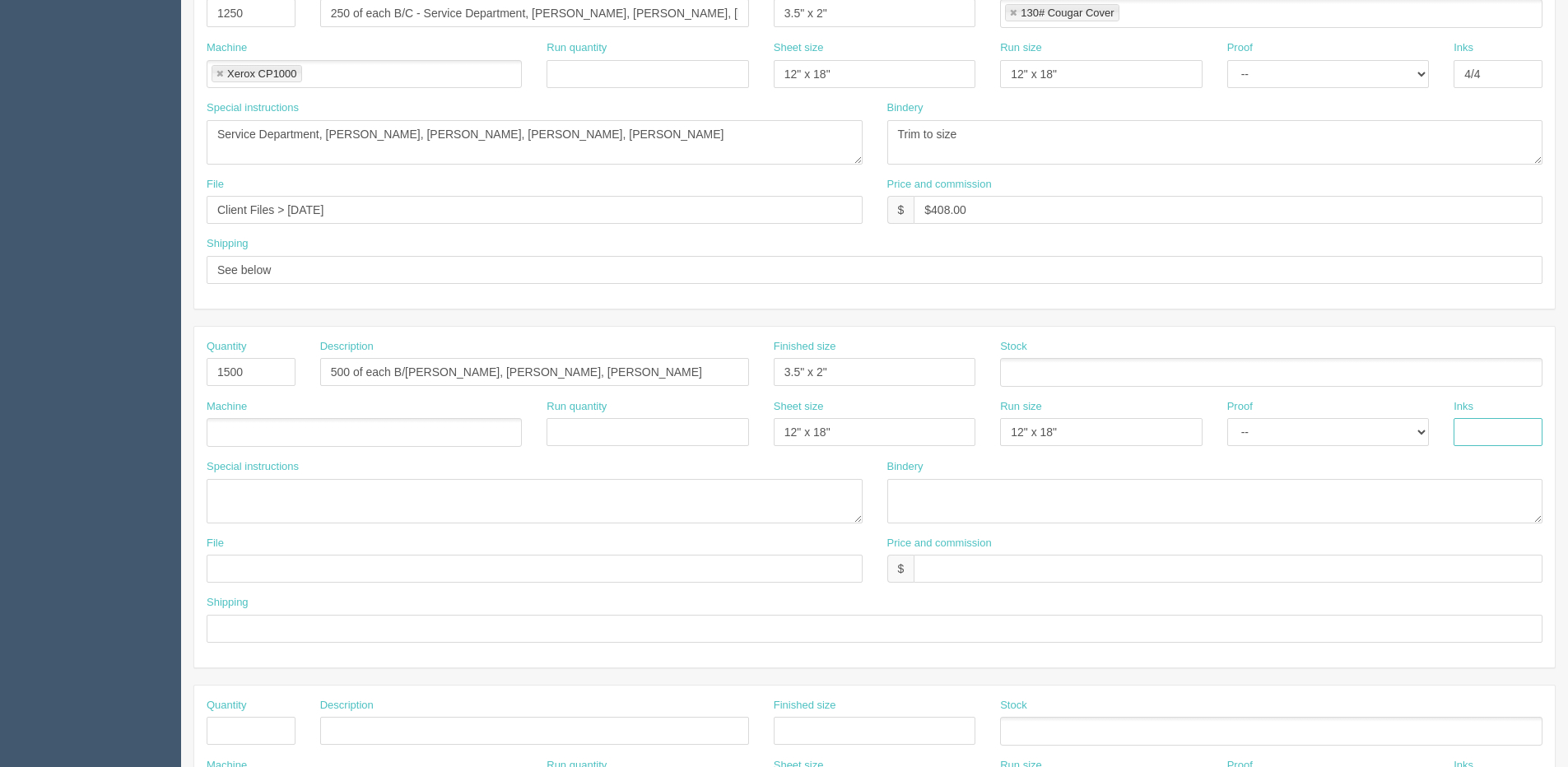
click at [1477, 444] on input "text" at bounding box center [1498, 431] width 89 height 28
type input "4/4"
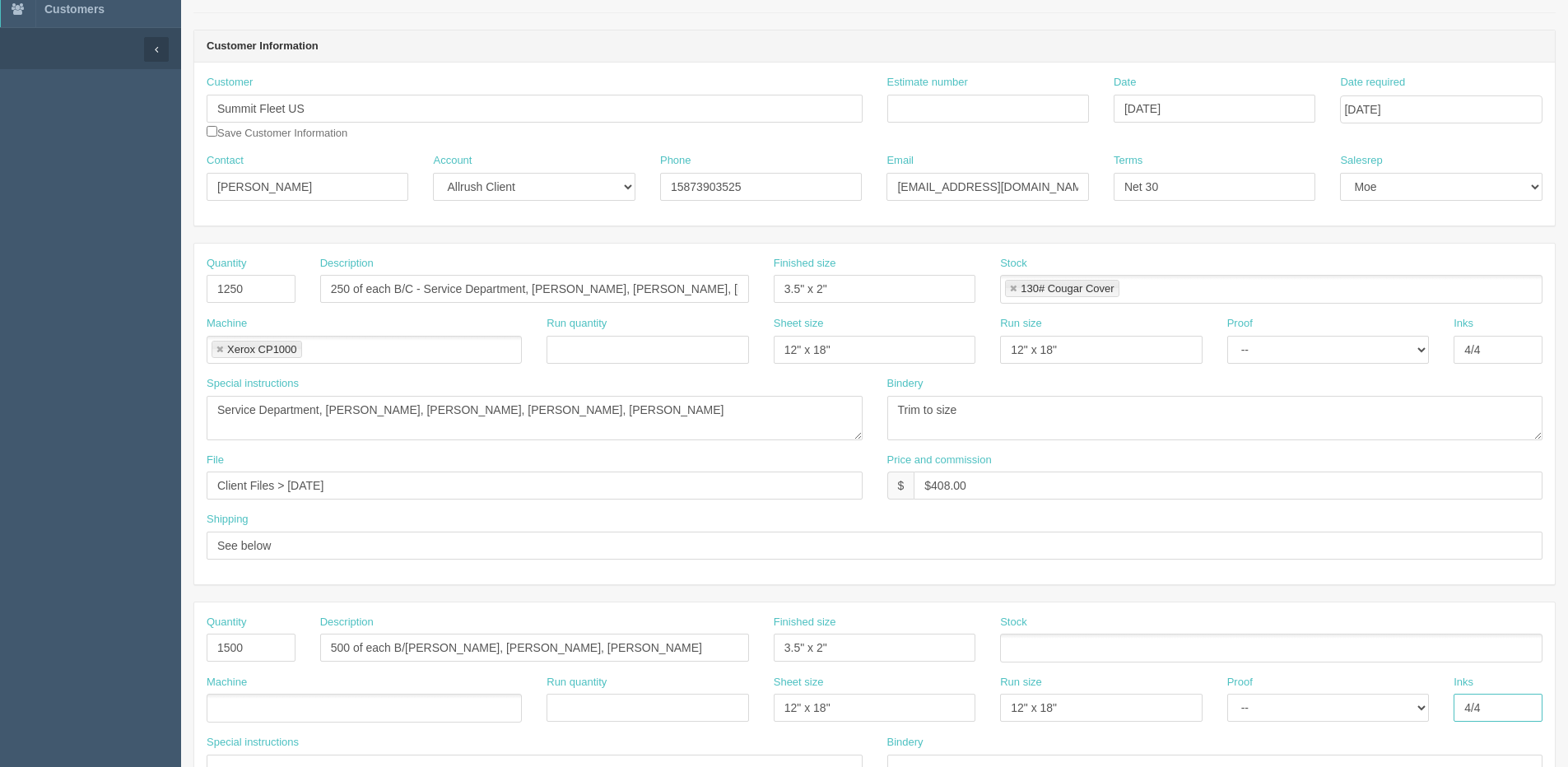
scroll to position [152, 0]
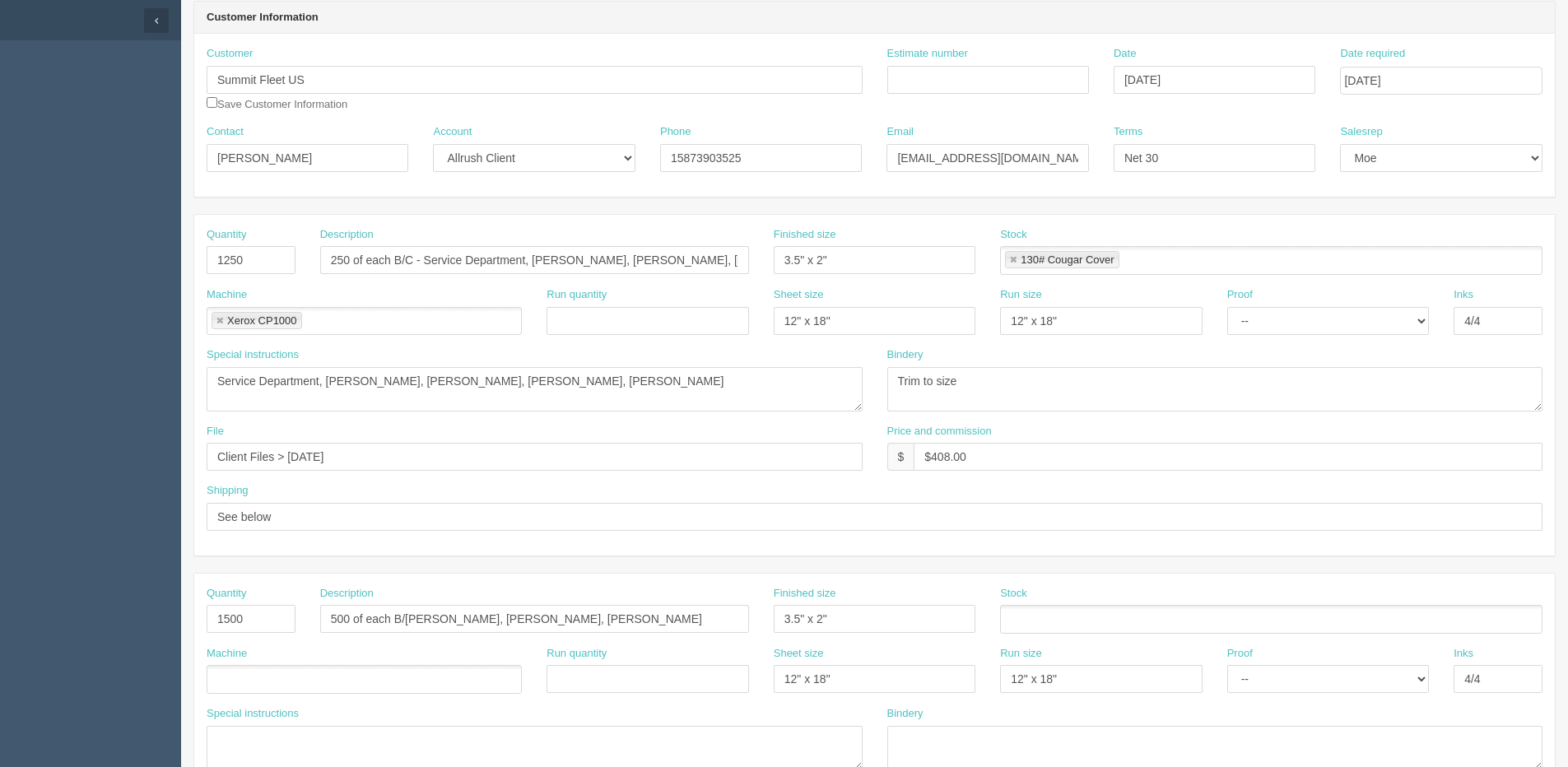
click at [1100, 620] on ul at bounding box center [1271, 618] width 542 height 28
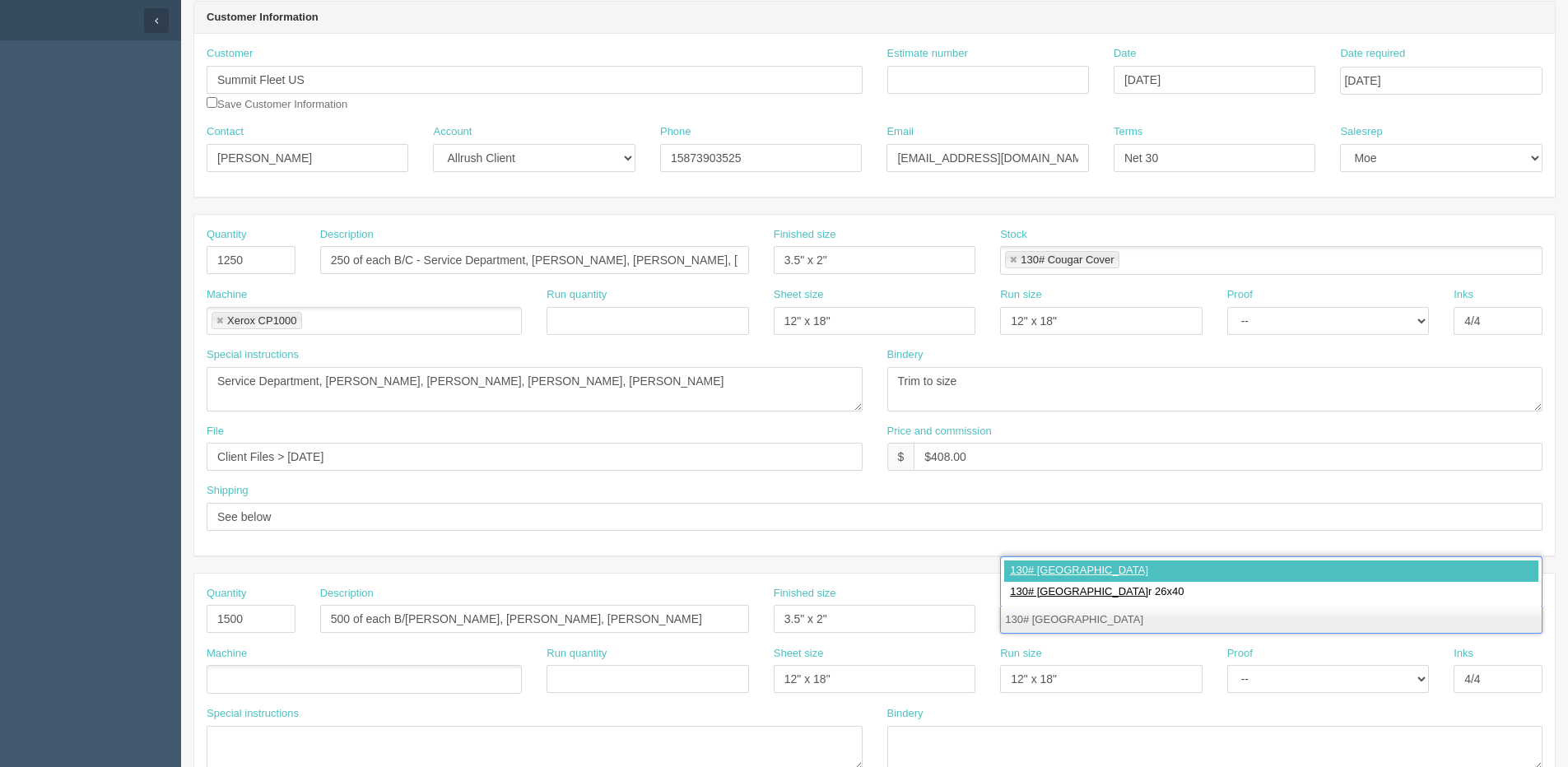
type input "130# Cougar Cover"
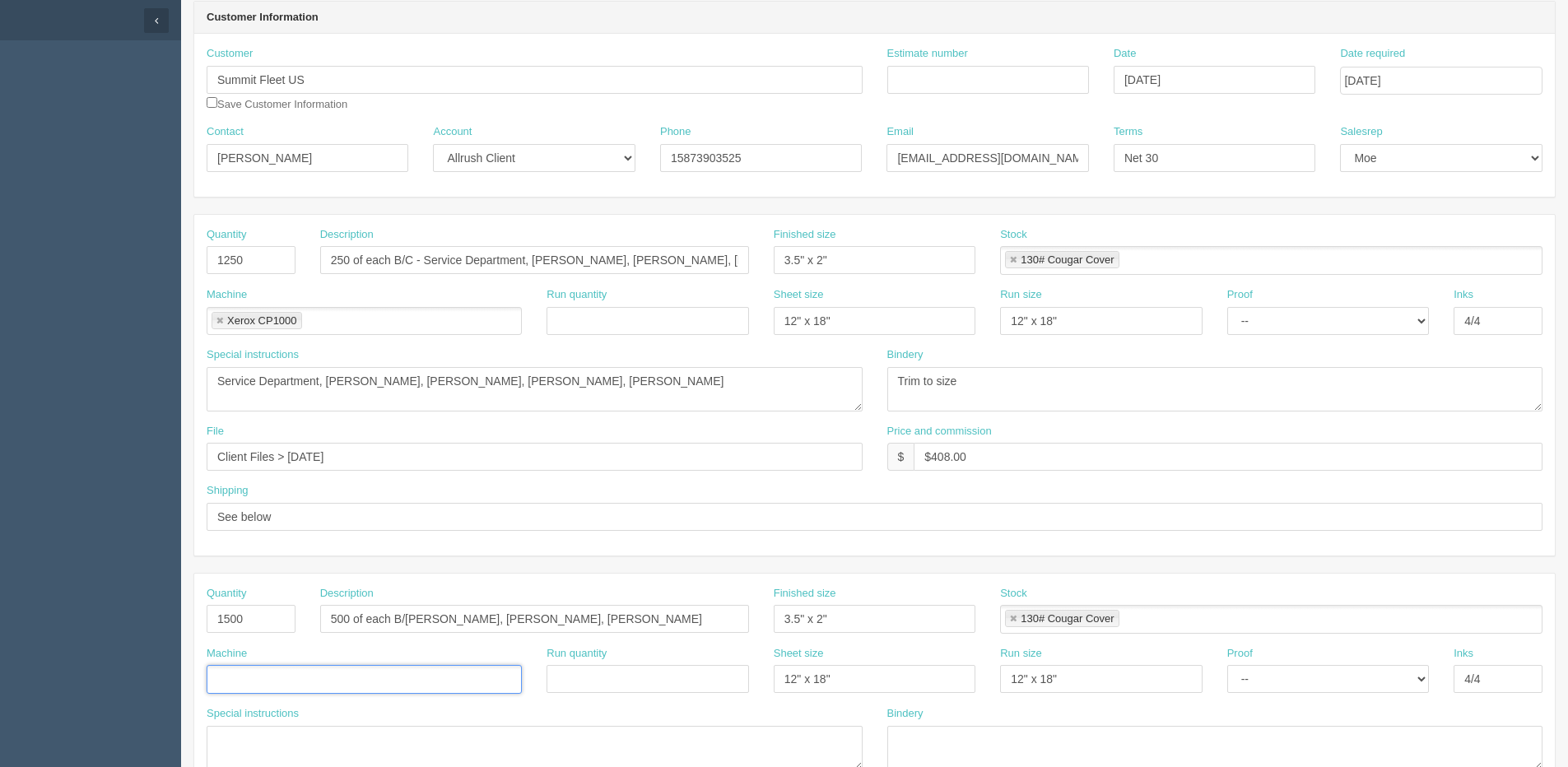
click at [246, 687] on input "text" at bounding box center [362, 680] width 309 height 23
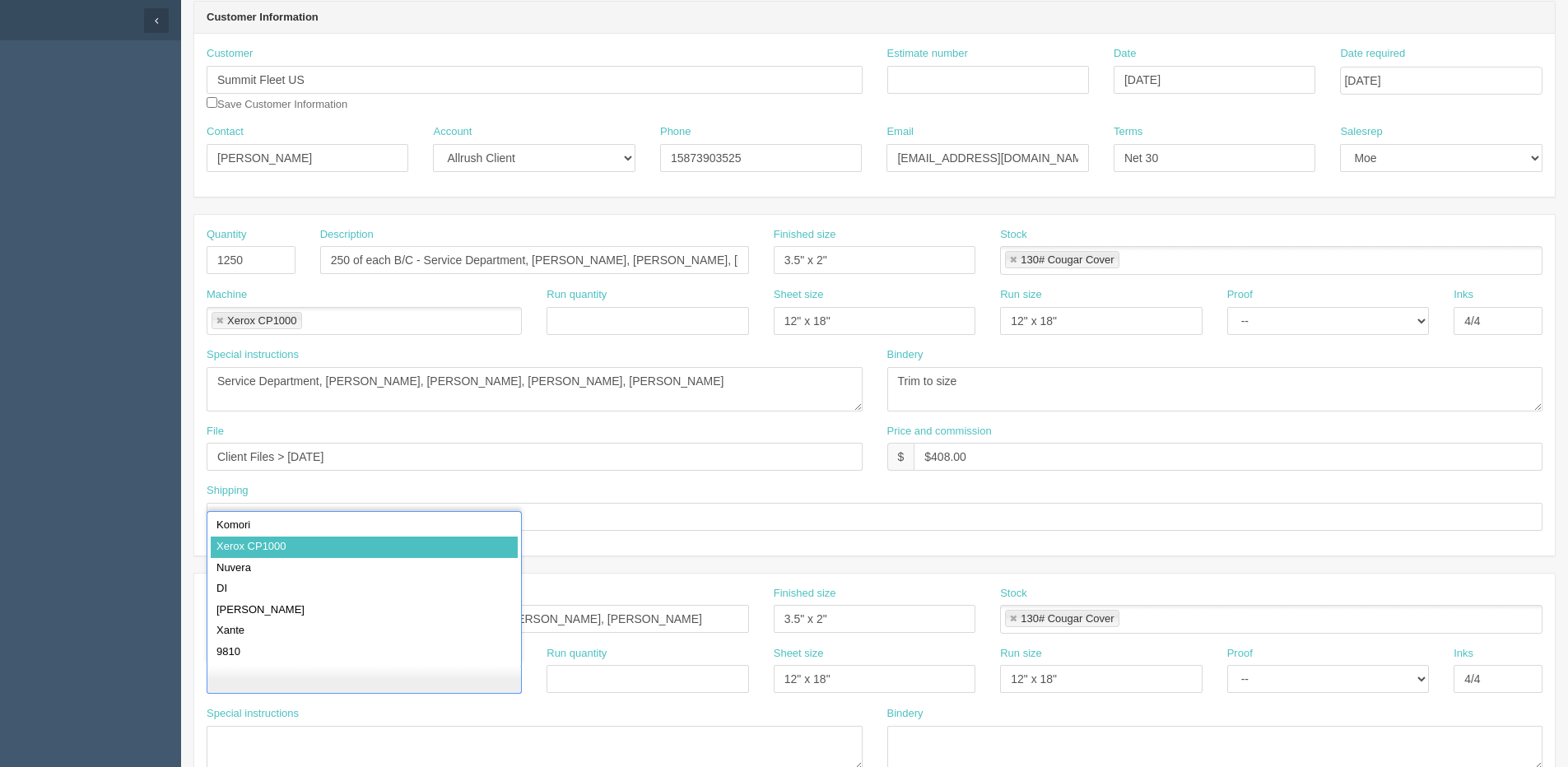
type input "Xerox CP1000"
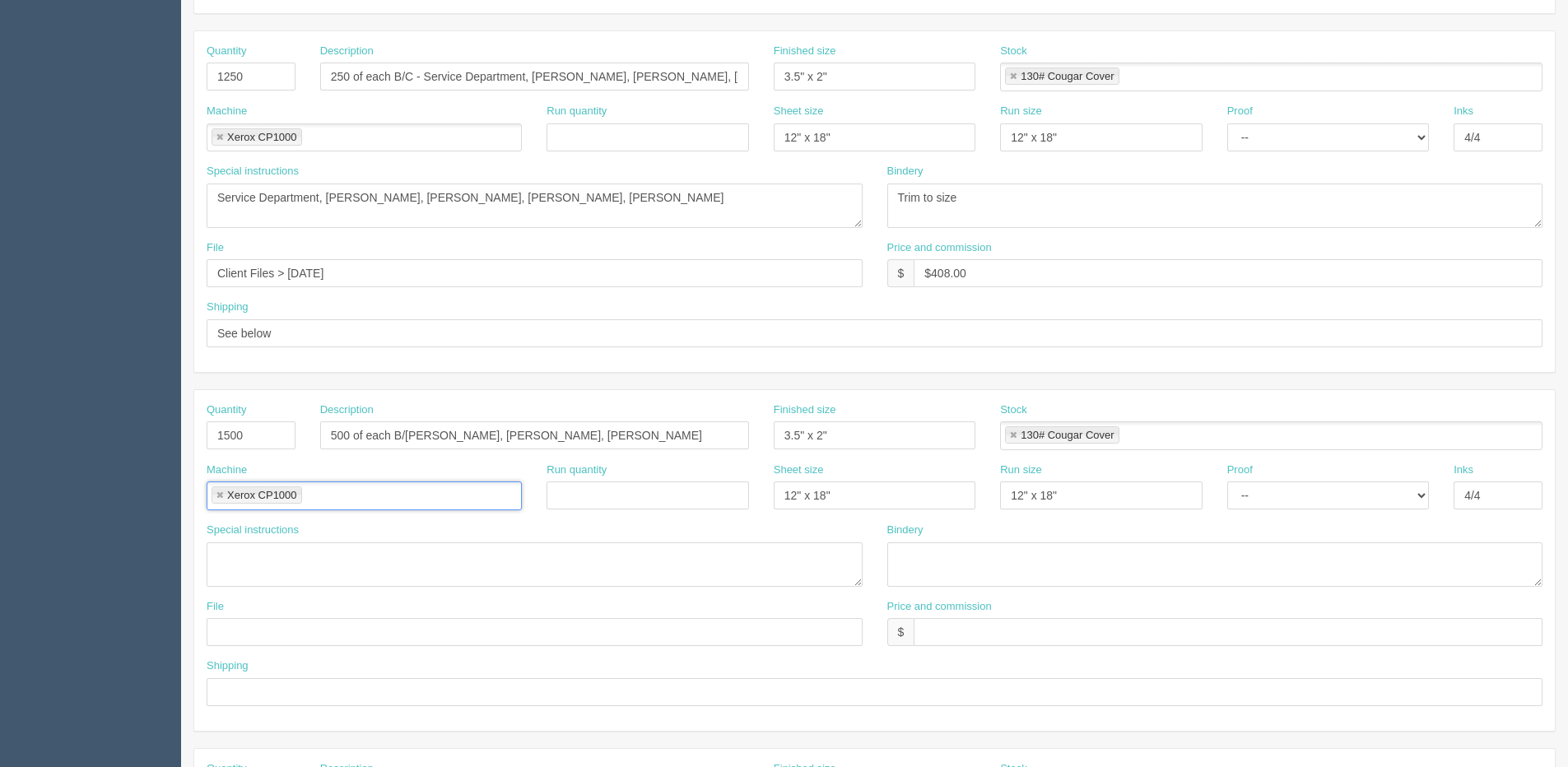
scroll to position [398, 0]
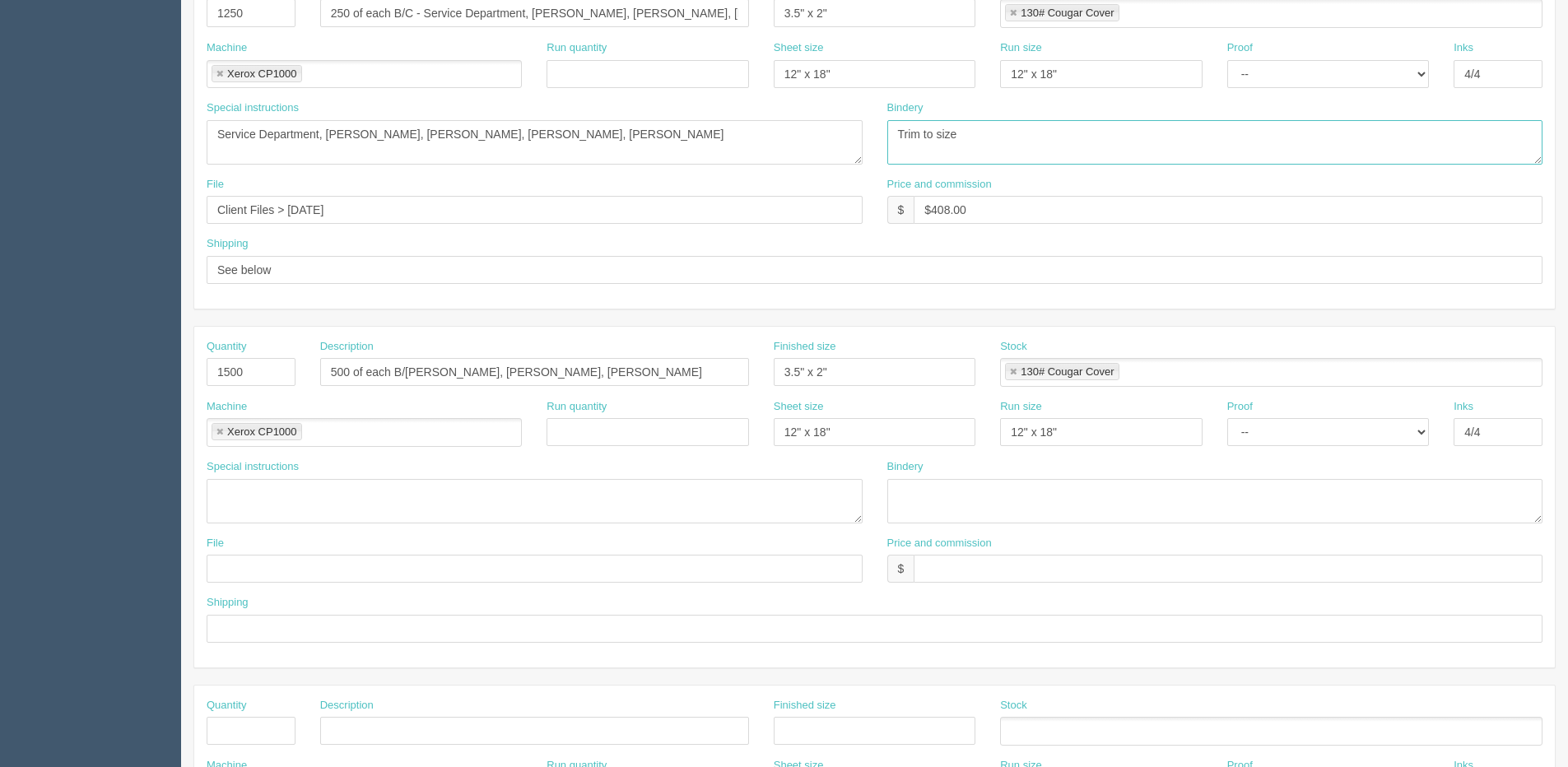
drag, startPoint x: 997, startPoint y: 119, endPoint x: 764, endPoint y: 146, distance: 234.6
click at [728, 146] on div "Special instructions Service Department, Sione Asi, Cannon Stenblik, William No…" at bounding box center [874, 139] width 1361 height 76
click at [957, 520] on textarea at bounding box center [1215, 501] width 656 height 44
paste textarea "Trim to size"
type textarea "Trim to size"
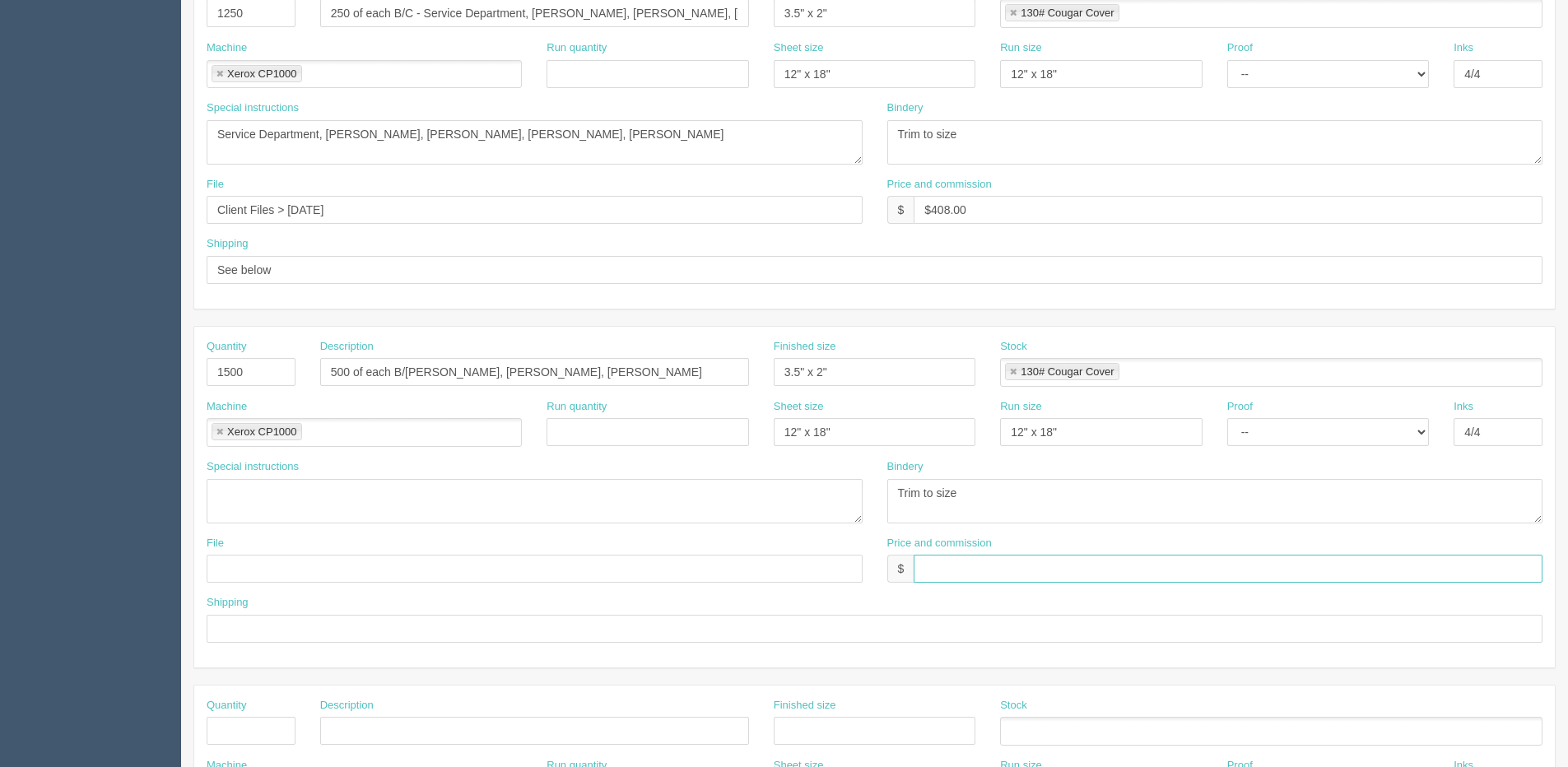
click at [950, 571] on input "text" at bounding box center [1228, 568] width 629 height 28
click at [920, 563] on input "237.00" at bounding box center [1228, 568] width 629 height 28
type input "$237.00"
drag, startPoint x: 384, startPoint y: 203, endPoint x: 135, endPoint y: 212, distance: 249.2
click at [142, 212] on section "Dockets Estimates Customers" at bounding box center [784, 370] width 1568 height 1454
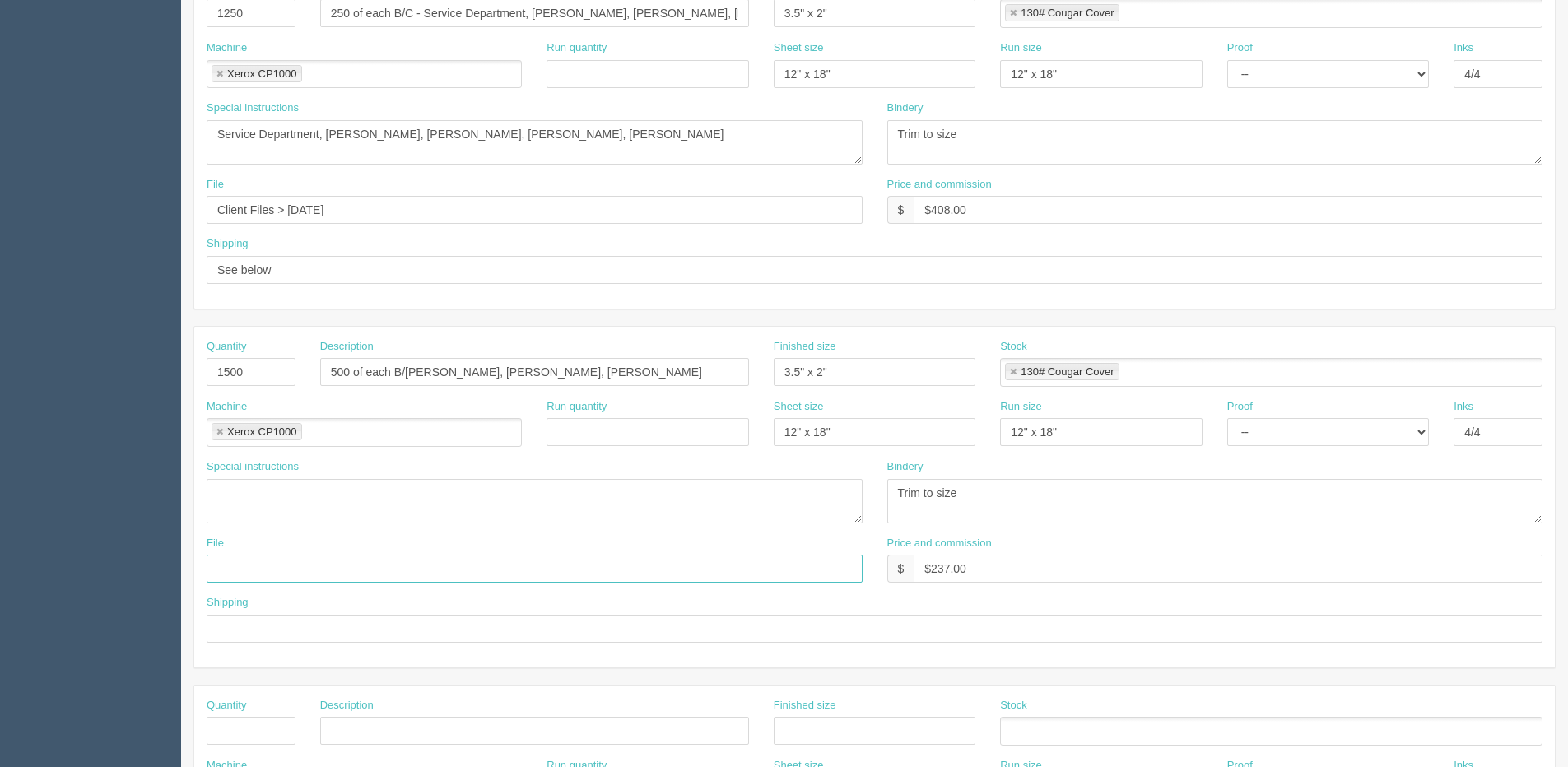
click at [262, 563] on input "text" at bounding box center [534, 568] width 656 height 28
paste input "Client Files > [DATE]"
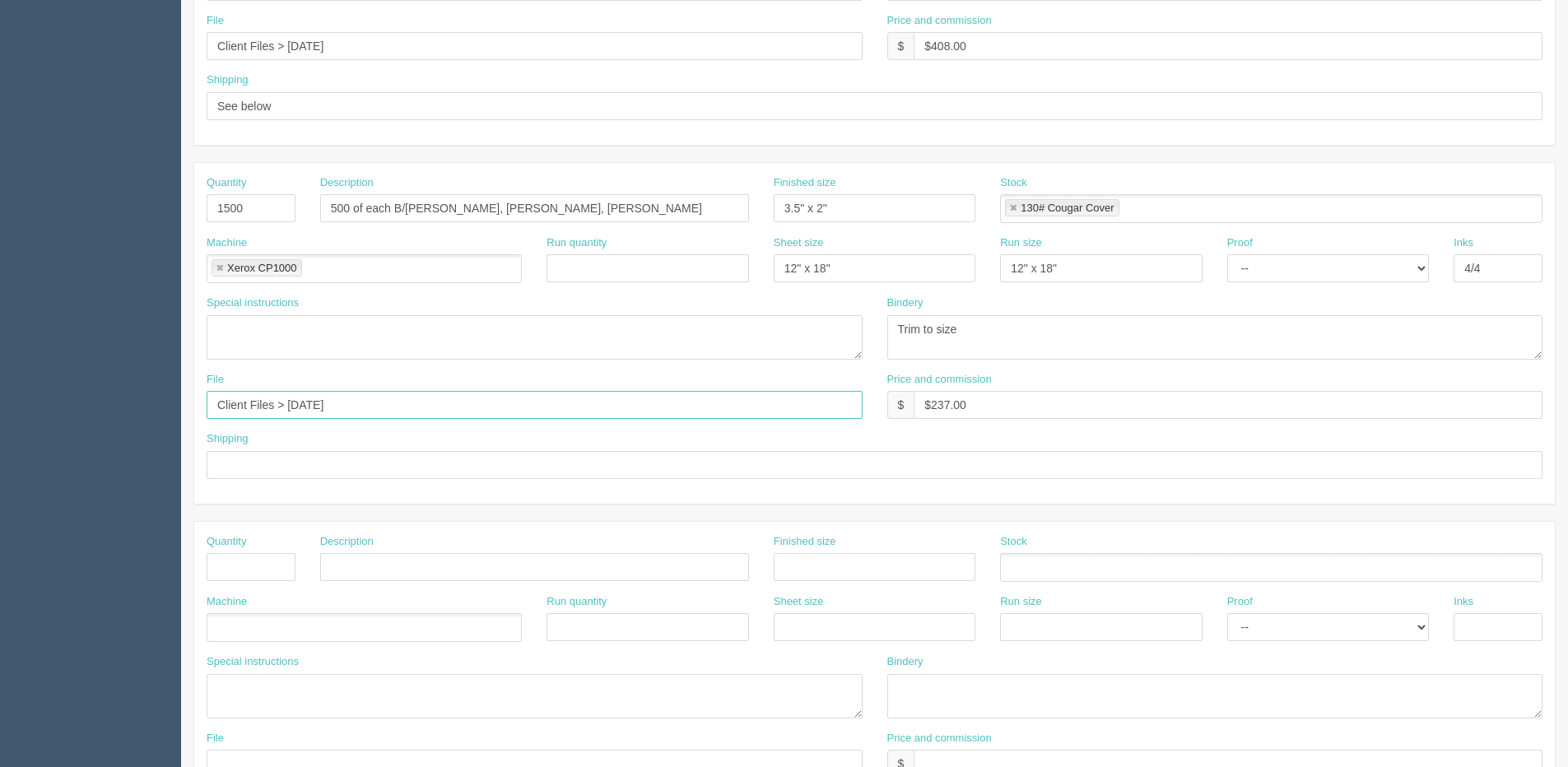
scroll to position [563, 0]
type input "Client Files > [DATE]"
drag, startPoint x: 79, startPoint y: 122, endPoint x: 27, endPoint y: 122, distance: 52.0
click at [32, 122] on section "Dockets Estimates Customers" at bounding box center [784, 205] width 1568 height 1454
type input "See shipping line"
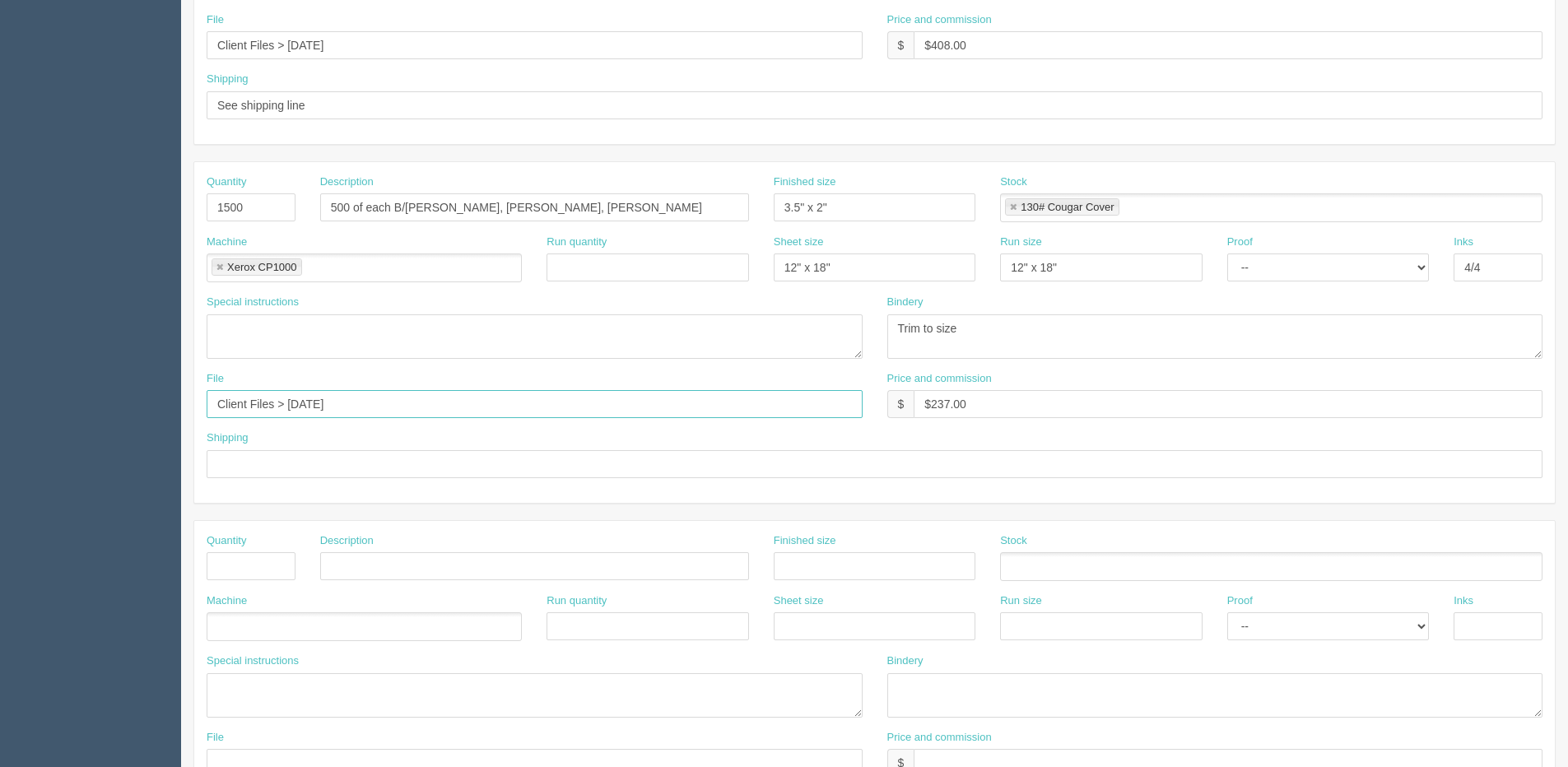
drag, startPoint x: 320, startPoint y: 405, endPoint x: 124, endPoint y: 405, distance: 196.0
click at [125, 405] on section "Dockets Estimates Customers" at bounding box center [784, 205] width 1568 height 1454
click at [249, 460] on input "text" at bounding box center [874, 464] width 1336 height 28
type input "See shipping line"
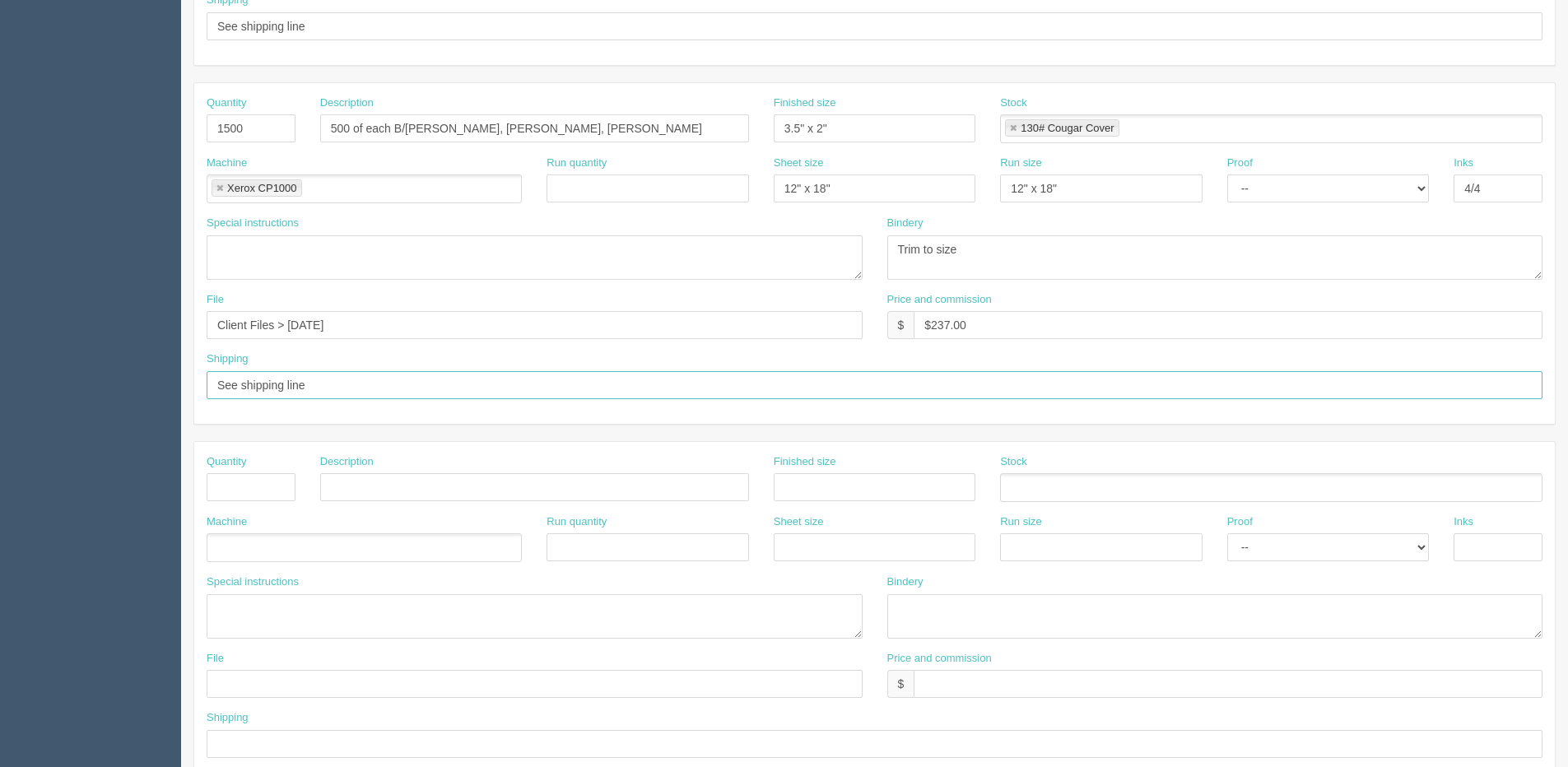
scroll to position [728, 0]
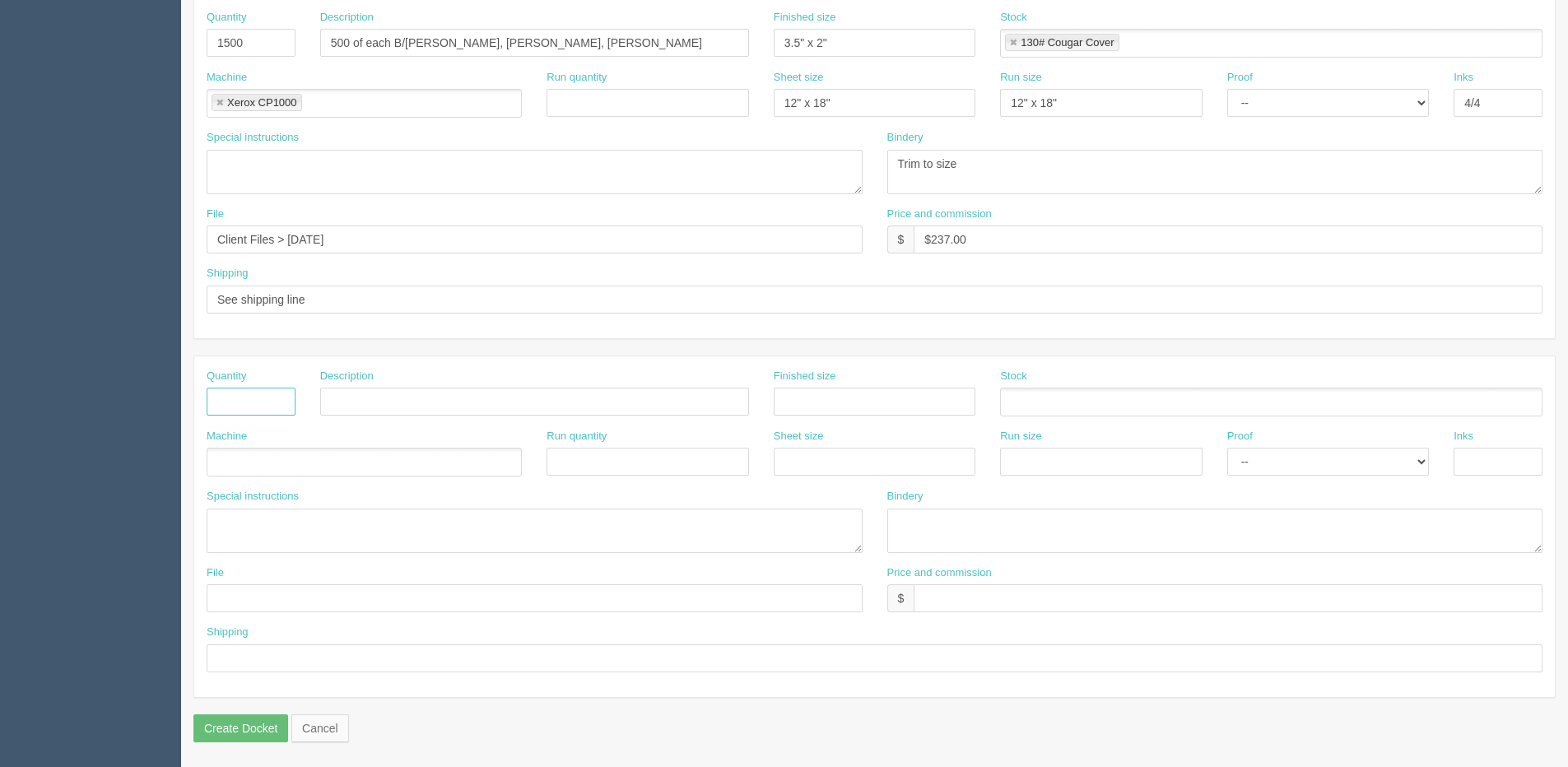
click at [267, 389] on input "text" at bounding box center [250, 401] width 89 height 28
type input "1"
type input "Deliver"
click at [264, 462] on ul at bounding box center [364, 462] width 315 height 28
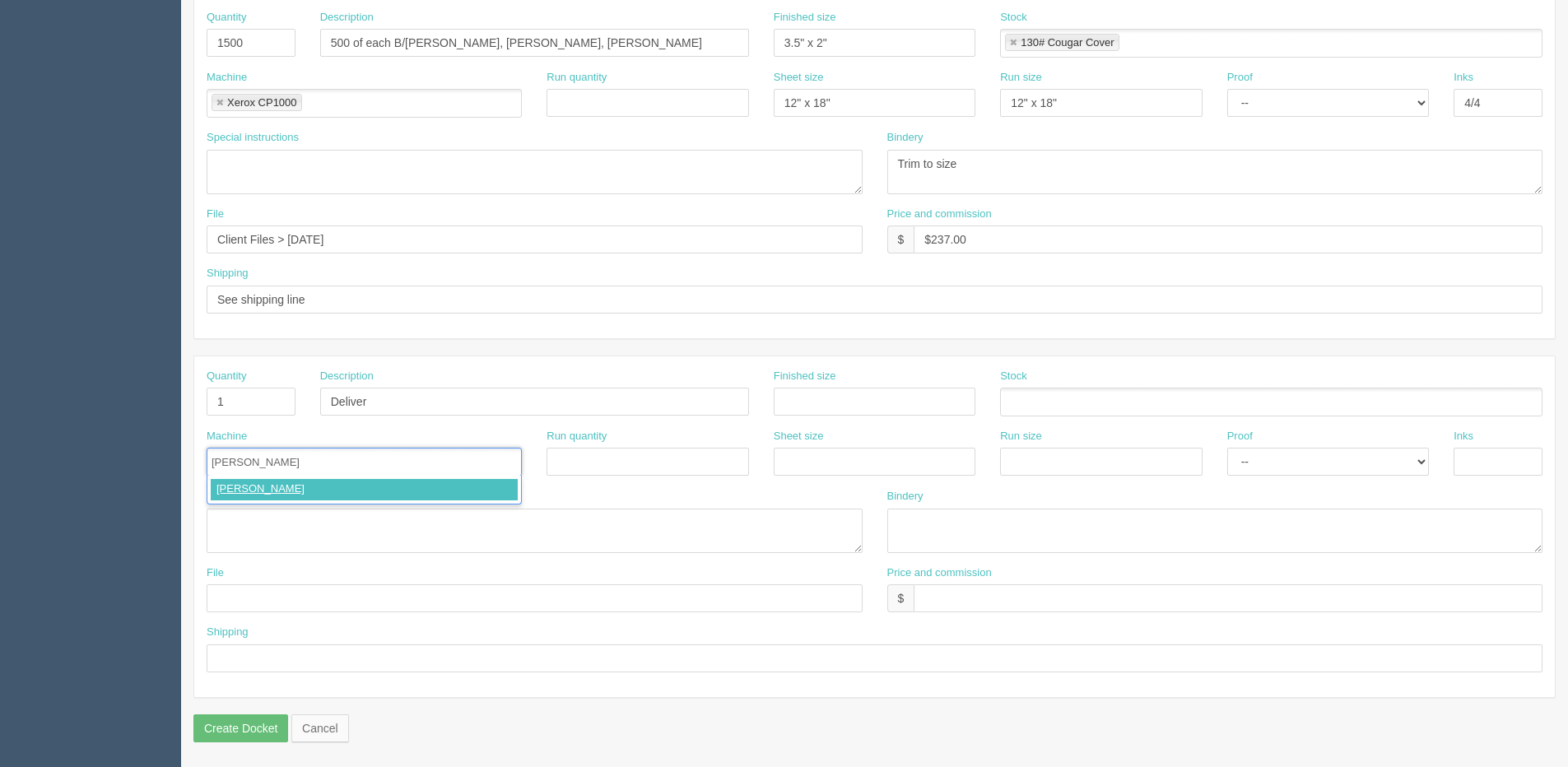
type input "Courier"
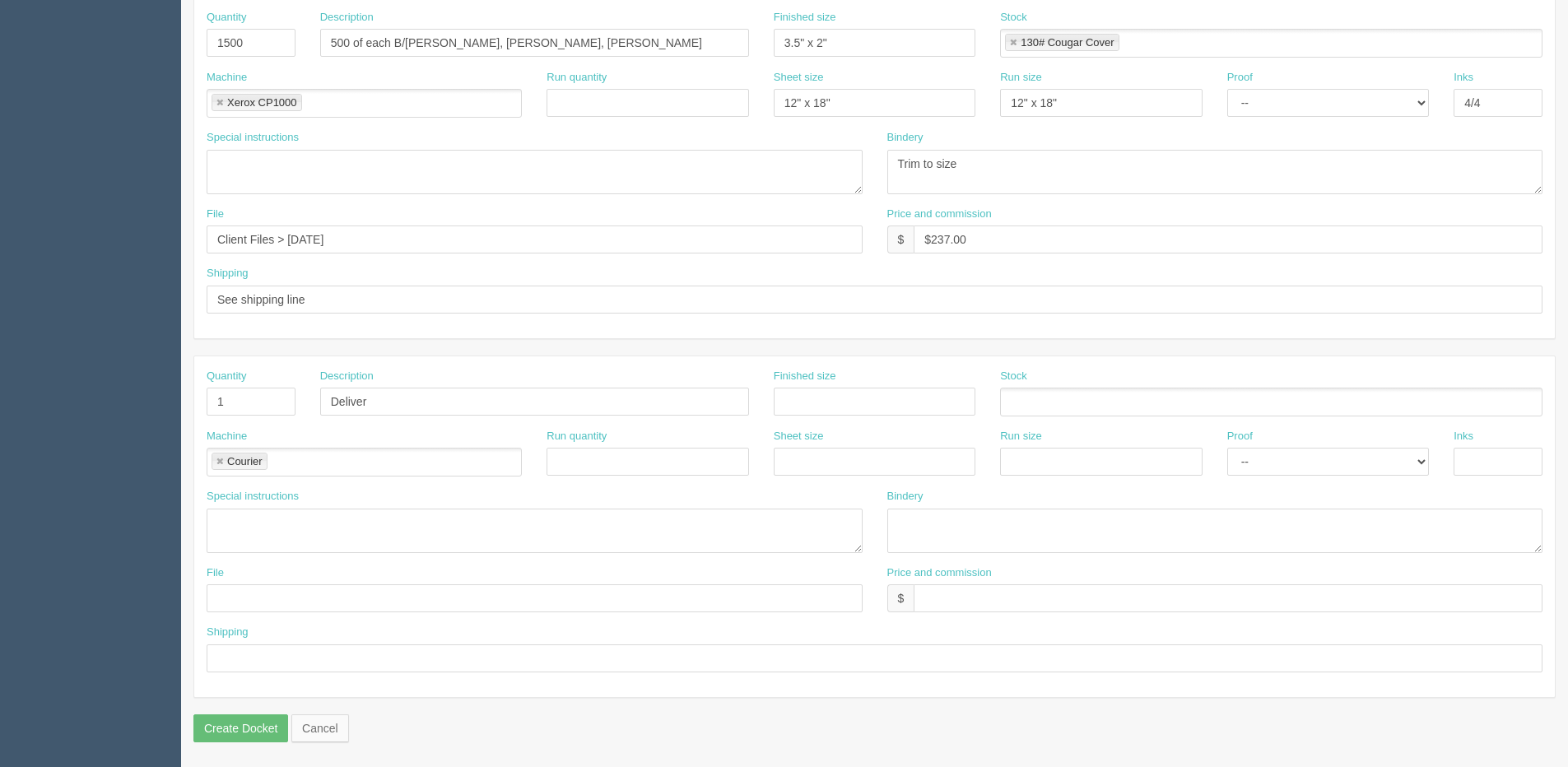
click at [249, 641] on div "Shipping" at bounding box center [874, 649] width 1336 height 48
click at [264, 666] on input "text" at bounding box center [874, 658] width 1336 height 28
paste input "Tayler Kramer Summit Fleet US 2773 S Main St Bountiful, UT, 84010 USA"
click at [212, 650] on input "Tayler Kramer Summit Fleet US 2773 S Main St Bountiful, UT, 84010 USA" at bounding box center [874, 658] width 1336 height 28
click at [320, 653] on input "Attn: Tayler Kramer Summit Fleet US 2773 S Main St Bountiful, UT, 84010 USA" at bounding box center [874, 658] width 1336 height 28
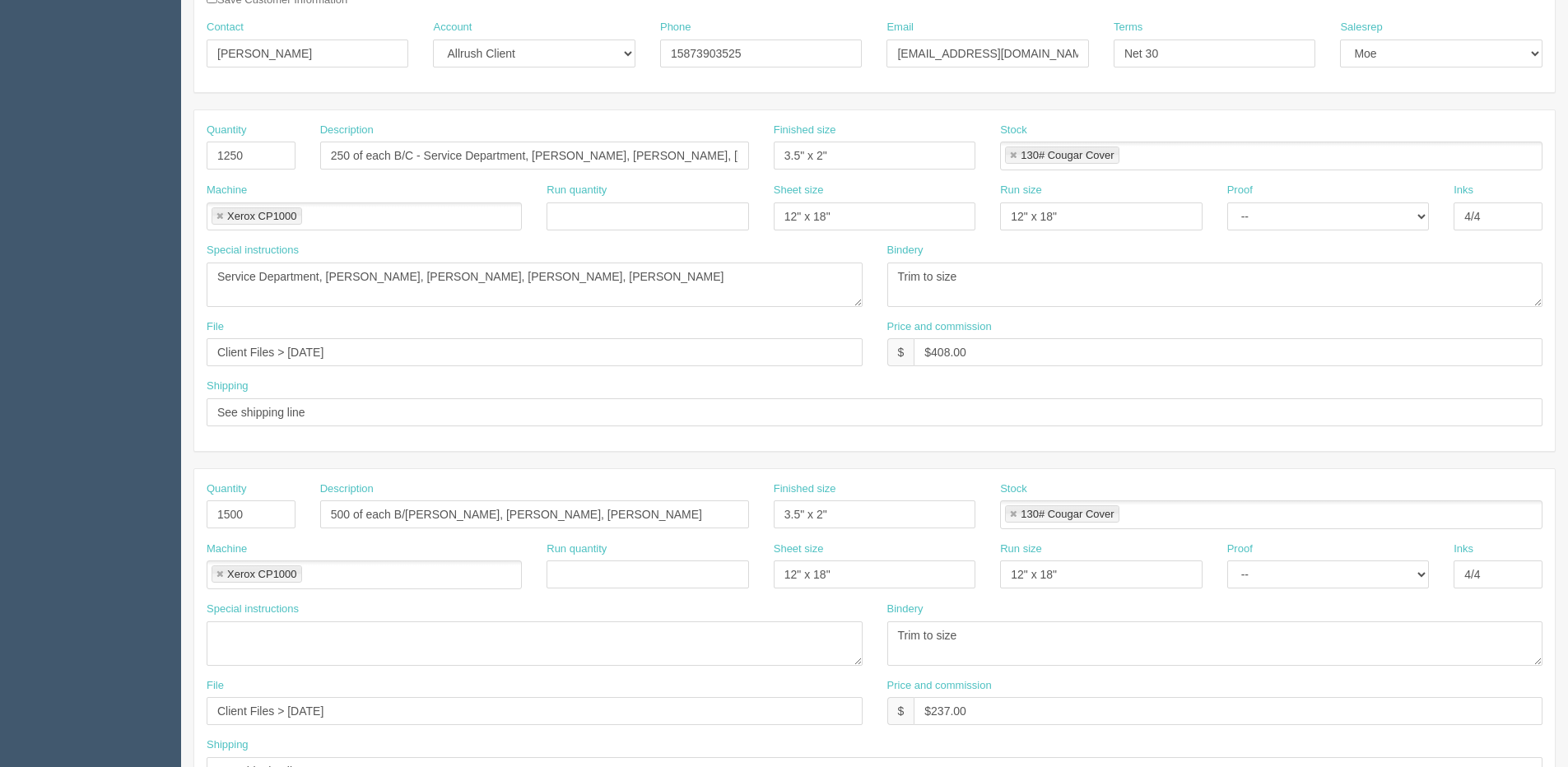
scroll to position [0, 0]
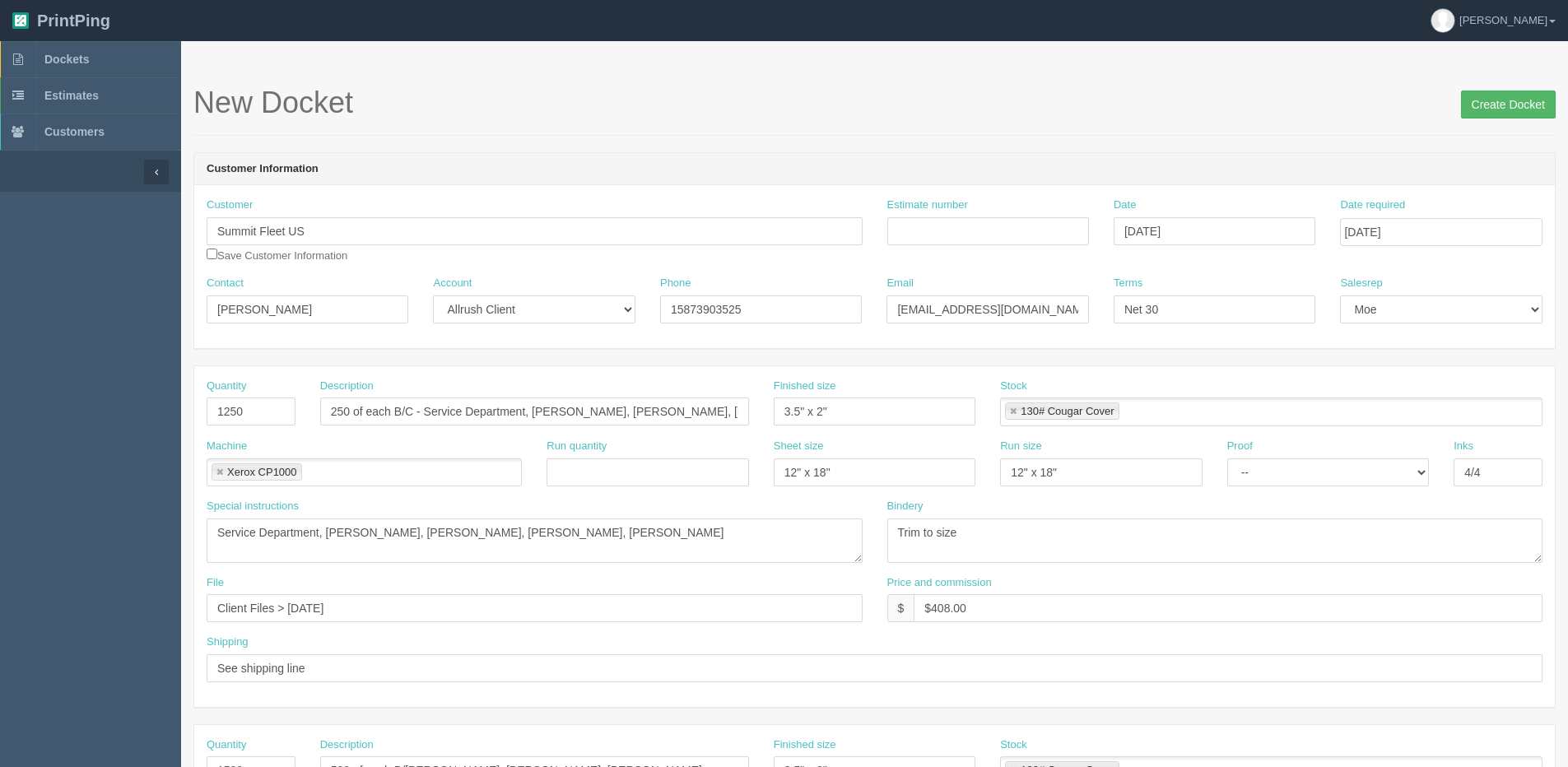
type input "Attn: Tayler Kramer - Summit Fleet US 2773 S Main St Bountiful, UT, 84010 USA"
click at [1480, 103] on input "Create Docket" at bounding box center [1507, 105] width 95 height 28
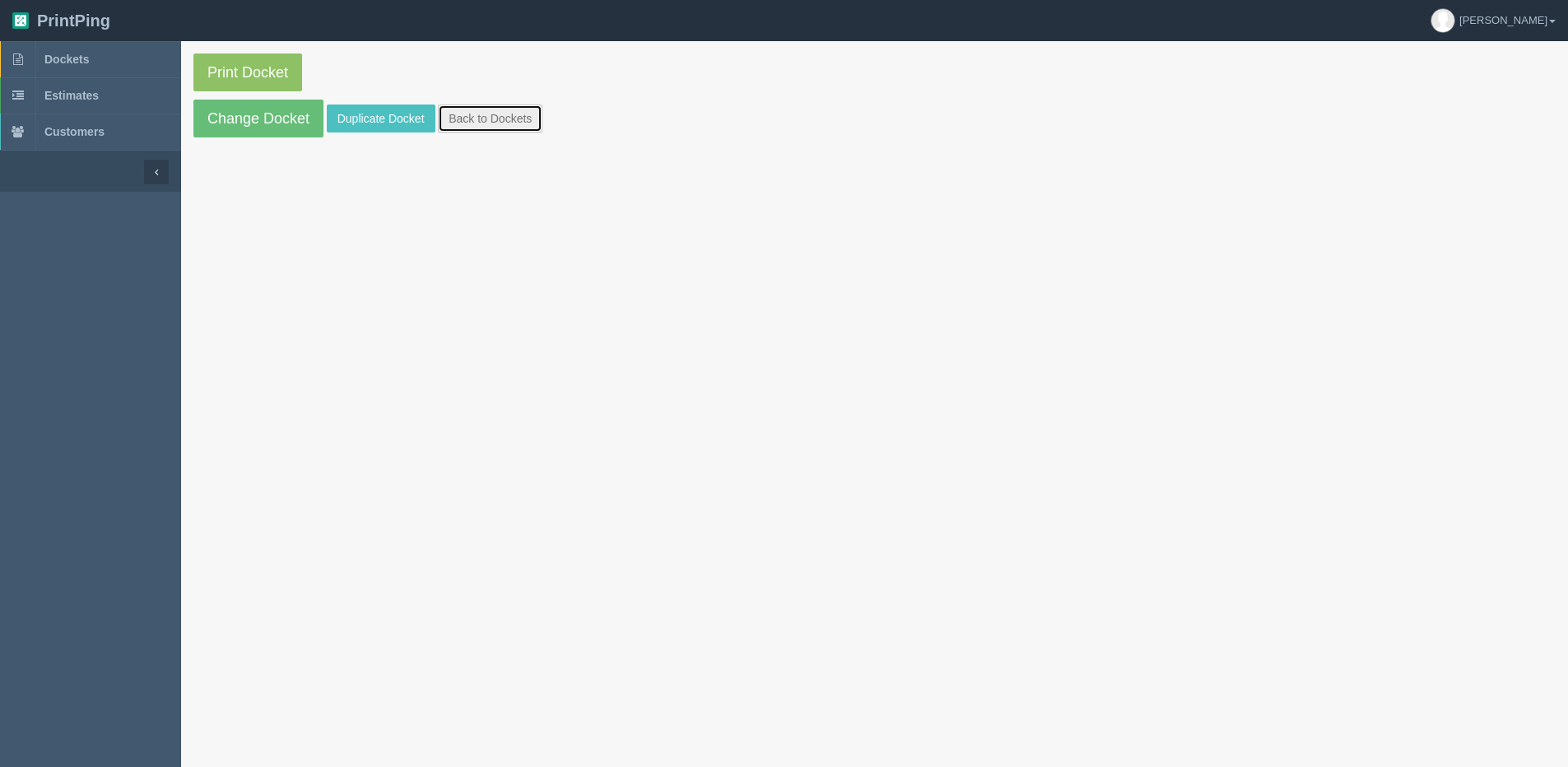
drag, startPoint x: 485, startPoint y: 116, endPoint x: 477, endPoint y: 124, distance: 11.3
click at [485, 116] on link "Back to Dockets" at bounding box center [490, 118] width 105 height 28
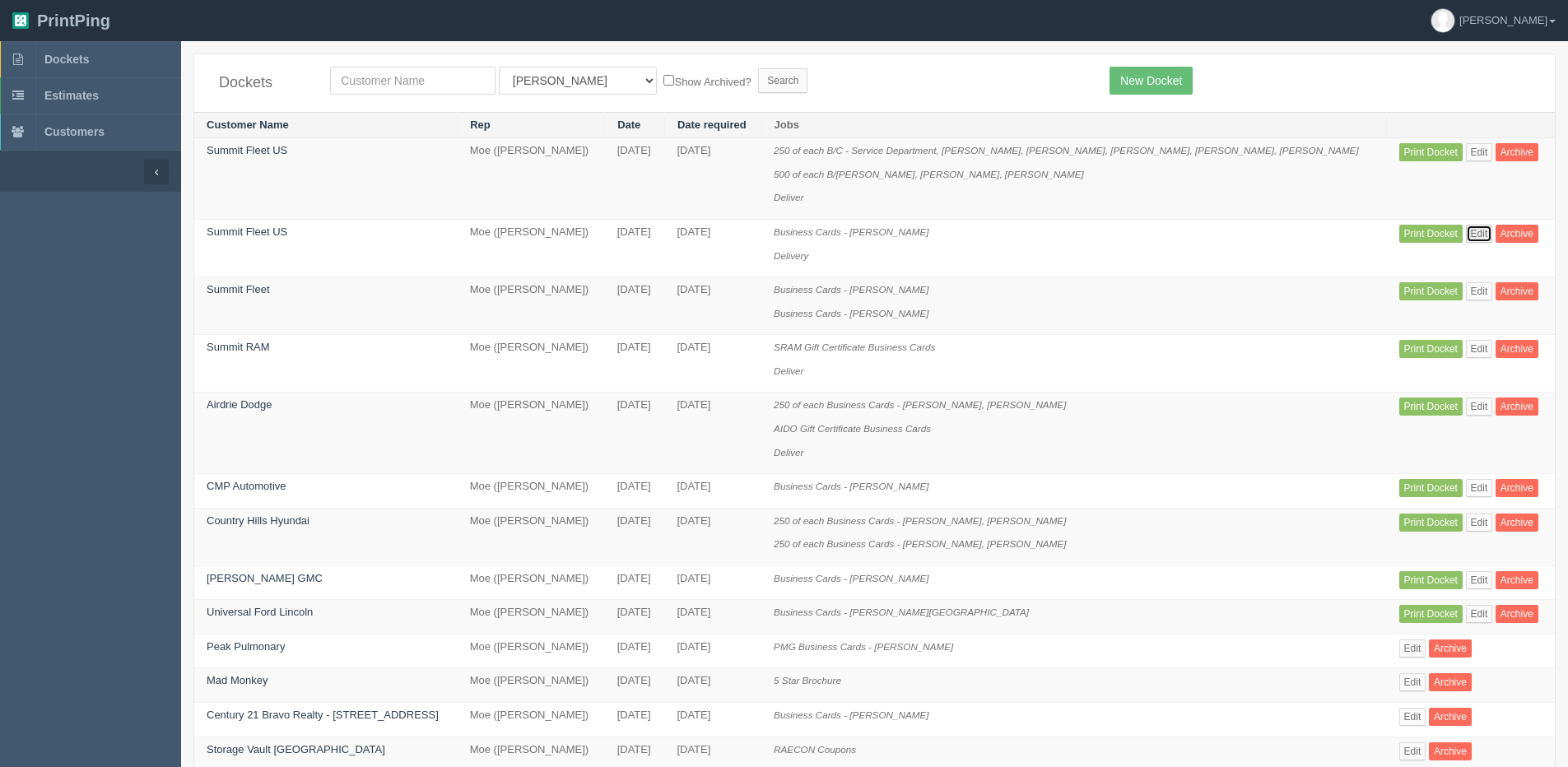
click at [1465, 231] on link "Edit" at bounding box center [1479, 234] width 27 height 19
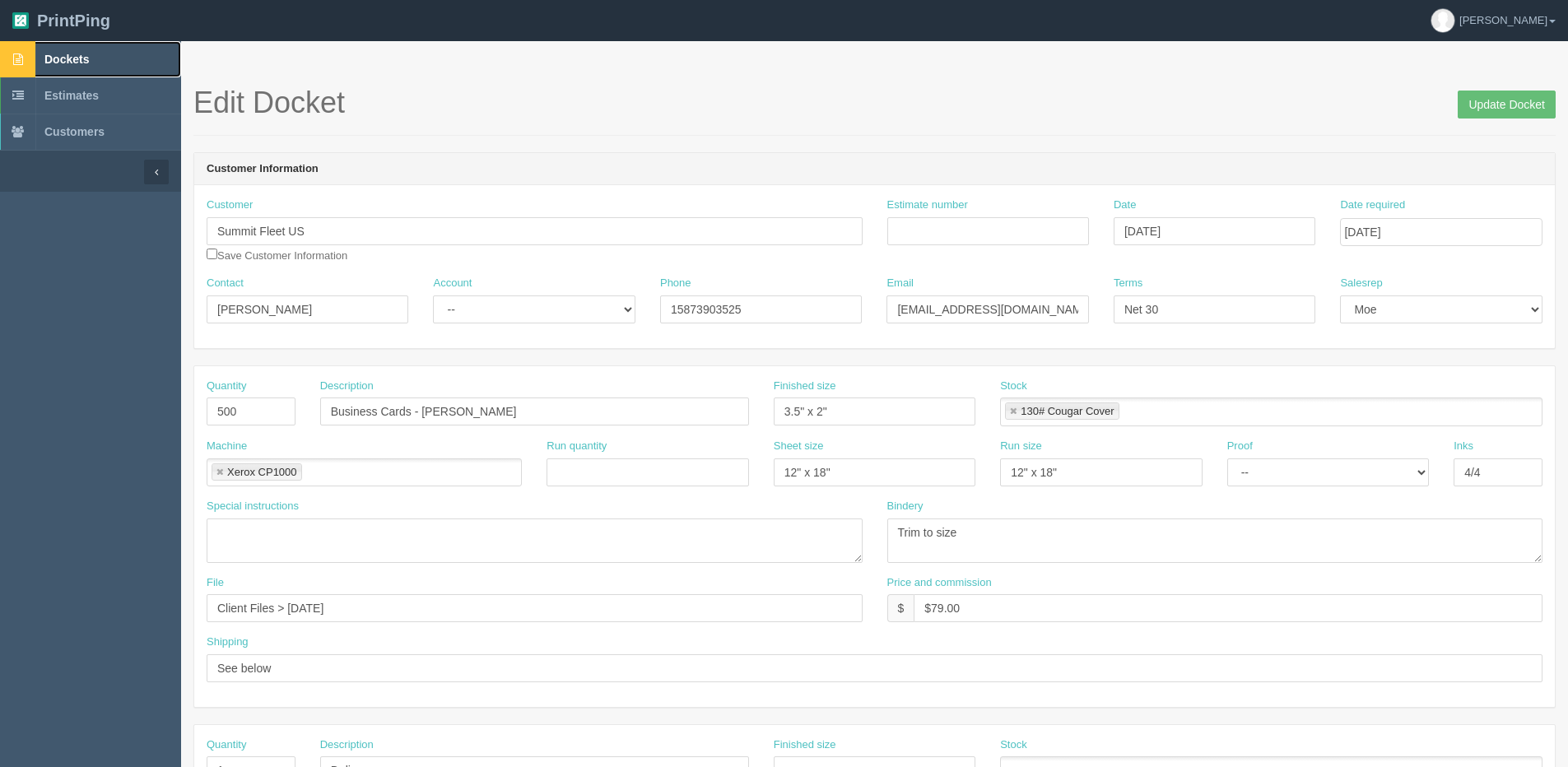
click at [49, 60] on span "Dockets" at bounding box center [66, 59] width 44 height 13
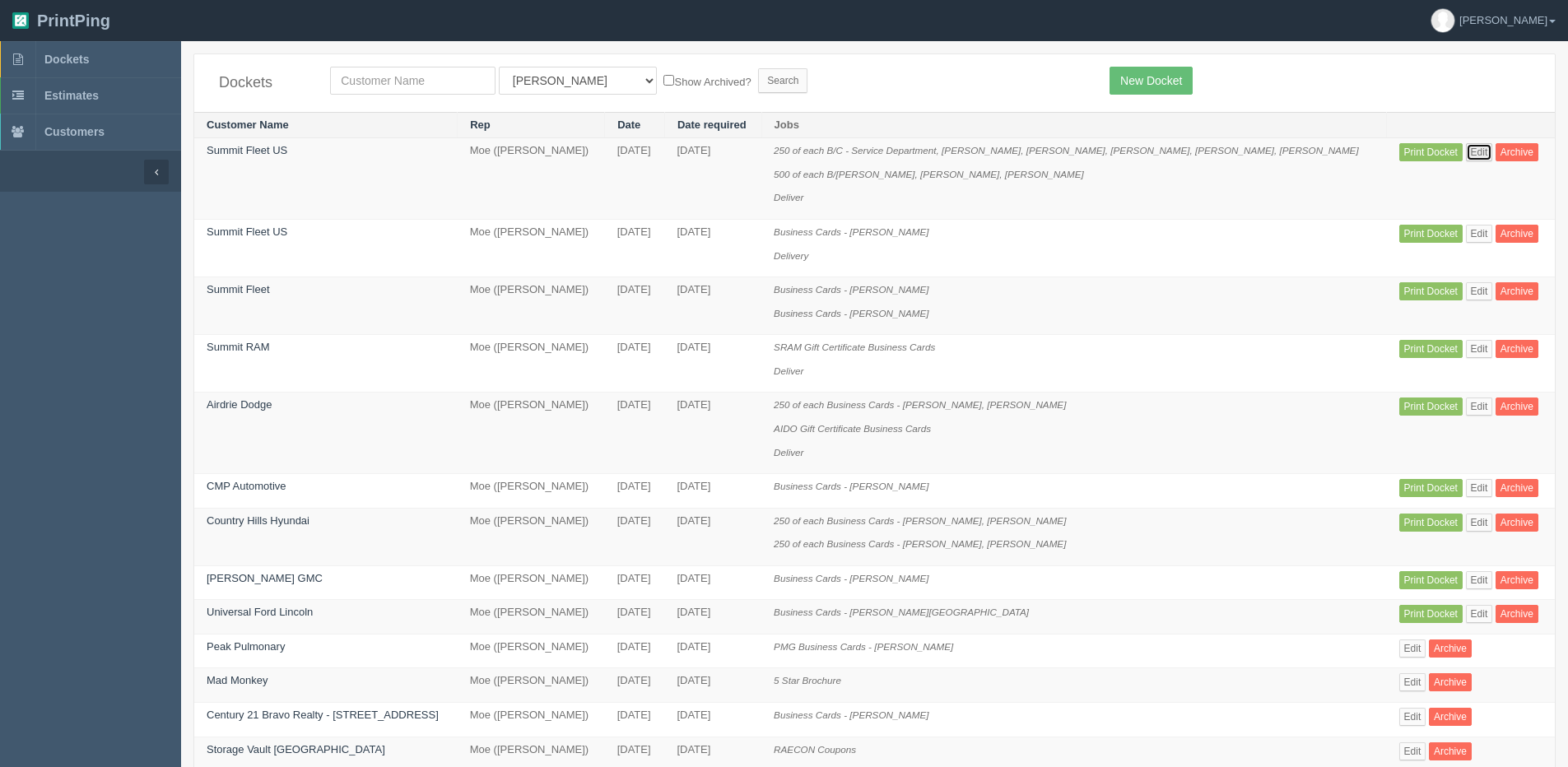
click at [1465, 153] on link "Edit" at bounding box center [1479, 152] width 27 height 19
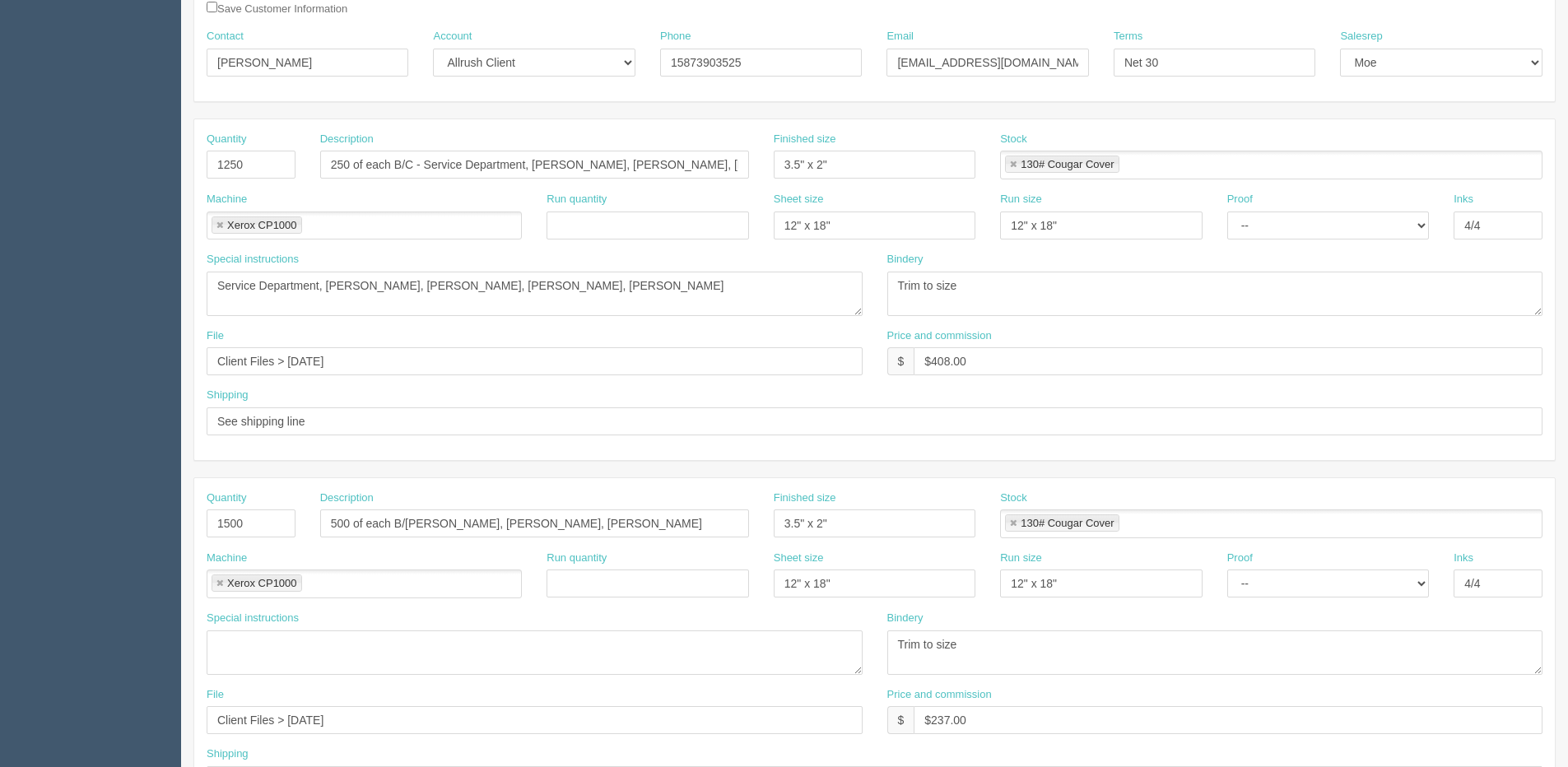
scroll to position [412, 0]
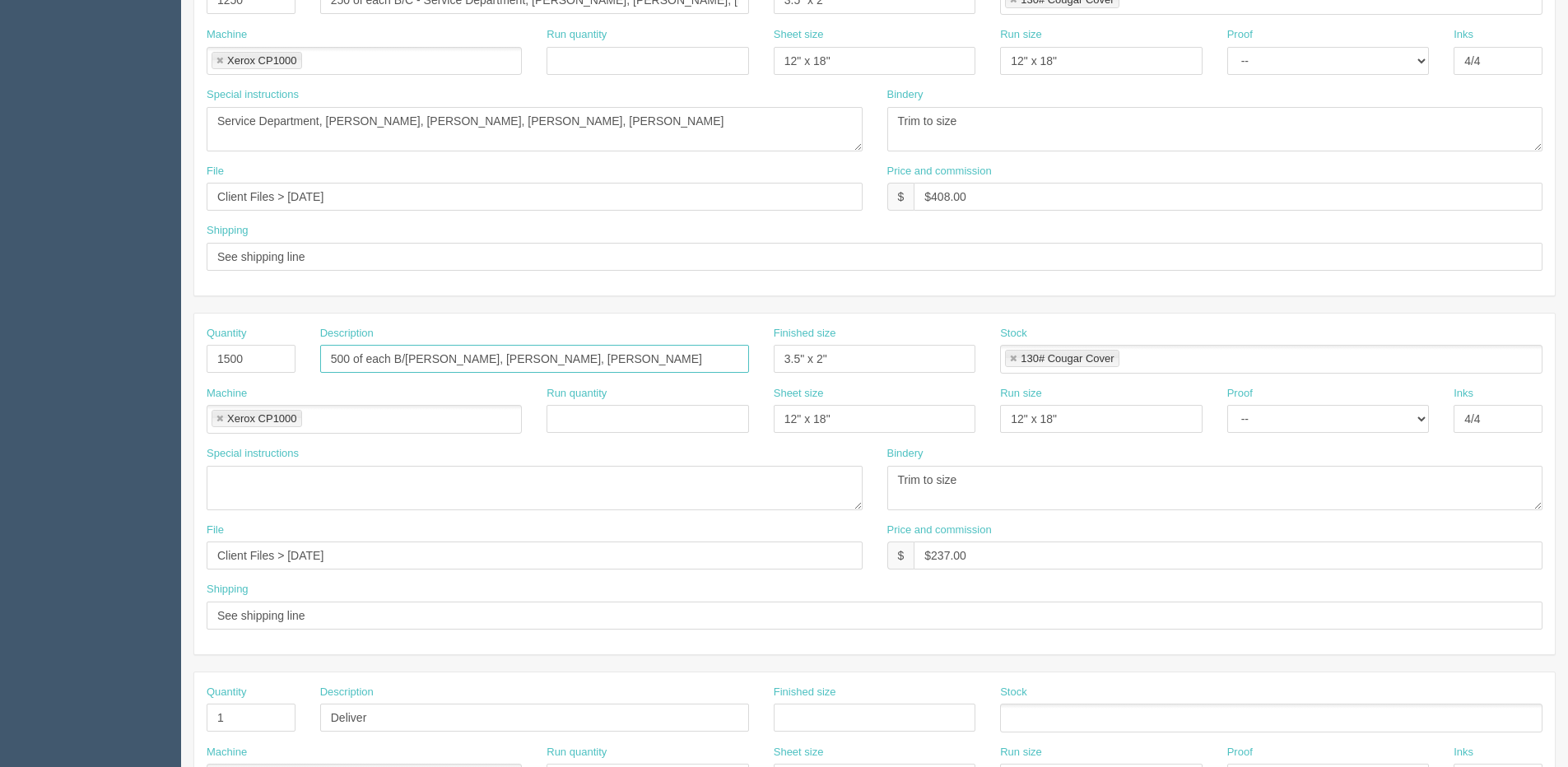
click at [428, 353] on input "500 of each B/[PERSON_NAME], [PERSON_NAME], [PERSON_NAME]" at bounding box center [534, 359] width 428 height 28
type input "500 of each B/C - [PERSON_NAME], [PERSON_NAME]"
drag, startPoint x: 255, startPoint y: 366, endPoint x: -23, endPoint y: 401, distance: 280.2
click at [0, 401] on html "PrintPing [PERSON_NAME] Edit account ( [PERSON_NAME][EMAIL_ADDRESS][DOMAIN_NAME…" at bounding box center [784, 336] width 1568 height 1495
type input "1000"
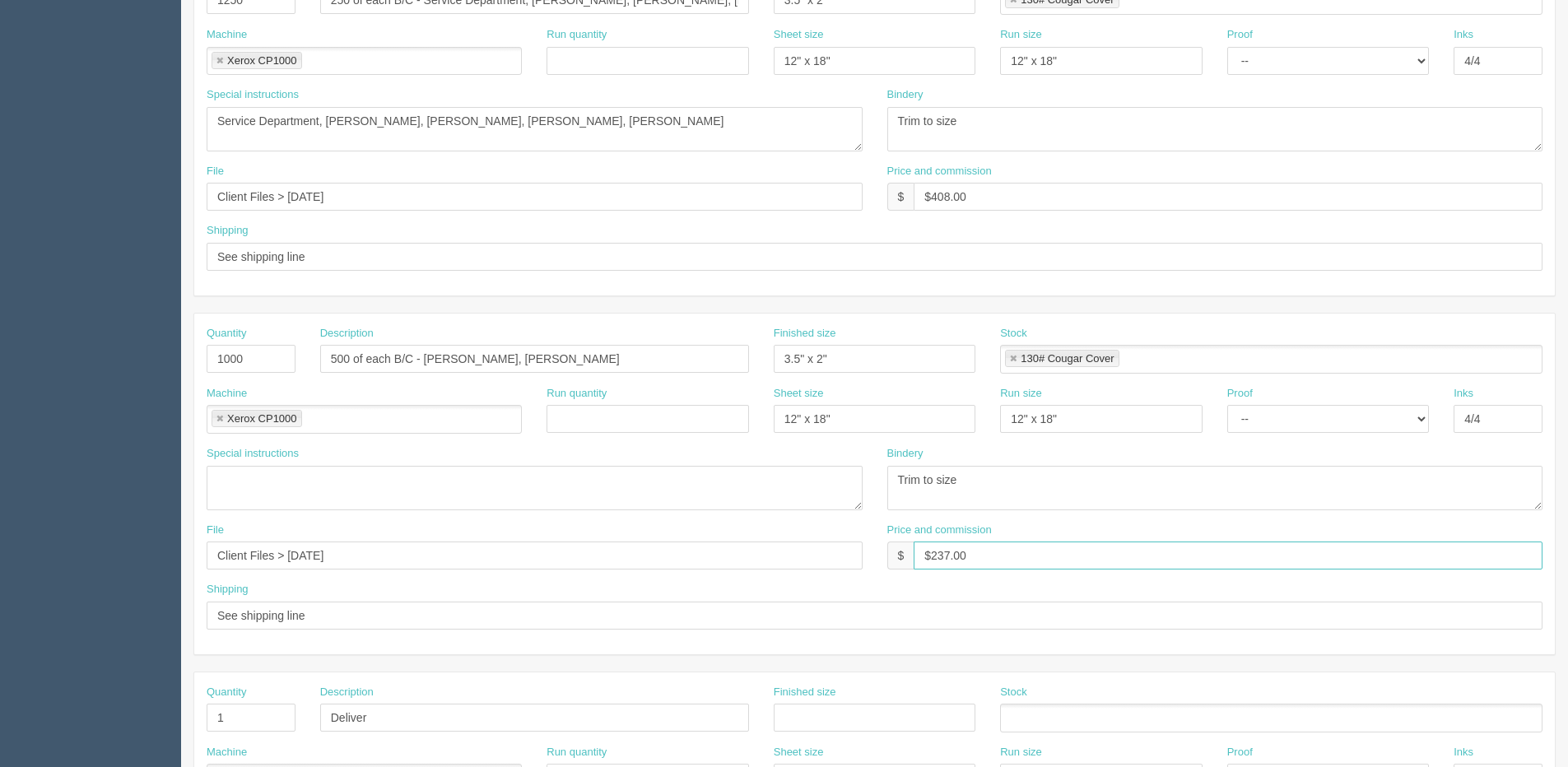
drag, startPoint x: 931, startPoint y: 554, endPoint x: 1122, endPoint y: 516, distance: 194.7
click at [1122, 516] on div "Quantity 1000 Description 500 of each B/C - [PERSON_NAME], [PERSON_NAME] Finish…" at bounding box center [874, 484] width 1361 height 340
type input "$158.00"
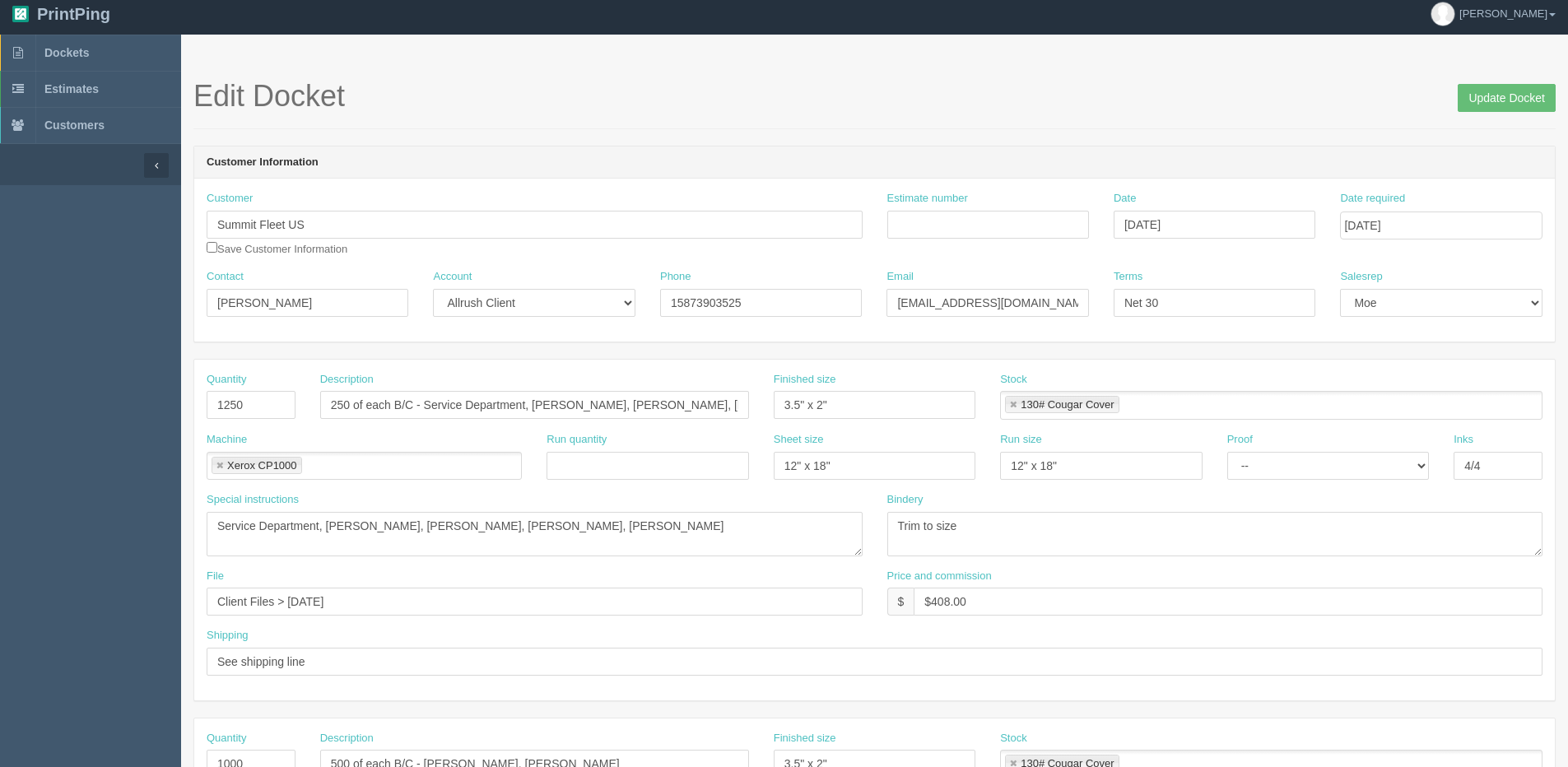
scroll to position [0, 0]
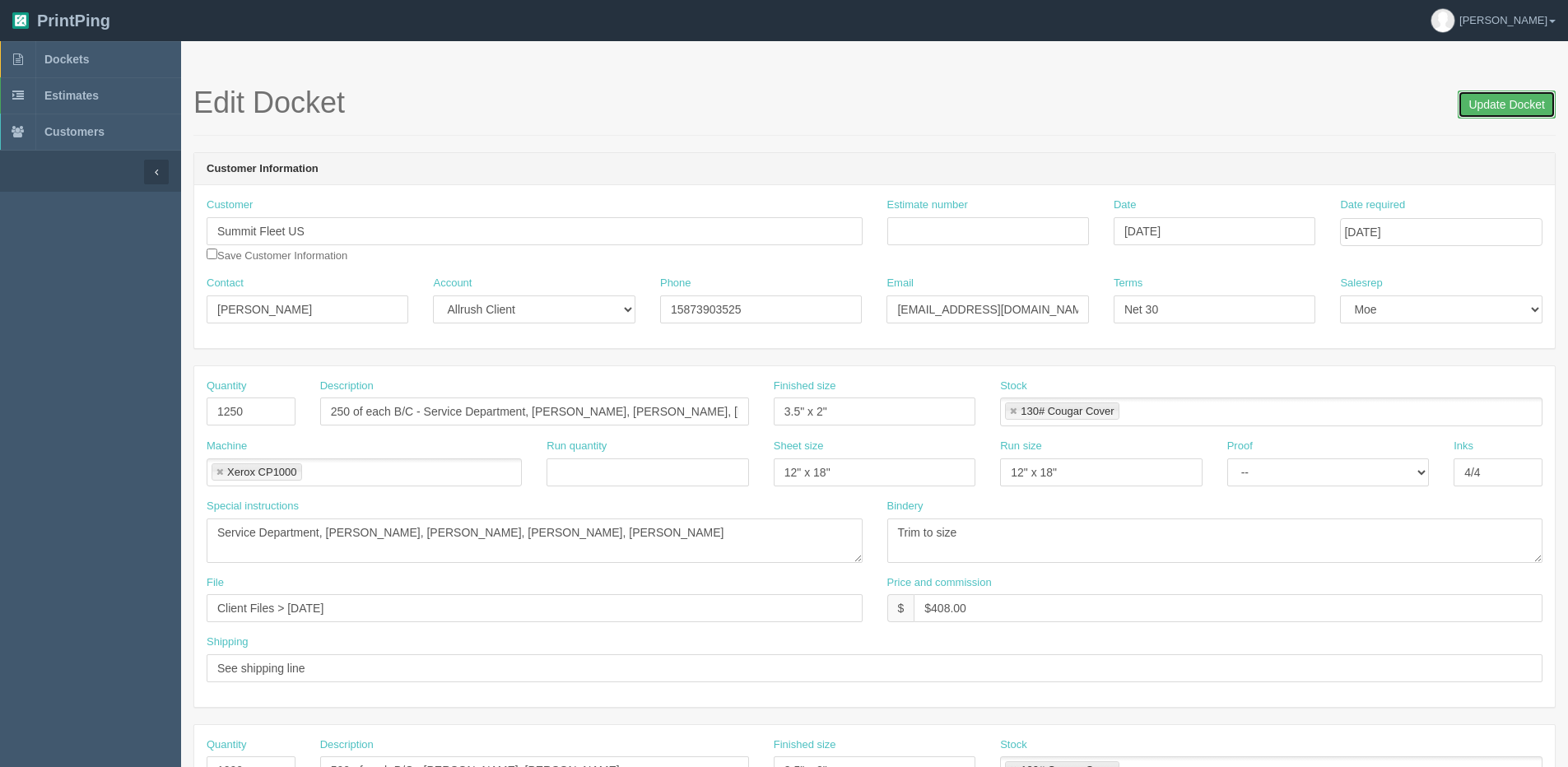
drag, startPoint x: 1502, startPoint y: 110, endPoint x: 1311, endPoint y: 123, distance: 191.4
click at [1501, 110] on input "Update Docket" at bounding box center [1506, 105] width 98 height 28
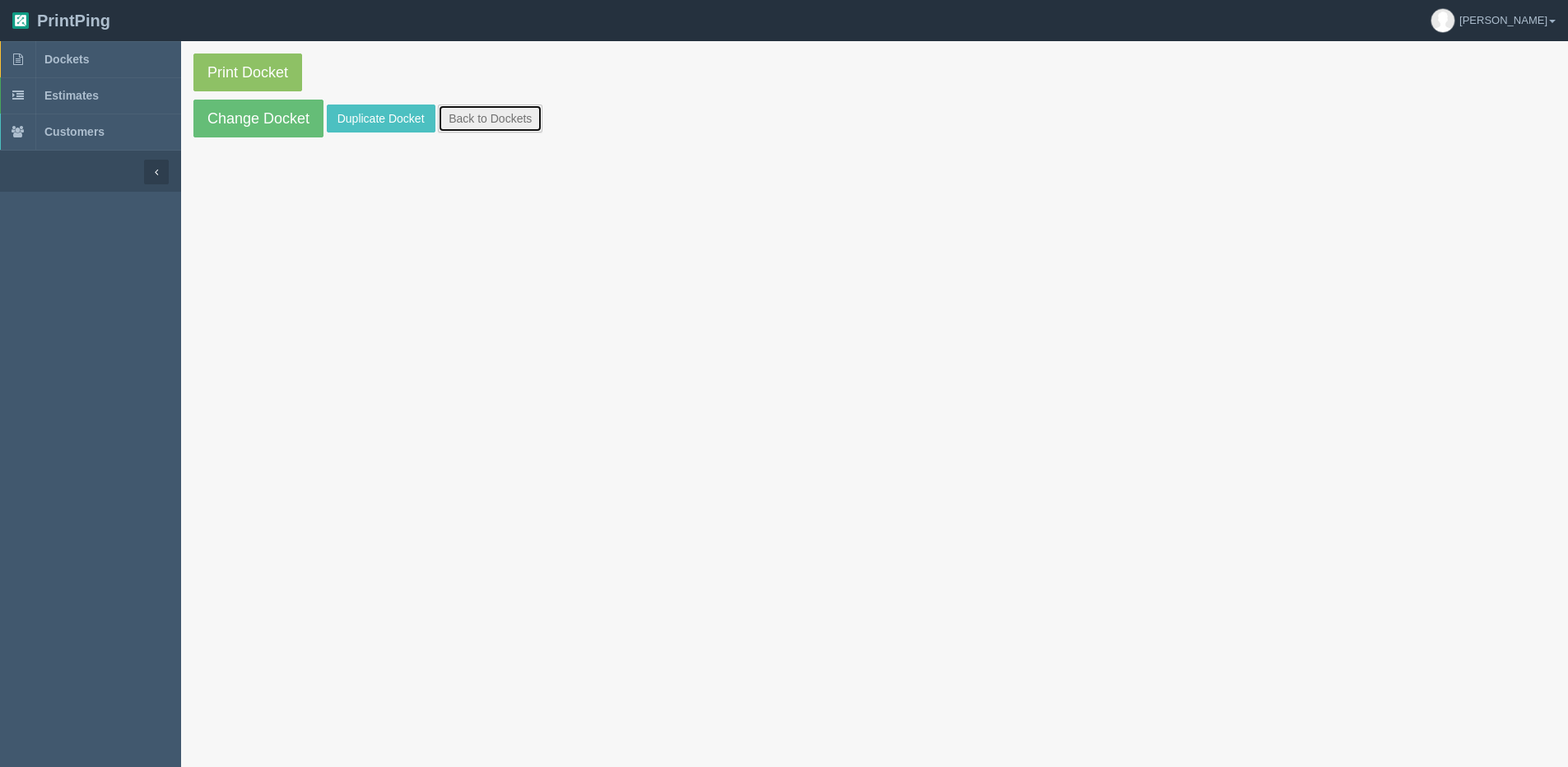
click at [500, 110] on link "Back to Dockets" at bounding box center [490, 118] width 105 height 28
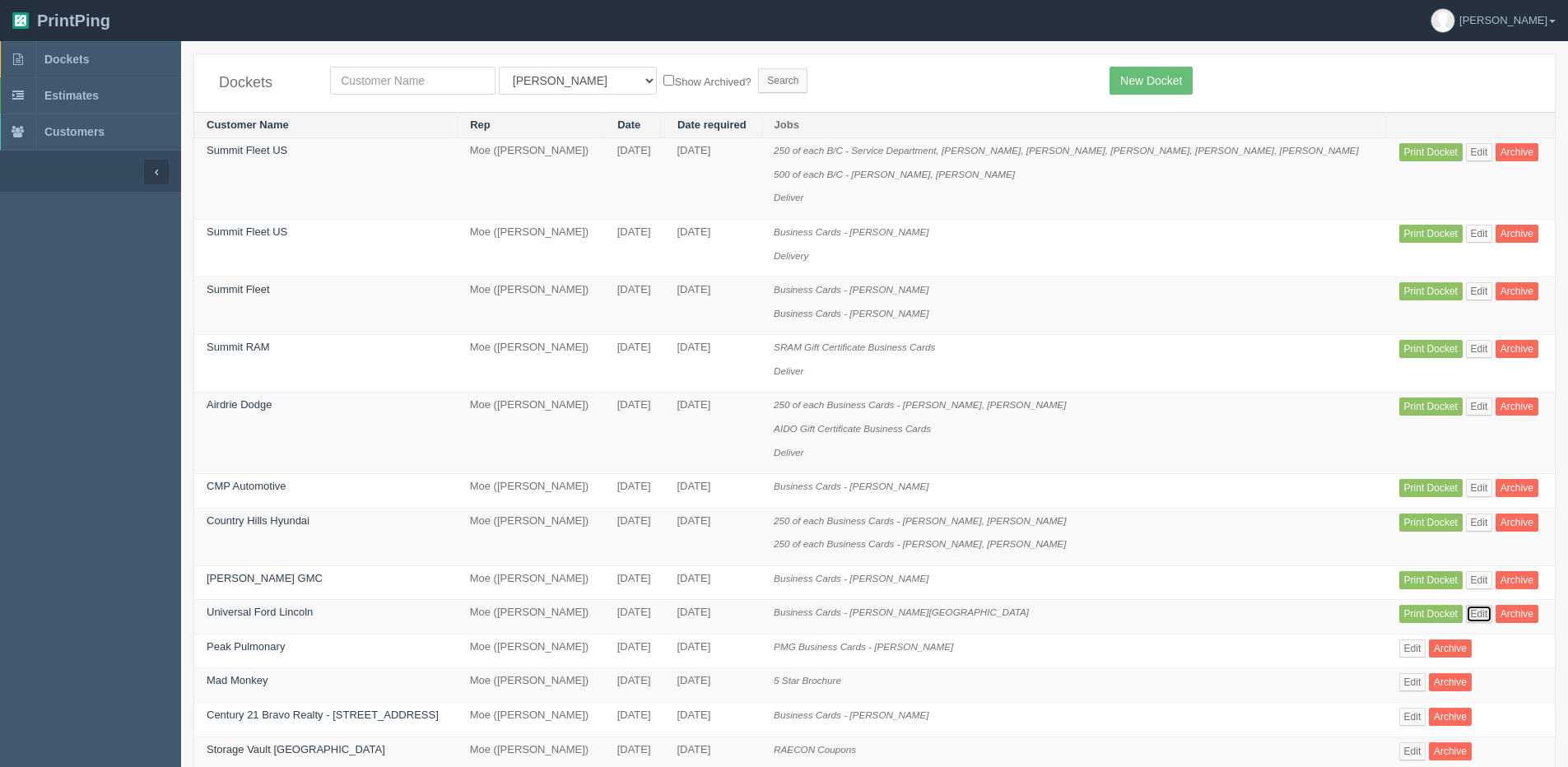
click at [1468, 615] on link "Edit" at bounding box center [1479, 613] width 27 height 19
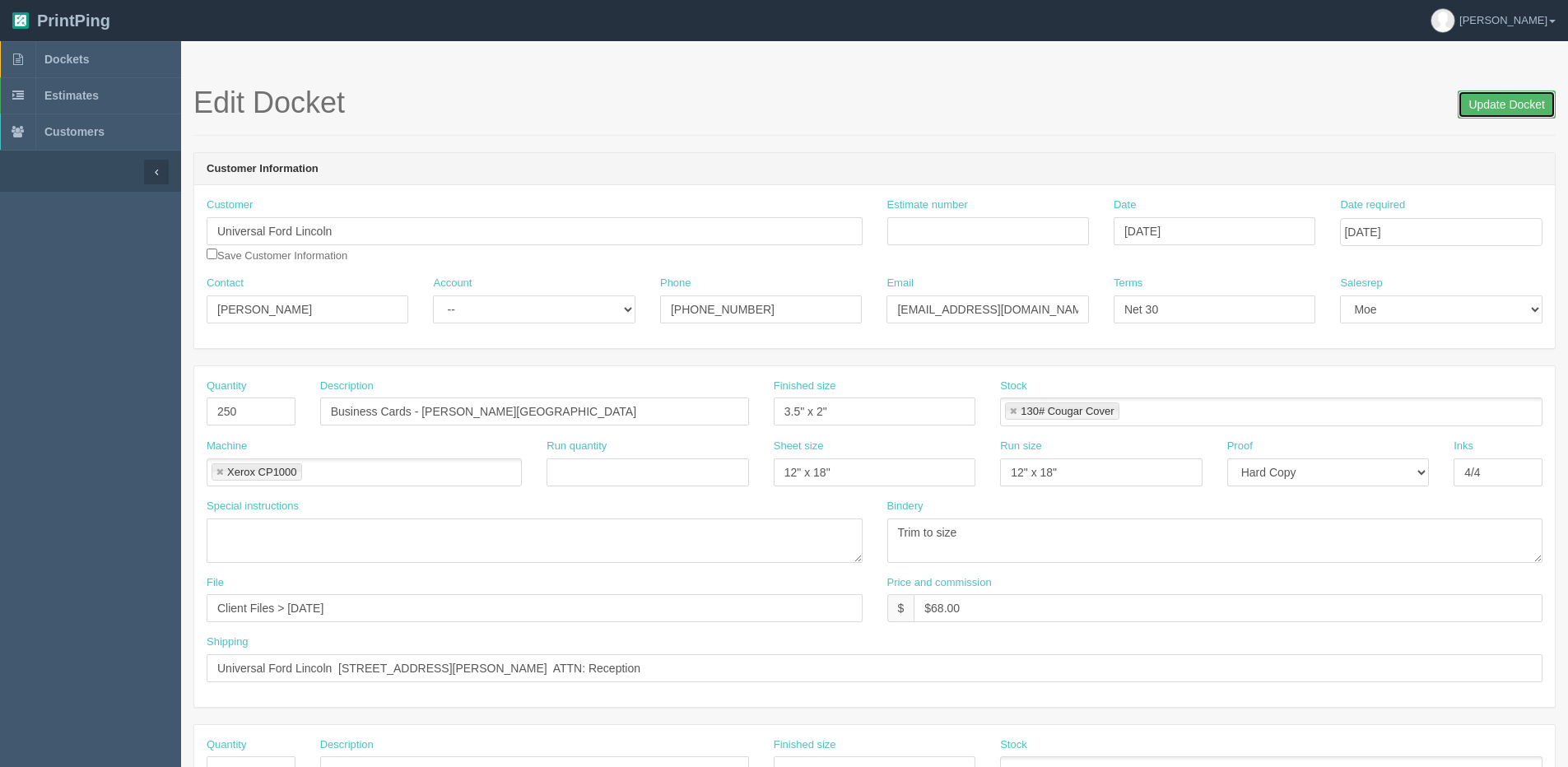
click at [1489, 108] on input "Update Docket" at bounding box center [1506, 105] width 98 height 28
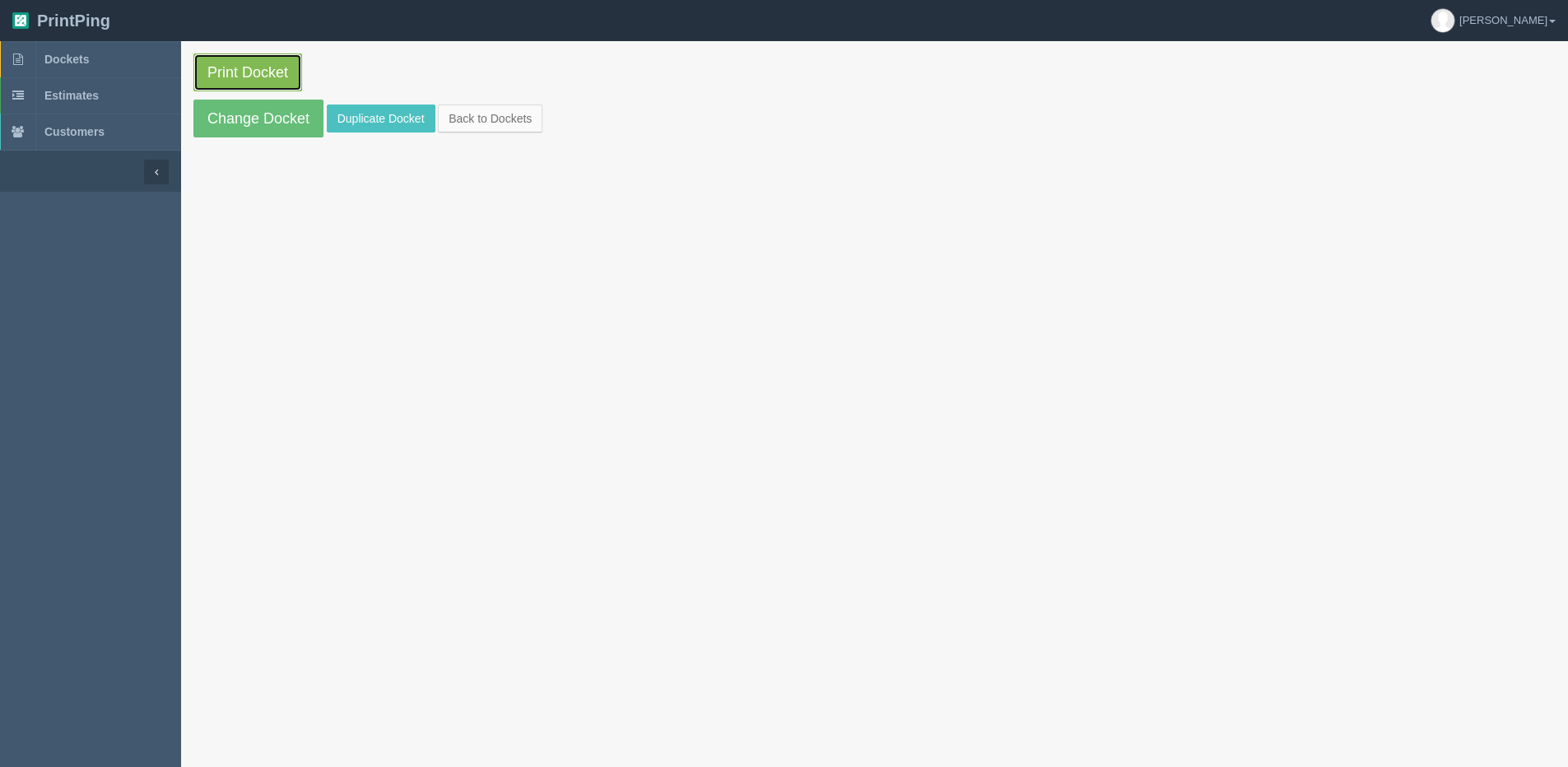
click at [205, 60] on link "Print Docket" at bounding box center [247, 72] width 109 height 38
click at [474, 115] on link "Back to Dockets" at bounding box center [490, 118] width 105 height 28
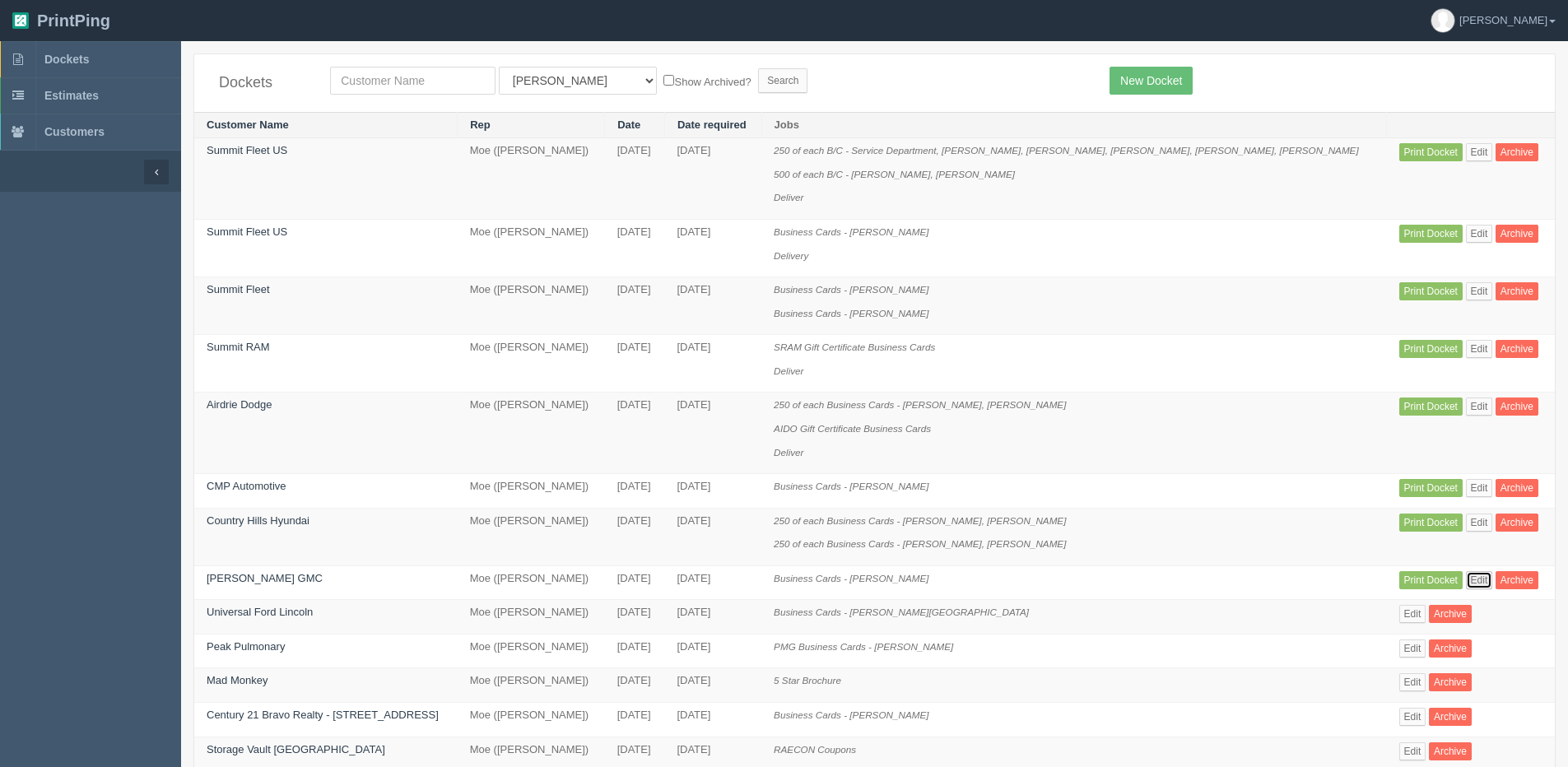
click at [1465, 578] on link "Edit" at bounding box center [1479, 580] width 27 height 19
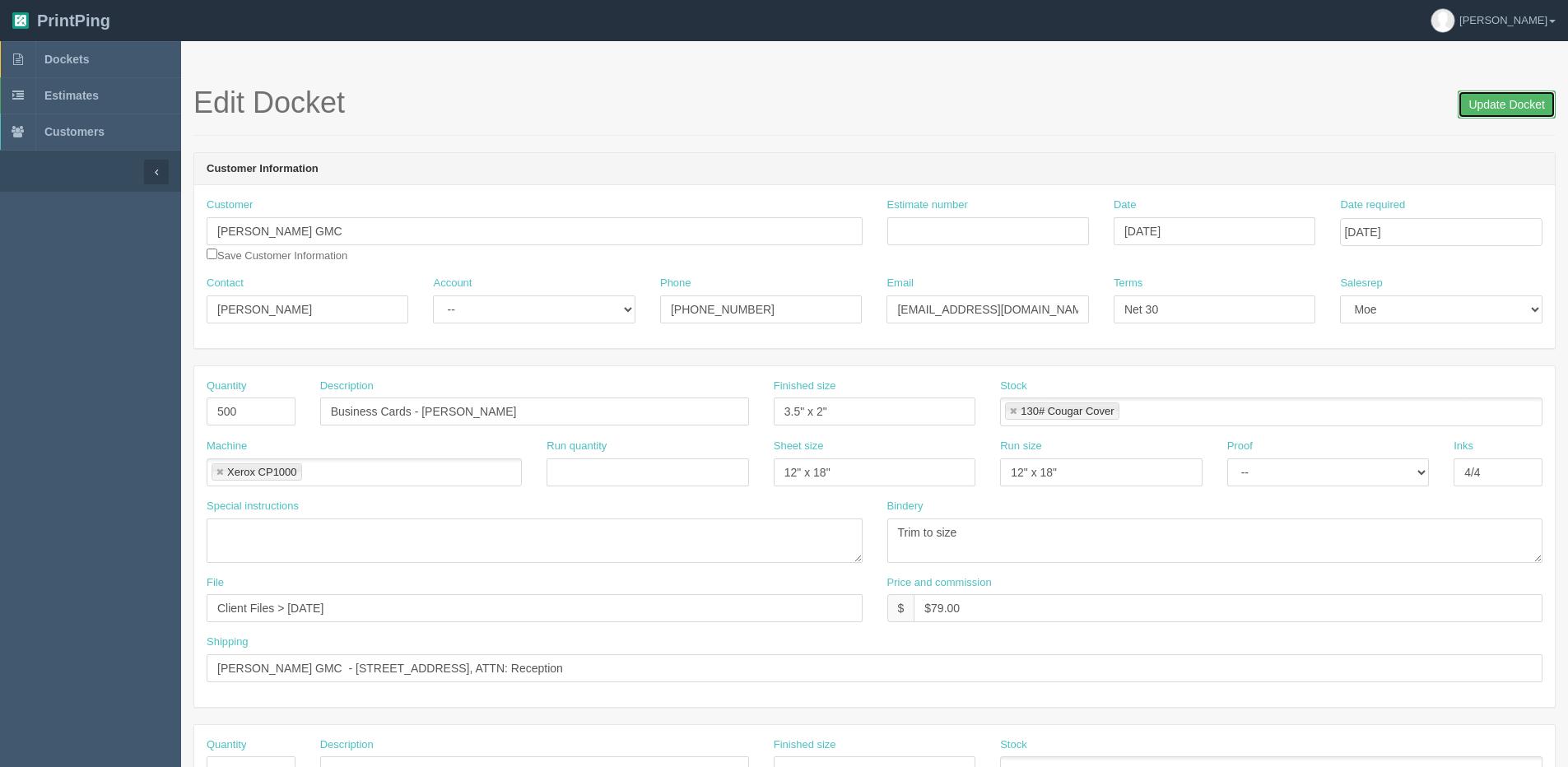
click at [1485, 117] on input "Update Docket" at bounding box center [1506, 105] width 98 height 28
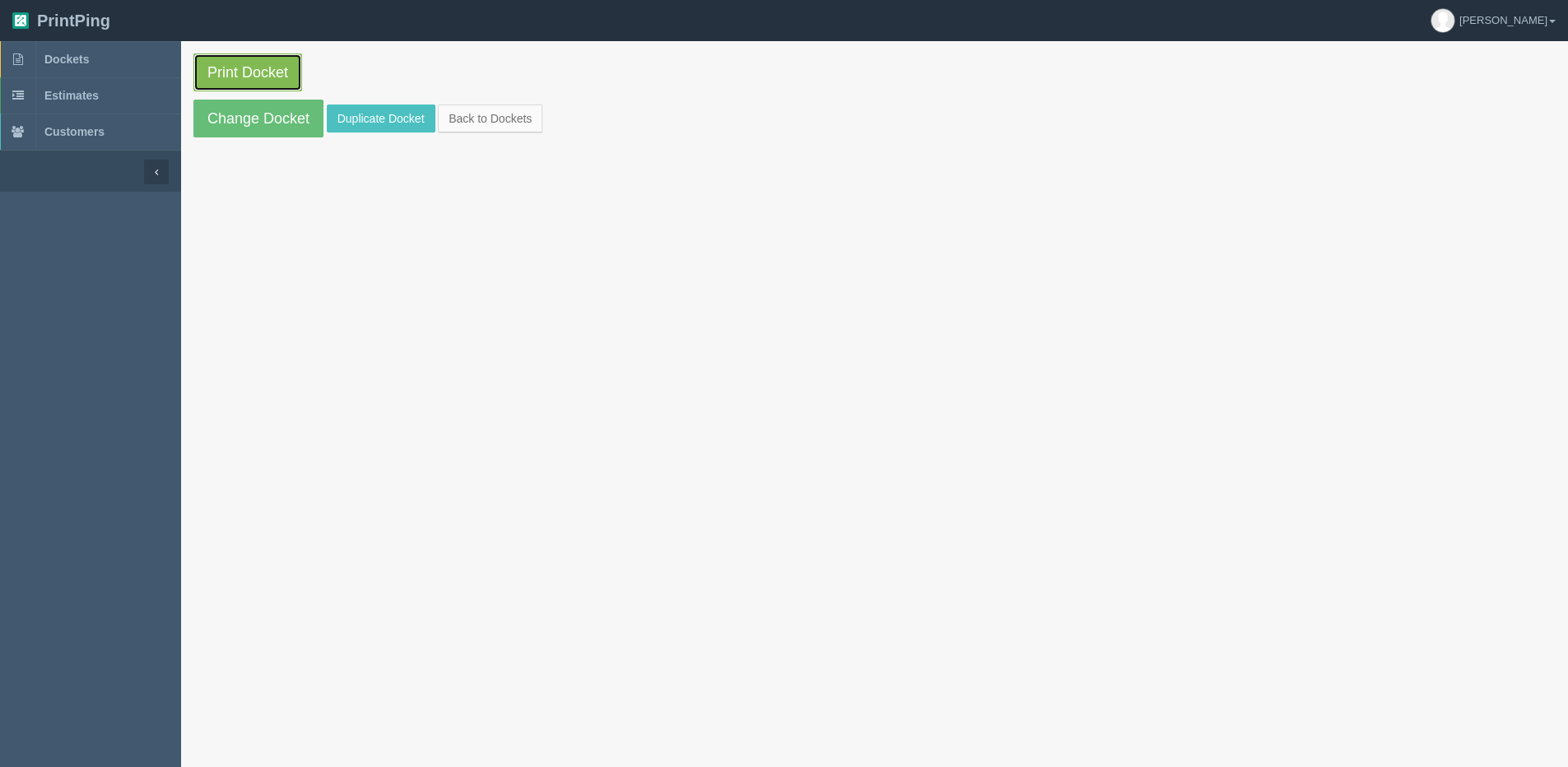
click at [207, 61] on link "Print Docket" at bounding box center [247, 72] width 109 height 38
click at [470, 115] on link "Back to Dockets" at bounding box center [490, 118] width 105 height 28
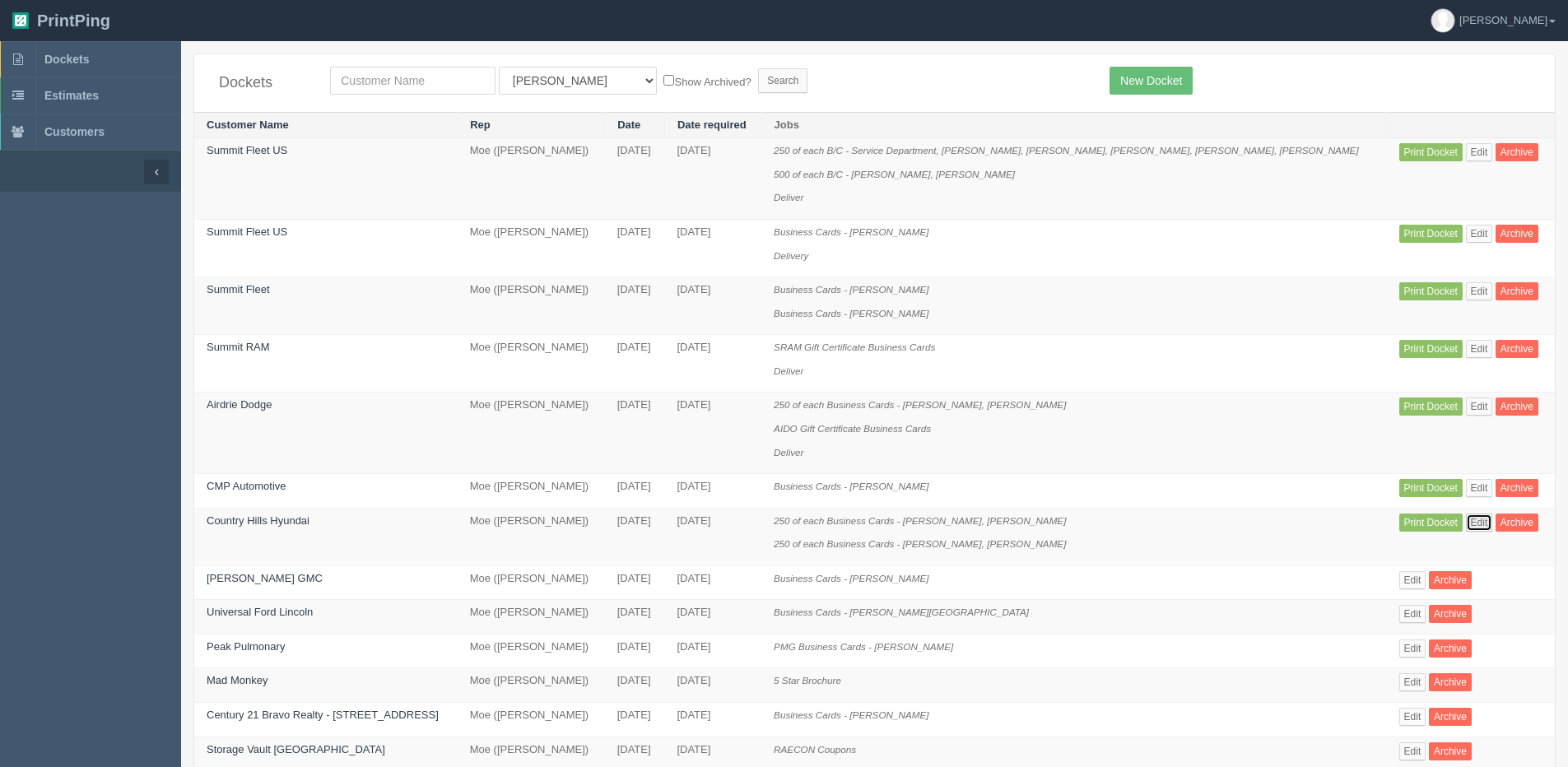
click at [1465, 524] on link "Edit" at bounding box center [1479, 522] width 27 height 19
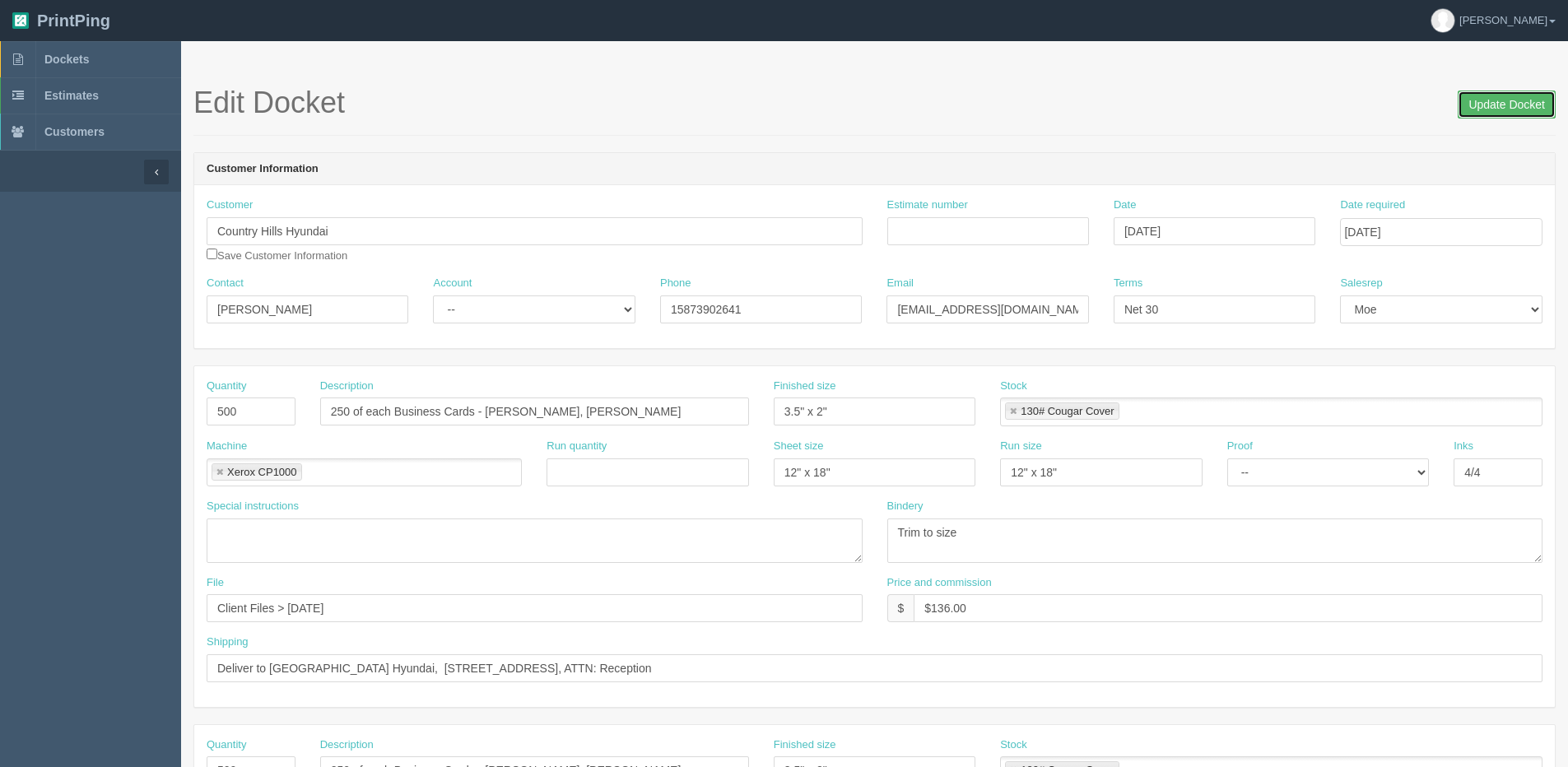
click at [1518, 103] on input "Update Docket" at bounding box center [1506, 105] width 98 height 28
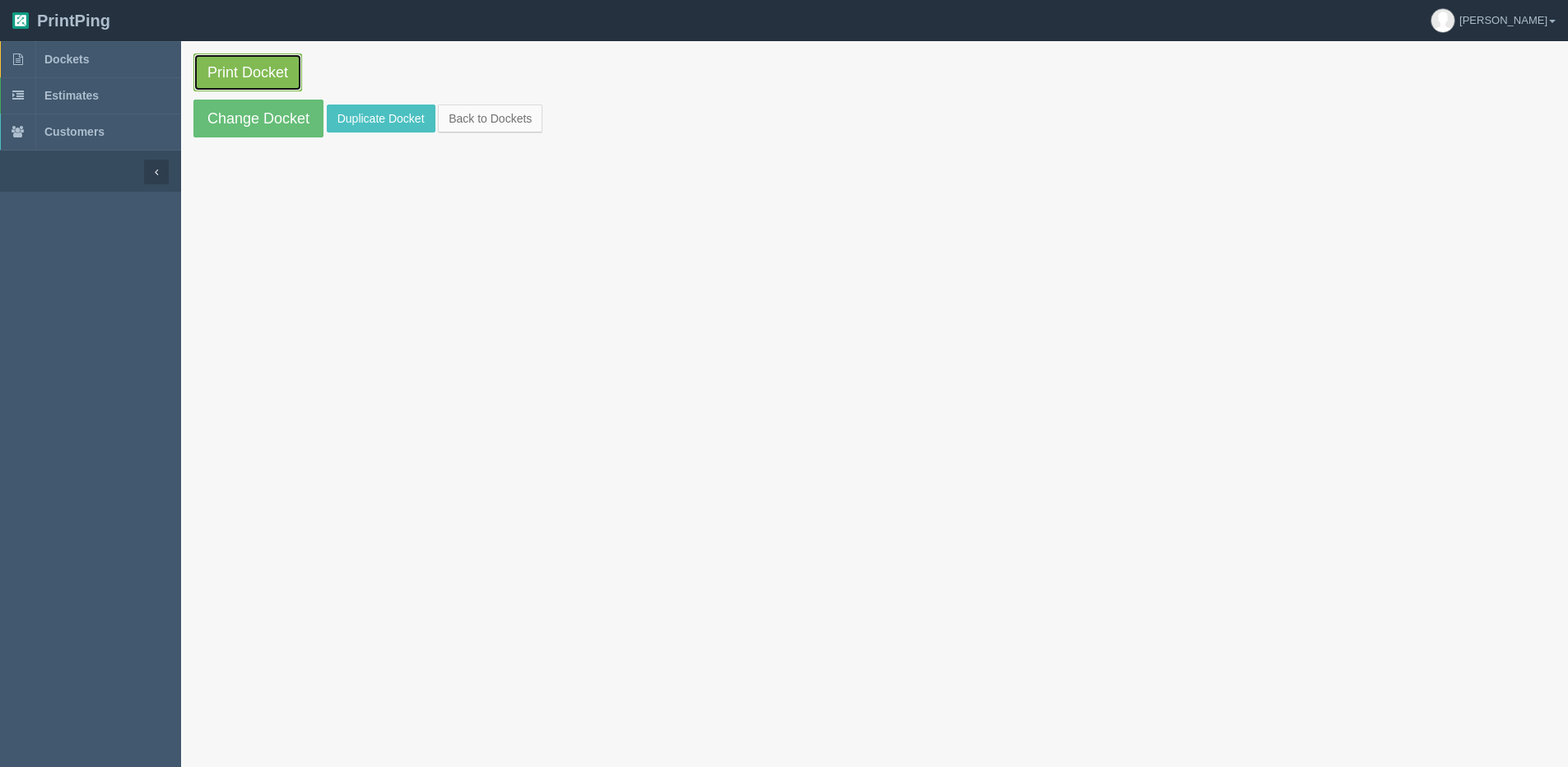
click at [242, 68] on link "Print Docket" at bounding box center [247, 72] width 109 height 38
drag, startPoint x: 498, startPoint y: 105, endPoint x: 498, endPoint y: 118, distance: 13.0
click at [498, 105] on link "Back to Dockets" at bounding box center [490, 118] width 105 height 28
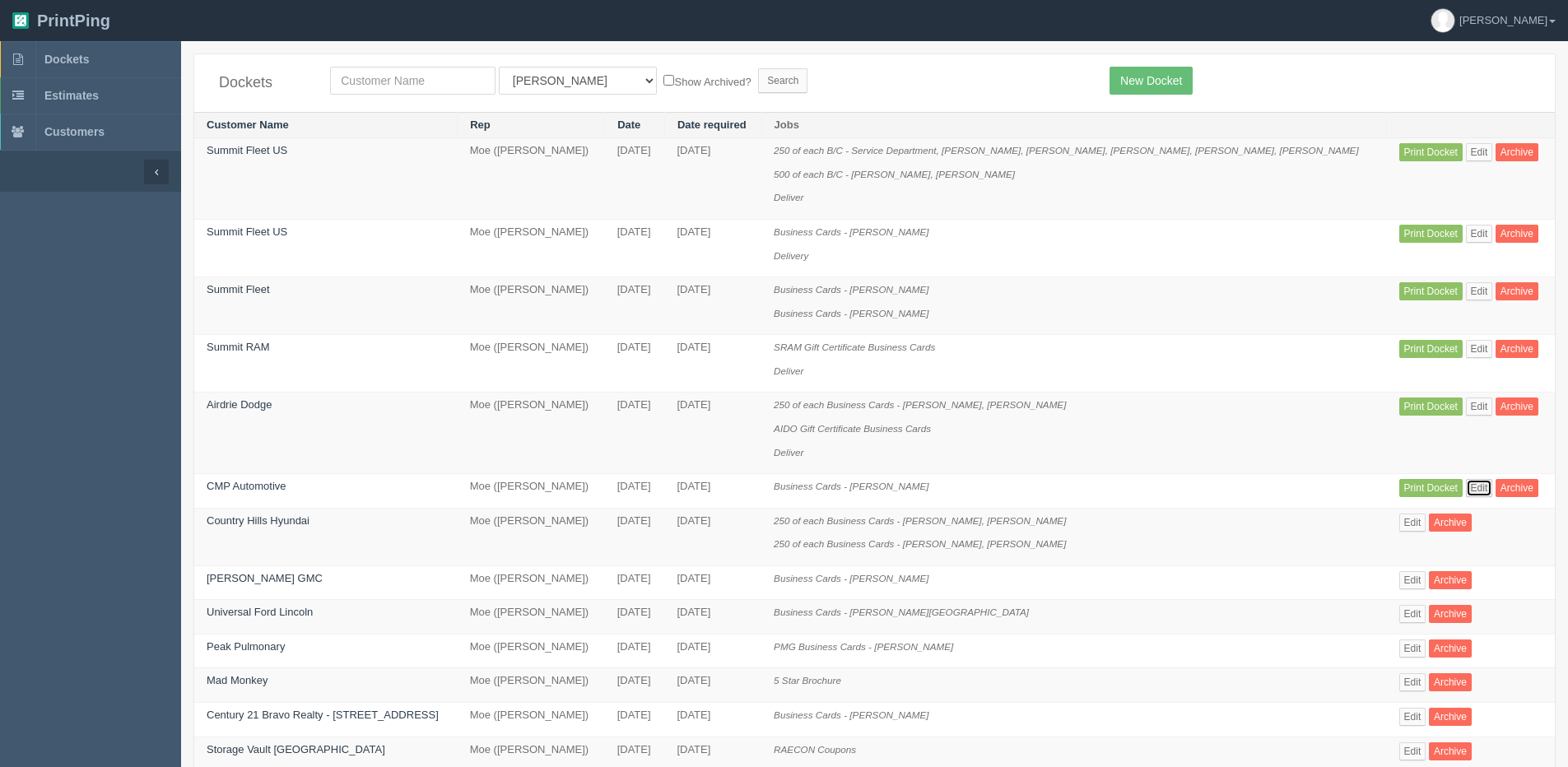
click at [1465, 483] on link "Edit" at bounding box center [1479, 488] width 27 height 19
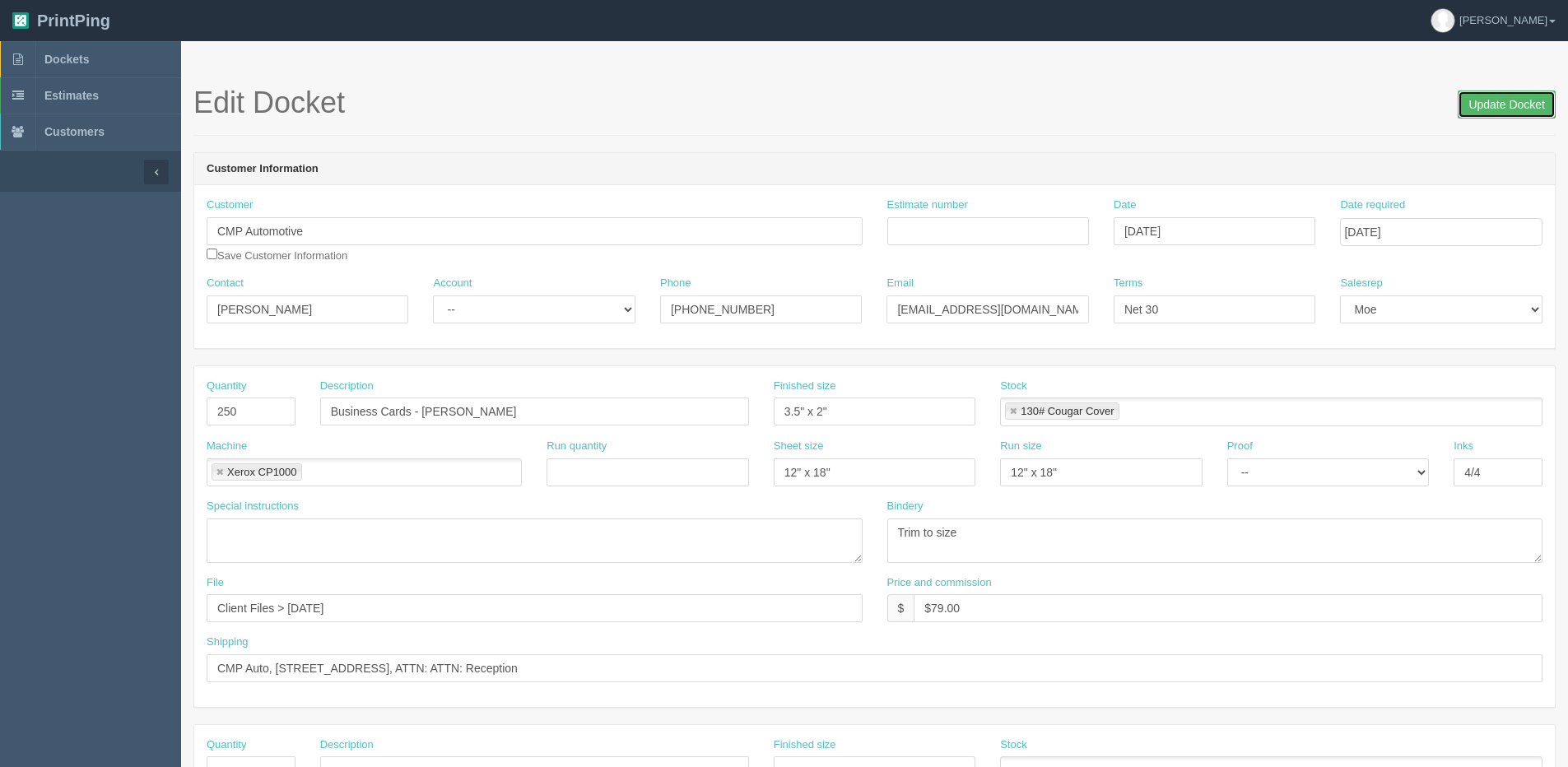
drag, startPoint x: 1527, startPoint y: 94, endPoint x: 1494, endPoint y: 99, distance: 33.4
click at [1525, 96] on input "Update Docket" at bounding box center [1506, 105] width 98 height 28
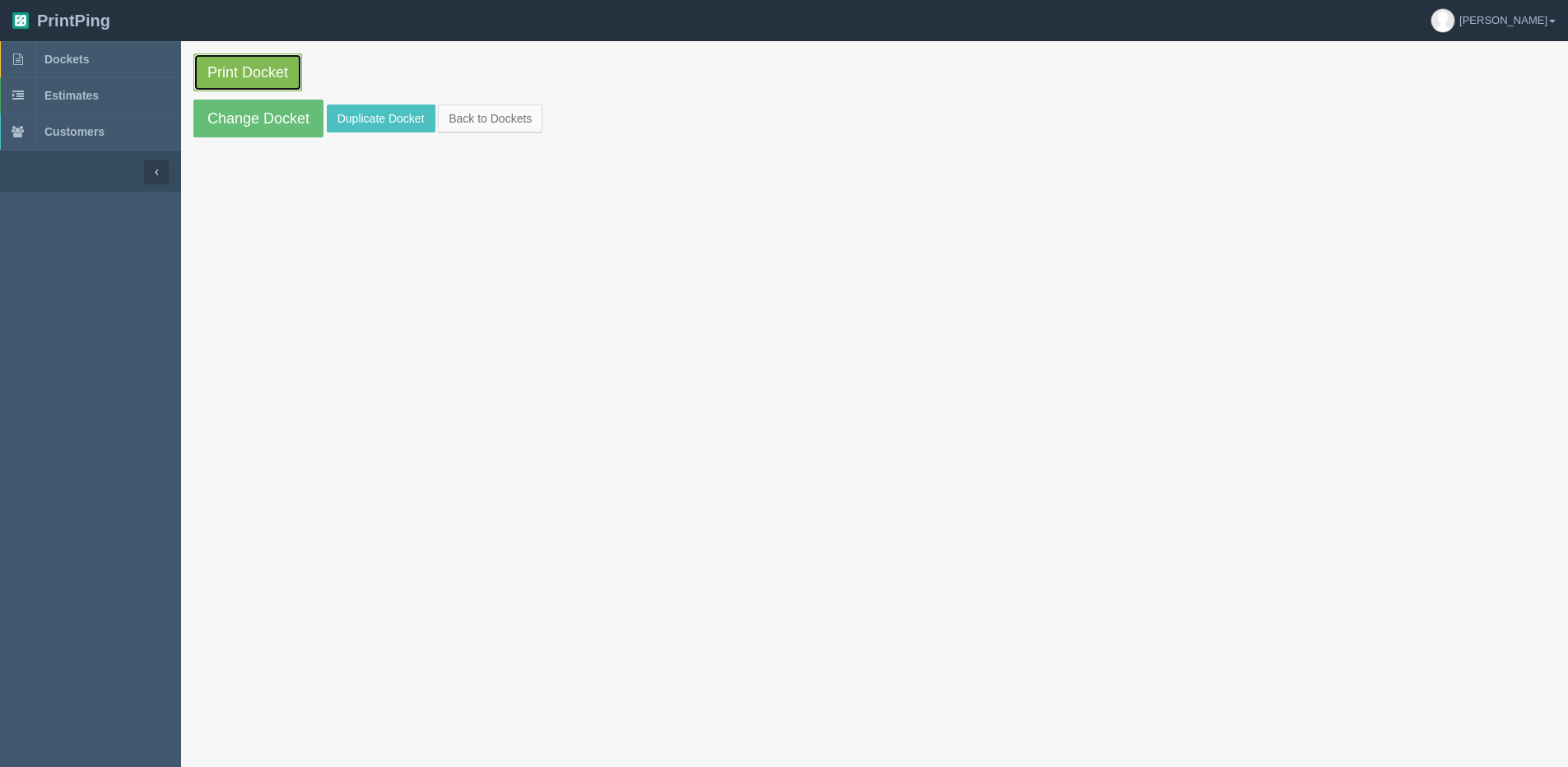
click at [248, 71] on link "Print Docket" at bounding box center [247, 72] width 109 height 38
click at [477, 114] on link "Back to Dockets" at bounding box center [490, 118] width 105 height 28
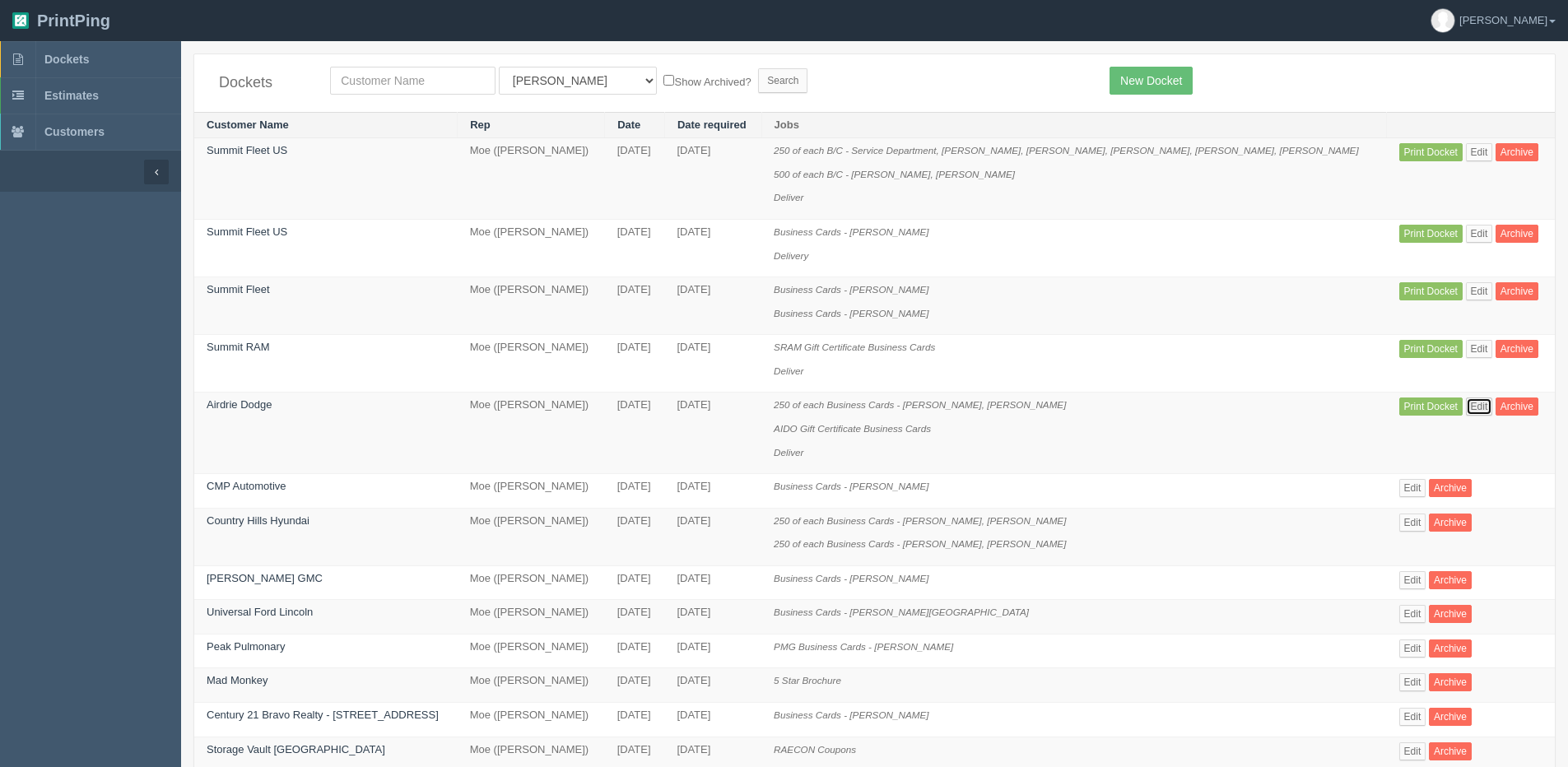
click at [1465, 413] on link "Edit" at bounding box center [1479, 406] width 27 height 19
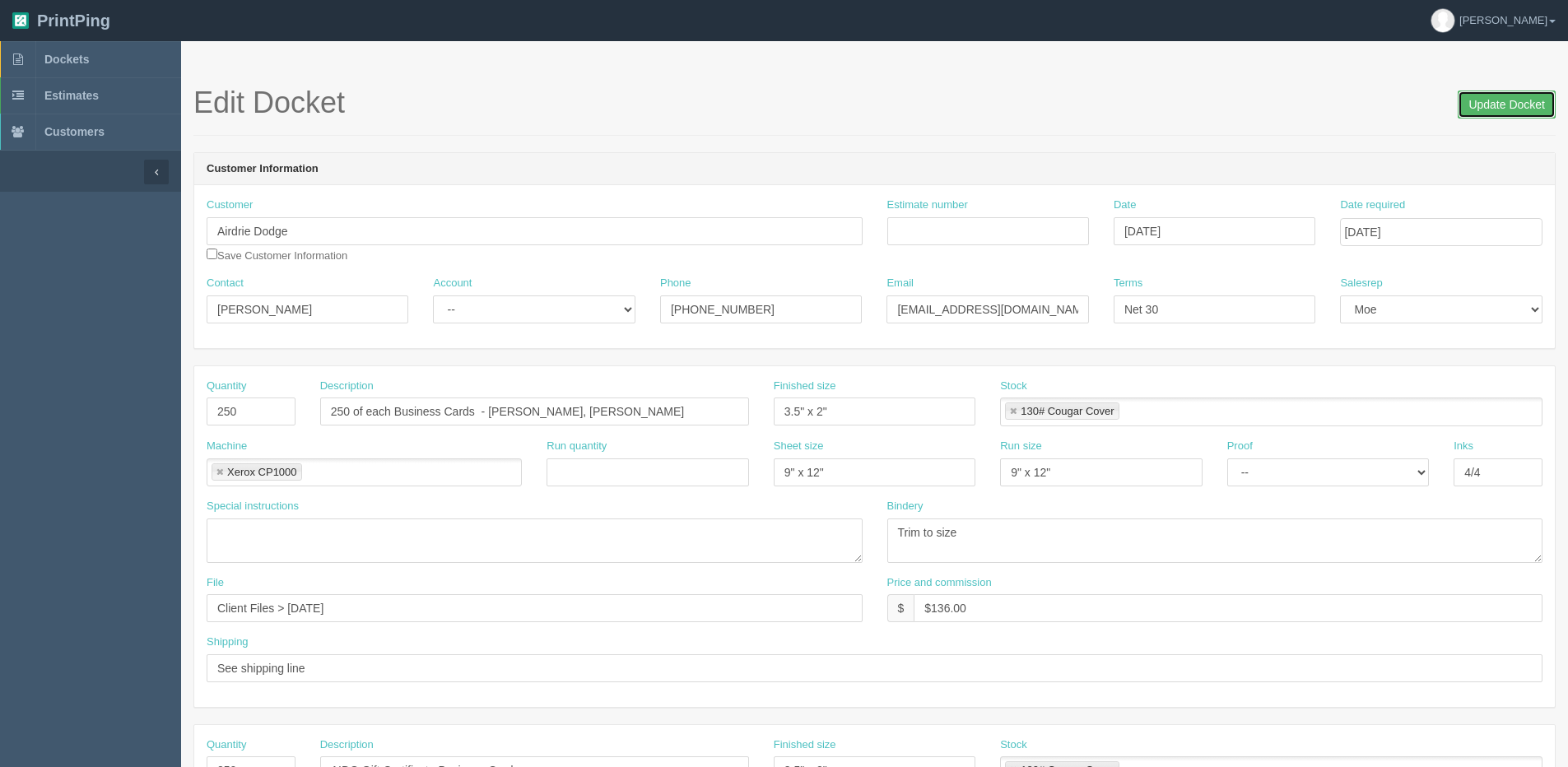
click at [1499, 118] on input "Update Docket" at bounding box center [1506, 105] width 98 height 28
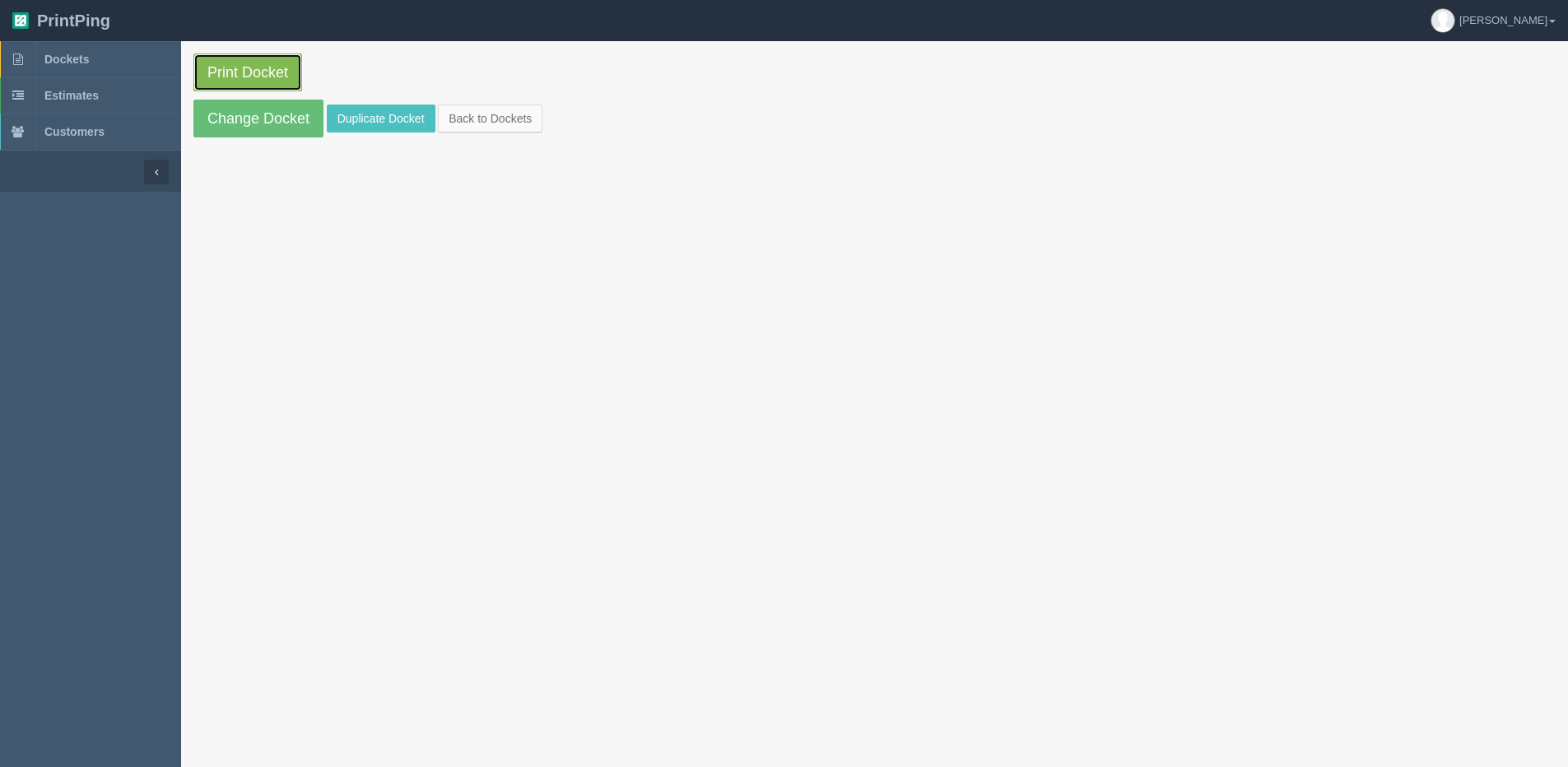
click at [243, 68] on link "Print Docket" at bounding box center [247, 72] width 109 height 38
click at [518, 107] on link "Back to Dockets" at bounding box center [490, 118] width 105 height 28
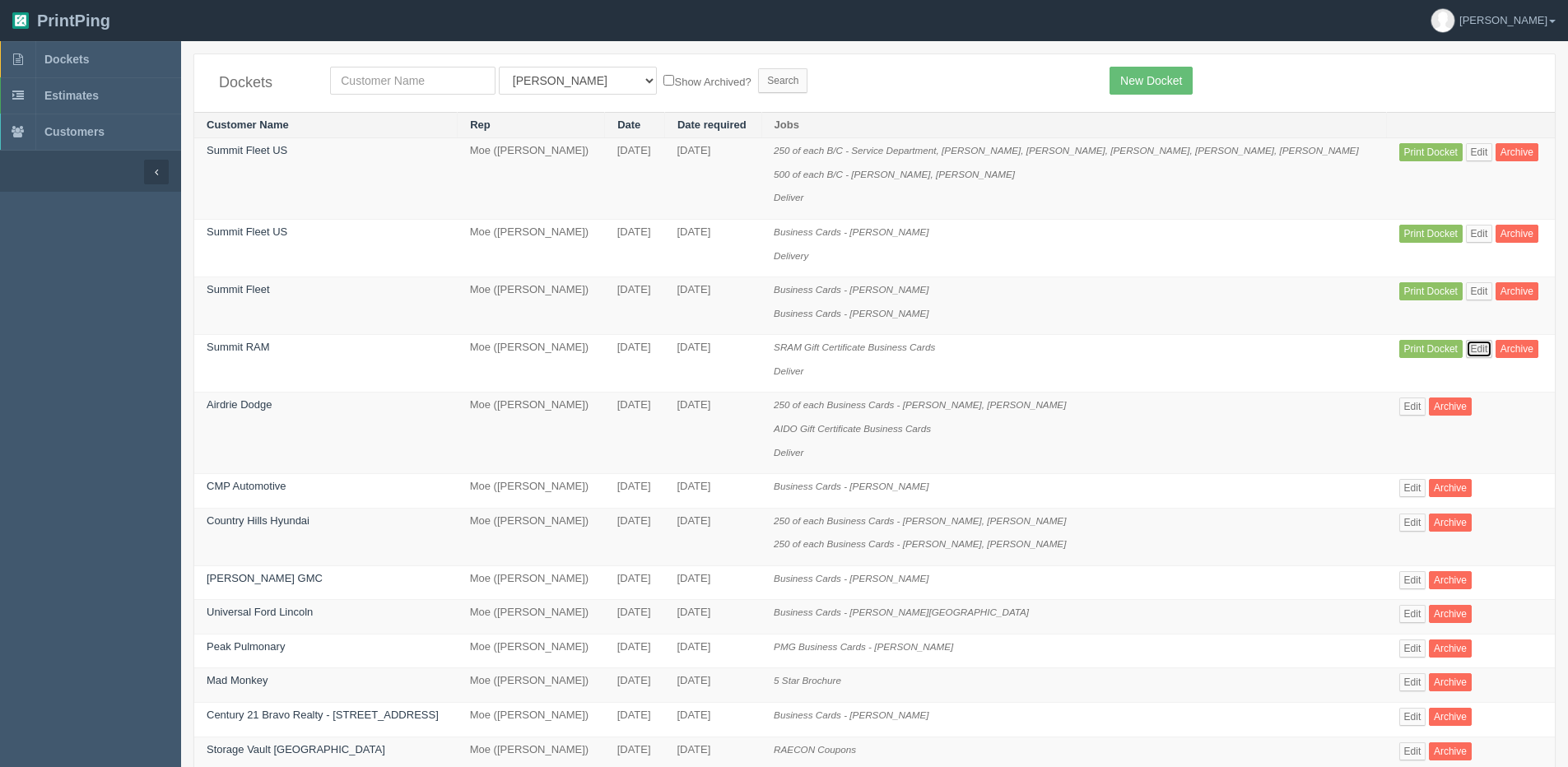
click at [1465, 342] on link "Edit" at bounding box center [1479, 348] width 27 height 19
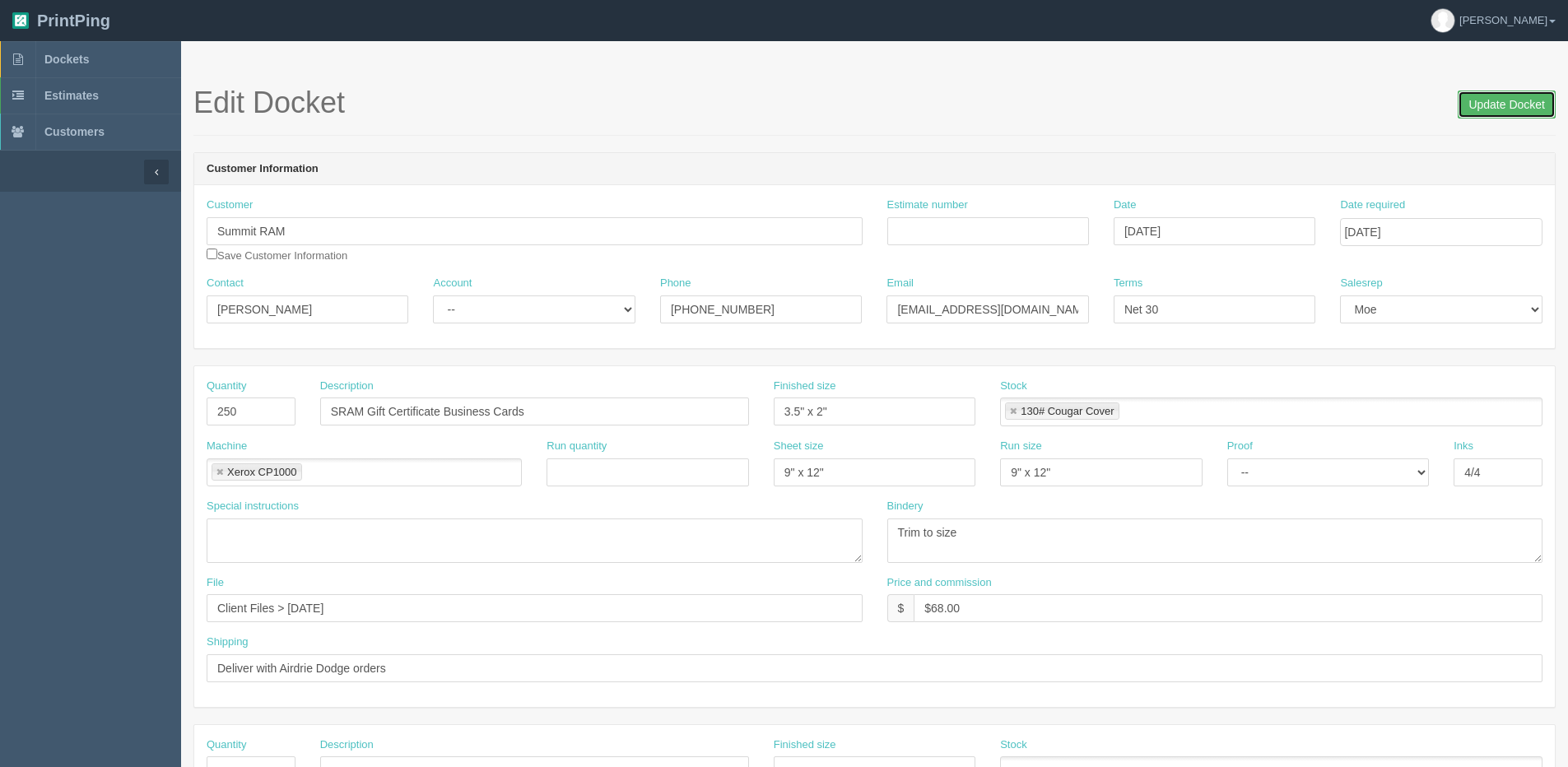
click at [1505, 114] on input "Update Docket" at bounding box center [1506, 105] width 98 height 28
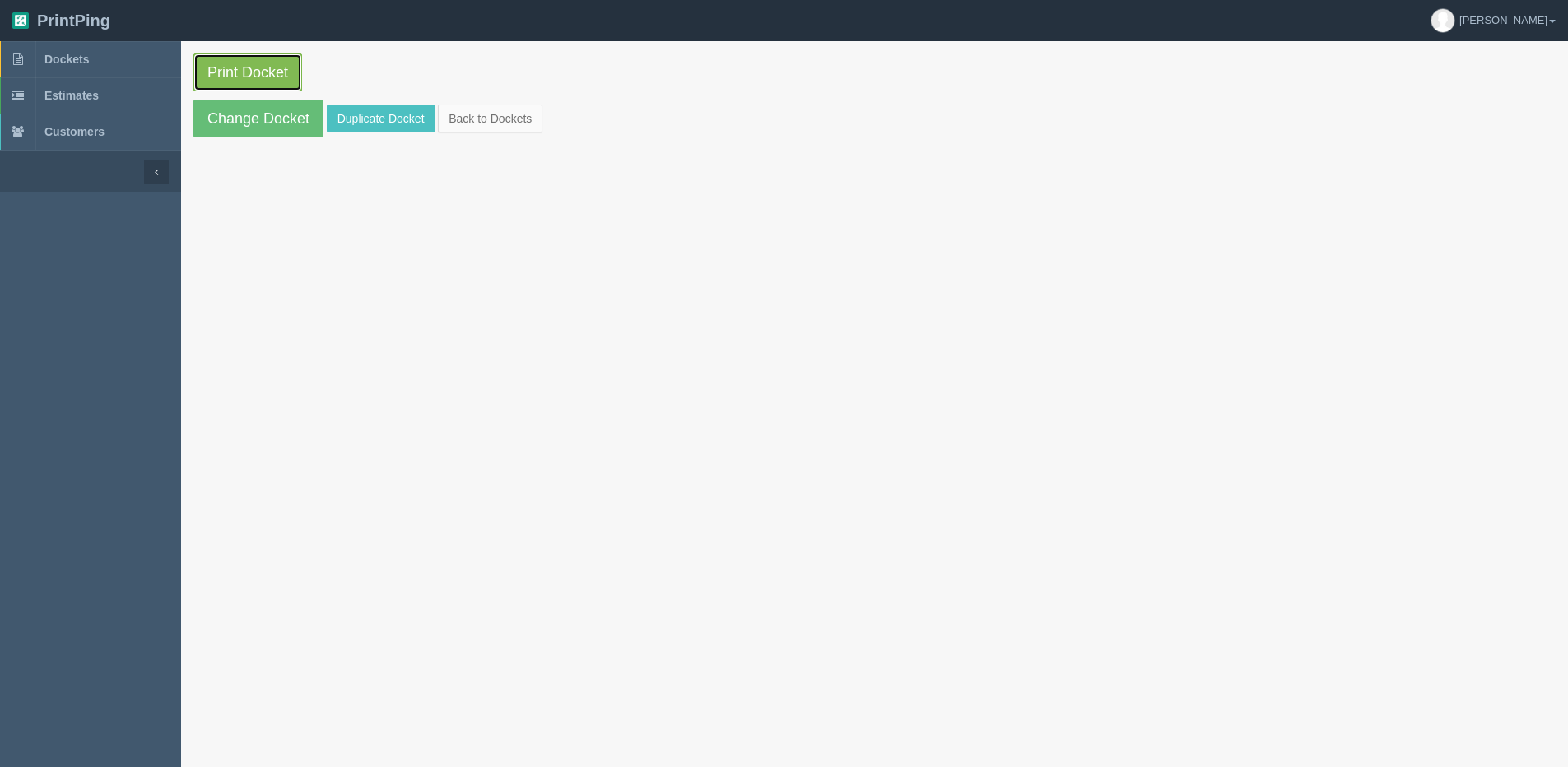
click at [256, 65] on link "Print Docket" at bounding box center [247, 72] width 109 height 38
click at [264, 124] on link "Change Docket" at bounding box center [258, 118] width 130 height 38
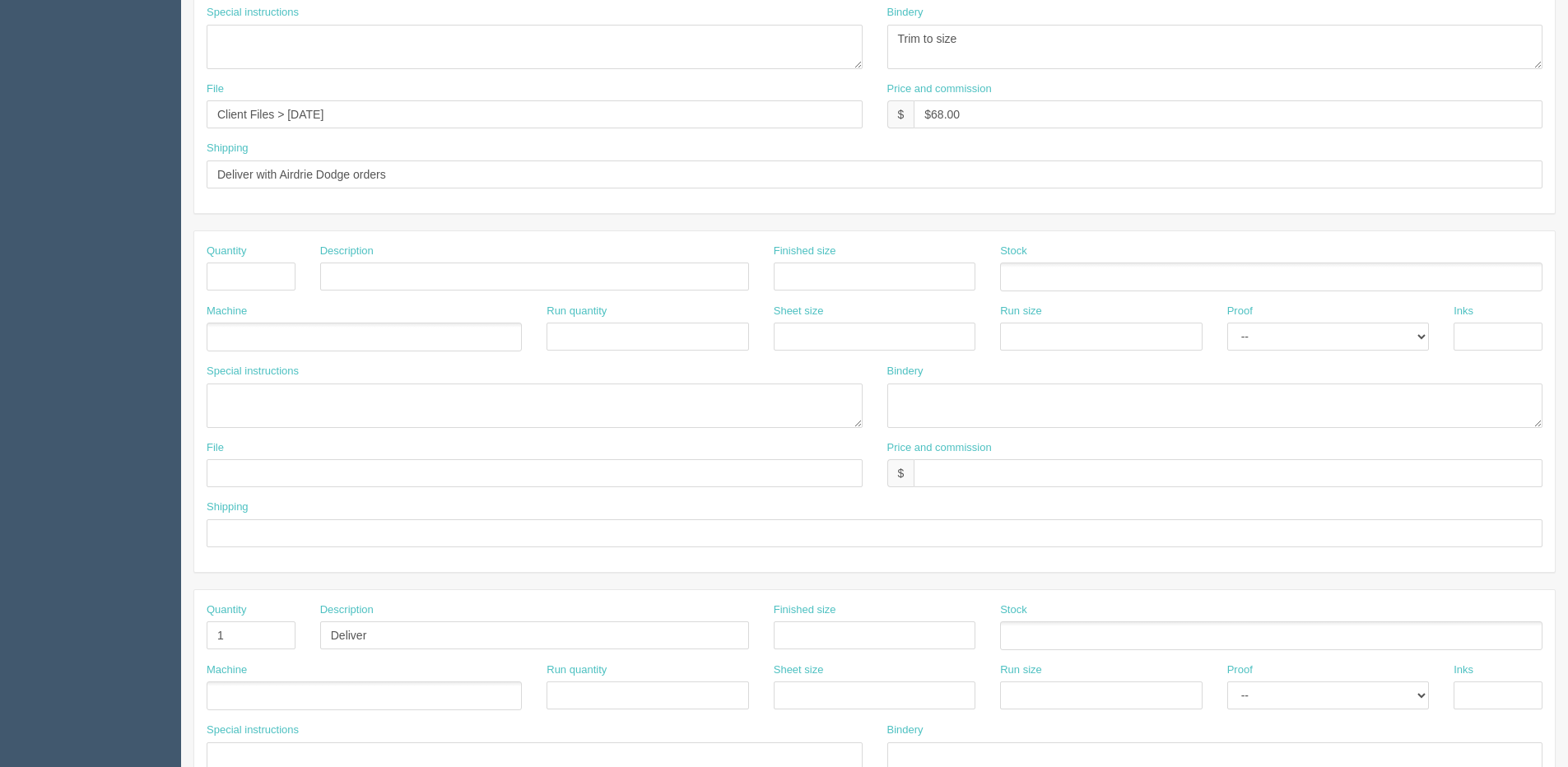
scroll to position [728, 0]
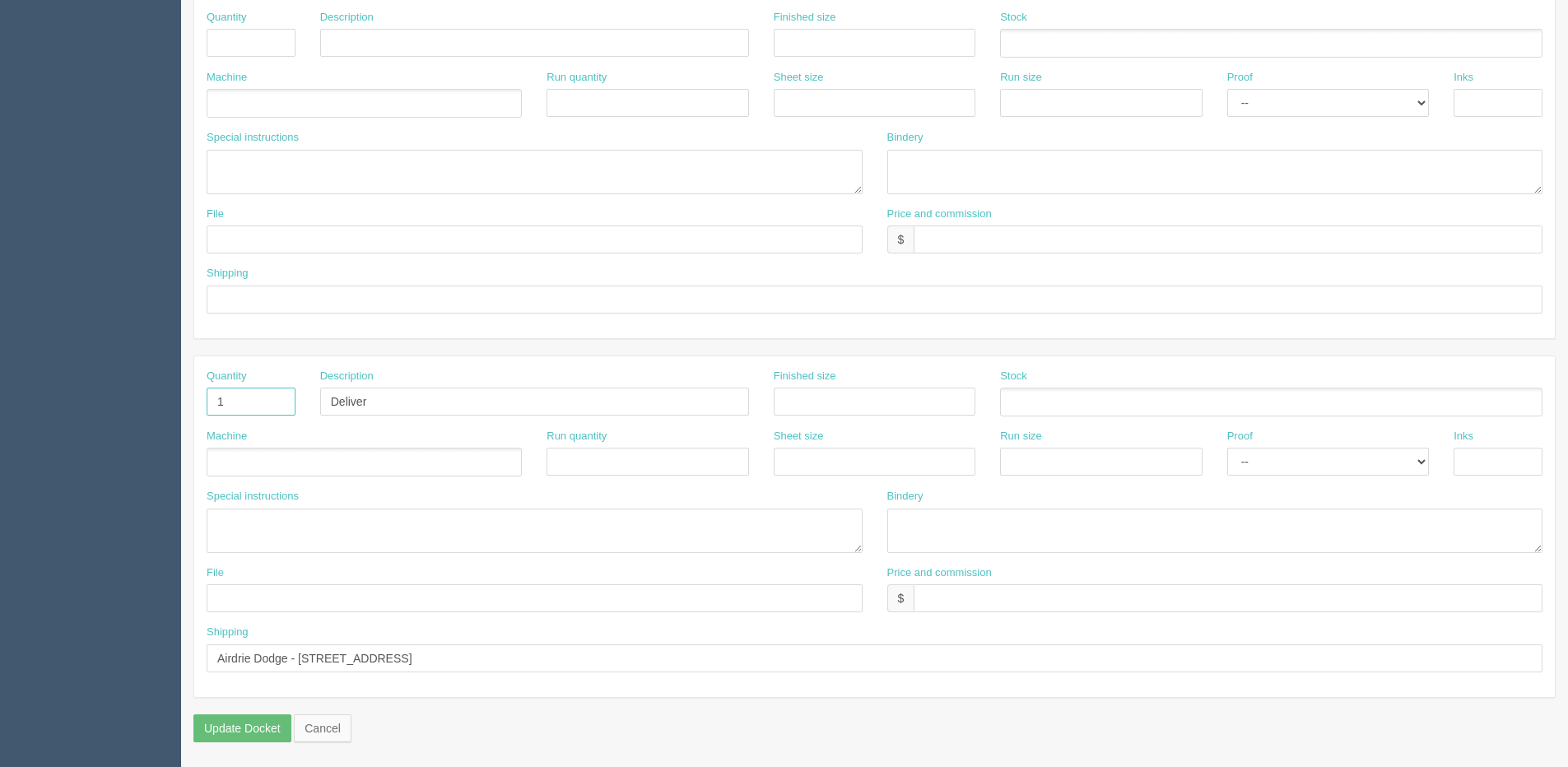
drag, startPoint x: 259, startPoint y: 397, endPoint x: 146, endPoint y: 409, distance: 113.6
click at [146, 409] on section "Dockets Estimates Customers" at bounding box center [784, 40] width 1568 height 1454
drag, startPoint x: 334, startPoint y: 402, endPoint x: 273, endPoint y: 404, distance: 61.0
click at [278, 402] on div "Quantity Description Deliver Finished size Stock" at bounding box center [874, 398] width 1361 height 60
drag, startPoint x: 552, startPoint y: 653, endPoint x: -76, endPoint y: 726, distance: 632.2
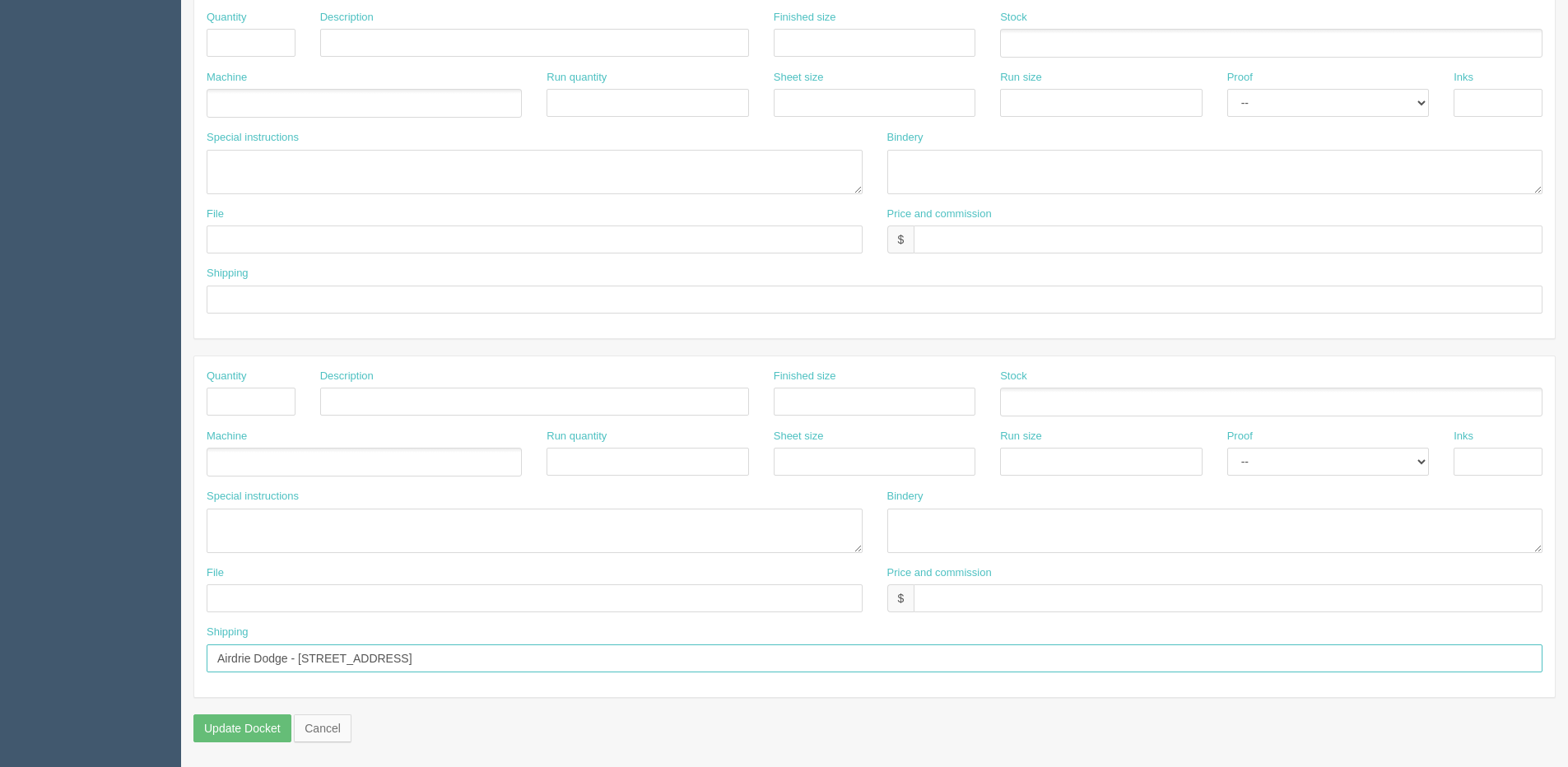
click at [0, 726] on html "PrintPing Dan Edit account ( dan@allrush.ca ) Logout Dockets Estimates Customers" at bounding box center [784, 20] width 1568 height 1495
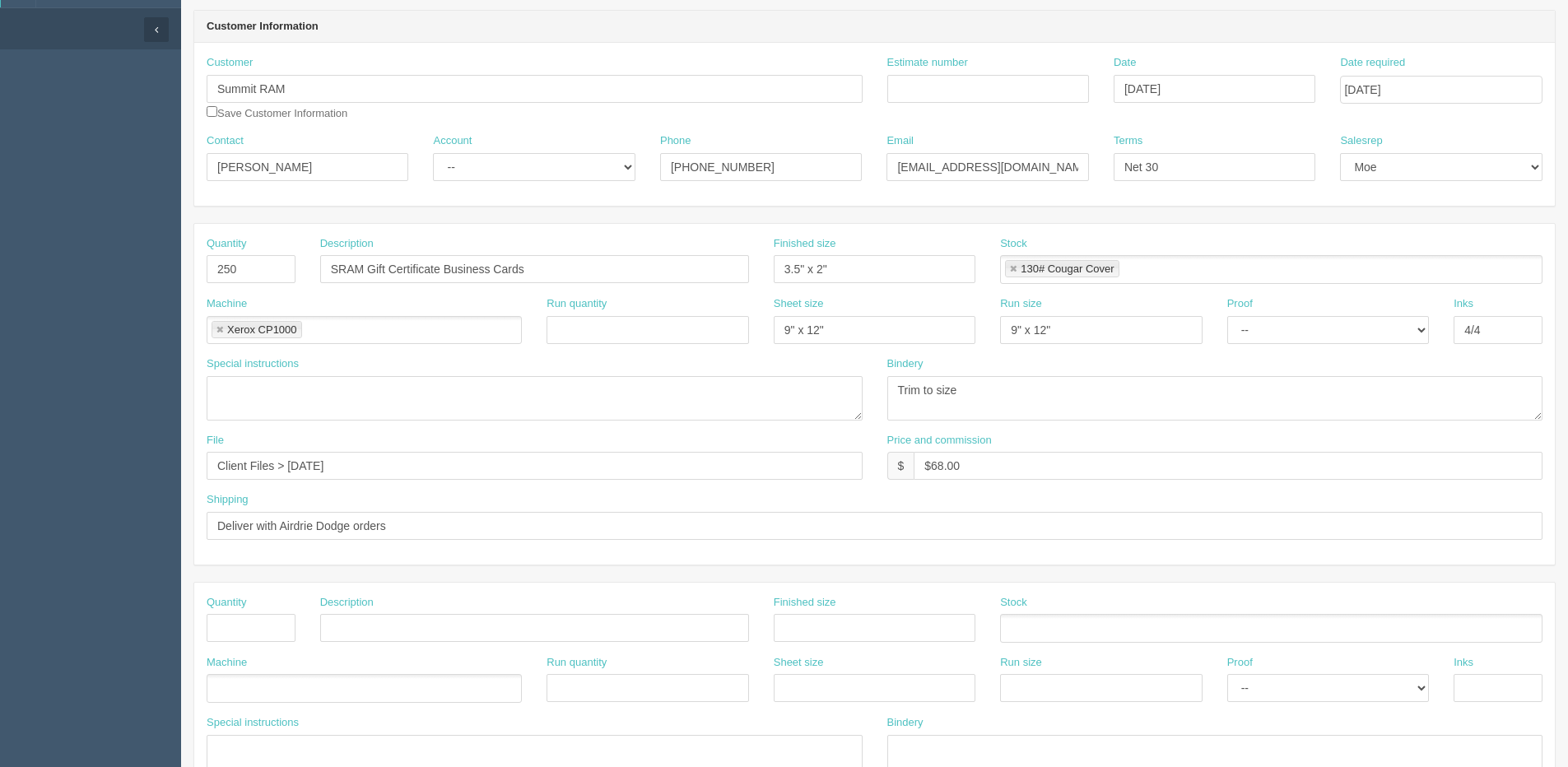
scroll to position [0, 0]
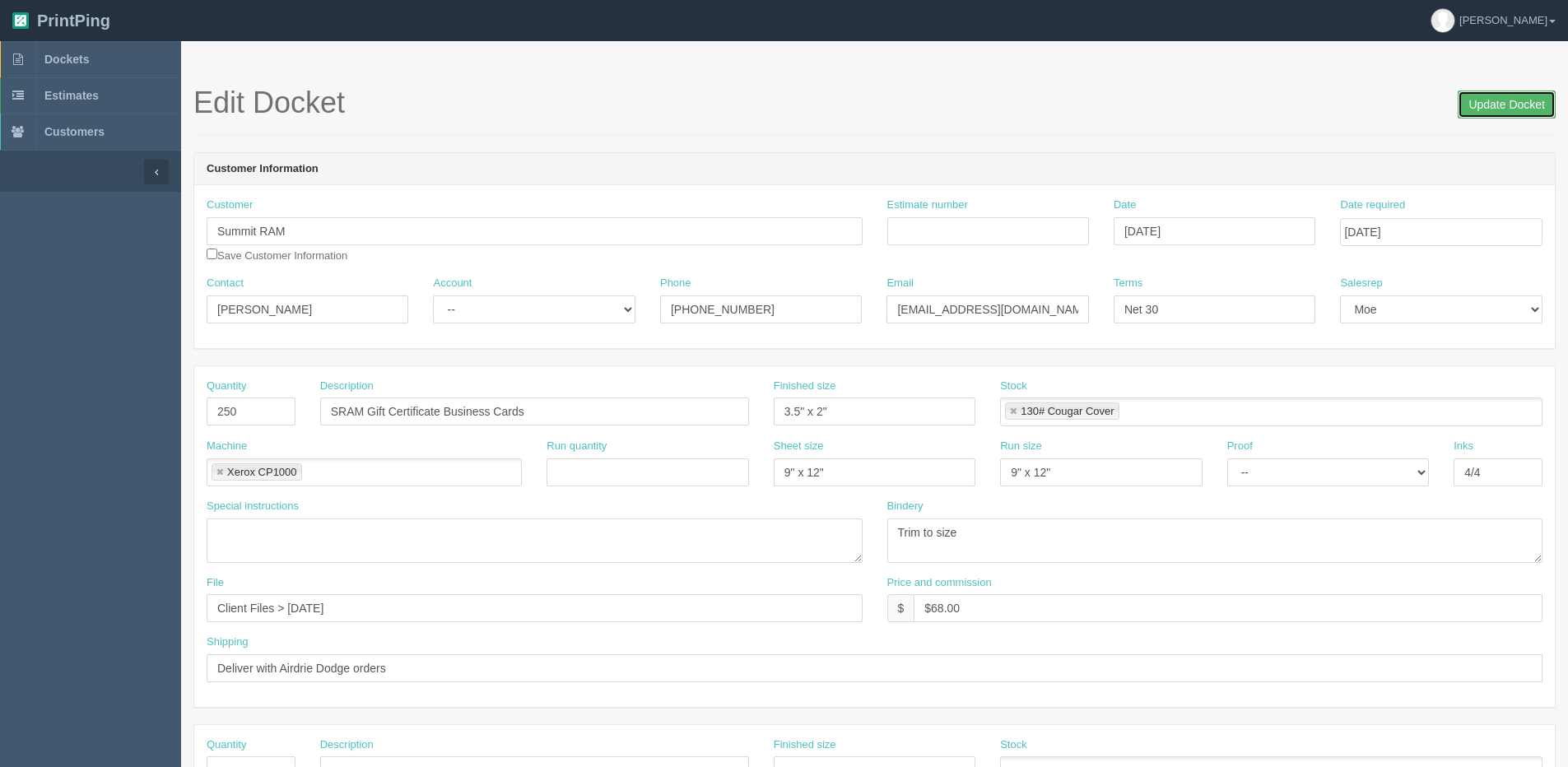
drag, startPoint x: 1470, startPoint y: 102, endPoint x: 1437, endPoint y: 100, distance: 33.1
click at [1456, 102] on h1 "Edit Docket Update Docket" at bounding box center [874, 103] width 1362 height 33
click at [353, 669] on input "Deliver with Airdrie Dodge orders" at bounding box center [874, 668] width 1336 height 28
type input "Deliver with Airdrie Dodge Business Card orders"
drag, startPoint x: 1508, startPoint y: 113, endPoint x: 1491, endPoint y: 113, distance: 17.0
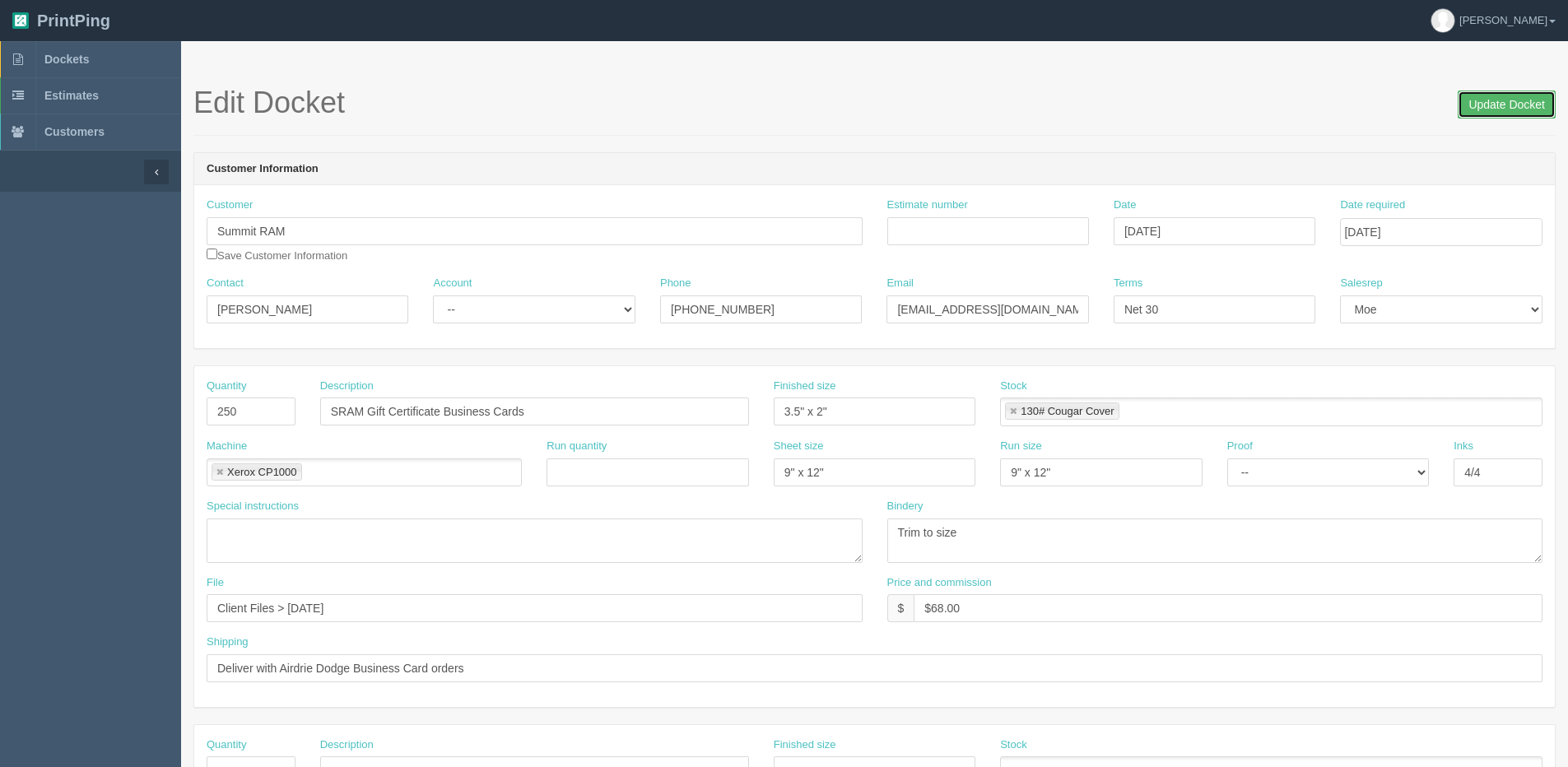
click at [1502, 113] on input "Update Docket" at bounding box center [1506, 105] width 98 height 28
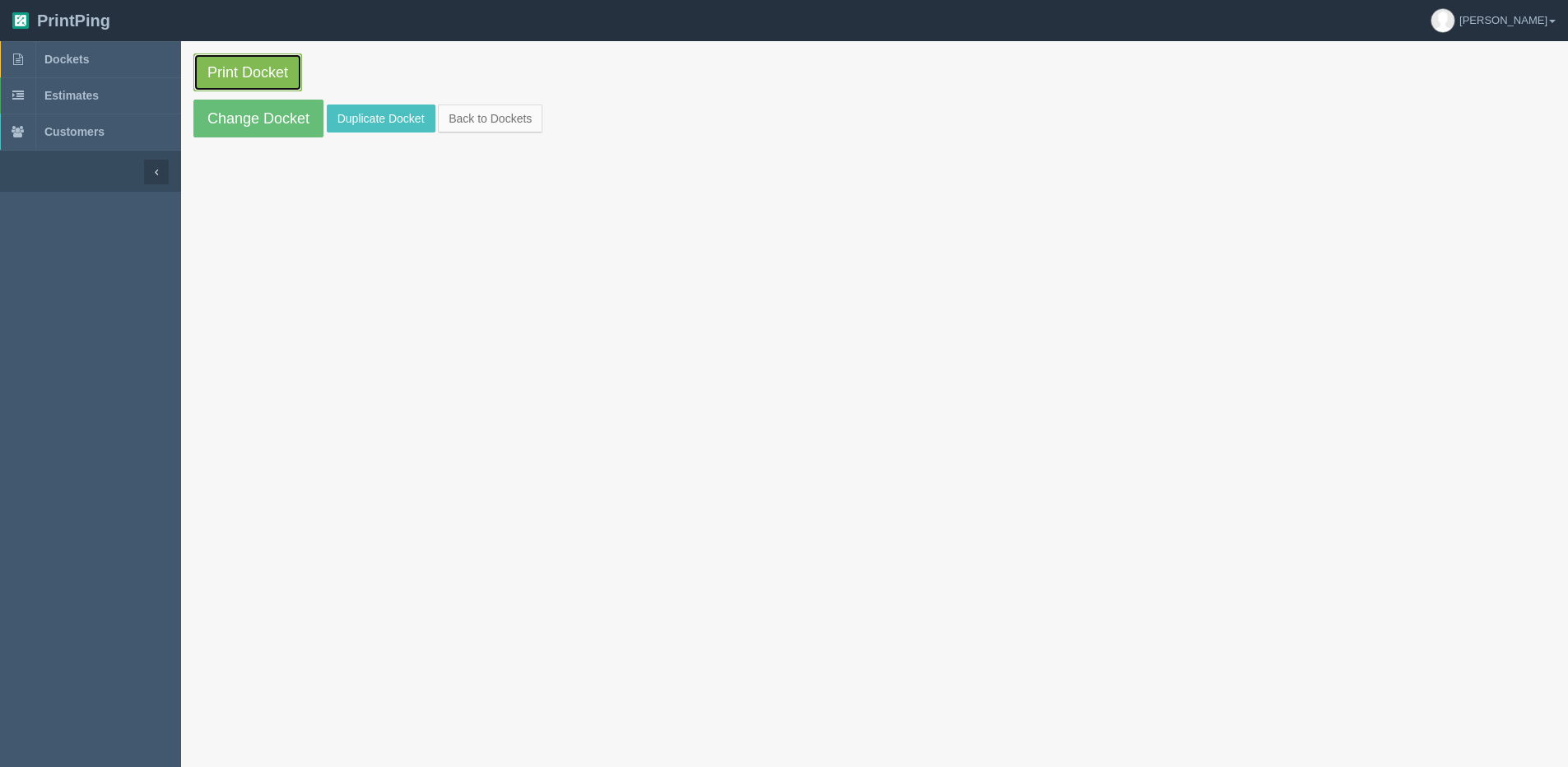
click at [289, 75] on link "Print Docket" at bounding box center [247, 72] width 109 height 38
click at [516, 123] on link "Back to Dockets" at bounding box center [490, 118] width 105 height 28
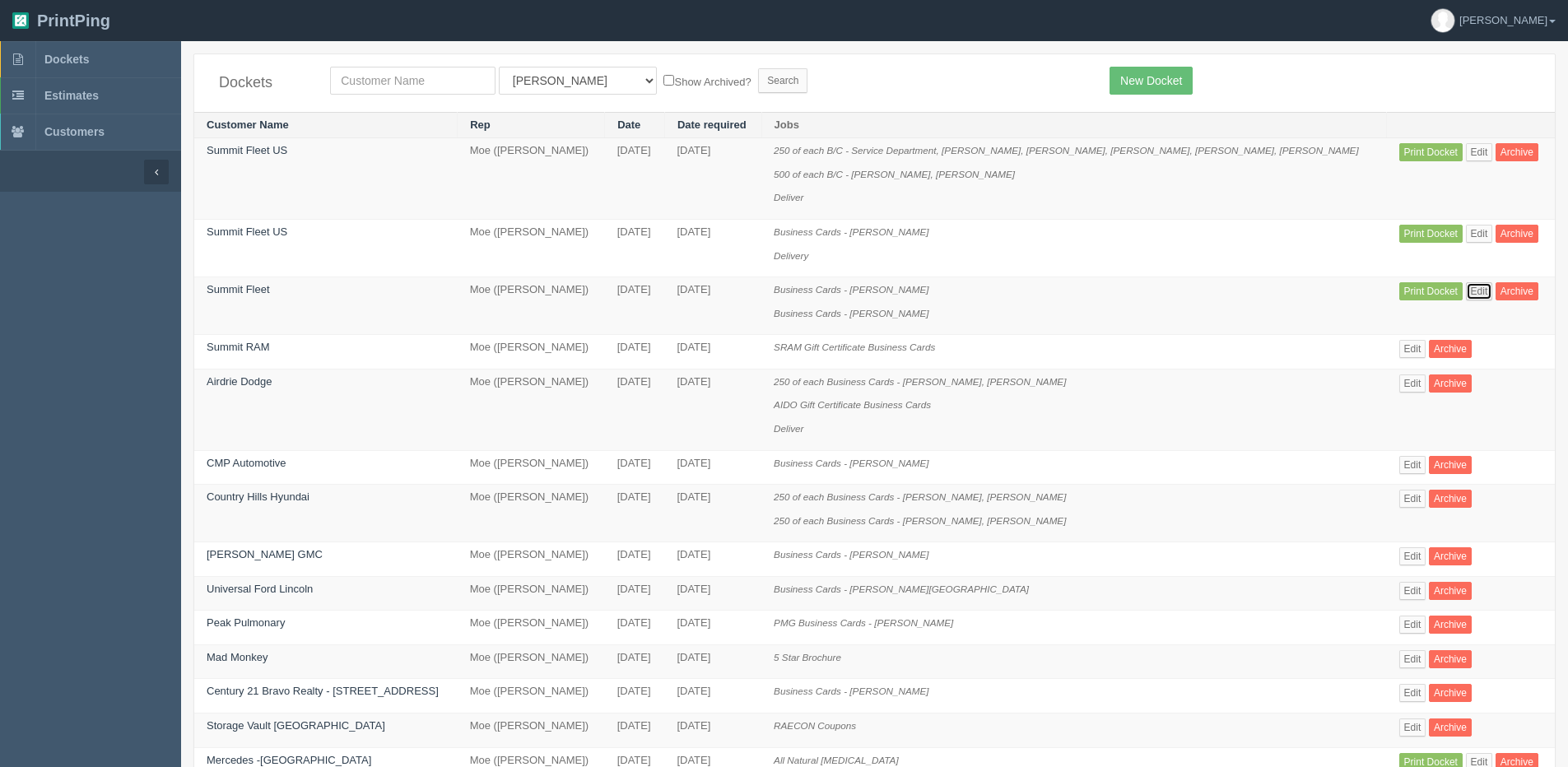
click at [1471, 289] on link "Edit" at bounding box center [1479, 292] width 27 height 19
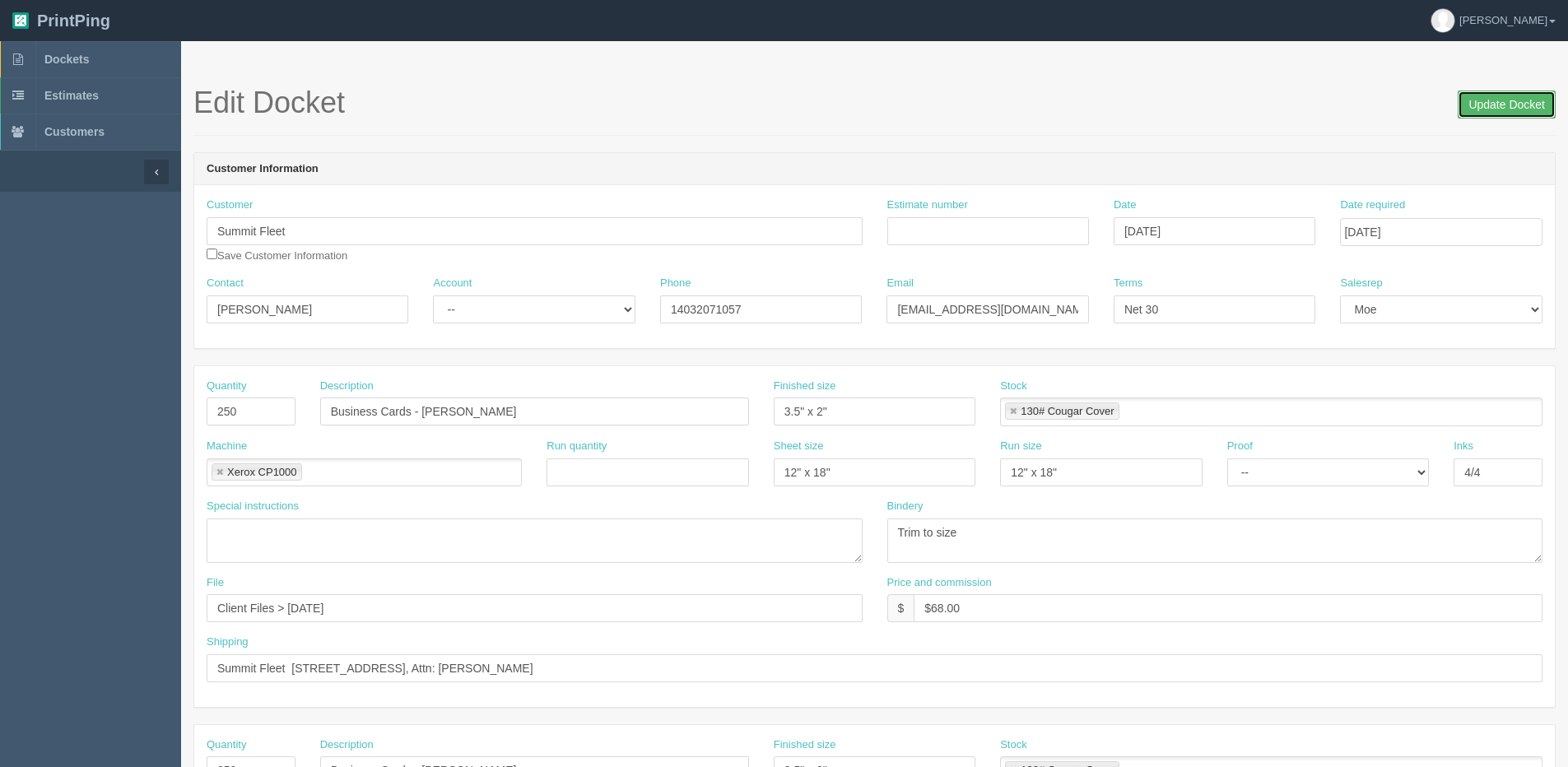
drag, startPoint x: 1485, startPoint y: 94, endPoint x: 1440, endPoint y: 100, distance: 45.4
click at [1481, 94] on input "Update Docket" at bounding box center [1506, 105] width 98 height 28
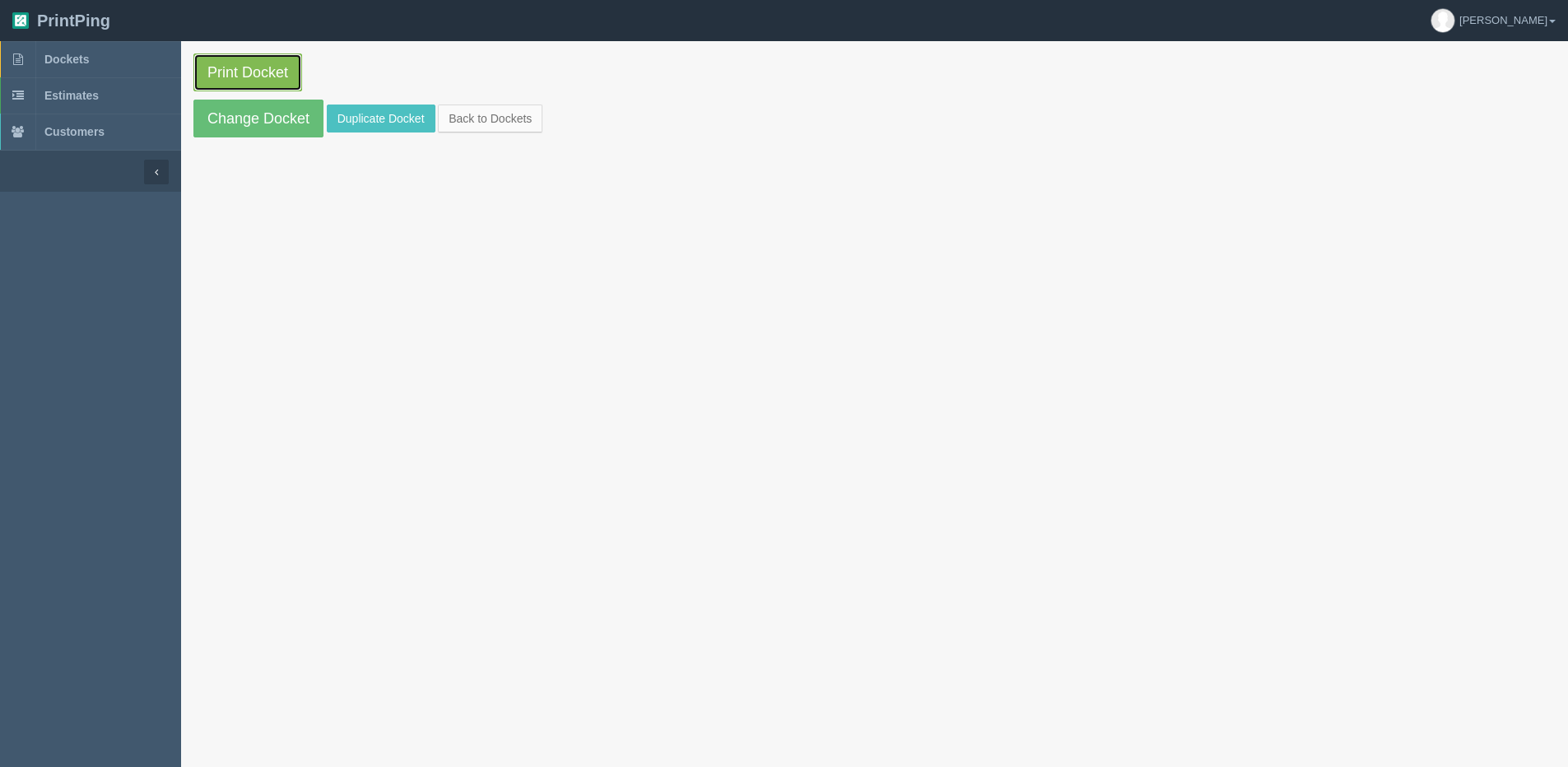
click at [282, 55] on link "Print Docket" at bounding box center [247, 72] width 109 height 38
click at [478, 115] on link "Back to Dockets" at bounding box center [490, 118] width 105 height 28
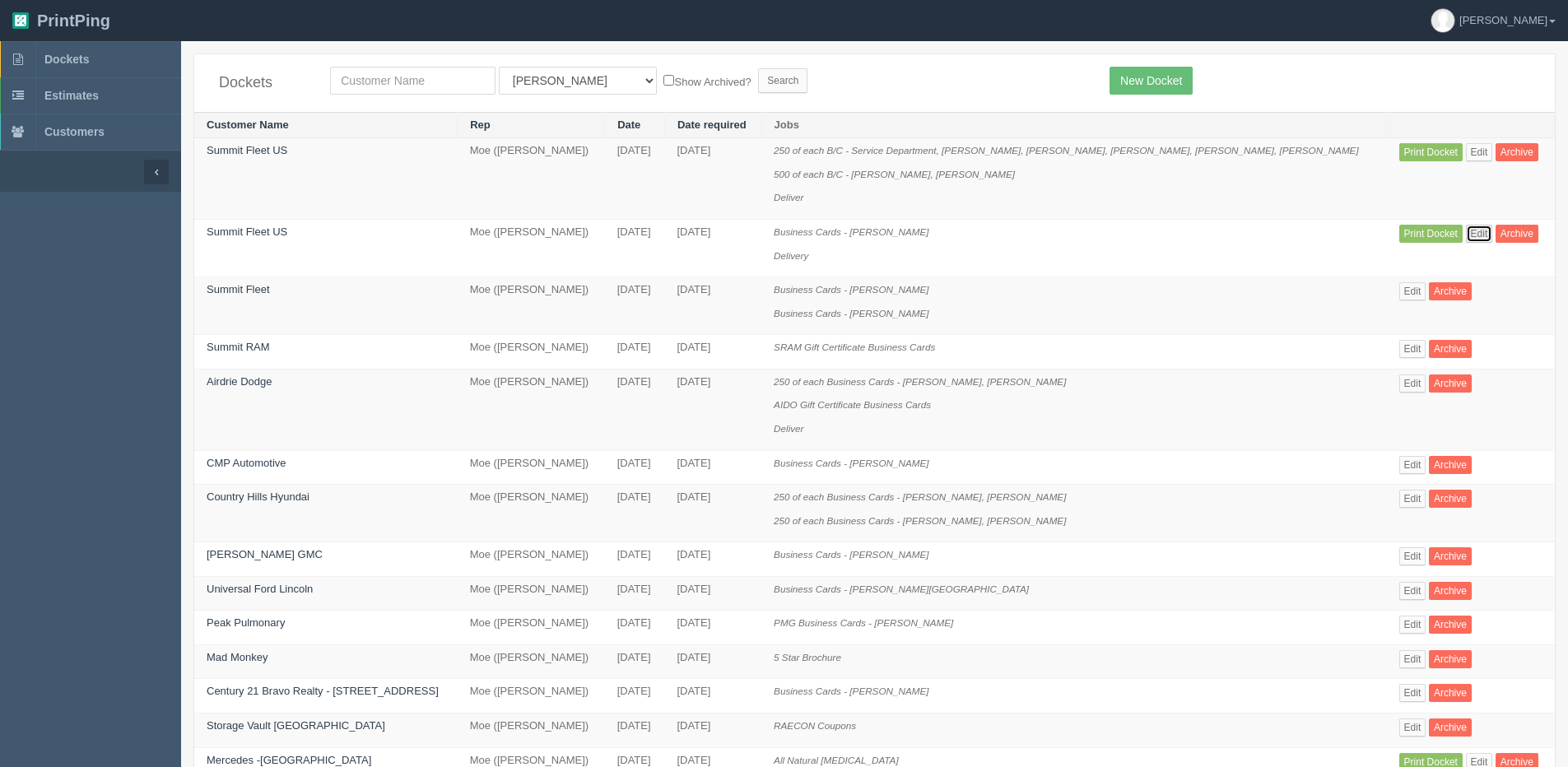
click at [1471, 226] on link "Edit" at bounding box center [1479, 234] width 27 height 19
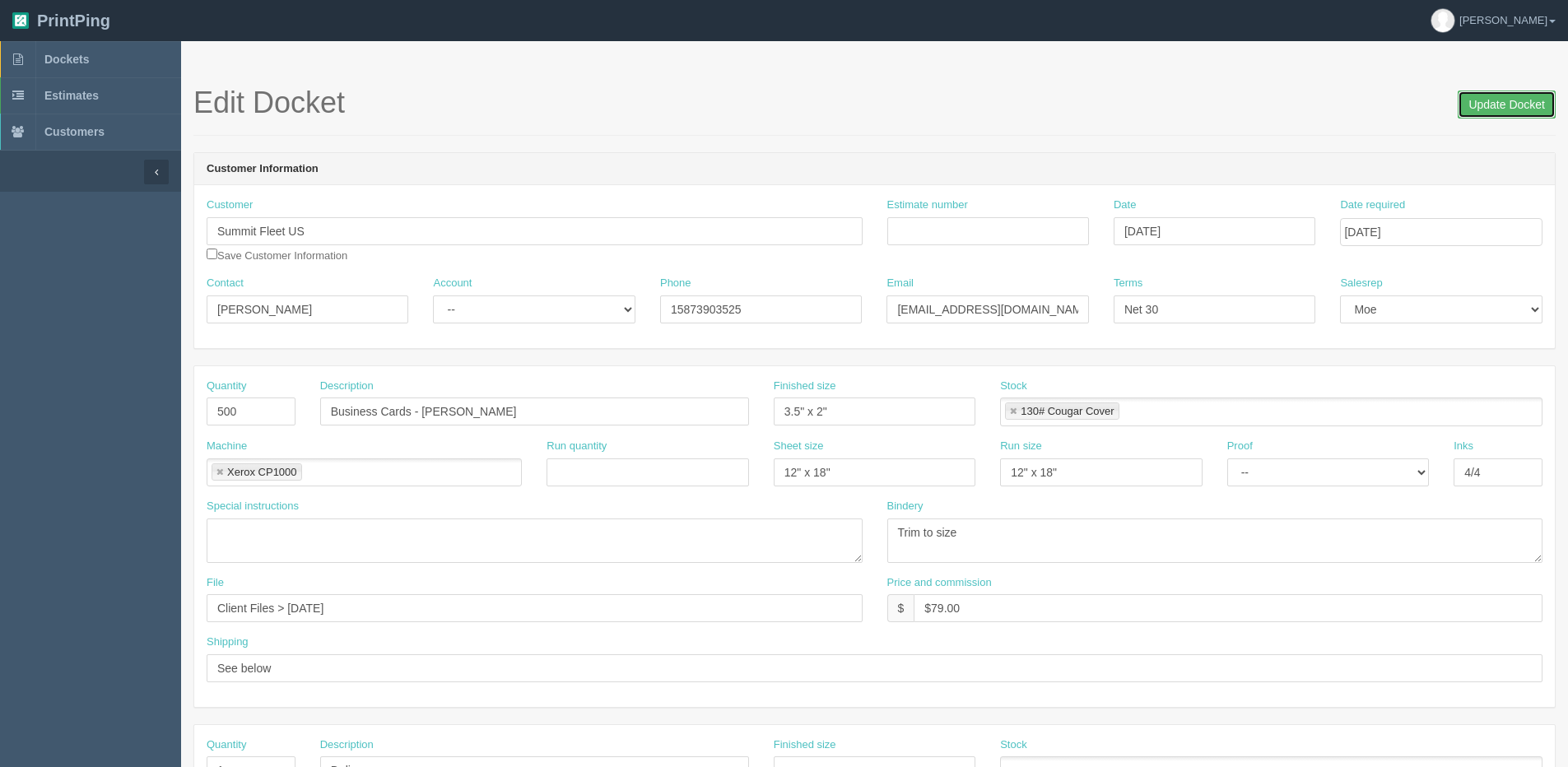
click at [1551, 98] on input "Update Docket" at bounding box center [1506, 105] width 98 height 28
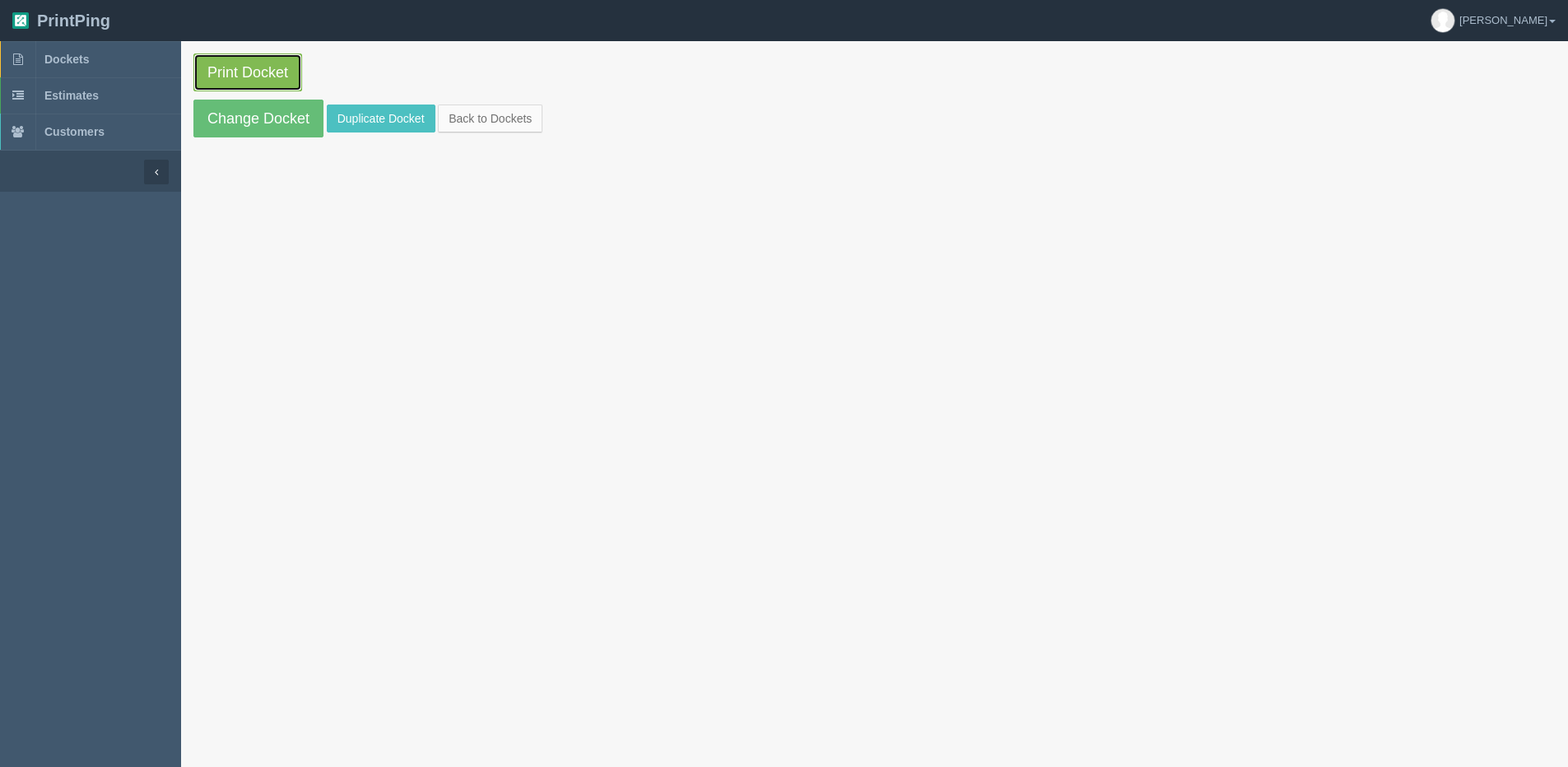
click at [211, 70] on link "Print Docket" at bounding box center [247, 72] width 109 height 38
click at [512, 120] on link "Back to Dockets" at bounding box center [490, 118] width 105 height 28
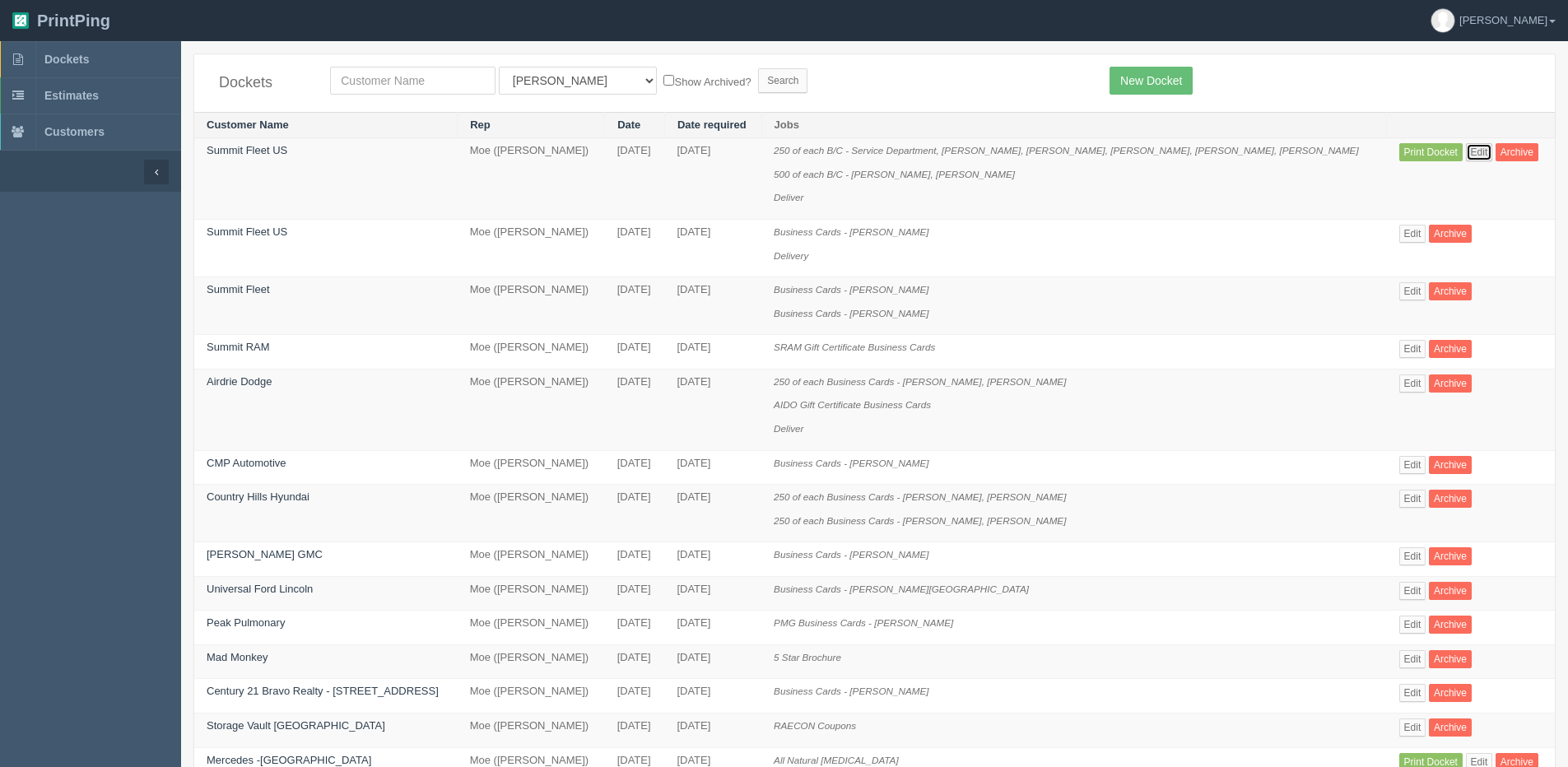
click at [1465, 153] on link "Edit" at bounding box center [1479, 152] width 27 height 19
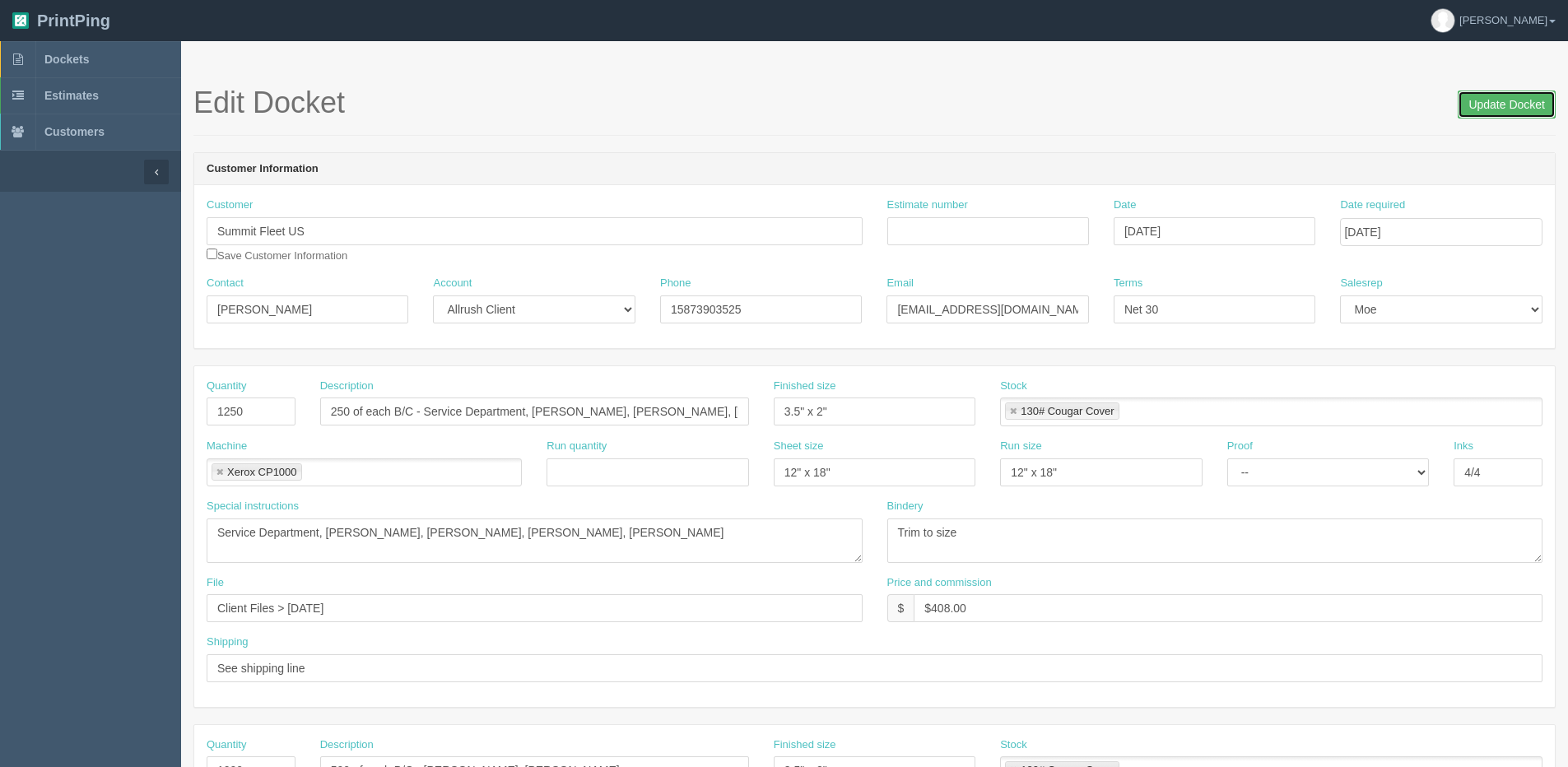
click at [1507, 101] on input "Update Docket" at bounding box center [1506, 105] width 98 height 28
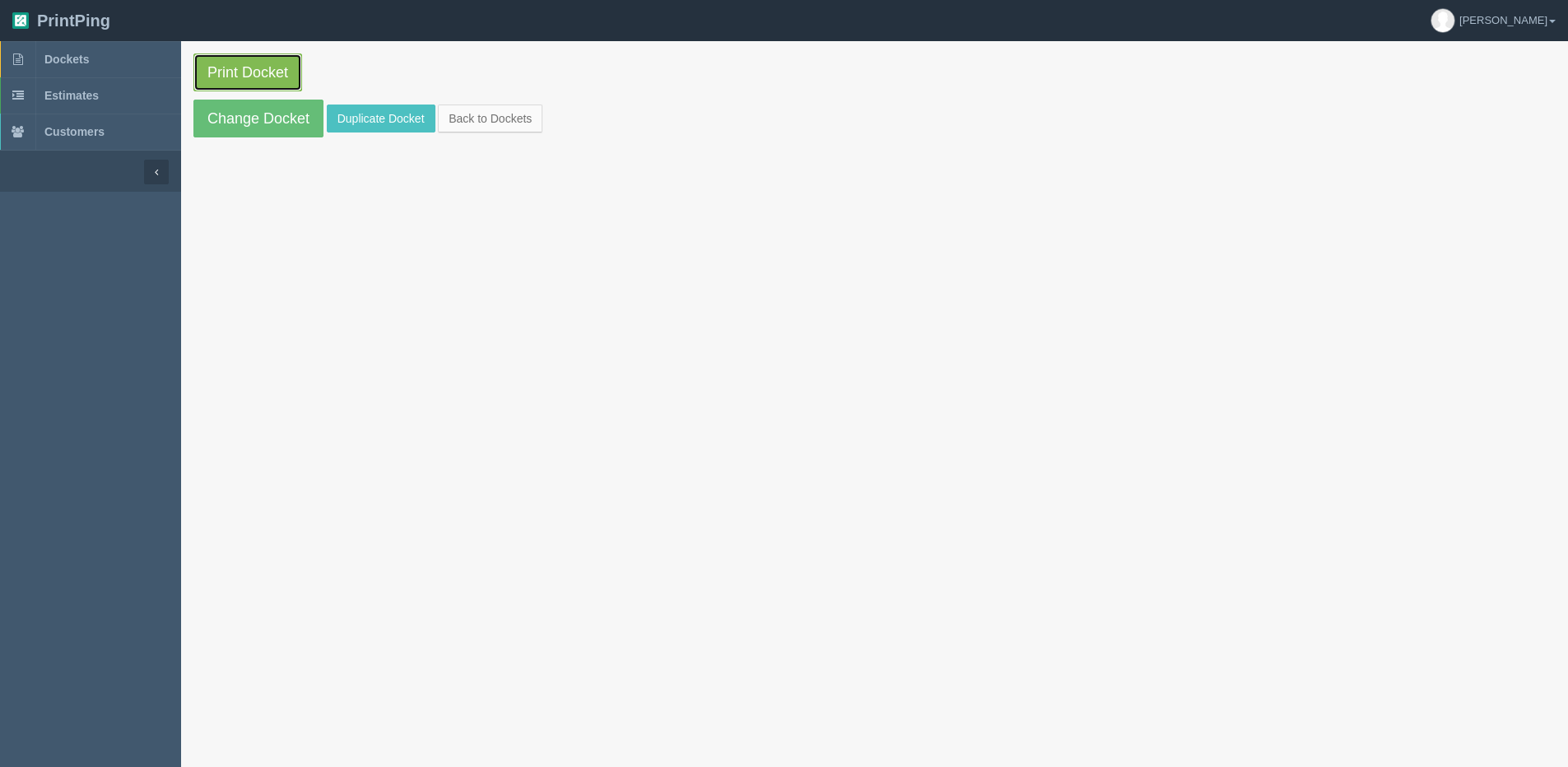
click at [279, 68] on link "Print Docket" at bounding box center [247, 72] width 109 height 38
click at [482, 122] on link "Back to Dockets" at bounding box center [490, 118] width 105 height 28
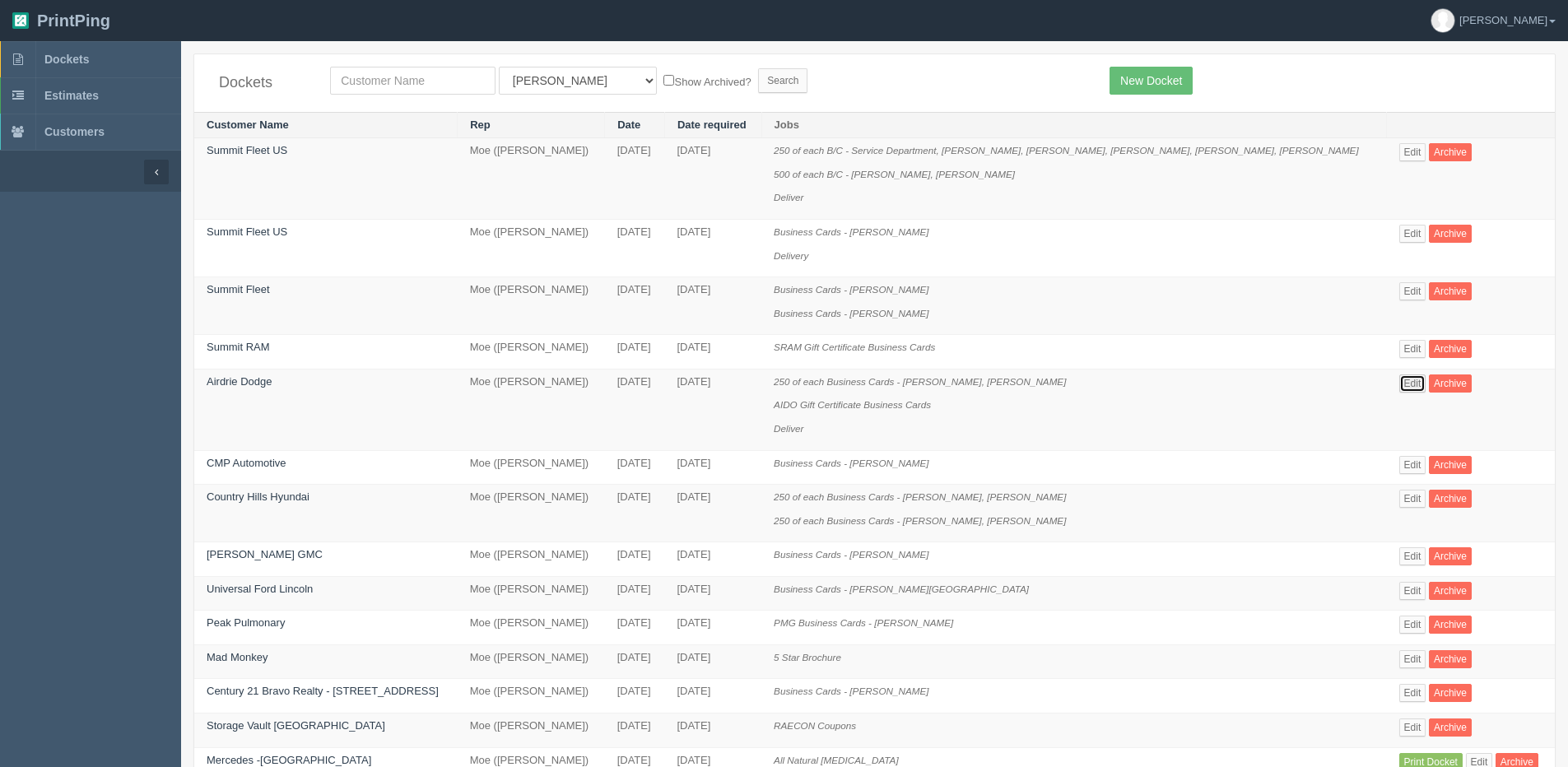
click at [1404, 389] on link "Edit" at bounding box center [1412, 384] width 27 height 19
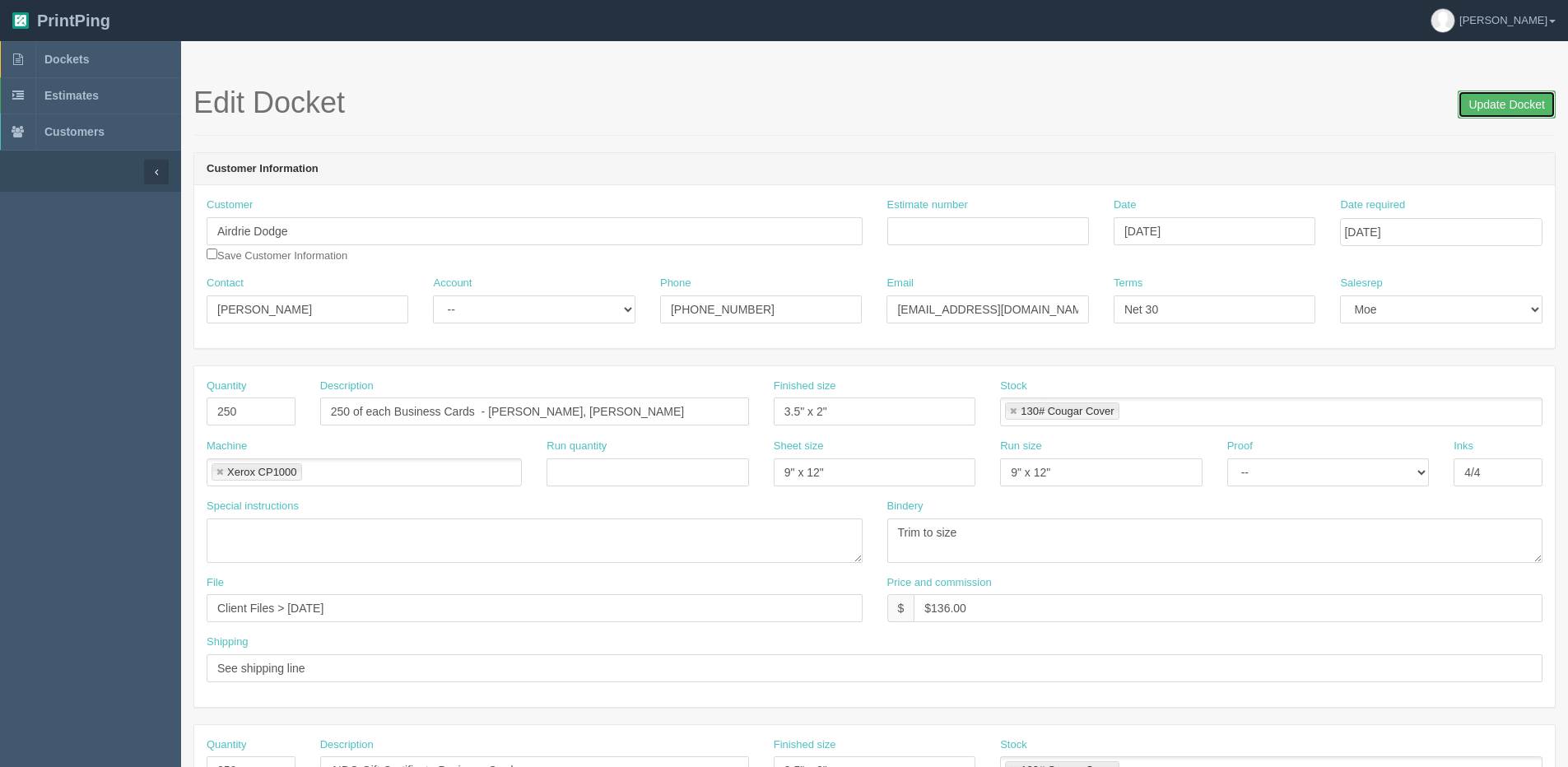
drag, startPoint x: 1488, startPoint y: 105, endPoint x: 1432, endPoint y: 101, distance: 56.1
click at [1487, 105] on input "Update Docket" at bounding box center [1506, 105] width 98 height 28
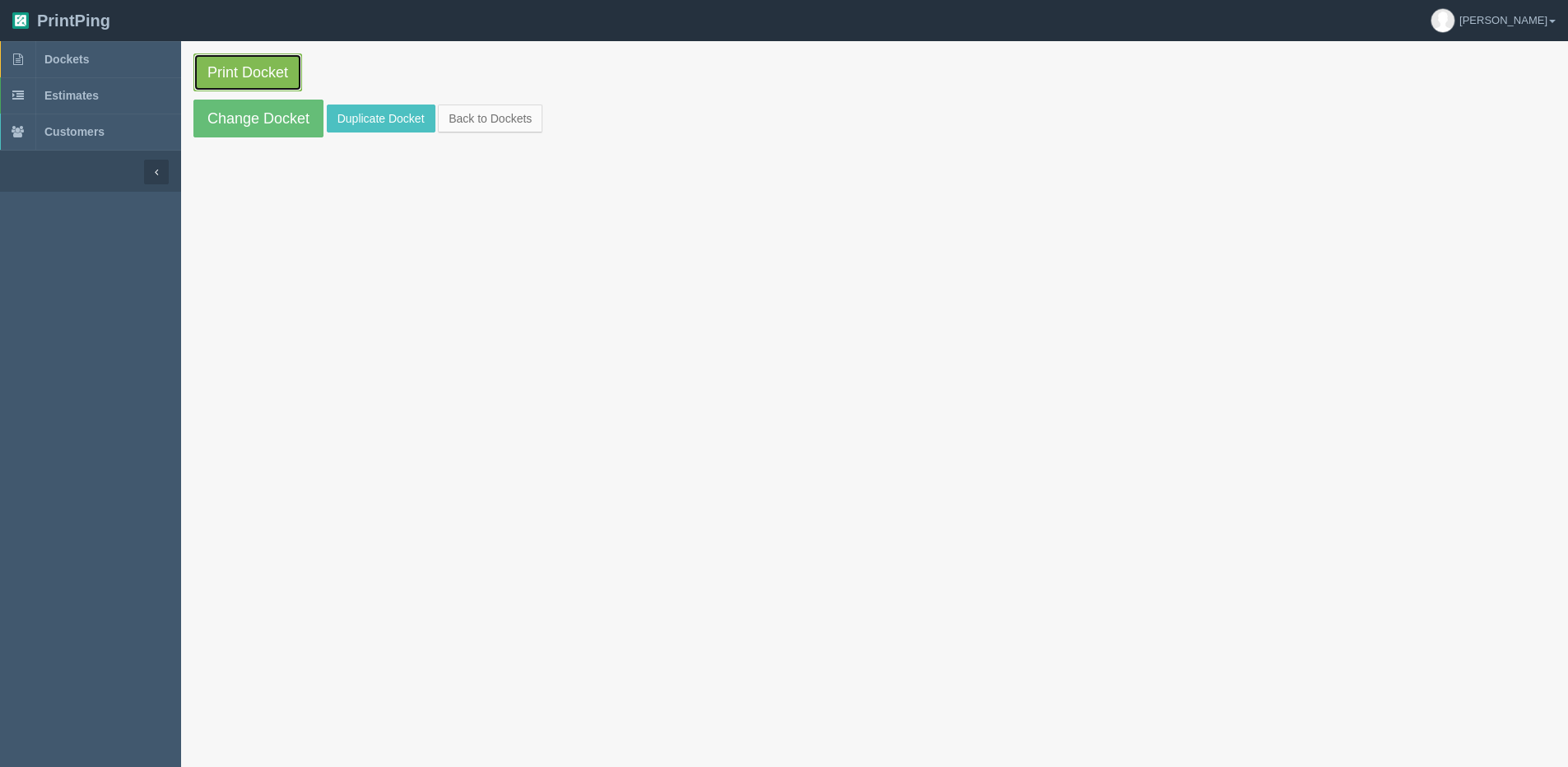
click at [235, 81] on link "Print Docket" at bounding box center [247, 72] width 109 height 38
click at [488, 129] on link "Back to Dockets" at bounding box center [490, 118] width 105 height 28
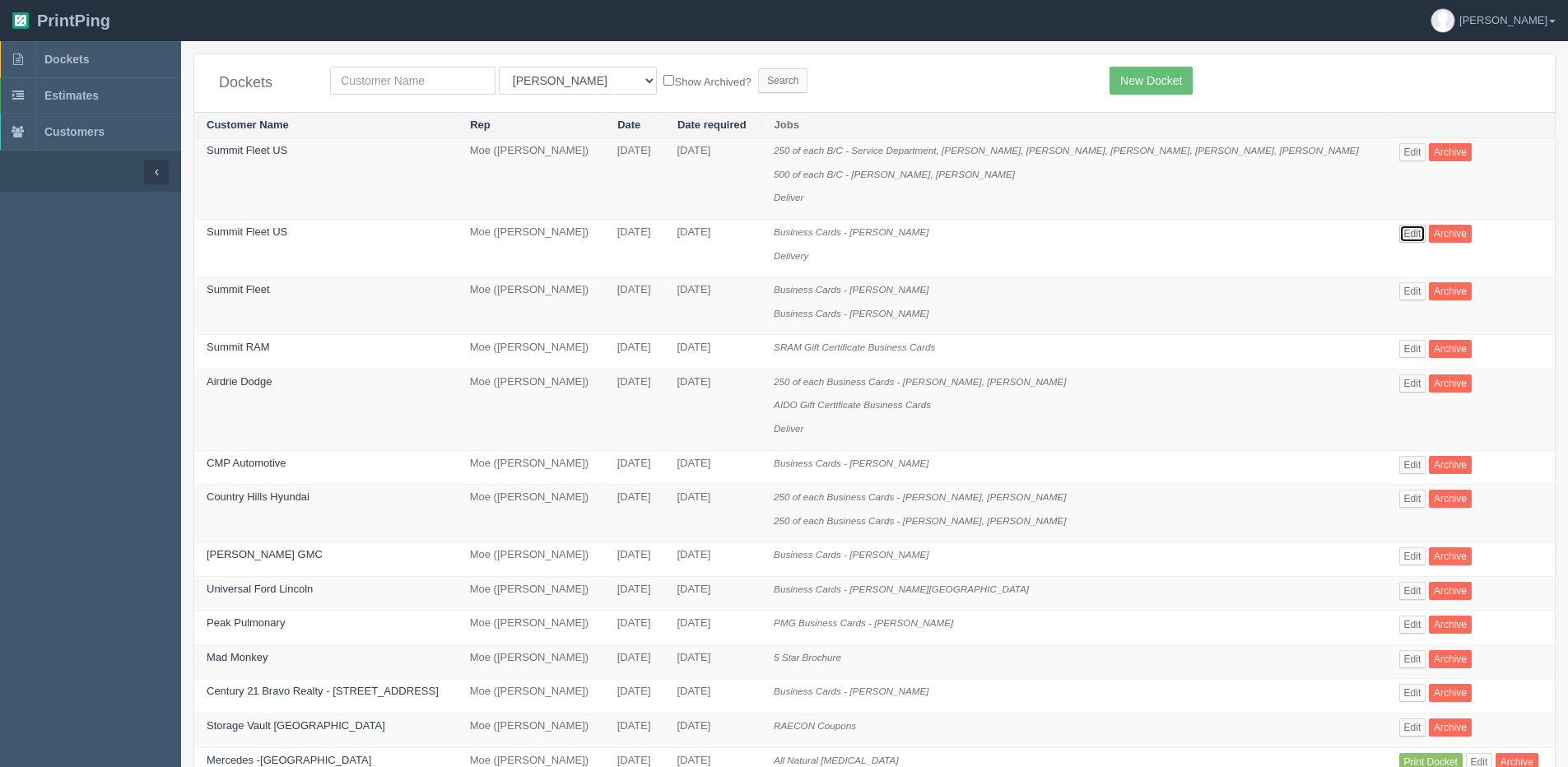
click at [1399, 233] on link "Edit" at bounding box center [1412, 234] width 27 height 19
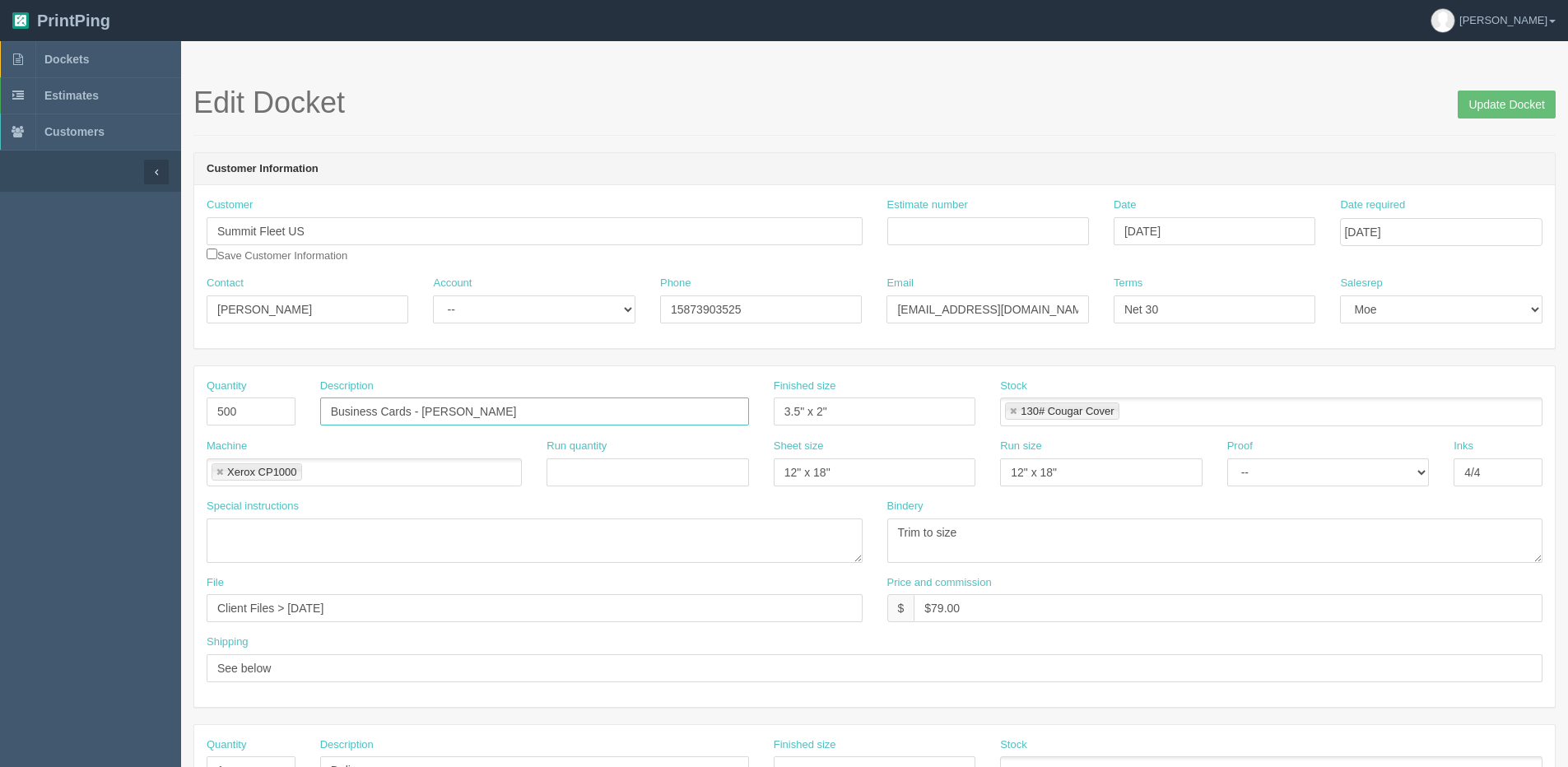
drag, startPoint x: 424, startPoint y: 405, endPoint x: 782, endPoint y: 387, distance: 358.5
click at [765, 387] on div "Quantity 500 Description Business Cards - Clark Bash Finished size 3.5" x 2" St…" at bounding box center [874, 408] width 1361 height 60
drag, startPoint x: 1501, startPoint y: 104, endPoint x: 1486, endPoint y: 101, distance: 15.3
click at [1499, 104] on input "Update Docket" at bounding box center [1506, 105] width 98 height 28
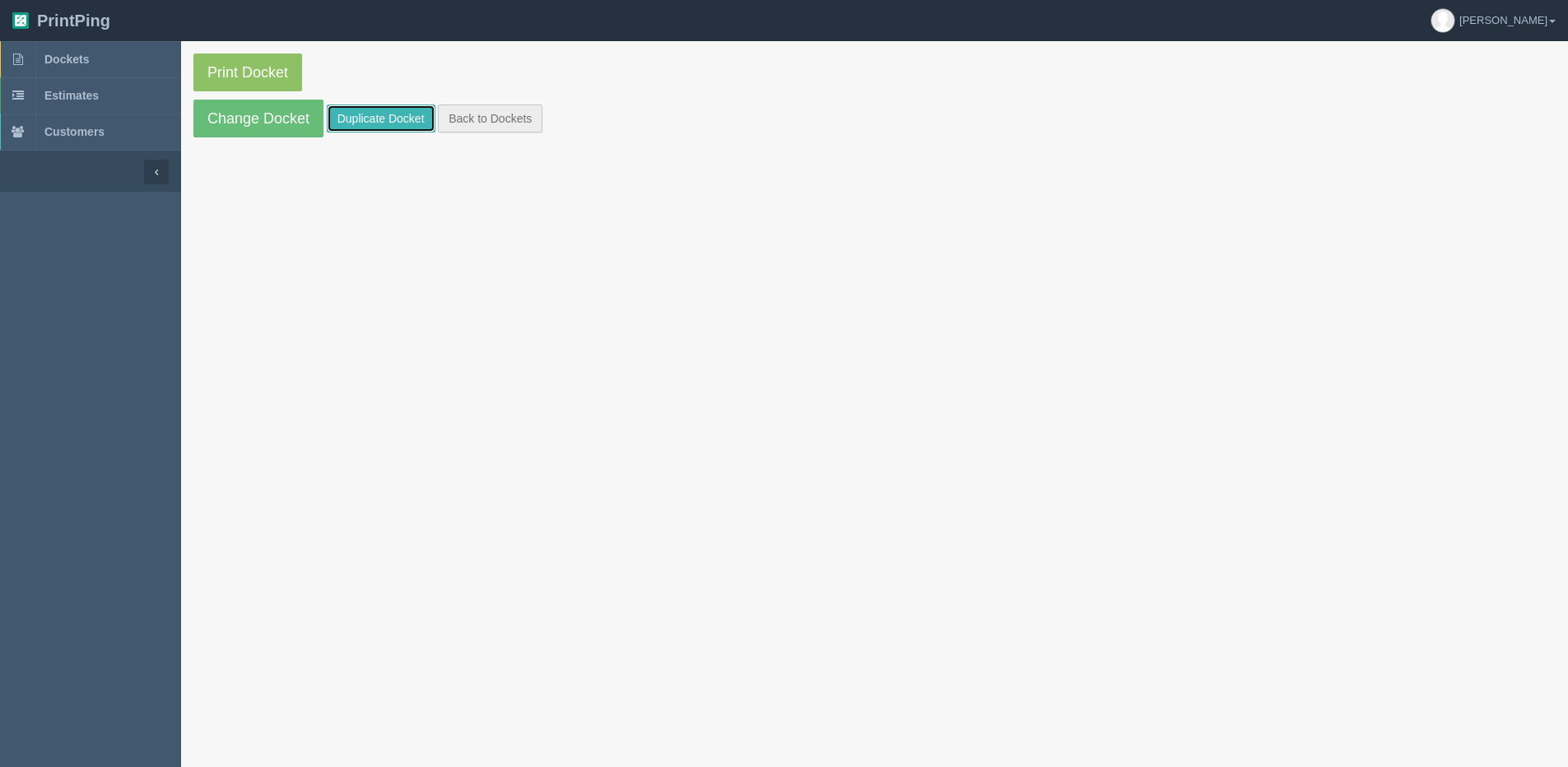
drag, startPoint x: 372, startPoint y: 116, endPoint x: 523, endPoint y: 118, distance: 151.0
click at [372, 116] on link "Duplicate Docket" at bounding box center [381, 118] width 109 height 28
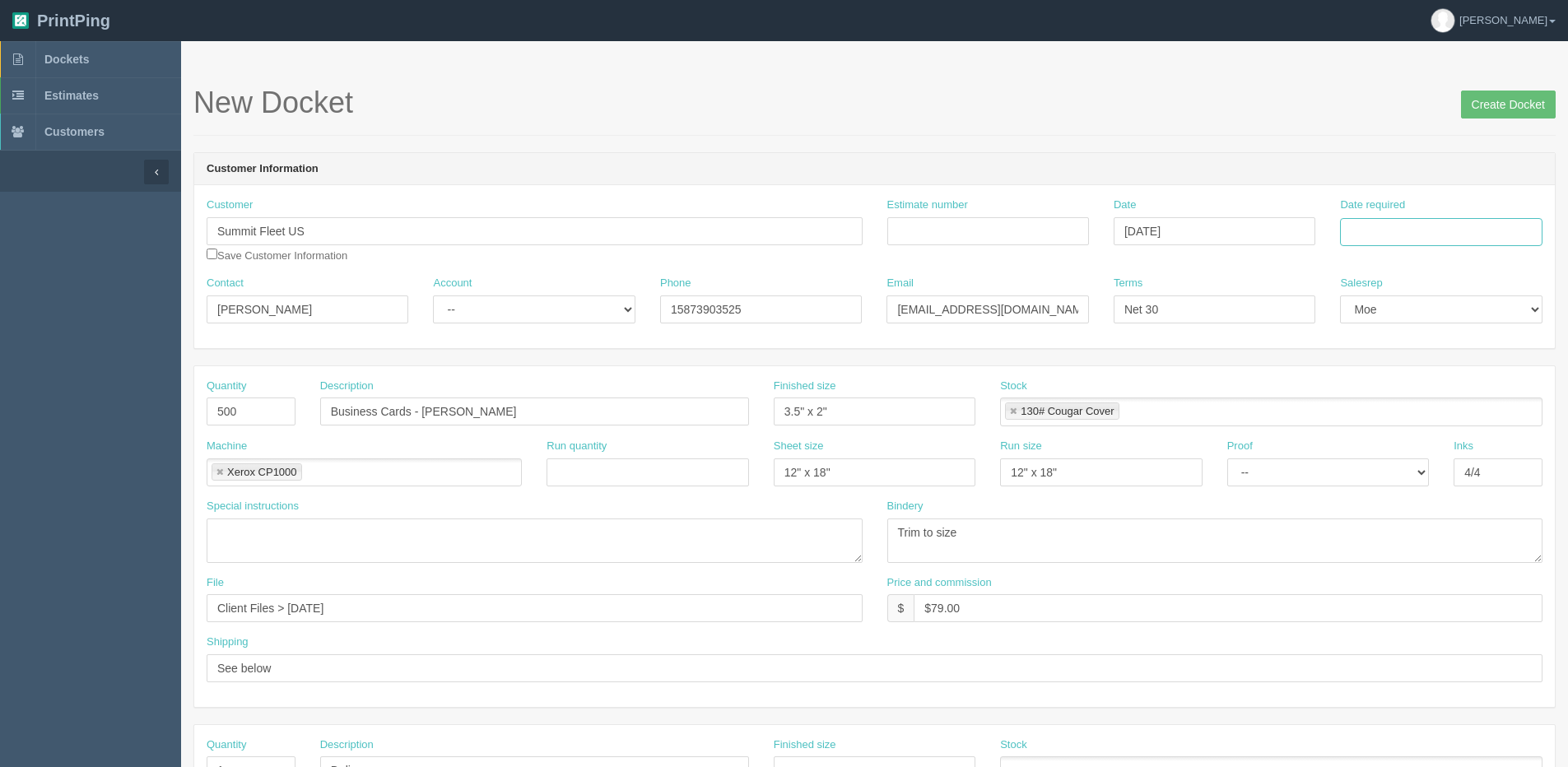
click at [1398, 228] on input "Date required" at bounding box center [1441, 232] width 202 height 28
click at [1366, 473] on div "« [DATE] » Su Mo Tu We Th Fr Sa 31 1 2 3 4 5 6 7 8 9 10 11 12 13 14 15 16 17 18…" at bounding box center [1420, 361] width 161 height 230
drag, startPoint x: 1380, startPoint y: 356, endPoint x: 1249, endPoint y: 377, distance: 132.7
click at [1380, 357] on td "15" at bounding box center [1378, 366] width 23 height 23
type input "[DATE]"
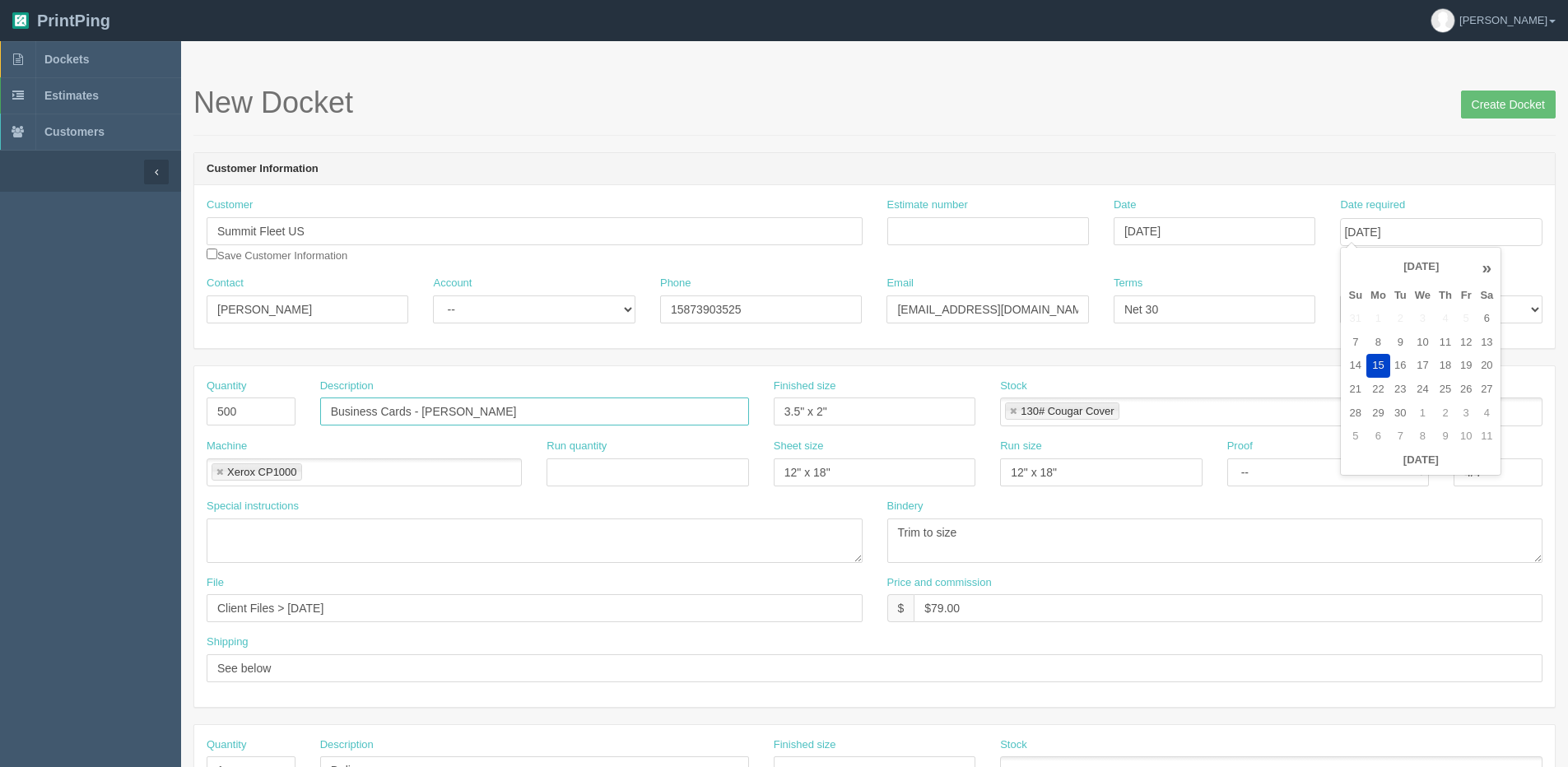
drag, startPoint x: 423, startPoint y: 407, endPoint x: 682, endPoint y: 358, distance: 263.6
click at [566, 372] on div "Quantity 500 Description Business Cards - [PERSON_NAME] Finished size 3.5" x 2"…" at bounding box center [874, 536] width 1361 height 340
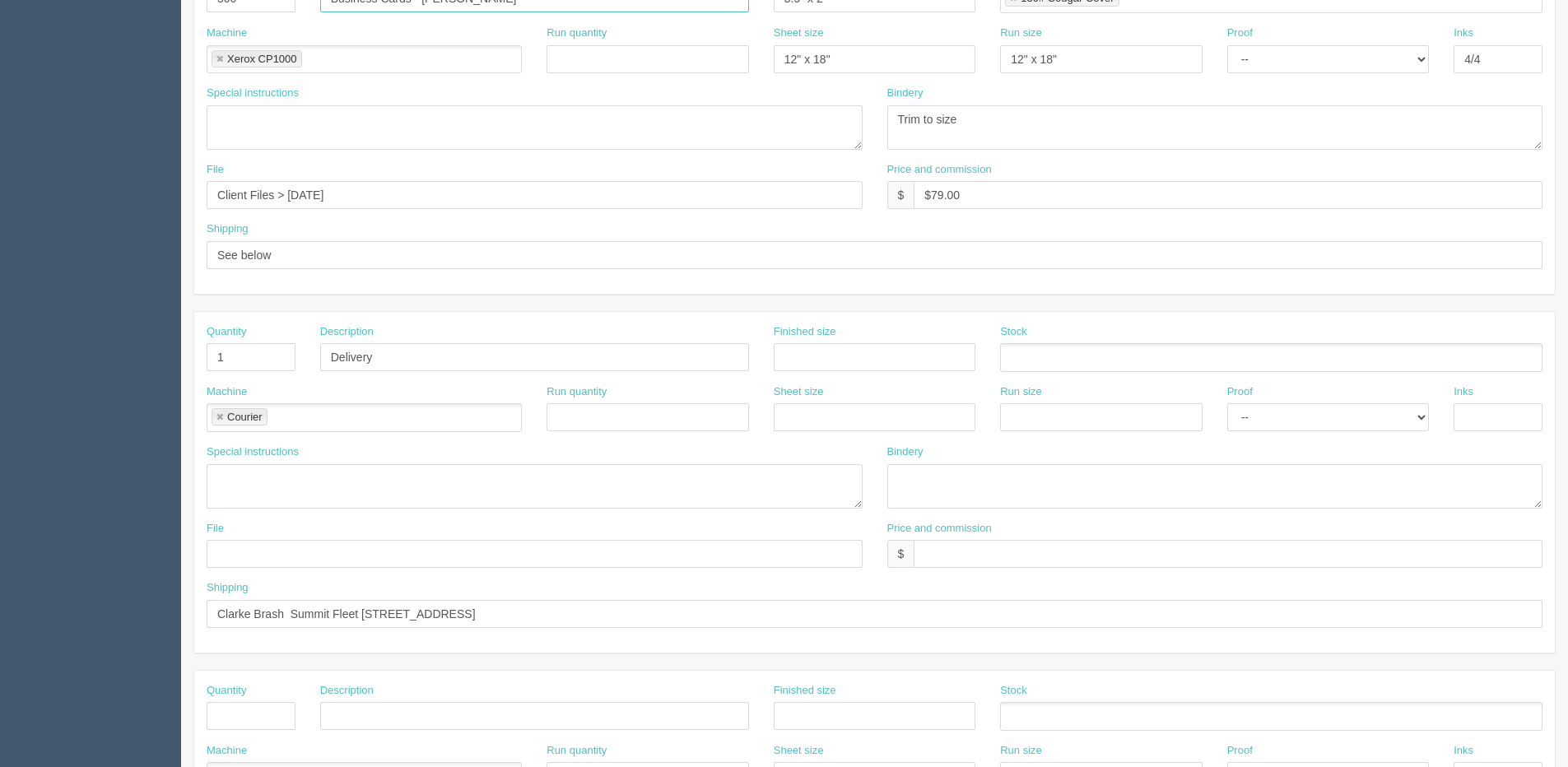
scroll to position [494, 0]
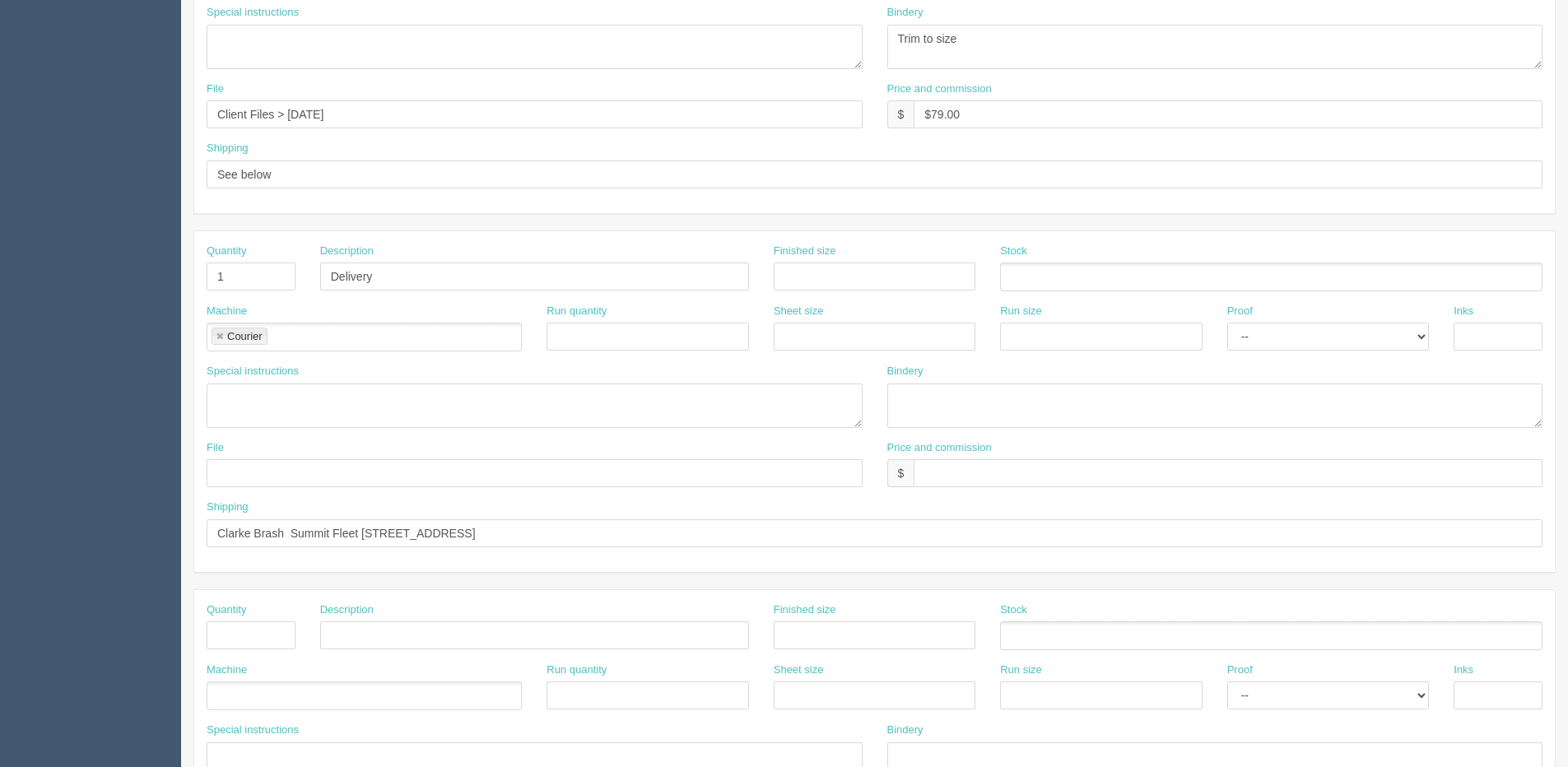
type input "Business Cards - [PERSON_NAME]"
drag, startPoint x: 210, startPoint y: 532, endPoint x: 972, endPoint y: 526, distance: 762.0
click at [964, 526] on input "Clarke Brash Summit Fleet [STREET_ADDRESS]" at bounding box center [874, 533] width 1336 height 28
drag, startPoint x: 250, startPoint y: 532, endPoint x: 124, endPoint y: 546, distance: 126.8
click at [127, 546] on section "Dockets Estimates Customers" at bounding box center [784, 274] width 1568 height 1454
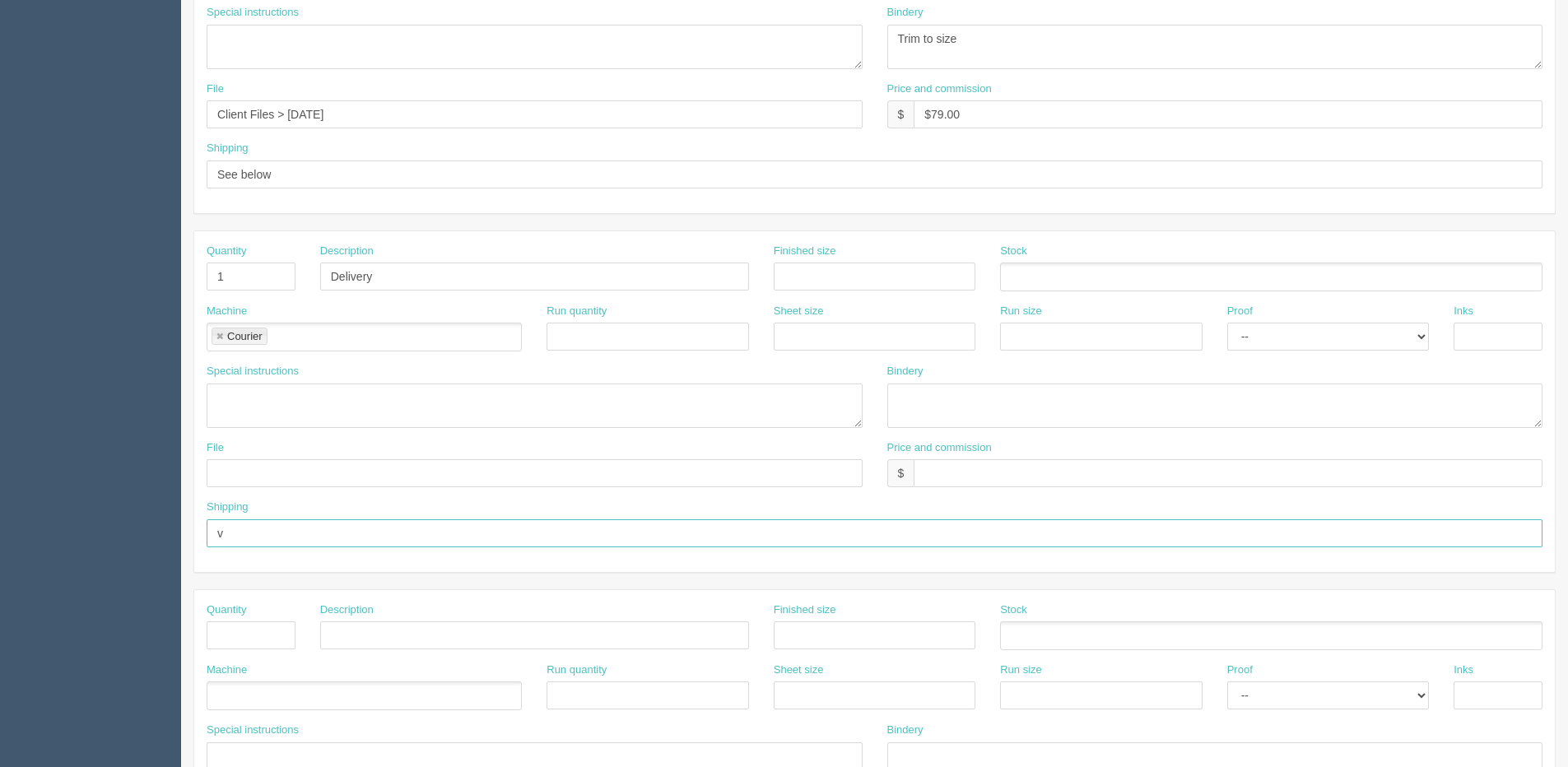
paste input "[PERSON_NAME] Summit Fleet [STREET_ADDRESS][US_STATE]"
click at [215, 531] on input "[PERSON_NAME] Summit Fleet [STREET_ADDRESS][US_STATE]" at bounding box center [874, 533] width 1336 height 28
click at [338, 537] on input "Attn: [PERSON_NAME] Summit Fleet [STREET_ADDRESS][US_STATE]" at bounding box center [874, 533] width 1336 height 28
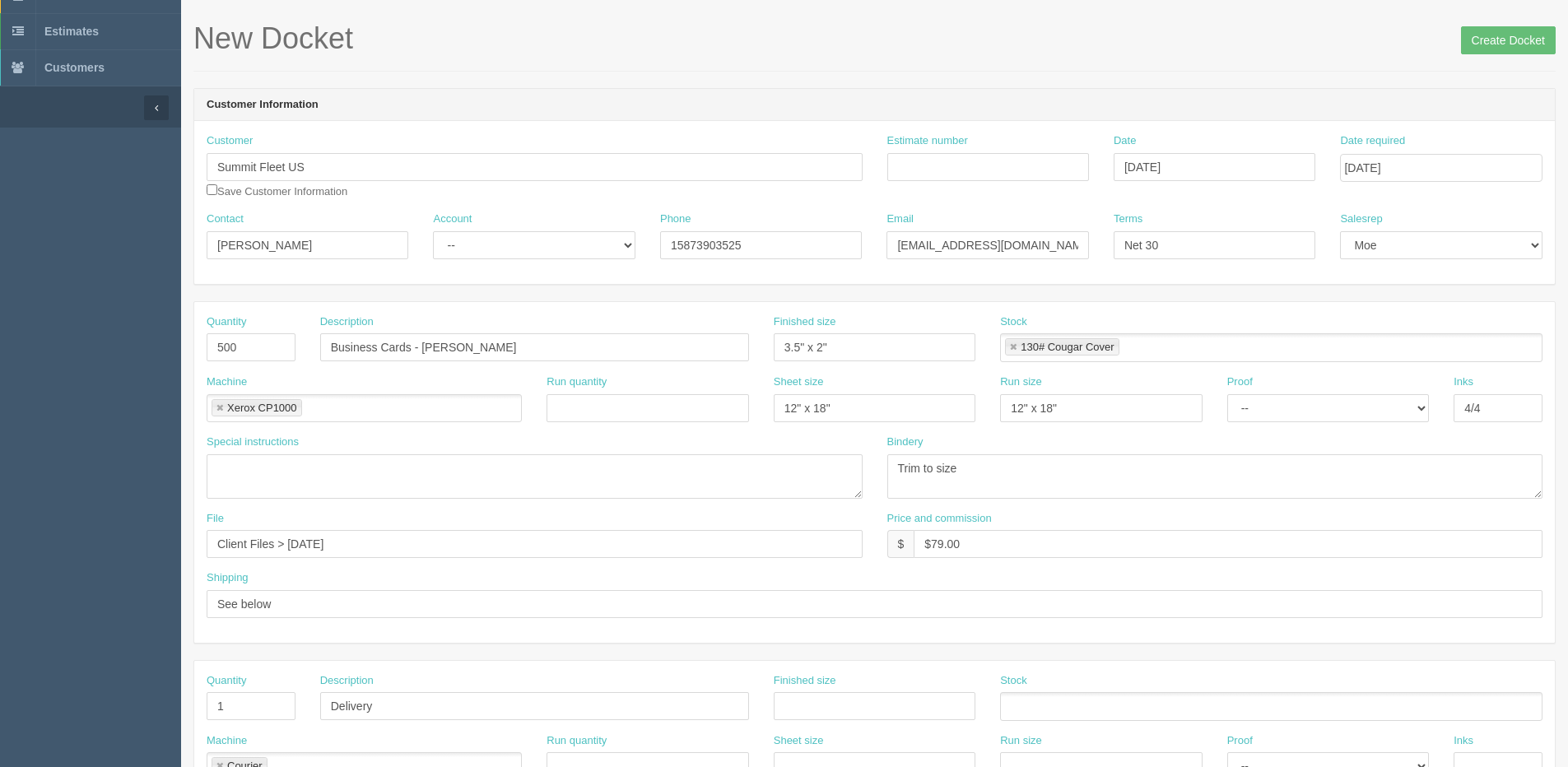
scroll to position [0, 0]
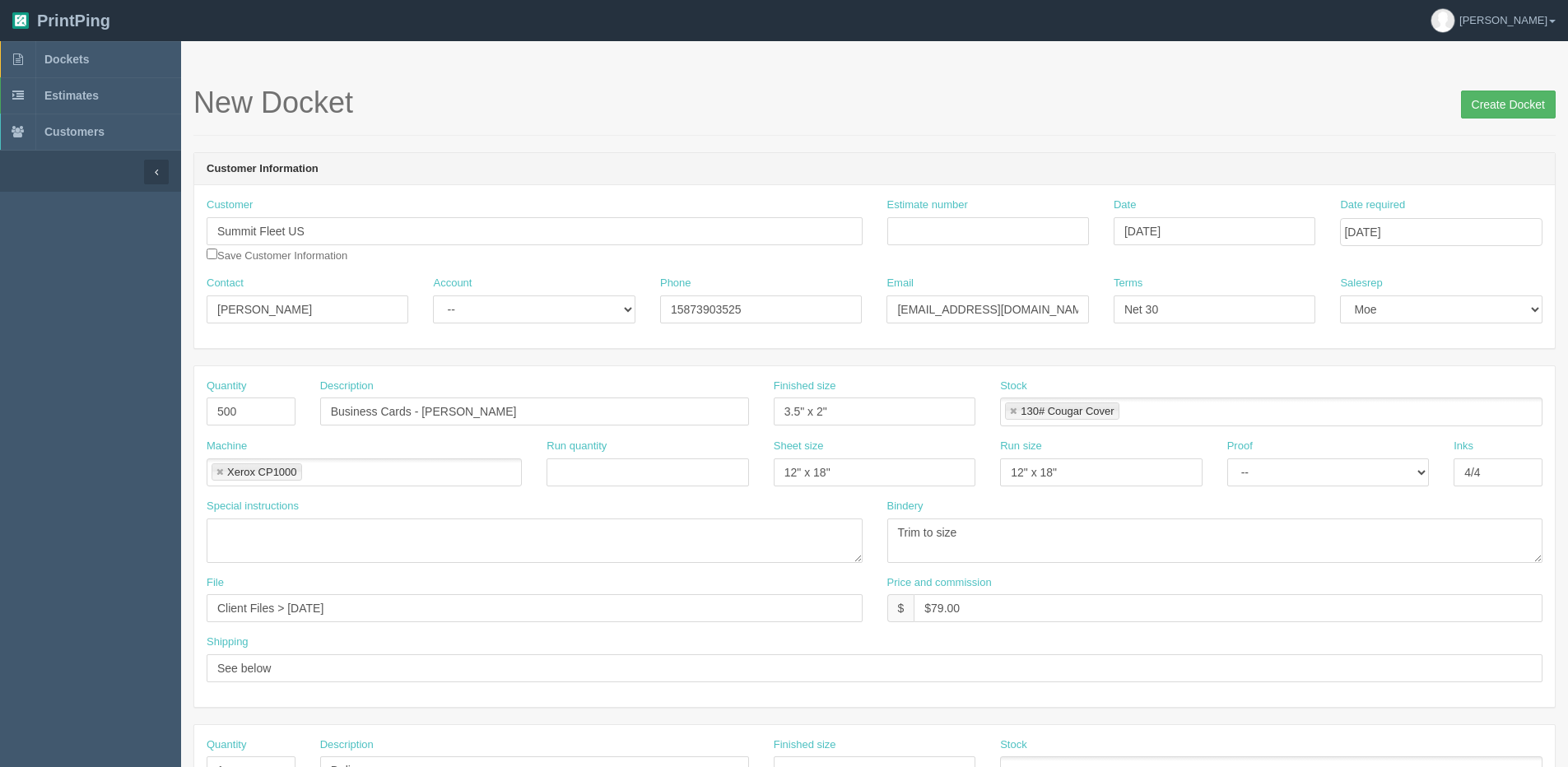
type input "Attn: [PERSON_NAME] - Summit Fleet [STREET_ADDRESS][US_STATE]"
drag, startPoint x: 1526, startPoint y: 104, endPoint x: 1274, endPoint y: 104, distance: 252.0
click at [1525, 104] on input "Create Docket" at bounding box center [1507, 105] width 95 height 28
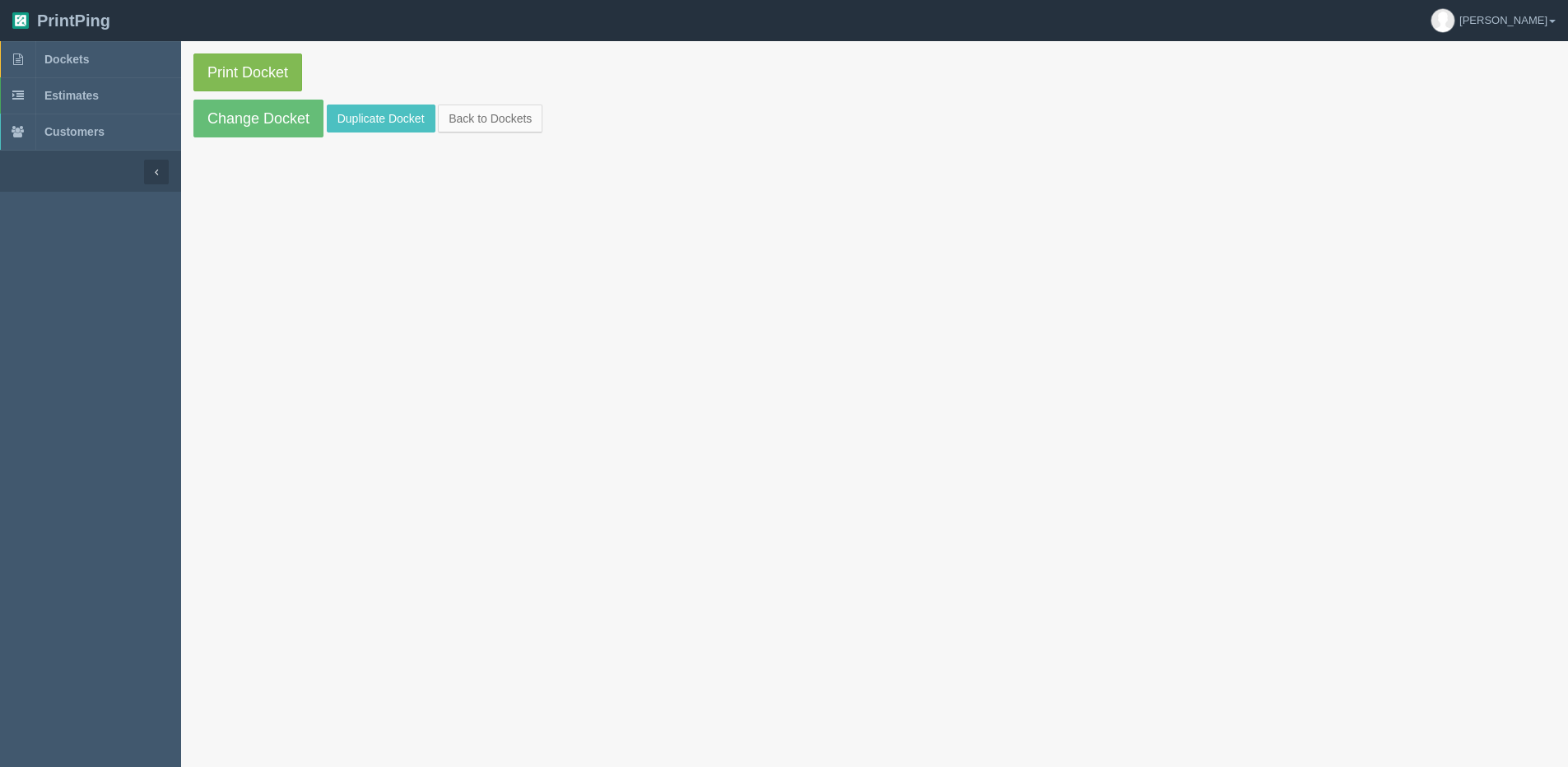
drag, startPoint x: 229, startPoint y: 39, endPoint x: 247, endPoint y: 68, distance: 34.1
click at [229, 39] on header "PrintPing Dan Edit account ( dan@allrush.ca ) Logout" at bounding box center [784, 21] width 1568 height 41
click at [248, 70] on link "Print Docket" at bounding box center [247, 72] width 109 height 38
click at [216, 127] on link "Change Docket" at bounding box center [258, 118] width 130 height 38
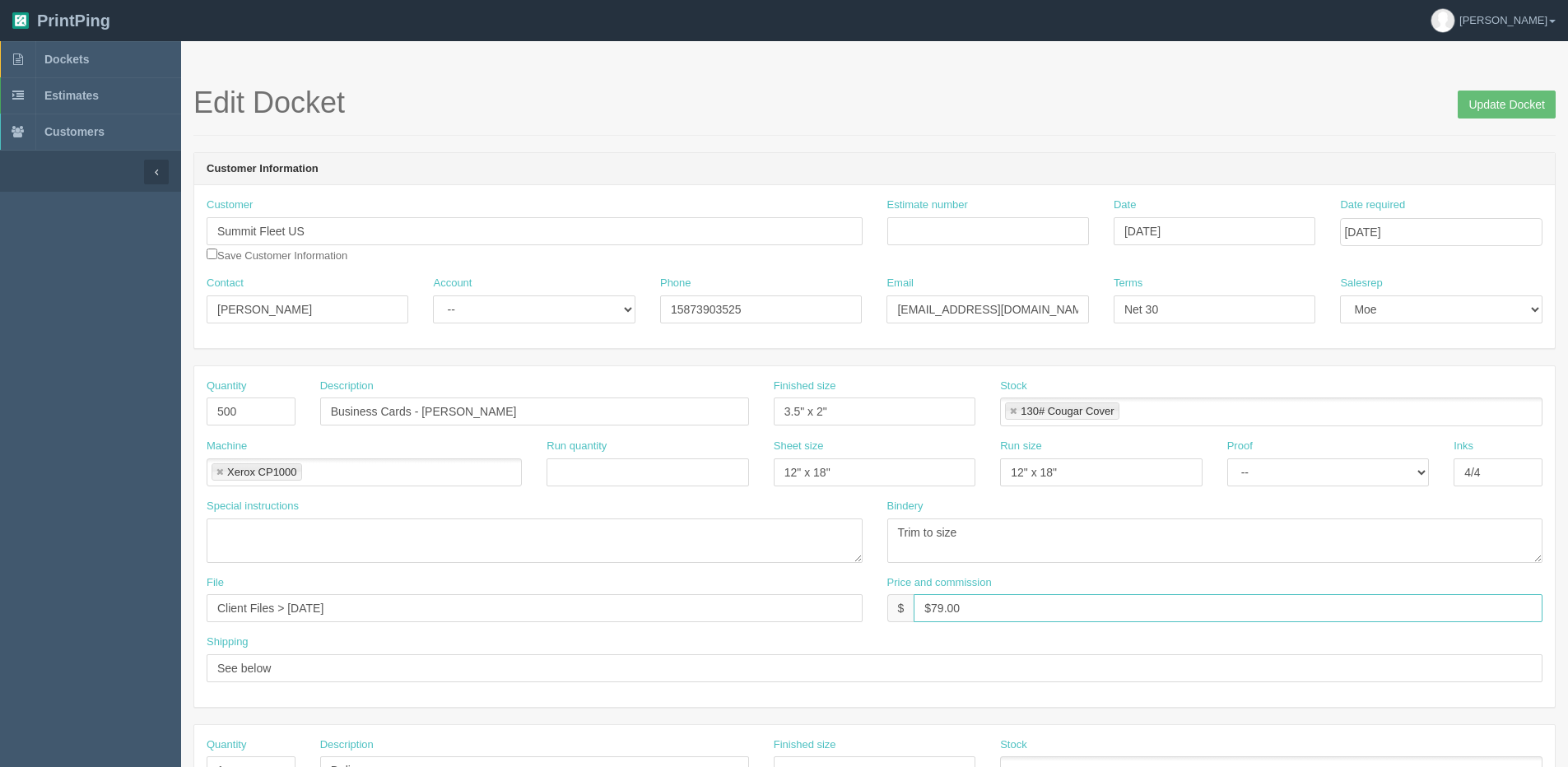
drag, startPoint x: 931, startPoint y: 614, endPoint x: 997, endPoint y: 597, distance: 68.2
click at [997, 597] on input "$79.00" at bounding box center [1228, 608] width 629 height 28
type input "$68.00"
drag, startPoint x: 250, startPoint y: 409, endPoint x: 25, endPoint y: 418, distance: 225.2
click at [25, 418] on section "Dockets Estimates Customers" at bounding box center [784, 768] width 1568 height 1454
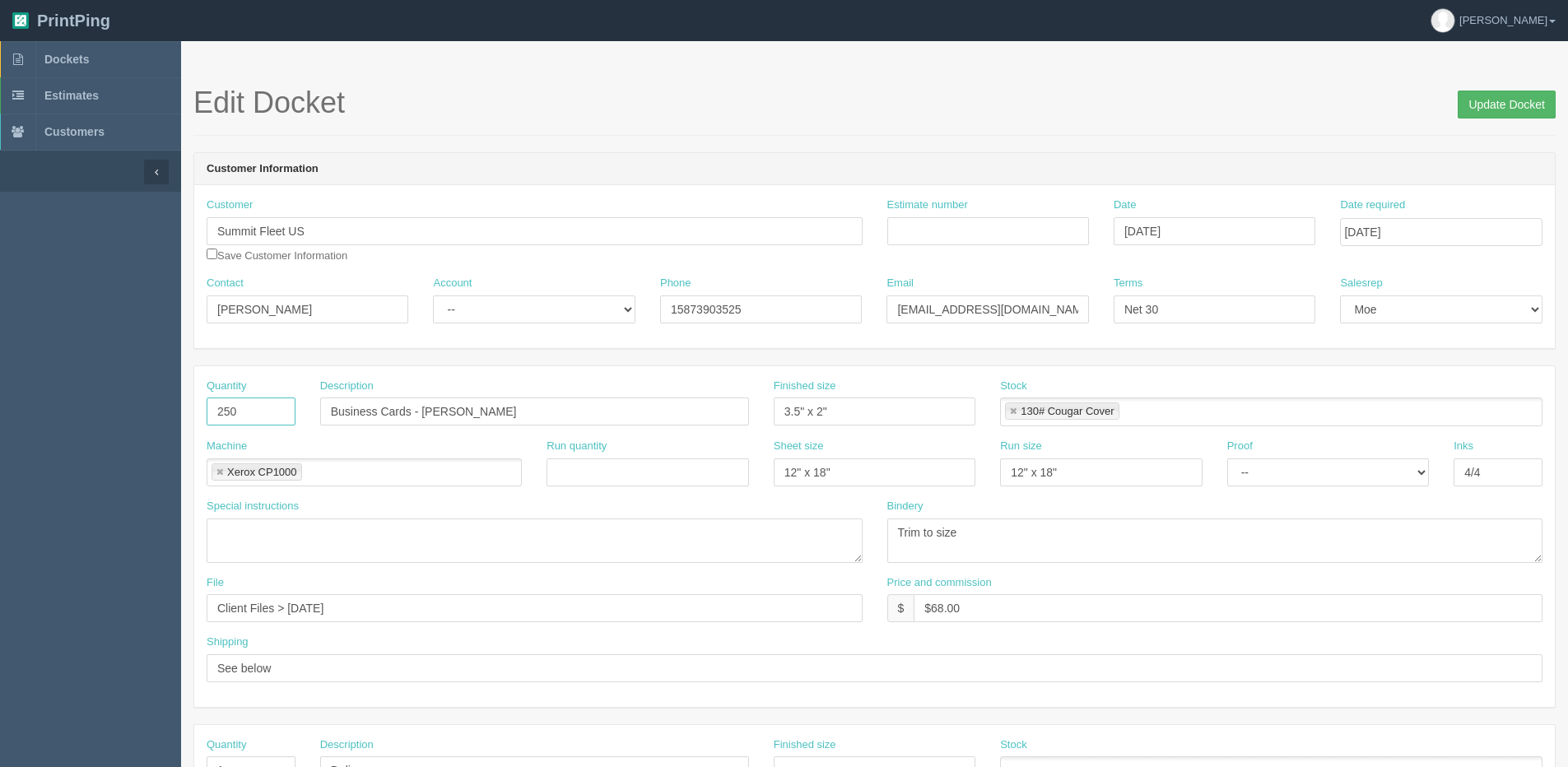
type input "250"
click at [1535, 96] on input "Update Docket" at bounding box center [1506, 105] width 98 height 28
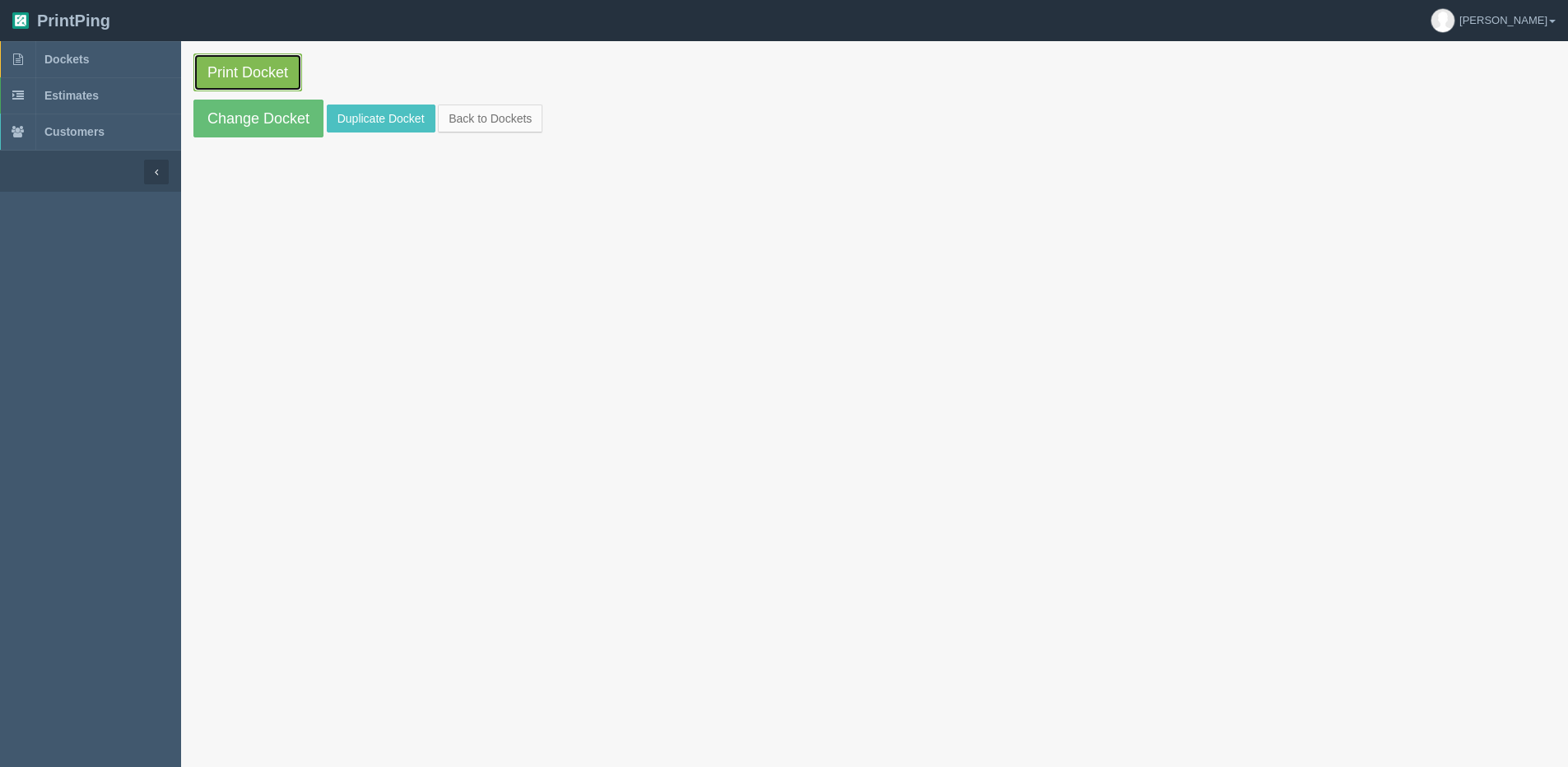
click at [243, 64] on link "Print Docket" at bounding box center [247, 72] width 109 height 38
click at [488, 130] on link "Back to Dockets" at bounding box center [490, 118] width 105 height 28
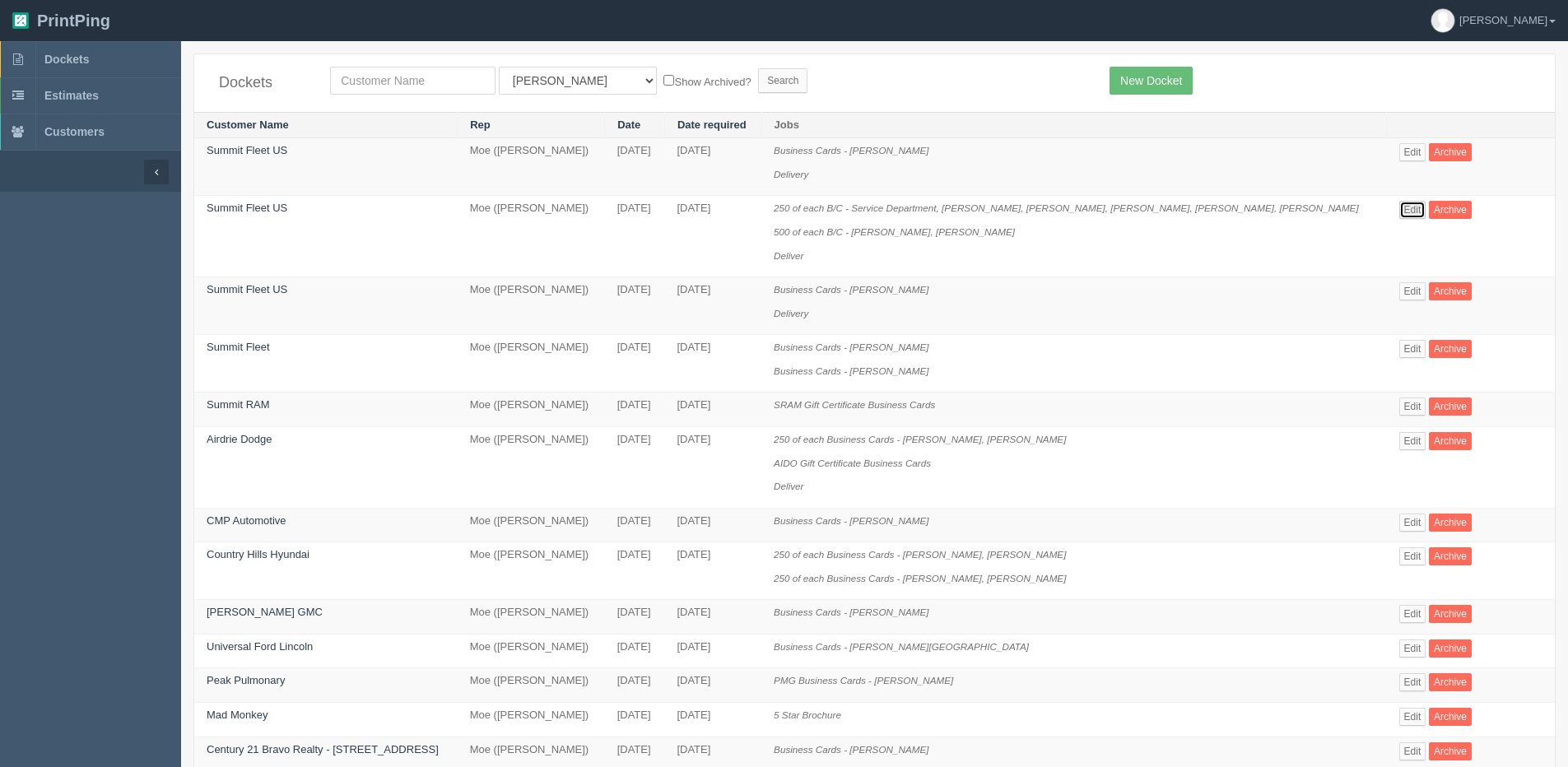
click at [1405, 205] on link "Edit" at bounding box center [1412, 209] width 27 height 19
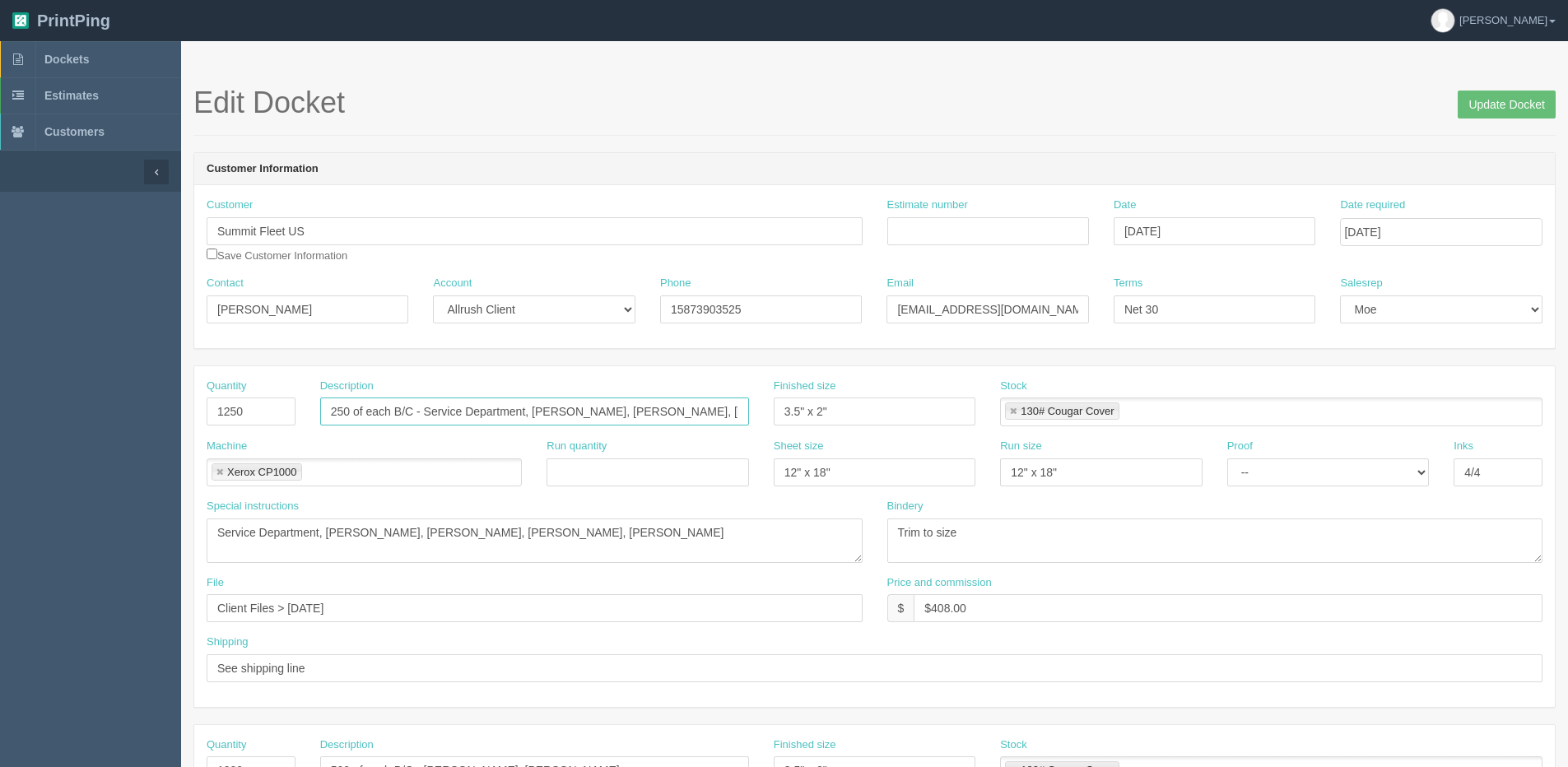
click at [688, 418] on input "250 of each B/C - Service Department, [PERSON_NAME], [PERSON_NAME], [PERSON_NAM…" at bounding box center [534, 411] width 428 height 28
type input "250 of each B/C - Service Department, [PERSON_NAME], [PERSON_NAME], [PERSON_NAM…"
click at [631, 371] on div "Quantity 1250 Description 250 of each B/C - Service Department, [PERSON_NAME], …" at bounding box center [874, 536] width 1361 height 340
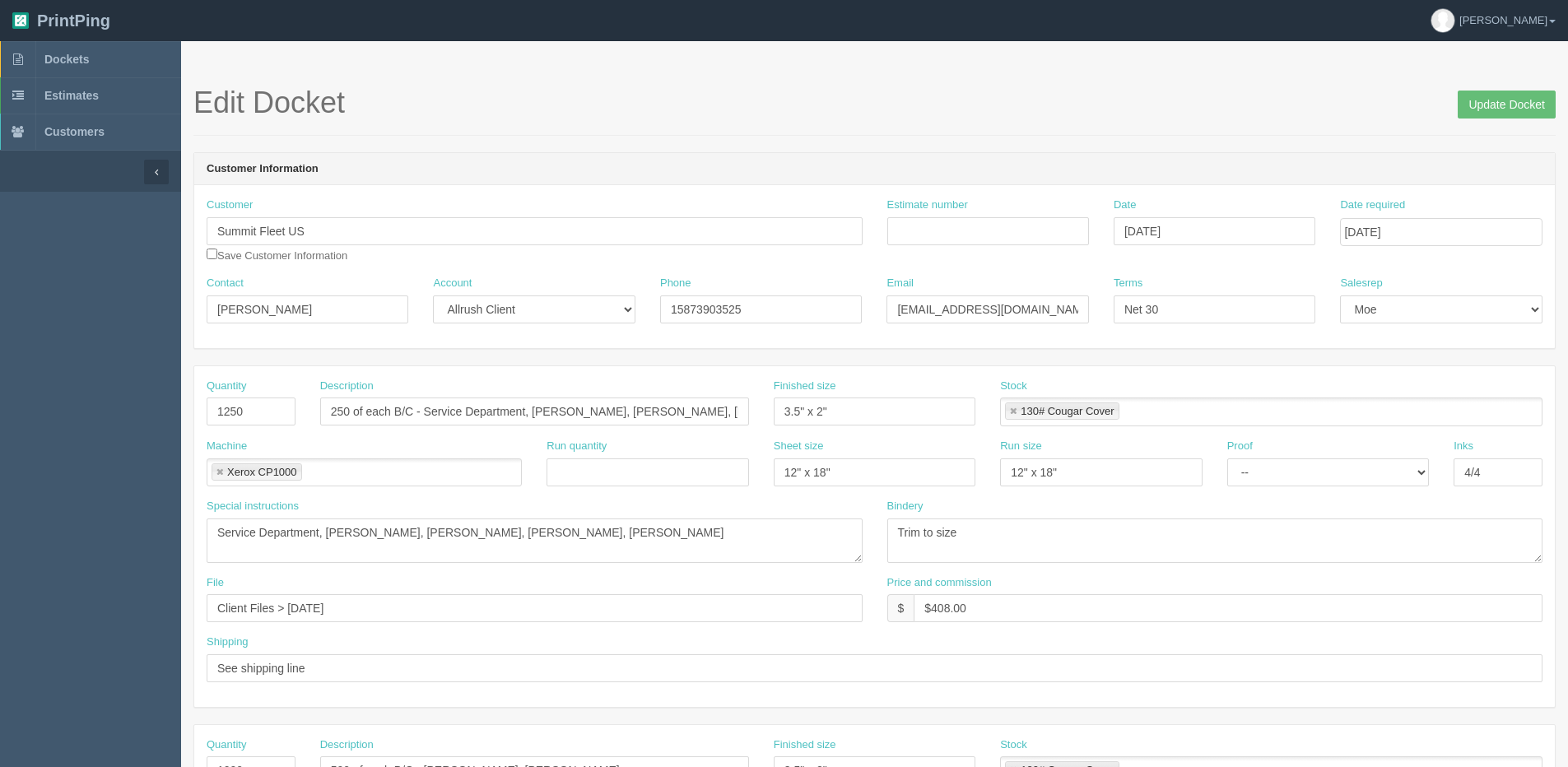
click at [1518, 120] on div "Edit Docket Update Docket" at bounding box center [874, 111] width 1362 height 49
click at [1489, 104] on input "Update Docket" at bounding box center [1506, 105] width 98 height 28
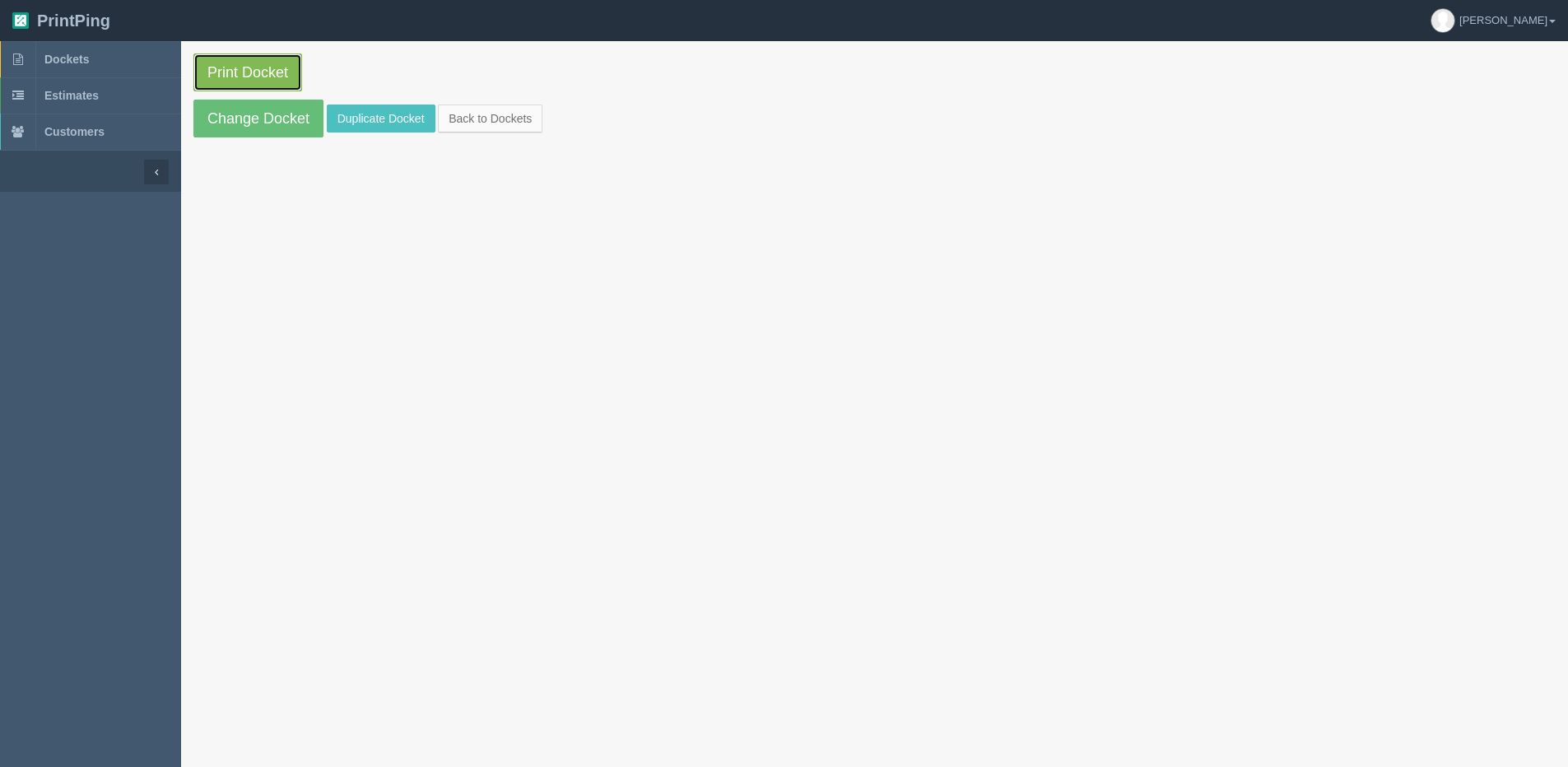
click at [293, 75] on link "Print Docket" at bounding box center [247, 72] width 109 height 38
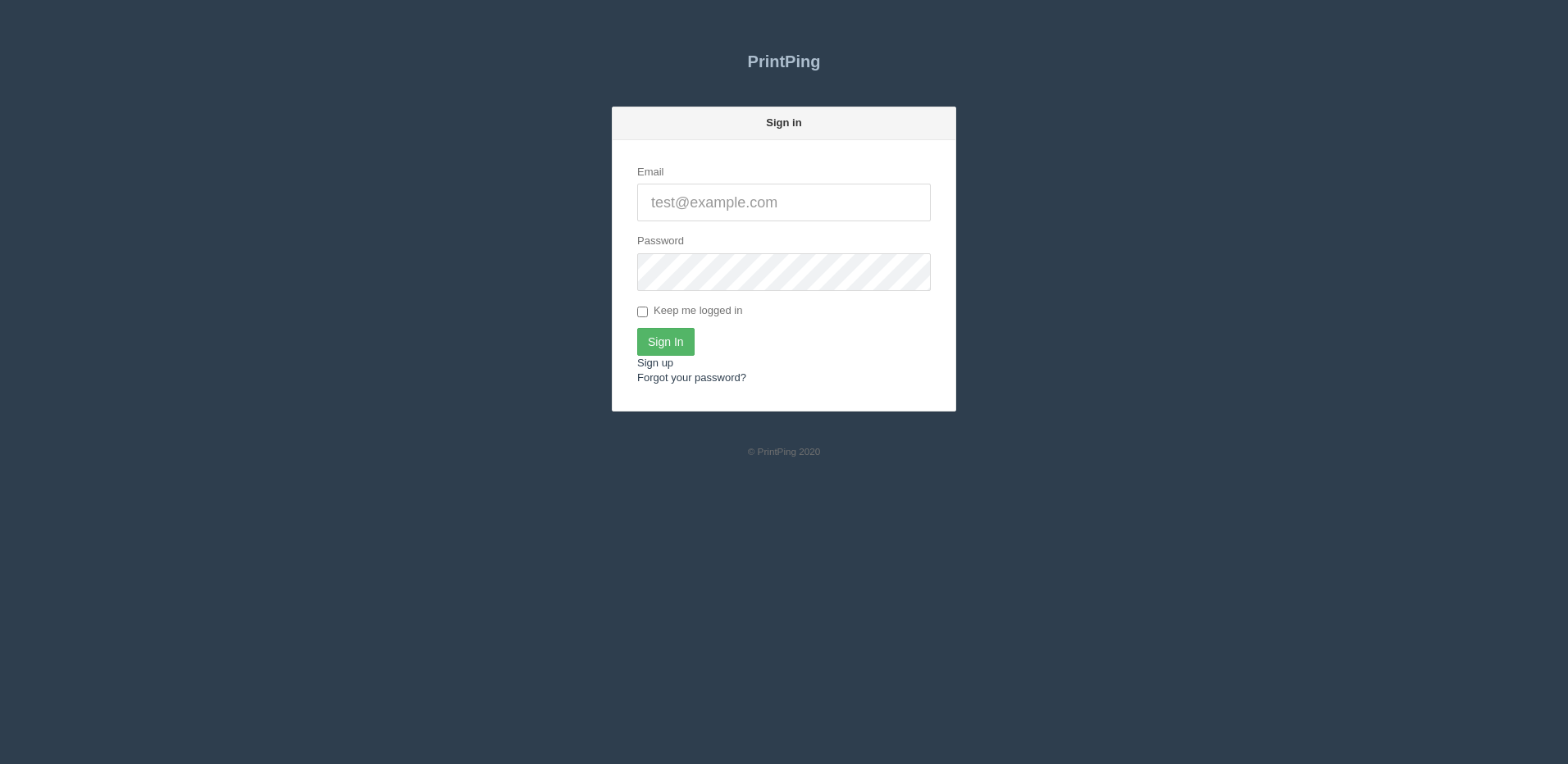
type input "[PERSON_NAME][EMAIL_ADDRESS][DOMAIN_NAME]"
click at [681, 346] on input "Sign In" at bounding box center [666, 342] width 57 height 28
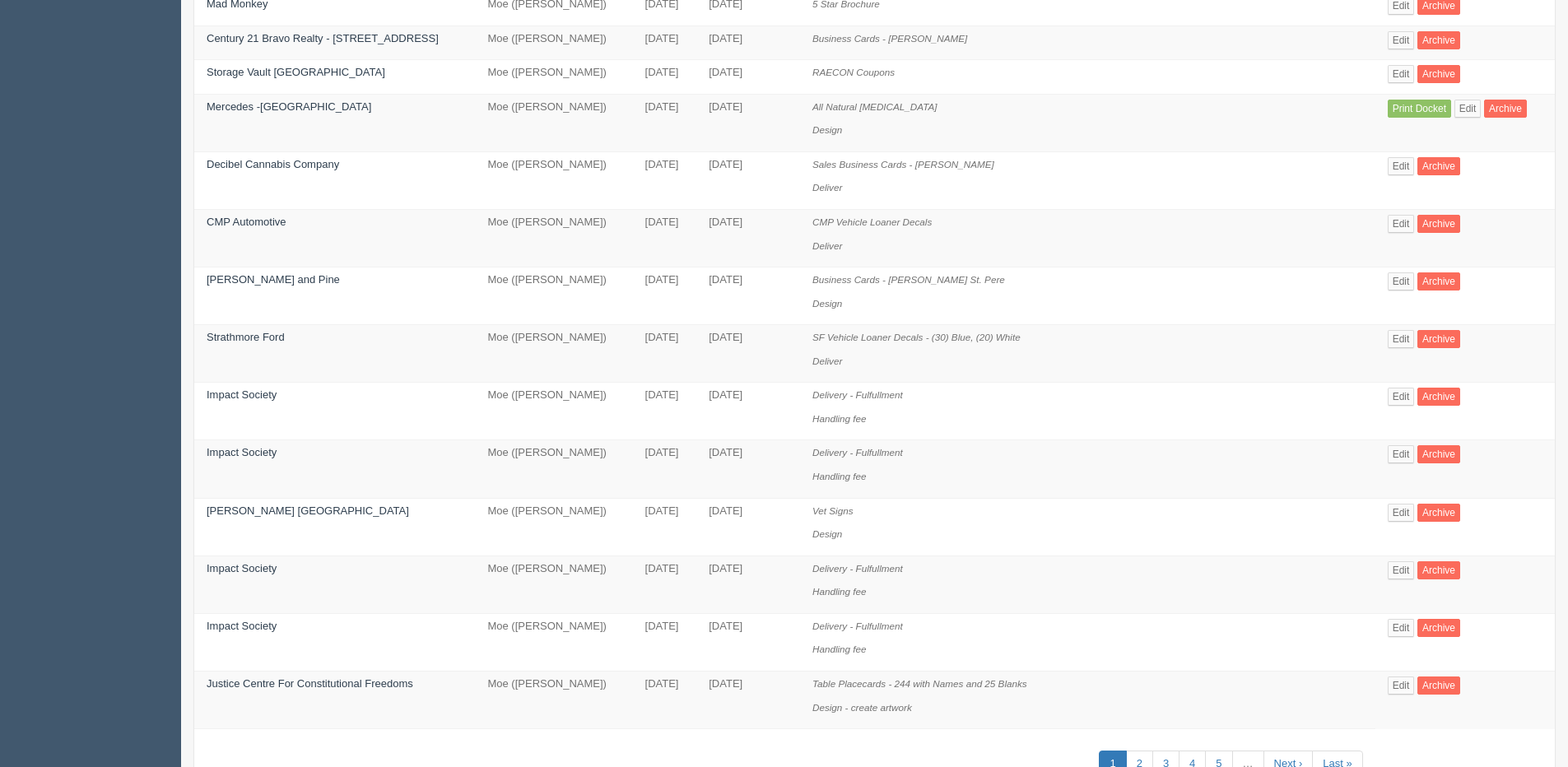
scroll to position [741, 0]
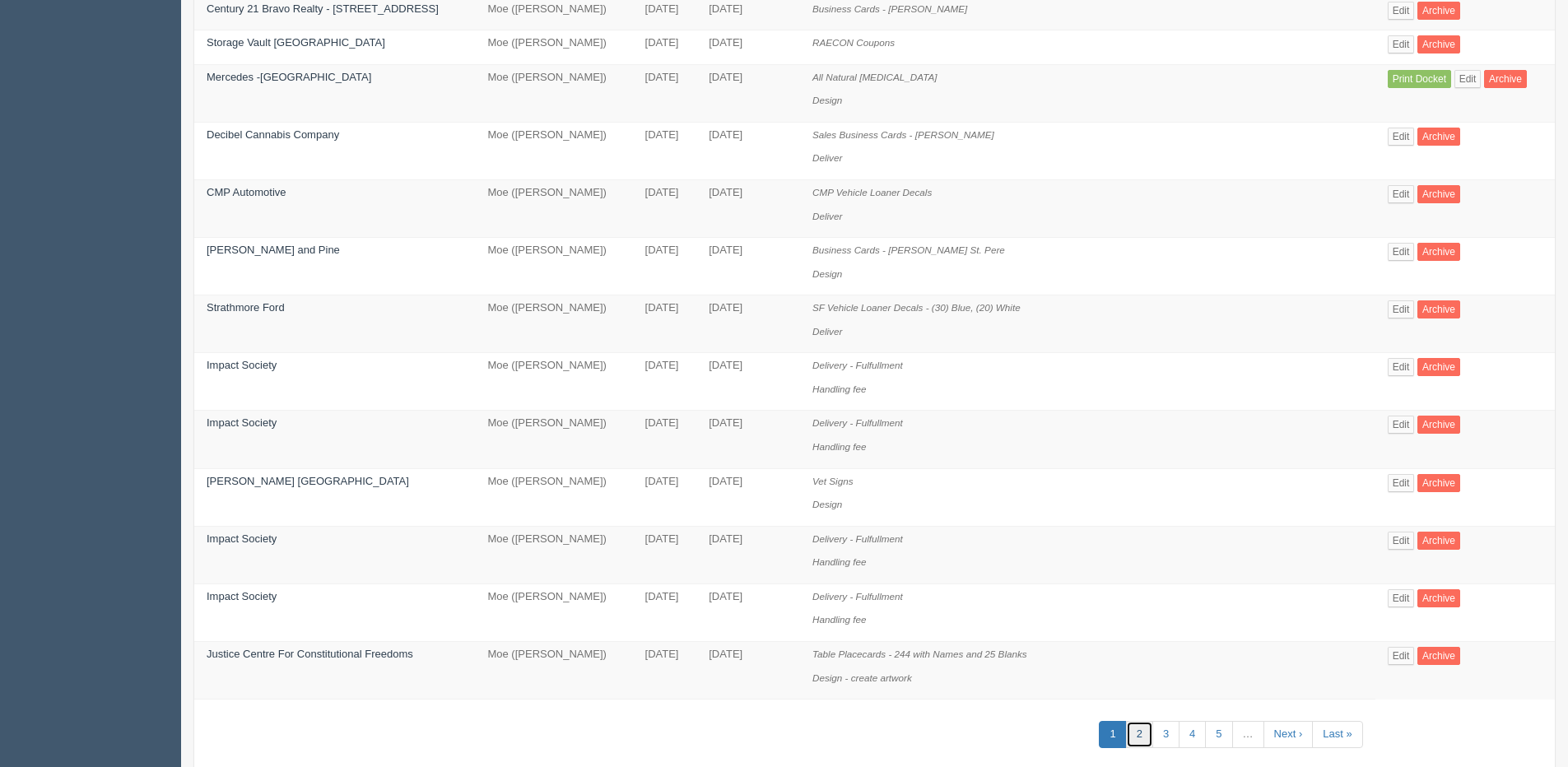
click at [1126, 740] on link "2" at bounding box center [1140, 735] width 27 height 27
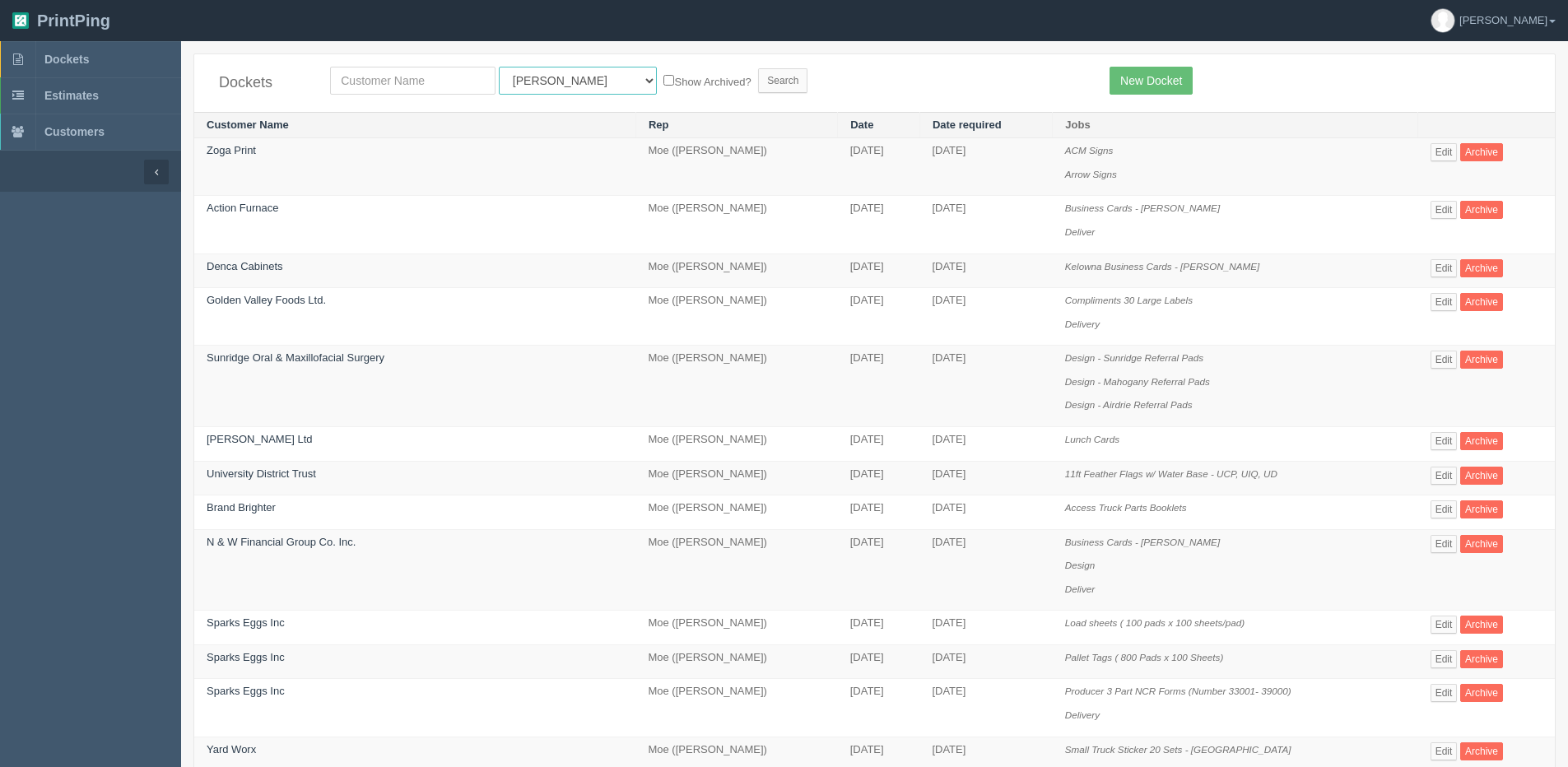
click at [539, 80] on select "All Users [PERSON_NAME] Test 1 [PERSON_NAME] [PERSON_NAME] [PERSON_NAME] France…" at bounding box center [578, 80] width 158 height 28
select select "14"
click at [499, 67] on select "All Users [PERSON_NAME] Test 1 [PERSON_NAME] [PERSON_NAME] [PERSON_NAME] France…" at bounding box center [578, 80] width 158 height 28
click at [663, 75] on label "Show Archived?" at bounding box center [706, 80] width 87 height 19
click at [663, 75] on input "Show Archived?" at bounding box center [668, 80] width 11 height 11
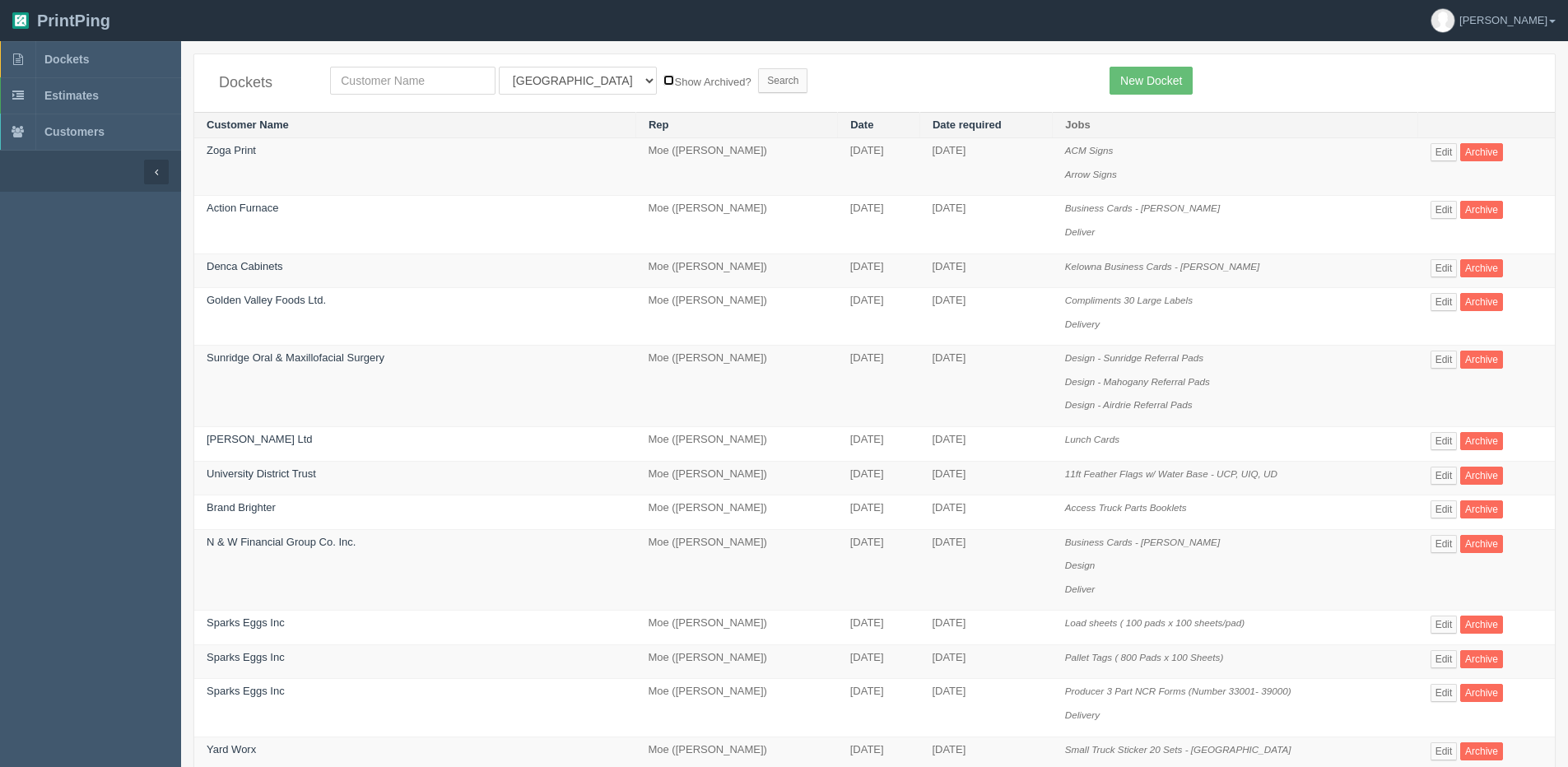
checkbox input "true"
click at [758, 84] on input "Search" at bounding box center [783, 80] width 49 height 24
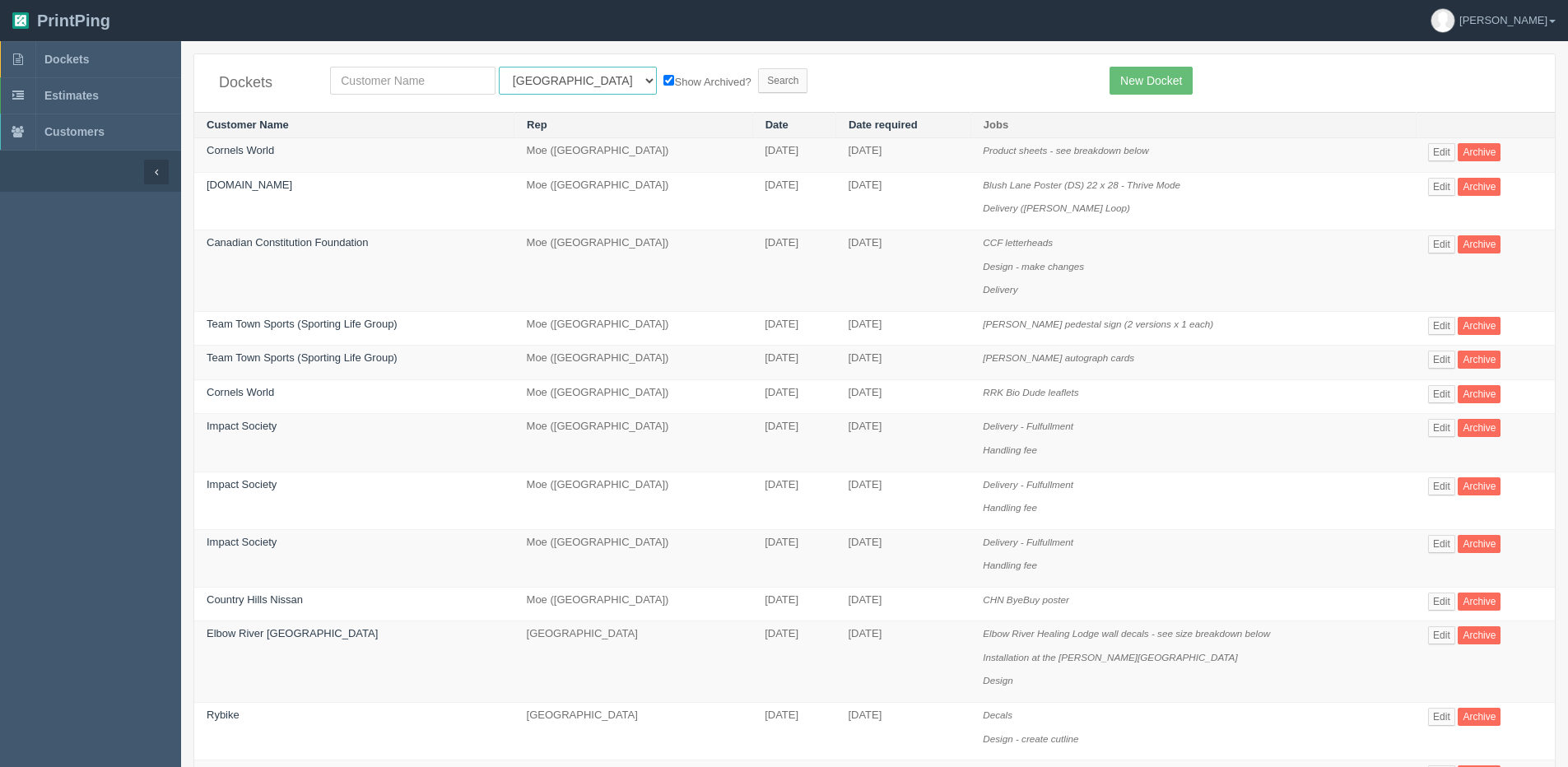
click at [526, 80] on select "All Users [PERSON_NAME] Test 1 [PERSON_NAME] [PERSON_NAME] [PERSON_NAME] France…" at bounding box center [578, 80] width 158 height 28
click at [499, 67] on select "All Users [PERSON_NAME] Test 1 [PERSON_NAME] [PERSON_NAME] [PERSON_NAME] France…" at bounding box center [578, 80] width 158 height 28
click at [553, 83] on select "All Users [PERSON_NAME] Test 1 [PERSON_NAME] [PERSON_NAME] [PERSON_NAME] France…" at bounding box center [578, 80] width 158 height 28
select select "11"
click at [499, 67] on select "All Users [PERSON_NAME] Test 1 [PERSON_NAME] [PERSON_NAME] [PERSON_NAME] France…" at bounding box center [578, 80] width 158 height 28
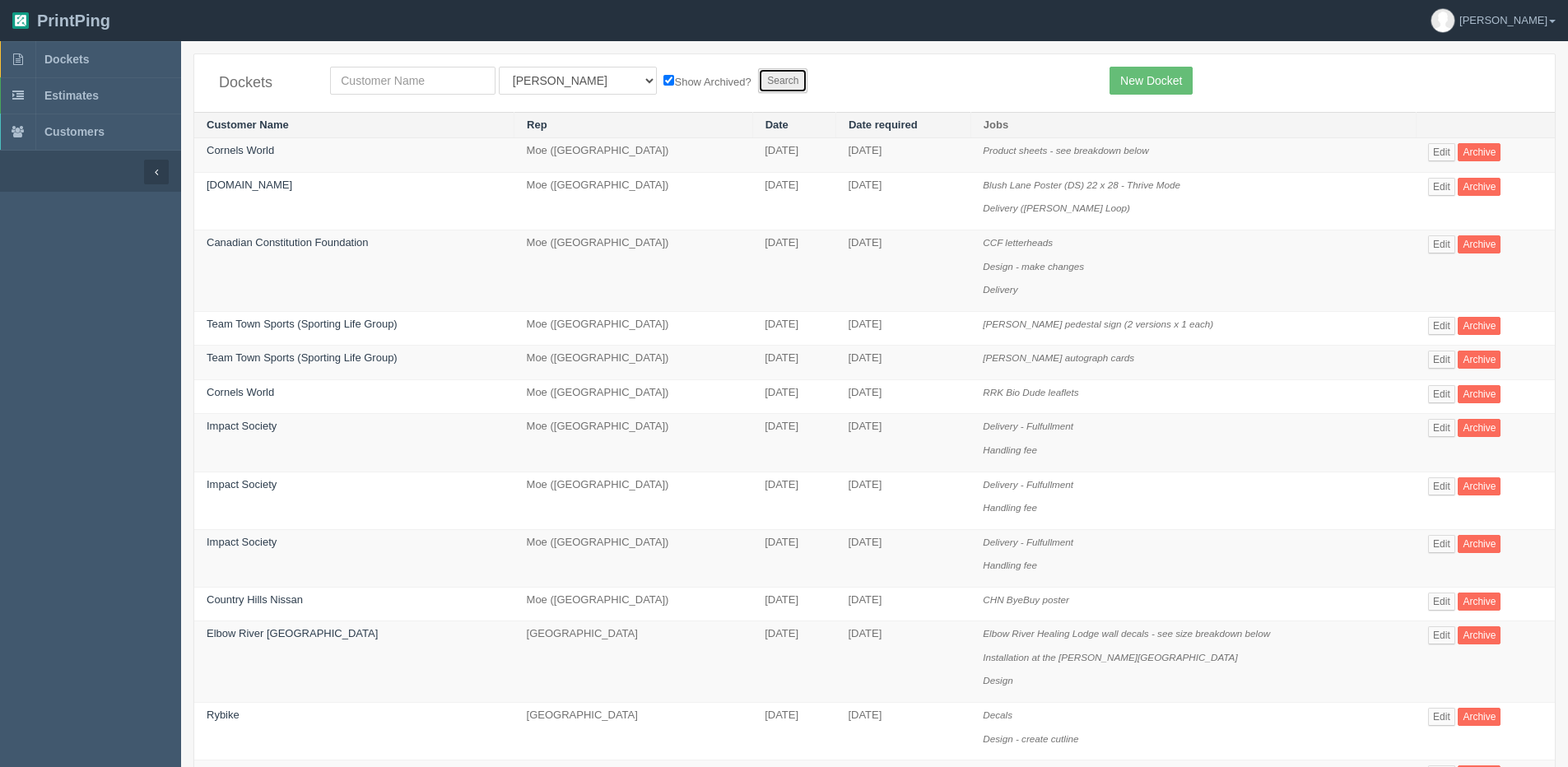
click at [758, 78] on input "Search" at bounding box center [783, 80] width 49 height 24
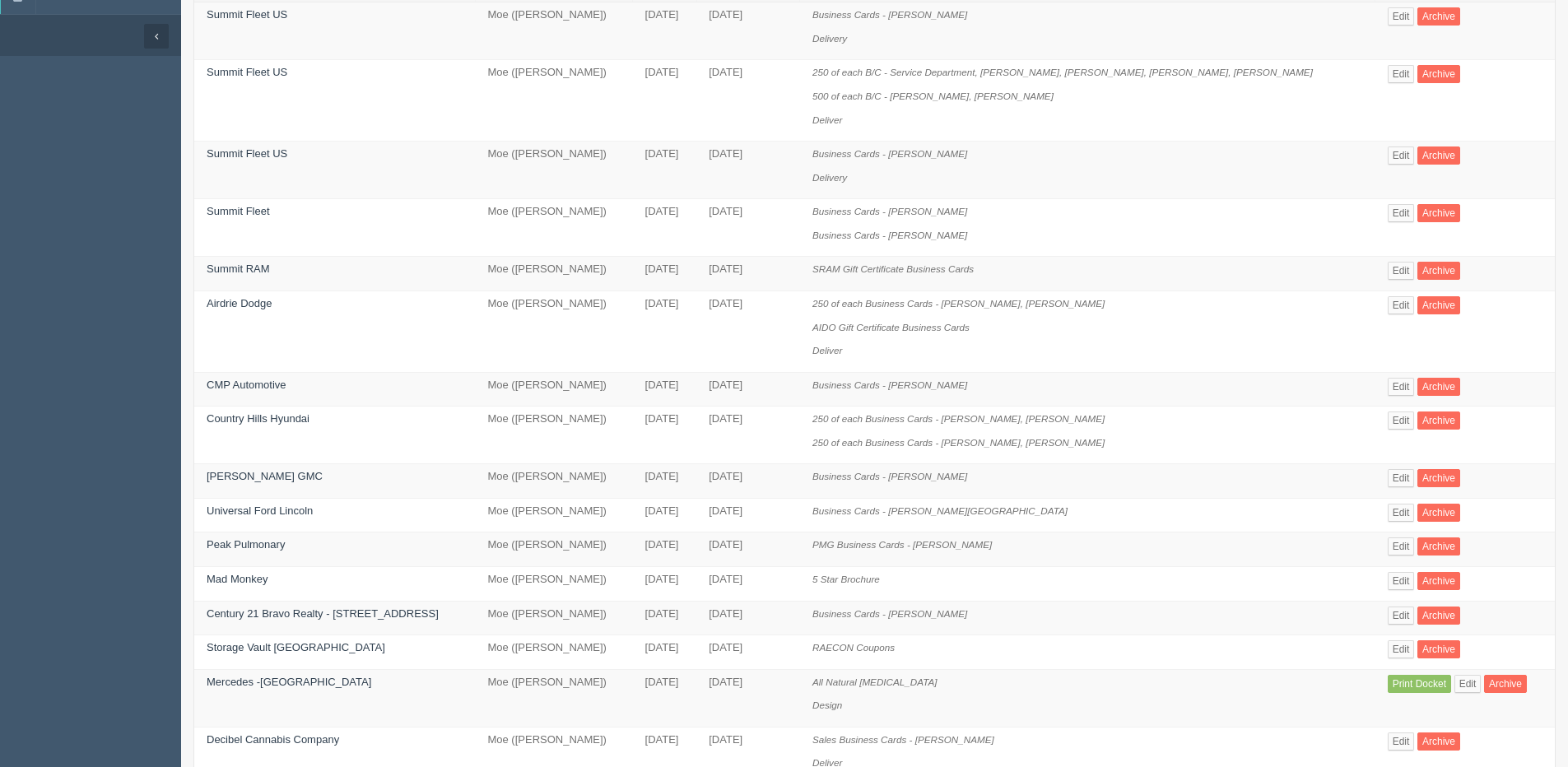
scroll to position [164, 0]
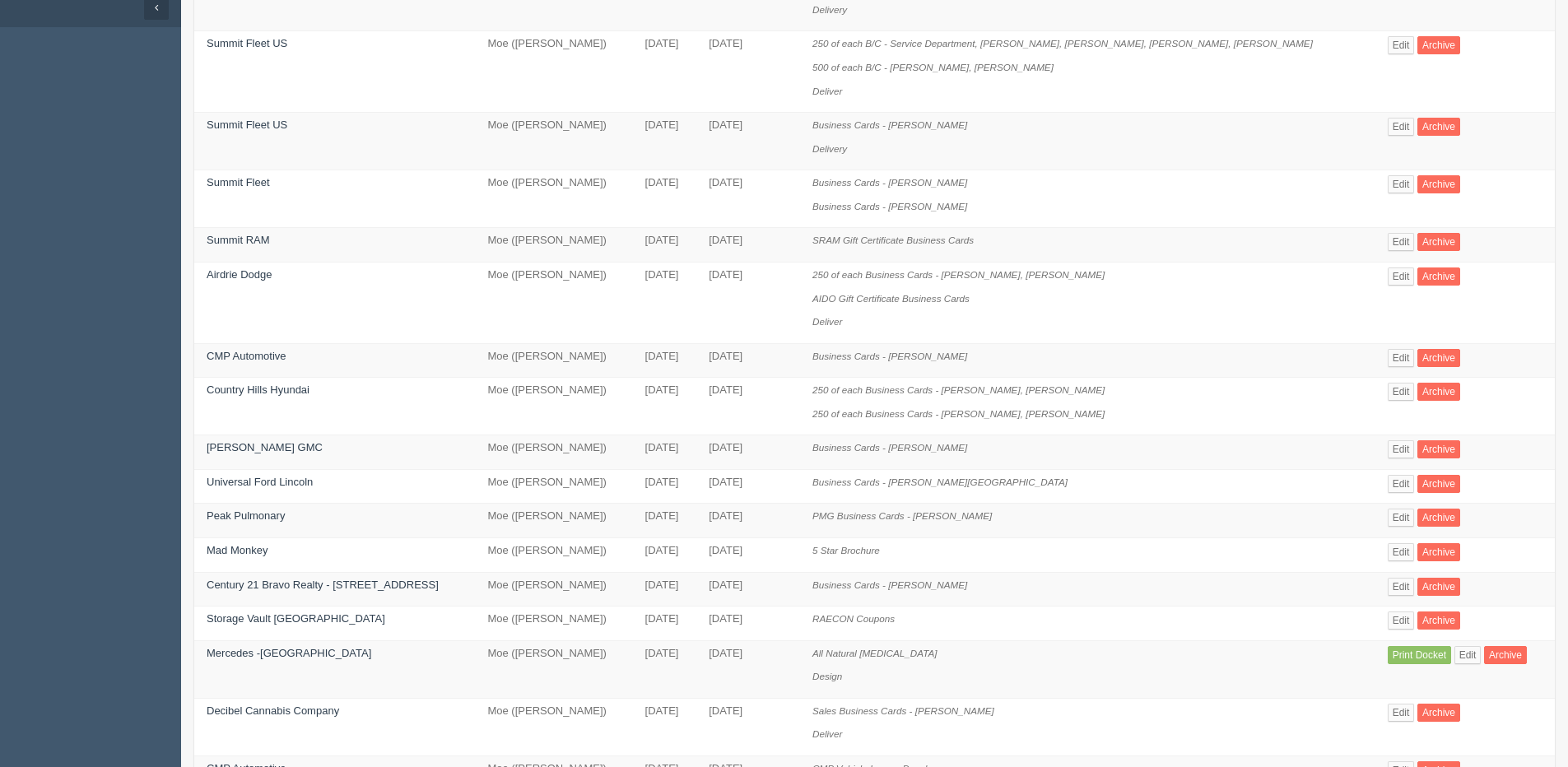
click at [633, 708] on td "[DATE]" at bounding box center [665, 726] width 65 height 58
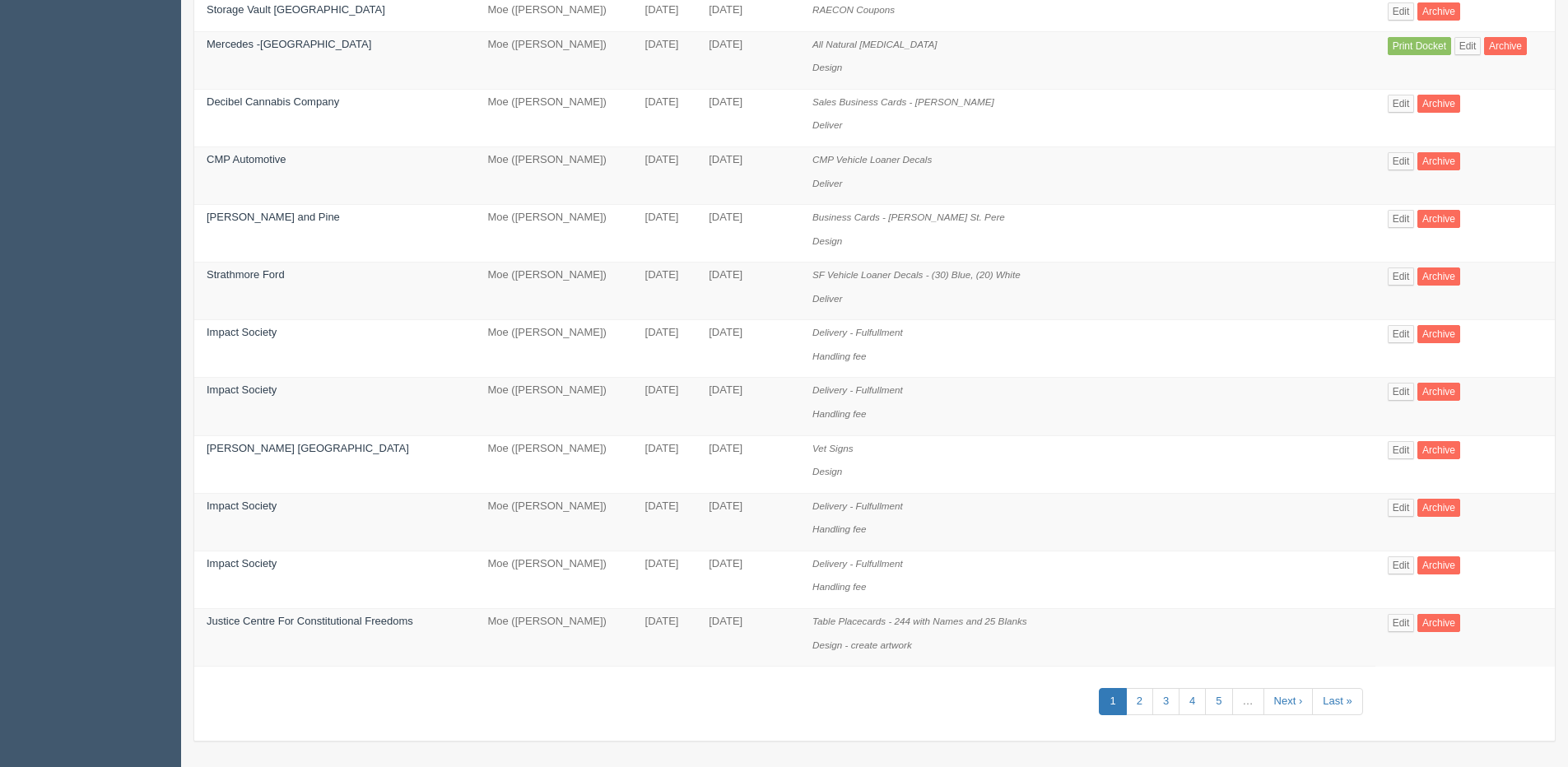
scroll to position [777, 0]
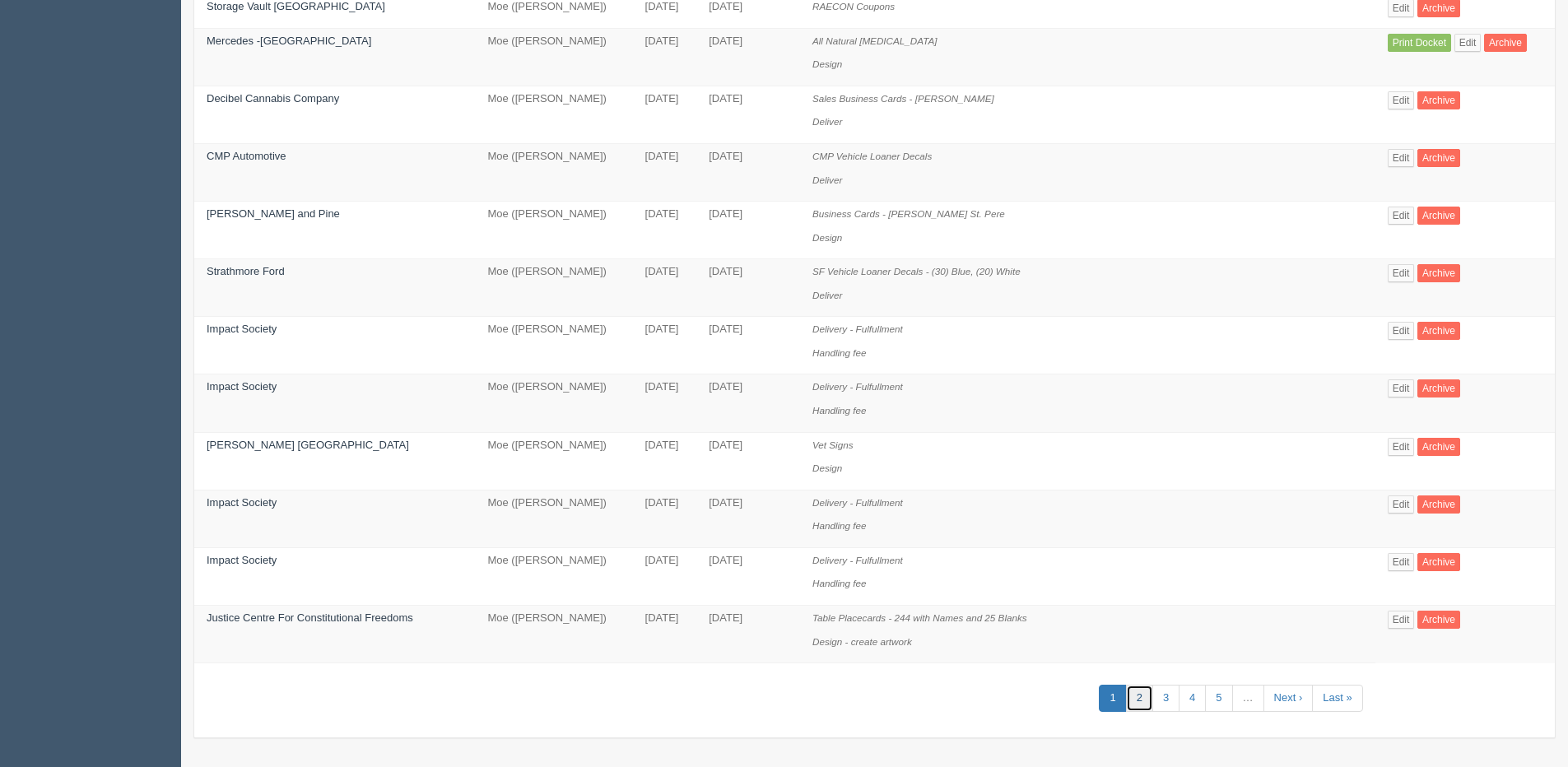
click at [1126, 702] on link "2" at bounding box center [1140, 699] width 27 height 27
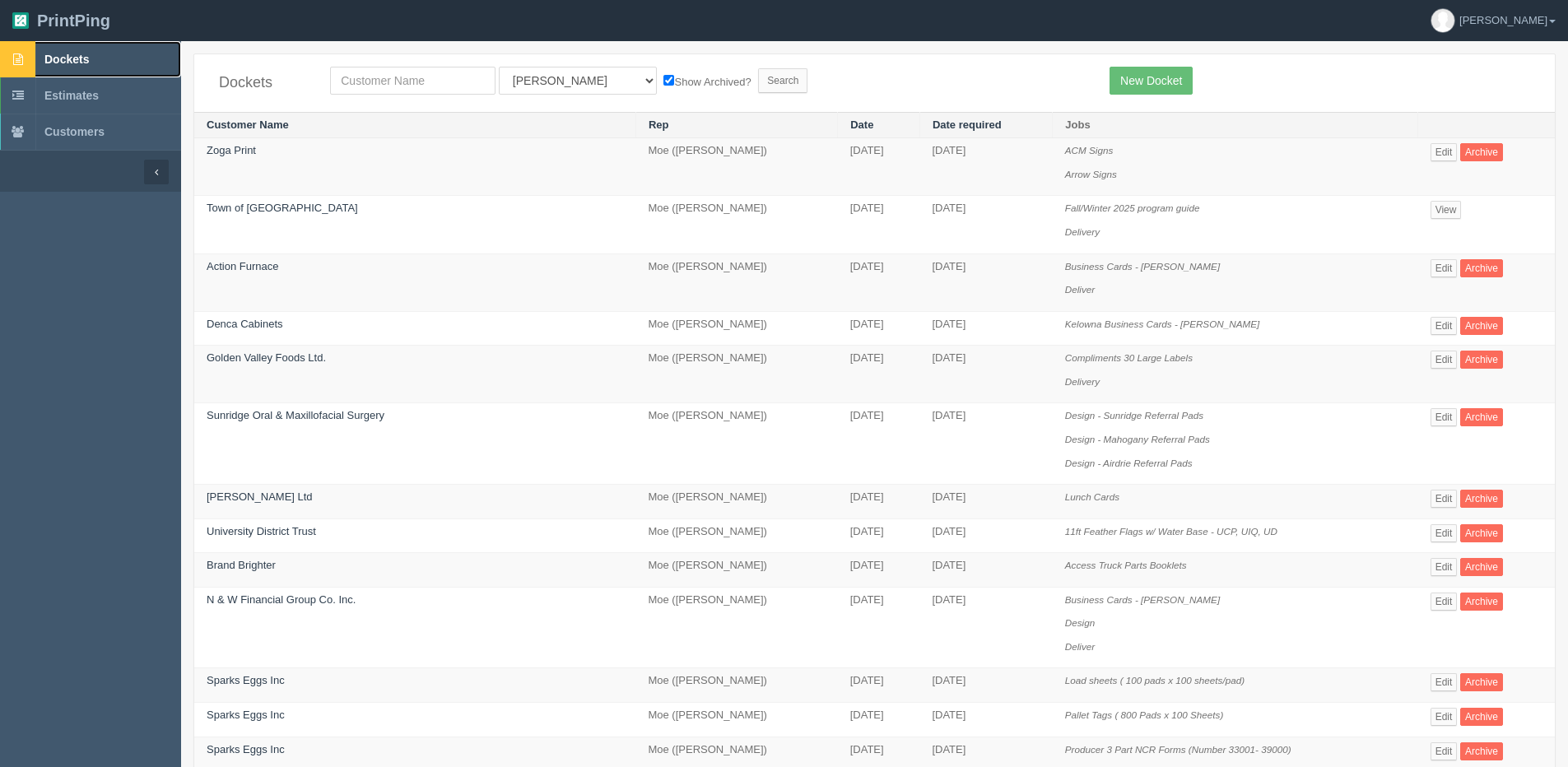
click at [67, 55] on span "Dockets" at bounding box center [66, 59] width 44 height 13
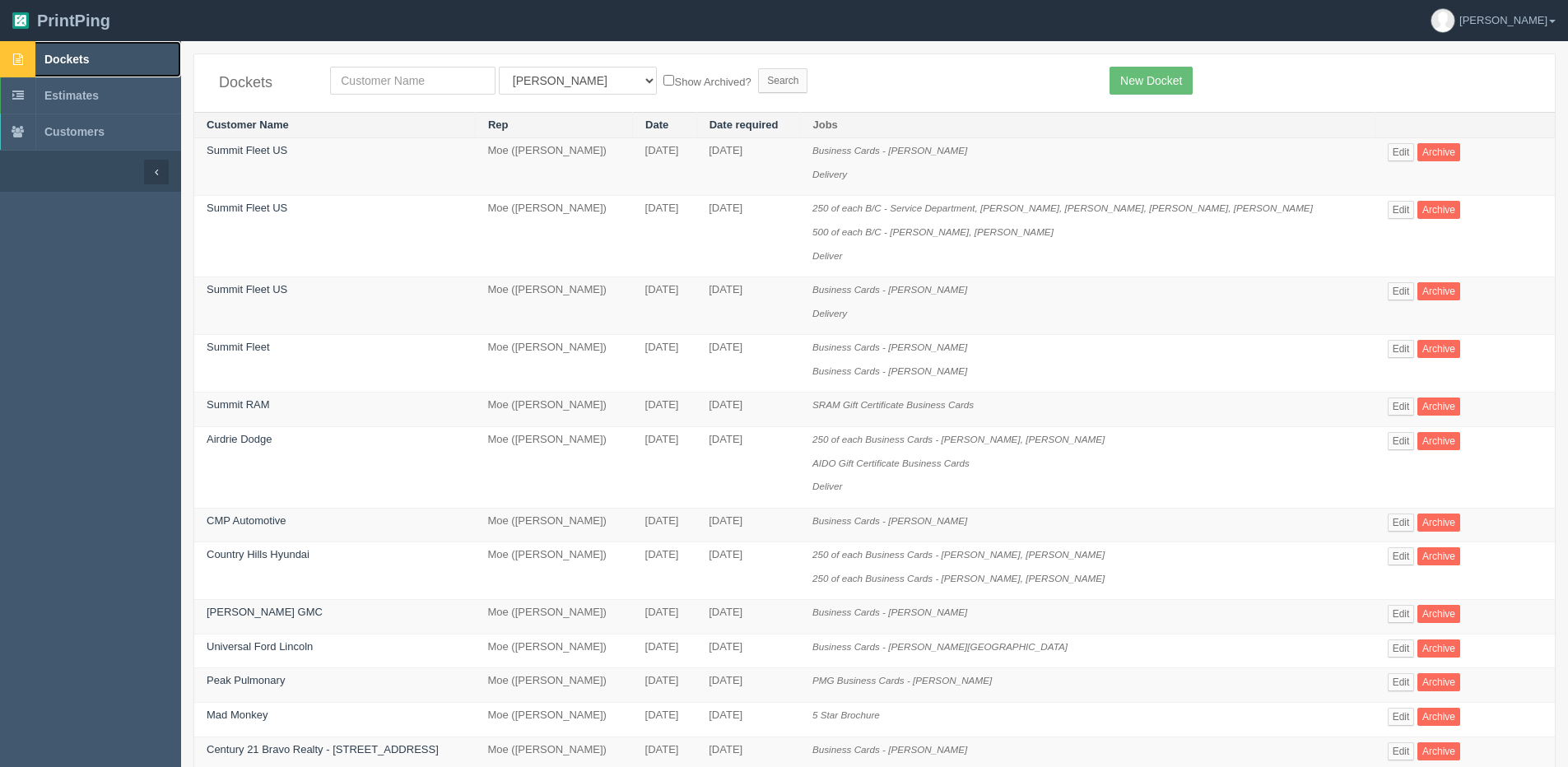
click at [78, 70] on link "Dockets" at bounding box center [90, 59] width 181 height 36
